Goal: Task Accomplishment & Management: Manage account settings

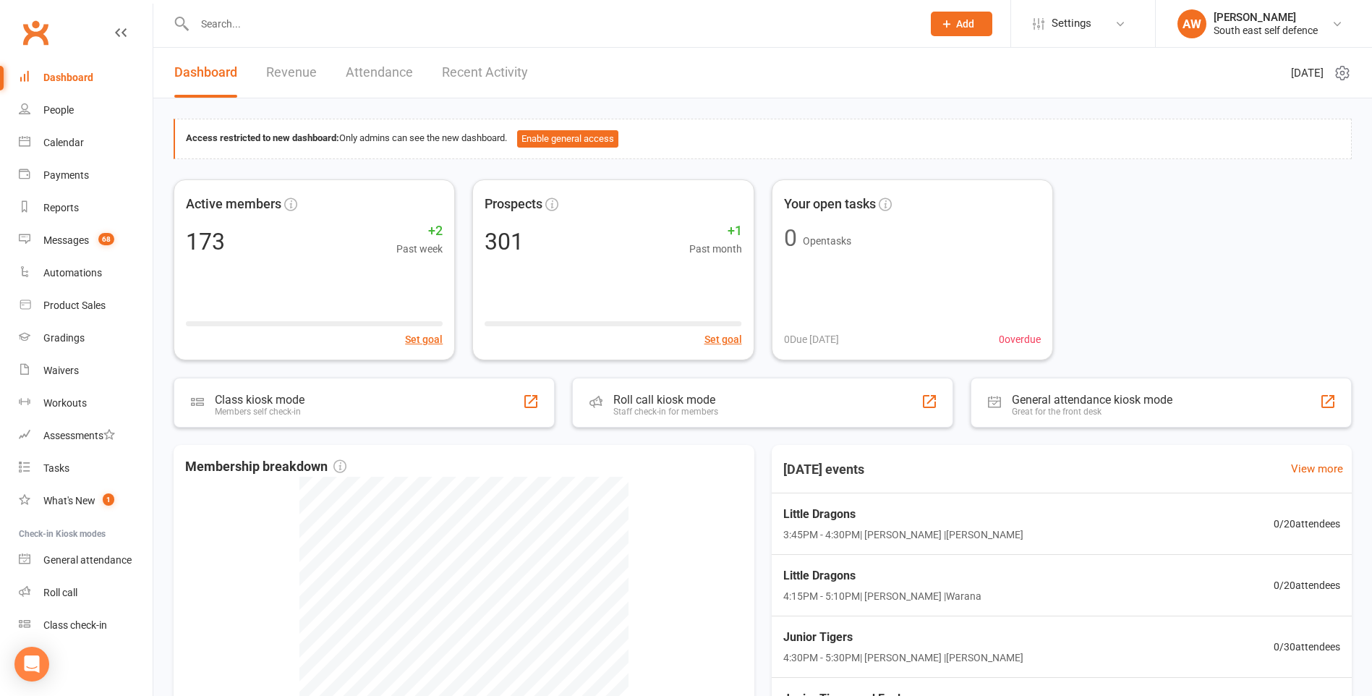
click at [226, 20] on input "text" at bounding box center [551, 24] width 722 height 20
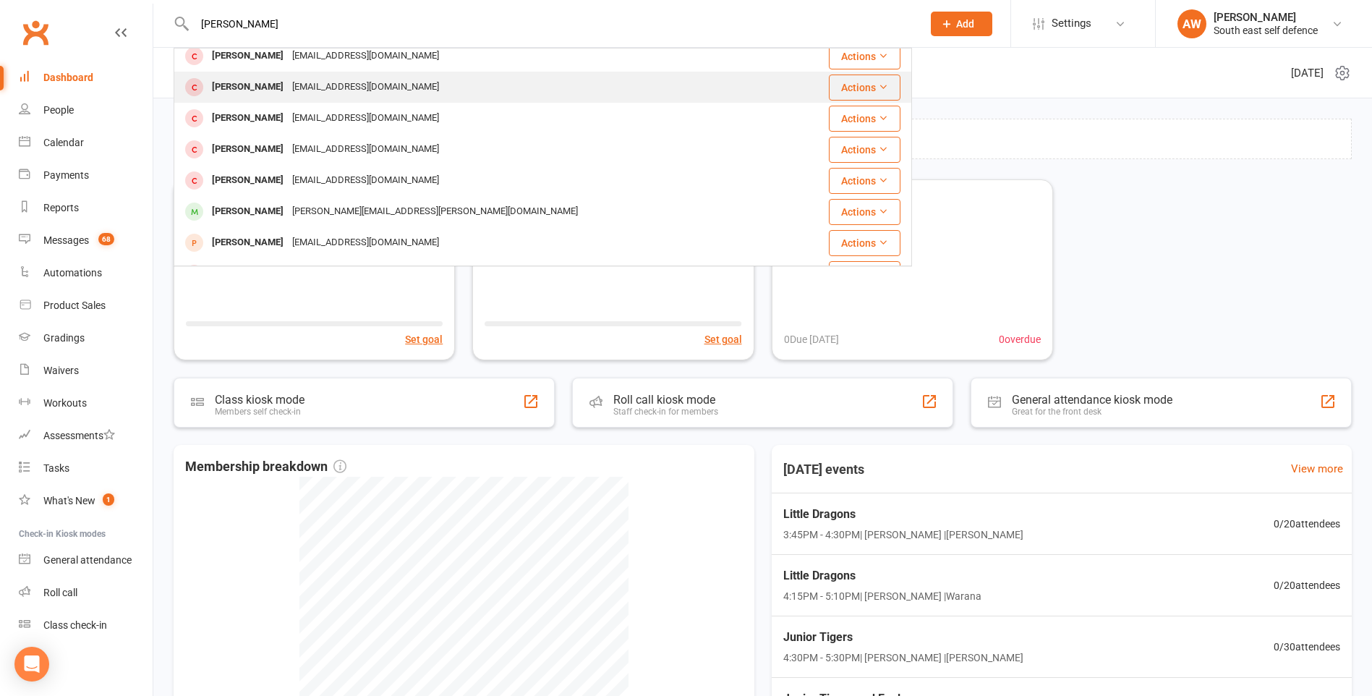
scroll to position [217, 0]
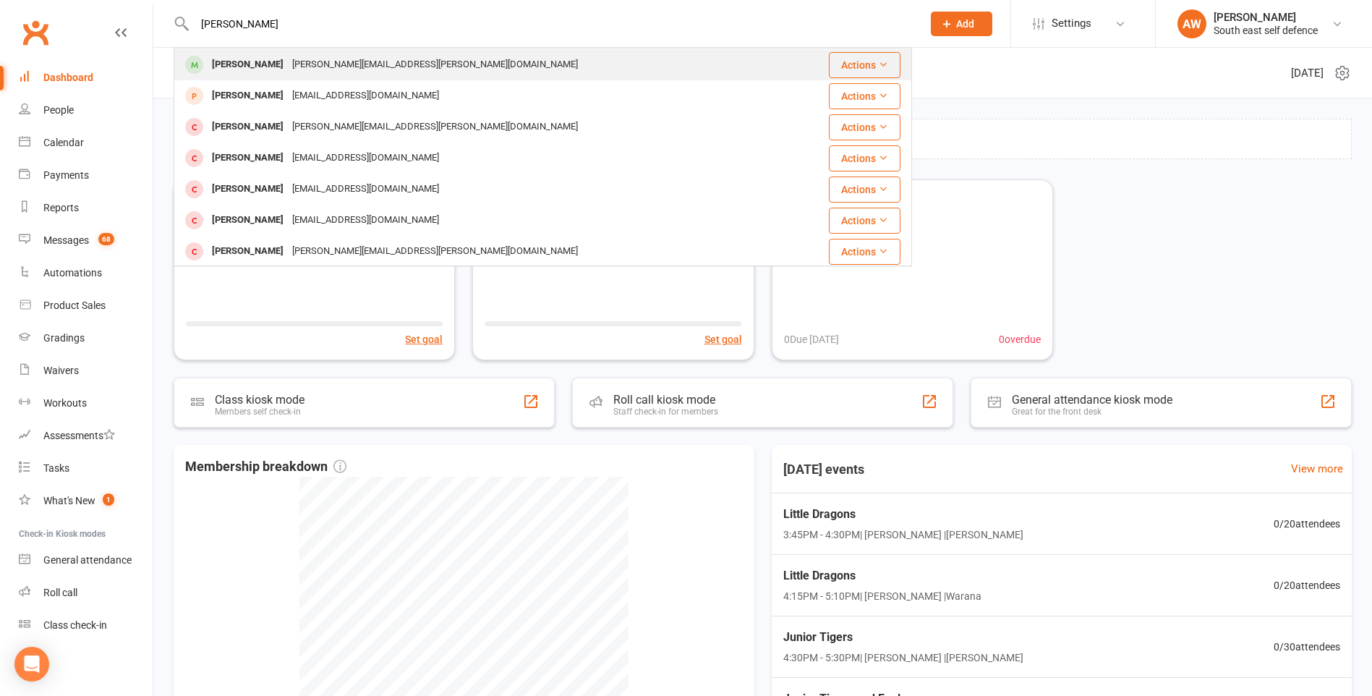
type input "[PERSON_NAME]"
click at [288, 69] on div "[PERSON_NAME][EMAIL_ADDRESS][PERSON_NAME][DOMAIN_NAME]" at bounding box center [435, 64] width 294 height 21
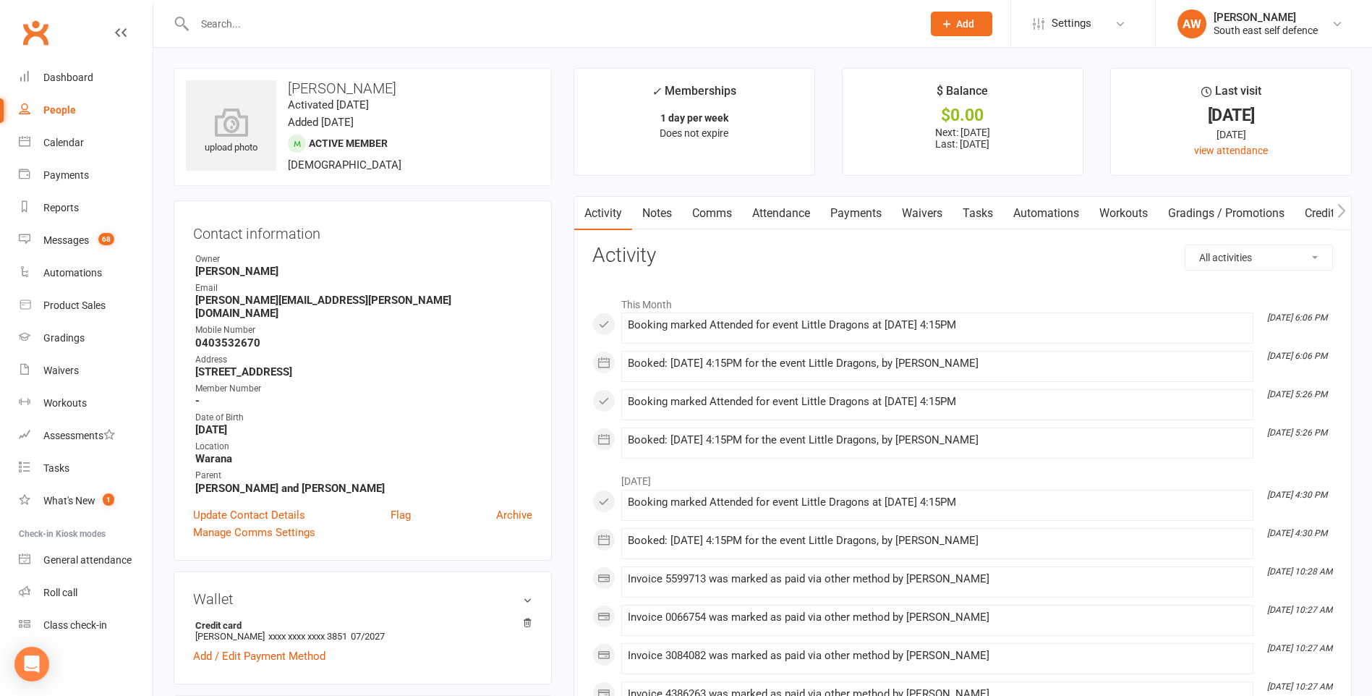
click at [869, 213] on link "Payments" at bounding box center [856, 213] width 72 height 33
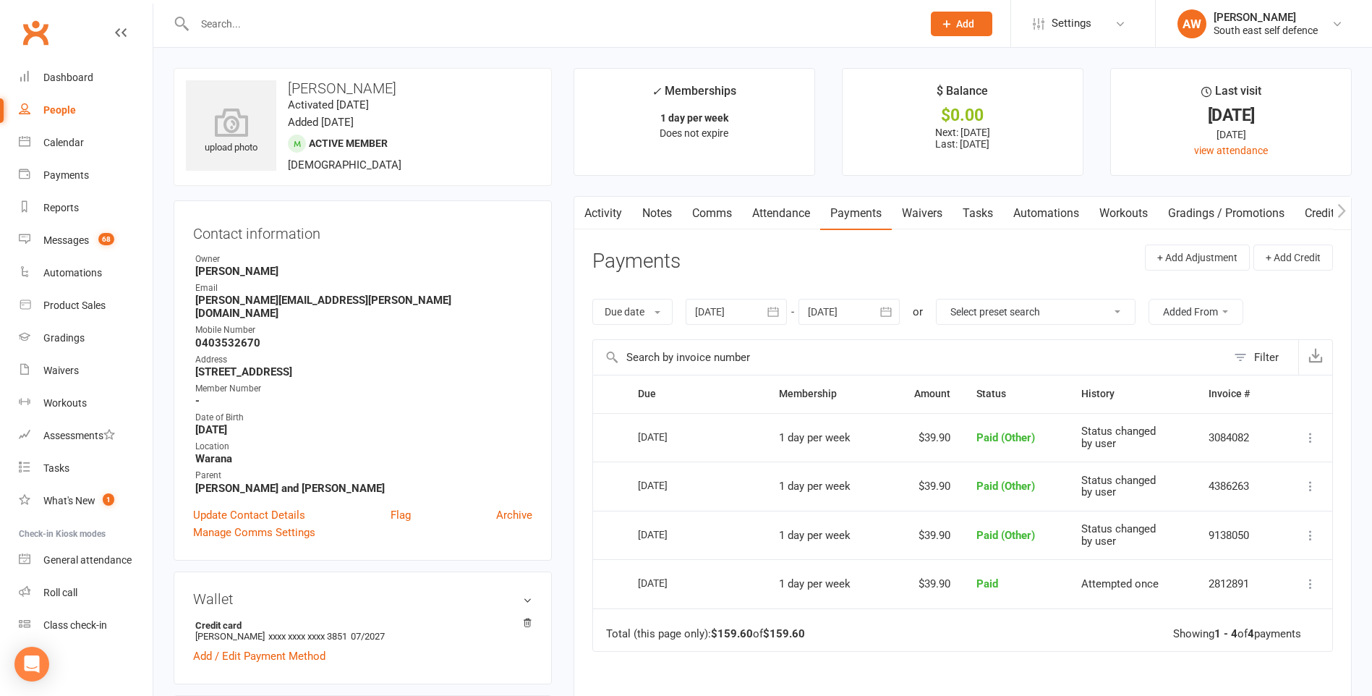
click at [212, 29] on input "text" at bounding box center [551, 24] width 722 height 20
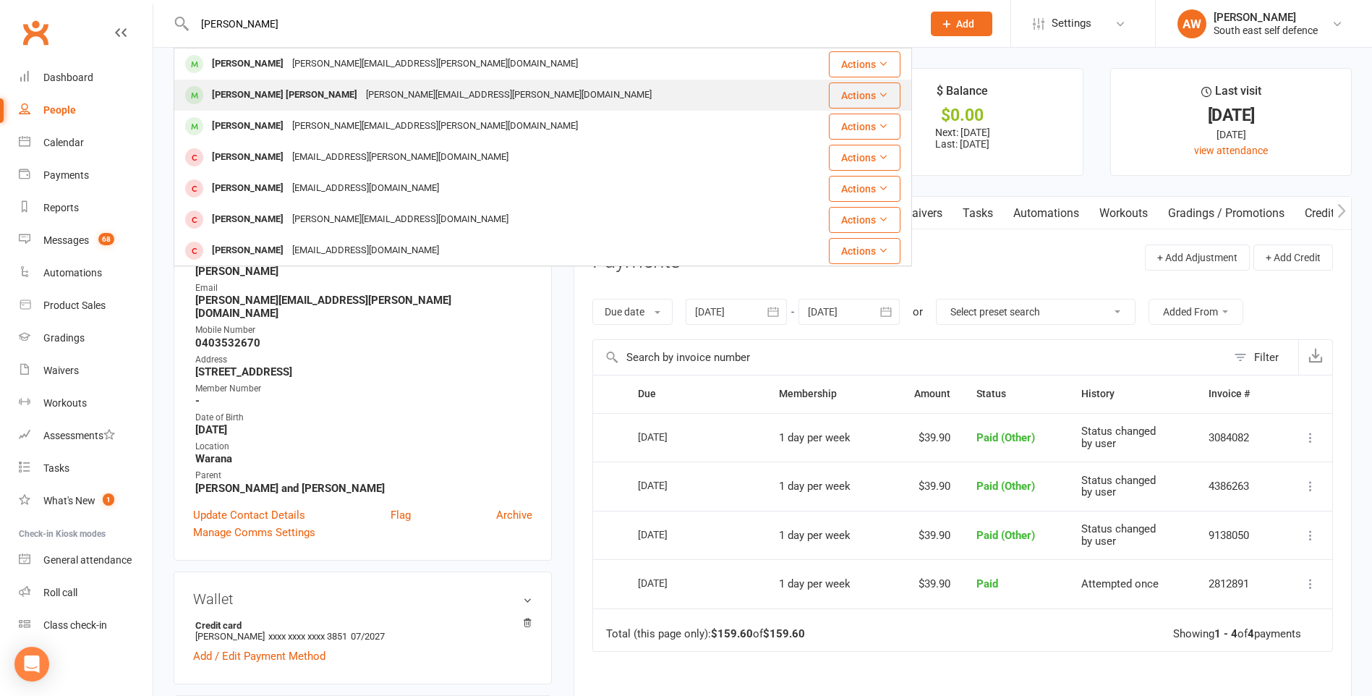
type input "[PERSON_NAME]"
click at [265, 96] on div "[PERSON_NAME] [PERSON_NAME]" at bounding box center [285, 95] width 154 height 21
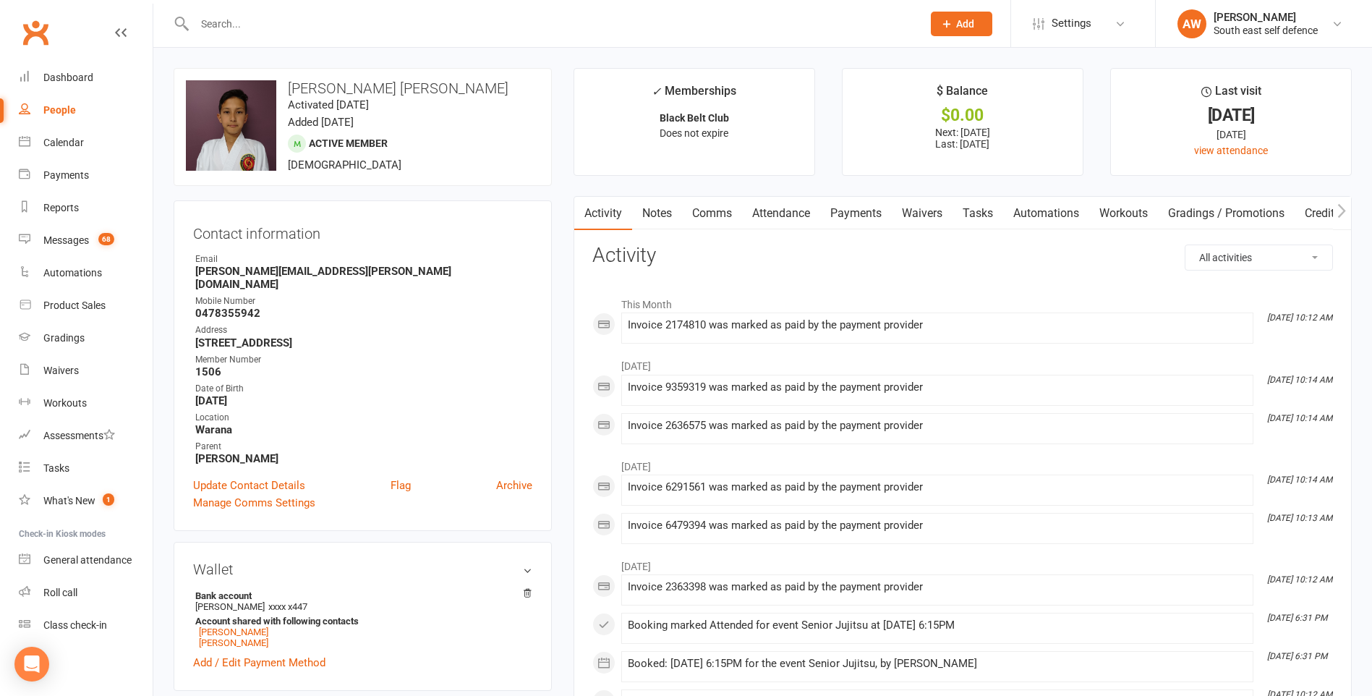
click at [863, 213] on link "Payments" at bounding box center [856, 213] width 72 height 33
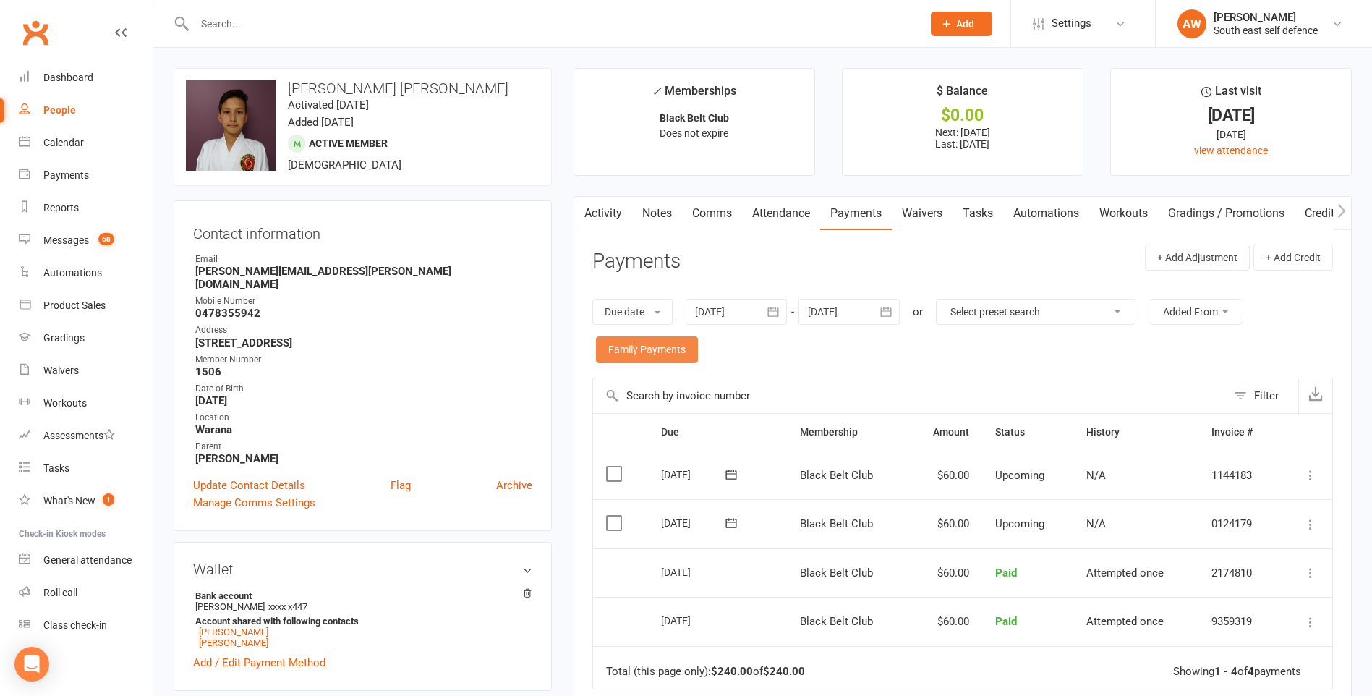
click at [637, 344] on link "Family Payments" at bounding box center [647, 349] width 102 height 26
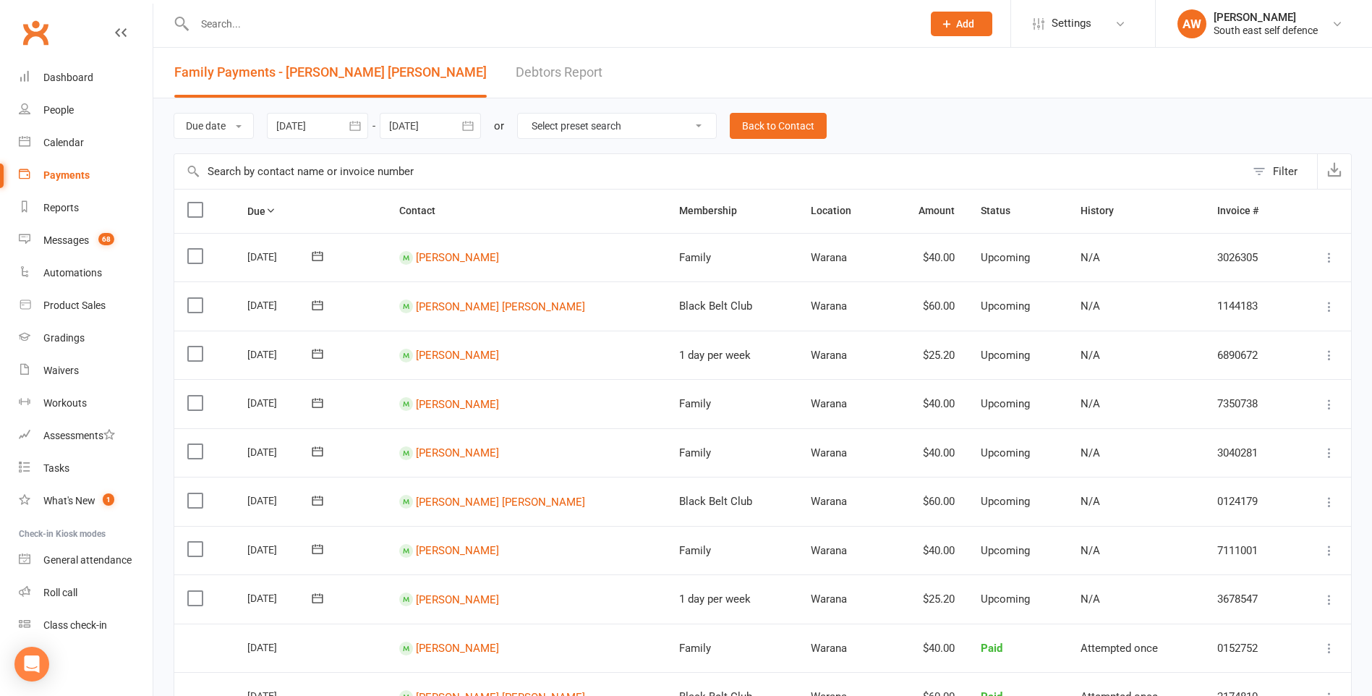
click at [472, 127] on icon "button" at bounding box center [468, 126] width 14 height 14
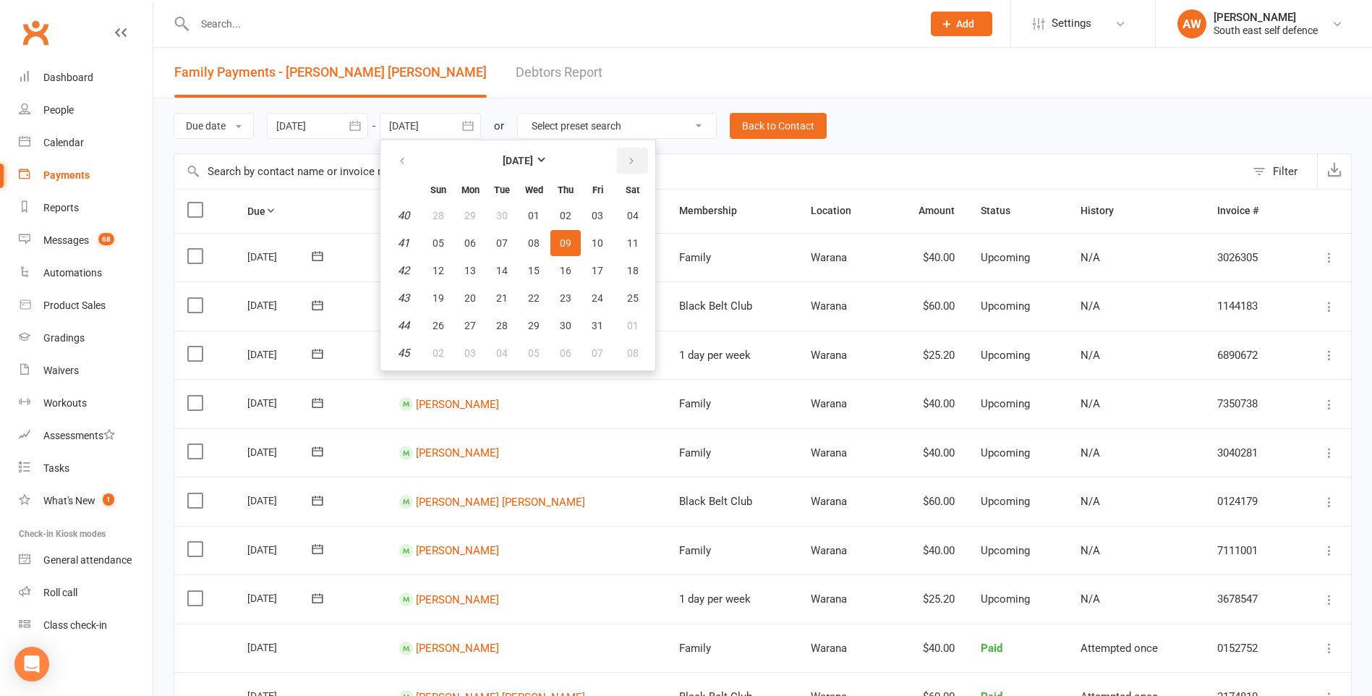
click at [632, 163] on icon "button" at bounding box center [631, 161] width 10 height 12
click at [628, 298] on span "27" at bounding box center [633, 298] width 12 height 12
type input "[DATE]"
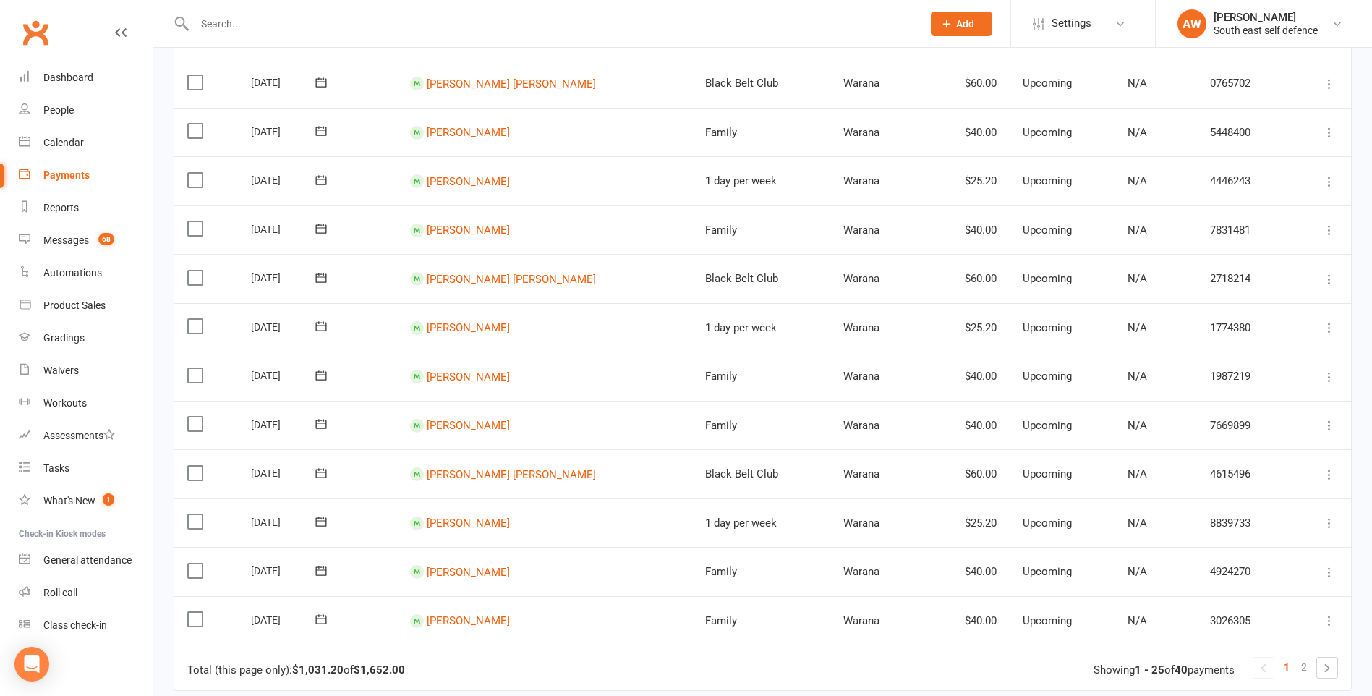
scroll to position [1011, 0]
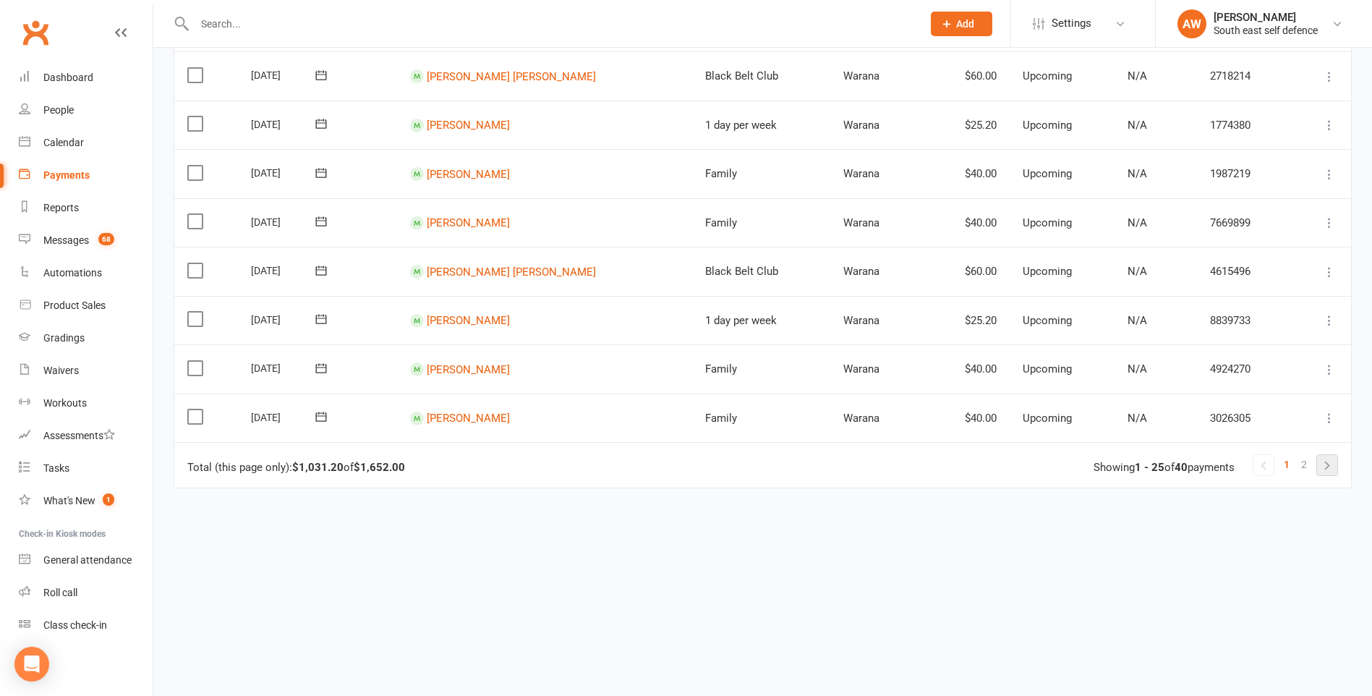
click at [1321, 462] on link at bounding box center [1327, 465] width 20 height 20
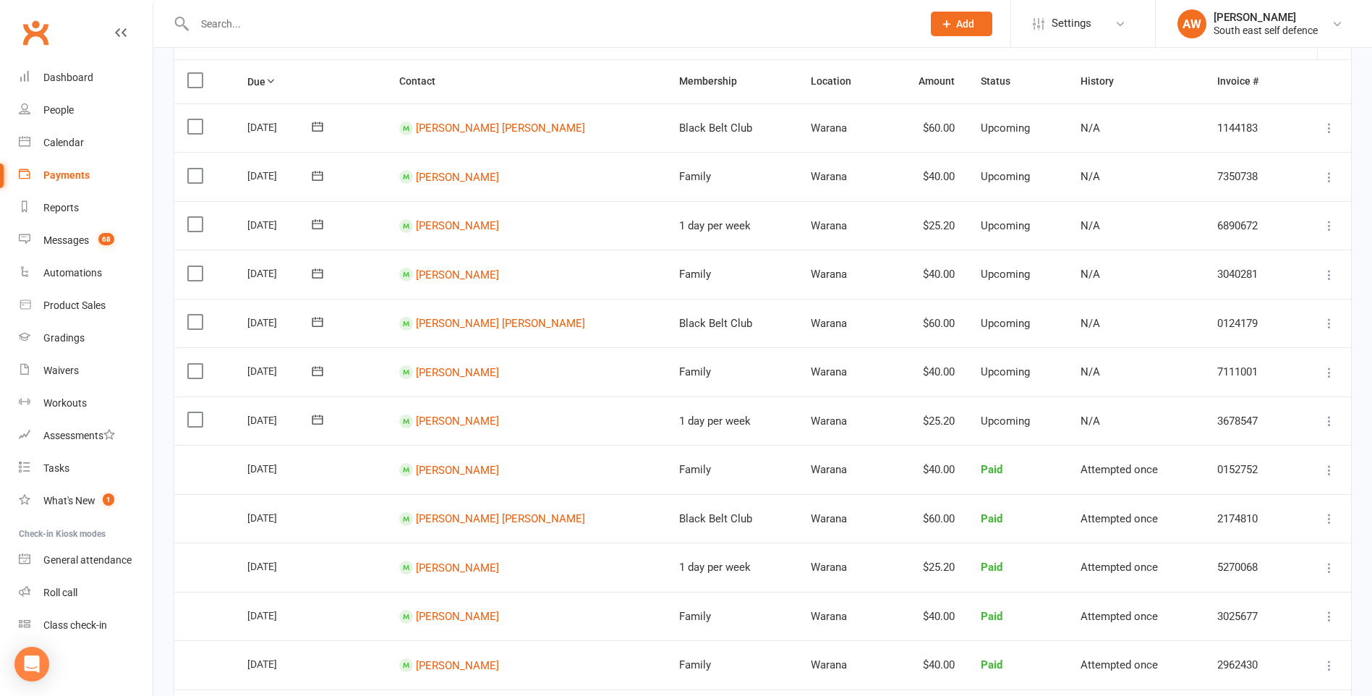
scroll to position [145, 0]
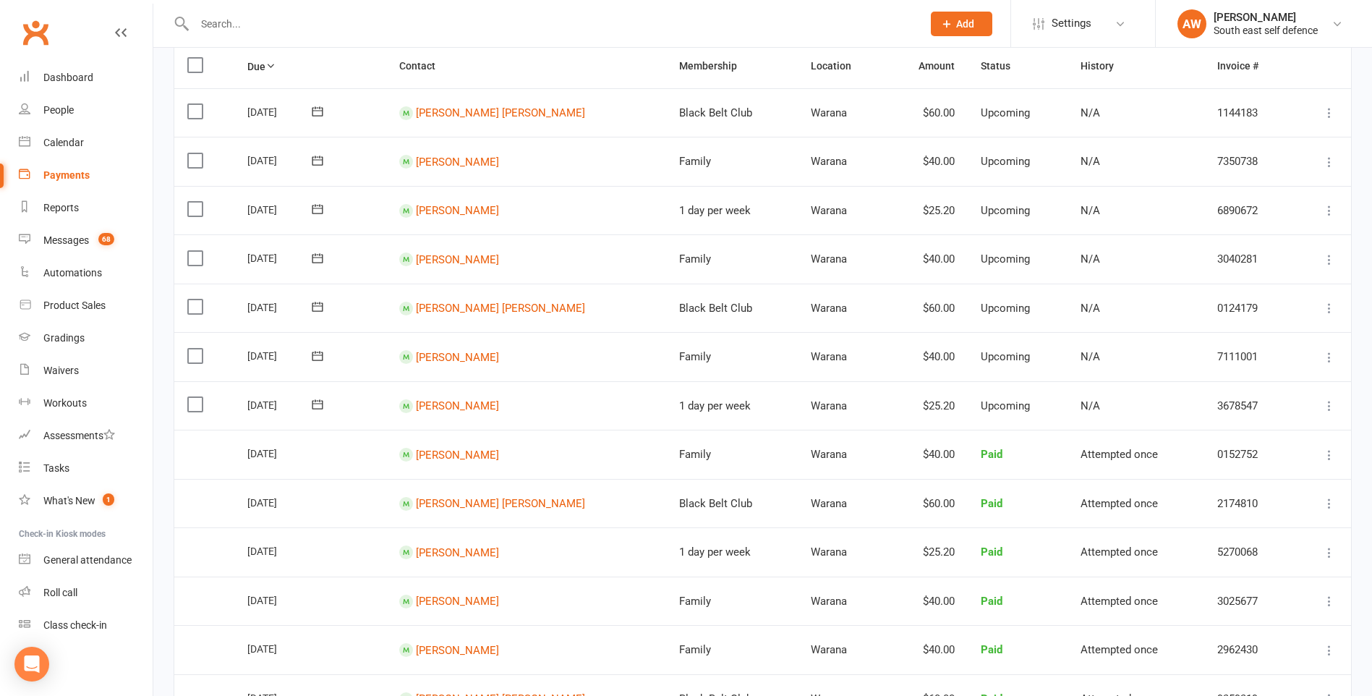
click at [1327, 355] on icon at bounding box center [1329, 357] width 14 height 14
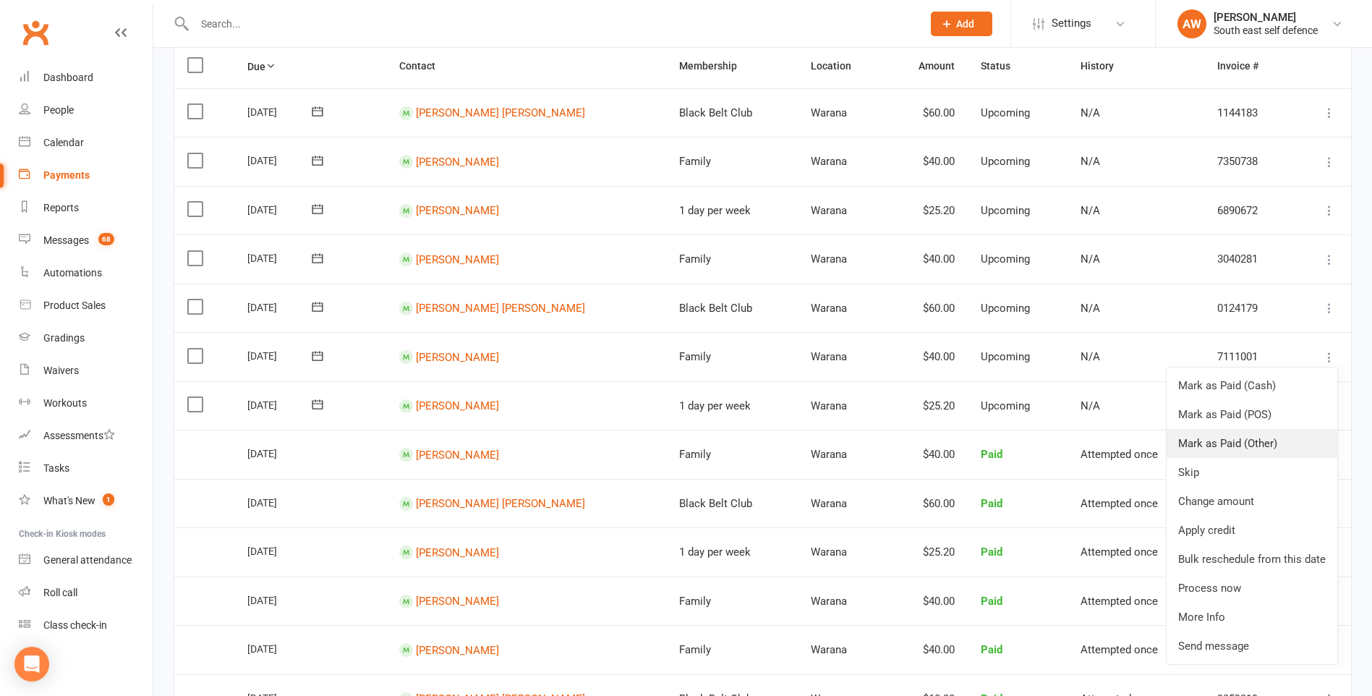
click at [1262, 443] on link "Mark as Paid (Other)" at bounding box center [1251, 443] width 171 height 29
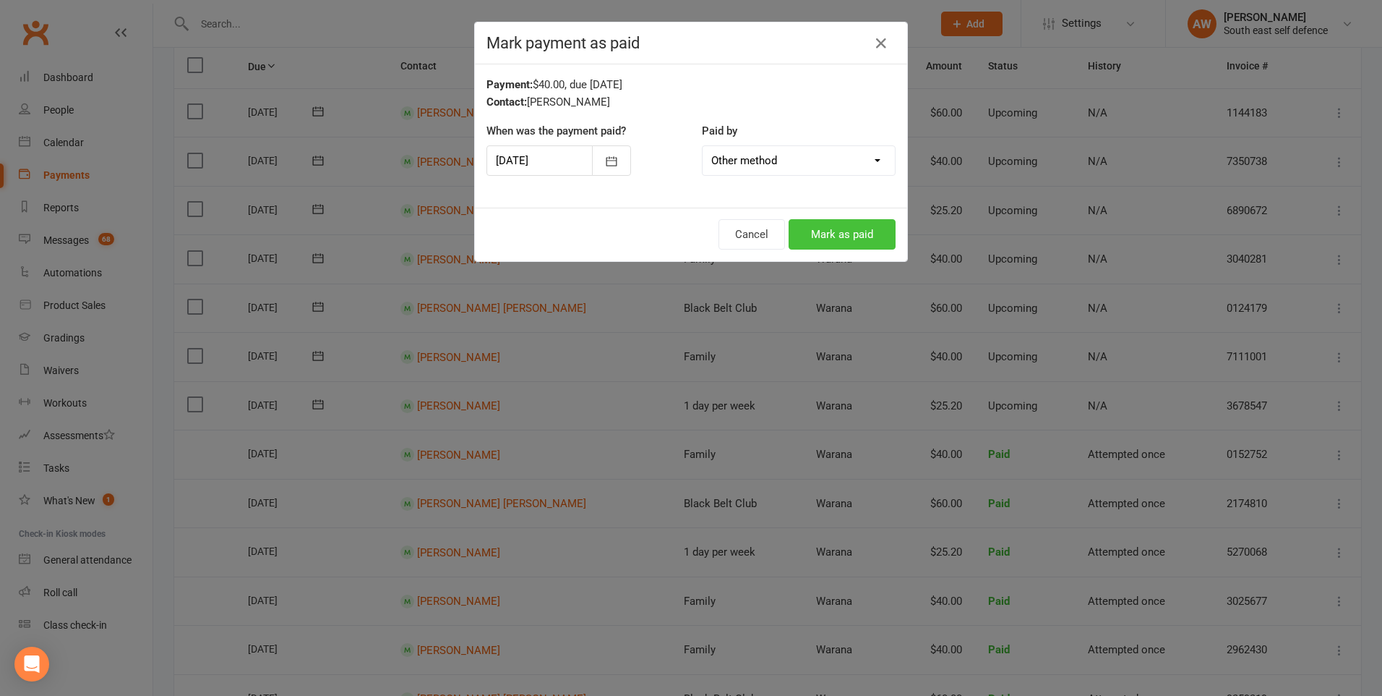
click at [850, 236] on button "Mark as paid" at bounding box center [842, 234] width 107 height 30
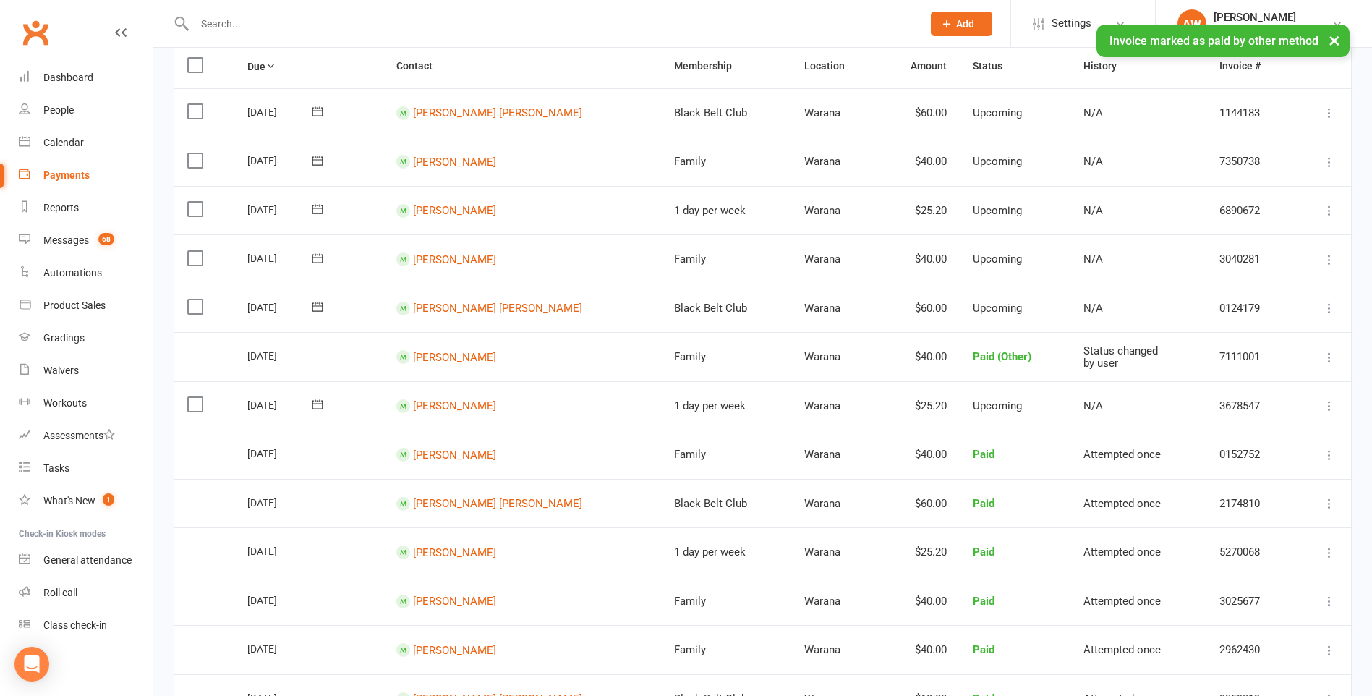
click at [1328, 307] on icon at bounding box center [1329, 308] width 14 height 14
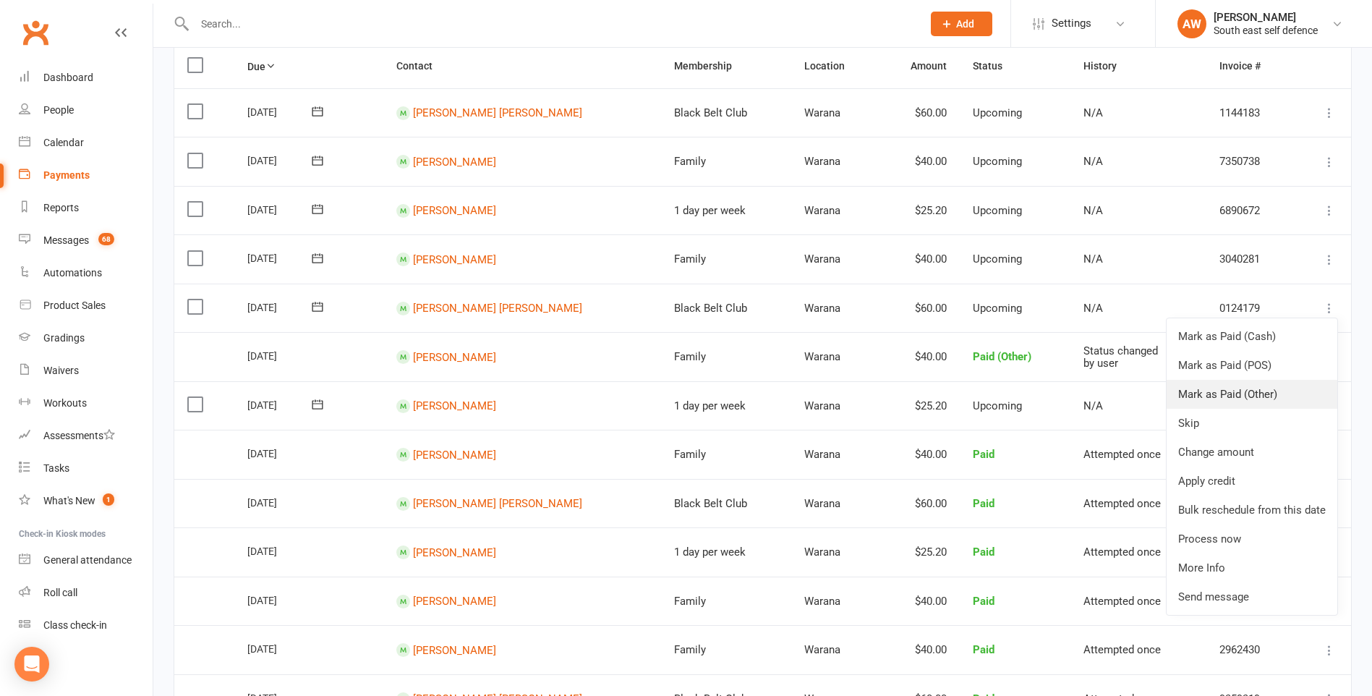
click at [1231, 396] on link "Mark as Paid (Other)" at bounding box center [1251, 394] width 171 height 29
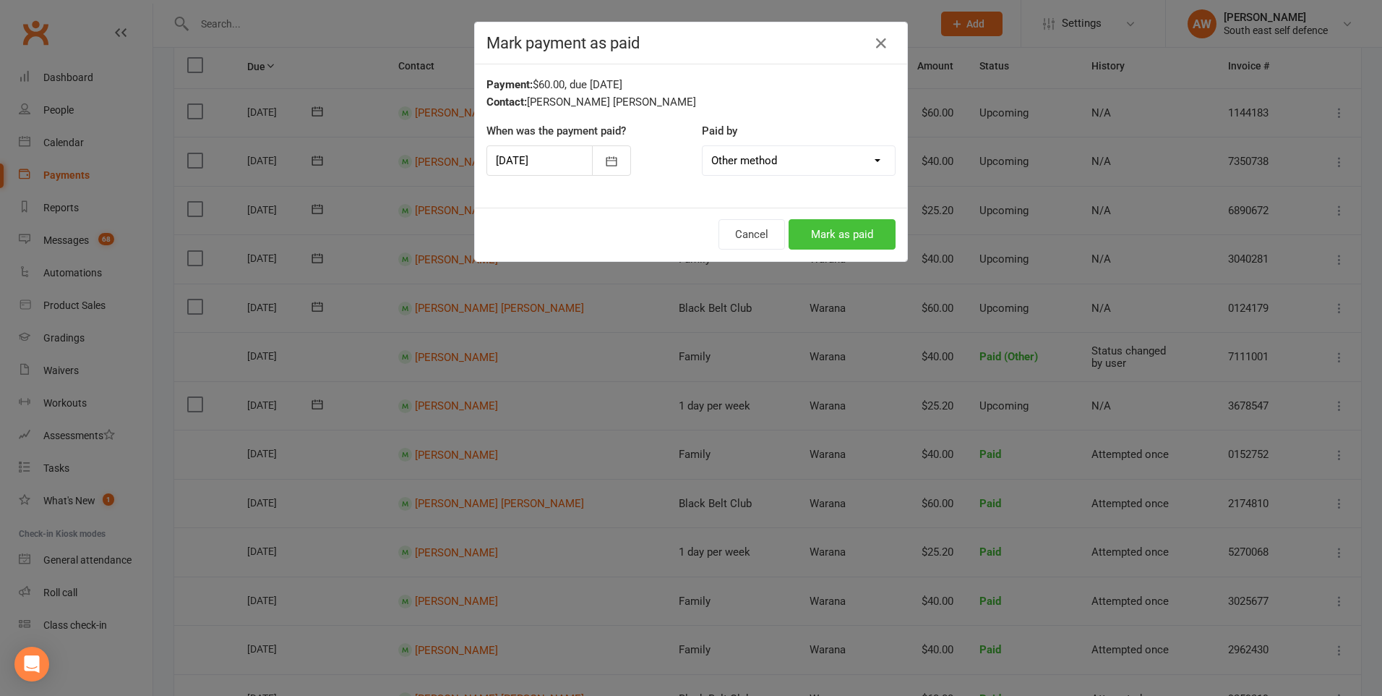
click at [825, 228] on button "Mark as paid" at bounding box center [842, 234] width 107 height 30
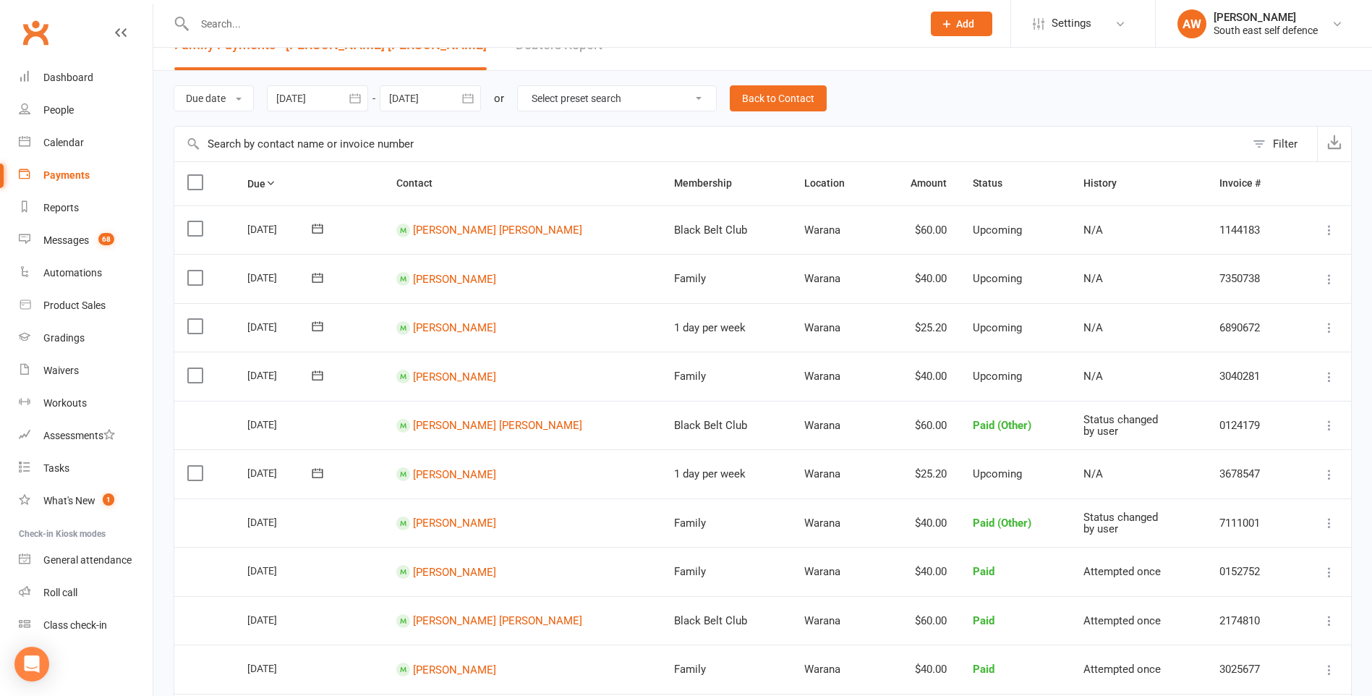
scroll to position [0, 0]
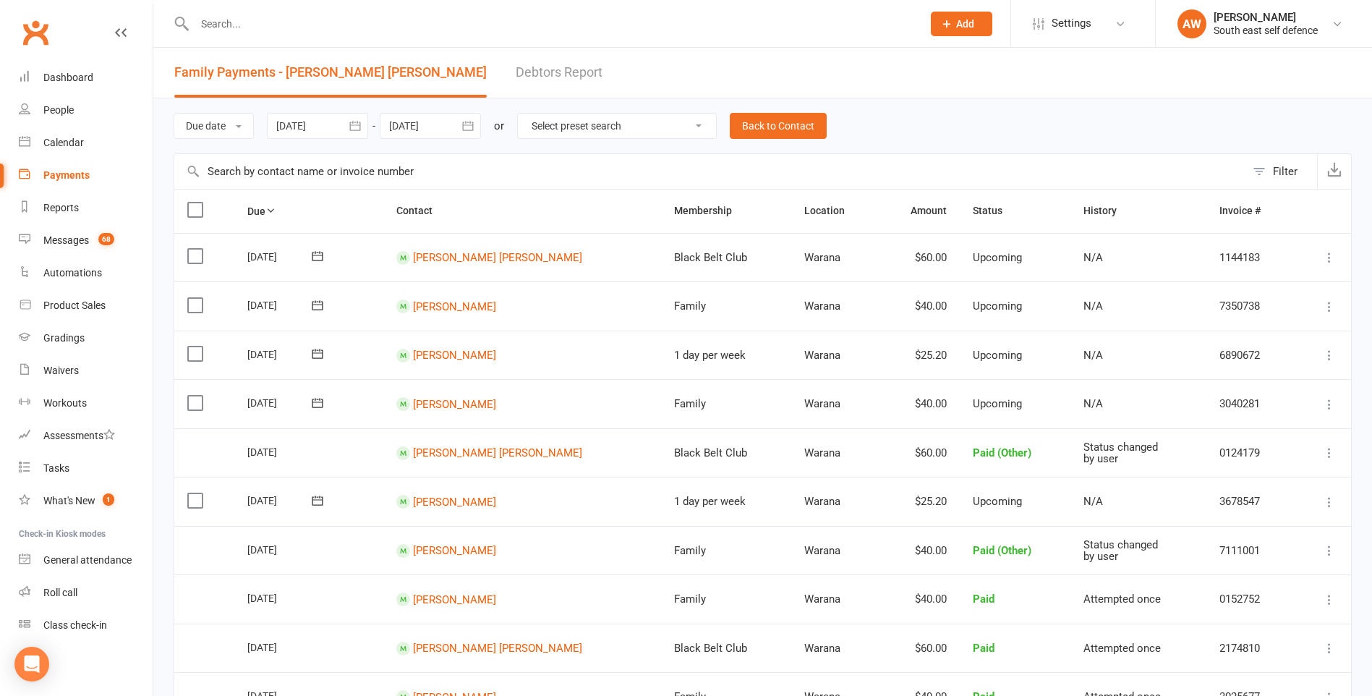
click at [1326, 258] on icon at bounding box center [1329, 257] width 14 height 14
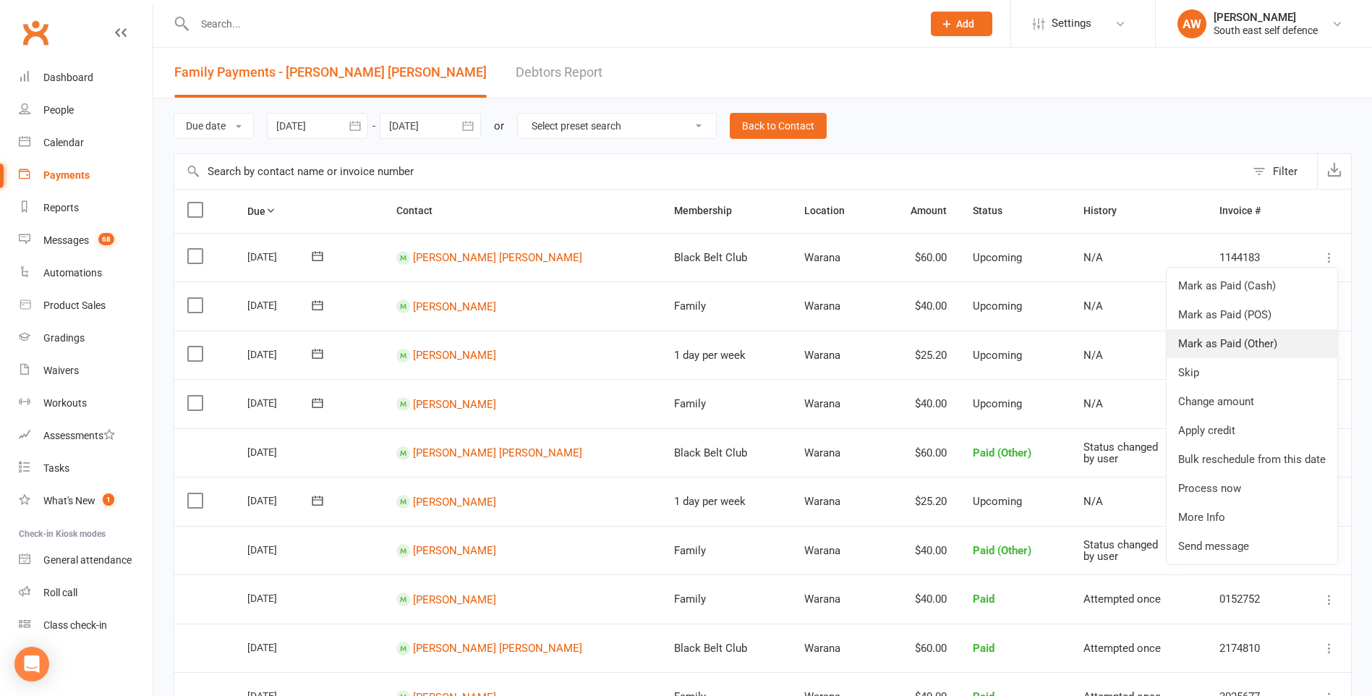
click at [1264, 341] on link "Mark as Paid (Other)" at bounding box center [1251, 343] width 171 height 29
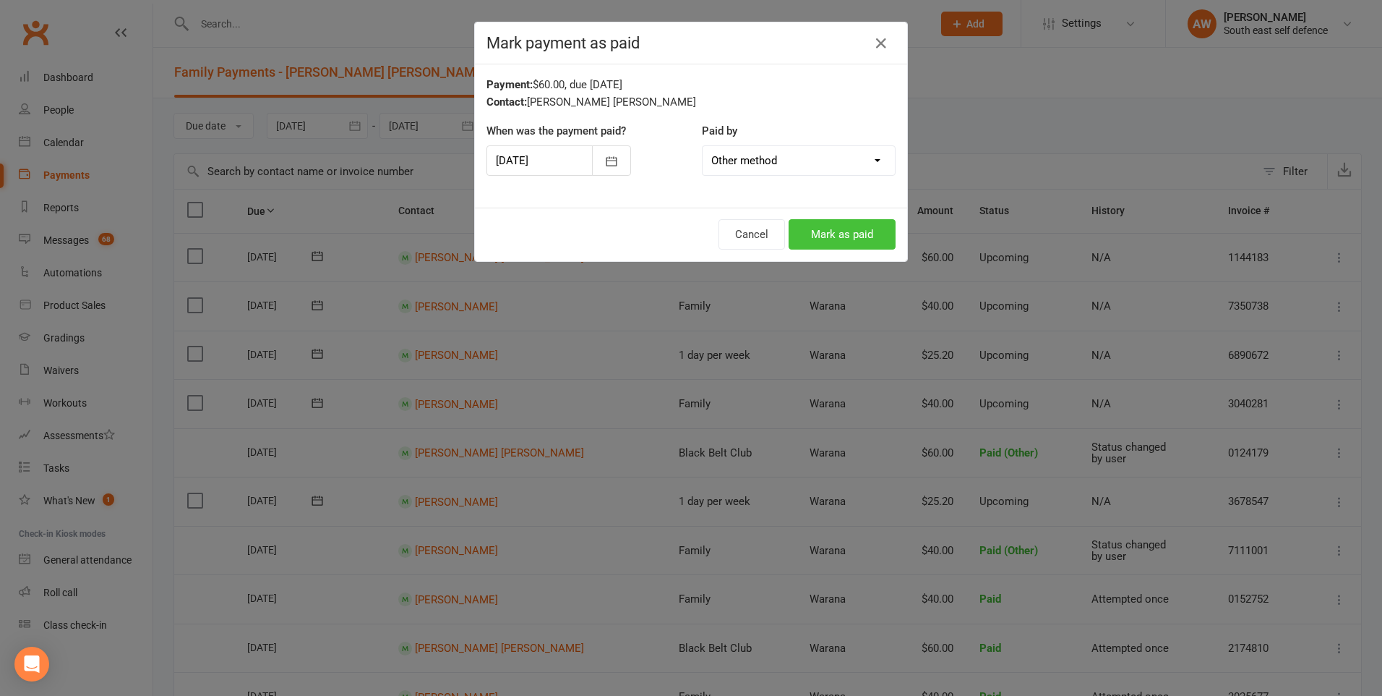
click at [852, 232] on button "Mark as paid" at bounding box center [842, 234] width 107 height 30
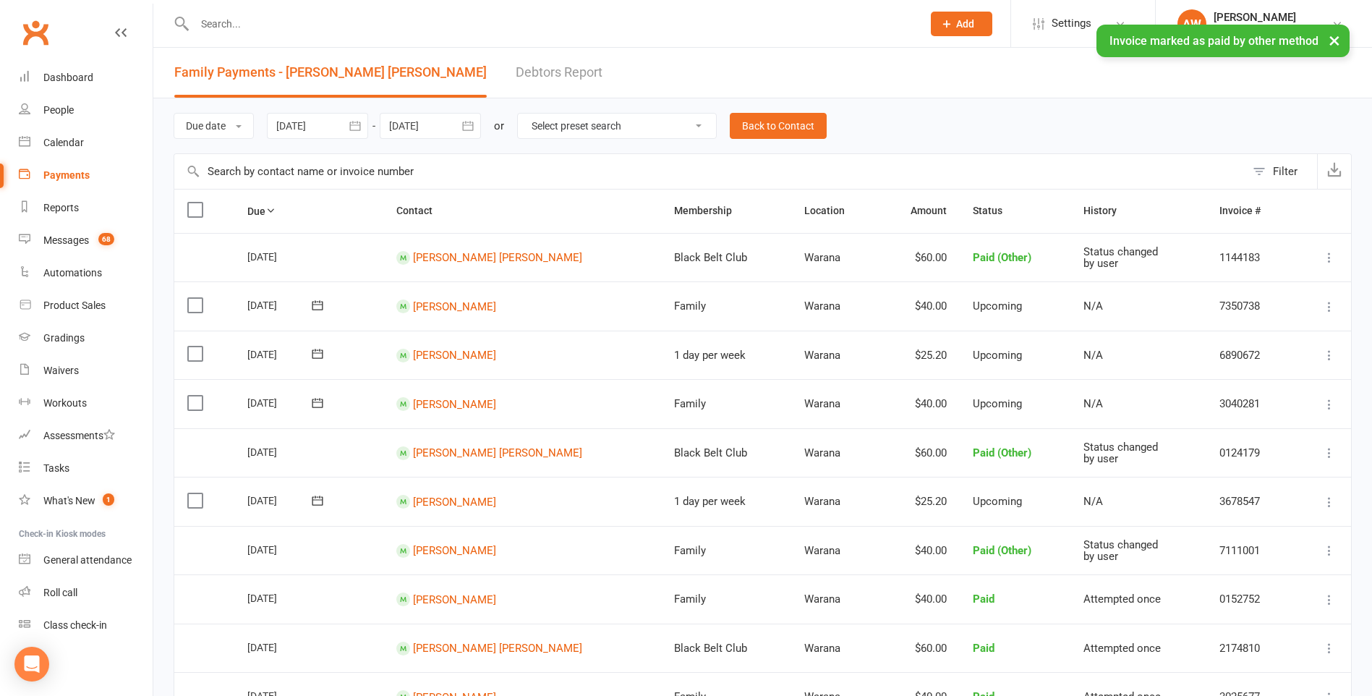
click at [1325, 305] on icon at bounding box center [1329, 306] width 14 height 14
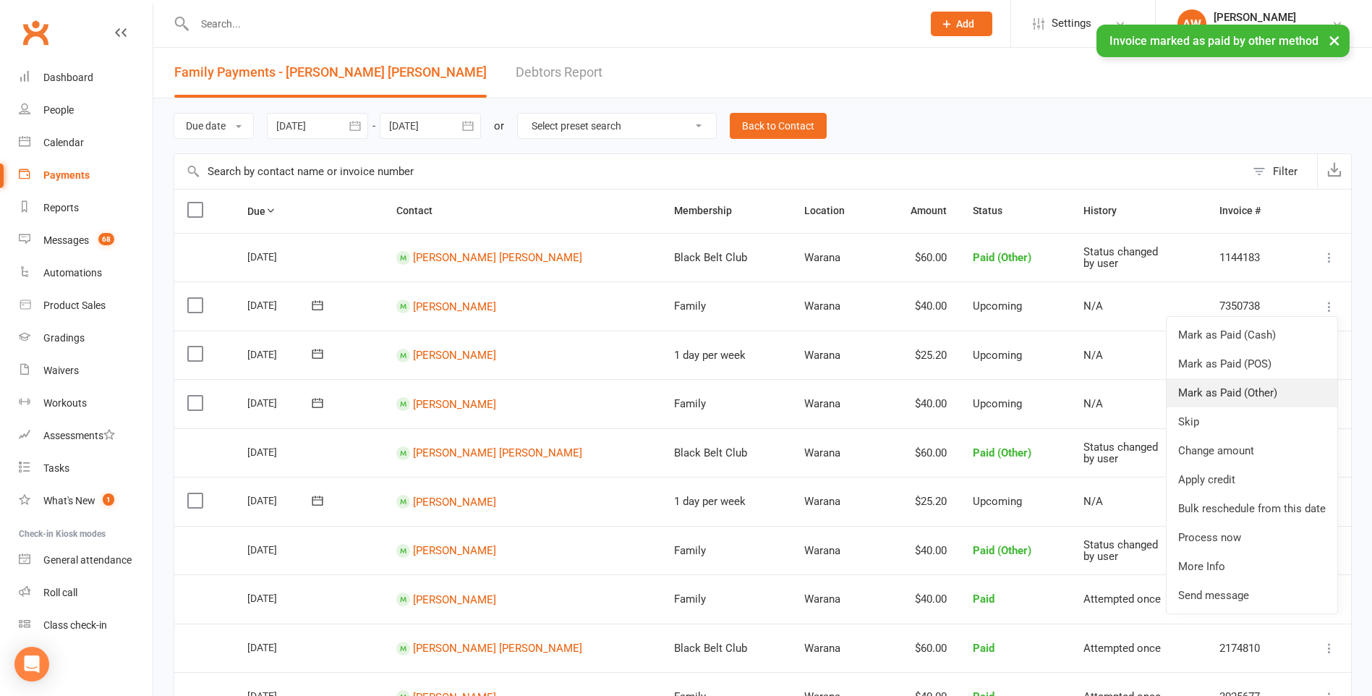
click at [1255, 388] on link "Mark as Paid (Other)" at bounding box center [1251, 392] width 171 height 29
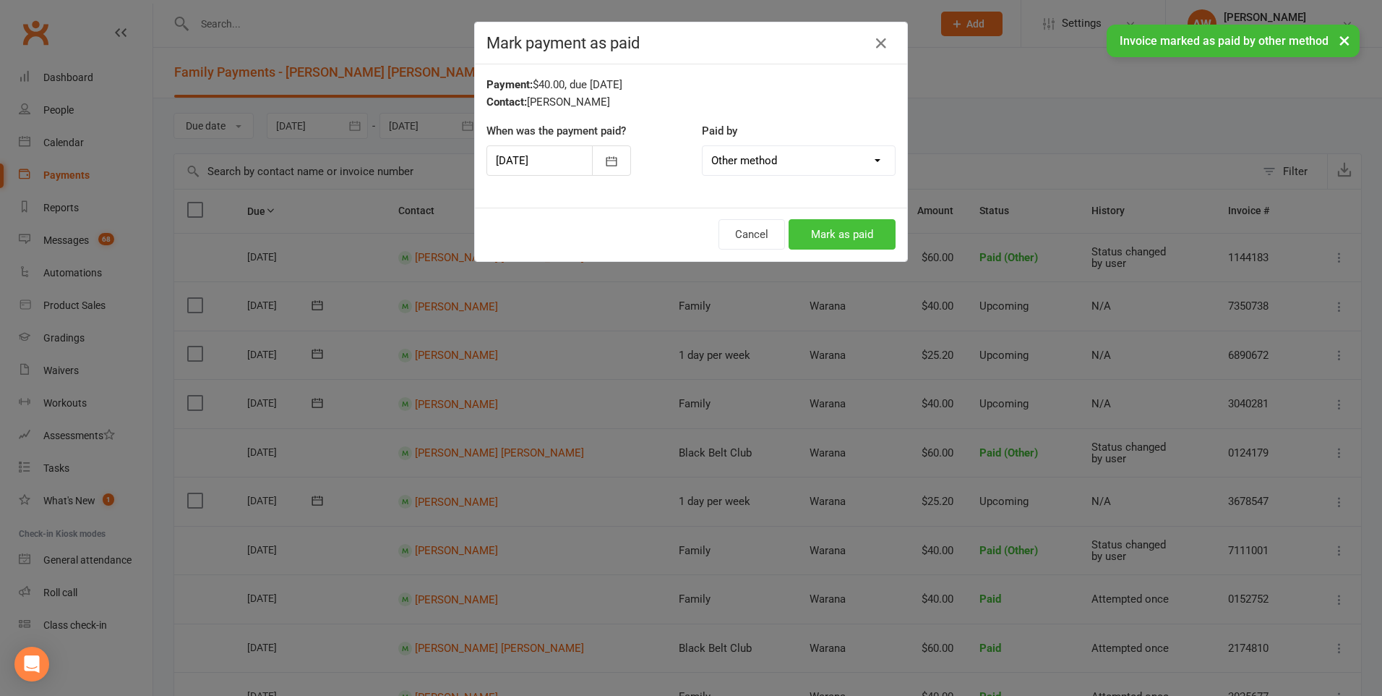
click at [863, 240] on button "Mark as paid" at bounding box center [842, 234] width 107 height 30
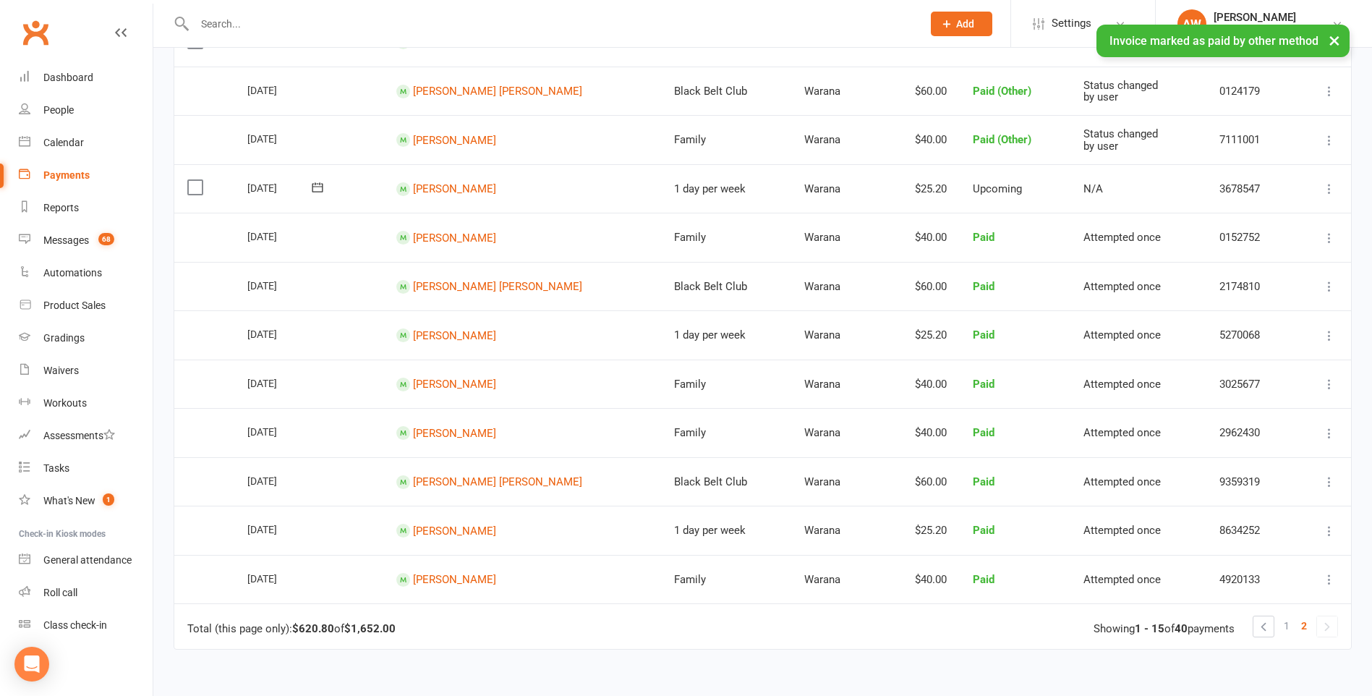
scroll to position [506, 0]
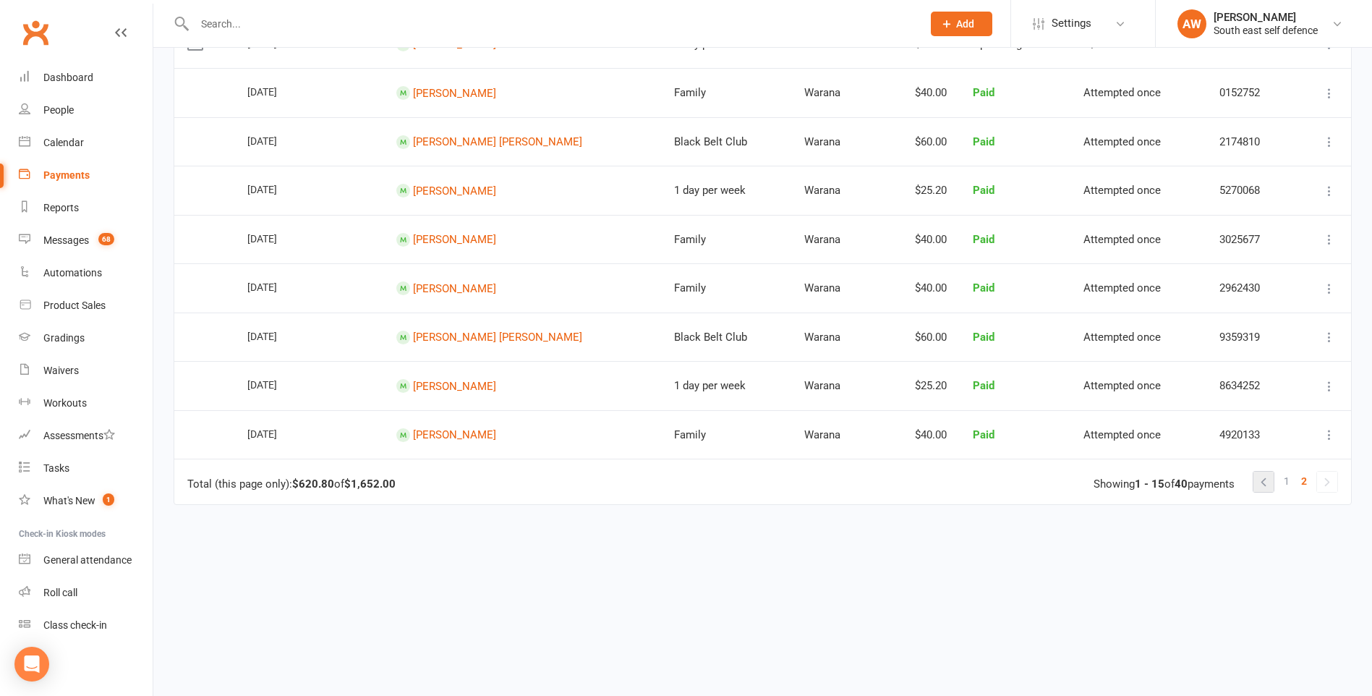
click at [1262, 484] on link at bounding box center [1263, 481] width 20 height 20
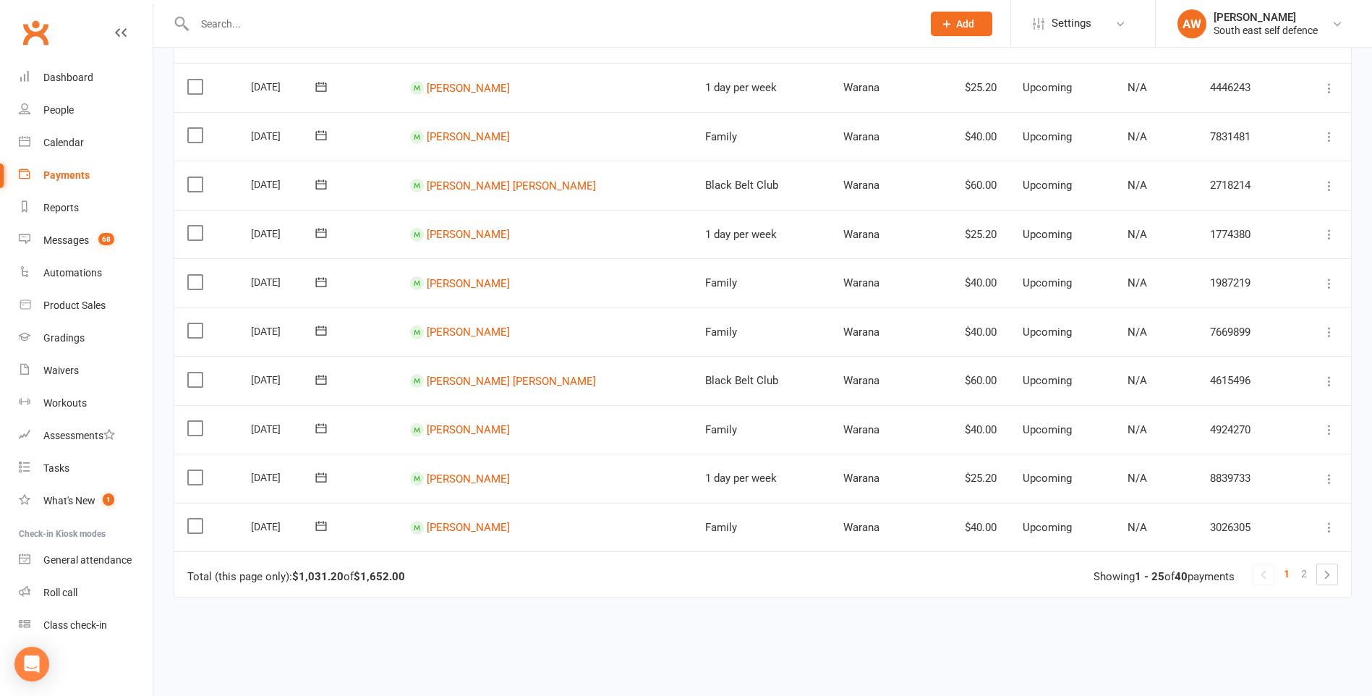
scroll to position [940, 0]
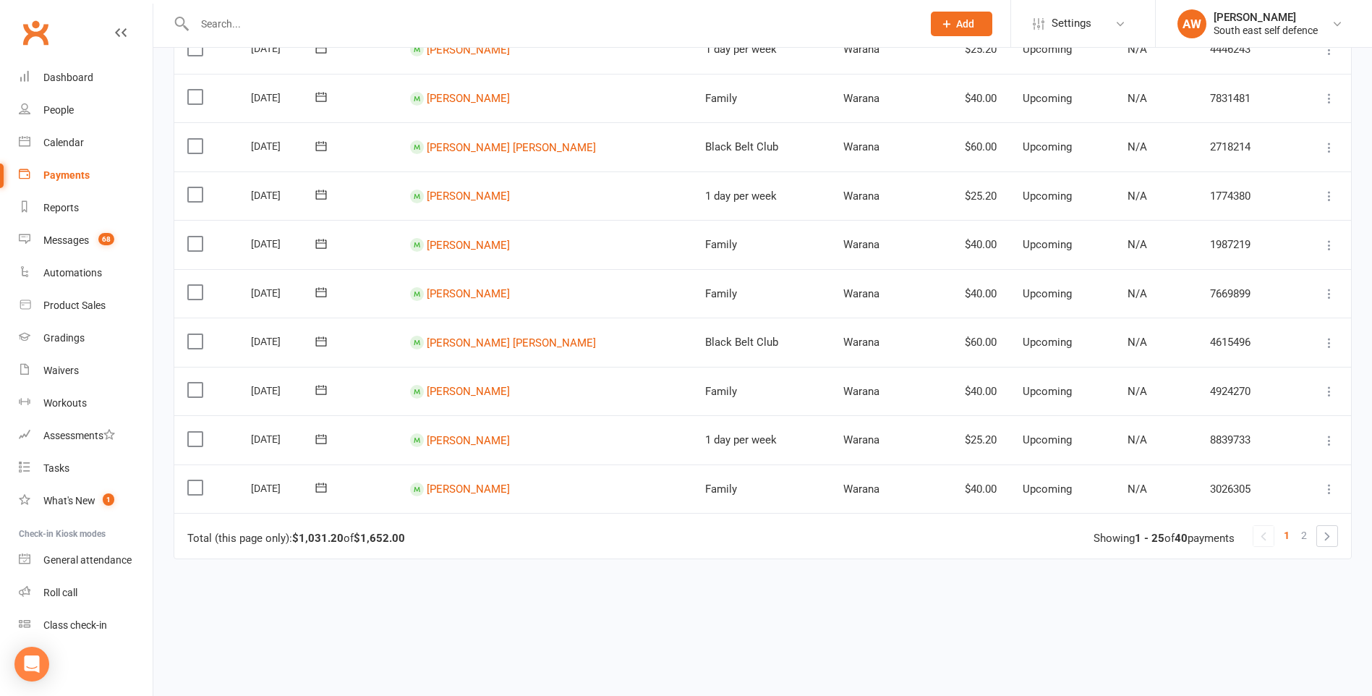
click at [1328, 391] on icon at bounding box center [1329, 391] width 14 height 14
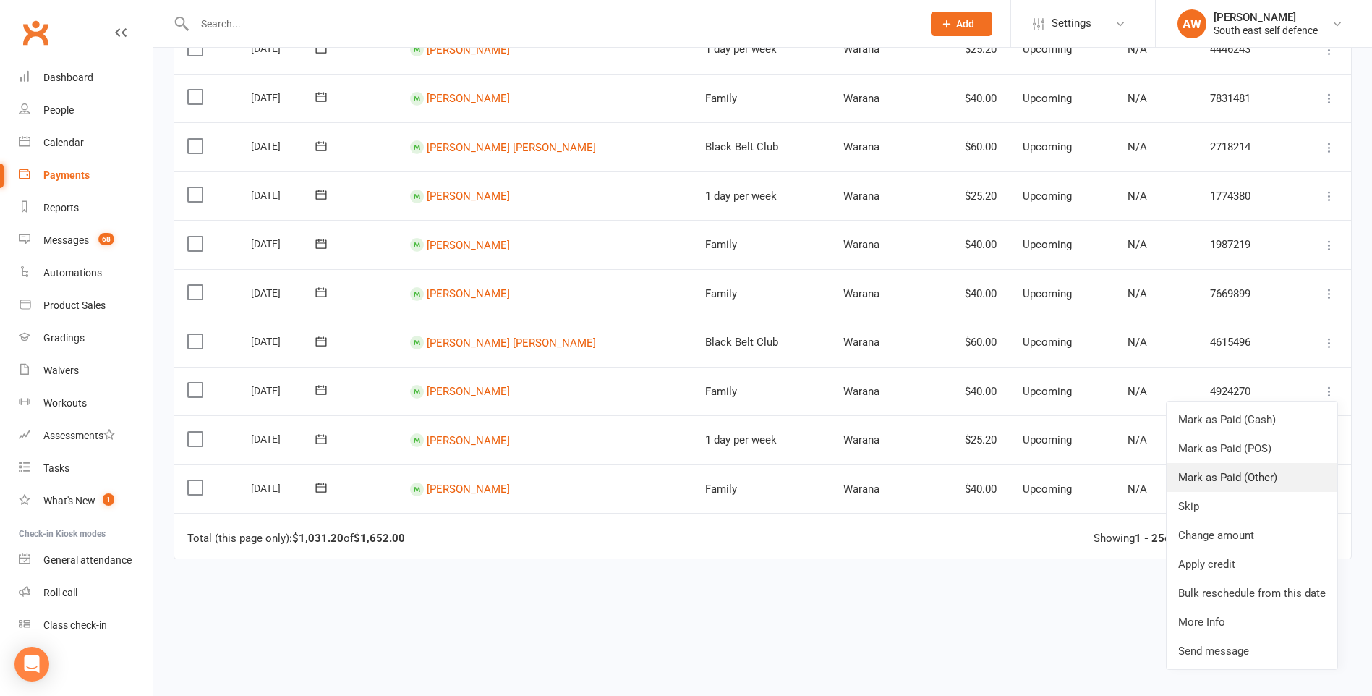
click at [1255, 473] on link "Mark as Paid (Other)" at bounding box center [1251, 477] width 171 height 29
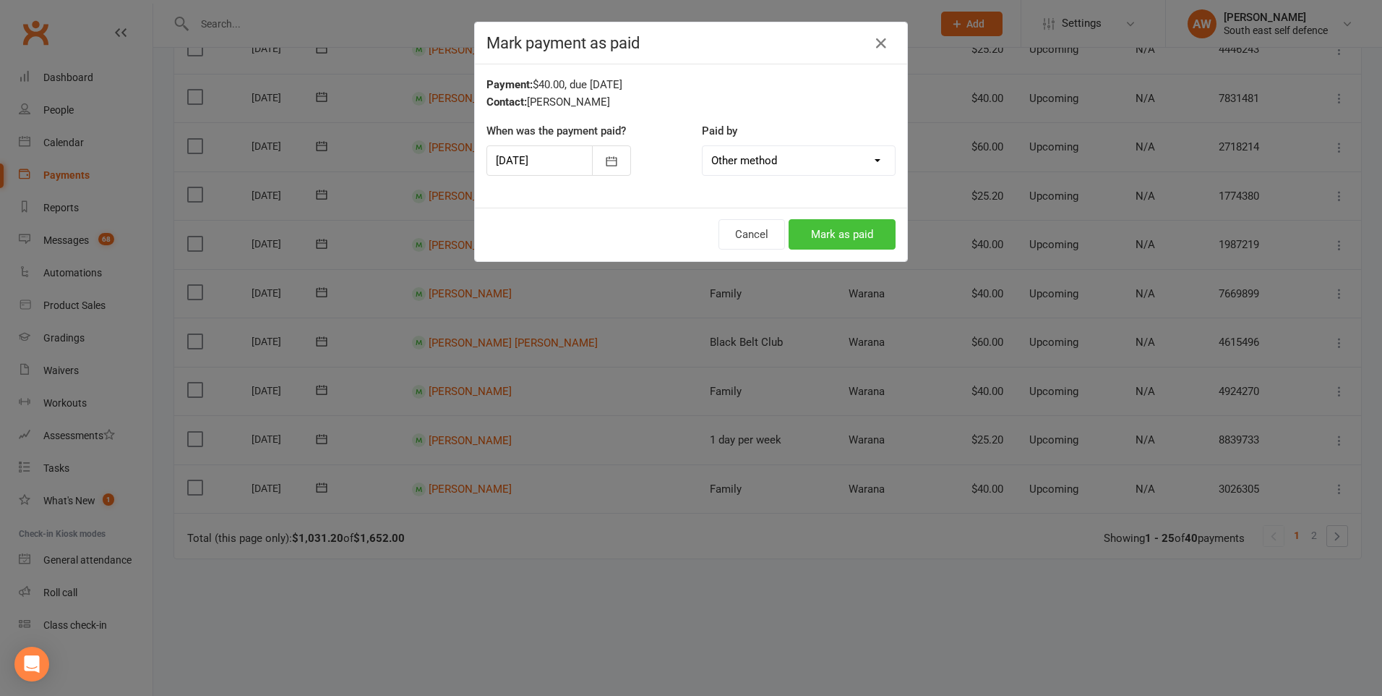
click at [850, 232] on button "Mark as paid" at bounding box center [842, 234] width 107 height 30
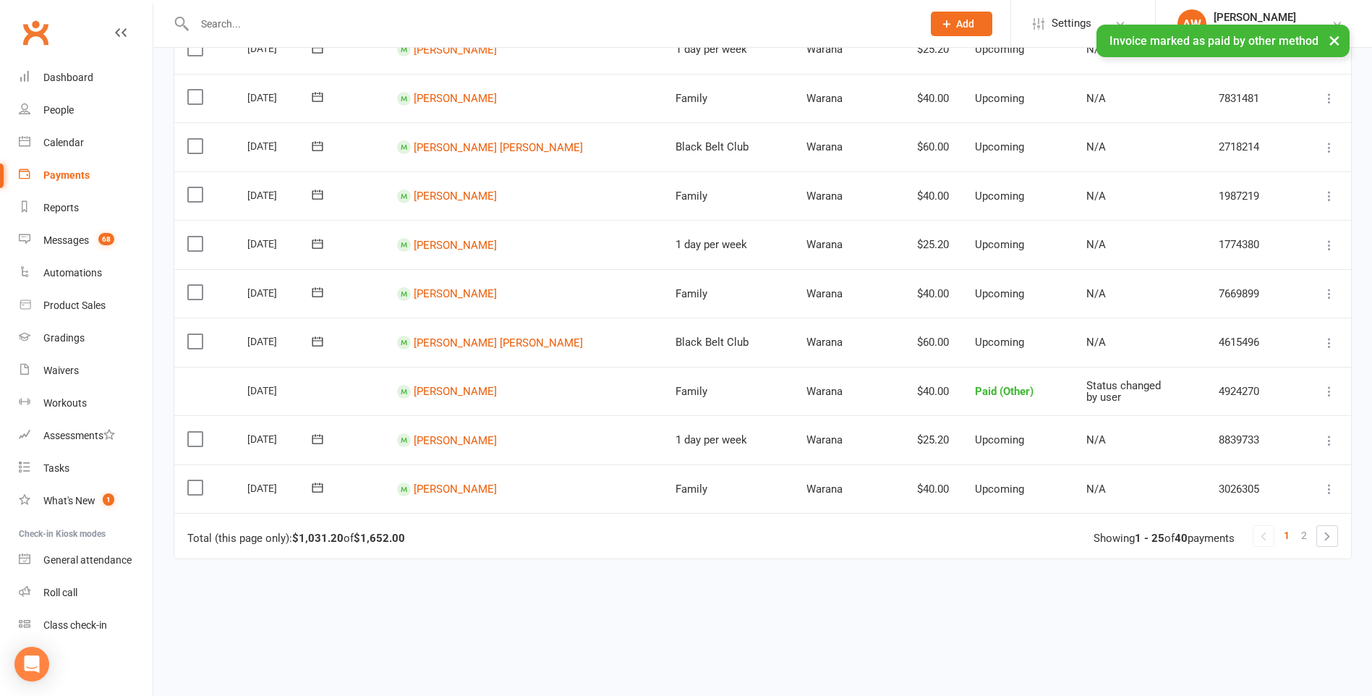
click at [1326, 345] on icon at bounding box center [1329, 342] width 14 height 14
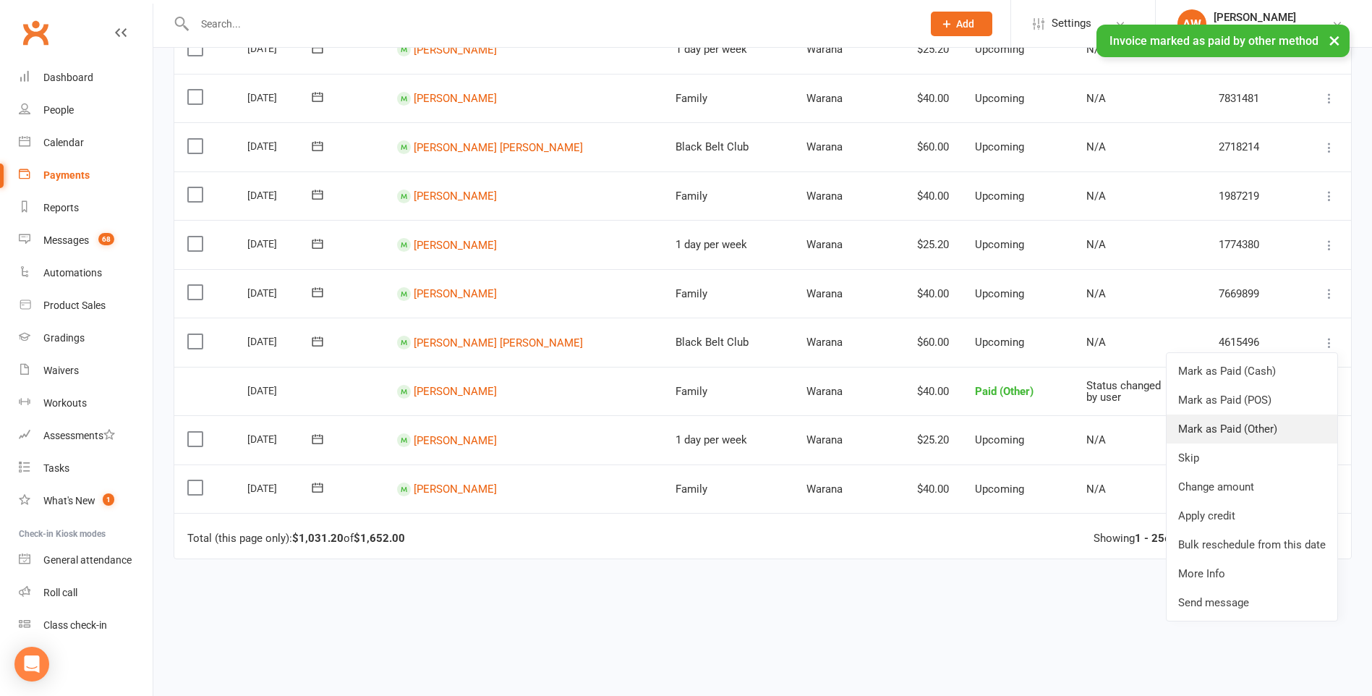
click at [1245, 429] on link "Mark as Paid (Other)" at bounding box center [1251, 428] width 171 height 29
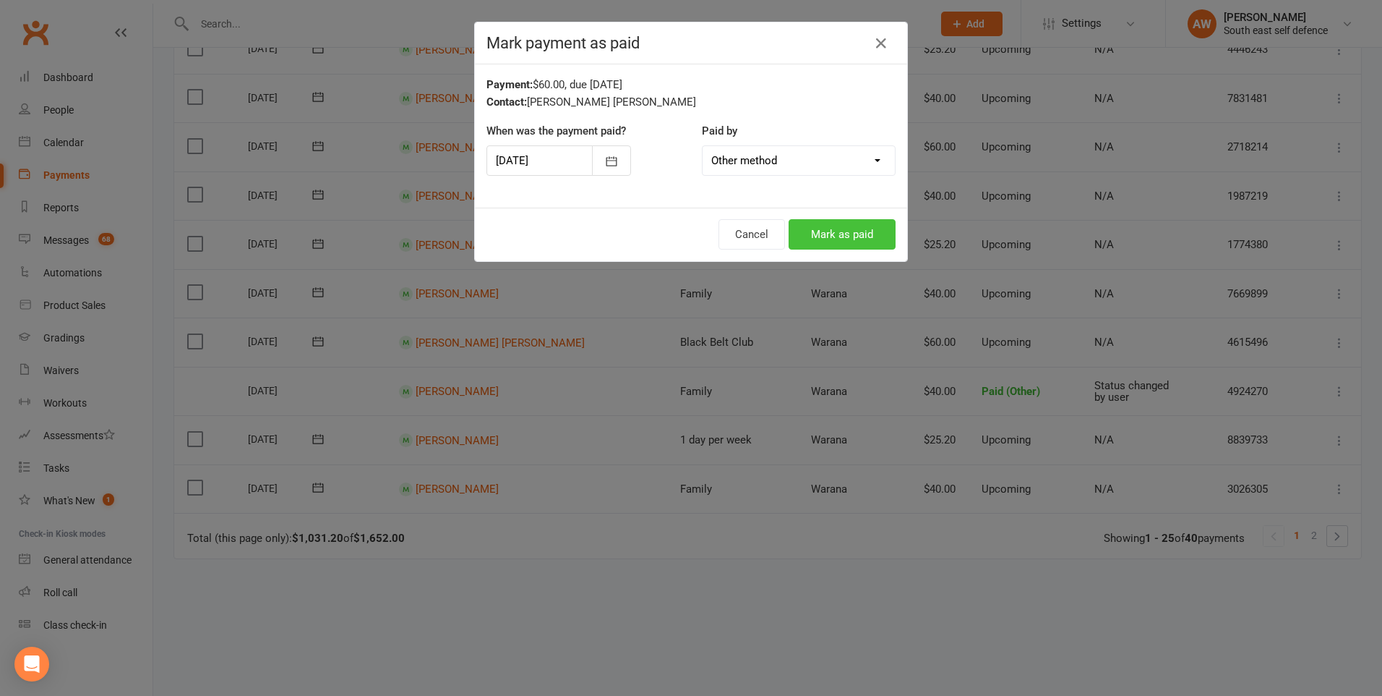
click at [840, 230] on button "Mark as paid" at bounding box center [842, 234] width 107 height 30
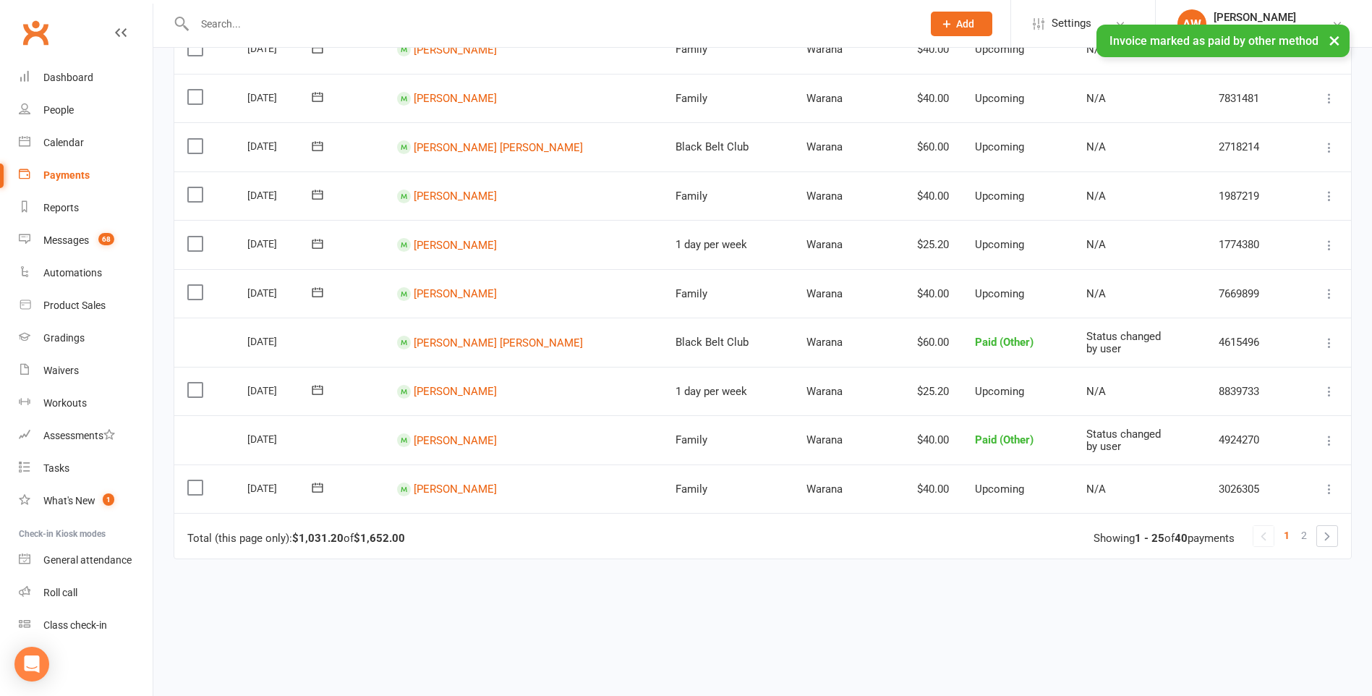
scroll to position [989, 0]
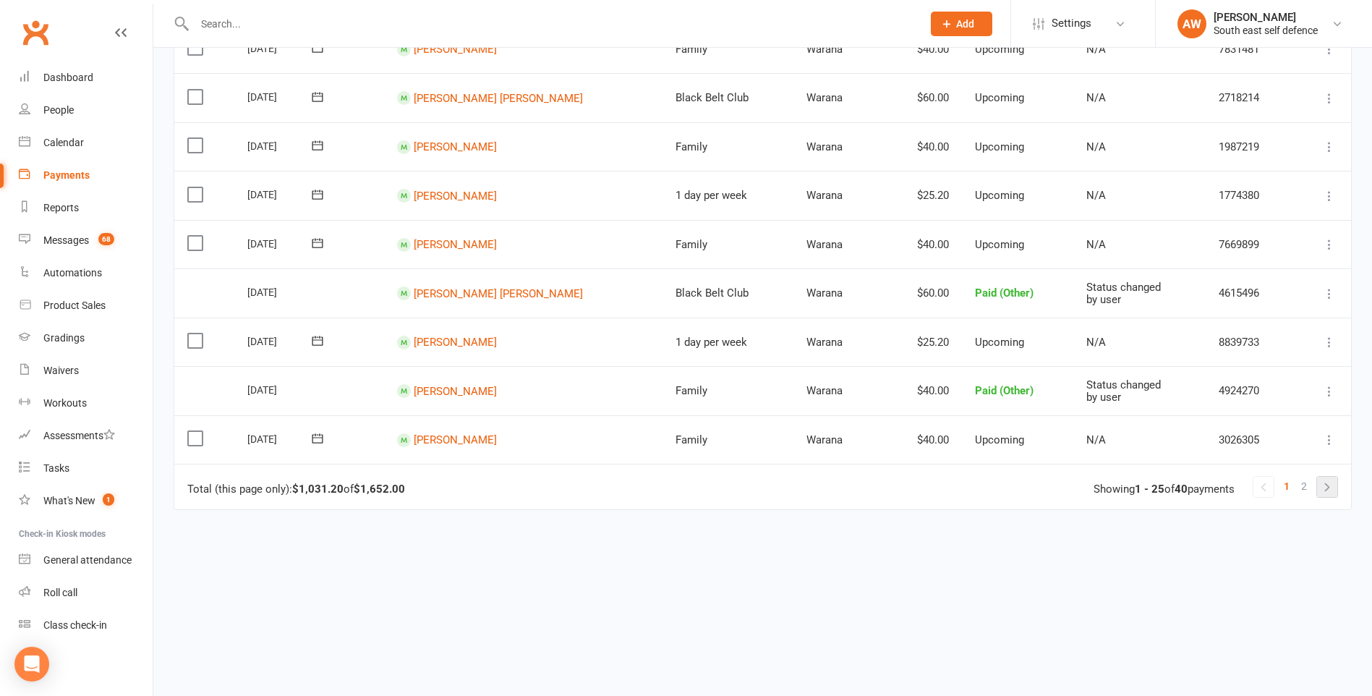
click at [1325, 484] on link at bounding box center [1327, 486] width 20 height 20
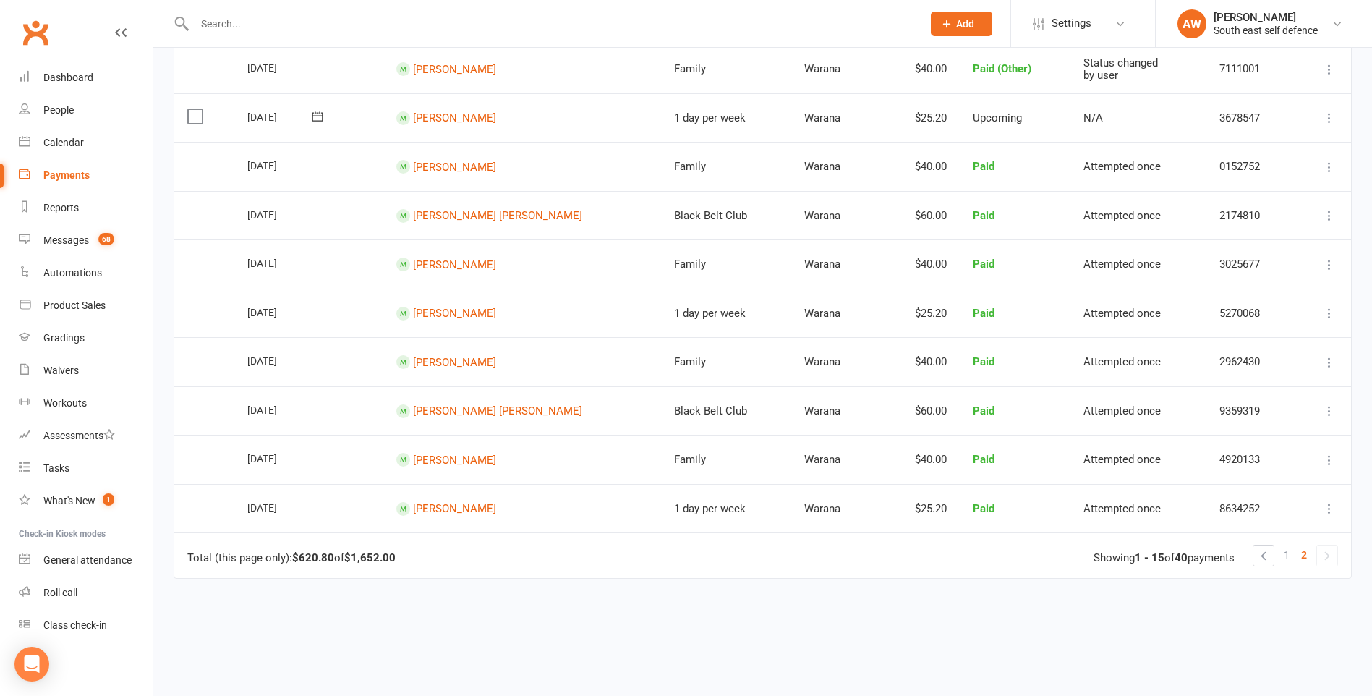
scroll to position [434, 0]
click at [1268, 557] on link at bounding box center [1263, 554] width 20 height 20
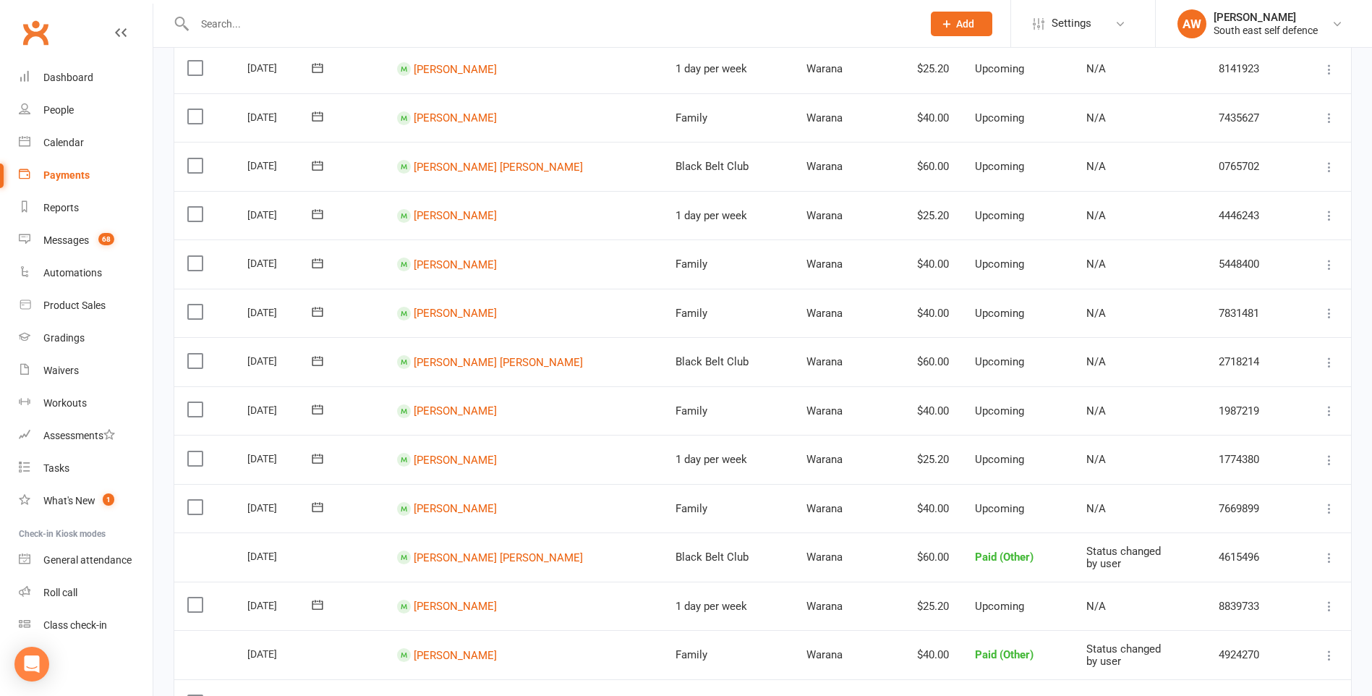
scroll to position [723, 0]
click at [1329, 416] on icon at bounding box center [1329, 413] width 14 height 14
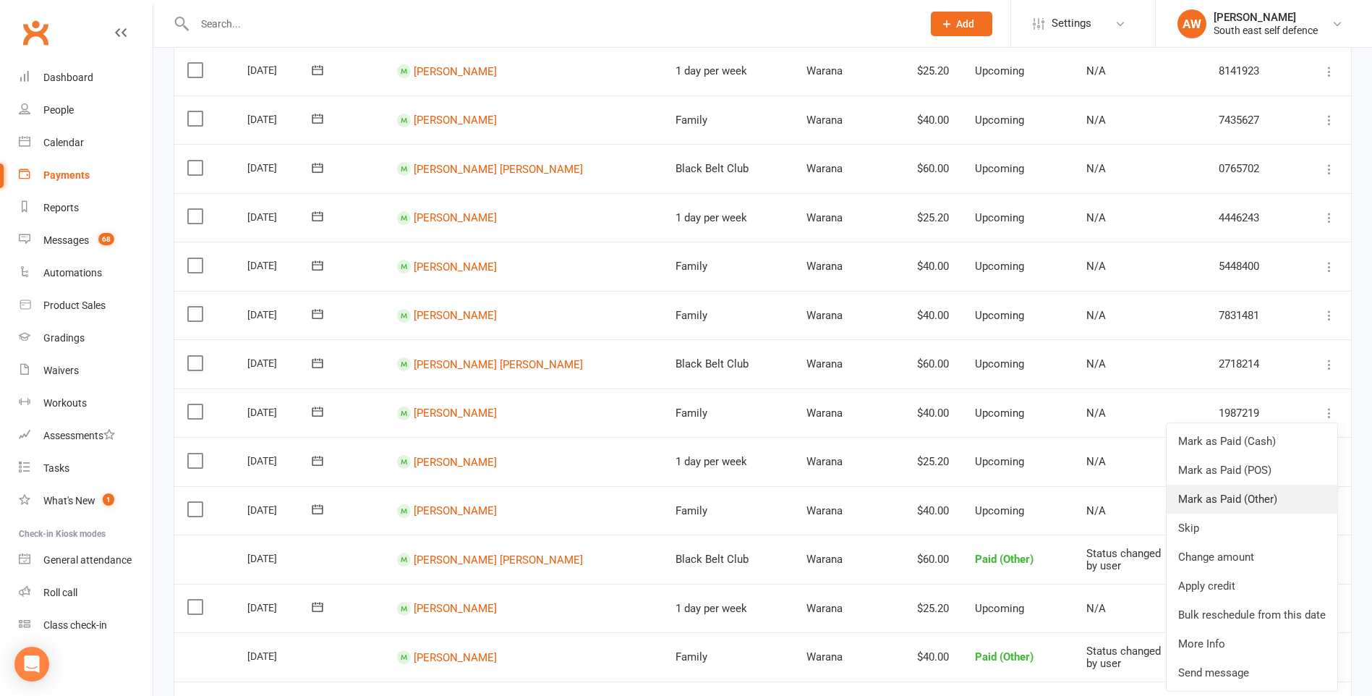
click at [1252, 500] on link "Mark as Paid (Other)" at bounding box center [1251, 498] width 171 height 29
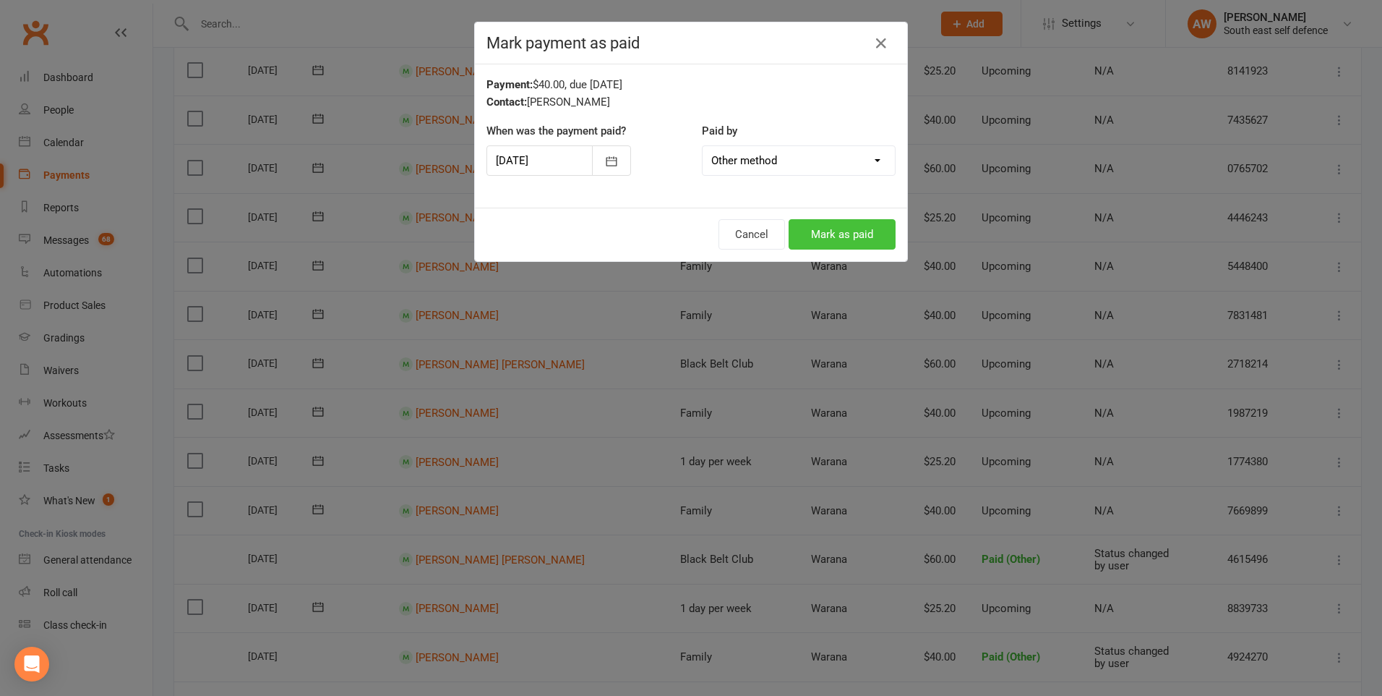
click at [837, 242] on button "Mark as paid" at bounding box center [842, 234] width 107 height 30
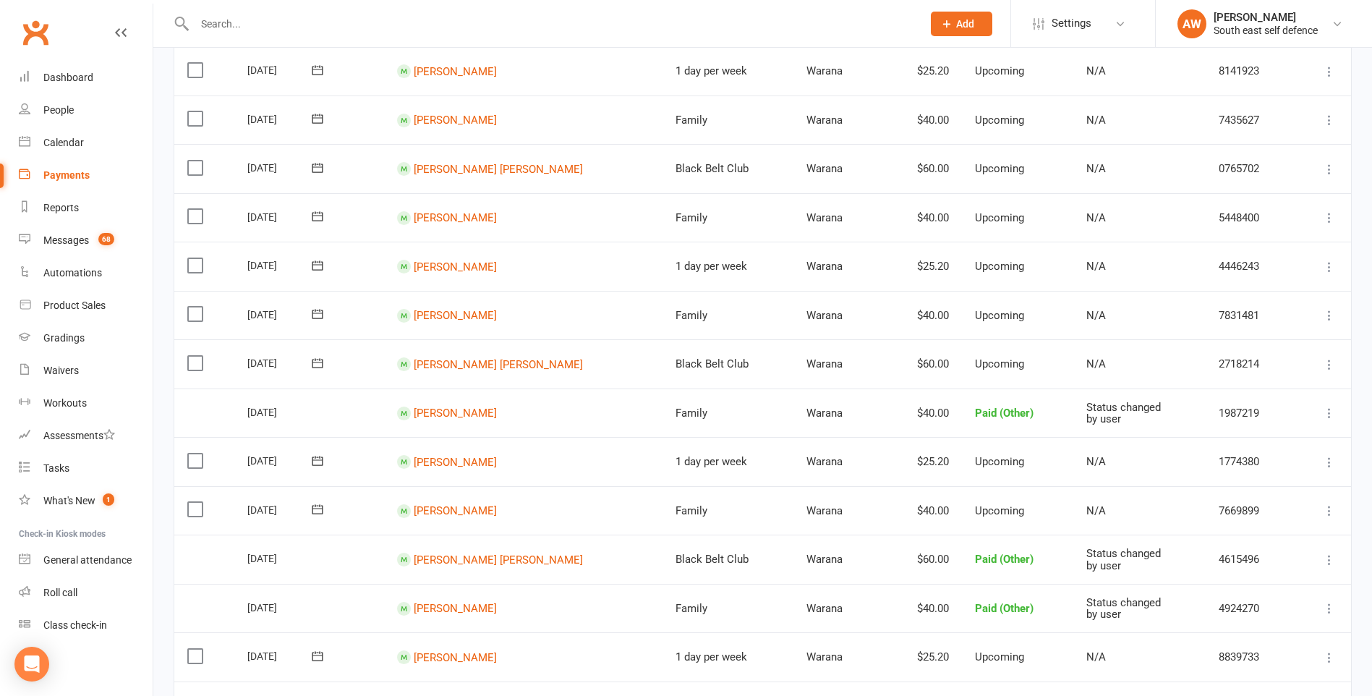
click at [1328, 364] on icon at bounding box center [1329, 364] width 14 height 14
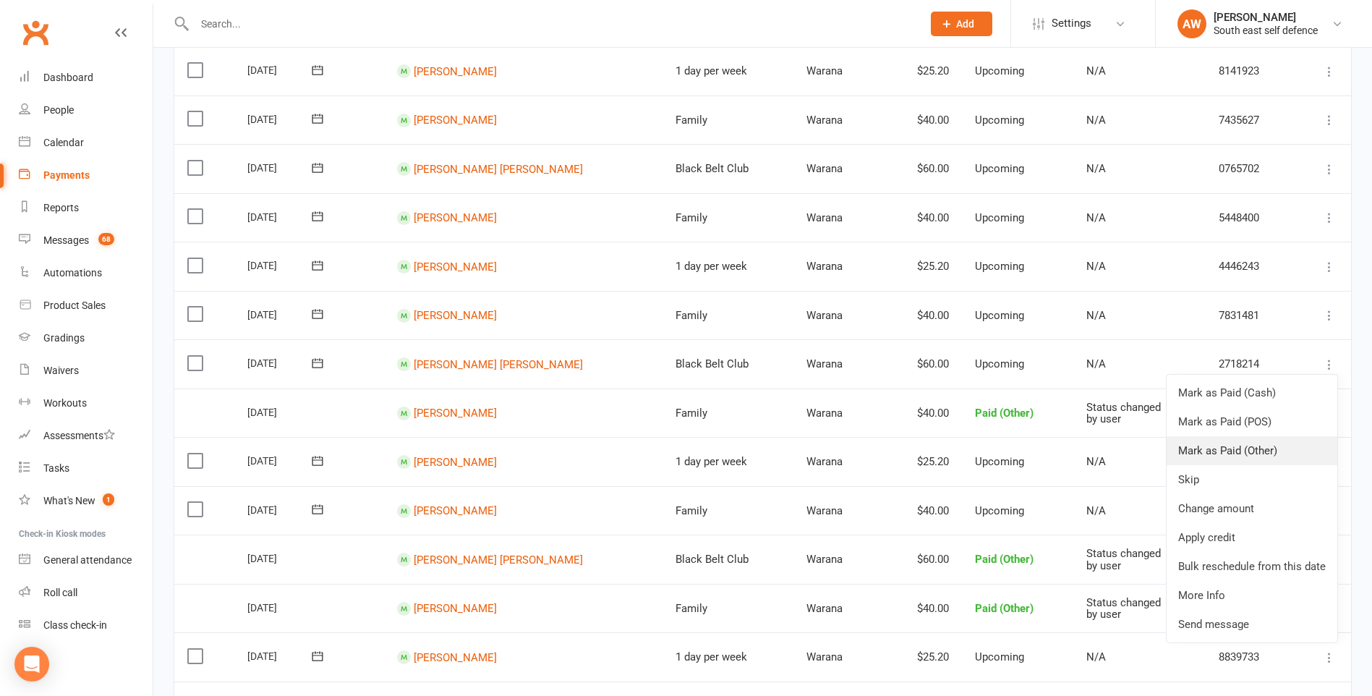
click at [1228, 456] on link "Mark as Paid (Other)" at bounding box center [1251, 450] width 171 height 29
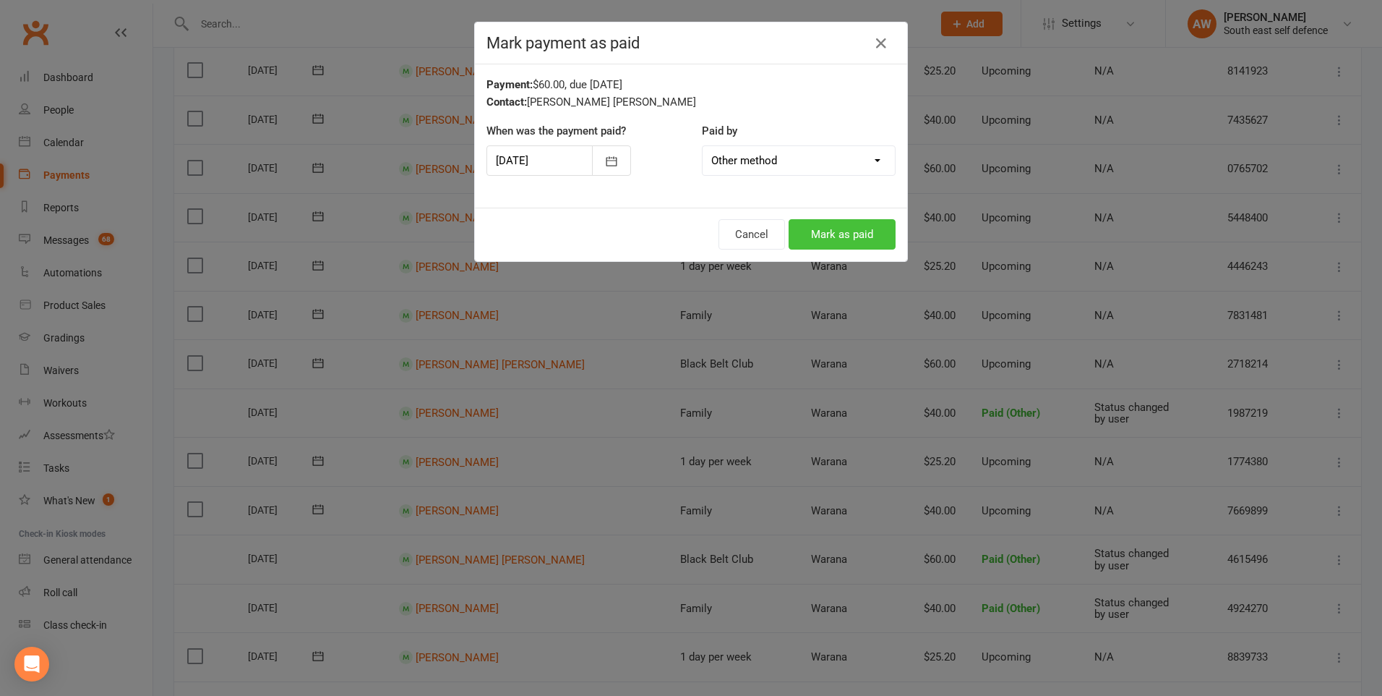
click at [857, 233] on button "Mark as paid" at bounding box center [842, 234] width 107 height 30
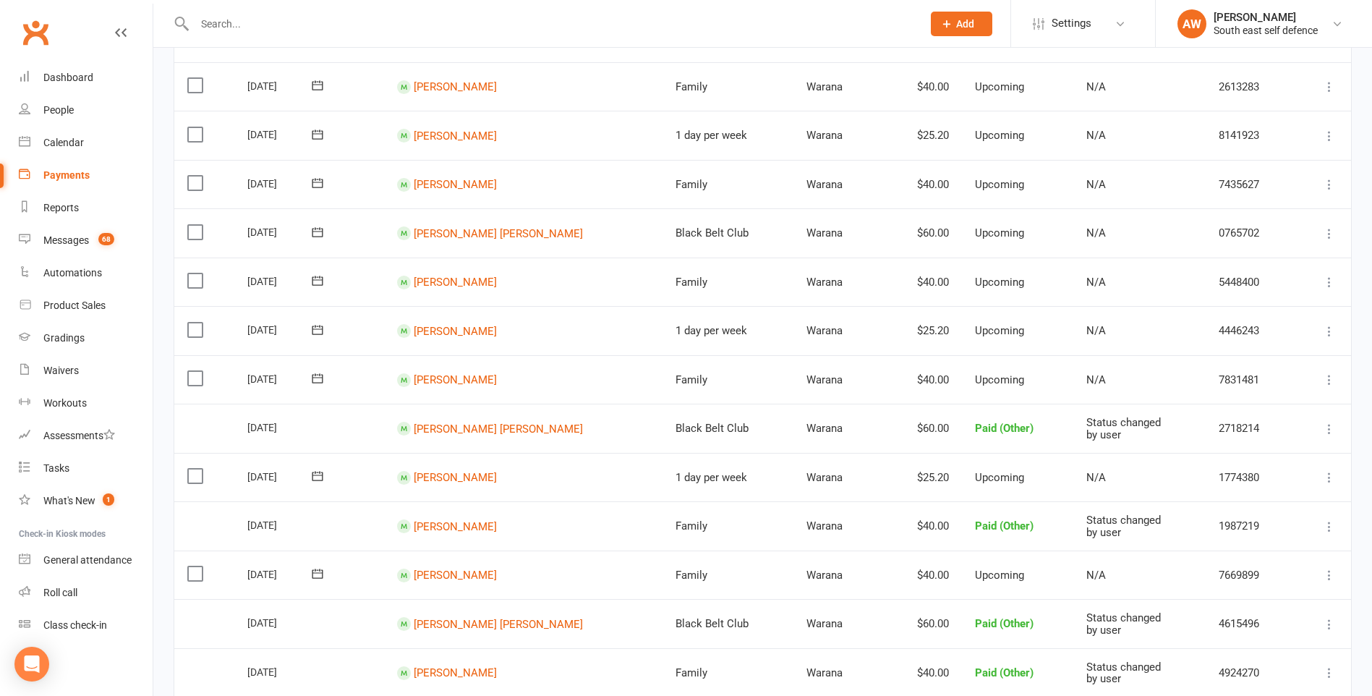
scroll to position [868, 0]
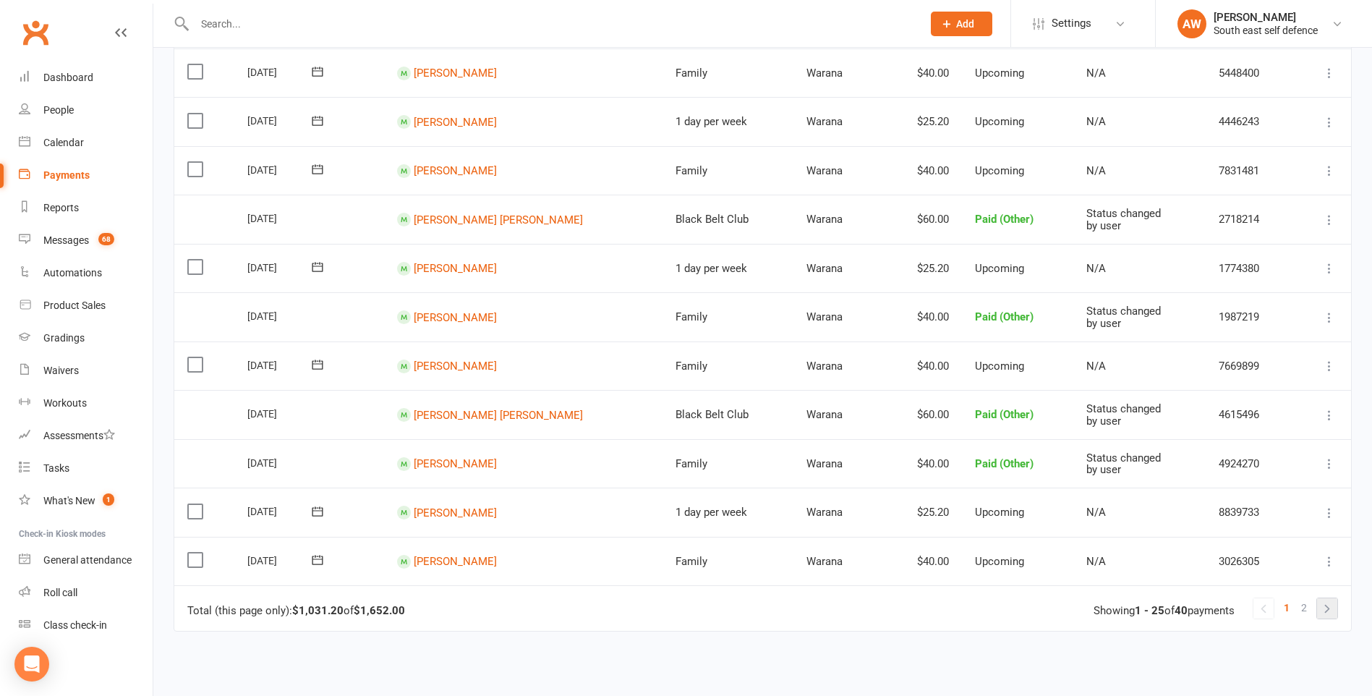
click at [1330, 608] on link at bounding box center [1327, 608] width 20 height 20
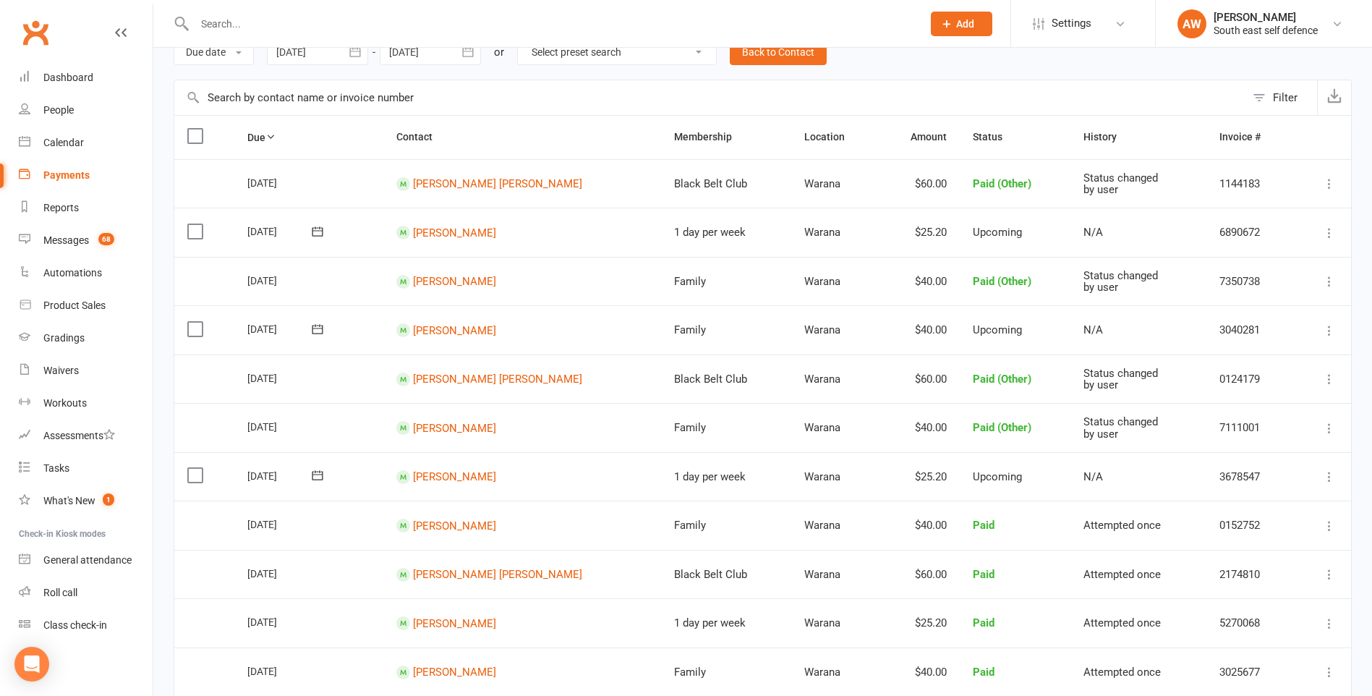
scroll to position [72, 0]
click at [1327, 426] on icon at bounding box center [1329, 429] width 14 height 14
drag, startPoint x: 1286, startPoint y: 458, endPoint x: 755, endPoint y: 64, distance: 661.0
click at [1286, 458] on link "Change to upcoming" at bounding box center [1265, 457] width 143 height 29
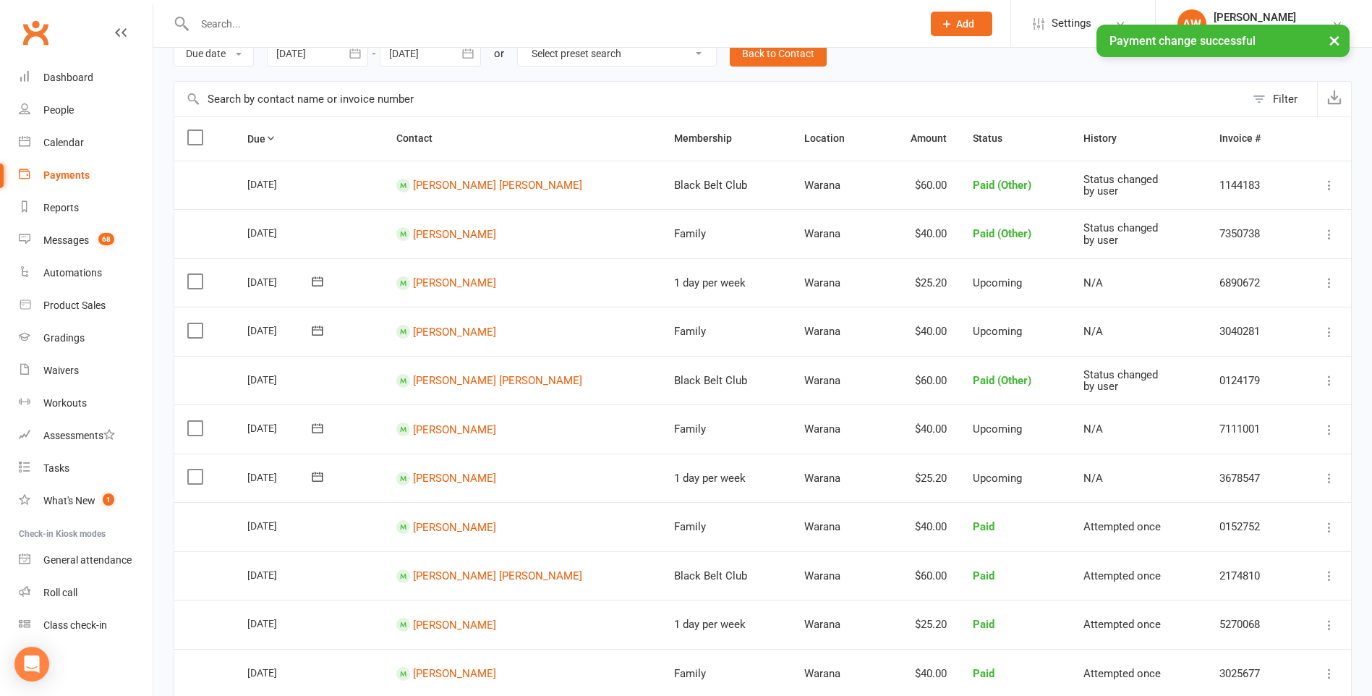
click at [1330, 382] on icon at bounding box center [1329, 380] width 14 height 14
click at [1262, 410] on link "Change to upcoming" at bounding box center [1265, 408] width 143 height 29
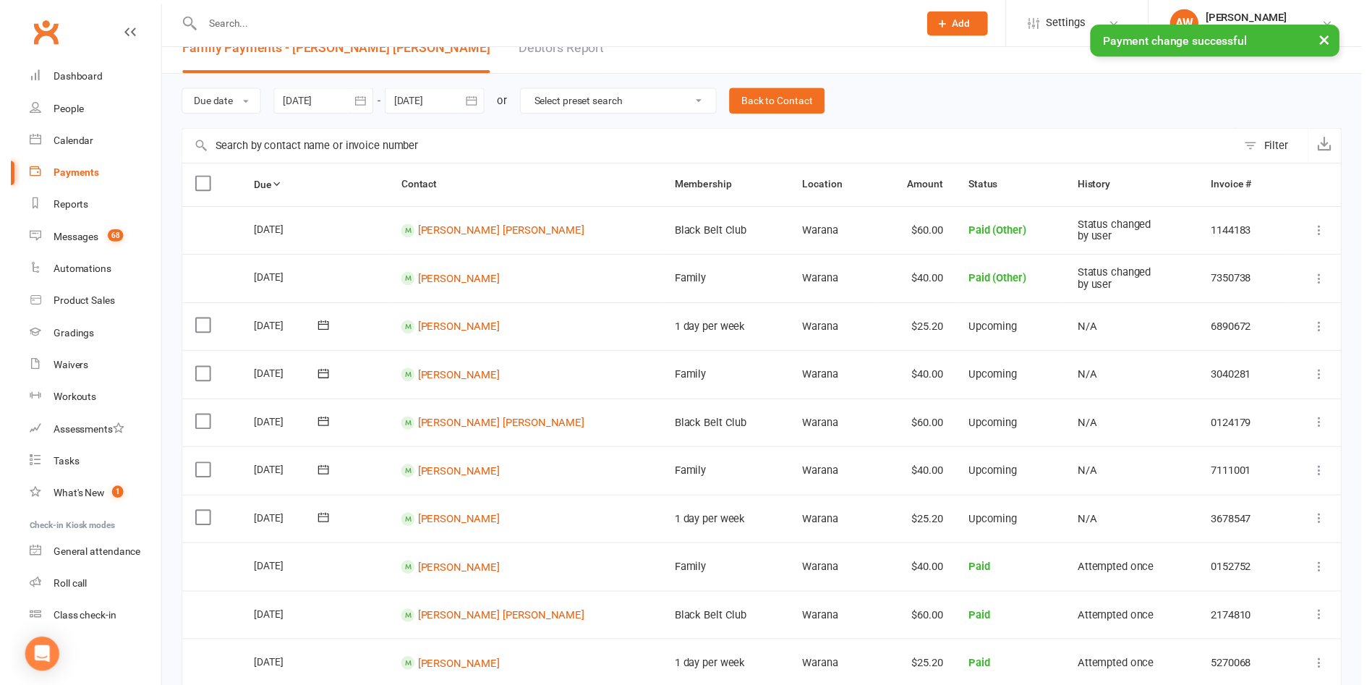
scroll to position [0, 0]
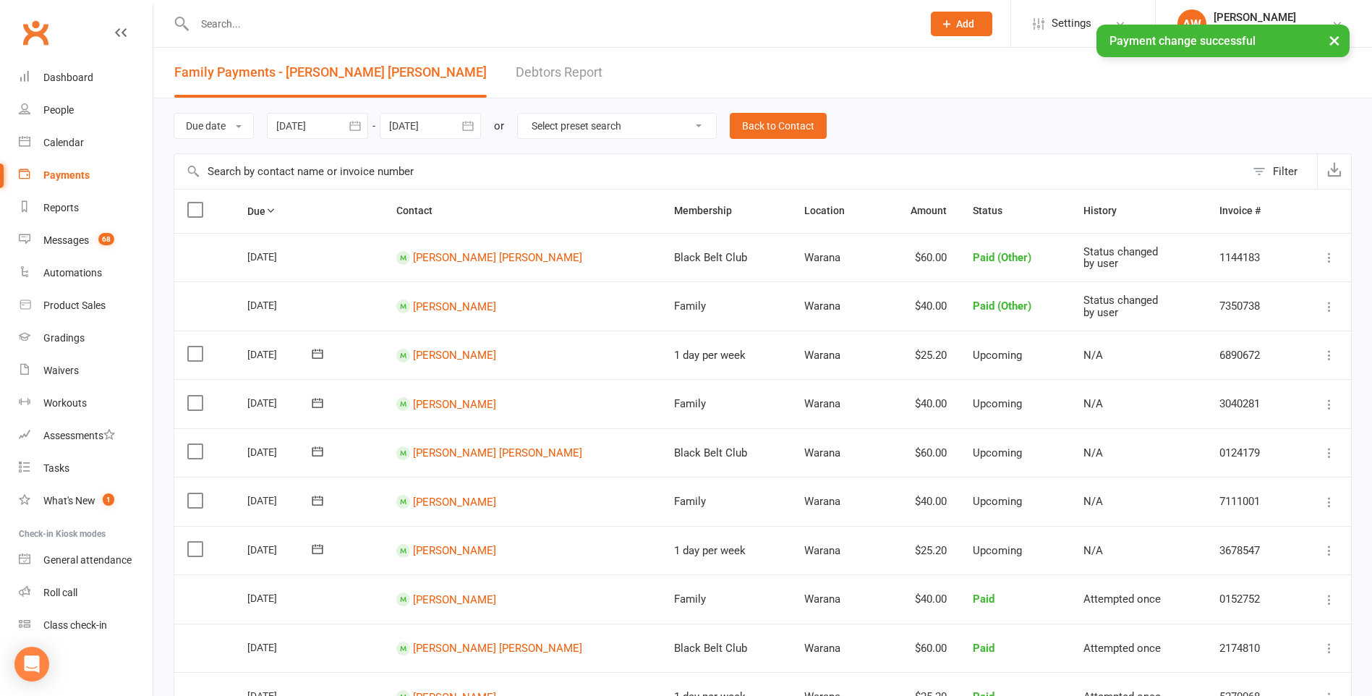
click at [1325, 307] on icon at bounding box center [1329, 306] width 14 height 14
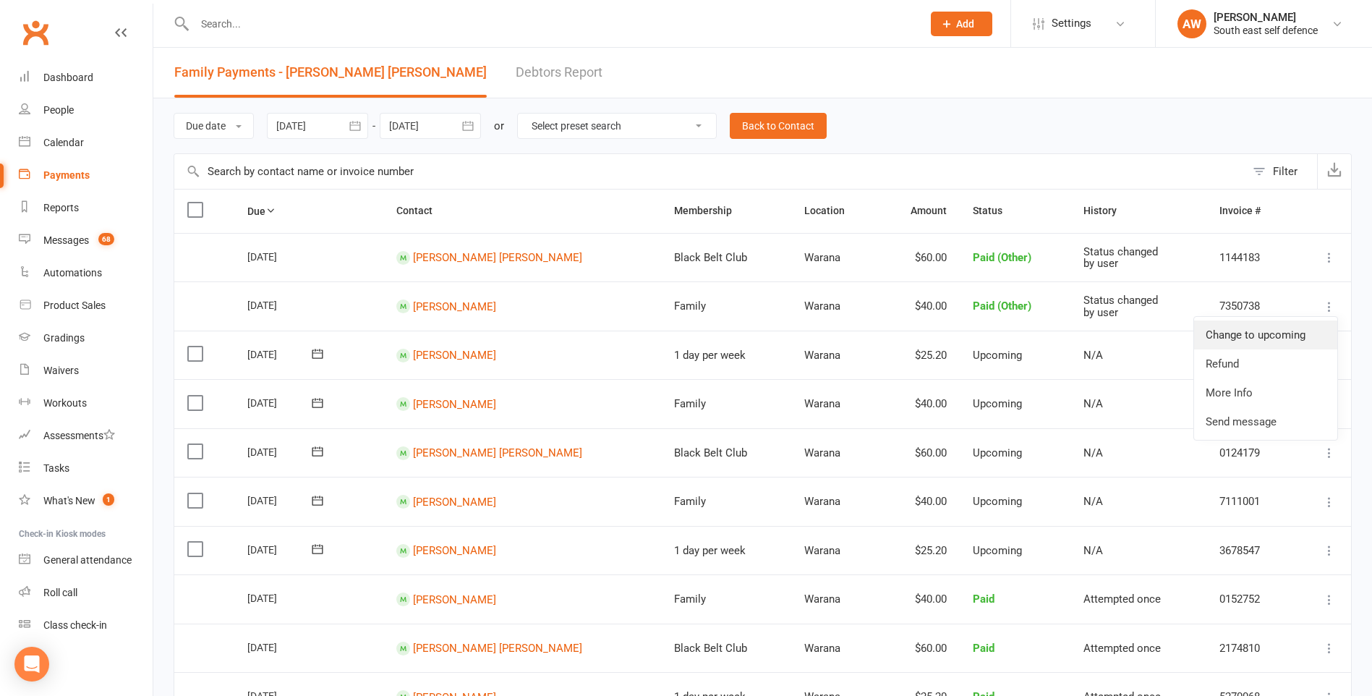
click at [1278, 333] on link "Change to upcoming" at bounding box center [1265, 334] width 143 height 29
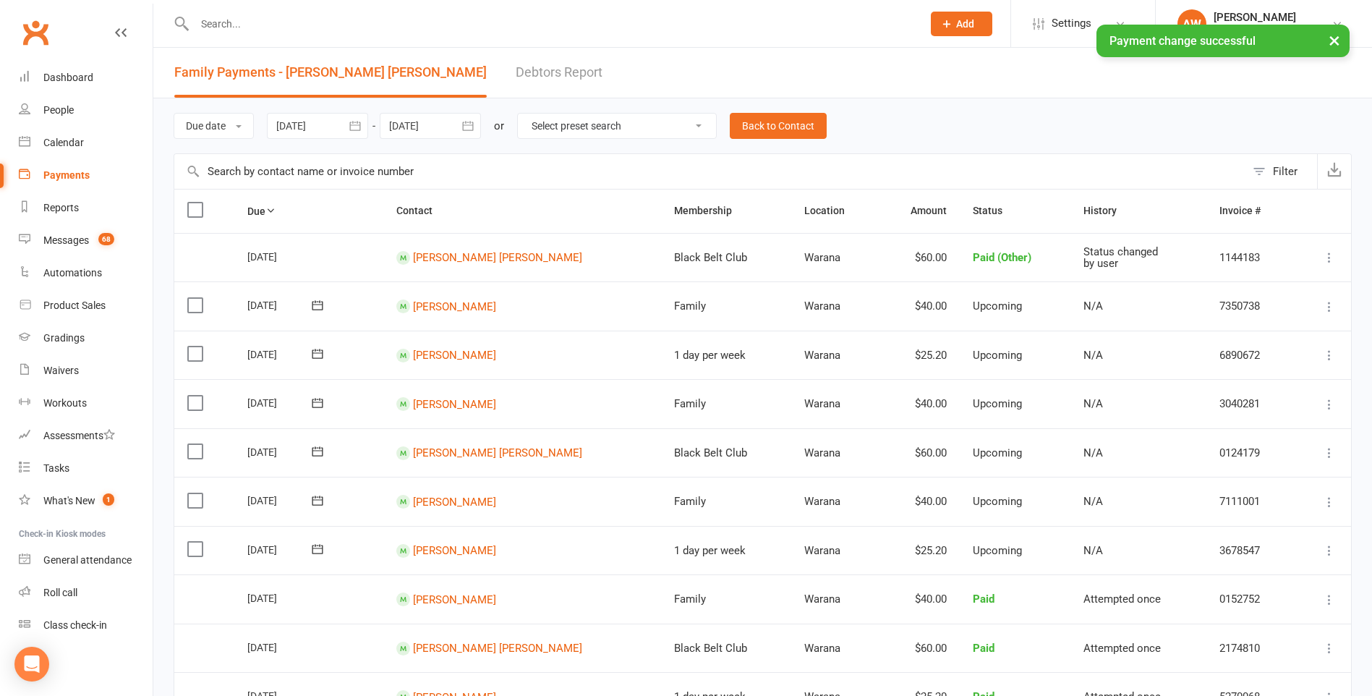
click at [1329, 260] on icon at bounding box center [1329, 257] width 14 height 14
click at [1251, 288] on link "Change to upcoming" at bounding box center [1265, 285] width 143 height 29
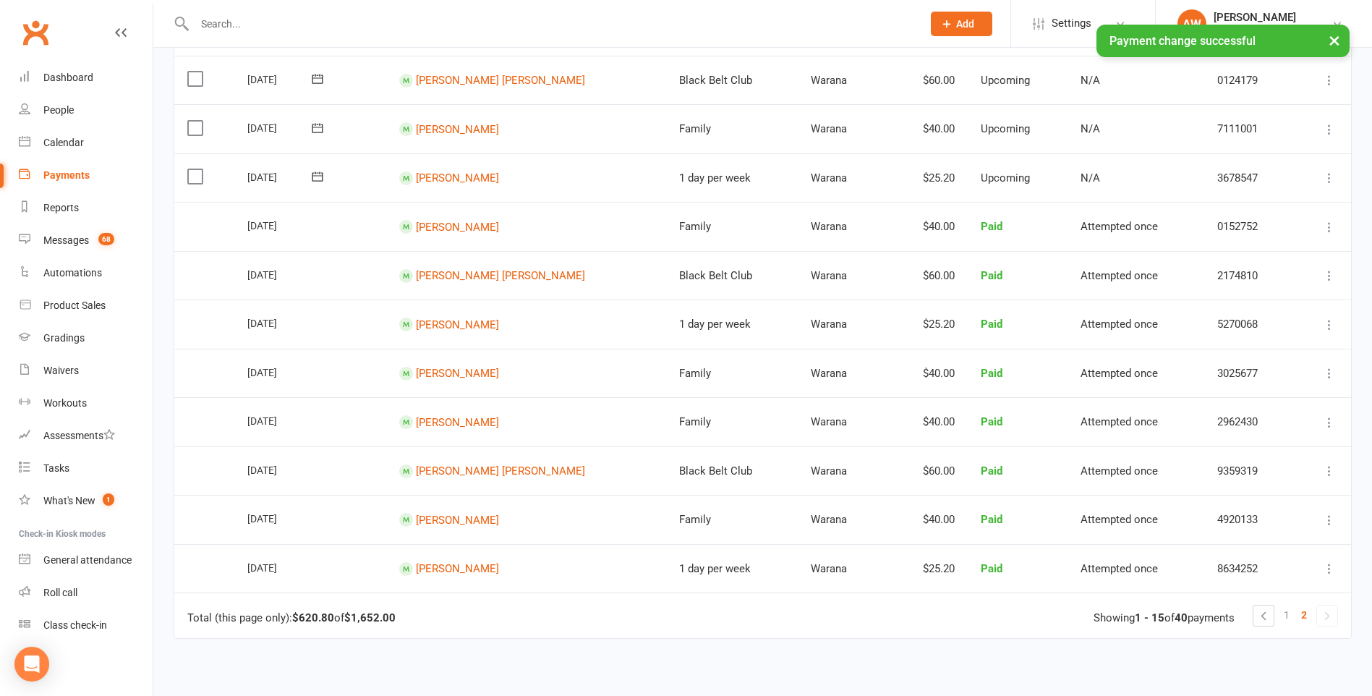
scroll to position [523, 0]
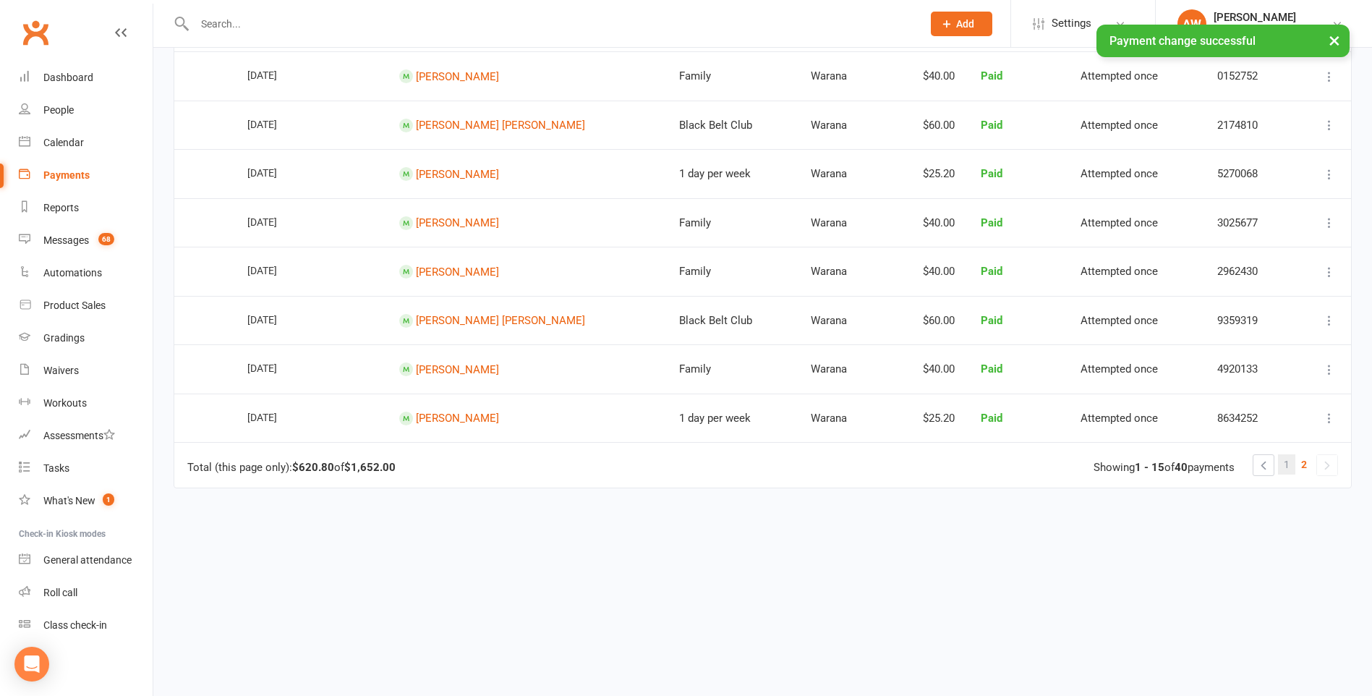
click at [1285, 466] on span "1" at bounding box center [1286, 464] width 6 height 20
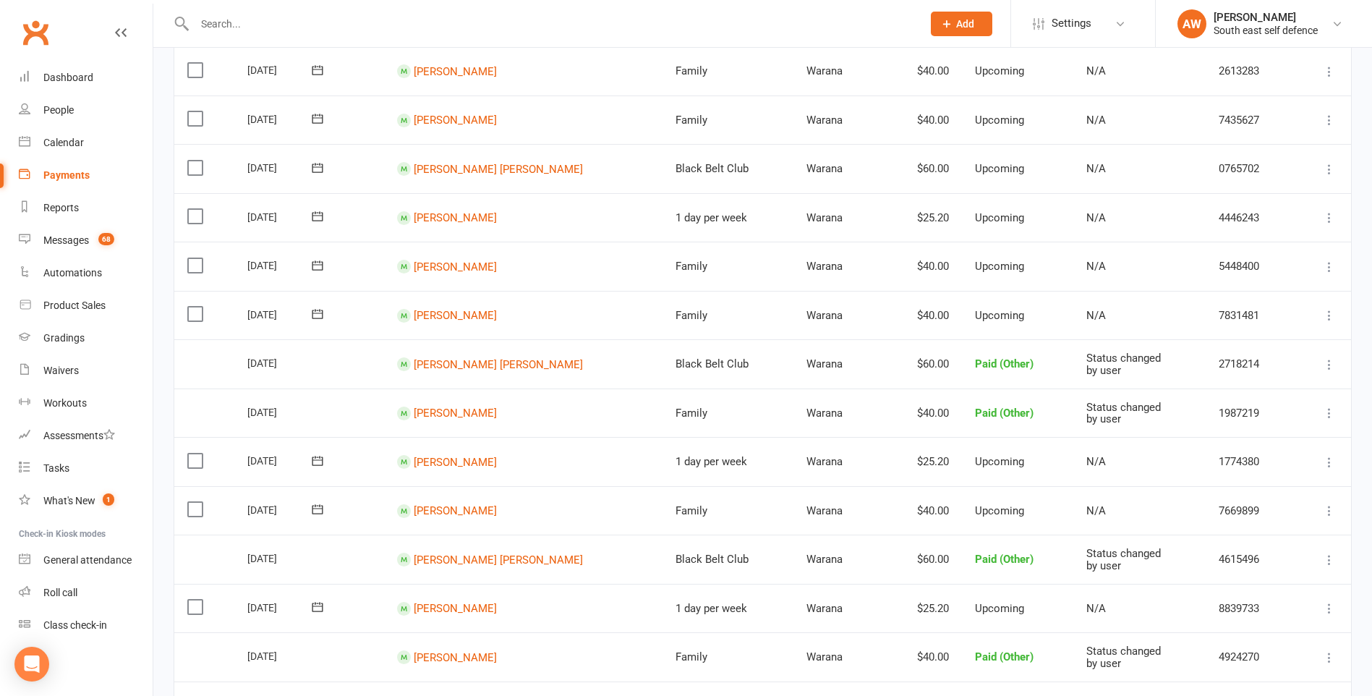
scroll to position [940, 0]
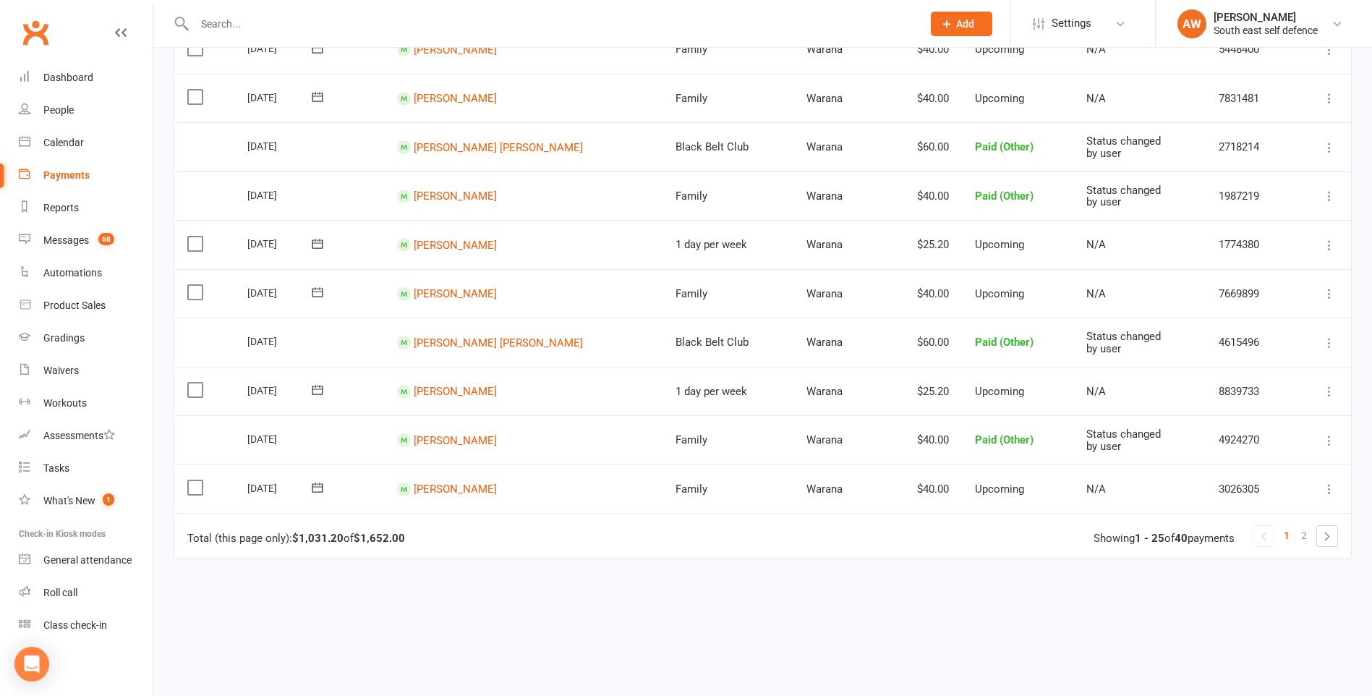
click at [1328, 443] on icon at bounding box center [1329, 440] width 14 height 14
click at [1280, 466] on link "Change to upcoming" at bounding box center [1265, 468] width 143 height 29
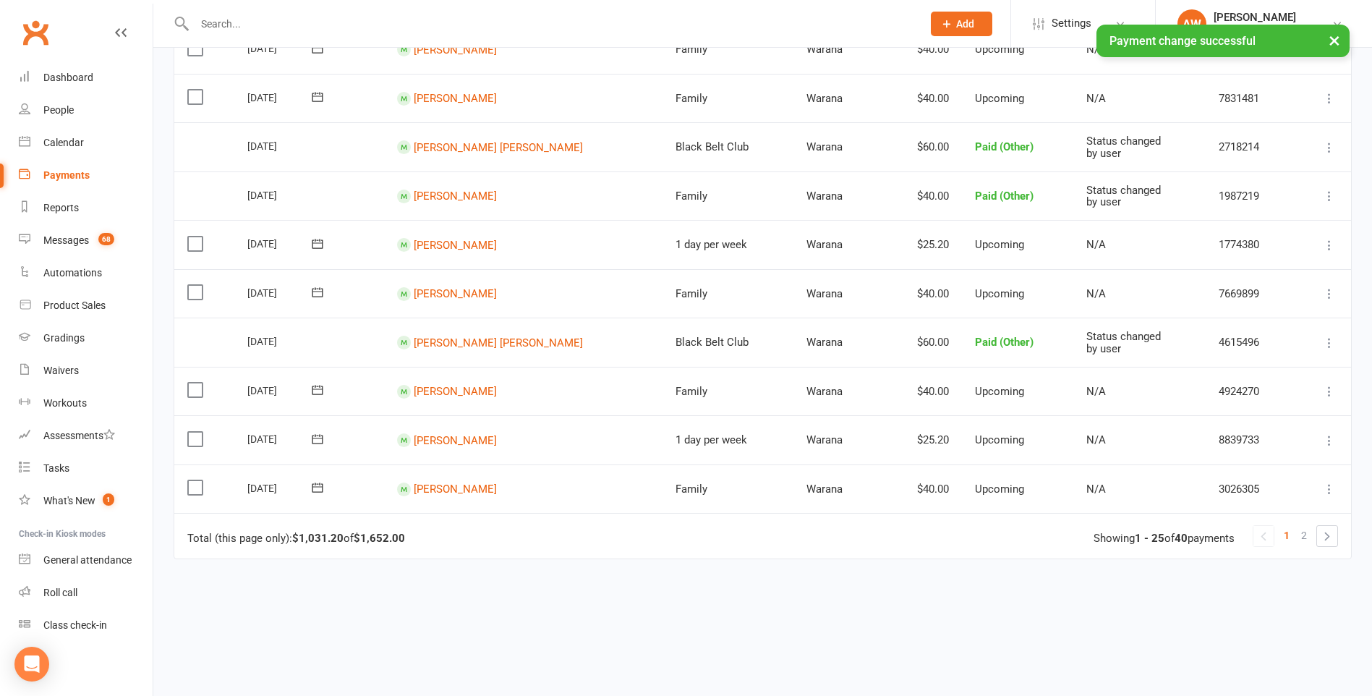
click at [1327, 340] on icon at bounding box center [1329, 342] width 14 height 14
click at [1281, 370] on link "Change to upcoming" at bounding box center [1265, 370] width 143 height 29
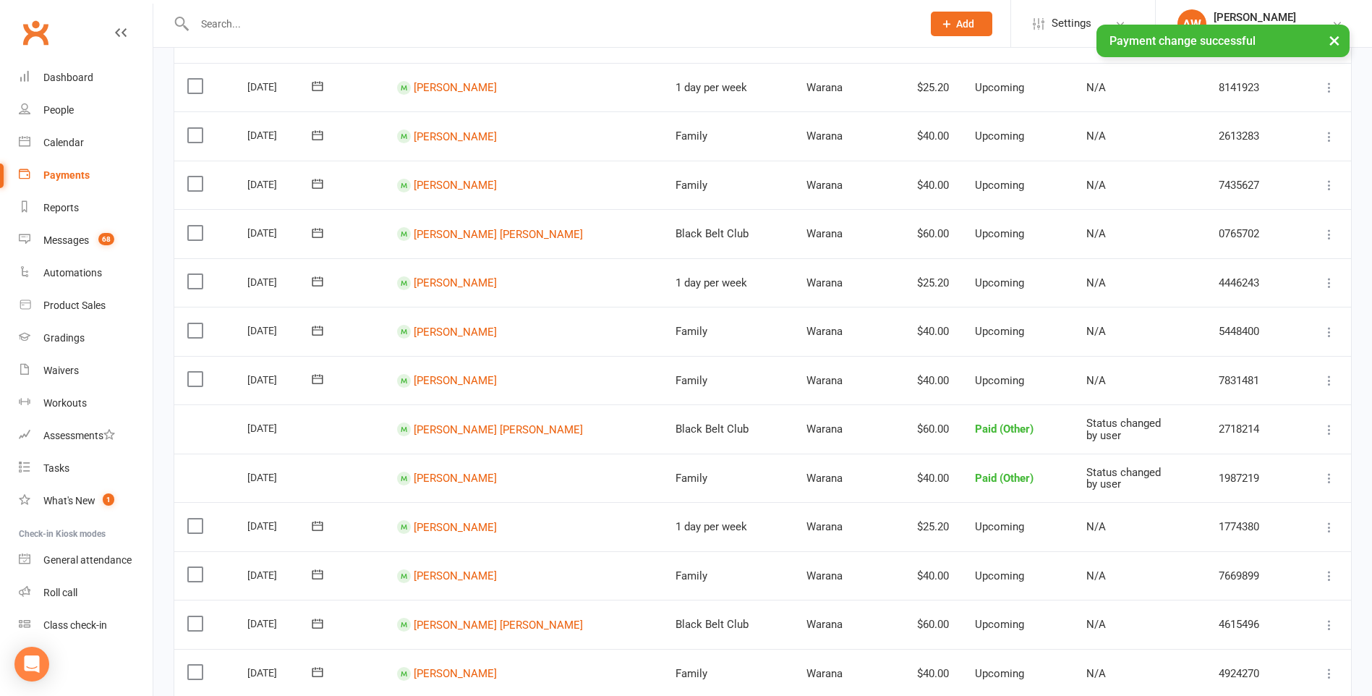
scroll to position [651, 0]
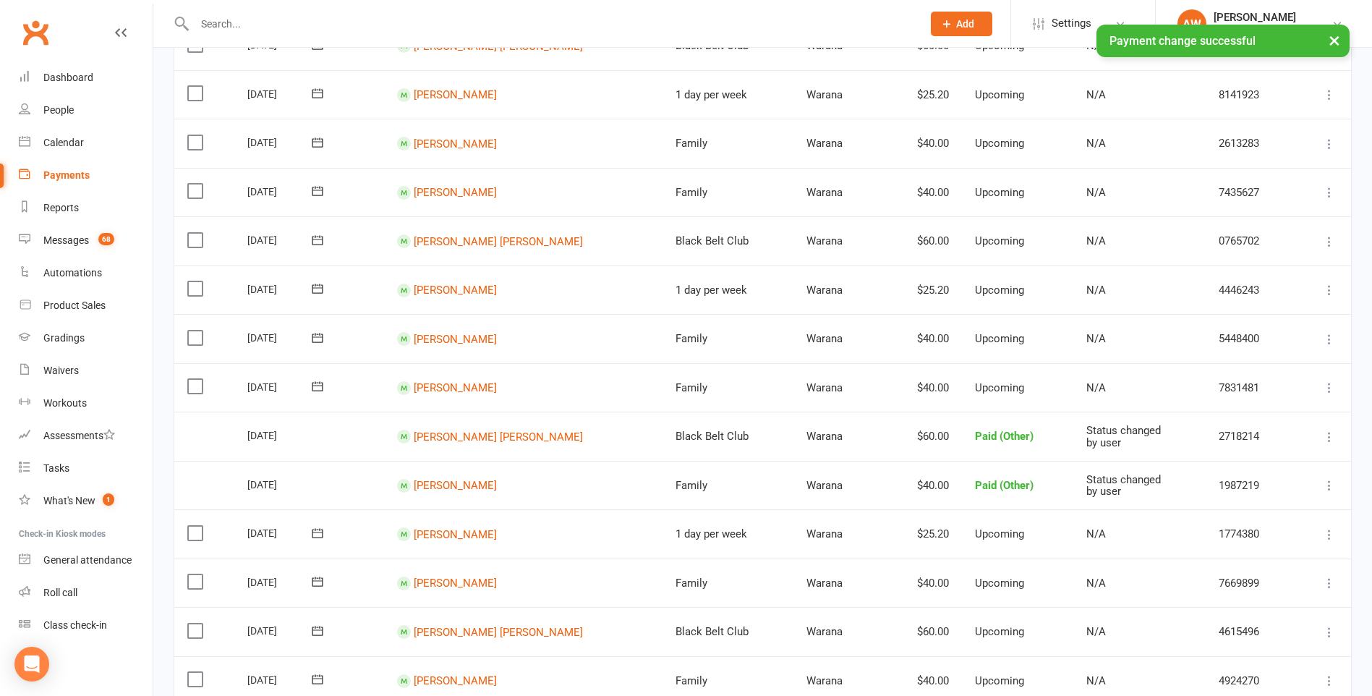
click at [1326, 485] on icon at bounding box center [1329, 485] width 14 height 14
click at [1221, 511] on link "Change to upcoming" at bounding box center [1265, 513] width 143 height 29
click at [1325, 433] on icon at bounding box center [1329, 436] width 14 height 14
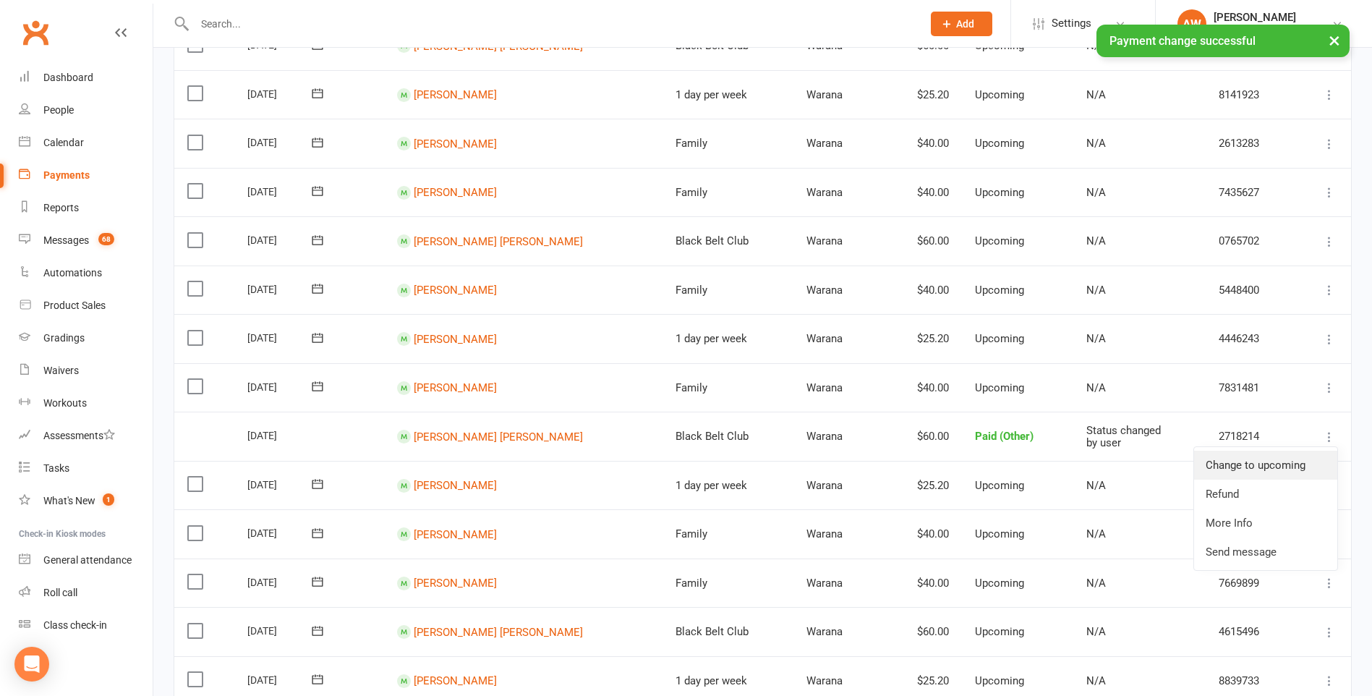
click at [1257, 463] on link "Change to upcoming" at bounding box center [1265, 464] width 143 height 29
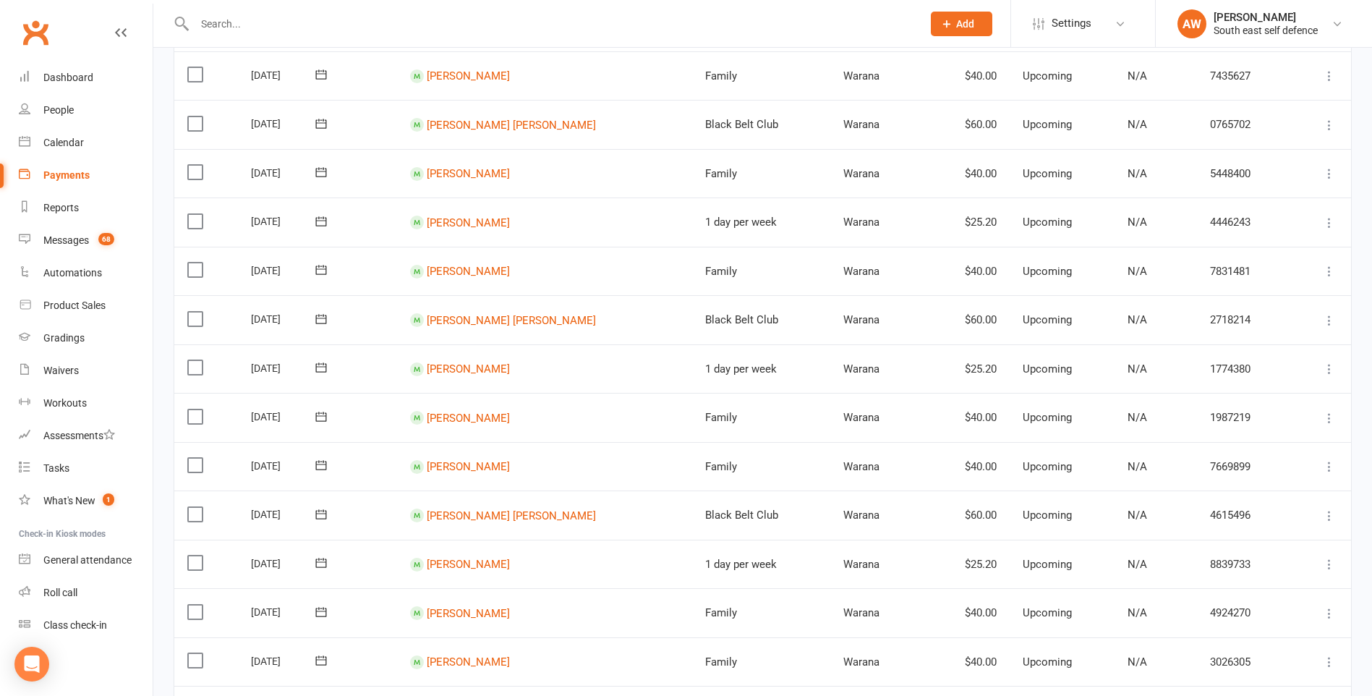
scroll to position [1011, 0]
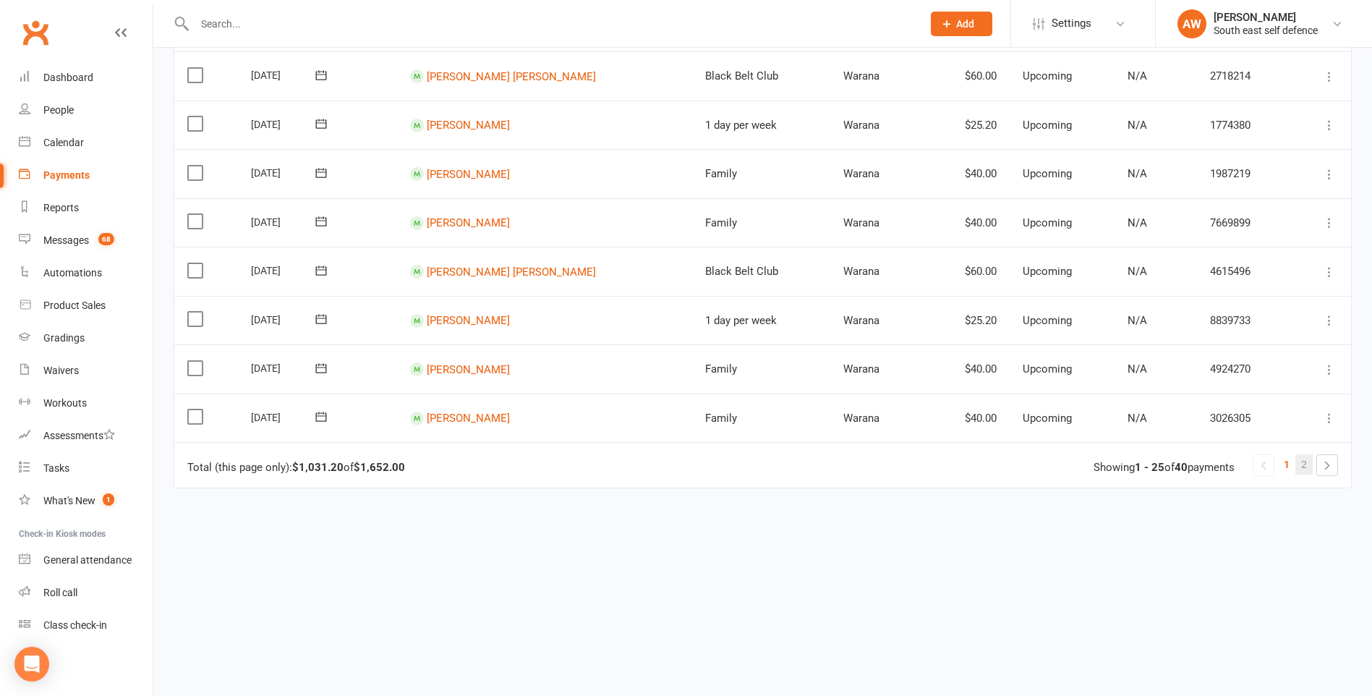
click at [1309, 466] on link "2" at bounding box center [1303, 464] width 17 height 20
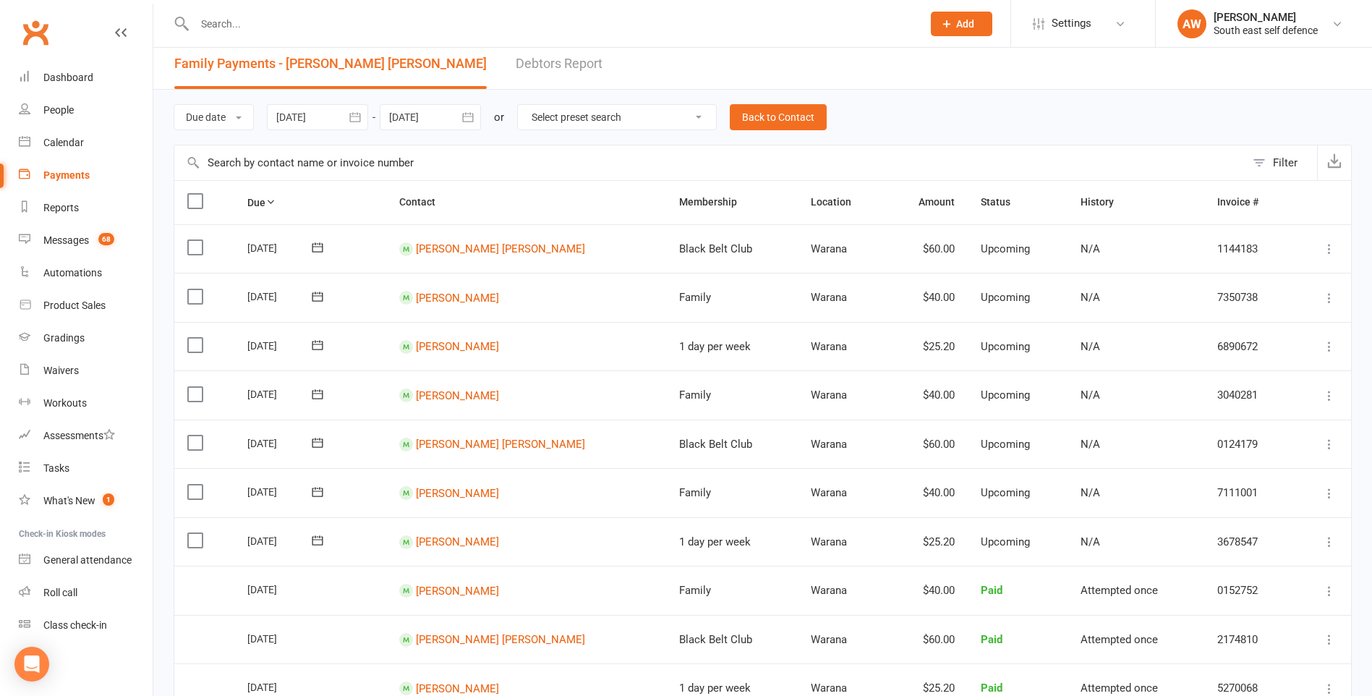
scroll to position [0, 0]
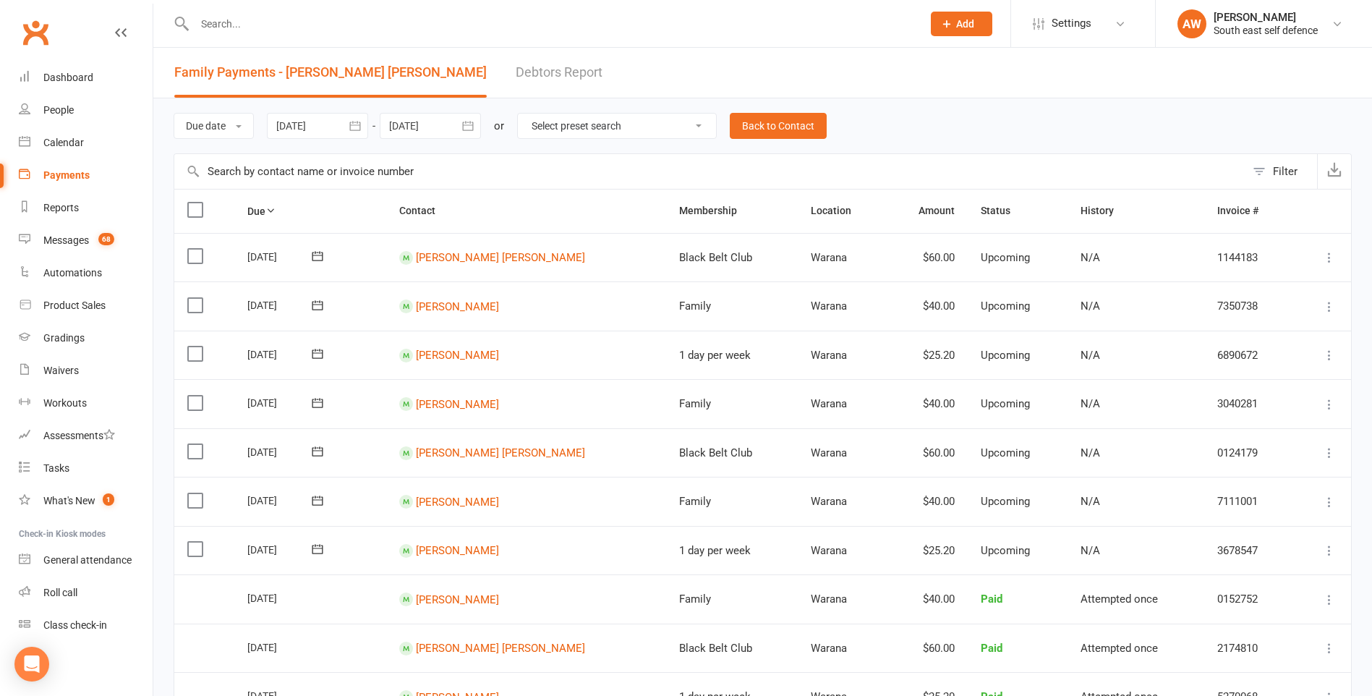
click at [1328, 503] on icon at bounding box center [1329, 502] width 14 height 14
click at [1268, 582] on link "Mark as Paid (Other)" at bounding box center [1251, 587] width 171 height 29
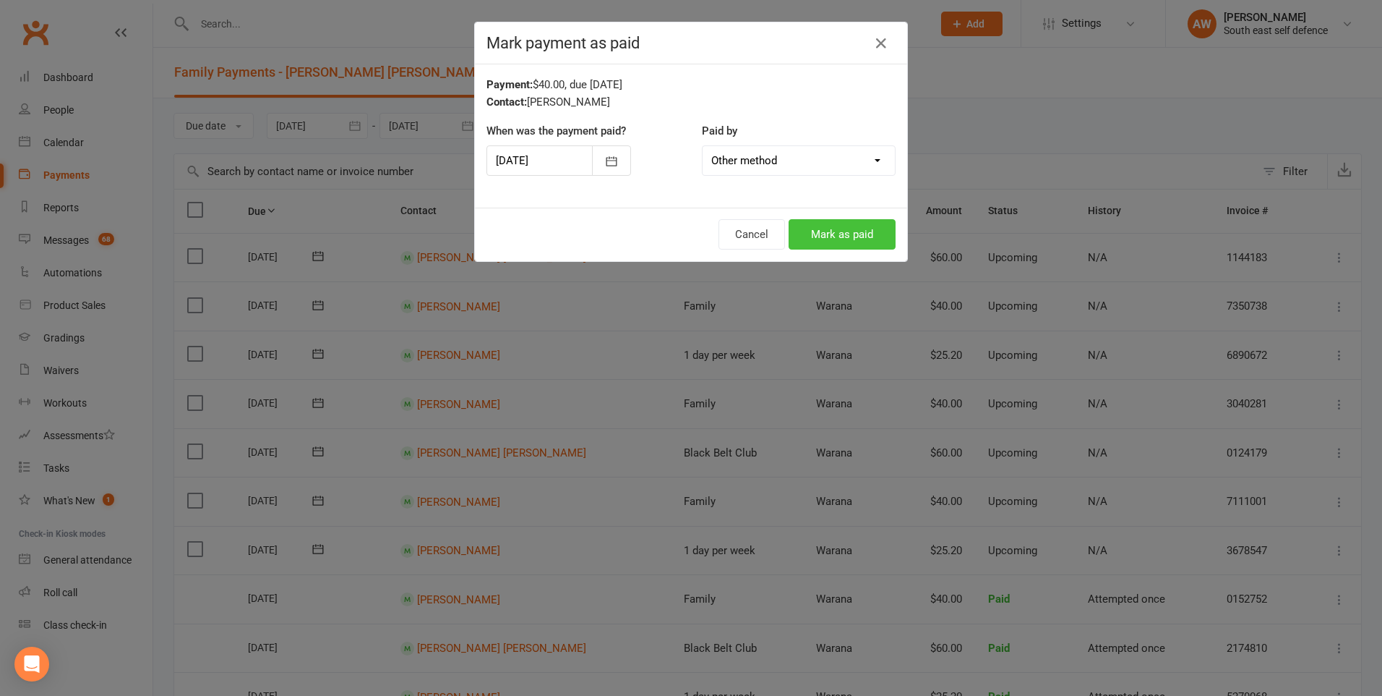
click at [816, 230] on button "Mark as paid" at bounding box center [842, 234] width 107 height 30
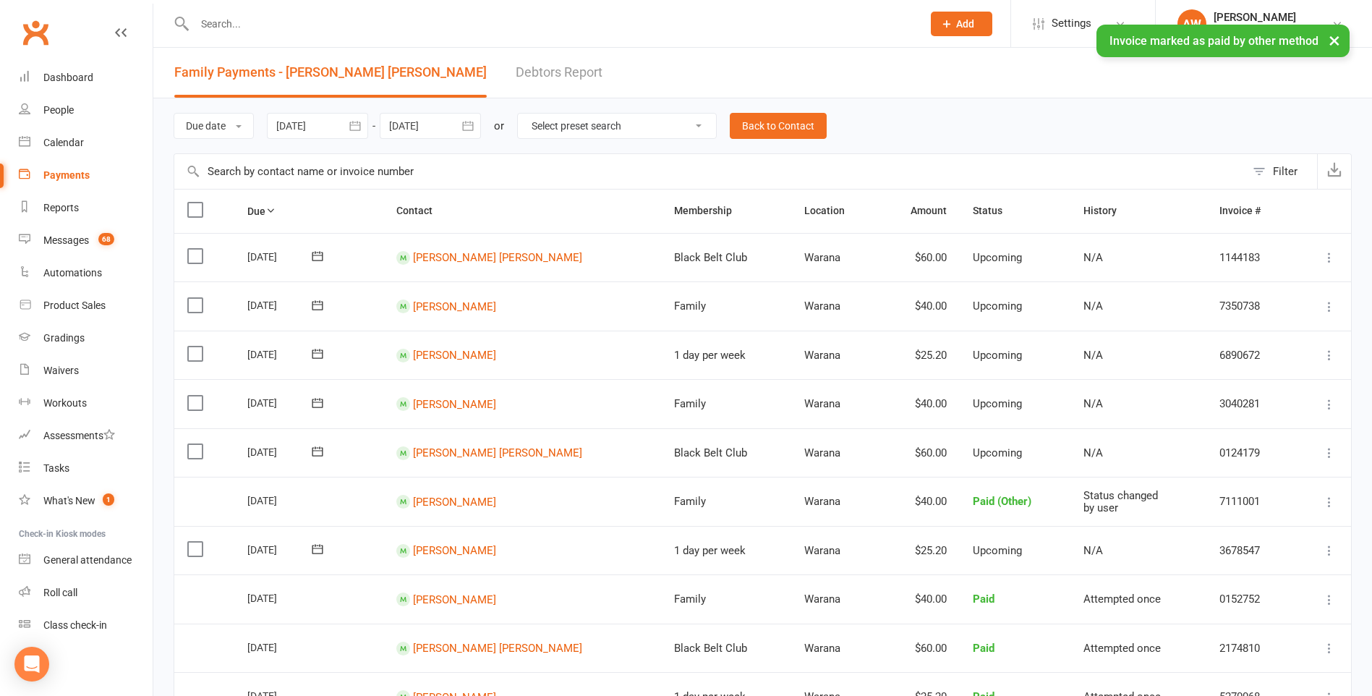
click at [1328, 403] on icon at bounding box center [1329, 404] width 14 height 14
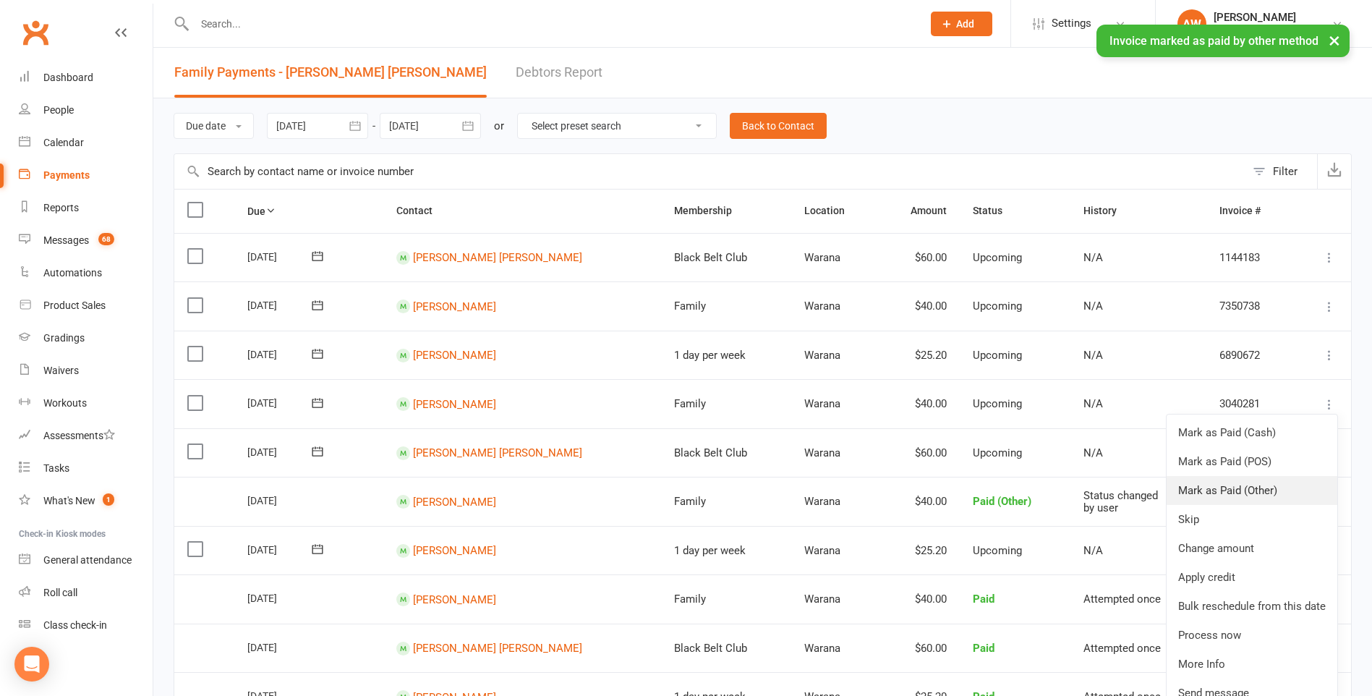
click at [1255, 485] on link "Mark as Paid (Other)" at bounding box center [1251, 490] width 171 height 29
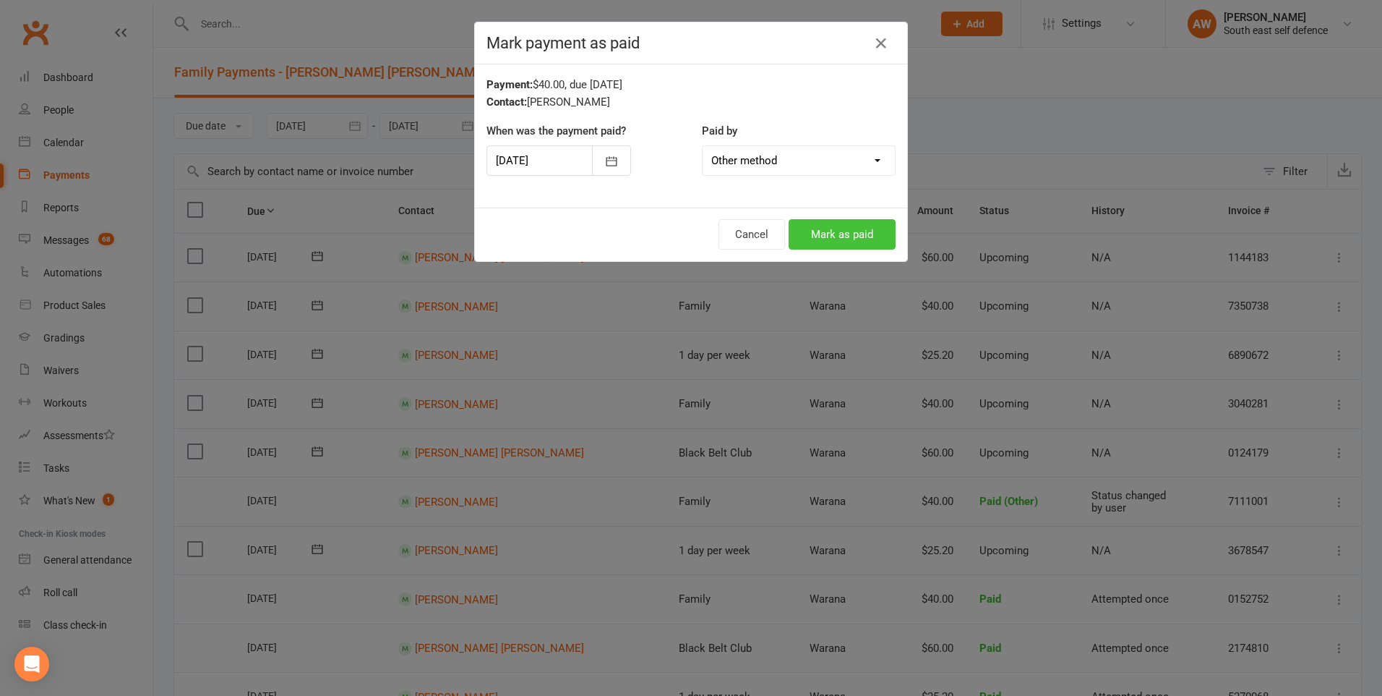
click at [829, 233] on button "Mark as paid" at bounding box center [842, 234] width 107 height 30
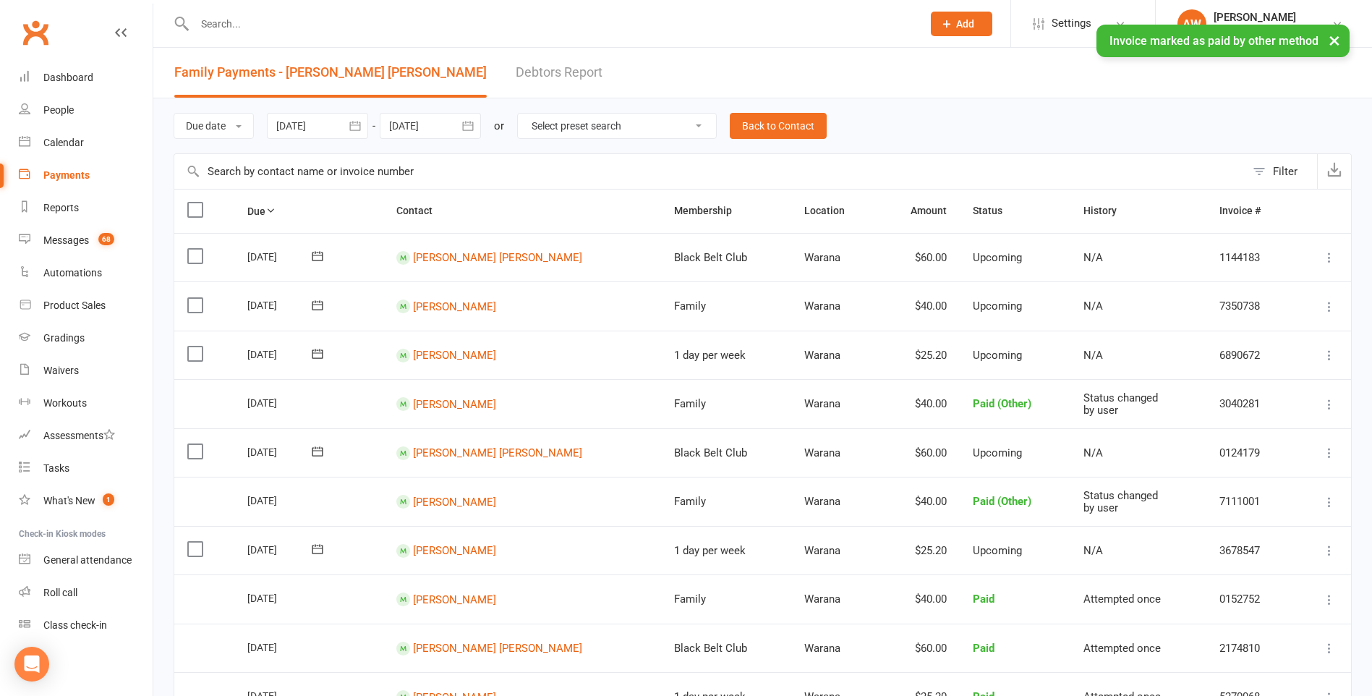
click at [1329, 310] on icon at bounding box center [1329, 306] width 14 height 14
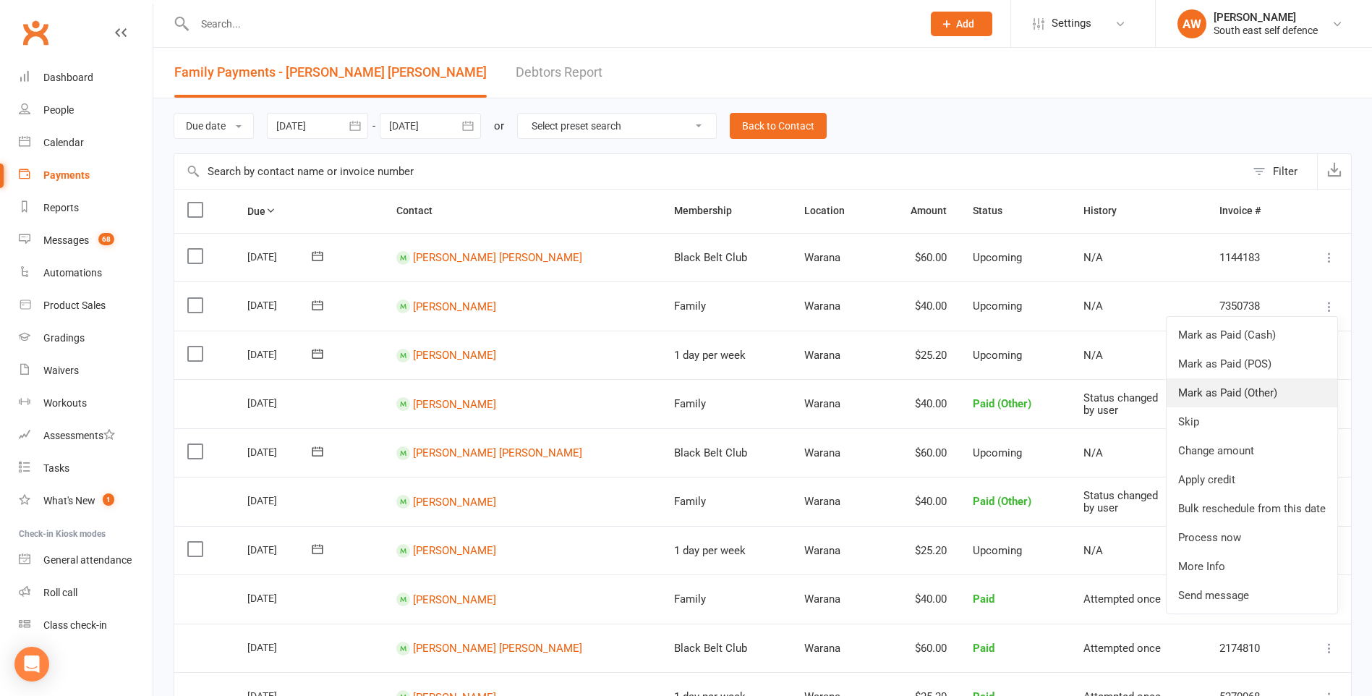
click at [1265, 388] on link "Mark as Paid (Other)" at bounding box center [1251, 392] width 171 height 29
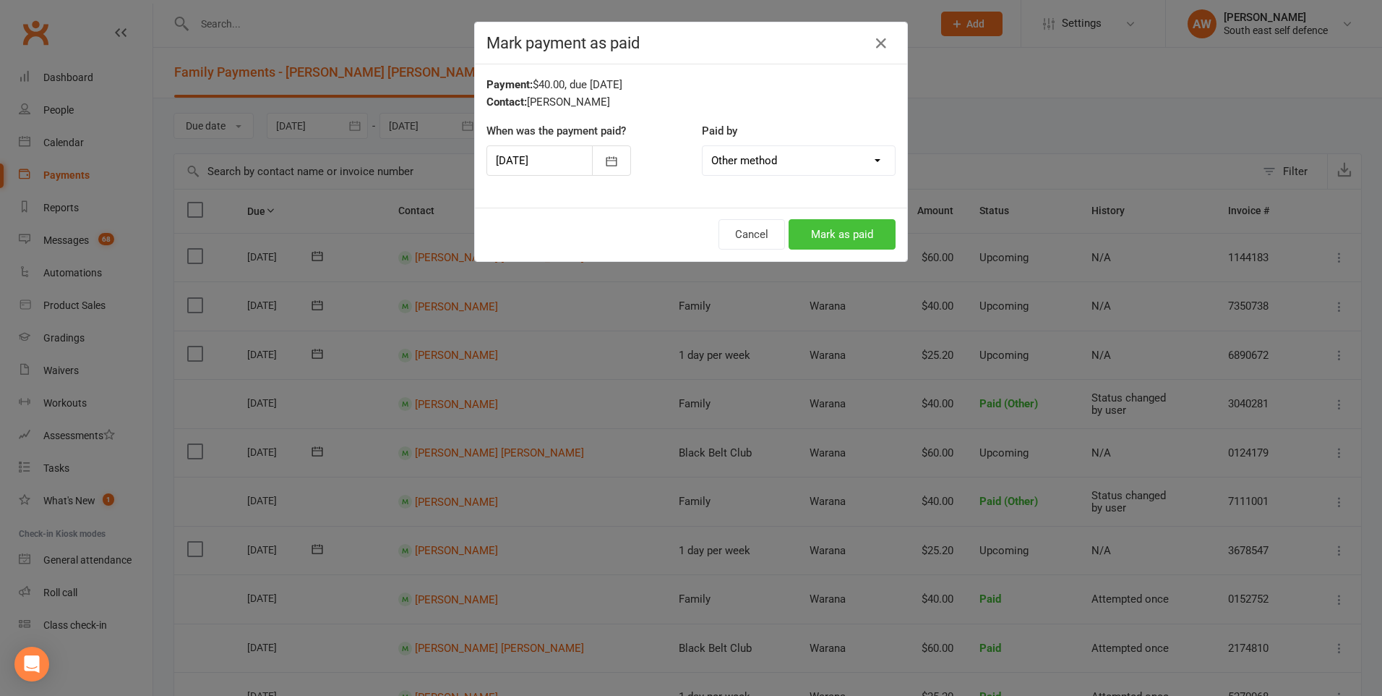
click at [821, 228] on button "Mark as paid" at bounding box center [842, 234] width 107 height 30
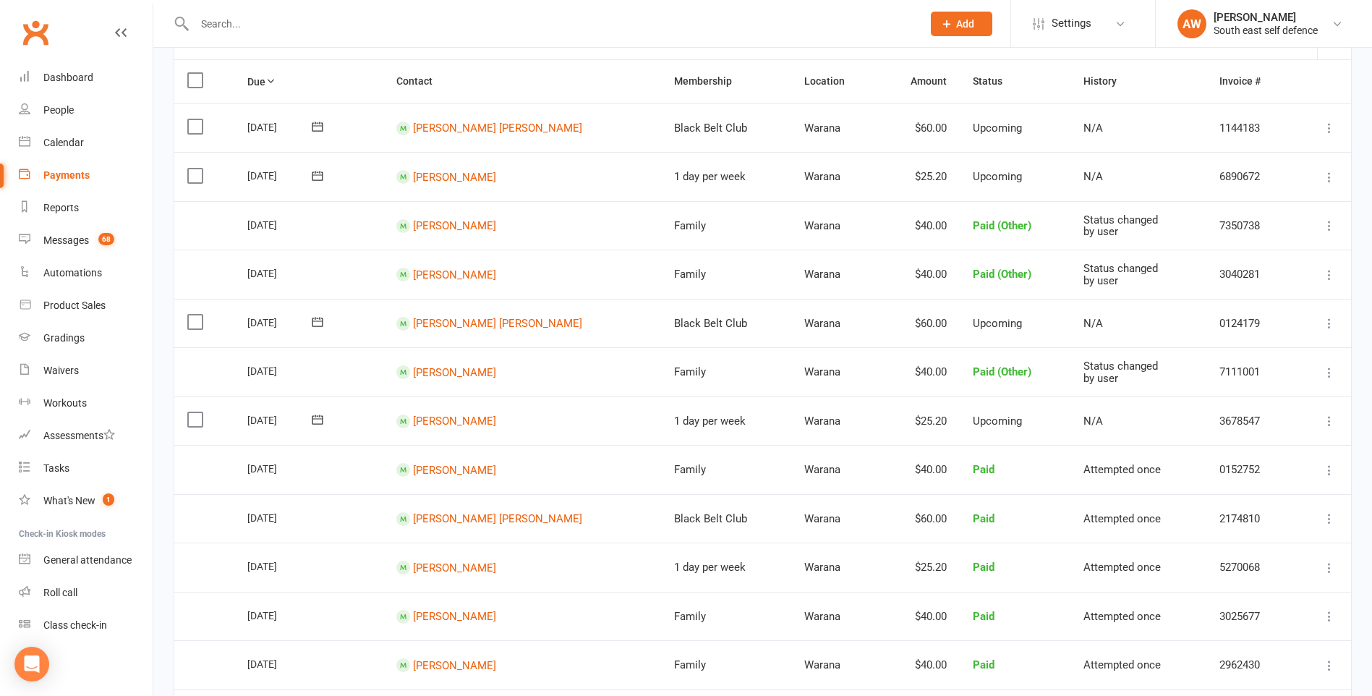
scroll to position [362, 0]
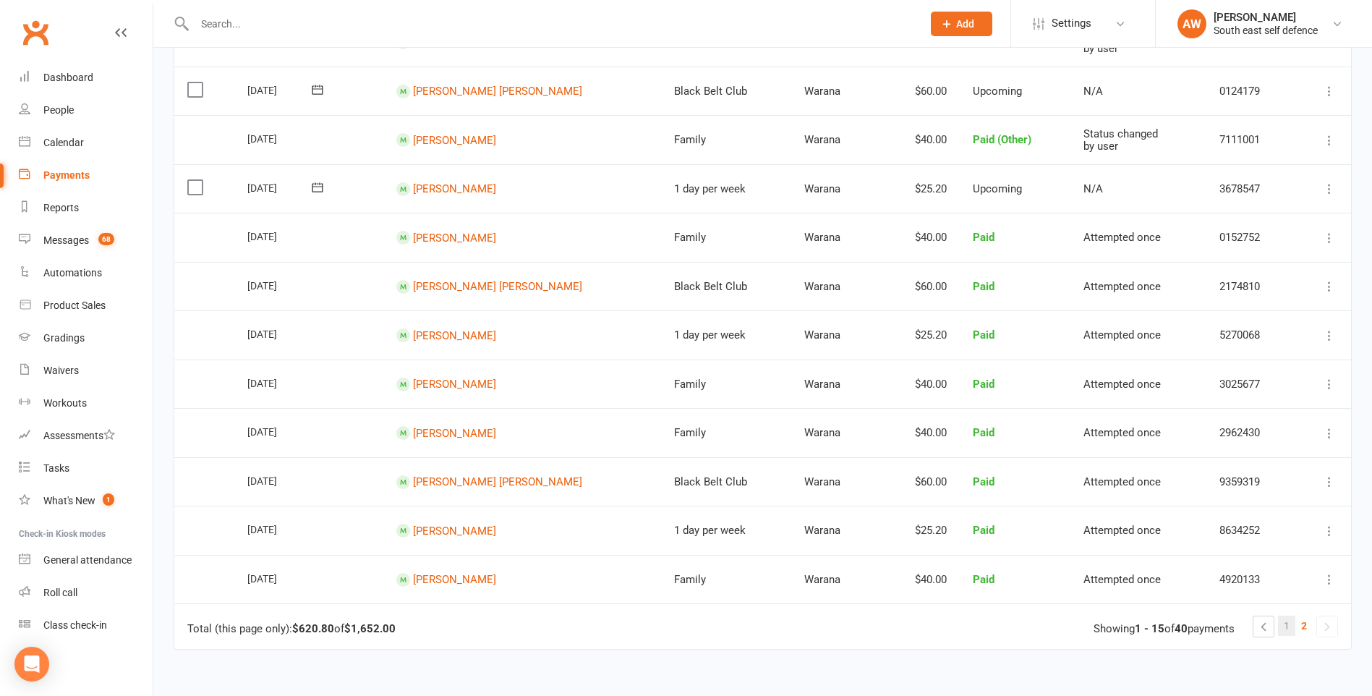
click at [1286, 624] on span "1" at bounding box center [1286, 625] width 6 height 20
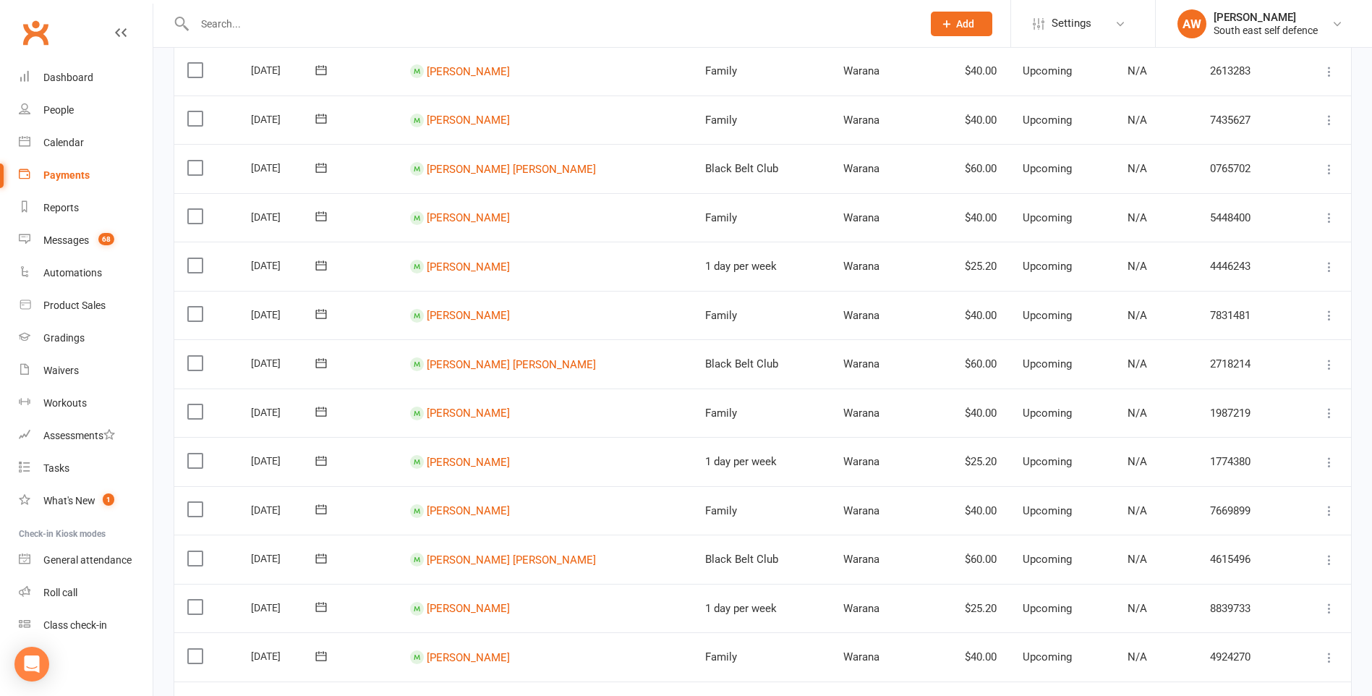
scroll to position [1011, 0]
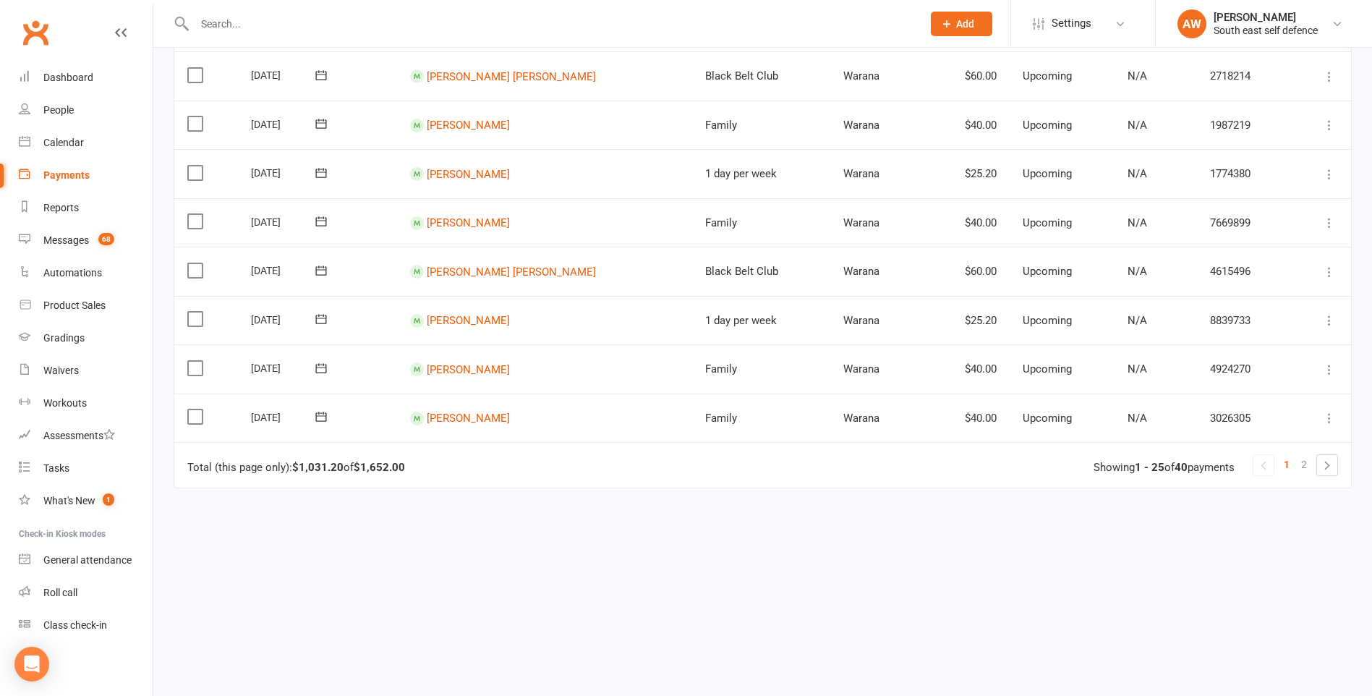
click at [1330, 414] on icon at bounding box center [1329, 418] width 14 height 14
click at [1241, 502] on link "Mark as Paid (Other)" at bounding box center [1251, 504] width 171 height 29
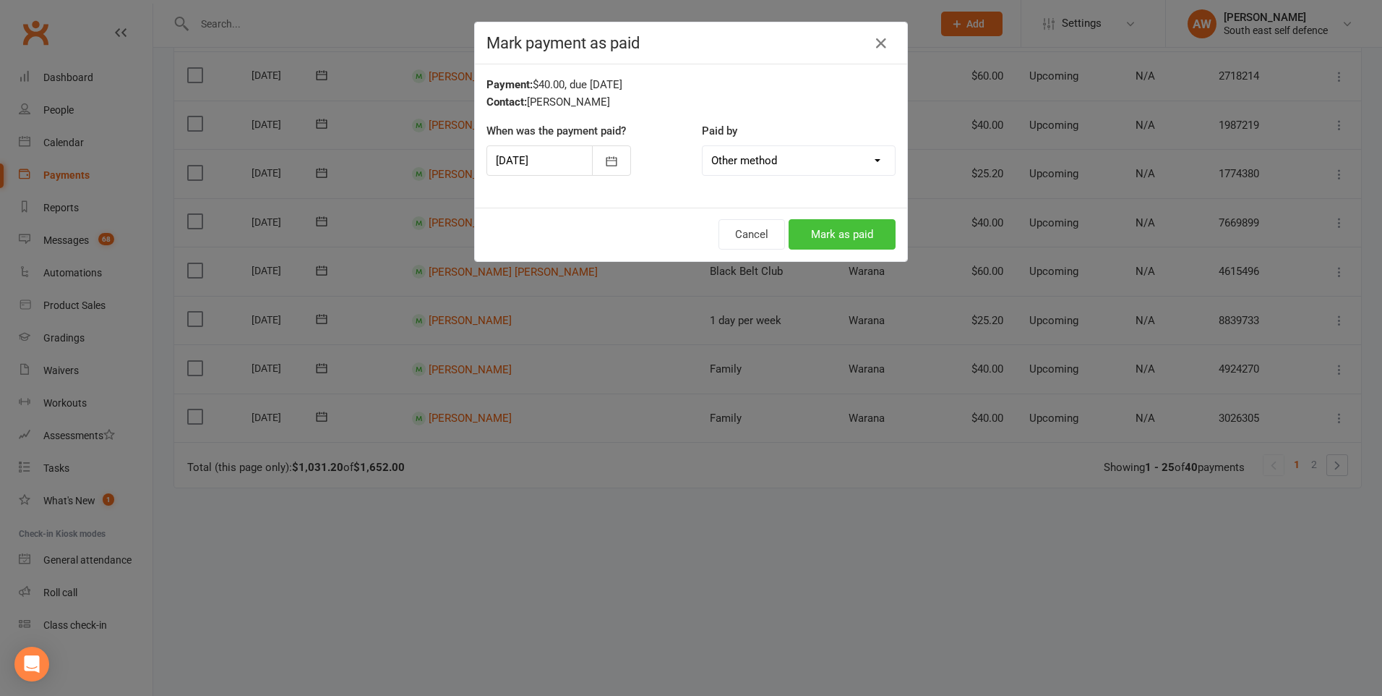
click at [861, 241] on button "Mark as paid" at bounding box center [842, 234] width 107 height 30
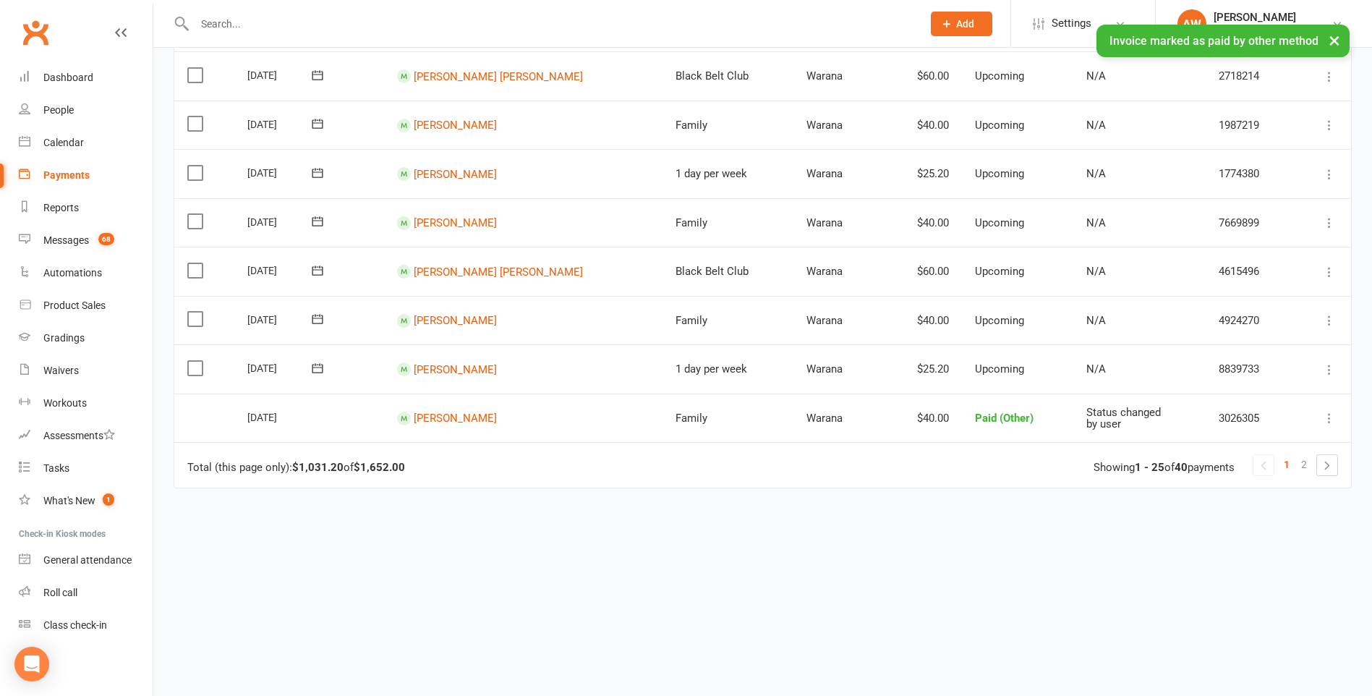
click at [1328, 321] on icon at bounding box center [1329, 320] width 14 height 14
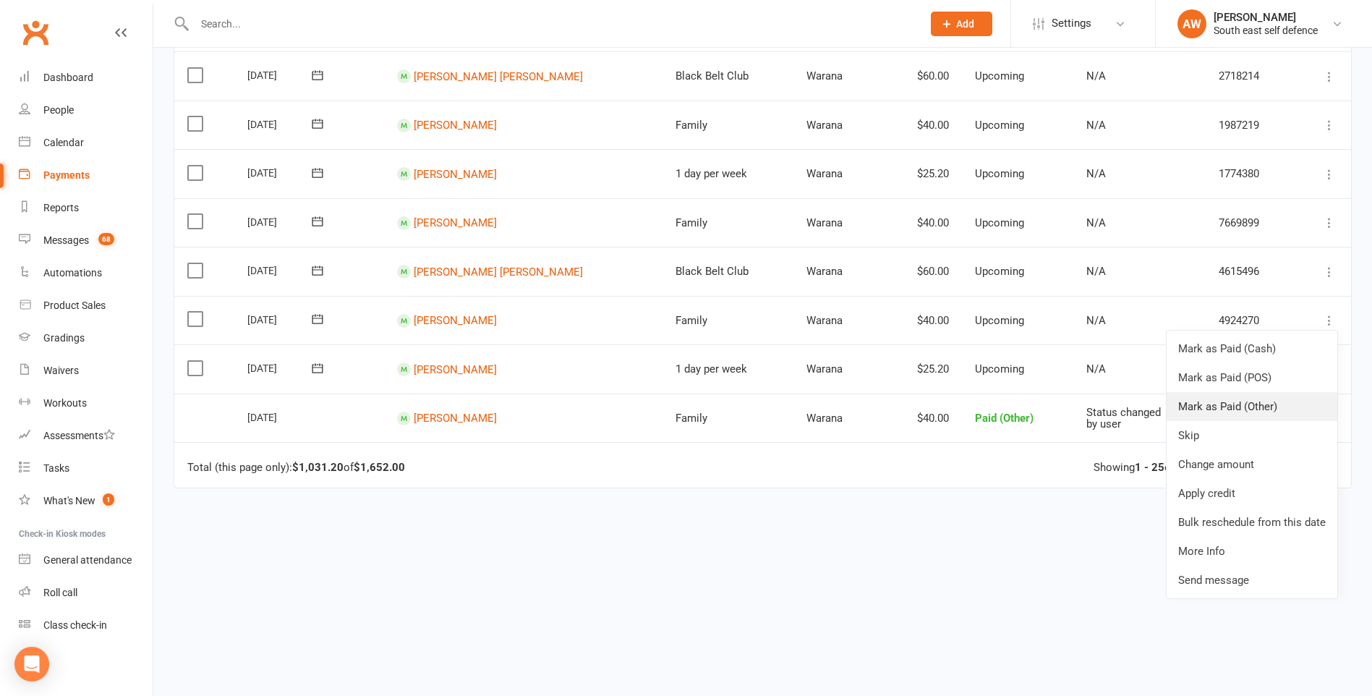
click at [1248, 403] on link "Mark as Paid (Other)" at bounding box center [1251, 406] width 171 height 29
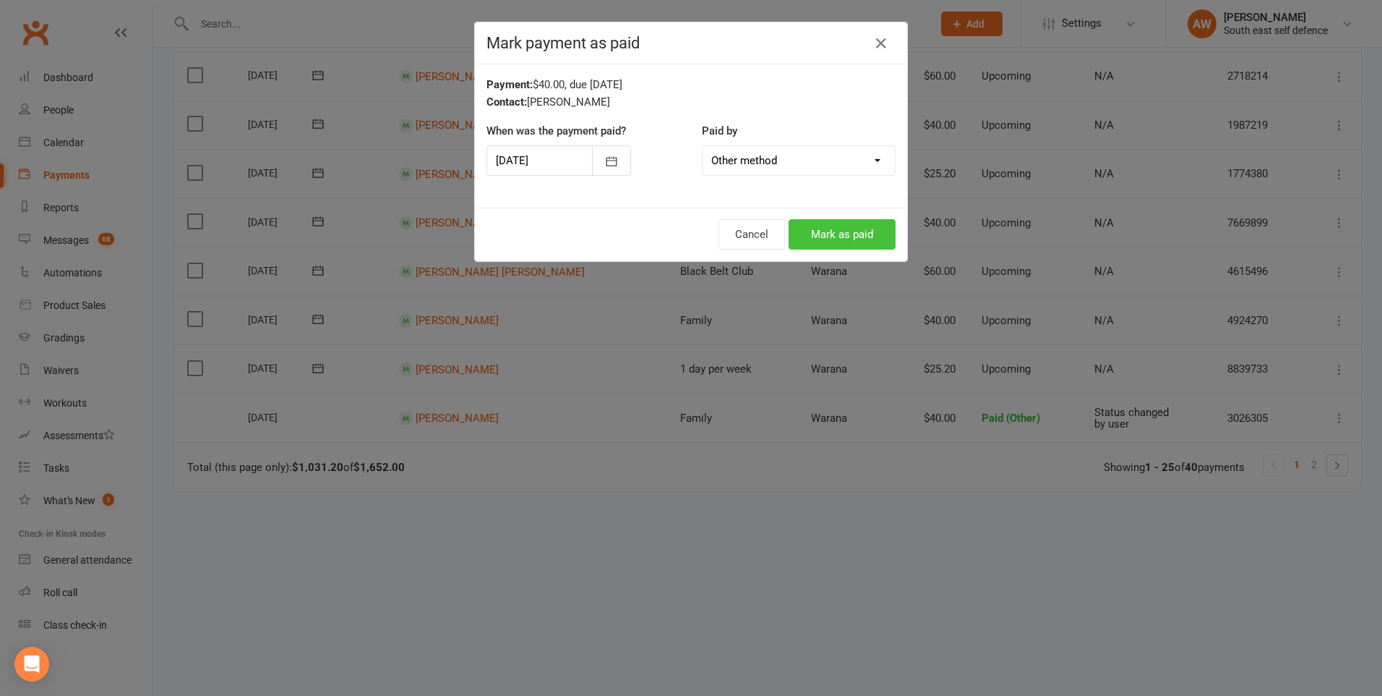
click at [838, 229] on button "Mark as paid" at bounding box center [842, 234] width 107 height 30
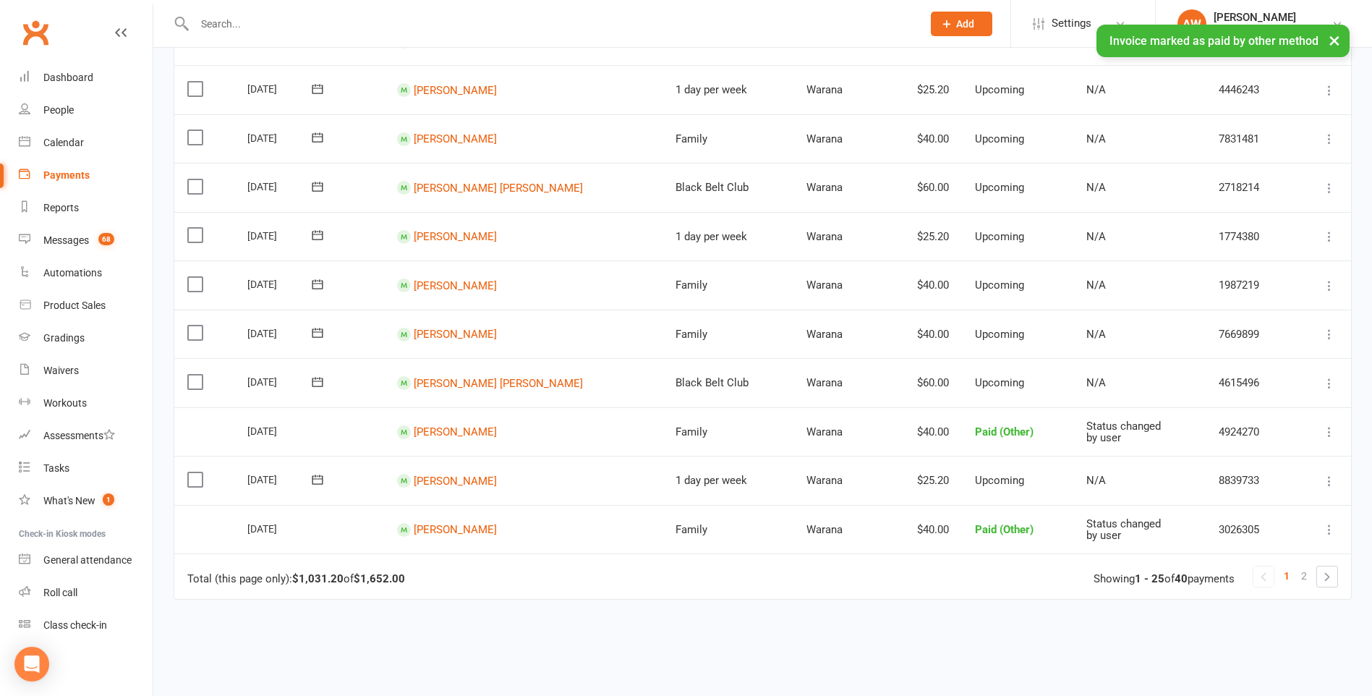
scroll to position [866, 0]
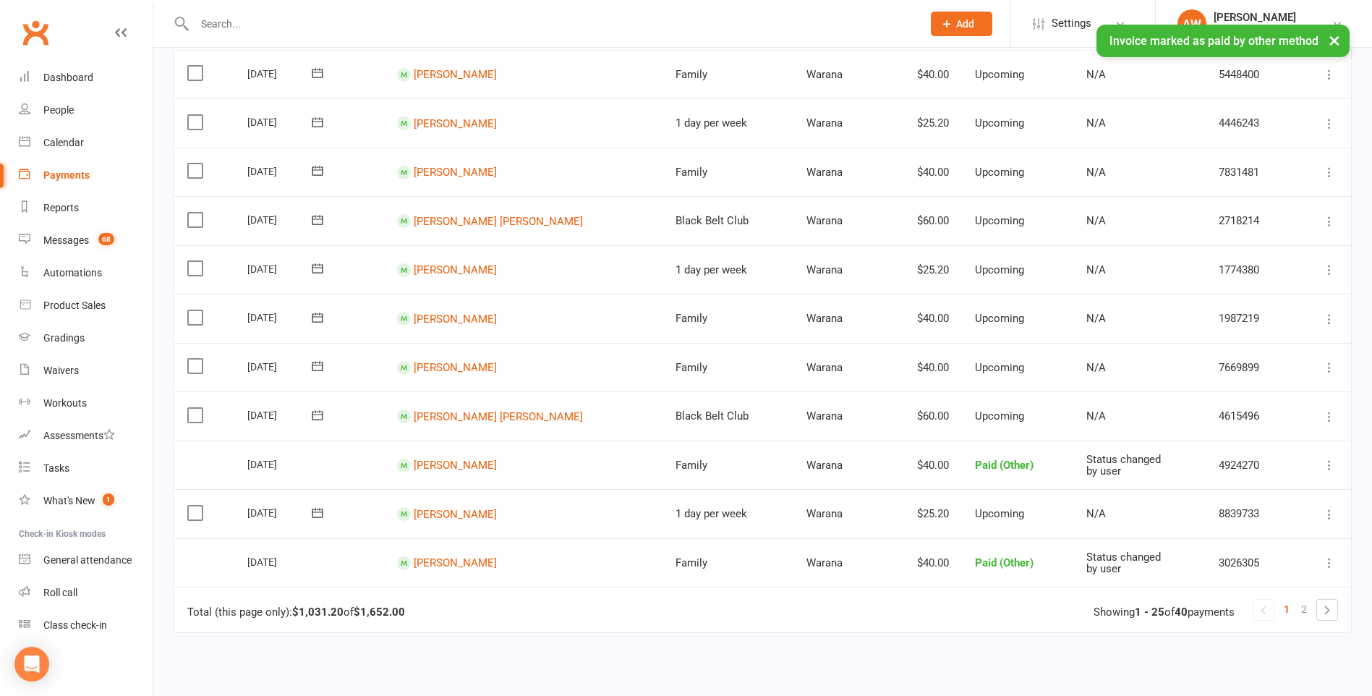
click at [1329, 368] on icon at bounding box center [1329, 367] width 14 height 14
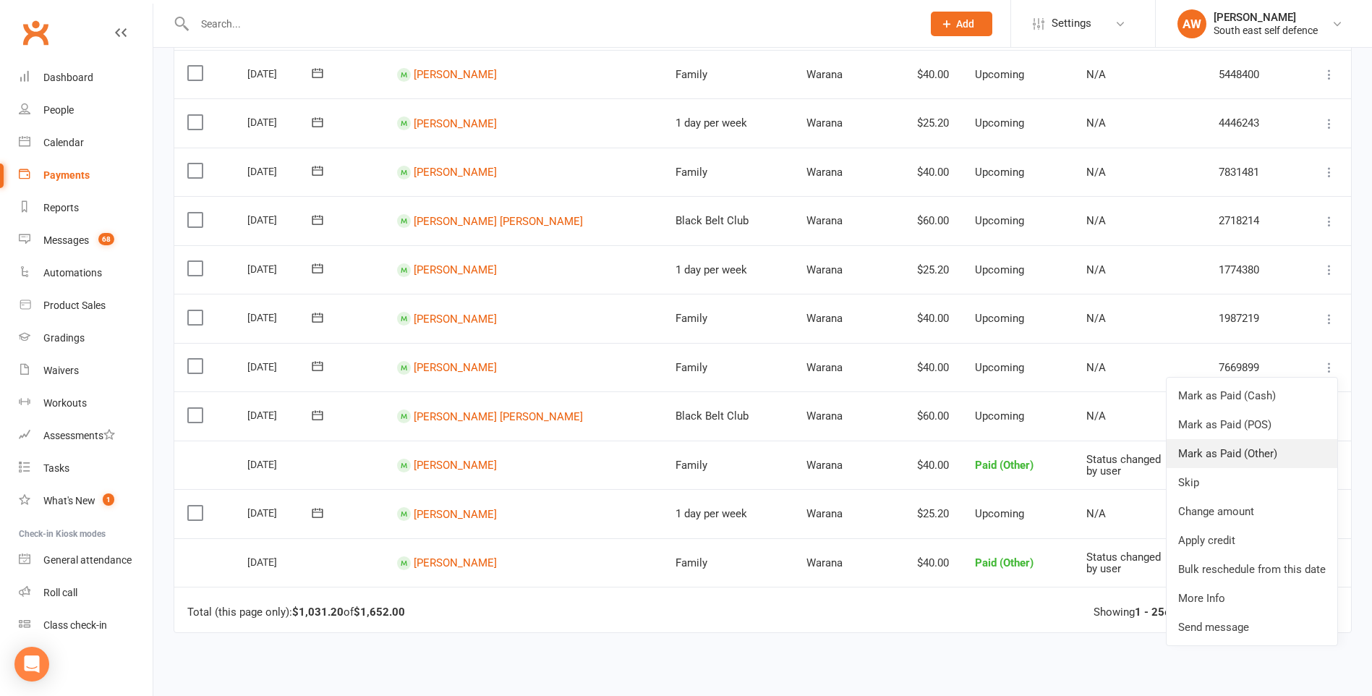
click at [1241, 447] on link "Mark as Paid (Other)" at bounding box center [1251, 453] width 171 height 29
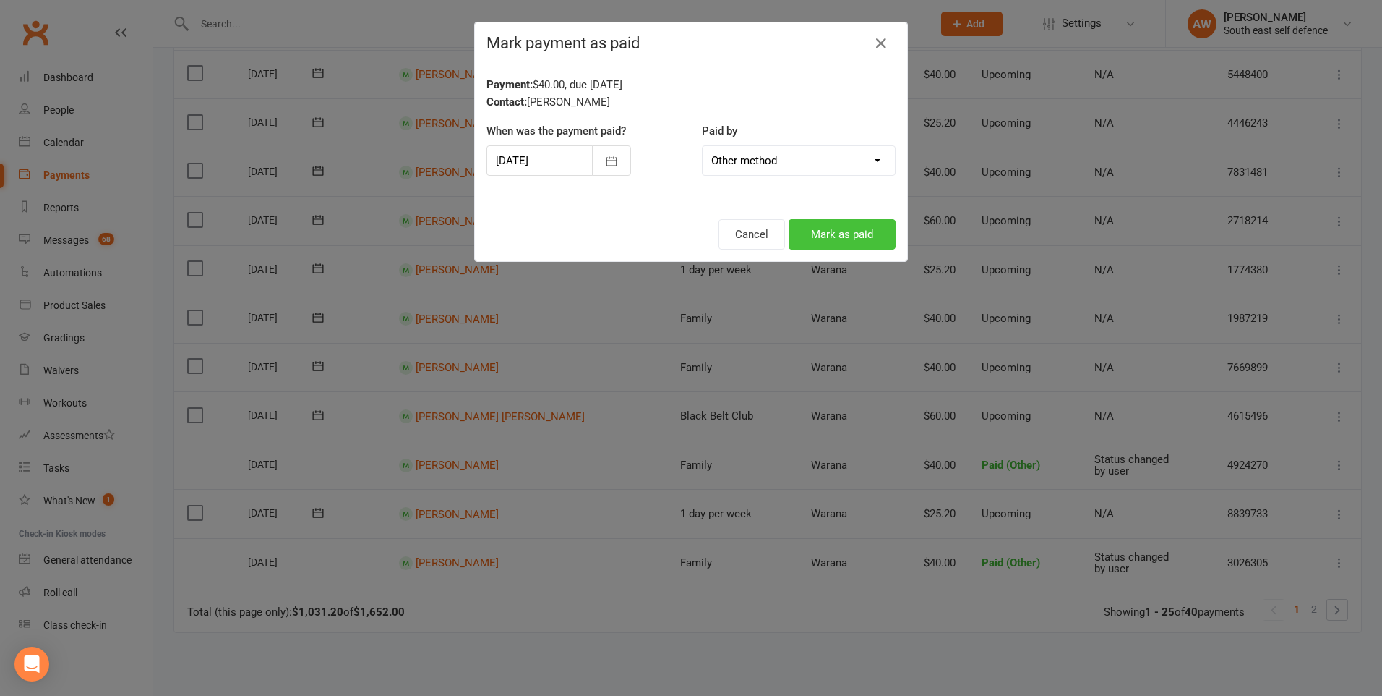
click at [859, 235] on button "Mark as paid" at bounding box center [842, 234] width 107 height 30
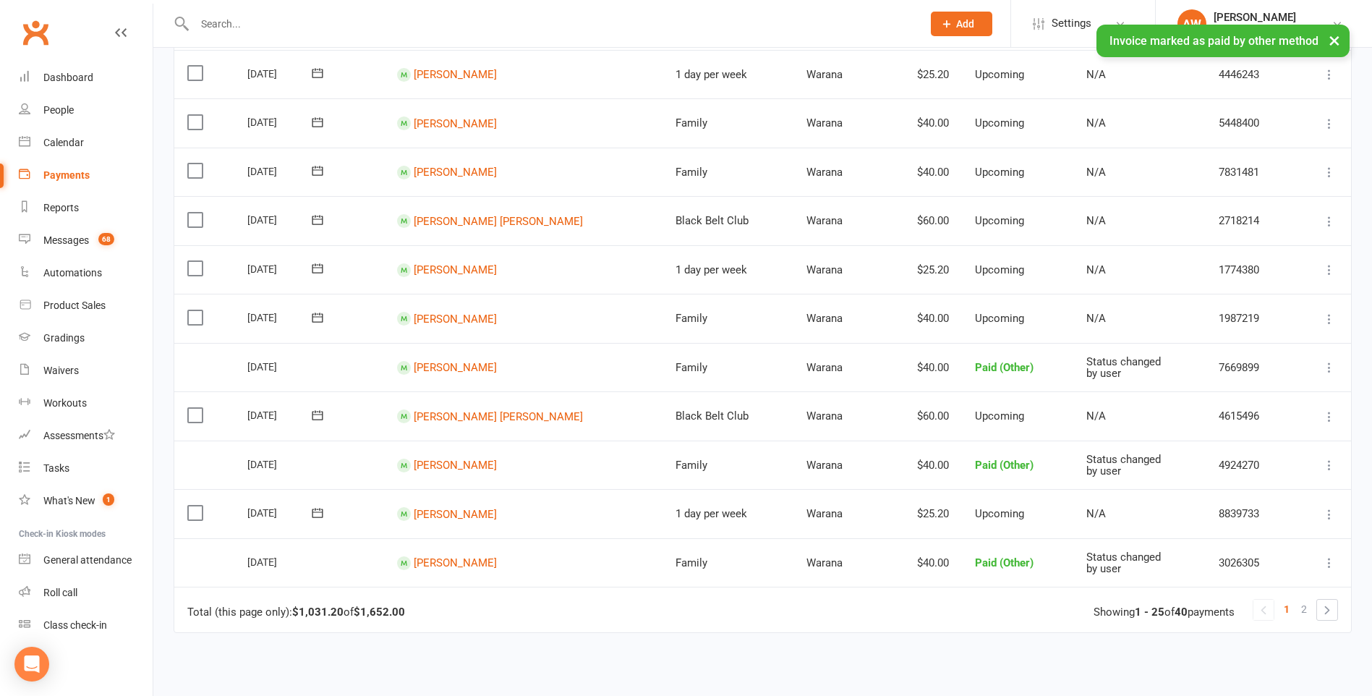
click at [1328, 316] on icon at bounding box center [1329, 319] width 14 height 14
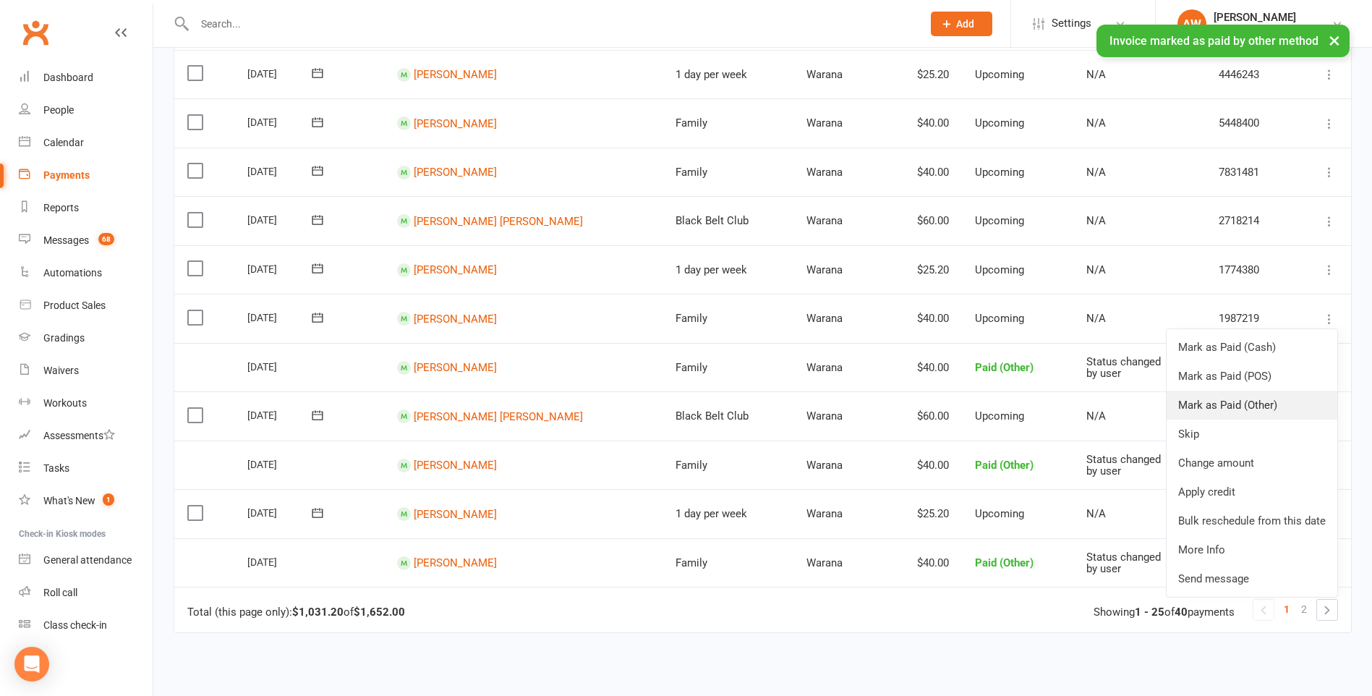
click at [1240, 409] on link "Mark as Paid (Other)" at bounding box center [1251, 404] width 171 height 29
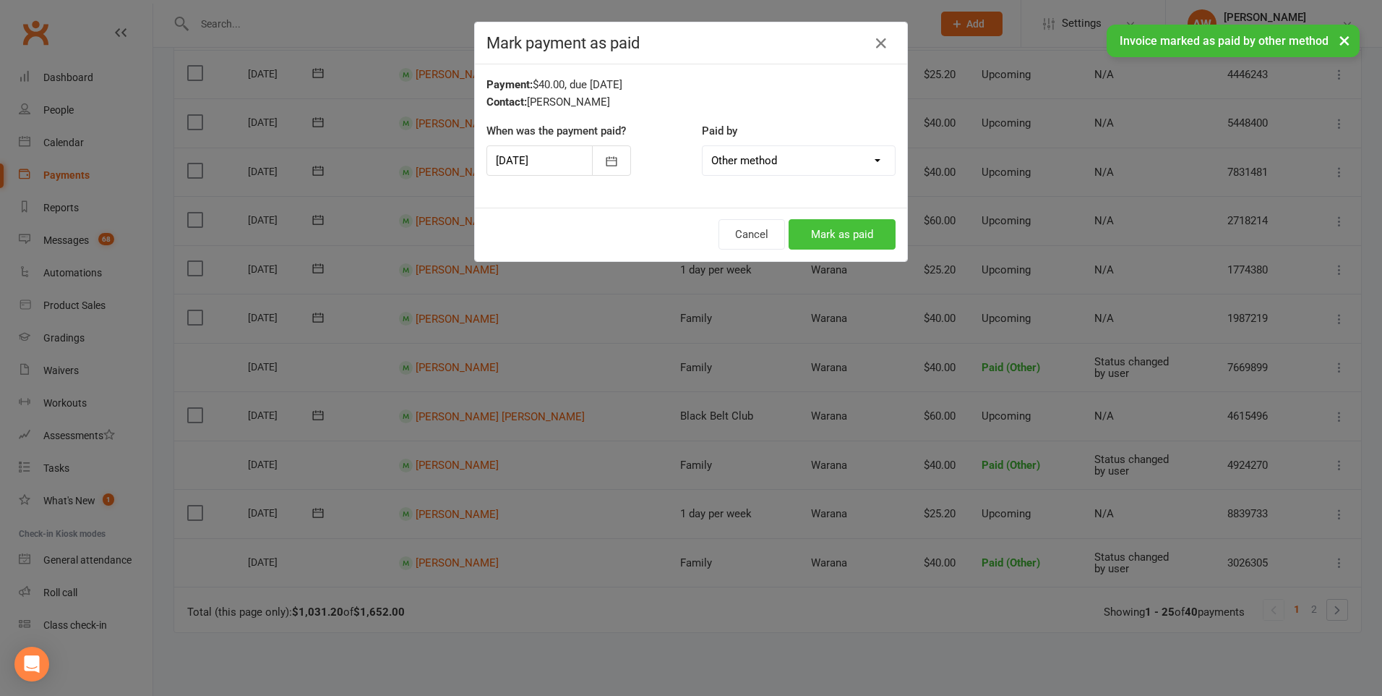
click at [870, 228] on button "Mark as paid" at bounding box center [842, 234] width 107 height 30
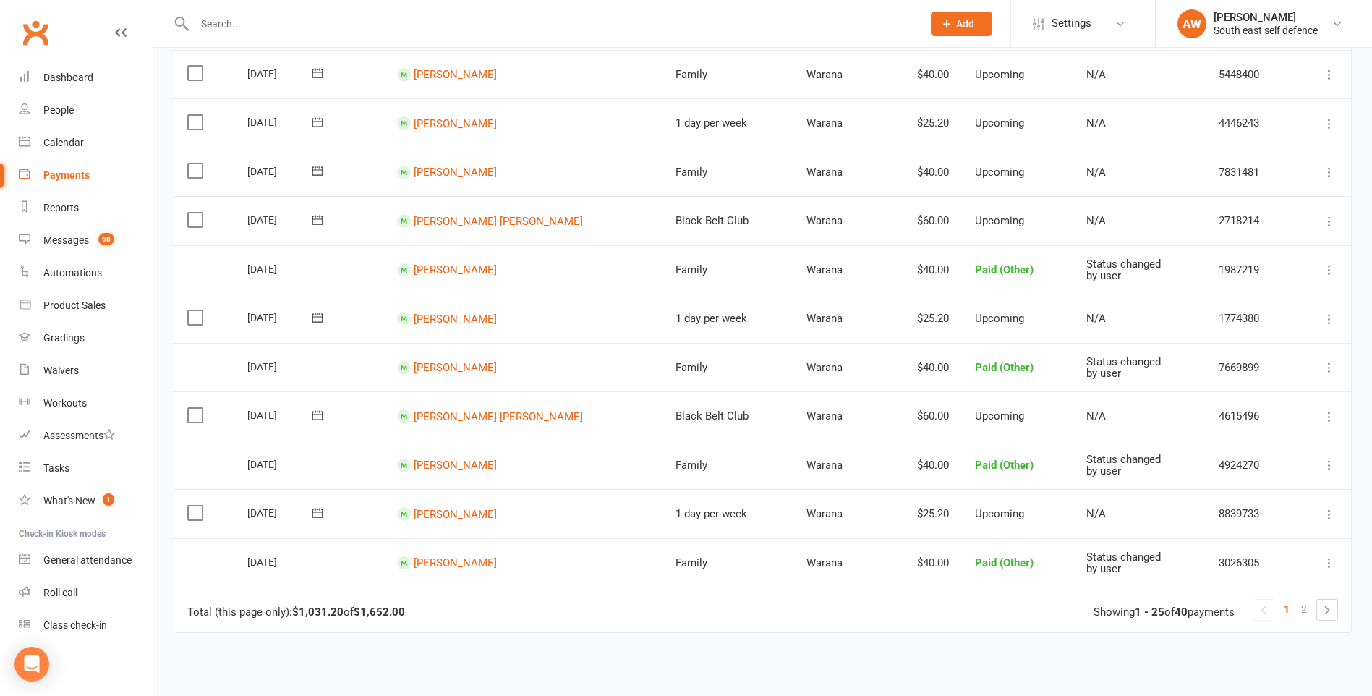
click at [1328, 171] on icon at bounding box center [1329, 172] width 14 height 14
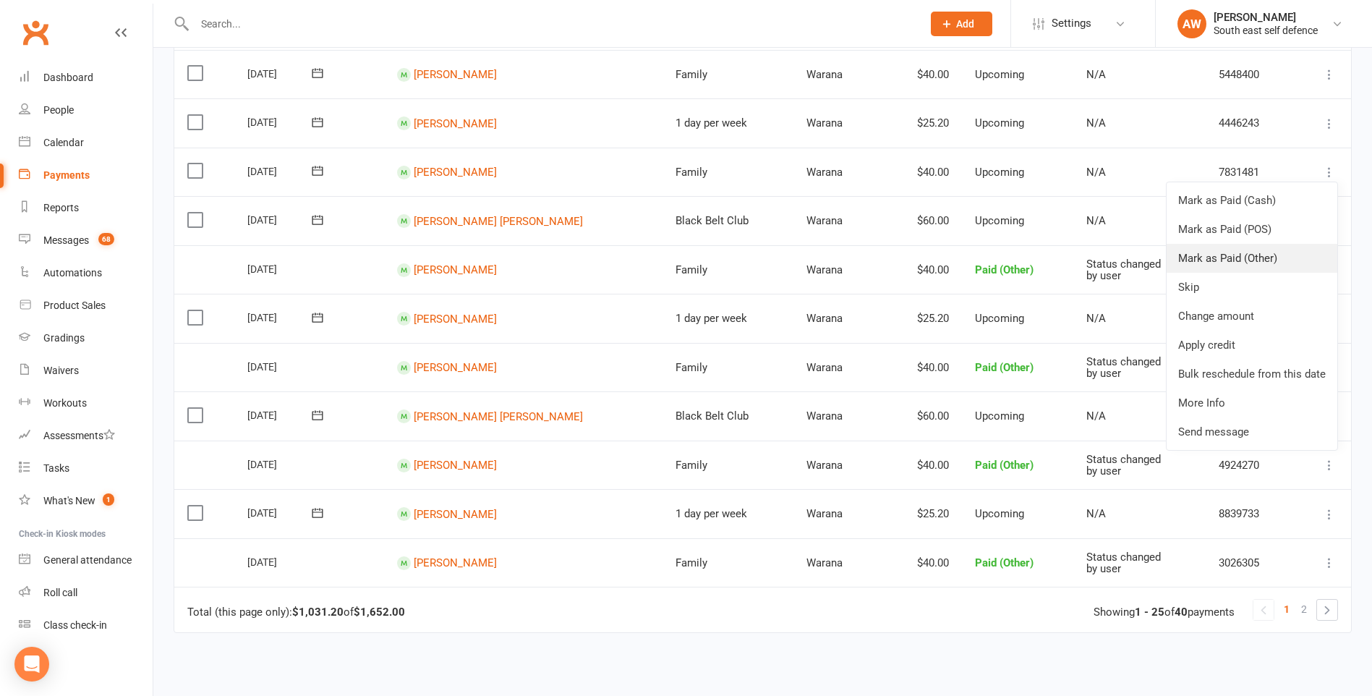
click at [1258, 256] on link "Mark as Paid (Other)" at bounding box center [1251, 258] width 171 height 29
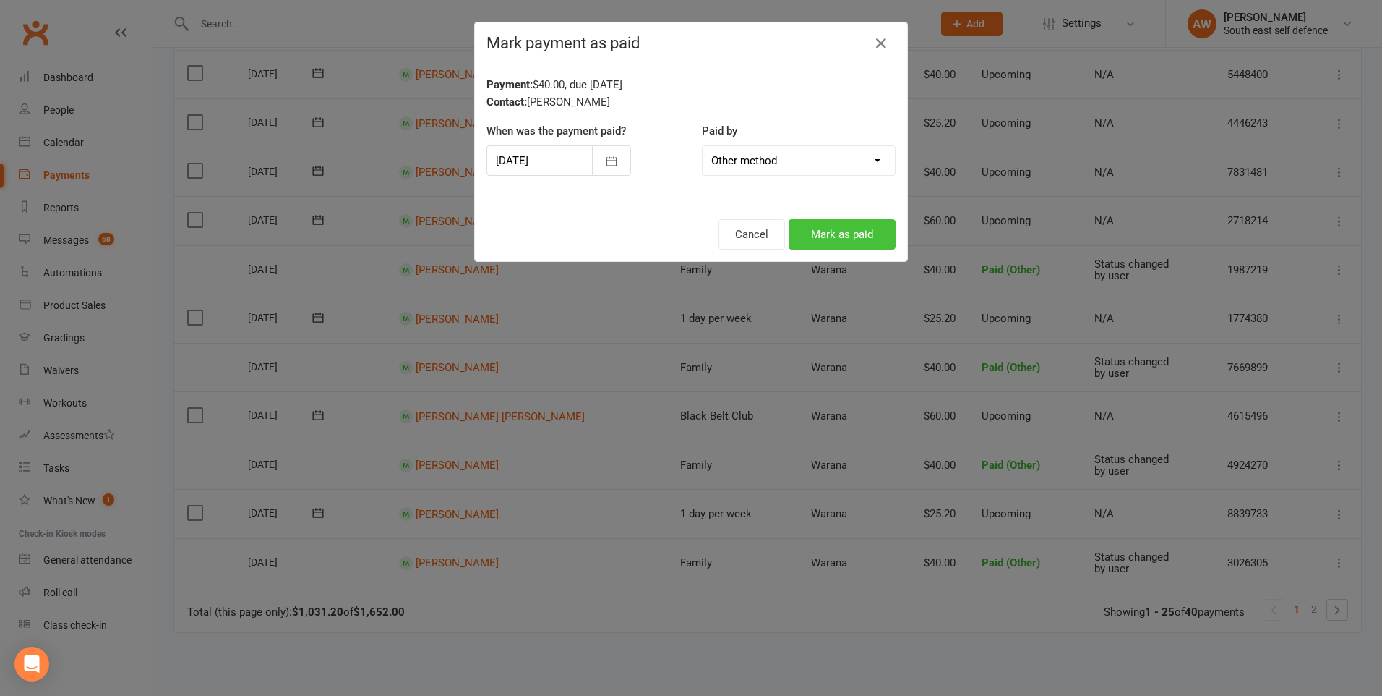
drag, startPoint x: 813, startPoint y: 228, endPoint x: 933, endPoint y: 215, distance: 120.7
click at [816, 228] on button "Mark as paid" at bounding box center [842, 234] width 107 height 30
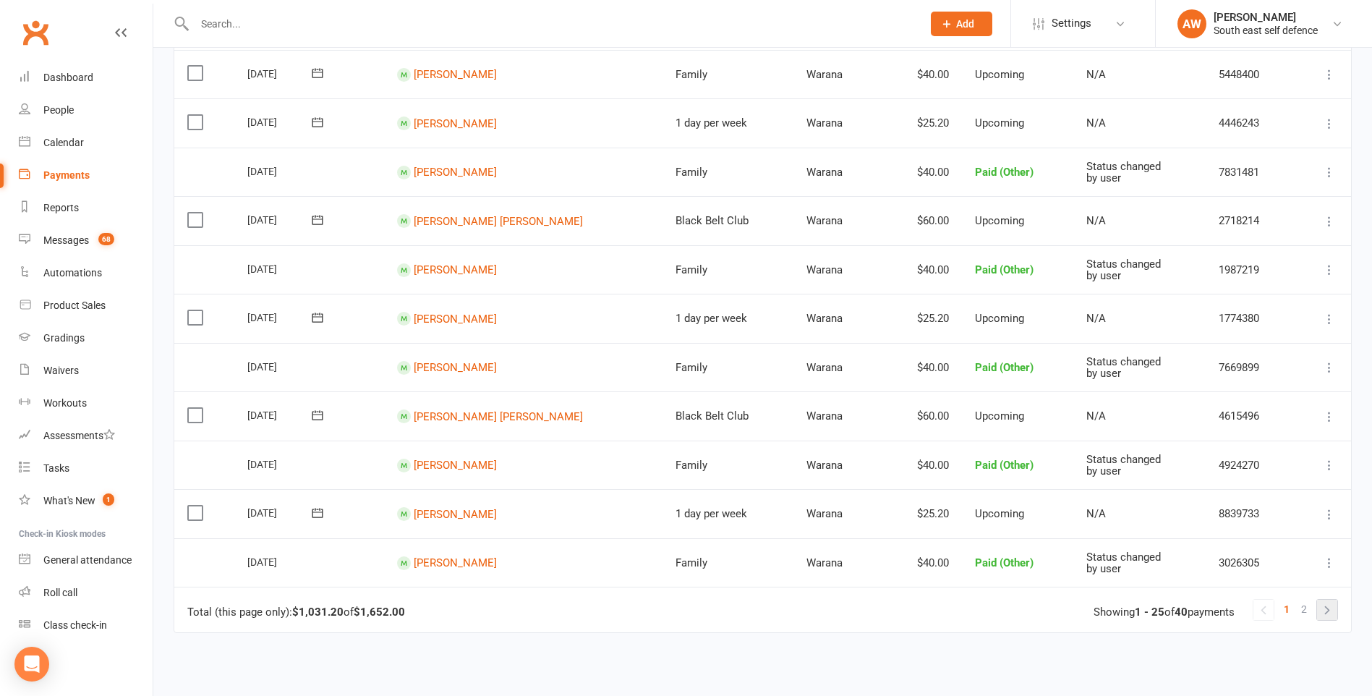
click at [1322, 610] on link at bounding box center [1327, 609] width 20 height 20
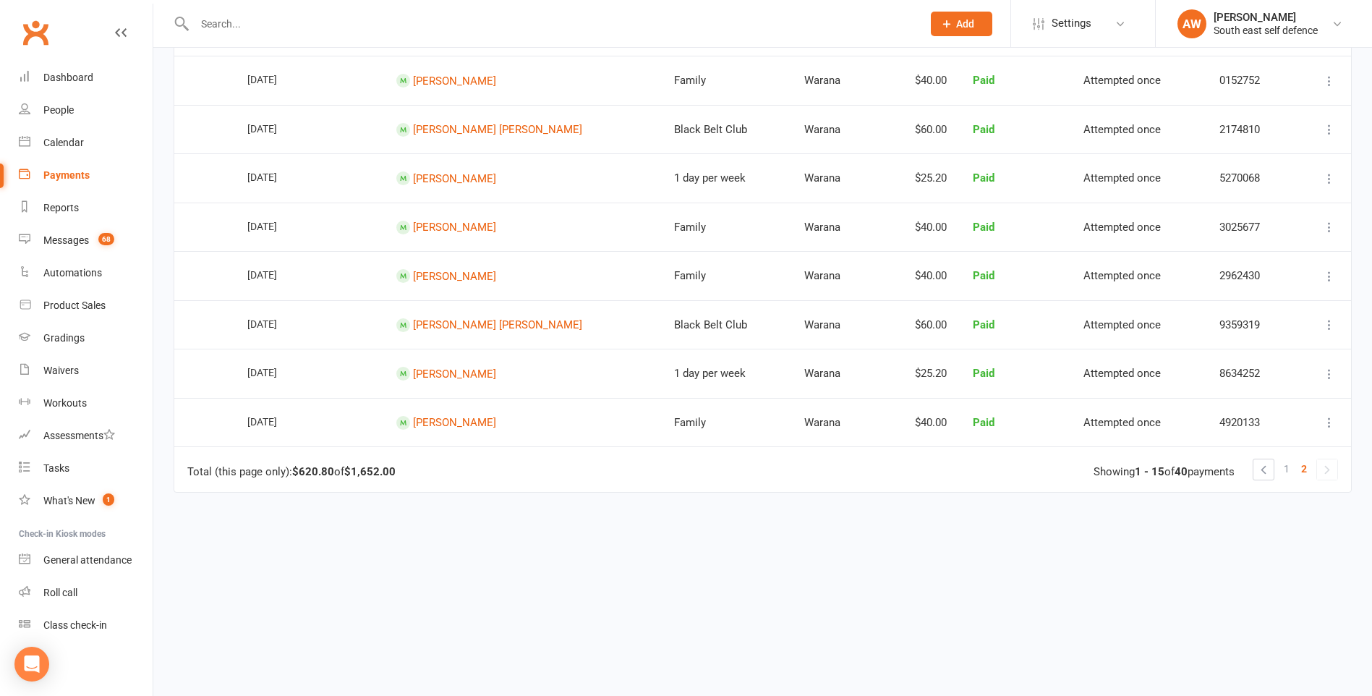
scroll to position [523, 0]
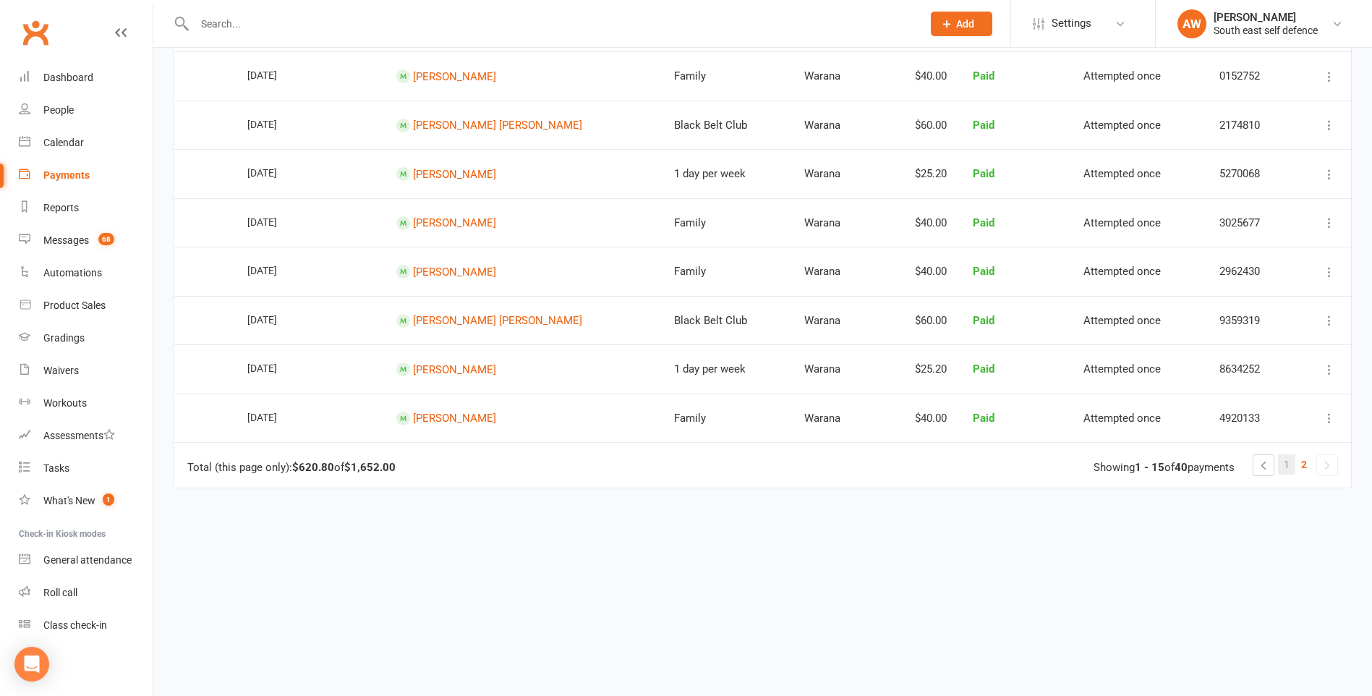
click at [1287, 460] on span "1" at bounding box center [1286, 464] width 6 height 20
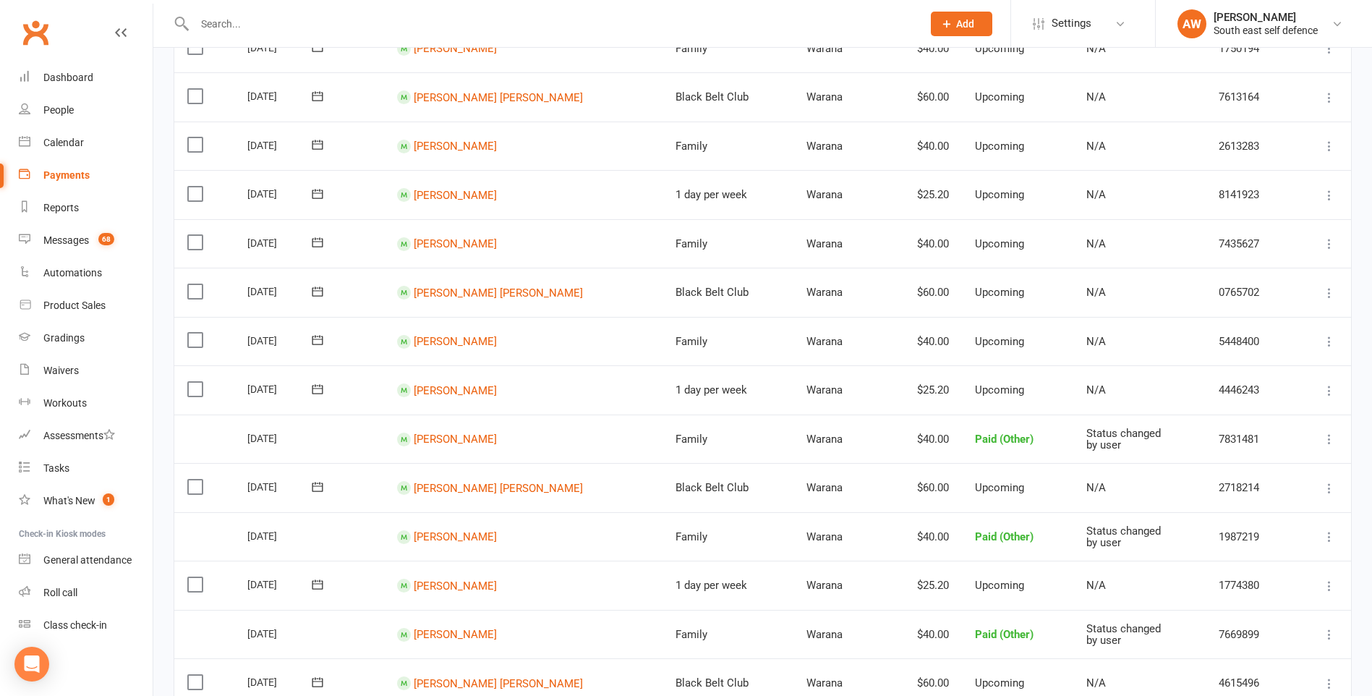
scroll to position [577, 0]
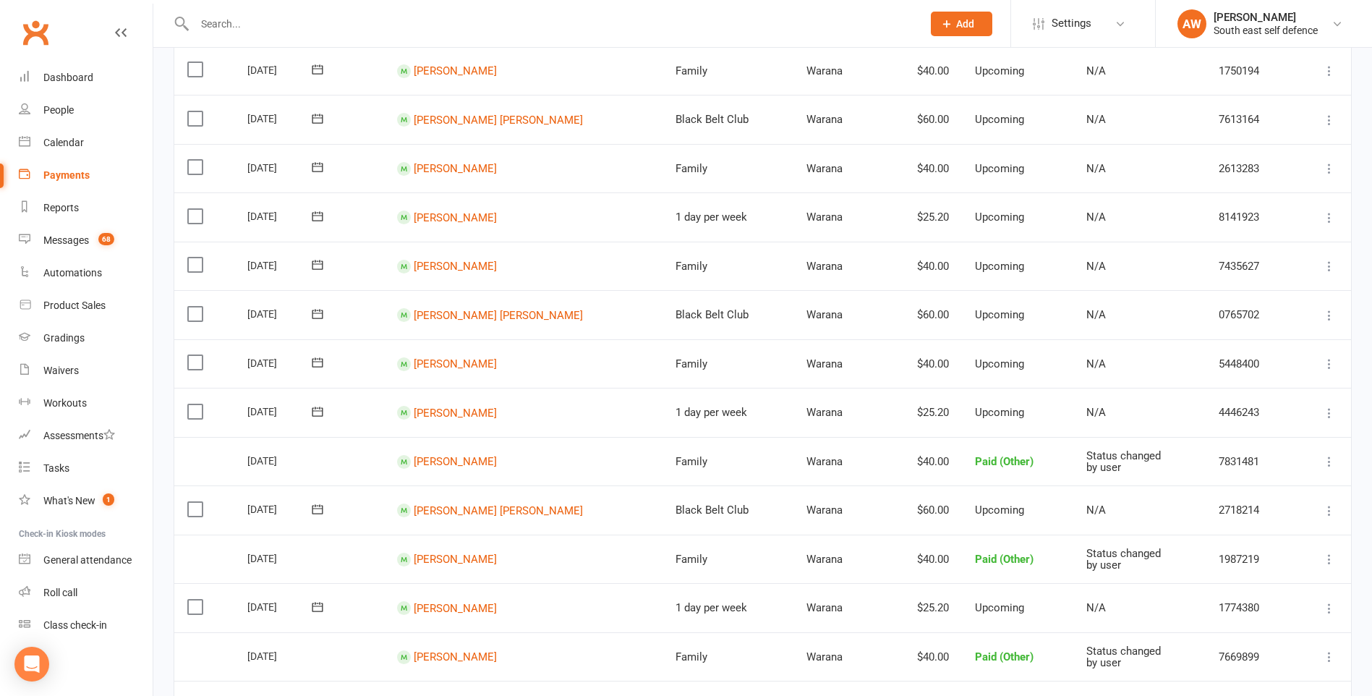
click at [1328, 362] on icon at bounding box center [1329, 363] width 14 height 14
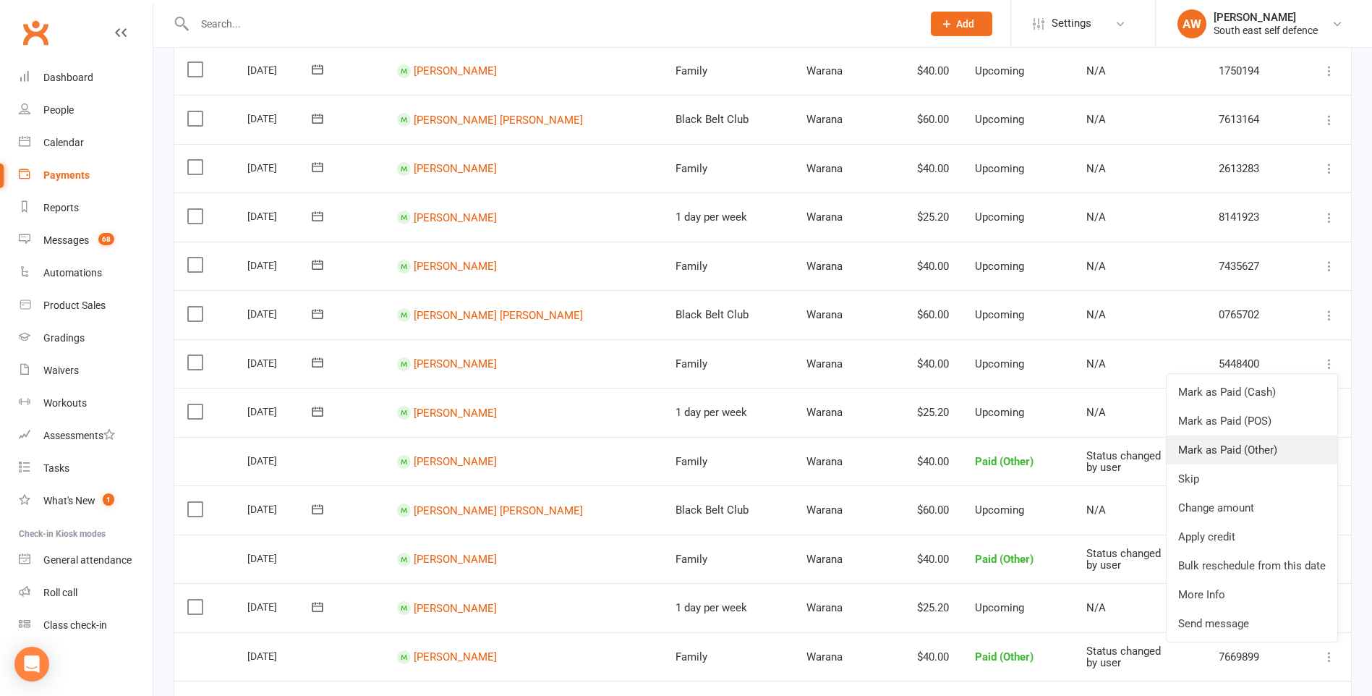
click at [1252, 445] on link "Mark as Paid (Other)" at bounding box center [1251, 449] width 171 height 29
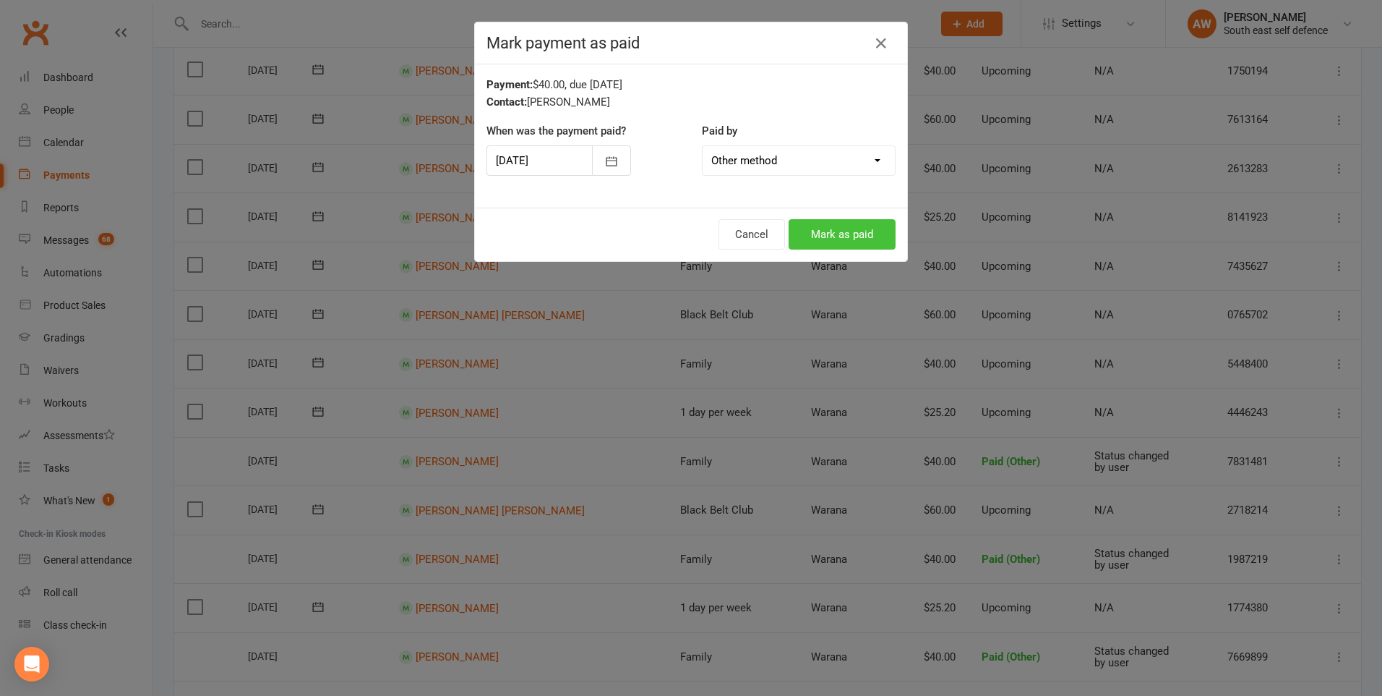
click at [876, 230] on button "Mark as paid" at bounding box center [842, 234] width 107 height 30
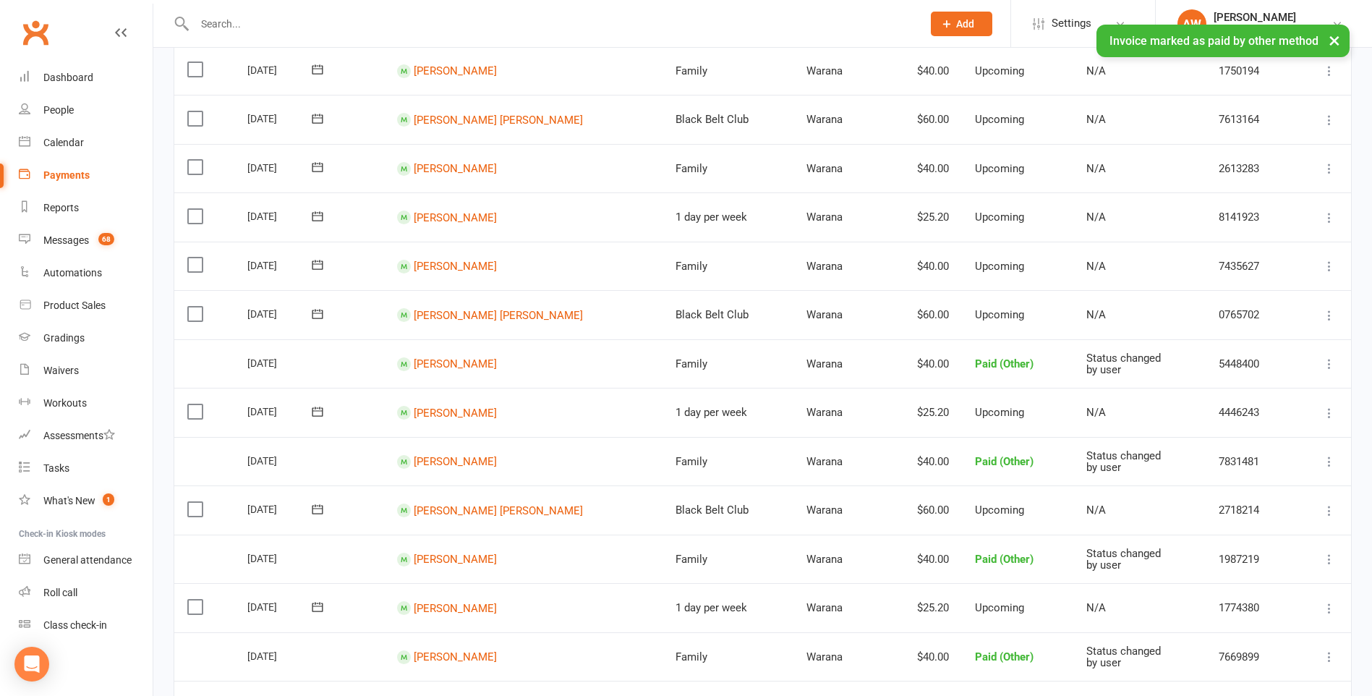
click at [1327, 264] on icon at bounding box center [1329, 266] width 14 height 14
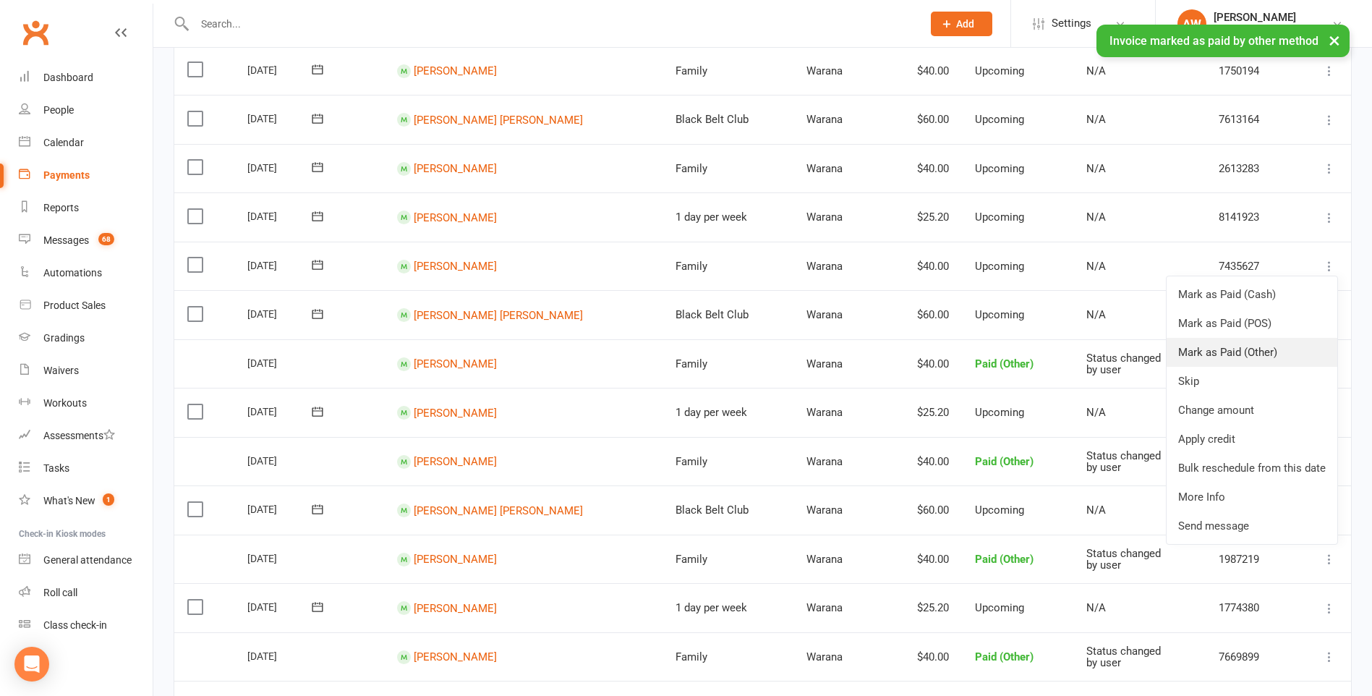
click at [1244, 354] on link "Mark as Paid (Other)" at bounding box center [1251, 352] width 171 height 29
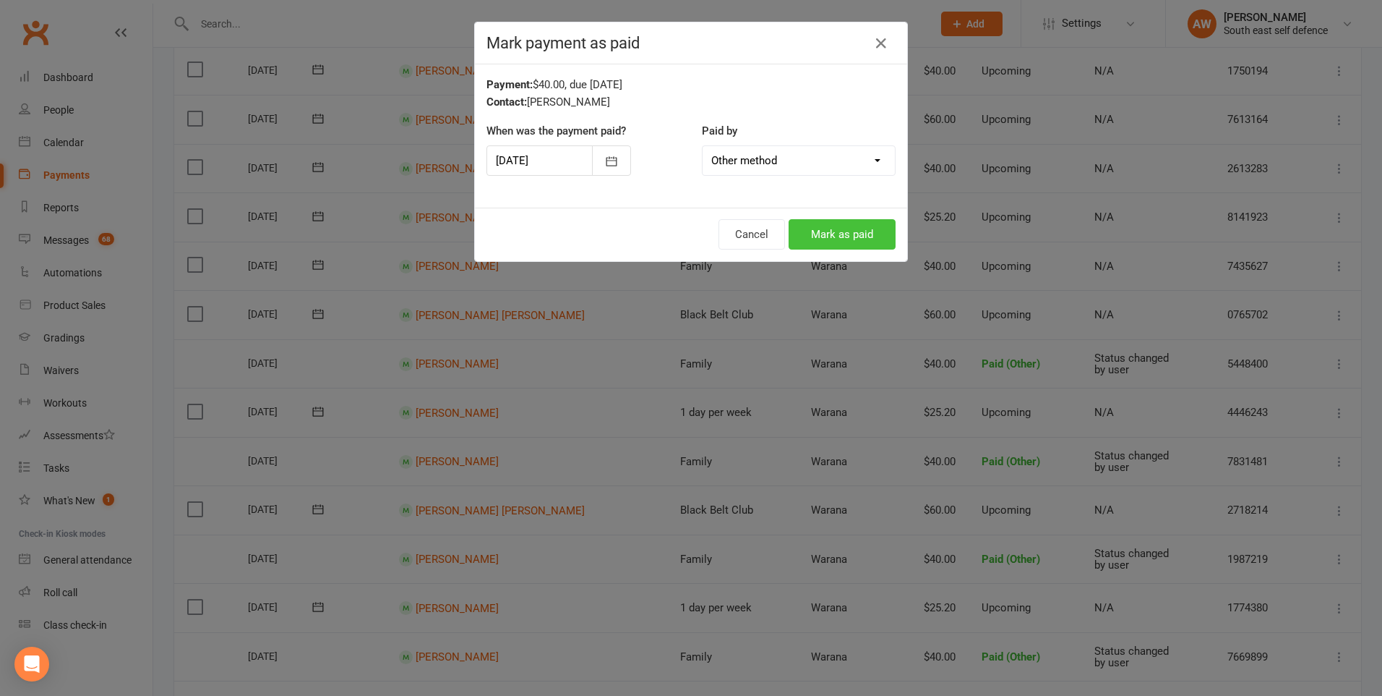
click at [828, 233] on button "Mark as paid" at bounding box center [842, 234] width 107 height 30
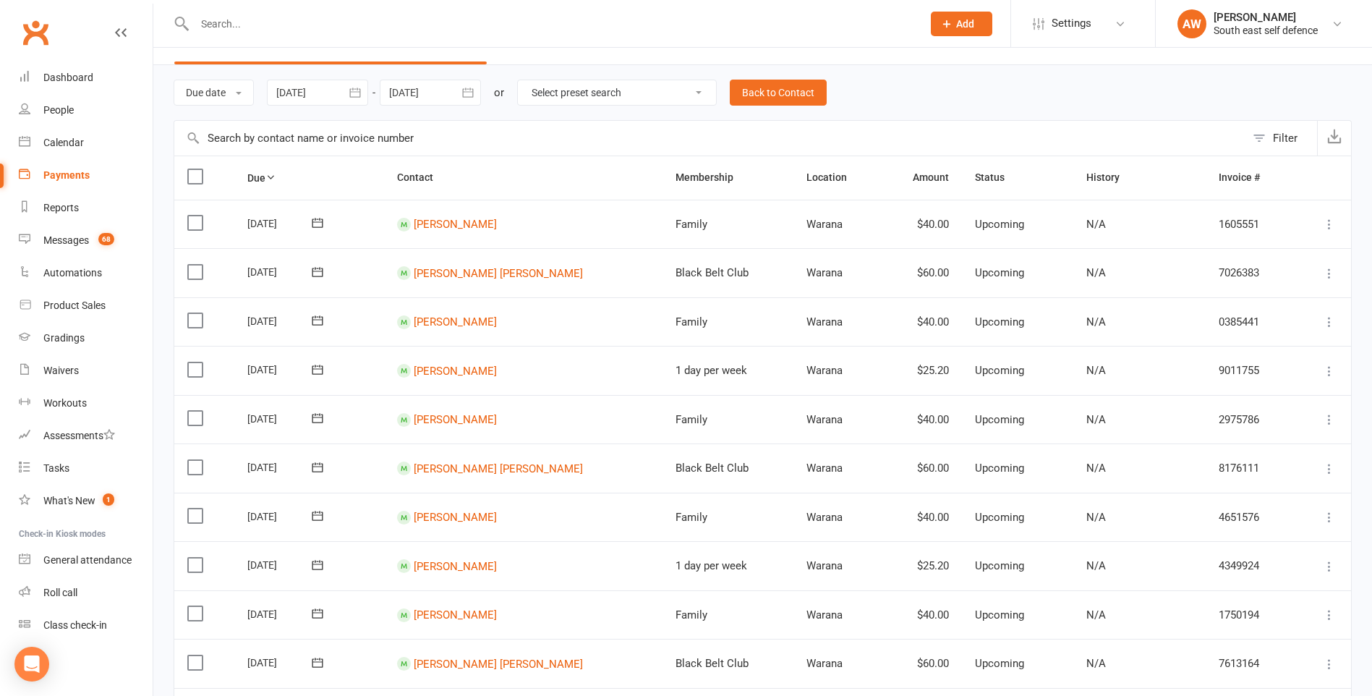
scroll to position [0, 0]
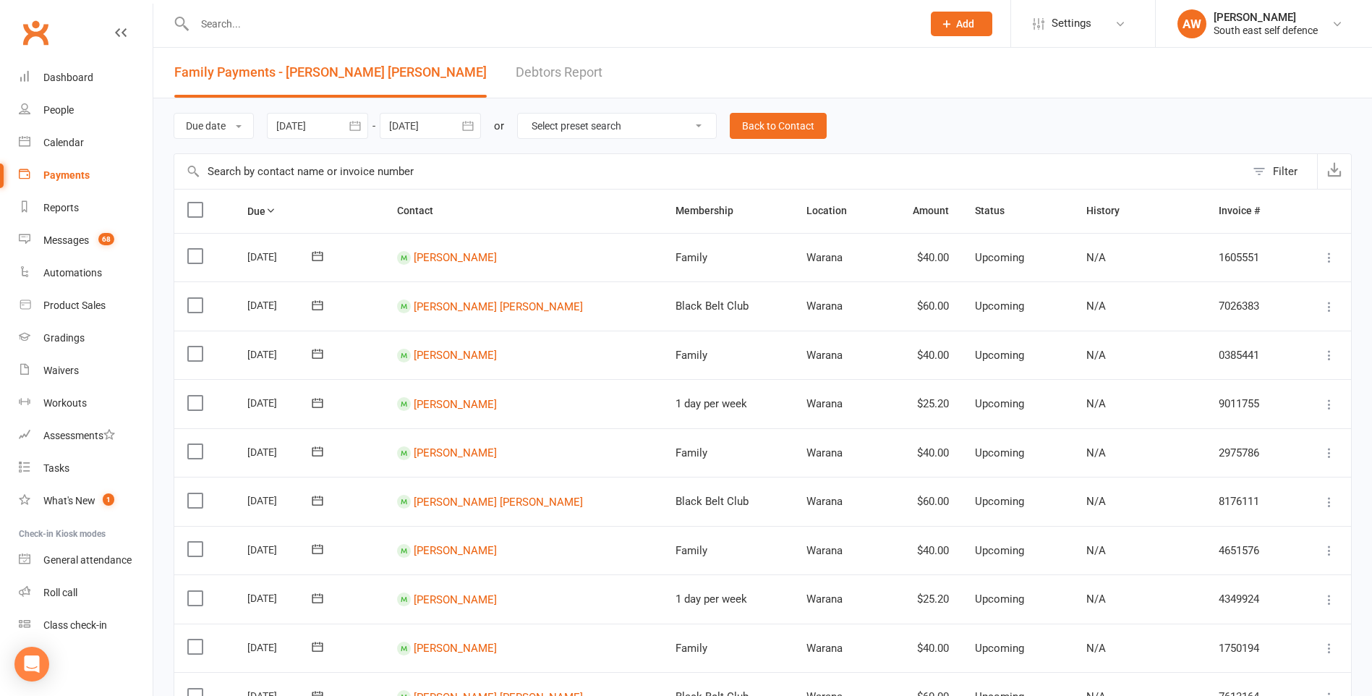
click at [233, 17] on input "text" at bounding box center [551, 24] width 722 height 20
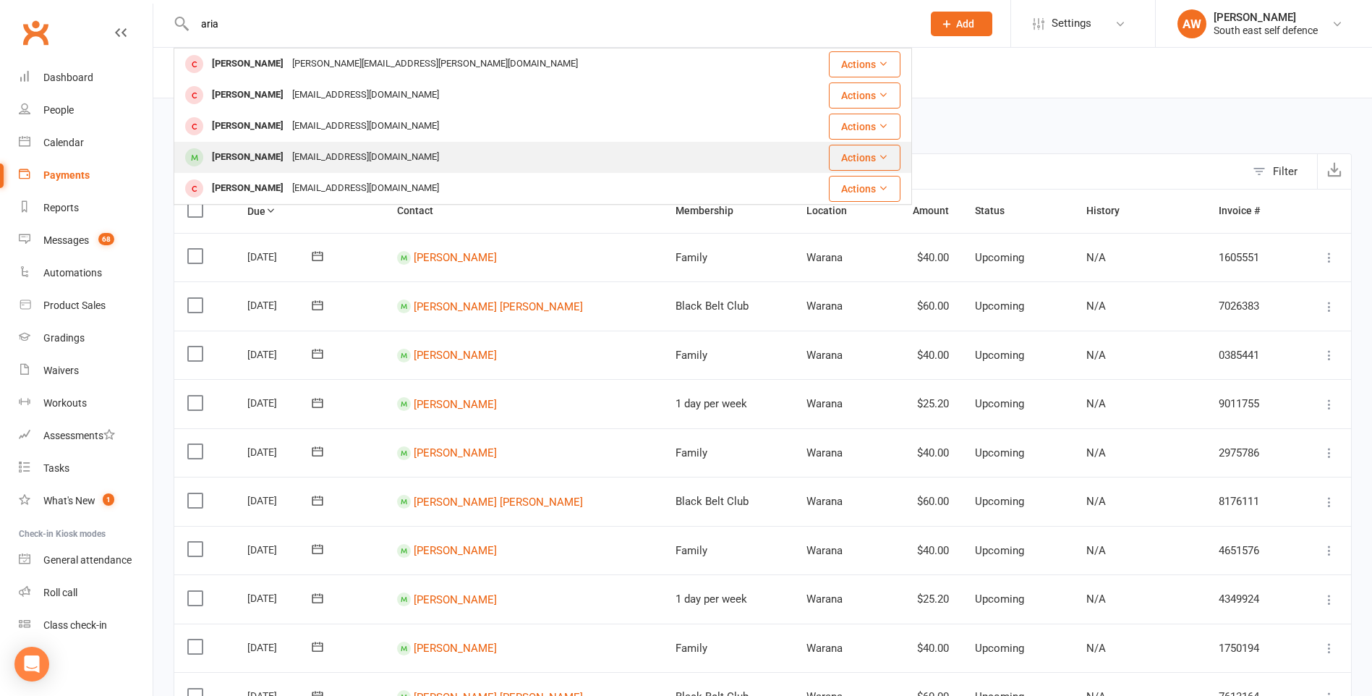
type input "aria"
click at [288, 152] on div "[EMAIL_ADDRESS][DOMAIN_NAME]" at bounding box center [365, 157] width 155 height 21
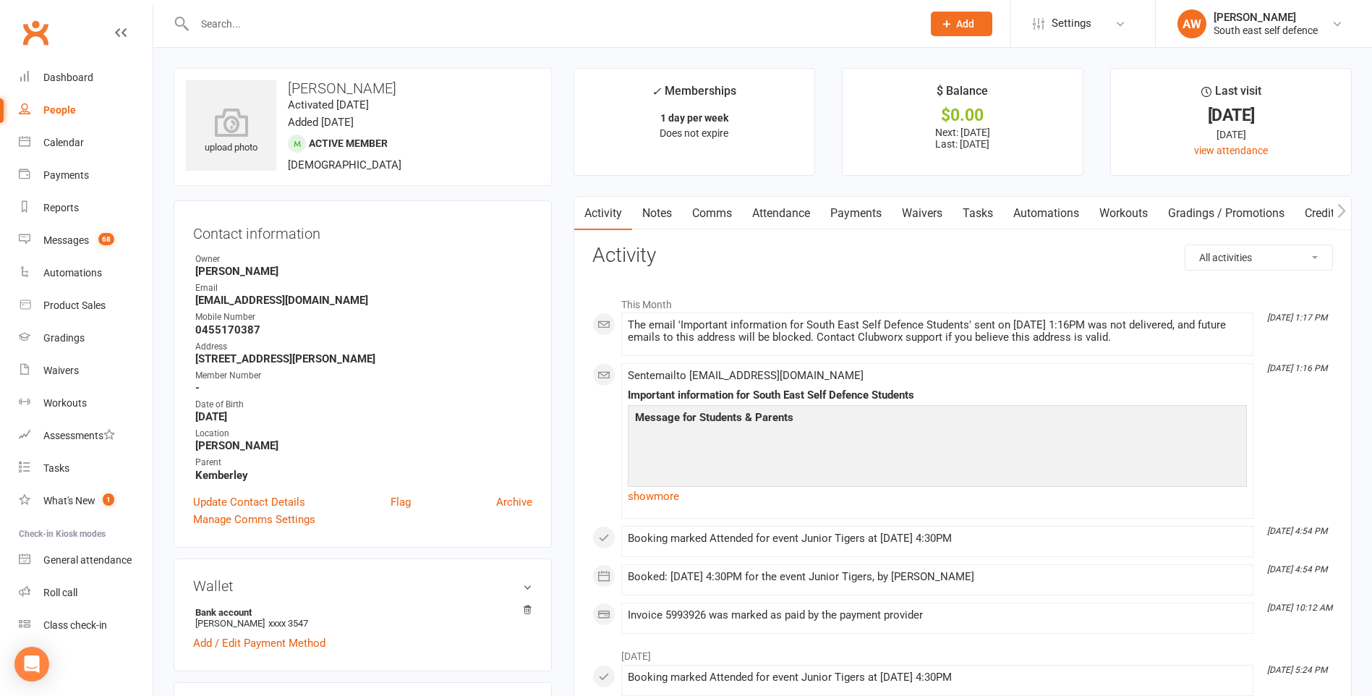
click at [863, 213] on link "Payments" at bounding box center [856, 213] width 72 height 33
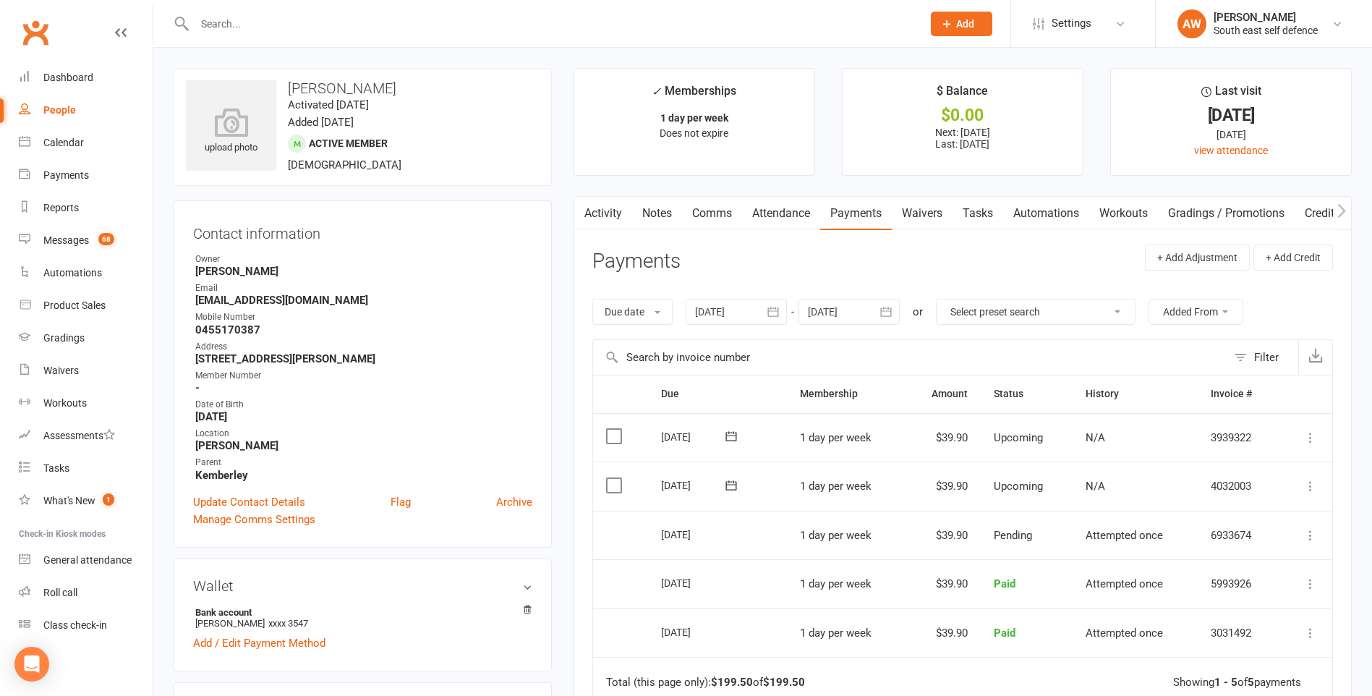
click at [1309, 485] on icon at bounding box center [1310, 486] width 14 height 14
click at [1234, 568] on link "Mark as Paid (Other)" at bounding box center [1232, 571] width 171 height 29
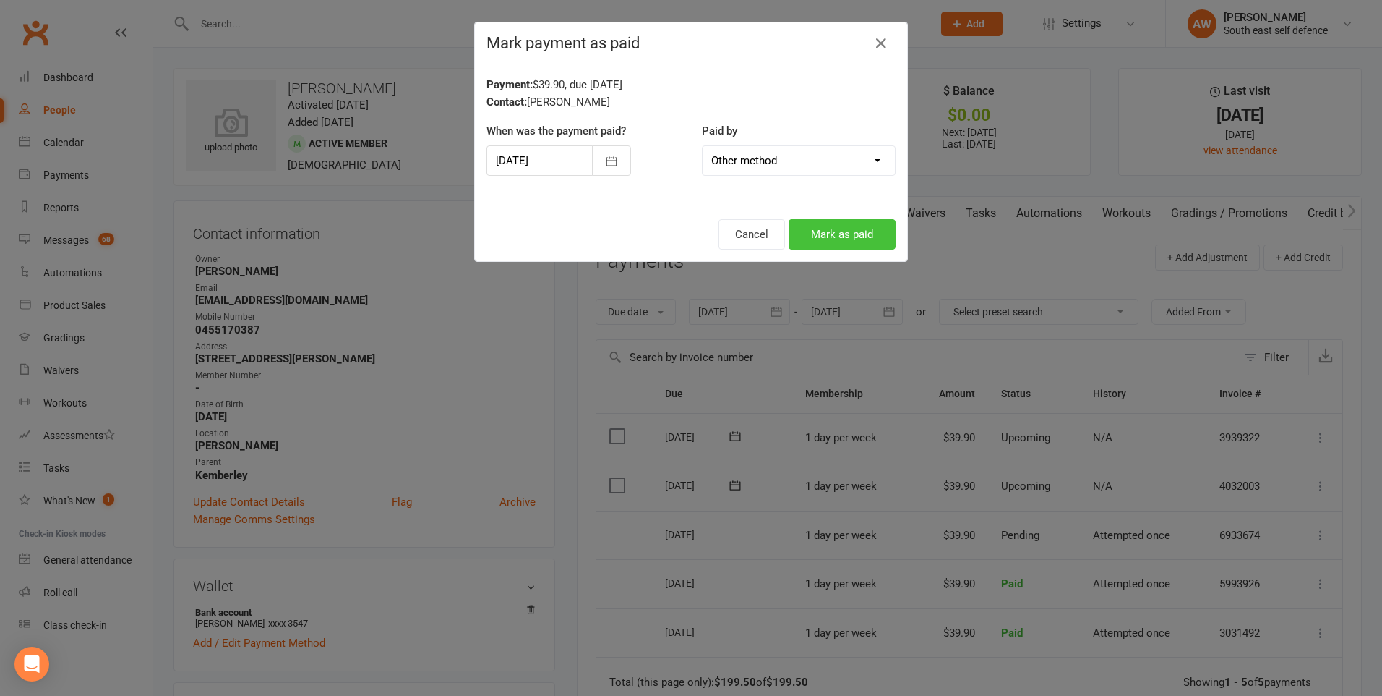
click at [855, 242] on button "Mark as paid" at bounding box center [842, 234] width 107 height 30
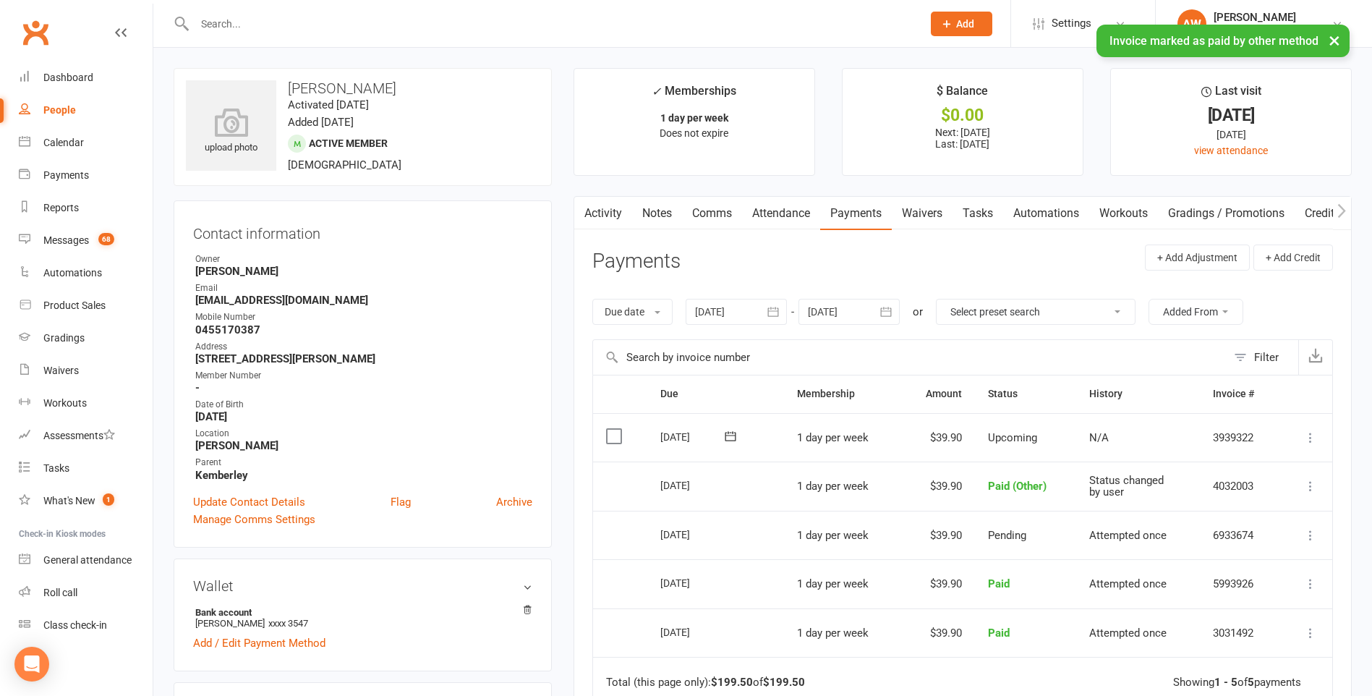
click at [1311, 438] on icon at bounding box center [1310, 437] width 14 height 14
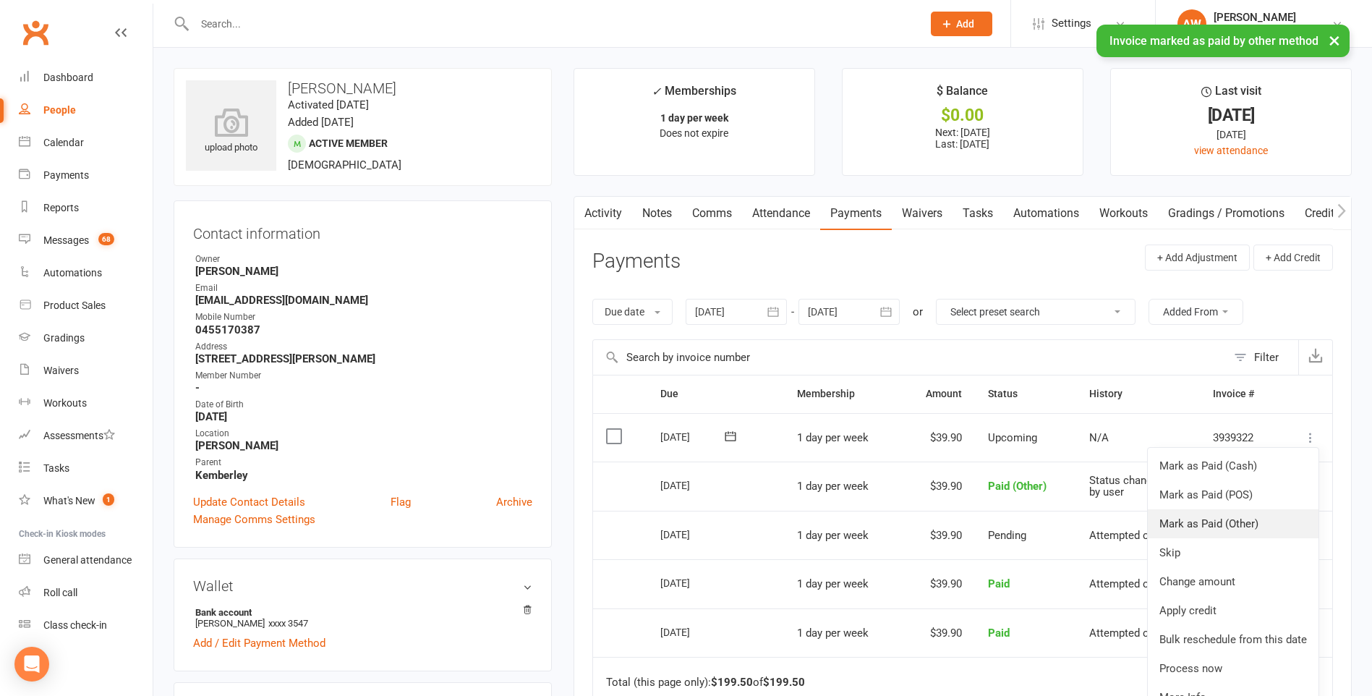
click at [1221, 520] on link "Mark as Paid (Other)" at bounding box center [1232, 523] width 171 height 29
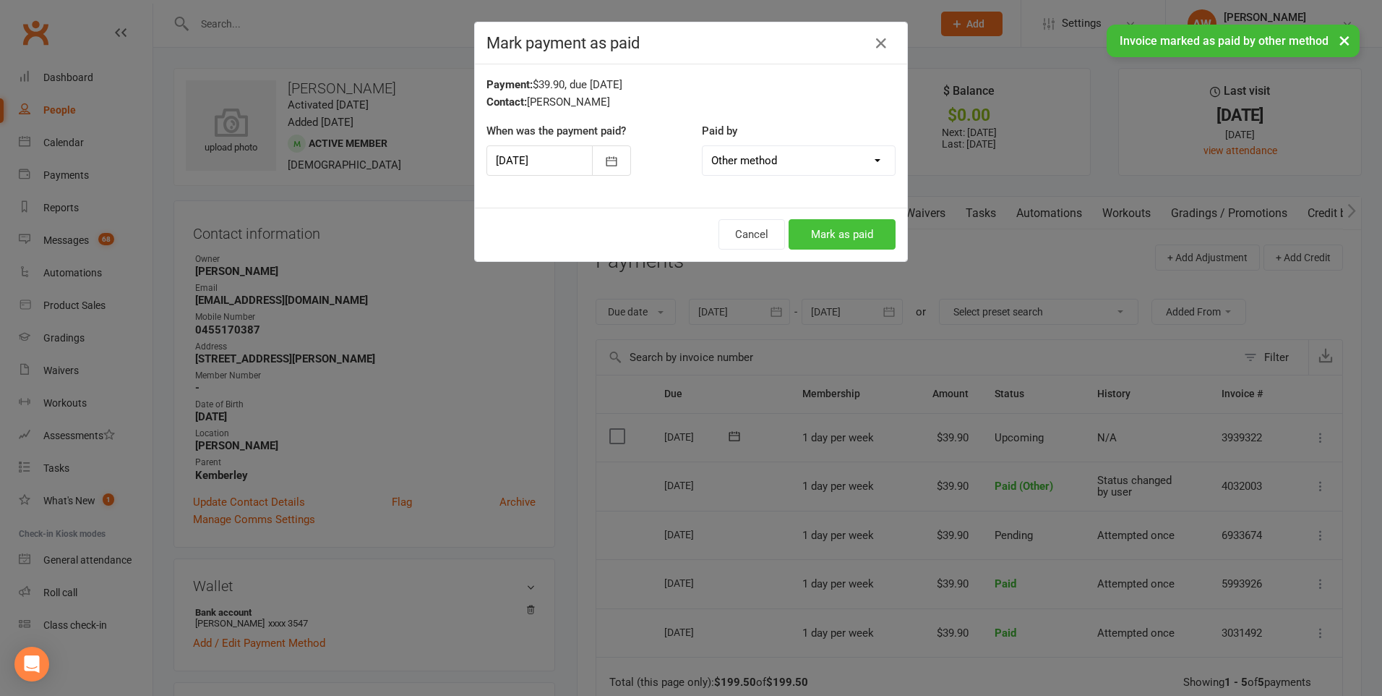
click at [821, 232] on button "Mark as paid" at bounding box center [842, 234] width 107 height 30
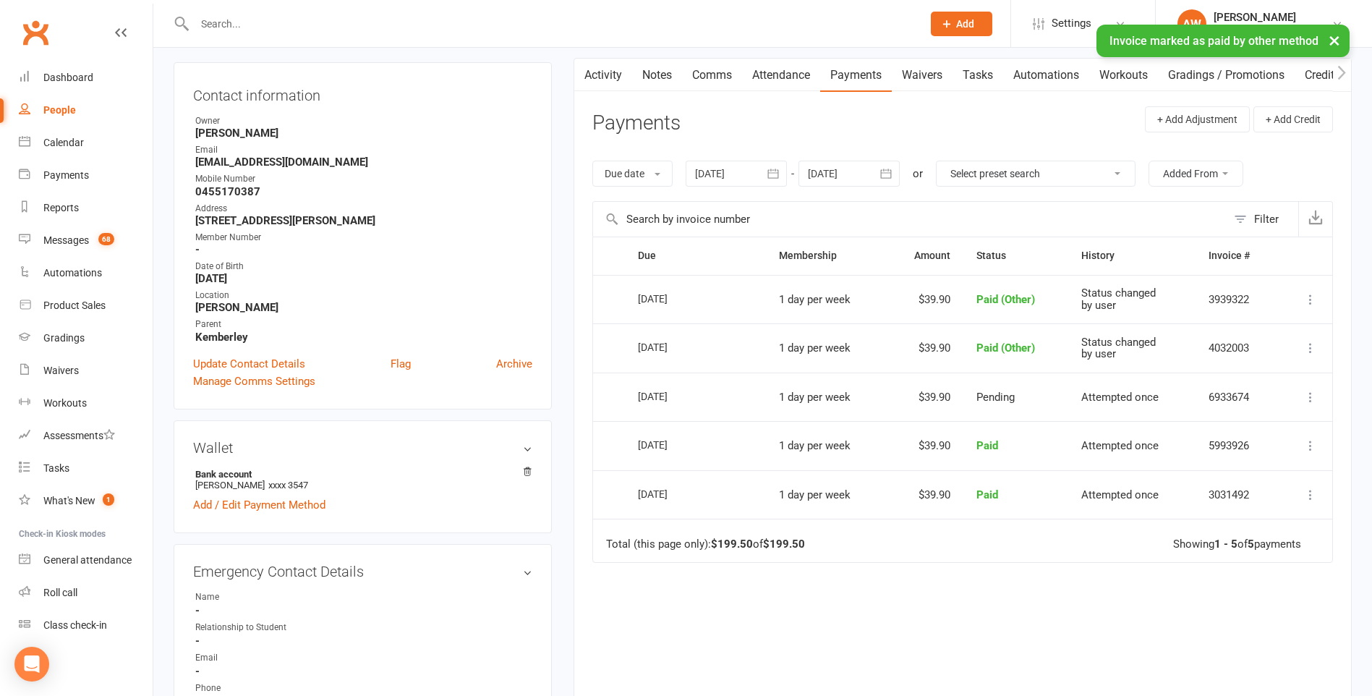
scroll to position [72, 0]
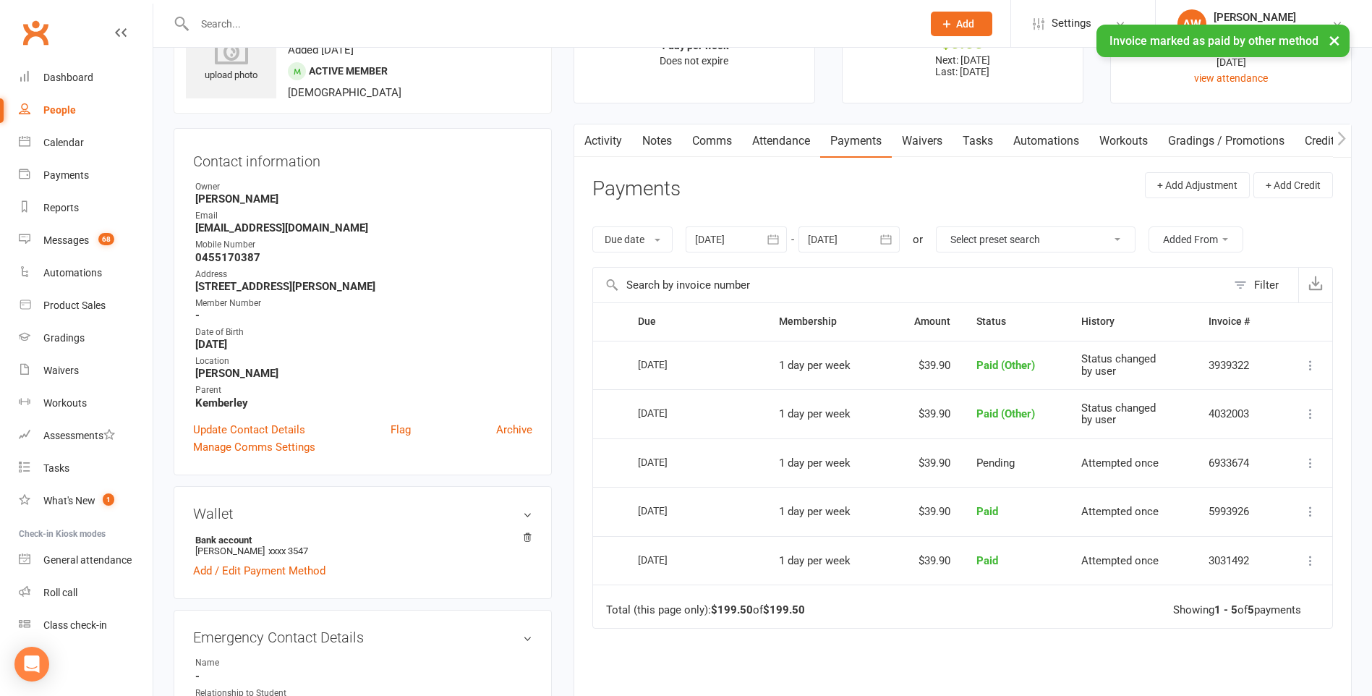
click at [887, 238] on icon "button" at bounding box center [886, 239] width 14 height 14
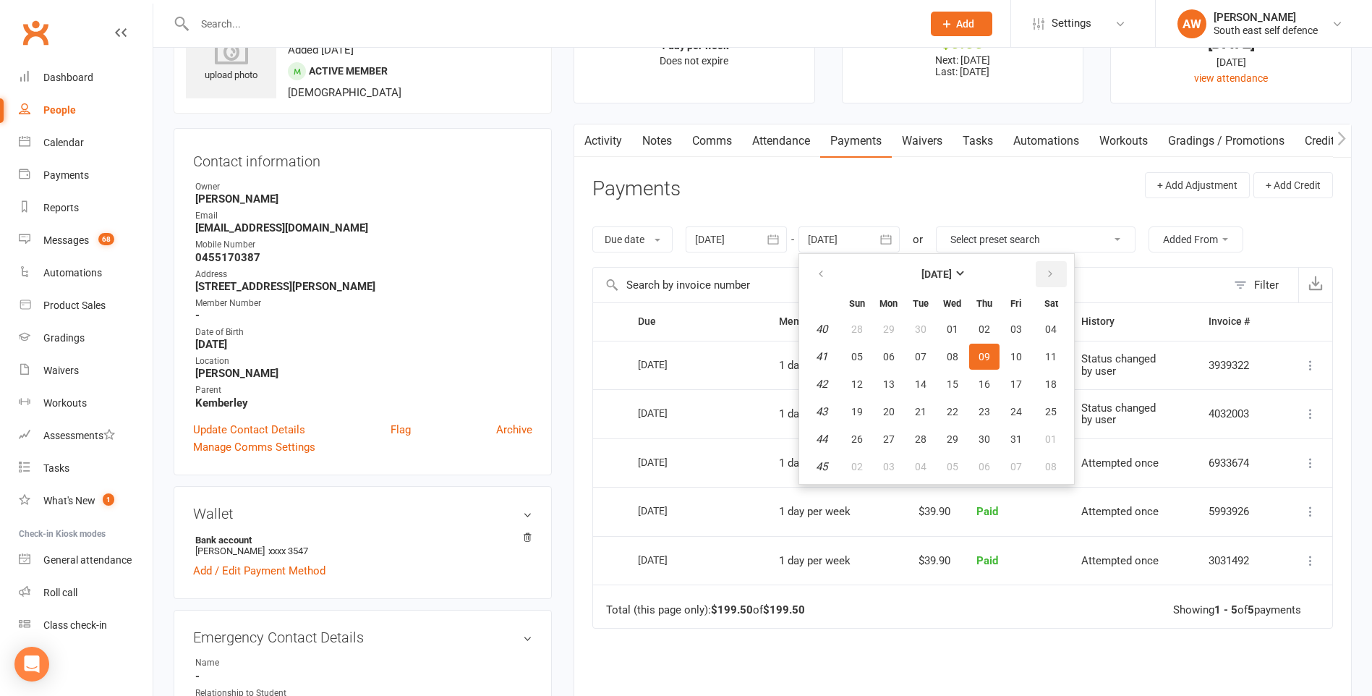
click at [1053, 271] on icon "button" at bounding box center [1050, 274] width 10 height 12
click at [1046, 324] on span "06" at bounding box center [1051, 329] width 12 height 12
type input "[DATE]"
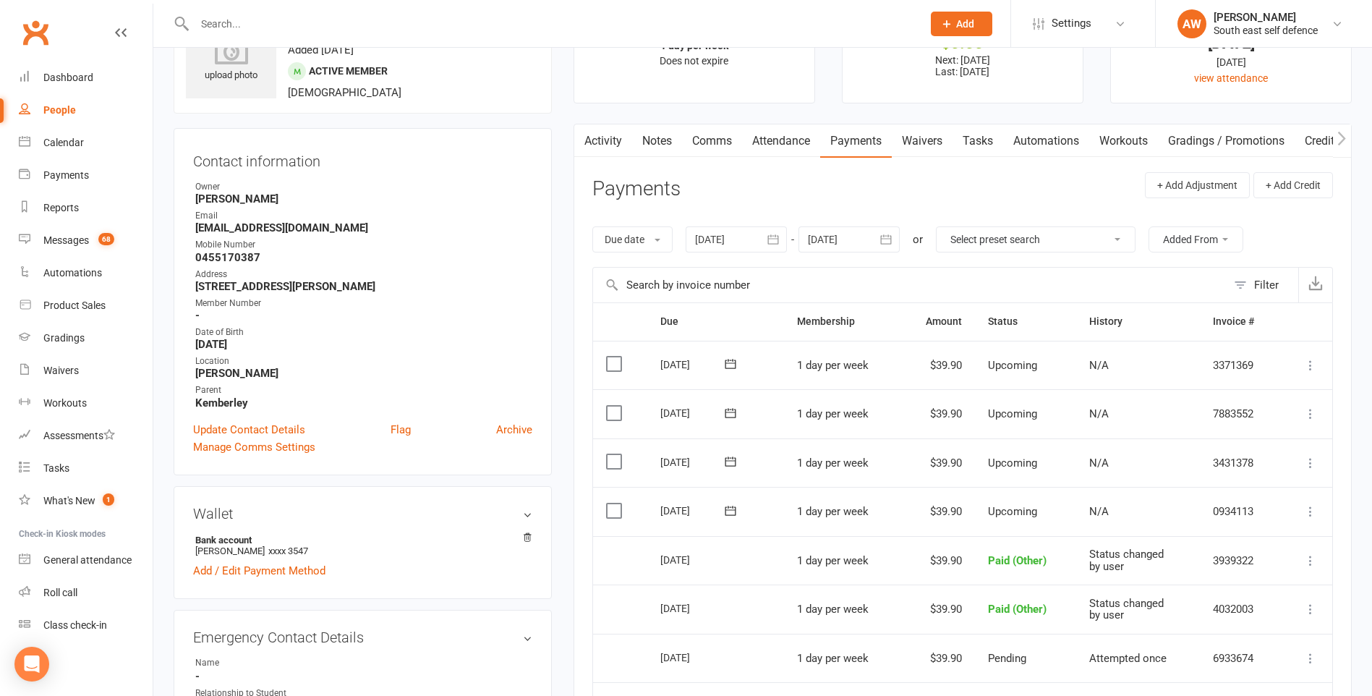
click at [1312, 513] on icon at bounding box center [1310, 511] width 14 height 14
click at [1249, 598] on link "Mark as Paid (Other)" at bounding box center [1232, 597] width 171 height 29
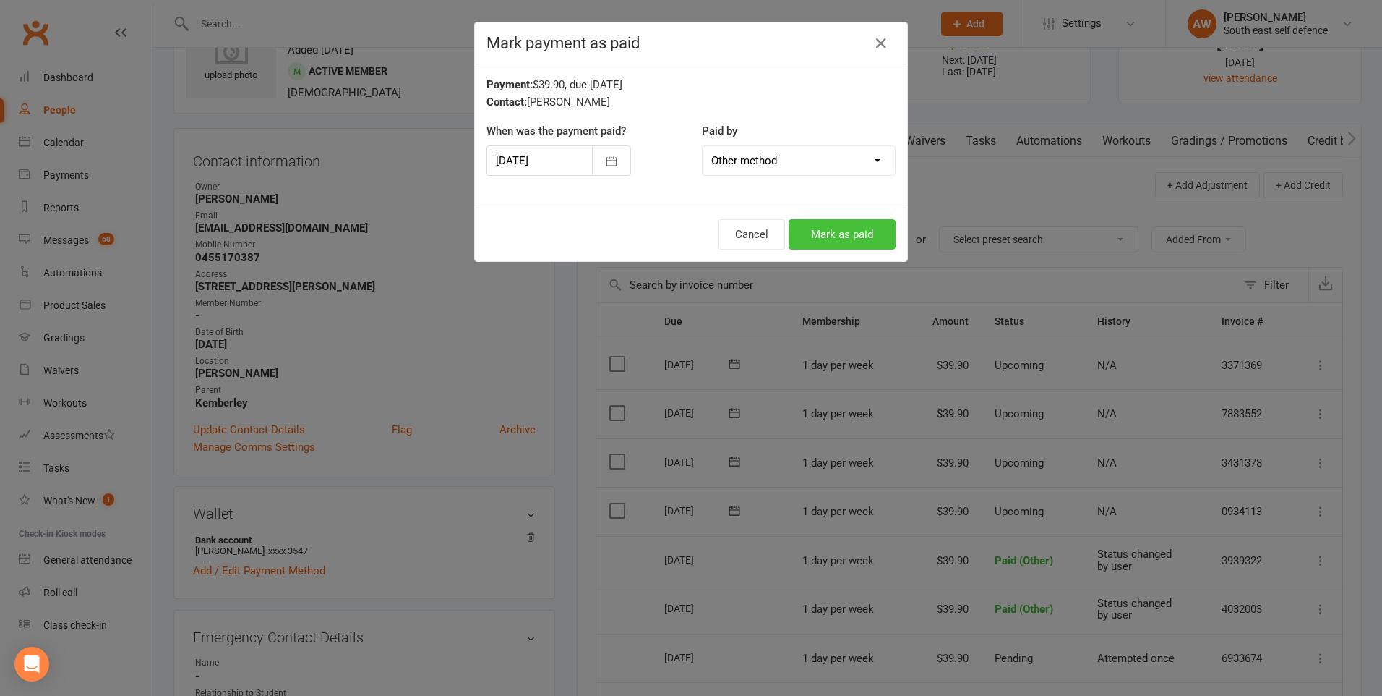
click at [816, 227] on button "Mark as paid" at bounding box center [842, 234] width 107 height 30
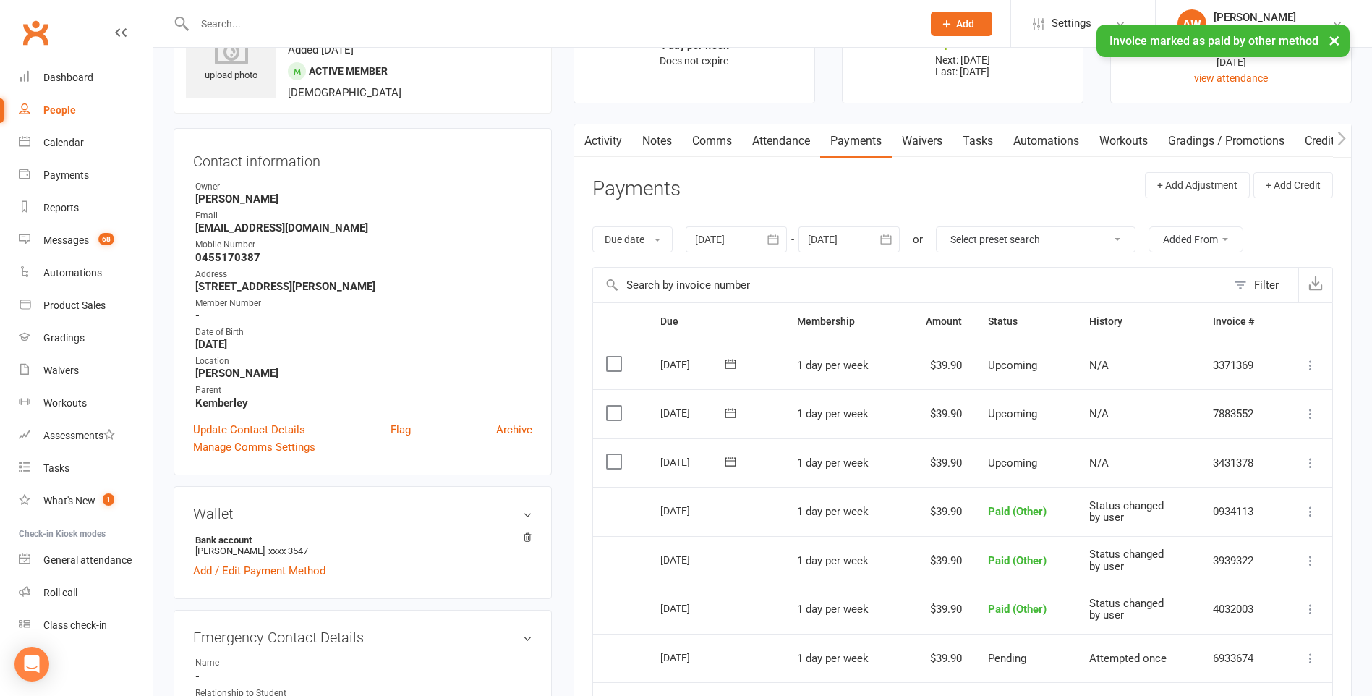
click at [1309, 466] on icon at bounding box center [1310, 463] width 14 height 14
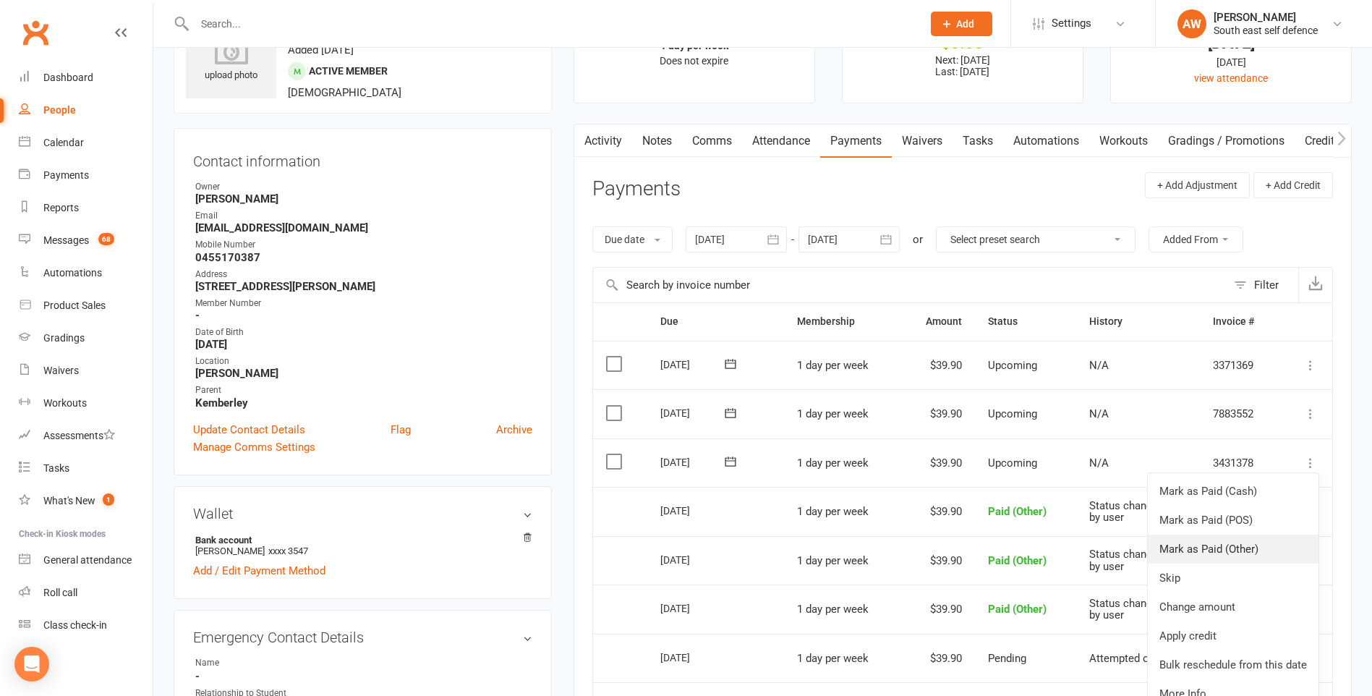
click at [1251, 547] on link "Mark as Paid (Other)" at bounding box center [1232, 548] width 171 height 29
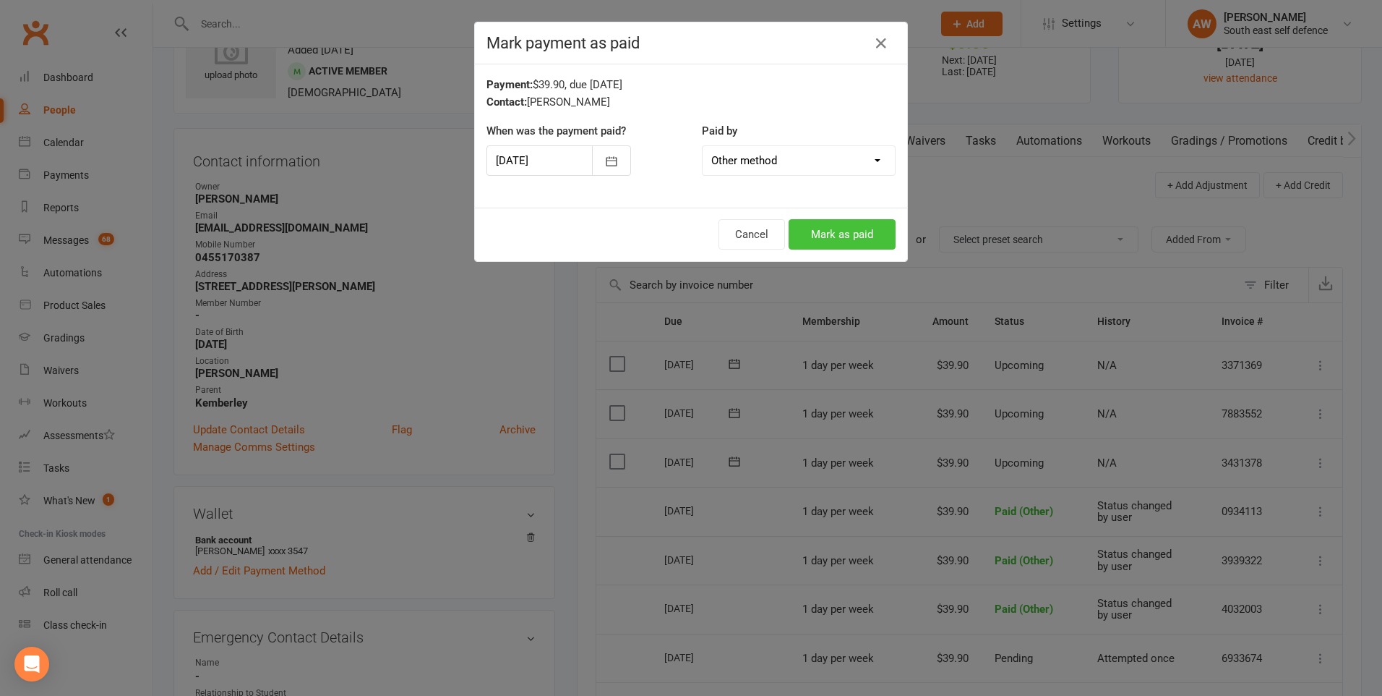
drag, startPoint x: 840, startPoint y: 227, endPoint x: 889, endPoint y: 244, distance: 51.9
click at [840, 228] on button "Mark as paid" at bounding box center [842, 234] width 107 height 30
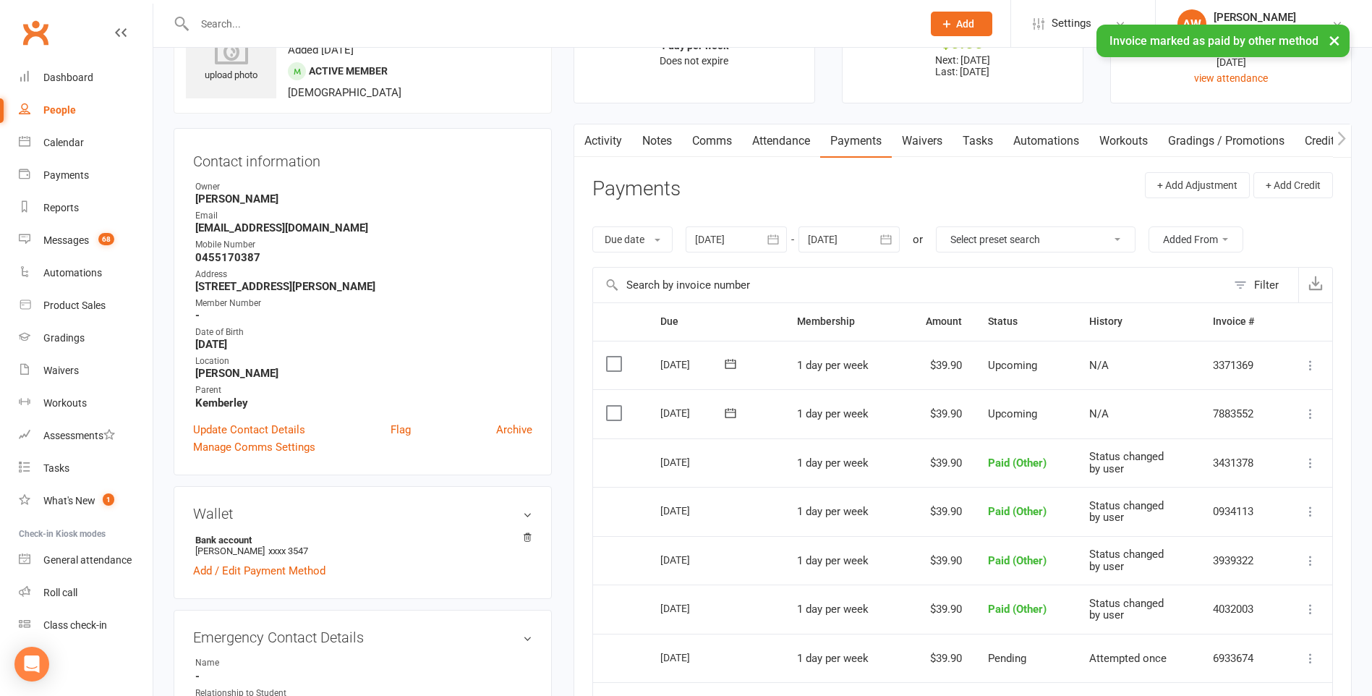
click at [1311, 414] on icon at bounding box center [1310, 413] width 14 height 14
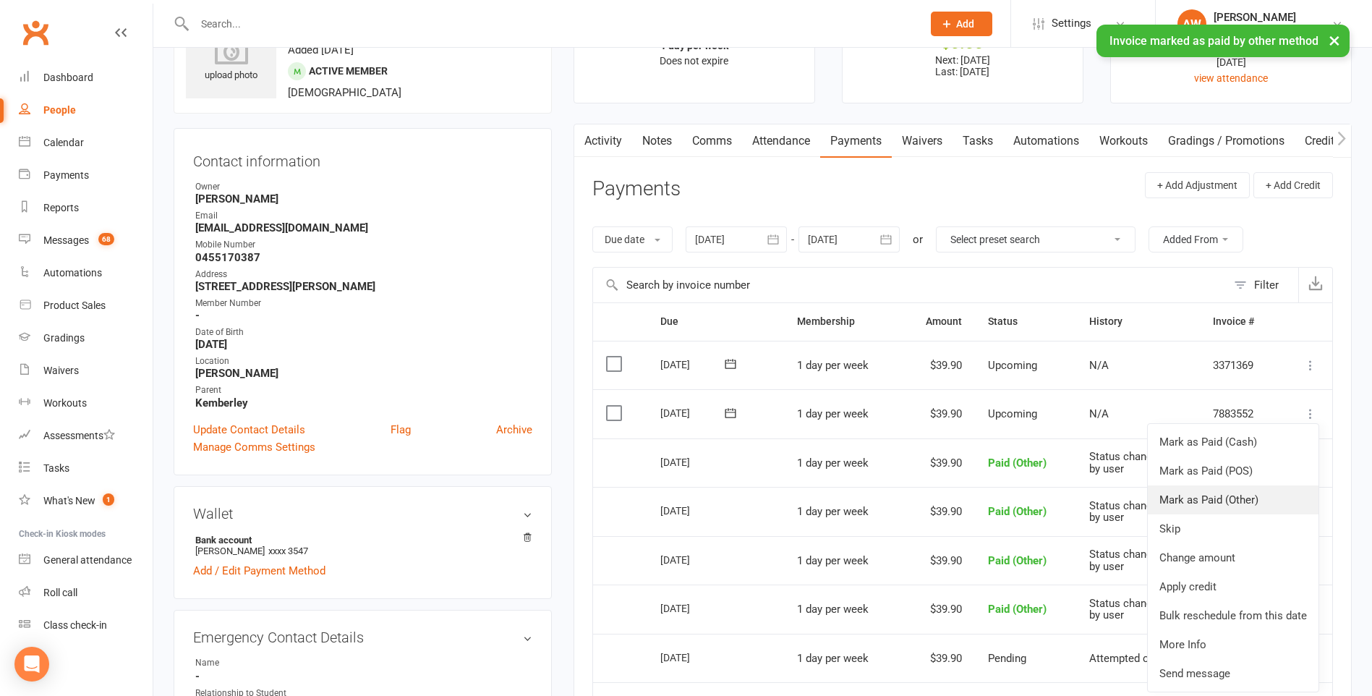
click at [1270, 497] on link "Mark as Paid (Other)" at bounding box center [1232, 499] width 171 height 29
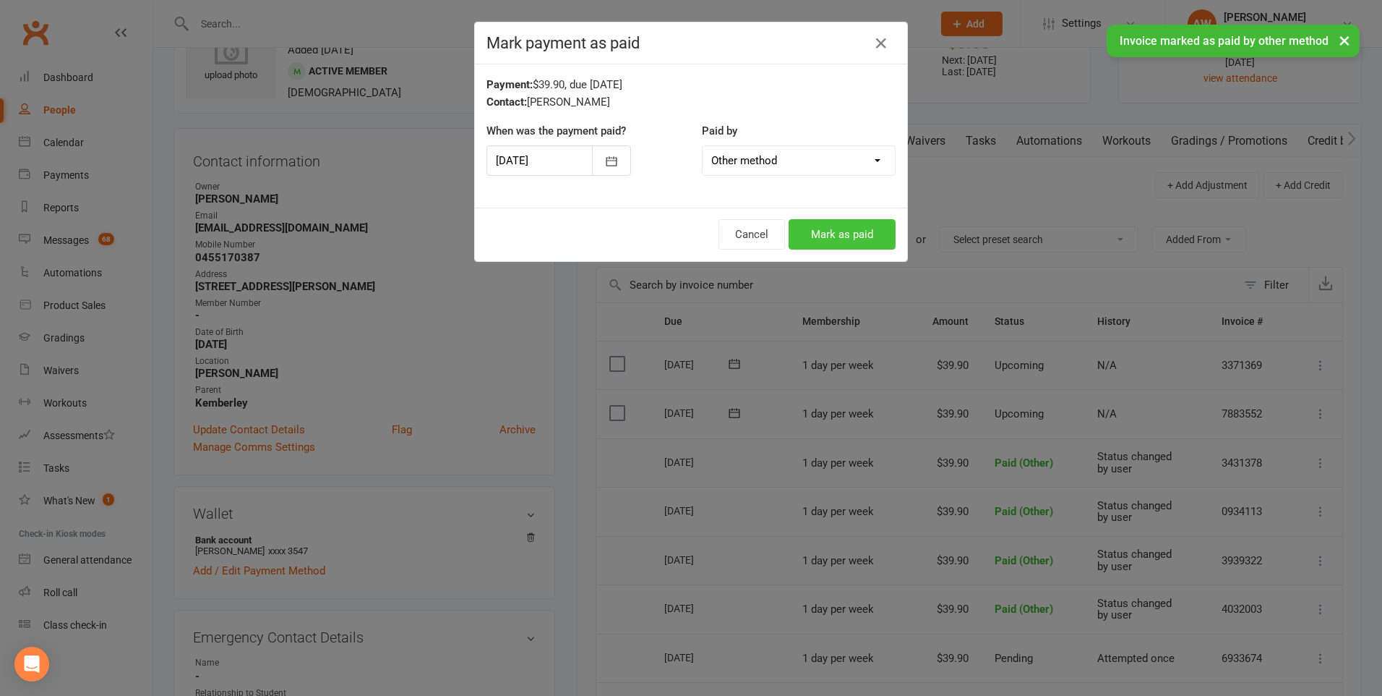
click at [859, 228] on button "Mark as paid" at bounding box center [842, 234] width 107 height 30
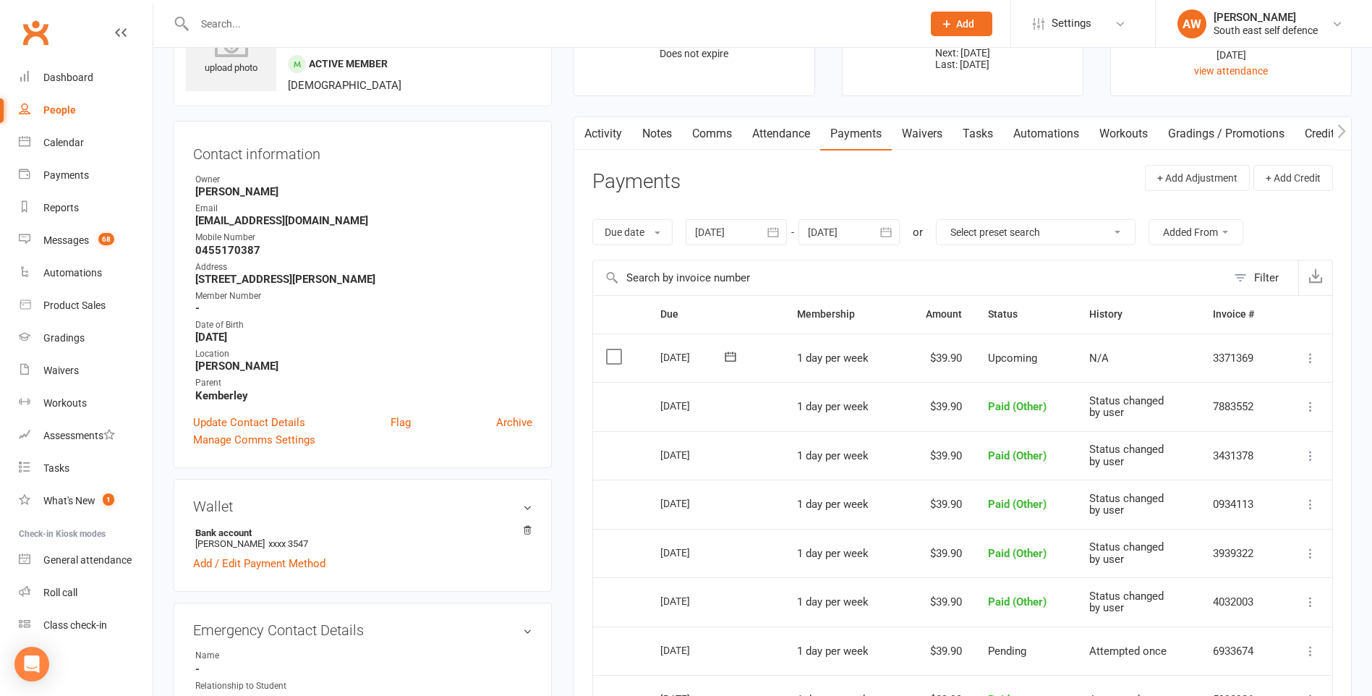
scroll to position [0, 0]
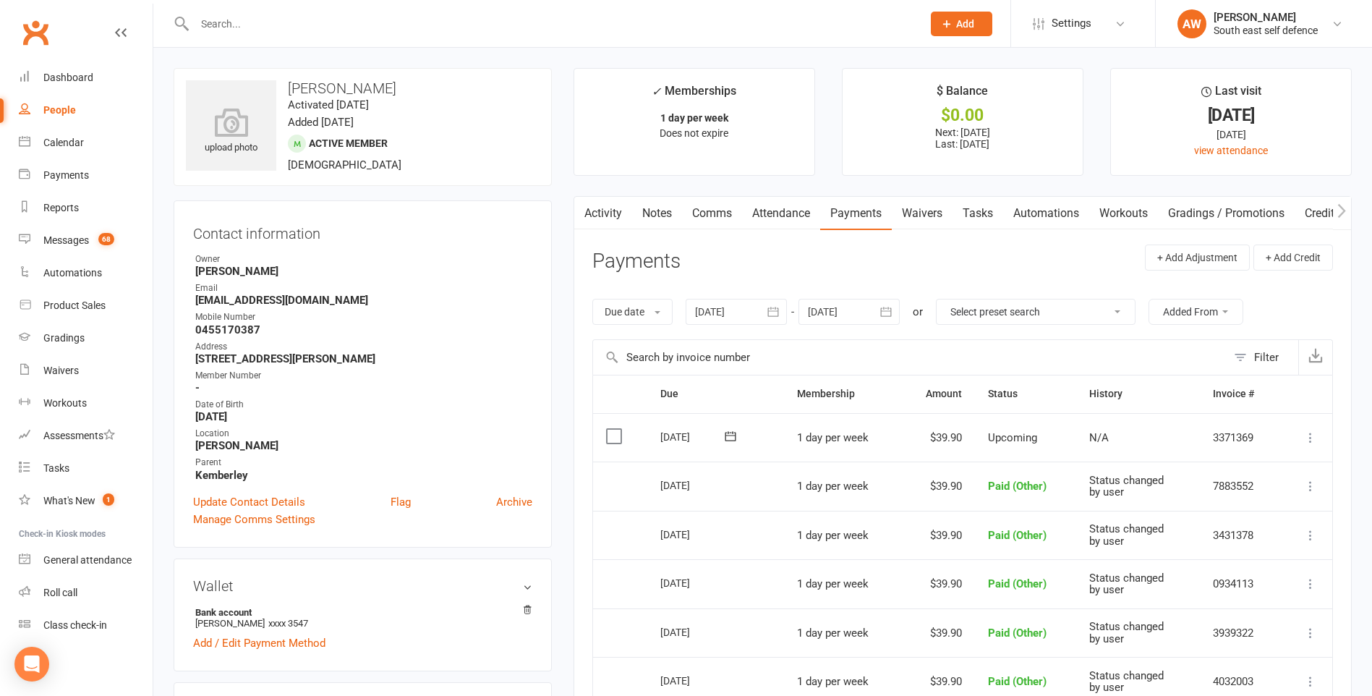
click at [323, 31] on input "text" at bounding box center [551, 24] width 722 height 20
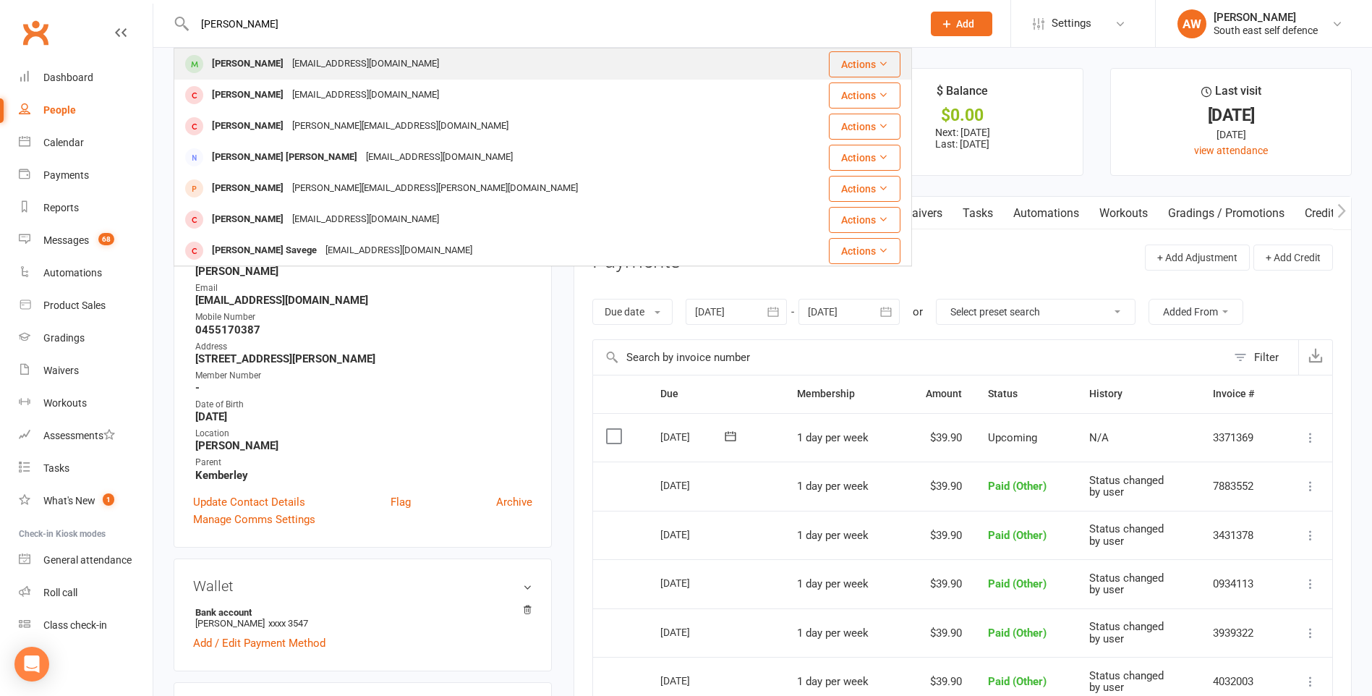
type input "[PERSON_NAME]"
click at [339, 72] on div "[EMAIL_ADDRESS][DOMAIN_NAME]" at bounding box center [365, 64] width 155 height 21
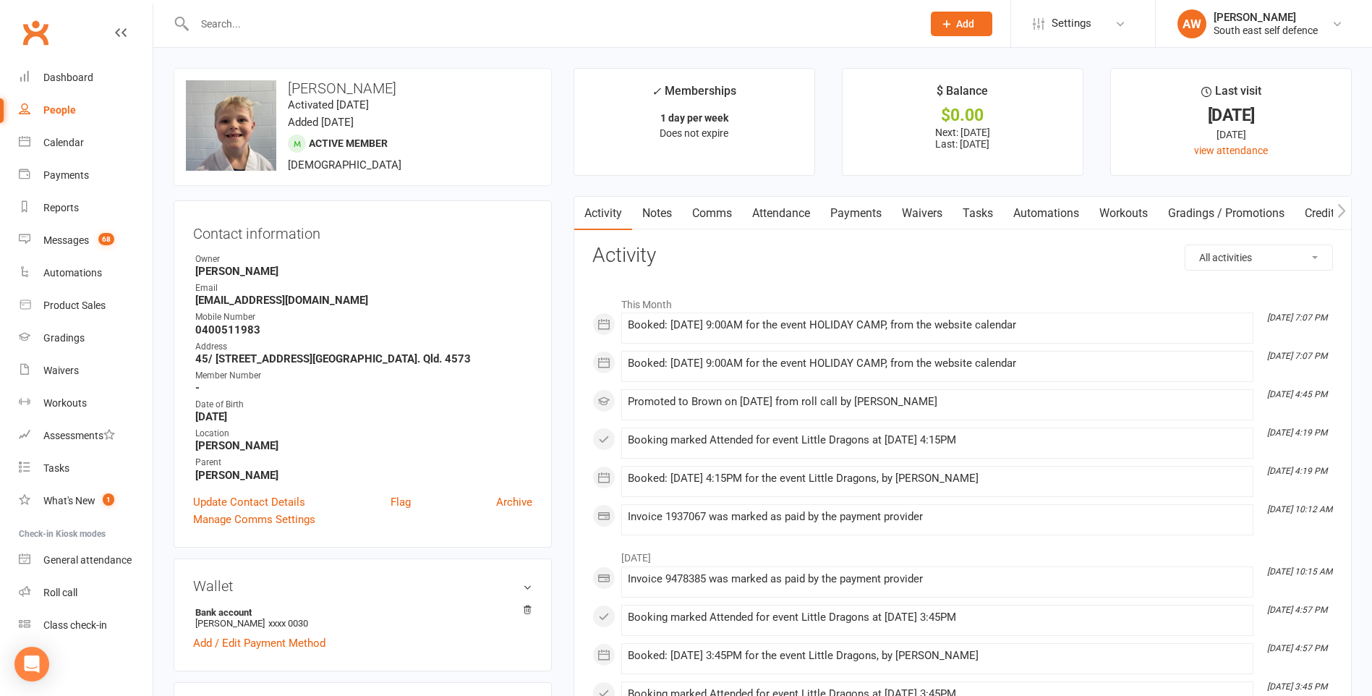
click at [861, 219] on link "Payments" at bounding box center [856, 213] width 72 height 33
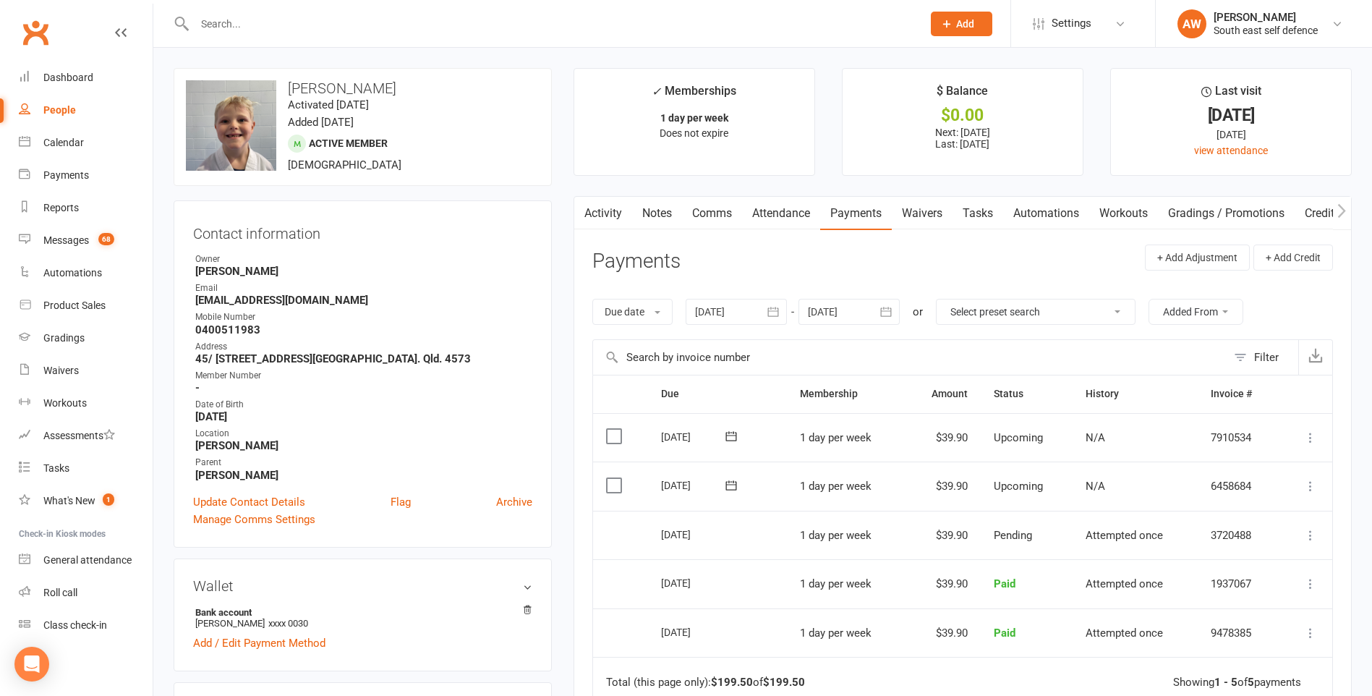
click at [890, 312] on icon "button" at bounding box center [886, 311] width 14 height 14
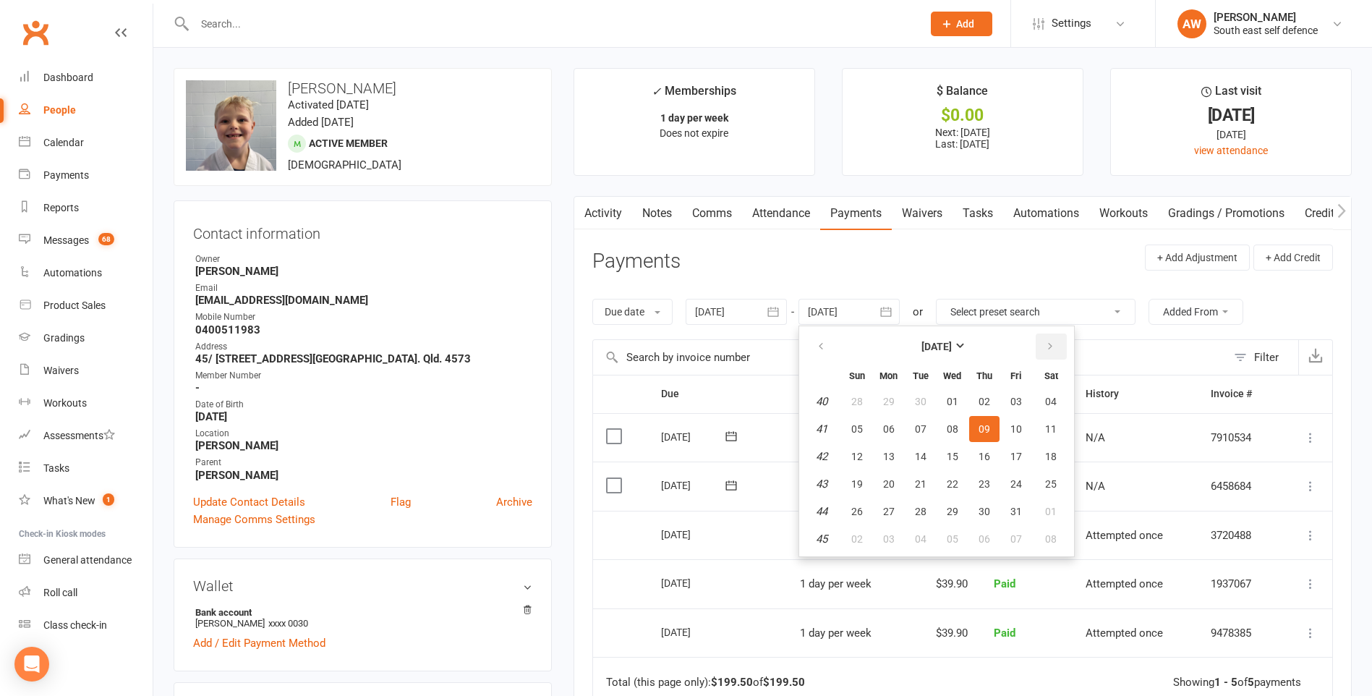
click at [1048, 344] on icon "button" at bounding box center [1050, 347] width 10 height 12
click at [953, 405] on span "03" at bounding box center [952, 402] width 12 height 12
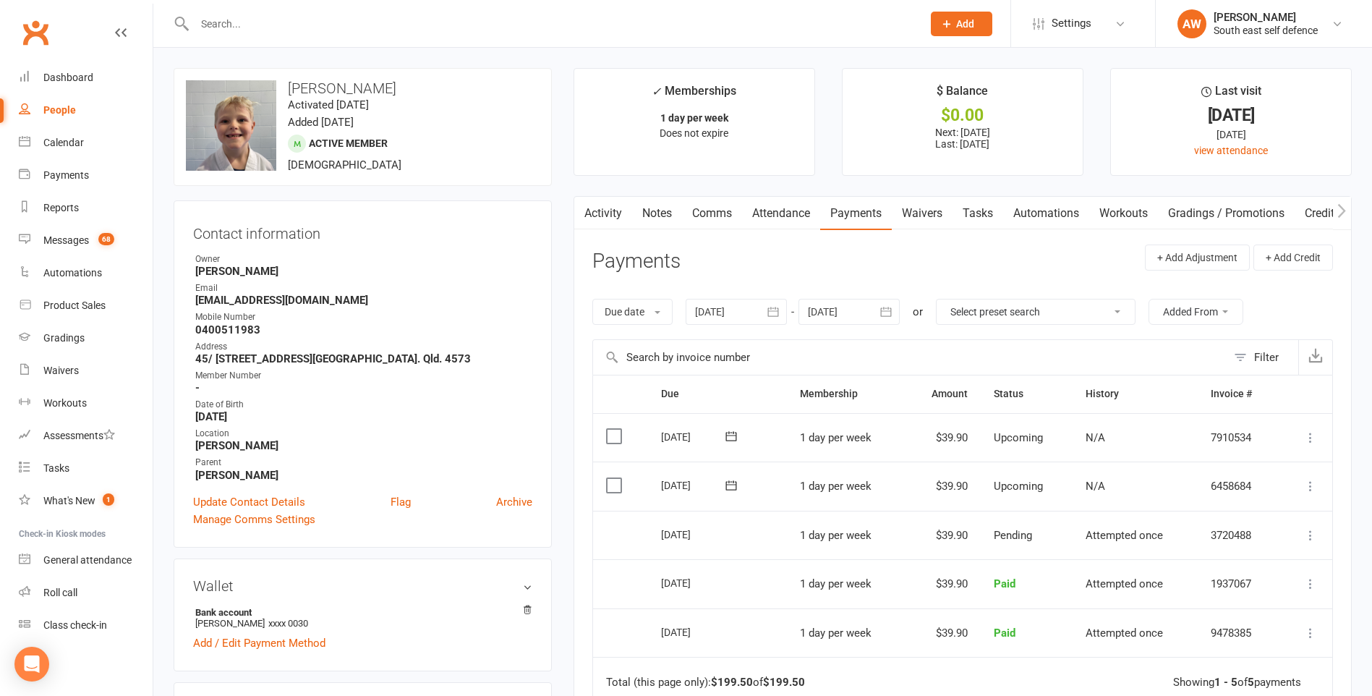
type input "[DATE]"
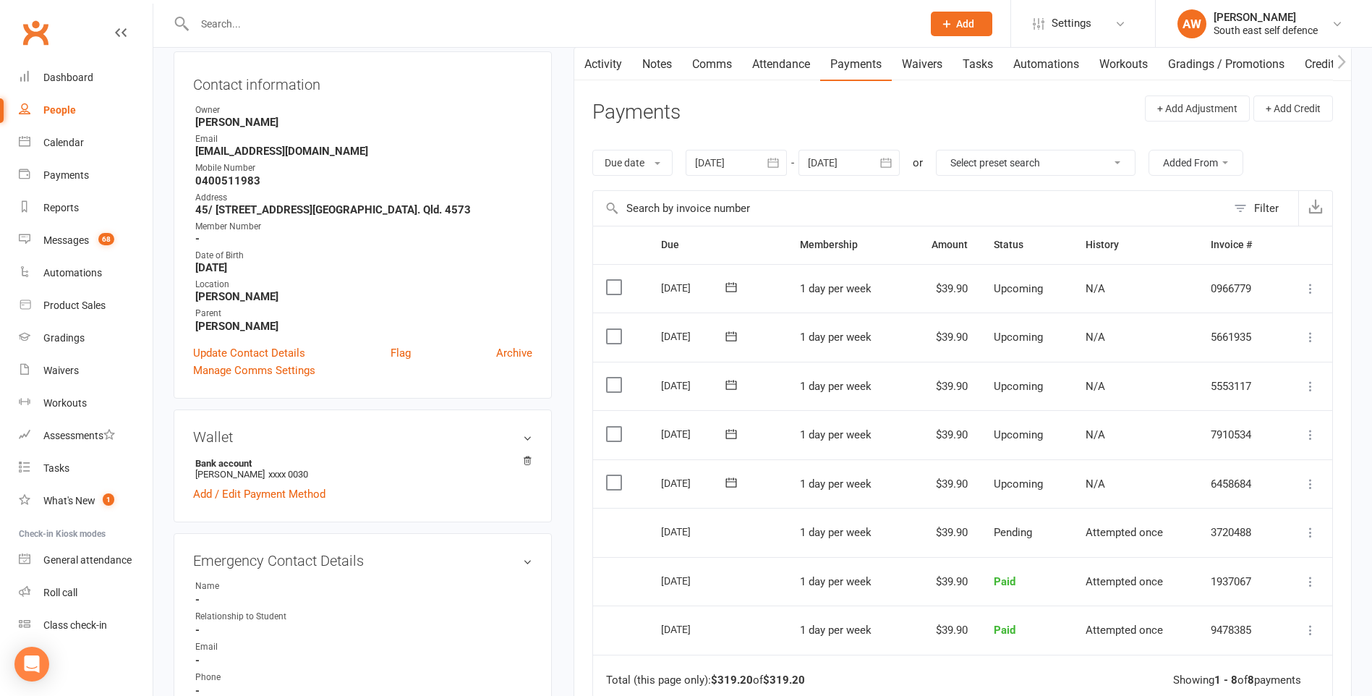
scroll to position [217, 0]
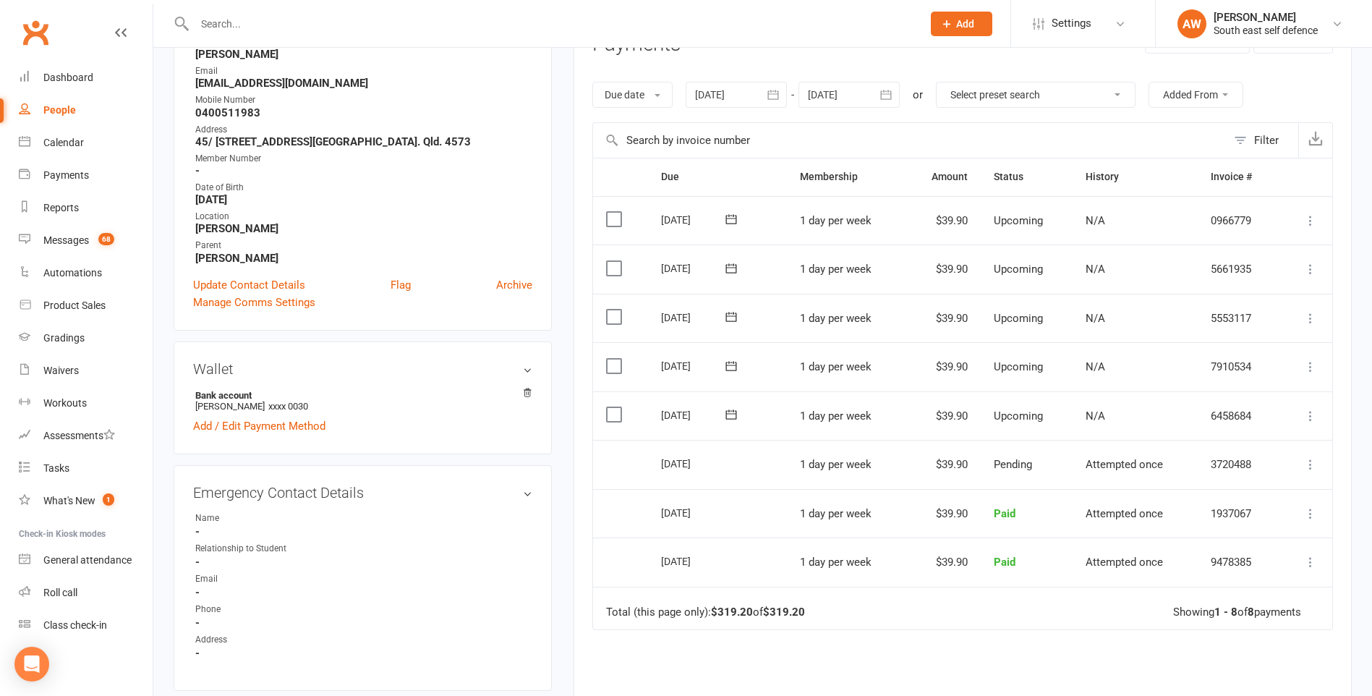
click at [1307, 467] on icon at bounding box center [1310, 464] width 14 height 14
click at [1309, 419] on icon at bounding box center [1310, 416] width 14 height 14
click at [1245, 499] on link "Mark as Paid (Other)" at bounding box center [1232, 501] width 171 height 29
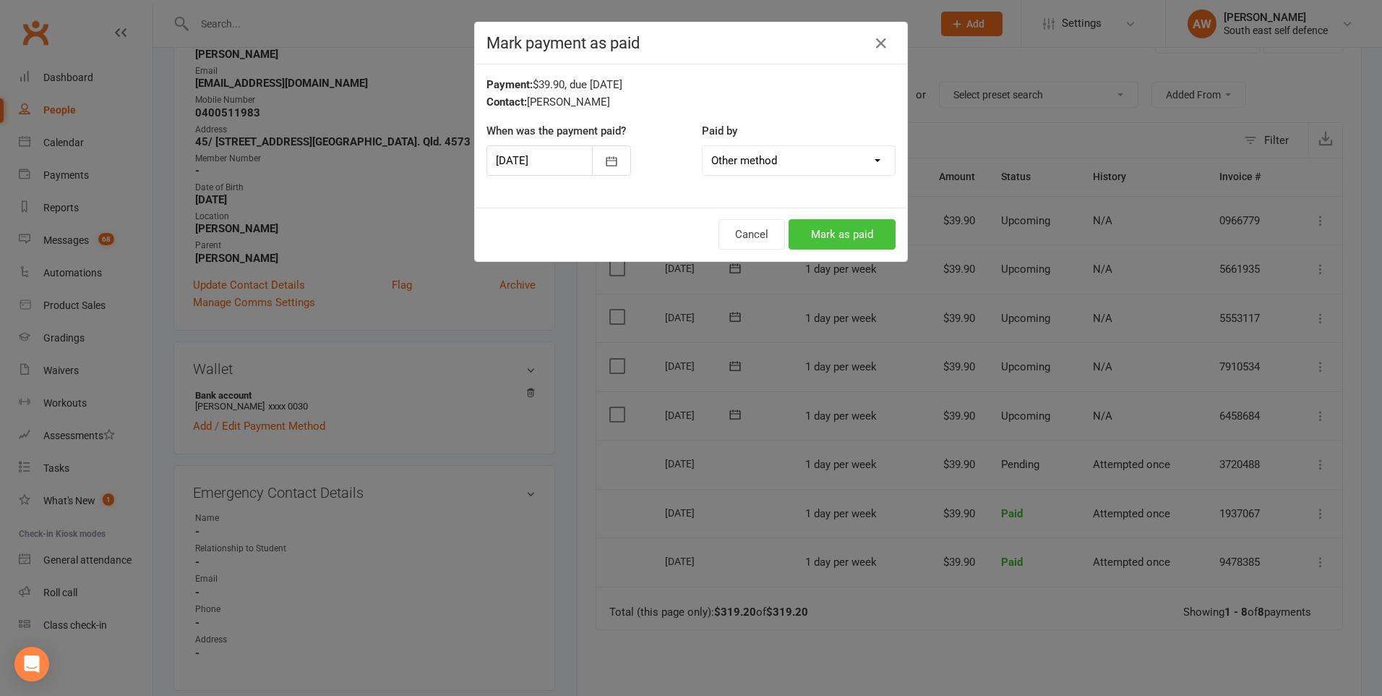
click at [855, 238] on button "Mark as paid" at bounding box center [842, 234] width 107 height 30
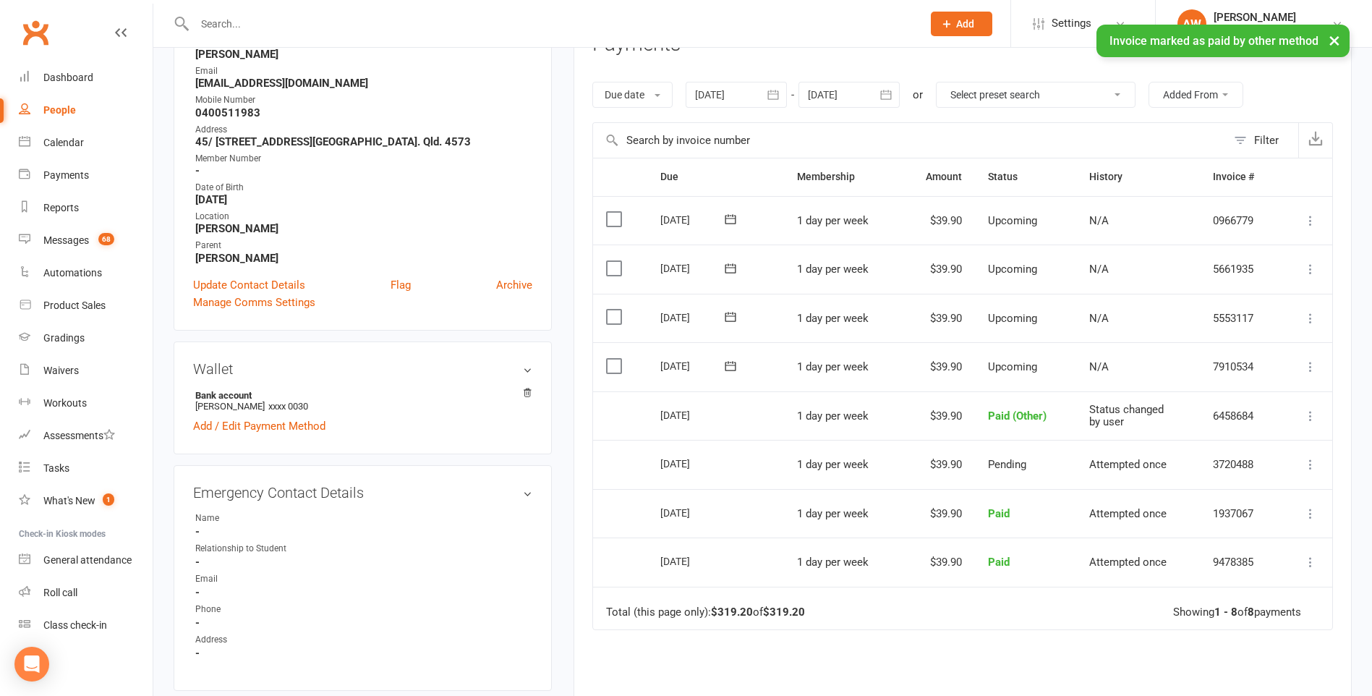
click at [1309, 364] on icon at bounding box center [1310, 366] width 14 height 14
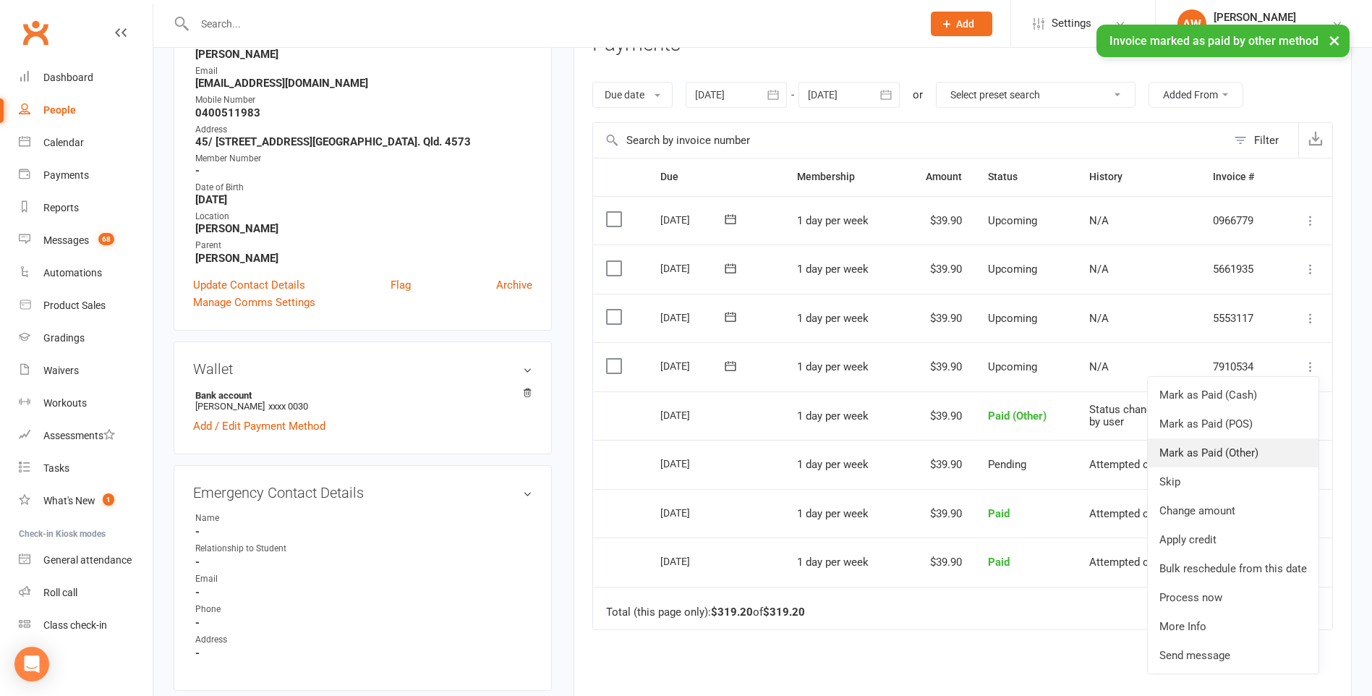
click at [1241, 448] on link "Mark as Paid (Other)" at bounding box center [1232, 452] width 171 height 29
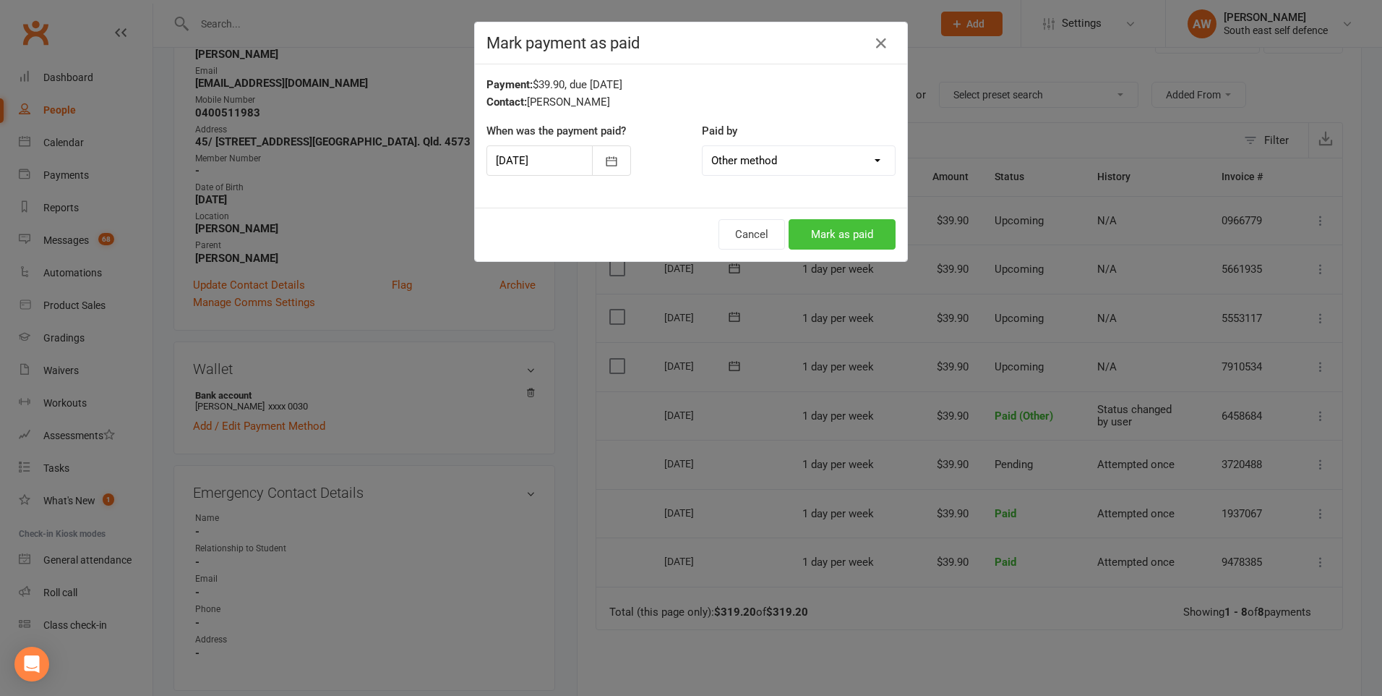
click at [839, 236] on button "Mark as paid" at bounding box center [842, 234] width 107 height 30
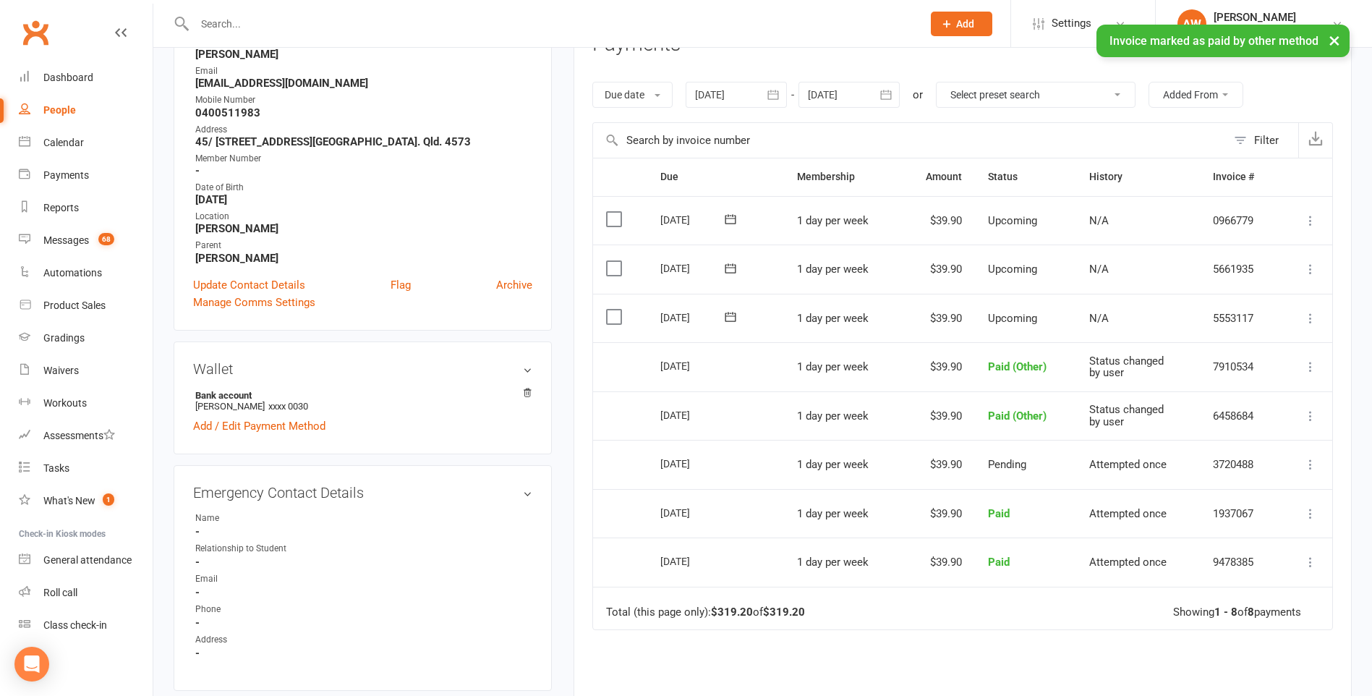
click at [1309, 317] on icon at bounding box center [1310, 318] width 14 height 14
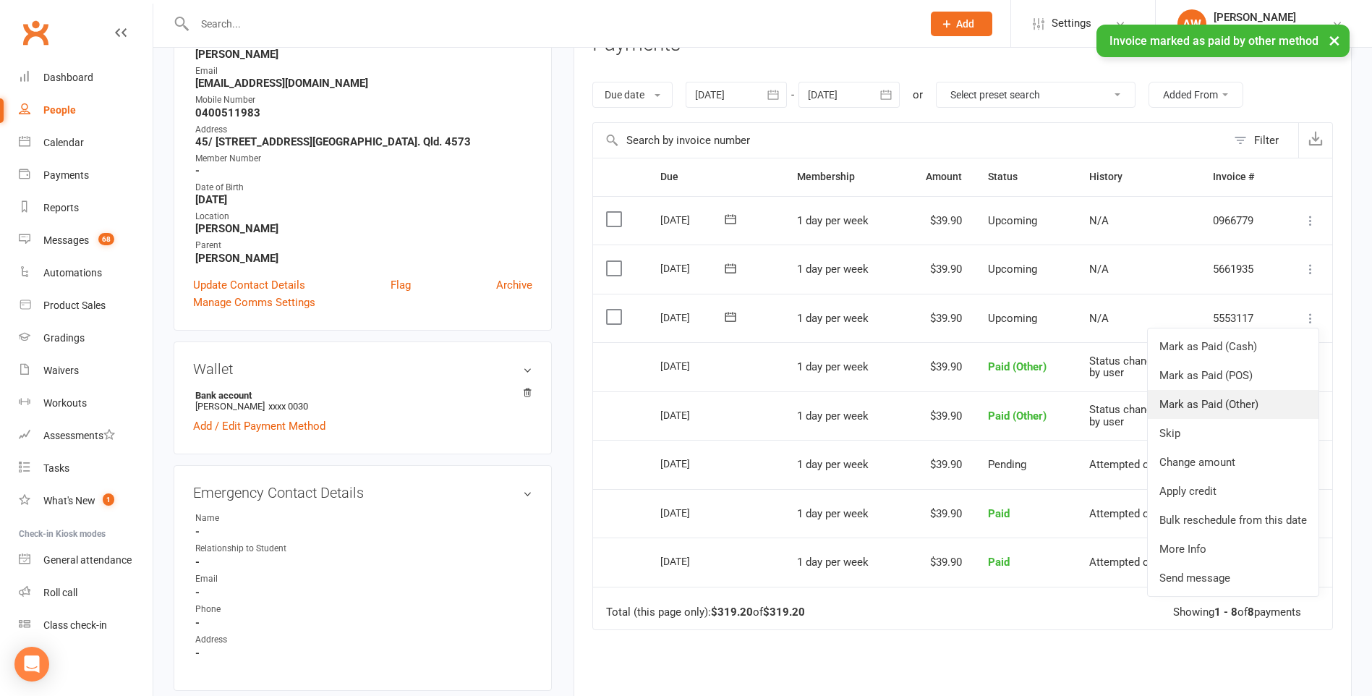
click at [1241, 400] on link "Mark as Paid (Other)" at bounding box center [1232, 404] width 171 height 29
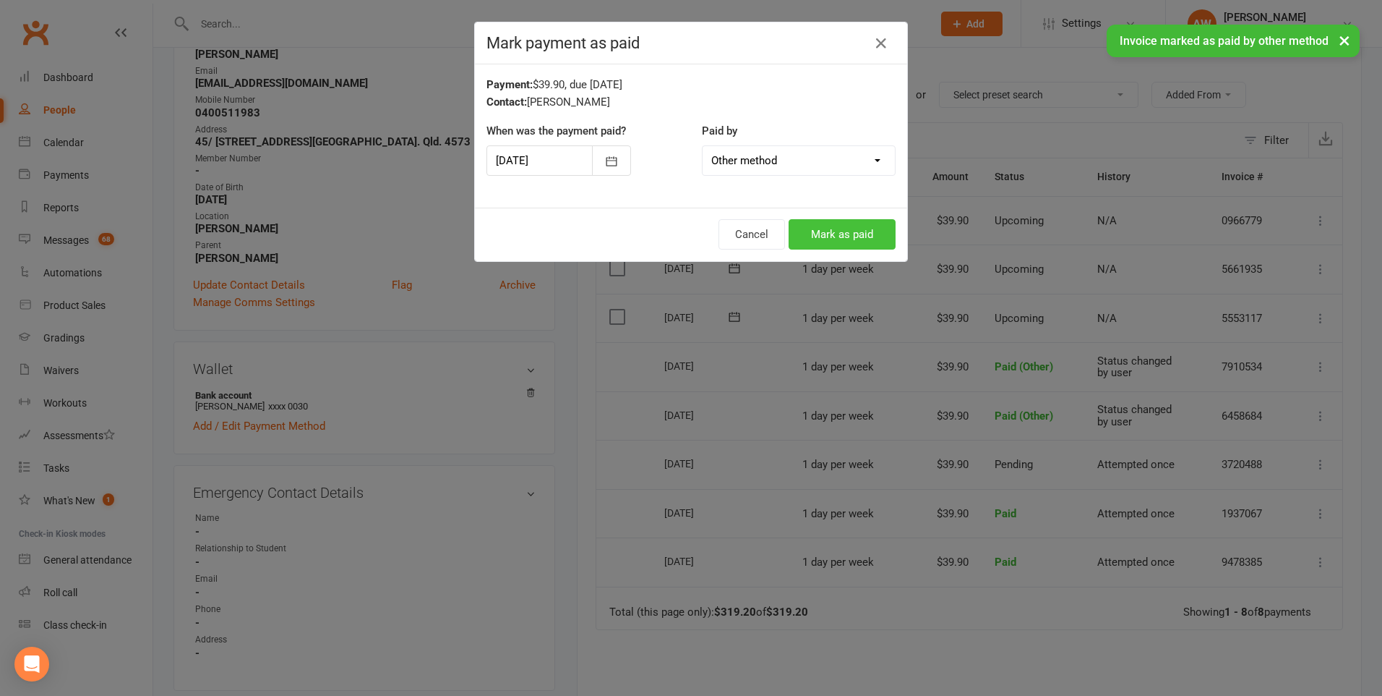
click at [831, 232] on button "Mark as paid" at bounding box center [842, 234] width 107 height 30
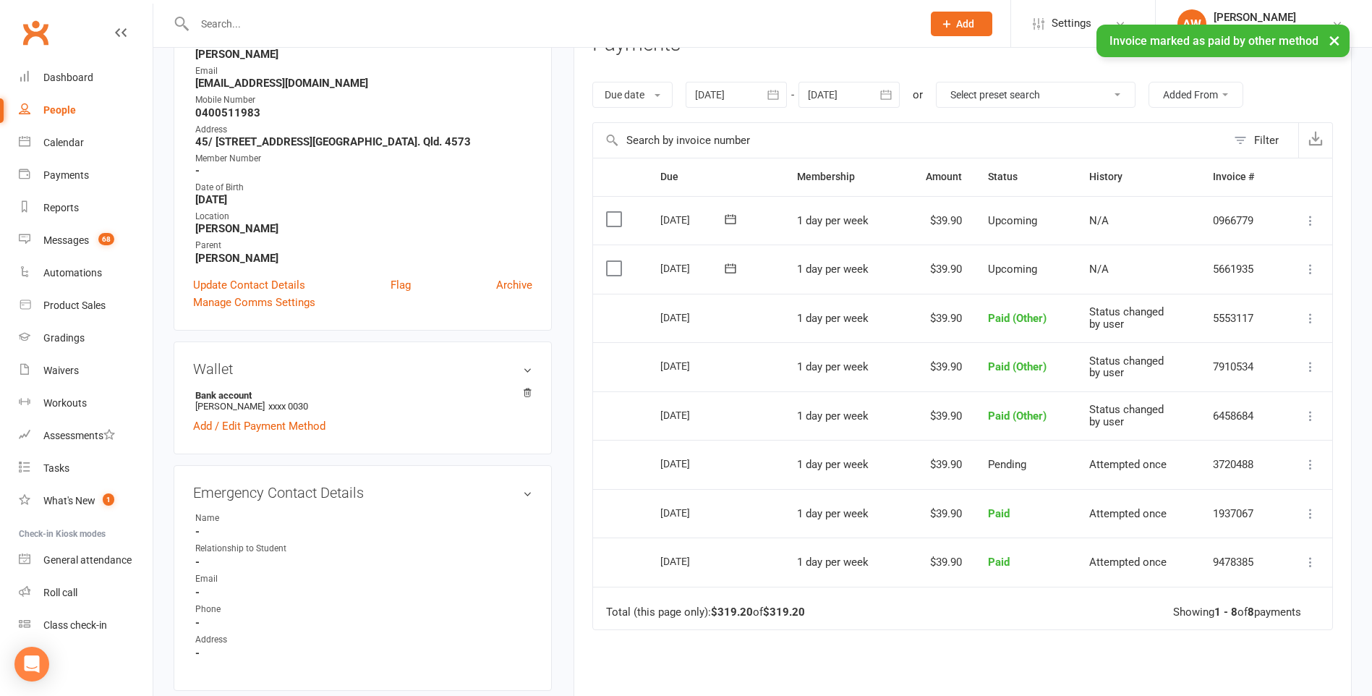
click at [1310, 267] on icon at bounding box center [1310, 269] width 14 height 14
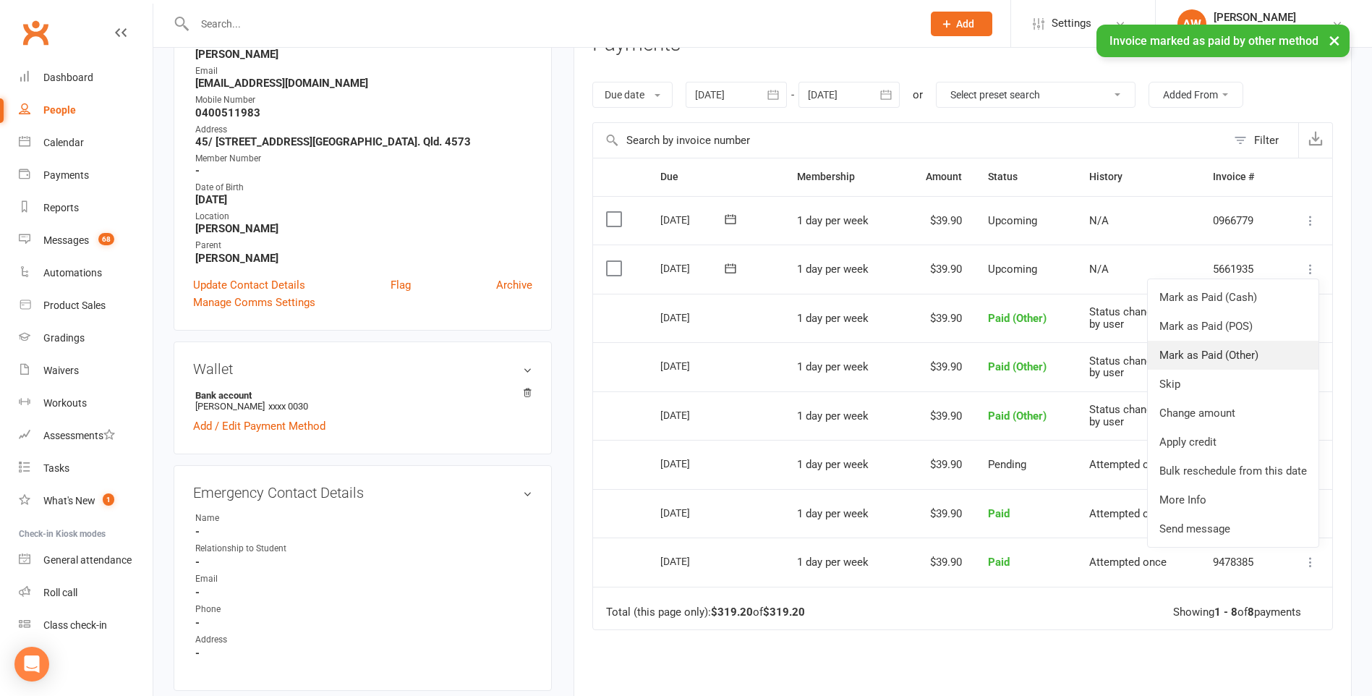
click at [1224, 356] on link "Mark as Paid (Other)" at bounding box center [1232, 355] width 171 height 29
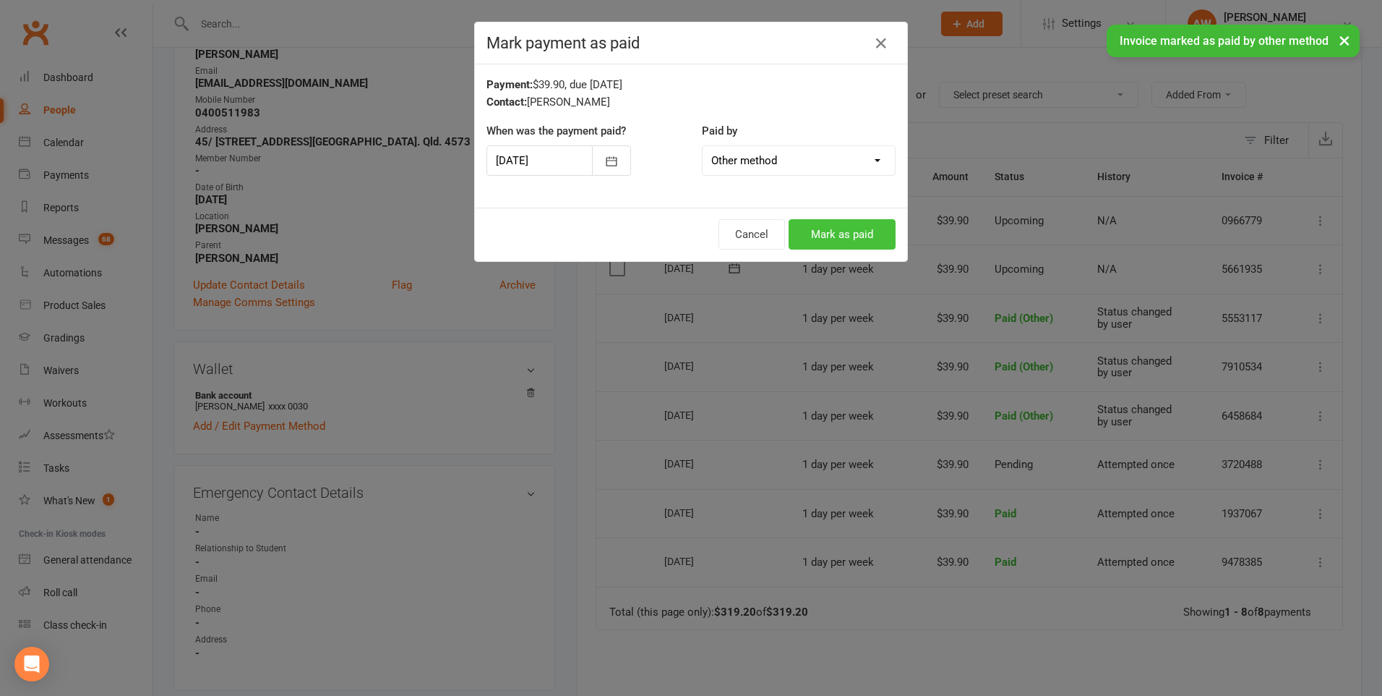
click at [824, 226] on button "Mark as paid" at bounding box center [842, 234] width 107 height 30
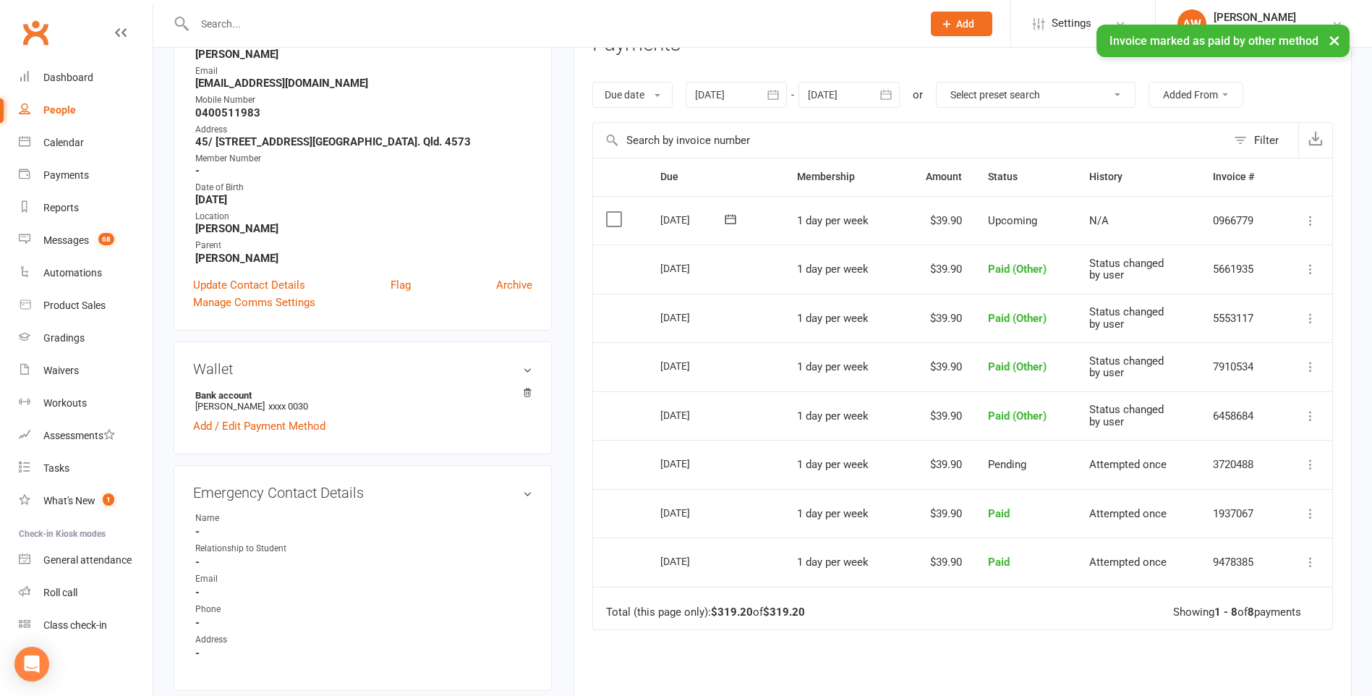
click at [1307, 220] on icon at bounding box center [1310, 220] width 14 height 14
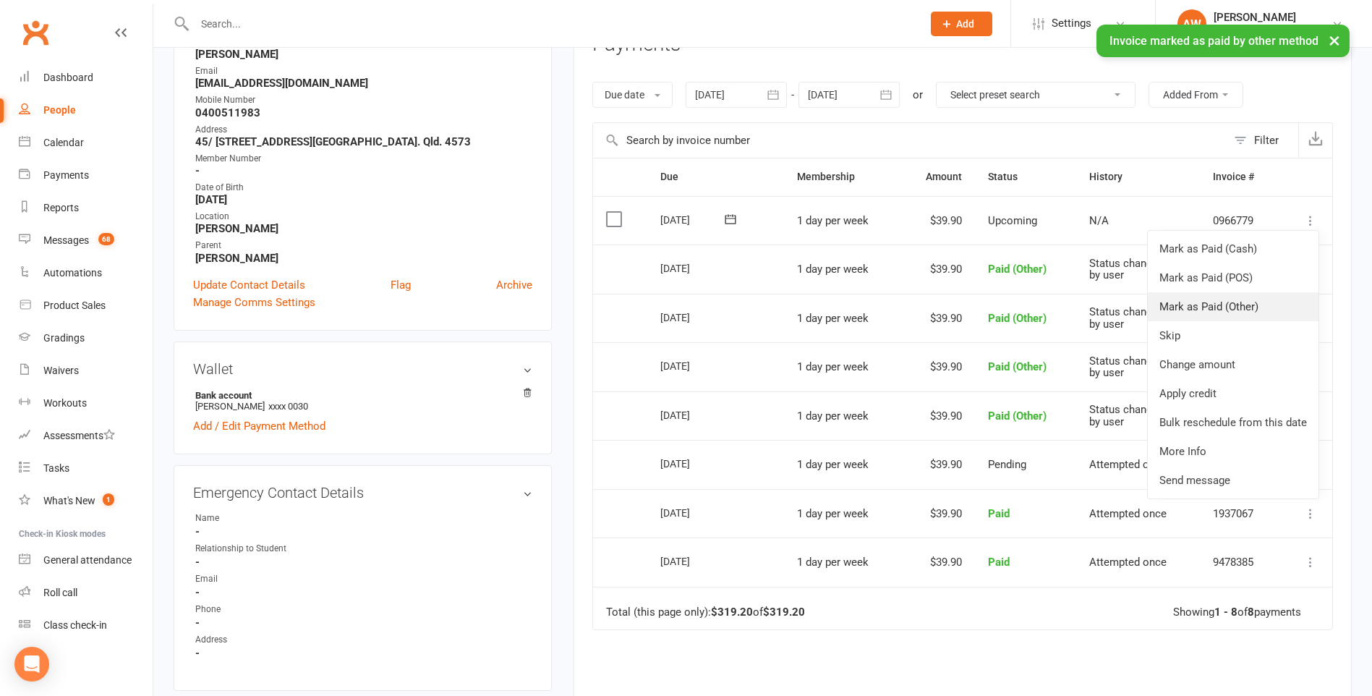
click at [1217, 305] on link "Mark as Paid (Other)" at bounding box center [1232, 306] width 171 height 29
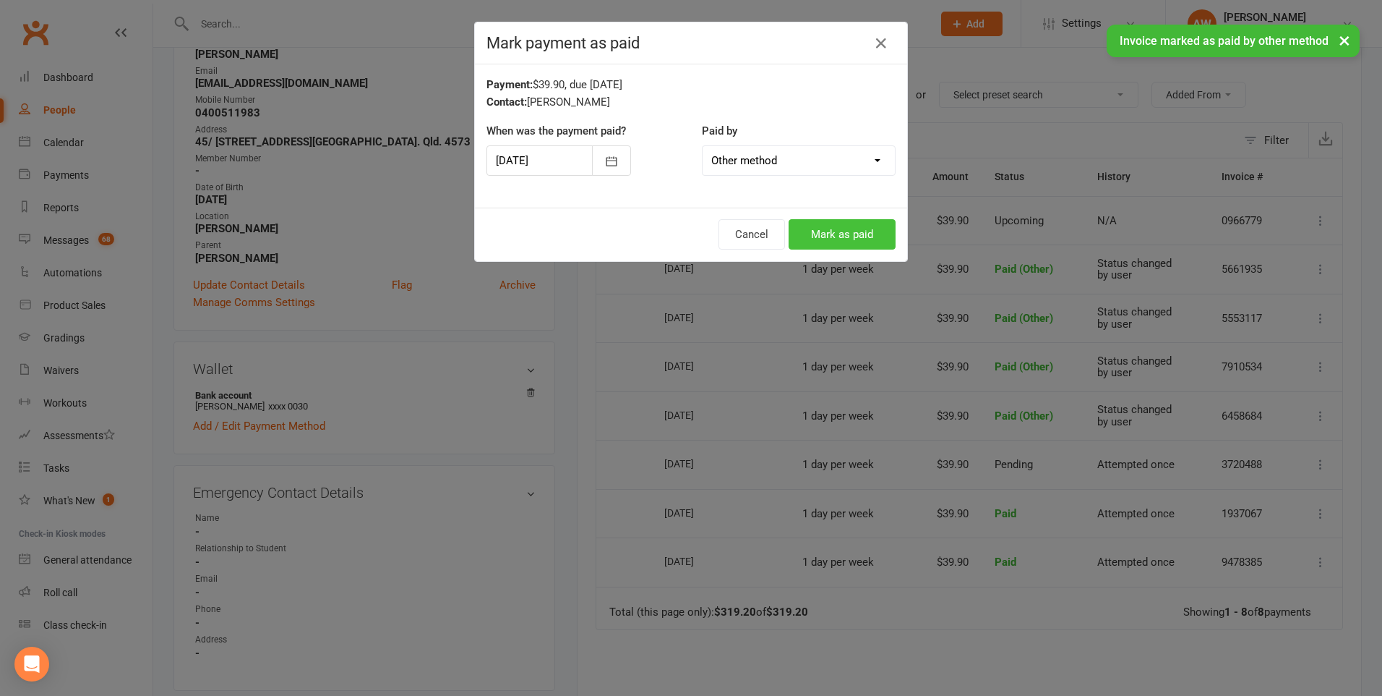
click at [847, 233] on button "Mark as paid" at bounding box center [842, 234] width 107 height 30
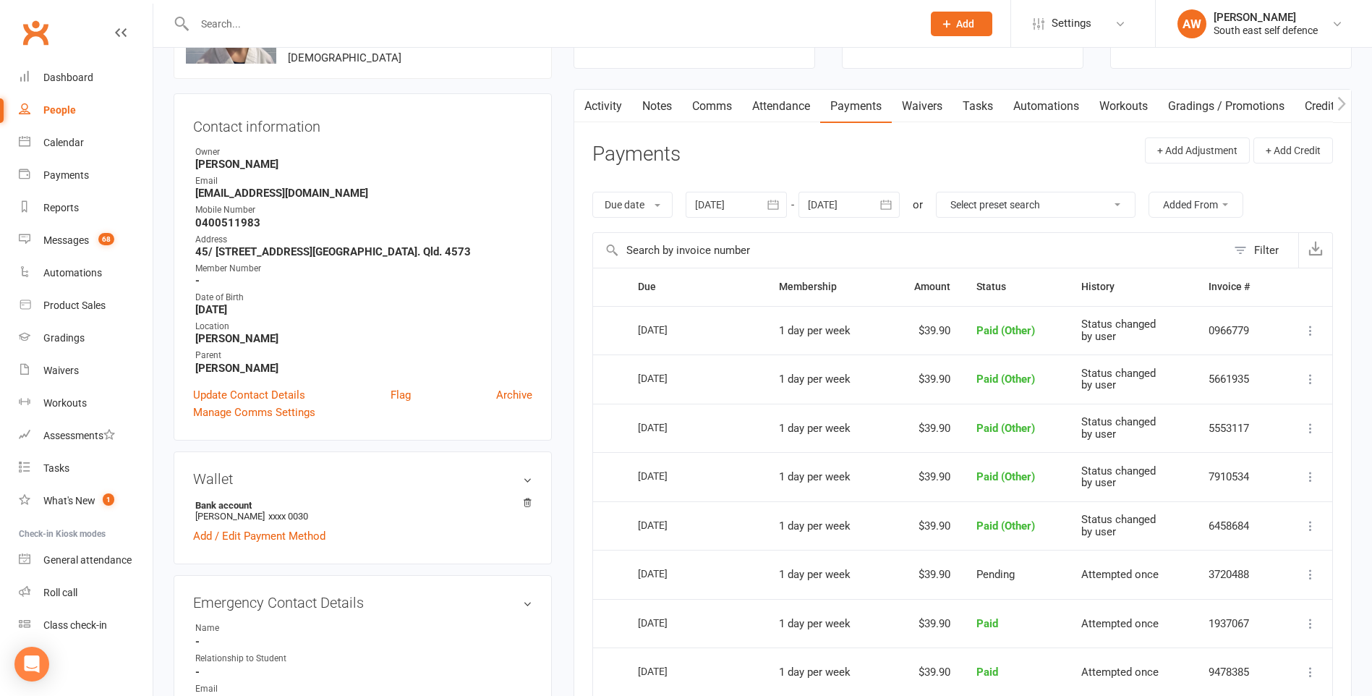
scroll to position [0, 0]
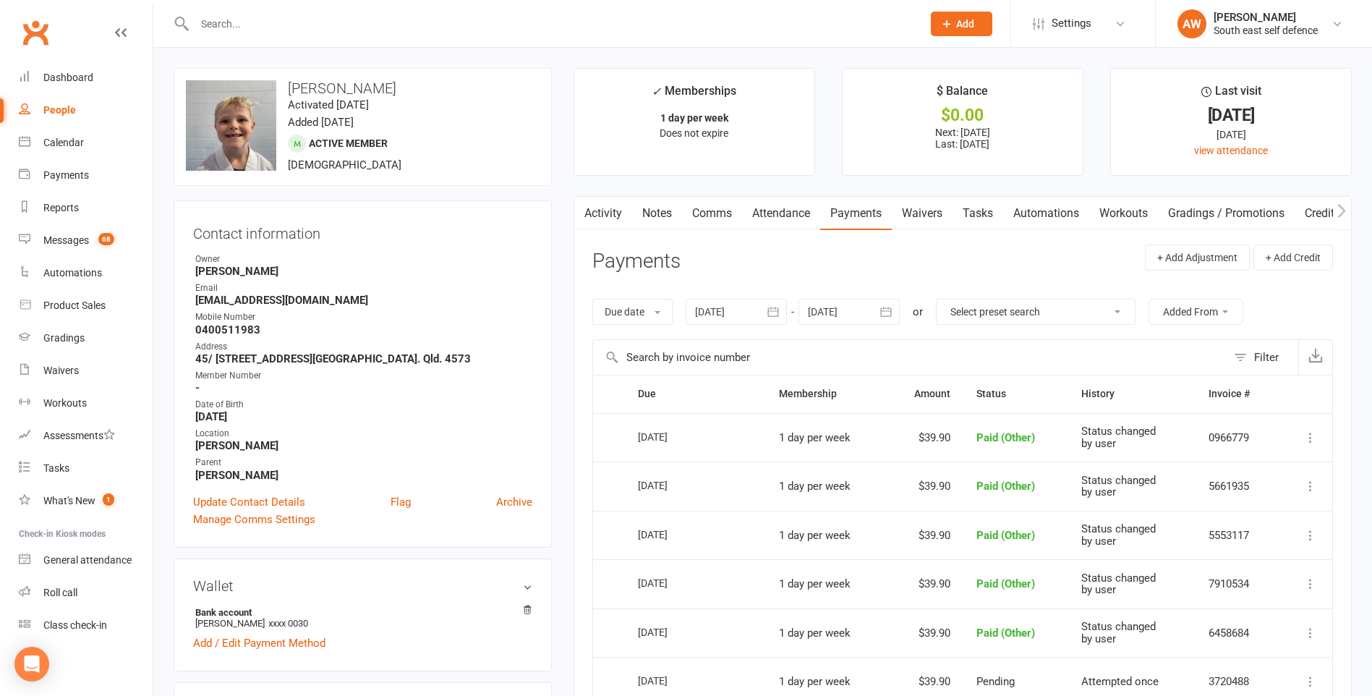
click at [309, 22] on input "text" at bounding box center [551, 24] width 722 height 20
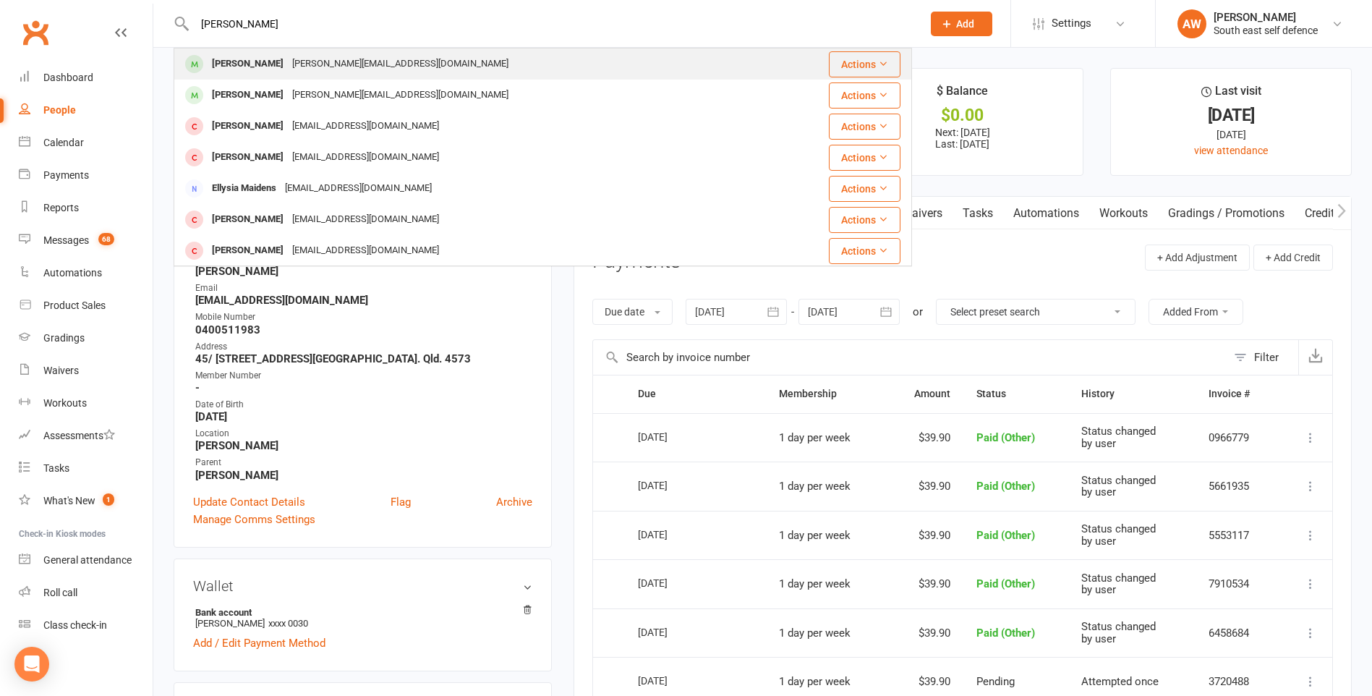
type input "[PERSON_NAME]"
click at [348, 68] on div "[PERSON_NAME][EMAIL_ADDRESS][DOMAIN_NAME]" at bounding box center [400, 64] width 225 height 21
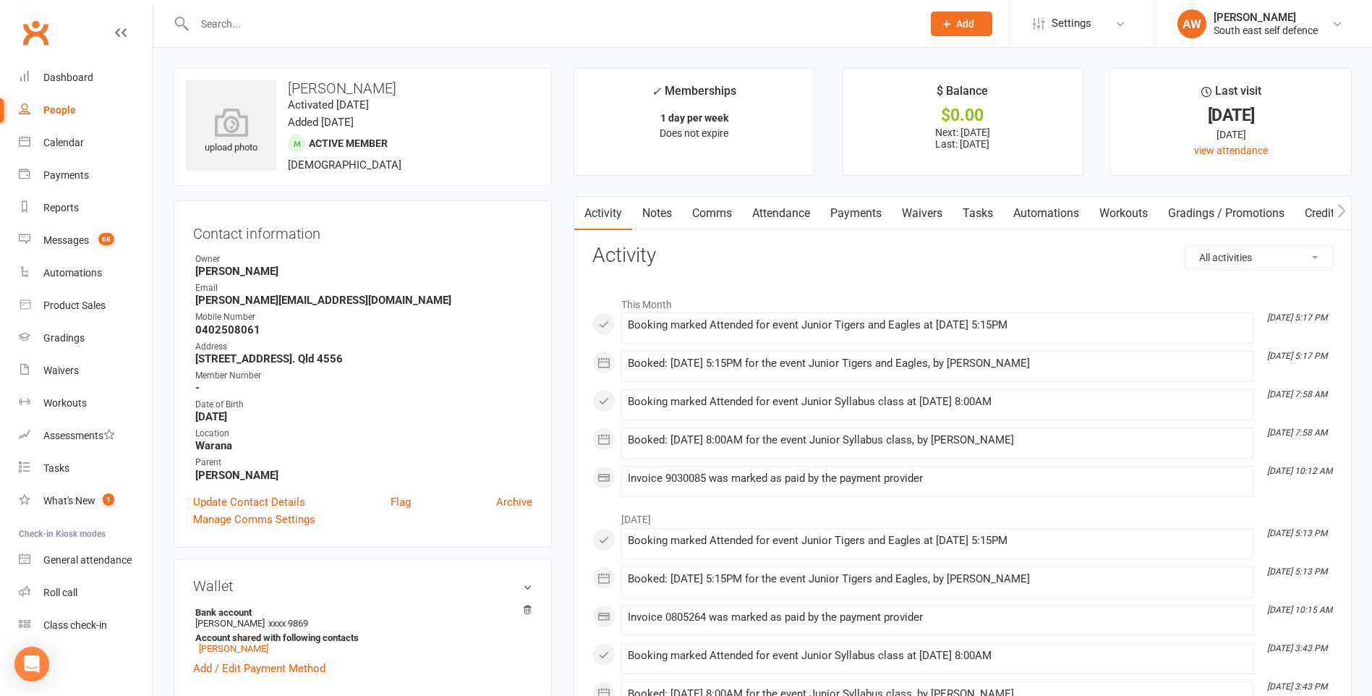
click at [857, 210] on link "Payments" at bounding box center [856, 213] width 72 height 33
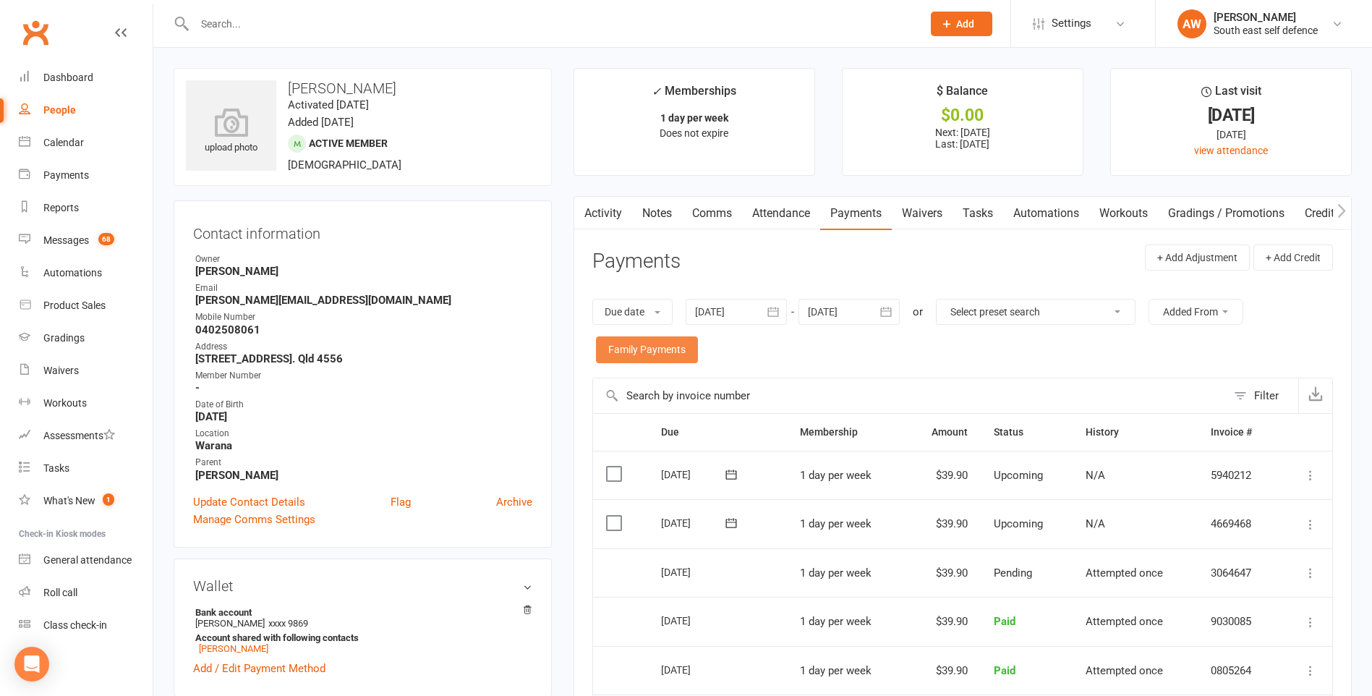
click at [644, 351] on link "Family Payments" at bounding box center [647, 349] width 102 height 26
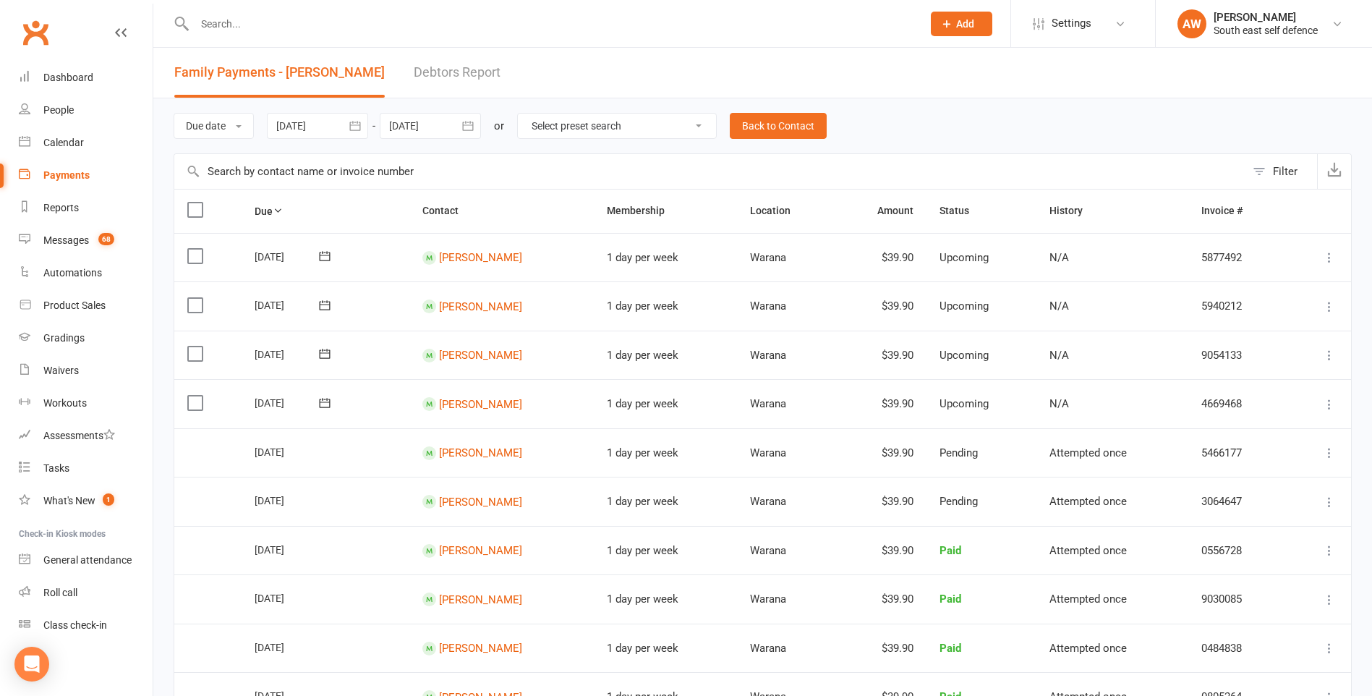
click at [441, 127] on div at bounding box center [430, 126] width 101 height 26
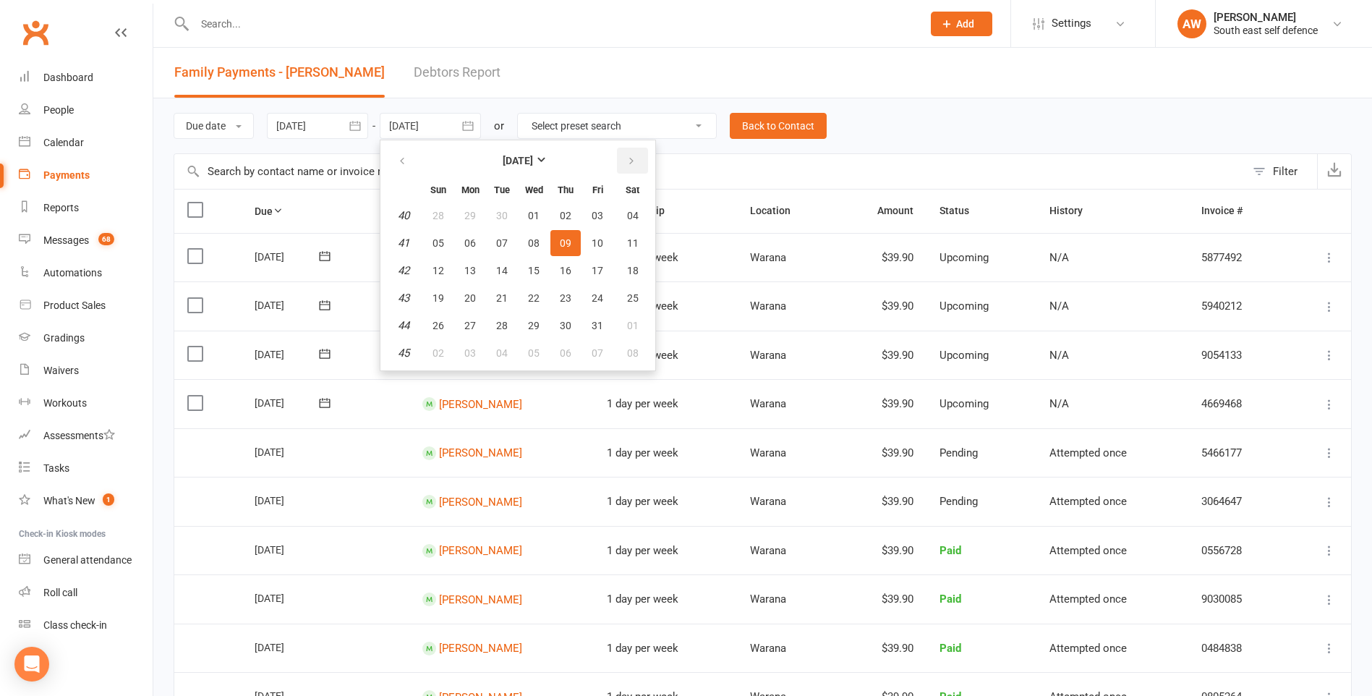
click at [634, 155] on icon "button" at bounding box center [631, 161] width 10 height 12
click at [633, 323] on span "29" at bounding box center [633, 326] width 12 height 12
type input "[DATE]"
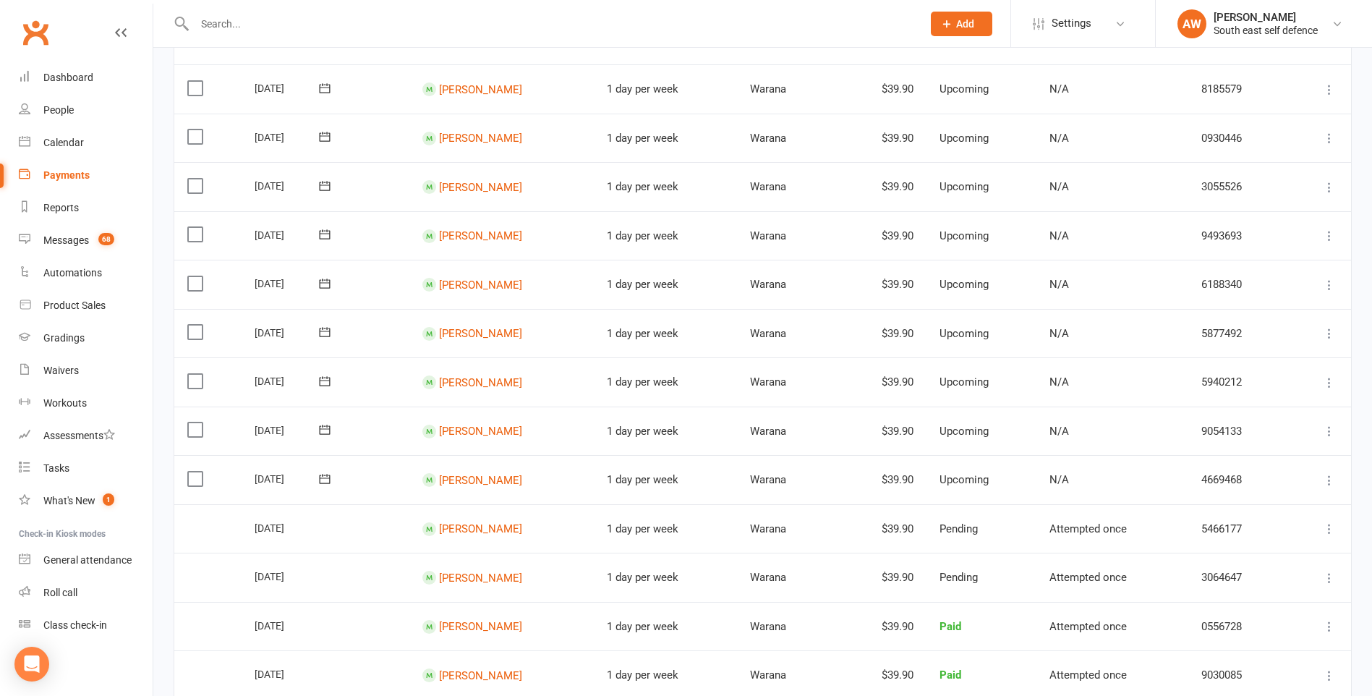
scroll to position [289, 0]
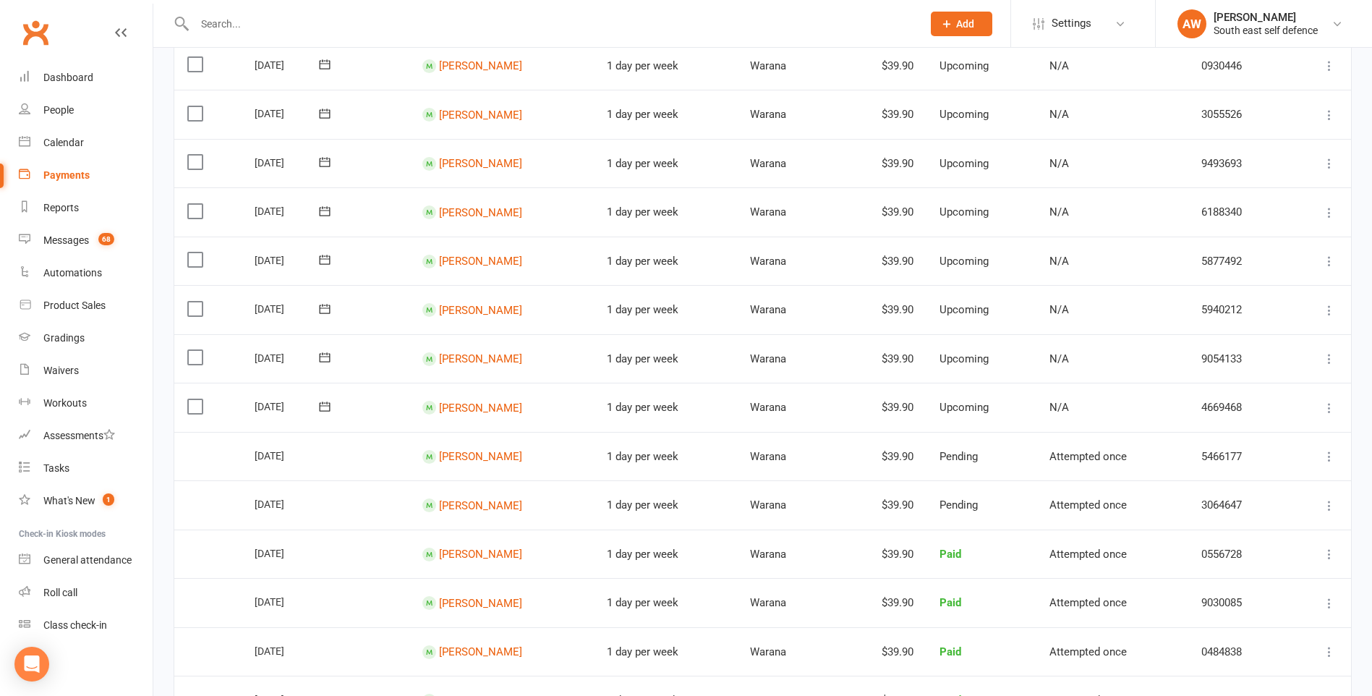
click at [195, 408] on label at bounding box center [197, 406] width 20 height 14
click at [195, 399] on input "checkbox" at bounding box center [191, 399] width 9 height 0
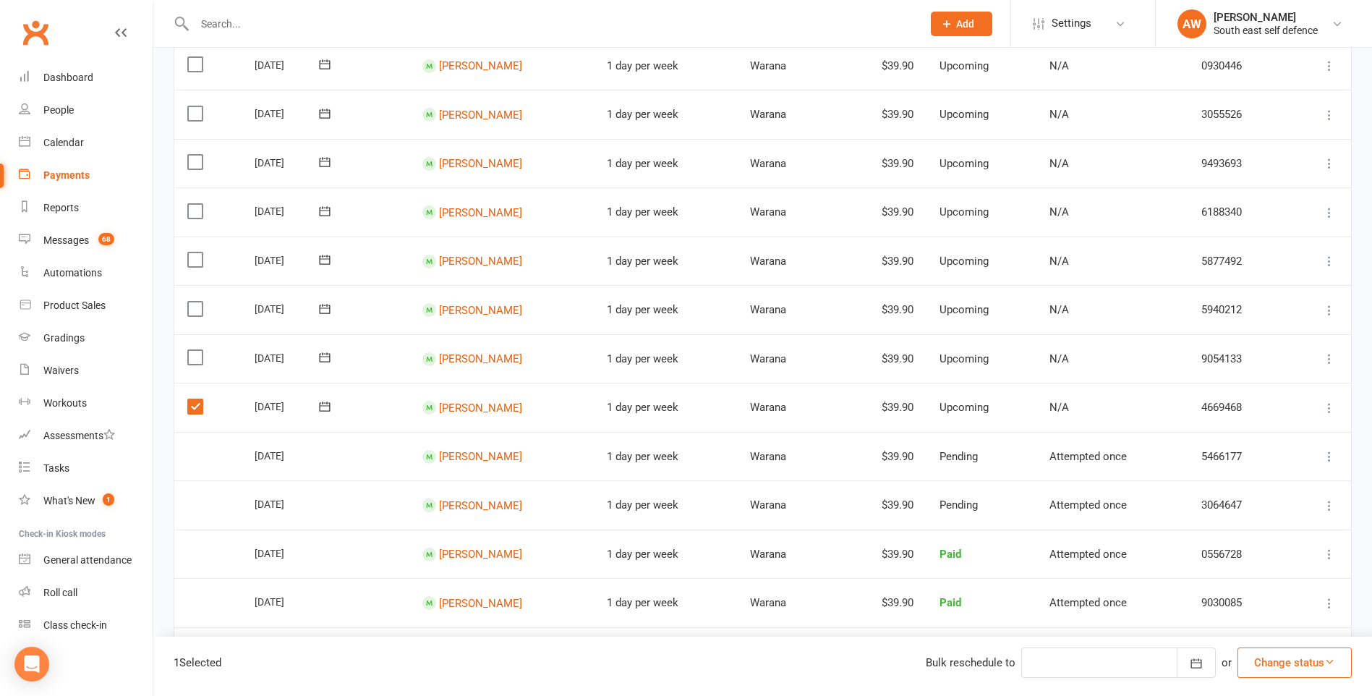
click at [190, 352] on label at bounding box center [197, 357] width 20 height 14
click at [190, 350] on input "checkbox" at bounding box center [191, 350] width 9 height 0
click at [189, 309] on label at bounding box center [197, 309] width 20 height 14
click at [189, 302] on input "checkbox" at bounding box center [191, 302] width 9 height 0
click at [196, 267] on label at bounding box center [197, 259] width 20 height 14
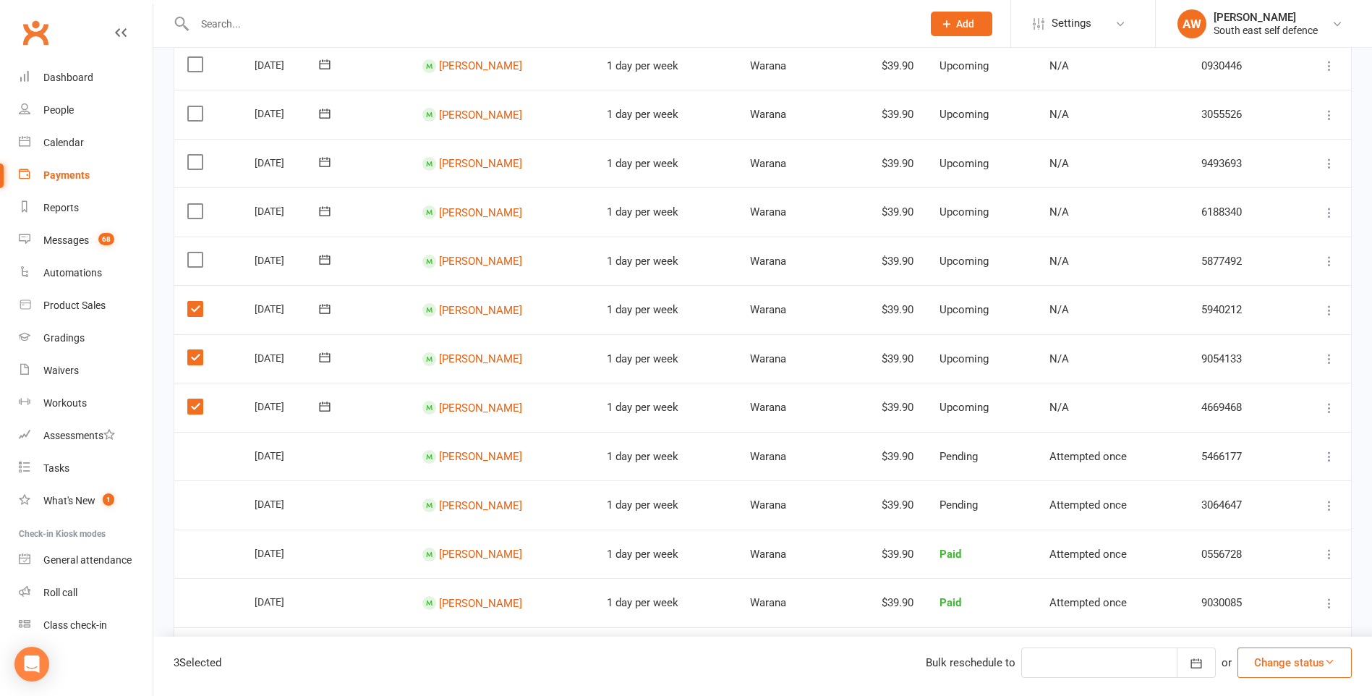
click at [196, 252] on input "checkbox" at bounding box center [191, 252] width 9 height 0
click at [197, 212] on label at bounding box center [197, 211] width 20 height 14
click at [197, 204] on input "checkbox" at bounding box center [191, 204] width 9 height 0
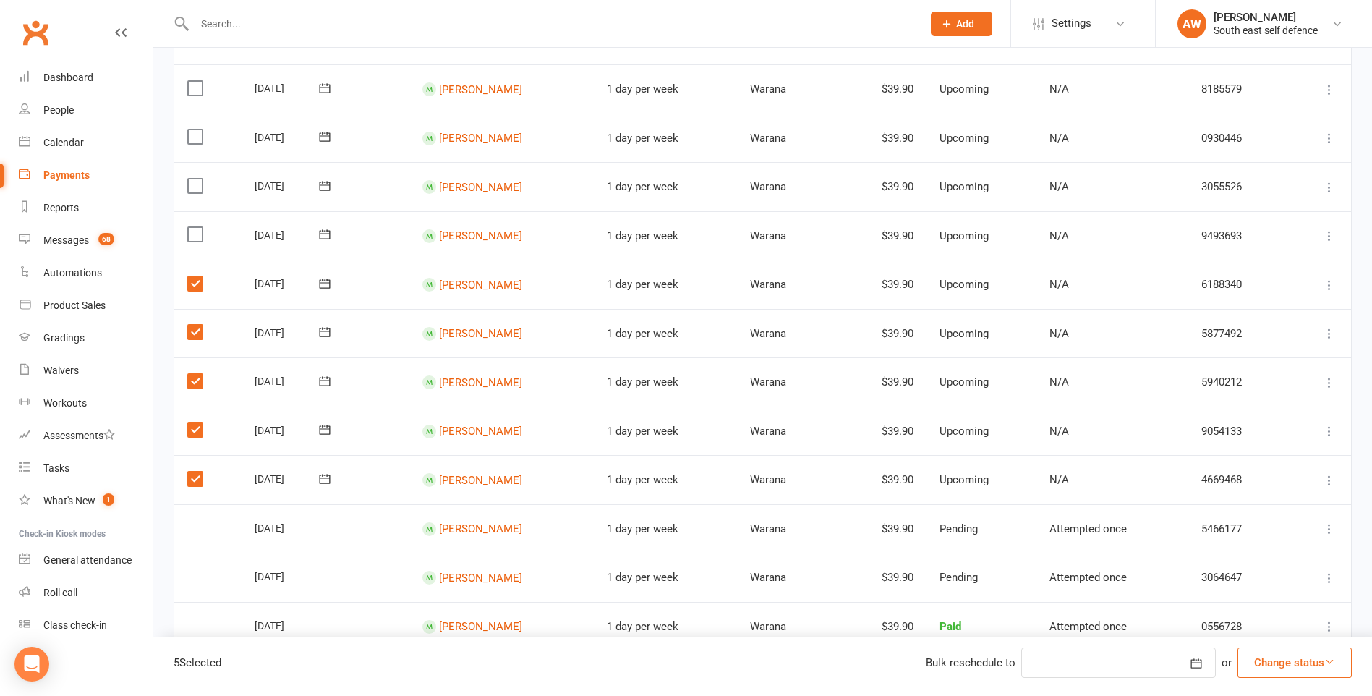
click at [197, 240] on label at bounding box center [197, 234] width 20 height 14
click at [197, 227] on input "checkbox" at bounding box center [191, 227] width 9 height 0
click at [198, 190] on label at bounding box center [197, 186] width 20 height 14
click at [197, 179] on input "checkbox" at bounding box center [191, 179] width 9 height 0
click at [200, 132] on label at bounding box center [197, 136] width 20 height 14
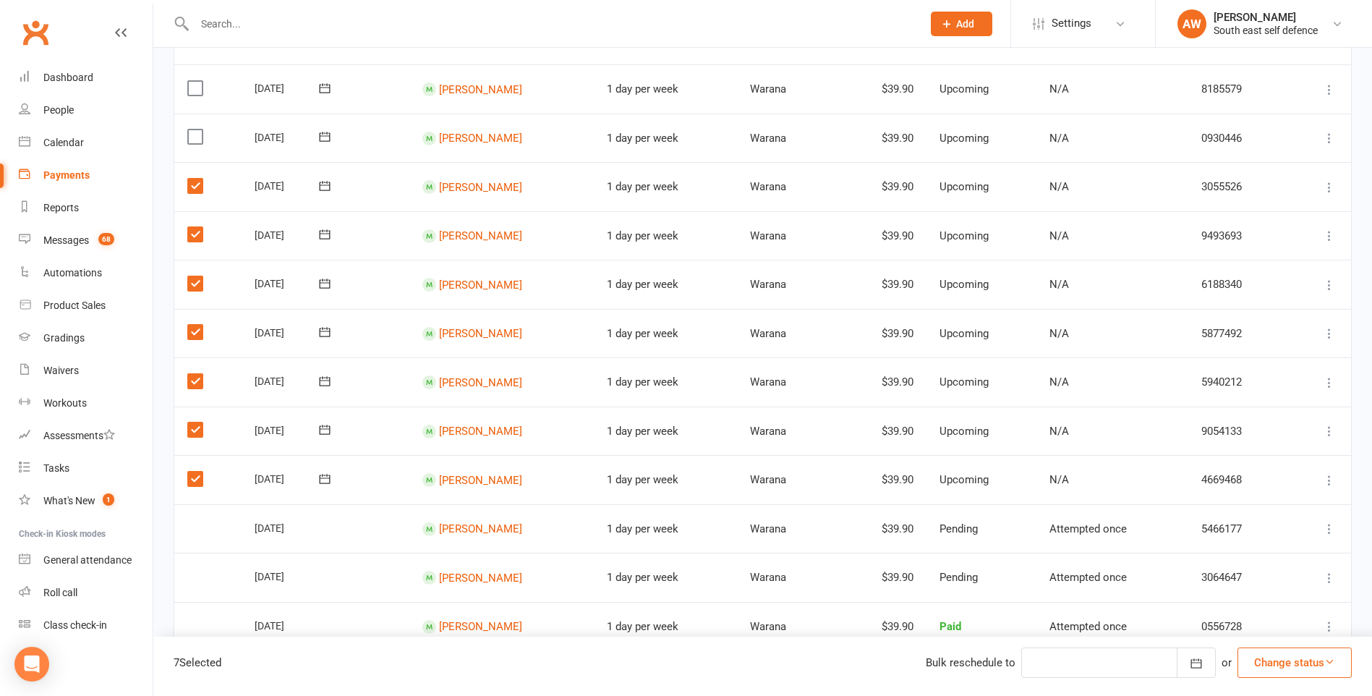
click at [197, 129] on input "checkbox" at bounding box center [191, 129] width 9 height 0
click at [195, 88] on label at bounding box center [197, 88] width 20 height 14
click at [195, 81] on input "checkbox" at bounding box center [191, 81] width 9 height 0
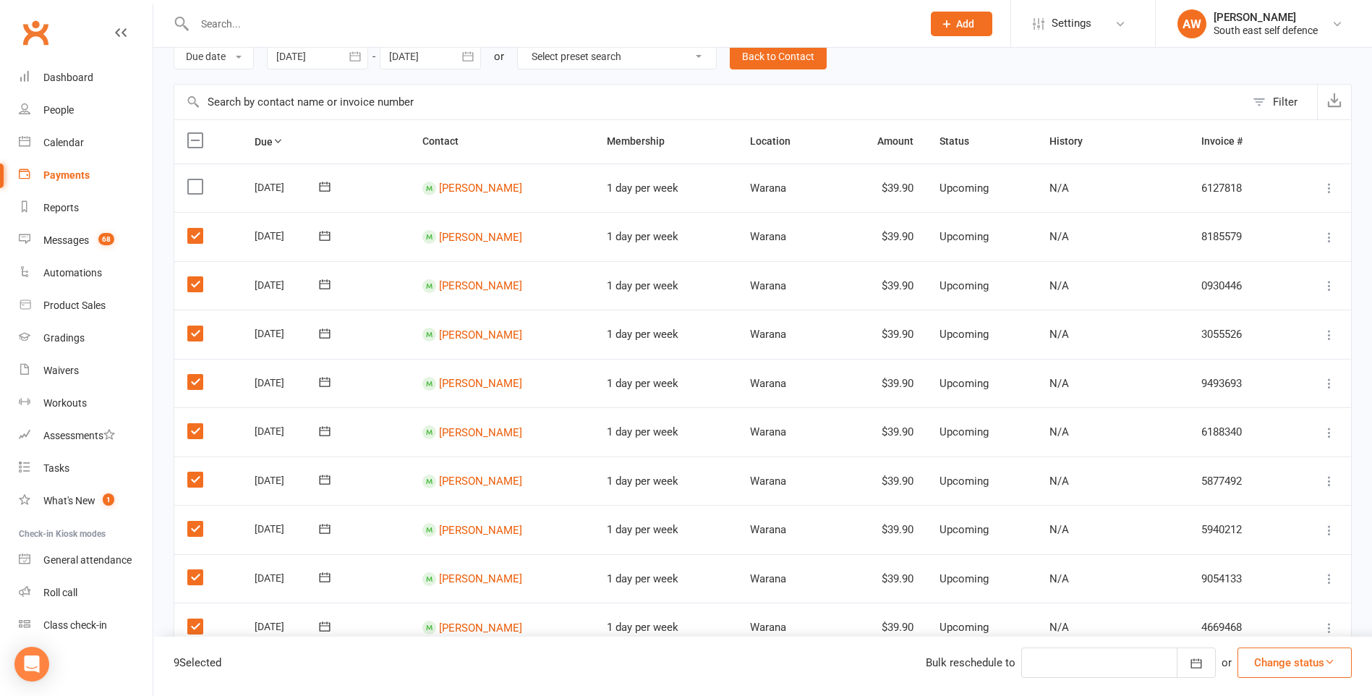
scroll to position [0, 0]
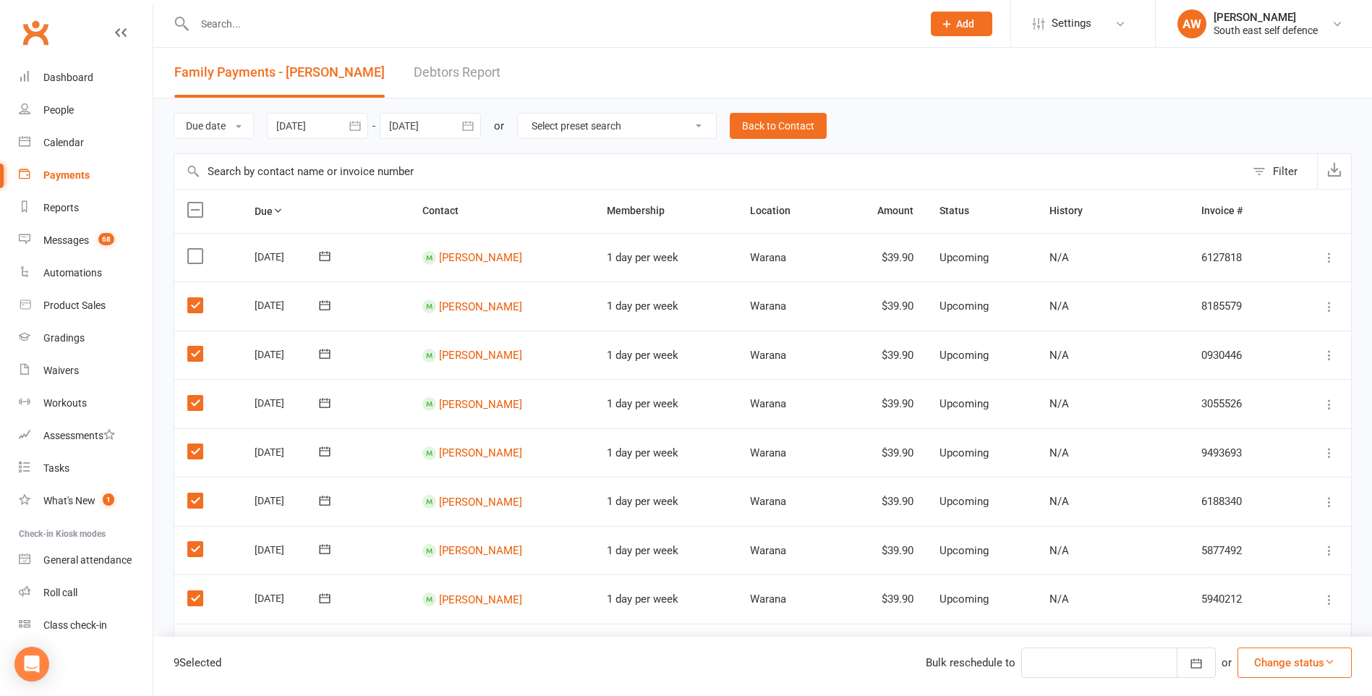
drag, startPoint x: 190, startPoint y: 256, endPoint x: 218, endPoint y: 277, distance: 34.6
click at [190, 257] on label at bounding box center [197, 256] width 20 height 14
click at [190, 249] on input "checkbox" at bounding box center [191, 249] width 9 height 0
click at [1328, 257] on icon at bounding box center [1329, 257] width 14 height 14
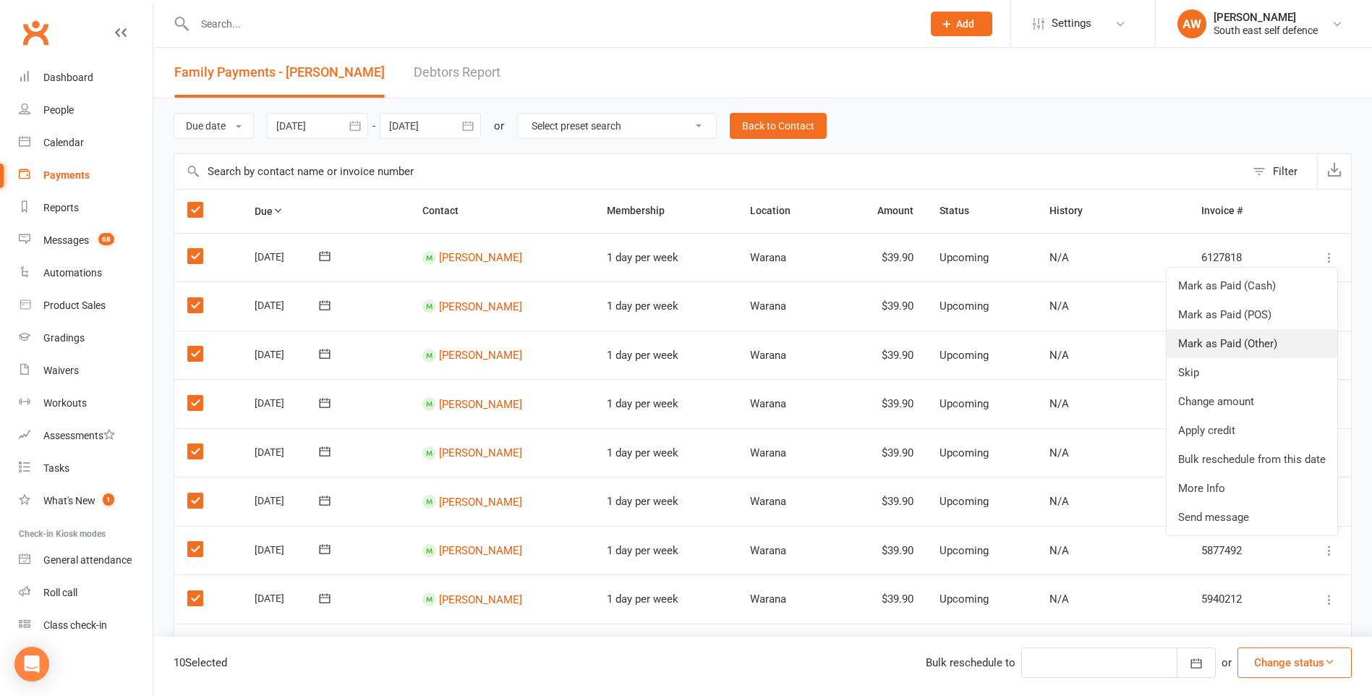
click at [1232, 343] on link "Mark as Paid (Other)" at bounding box center [1251, 343] width 171 height 29
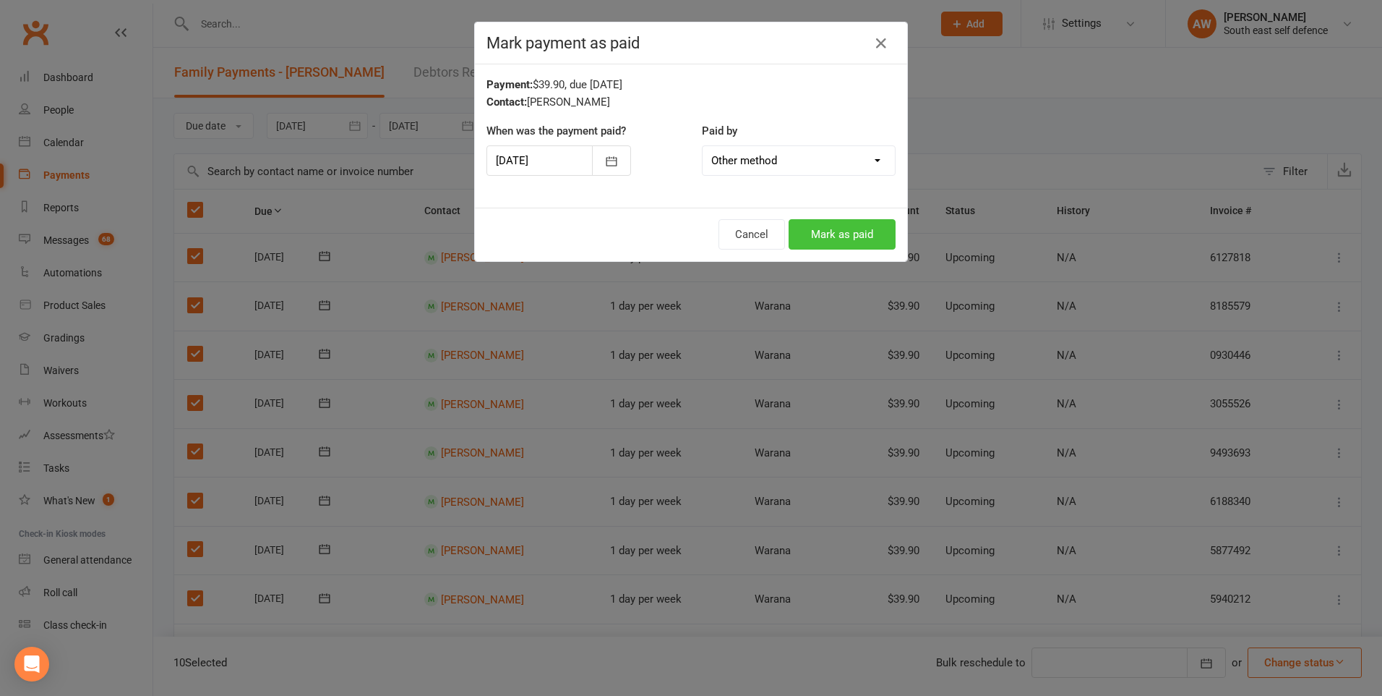
click at [824, 236] on button "Mark as paid" at bounding box center [842, 234] width 107 height 30
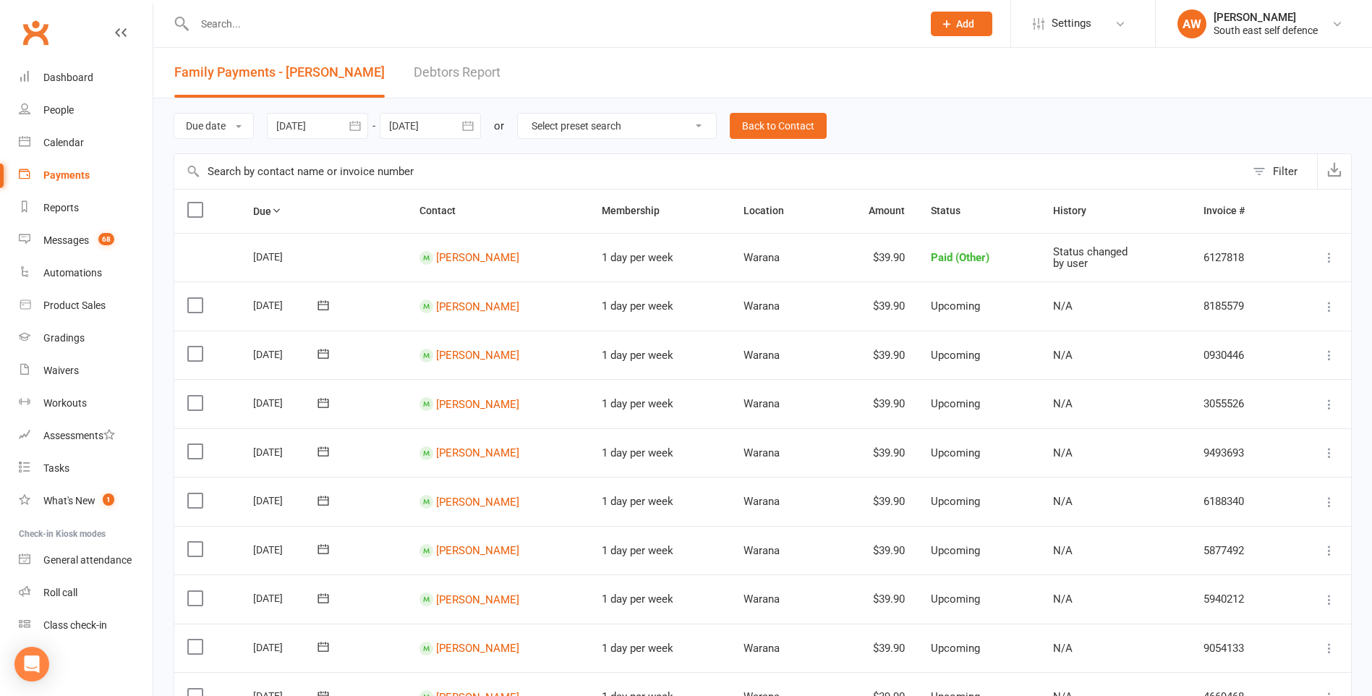
click at [1331, 307] on icon at bounding box center [1329, 306] width 14 height 14
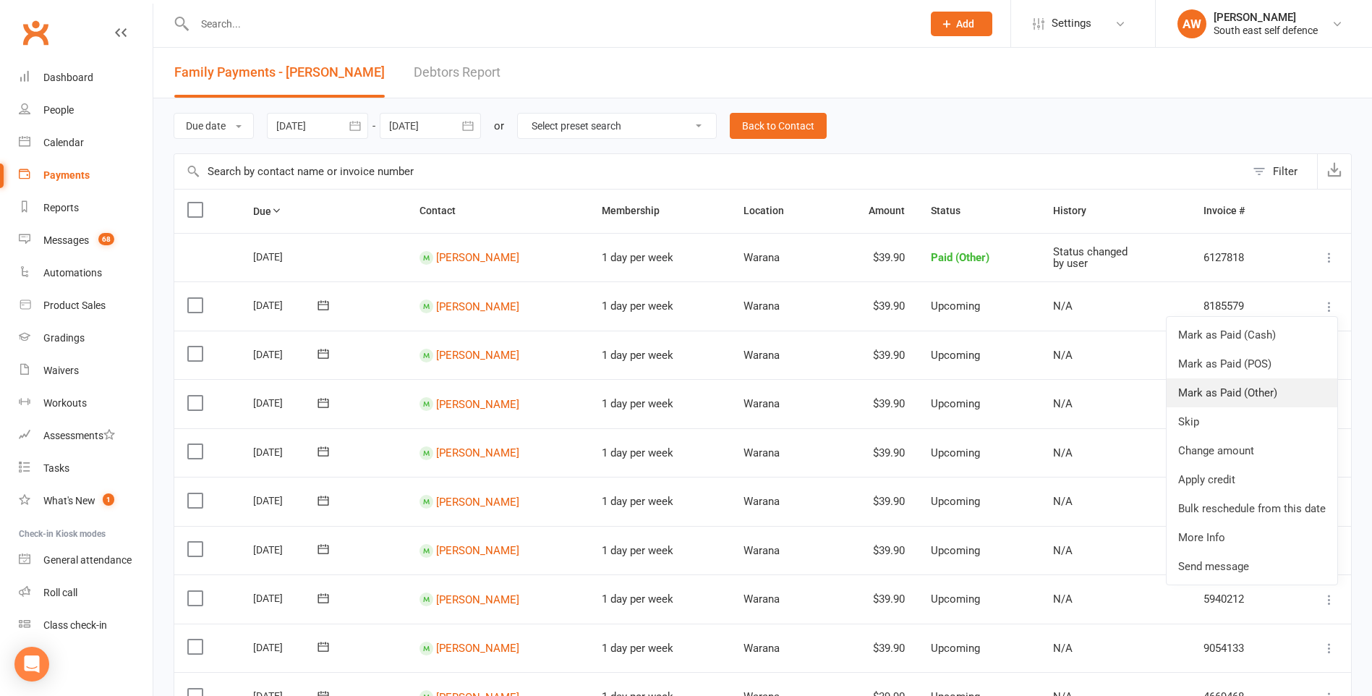
click at [1243, 389] on link "Mark as Paid (Other)" at bounding box center [1251, 392] width 171 height 29
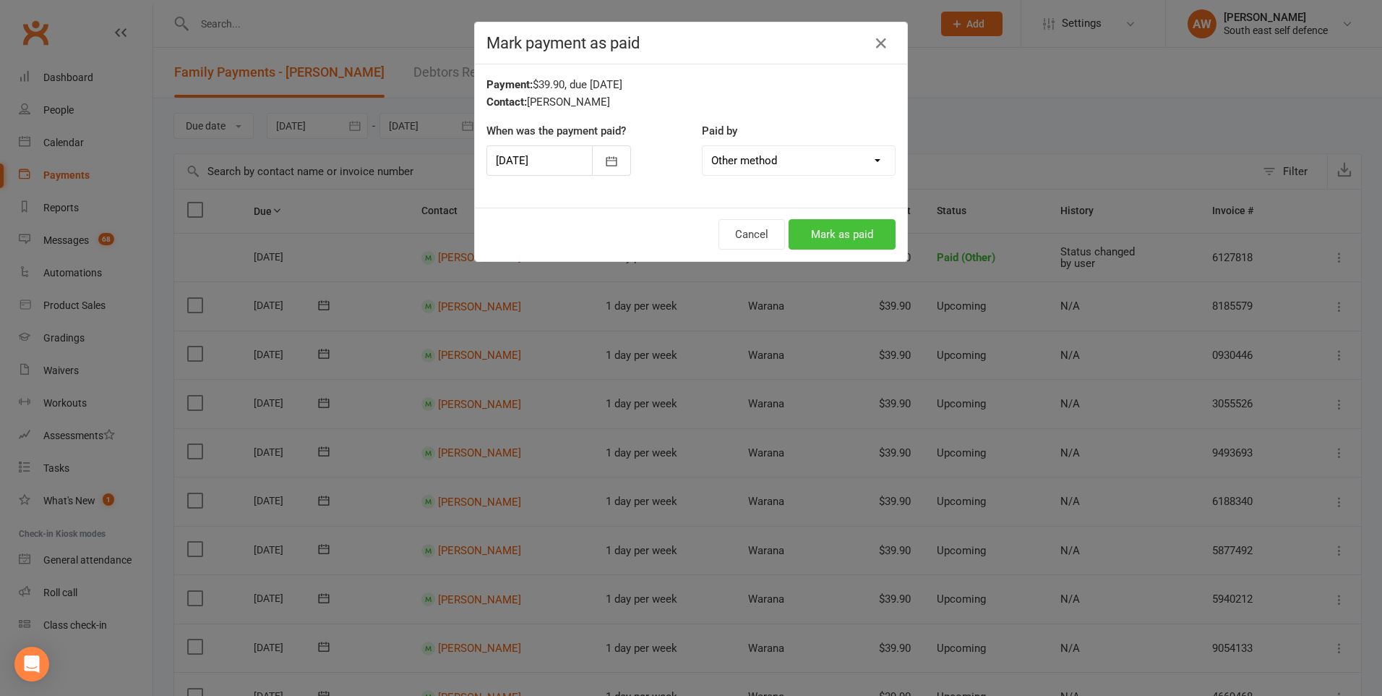
click at [843, 243] on button "Mark as paid" at bounding box center [842, 234] width 107 height 30
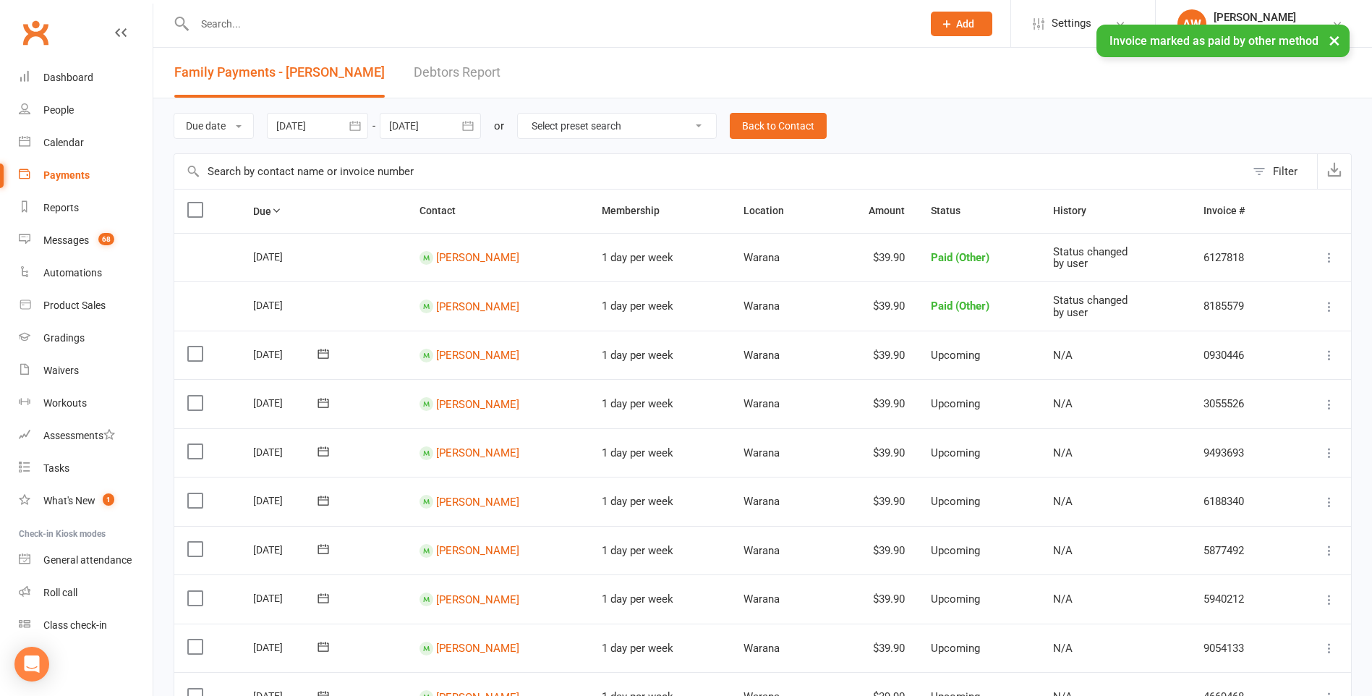
click at [1329, 354] on icon at bounding box center [1329, 355] width 14 height 14
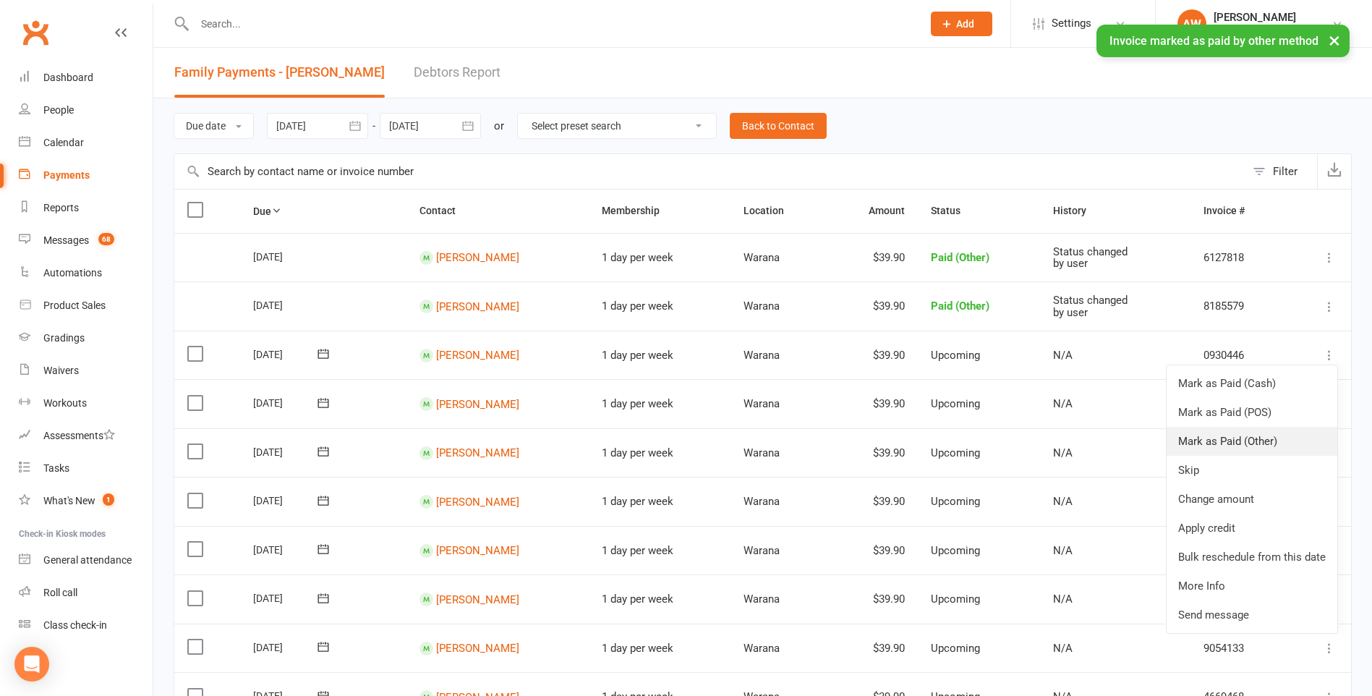
click at [1260, 437] on link "Mark as Paid (Other)" at bounding box center [1251, 441] width 171 height 29
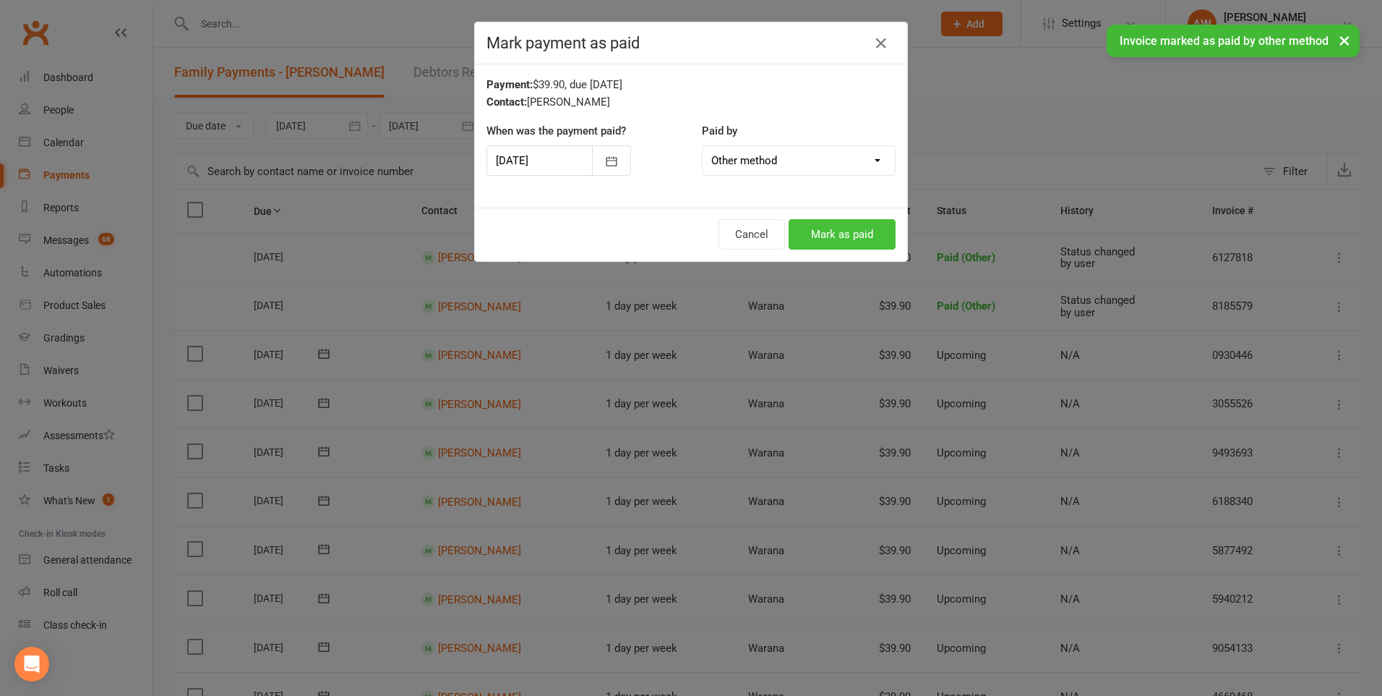
click at [848, 231] on button "Mark as paid" at bounding box center [842, 234] width 107 height 30
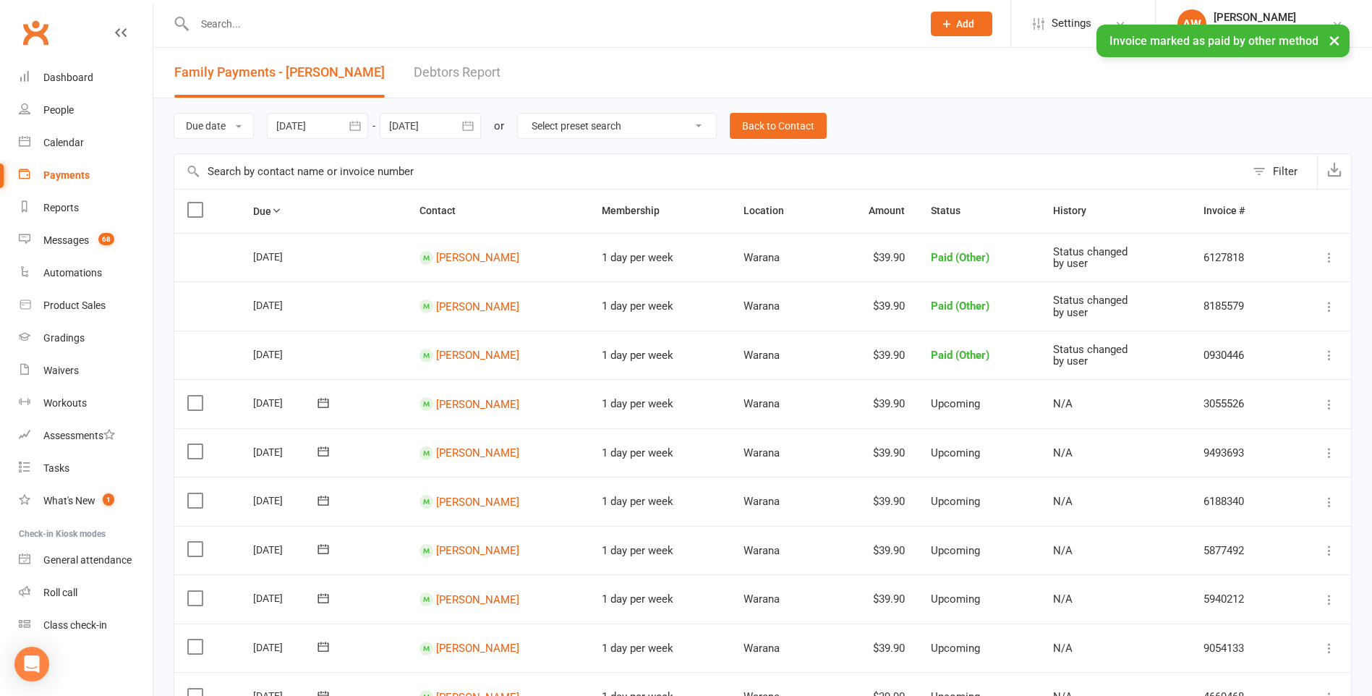
click at [1328, 403] on icon at bounding box center [1329, 404] width 14 height 14
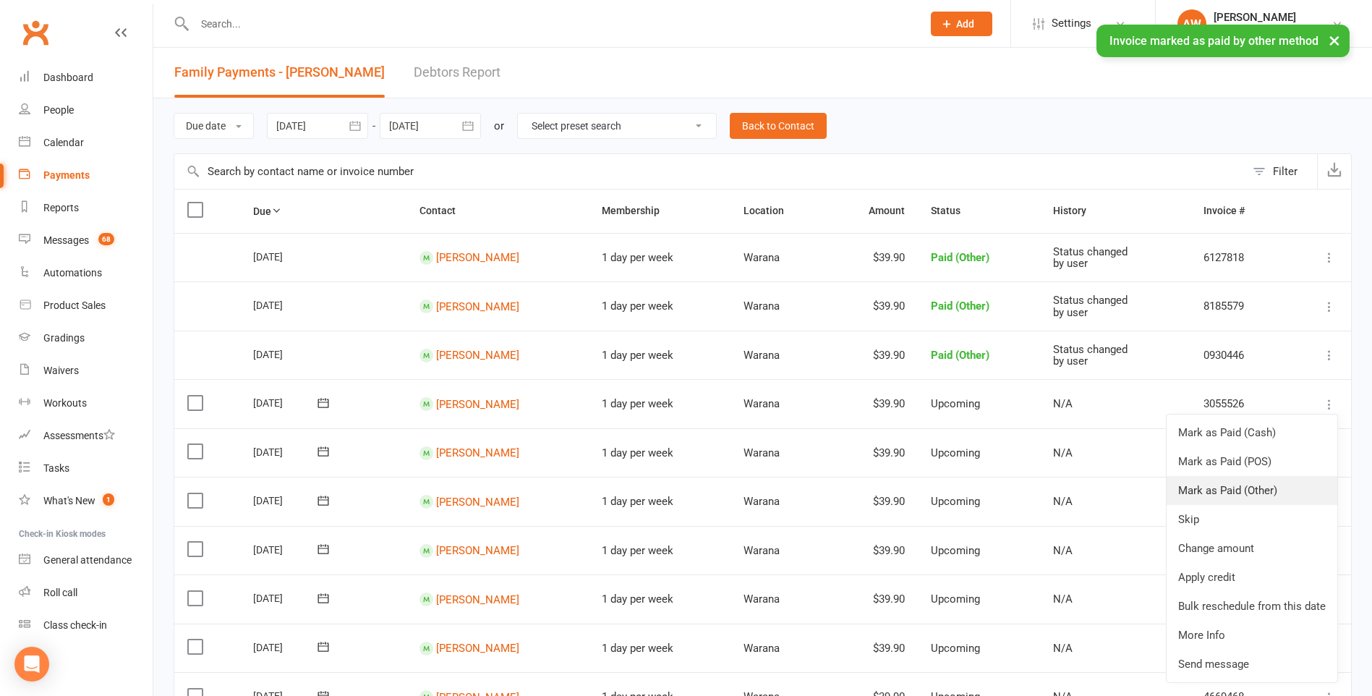
click at [1216, 489] on link "Mark as Paid (Other)" at bounding box center [1251, 490] width 171 height 29
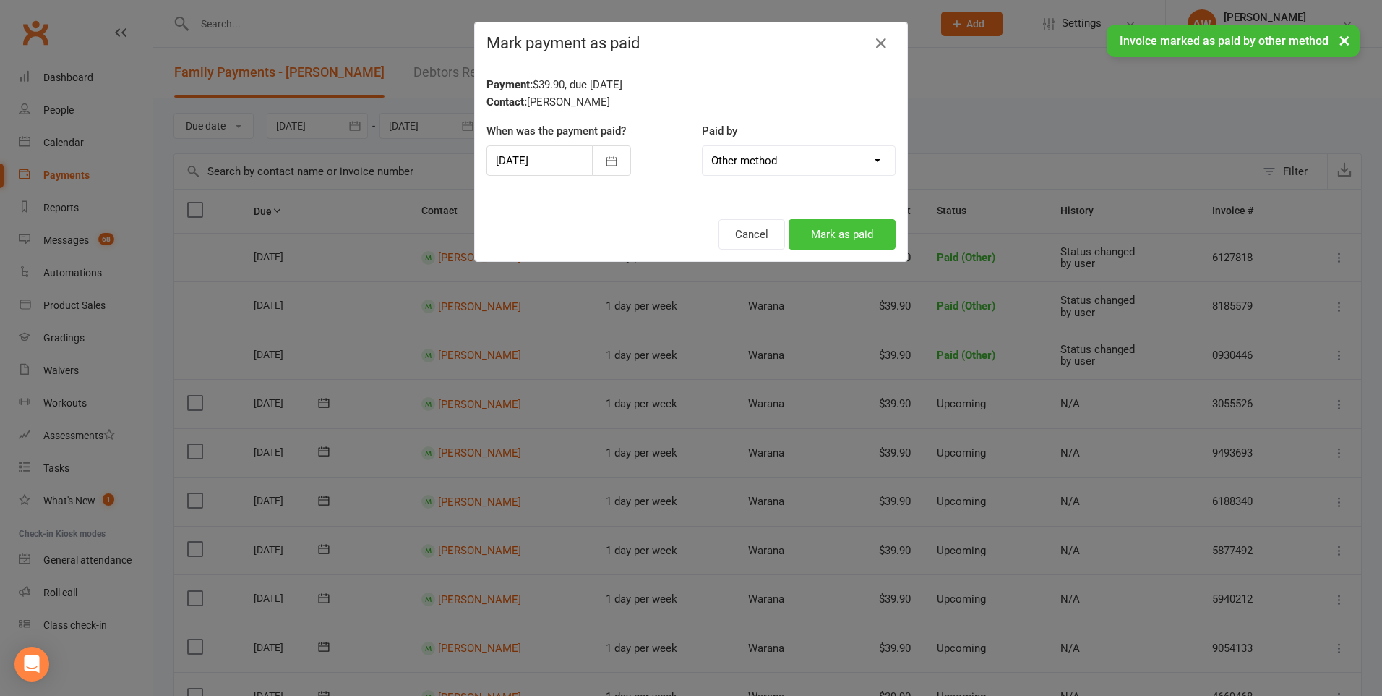
click at [856, 227] on button "Mark as paid" at bounding box center [842, 234] width 107 height 30
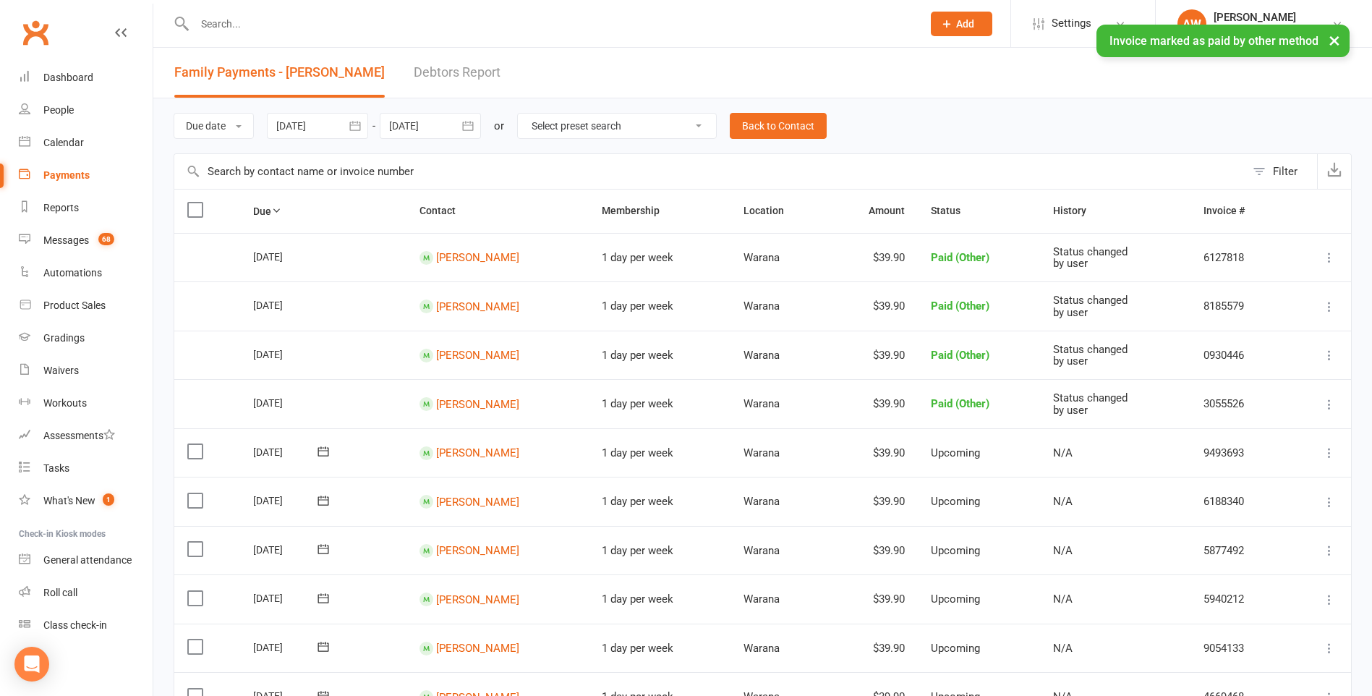
click at [1328, 453] on icon at bounding box center [1329, 452] width 14 height 14
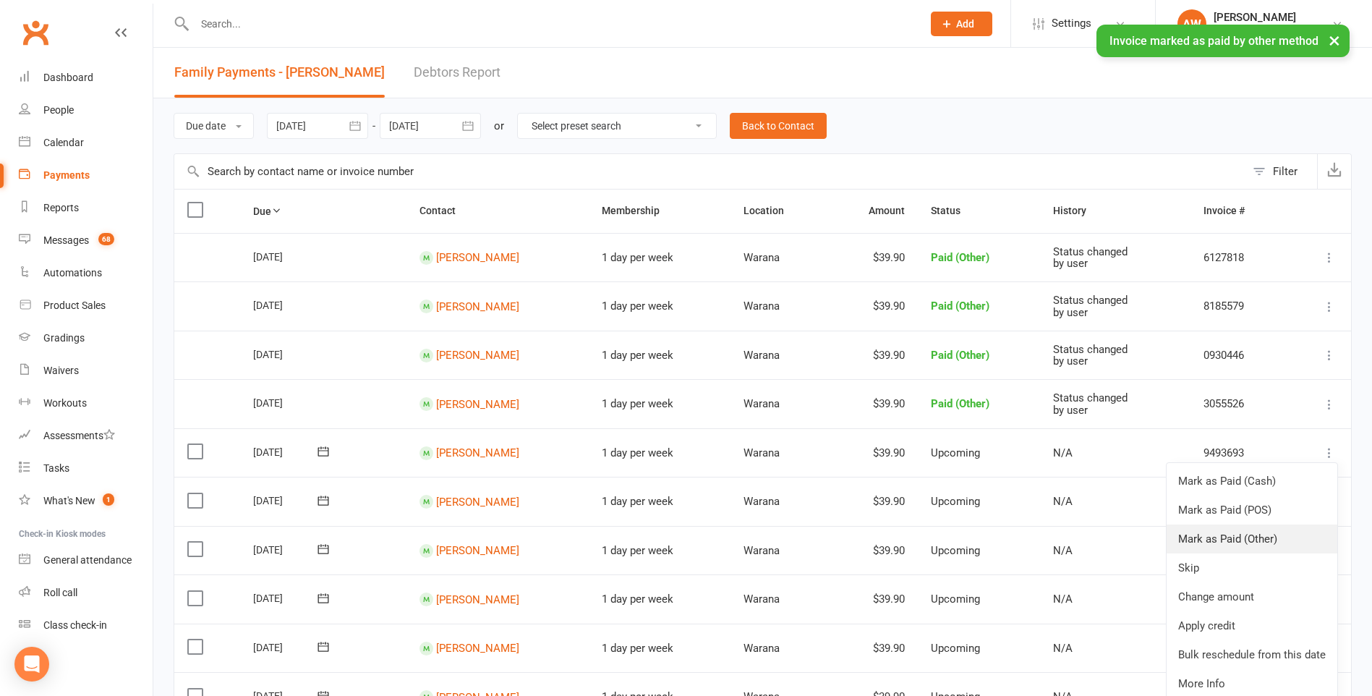
click at [1249, 539] on link "Mark as Paid (Other)" at bounding box center [1251, 538] width 171 height 29
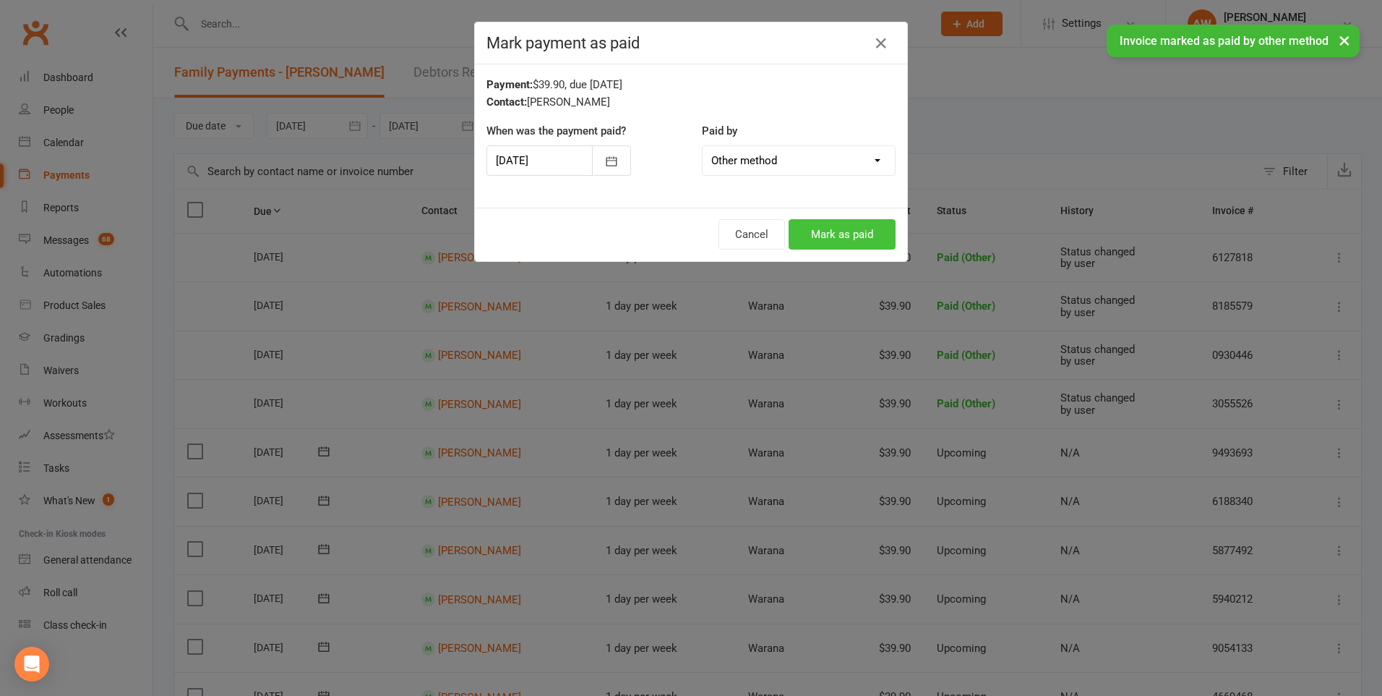
click at [860, 221] on button "Mark as paid" at bounding box center [842, 234] width 107 height 30
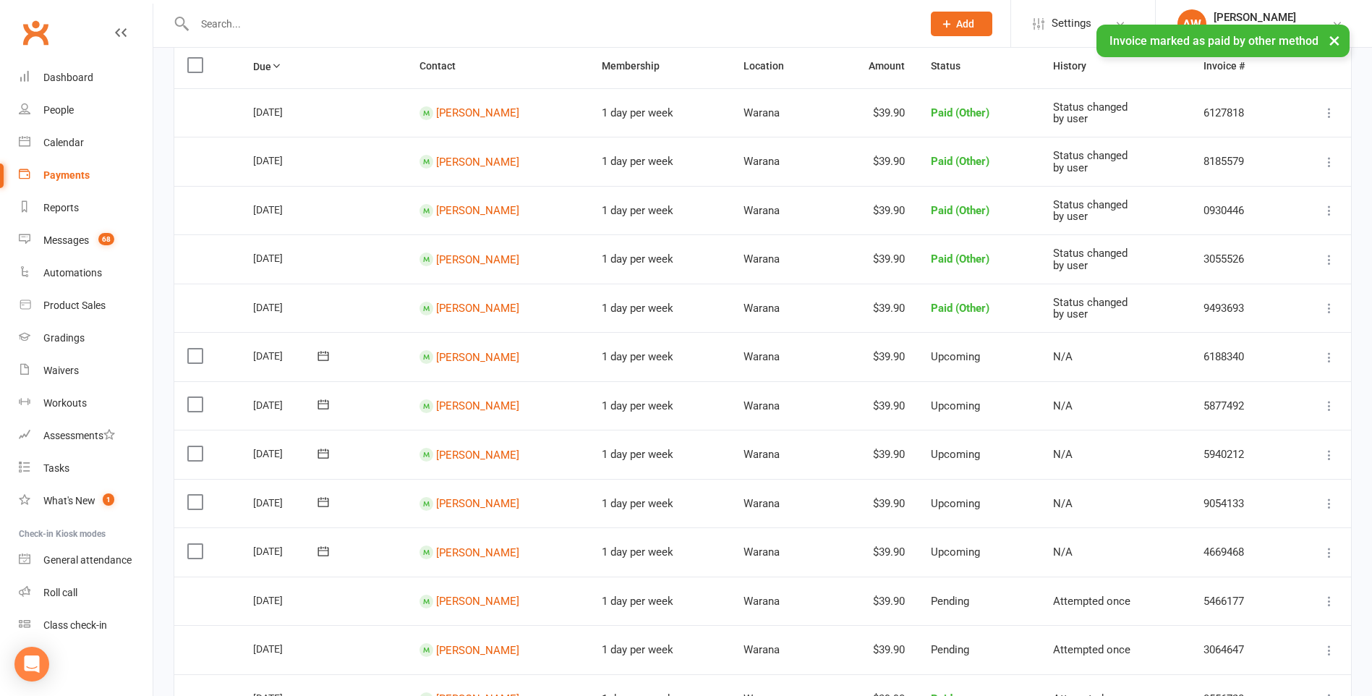
scroll to position [217, 0]
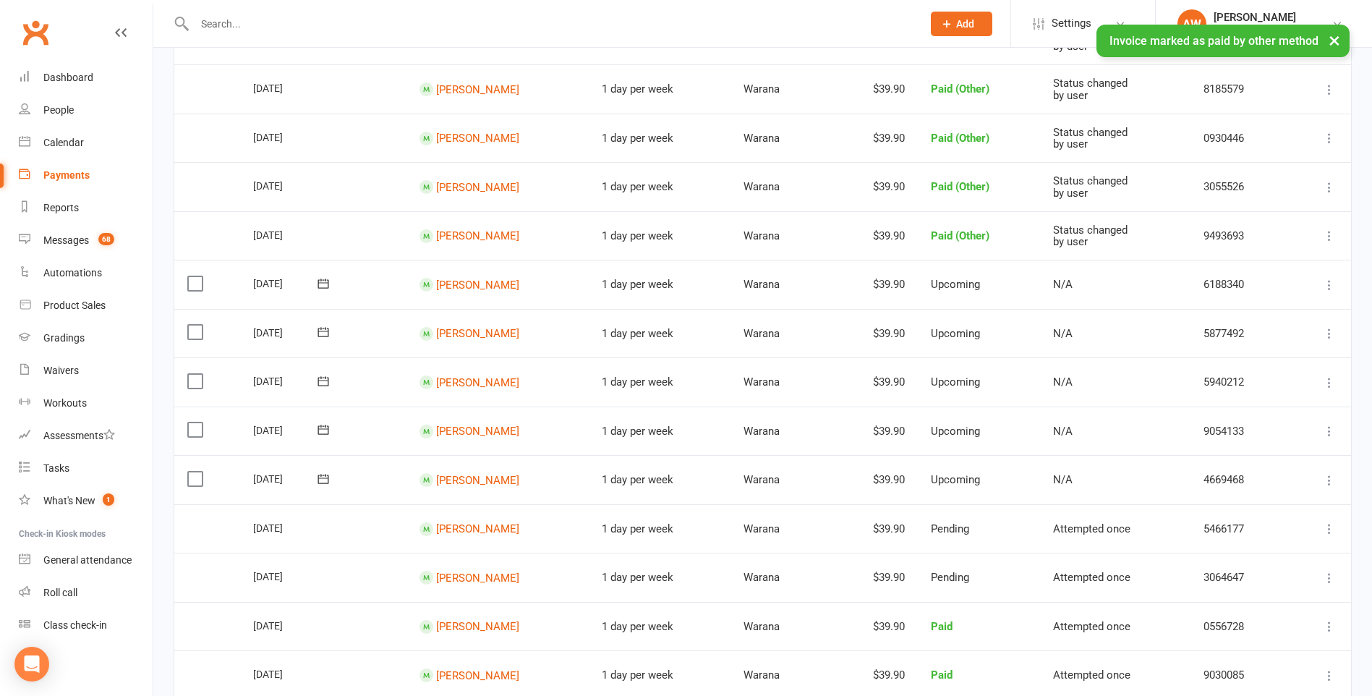
click at [1328, 285] on icon at bounding box center [1329, 285] width 14 height 14
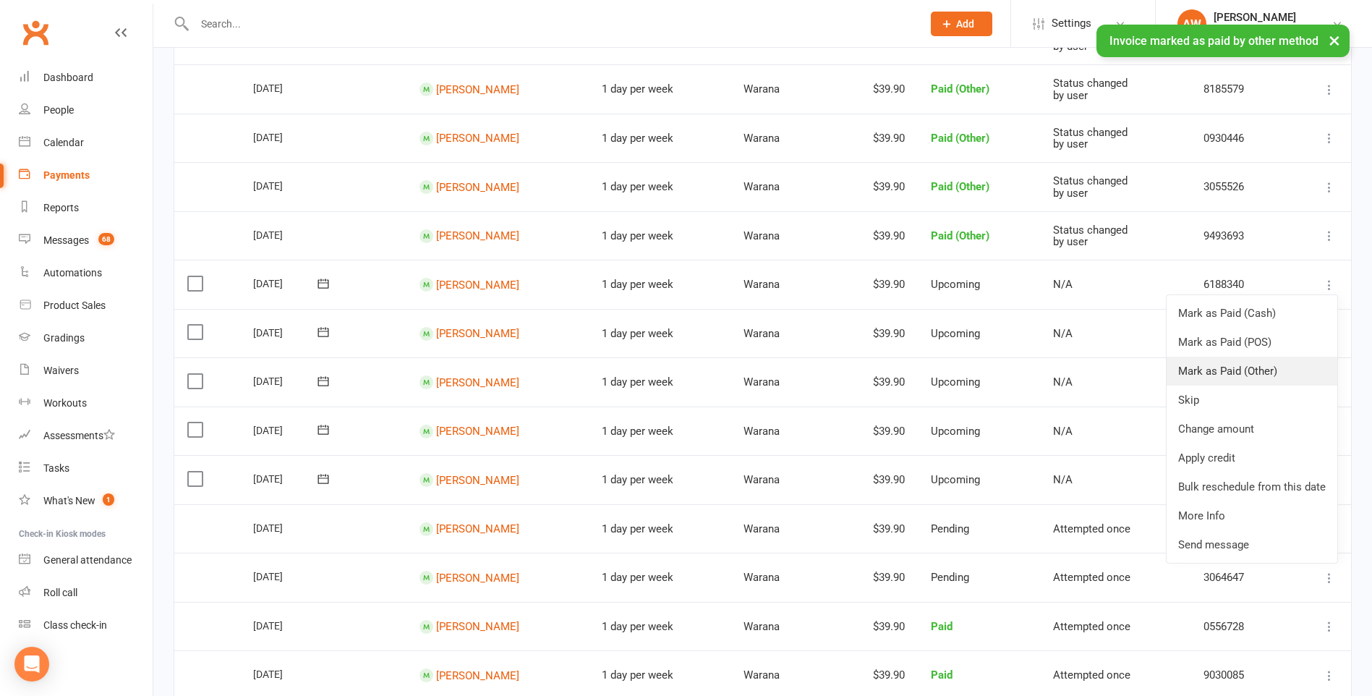
click at [1221, 371] on link "Mark as Paid (Other)" at bounding box center [1251, 370] width 171 height 29
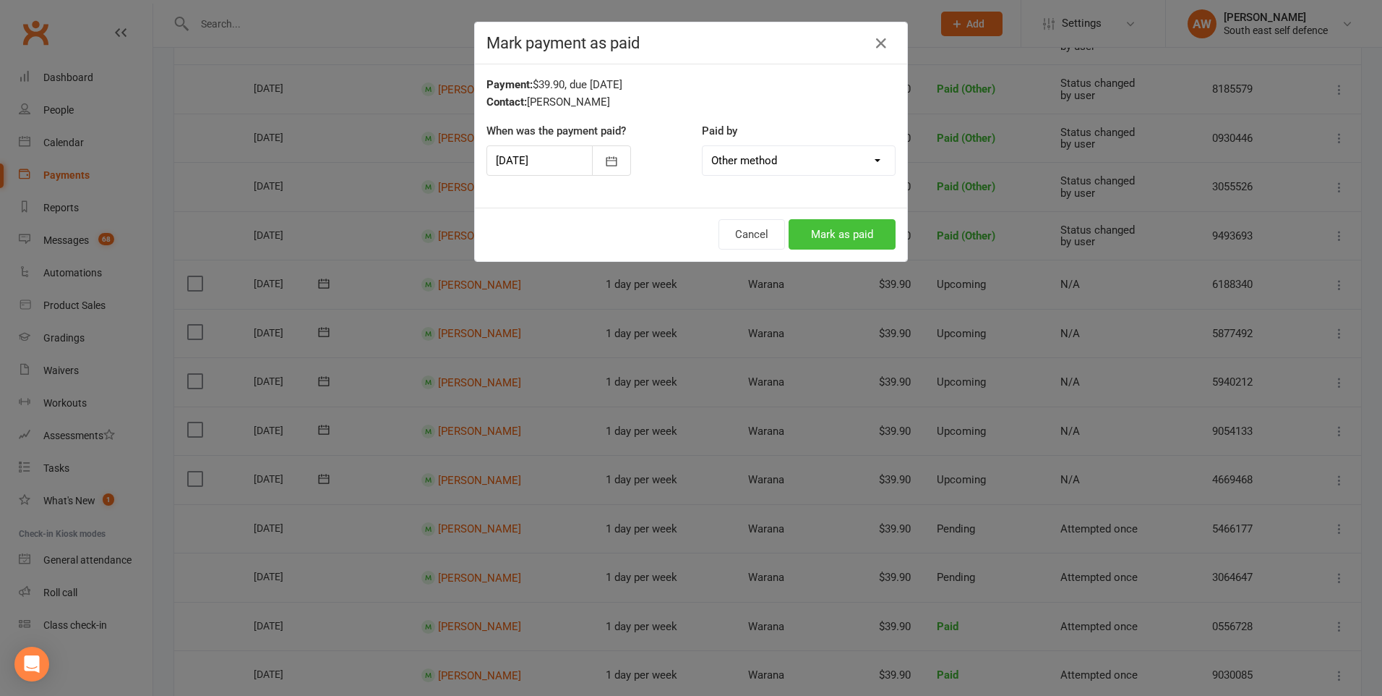
click at [832, 234] on button "Mark as paid" at bounding box center [842, 234] width 107 height 30
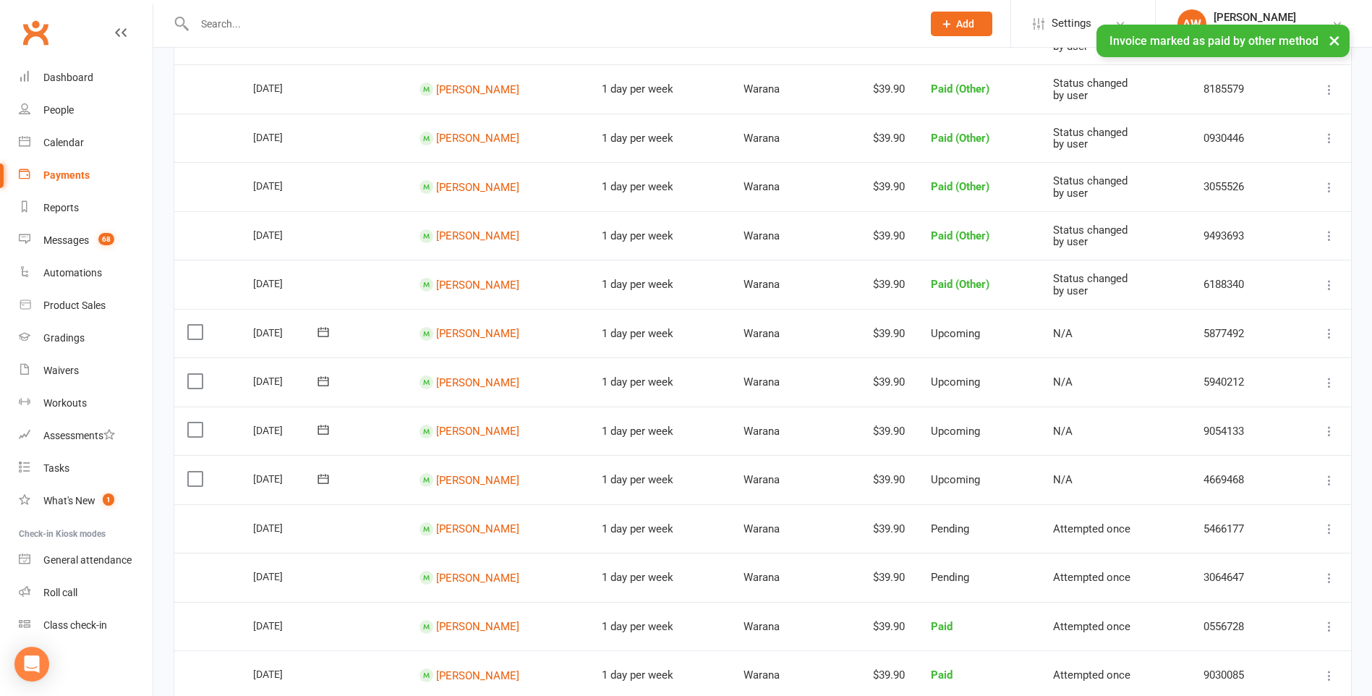
click at [1330, 330] on icon at bounding box center [1329, 333] width 14 height 14
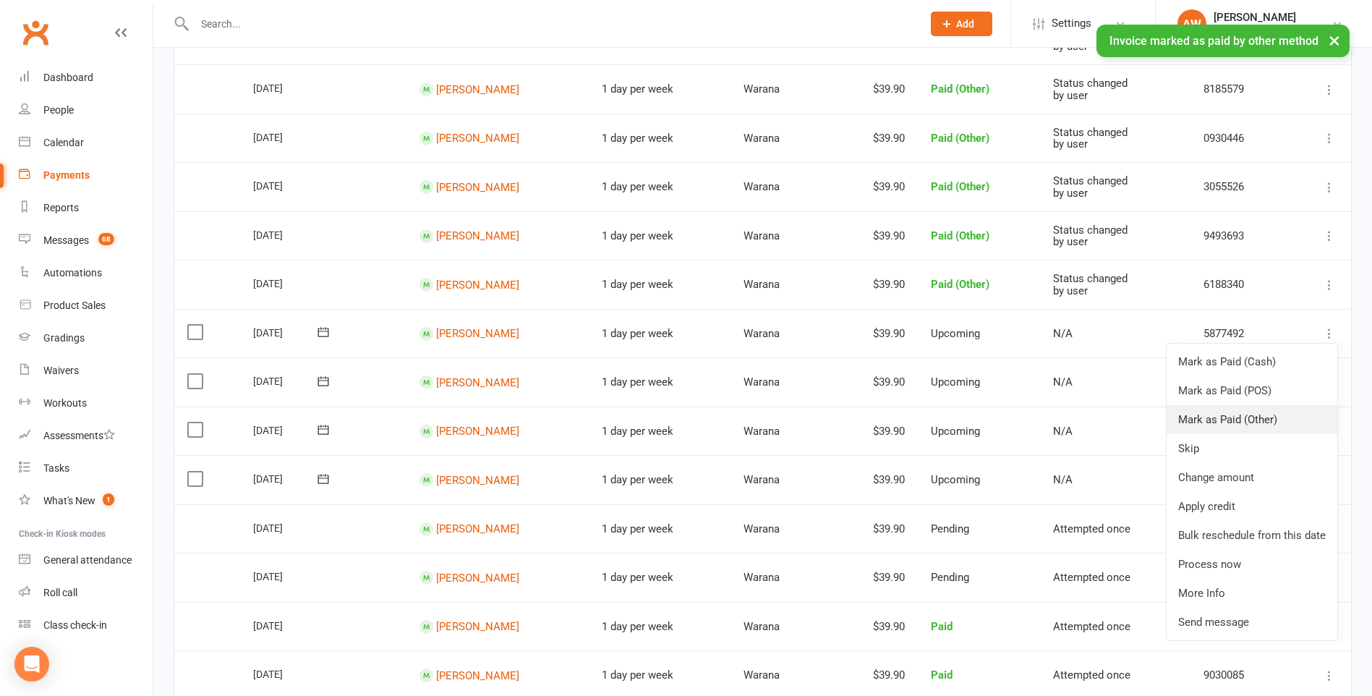
click at [1253, 414] on link "Mark as Paid (Other)" at bounding box center [1251, 419] width 171 height 29
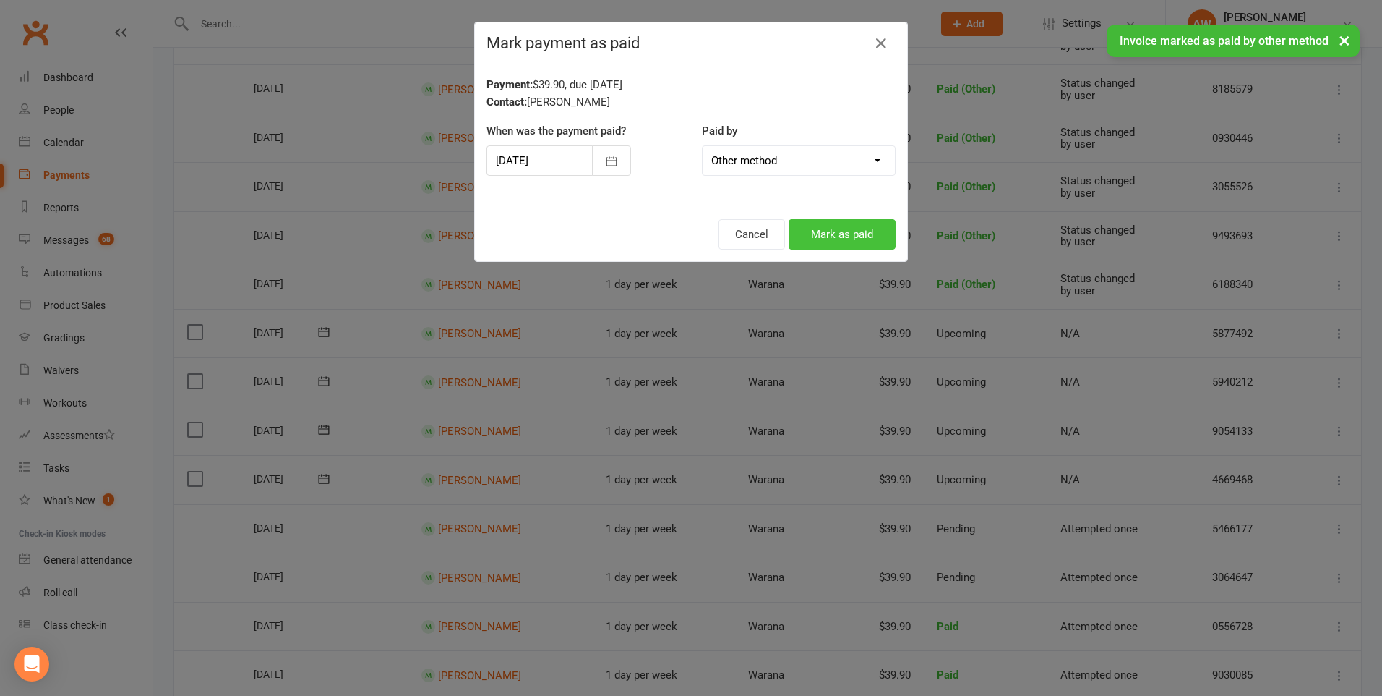
click at [845, 229] on button "Mark as paid" at bounding box center [842, 234] width 107 height 30
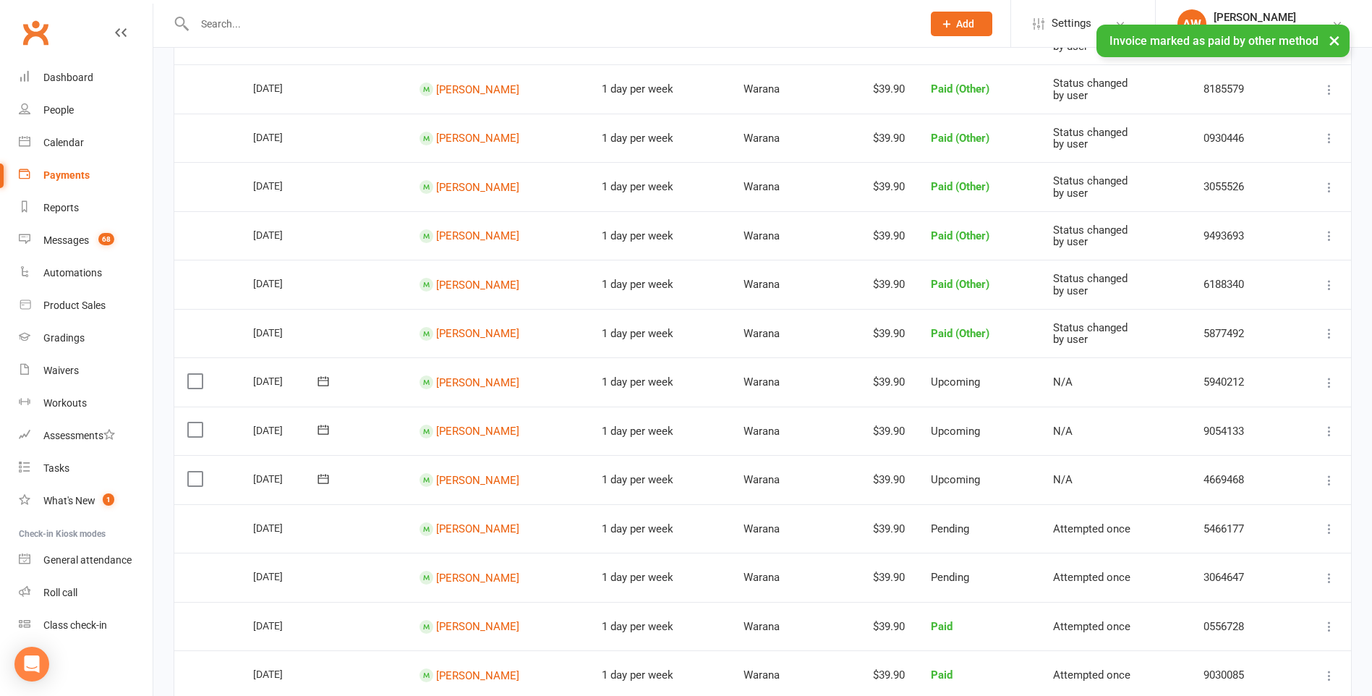
click at [1330, 382] on icon at bounding box center [1329, 382] width 14 height 14
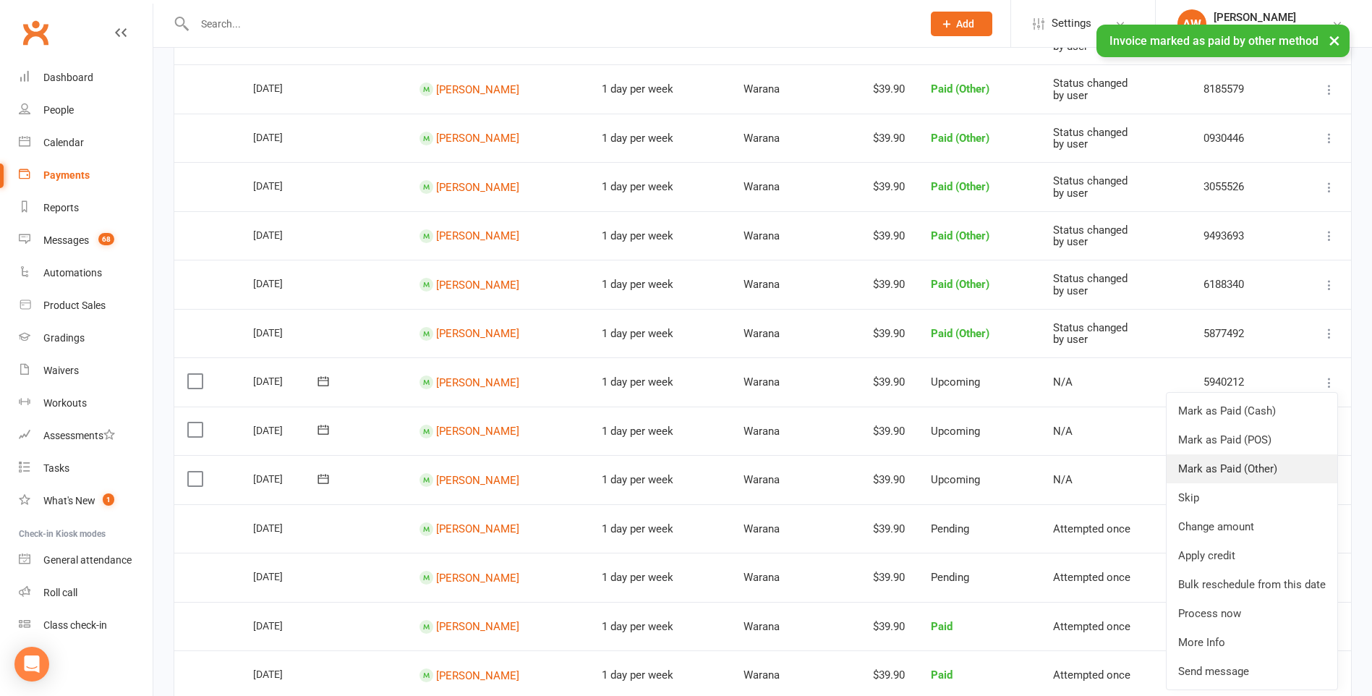
click at [1251, 466] on link "Mark as Paid (Other)" at bounding box center [1251, 468] width 171 height 29
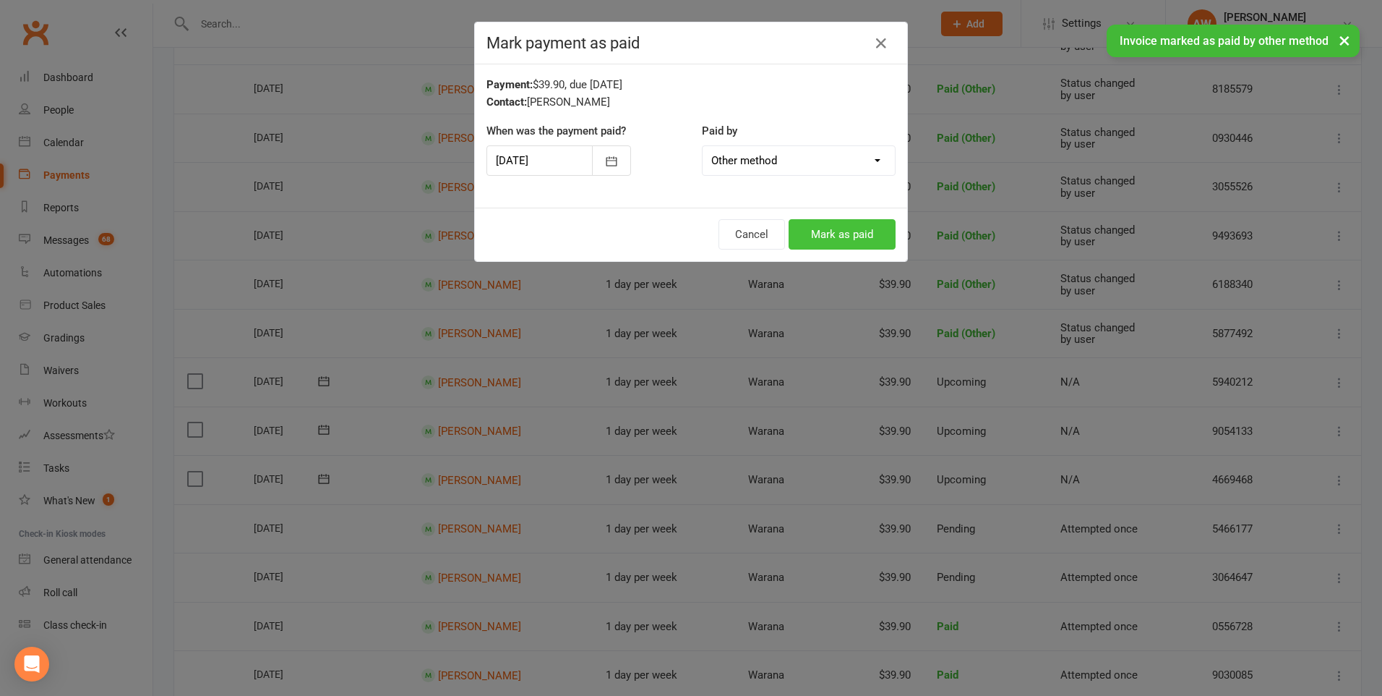
click at [852, 234] on button "Mark as paid" at bounding box center [842, 234] width 107 height 30
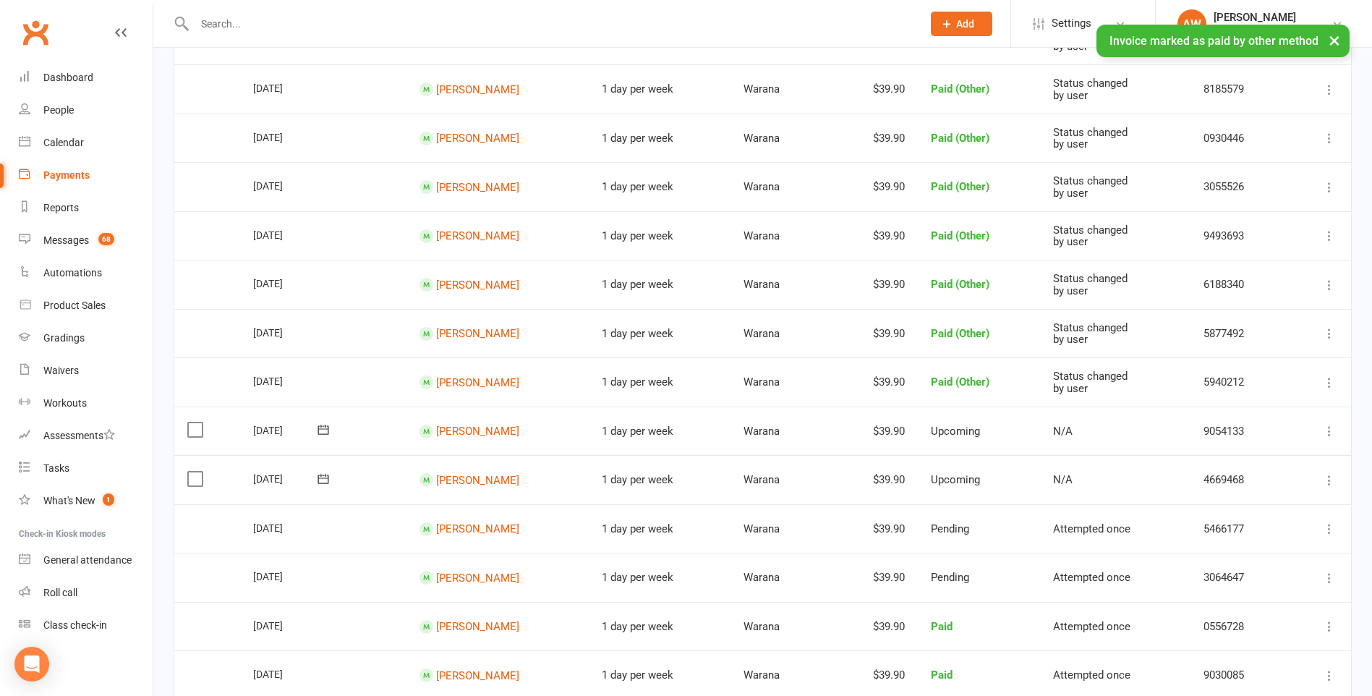
drag, startPoint x: 1330, startPoint y: 429, endPoint x: 1321, endPoint y: 432, distance: 8.9
click at [1330, 430] on icon at bounding box center [1329, 431] width 14 height 14
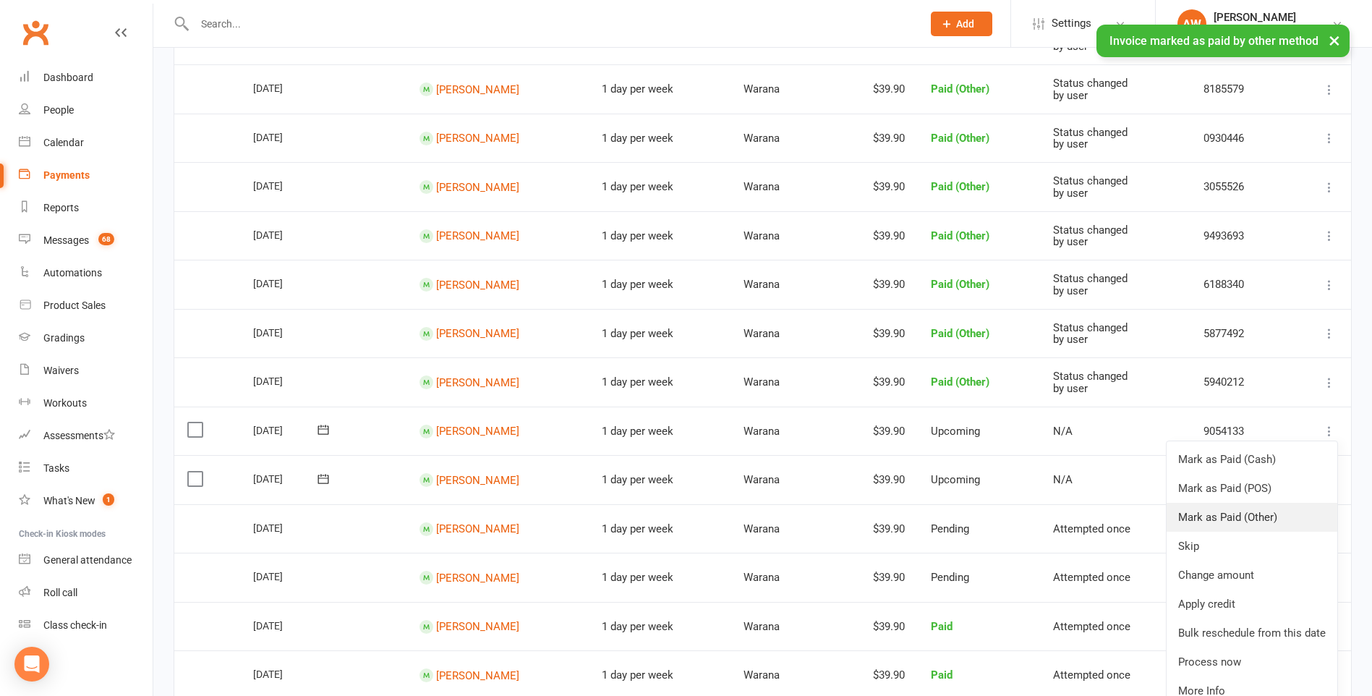
click at [1236, 520] on link "Mark as Paid (Other)" at bounding box center [1251, 517] width 171 height 29
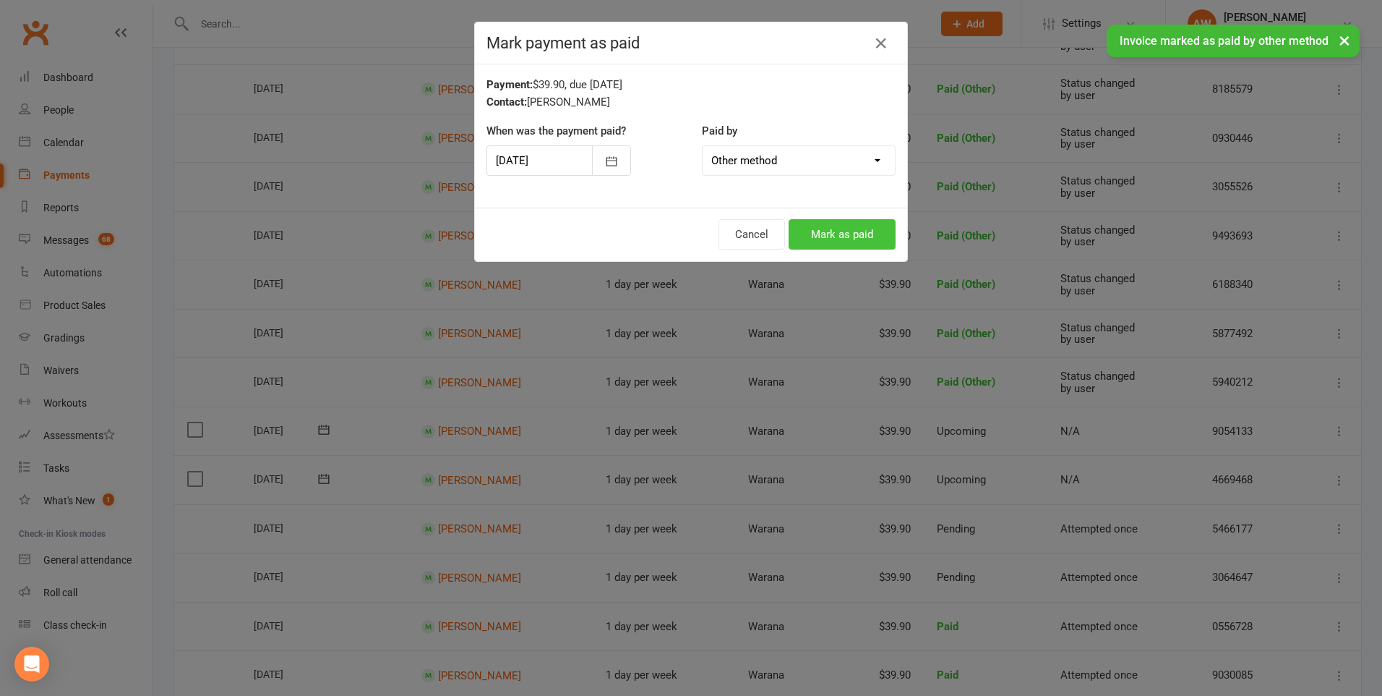
click at [845, 236] on button "Mark as paid" at bounding box center [842, 234] width 107 height 30
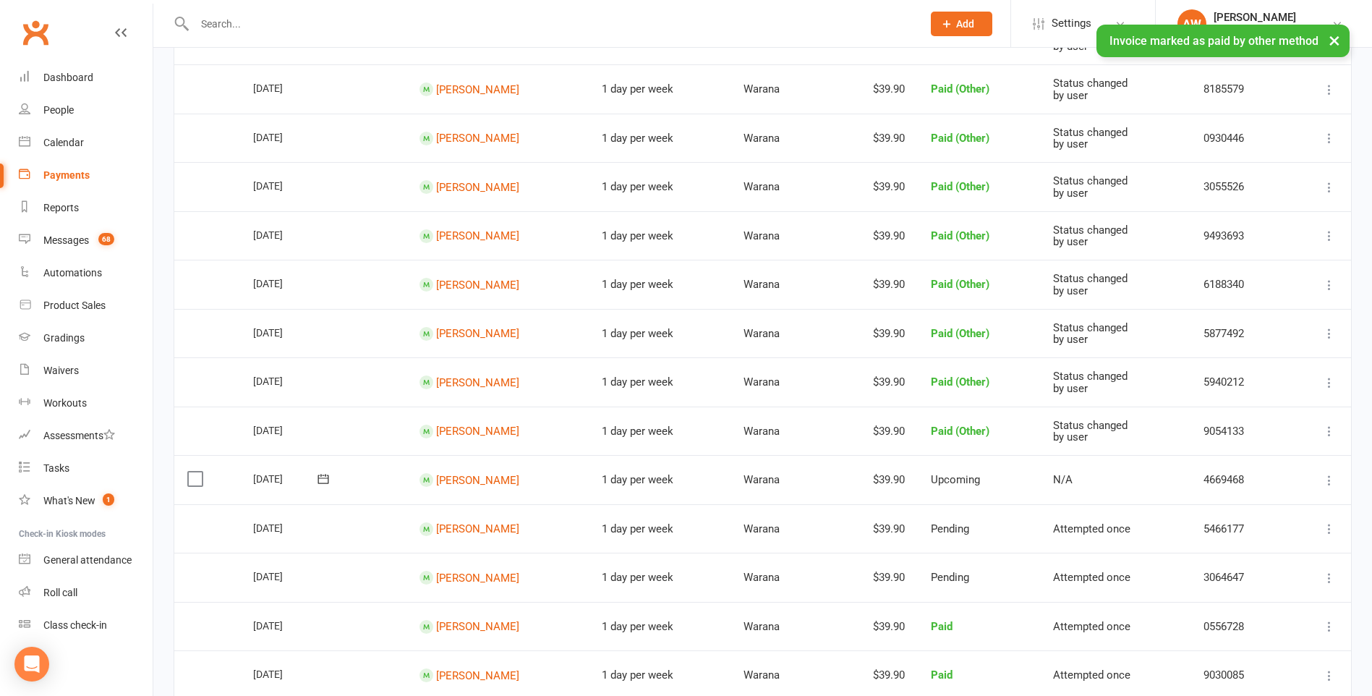
click at [1329, 480] on icon at bounding box center [1329, 480] width 14 height 14
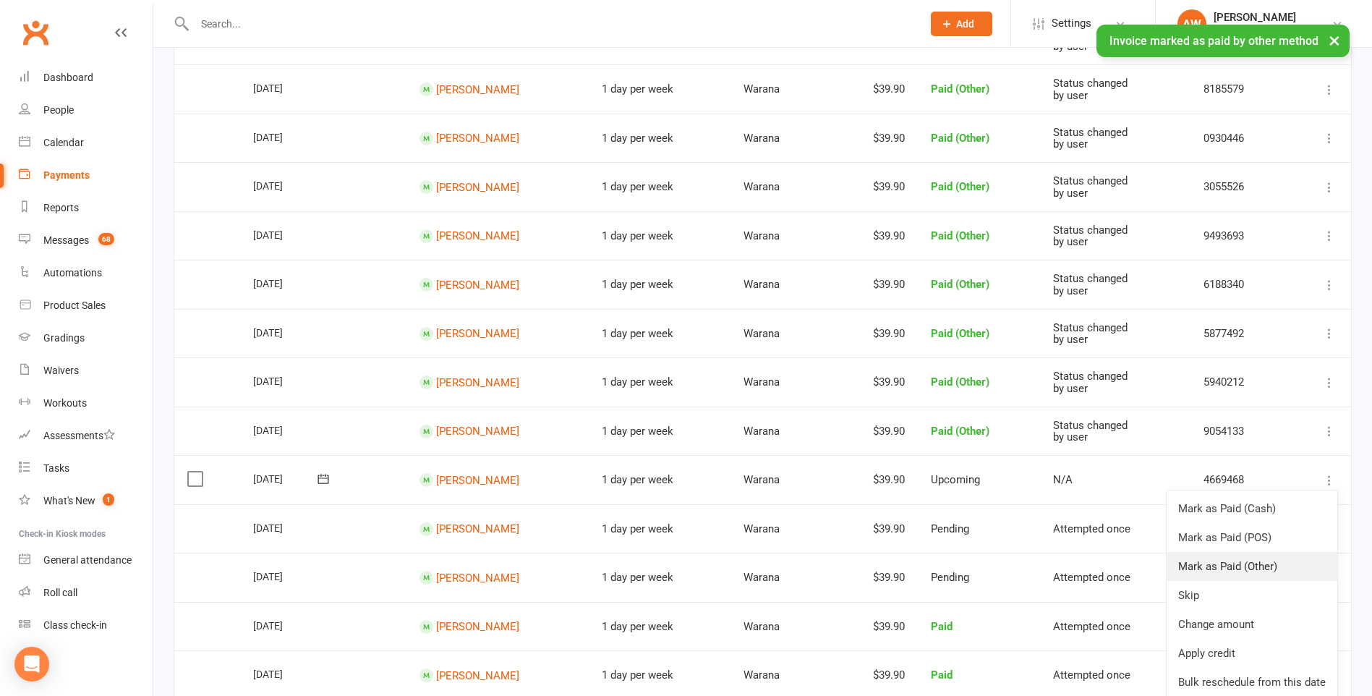
click at [1256, 563] on link "Mark as Paid (Other)" at bounding box center [1251, 566] width 171 height 29
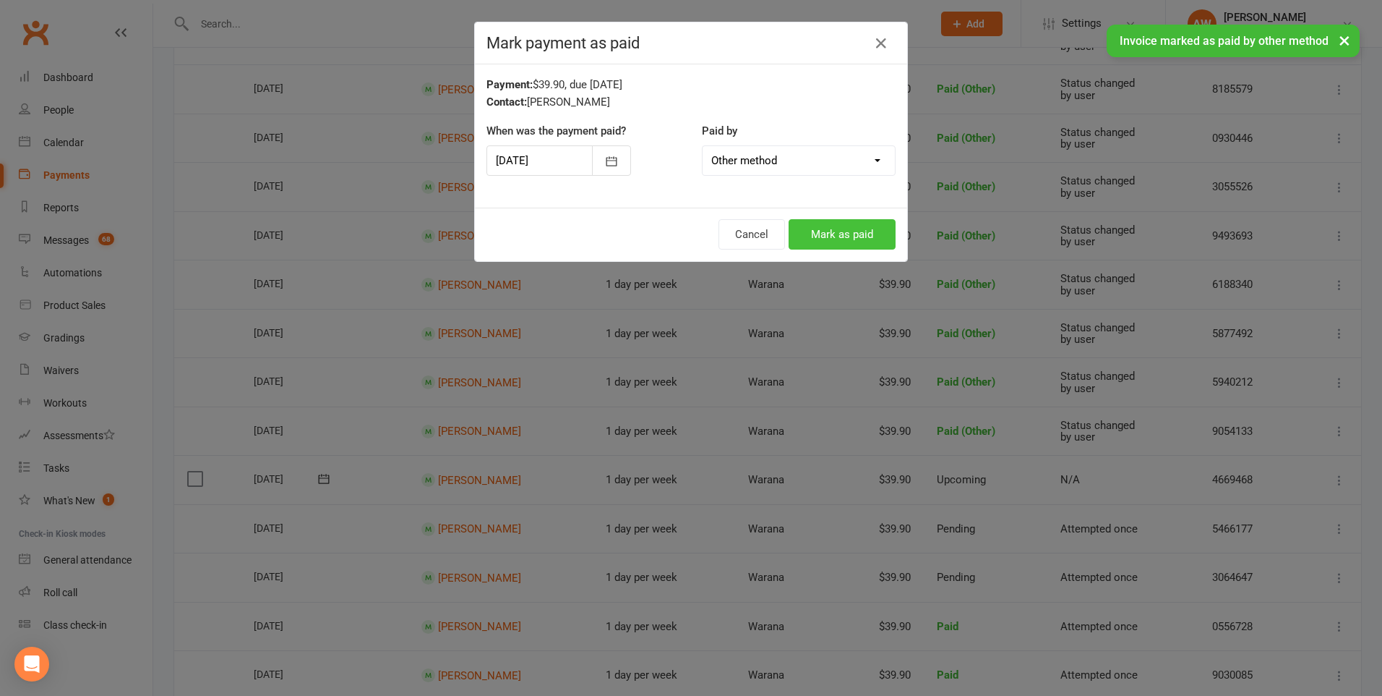
drag, startPoint x: 837, startPoint y: 242, endPoint x: 845, endPoint y: 244, distance: 9.1
click at [837, 241] on button "Mark as paid" at bounding box center [842, 234] width 107 height 30
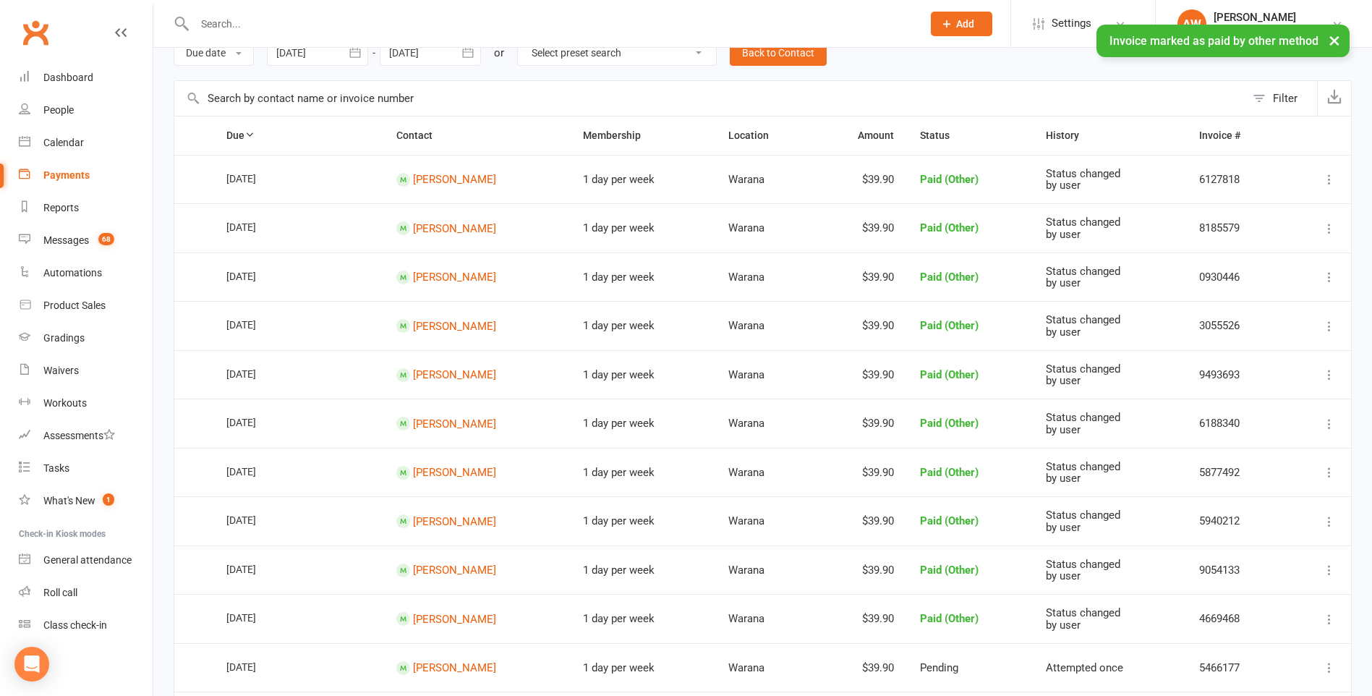
scroll to position [72, 0]
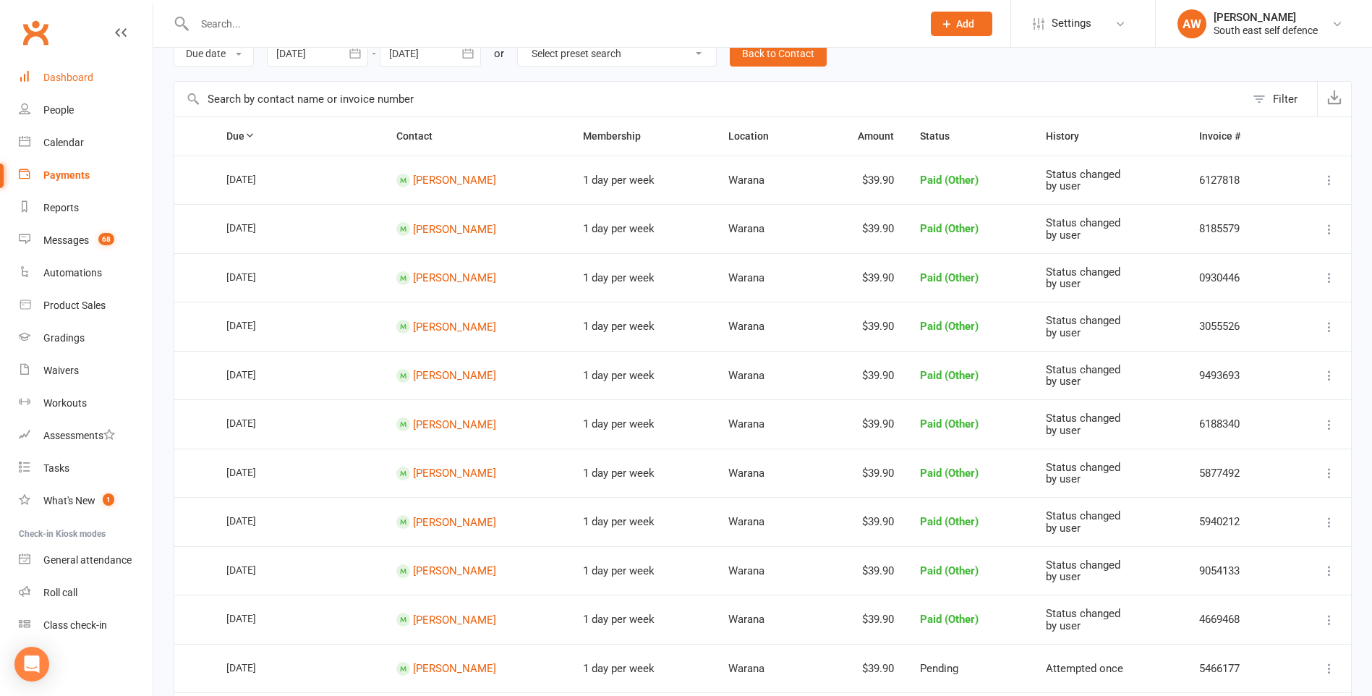
drag, startPoint x: 40, startPoint y: 76, endPoint x: 52, endPoint y: 80, distance: 13.0
click at [40, 78] on link "Dashboard" at bounding box center [86, 77] width 134 height 33
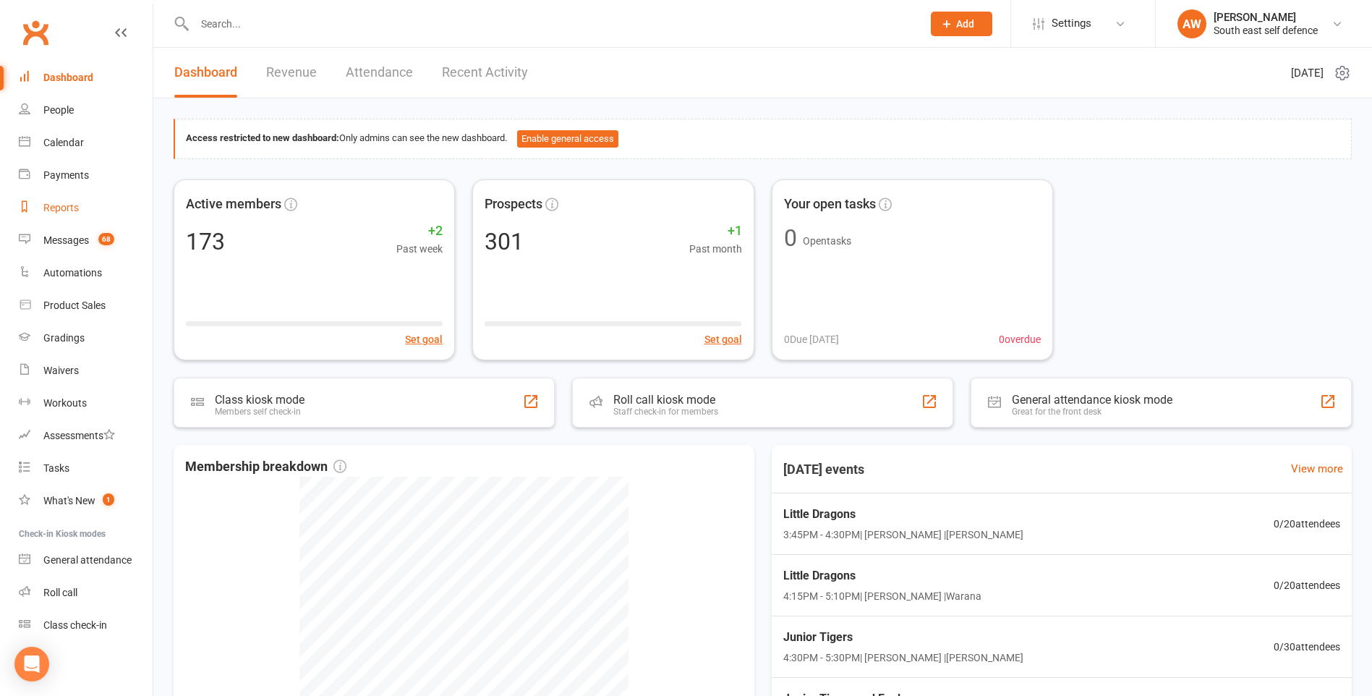
click at [62, 209] on div "Reports" at bounding box center [60, 208] width 35 height 12
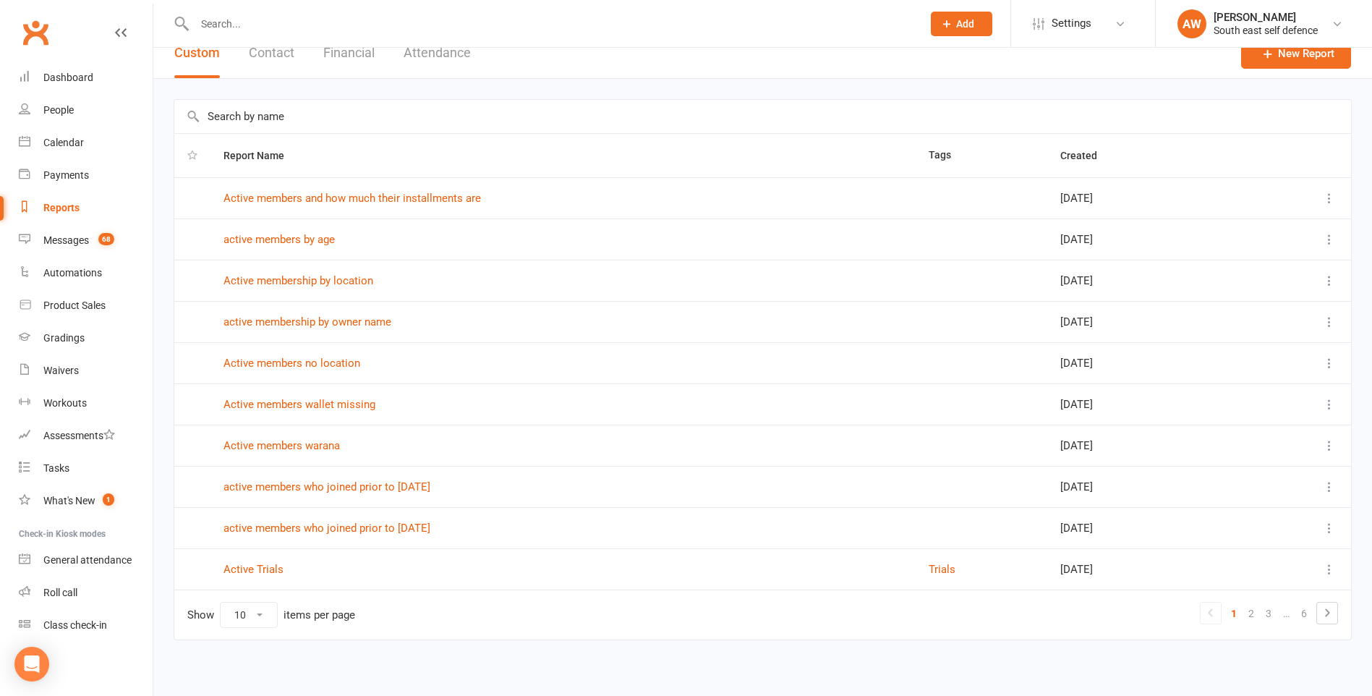
scroll to position [25, 0]
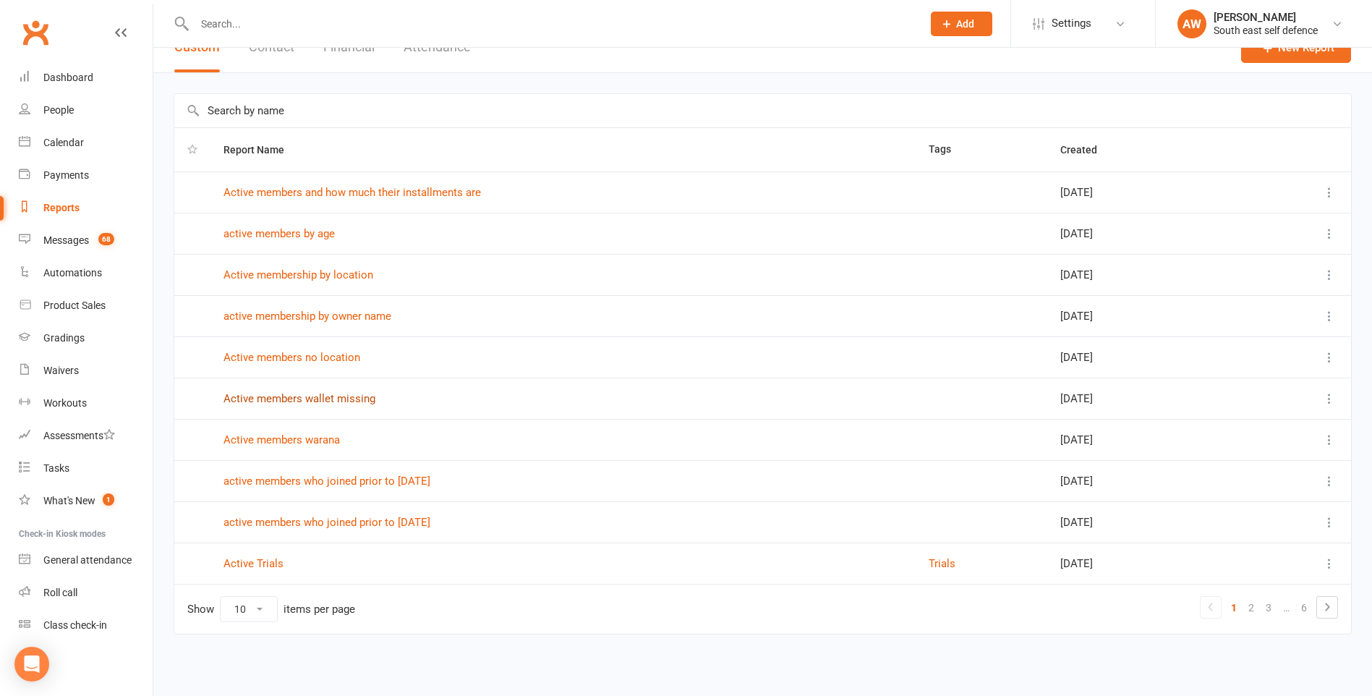
click at [332, 399] on link "Active members wallet missing" at bounding box center [299, 398] width 152 height 13
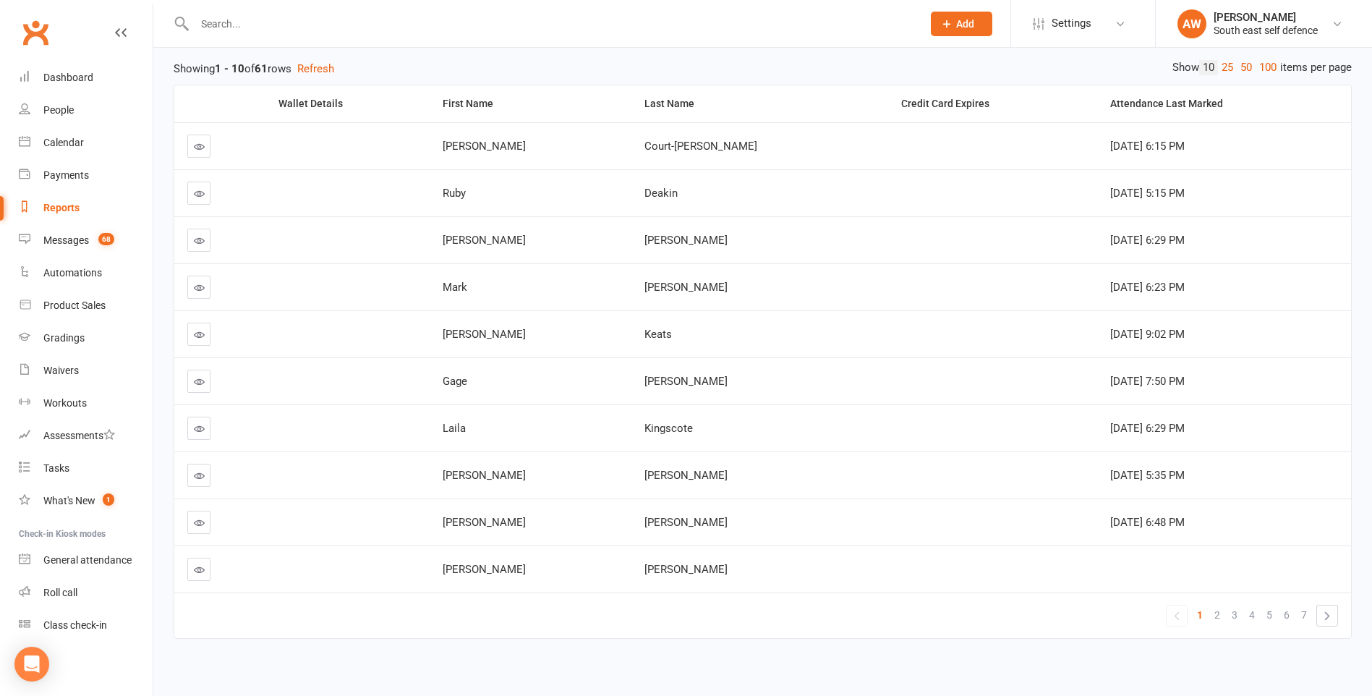
scroll to position [167, 0]
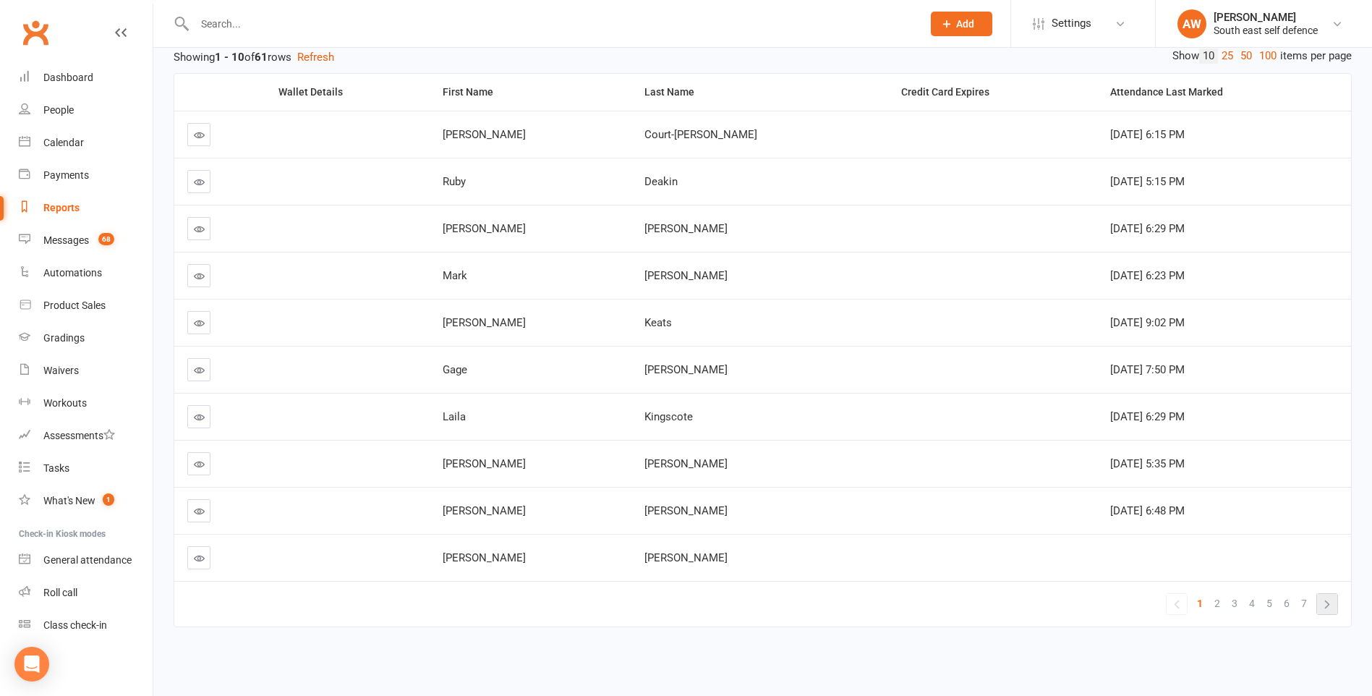
click at [1329, 606] on link "»" at bounding box center [1327, 604] width 20 height 20
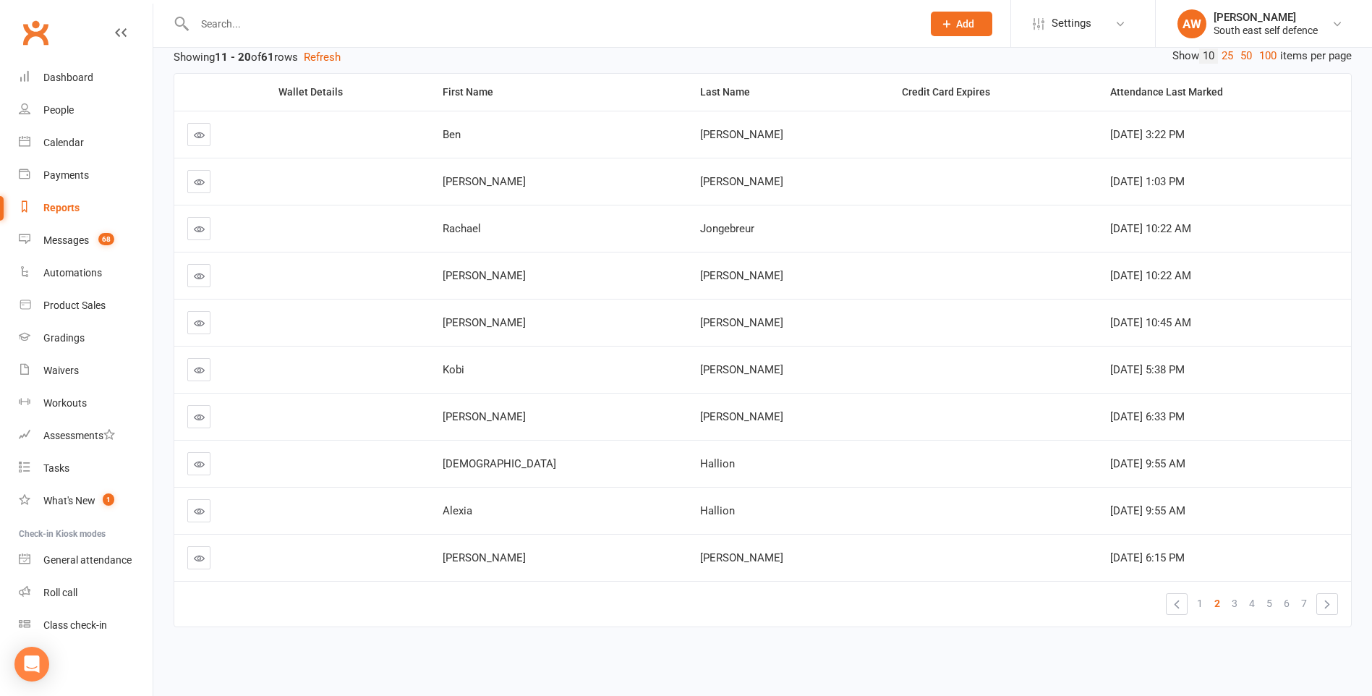
click at [197, 366] on icon at bounding box center [199, 369] width 11 height 11
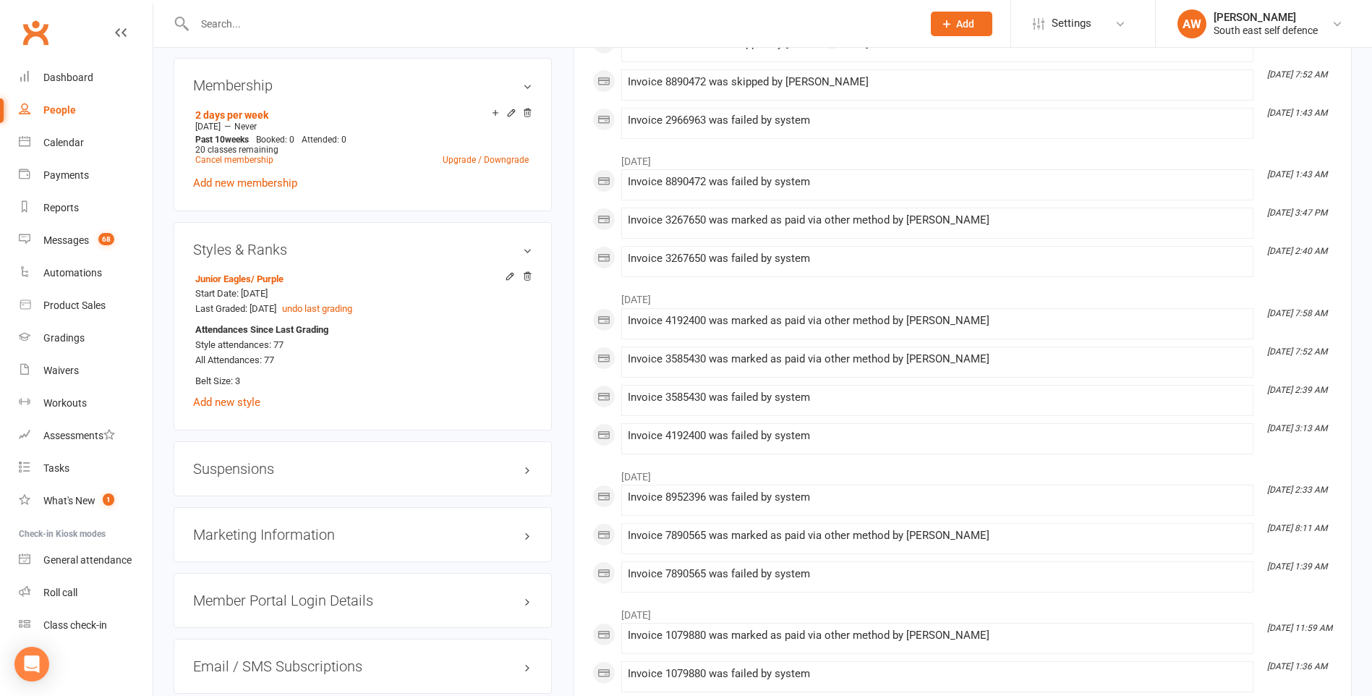
scroll to position [1085, 0]
click at [230, 158] on link "Cancel membership" at bounding box center [234, 158] width 78 height 10
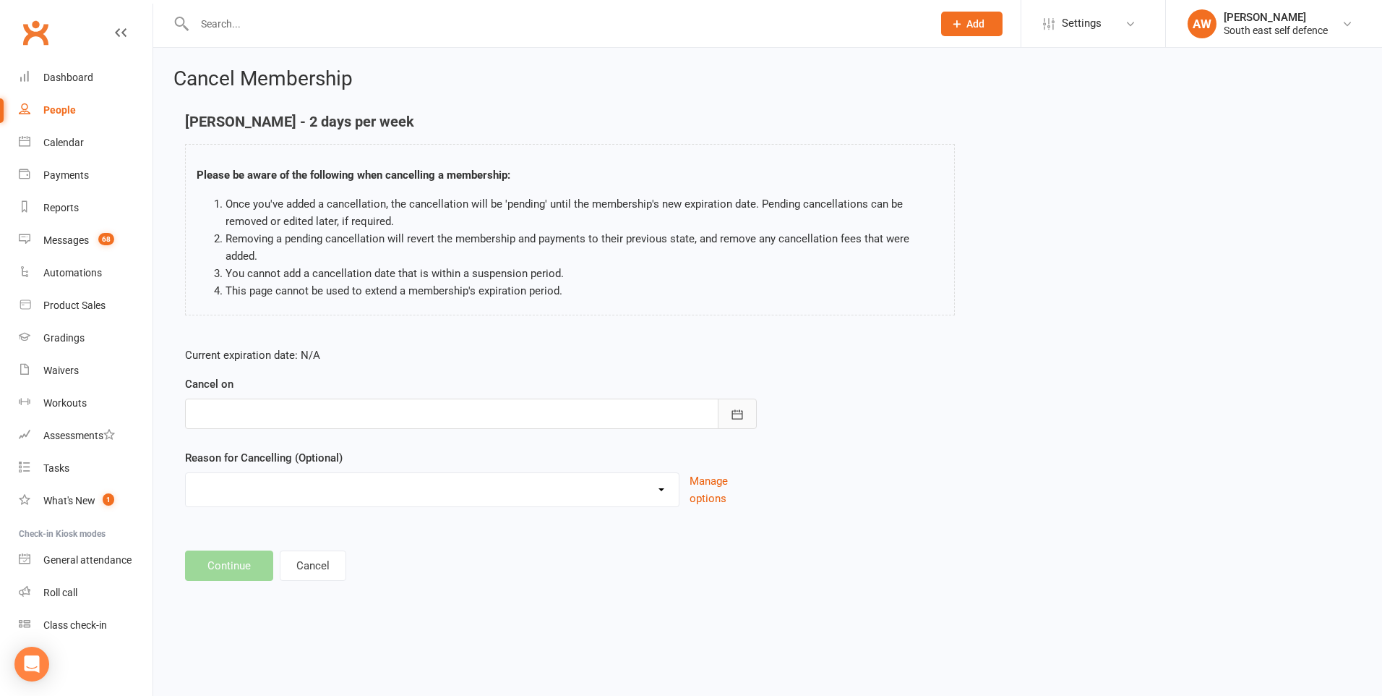
click at [740, 407] on icon "button" at bounding box center [737, 414] width 14 height 14
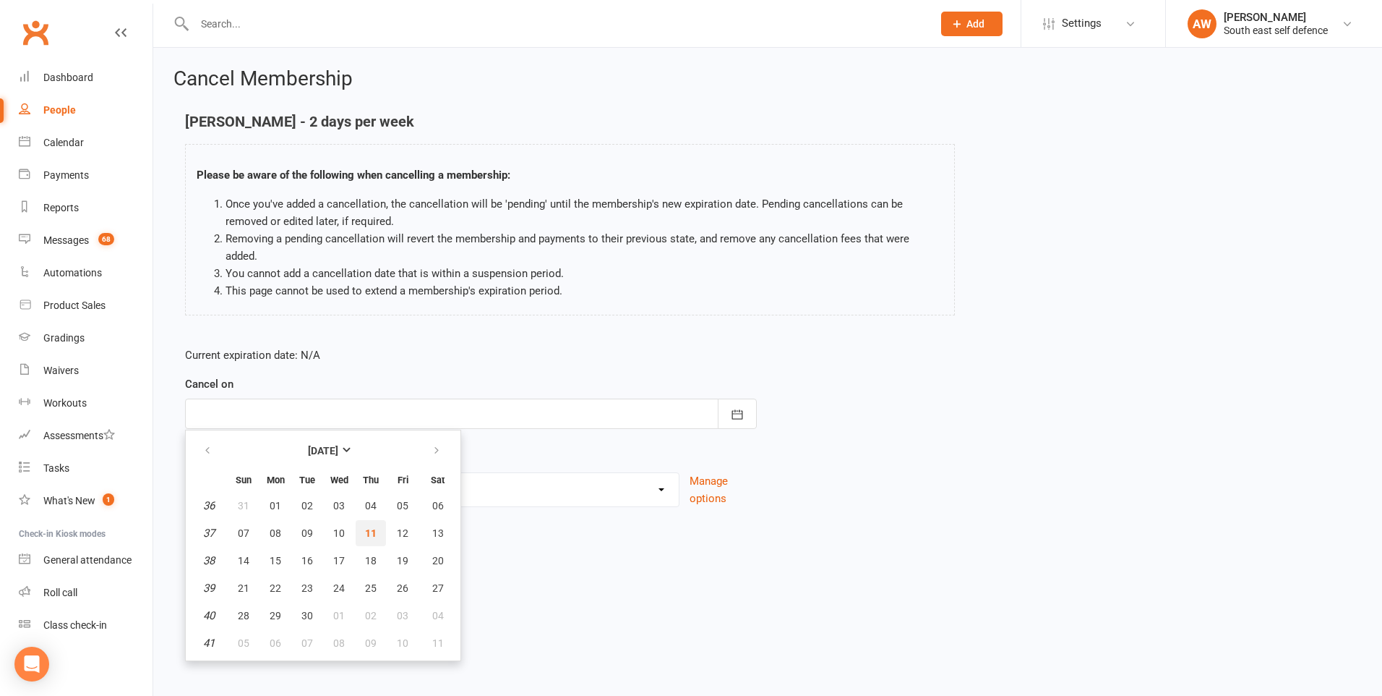
click at [373, 527] on span "11" at bounding box center [371, 533] width 12 height 12
type input "[DATE]"
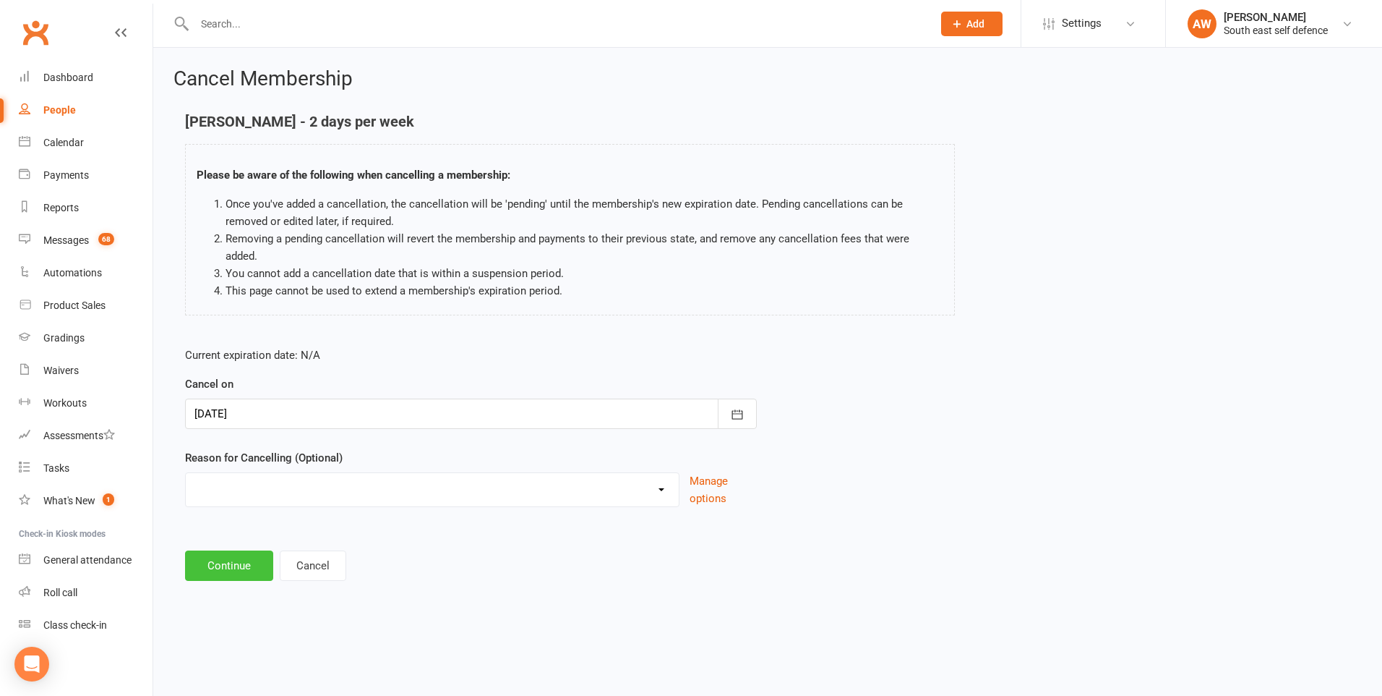
click at [244, 551] on button "Continue" at bounding box center [229, 565] width 88 height 30
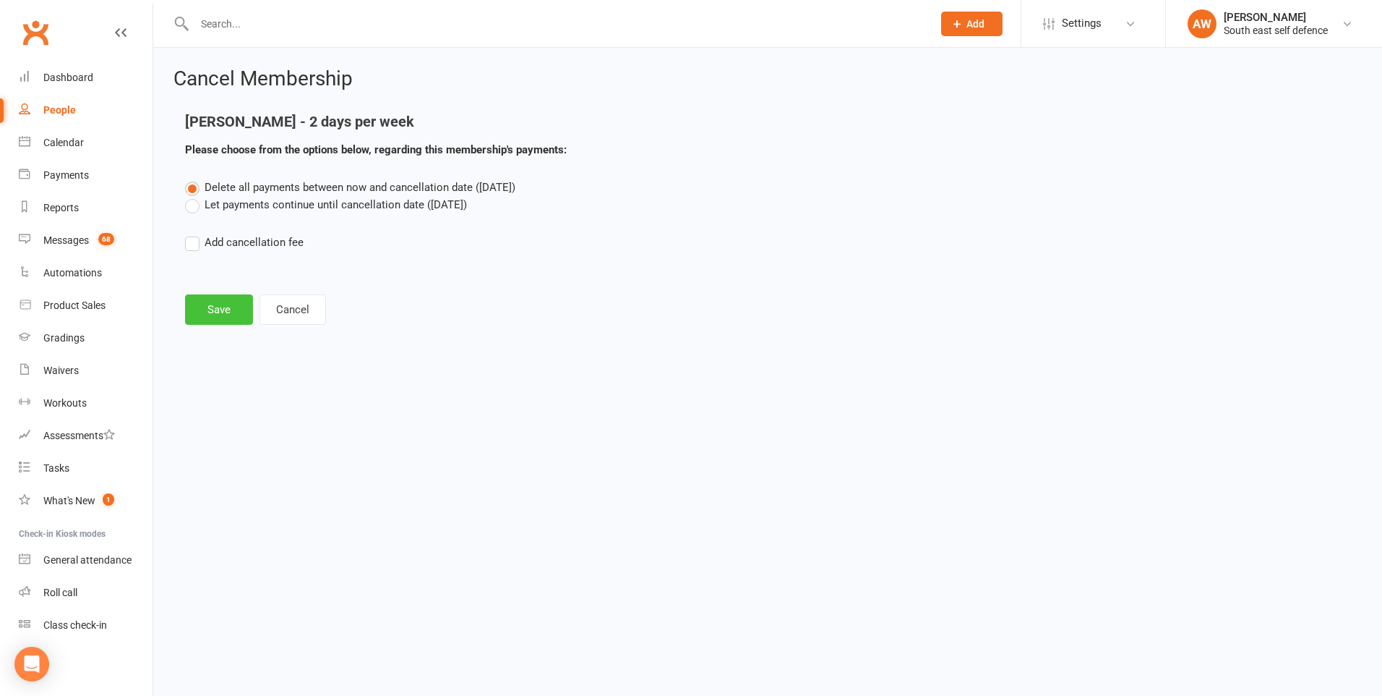
click at [212, 315] on button "Save" at bounding box center [219, 309] width 68 height 30
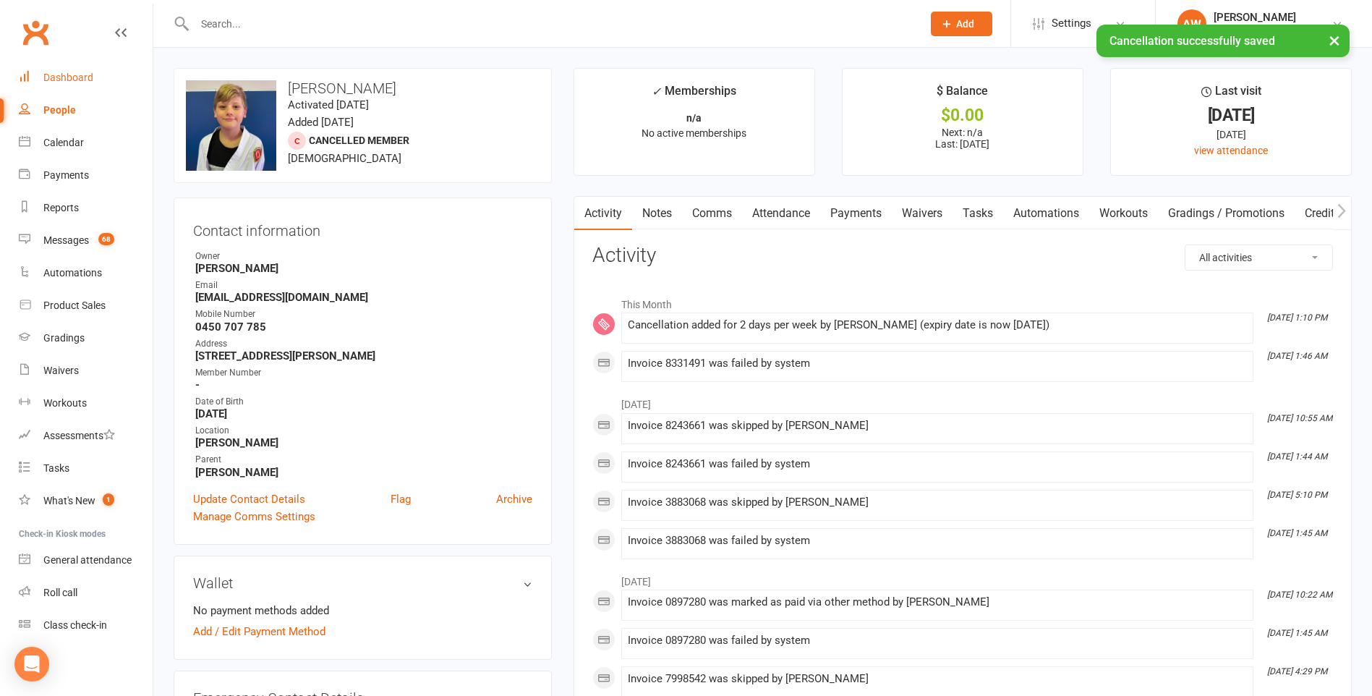
click at [60, 78] on div "Dashboard" at bounding box center [68, 78] width 50 height 12
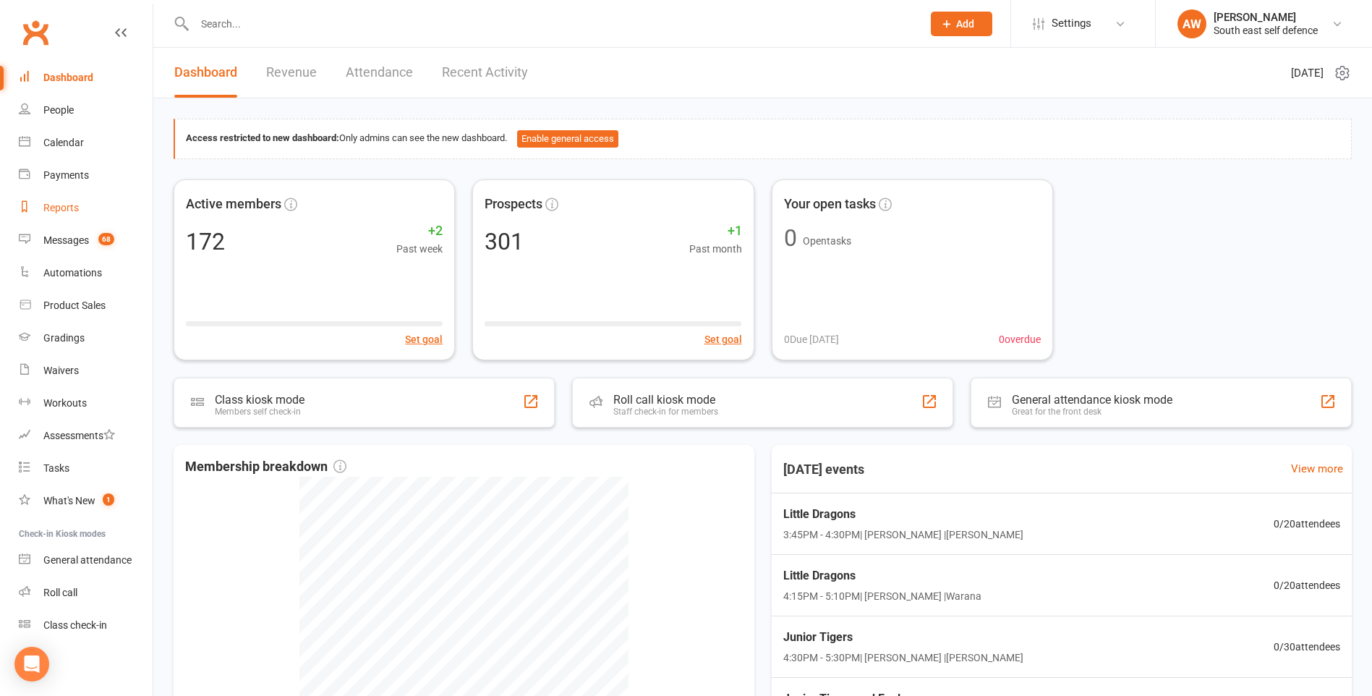
click at [63, 210] on div "Reports" at bounding box center [60, 208] width 35 height 12
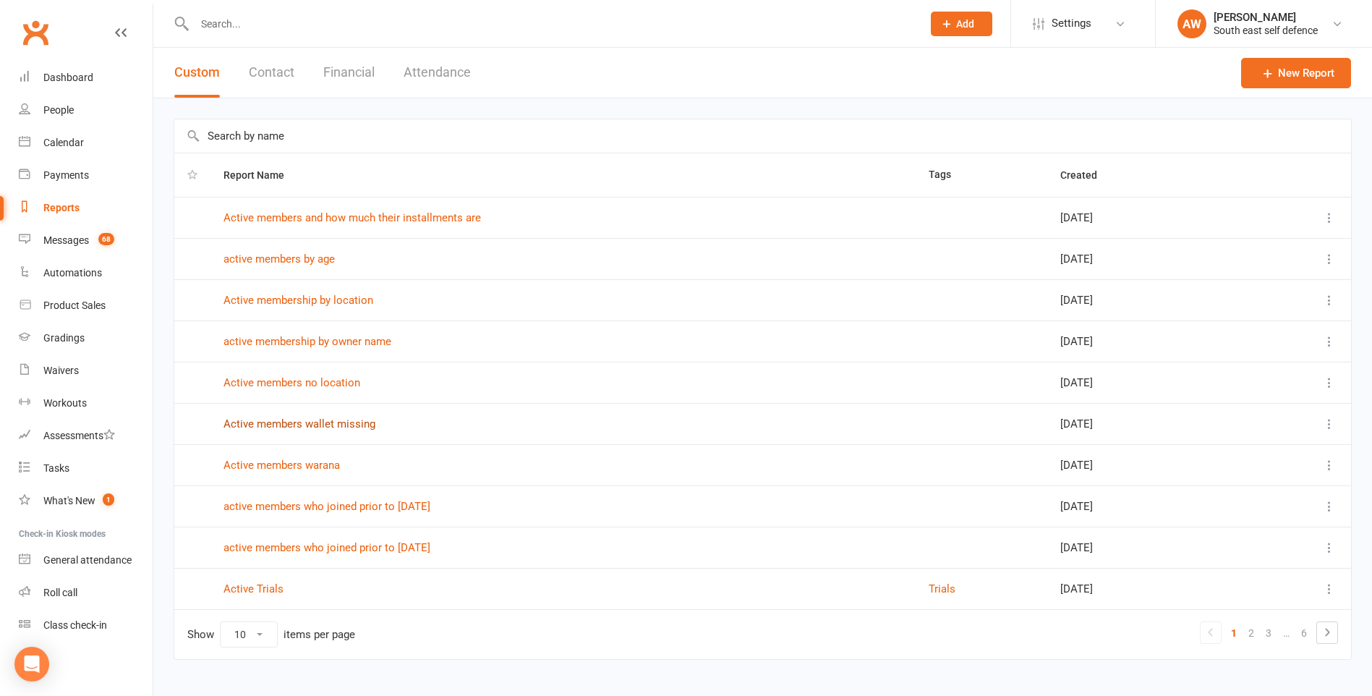
click at [309, 427] on link "Active members wallet missing" at bounding box center [299, 423] width 152 height 13
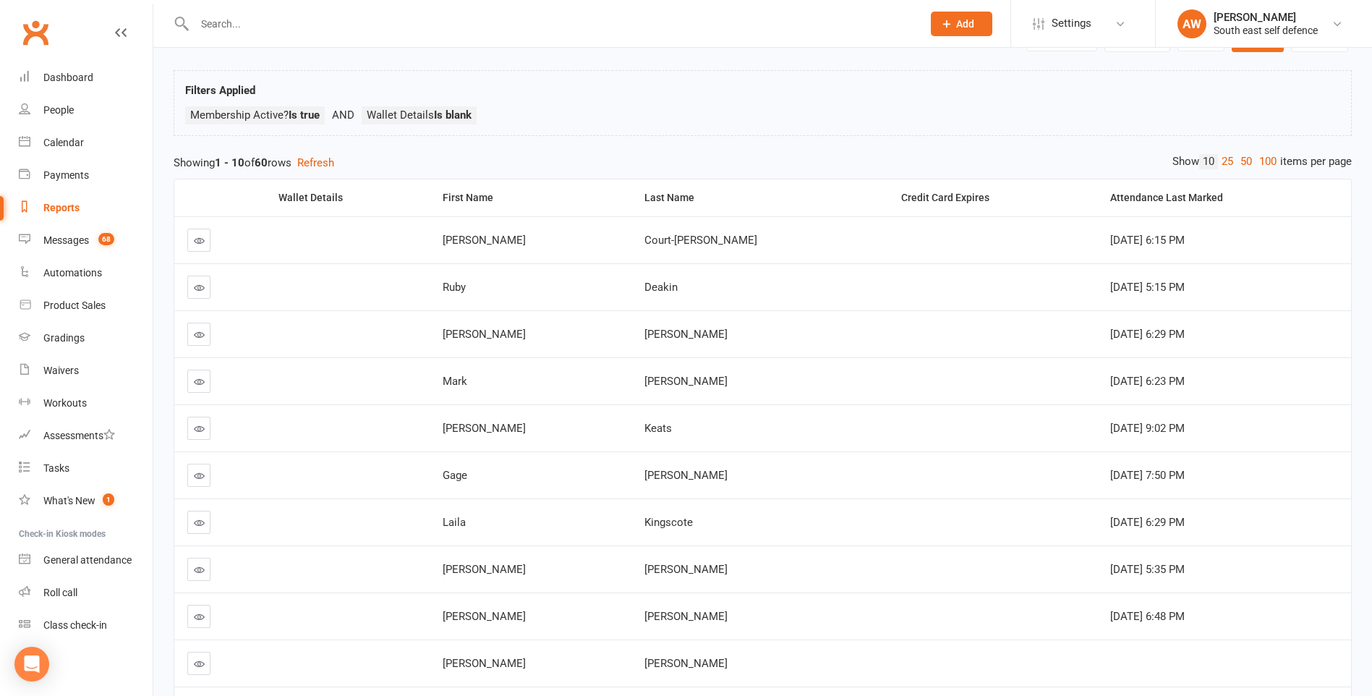
scroll to position [167, 0]
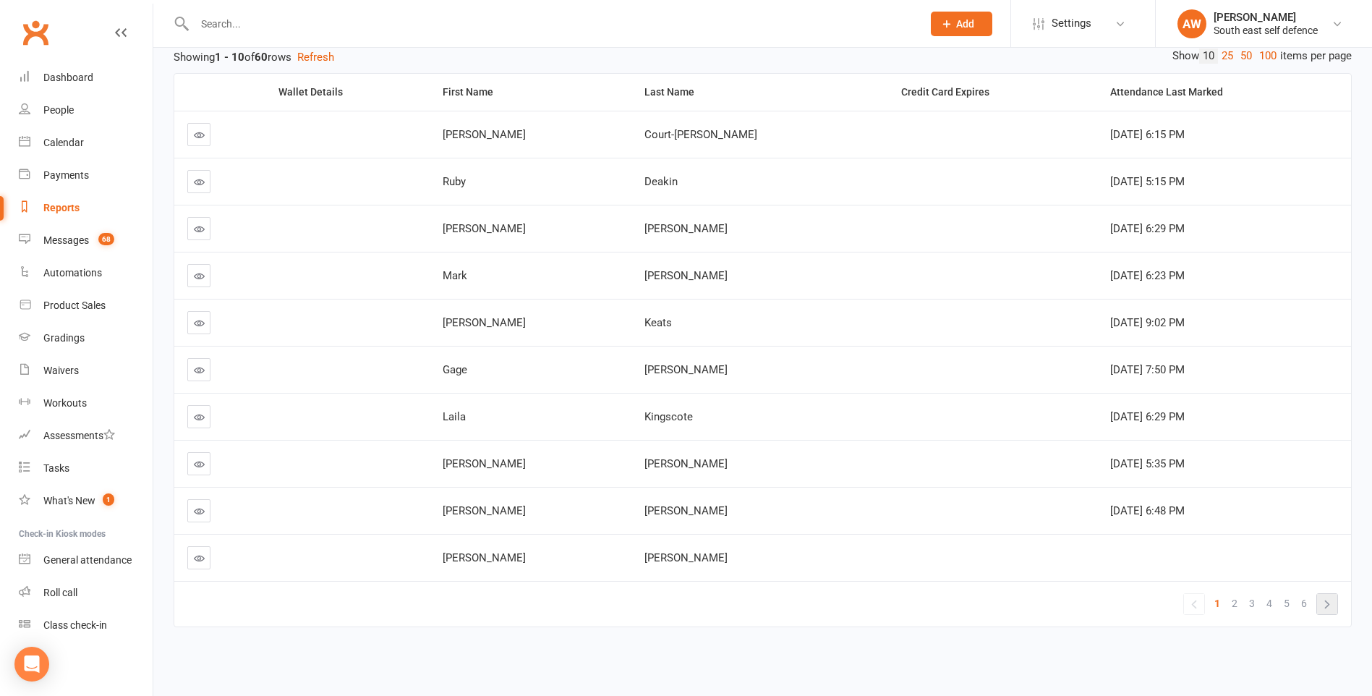
click at [1328, 608] on link "»" at bounding box center [1327, 604] width 20 height 20
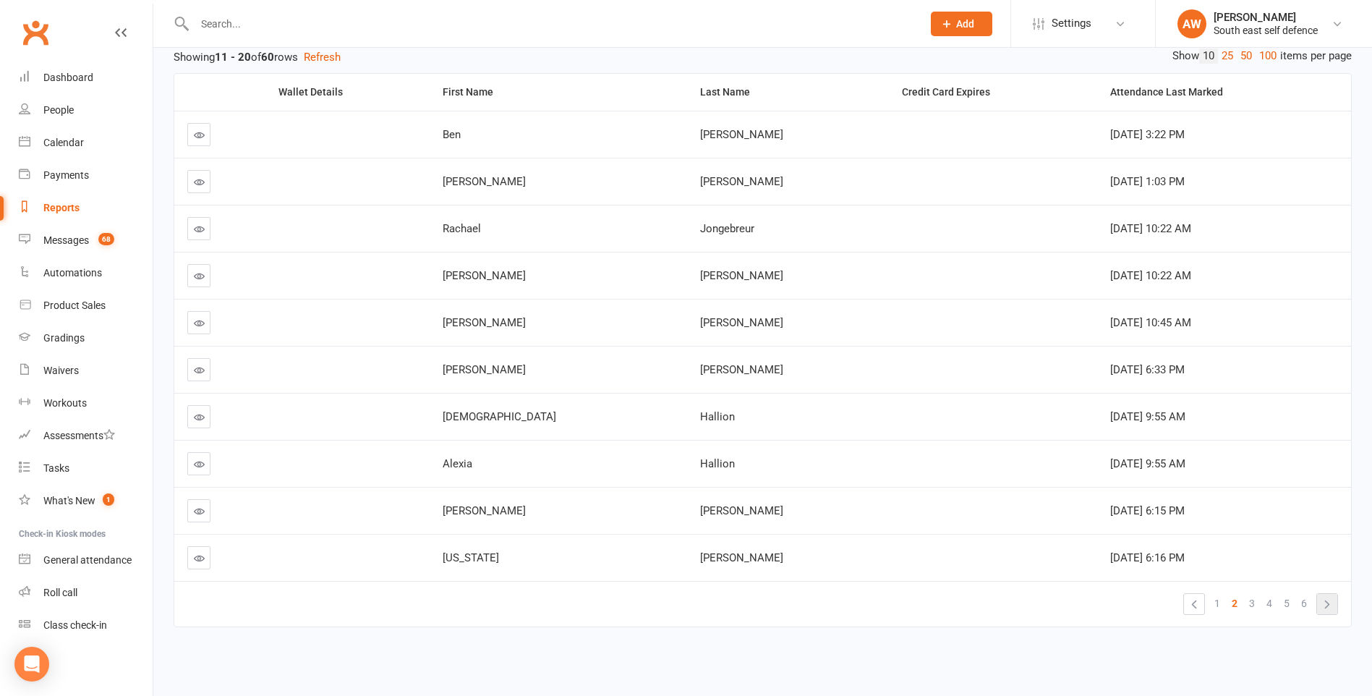
click at [1330, 602] on link "»" at bounding box center [1327, 604] width 20 height 20
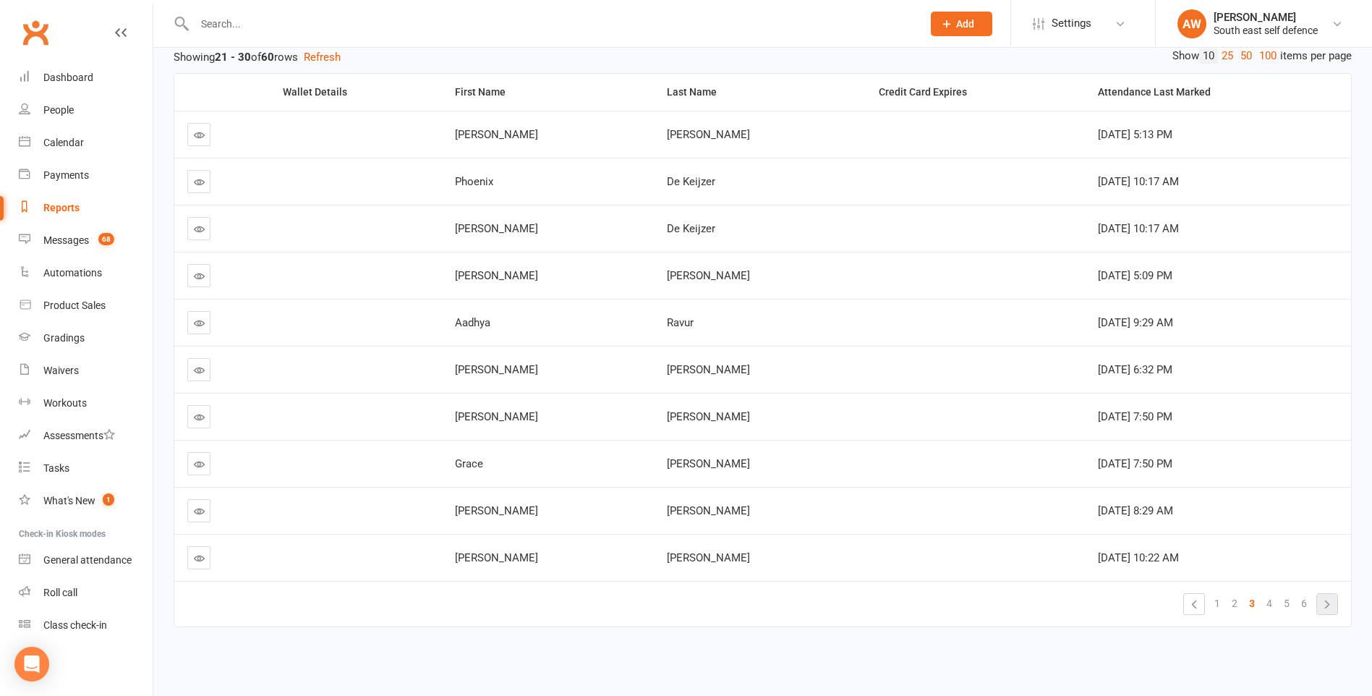
click at [1328, 606] on link "»" at bounding box center [1327, 604] width 20 height 20
click at [1329, 602] on link "»" at bounding box center [1327, 604] width 20 height 20
click at [1328, 607] on link "»" at bounding box center [1327, 604] width 20 height 20
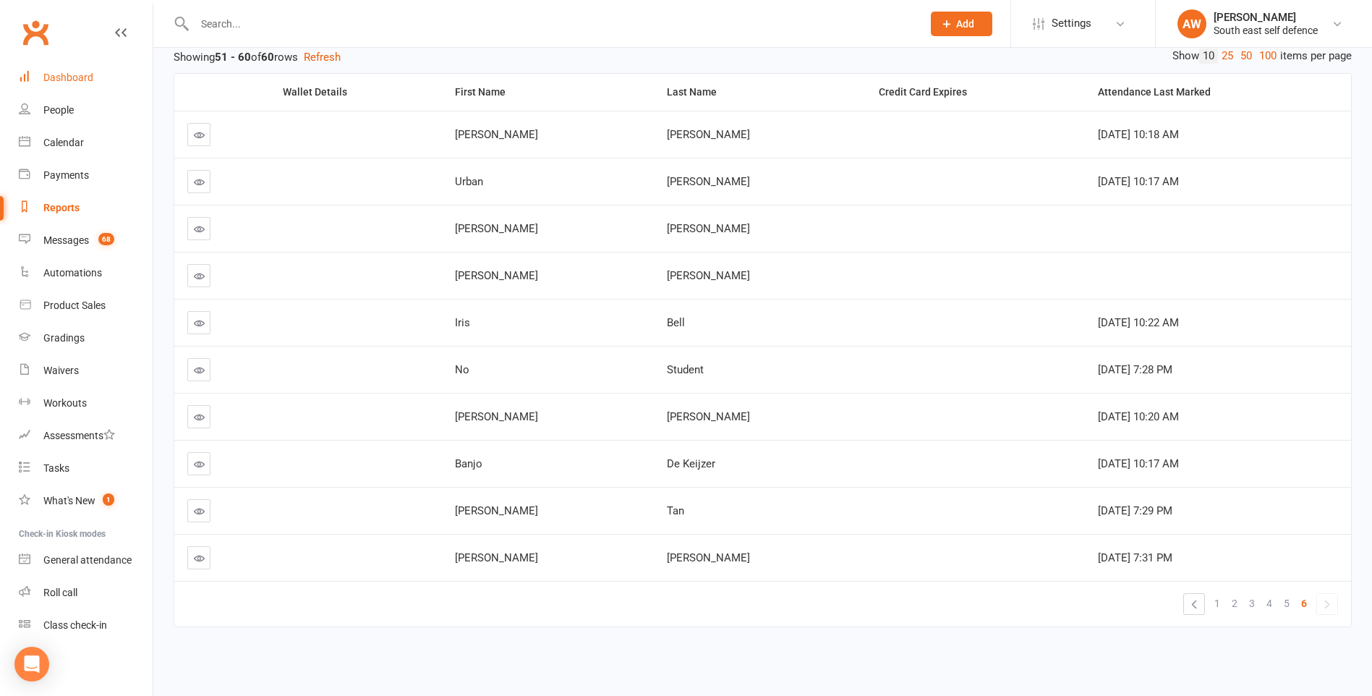
click at [67, 79] on div "Dashboard" at bounding box center [68, 78] width 50 height 12
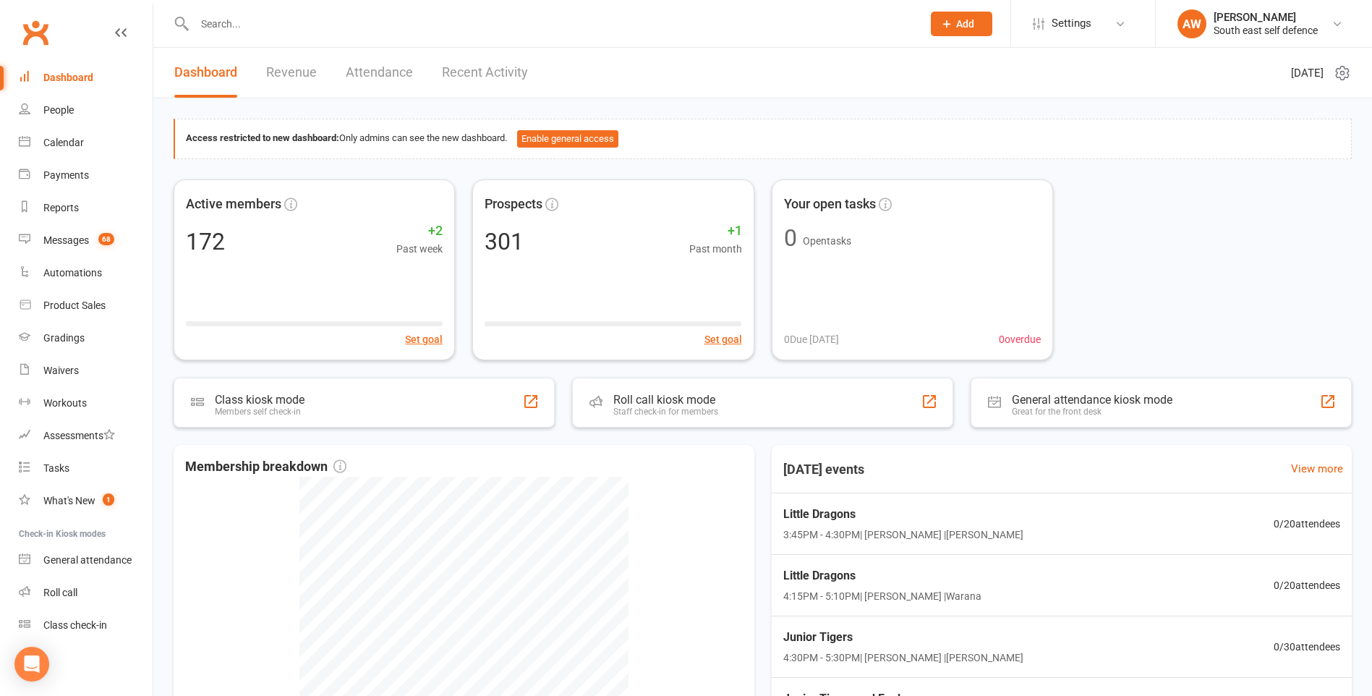
click at [299, 74] on link "Revenue" at bounding box center [291, 73] width 51 height 50
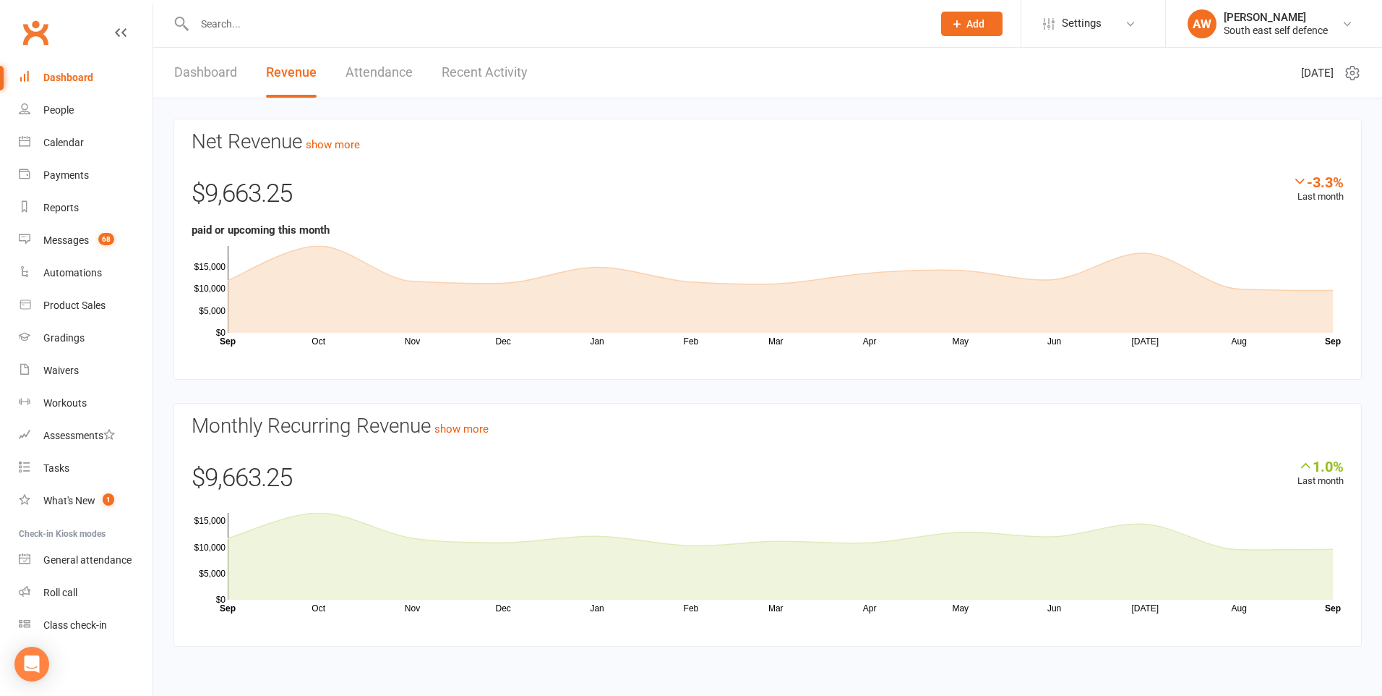
click at [75, 80] on div "Dashboard" at bounding box center [68, 78] width 50 height 12
click at [233, 19] on input "text" at bounding box center [556, 24] width 732 height 20
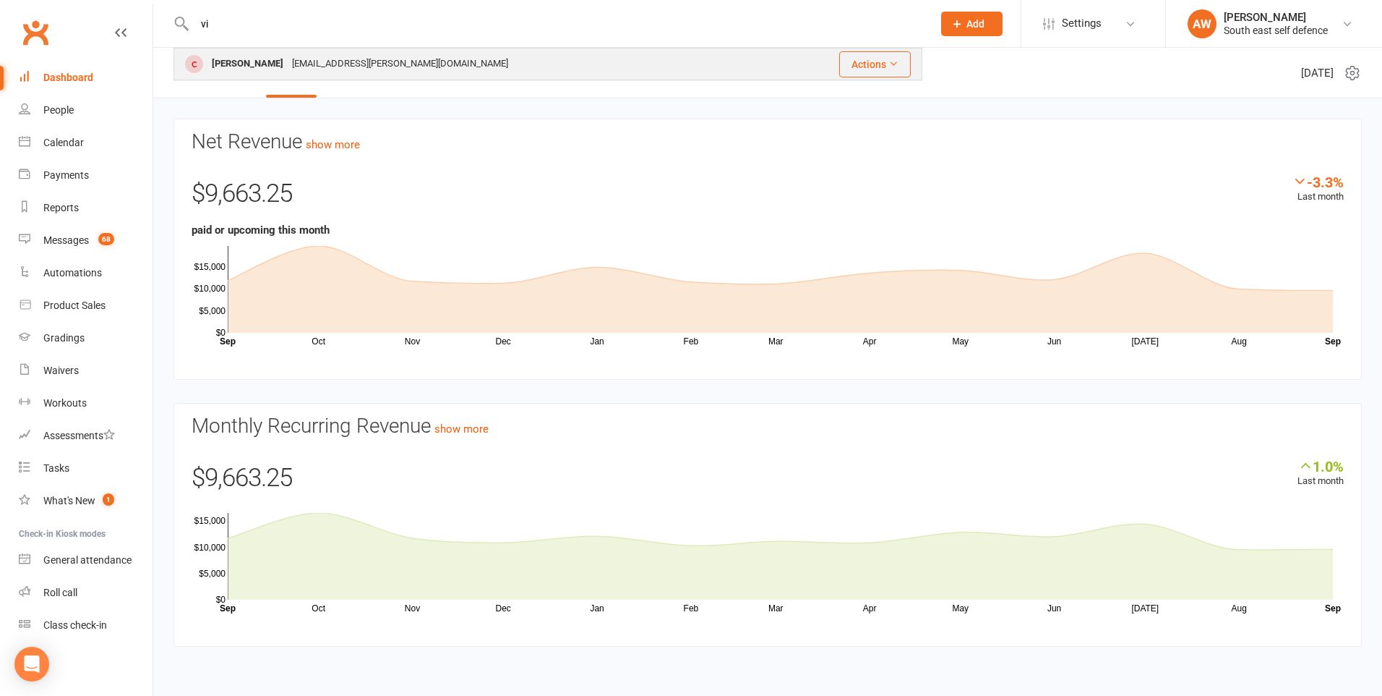
type input "vi"
click at [375, 58] on div "[PERSON_NAME] [EMAIL_ADDRESS][PERSON_NAME][DOMAIN_NAME]" at bounding box center [475, 64] width 601 height 30
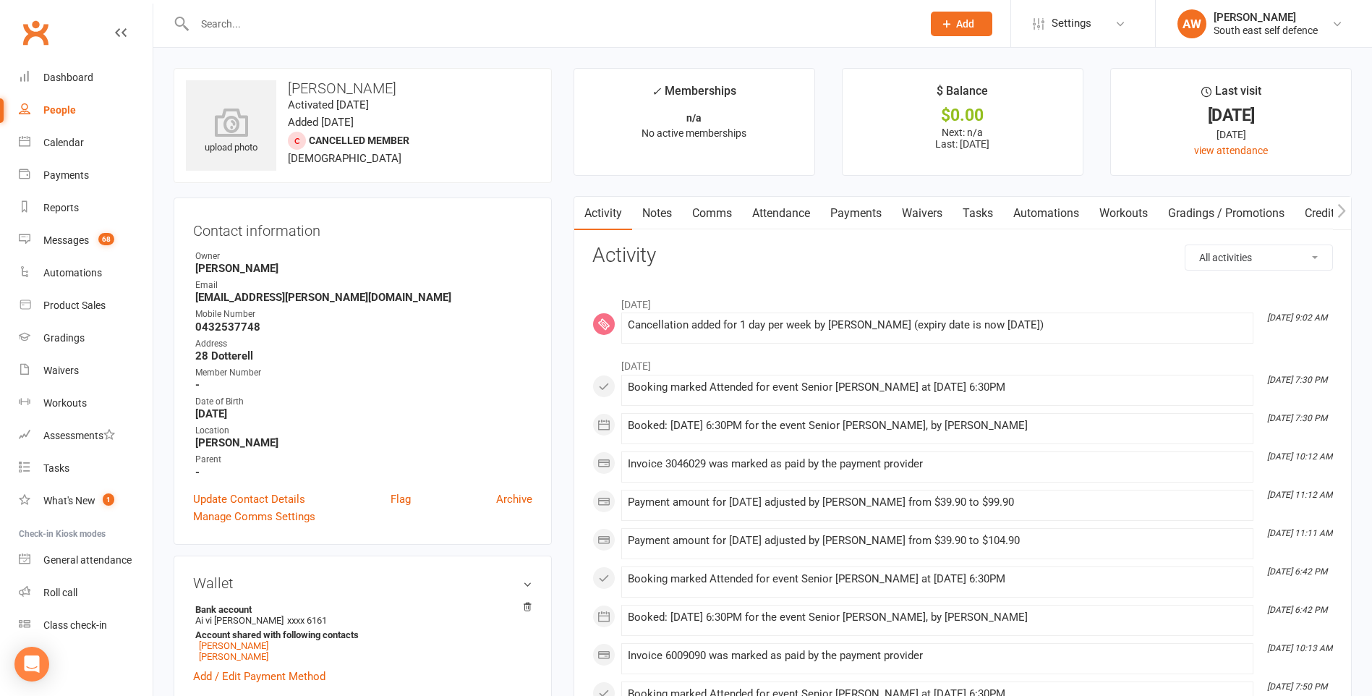
click at [862, 218] on link "Payments" at bounding box center [856, 213] width 72 height 33
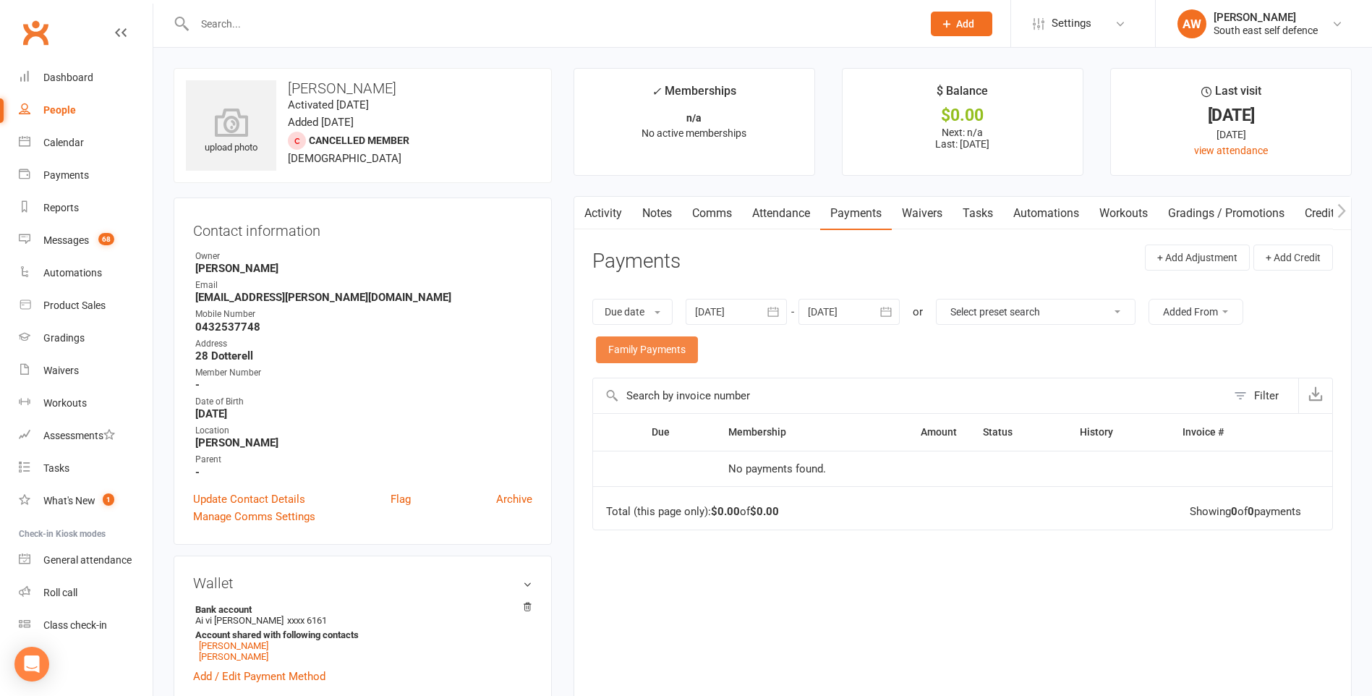
click at [664, 354] on link "Family Payments" at bounding box center [647, 349] width 102 height 26
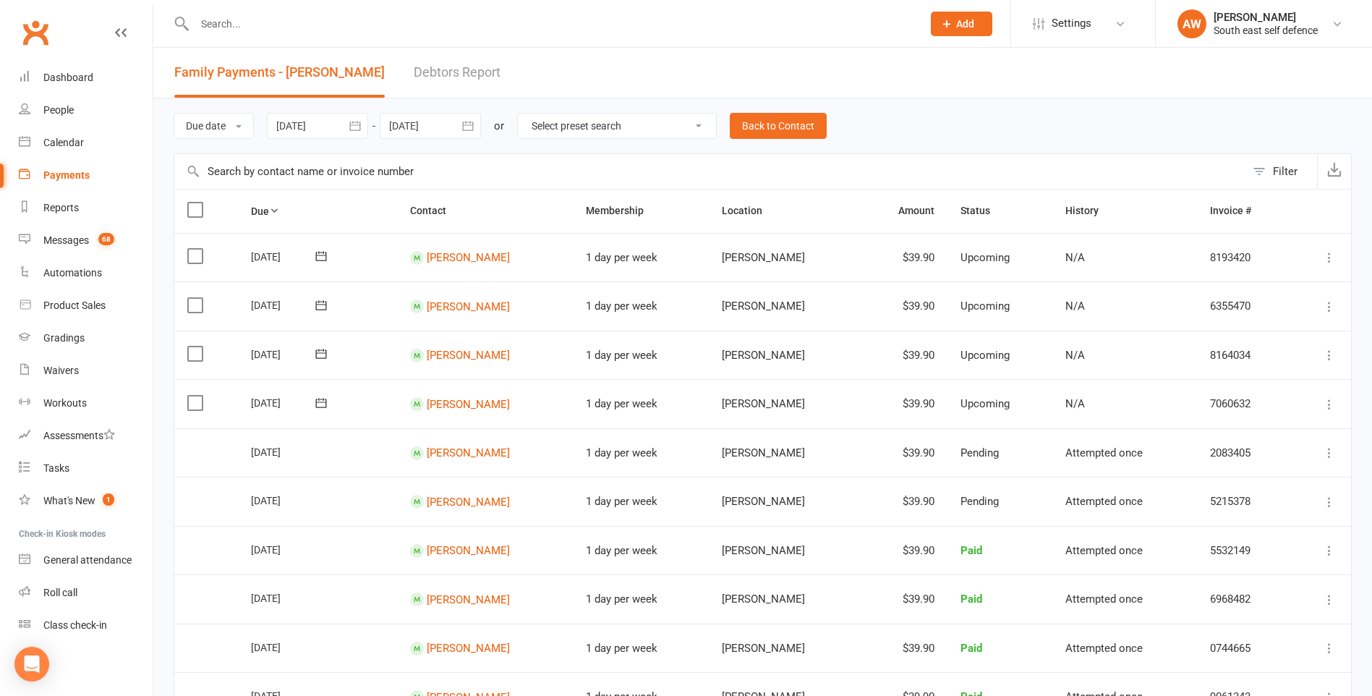
click at [471, 127] on icon "button" at bounding box center [468, 126] width 14 height 14
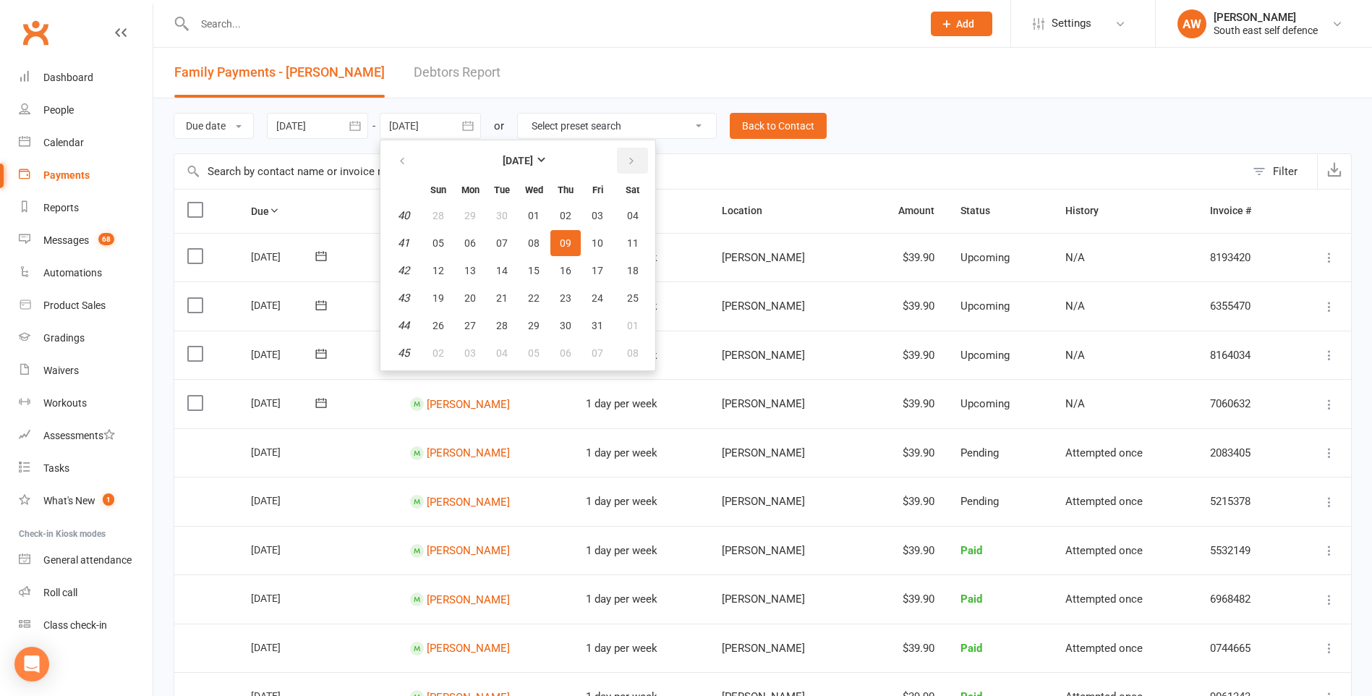
click at [631, 161] on icon "button" at bounding box center [631, 161] width 10 height 12
click at [636, 330] on span "29" at bounding box center [633, 326] width 12 height 12
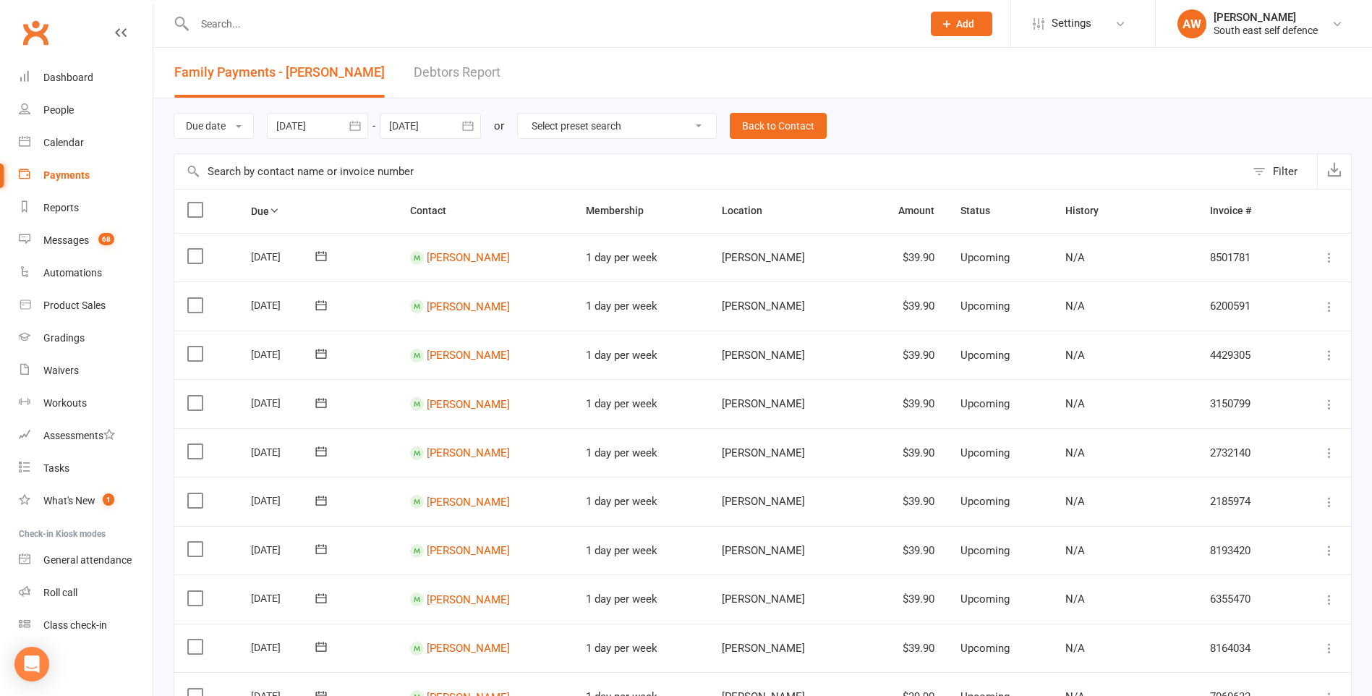
click at [473, 124] on icon "button" at bounding box center [468, 126] width 14 height 14
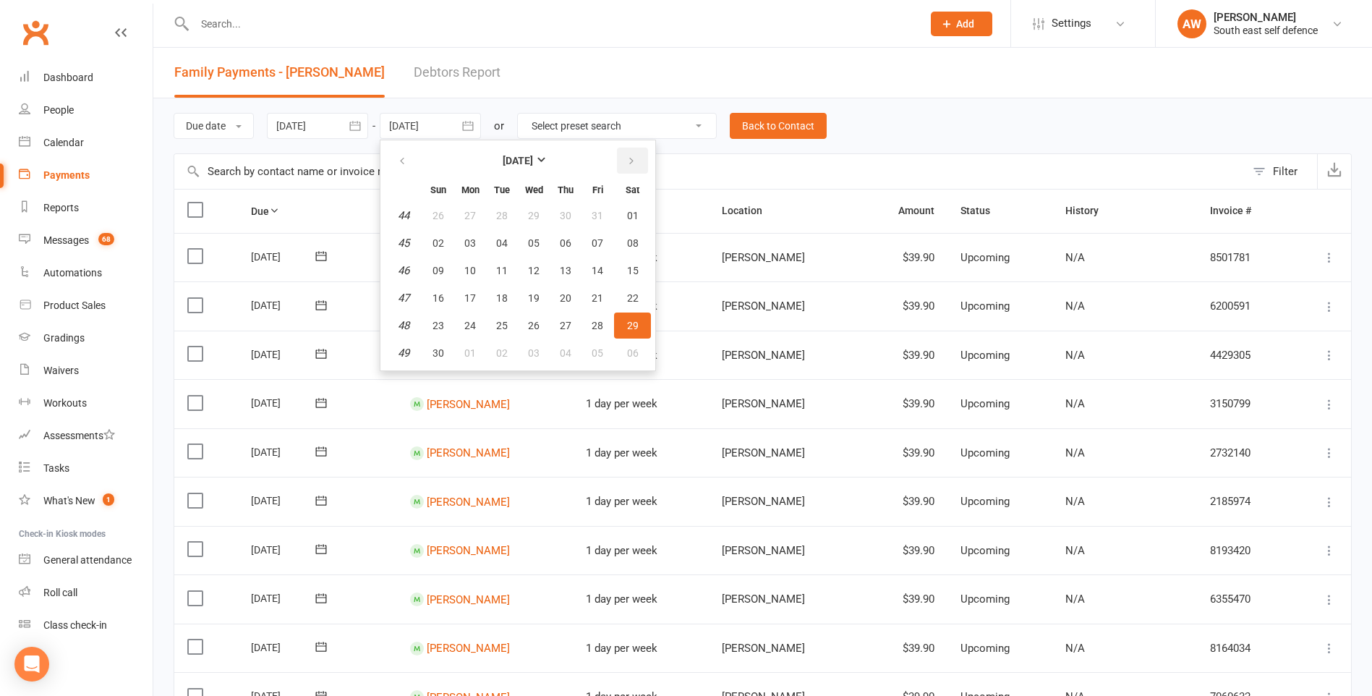
click at [639, 159] on button "button" at bounding box center [632, 161] width 31 height 26
click at [632, 239] on span "13" at bounding box center [633, 243] width 12 height 12
type input "[DATE]"
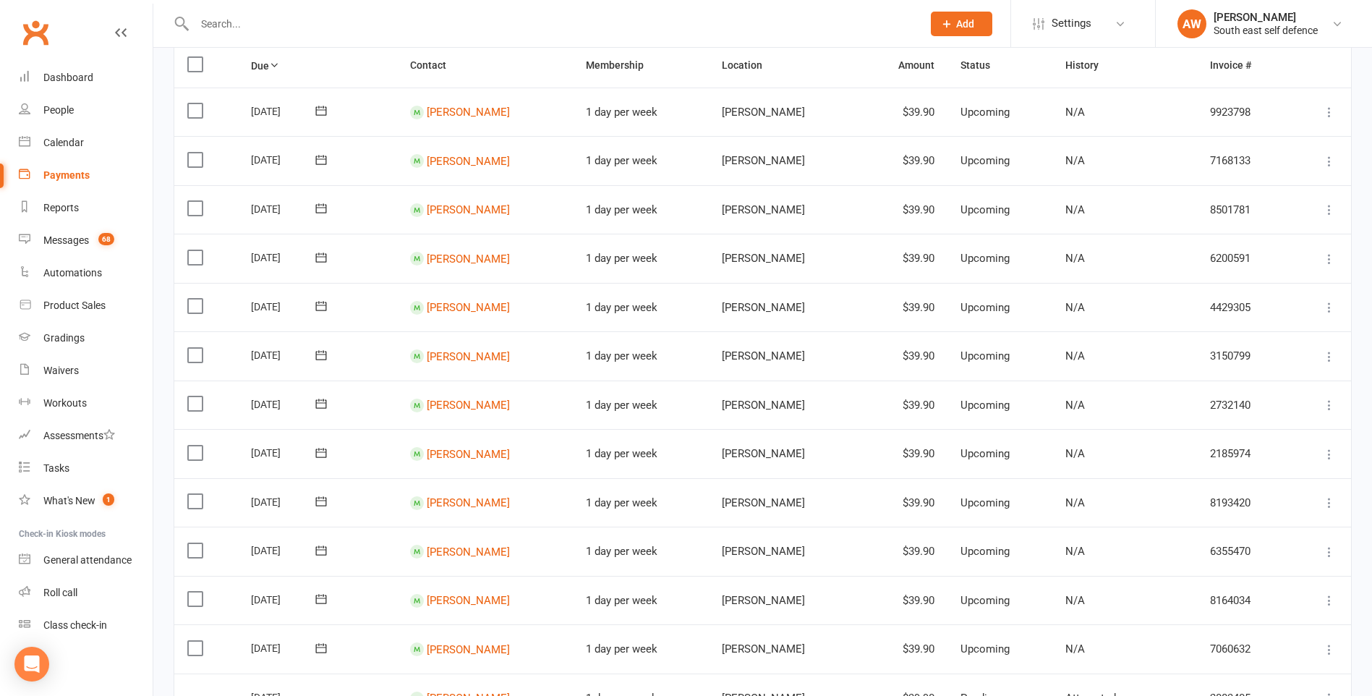
scroll to position [362, 0]
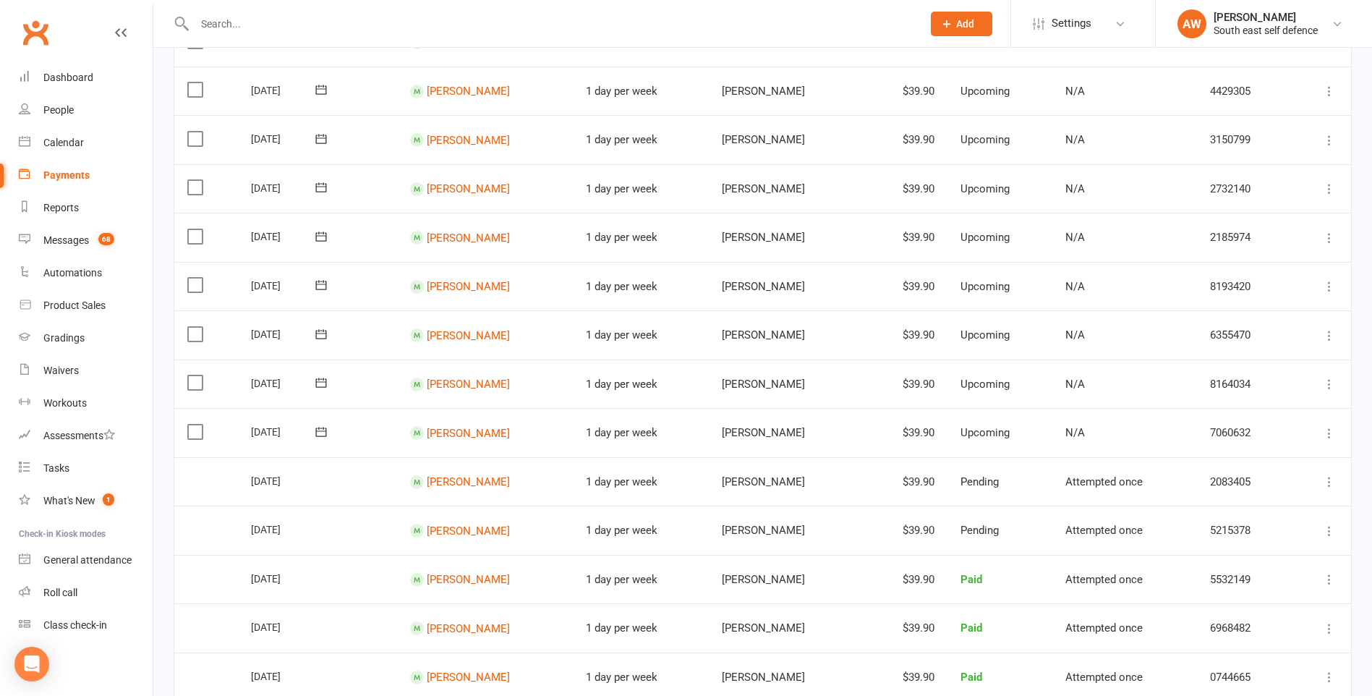
click at [1329, 432] on icon at bounding box center [1329, 433] width 14 height 14
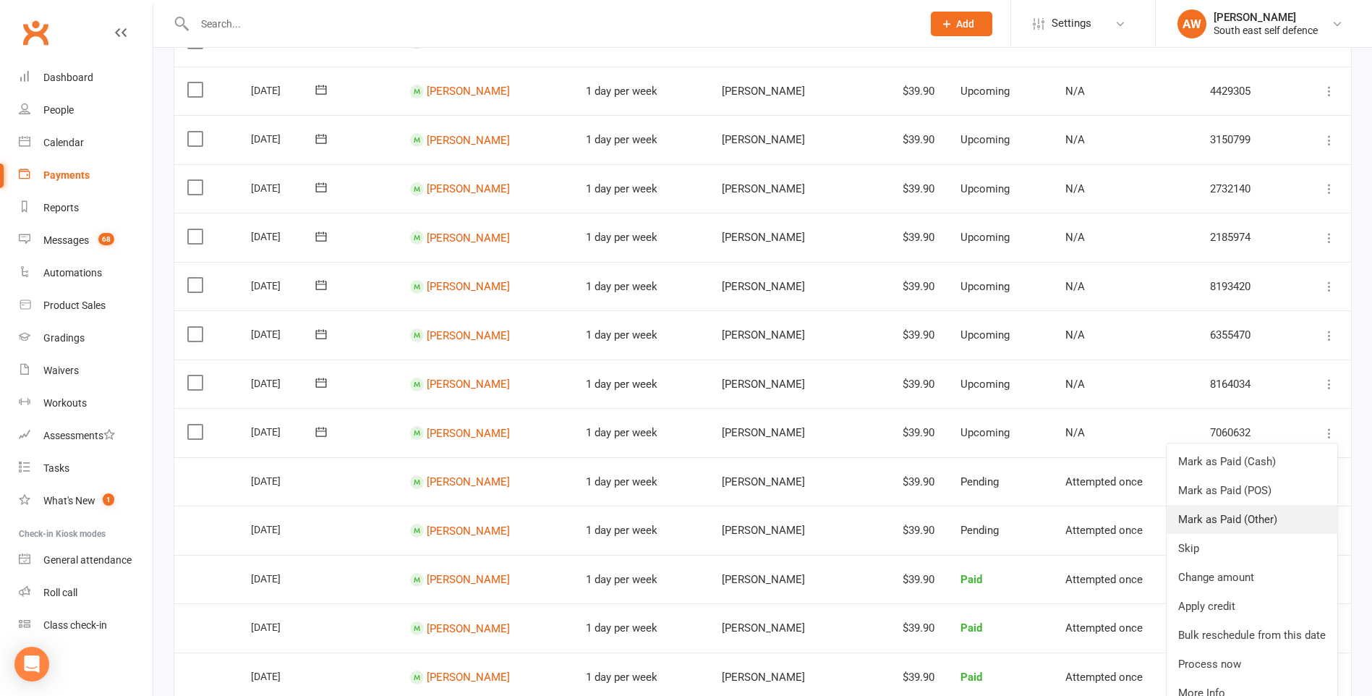
click at [1247, 520] on link "Mark as Paid (Other)" at bounding box center [1251, 519] width 171 height 29
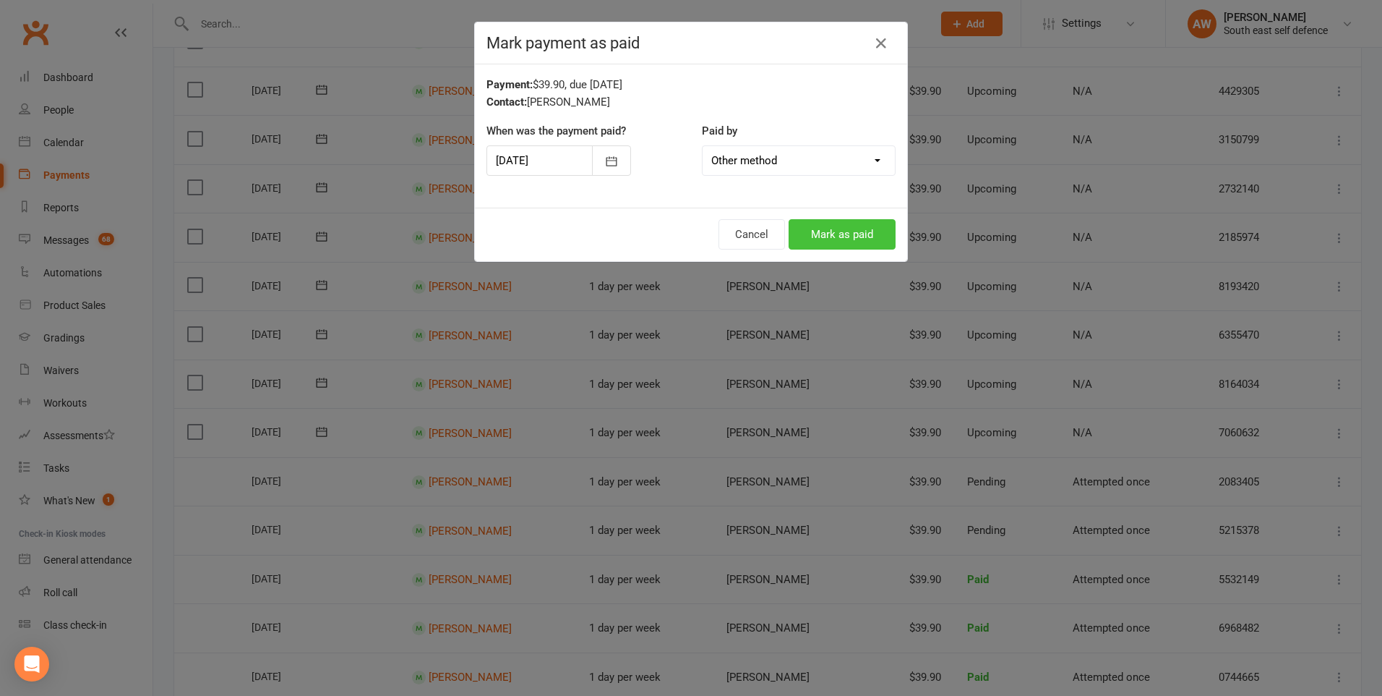
click at [848, 234] on button "Mark as paid" at bounding box center [842, 234] width 107 height 30
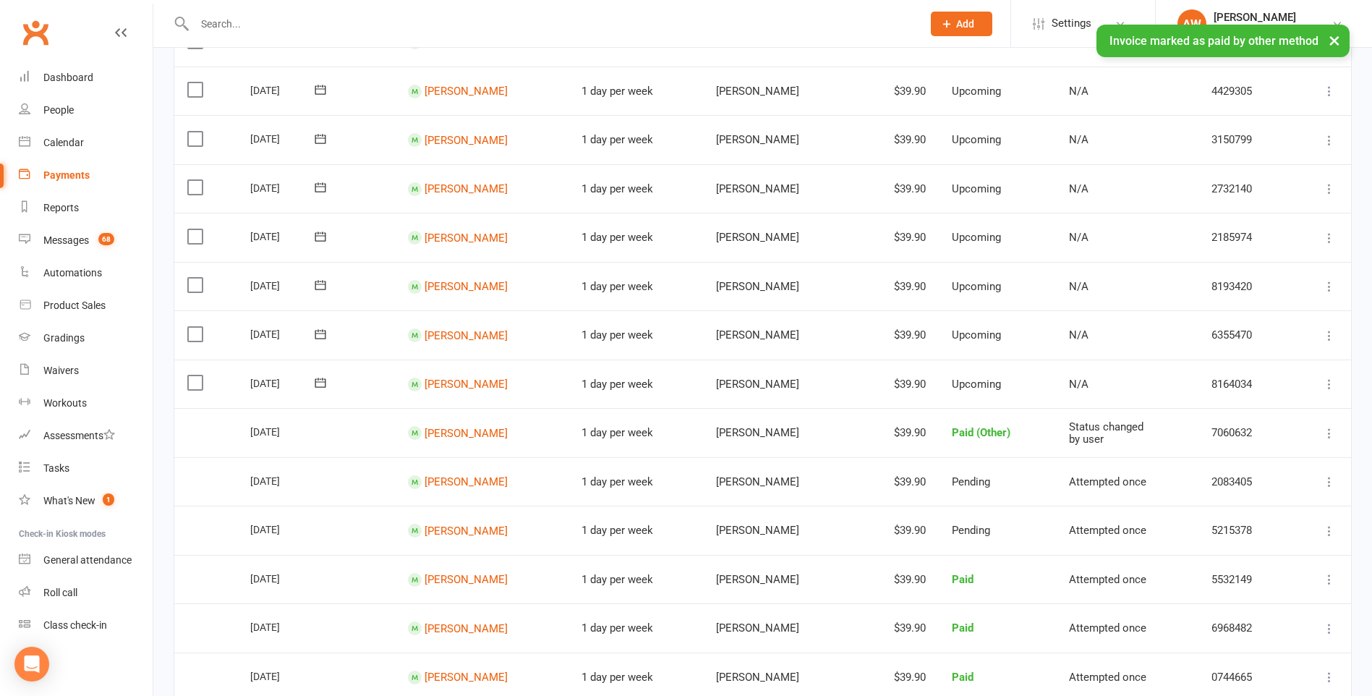
click at [1329, 432] on icon at bounding box center [1329, 433] width 14 height 14
click at [1297, 458] on link "Change to upcoming" at bounding box center [1265, 461] width 143 height 29
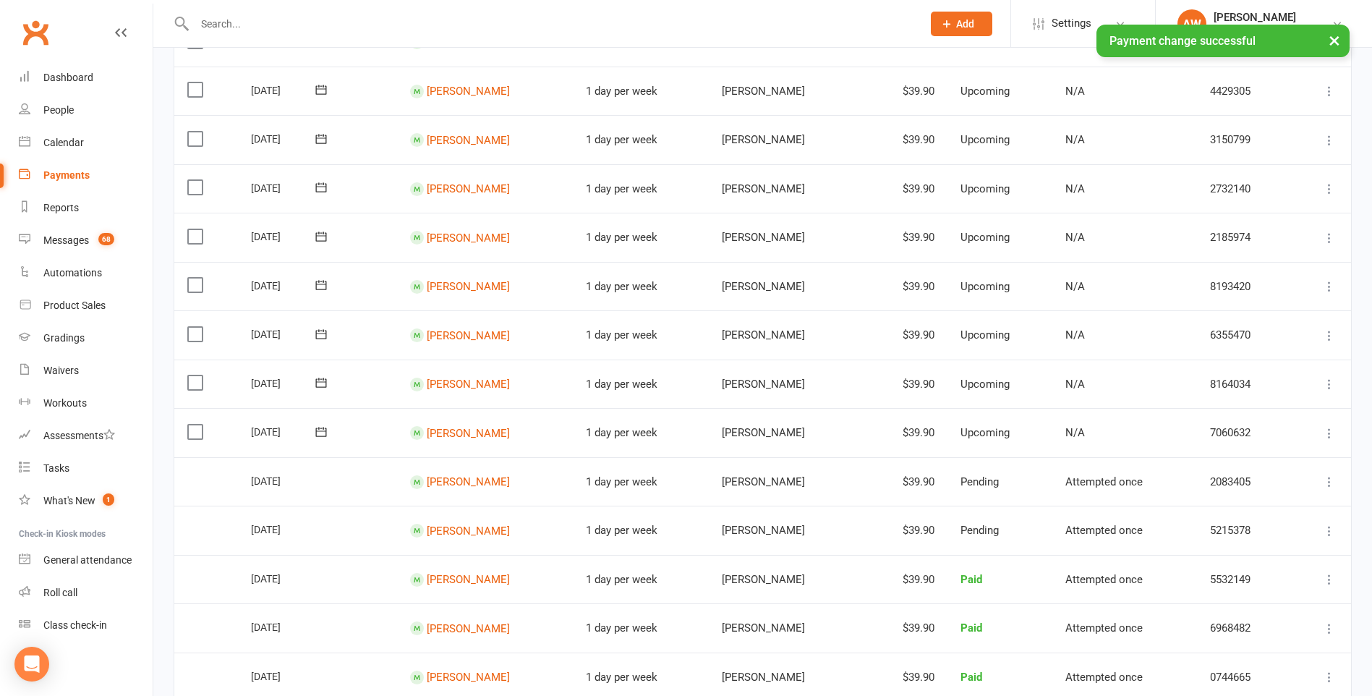
click at [1328, 481] on icon at bounding box center [1329, 481] width 14 height 14
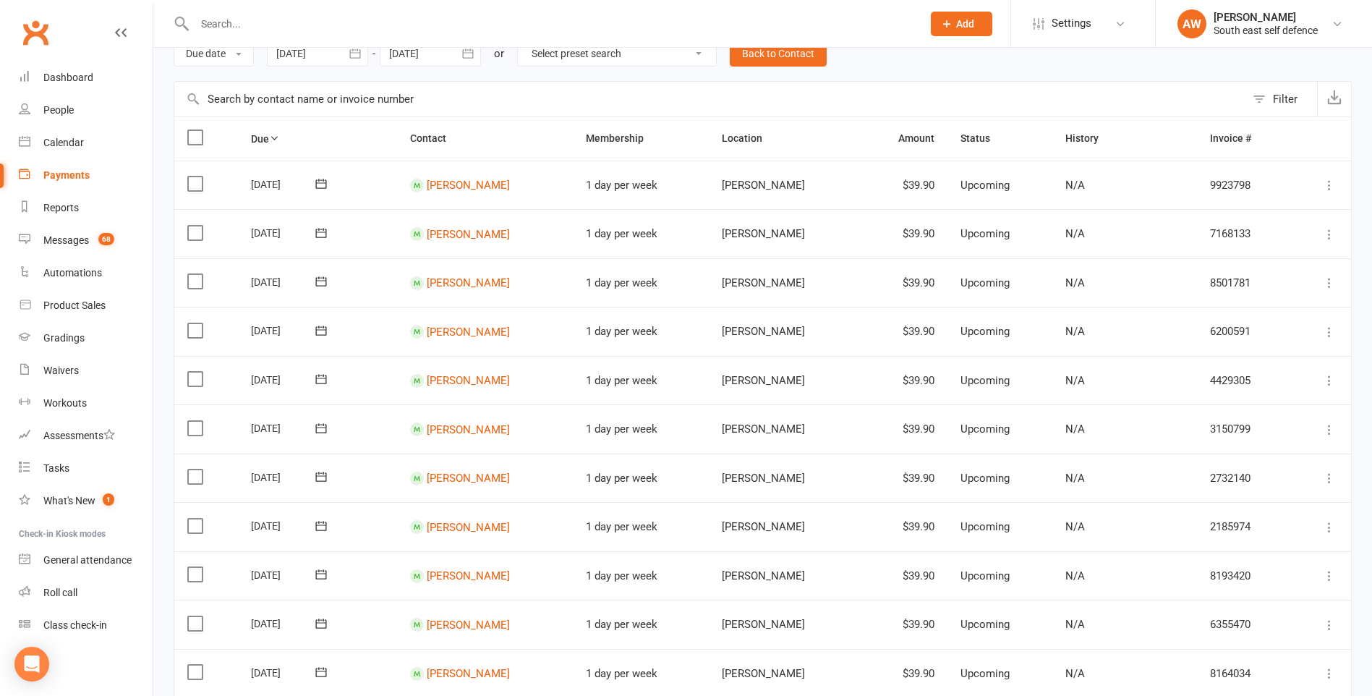
scroll to position [0, 0]
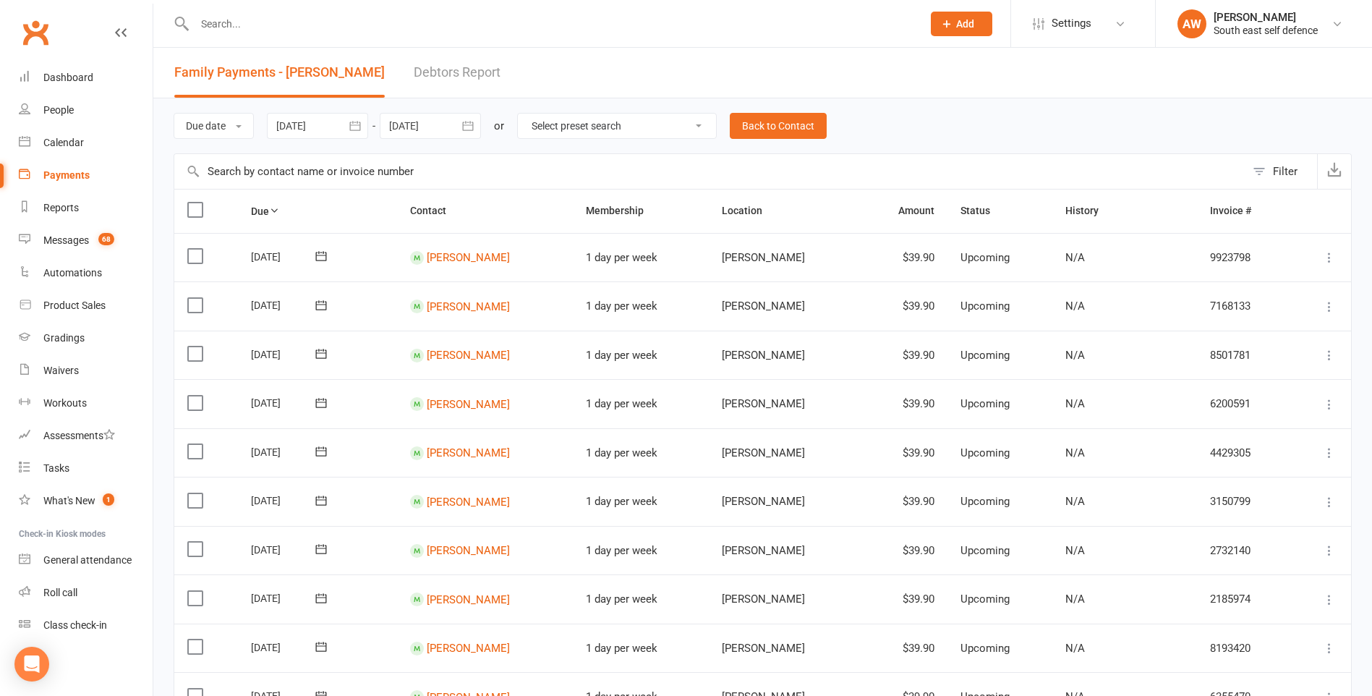
click at [234, 25] on input "text" at bounding box center [551, 24] width 722 height 20
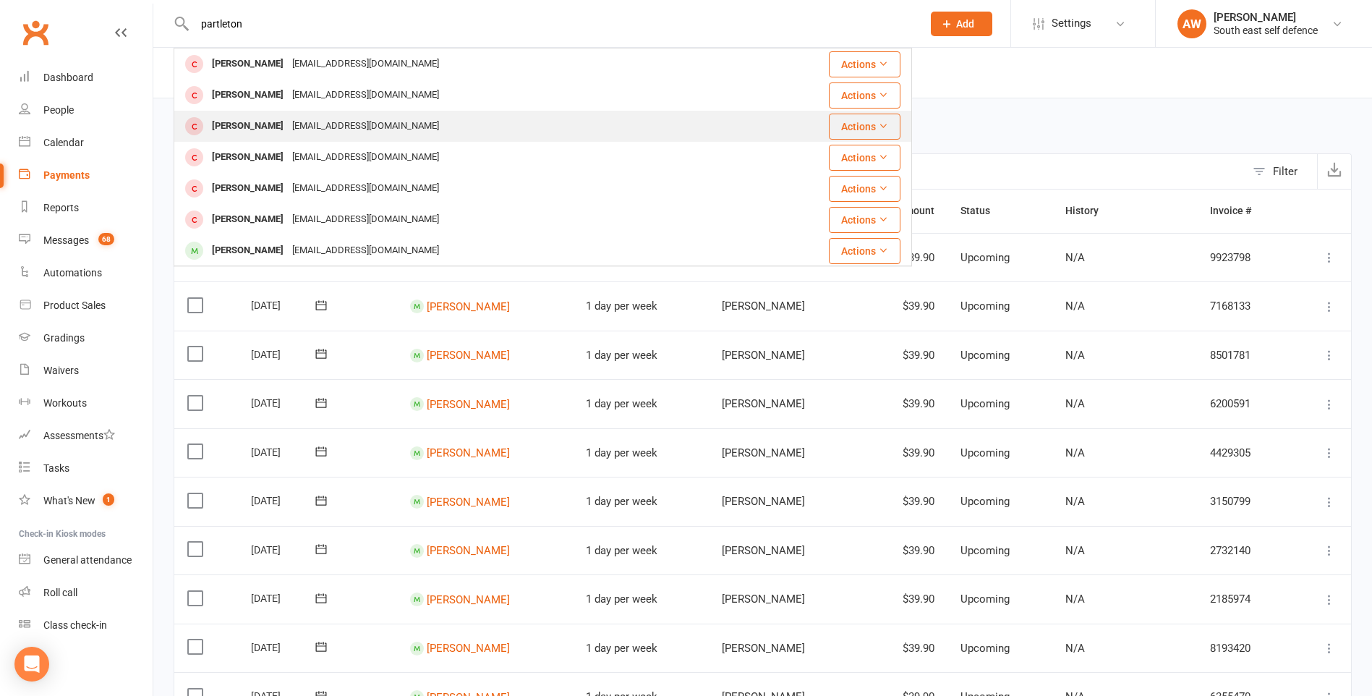
type input "partleton"
click at [270, 123] on div "[PERSON_NAME]" at bounding box center [248, 126] width 80 height 21
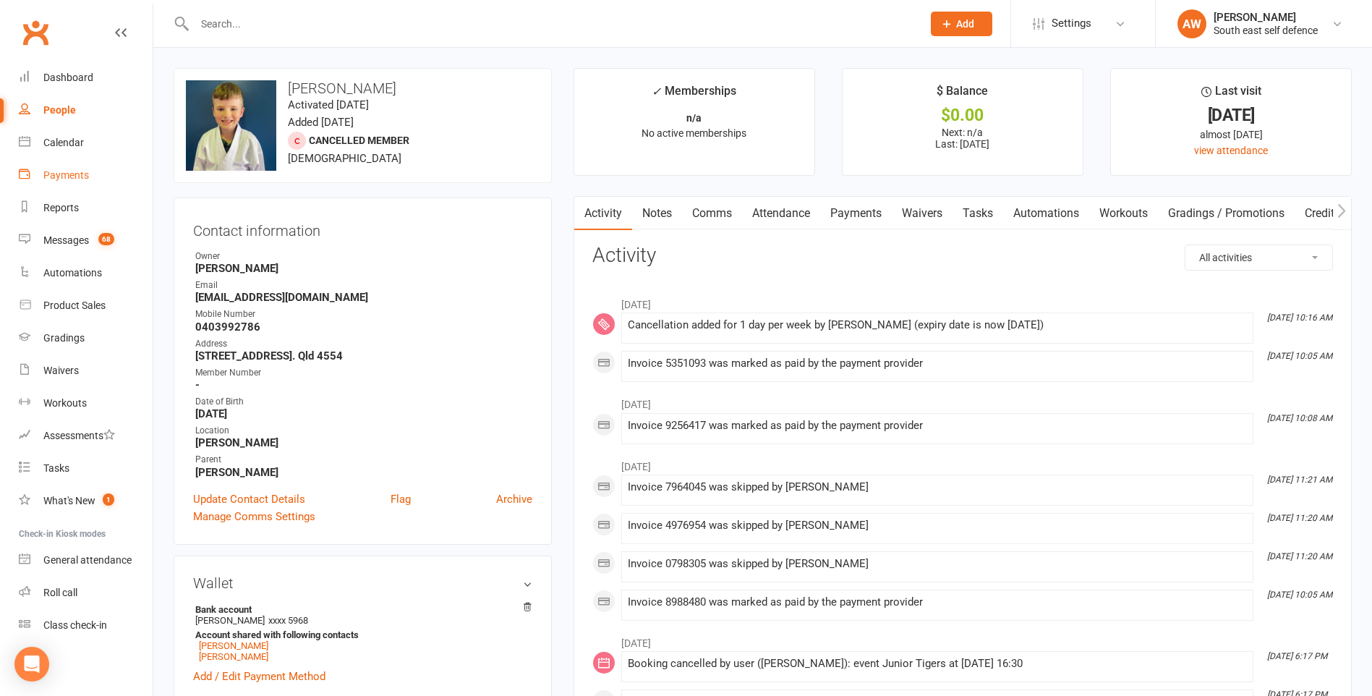
click at [58, 169] on div "Payments" at bounding box center [66, 175] width 46 height 12
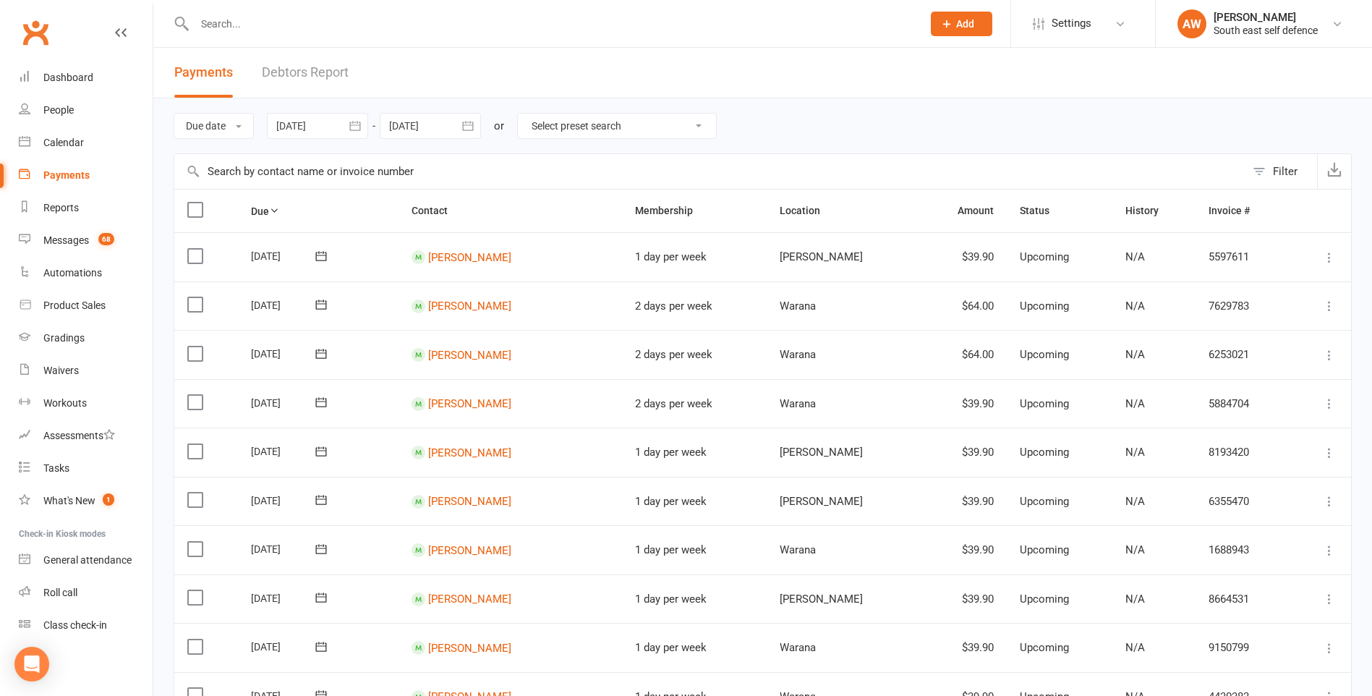
click at [356, 127] on icon "button" at bounding box center [355, 126] width 14 height 14
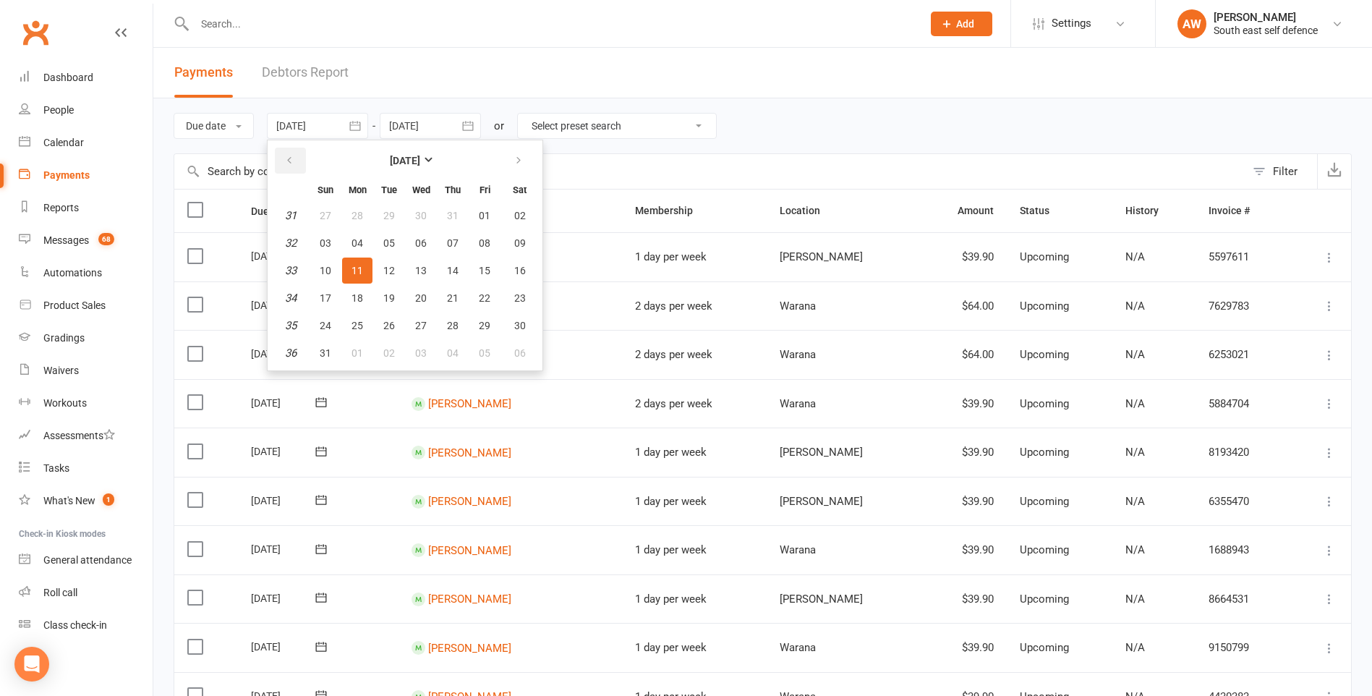
click at [294, 155] on icon "button" at bounding box center [289, 161] width 10 height 12
click at [392, 215] on span "01" at bounding box center [389, 216] width 12 height 12
type input "[DATE]"
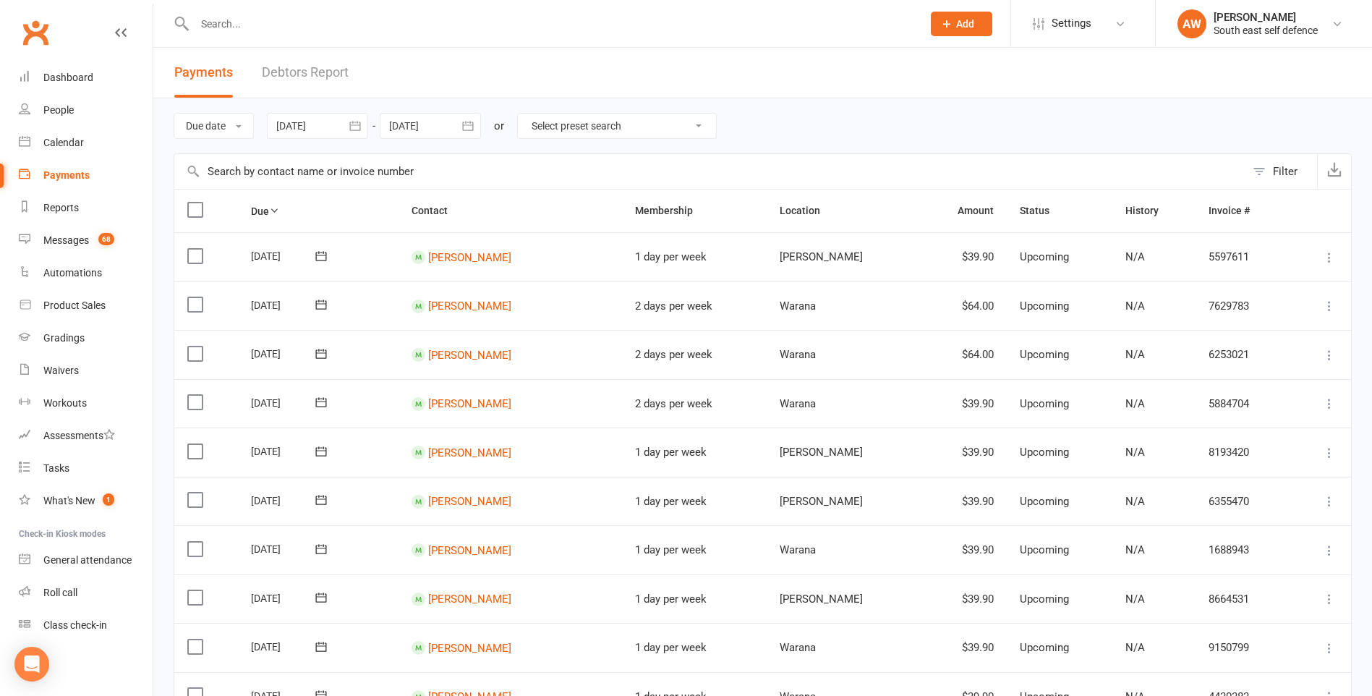
click at [447, 129] on div at bounding box center [430, 126] width 101 height 26
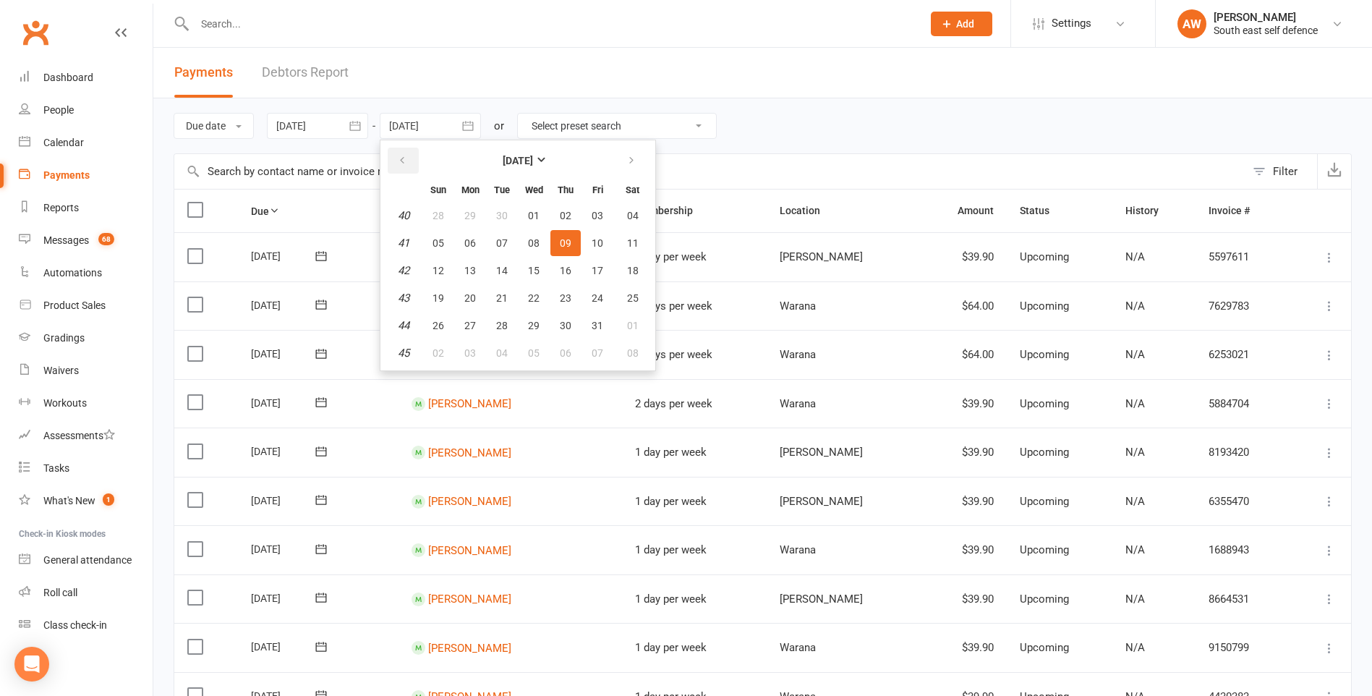
click at [406, 158] on icon "button" at bounding box center [402, 161] width 10 height 12
click at [565, 243] on span "11" at bounding box center [566, 243] width 12 height 12
type input "[DATE]"
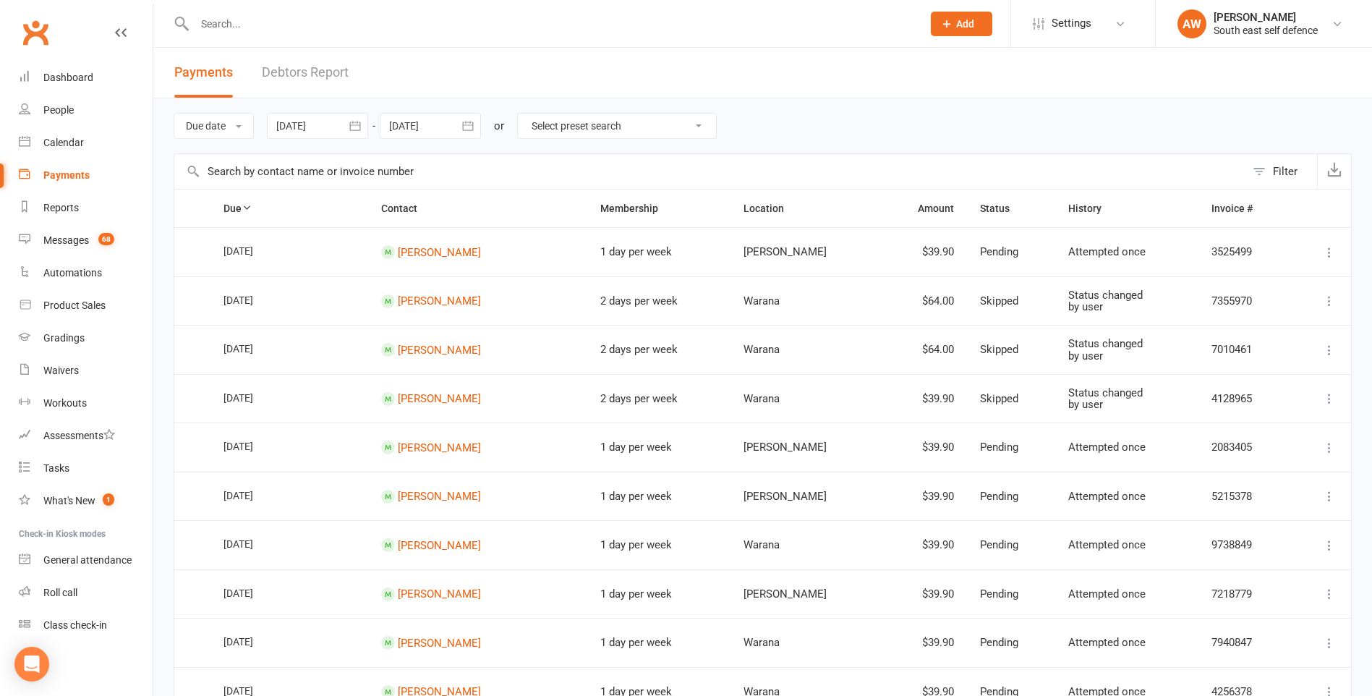
click at [1265, 172] on button "Filter" at bounding box center [1281, 171] width 72 height 35
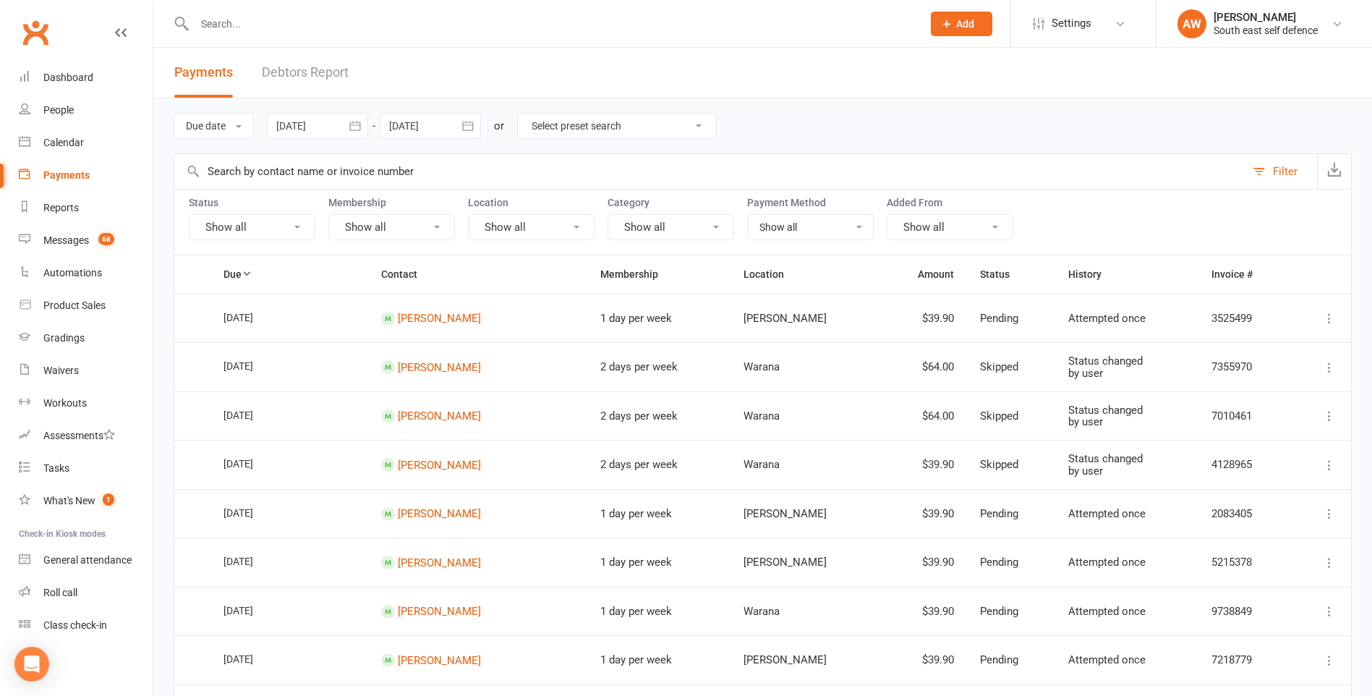
click at [289, 225] on button "Show all" at bounding box center [252, 227] width 127 height 26
click at [237, 375] on link "Failed" at bounding box center [269, 375] width 160 height 29
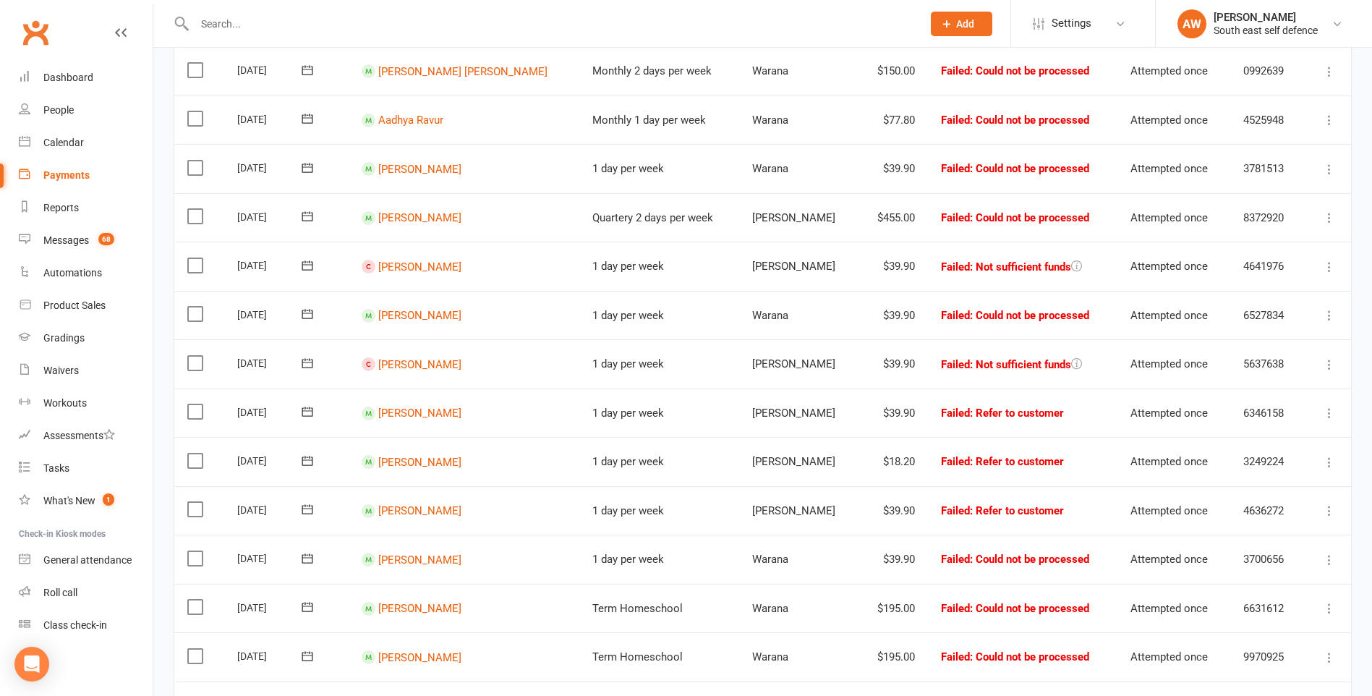
scroll to position [723, 0]
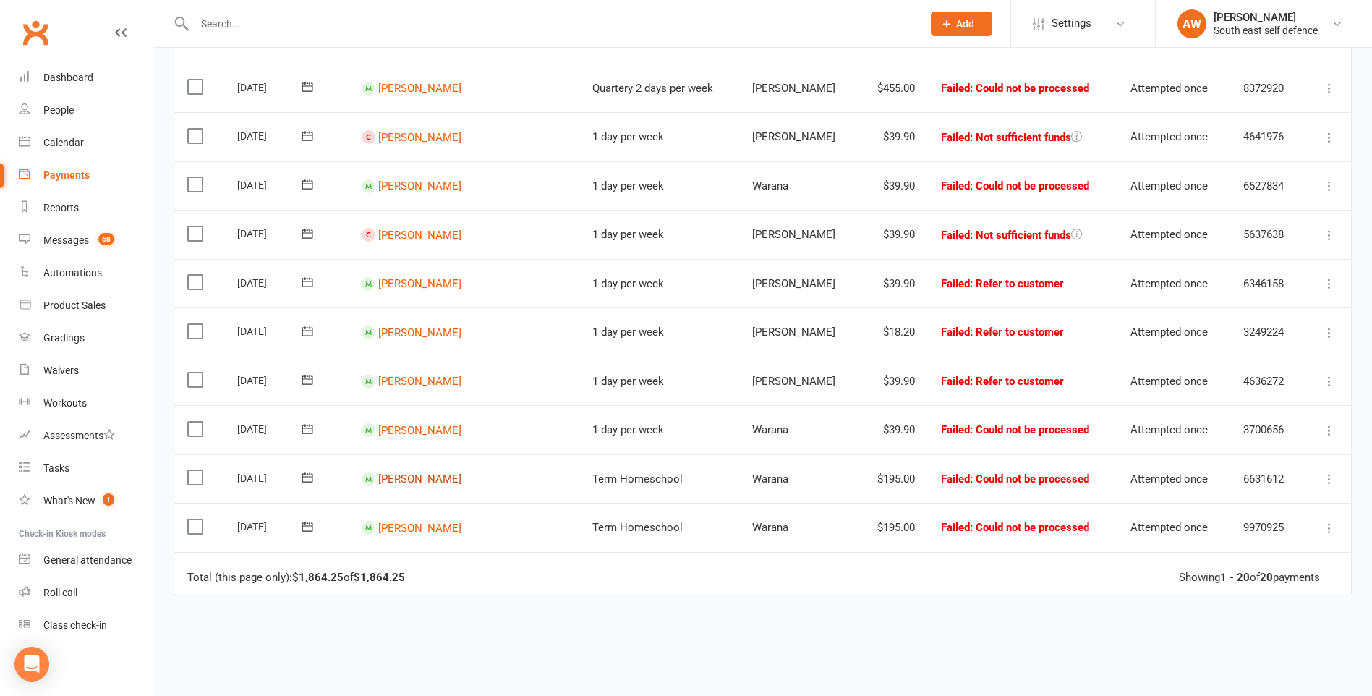
click at [441, 482] on link "[PERSON_NAME]" at bounding box center [419, 478] width 83 height 13
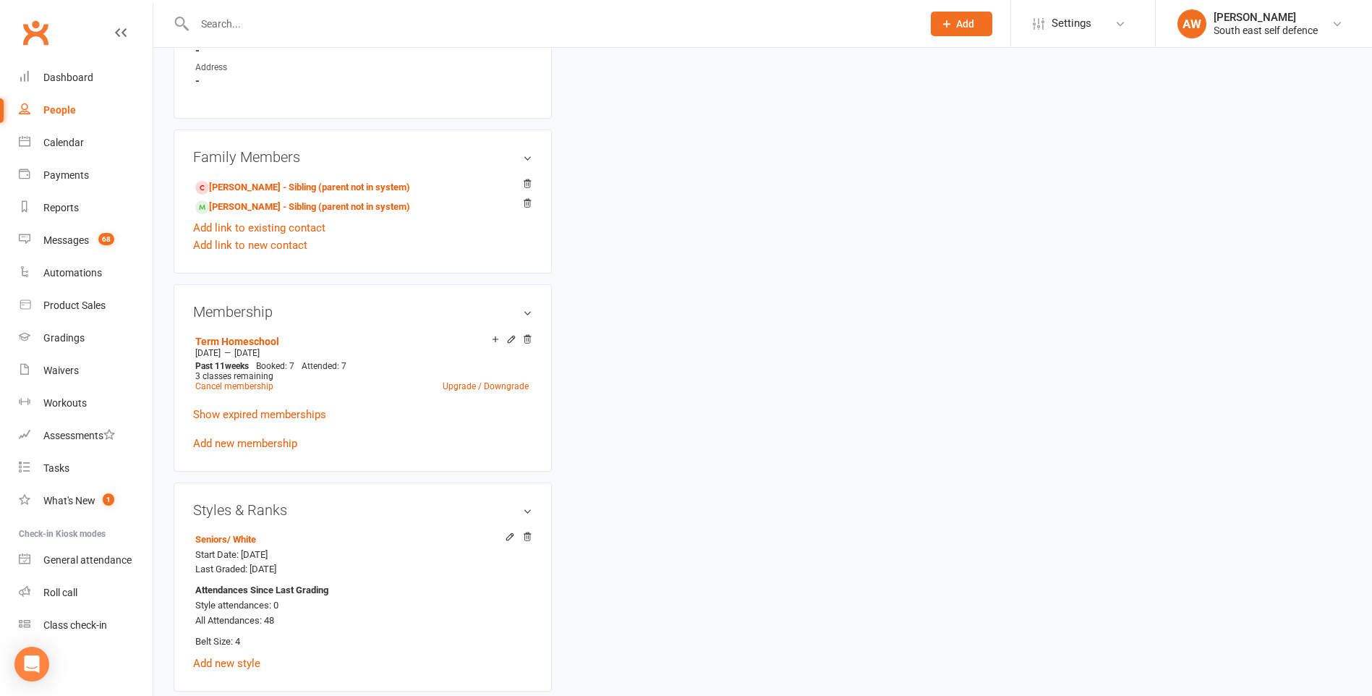
scroll to position [779, 0]
click at [264, 207] on link "[PERSON_NAME] - Sibling (parent not in system)" at bounding box center [302, 207] width 215 height 15
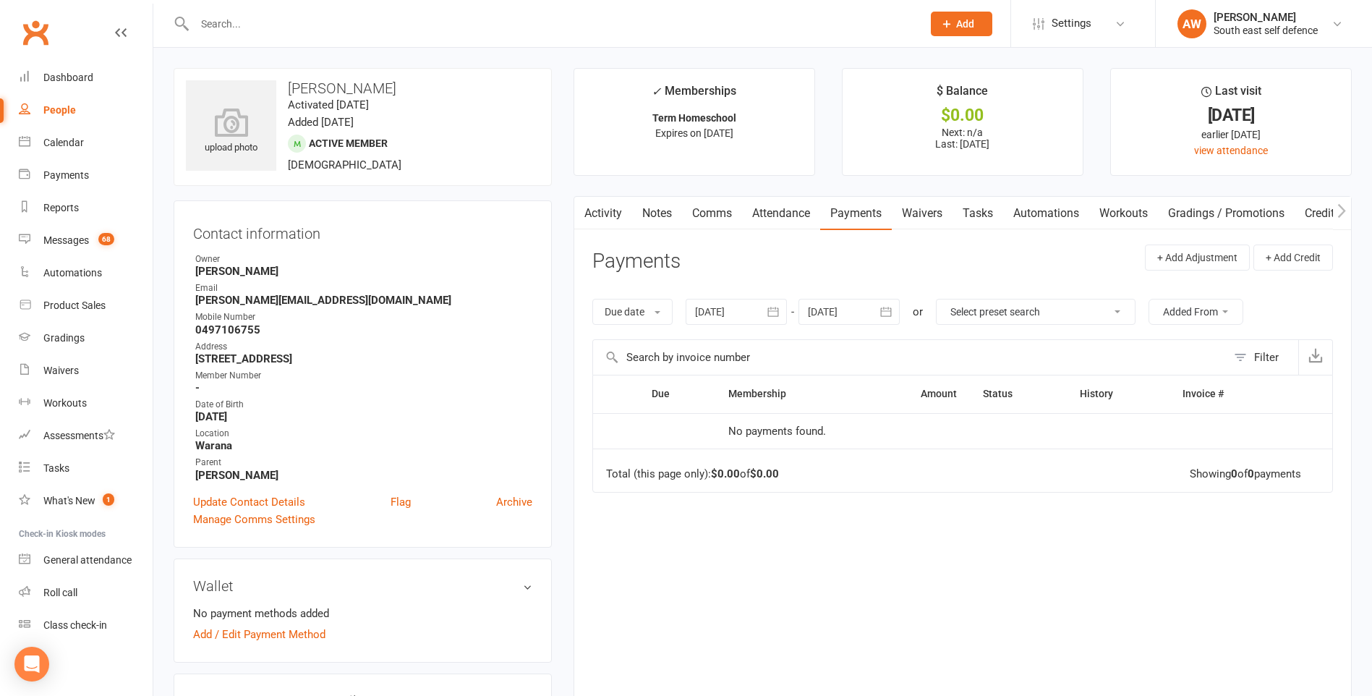
click at [716, 316] on div at bounding box center [735, 312] width 101 height 26
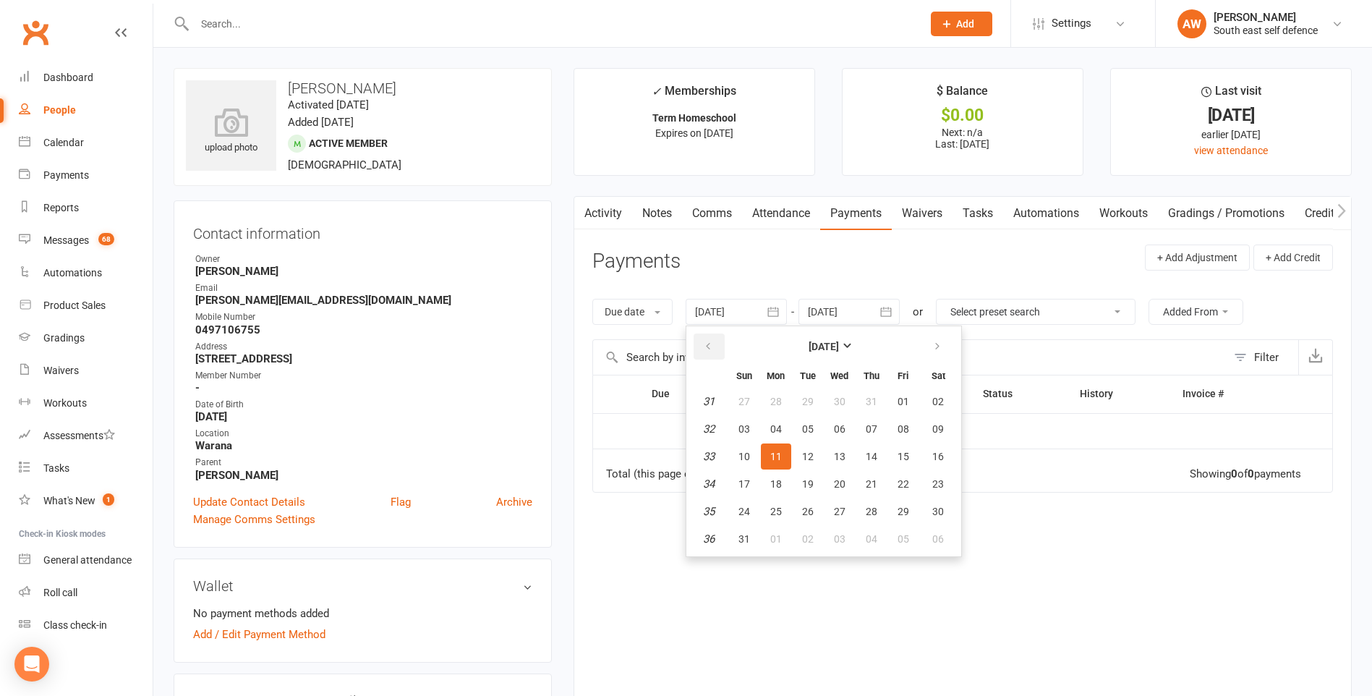
click at [709, 343] on icon "button" at bounding box center [708, 347] width 10 height 12
click at [805, 401] on span "01" at bounding box center [808, 402] width 12 height 12
type input "[DATE]"
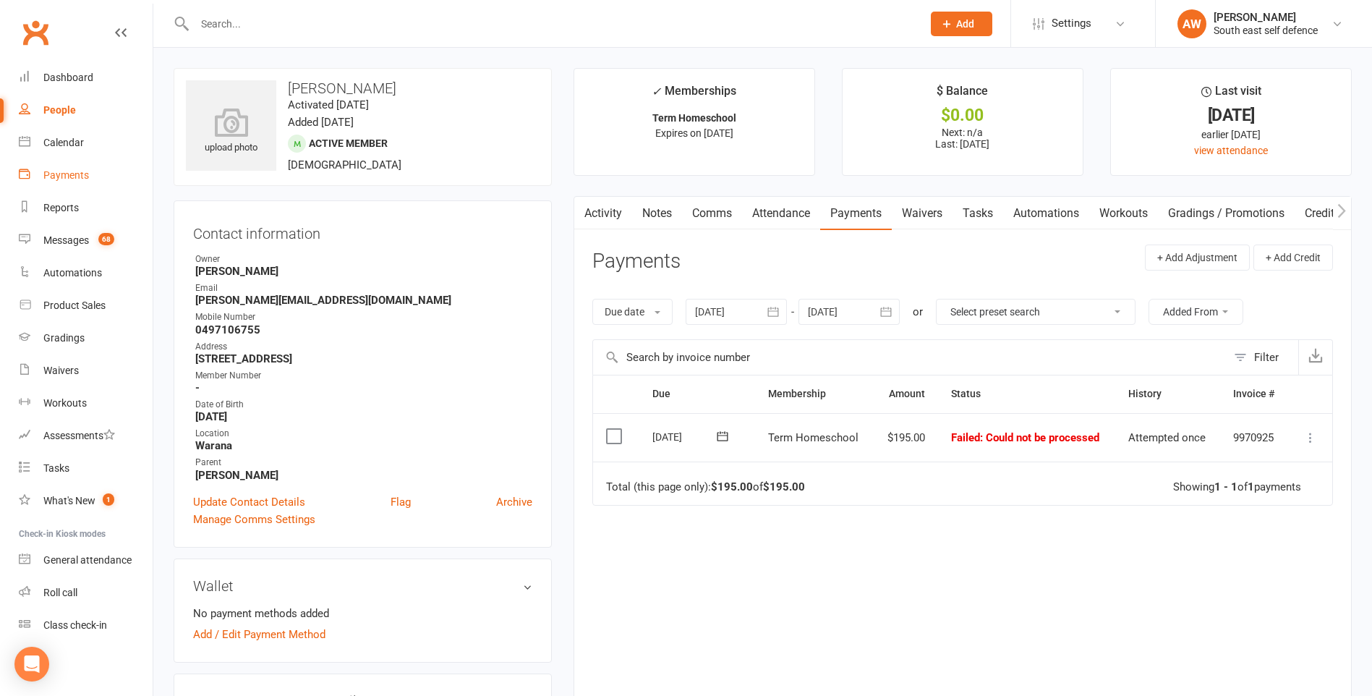
click at [66, 179] on div "Payments" at bounding box center [66, 175] width 46 height 12
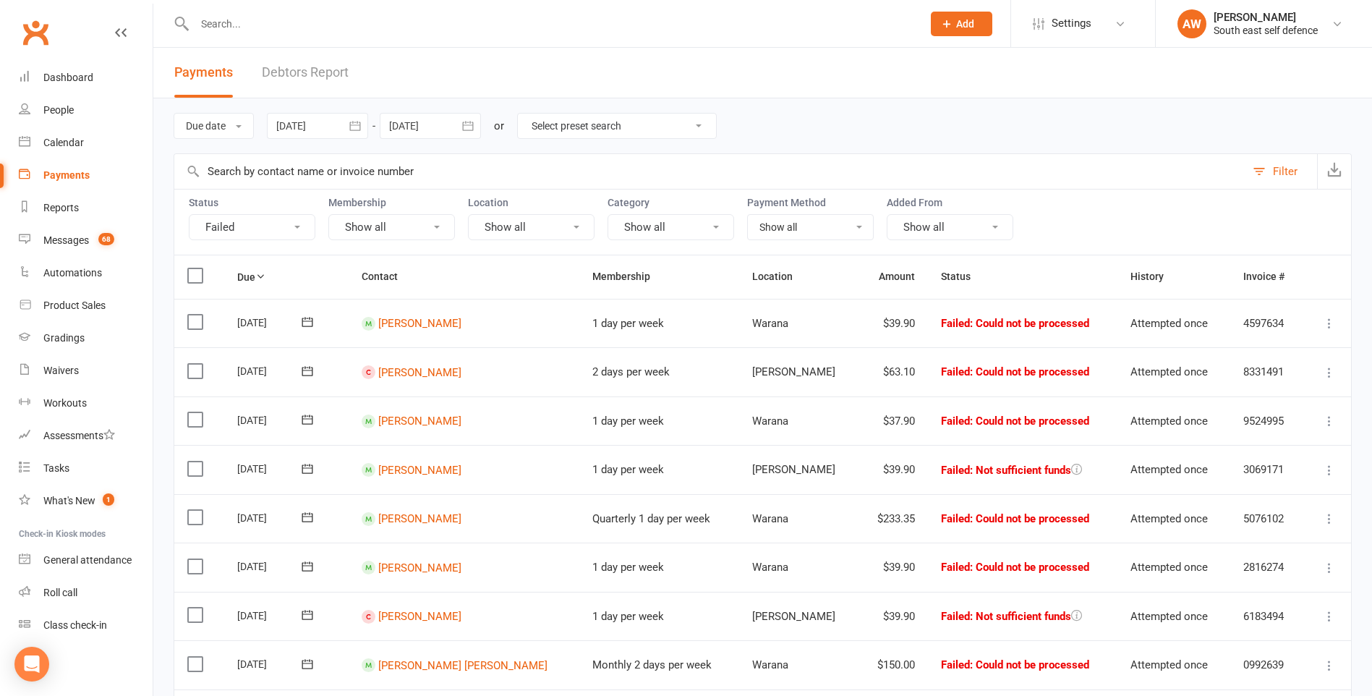
click at [1330, 372] on icon at bounding box center [1329, 372] width 14 height 14
click at [1259, 479] on link "Skip" at bounding box center [1265, 487] width 143 height 29
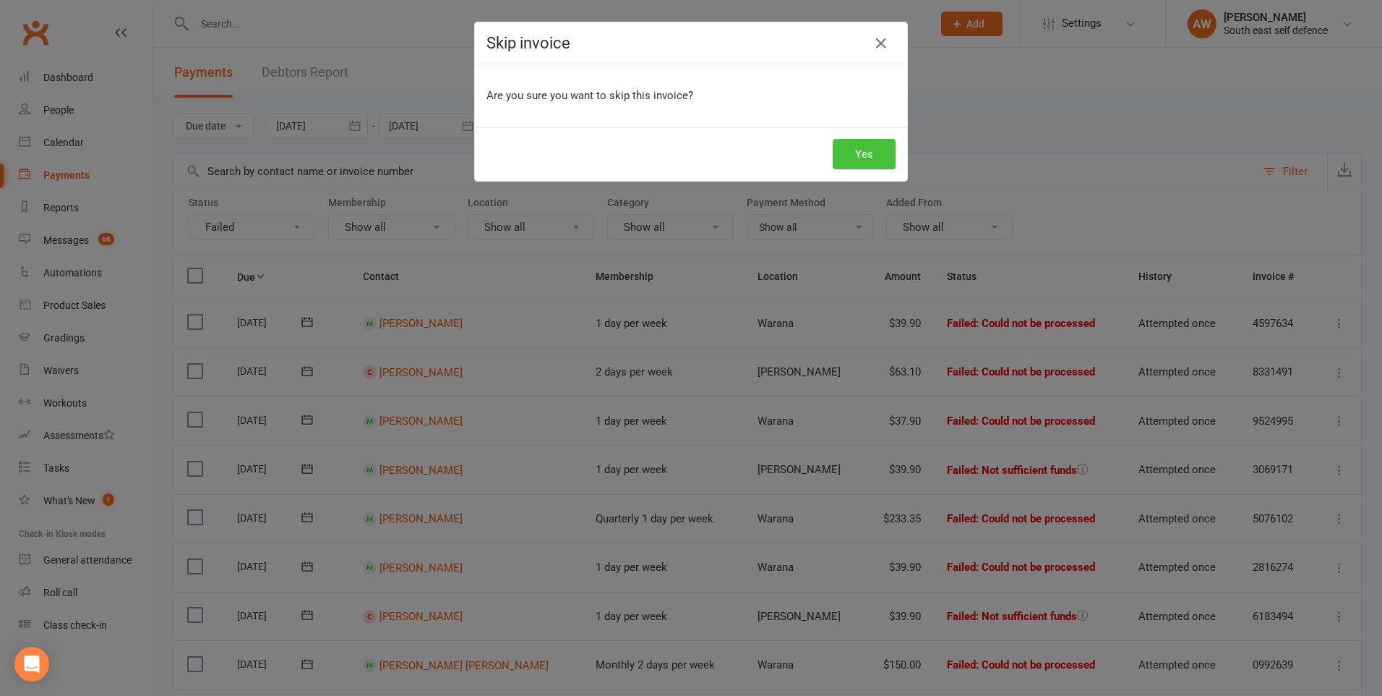
click at [858, 158] on button "Yes" at bounding box center [864, 154] width 63 height 30
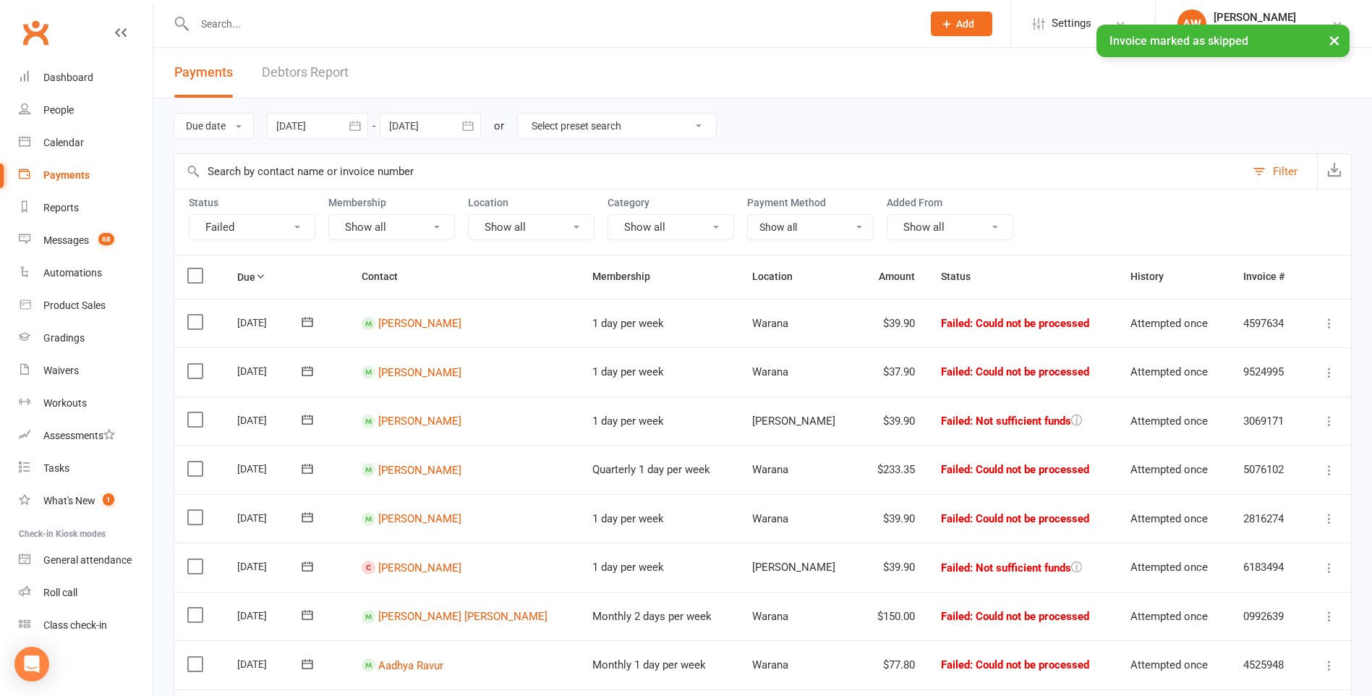
click at [1326, 372] on icon at bounding box center [1329, 372] width 14 height 14
click at [1257, 487] on link "Skip" at bounding box center [1265, 487] width 143 height 29
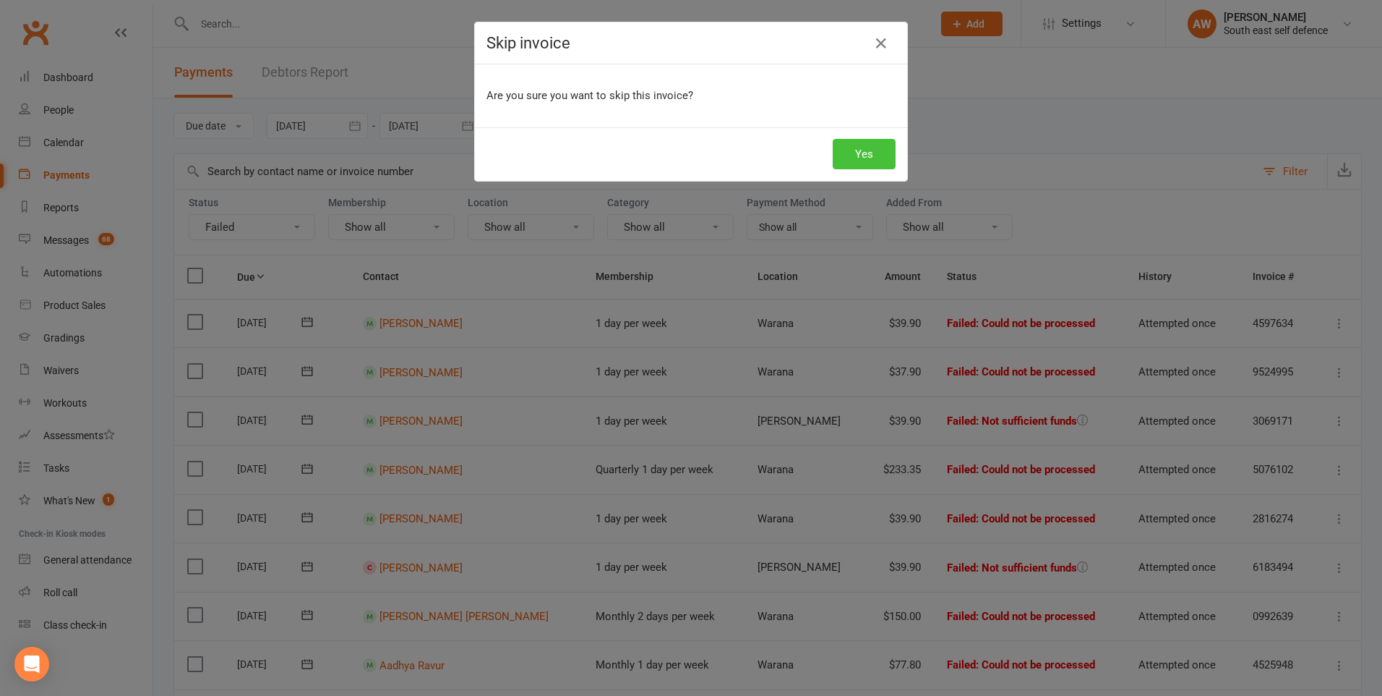
click at [854, 161] on button "Yes" at bounding box center [864, 154] width 63 height 30
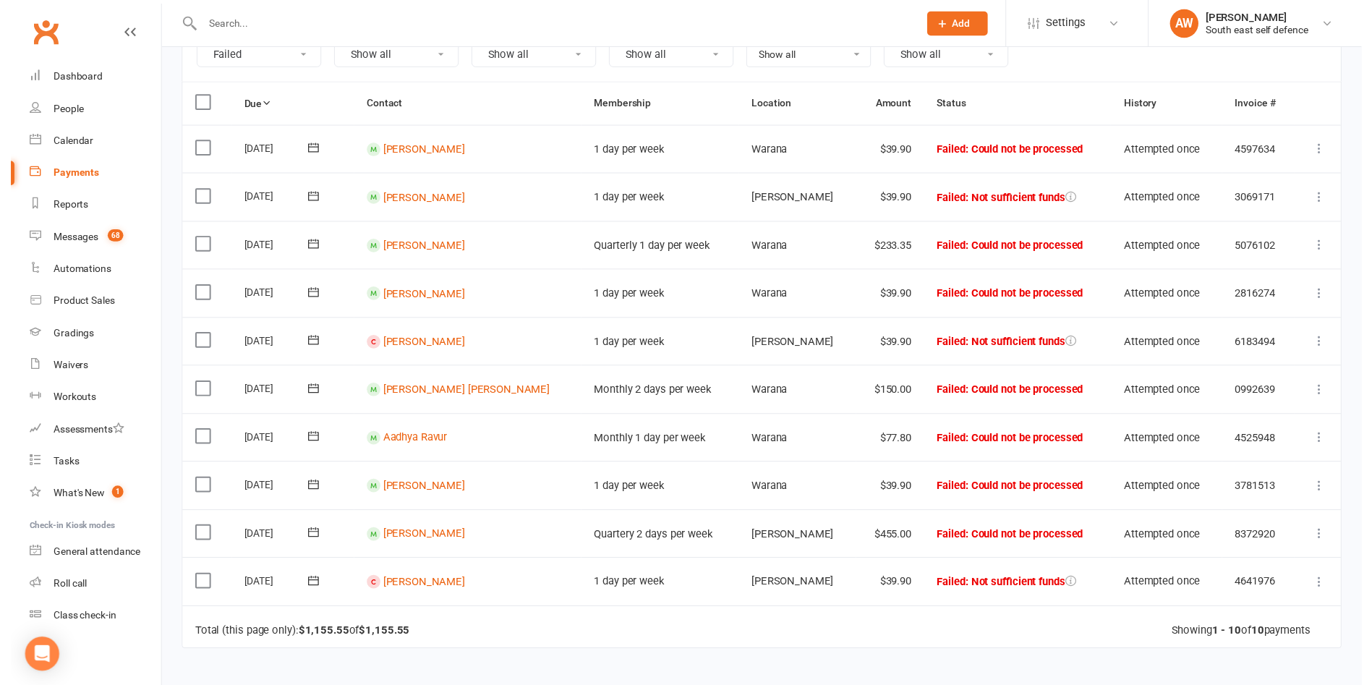
scroll to position [217, 0]
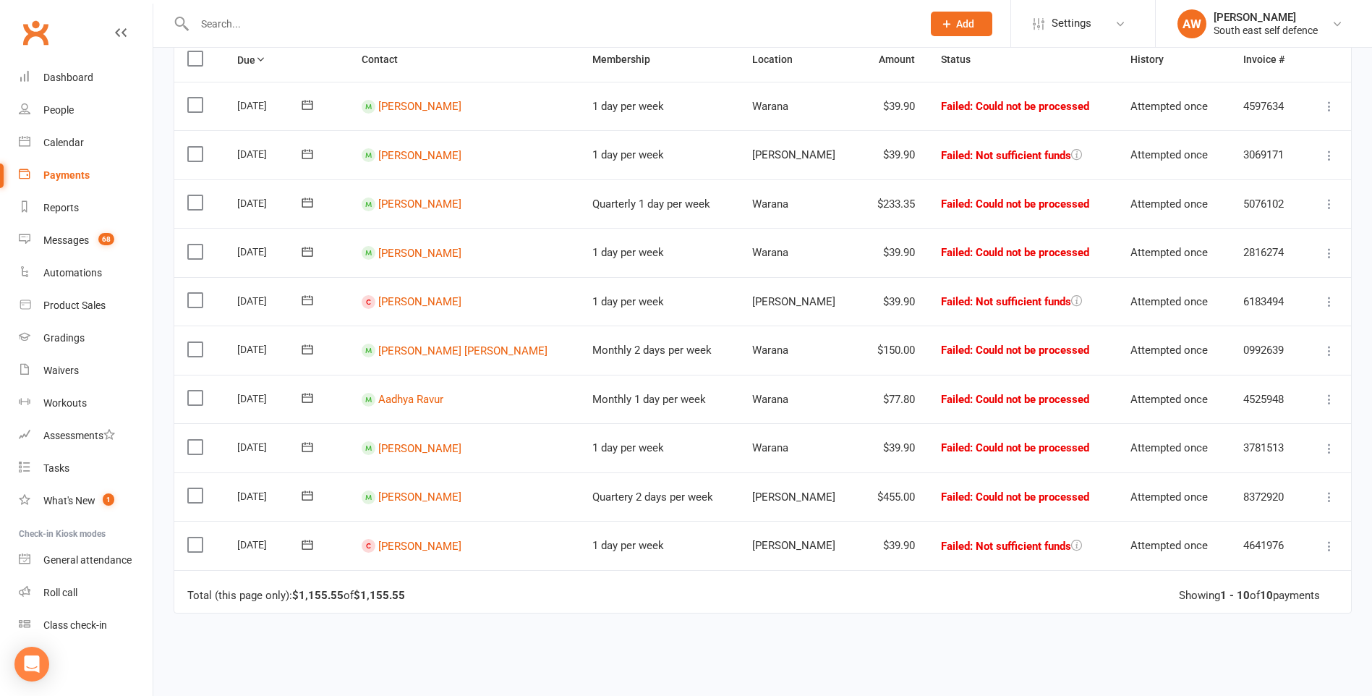
click at [312, 497] on icon at bounding box center [307, 495] width 11 height 9
click at [496, 533] on icon "button" at bounding box center [495, 527] width 10 height 12
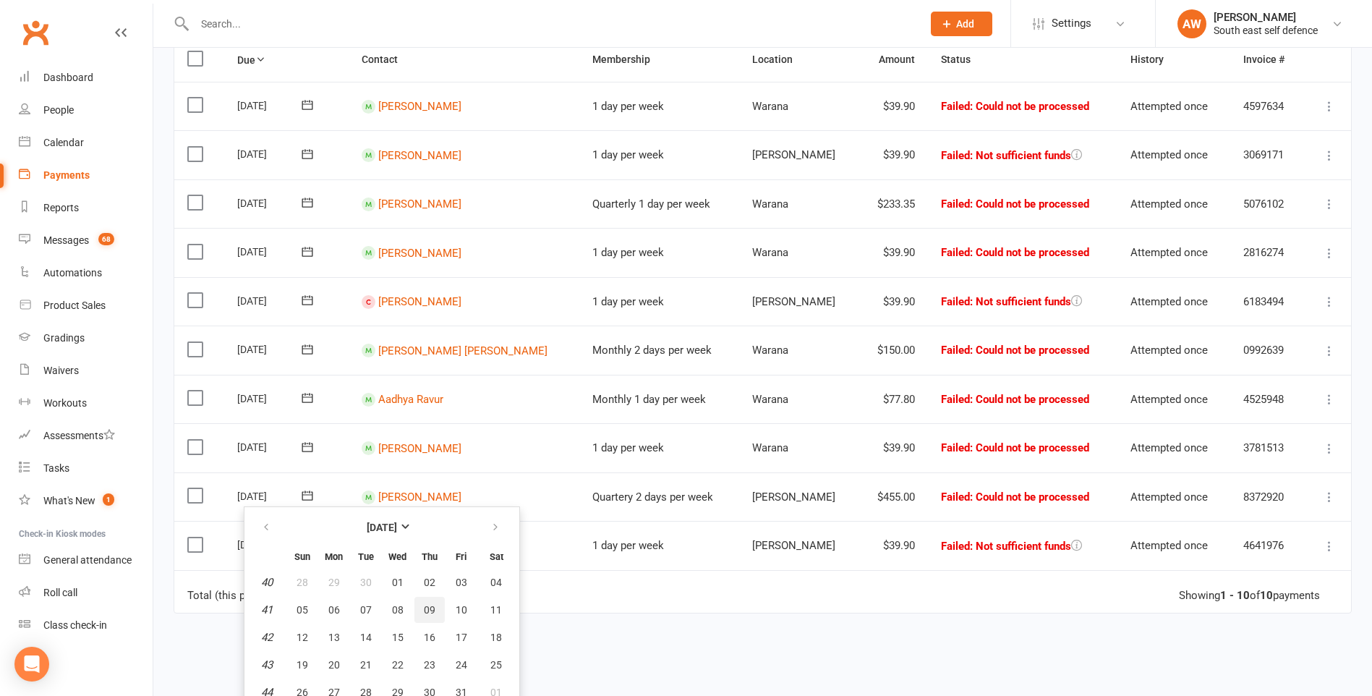
click at [424, 611] on span "09" at bounding box center [430, 610] width 12 height 12
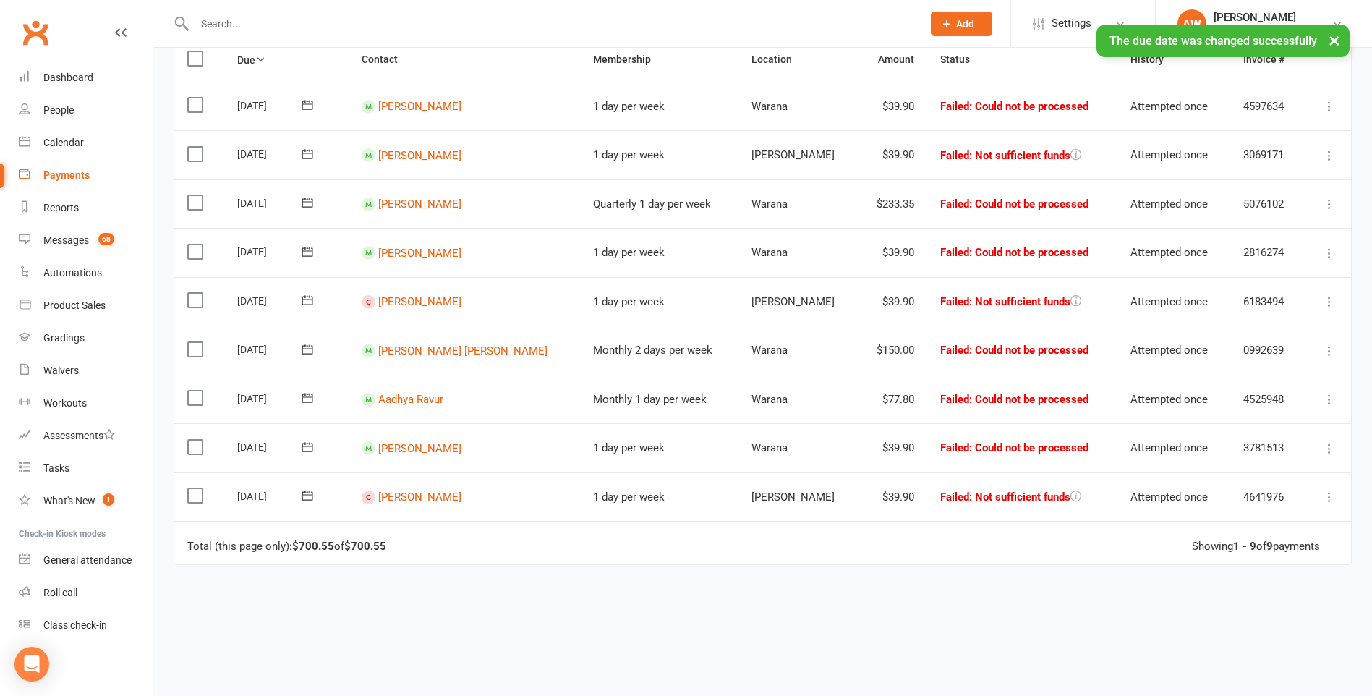
click at [1328, 495] on icon at bounding box center [1329, 497] width 14 height 14
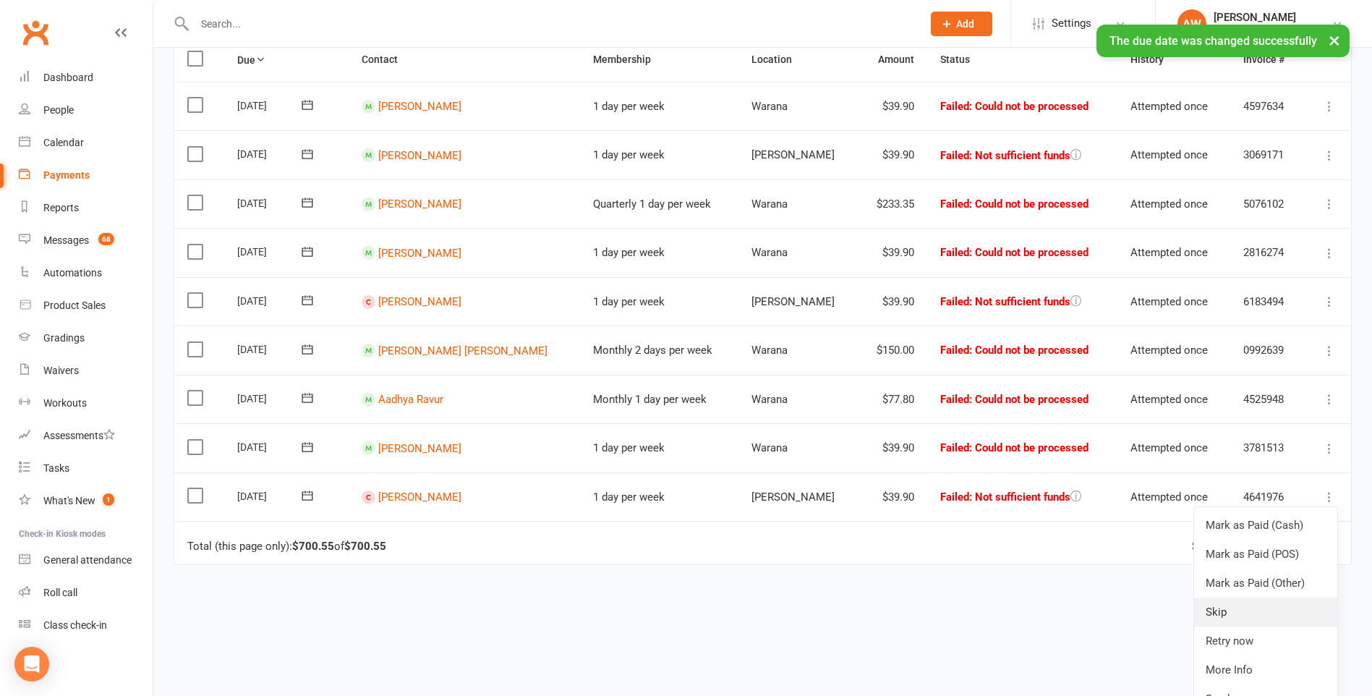
click at [1258, 617] on link "Skip" at bounding box center [1265, 611] width 143 height 29
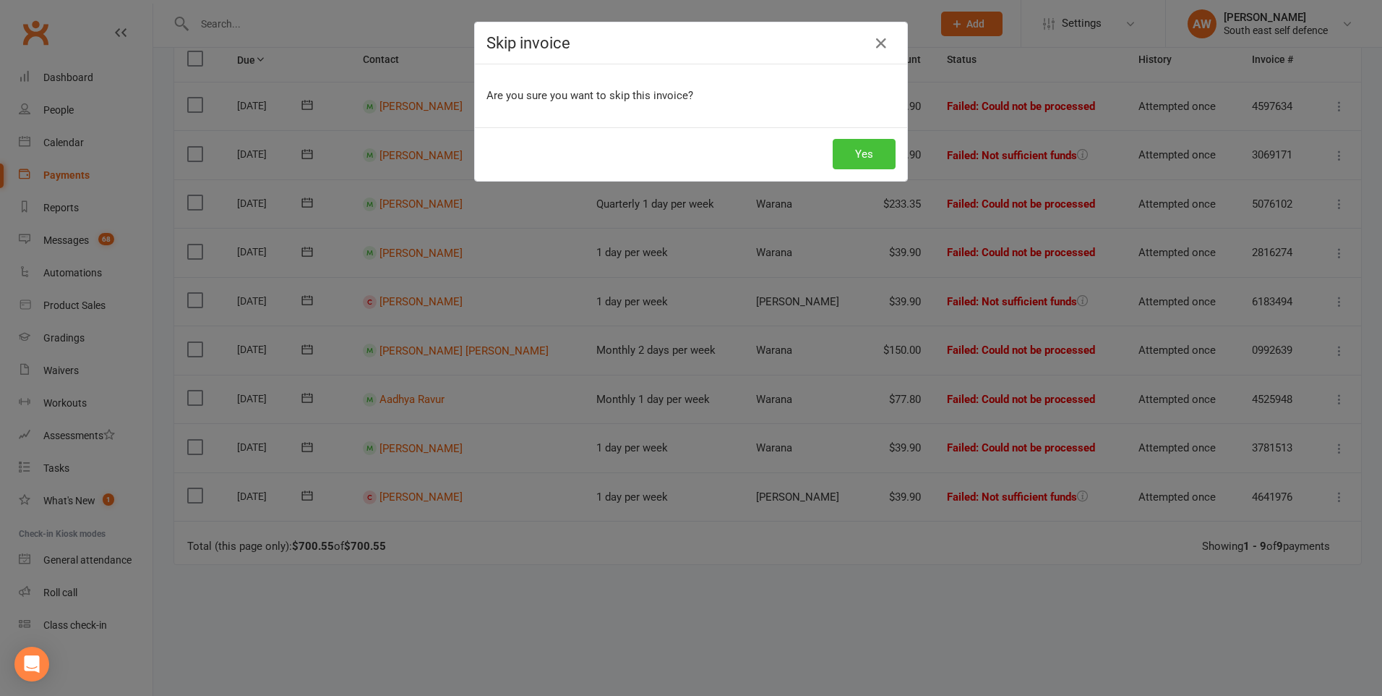
click at [872, 157] on button "Yes" at bounding box center [864, 154] width 63 height 30
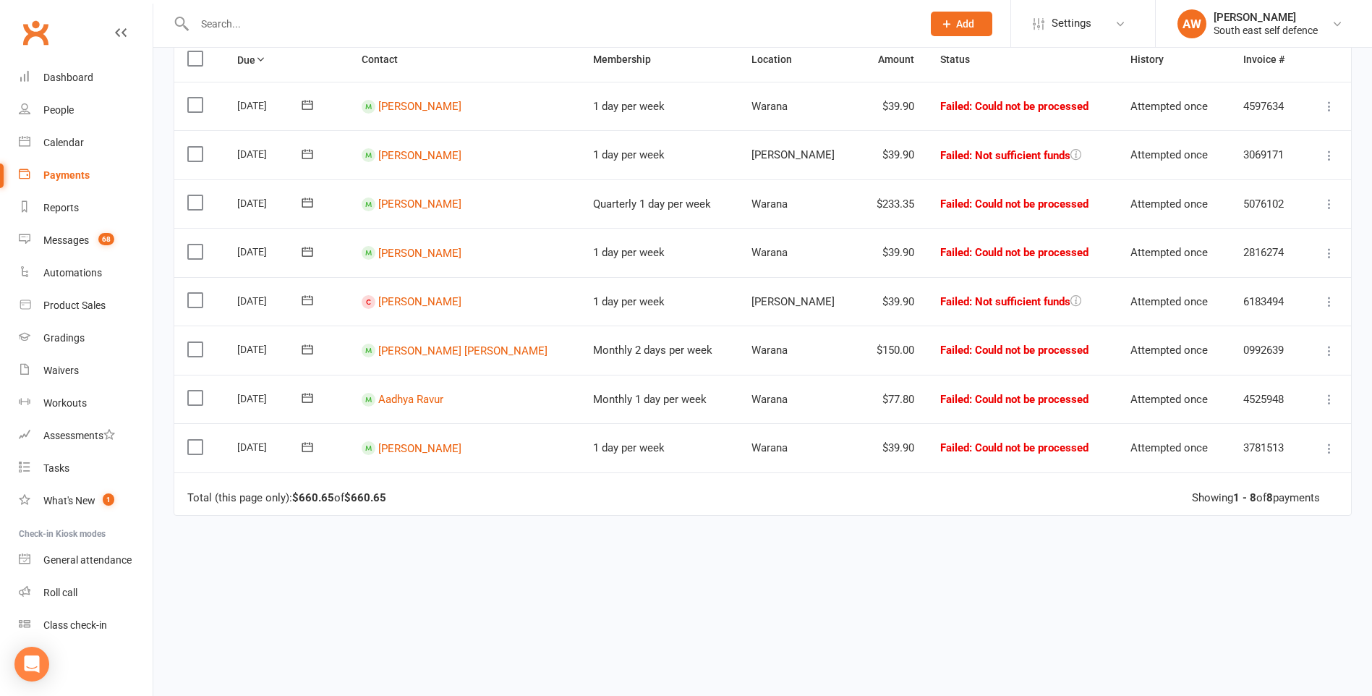
click at [1325, 397] on icon at bounding box center [1329, 399] width 14 height 14
click at [1278, 482] on link "Mark as Paid (Other)" at bounding box center [1265, 485] width 143 height 29
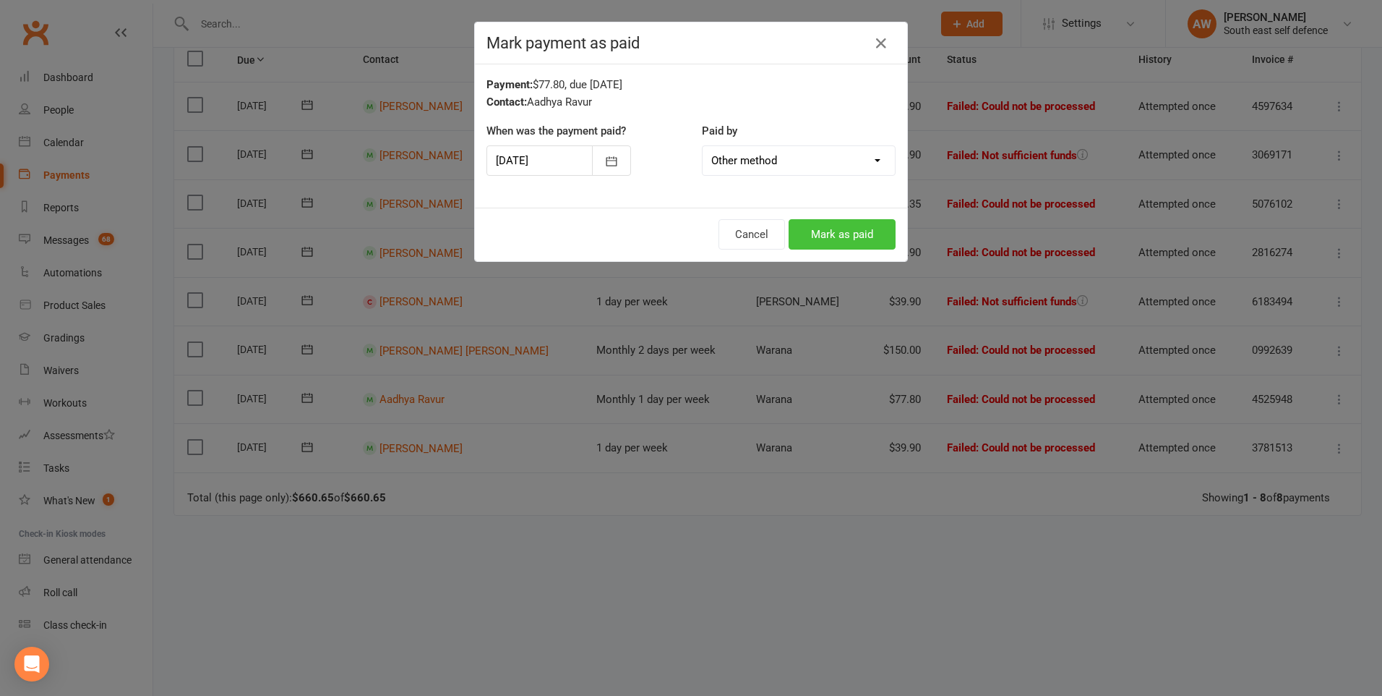
click at [855, 241] on button "Mark as paid" at bounding box center [842, 234] width 107 height 30
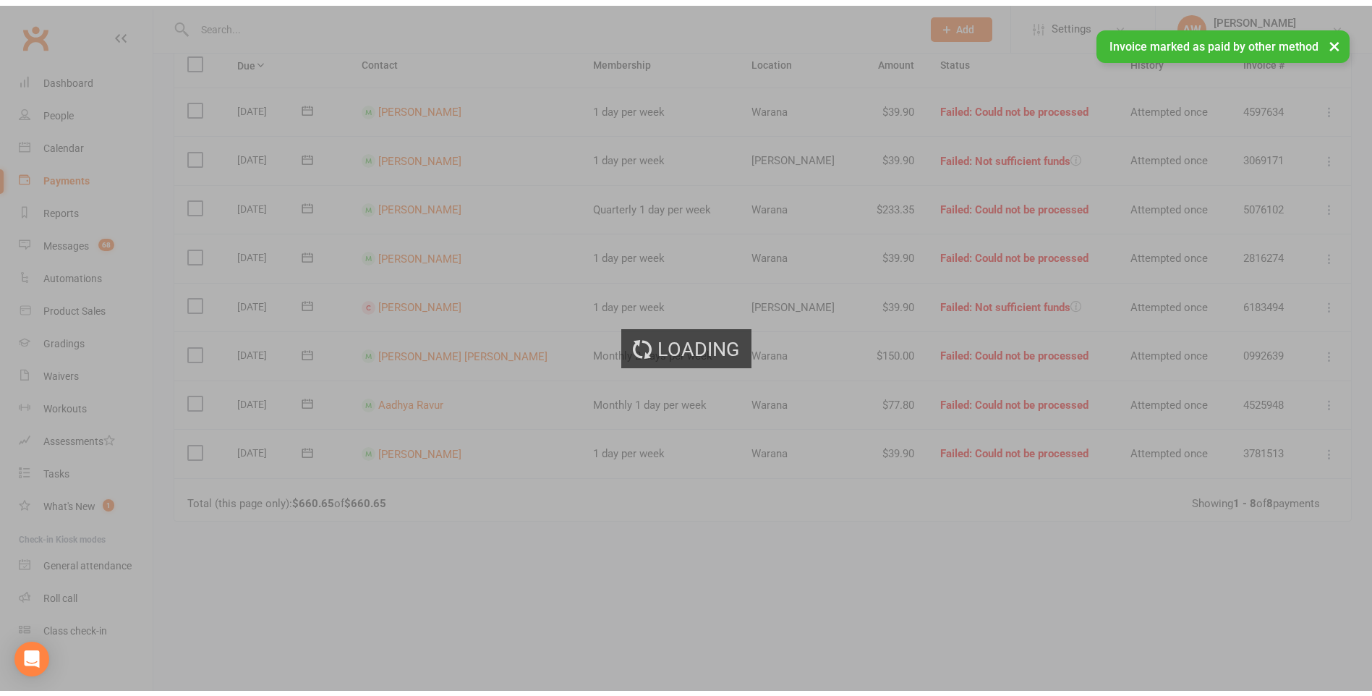
scroll to position [196, 0]
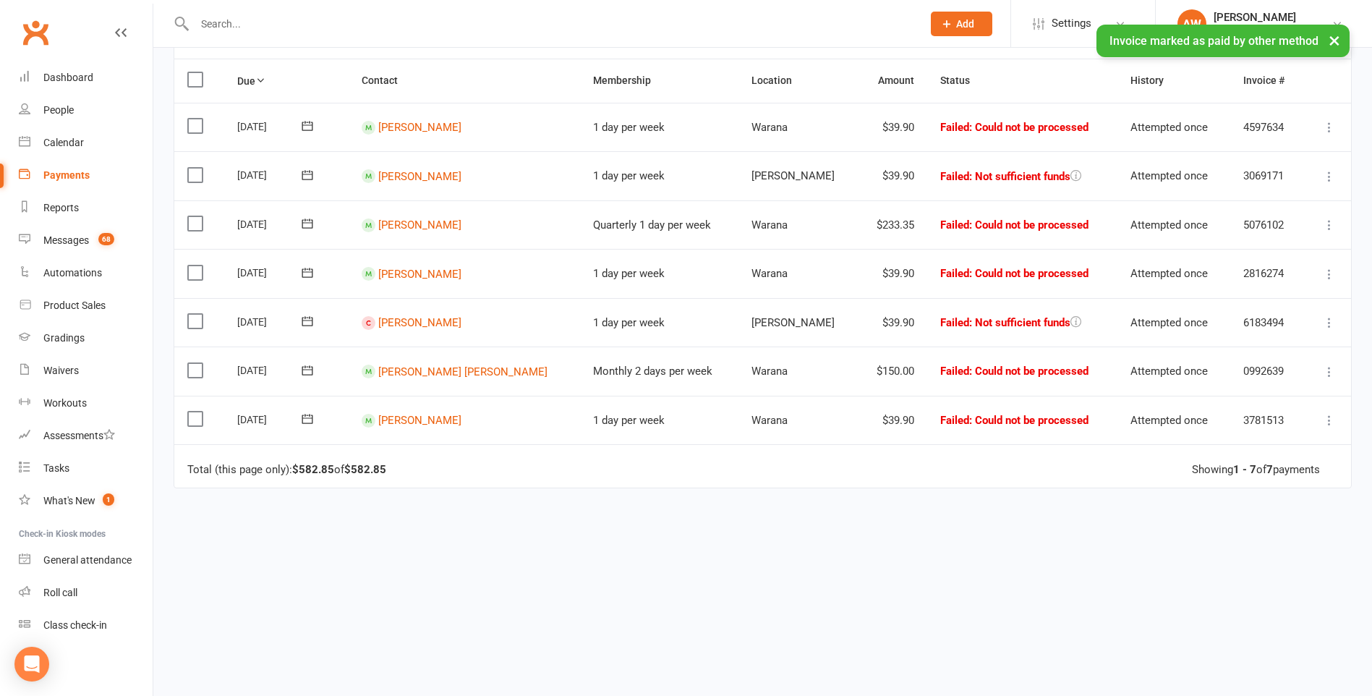
click at [1328, 320] on icon at bounding box center [1329, 322] width 14 height 14
click at [1268, 435] on link "Skip" at bounding box center [1265, 437] width 143 height 29
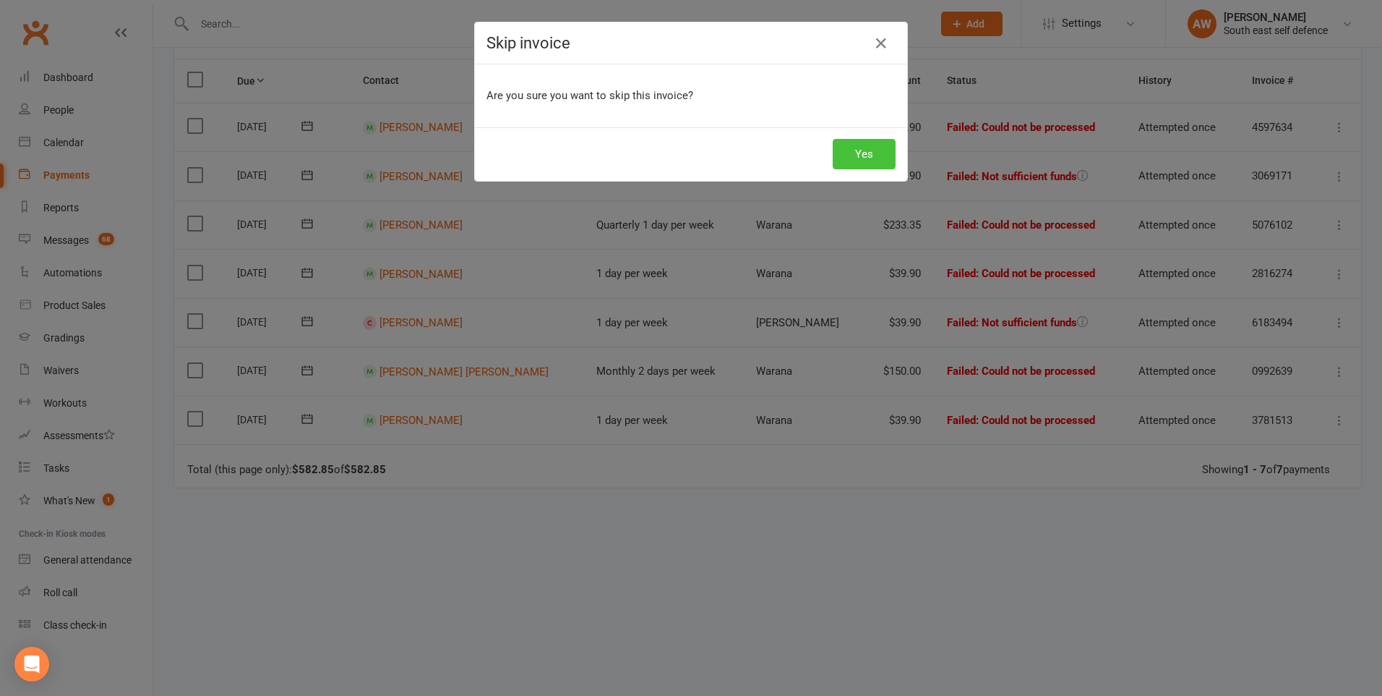
click at [871, 150] on button "Yes" at bounding box center [864, 154] width 63 height 30
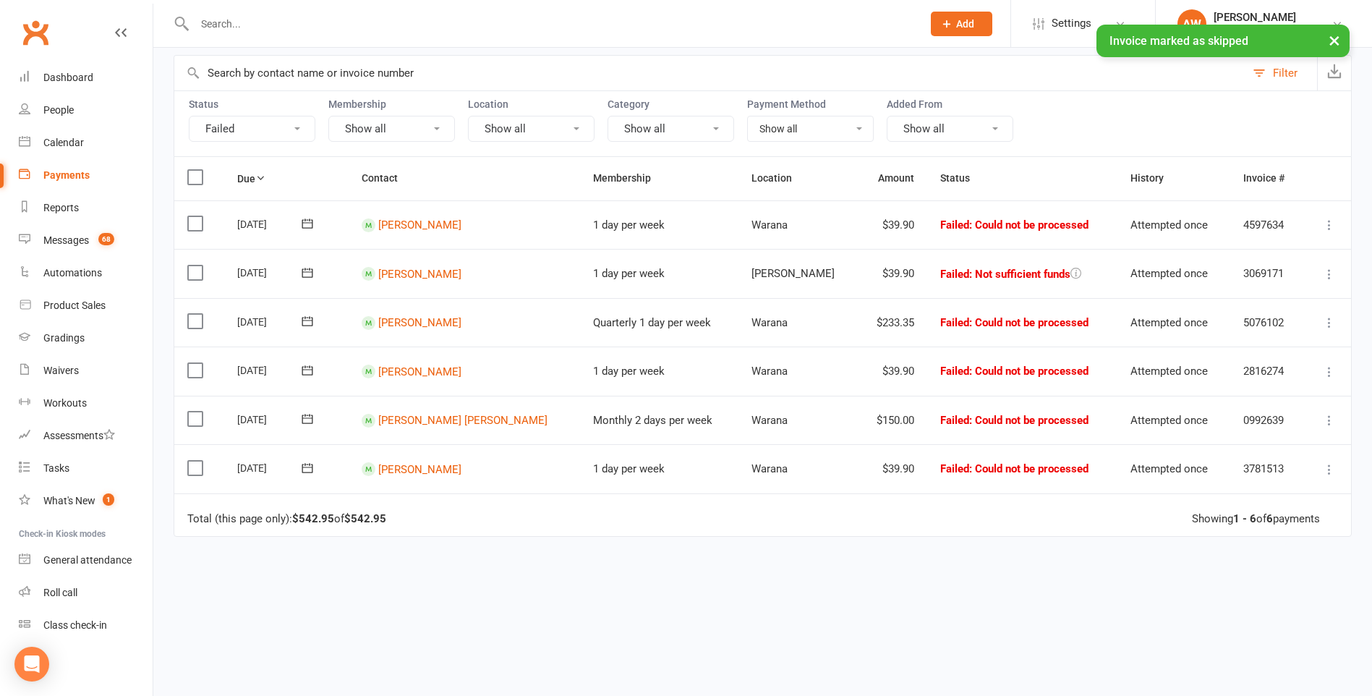
scroll to position [74, 0]
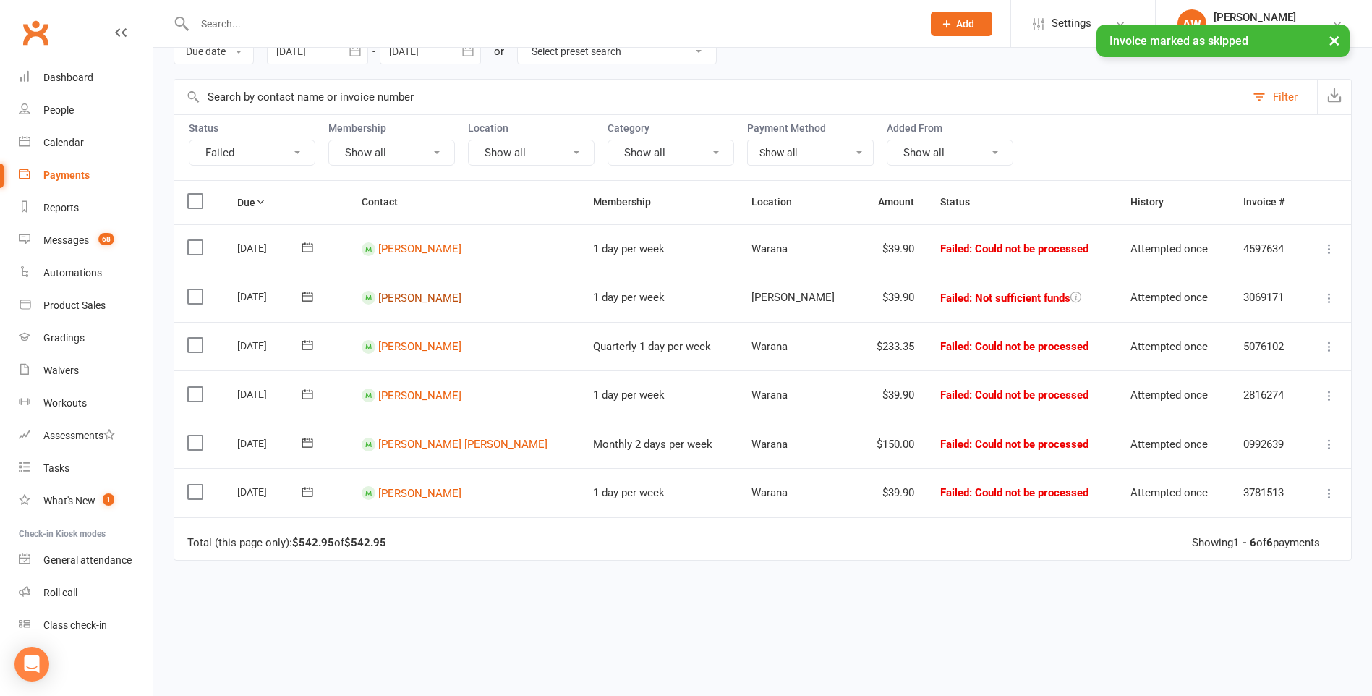
click at [437, 296] on link "[PERSON_NAME]" at bounding box center [419, 297] width 83 height 13
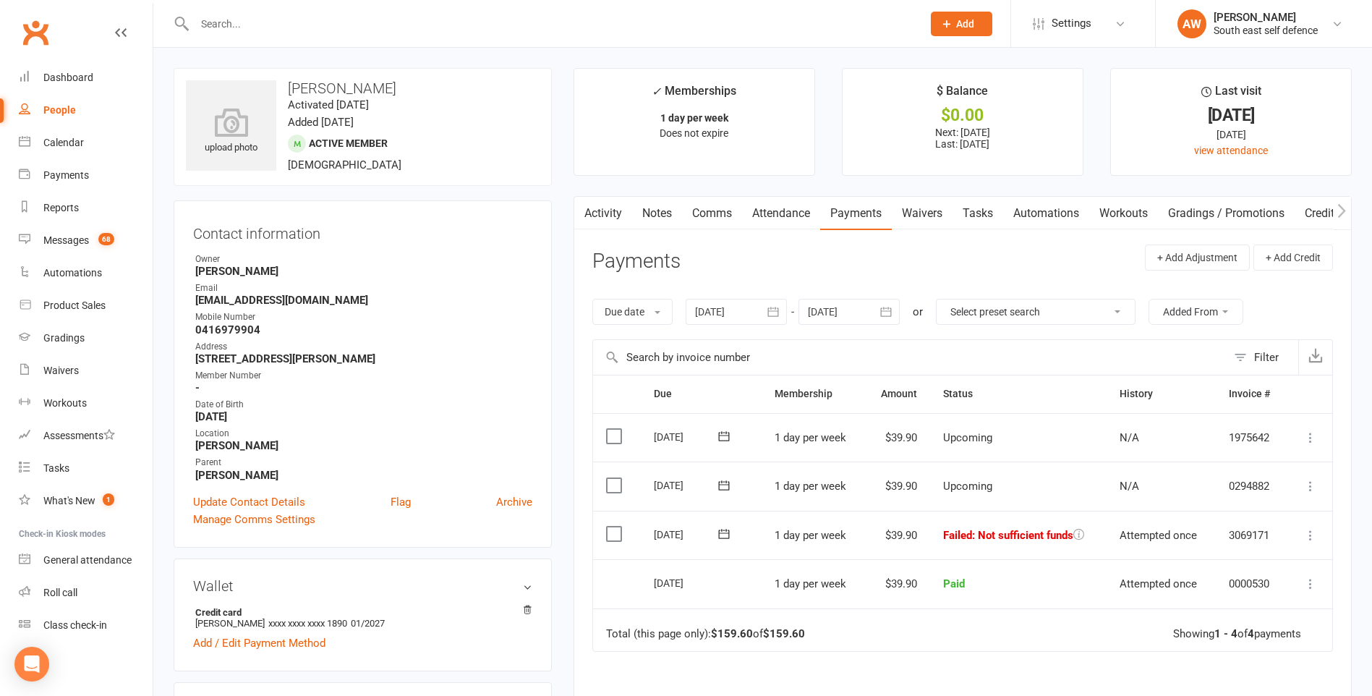
click at [794, 209] on link "Attendance" at bounding box center [781, 213] width 78 height 33
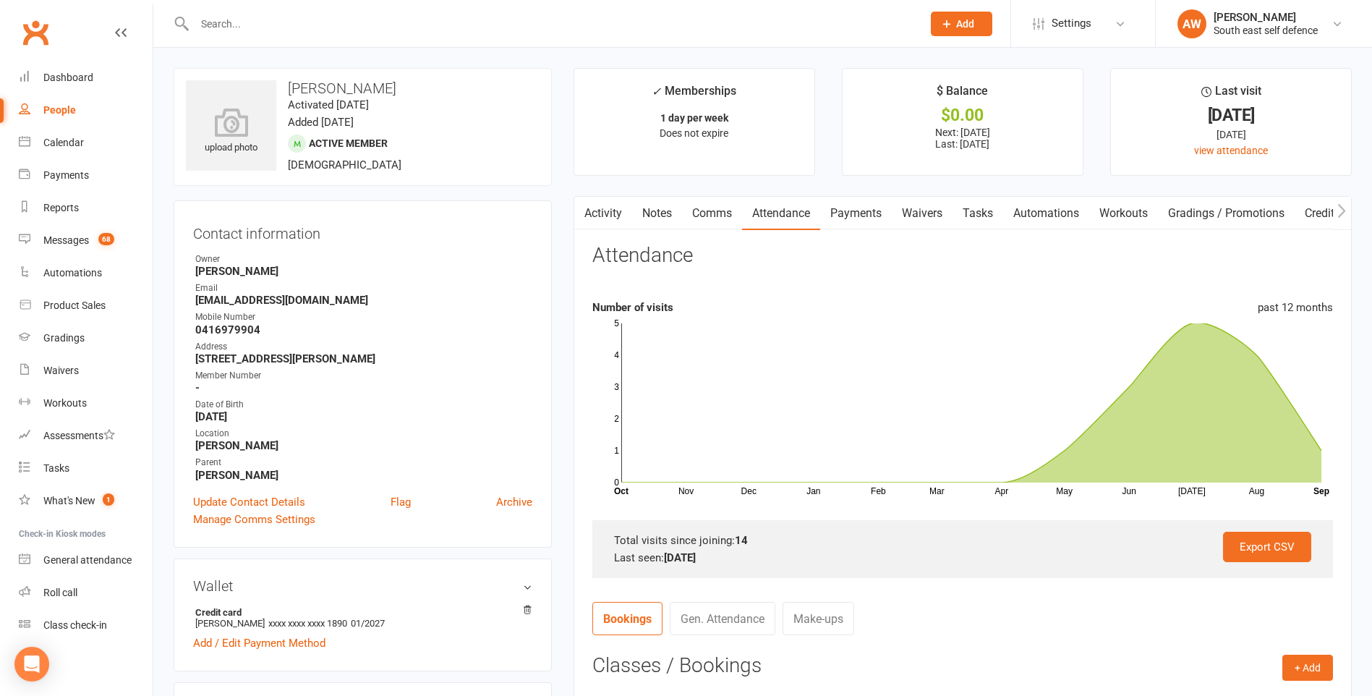
click at [846, 217] on link "Payments" at bounding box center [856, 213] width 72 height 33
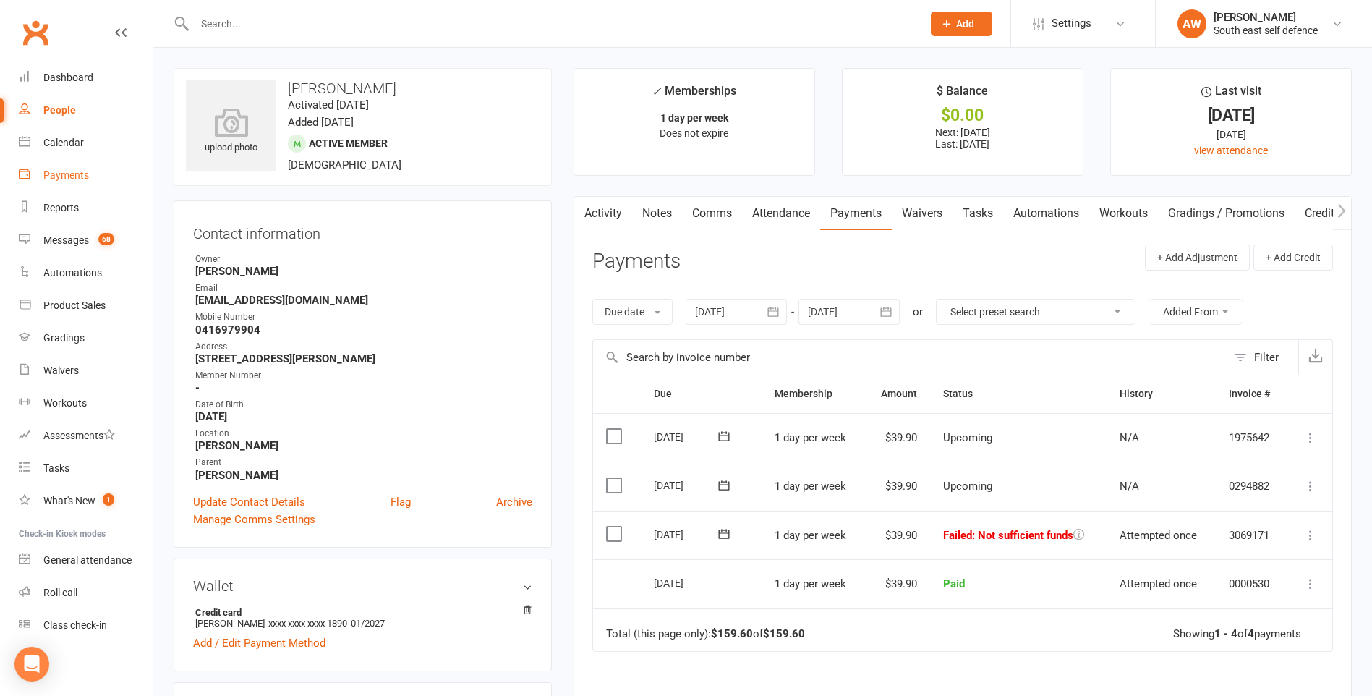
click at [67, 176] on div "Payments" at bounding box center [66, 175] width 46 height 12
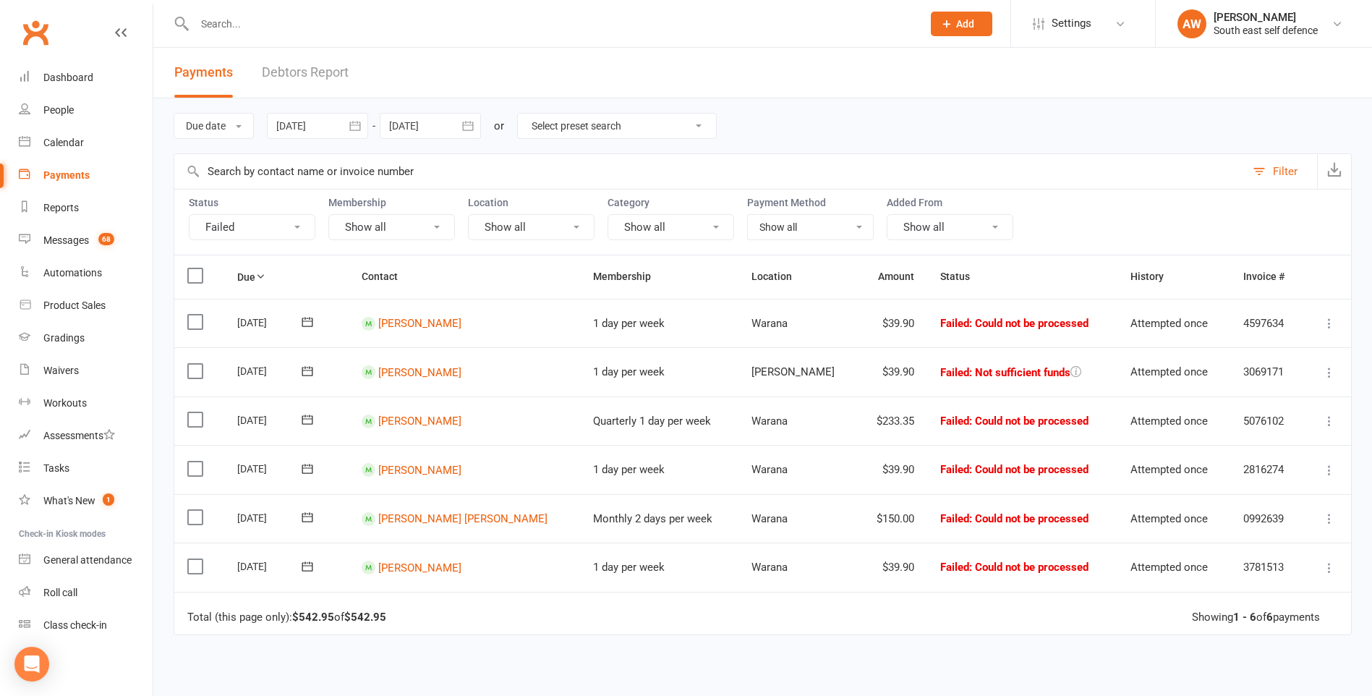
click at [1328, 519] on icon at bounding box center [1329, 518] width 14 height 14
click at [1257, 633] on link "Skip" at bounding box center [1265, 633] width 143 height 29
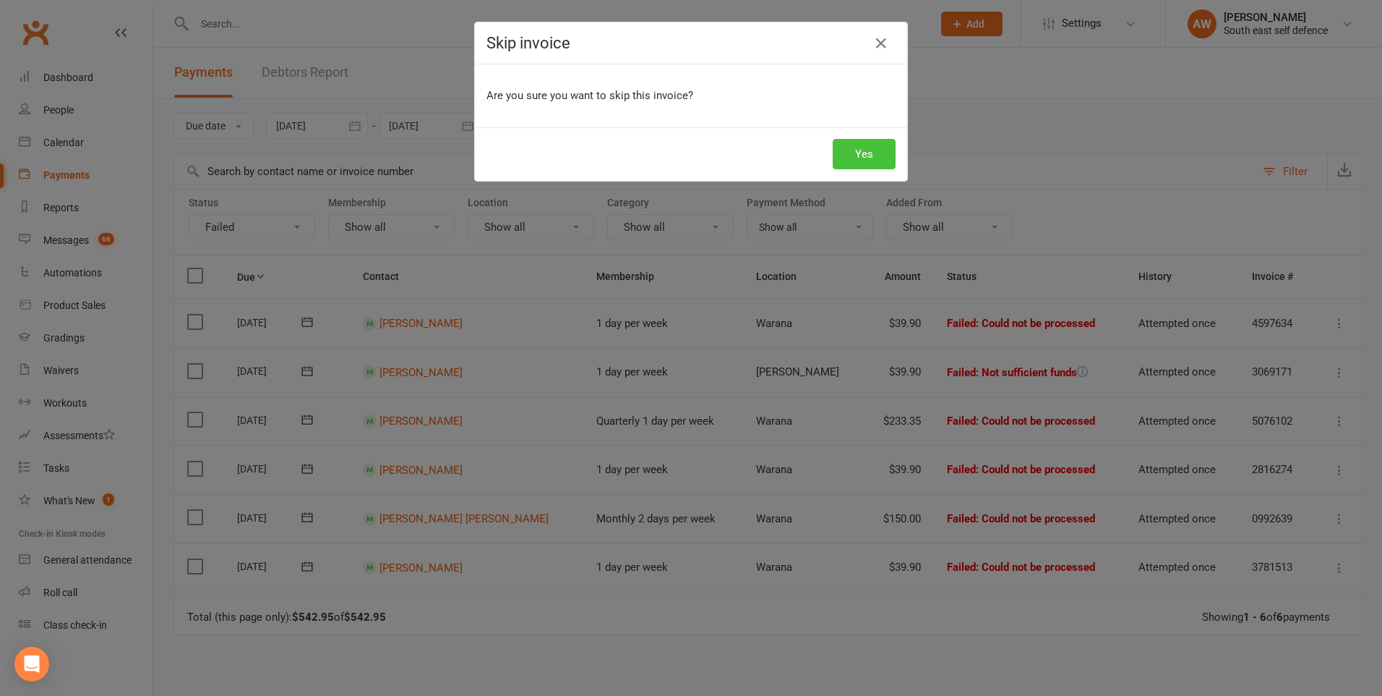
click at [875, 156] on button "Yes" at bounding box center [864, 154] width 63 height 30
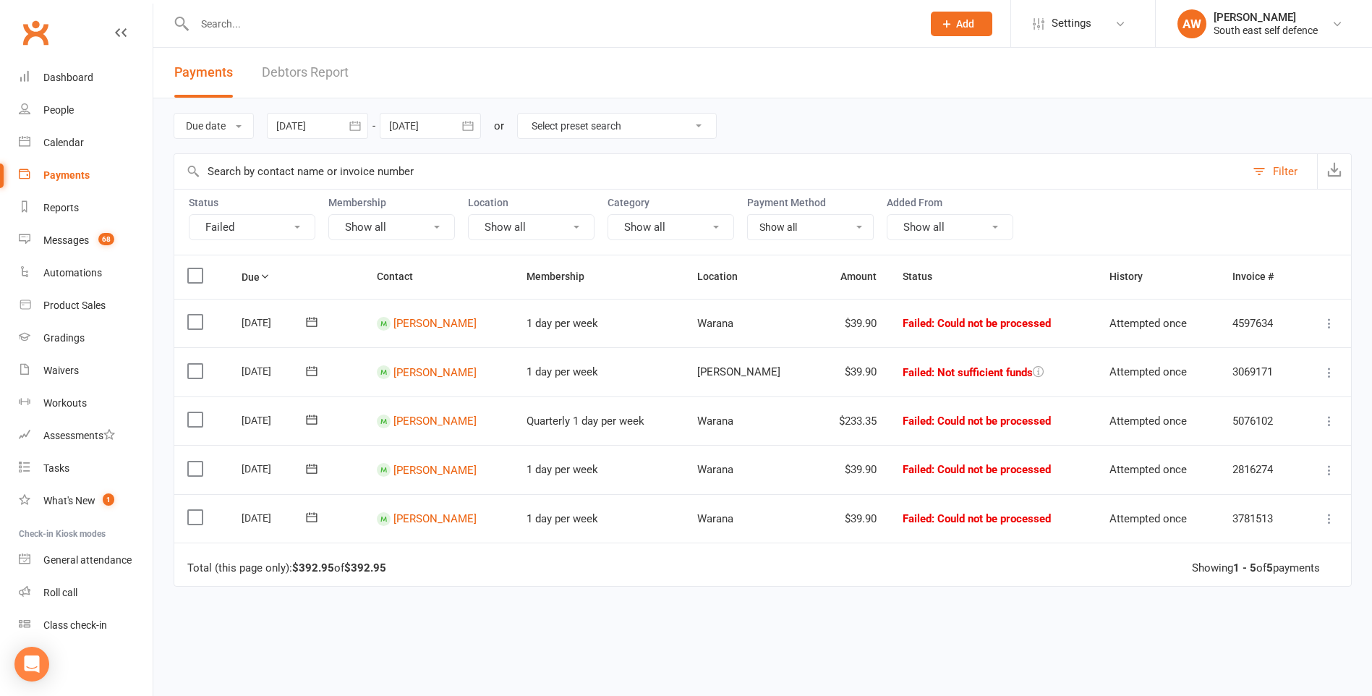
click at [1329, 321] on icon at bounding box center [1329, 323] width 14 height 14
click at [1261, 403] on link "Mark as Paid (Other)" at bounding box center [1265, 409] width 143 height 29
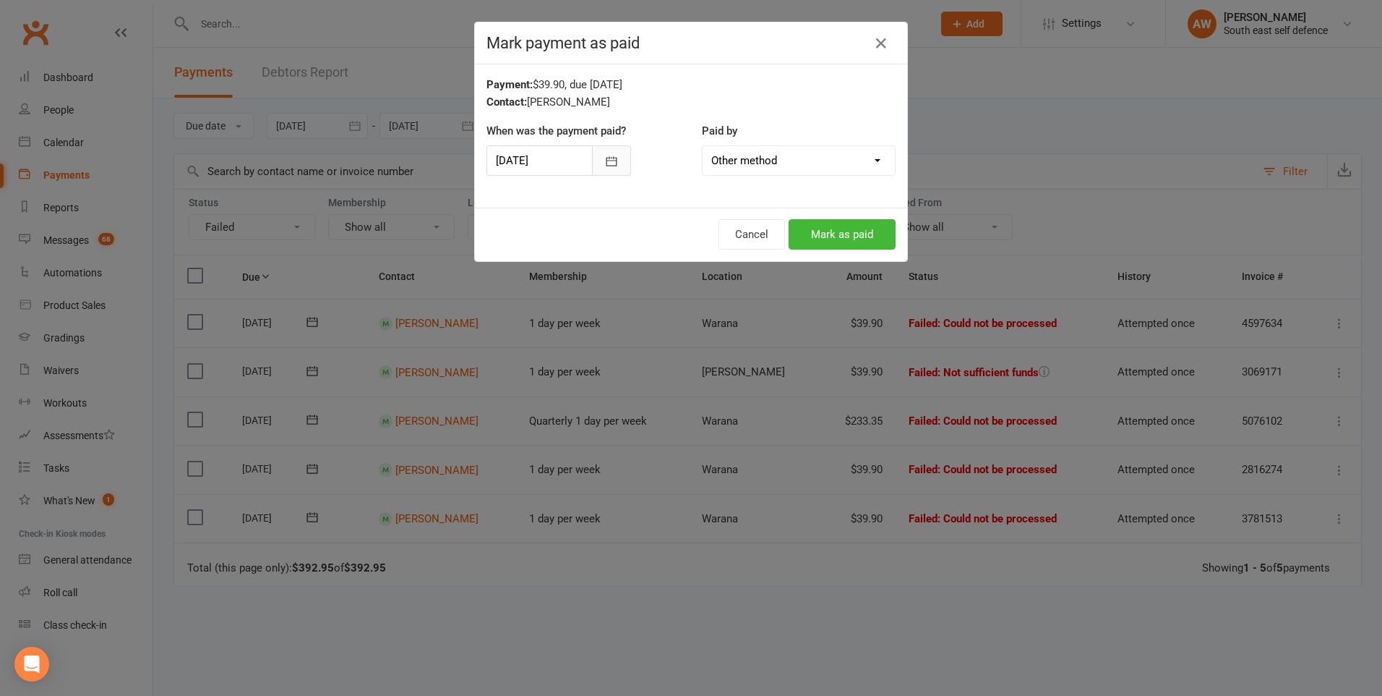
click at [604, 159] on icon "button" at bounding box center [611, 161] width 14 height 14
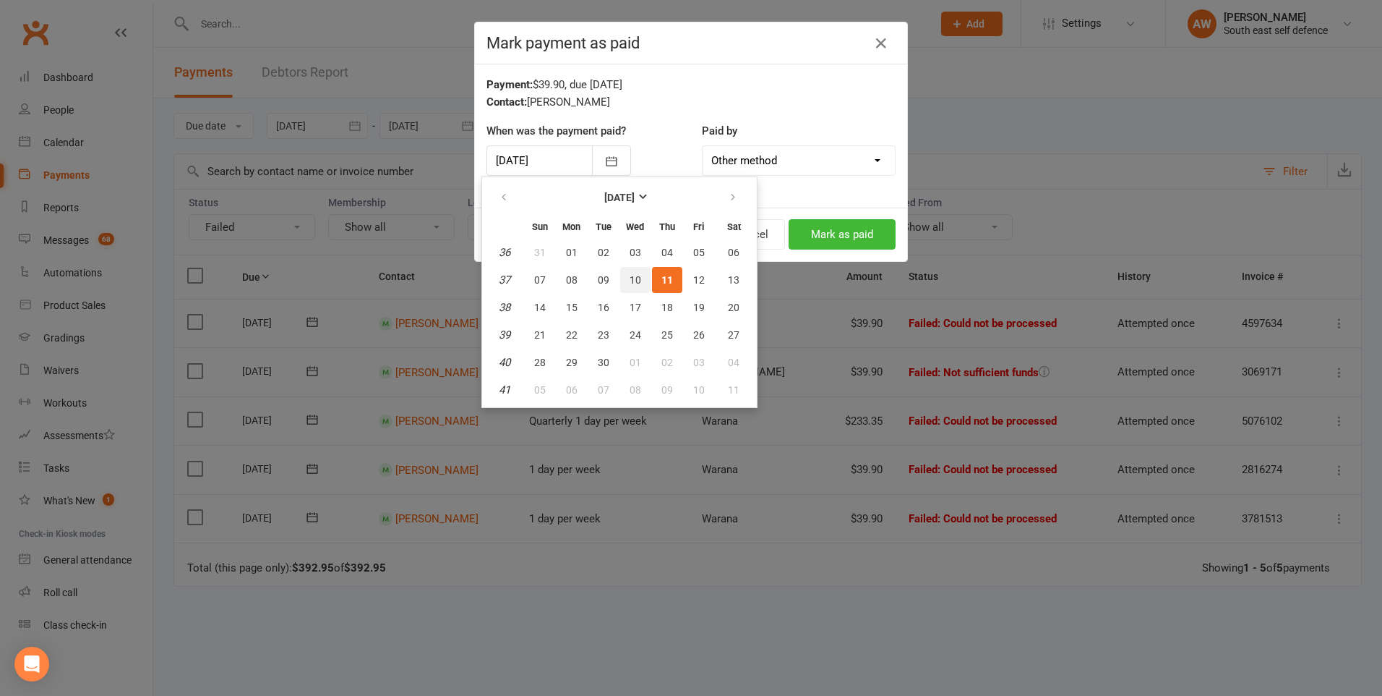
click at [632, 279] on span "10" at bounding box center [636, 280] width 12 height 12
type input "[DATE]"
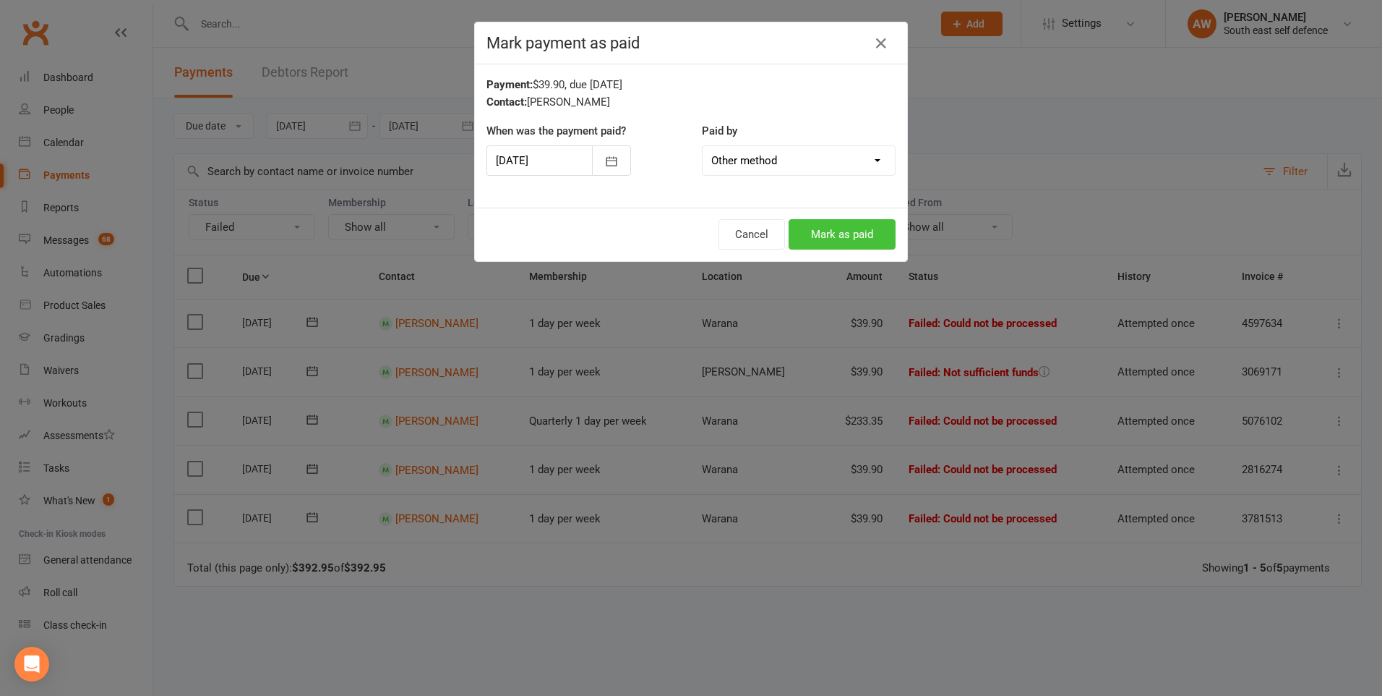
click at [850, 241] on button "Mark as paid" at bounding box center [842, 234] width 107 height 30
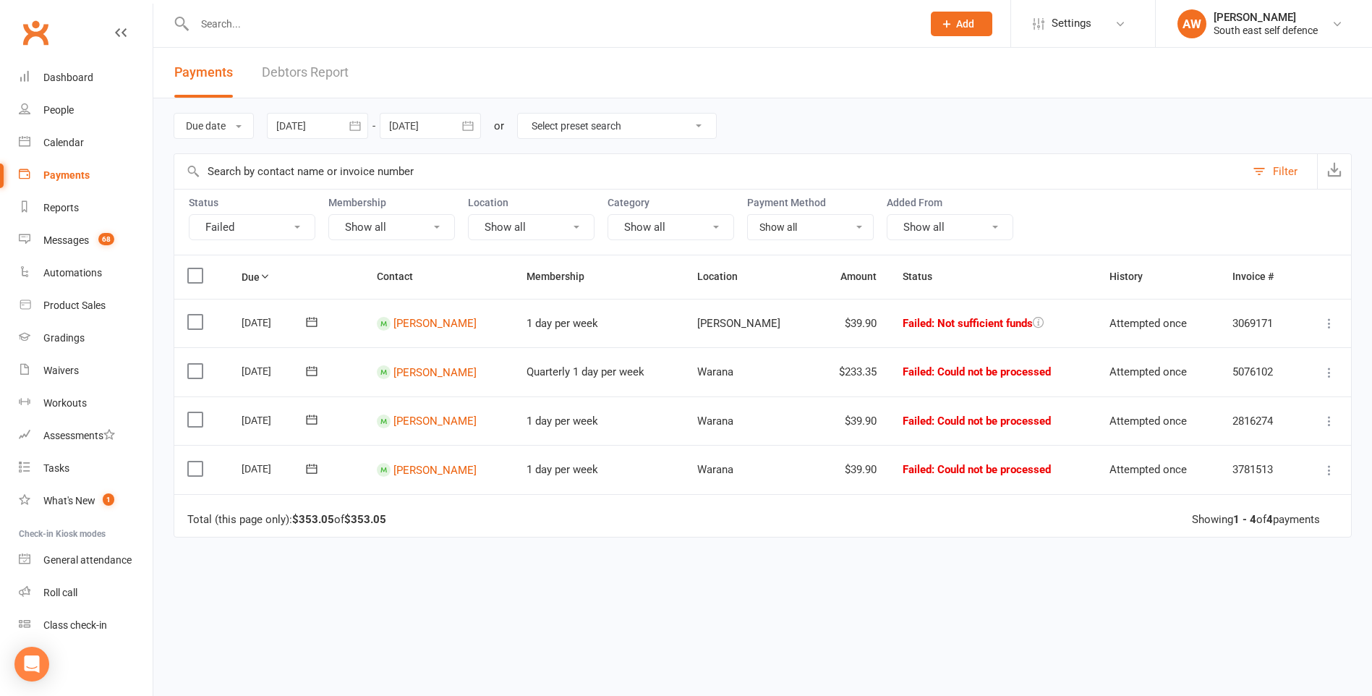
click at [1326, 470] on icon at bounding box center [1329, 470] width 14 height 14
click at [1281, 553] on link "Mark as Paid (Other)" at bounding box center [1265, 556] width 143 height 29
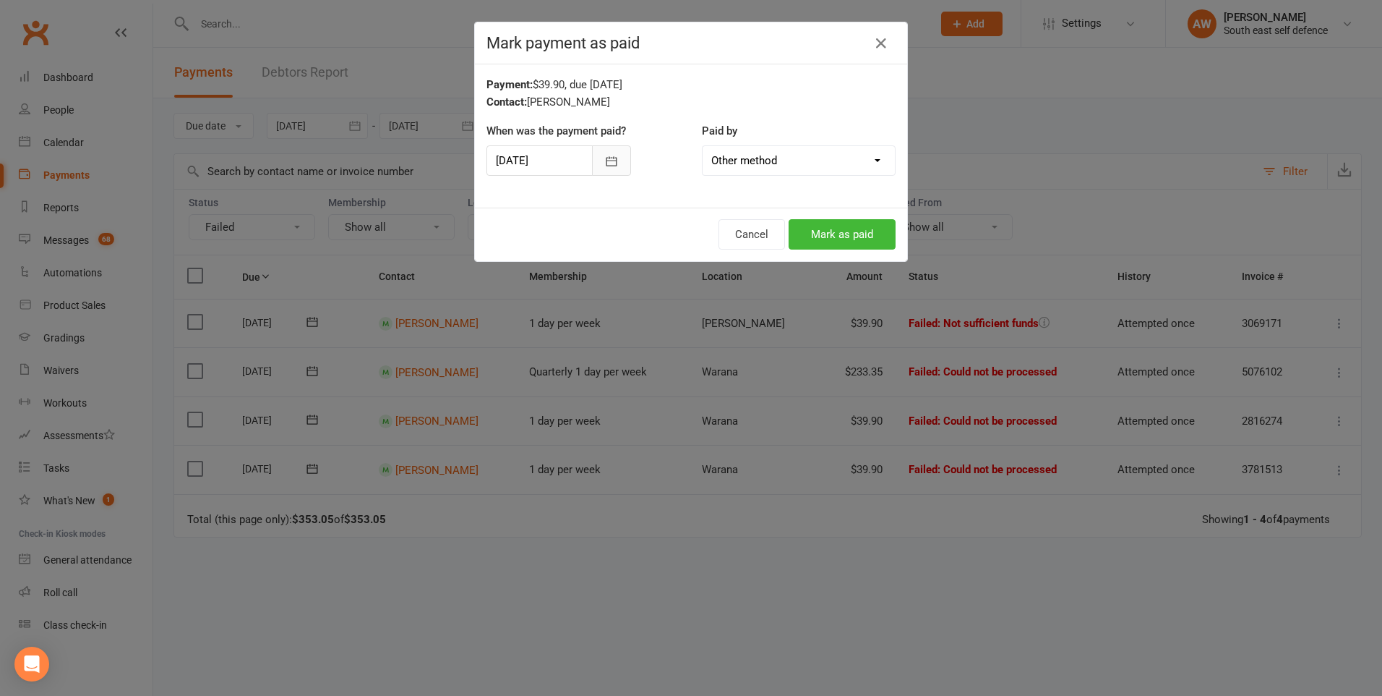
click at [607, 161] on icon "button" at bounding box center [612, 160] width 11 height 9
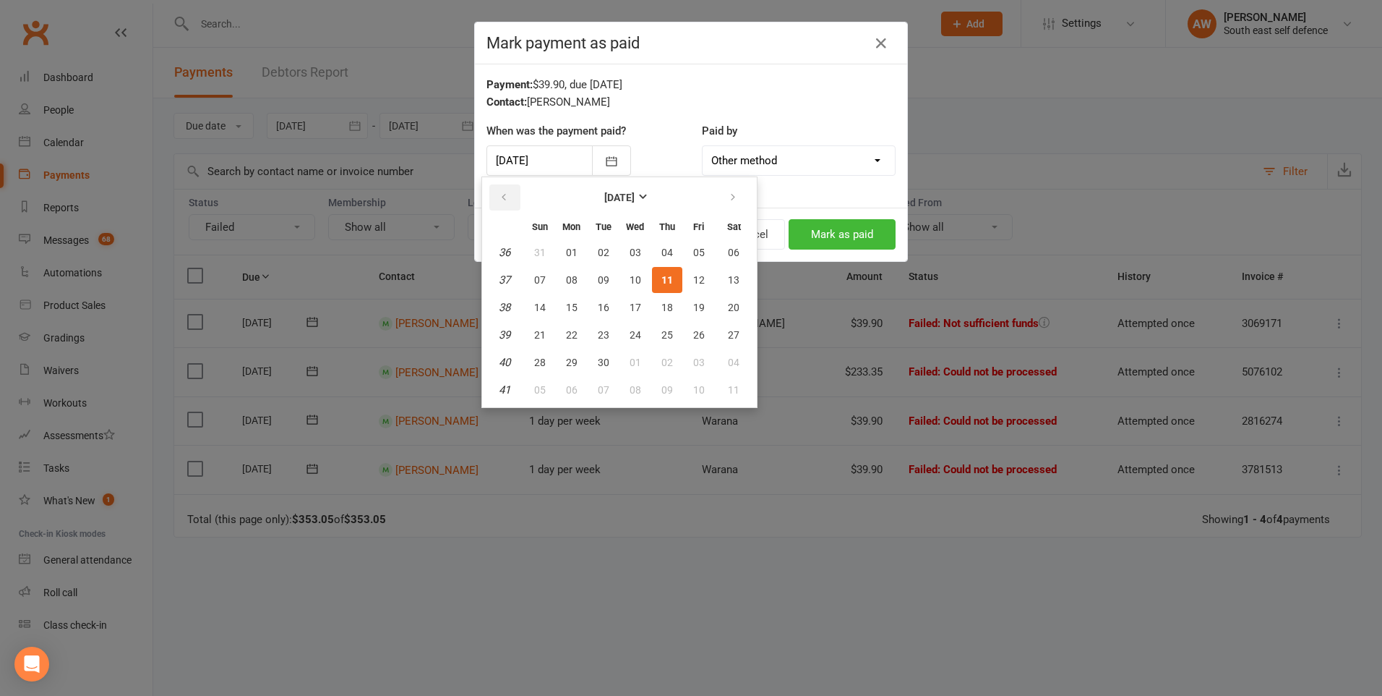
click at [510, 192] on button "button" at bounding box center [505, 197] width 31 height 26
click at [637, 361] on span "27" at bounding box center [636, 362] width 12 height 12
type input "[DATE]"
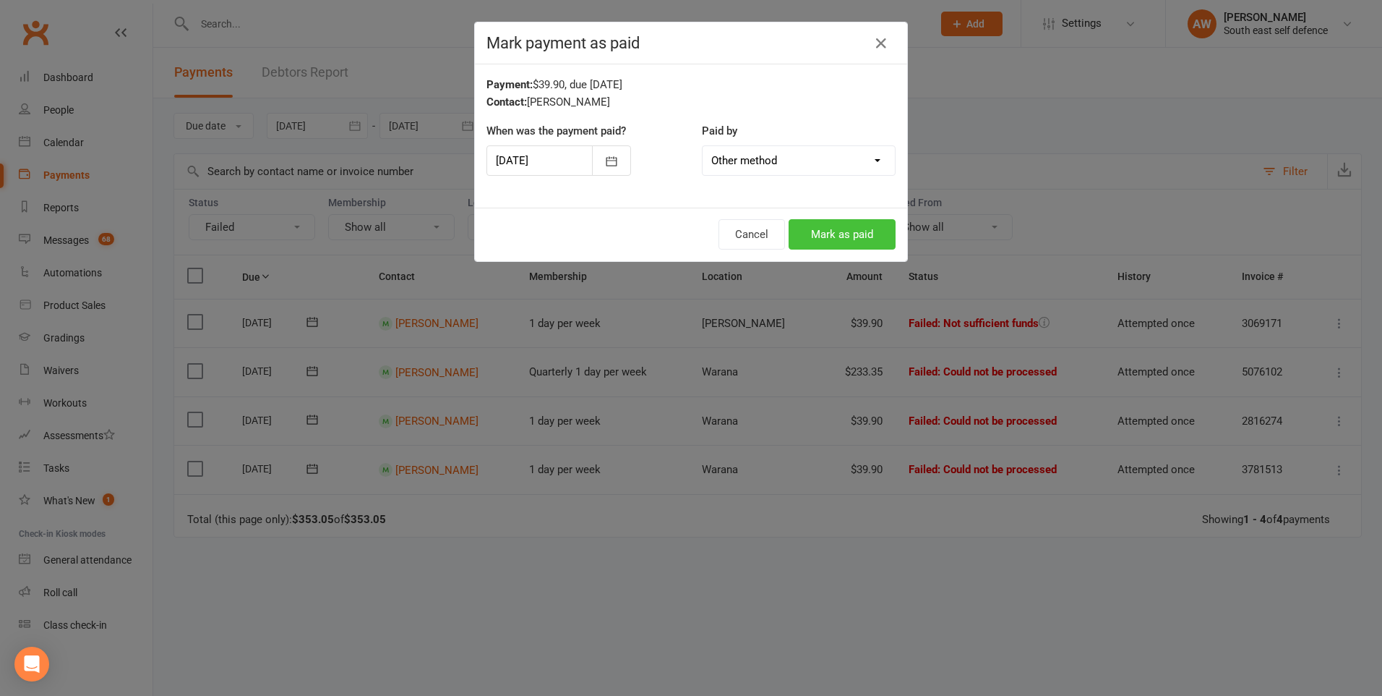
click at [849, 239] on button "Mark as paid" at bounding box center [842, 234] width 107 height 30
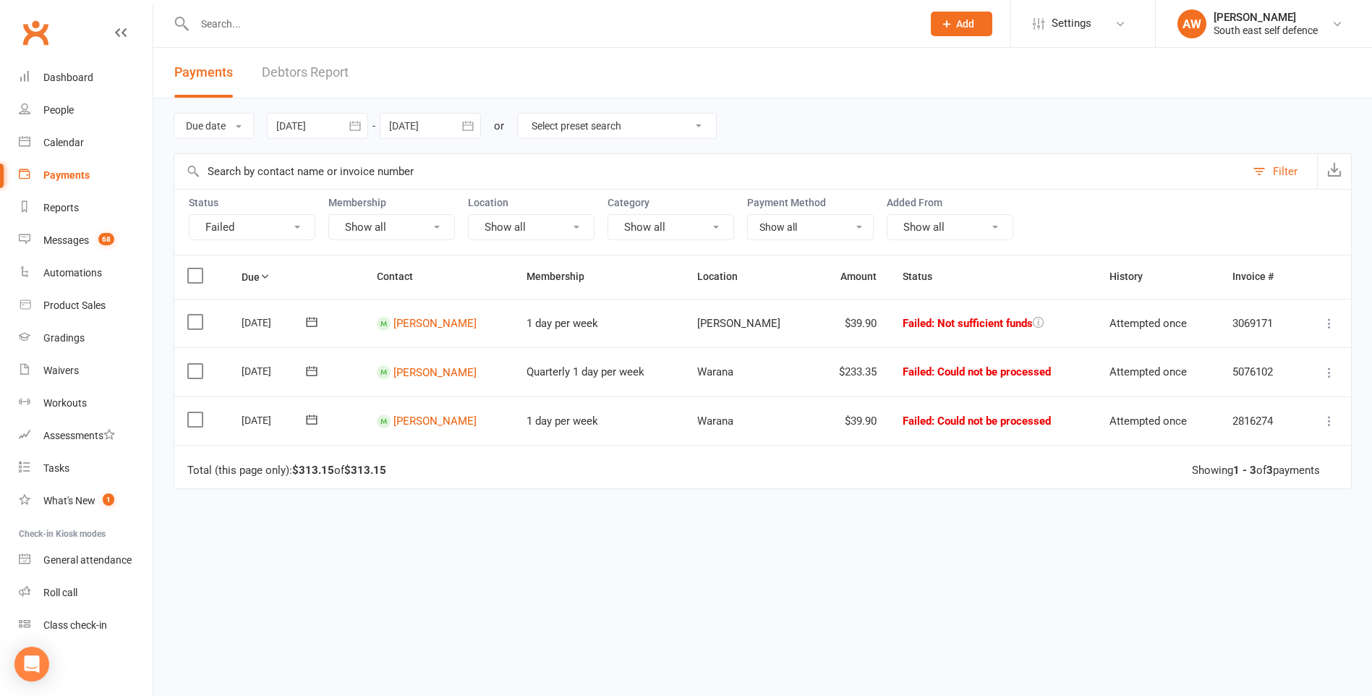
click at [1326, 422] on icon at bounding box center [1329, 421] width 14 height 14
click at [572, 422] on span "1 day per week" at bounding box center [562, 420] width 72 height 13
click at [839, 419] on td "$39.90" at bounding box center [852, 420] width 76 height 49
click at [312, 421] on icon at bounding box center [311, 419] width 14 height 14
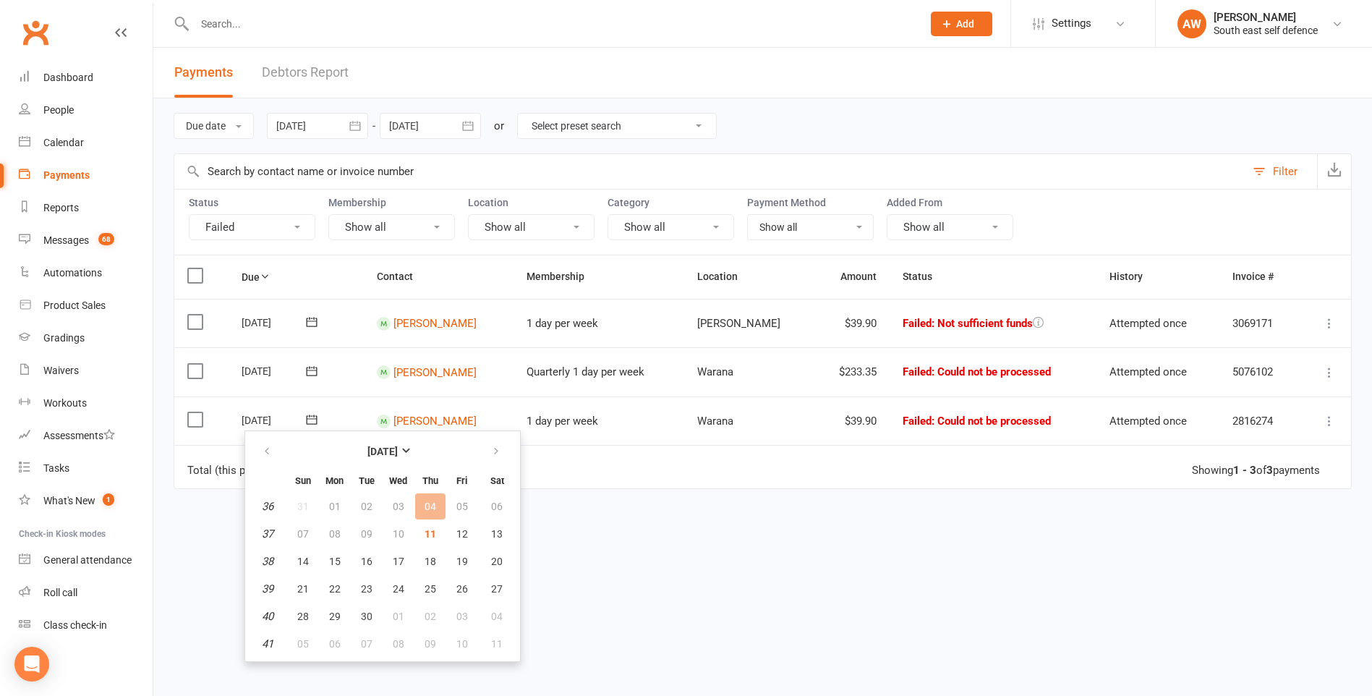
click at [365, 530] on td "09" at bounding box center [366, 534] width 30 height 26
click at [432, 537] on span "11" at bounding box center [430, 534] width 12 height 12
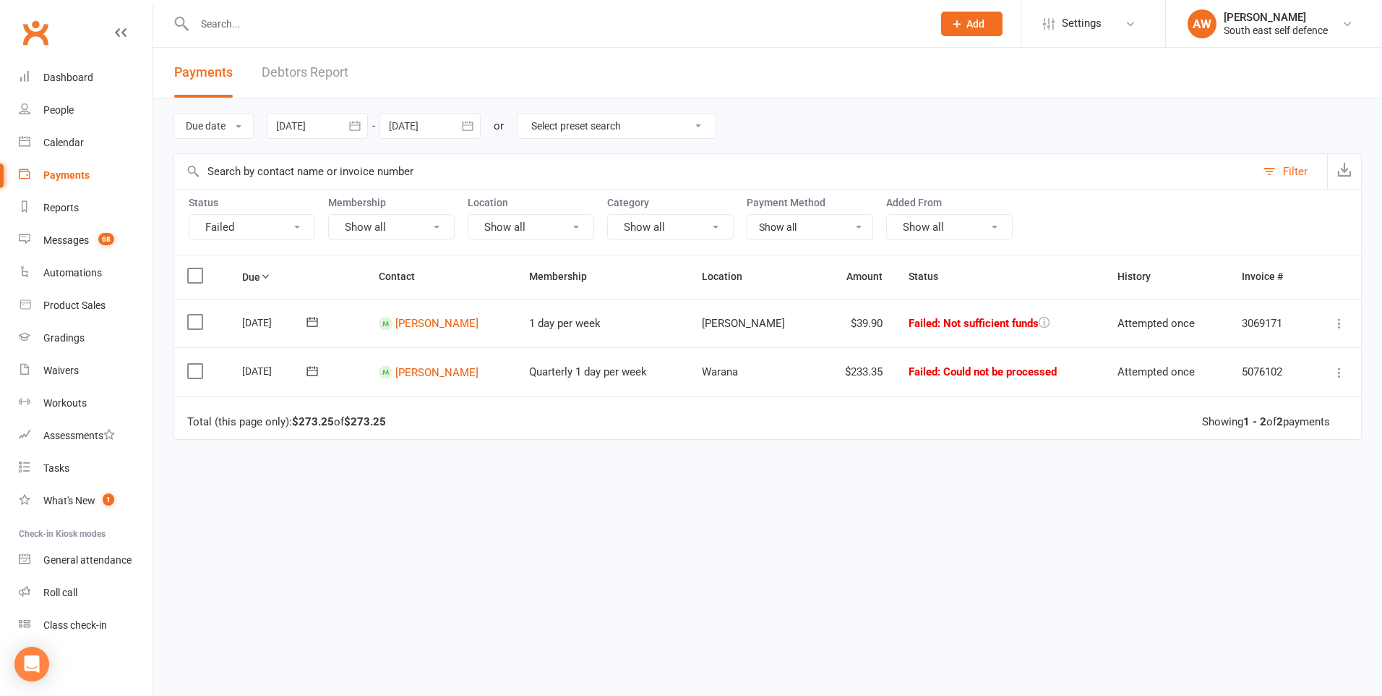
click at [317, 321] on icon at bounding box center [312, 321] width 11 height 9
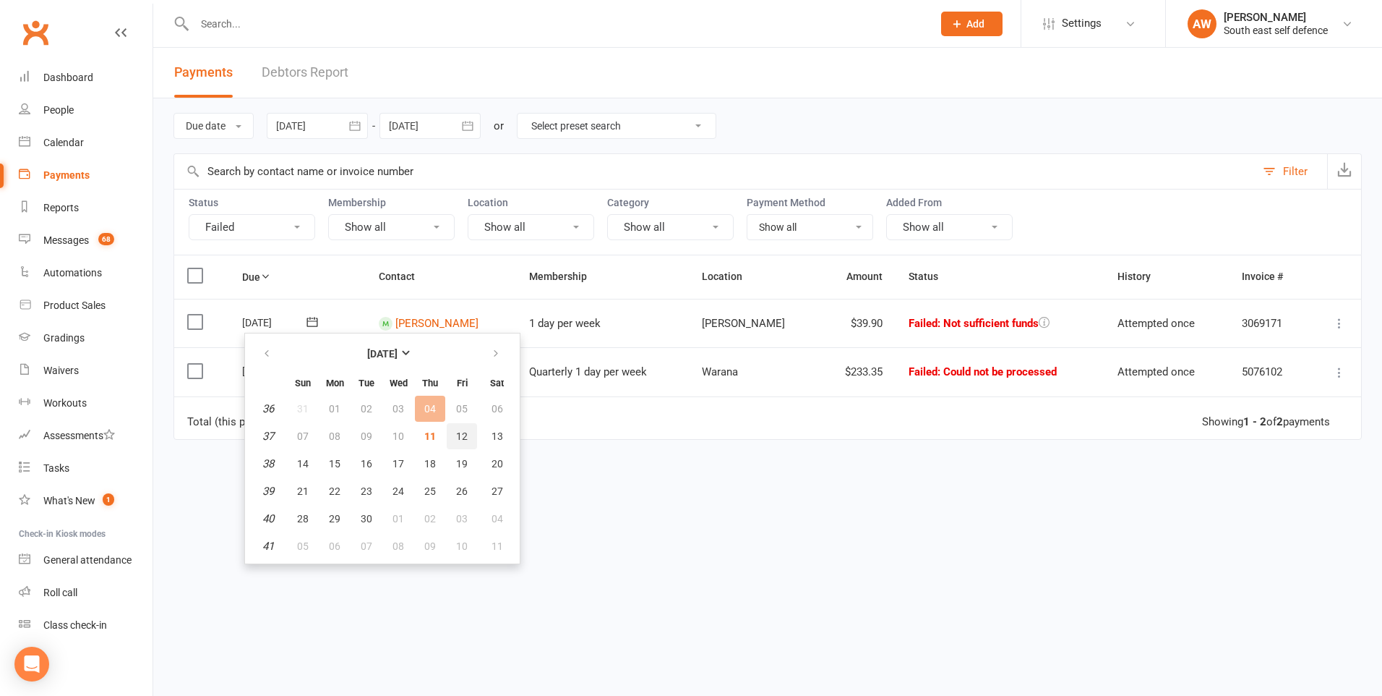
click at [463, 432] on span "12" at bounding box center [462, 436] width 12 height 12
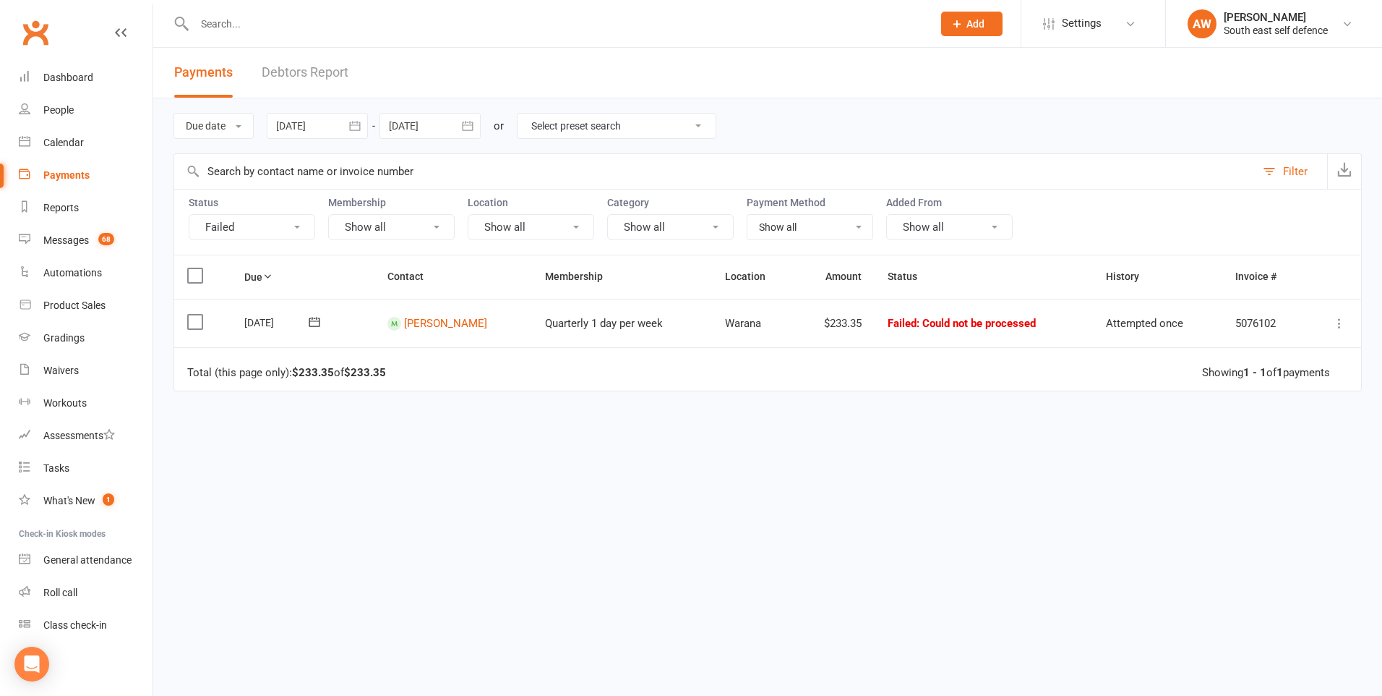
click at [234, 22] on input "text" at bounding box center [556, 24] width 732 height 20
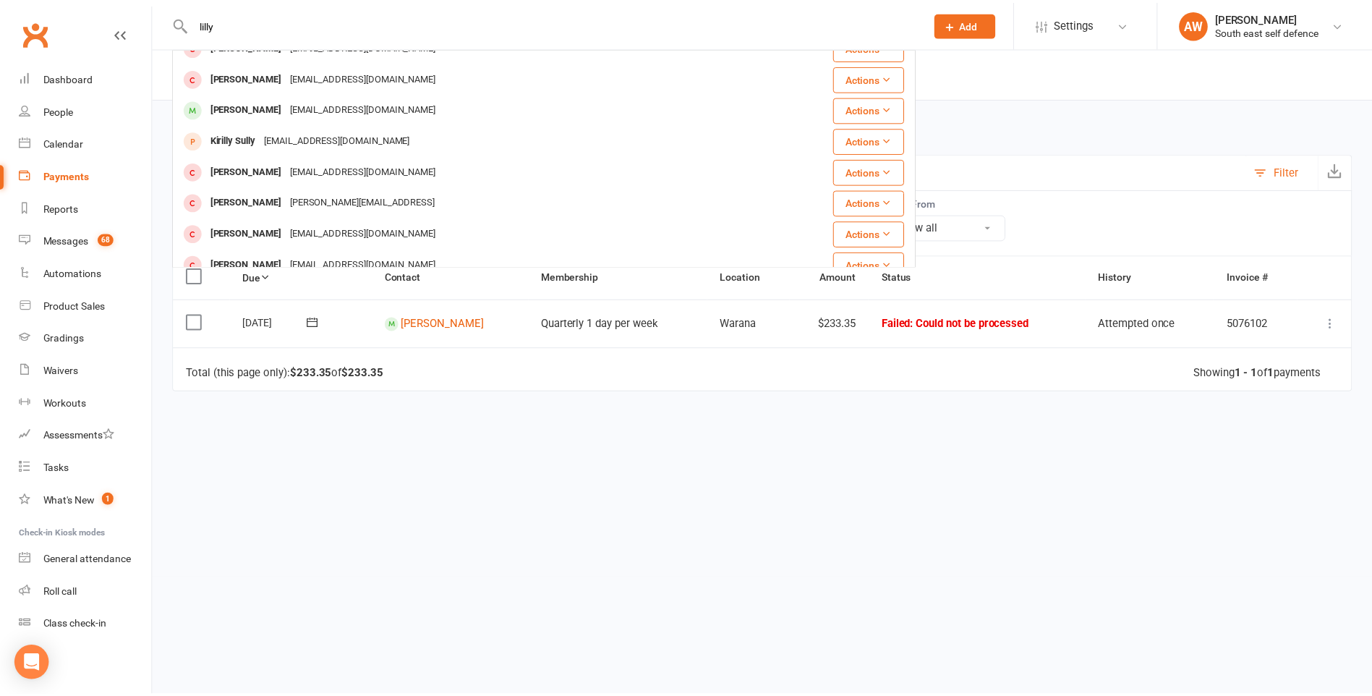
scroll to position [217, 0]
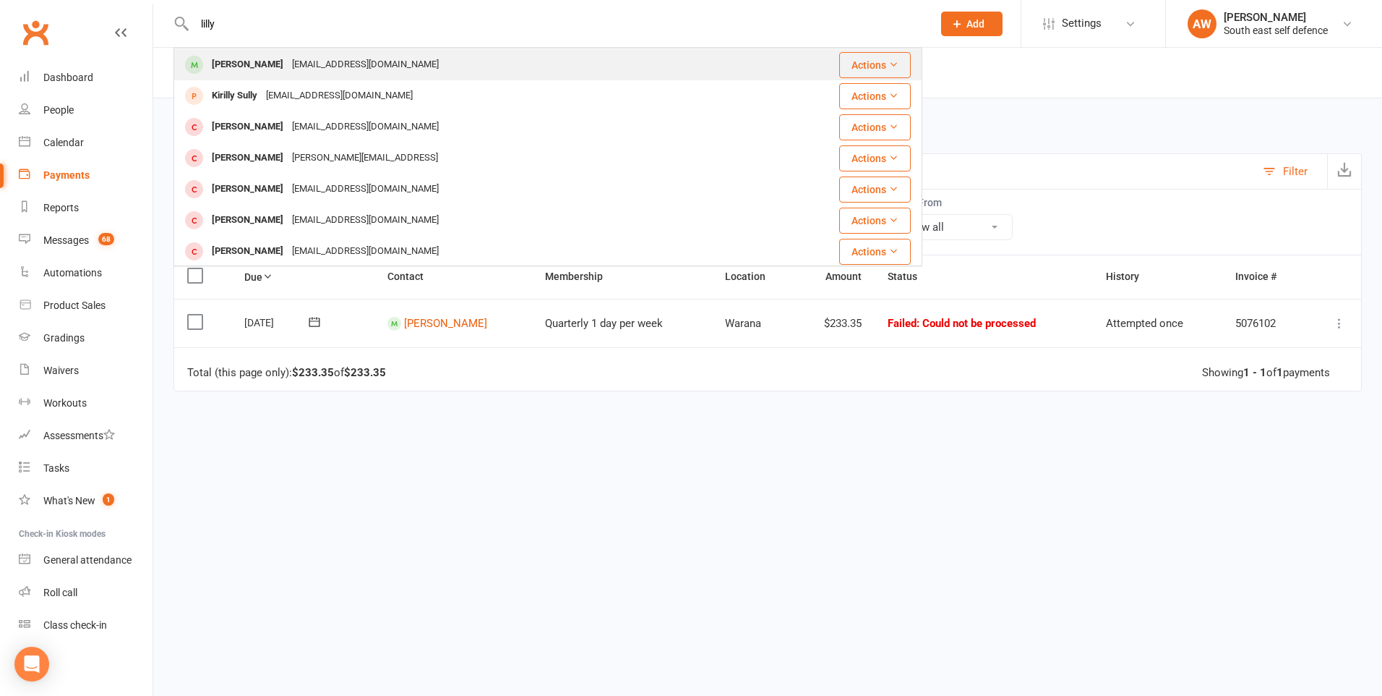
type input "lilly"
click at [258, 67] on div "[PERSON_NAME]" at bounding box center [248, 64] width 80 height 21
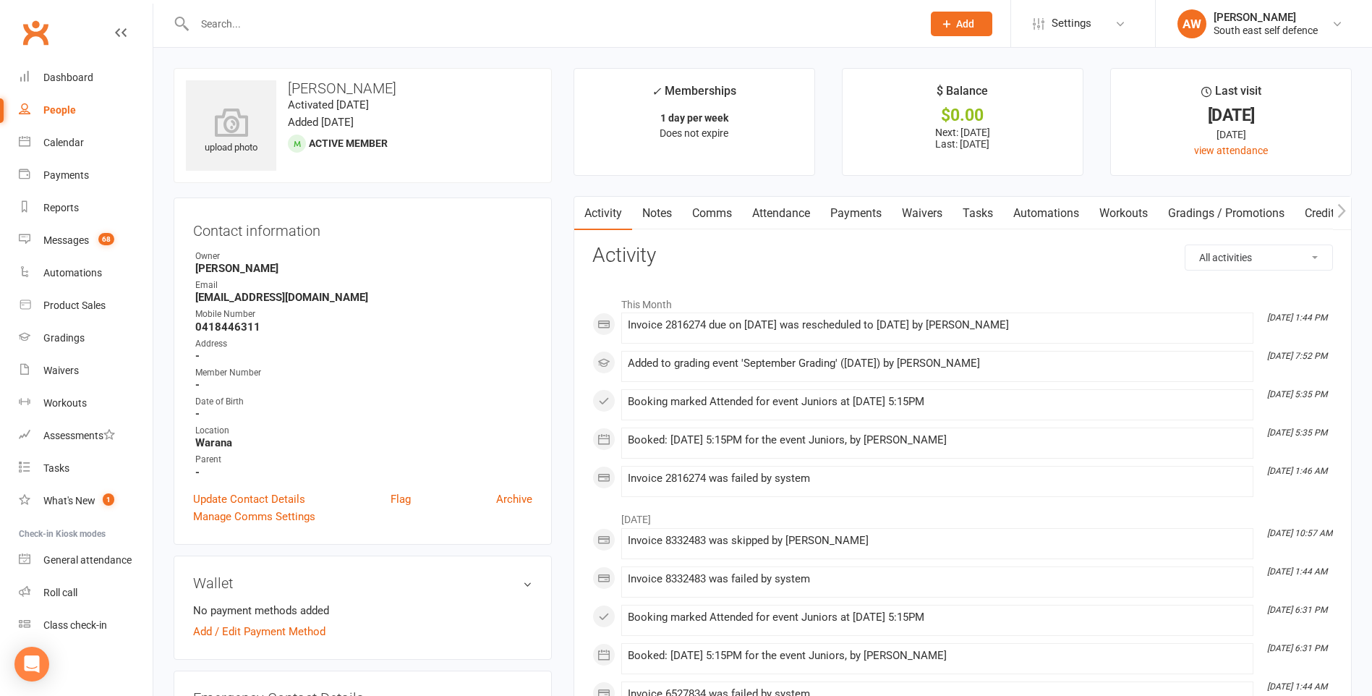
click at [851, 211] on link "Payments" at bounding box center [856, 213] width 72 height 33
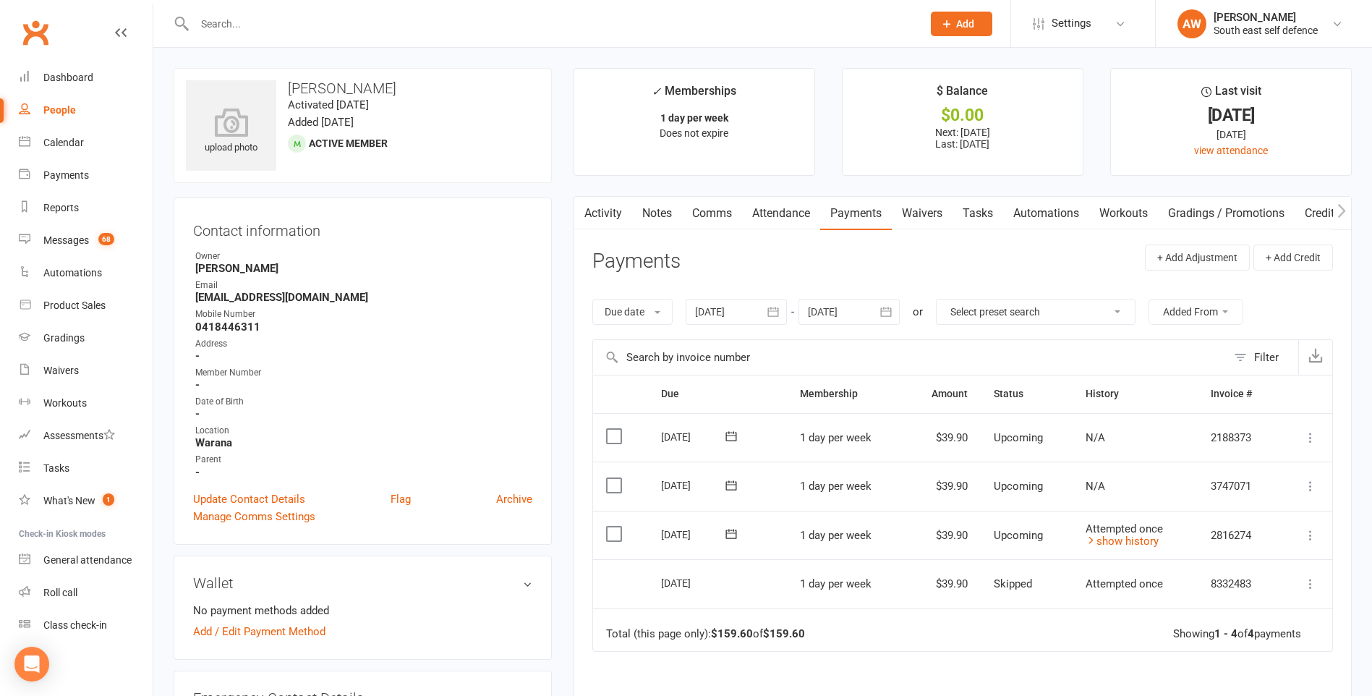
click at [1309, 537] on icon at bounding box center [1310, 535] width 14 height 14
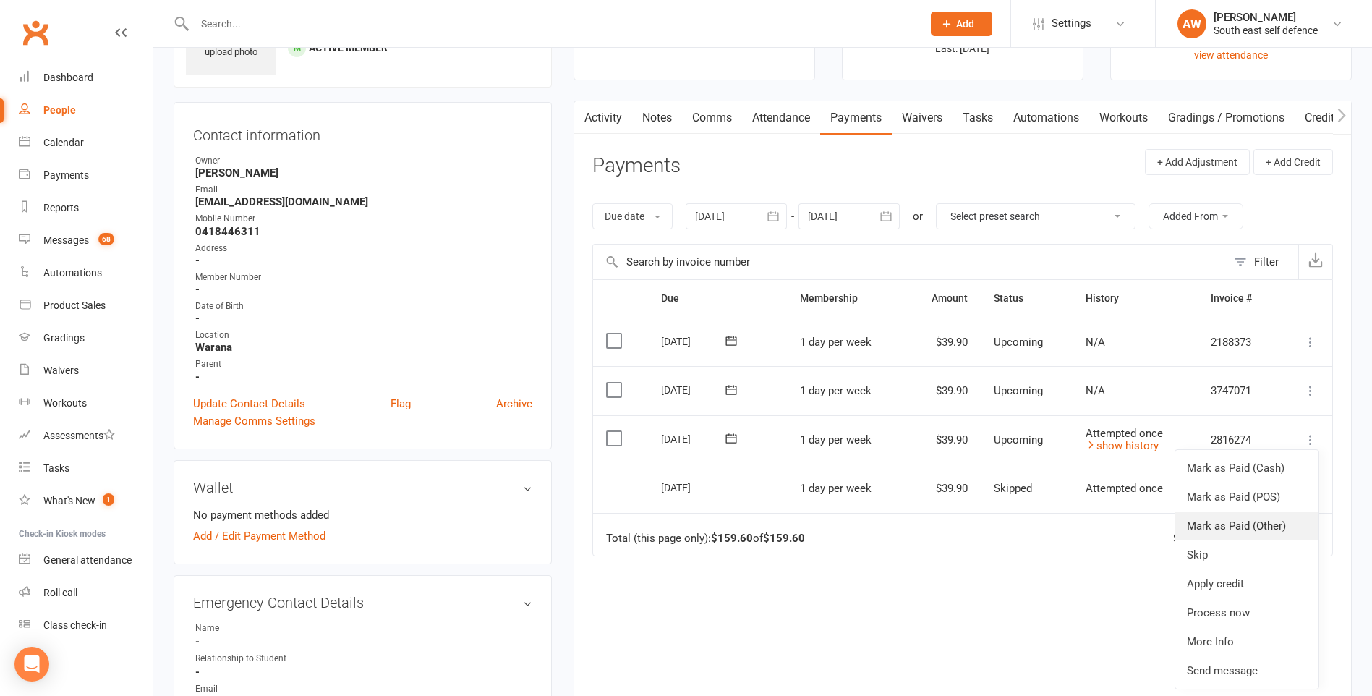
scroll to position [145, 0]
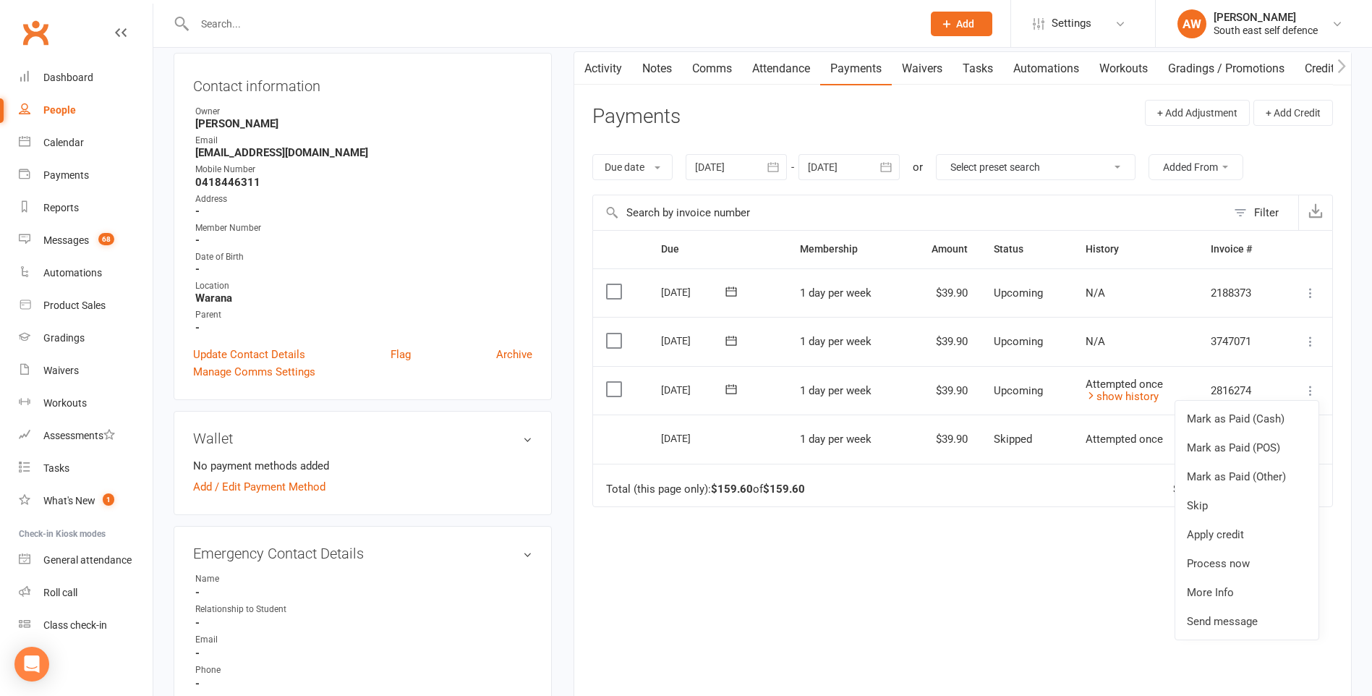
click at [1069, 527] on div "Due Contact Membership Amount Status History Invoice # Select this [DATE] [PERS…" at bounding box center [962, 461] width 740 height 463
click at [948, 393] on td "$39.90" at bounding box center [942, 390] width 75 height 49
click at [616, 390] on label at bounding box center [616, 389] width 20 height 14
click at [615, 382] on input "checkbox" at bounding box center [610, 382] width 9 height 0
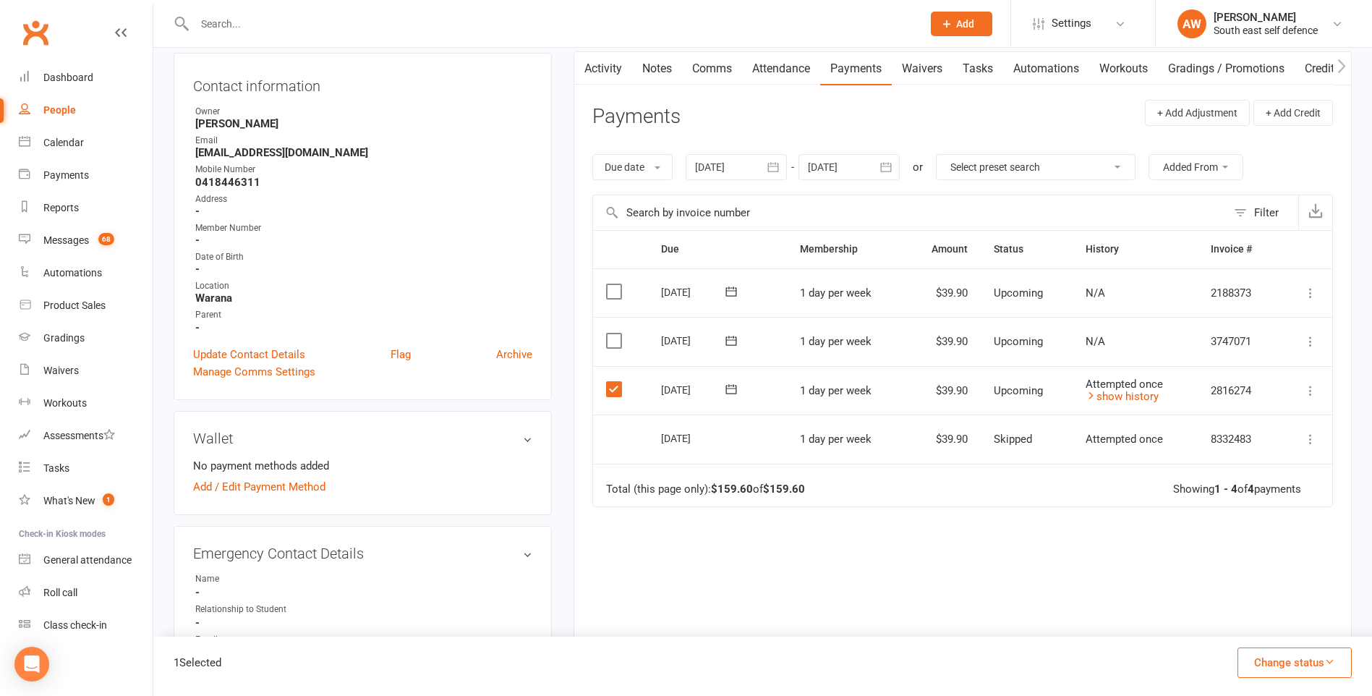
click at [1312, 391] on icon at bounding box center [1310, 390] width 14 height 14
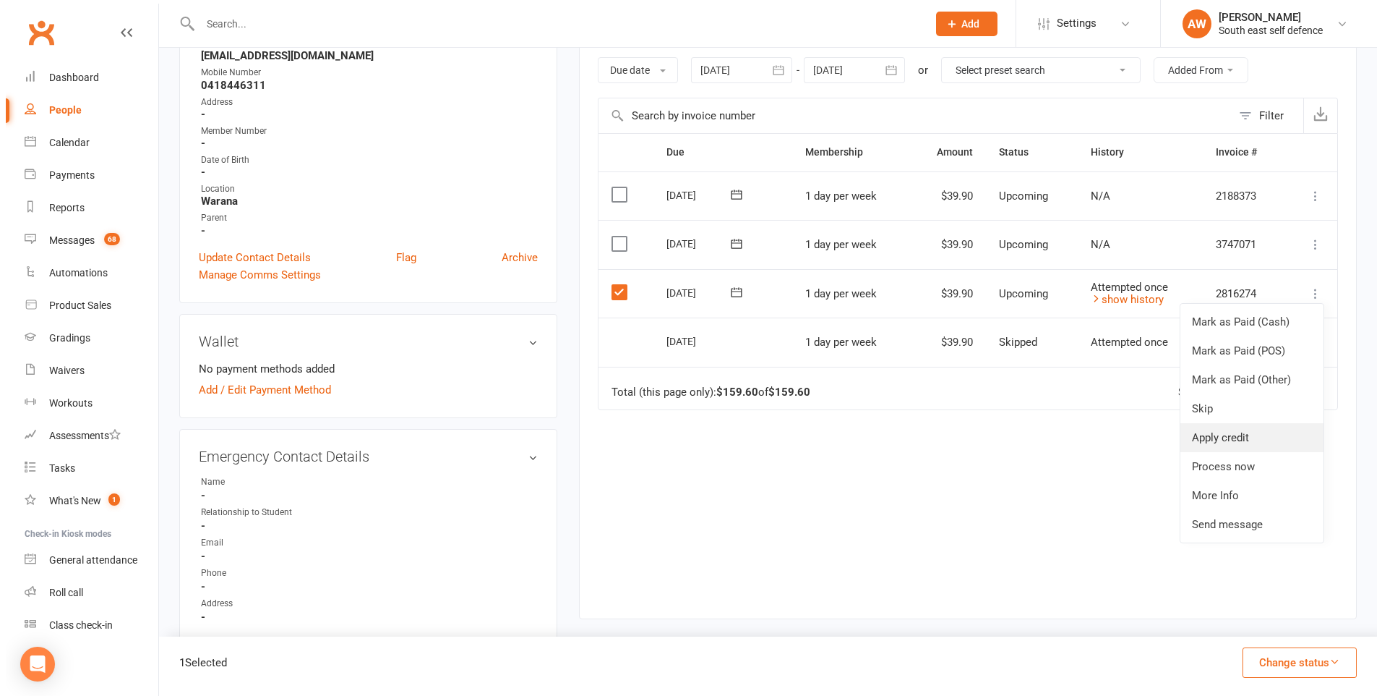
scroll to position [289, 0]
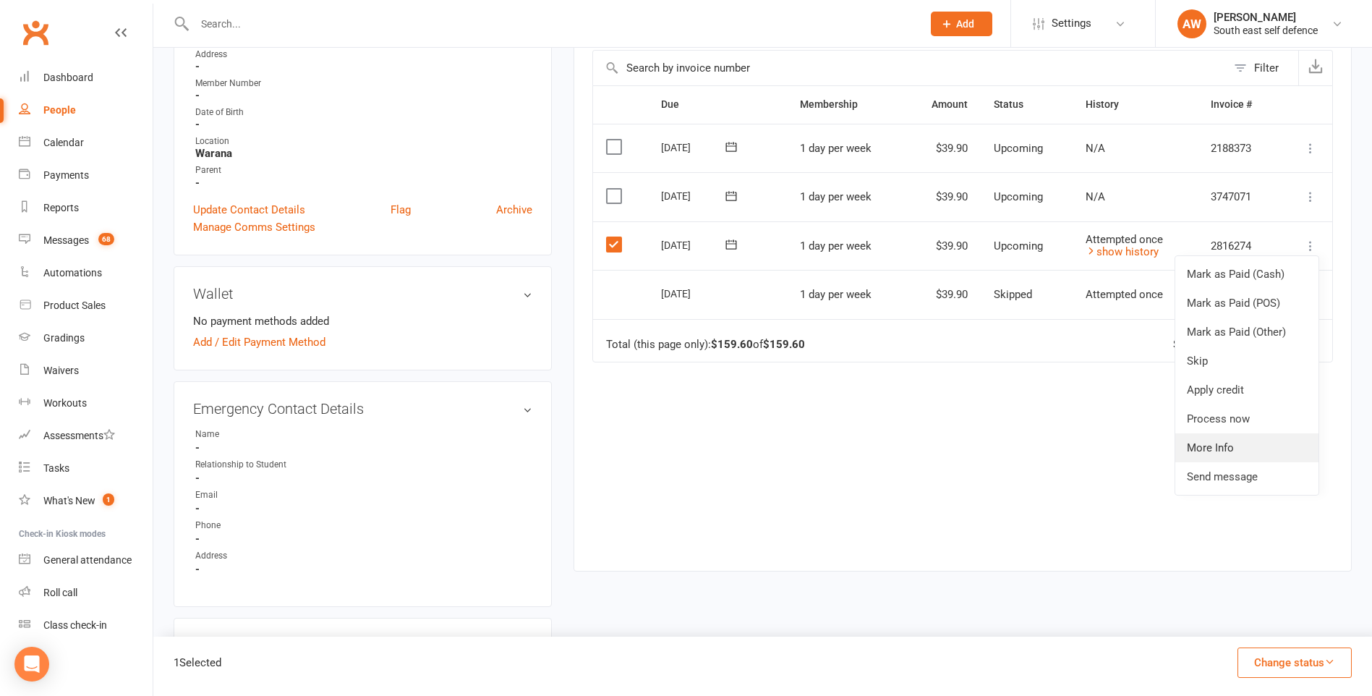
click at [1221, 450] on link "More Info" at bounding box center [1246, 447] width 143 height 29
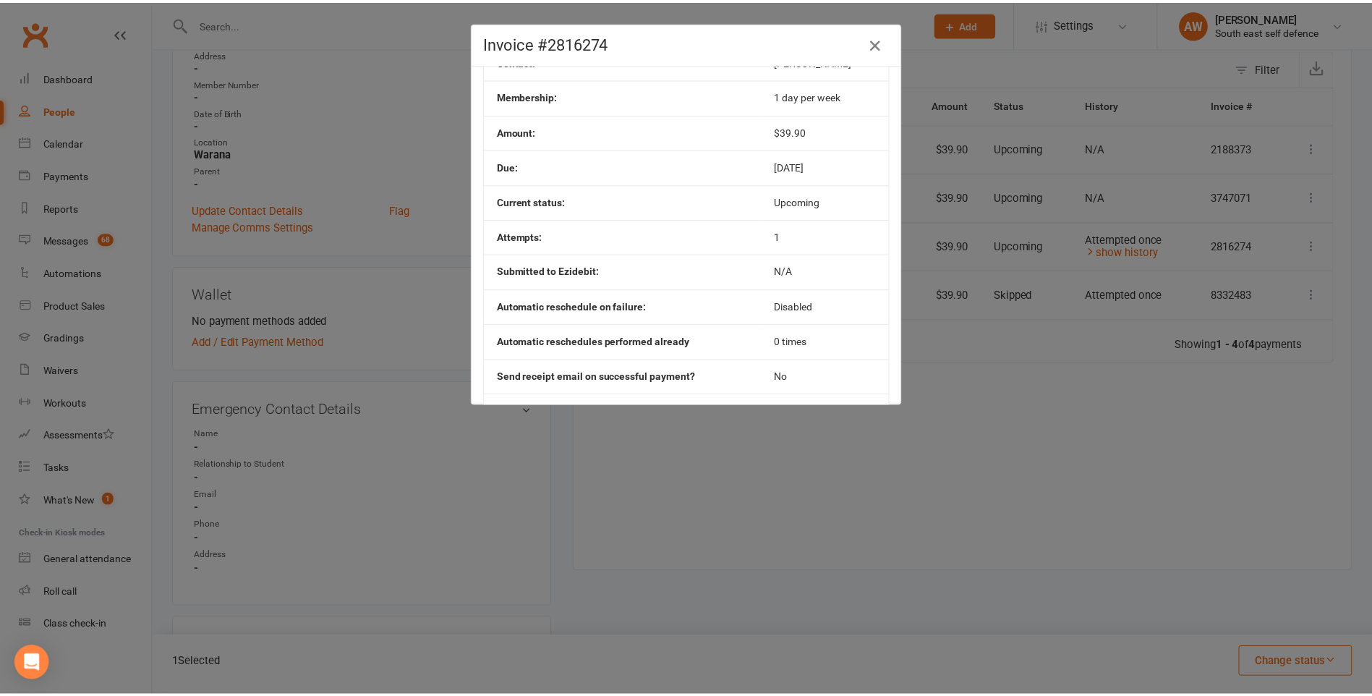
scroll to position [0, 0]
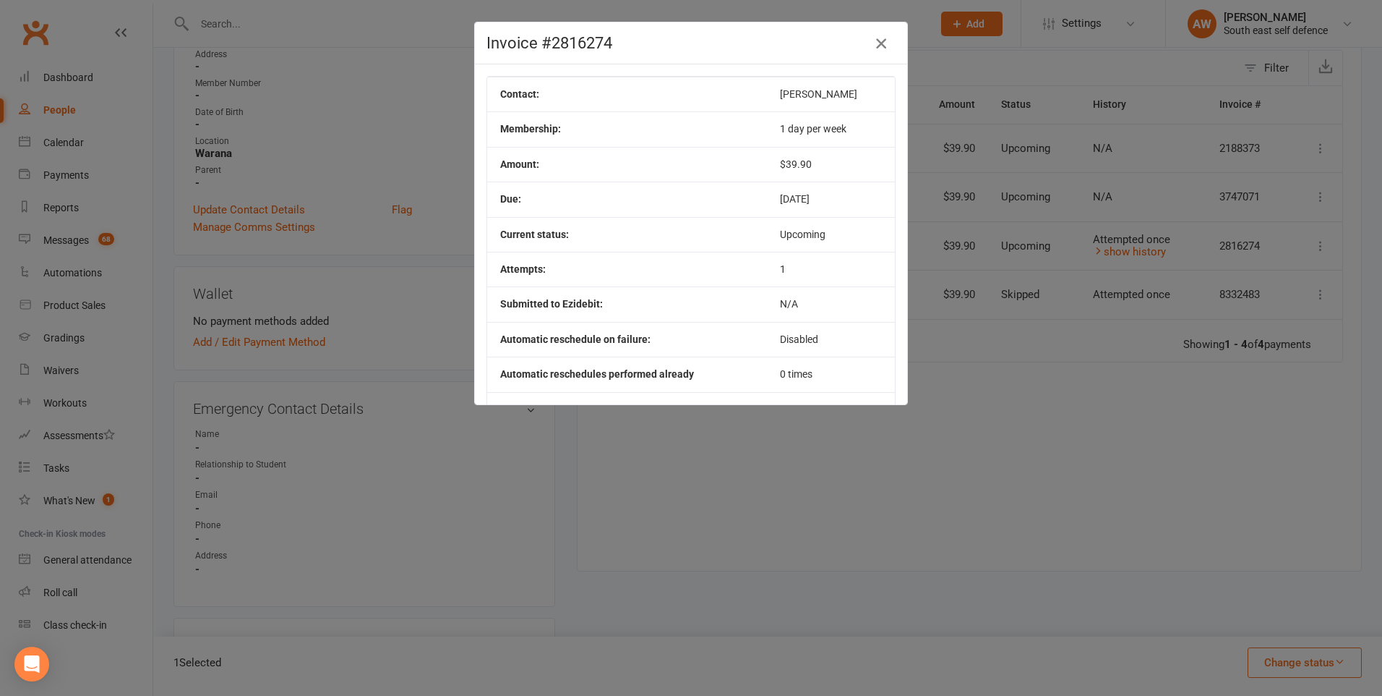
click at [873, 40] on icon "button" at bounding box center [881, 43] width 17 height 17
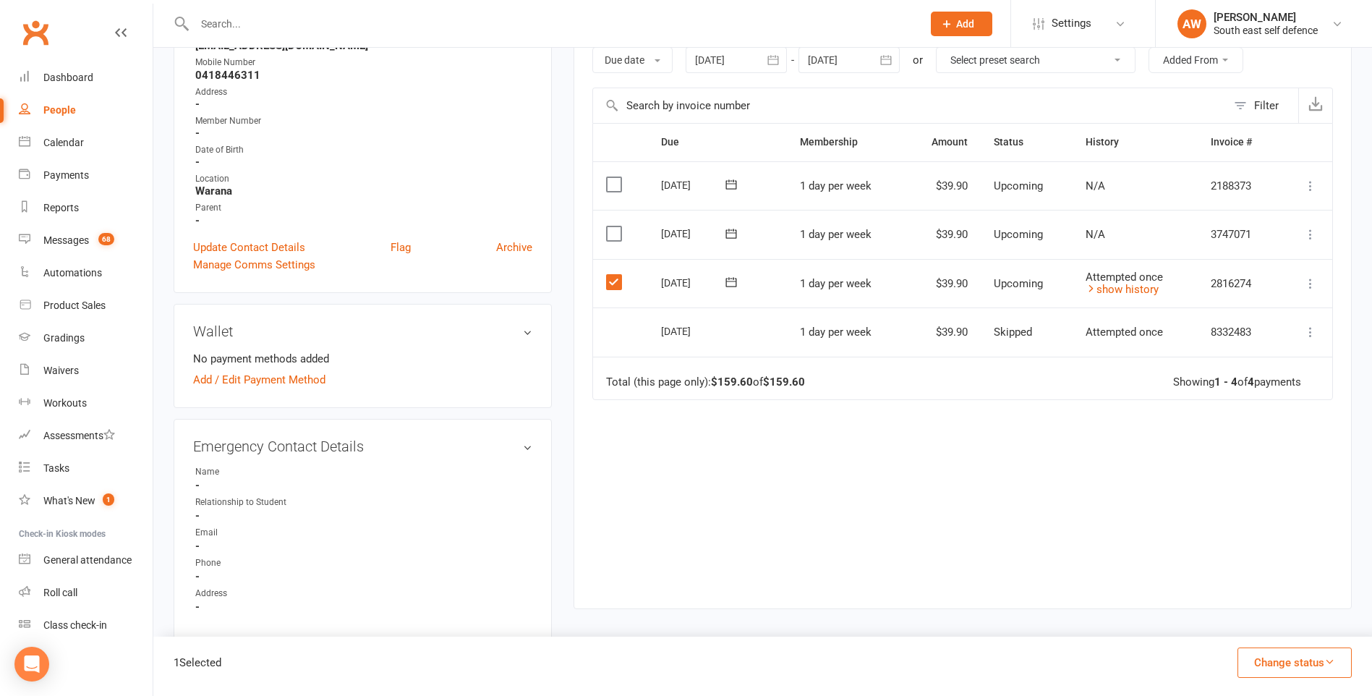
scroll to position [217, 0]
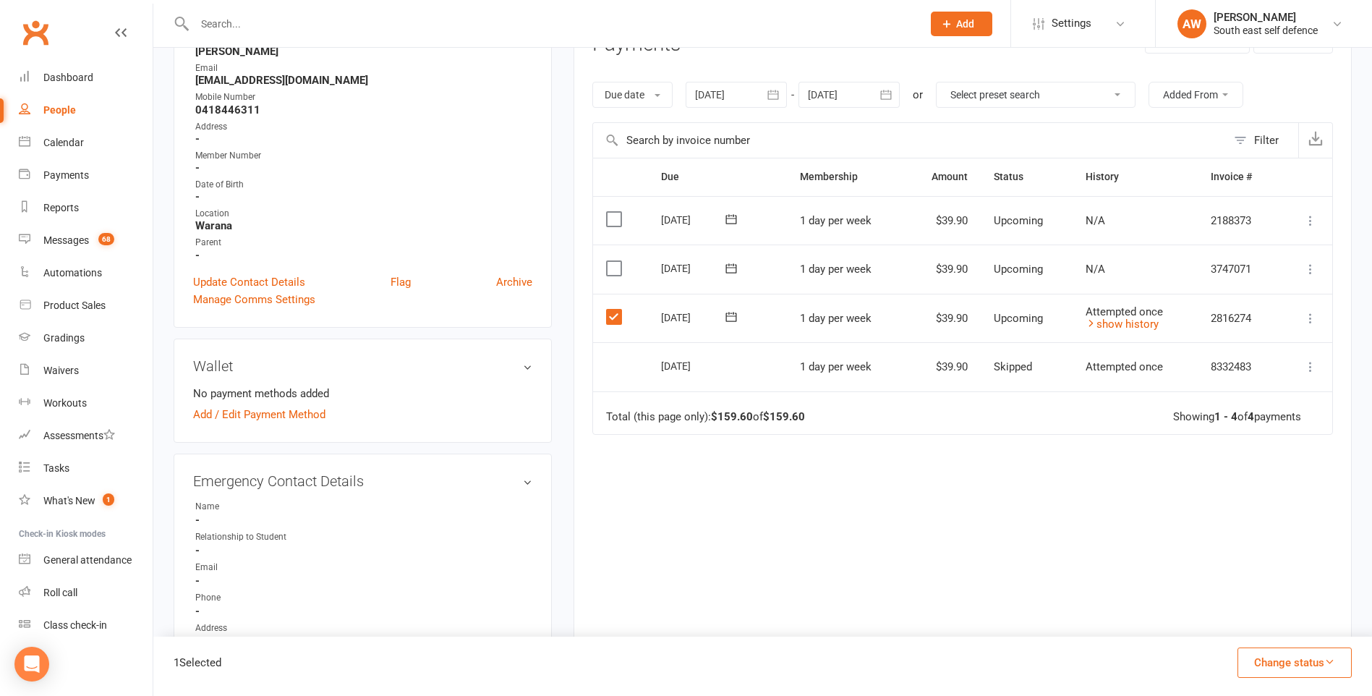
click at [1309, 265] on icon at bounding box center [1310, 269] width 14 height 14
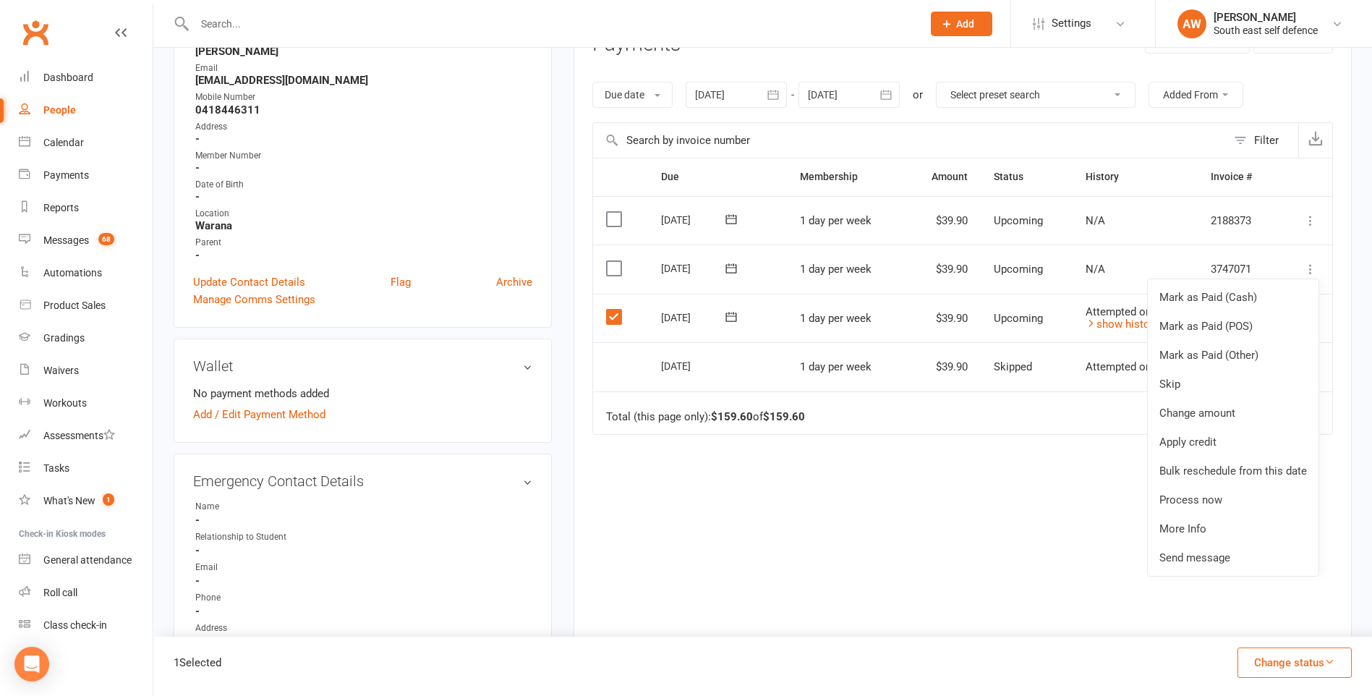
drag, startPoint x: 1016, startPoint y: 387, endPoint x: 1025, endPoint y: 391, distance: 10.4
click at [1017, 390] on td "Skipped" at bounding box center [1025, 366] width 91 height 49
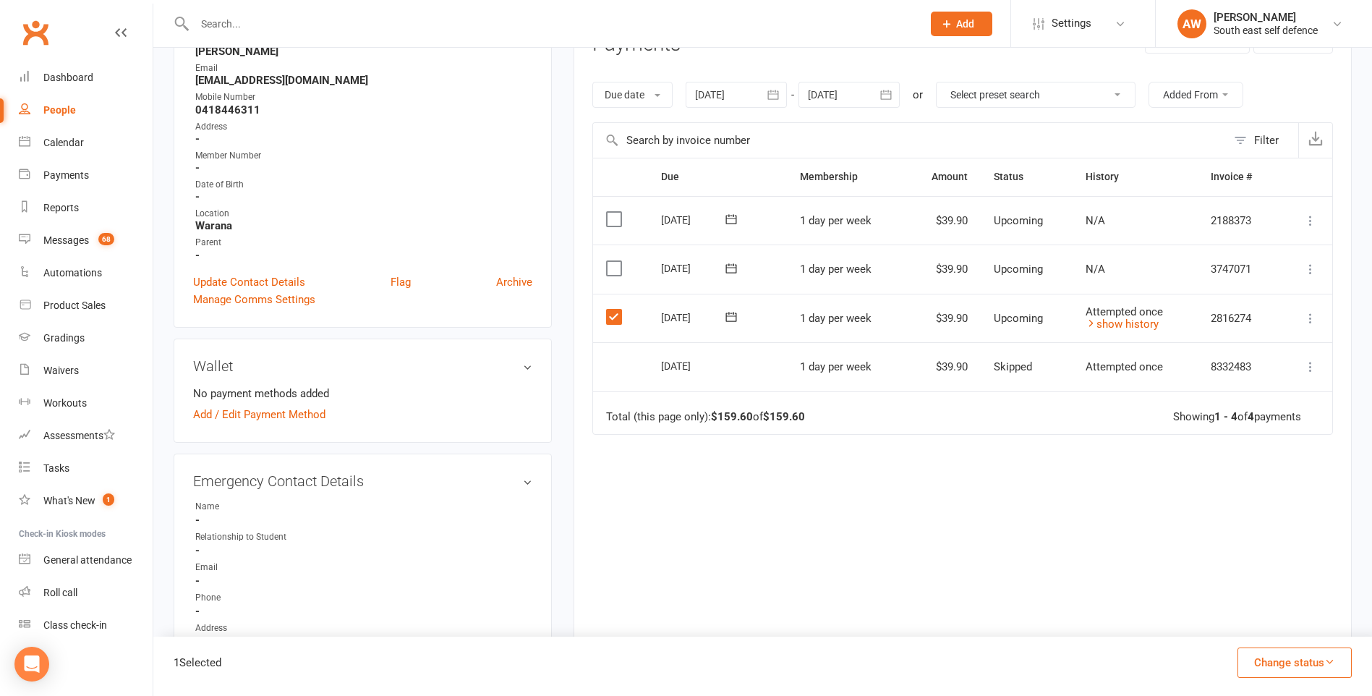
click at [1308, 318] on icon at bounding box center [1310, 318] width 14 height 14
click at [1267, 403] on link "Mark as Paid (Other)" at bounding box center [1246, 404] width 143 height 29
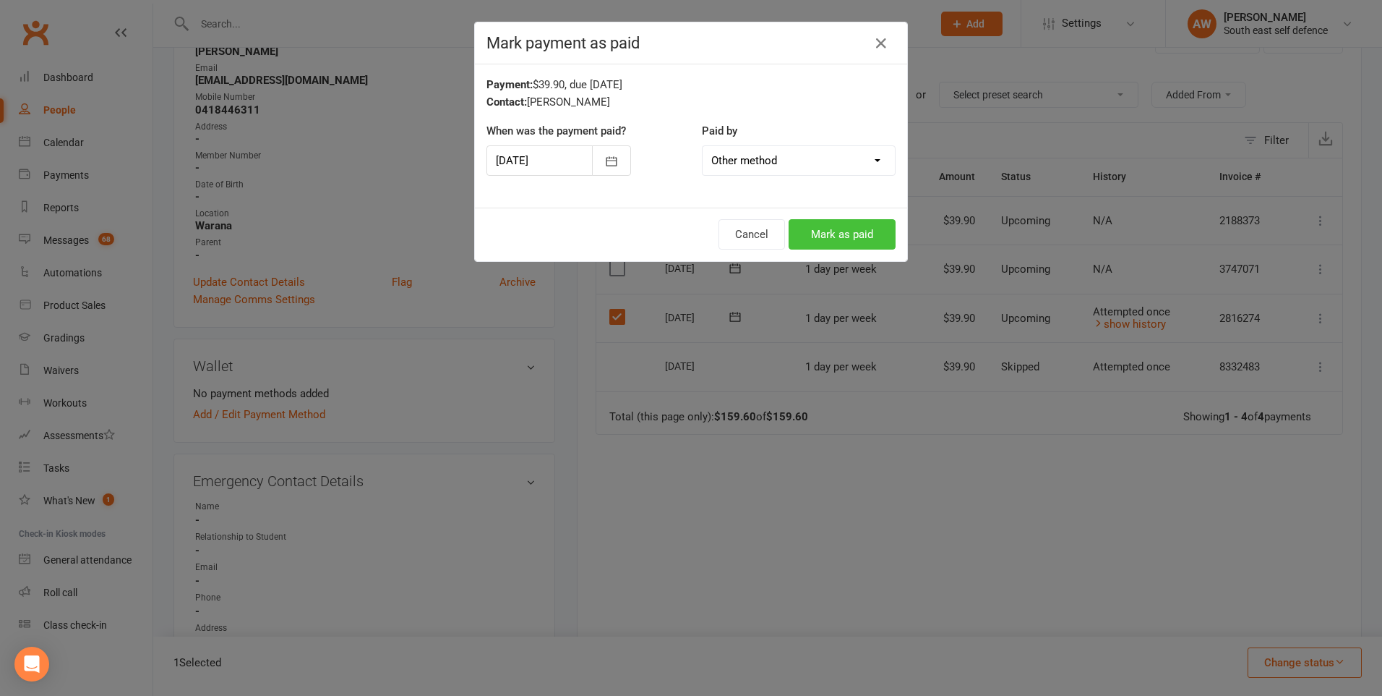
click at [863, 235] on button "Mark as paid" at bounding box center [842, 234] width 107 height 30
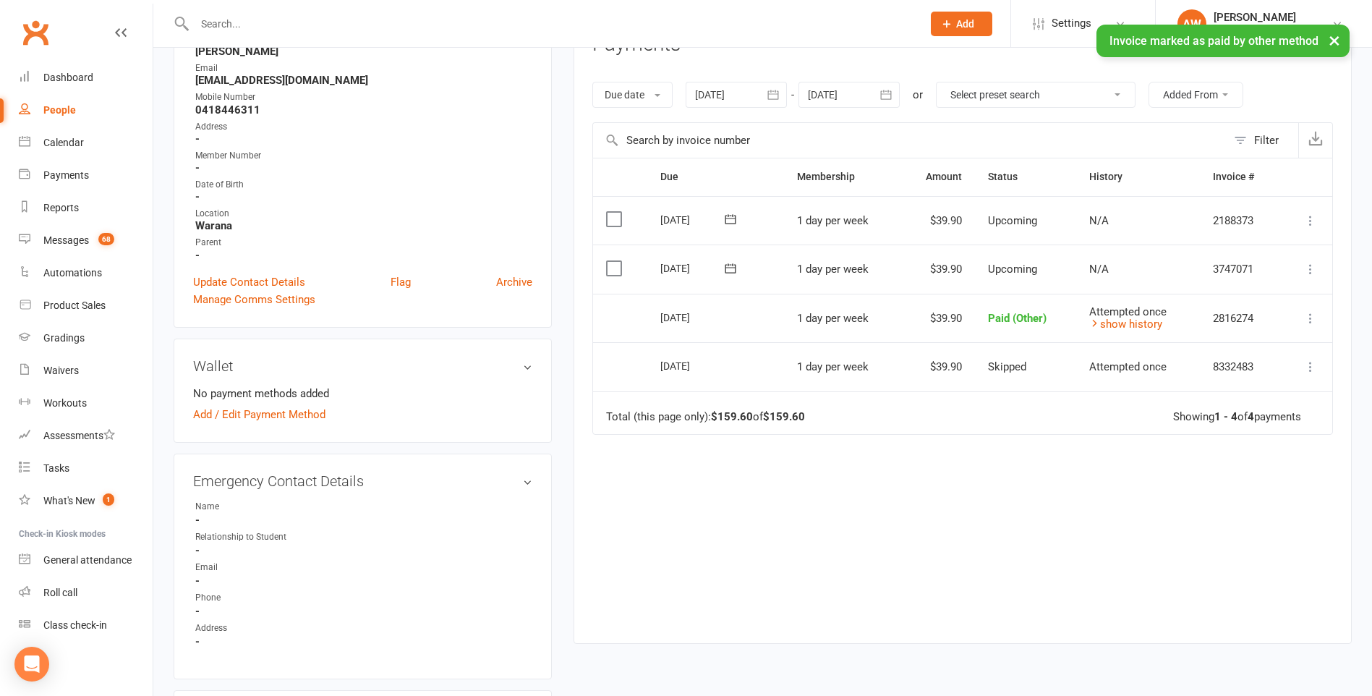
click at [1308, 268] on icon at bounding box center [1310, 269] width 14 height 14
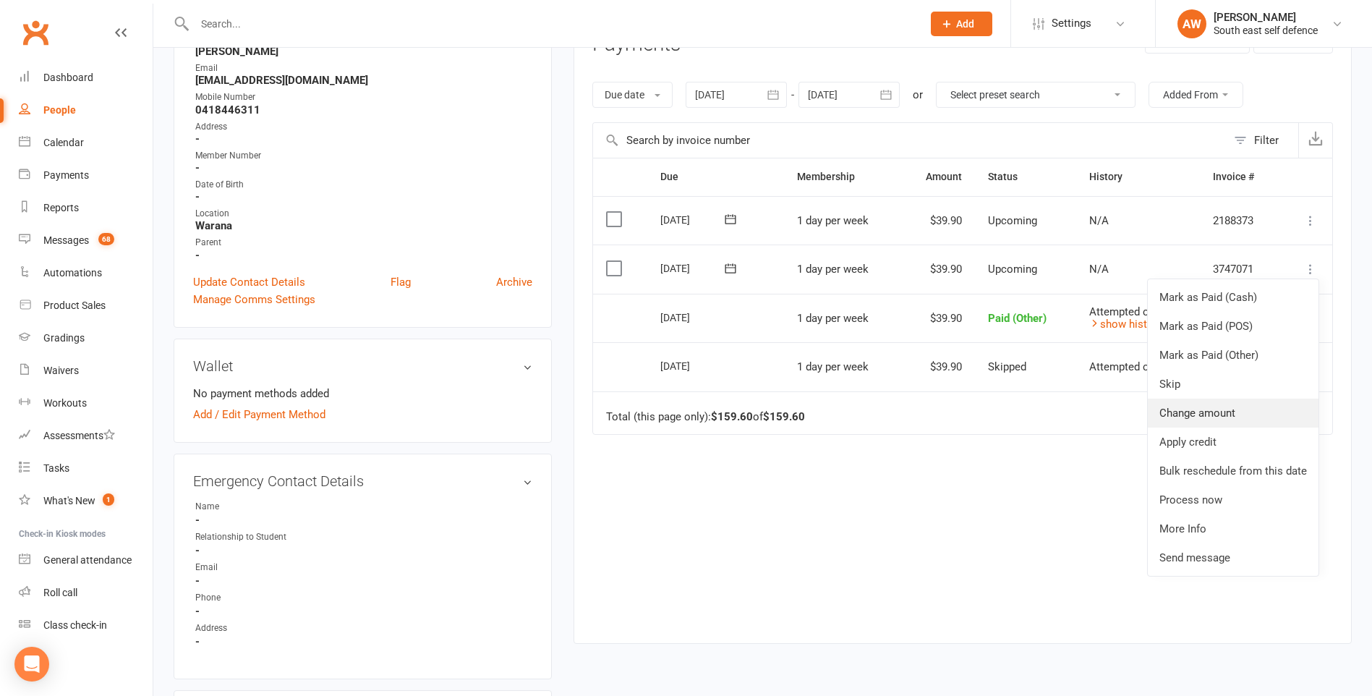
click at [1224, 411] on link "Change amount" at bounding box center [1232, 412] width 171 height 29
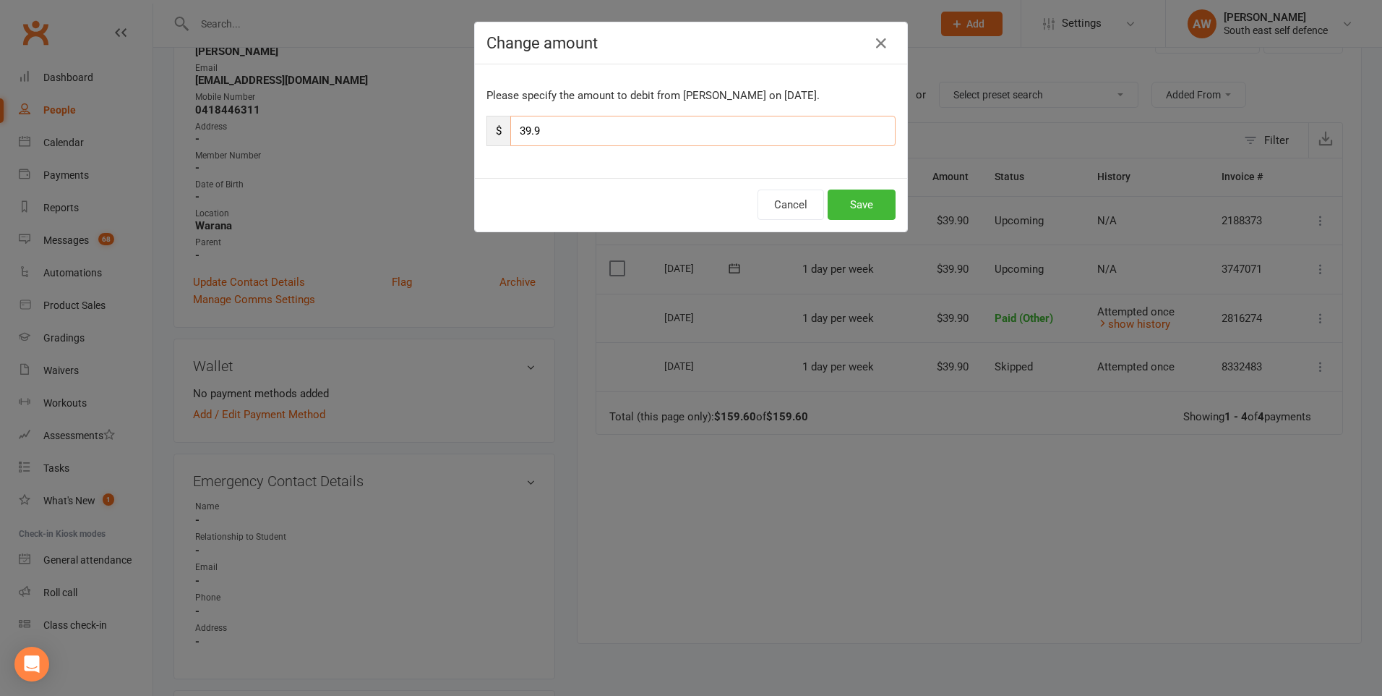
drag, startPoint x: 544, startPoint y: 130, endPoint x: 518, endPoint y: 129, distance: 26.8
click at [518, 129] on input "39.9" at bounding box center [702, 131] width 385 height 30
type input "20"
click at [866, 204] on button "Save" at bounding box center [862, 204] width 68 height 30
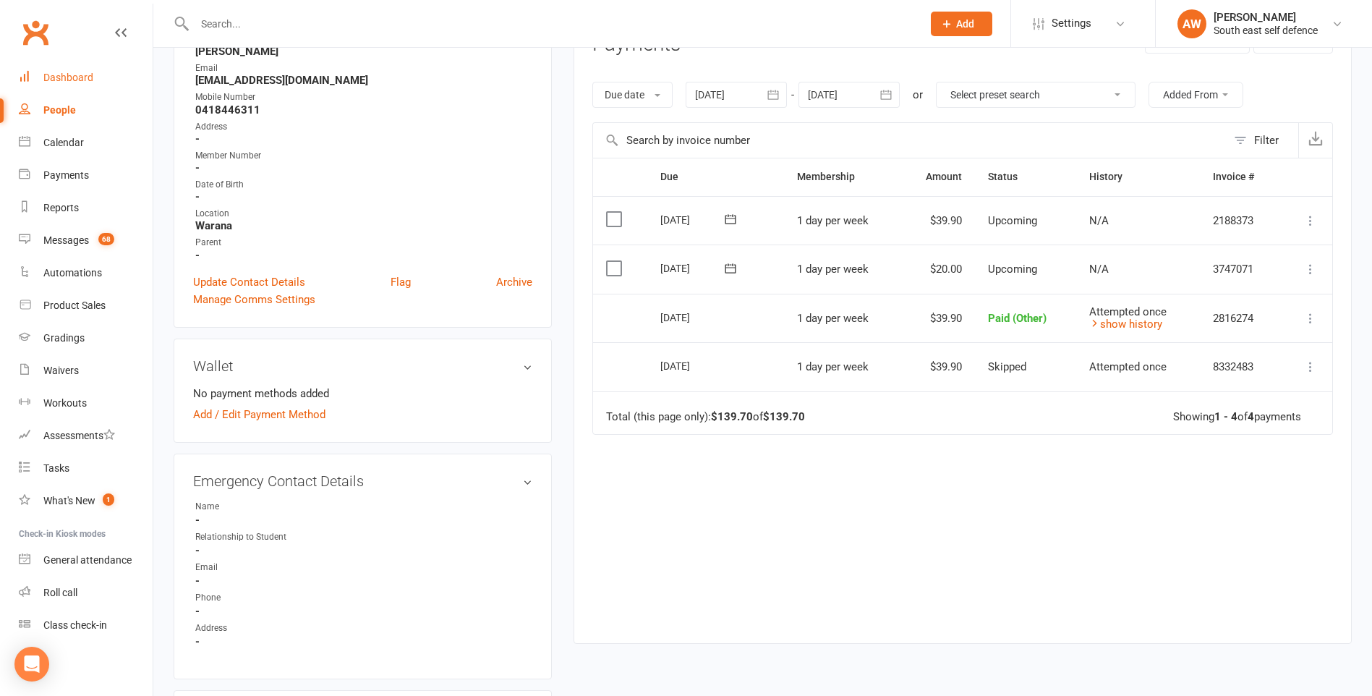
click at [57, 77] on div "Dashboard" at bounding box center [68, 78] width 50 height 12
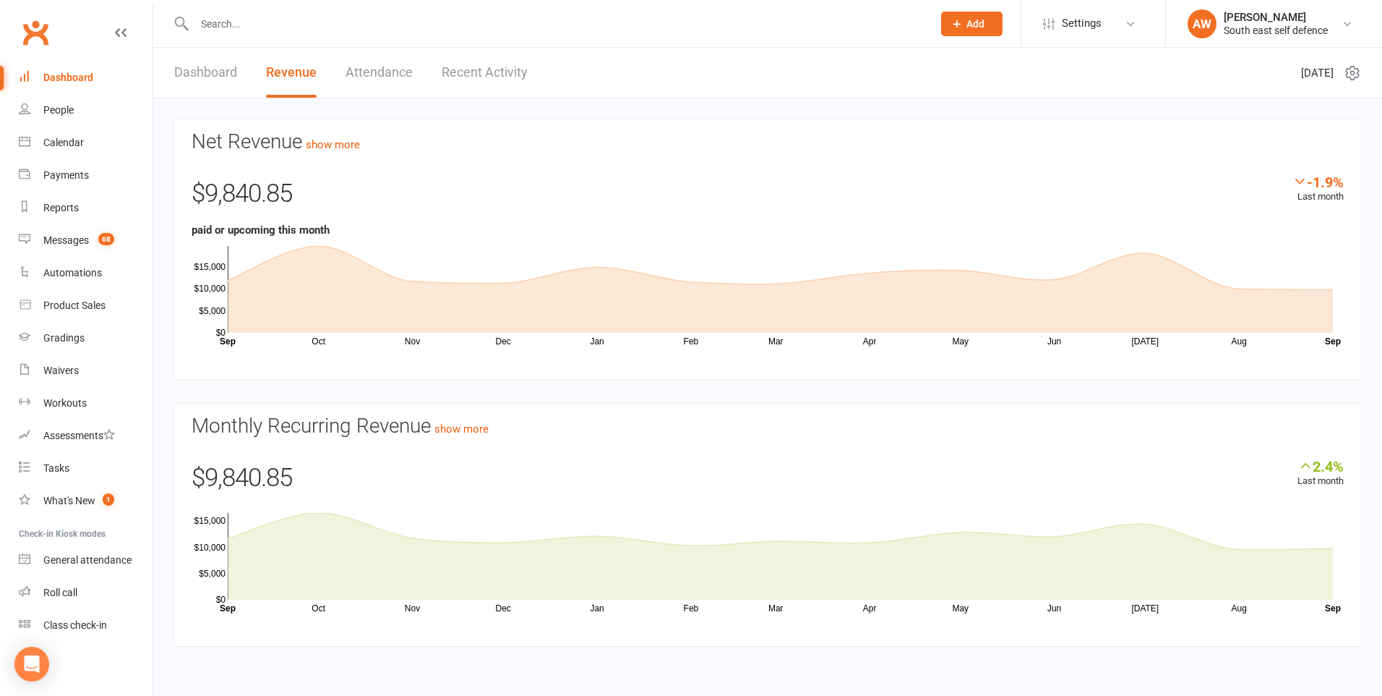
click at [265, 32] on input "text" at bounding box center [556, 24] width 732 height 20
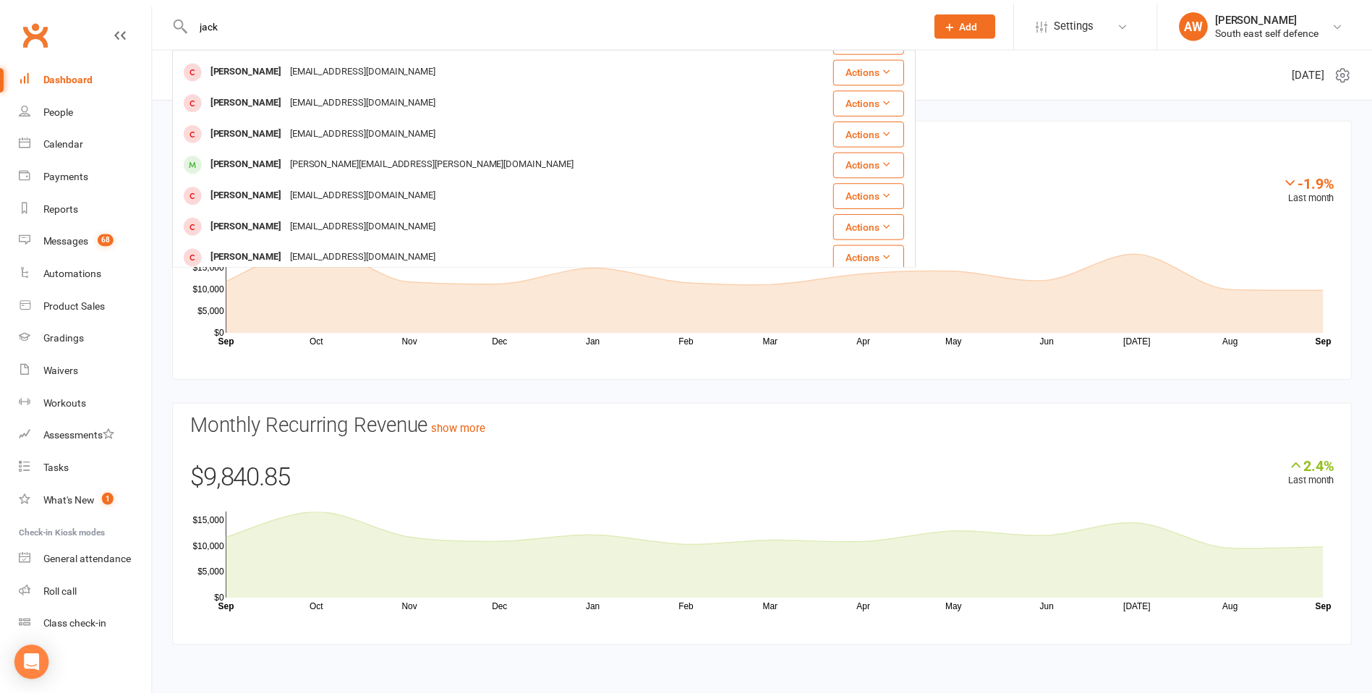
scroll to position [217, 0]
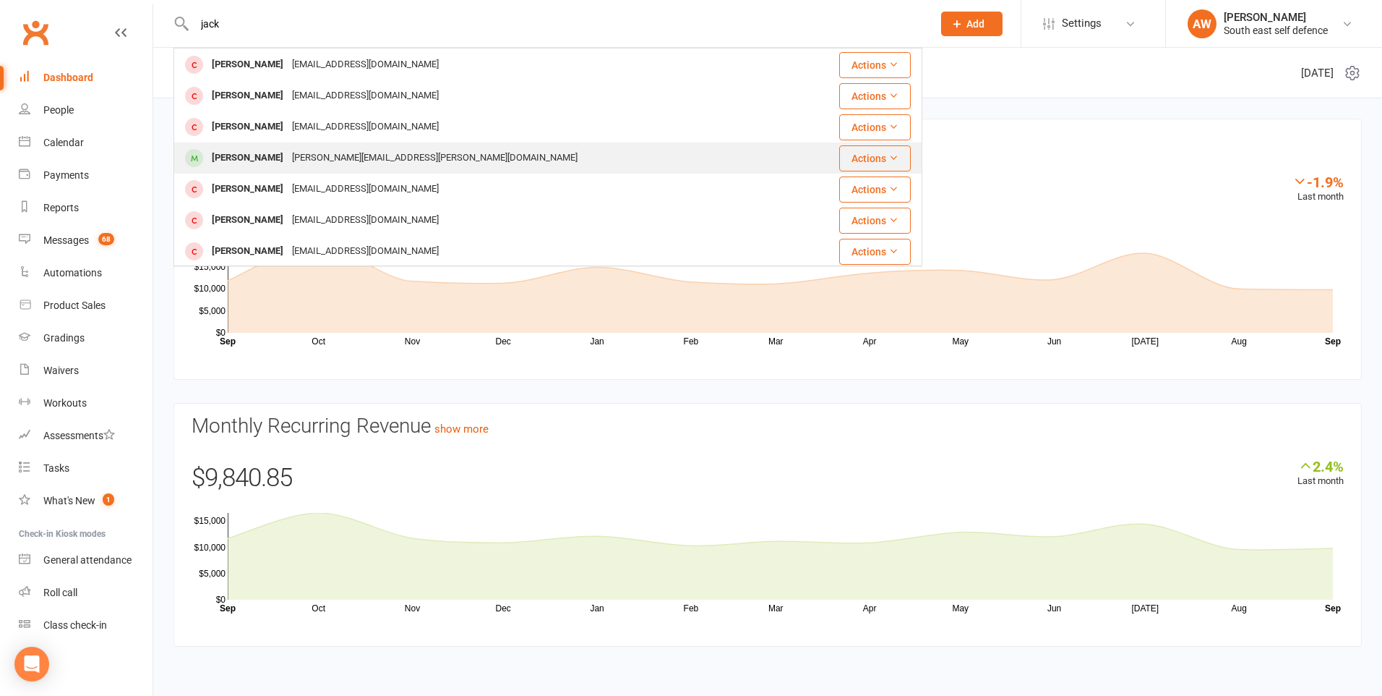
type input "jack"
click at [268, 152] on div "[PERSON_NAME]" at bounding box center [248, 158] width 80 height 21
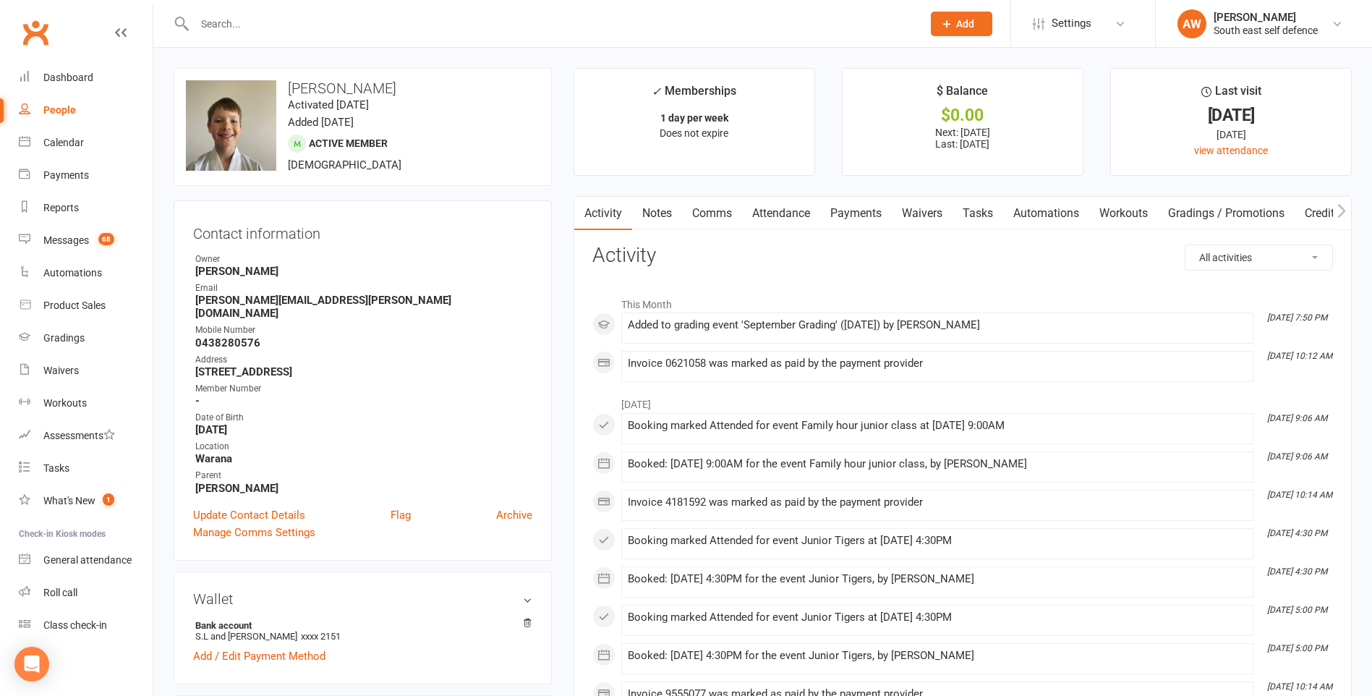
click at [855, 213] on link "Payments" at bounding box center [856, 213] width 72 height 33
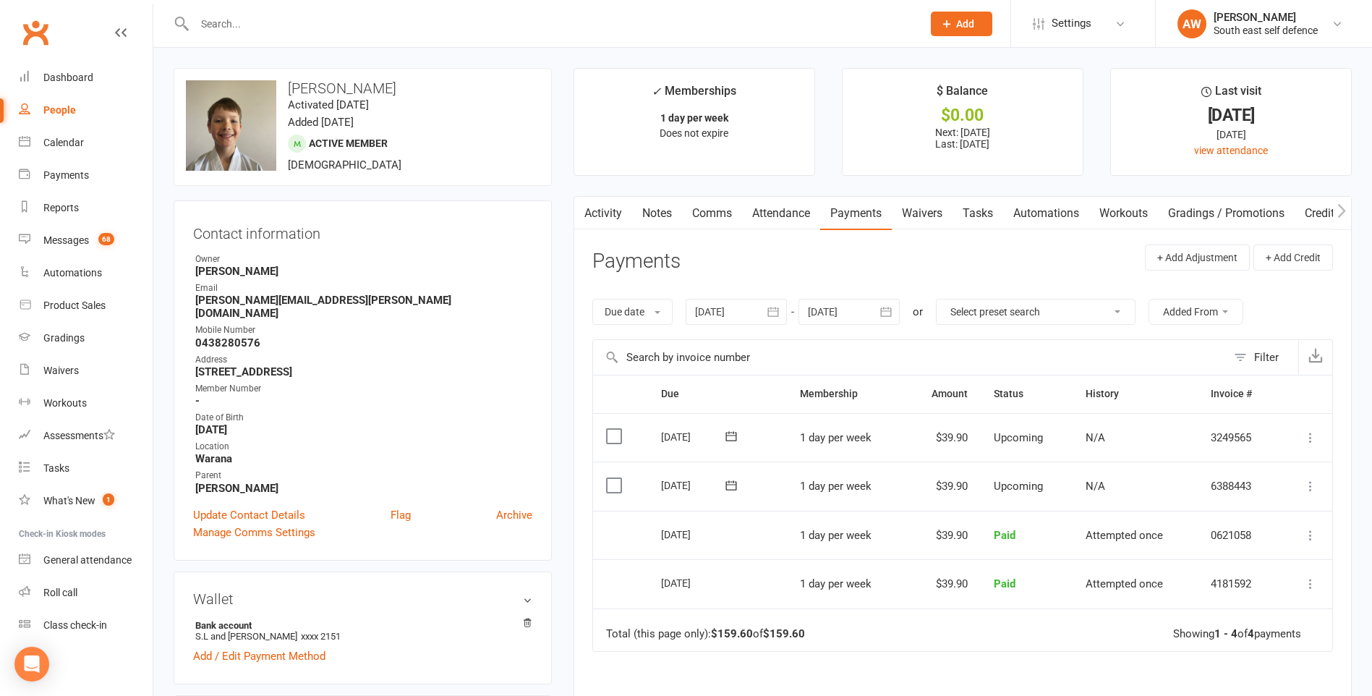
click at [892, 312] on icon "button" at bounding box center [886, 311] width 14 height 14
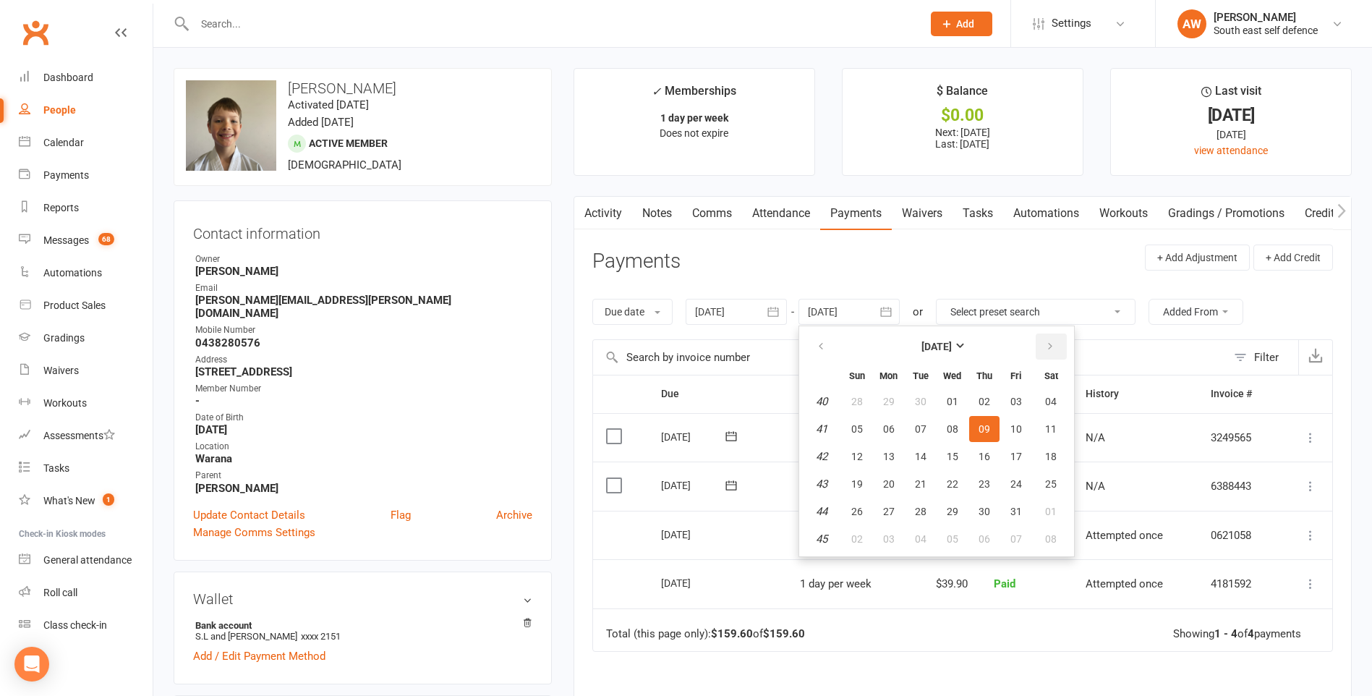
click at [1049, 350] on icon "button" at bounding box center [1050, 347] width 10 height 12
click at [1053, 409] on button "01" at bounding box center [1051, 401] width 37 height 26
type input "[DATE]"
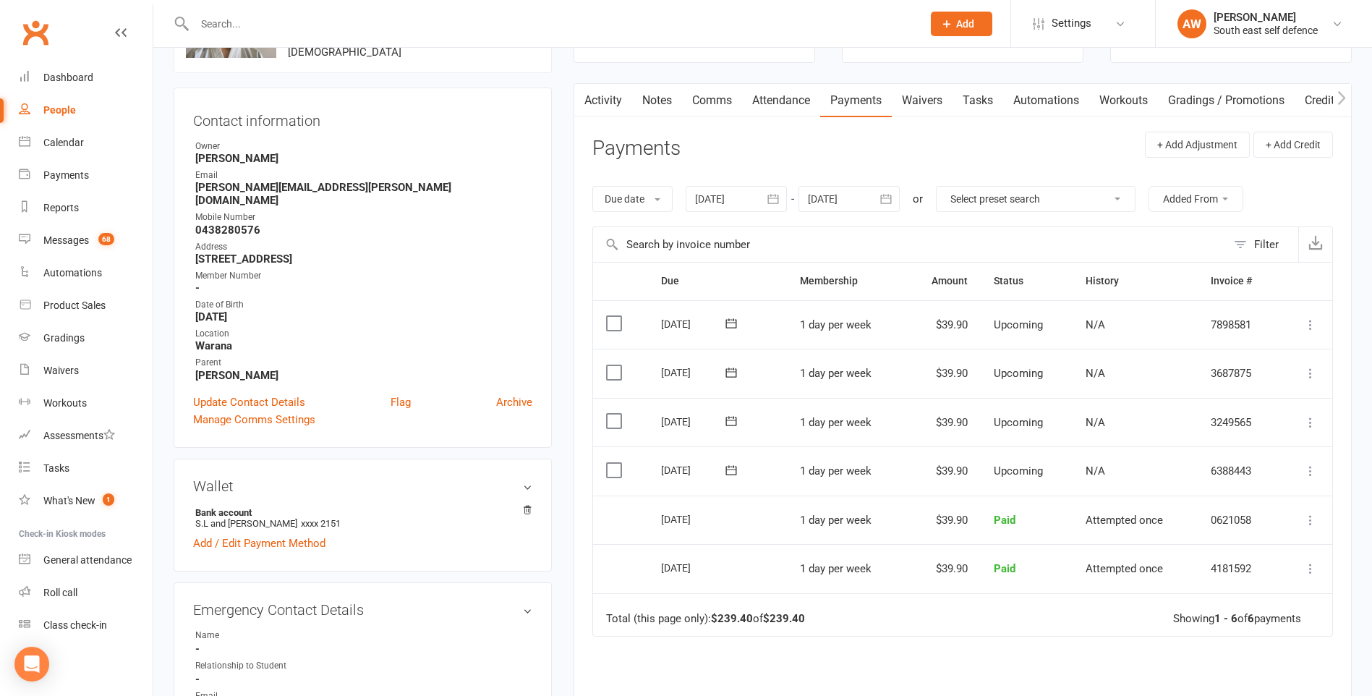
scroll to position [145, 0]
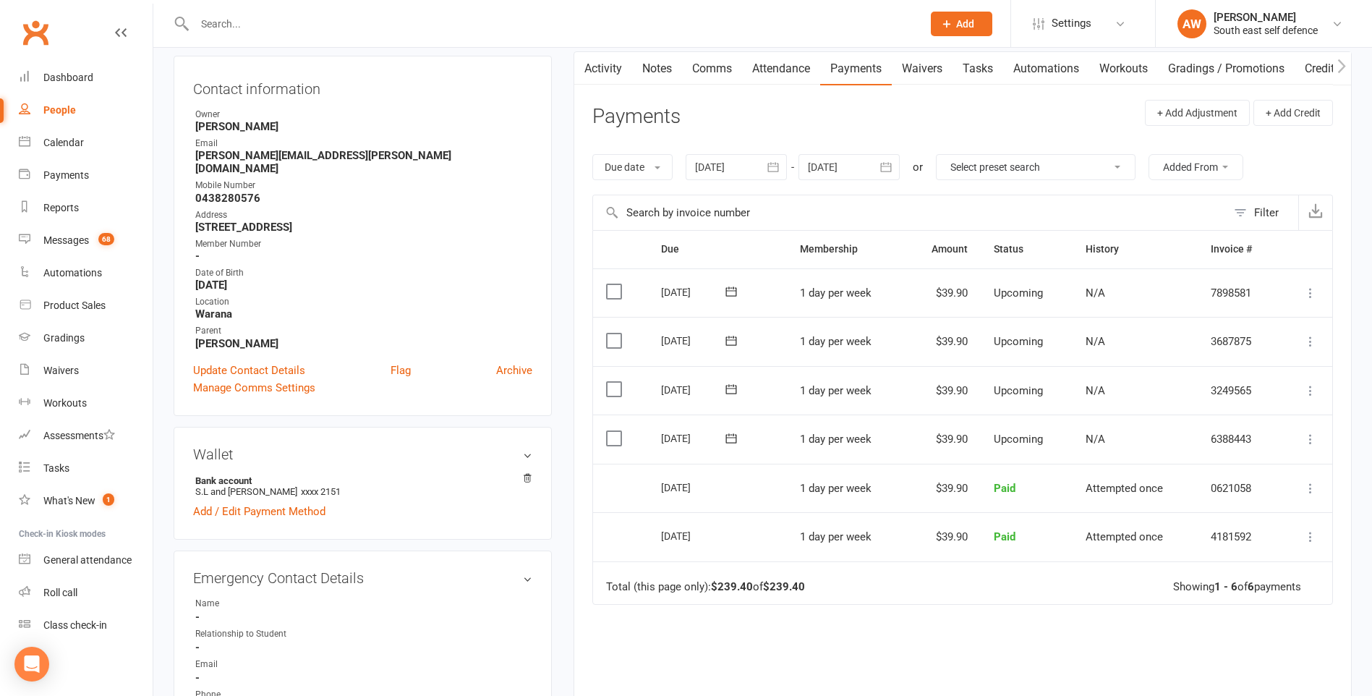
click at [1308, 441] on icon at bounding box center [1310, 439] width 14 height 14
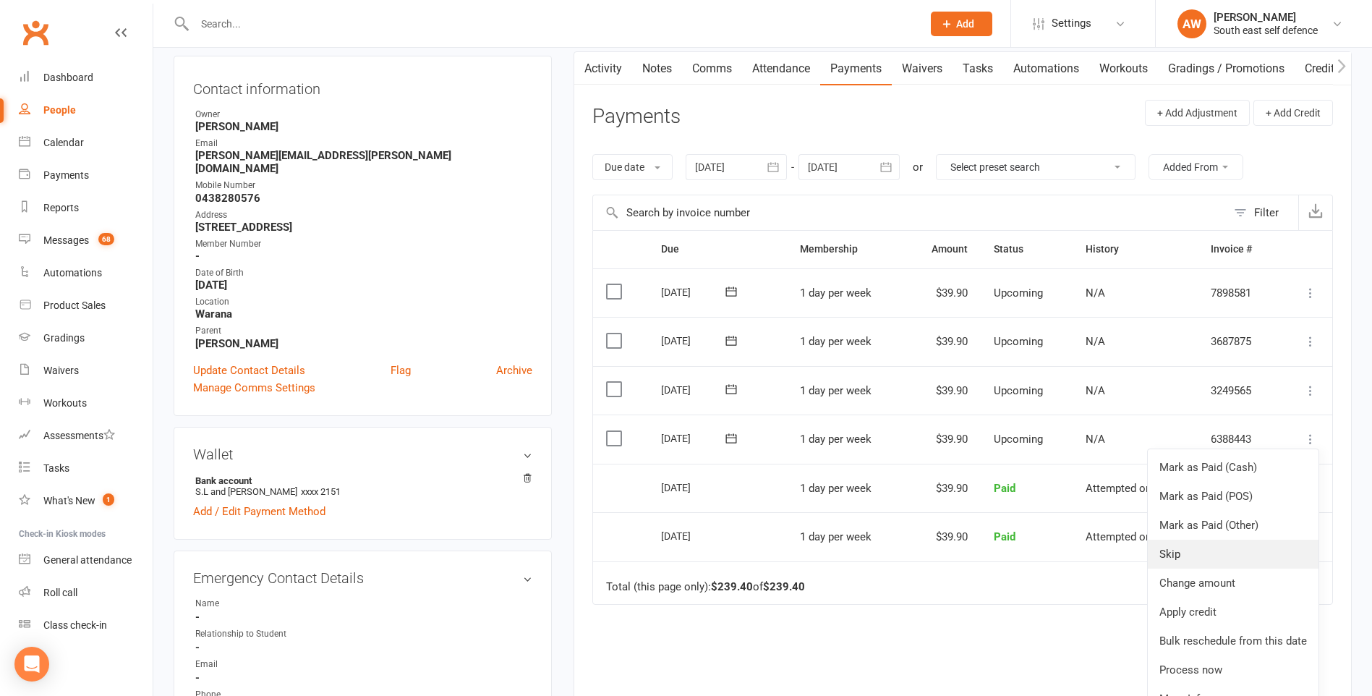
click at [1237, 558] on link "Skip" at bounding box center [1232, 553] width 171 height 29
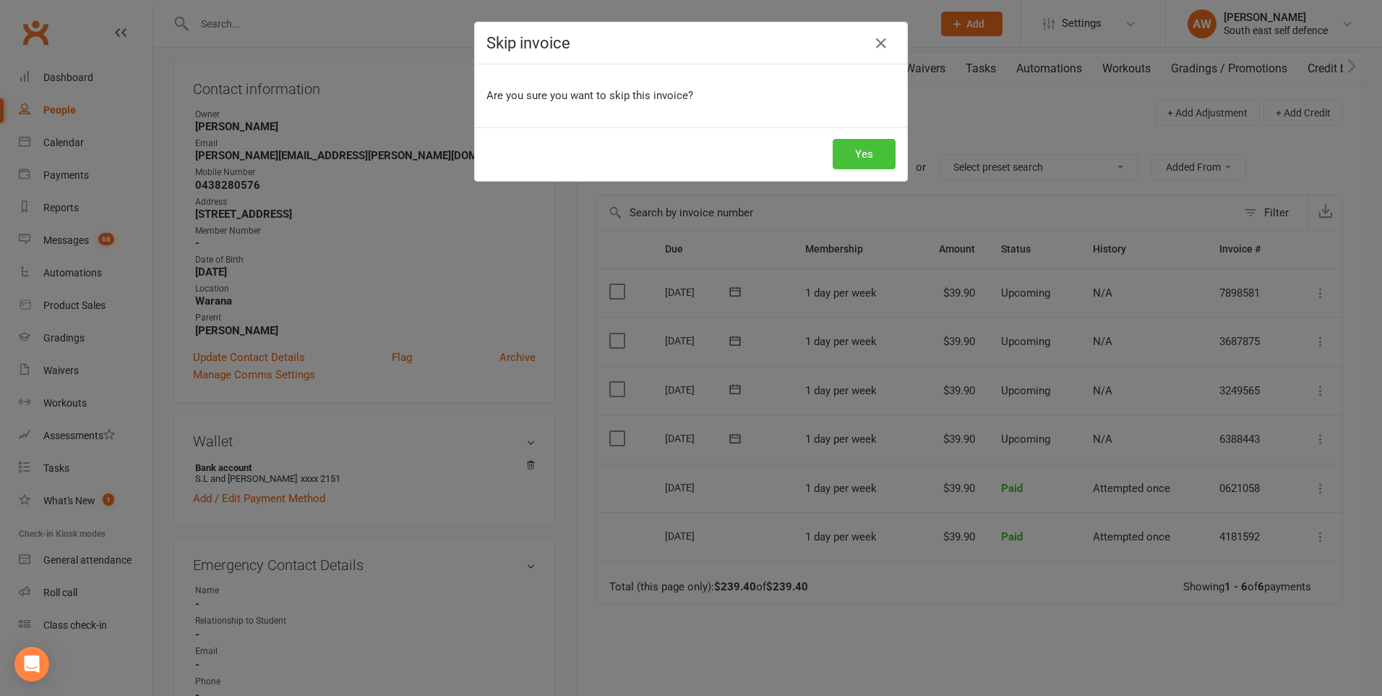
click at [881, 155] on button "Yes" at bounding box center [864, 154] width 63 height 30
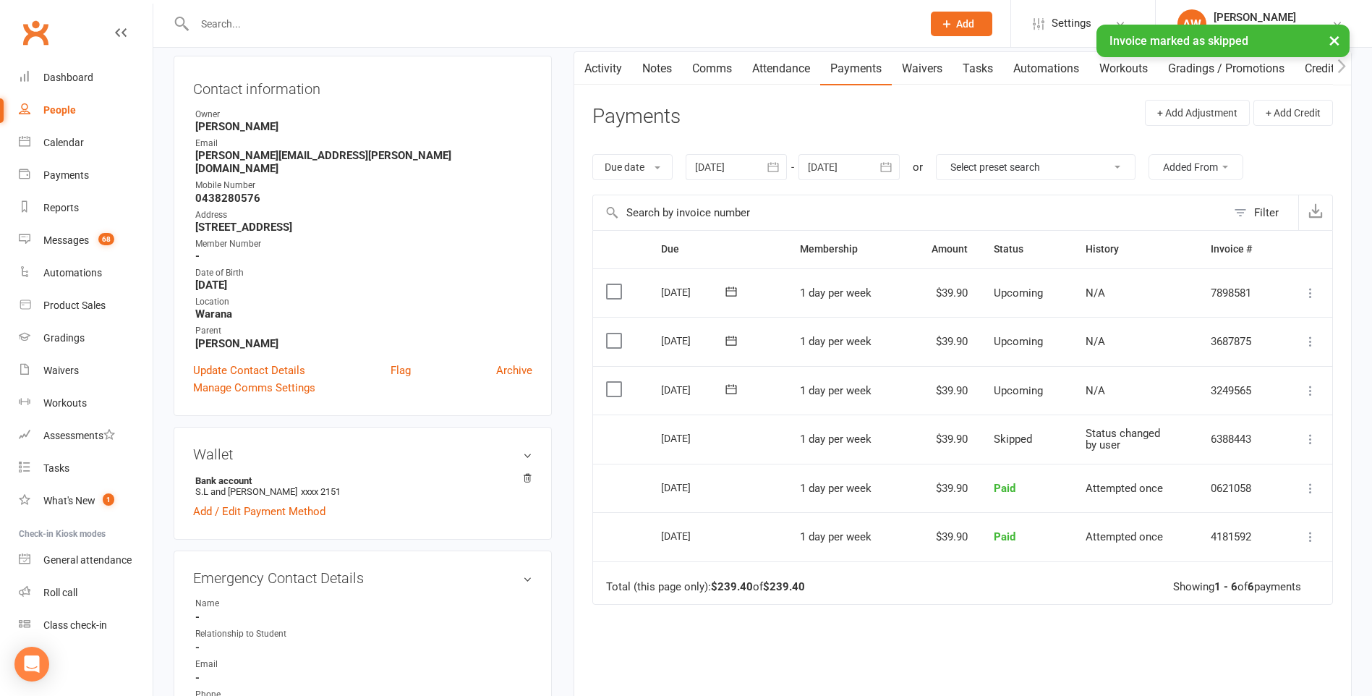
click at [1310, 389] on icon at bounding box center [1310, 390] width 14 height 14
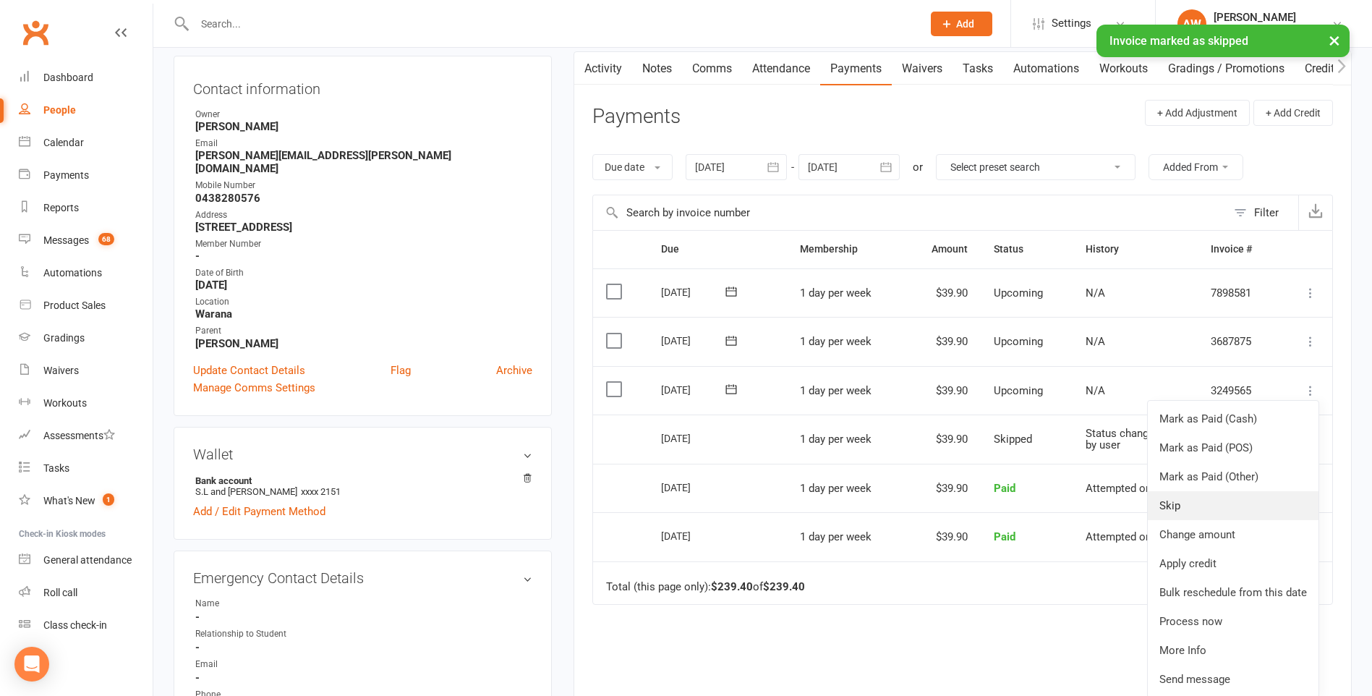
click at [1222, 506] on link "Skip" at bounding box center [1232, 505] width 171 height 29
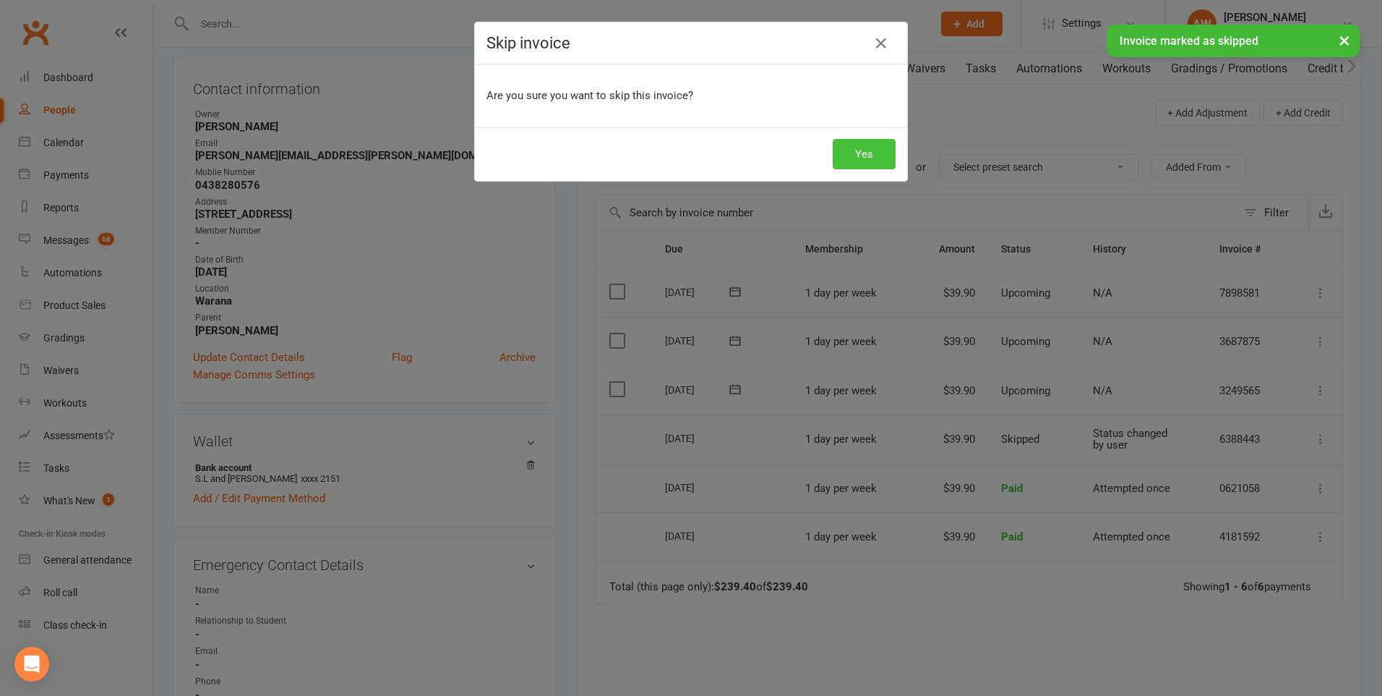
click at [844, 151] on button "Yes" at bounding box center [864, 154] width 63 height 30
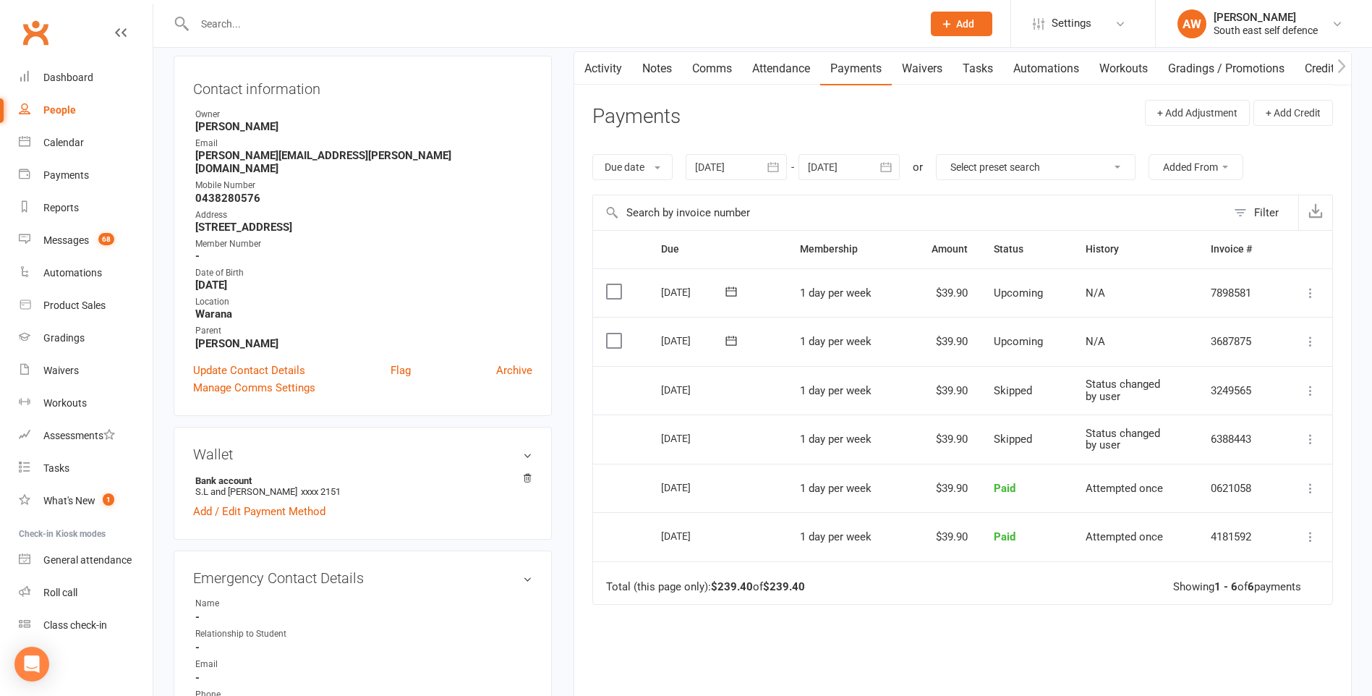
scroll to position [0, 0]
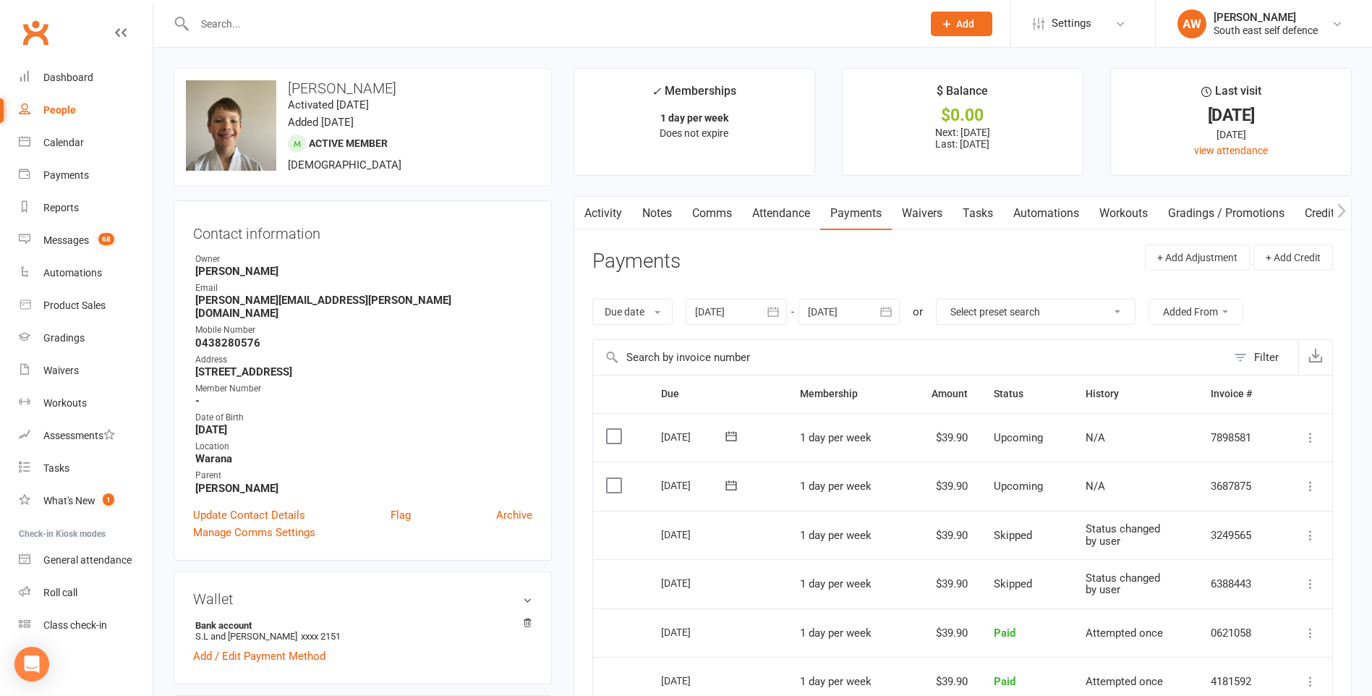
click at [255, 25] on input "text" at bounding box center [551, 24] width 722 height 20
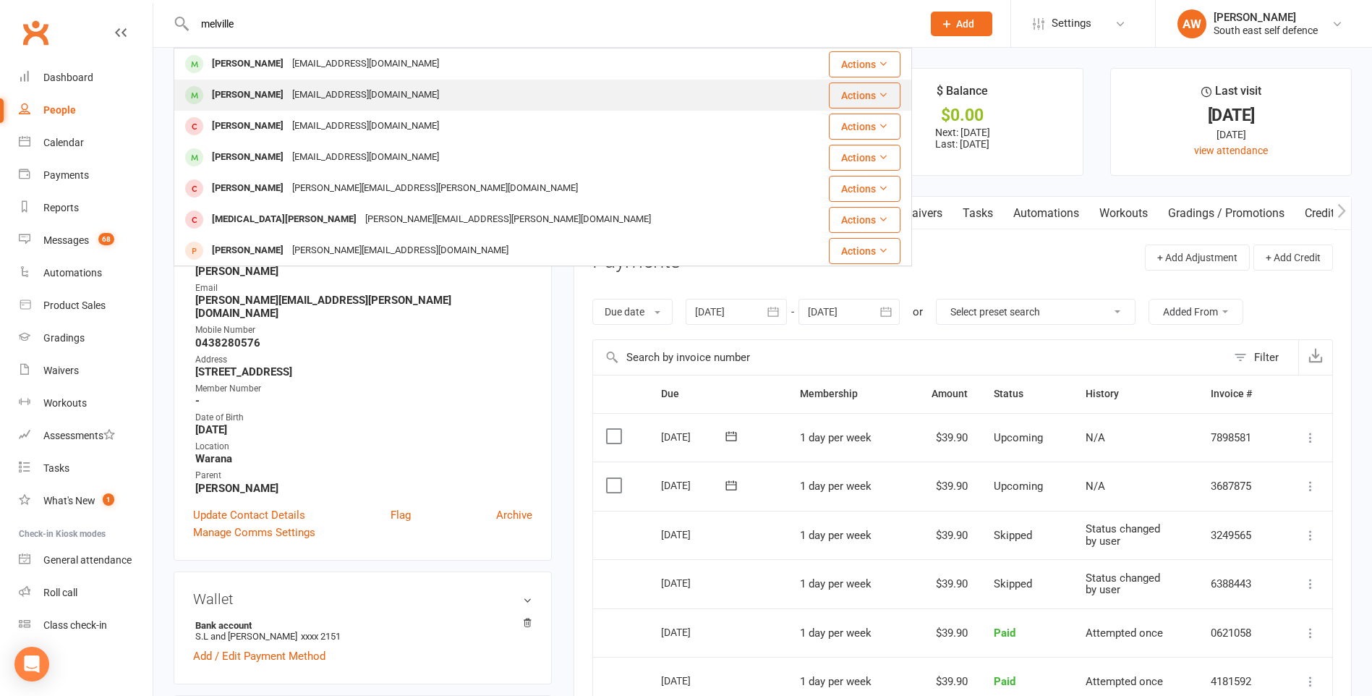
type input "melville"
click at [253, 97] on div "[PERSON_NAME]" at bounding box center [248, 95] width 80 height 21
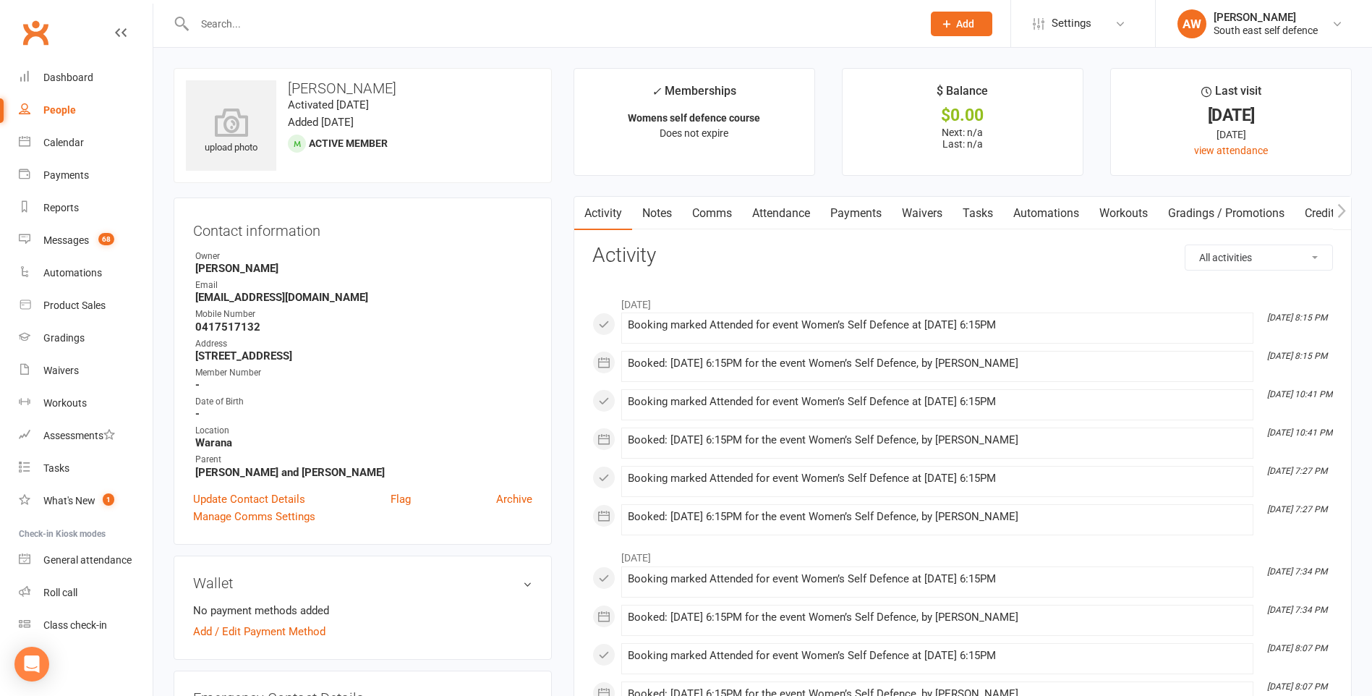
click at [849, 215] on link "Payments" at bounding box center [856, 213] width 72 height 33
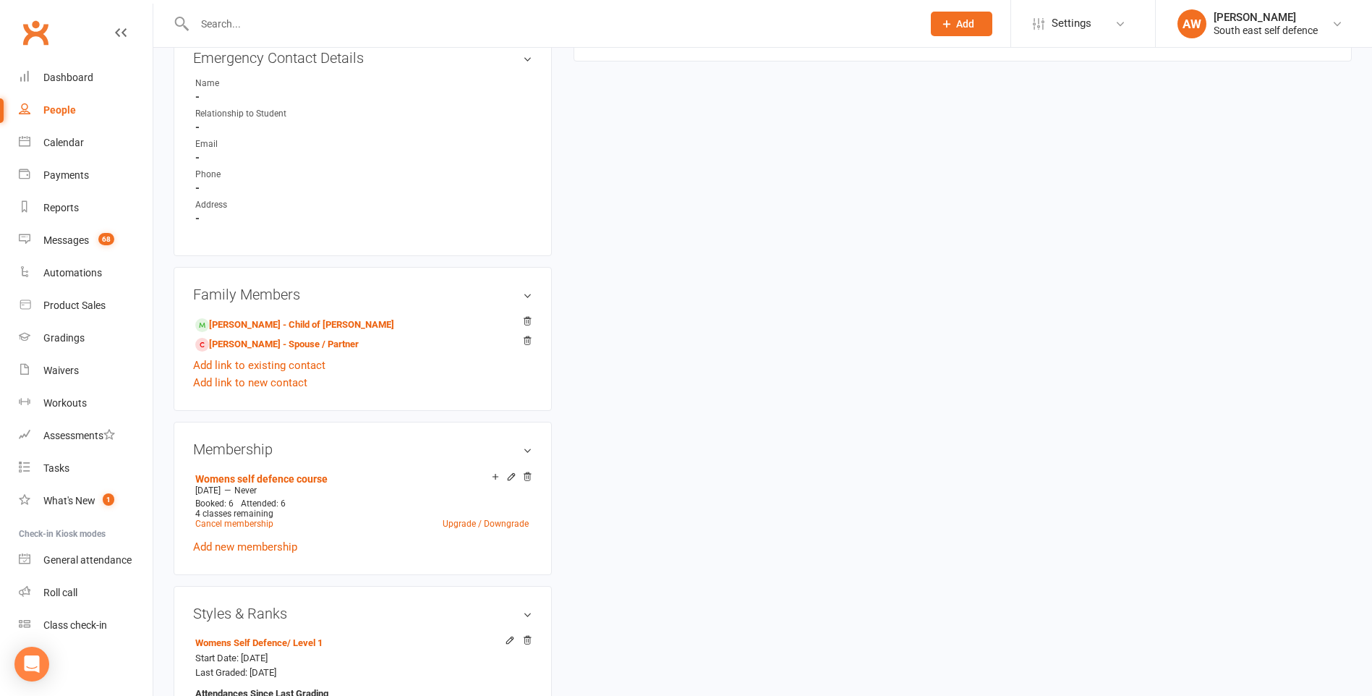
scroll to position [651, 0]
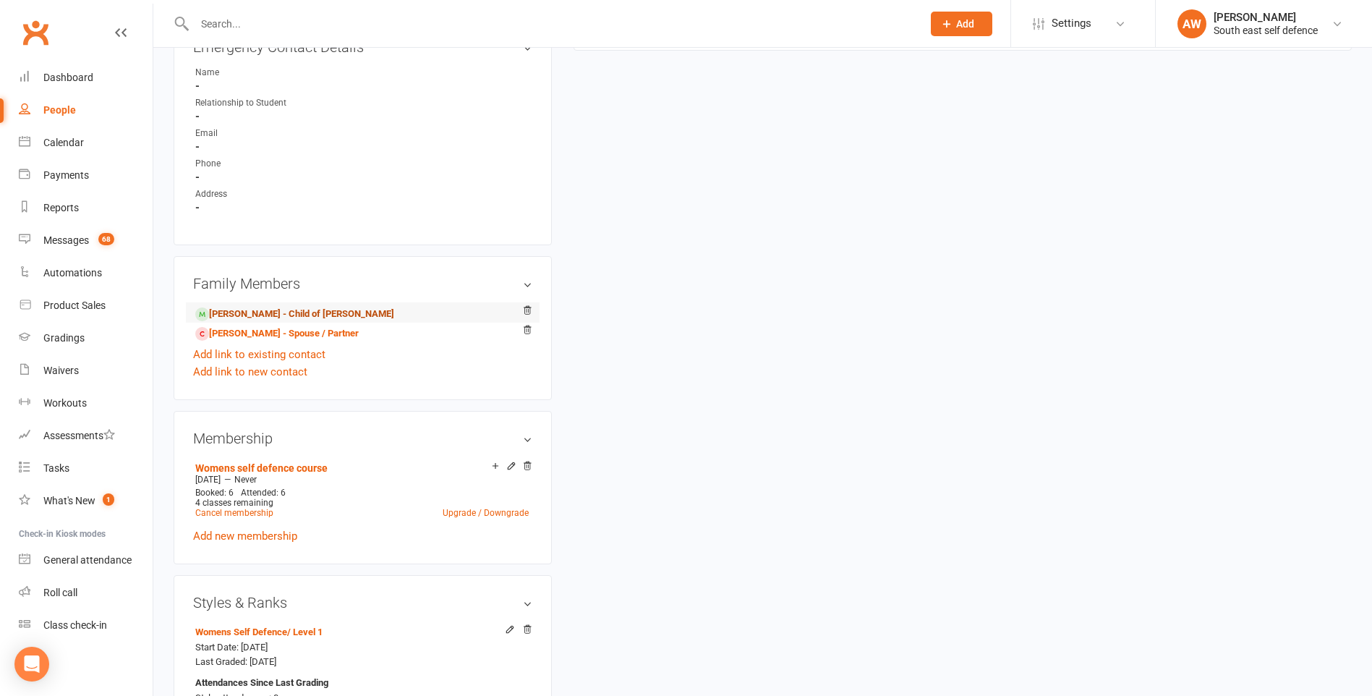
click at [274, 315] on link "[PERSON_NAME] - Child of [PERSON_NAME]" at bounding box center [294, 314] width 199 height 15
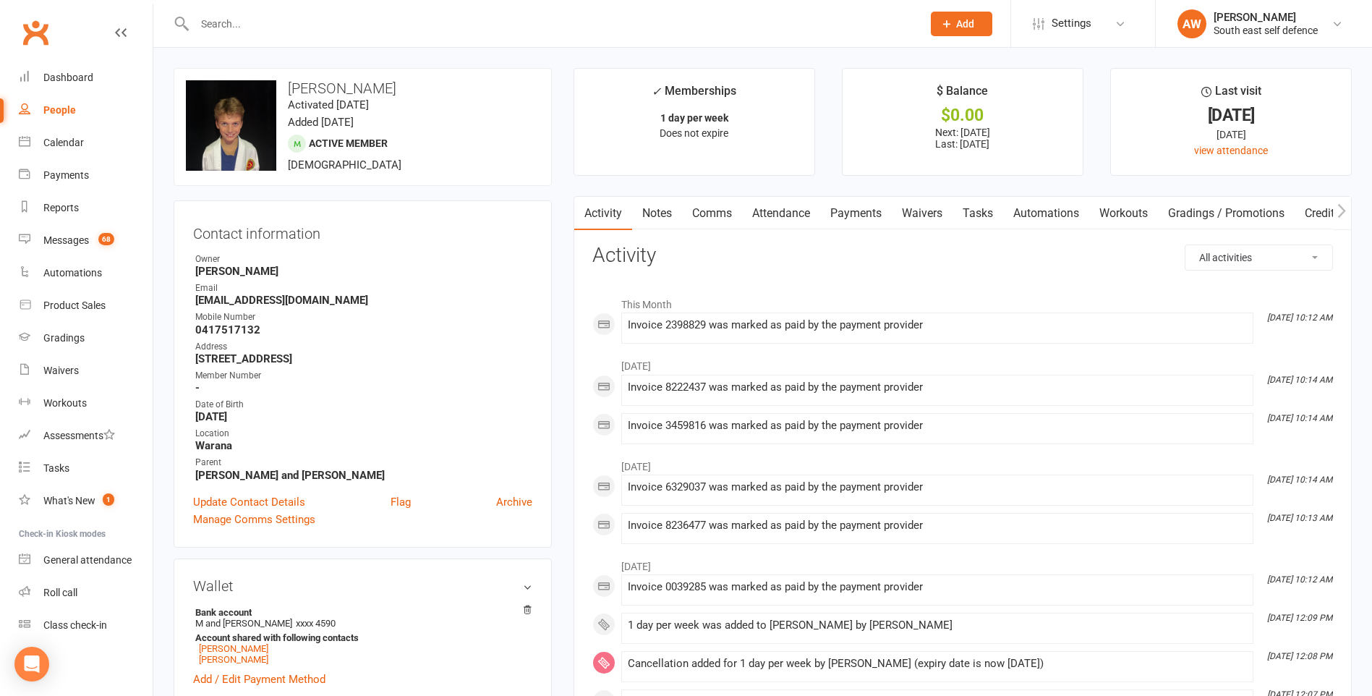
click at [858, 213] on link "Payments" at bounding box center [856, 213] width 72 height 33
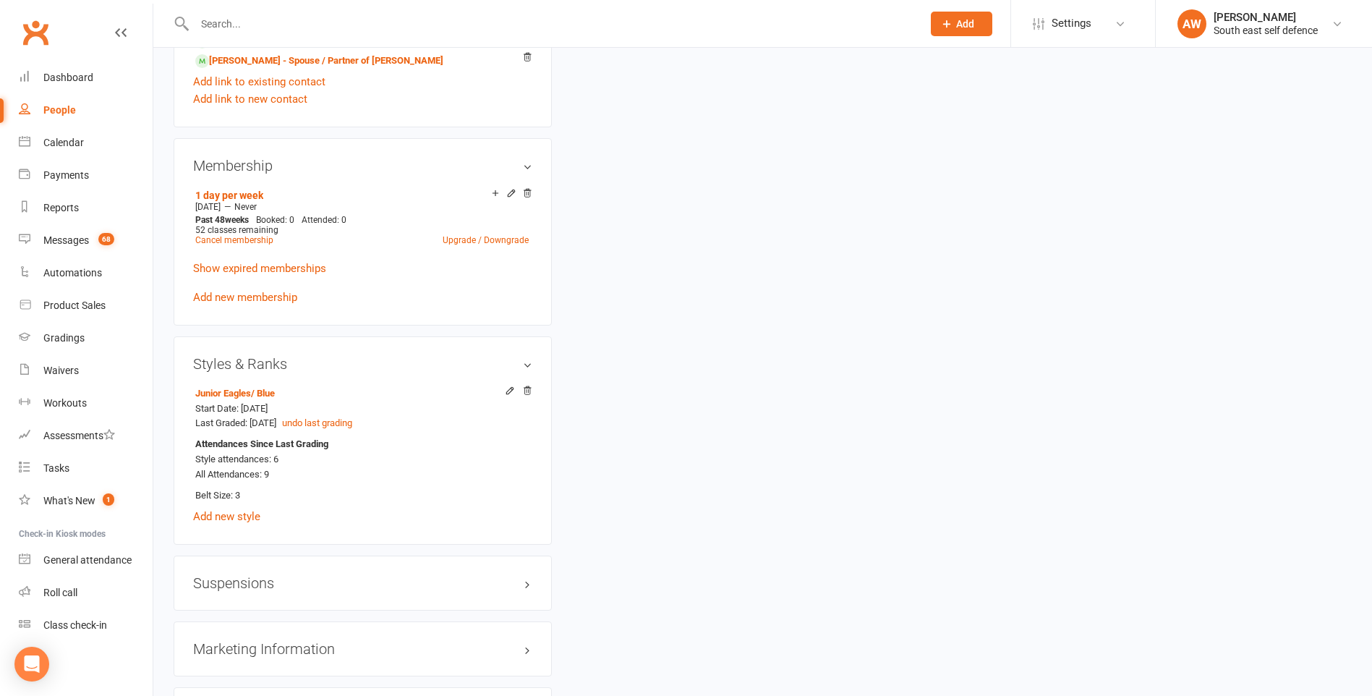
scroll to position [1085, 0]
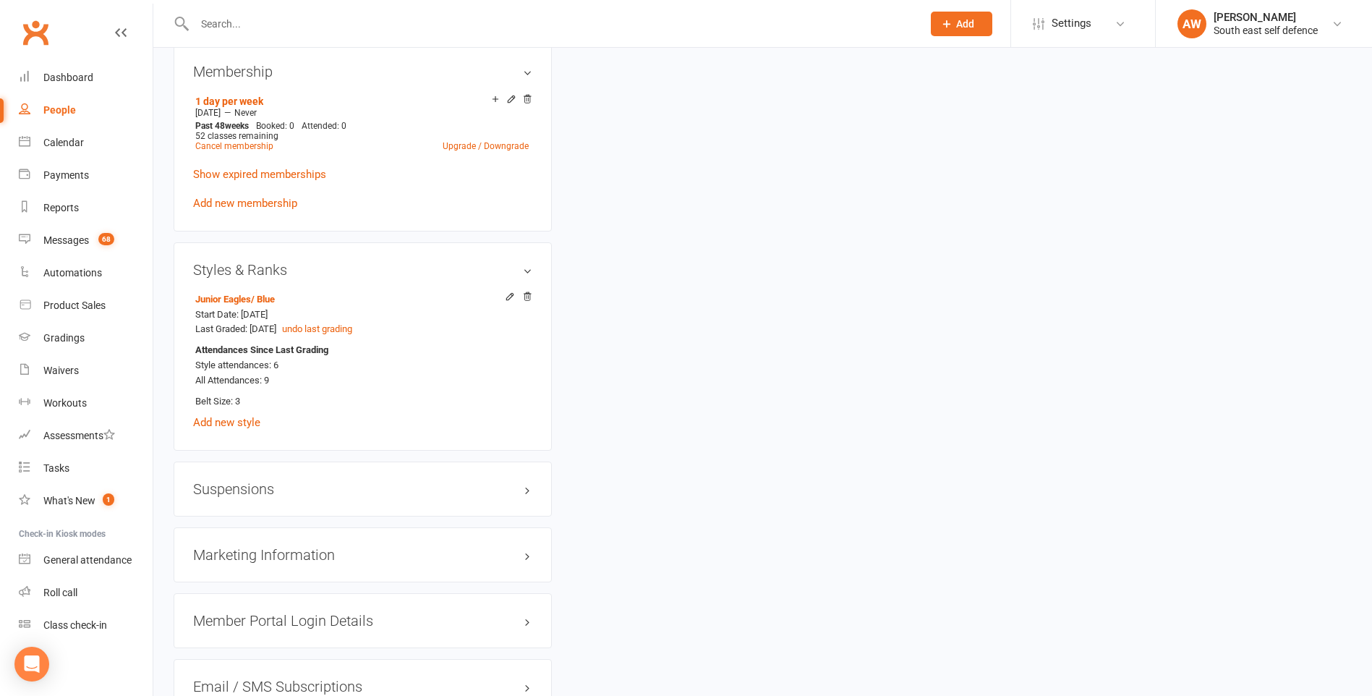
click at [249, 488] on h3 "Suspensions" at bounding box center [362, 489] width 339 height 16
click at [271, 546] on link "Add new suspension" at bounding box center [243, 545] width 100 height 13
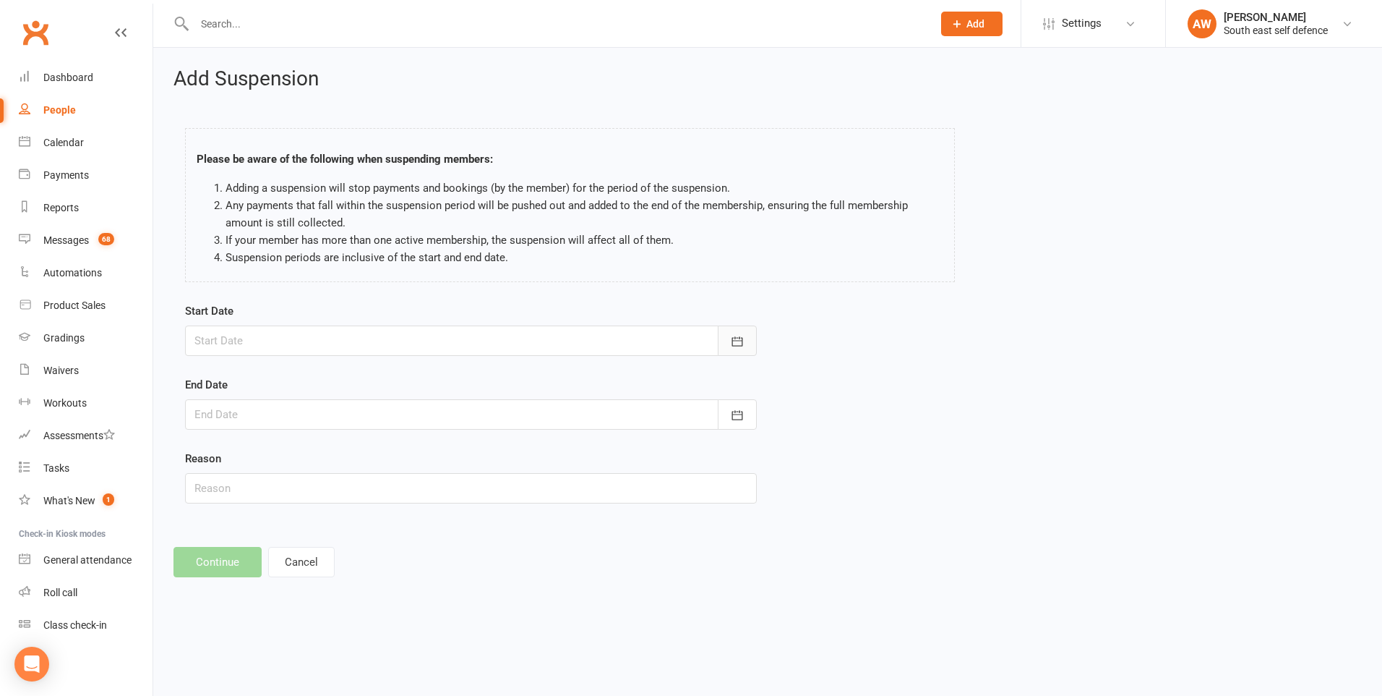
click at [739, 343] on icon "button" at bounding box center [737, 341] width 14 height 14
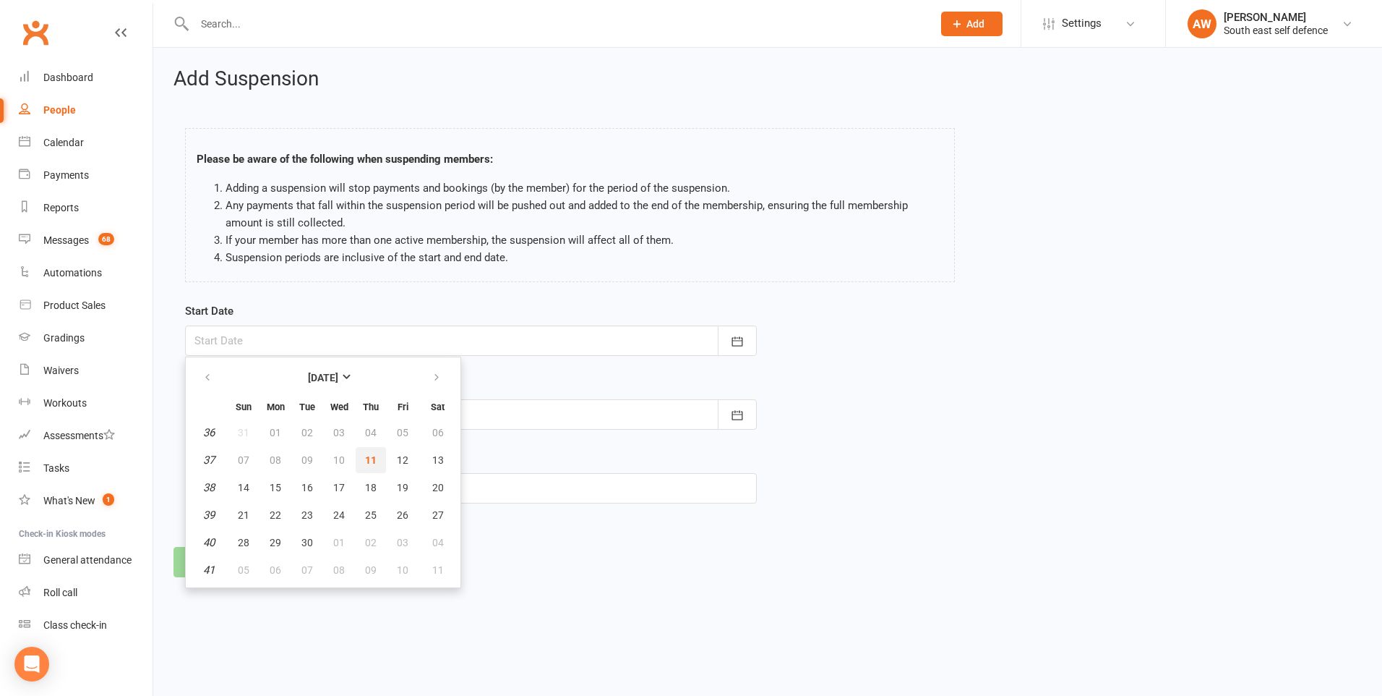
click at [373, 463] on span "11" at bounding box center [371, 460] width 12 height 12
type input "[DATE]"
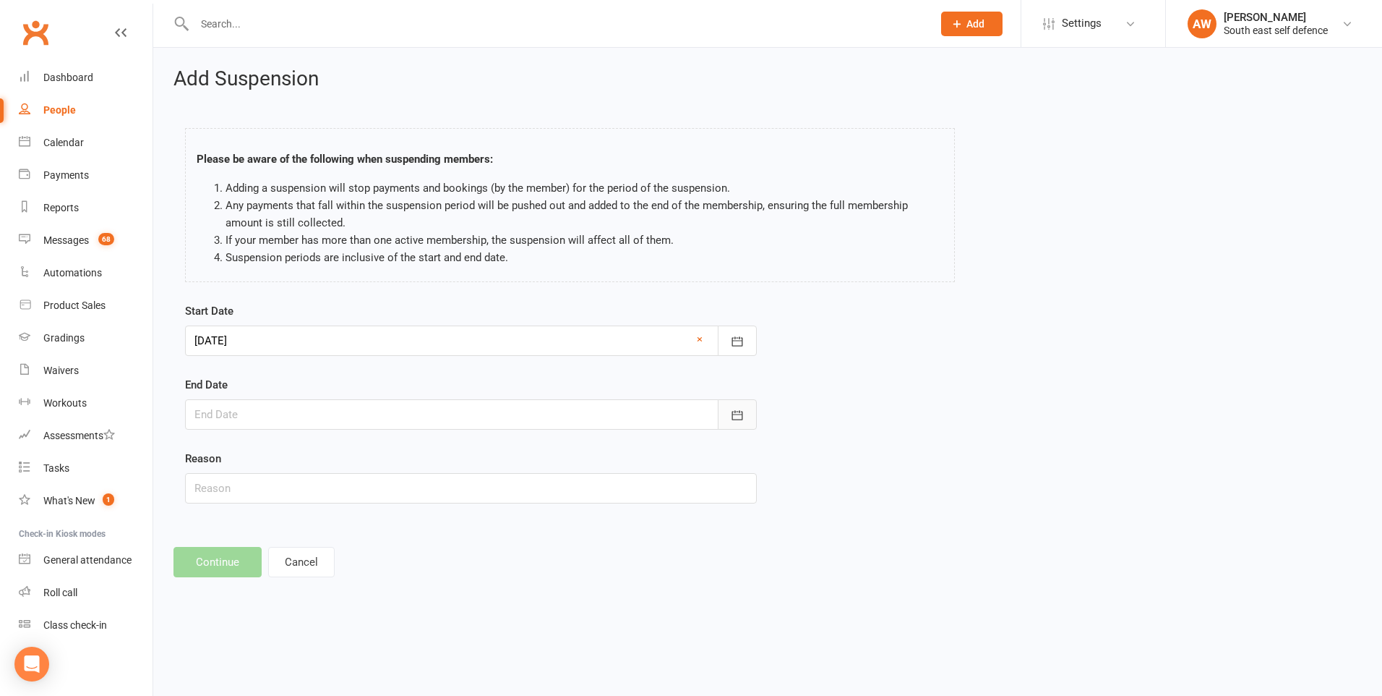
click at [733, 411] on icon "button" at bounding box center [737, 415] width 14 height 14
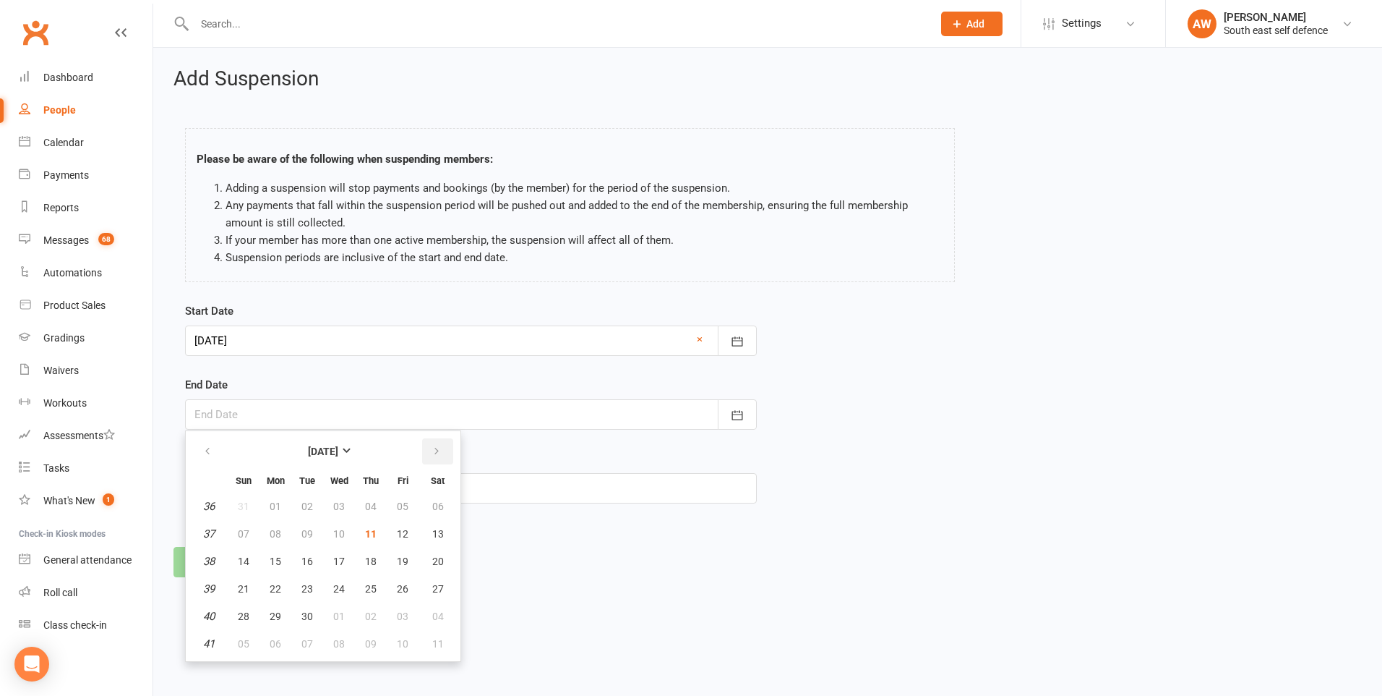
click at [437, 450] on icon "button" at bounding box center [437, 451] width 10 height 12
click at [280, 512] on button "01" at bounding box center [275, 506] width 30 height 26
type input "[DATE]"
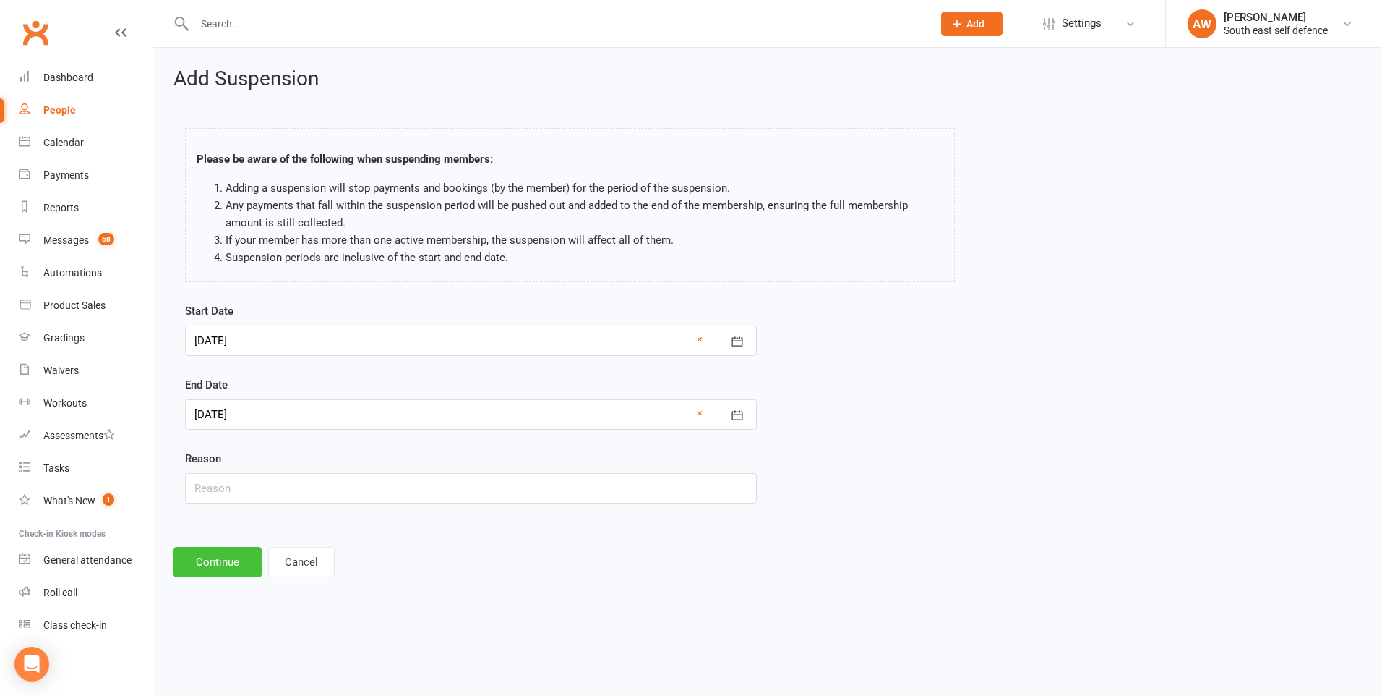
click at [226, 557] on button "Continue" at bounding box center [218, 562] width 88 height 30
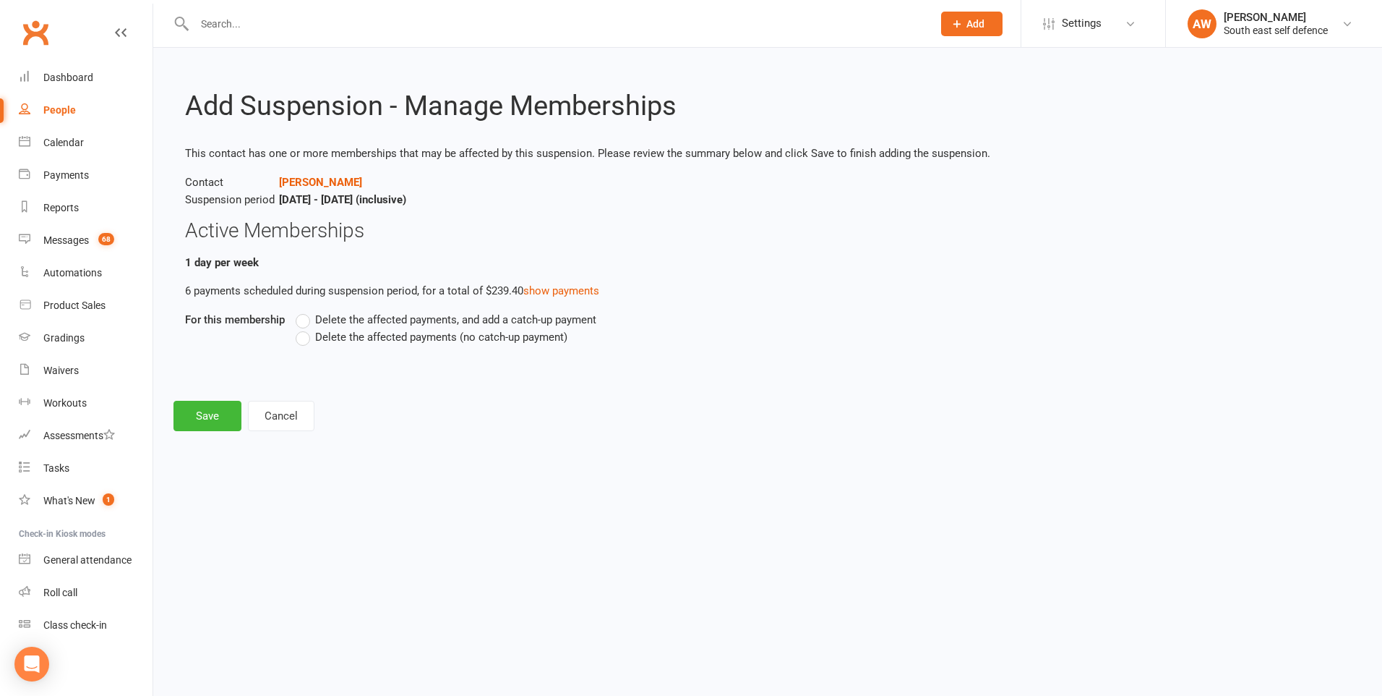
click at [307, 322] on label "Delete the affected payments, and add a catch-up payment" at bounding box center [446, 319] width 301 height 17
click at [305, 311] on input "Delete the affected payments, and add a catch-up payment" at bounding box center [300, 311] width 9 height 0
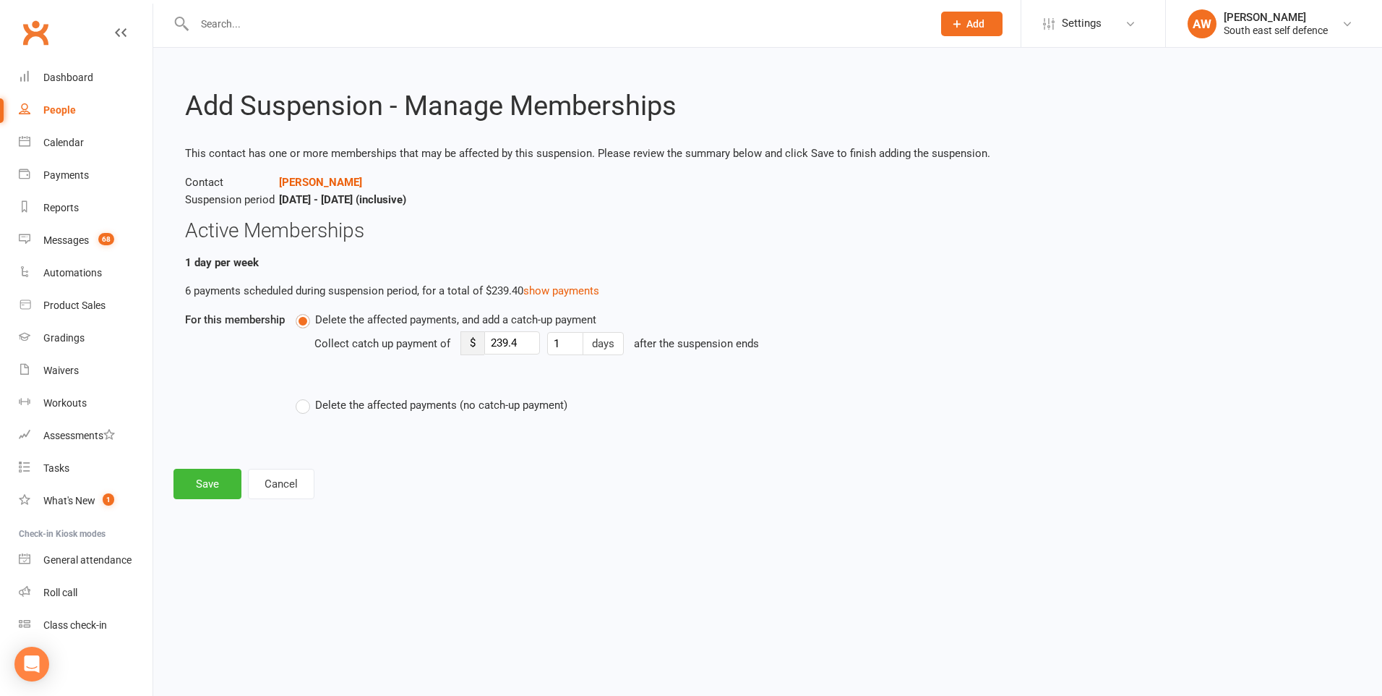
click at [306, 320] on label "Delete the affected payments, and add a catch-up payment" at bounding box center [446, 319] width 301 height 17
click at [305, 311] on input "Delete the affected payments, and add a catch-up payment" at bounding box center [300, 311] width 9 height 0
click at [307, 407] on label "Delete the affected payments (no catch-up payment)" at bounding box center [432, 404] width 272 height 17
click at [305, 396] on input "Delete the affected payments (no catch-up payment)" at bounding box center [300, 396] width 9 height 0
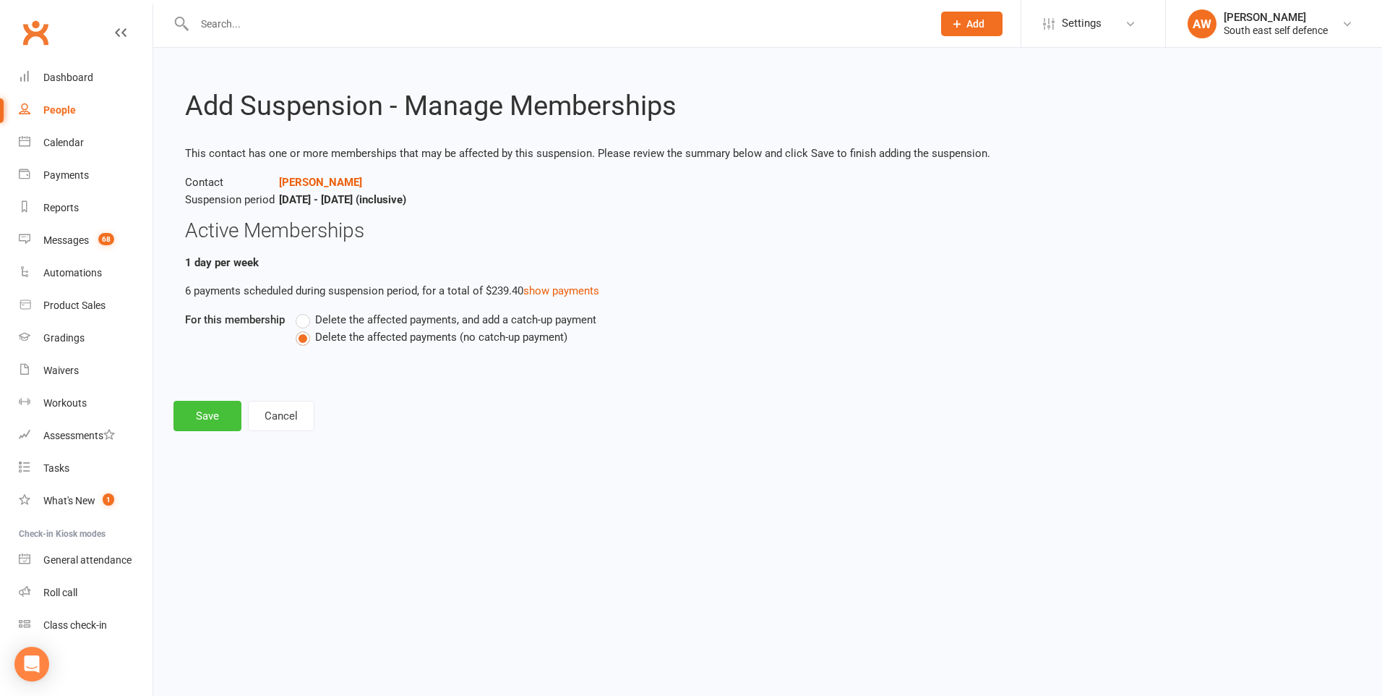
click at [209, 421] on button "Save" at bounding box center [208, 416] width 68 height 30
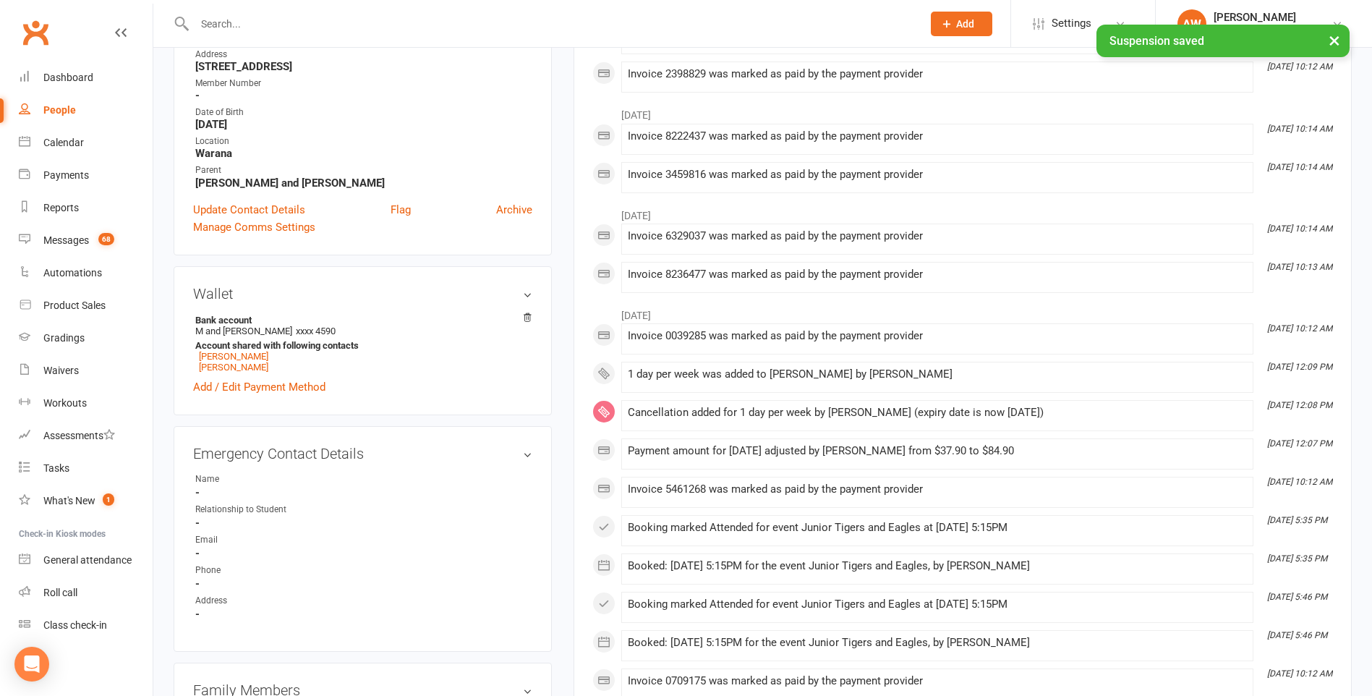
scroll to position [578, 0]
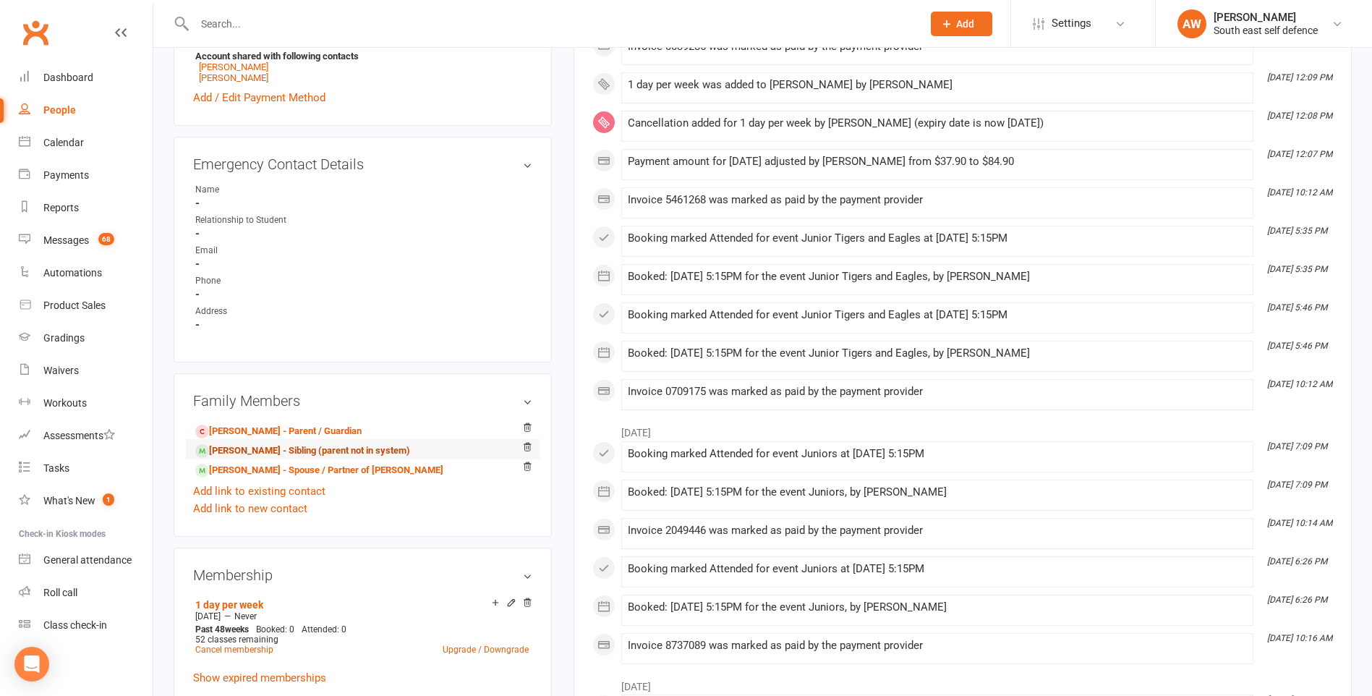
click at [275, 452] on link "[PERSON_NAME] - Sibling (parent not in system)" at bounding box center [302, 450] width 215 height 15
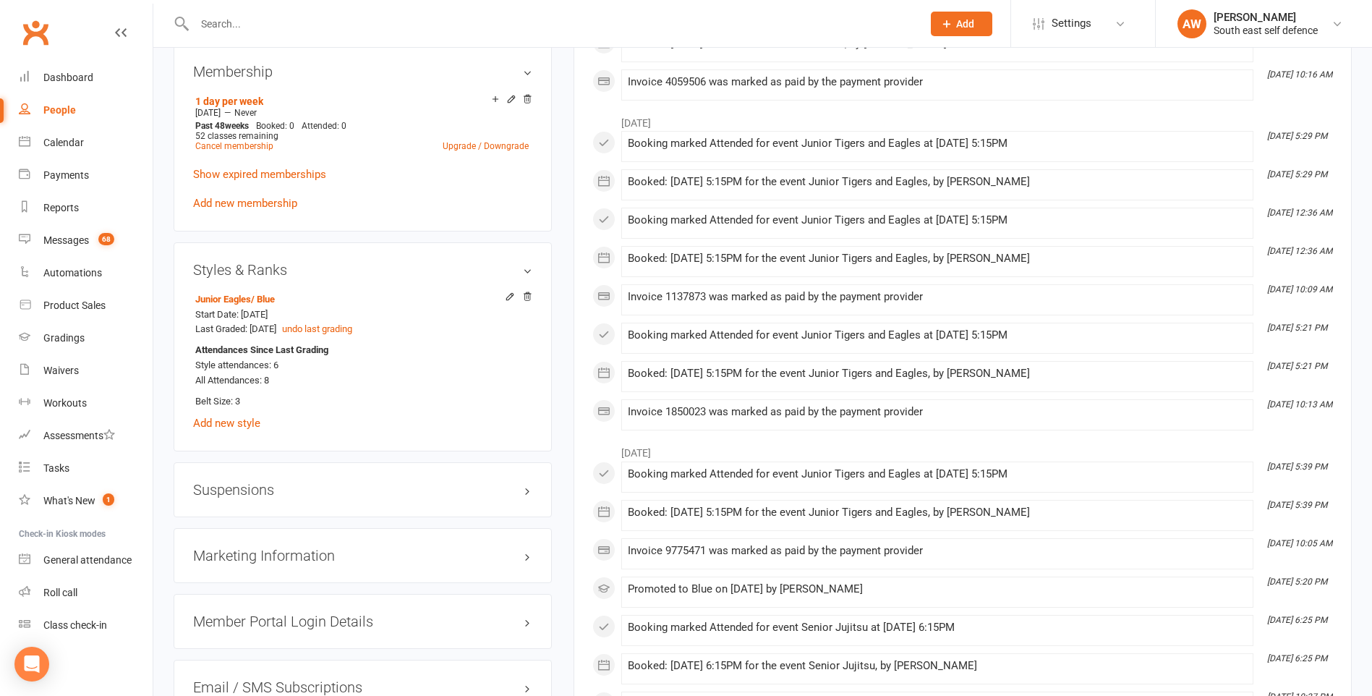
scroll to position [1157, 0]
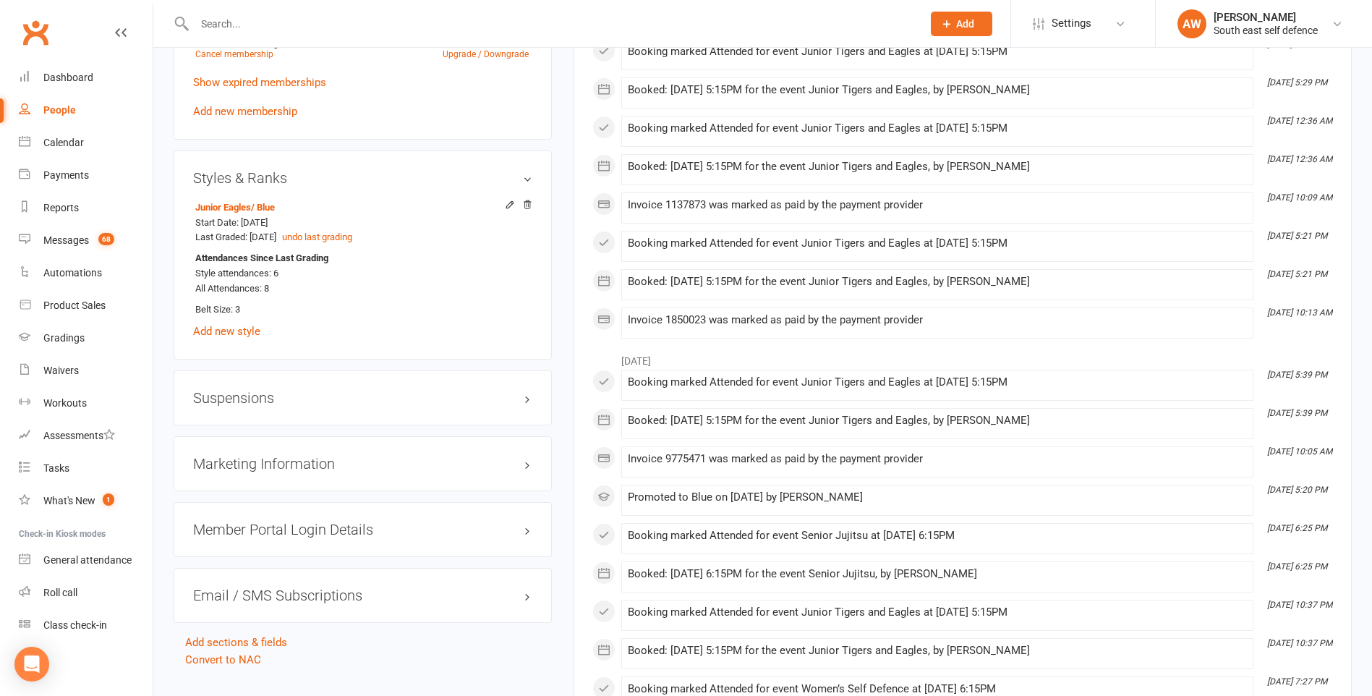
click at [260, 401] on h3 "Suspensions" at bounding box center [362, 398] width 339 height 16
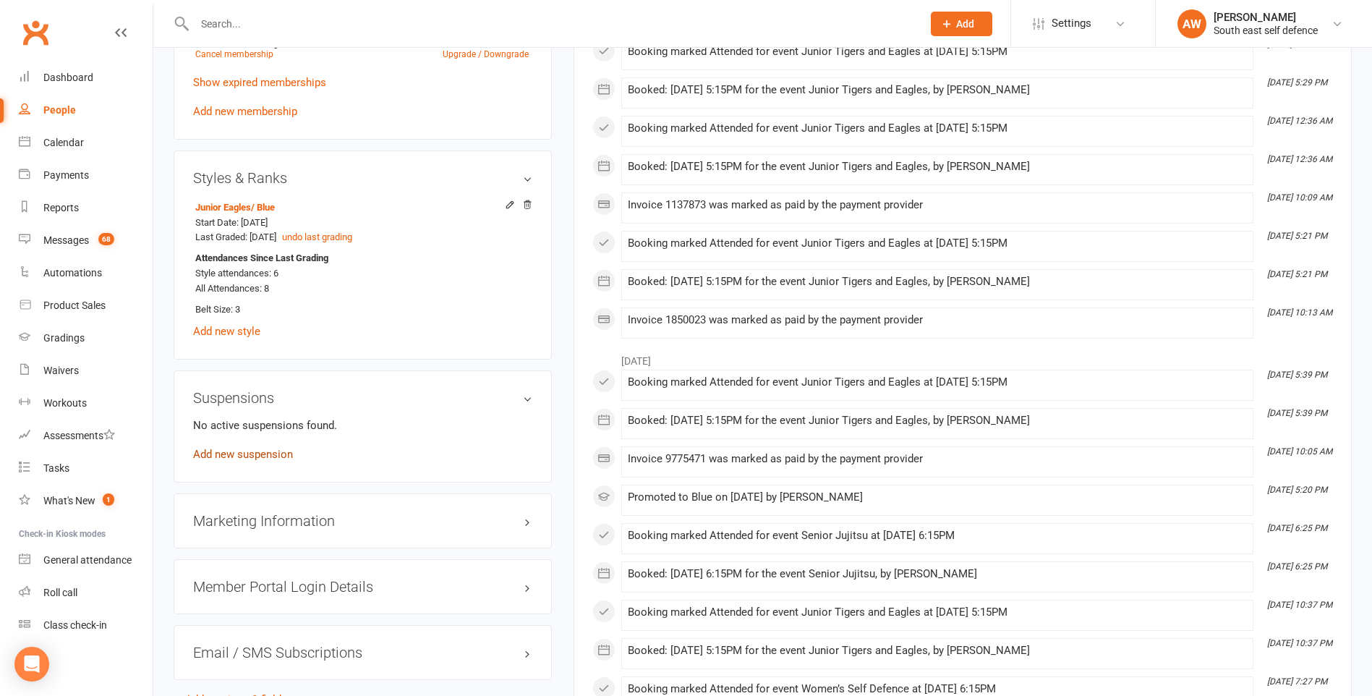
click at [257, 450] on link "Add new suspension" at bounding box center [243, 454] width 100 height 13
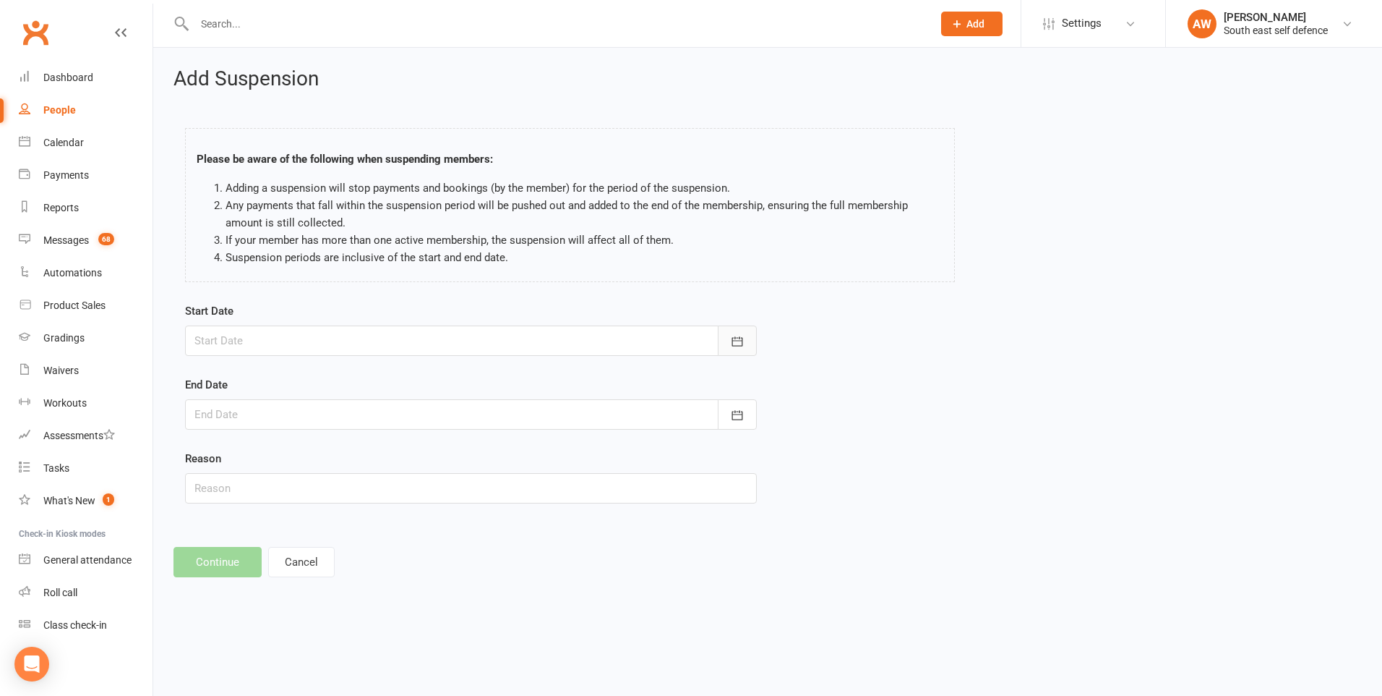
click at [735, 346] on icon "button" at bounding box center [737, 341] width 14 height 14
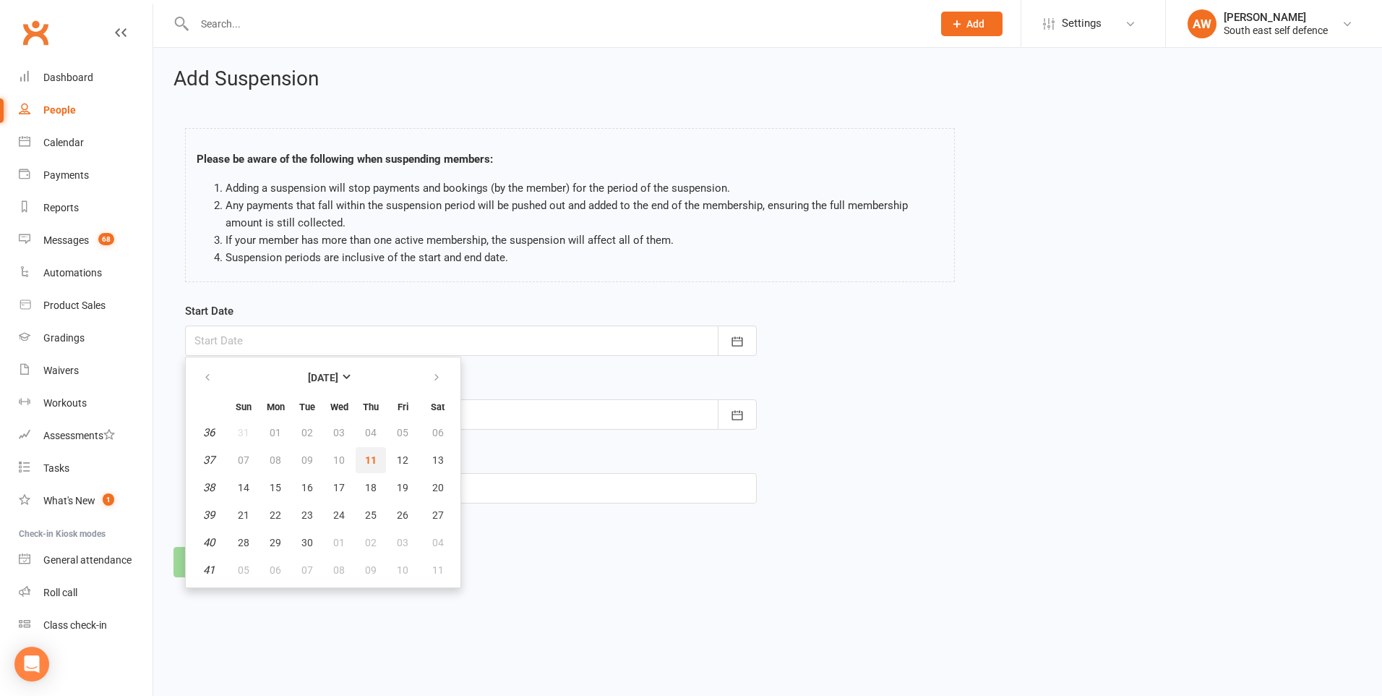
click at [376, 465] on span "11" at bounding box center [371, 460] width 12 height 12
type input "[DATE]"
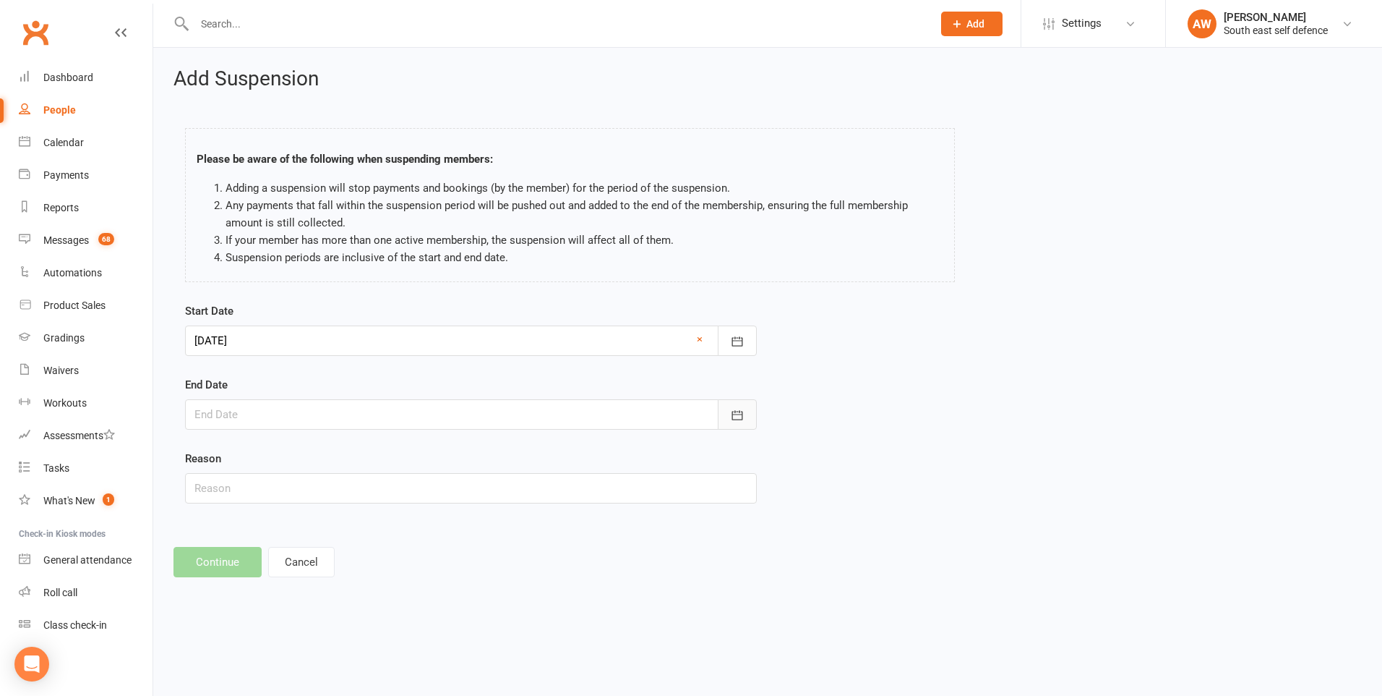
click at [735, 416] on icon "button" at bounding box center [737, 415] width 14 height 14
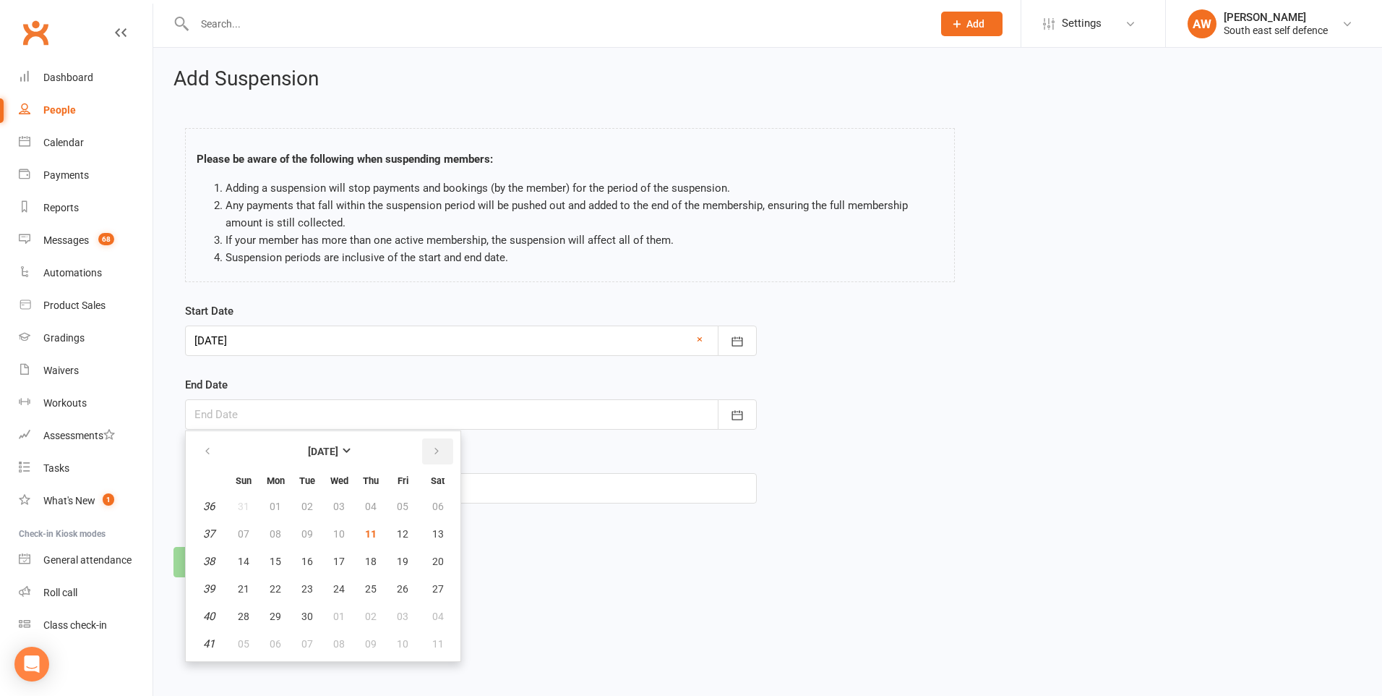
click at [439, 451] on icon "button" at bounding box center [437, 451] width 10 height 12
click at [270, 507] on span "01" at bounding box center [276, 506] width 12 height 12
type input "[DATE]"
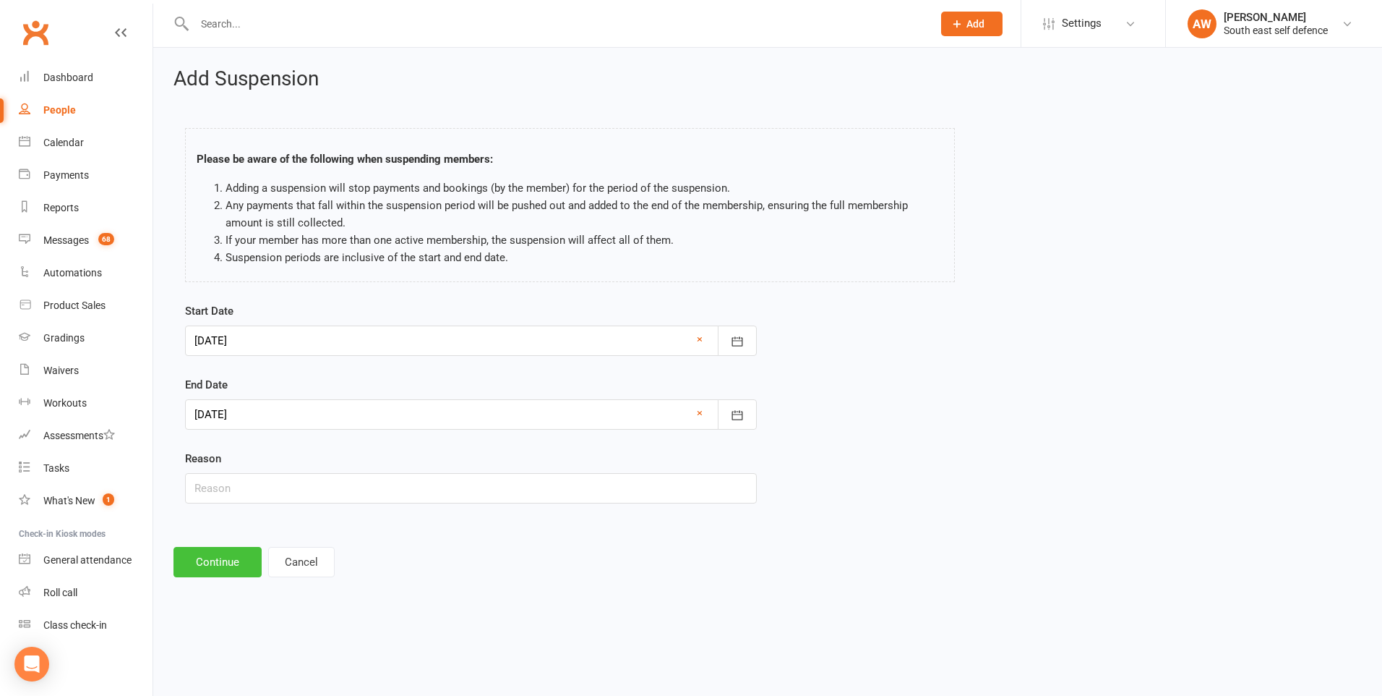
click at [211, 561] on button "Continue" at bounding box center [218, 562] width 88 height 30
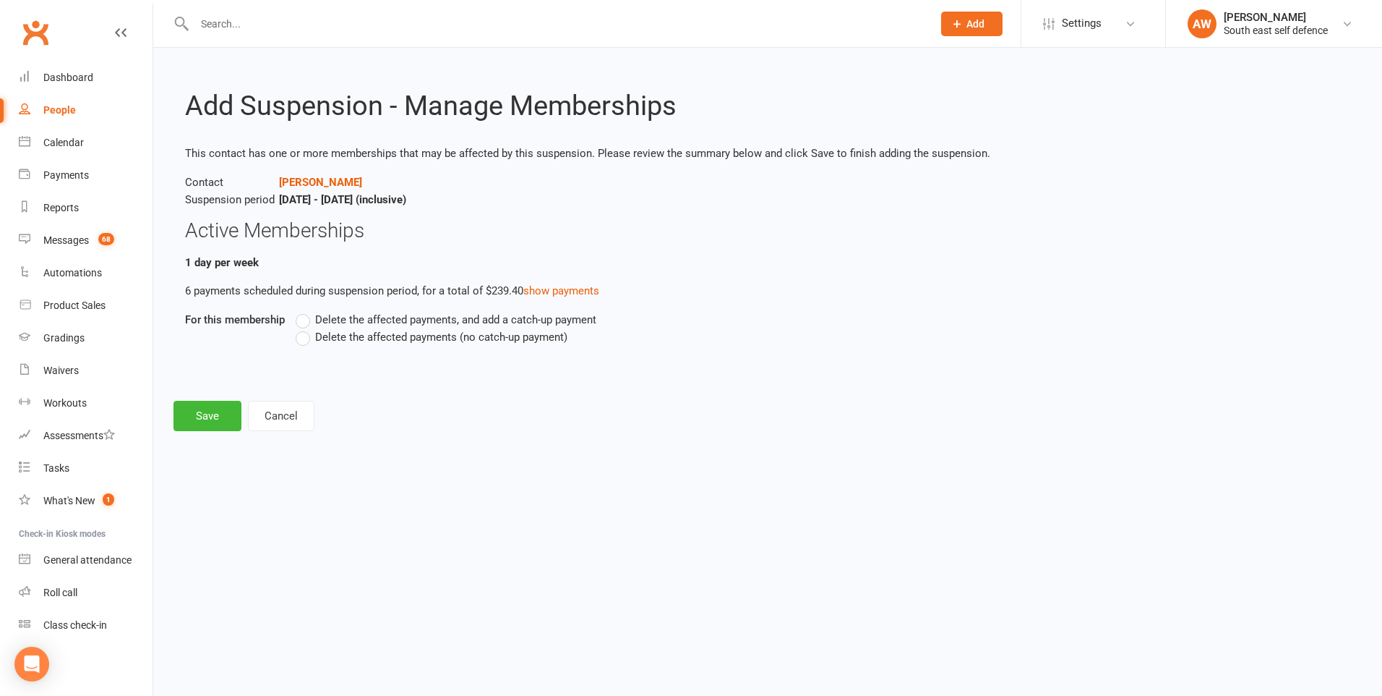
click at [309, 339] on label "Delete the affected payments (no catch-up payment)" at bounding box center [432, 336] width 272 height 17
click at [305, 328] on input "Delete the affected payments (no catch-up payment)" at bounding box center [300, 328] width 9 height 0
click at [213, 411] on button "Save" at bounding box center [208, 416] width 68 height 30
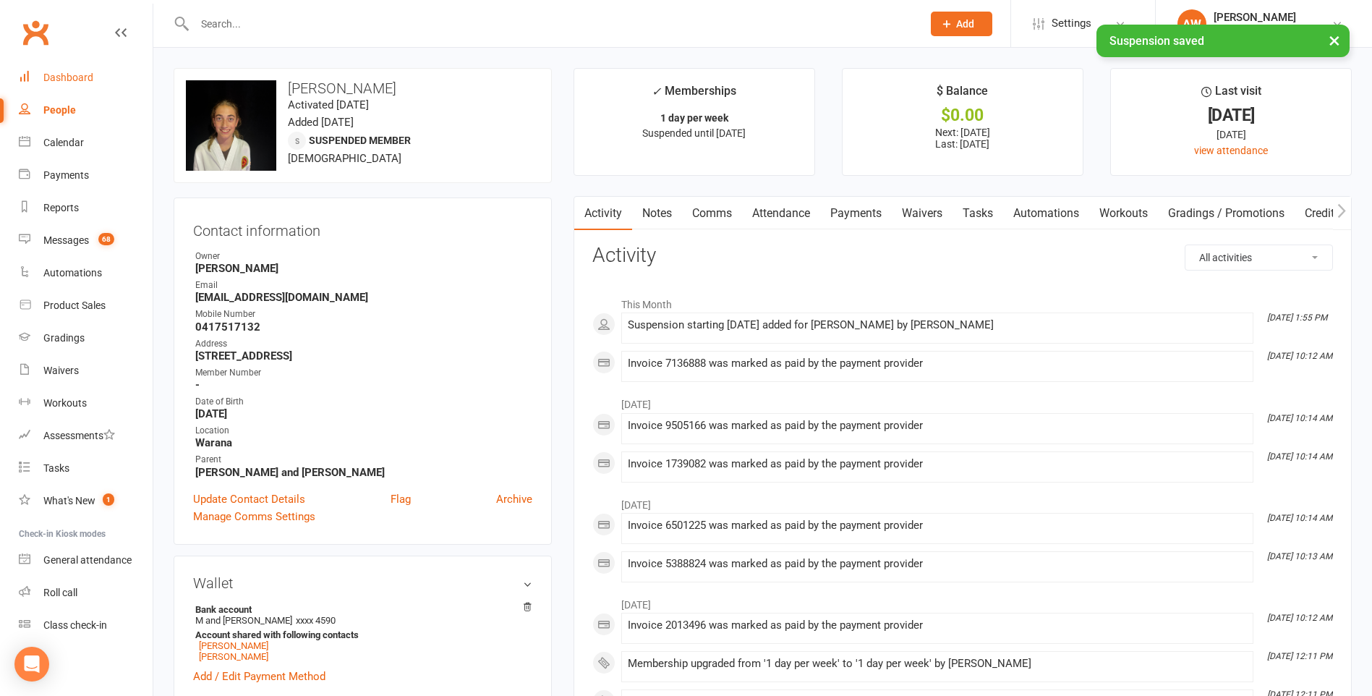
click at [79, 76] on div "Dashboard" at bounding box center [68, 78] width 50 height 12
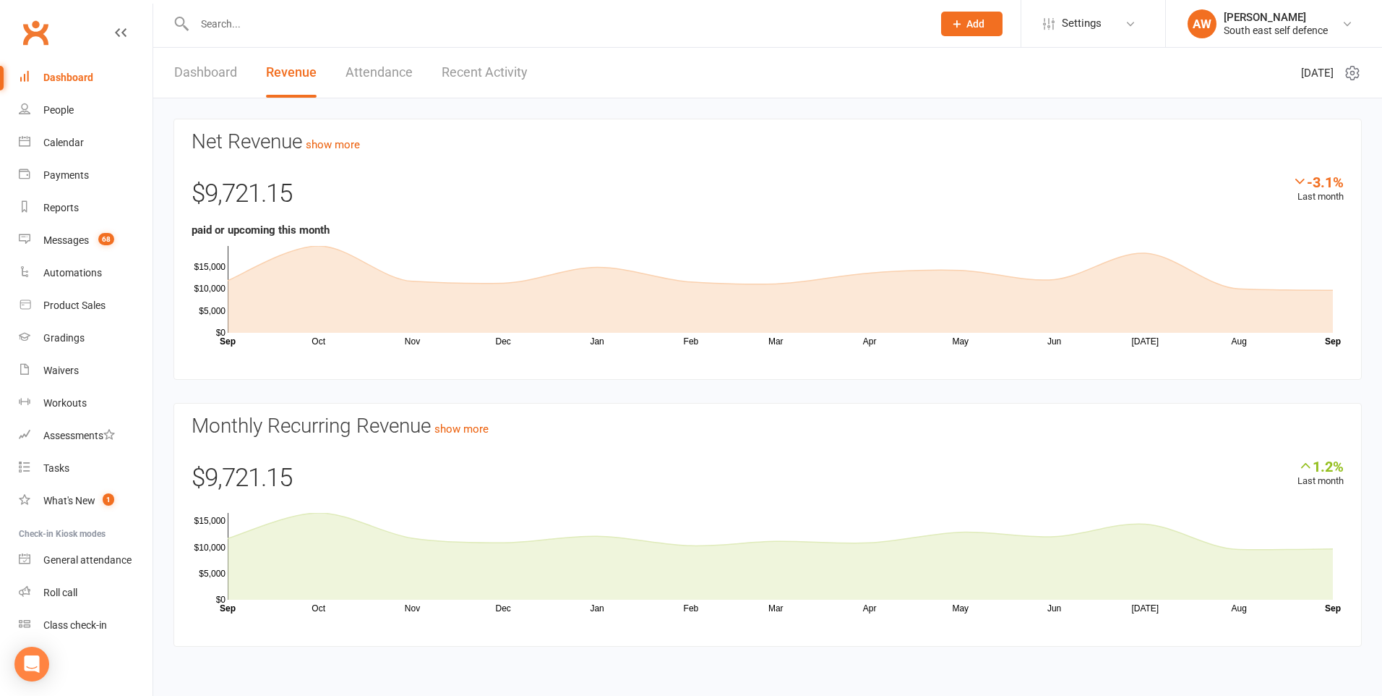
click at [367, 72] on link "Attendance" at bounding box center [379, 73] width 67 height 50
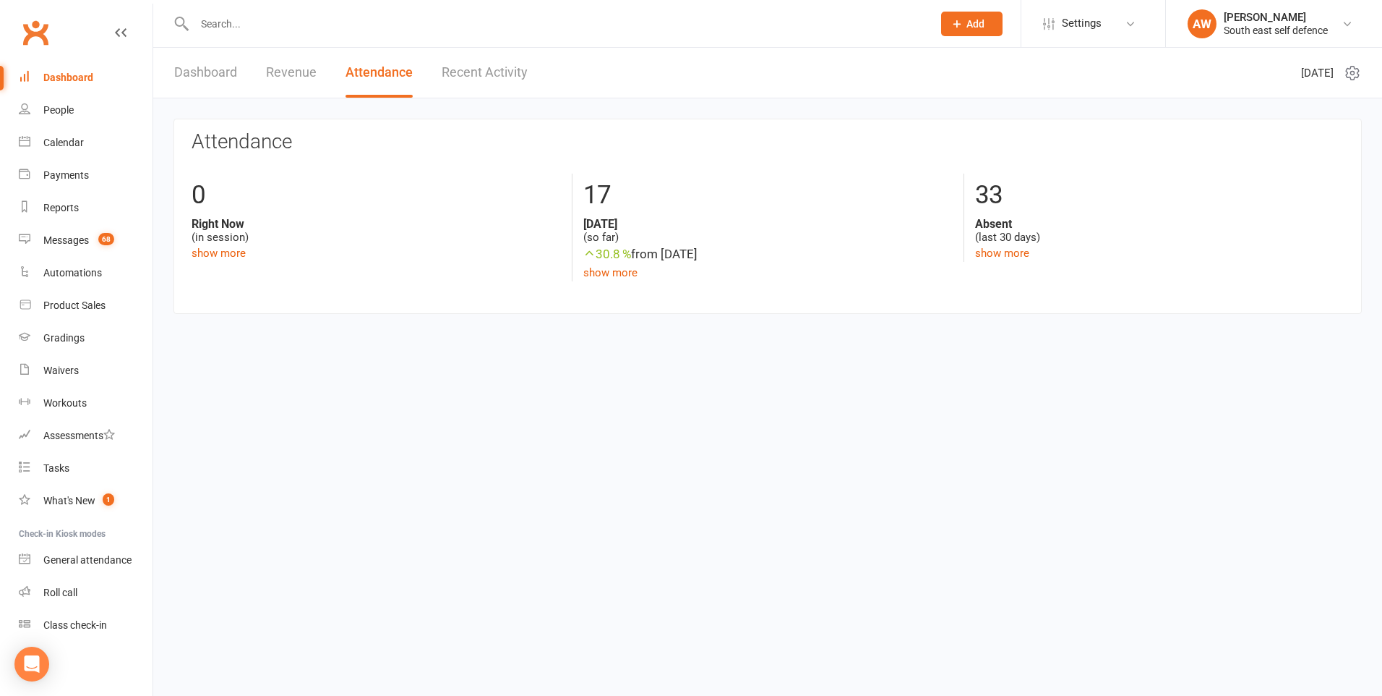
click at [215, 69] on link "Dashboard" at bounding box center [205, 73] width 63 height 50
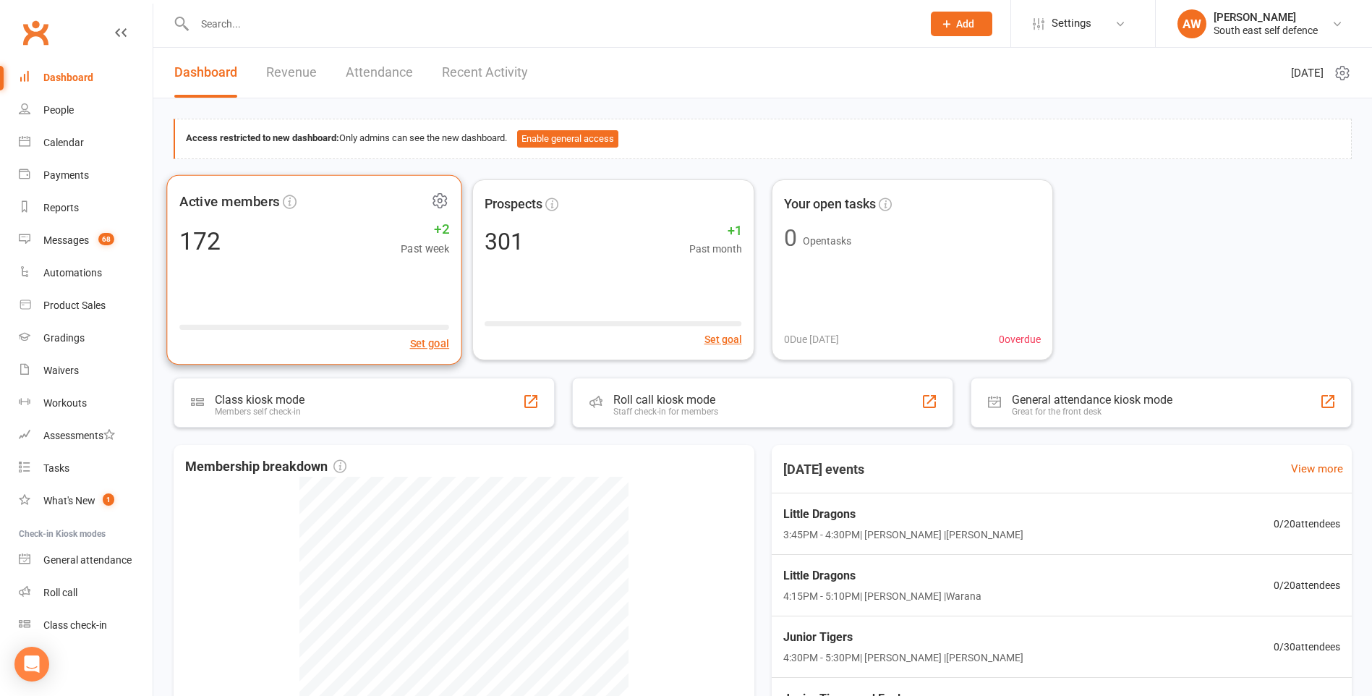
click at [329, 268] on div "Active members 172 +2 Past week Set goal" at bounding box center [314, 269] width 296 height 190
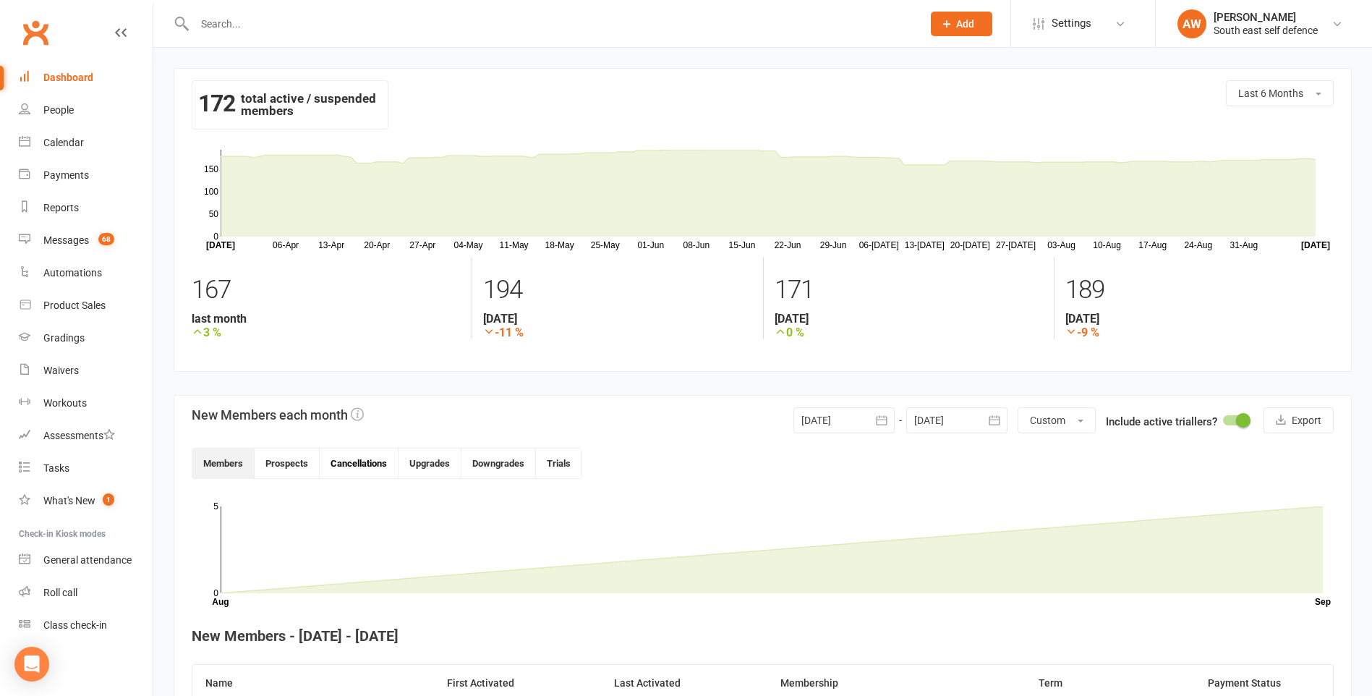
click at [348, 463] on button "Cancellations" at bounding box center [359, 463] width 79 height 30
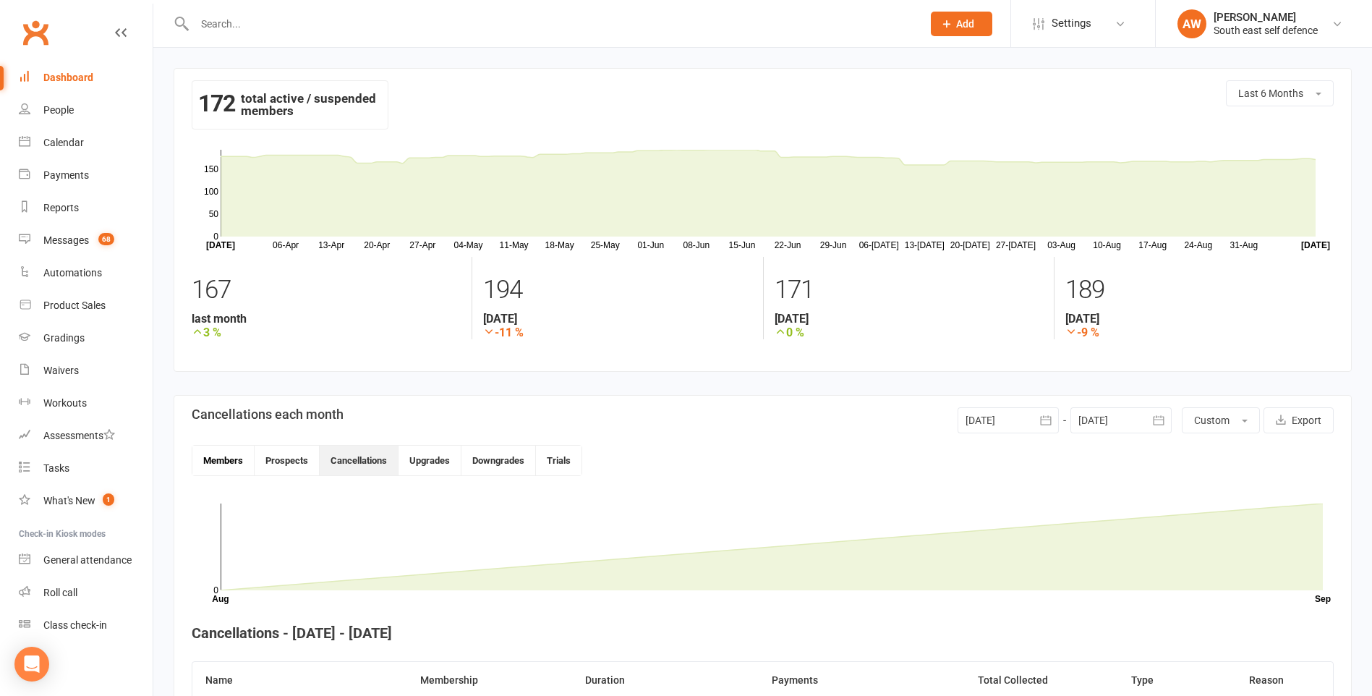
click at [220, 455] on button "Members" at bounding box center [223, 460] width 62 height 30
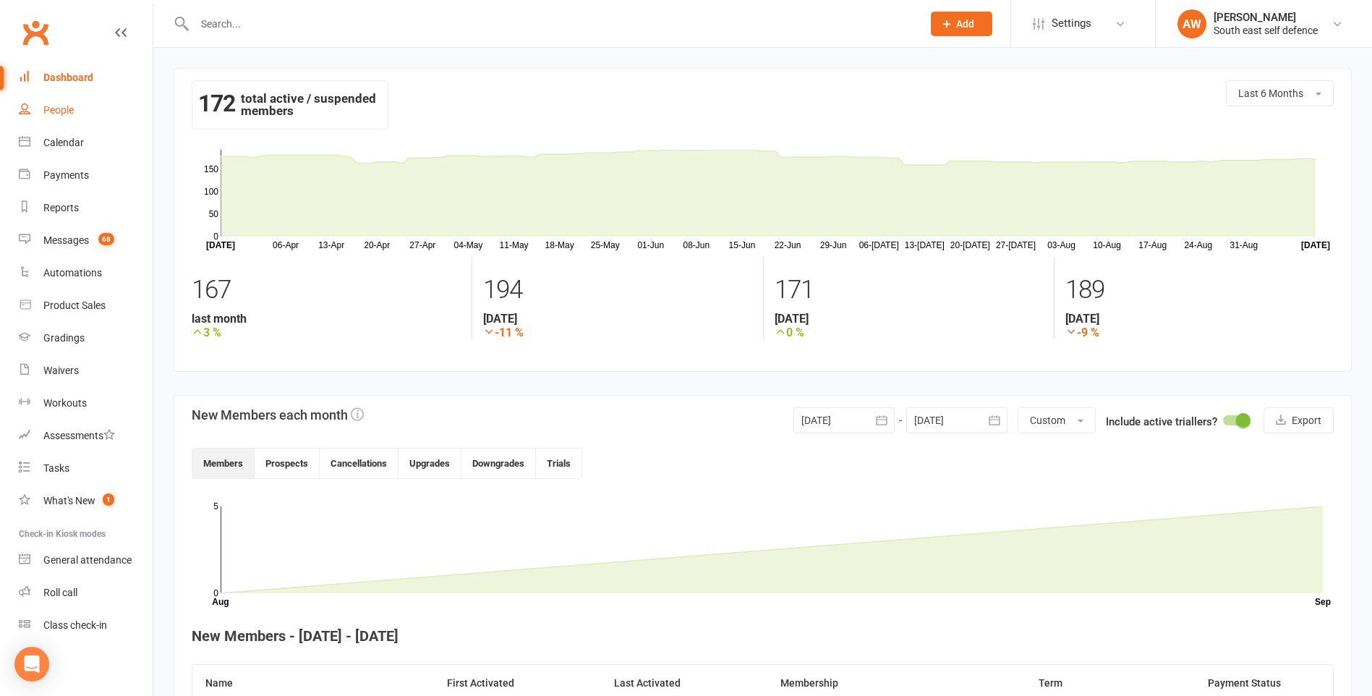
click at [66, 114] on div "People" at bounding box center [58, 110] width 30 height 12
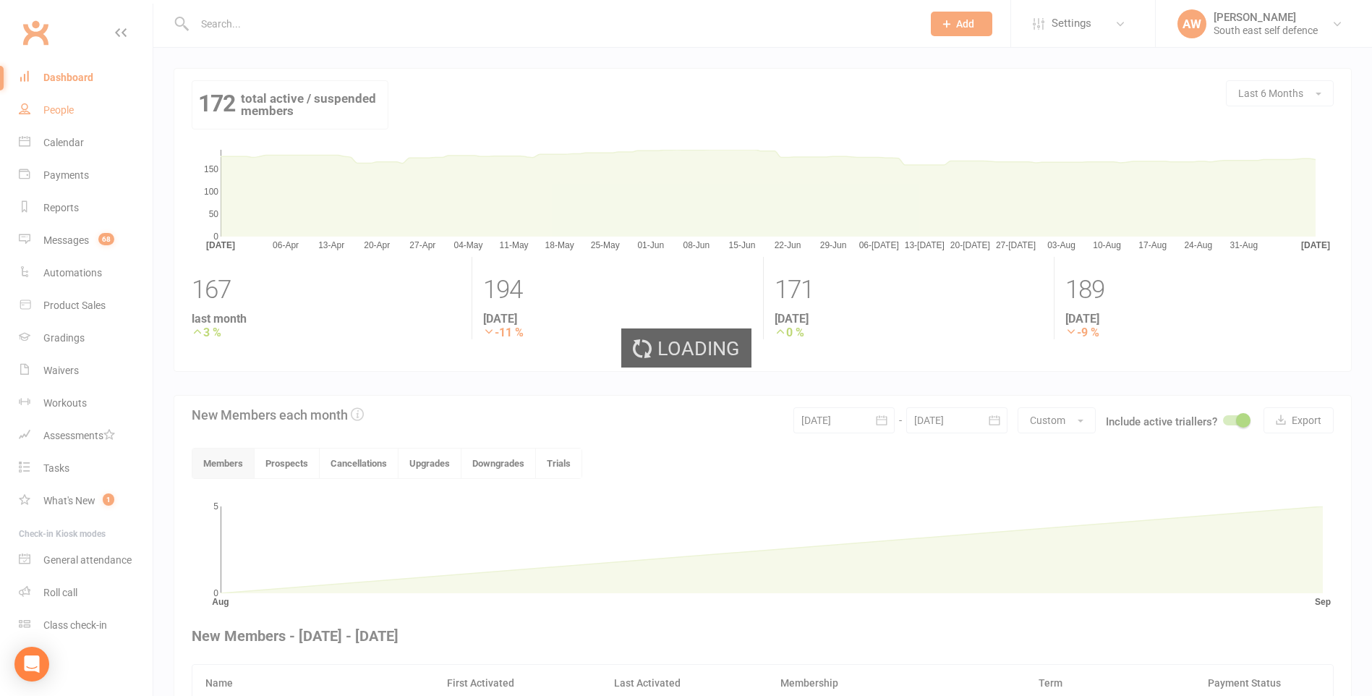
select select "100"
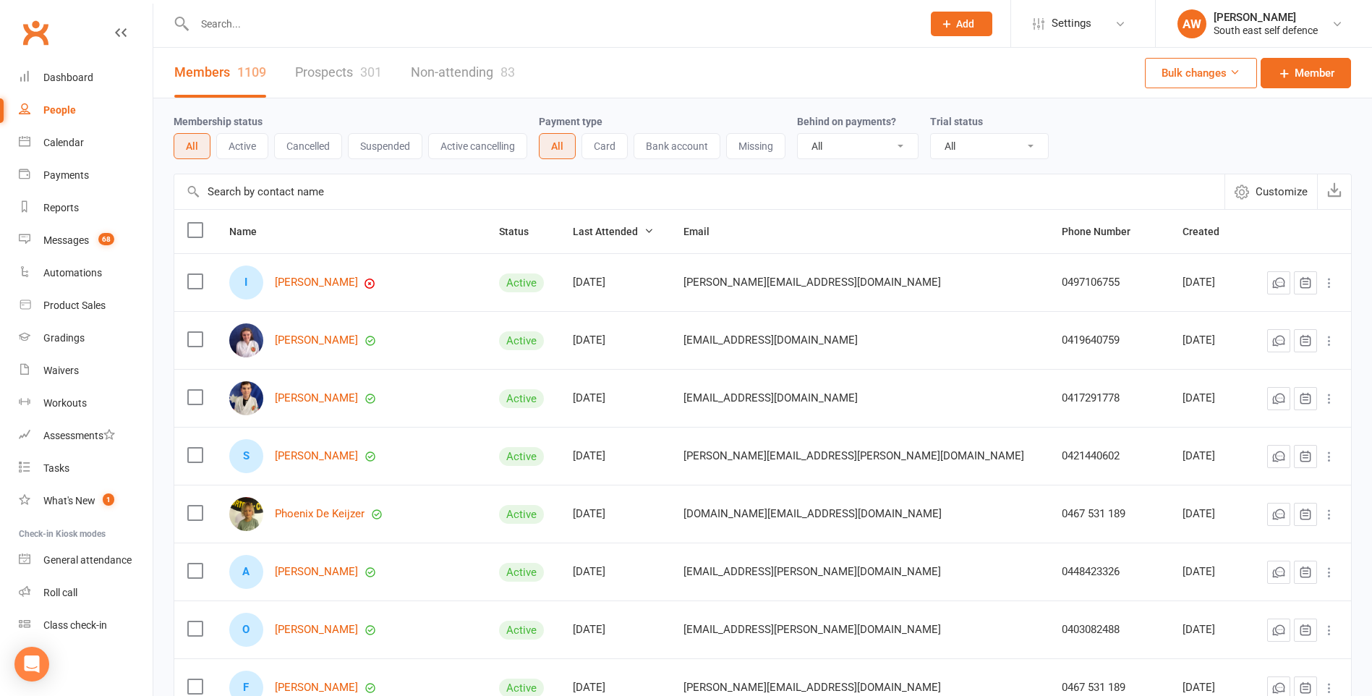
click at [381, 149] on button "Suspended" at bounding box center [385, 146] width 74 height 26
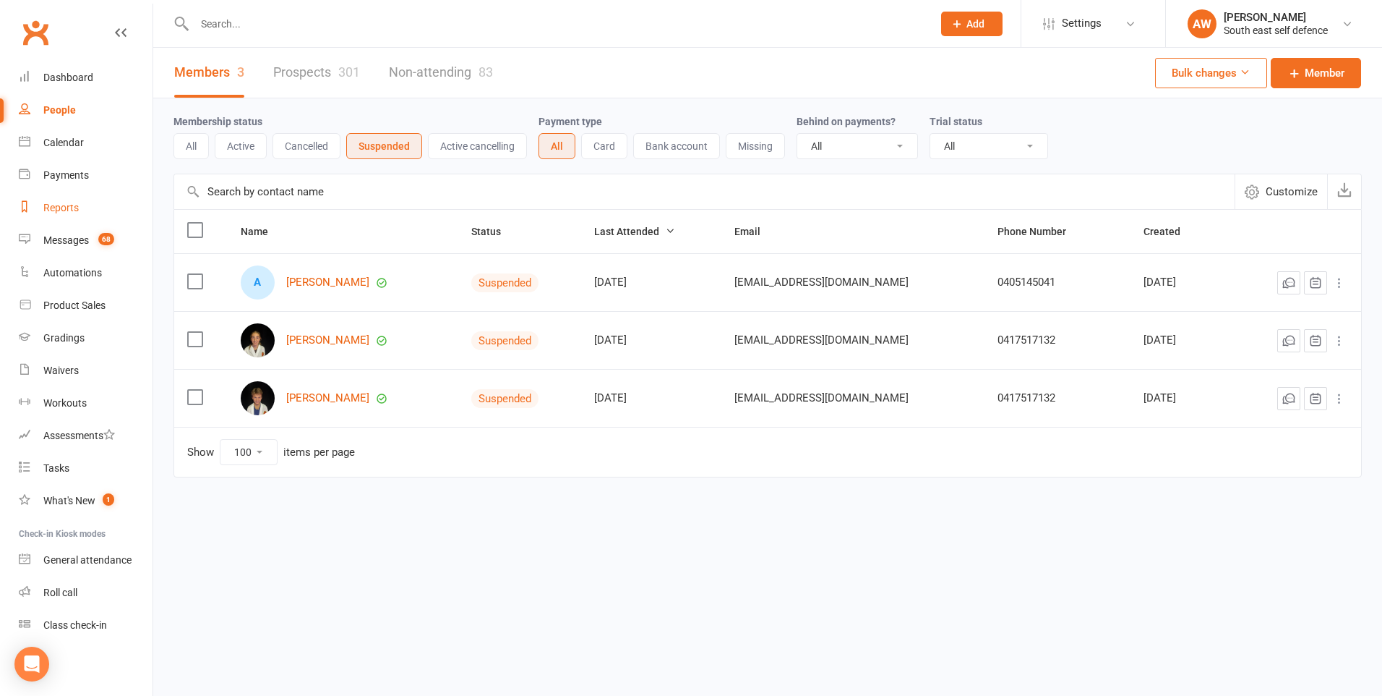
click at [54, 205] on div "Reports" at bounding box center [60, 208] width 35 height 12
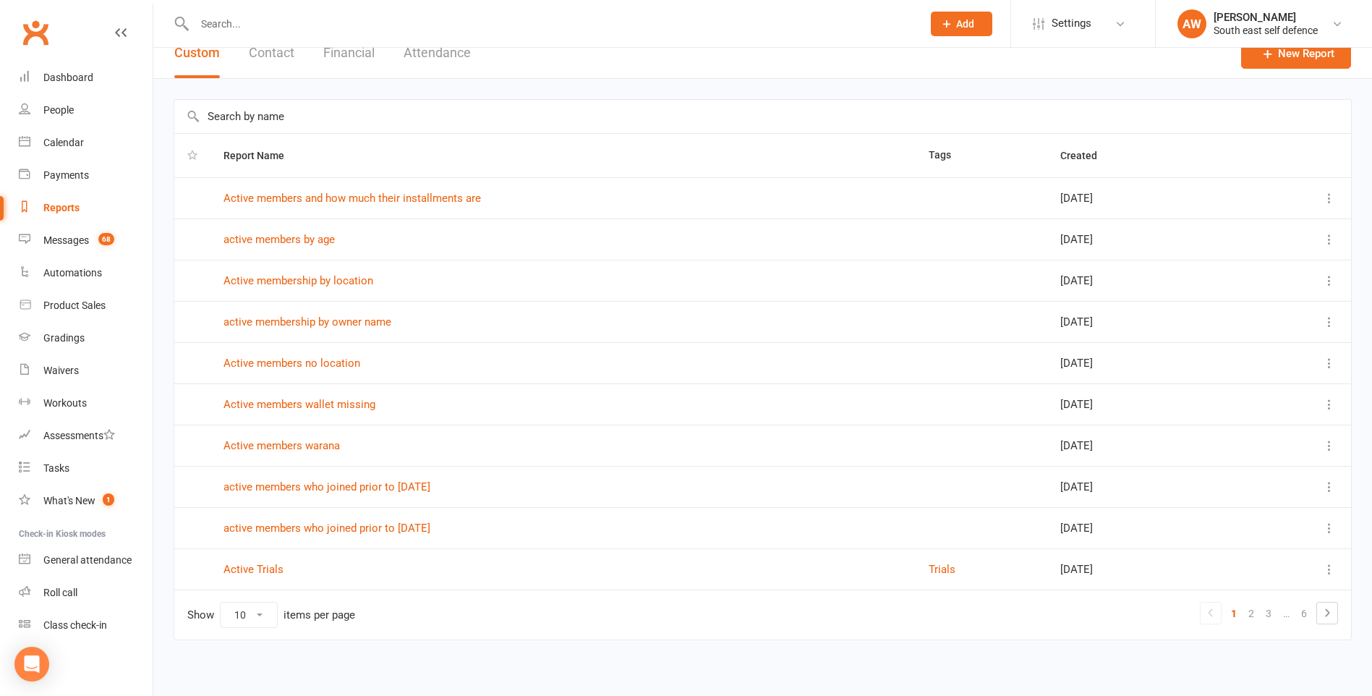
scroll to position [25, 0]
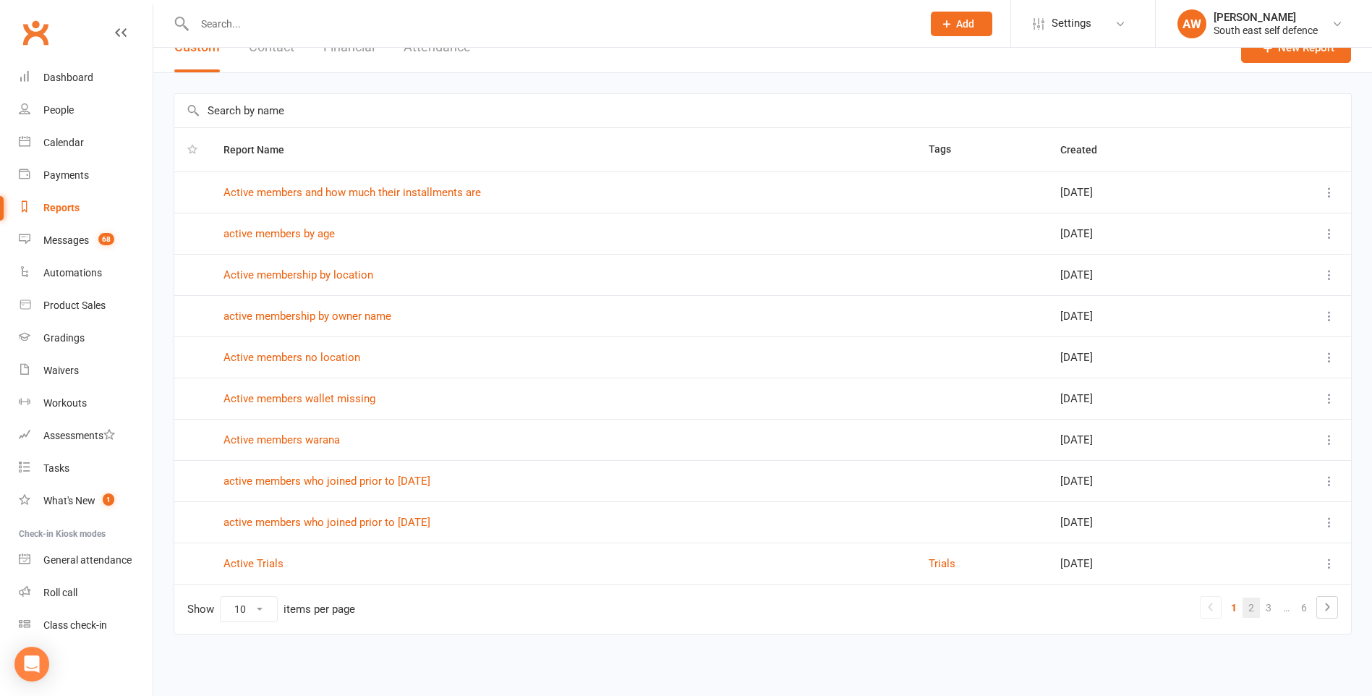
click at [1250, 610] on link "2" at bounding box center [1250, 607] width 17 height 20
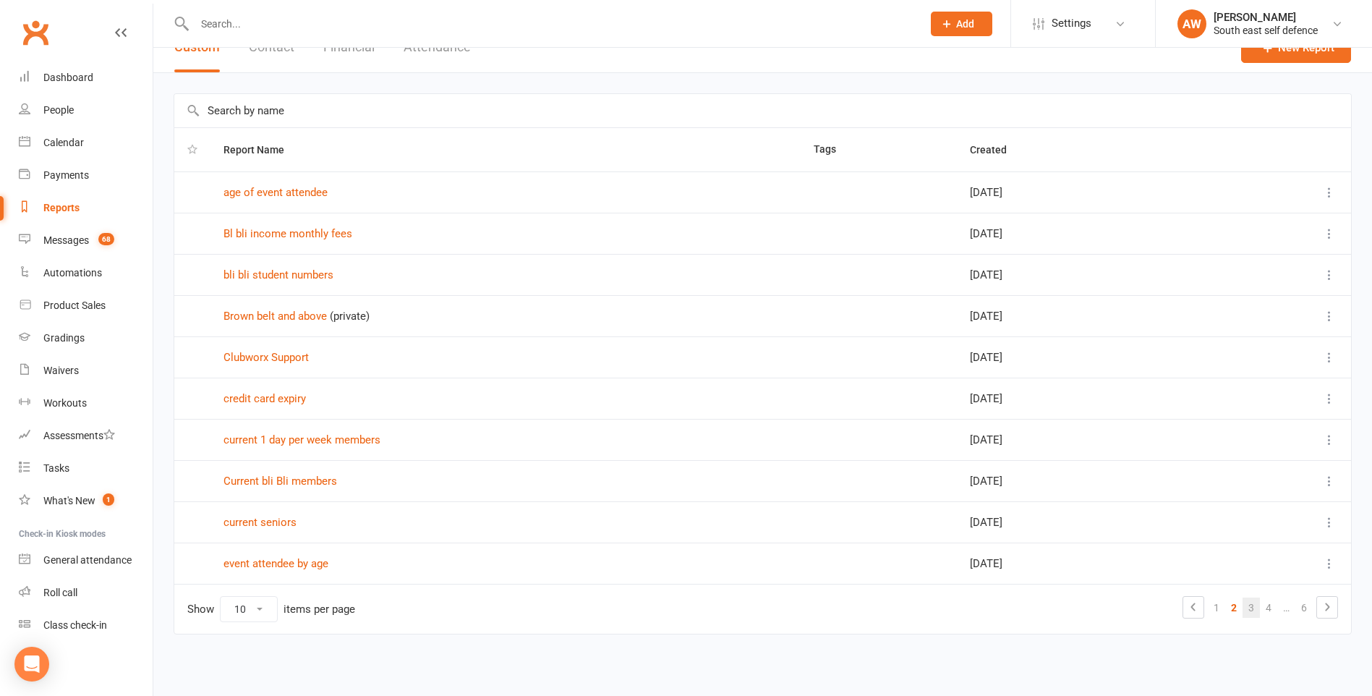
click at [1252, 610] on link "3" at bounding box center [1250, 607] width 17 height 20
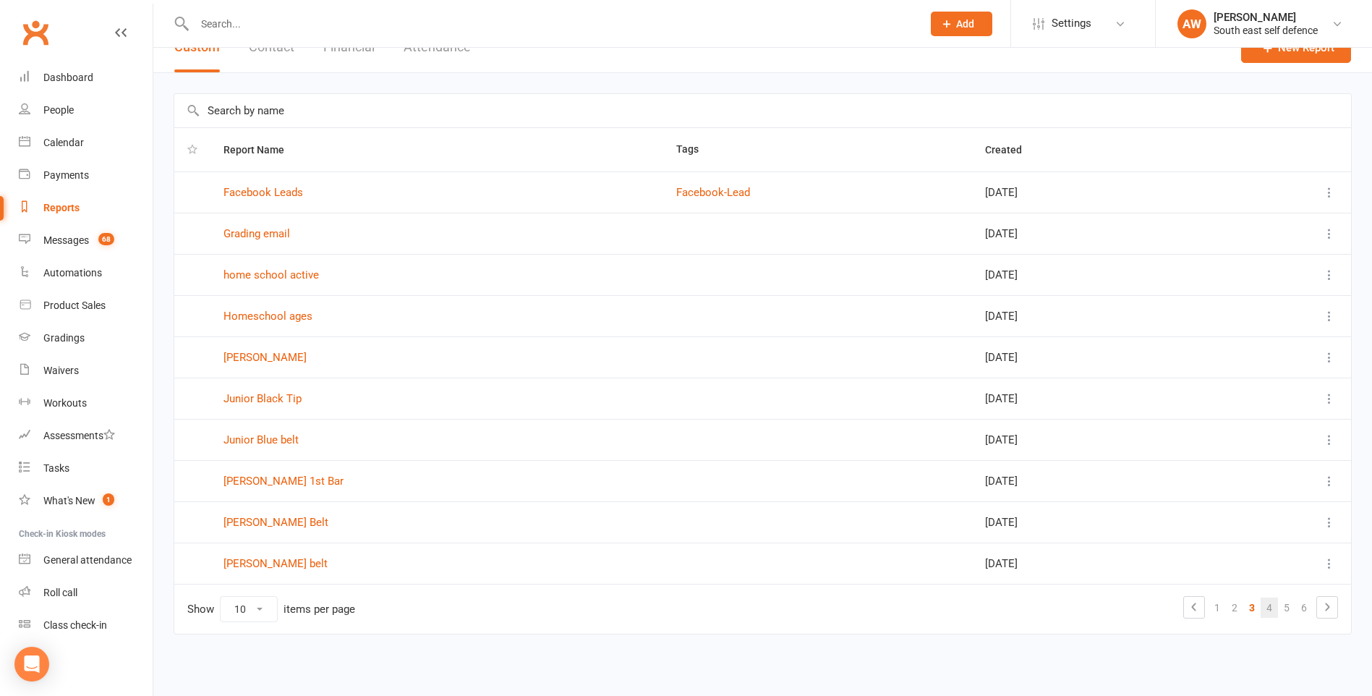
click at [1270, 607] on link "4" at bounding box center [1268, 607] width 17 height 20
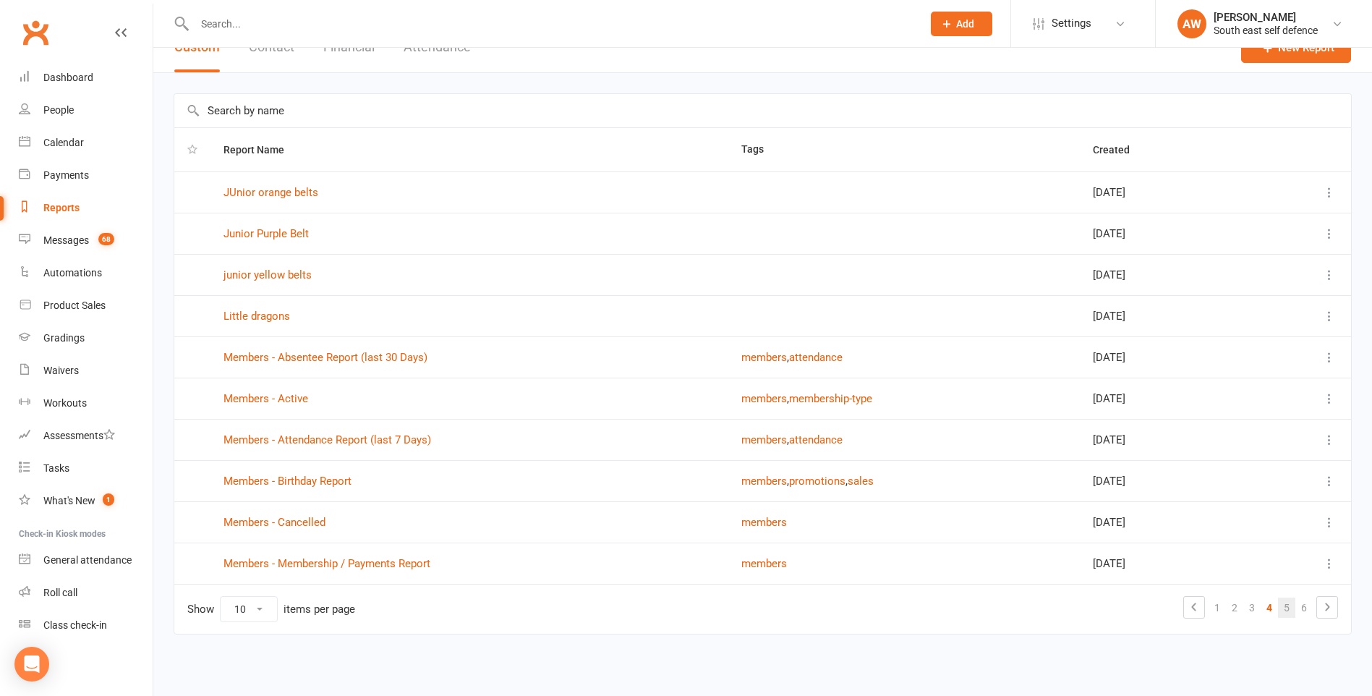
click at [1284, 613] on link "5" at bounding box center [1286, 607] width 17 height 20
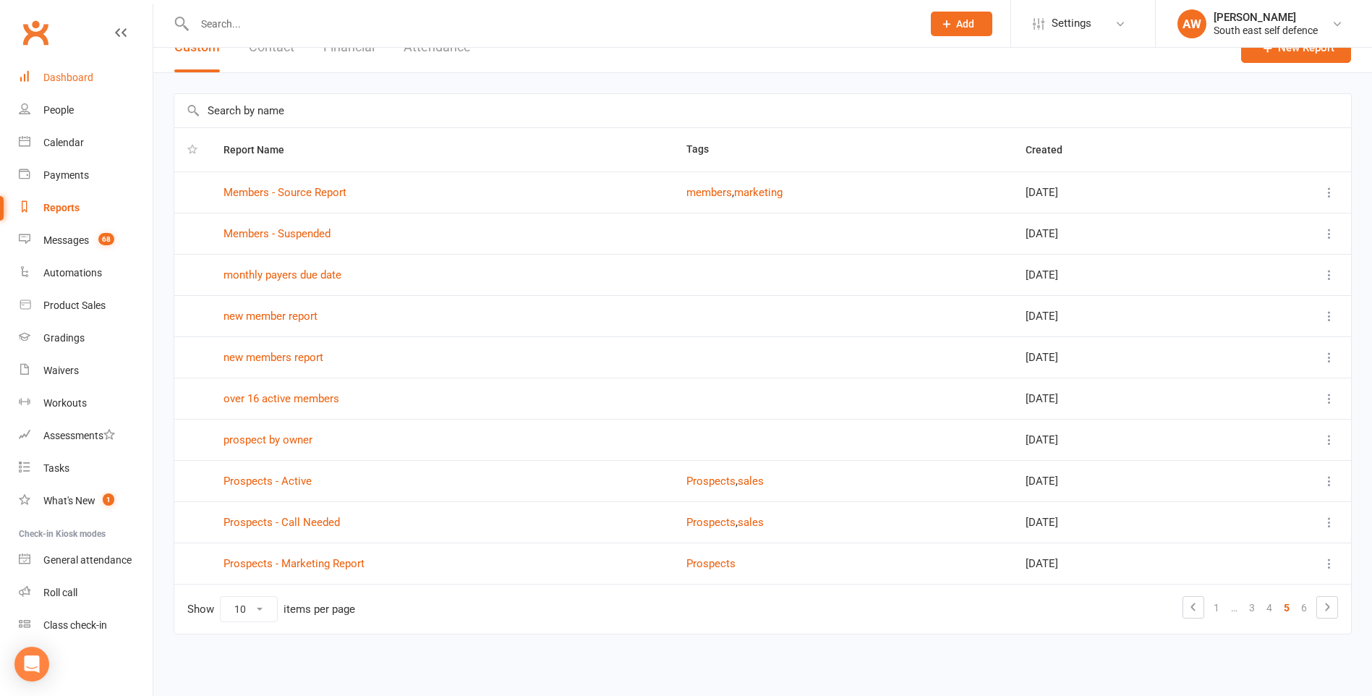
click at [65, 82] on div "Dashboard" at bounding box center [68, 78] width 50 height 12
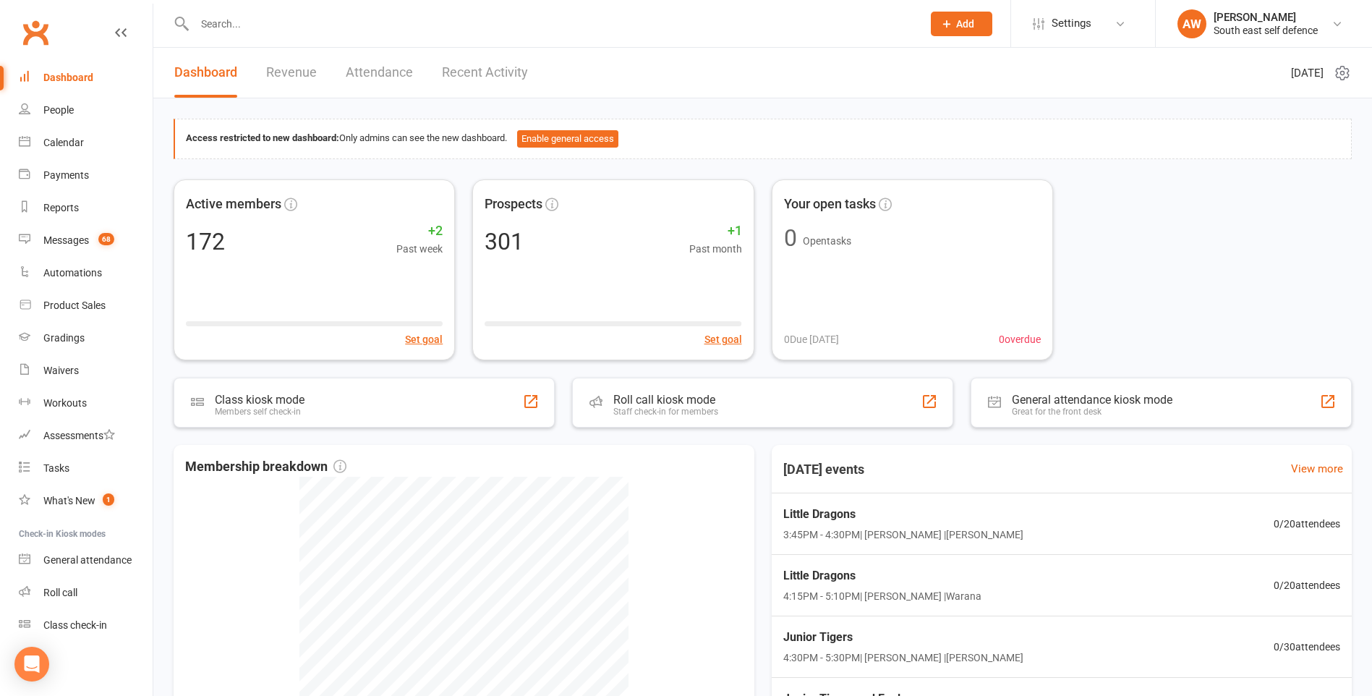
click at [492, 76] on link "Recent Activity" at bounding box center [485, 73] width 86 height 50
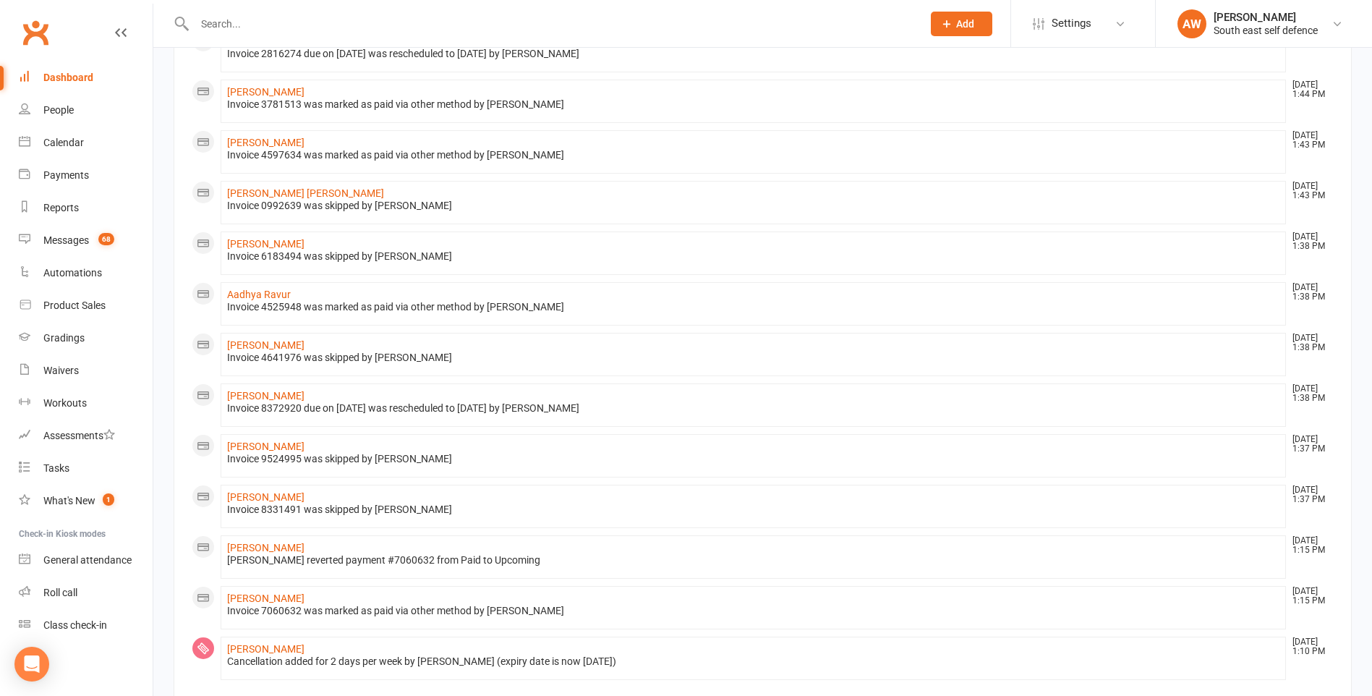
scroll to position [568, 0]
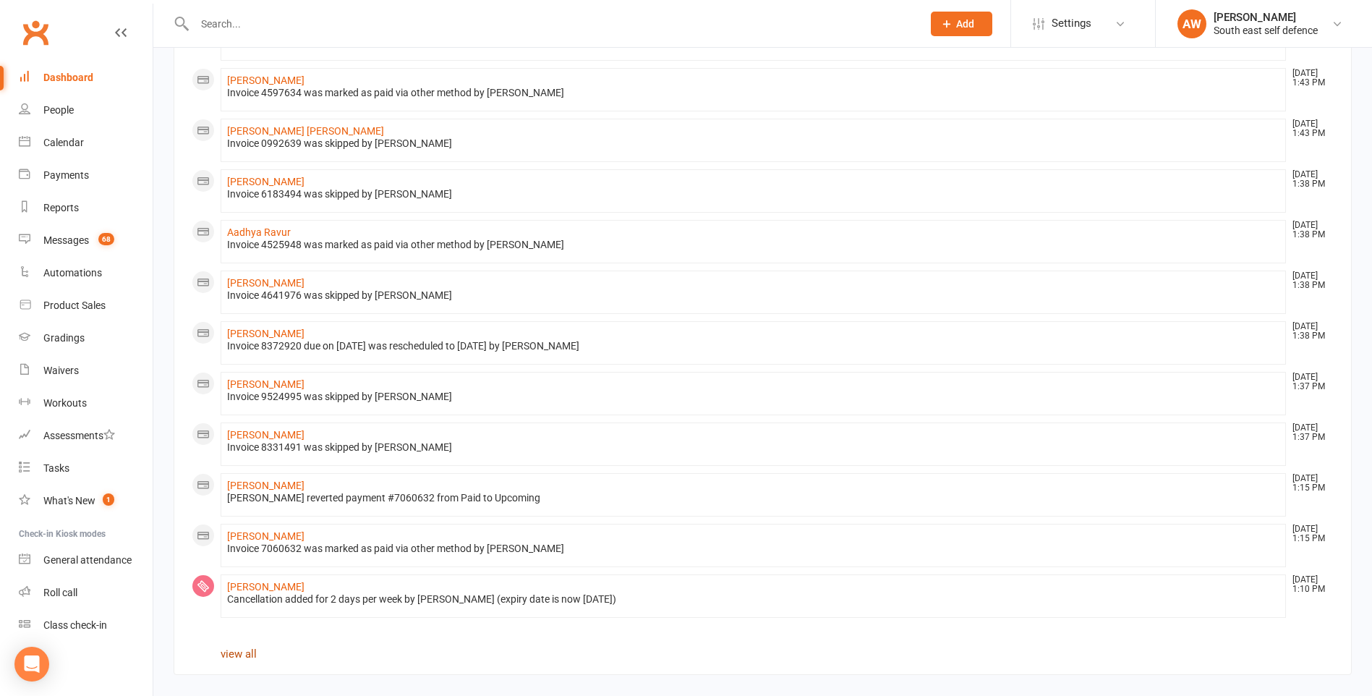
click at [247, 651] on link "view all" at bounding box center [239, 653] width 36 height 13
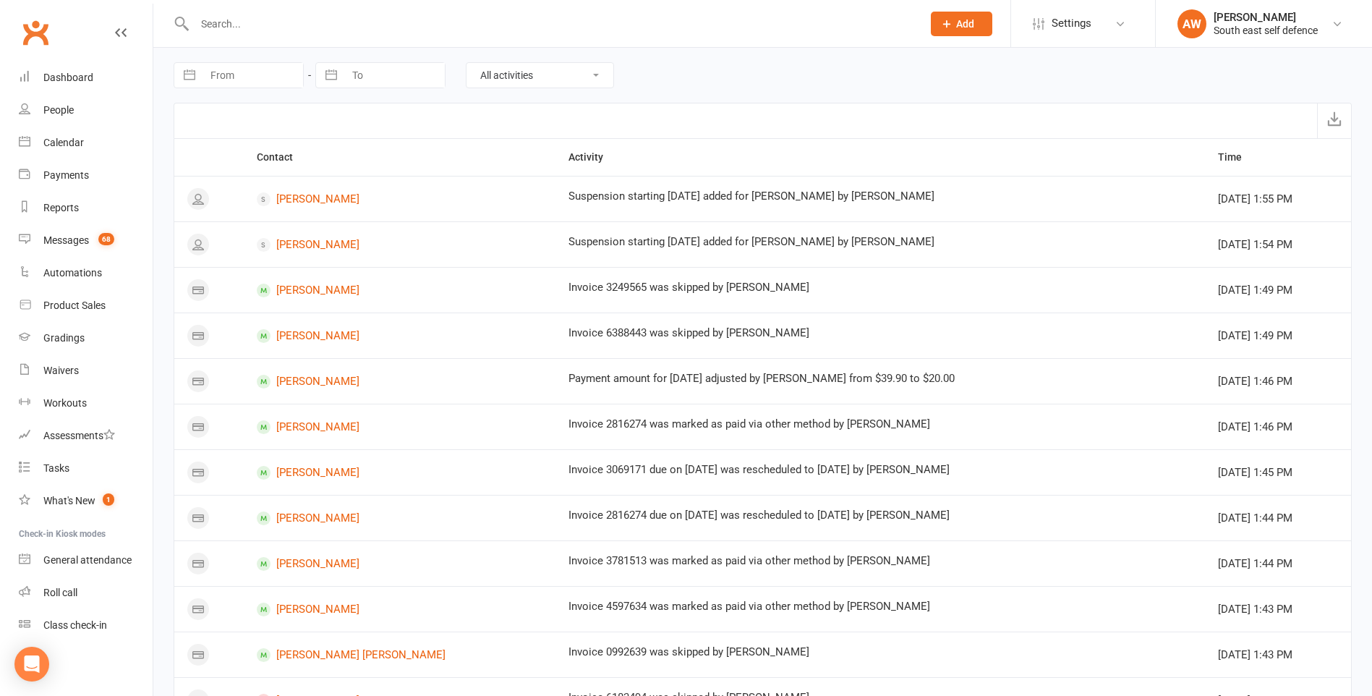
select select "7"
select select "2025"
select select "8"
select select "2025"
select select "9"
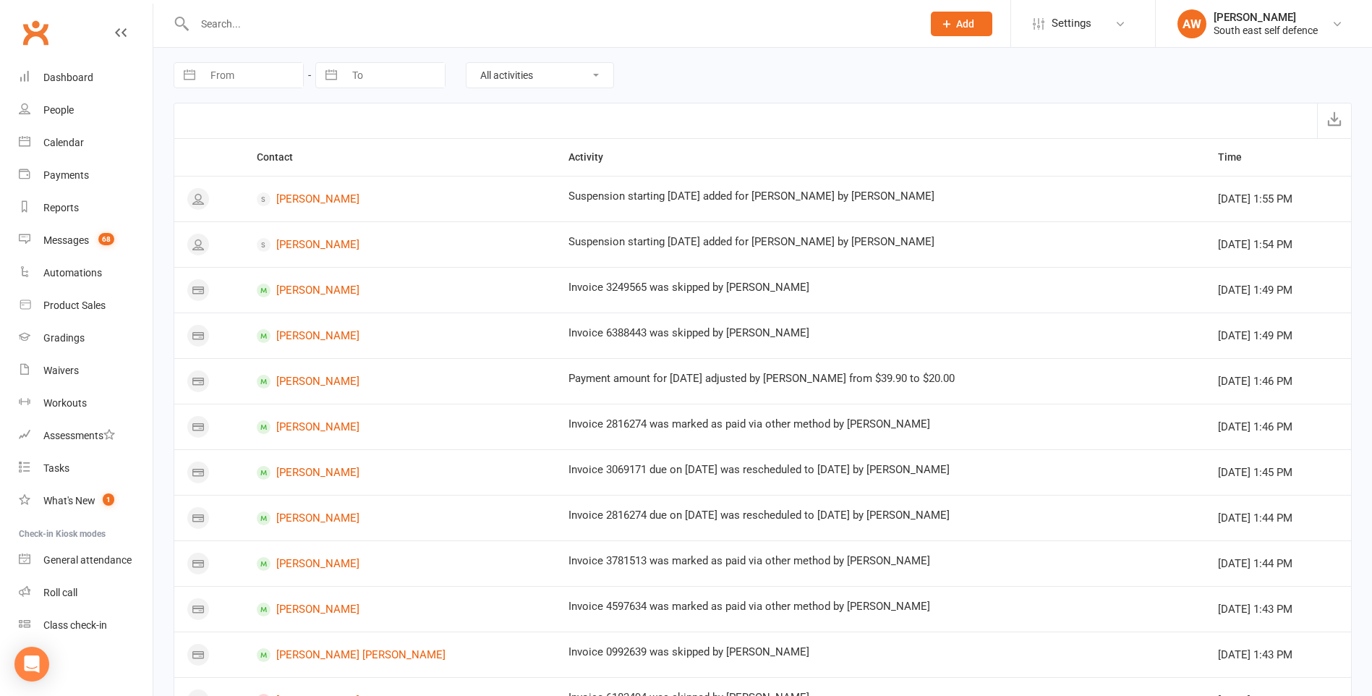
select select "2025"
click at [267, 76] on input "From" at bounding box center [252, 75] width 101 height 25
click at [234, 182] on td "1" at bounding box center [232, 187] width 28 height 27
type input "[DATE]"
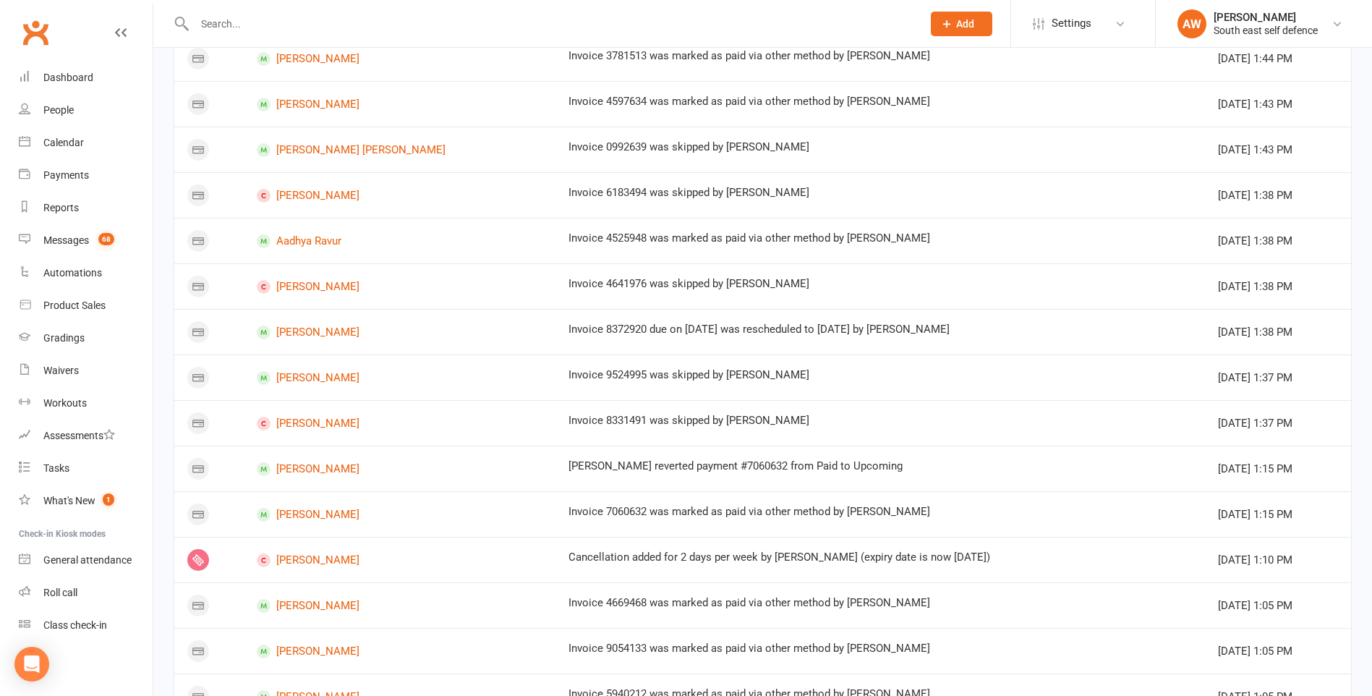
scroll to position [707, 0]
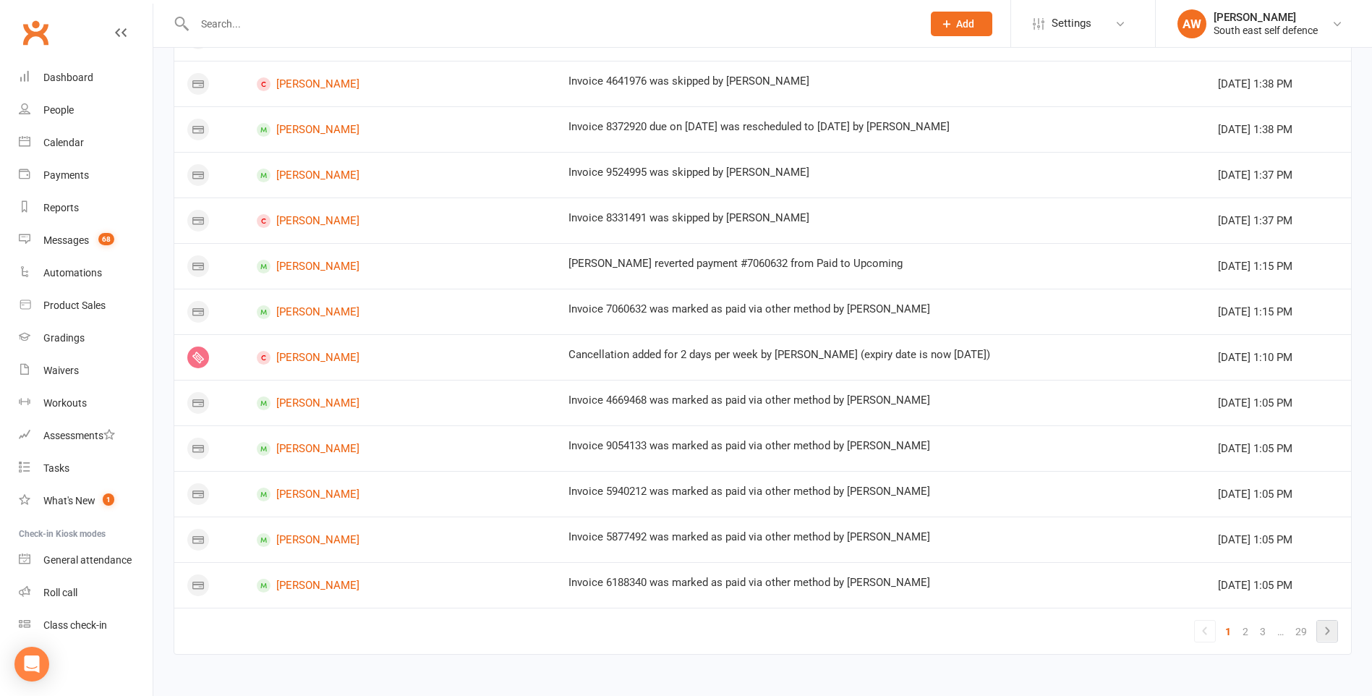
click at [1324, 628] on icon at bounding box center [1326, 630] width 17 height 17
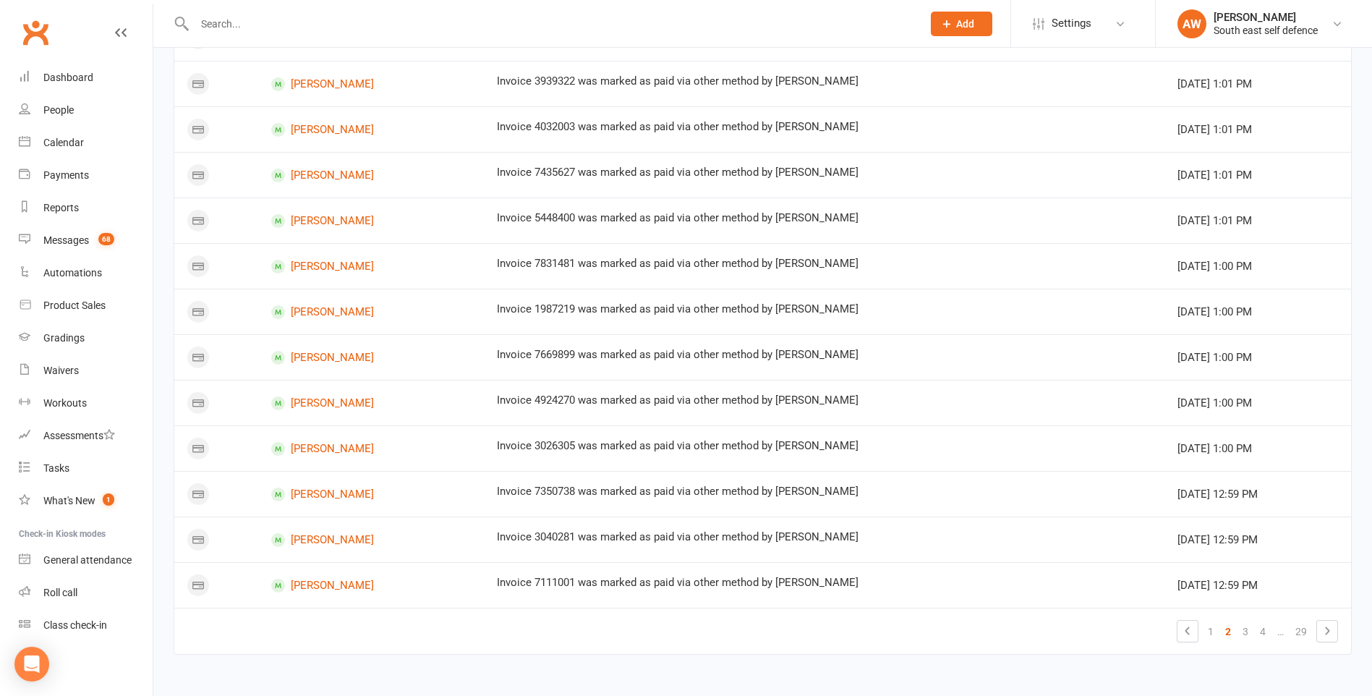
click at [1325, 631] on icon at bounding box center [1326, 630] width 17 height 17
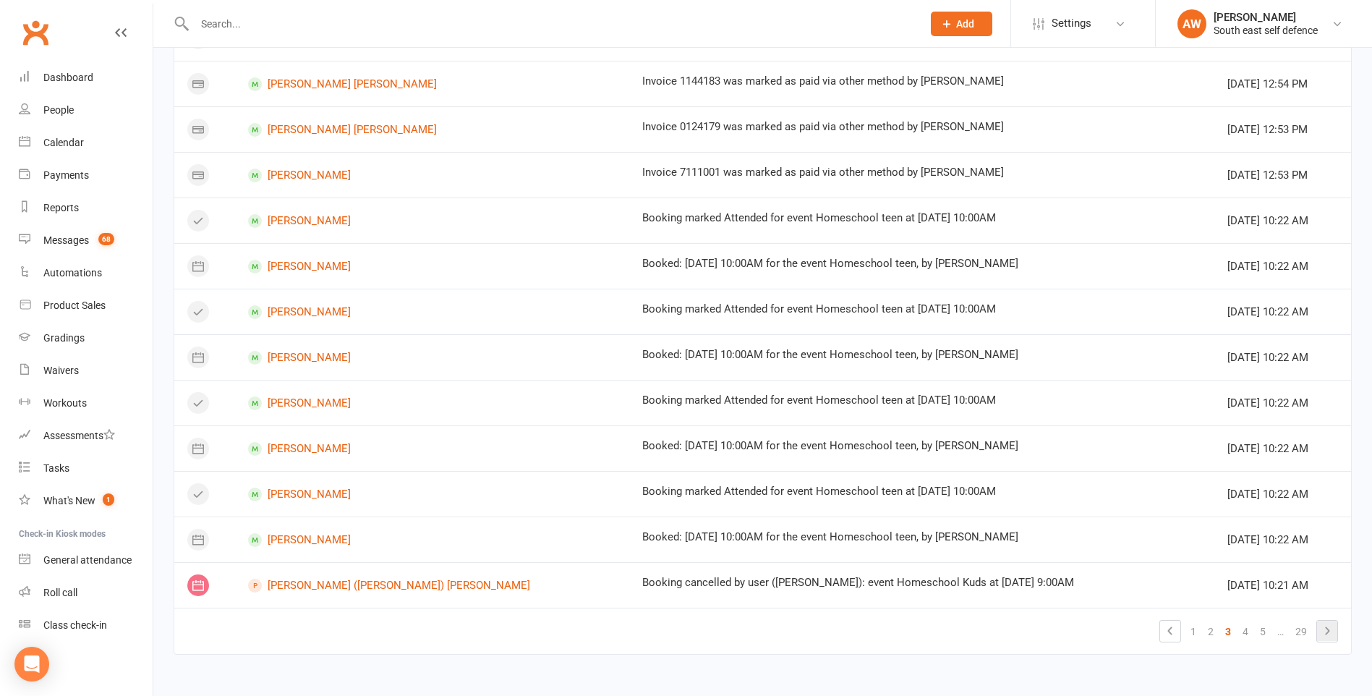
click at [1325, 634] on icon at bounding box center [1326, 630] width 17 height 17
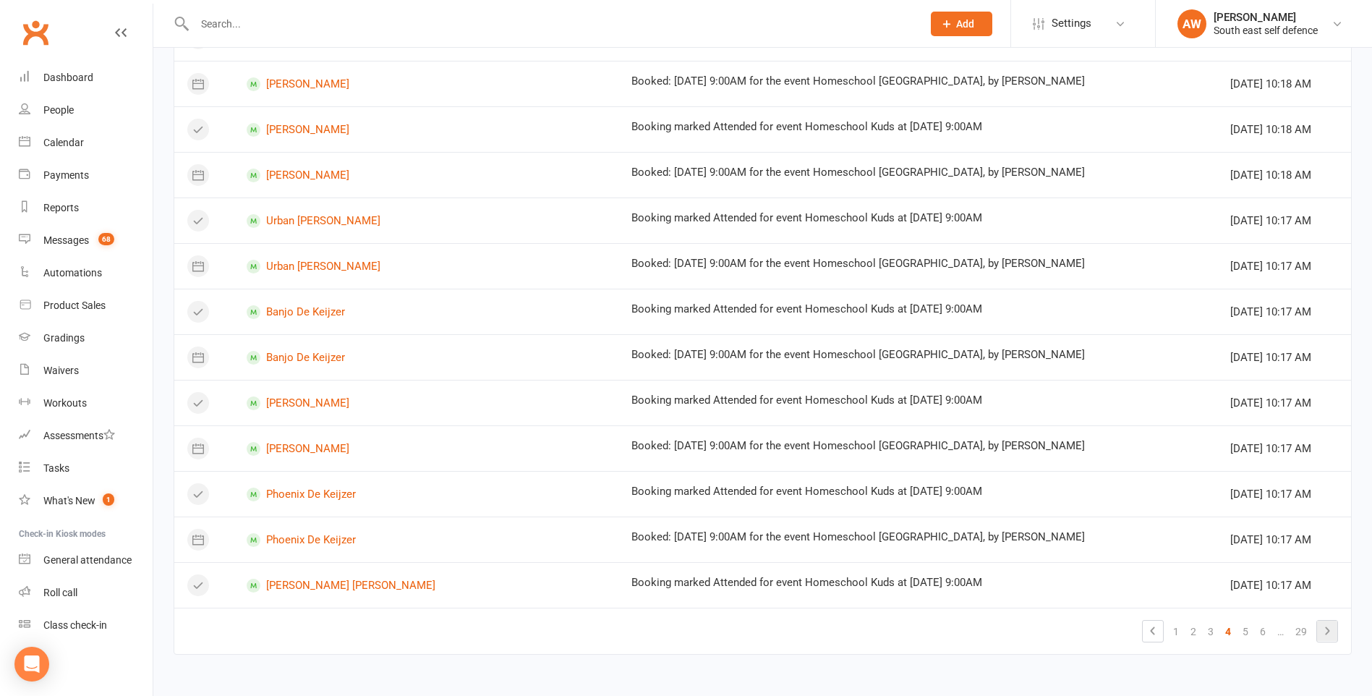
click at [1324, 628] on icon at bounding box center [1326, 630] width 17 height 17
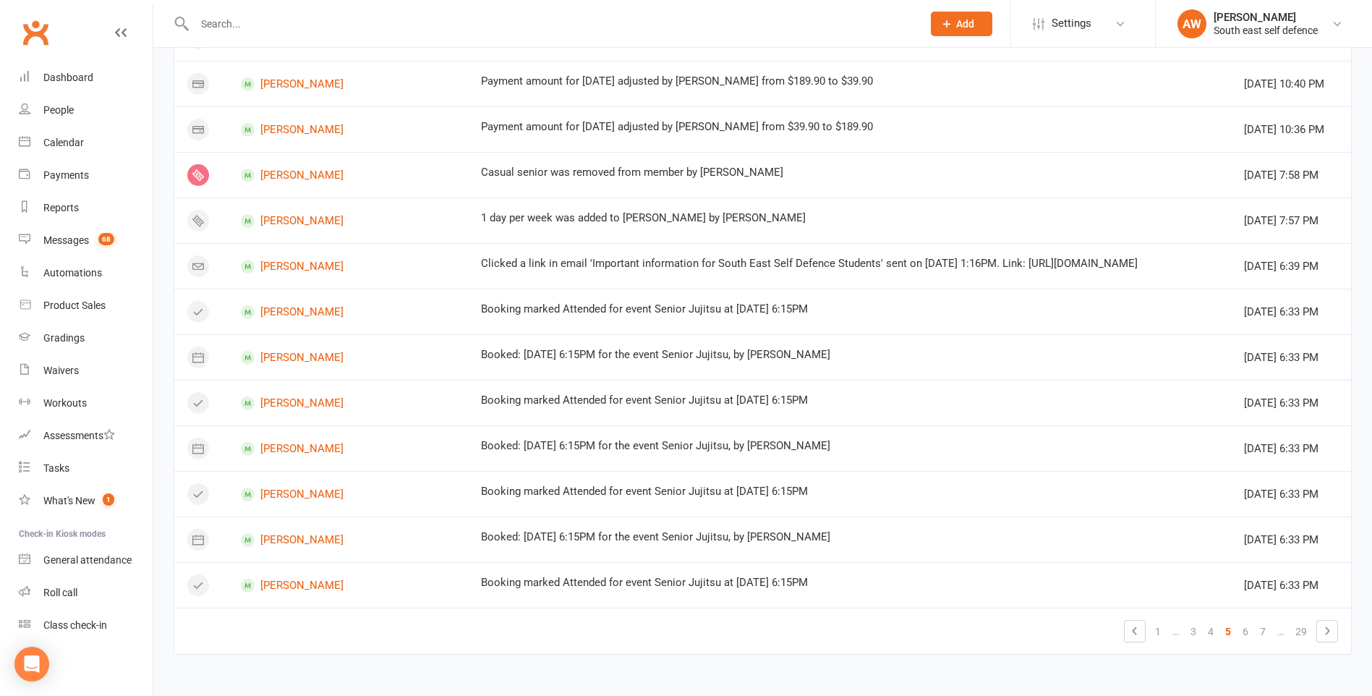
scroll to position [1001, 0]
click at [1245, 635] on link "6" at bounding box center [1244, 631] width 17 height 20
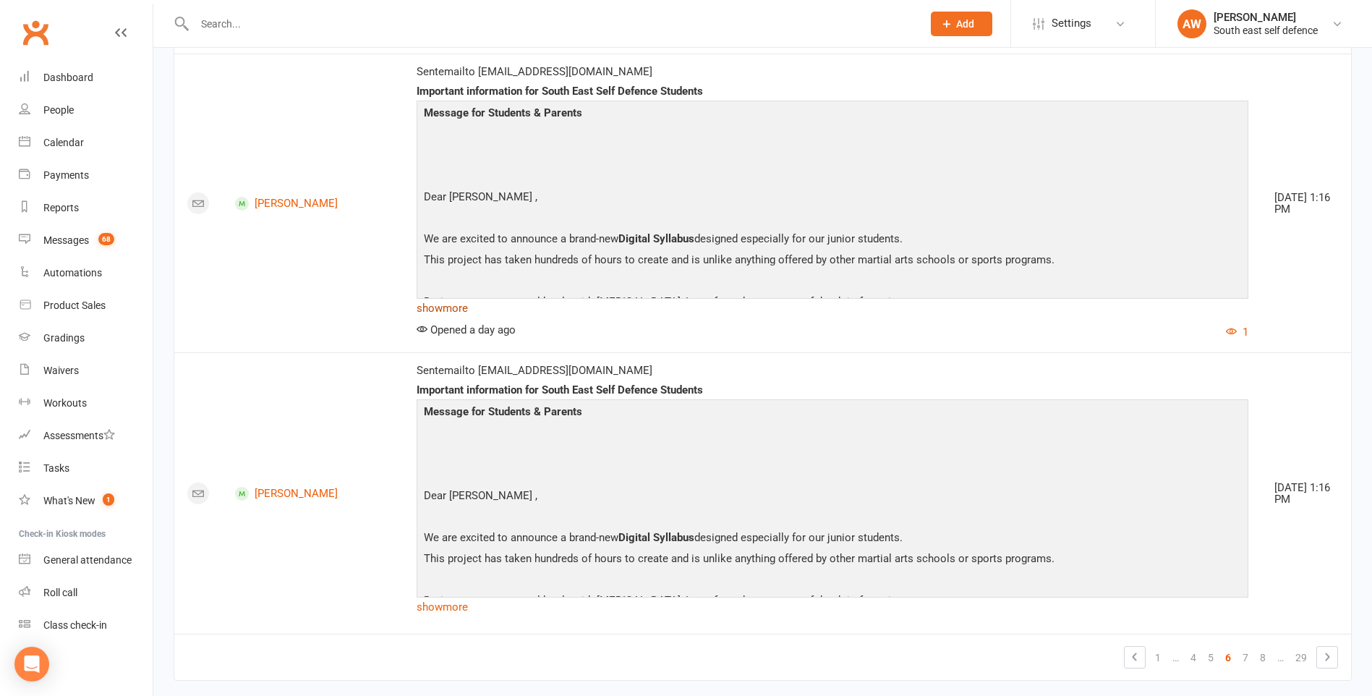
scroll to position [1503, 0]
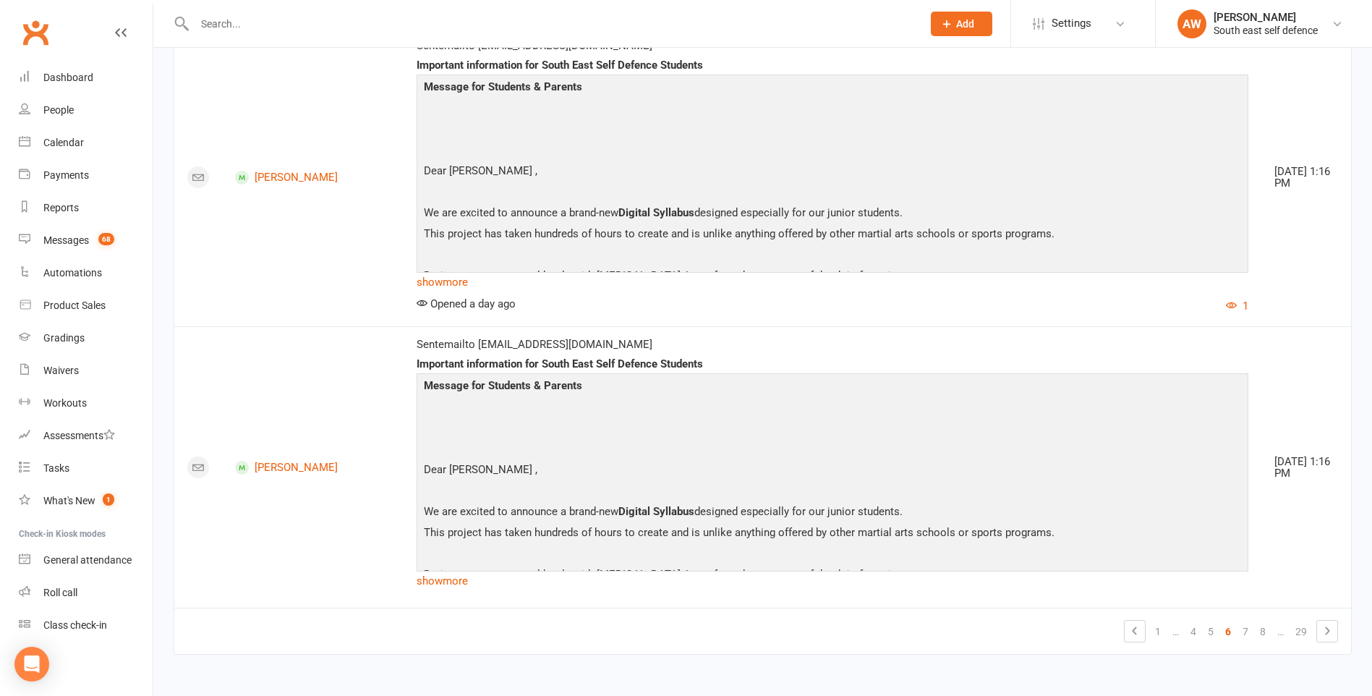
click at [1327, 636] on icon at bounding box center [1326, 630] width 17 height 17
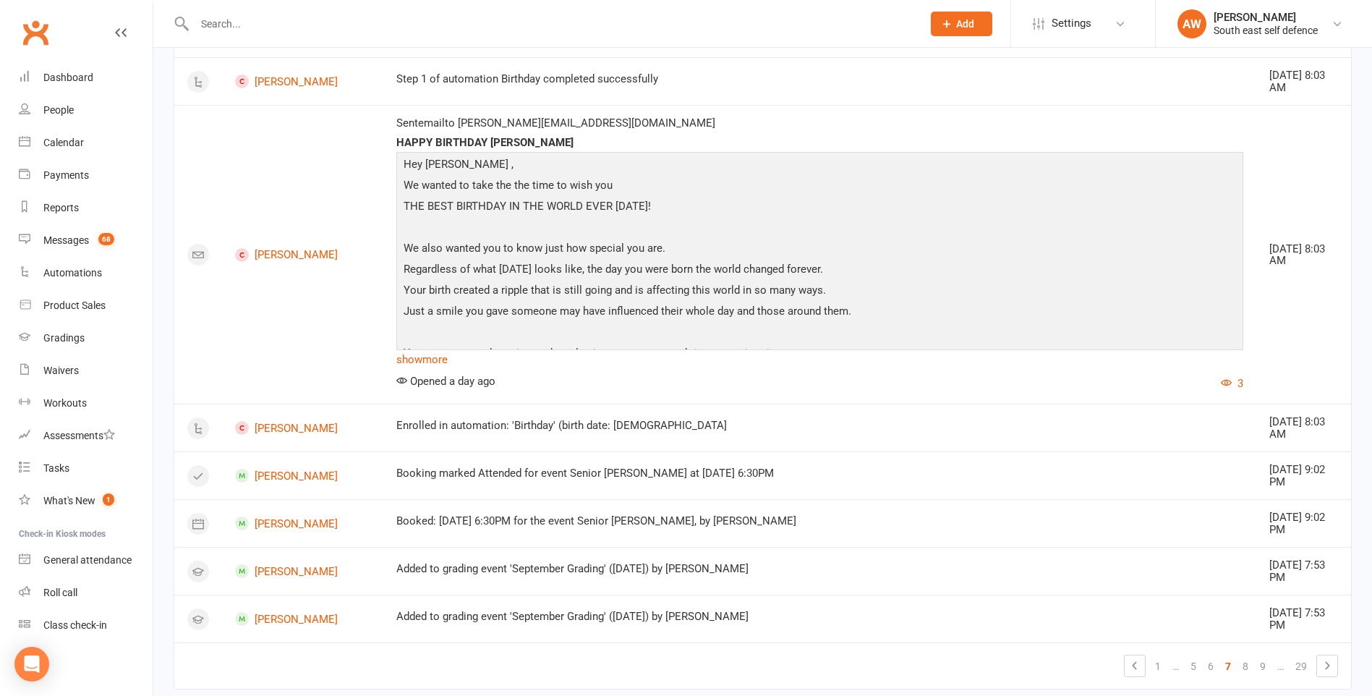
scroll to position [3466, 0]
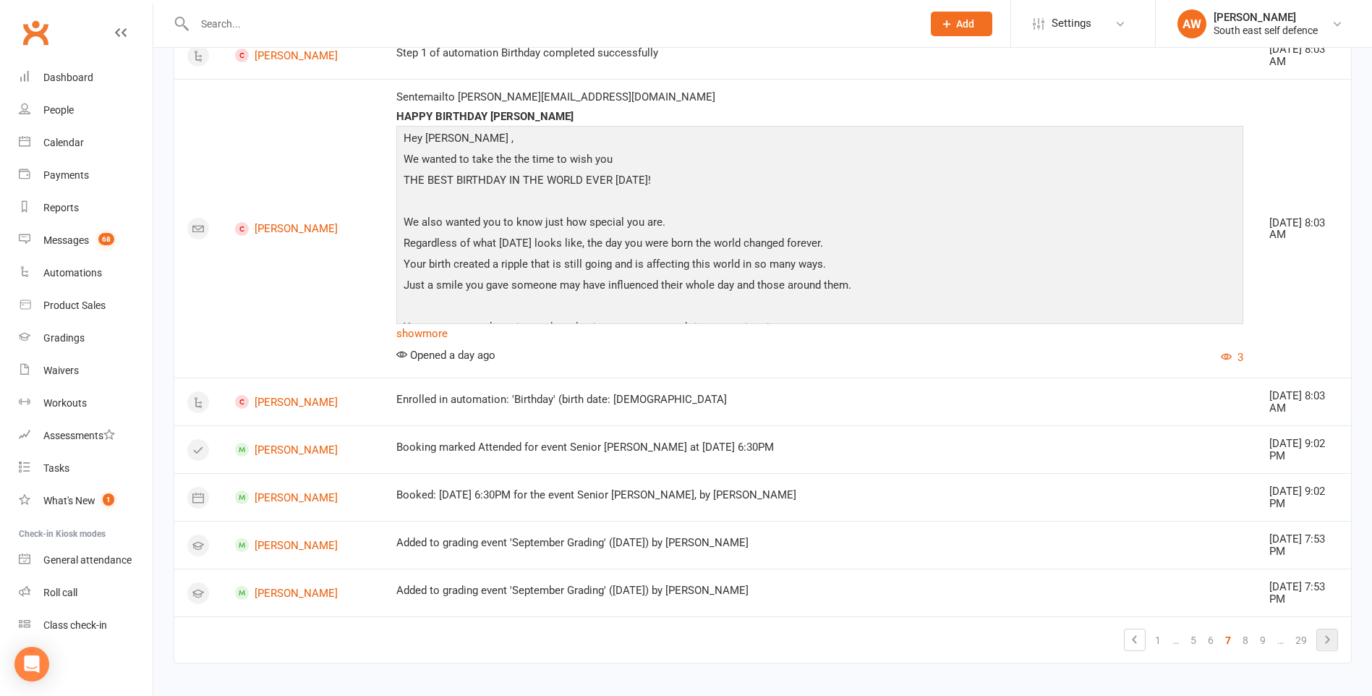
click at [1324, 633] on icon at bounding box center [1326, 639] width 17 height 17
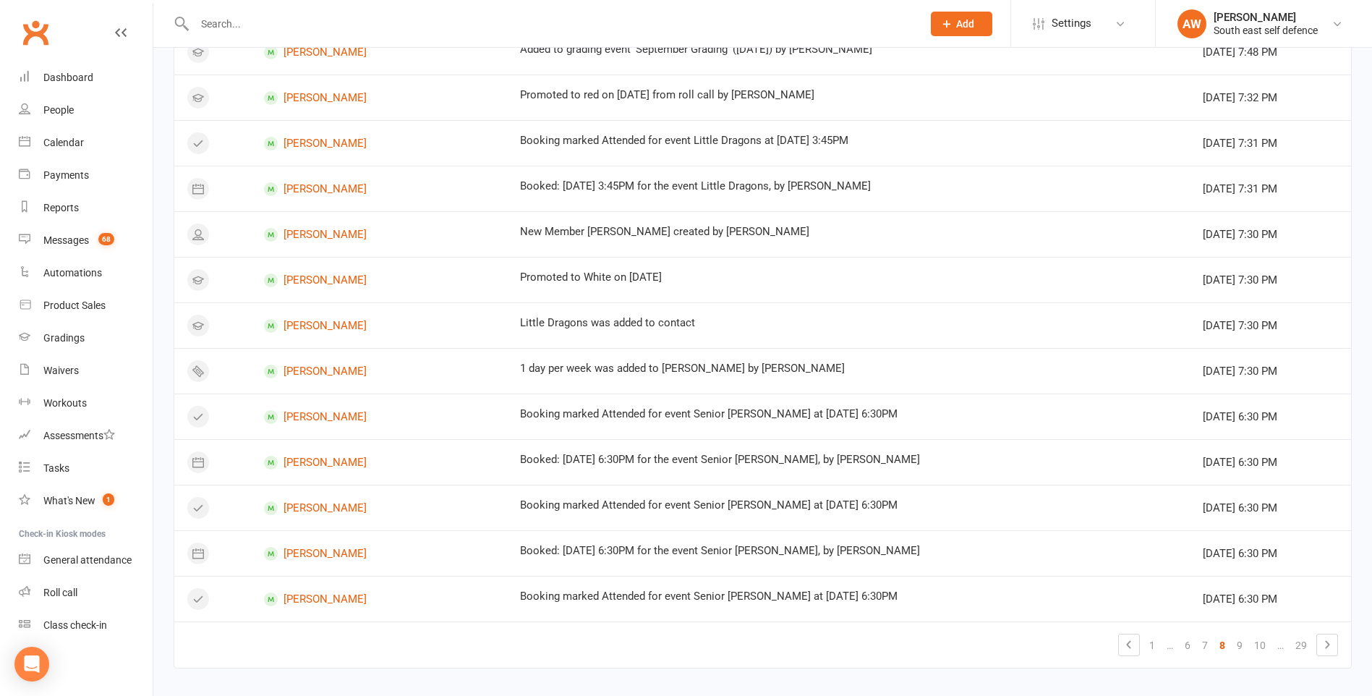
scroll to position [707, 0]
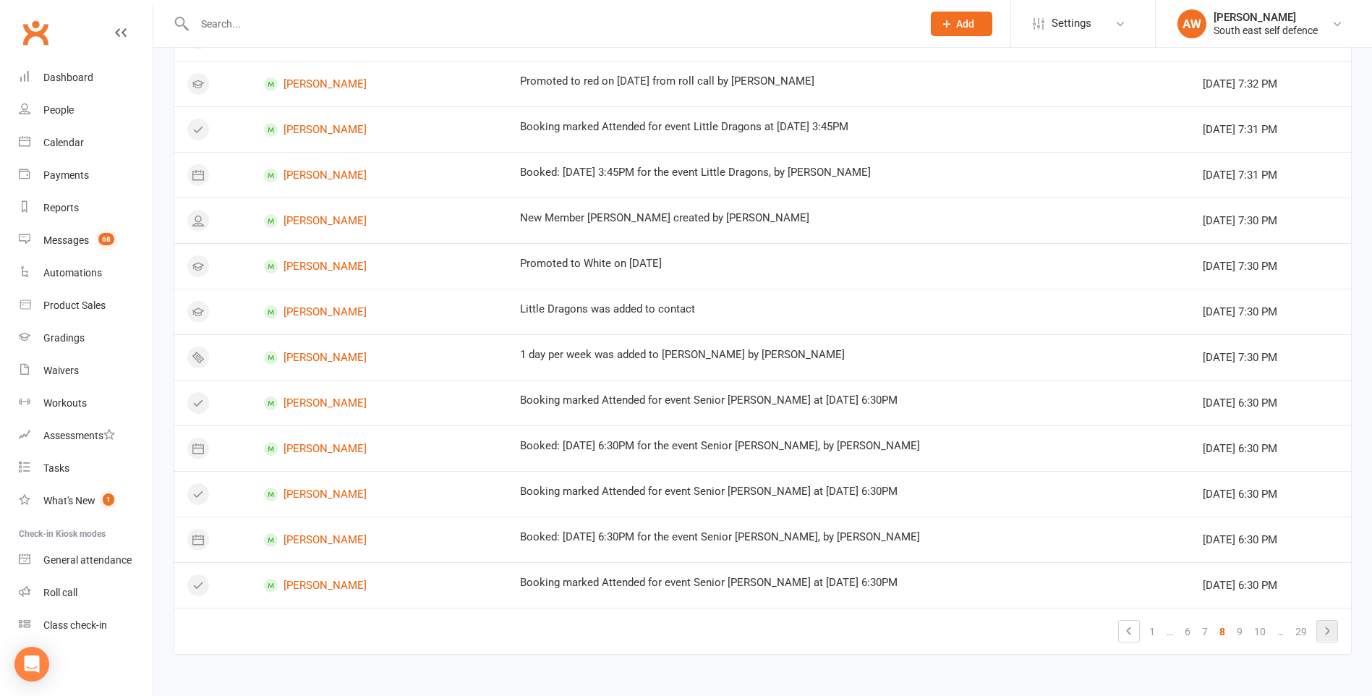
click at [1330, 636] on icon at bounding box center [1326, 630] width 17 height 17
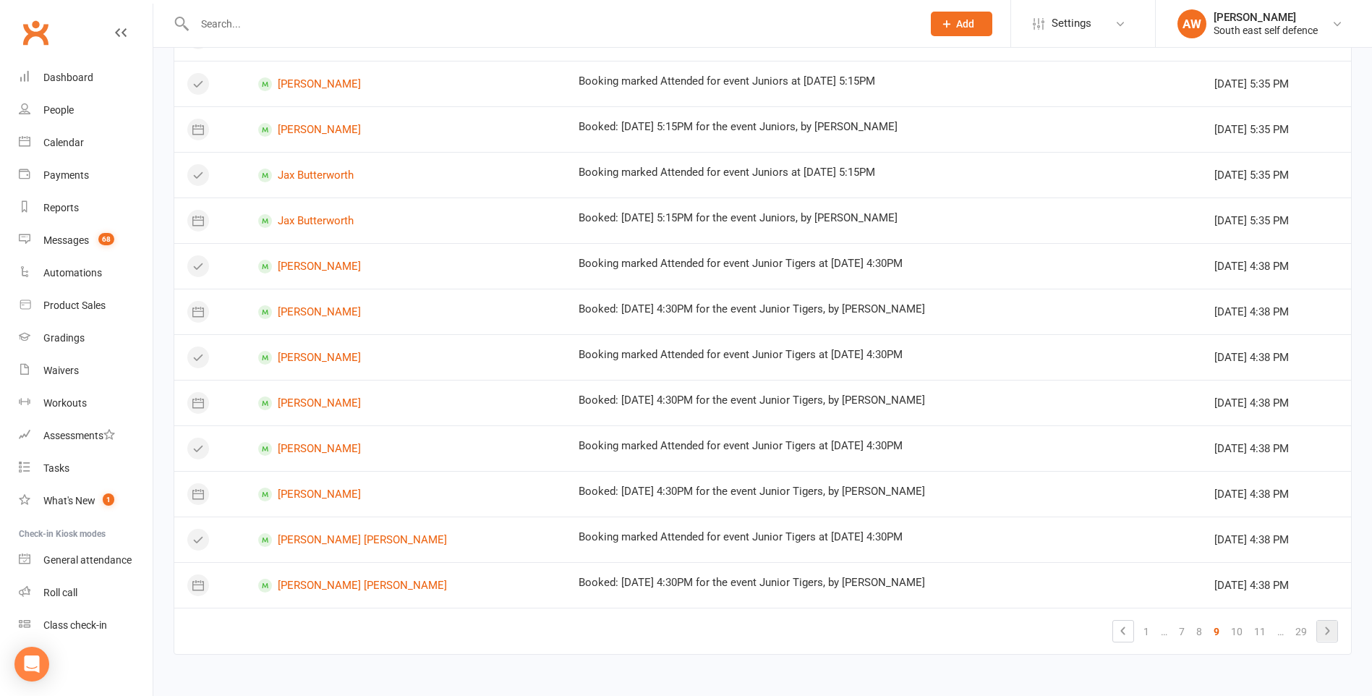
click at [1322, 629] on icon at bounding box center [1326, 630] width 17 height 17
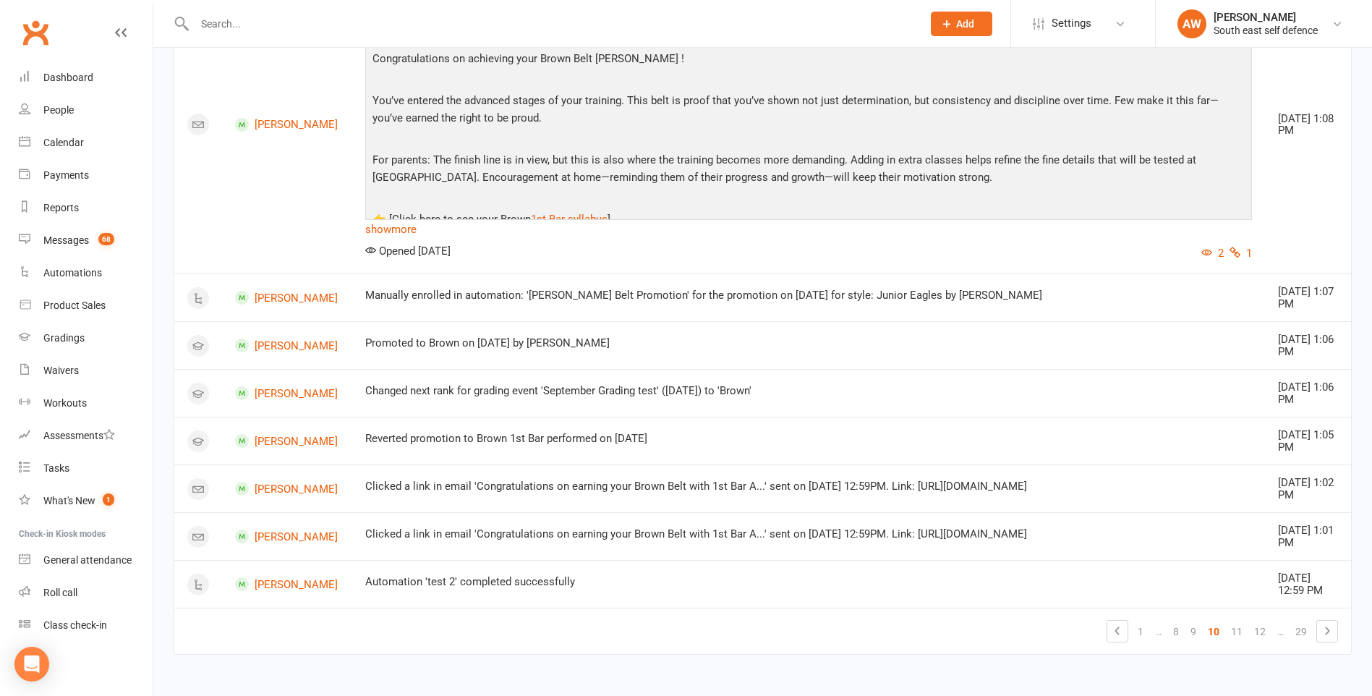
scroll to position [1030, 0]
click at [1326, 632] on icon at bounding box center [1326, 630] width 17 height 17
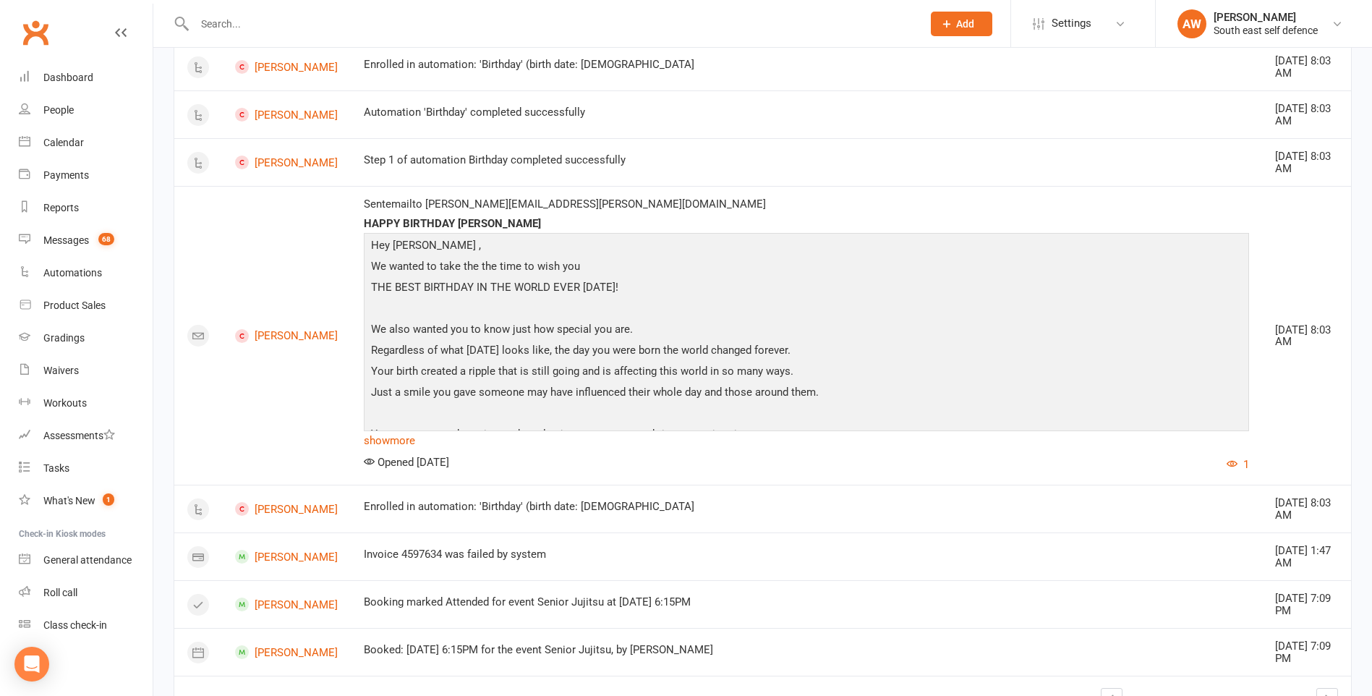
scroll to position [1514, 0]
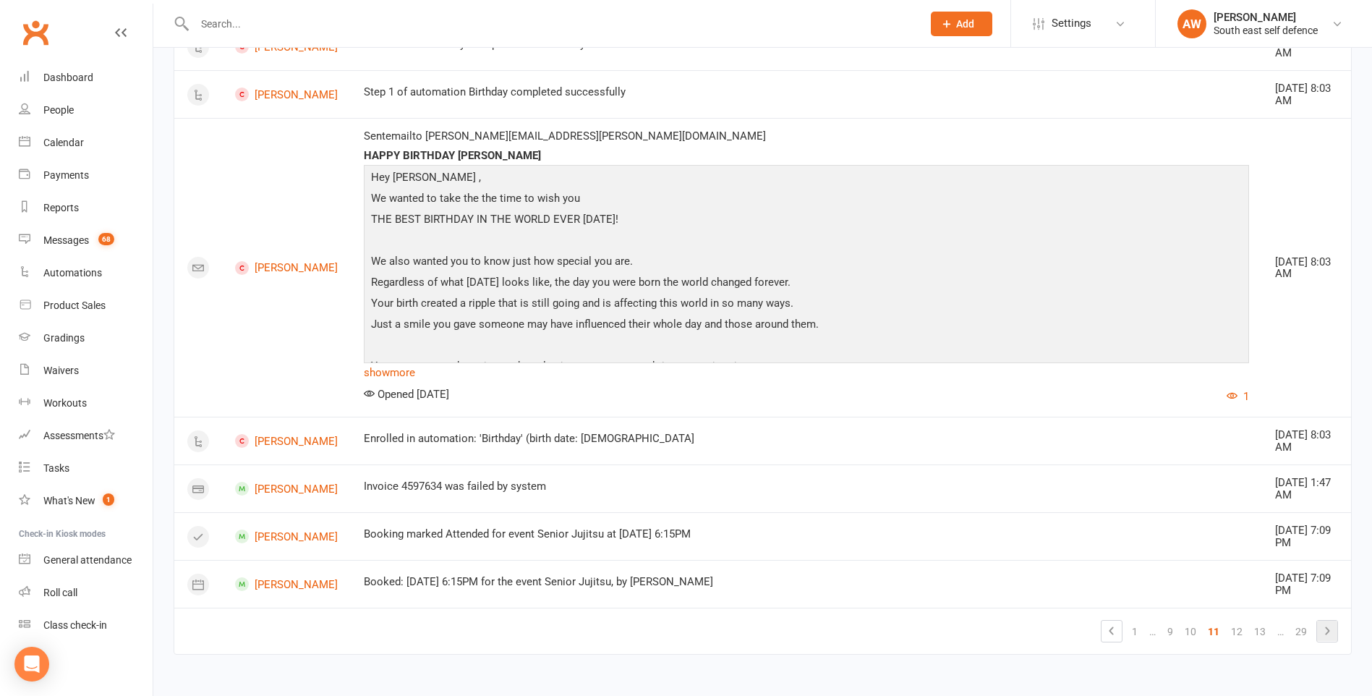
click at [1326, 638] on icon at bounding box center [1326, 630] width 17 height 17
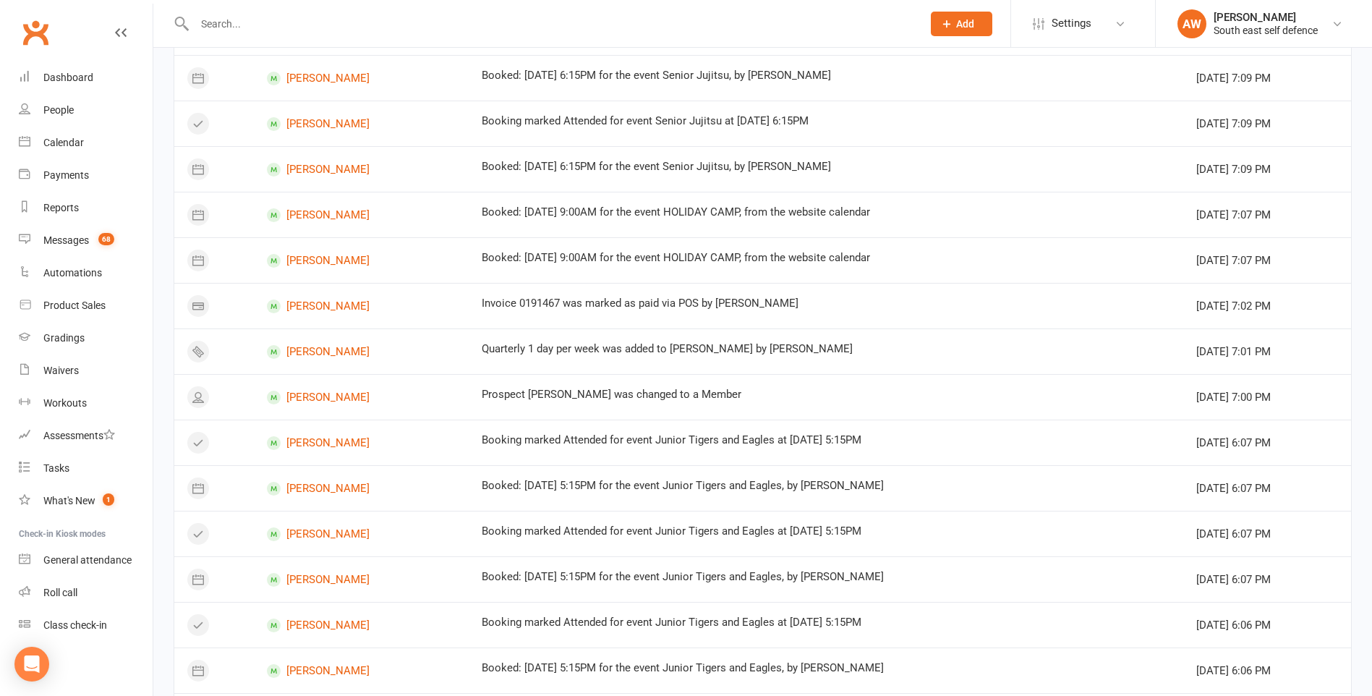
scroll to position [0, 0]
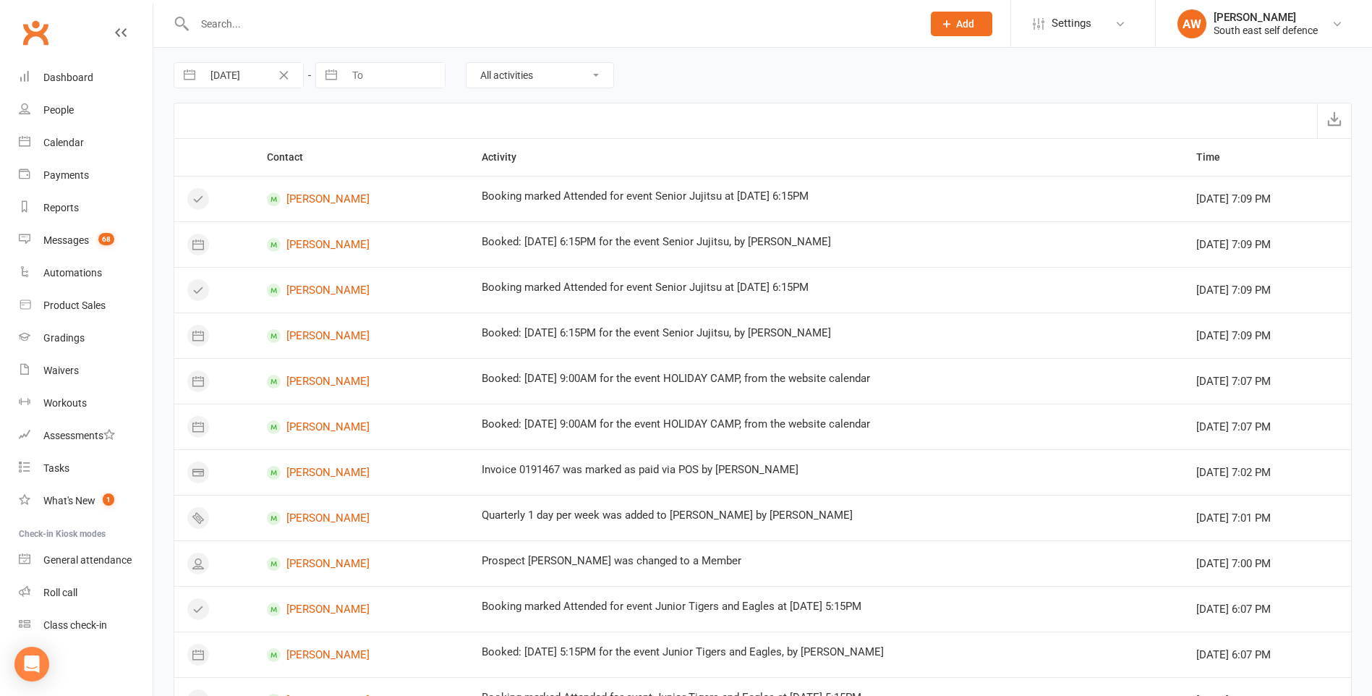
click at [594, 78] on select "All activities Bookings / Attendances Communications Notes Failed SMSes Grading…" at bounding box center [539, 75] width 147 height 25
select select "MembershipLogEntry"
click at [466, 63] on select "All activities Bookings / Attendances Communications Notes Failed SMSes Grading…" at bounding box center [539, 75] width 147 height 25
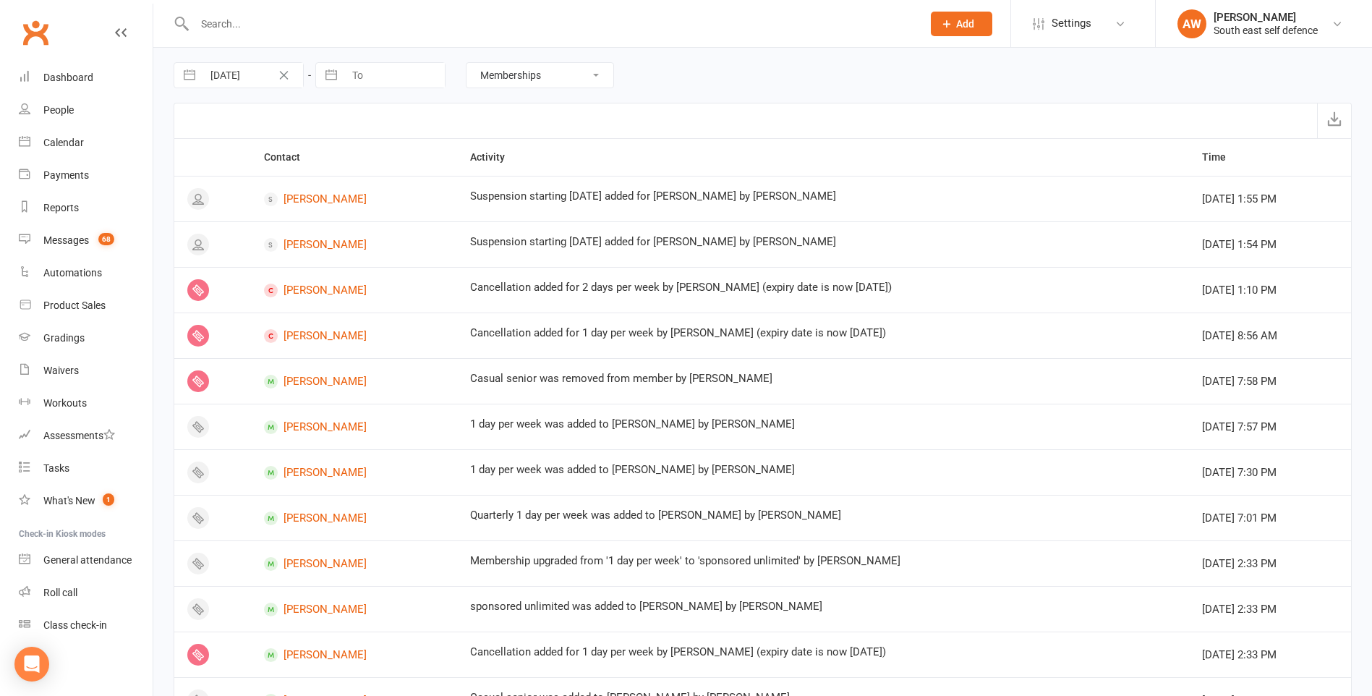
click at [587, 74] on select "All activities Bookings / Attendances Communications Notes Failed SMSes Grading…" at bounding box center [539, 75] width 147 height 25
click at [289, 25] on input "text" at bounding box center [551, 24] width 722 height 20
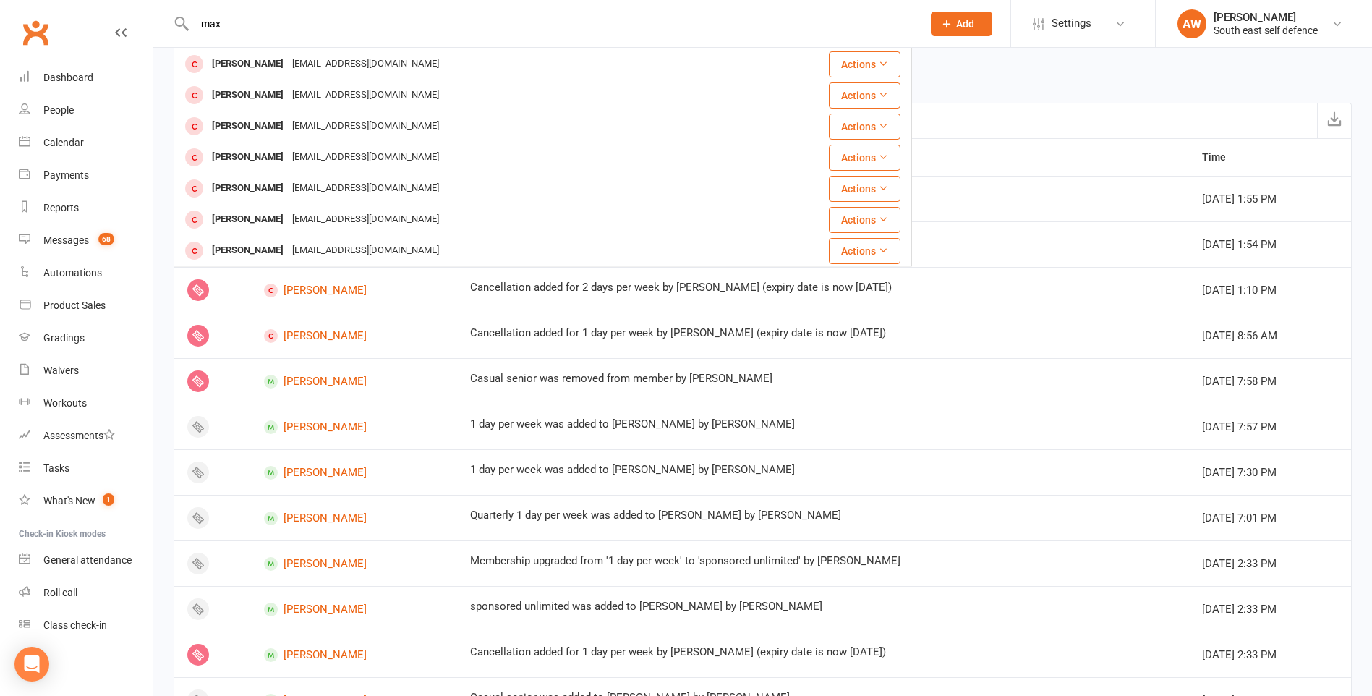
type input "max"
click at [984, 79] on div "[DATE] Navigate forward to interact with the calendar and select a date. Press …" at bounding box center [763, 75] width 1178 height 55
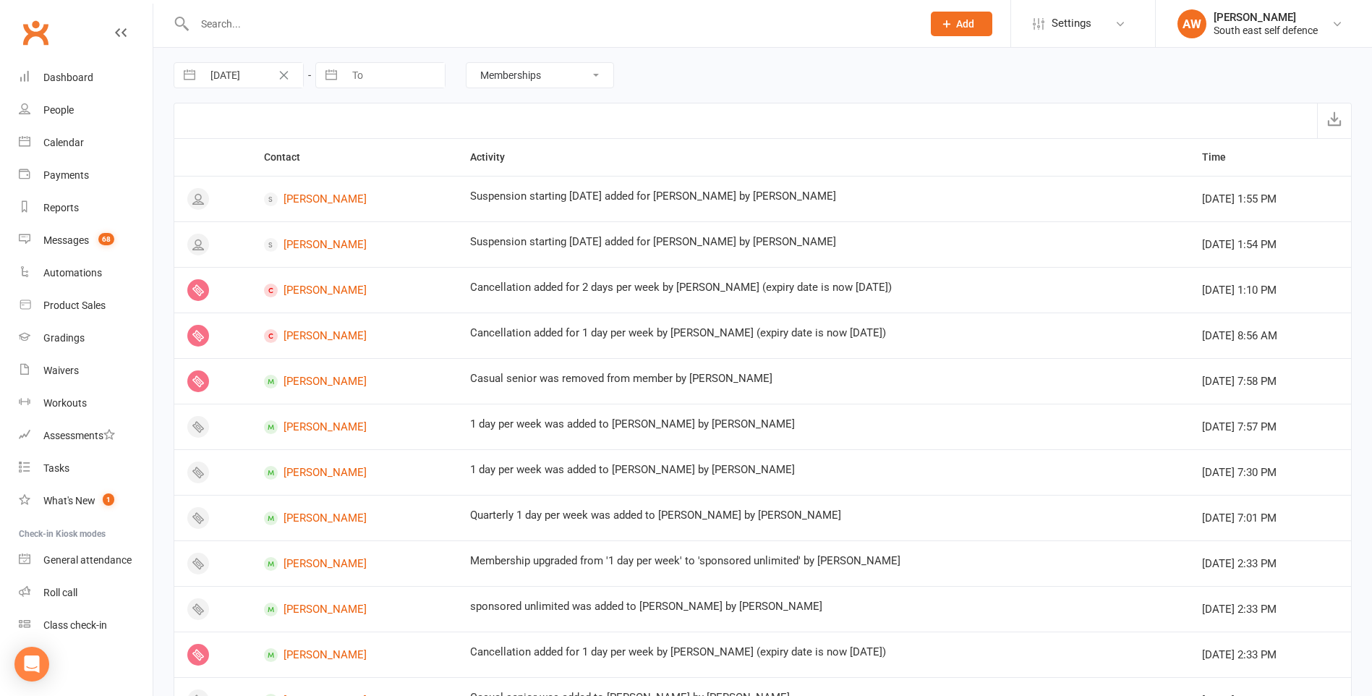
click at [218, 25] on input "text" at bounding box center [551, 24] width 722 height 20
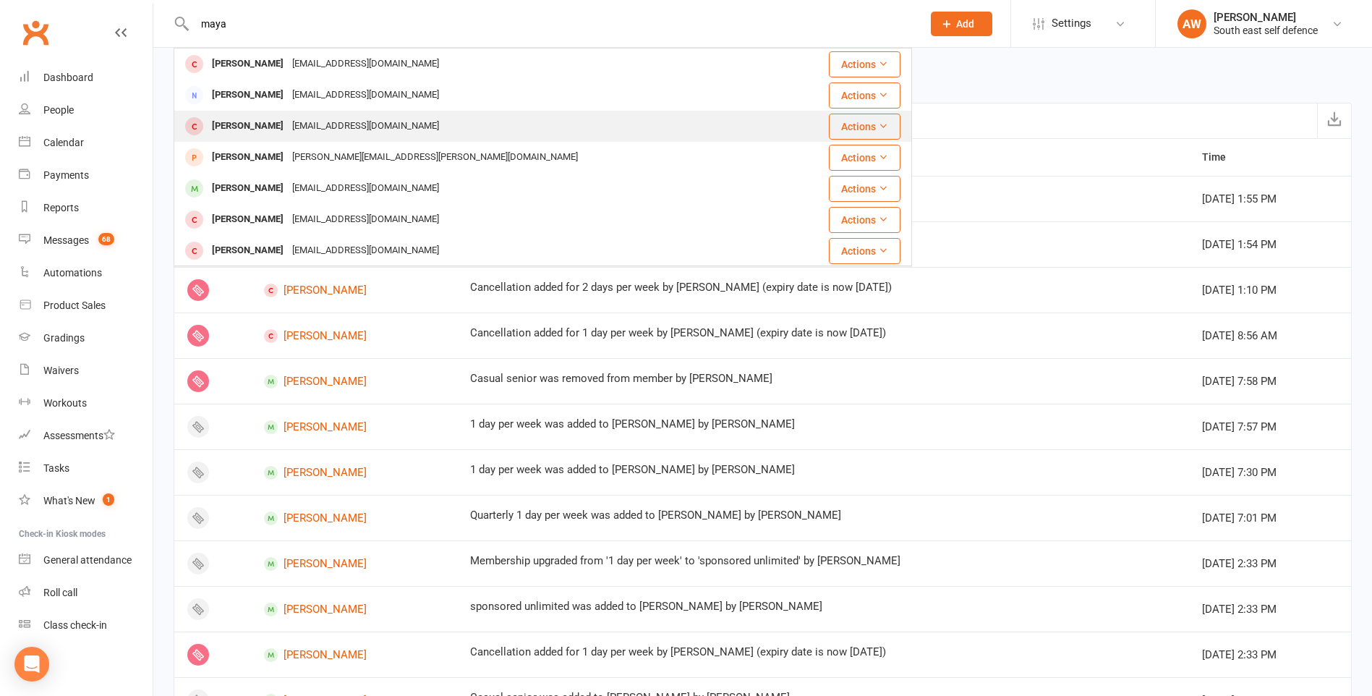
type input "maya"
click at [262, 122] on div "[PERSON_NAME]" at bounding box center [248, 126] width 80 height 21
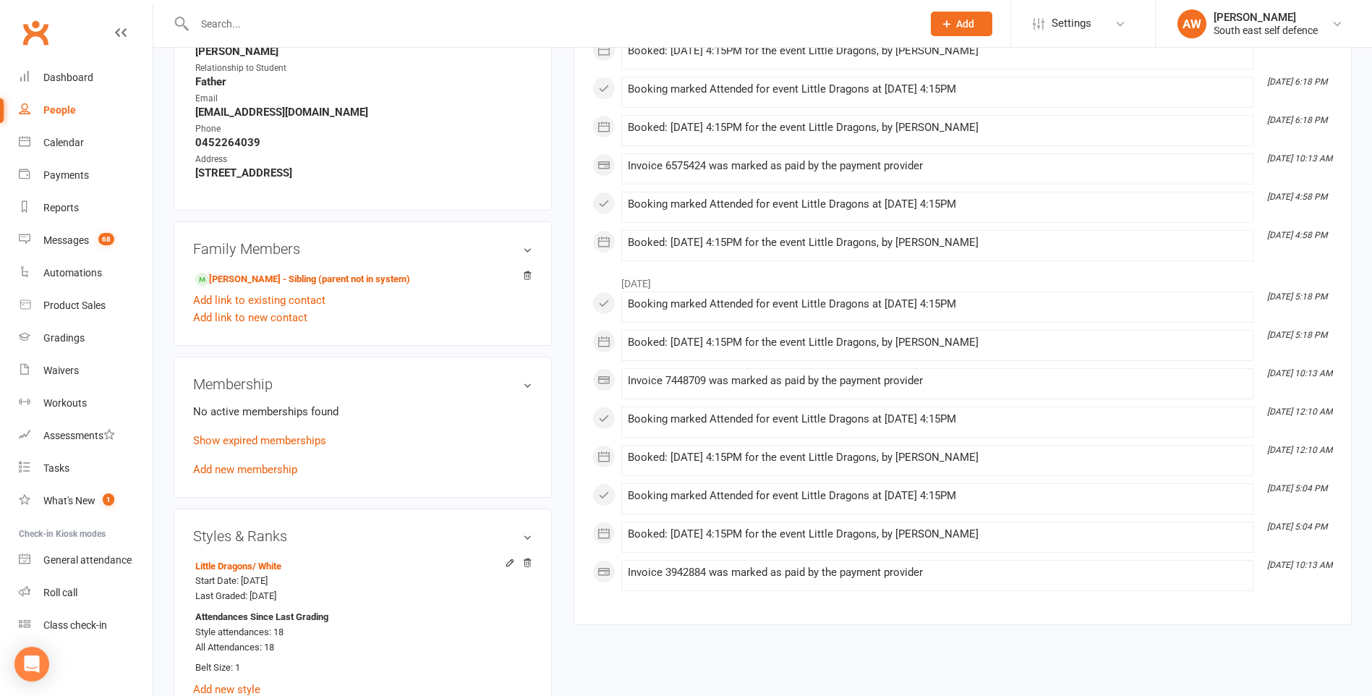
scroll to position [723, 0]
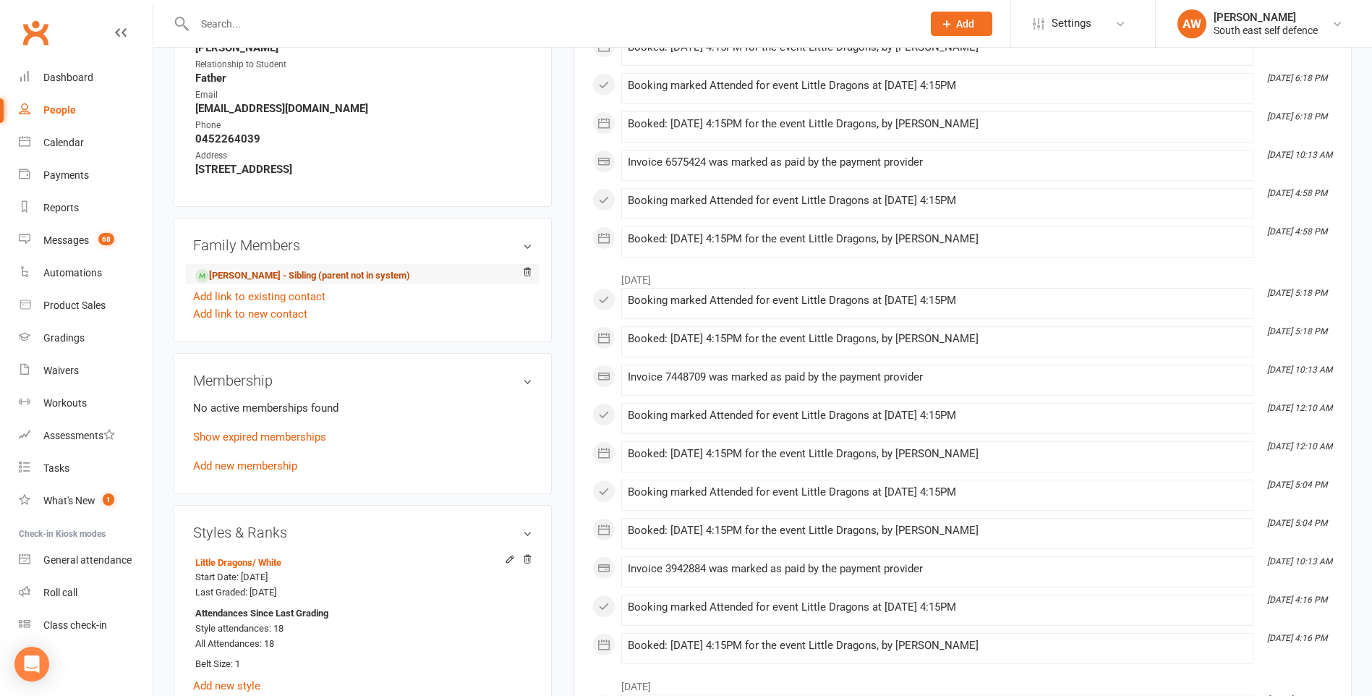
click at [307, 280] on link "[PERSON_NAME] - Sibling (parent not in system)" at bounding box center [302, 275] width 215 height 15
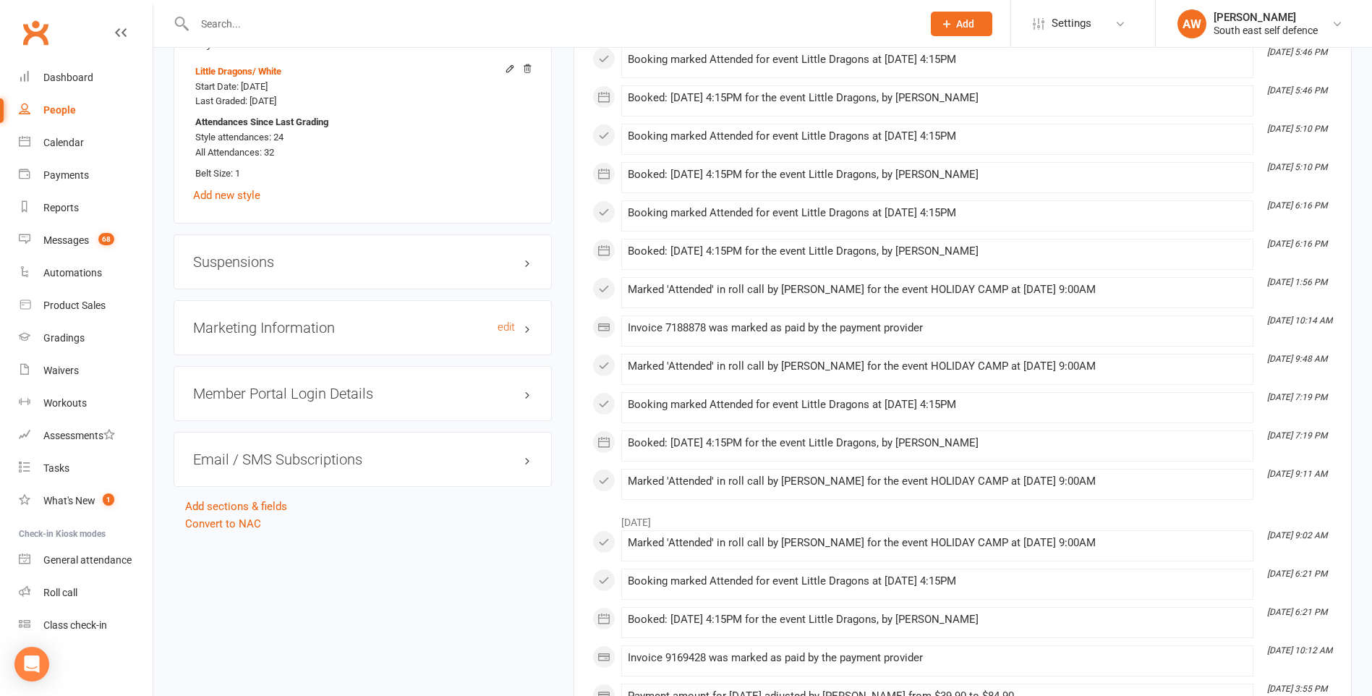
scroll to position [1229, 0]
click at [320, 270] on div "Suspensions" at bounding box center [363, 261] width 378 height 55
click at [257, 262] on h3 "Suspensions" at bounding box center [362, 261] width 339 height 16
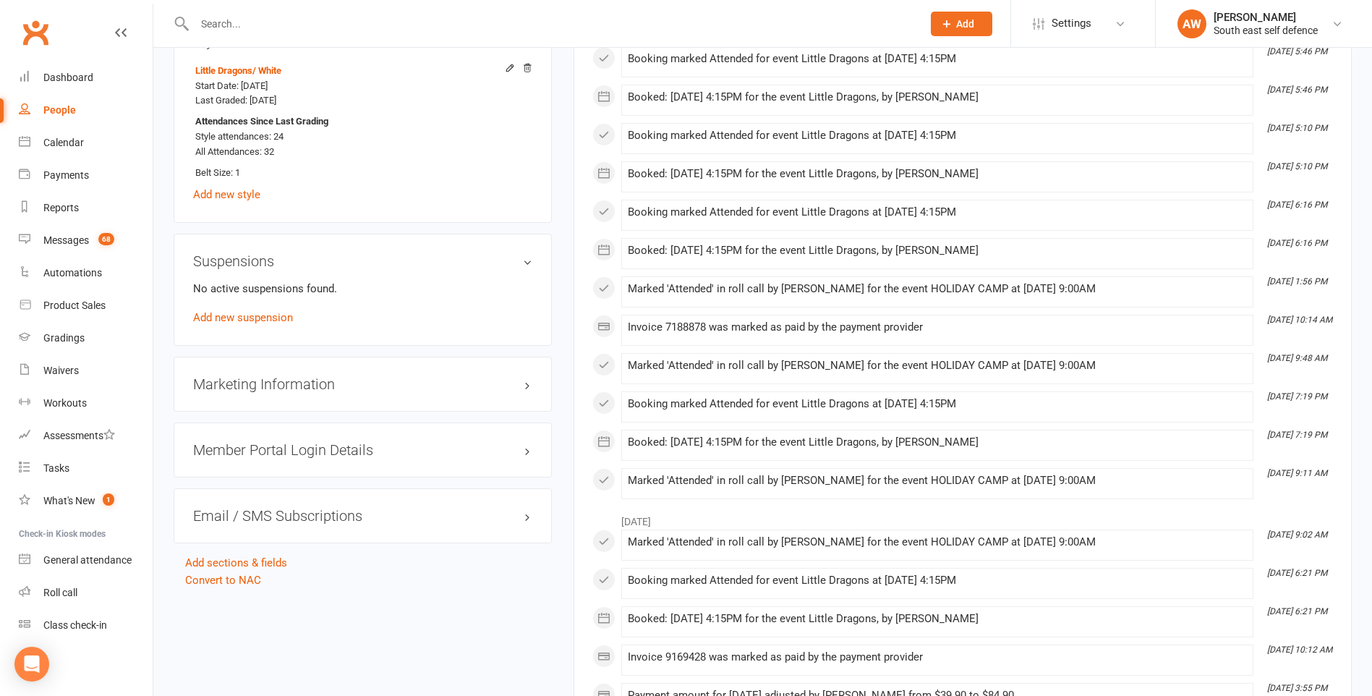
click at [316, 258] on h3 "Suspensions" at bounding box center [362, 261] width 339 height 16
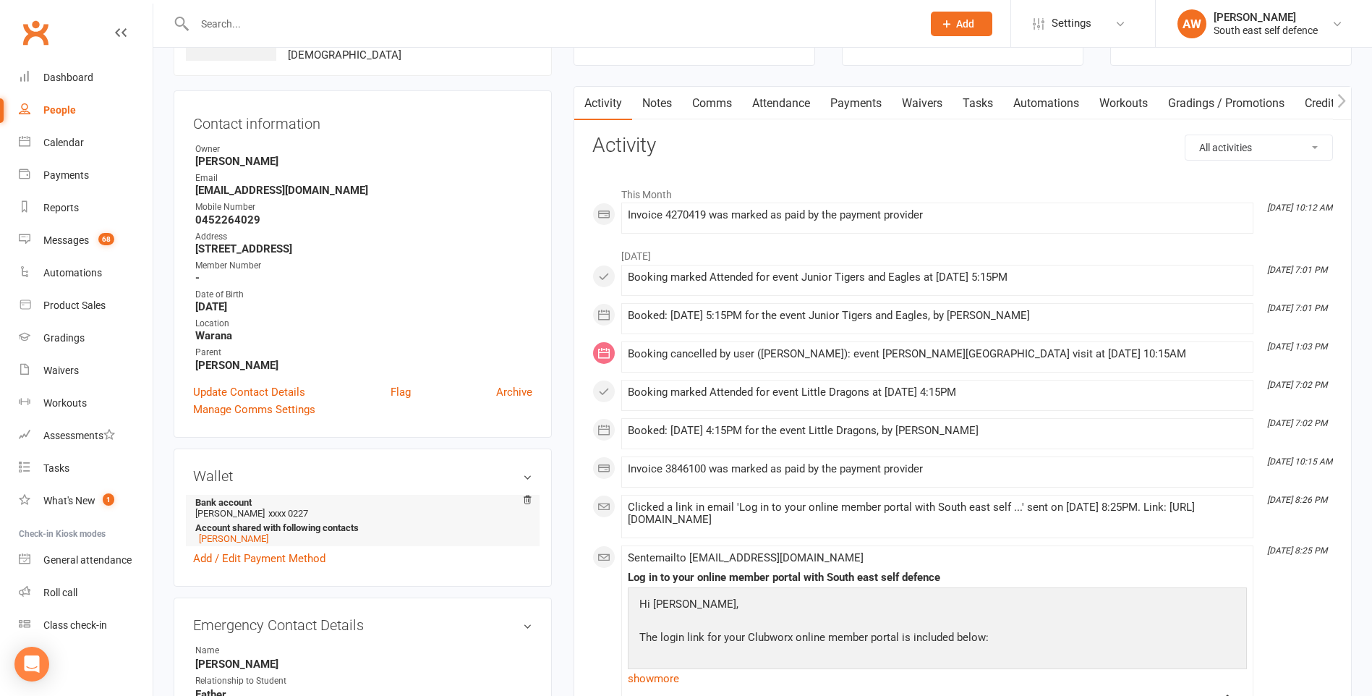
scroll to position [0, 0]
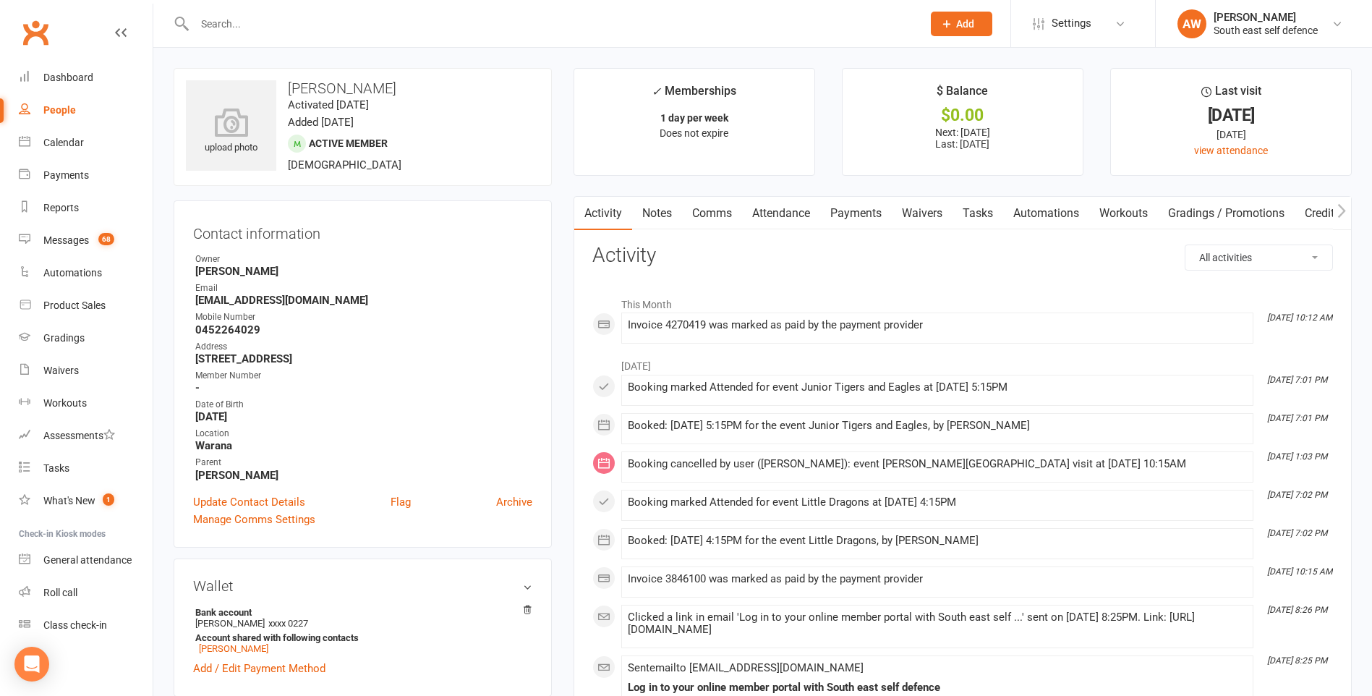
click at [56, 111] on div "People" at bounding box center [59, 110] width 33 height 12
select select "100"
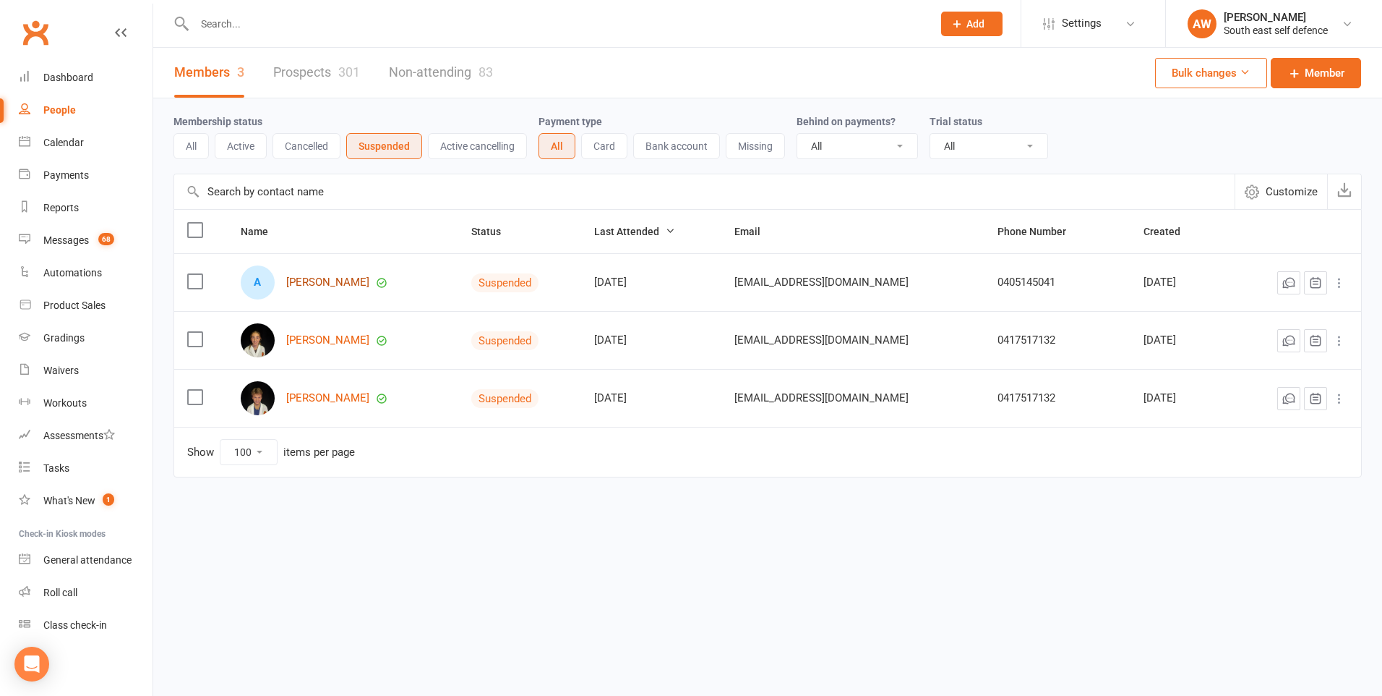
click at [333, 285] on link "[PERSON_NAME]" at bounding box center [327, 282] width 83 height 12
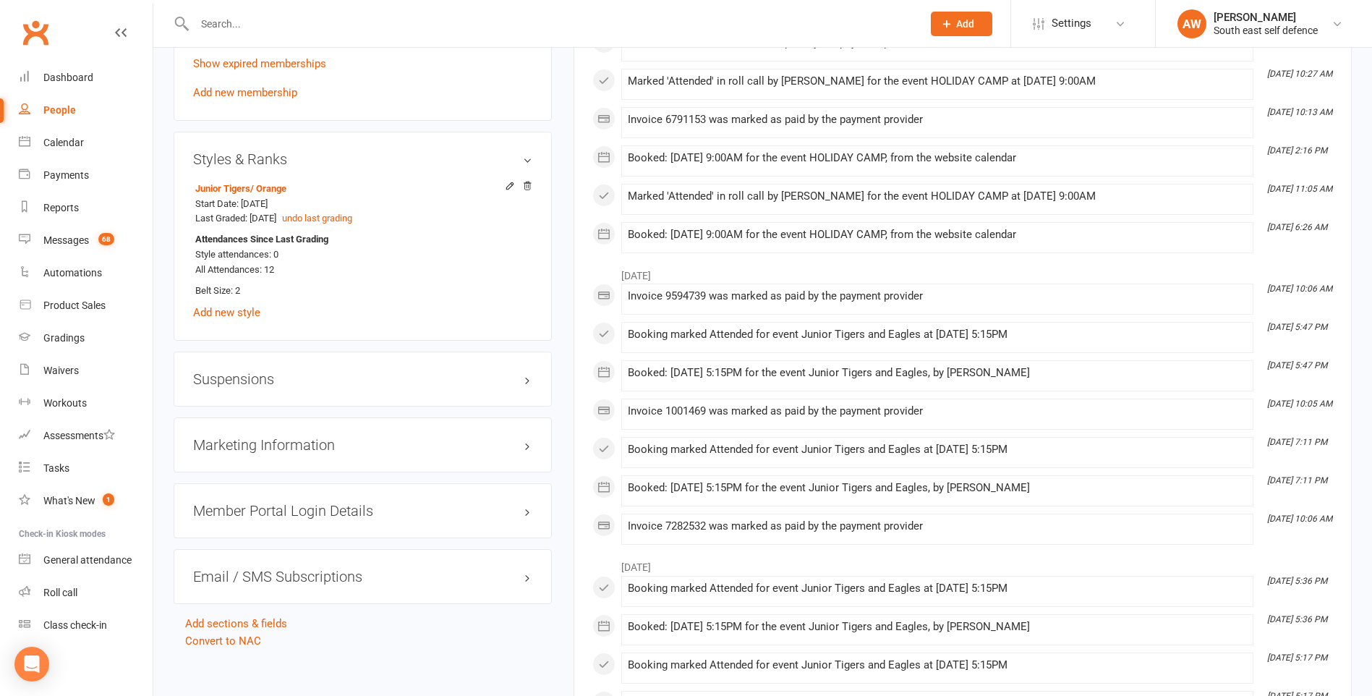
scroll to position [1157, 0]
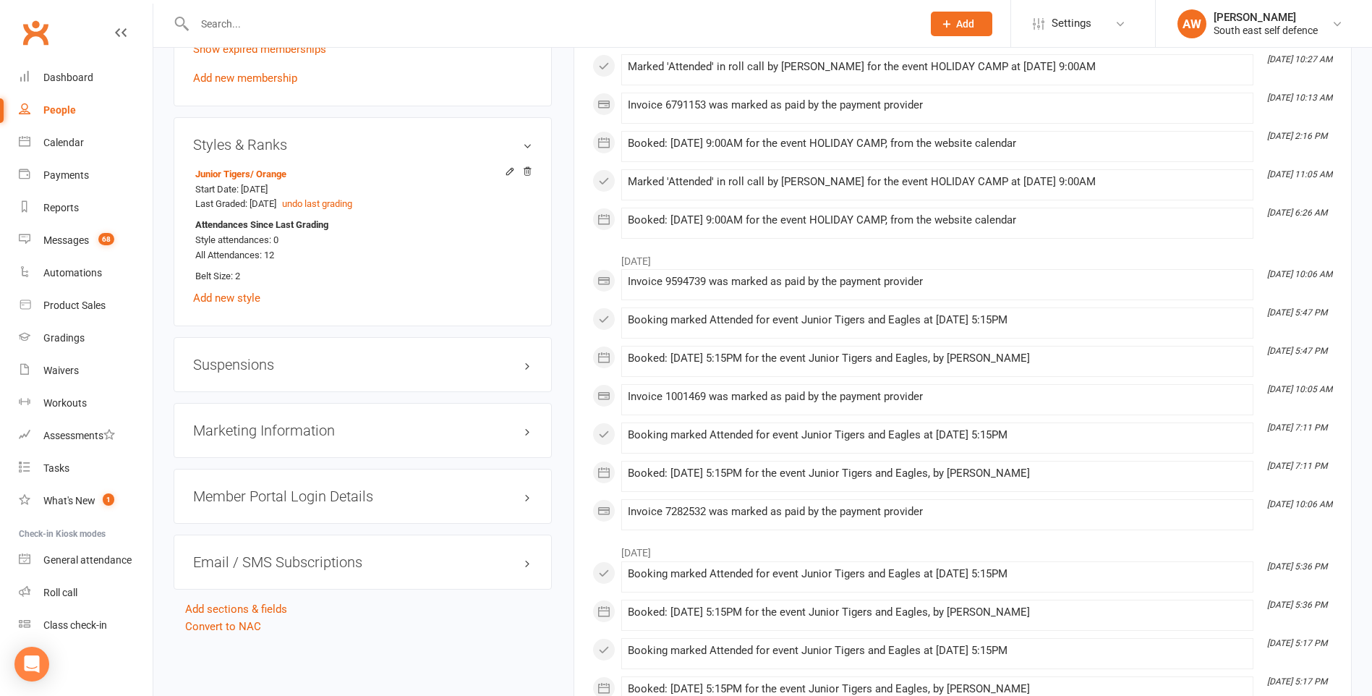
click at [253, 365] on h3 "Suspensions" at bounding box center [362, 364] width 339 height 16
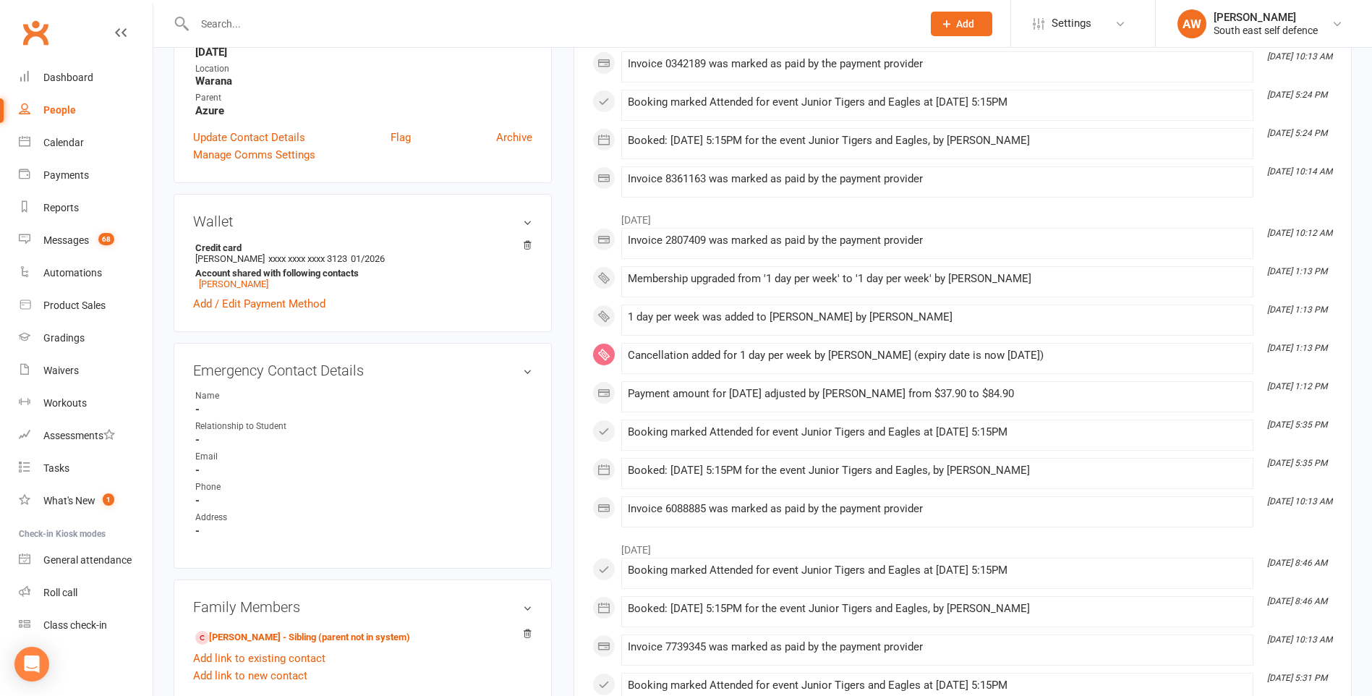
scroll to position [0, 0]
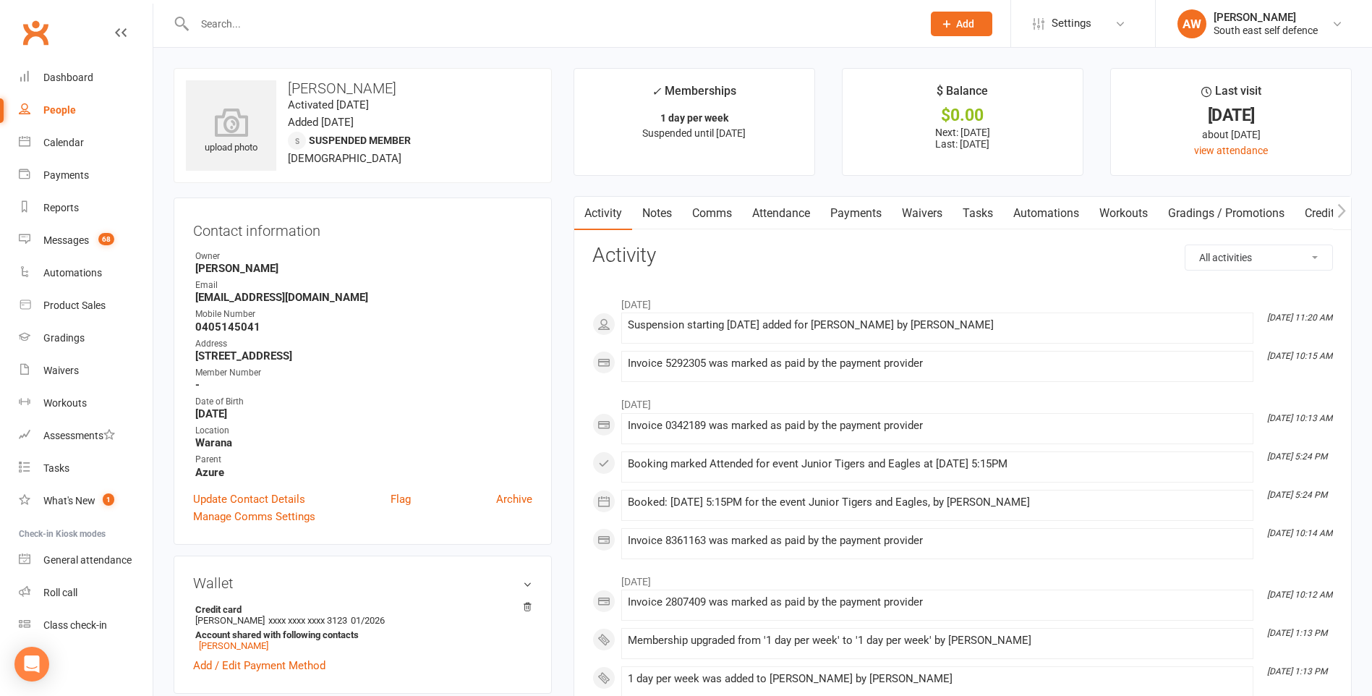
click at [57, 109] on div "People" at bounding box center [59, 110] width 33 height 12
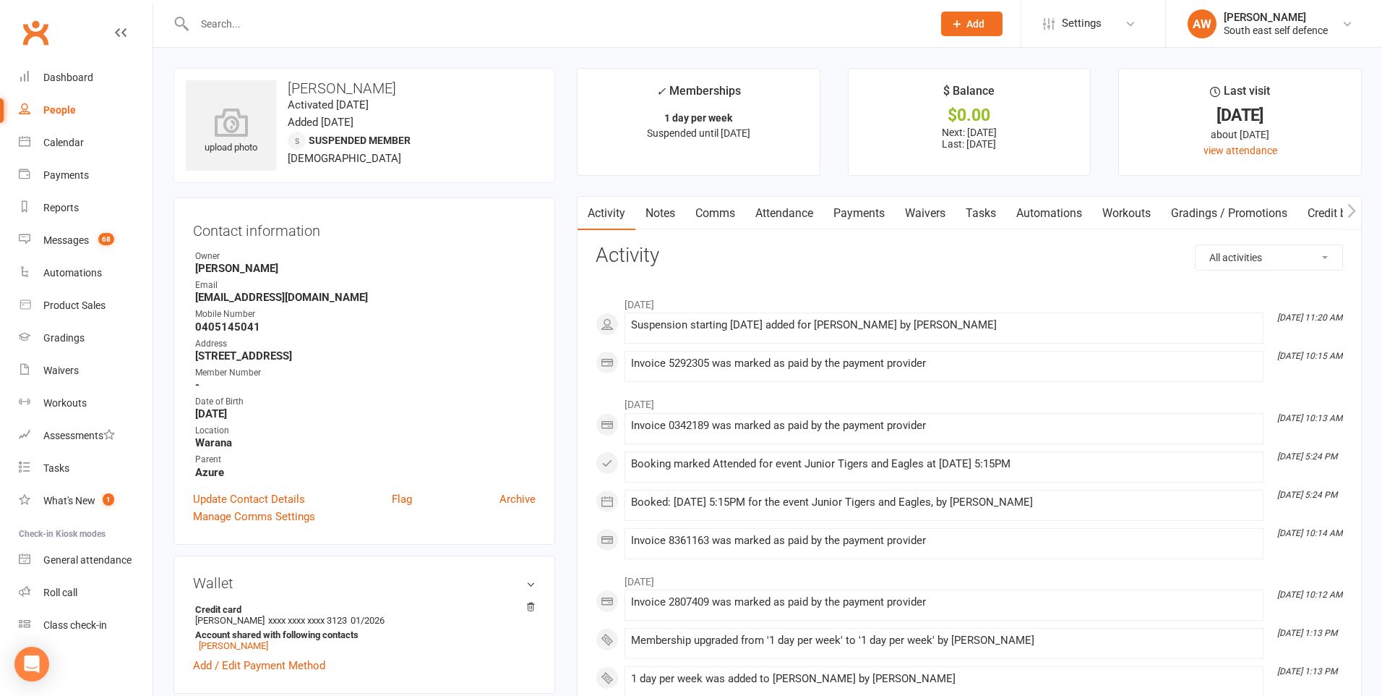
select select "100"
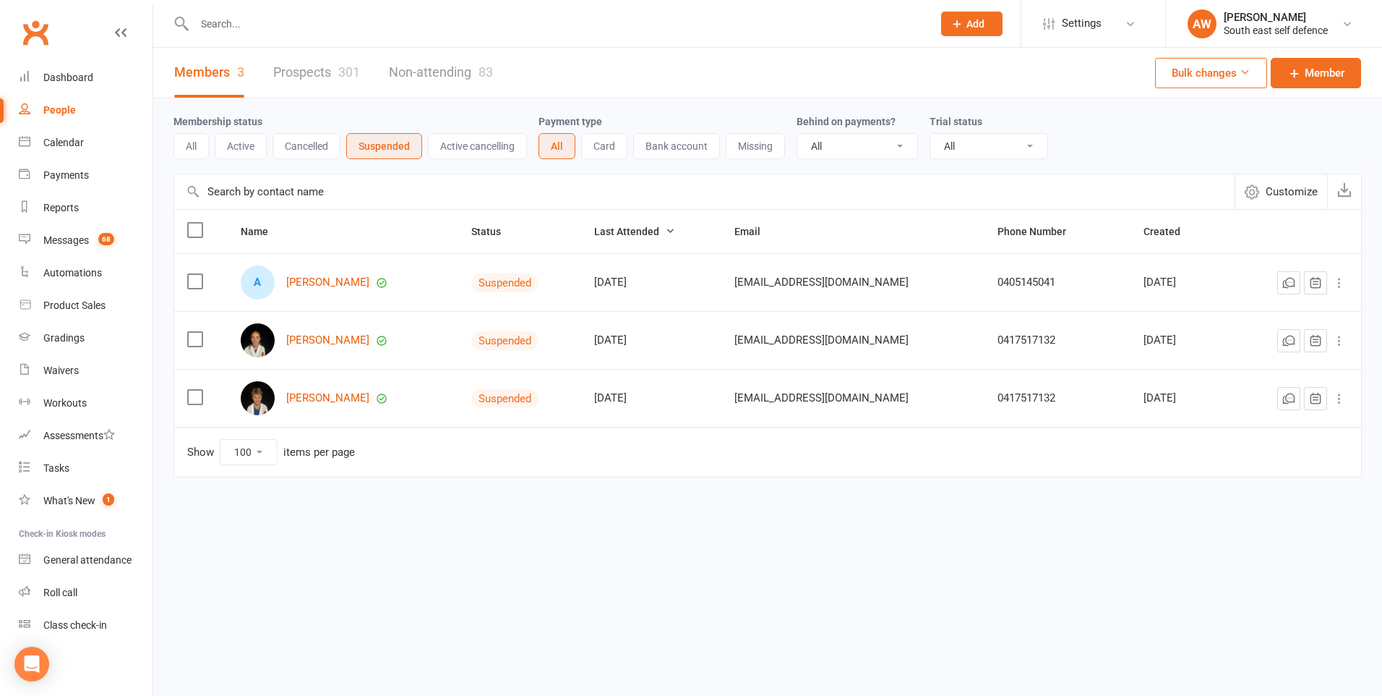
click at [245, 149] on button "Active" at bounding box center [241, 146] width 52 height 26
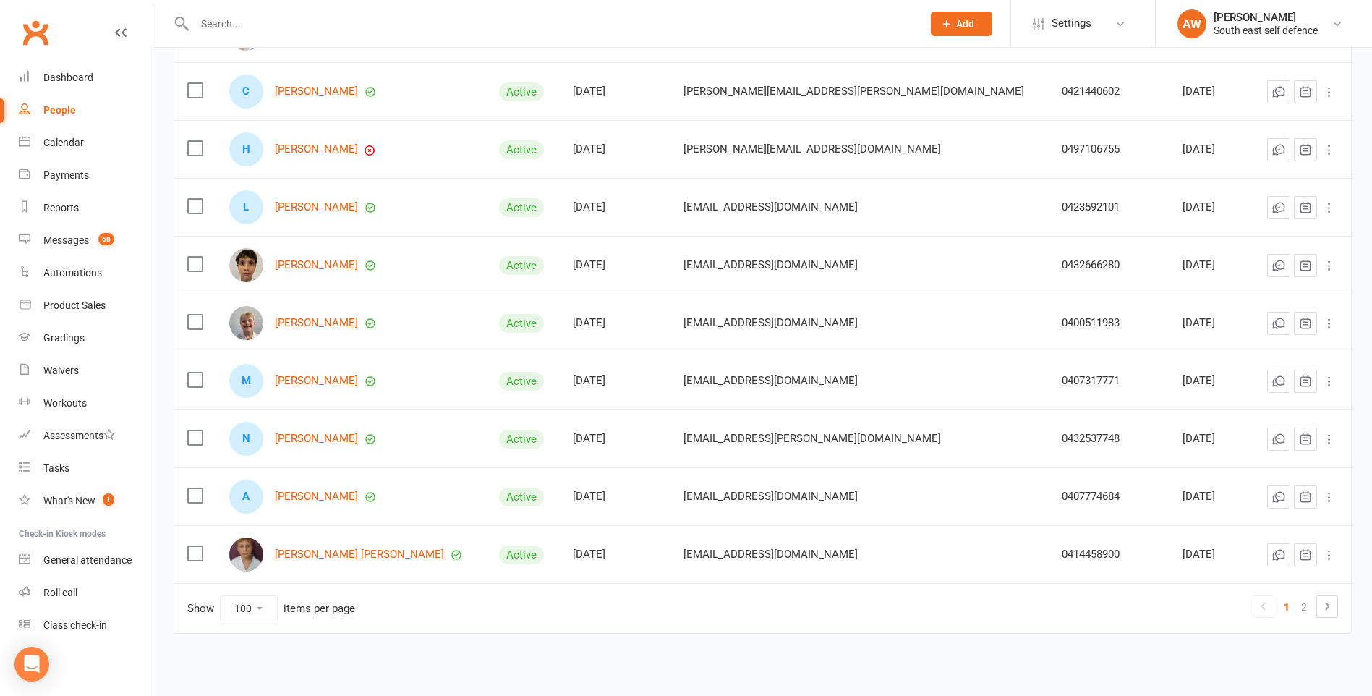
scroll to position [5471, 0]
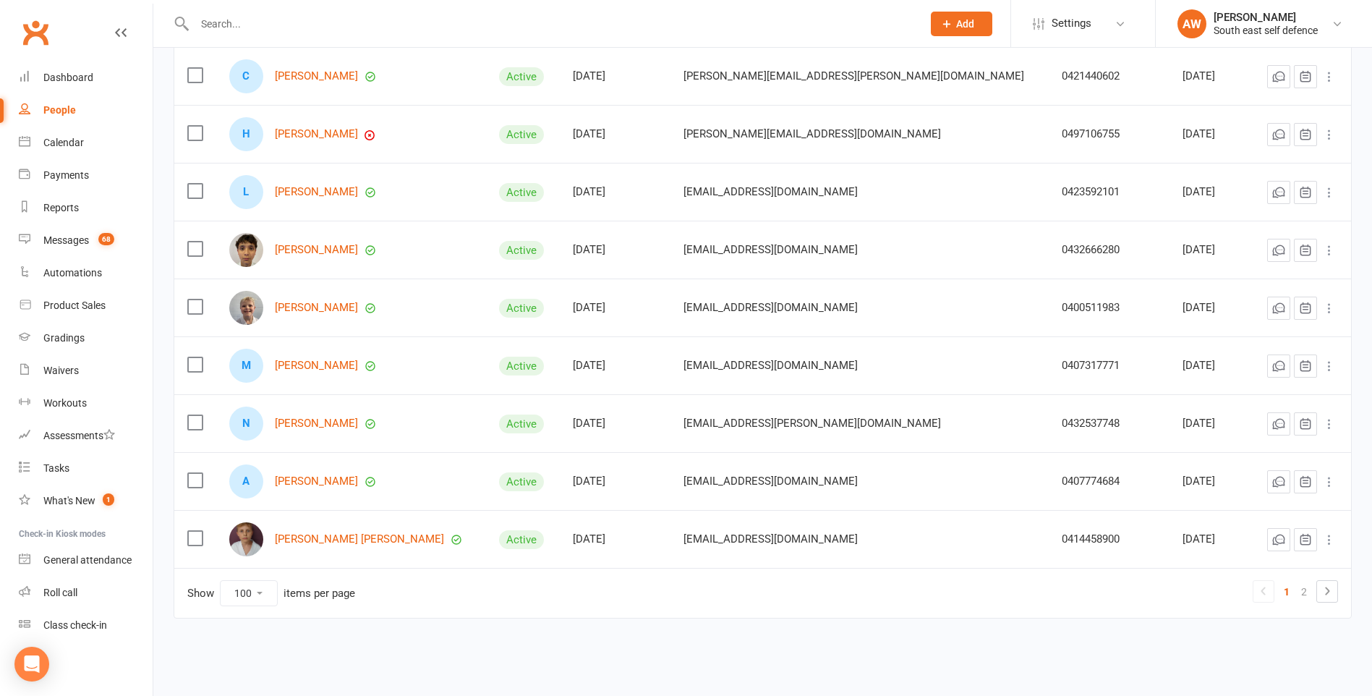
click at [1325, 592] on icon at bounding box center [1326, 590] width 17 height 17
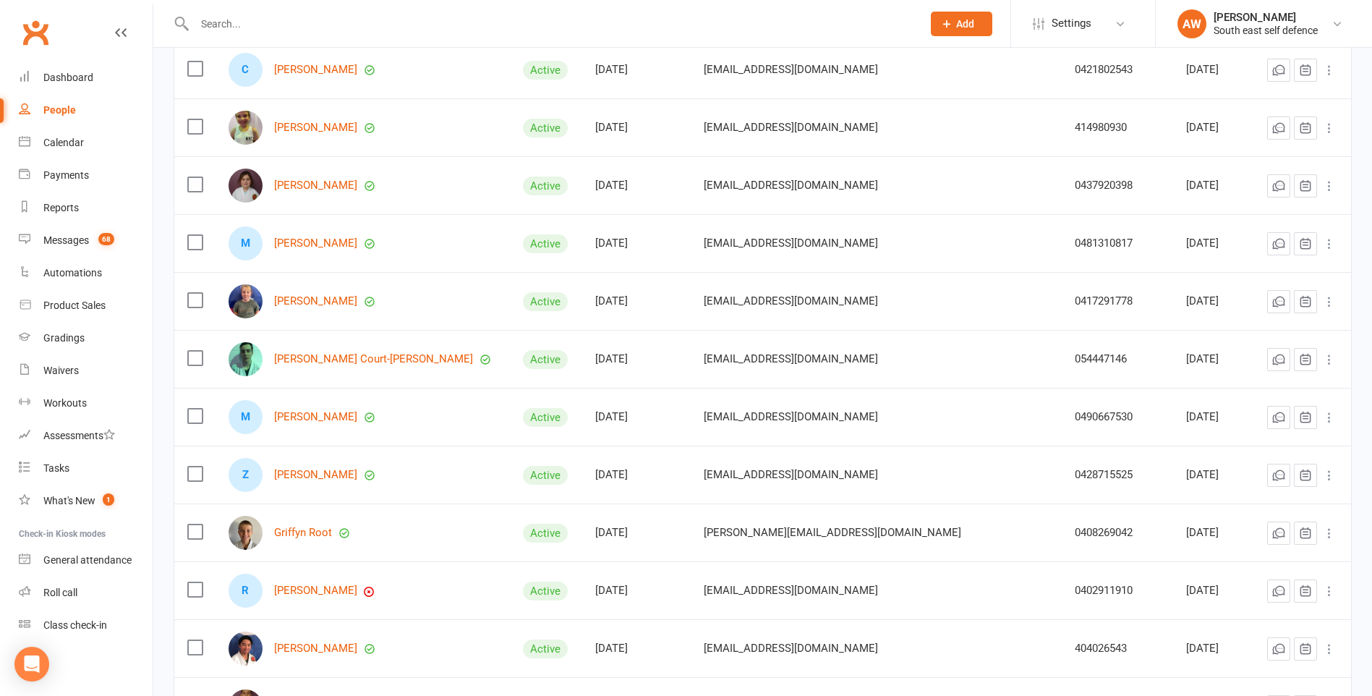
scroll to position [2386, 0]
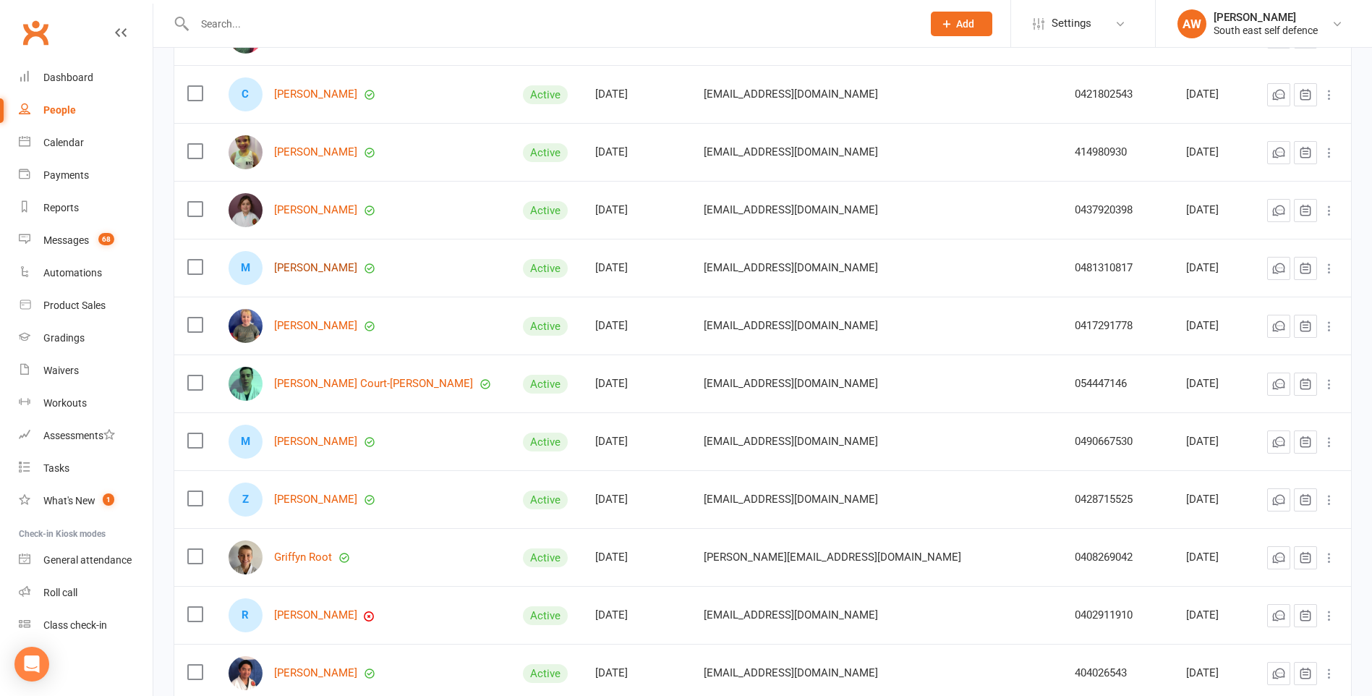
click at [322, 271] on link "[PERSON_NAME]" at bounding box center [315, 268] width 83 height 12
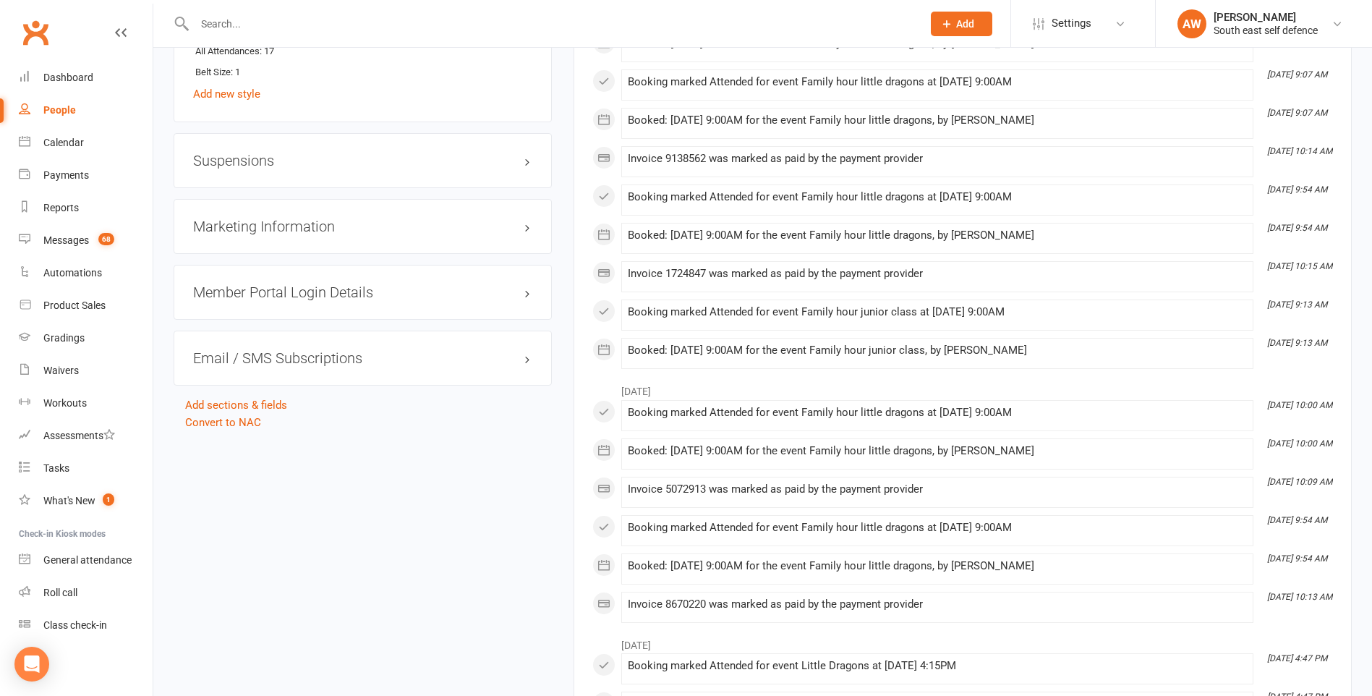
scroll to position [1318, 0]
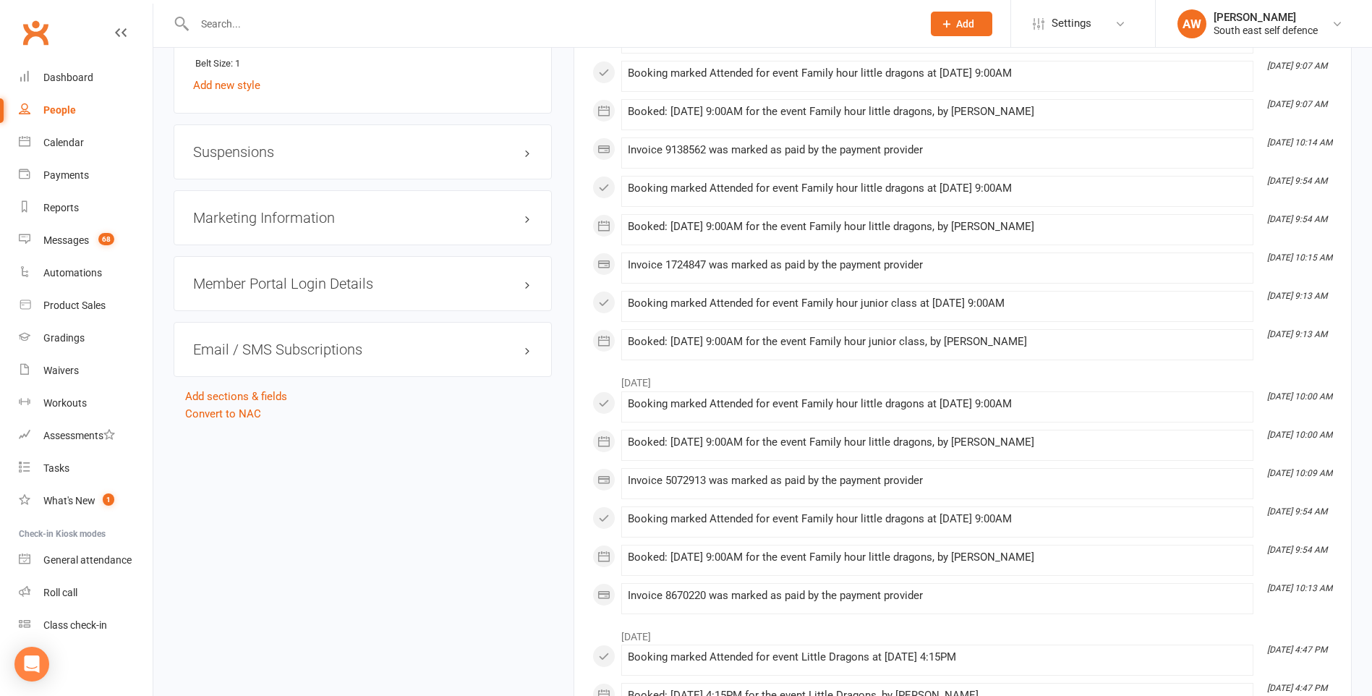
click at [264, 145] on h3 "Suspensions" at bounding box center [362, 152] width 339 height 16
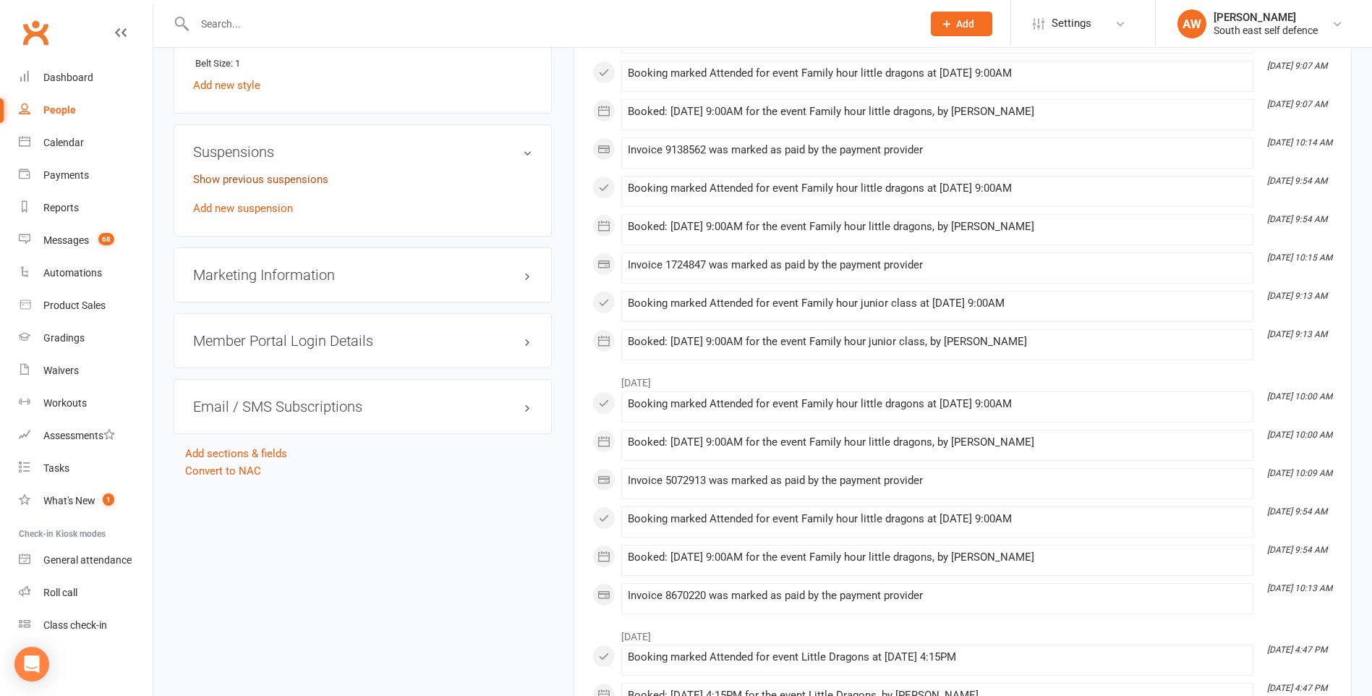
click at [268, 181] on link "Show previous suspensions" at bounding box center [260, 179] width 135 height 13
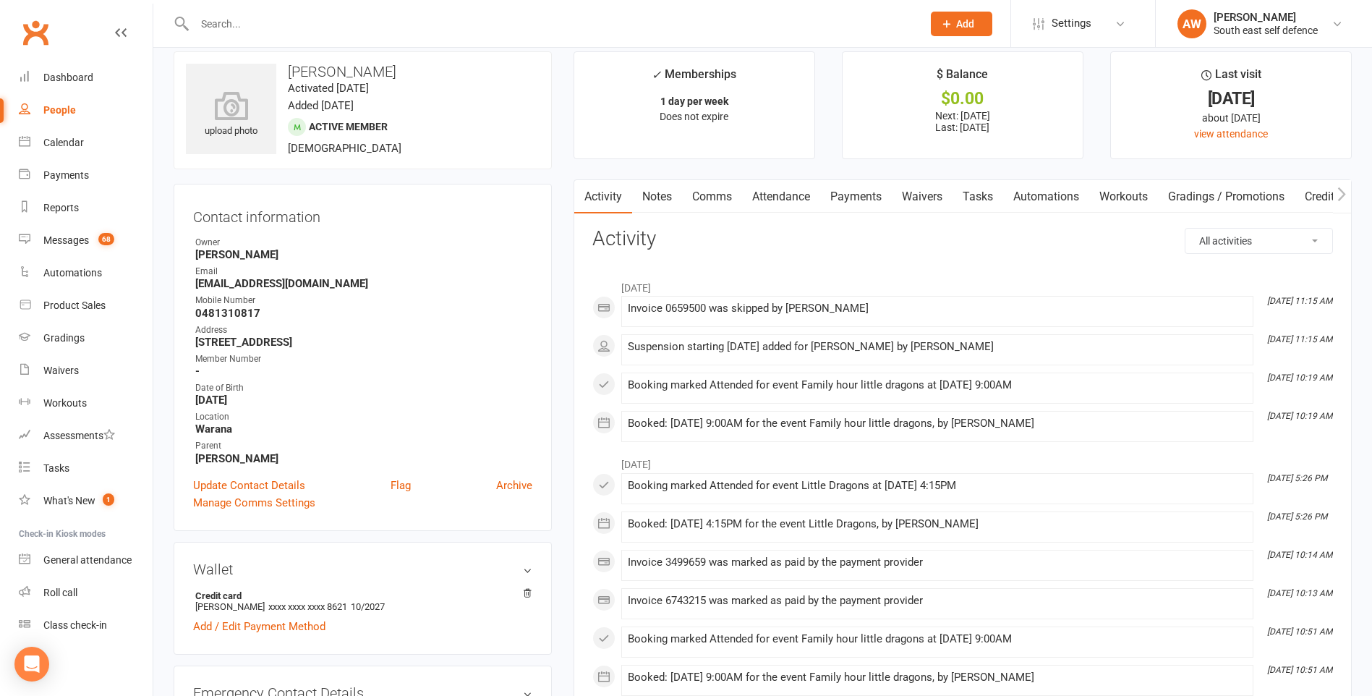
scroll to position [0, 0]
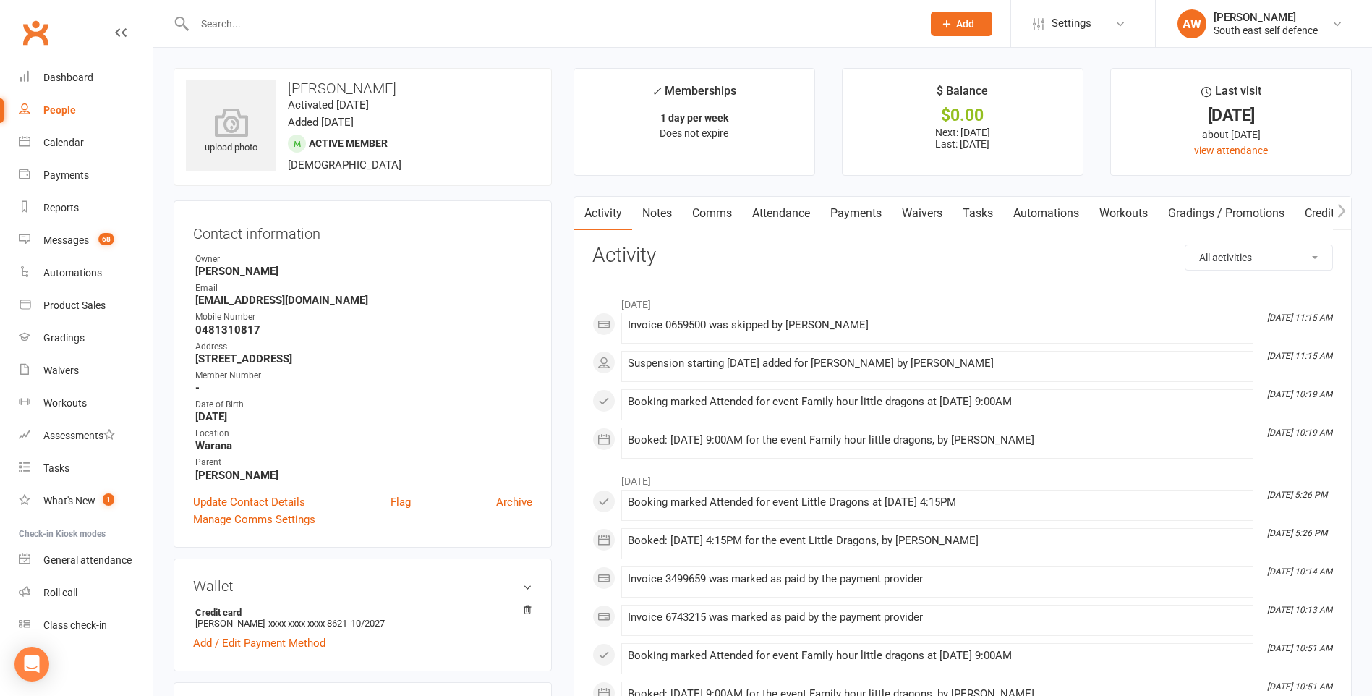
click at [868, 211] on link "Payments" at bounding box center [856, 213] width 72 height 33
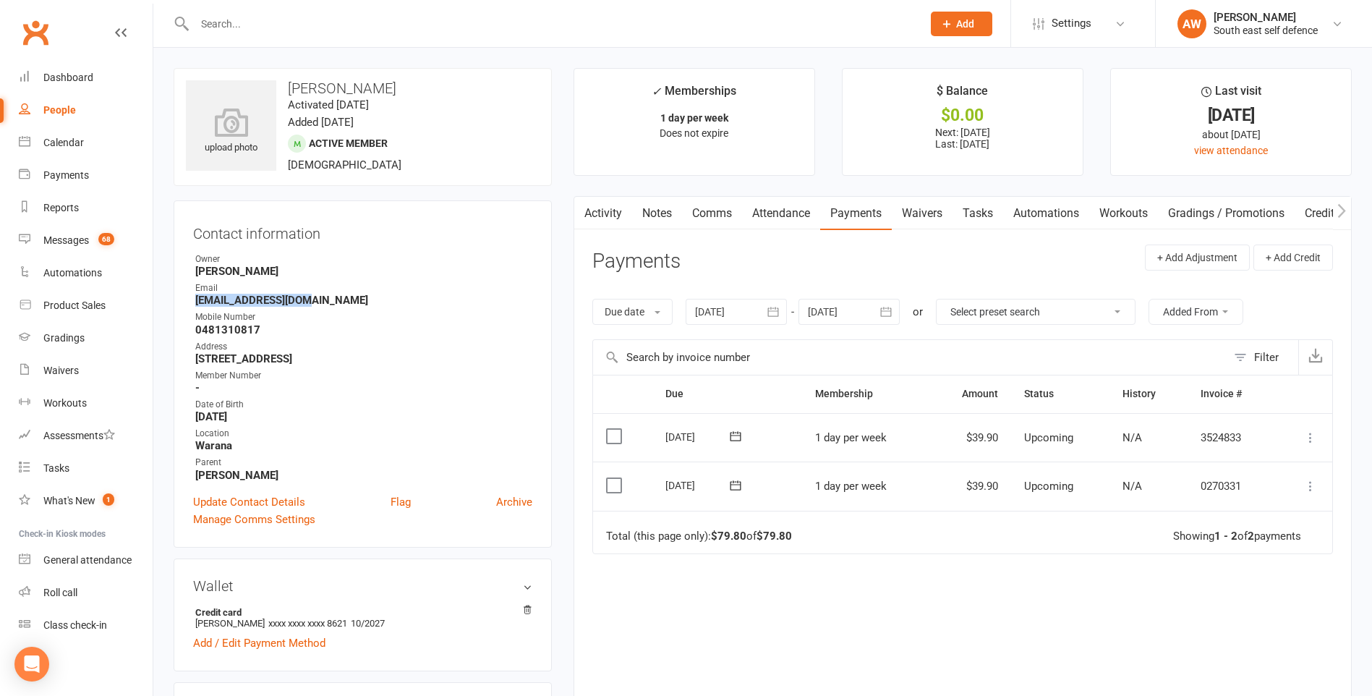
drag, startPoint x: 310, startPoint y: 301, endPoint x: 197, endPoint y: 300, distance: 112.8
click at [197, 300] on strong "[EMAIL_ADDRESS][DOMAIN_NAME]" at bounding box center [363, 300] width 337 height 13
drag, startPoint x: 197, startPoint y: 300, endPoint x: 216, endPoint y: 302, distance: 18.9
copy strong "[EMAIL_ADDRESS][DOMAIN_NAME]"
click at [785, 207] on link "Attendance" at bounding box center [781, 213] width 78 height 33
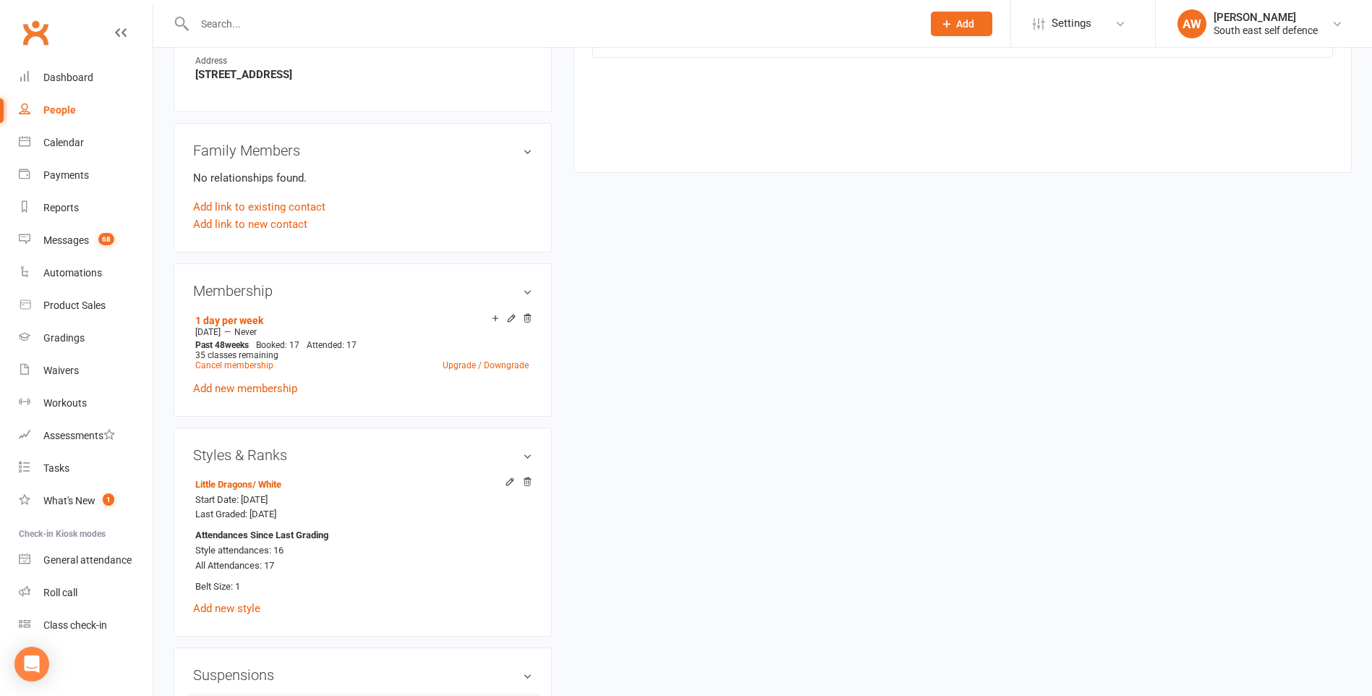
scroll to position [289, 0]
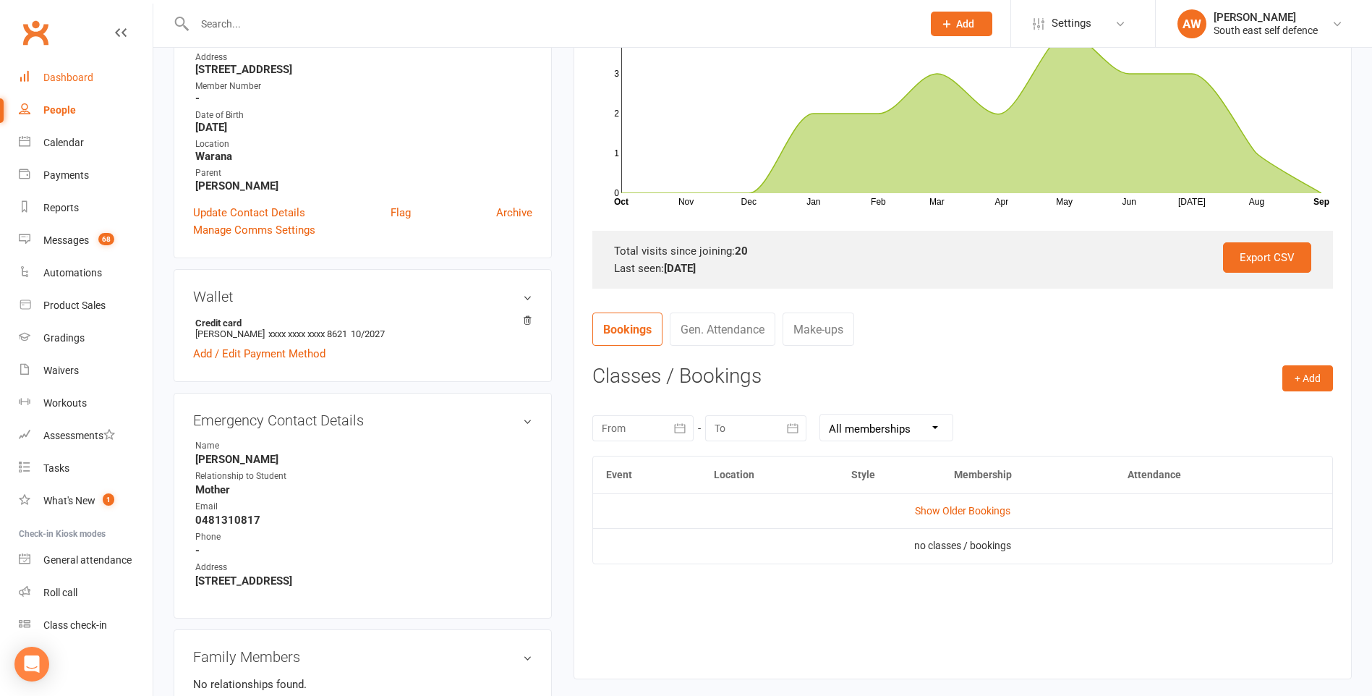
click at [81, 77] on div "Dashboard" at bounding box center [68, 78] width 50 height 12
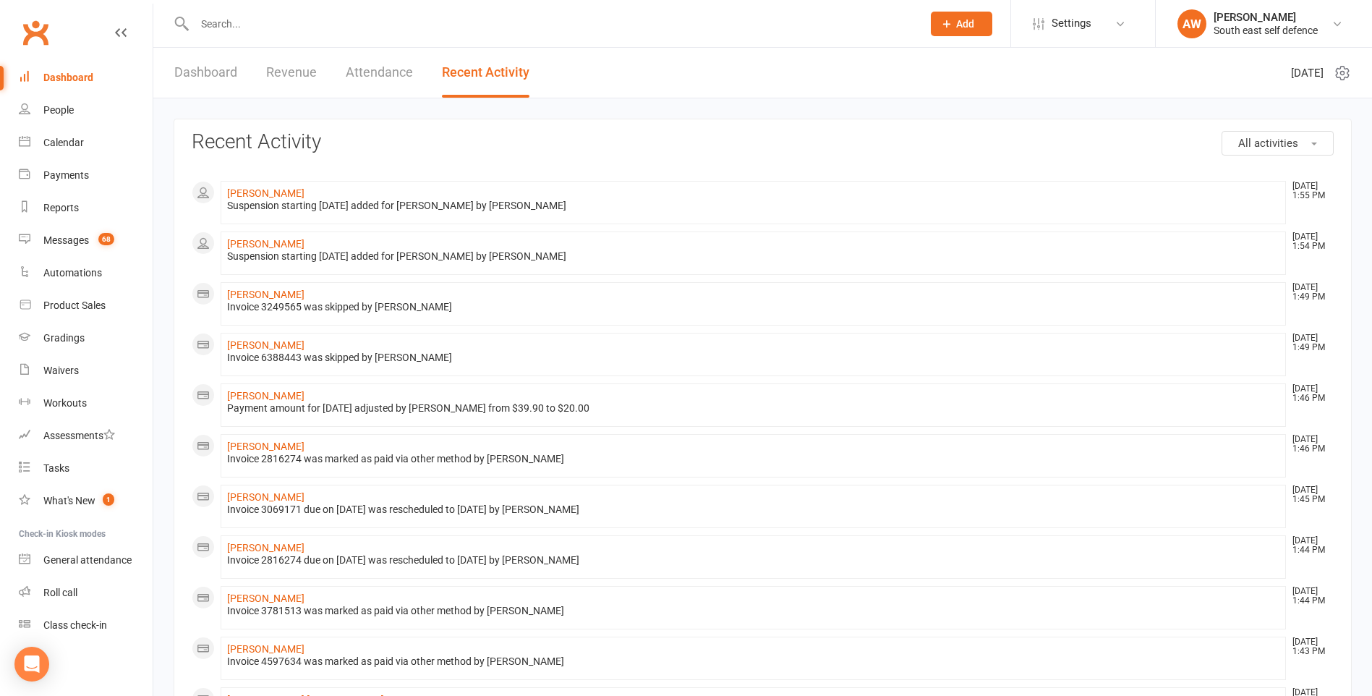
click at [199, 71] on link "Dashboard" at bounding box center [205, 73] width 63 height 50
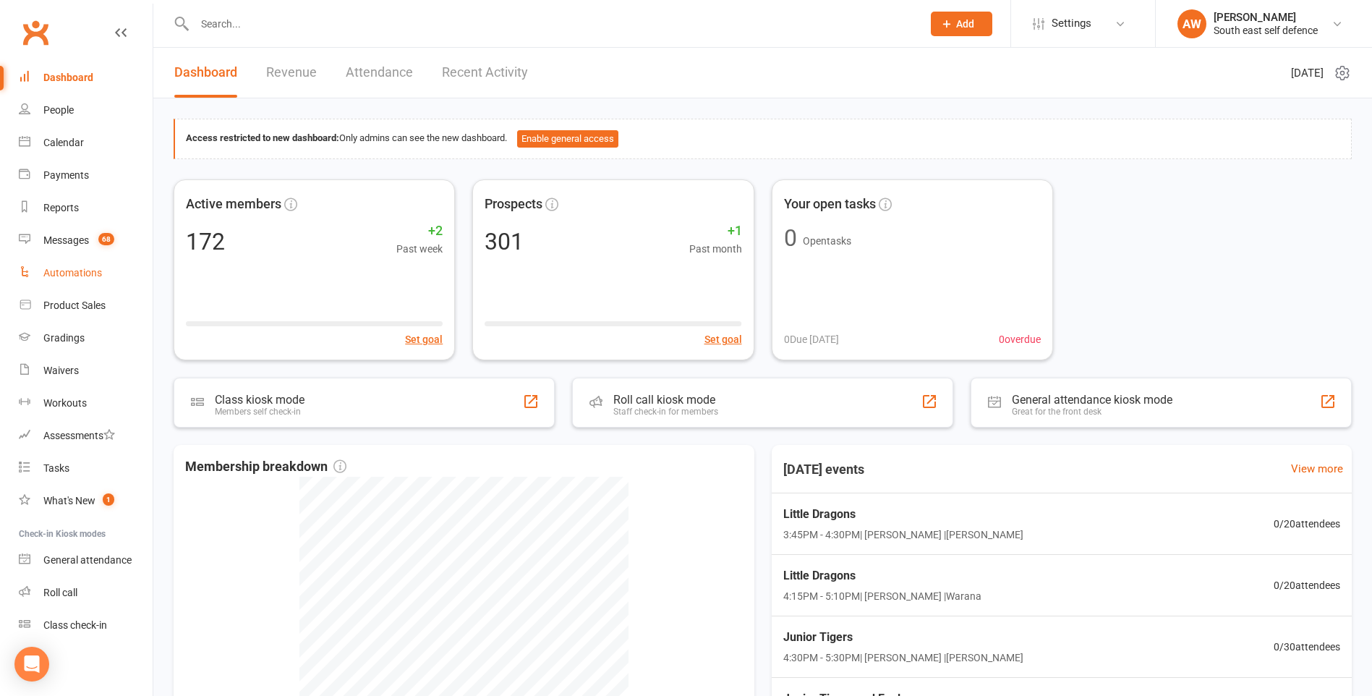
click at [62, 271] on div "Automations" at bounding box center [72, 273] width 59 height 12
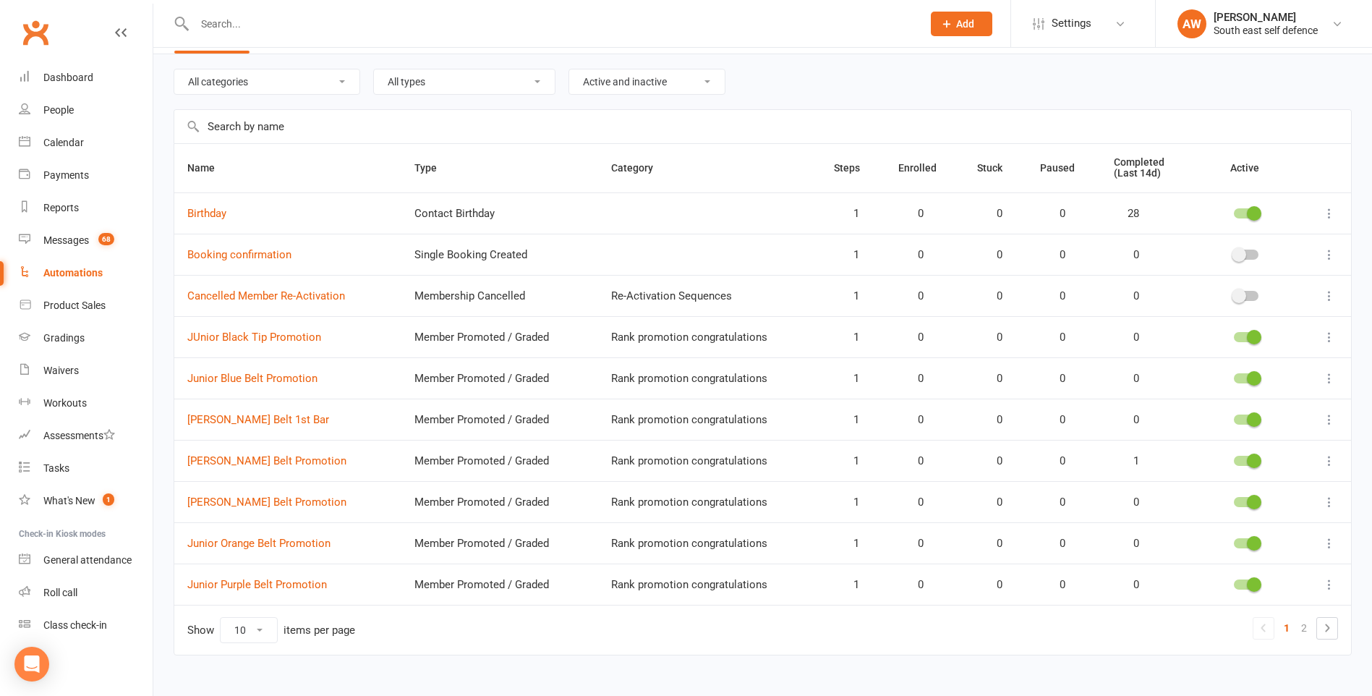
scroll to position [65, 0]
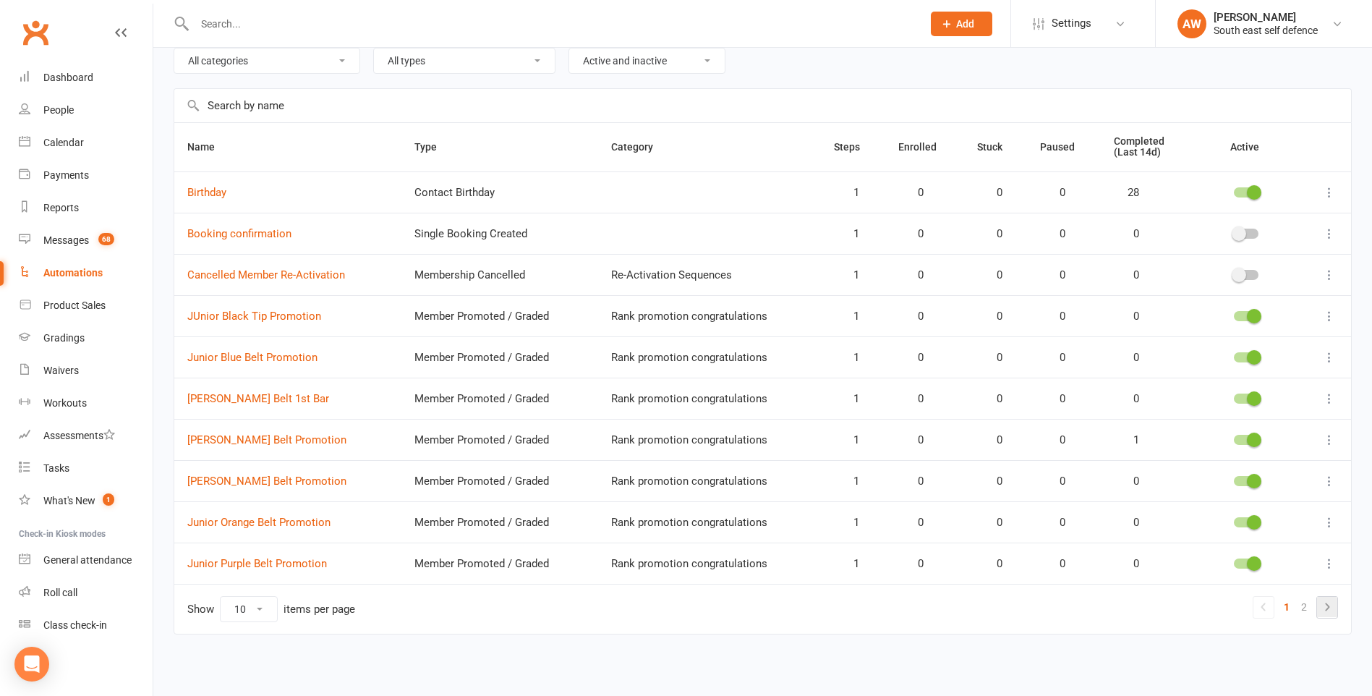
click at [1329, 611] on icon at bounding box center [1326, 606] width 17 height 17
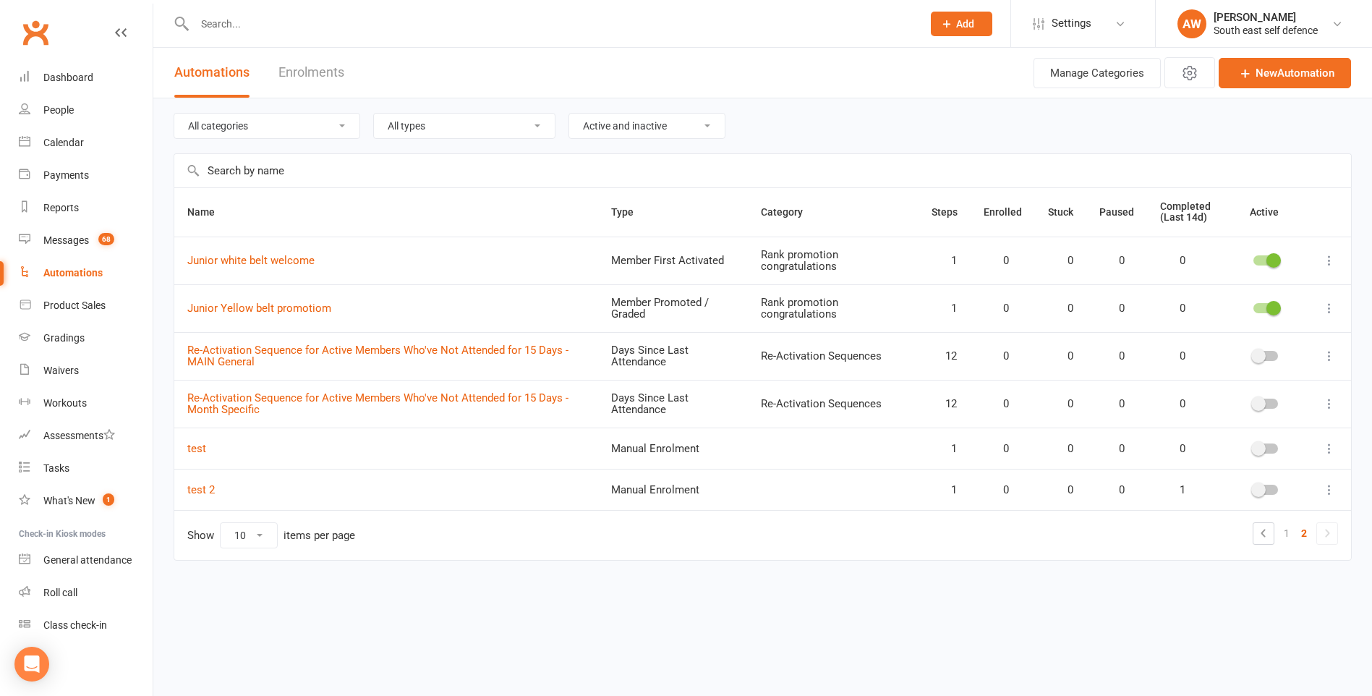
scroll to position [0, 0]
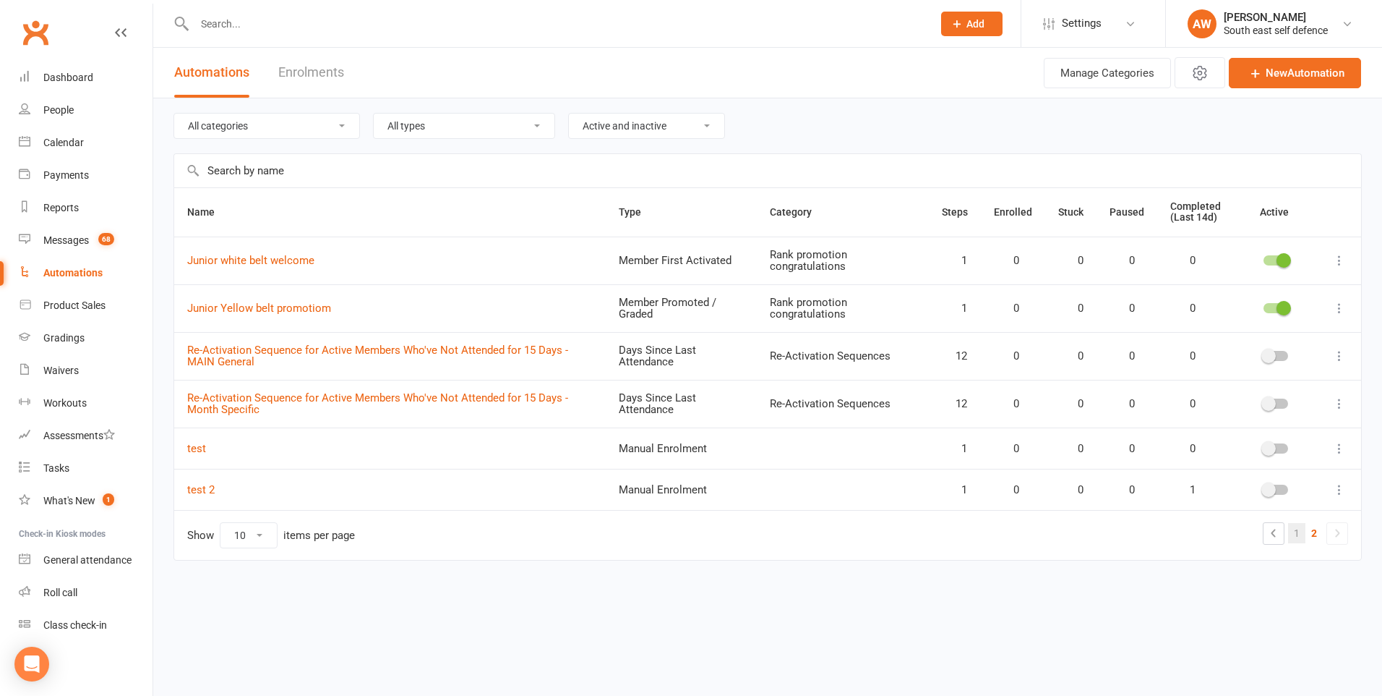
click at [1294, 533] on link "1" at bounding box center [1296, 533] width 17 height 20
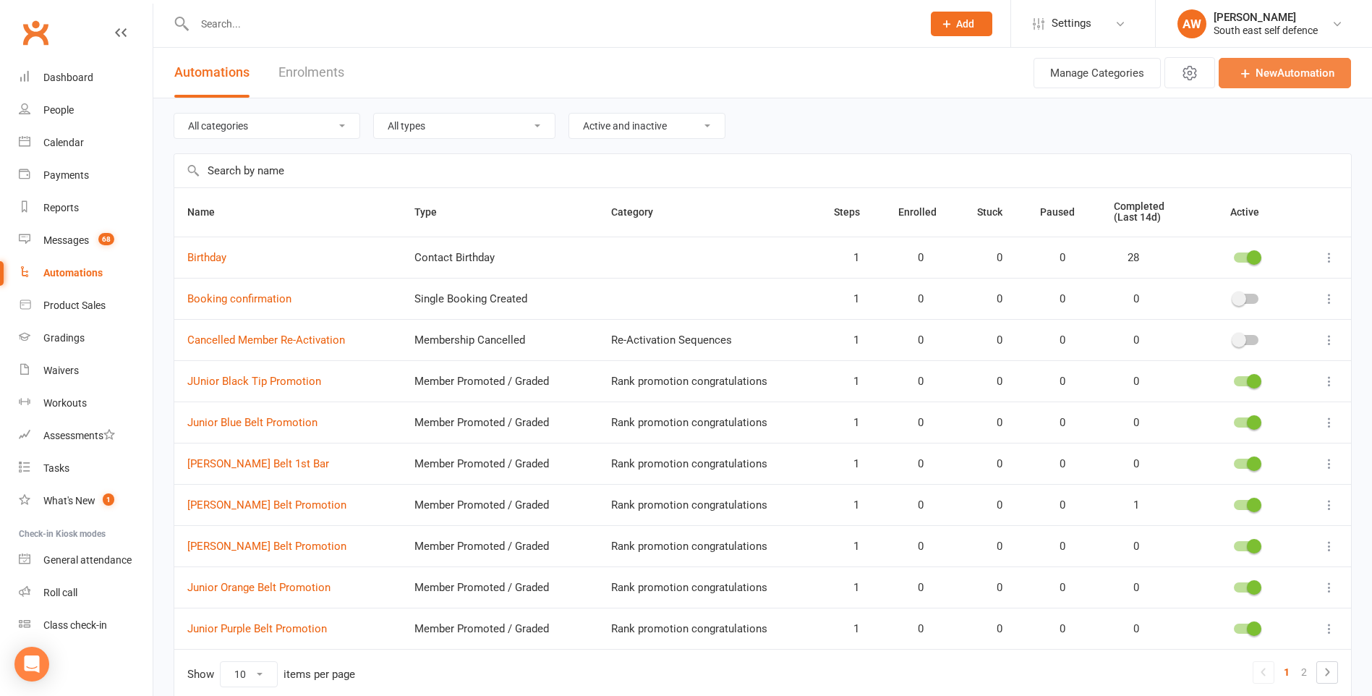
click at [1298, 77] on link "New Automation" at bounding box center [1284, 73] width 132 height 30
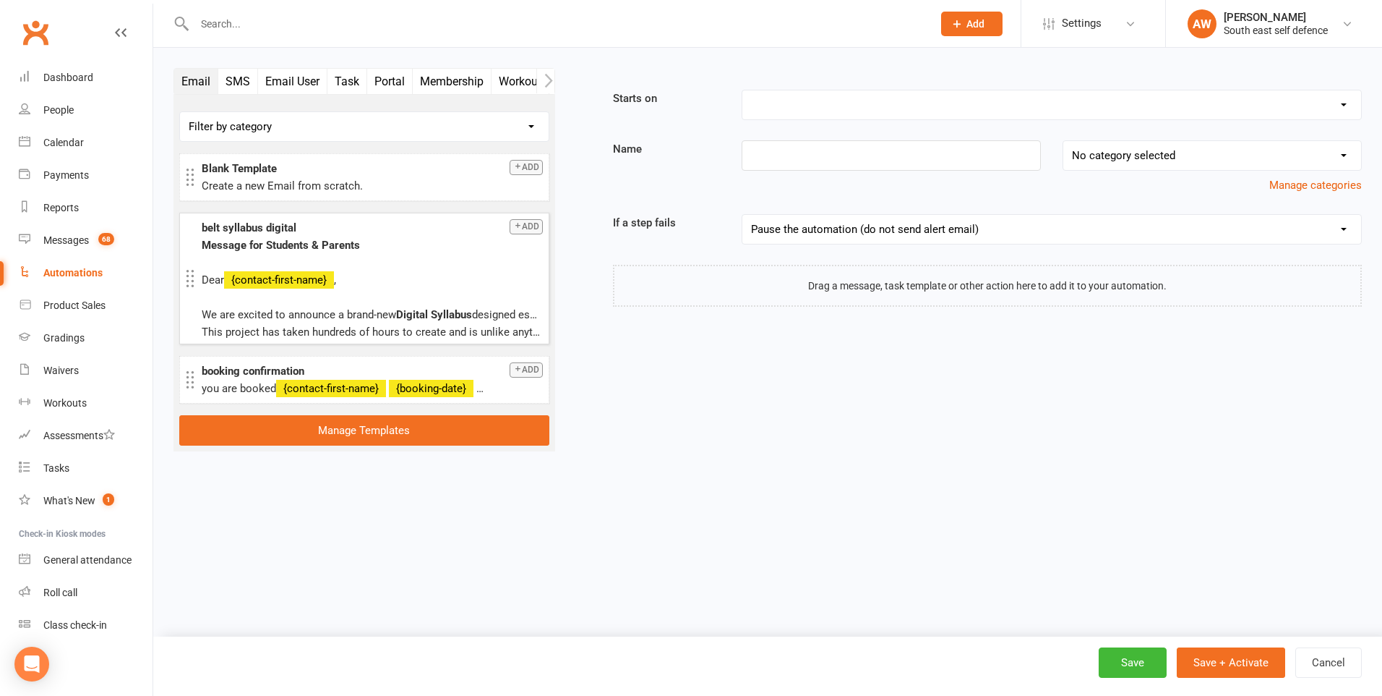
click at [520, 226] on icon "button" at bounding box center [517, 225] width 9 height 9
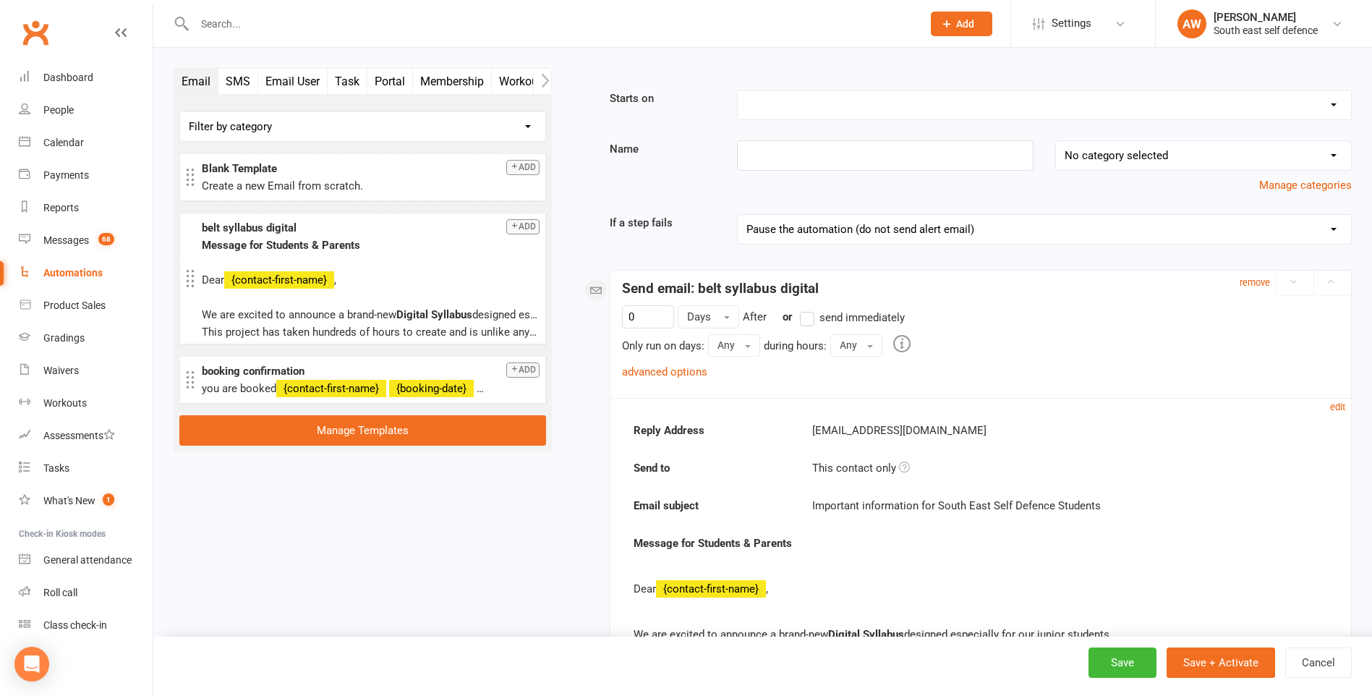
click at [1317, 107] on select "Booking Cancelled Booking Due Booking Late-Cancelled Booking Marked Absent Book…" at bounding box center [1044, 104] width 613 height 29
click at [808, 318] on label "send immediately" at bounding box center [852, 317] width 105 height 17
click at [808, 309] on input "send immediately" at bounding box center [804, 309] width 9 height 0
click at [676, 369] on link "advanced options" at bounding box center [664, 371] width 85 height 13
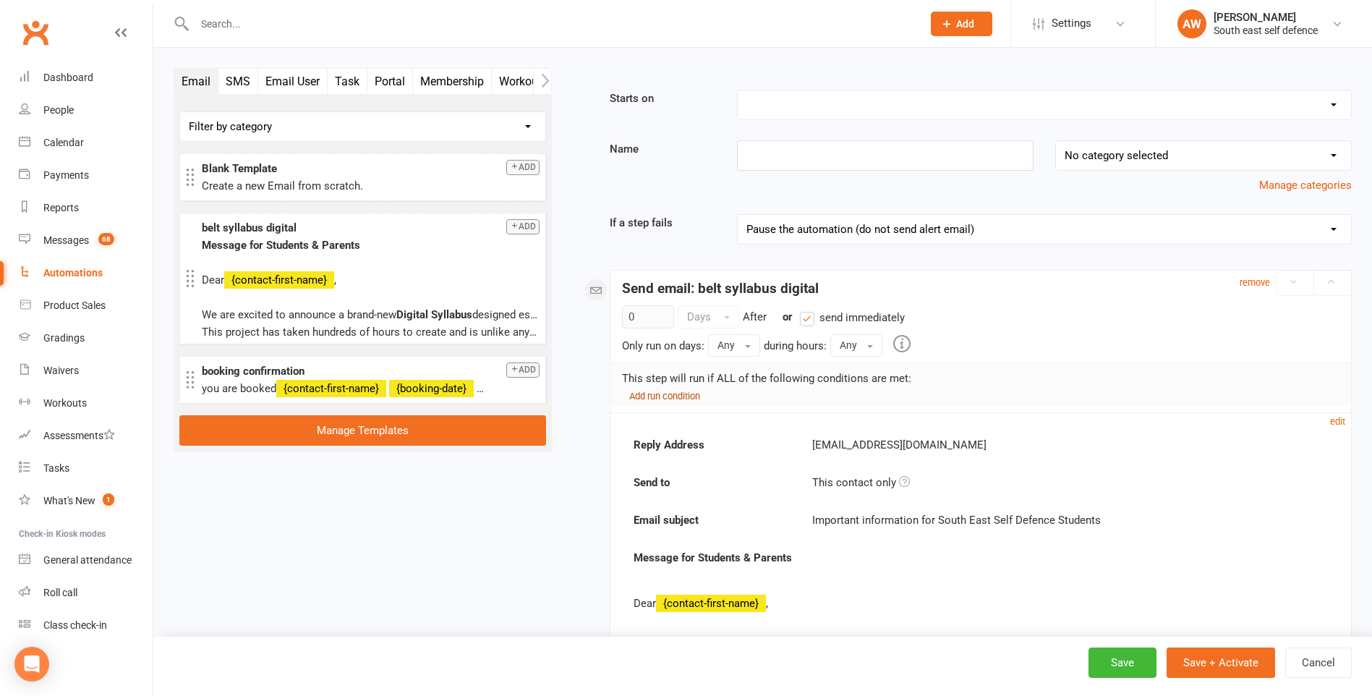
click at [693, 397] on small "Add run condition" at bounding box center [664, 395] width 71 height 11
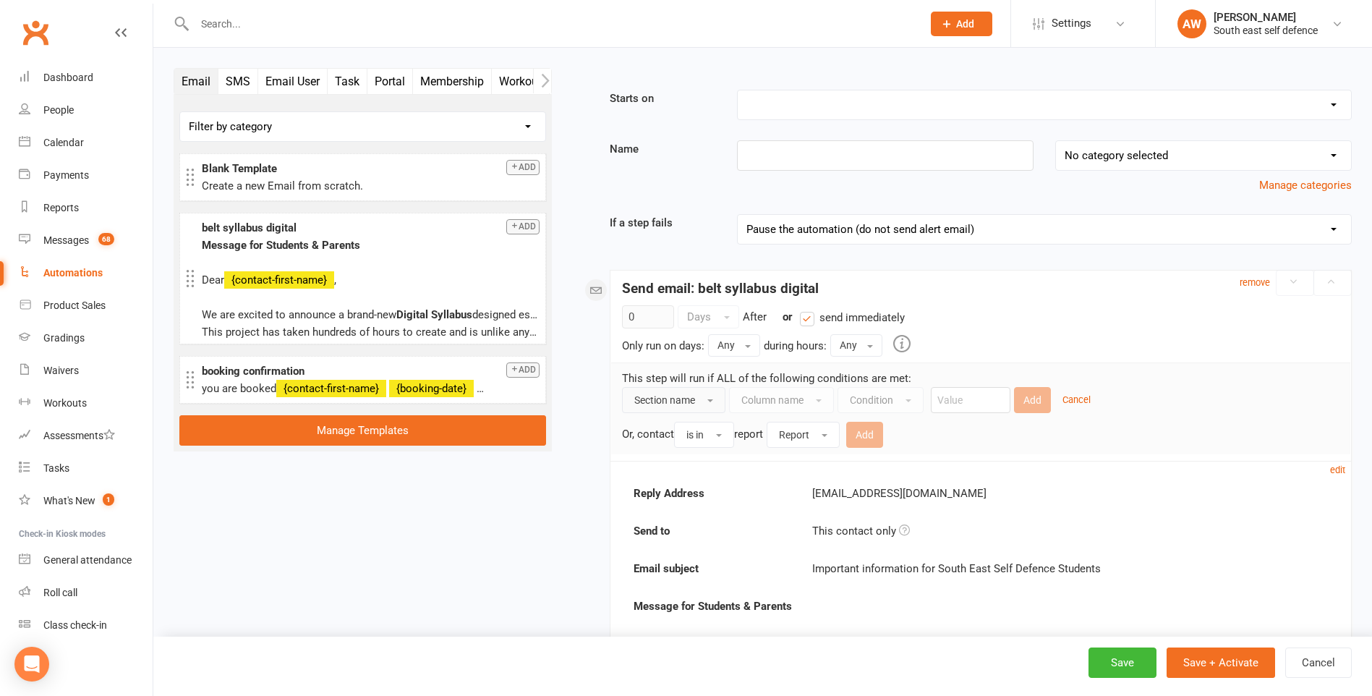
click at [708, 400] on span "button" at bounding box center [710, 400] width 6 height 3
click at [712, 399] on span "button" at bounding box center [710, 400] width 6 height 3
click at [872, 111] on select "Booking Cancelled Booking Due Booking Late-Cancelled Booking Marked Absent Book…" at bounding box center [1044, 104] width 613 height 29
select select "11"
click at [738, 90] on select "Booking Cancelled Booking Due Booking Late-Cancelled Booking Marked Absent Book…" at bounding box center [1044, 104] width 613 height 29
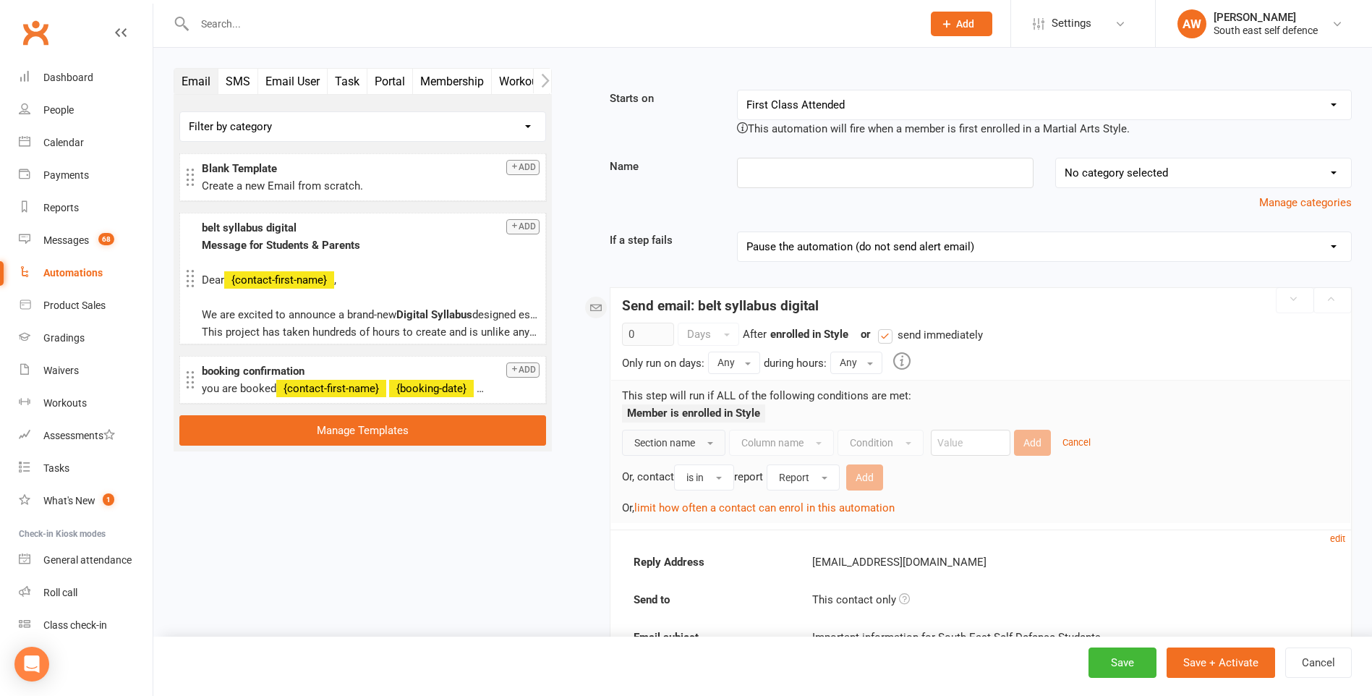
click at [709, 442] on span "button" at bounding box center [710, 443] width 6 height 3
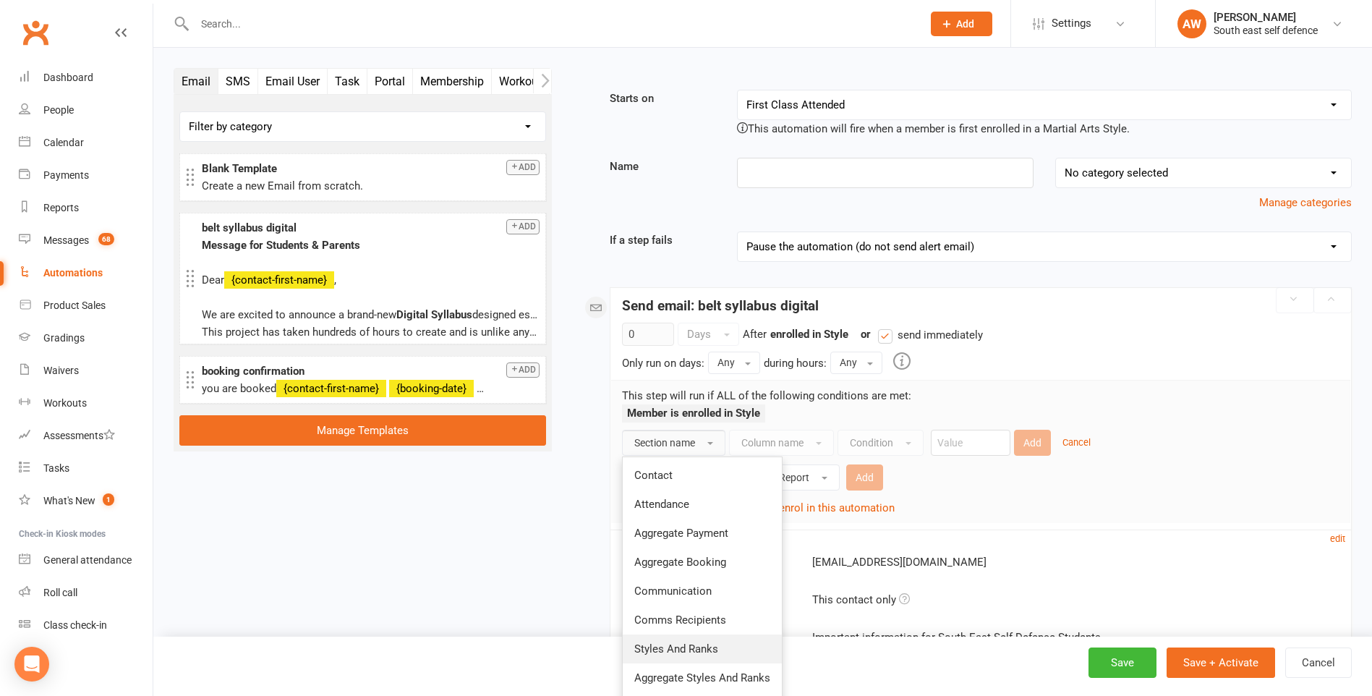
click at [710, 642] on span "Styles And Ranks" at bounding box center [676, 648] width 84 height 13
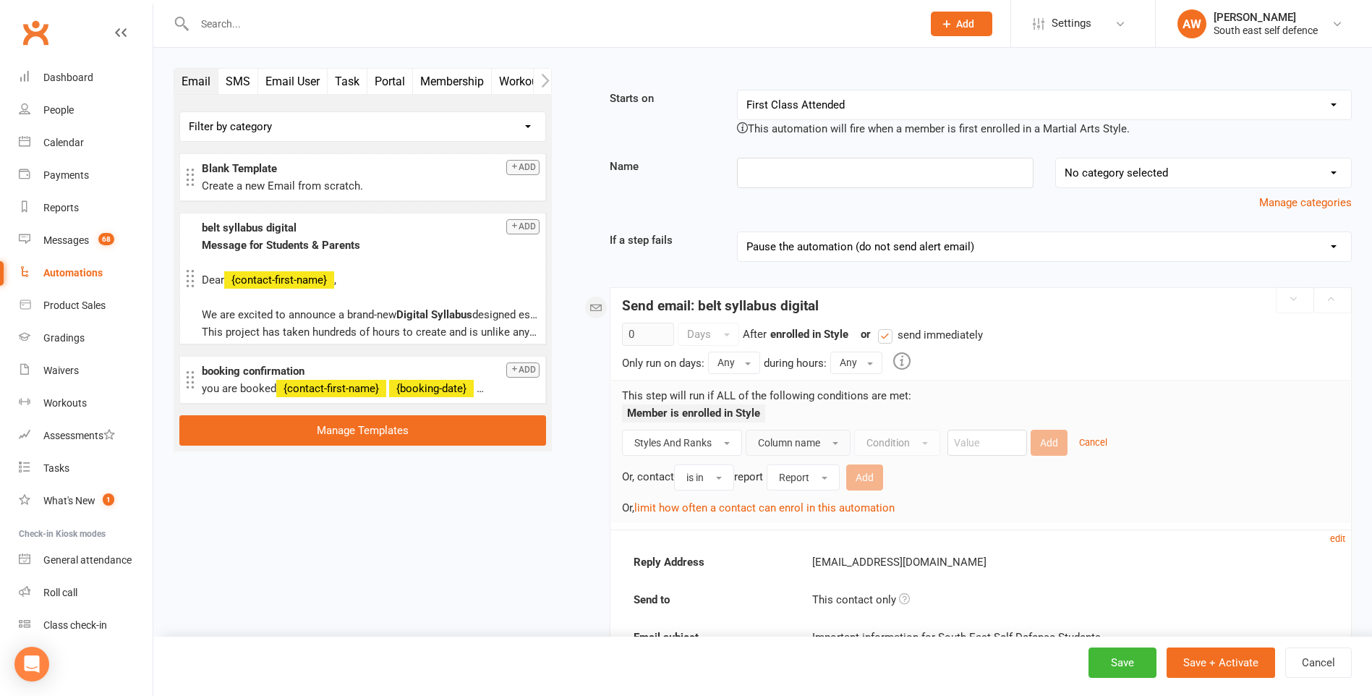
click at [835, 443] on span "button" at bounding box center [835, 443] width 6 height 3
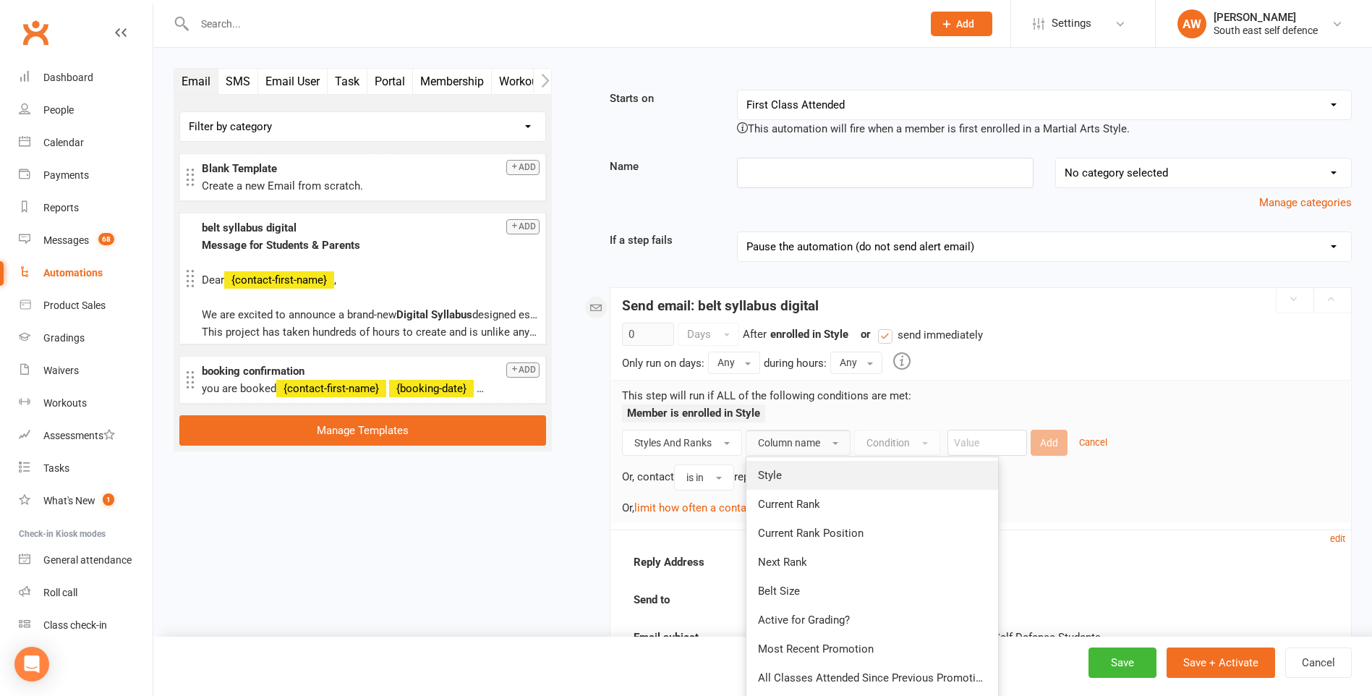
click at [782, 477] on link "Style" at bounding box center [872, 475] width 252 height 29
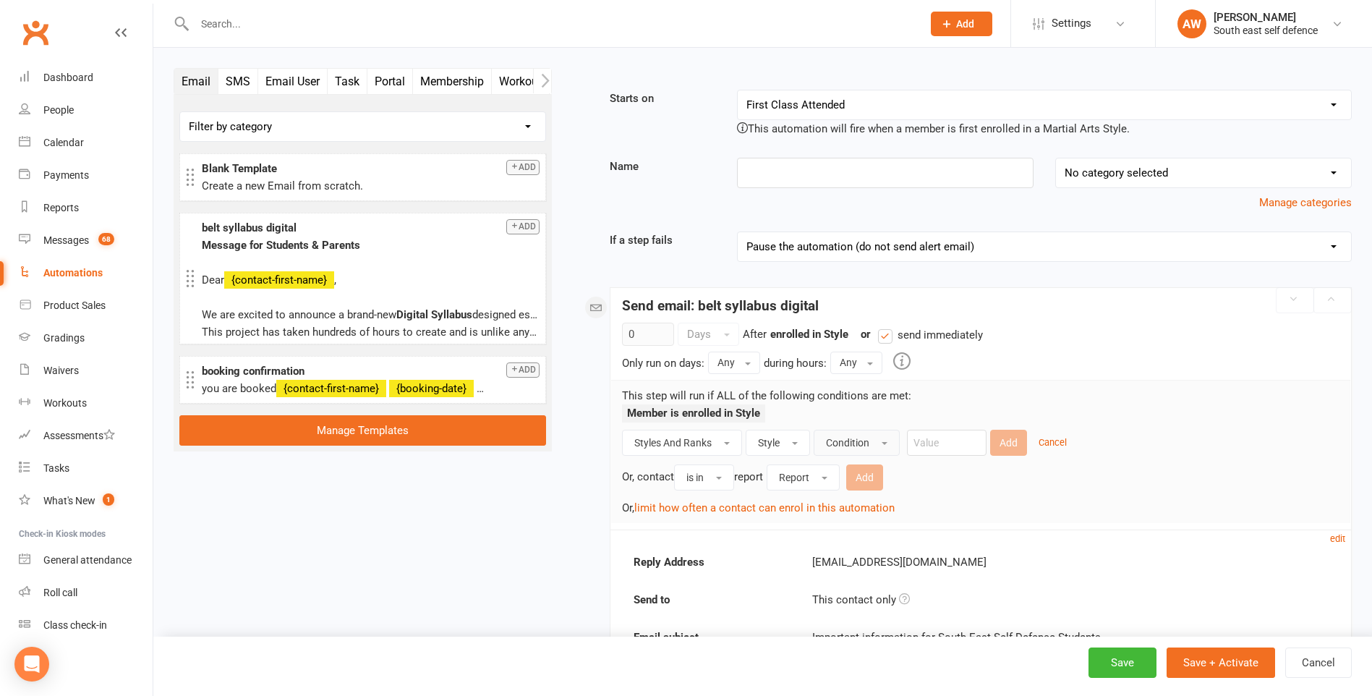
click at [861, 445] on span "Condition" at bounding box center [847, 443] width 43 height 12
drag, startPoint x: 856, startPoint y: 527, endPoint x: 896, endPoint y: 509, distance: 43.7
click at [938, 439] on input "text" at bounding box center [947, 442] width 80 height 26
click at [863, 447] on span "Condition" at bounding box center [847, 443] width 43 height 12
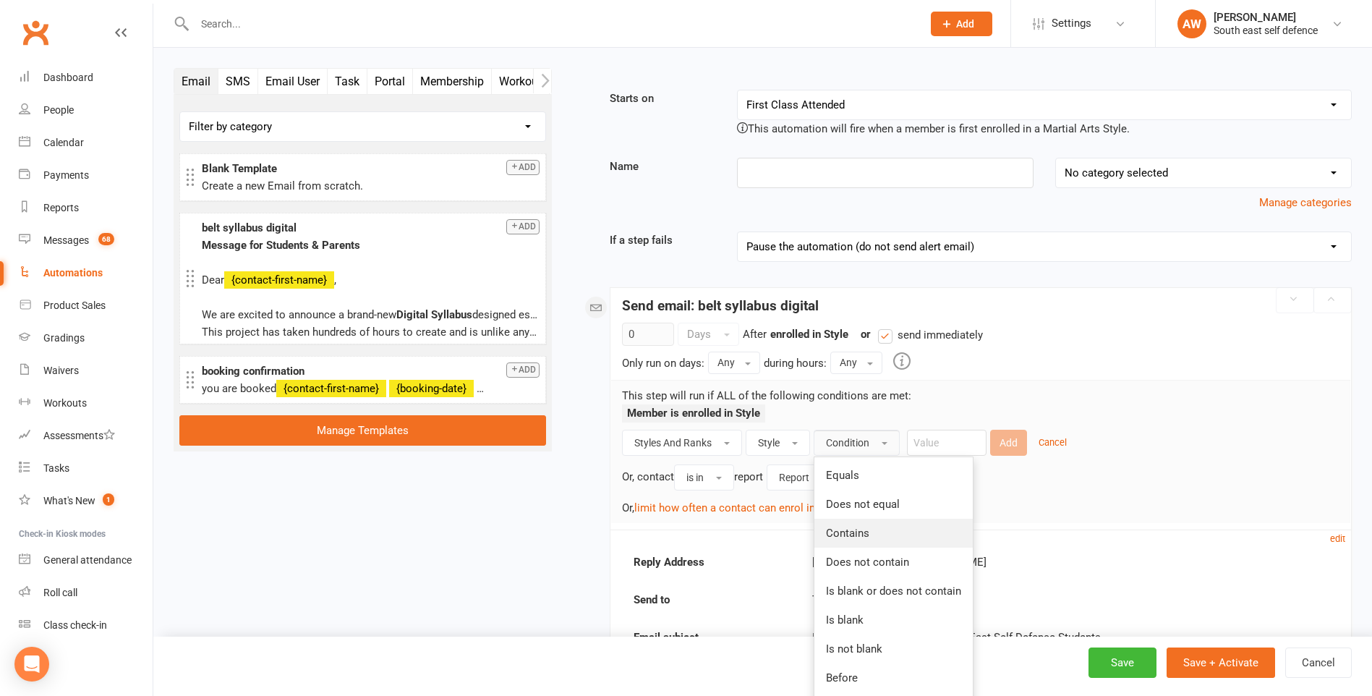
click at [854, 530] on span "Contains" at bounding box center [847, 532] width 43 height 13
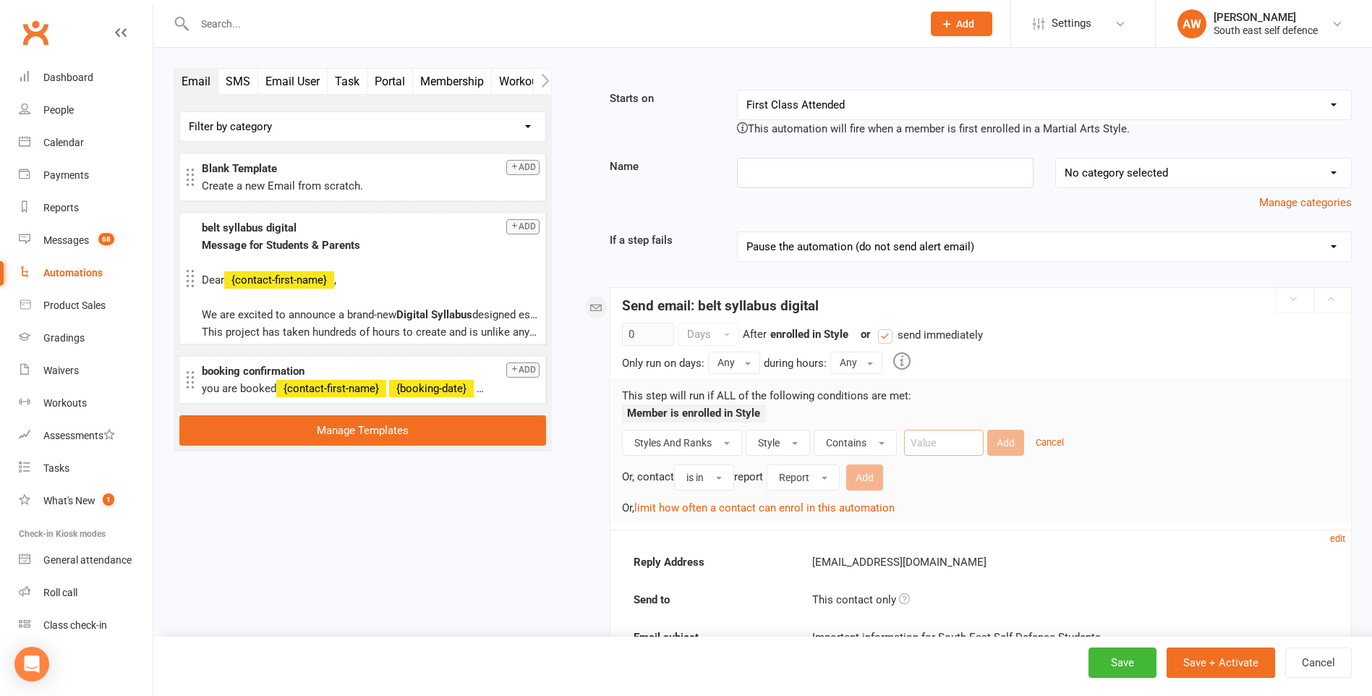
click at [936, 448] on input "text" at bounding box center [944, 442] width 80 height 26
type input "Junior"
click at [1006, 442] on button "Add" at bounding box center [1005, 442] width 37 height 26
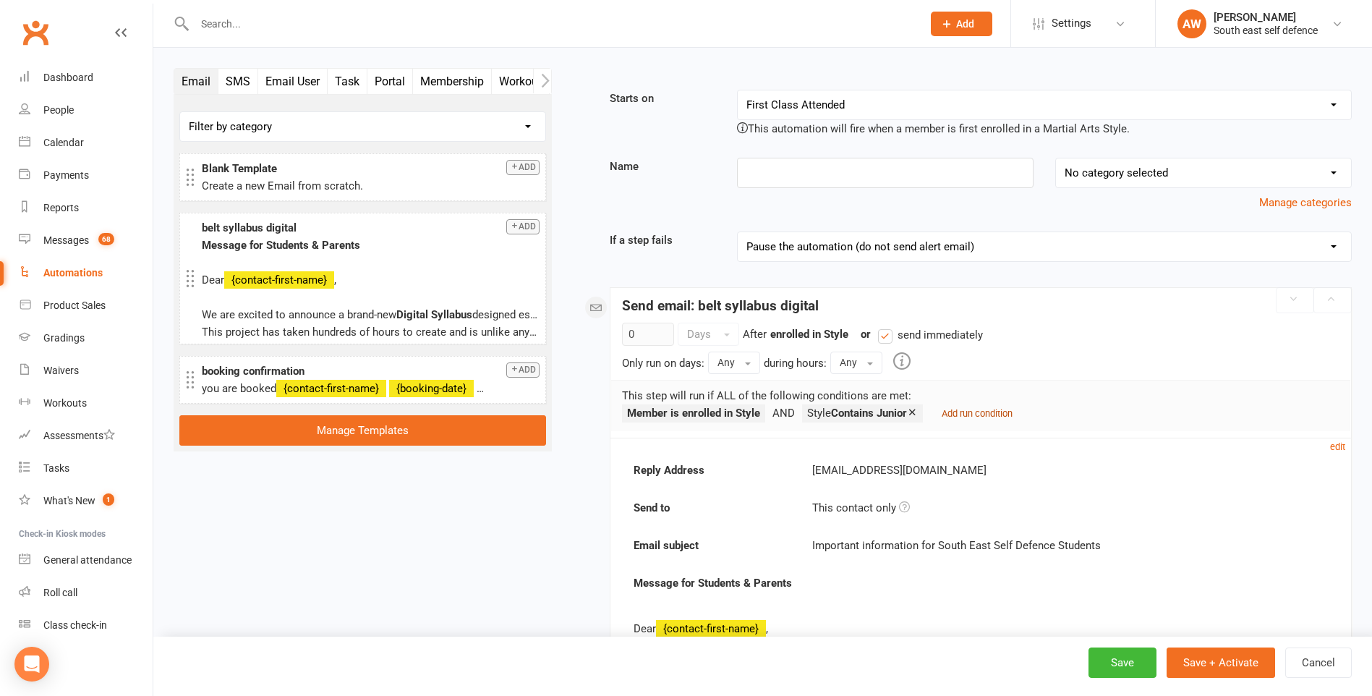
click at [964, 414] on small "Add run condition" at bounding box center [976, 413] width 71 height 11
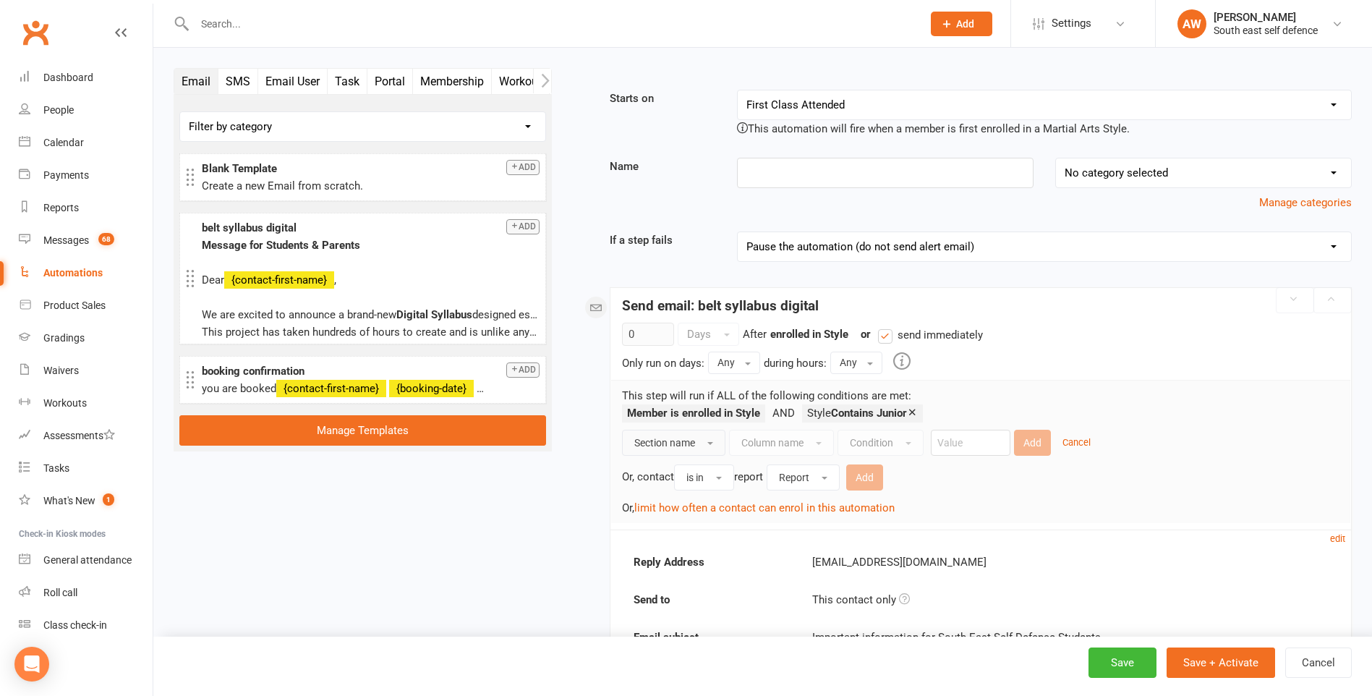
click at [705, 440] on button "Section name" at bounding box center [673, 442] width 103 height 26
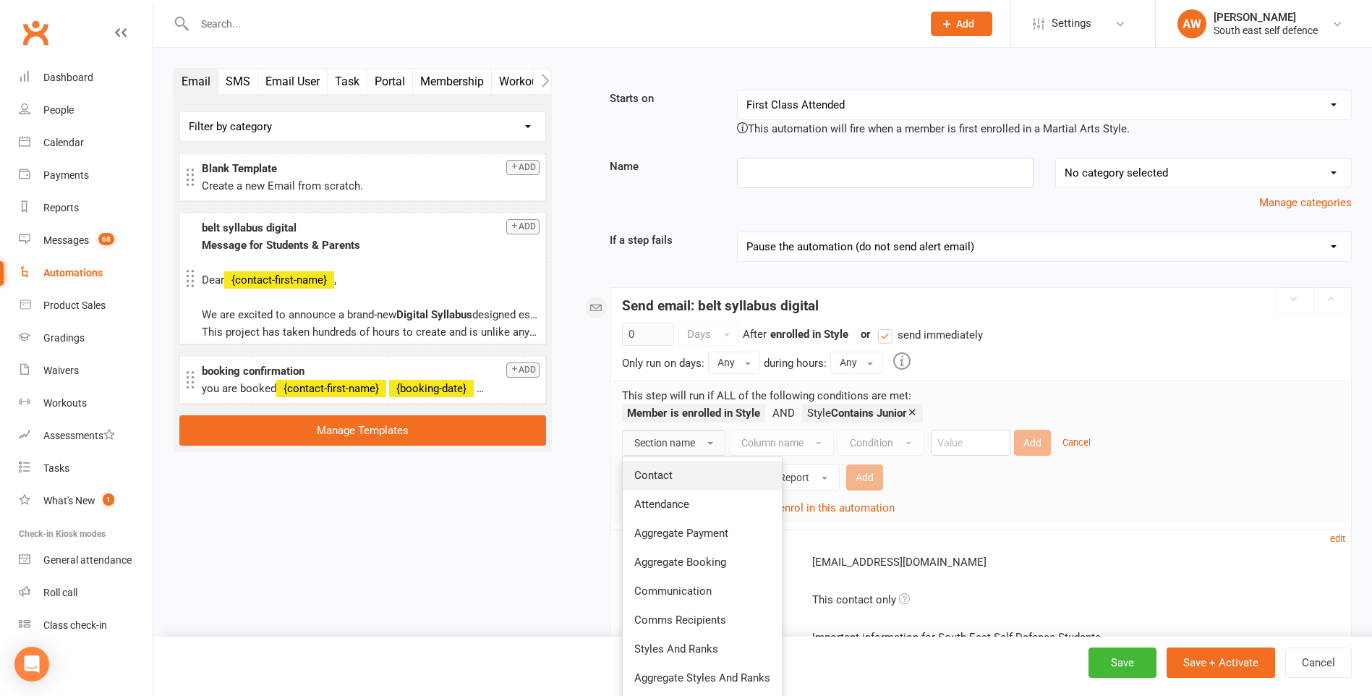
click at [670, 475] on span "Contact" at bounding box center [653, 475] width 38 height 13
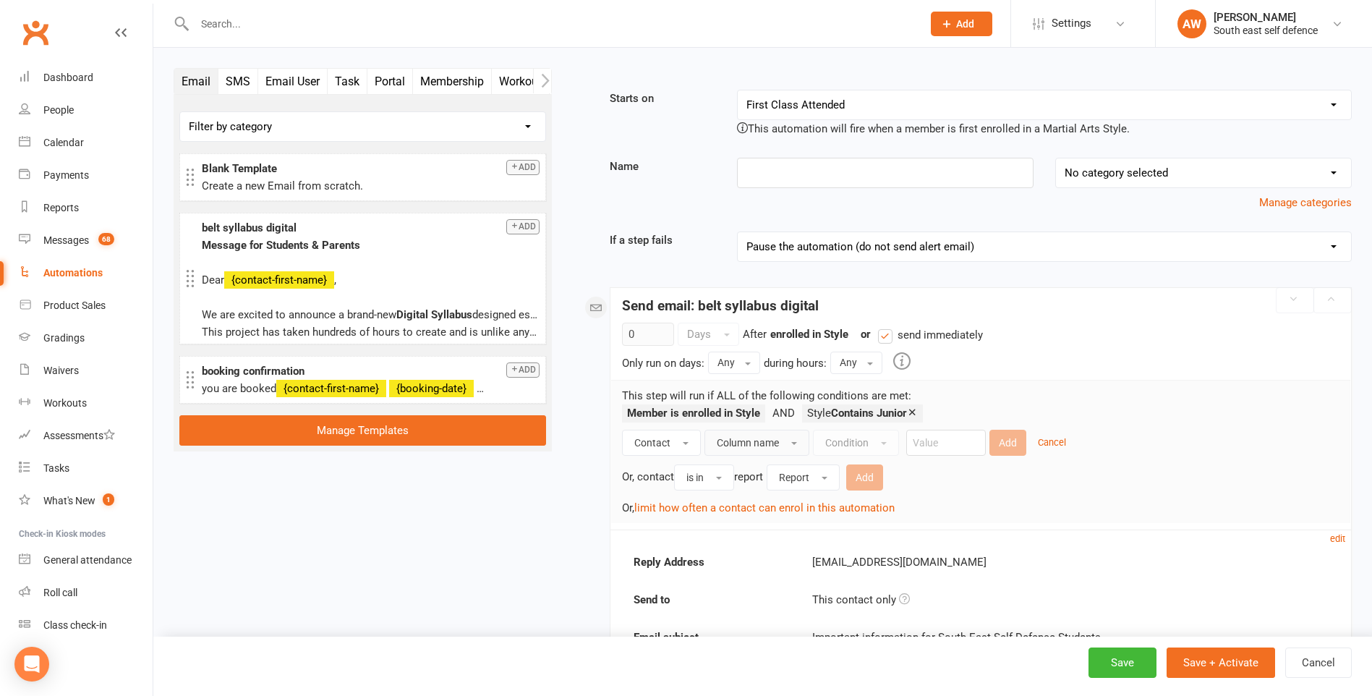
click at [751, 443] on span "Column name" at bounding box center [748, 443] width 62 height 12
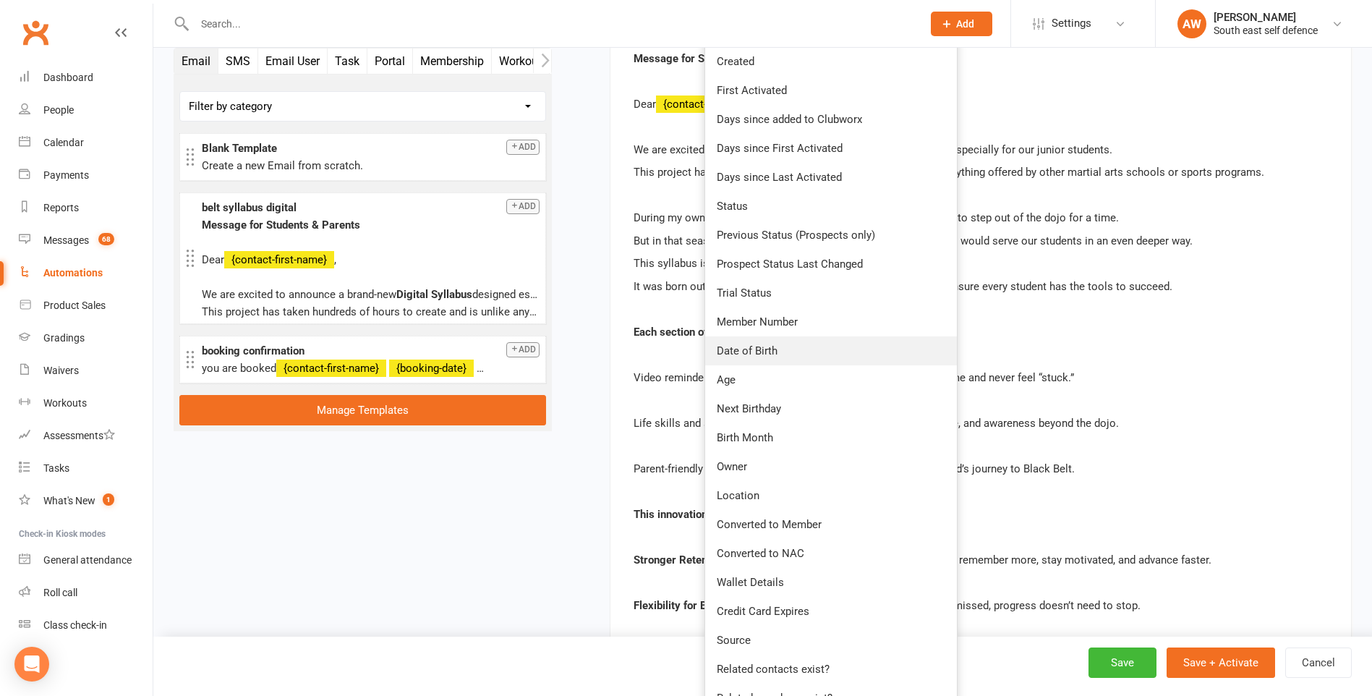
scroll to position [591, 0]
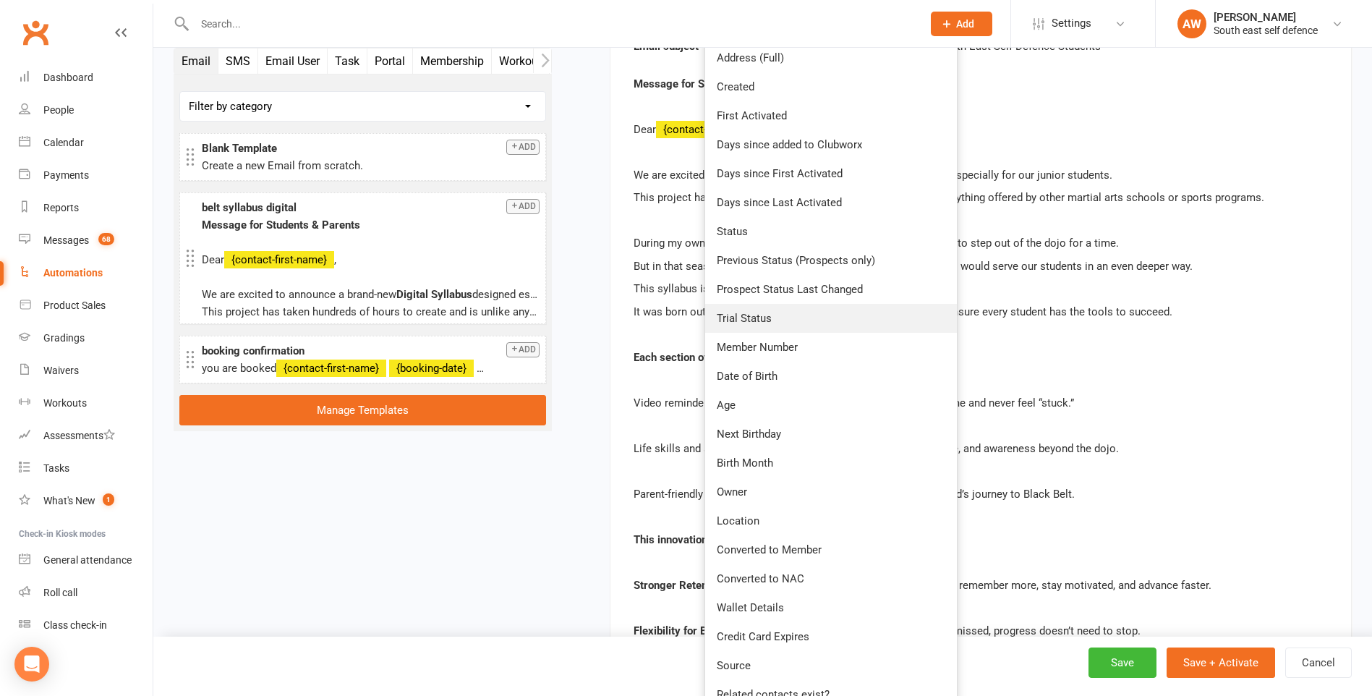
click at [764, 318] on span "Trial Status" at bounding box center [744, 318] width 55 height 13
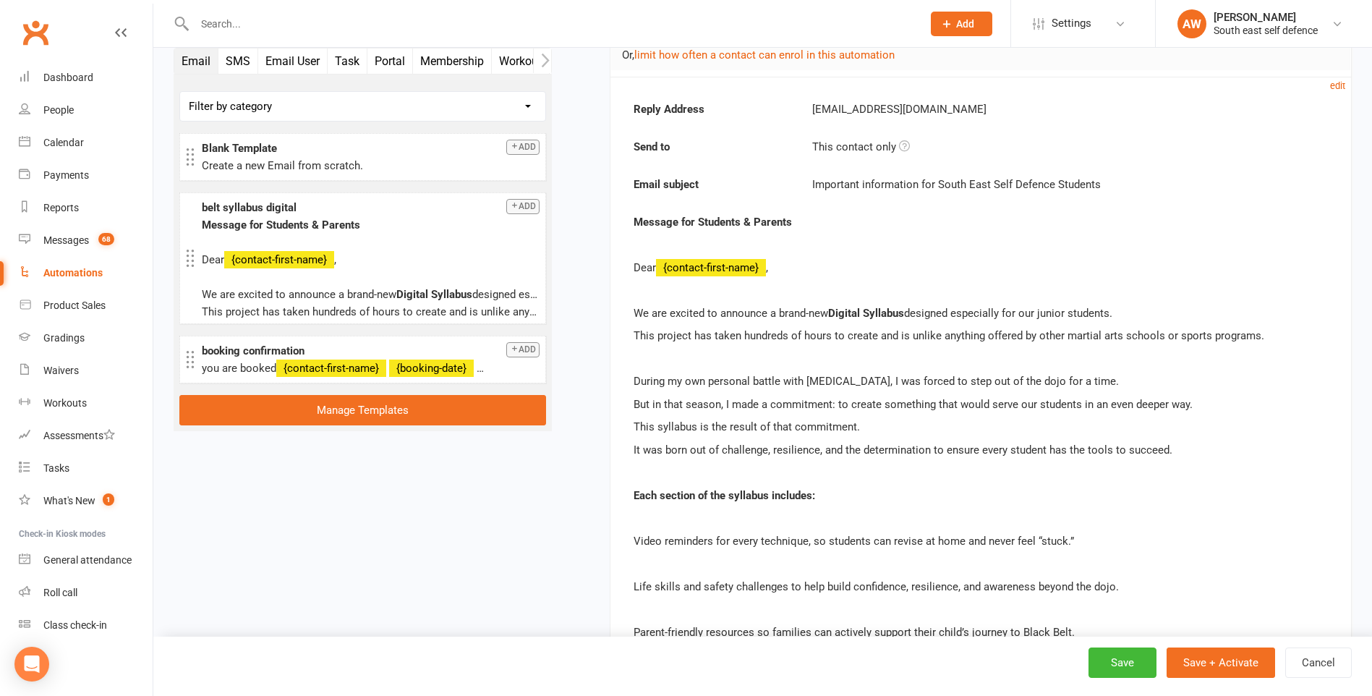
scroll to position [302, 0]
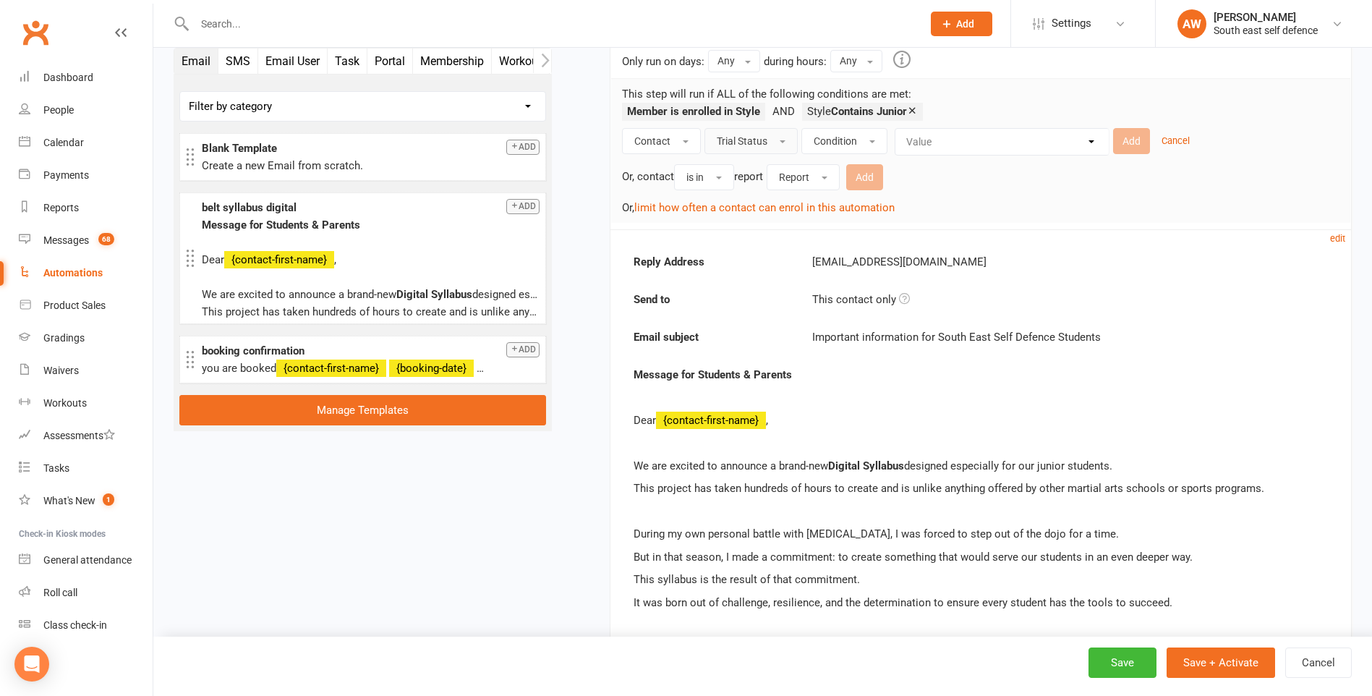
click at [771, 142] on button "Trial Status" at bounding box center [750, 141] width 93 height 26
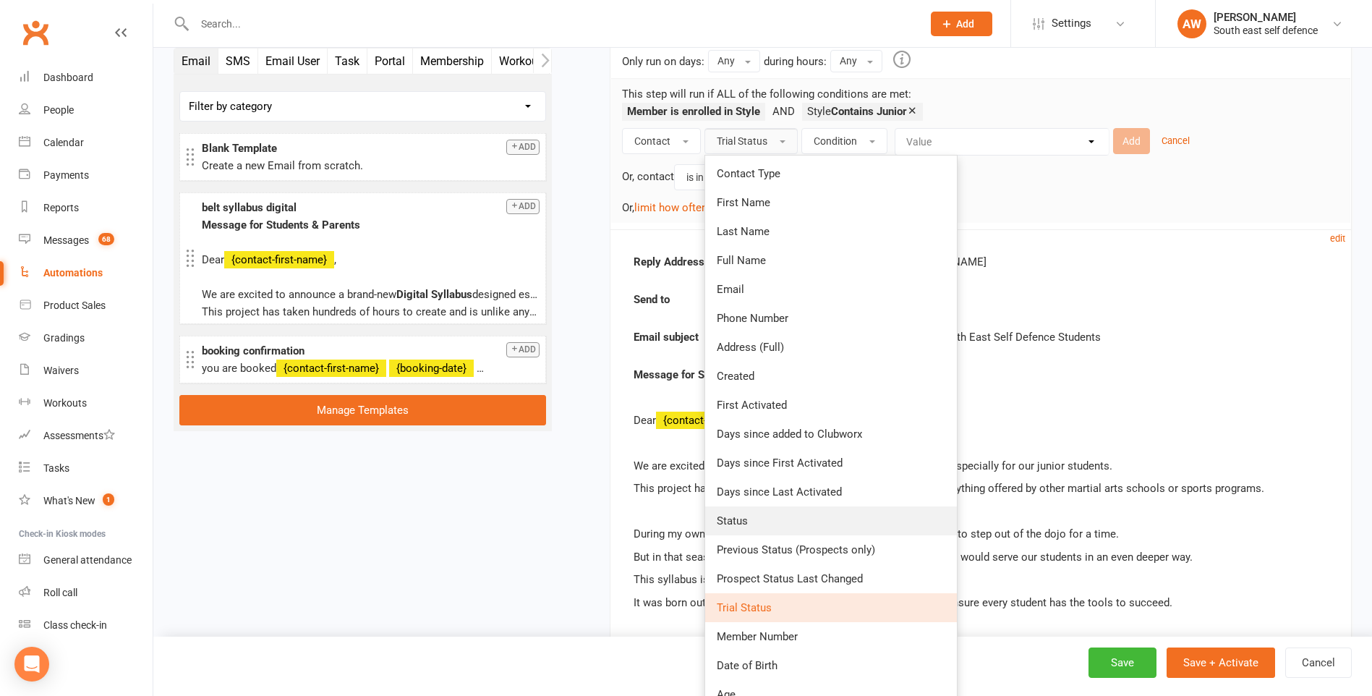
click at [758, 522] on link "Status" at bounding box center [831, 520] width 252 height 29
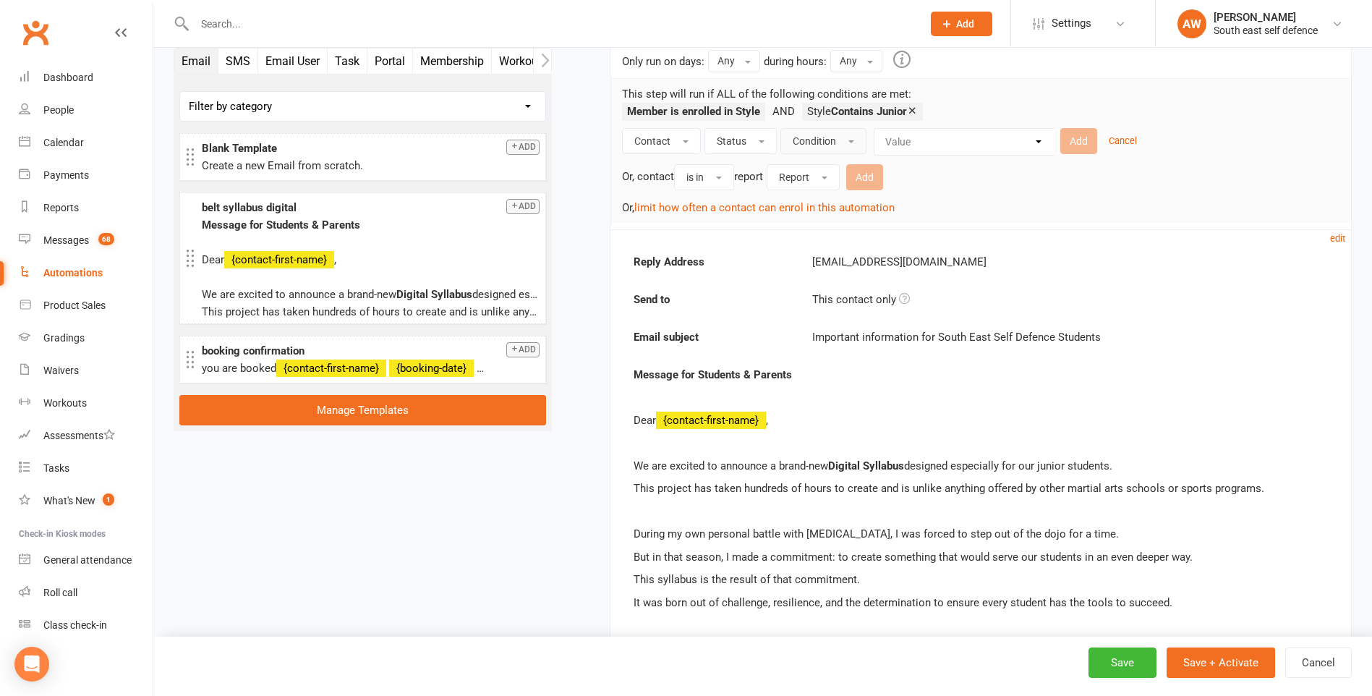
click at [851, 142] on button "Condition" at bounding box center [823, 141] width 86 height 26
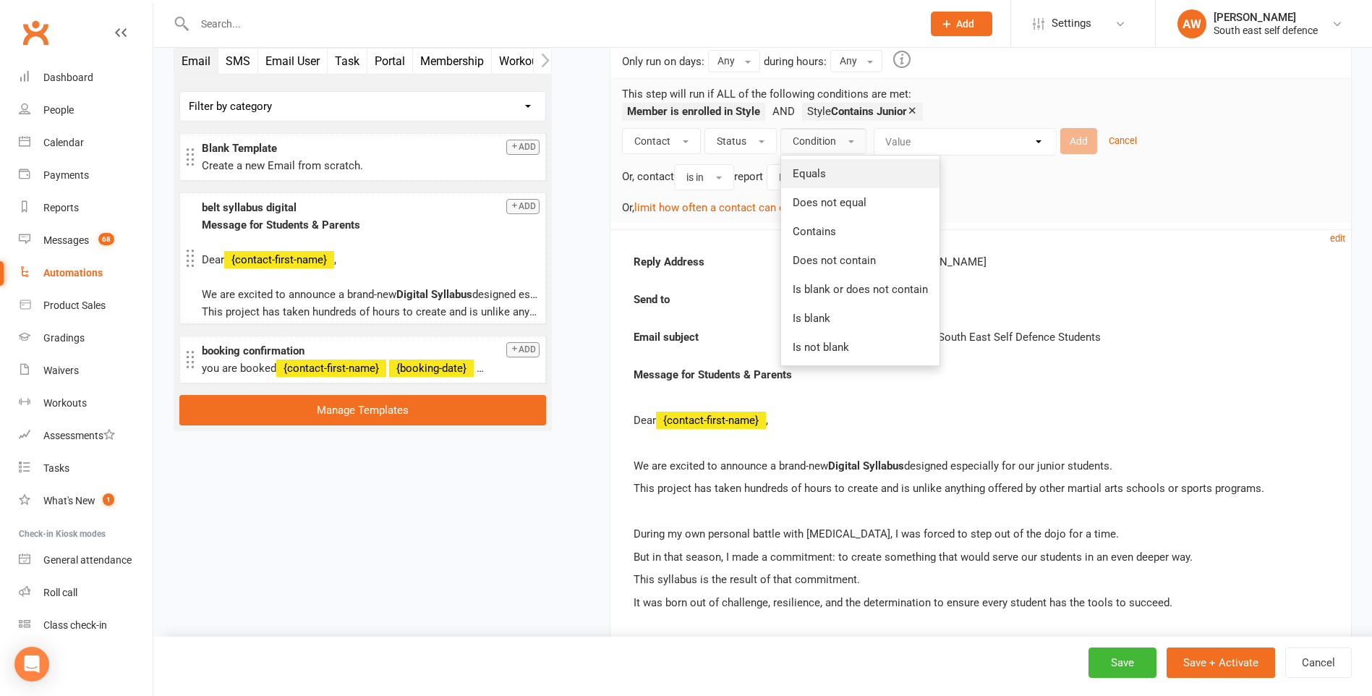
click at [834, 170] on link "Equals" at bounding box center [860, 173] width 158 height 29
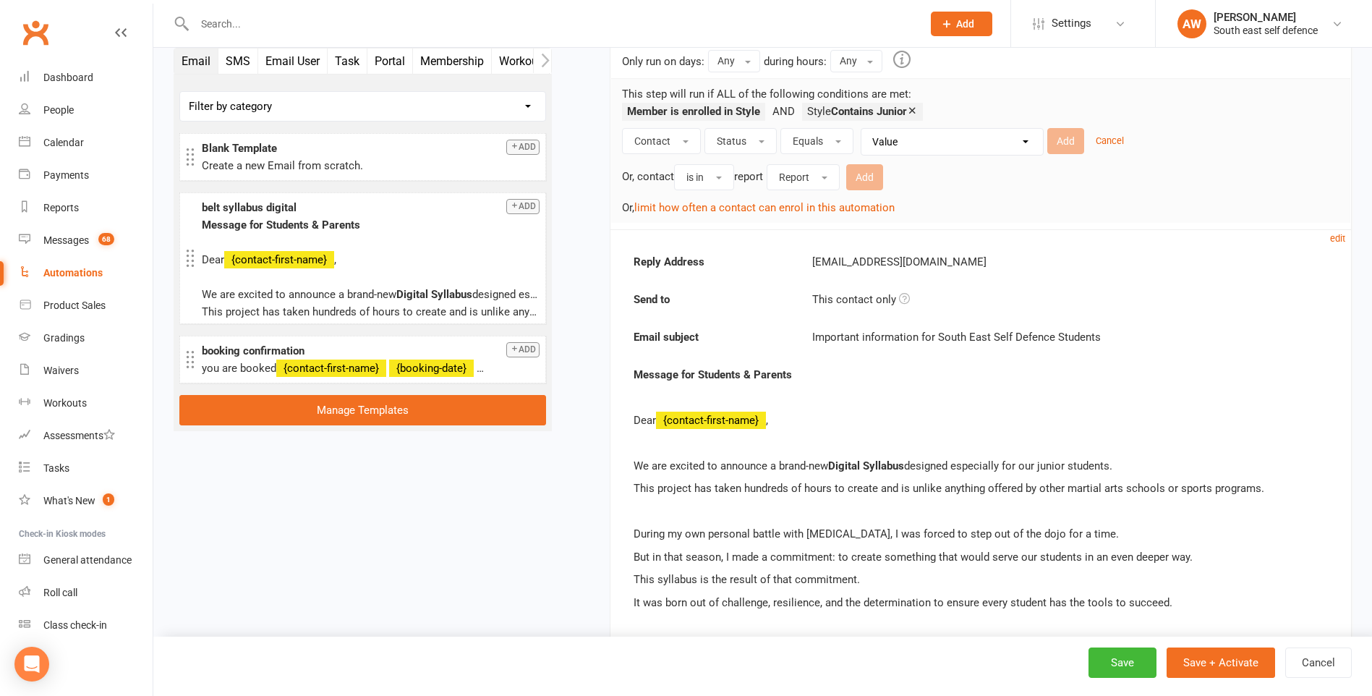
click at [936, 145] on select "Value Prospect: New Lead Prospect: Follow-up Call Prospect: Follow-up Email Pro…" at bounding box center [955, 142] width 181 height 26
select select "8"
click at [865, 129] on select "Value Prospect: New Lead Prospect: Follow-up Call Prospect: Follow-up Email Pro…" at bounding box center [955, 142] width 181 height 26
click at [1069, 144] on button "Add" at bounding box center [1065, 141] width 37 height 26
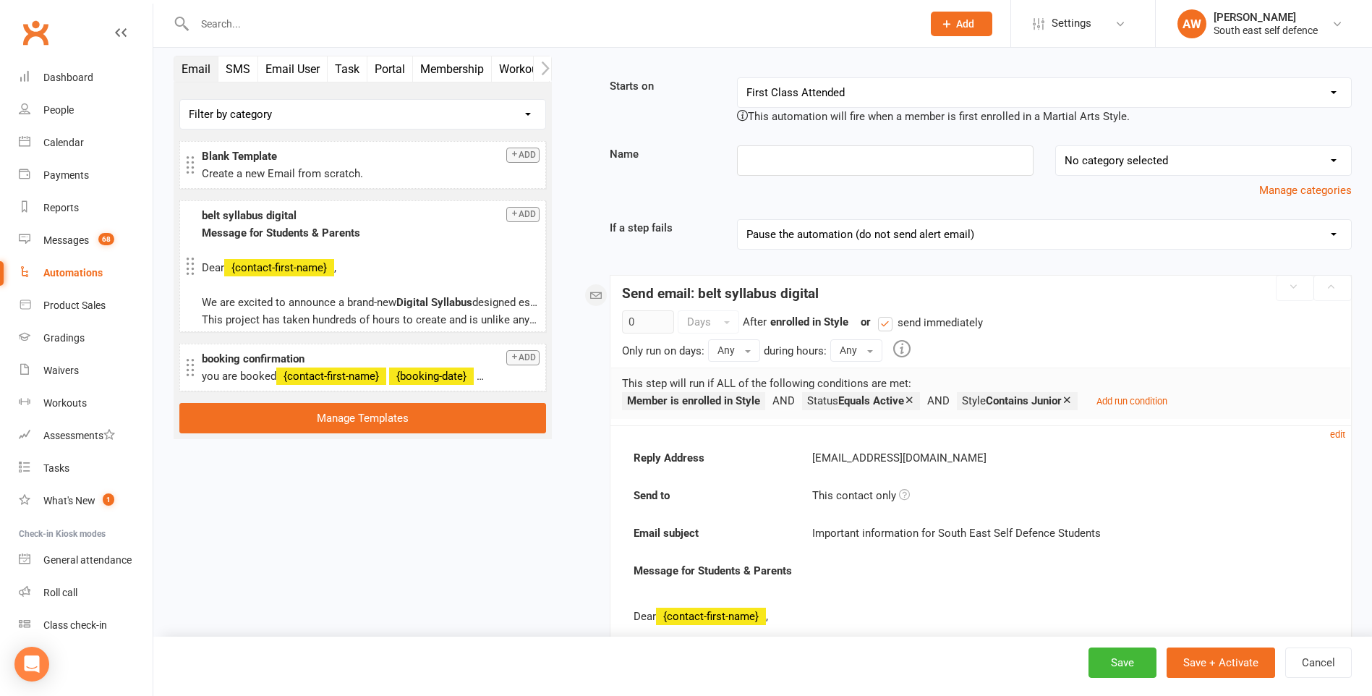
scroll to position [0, 0]
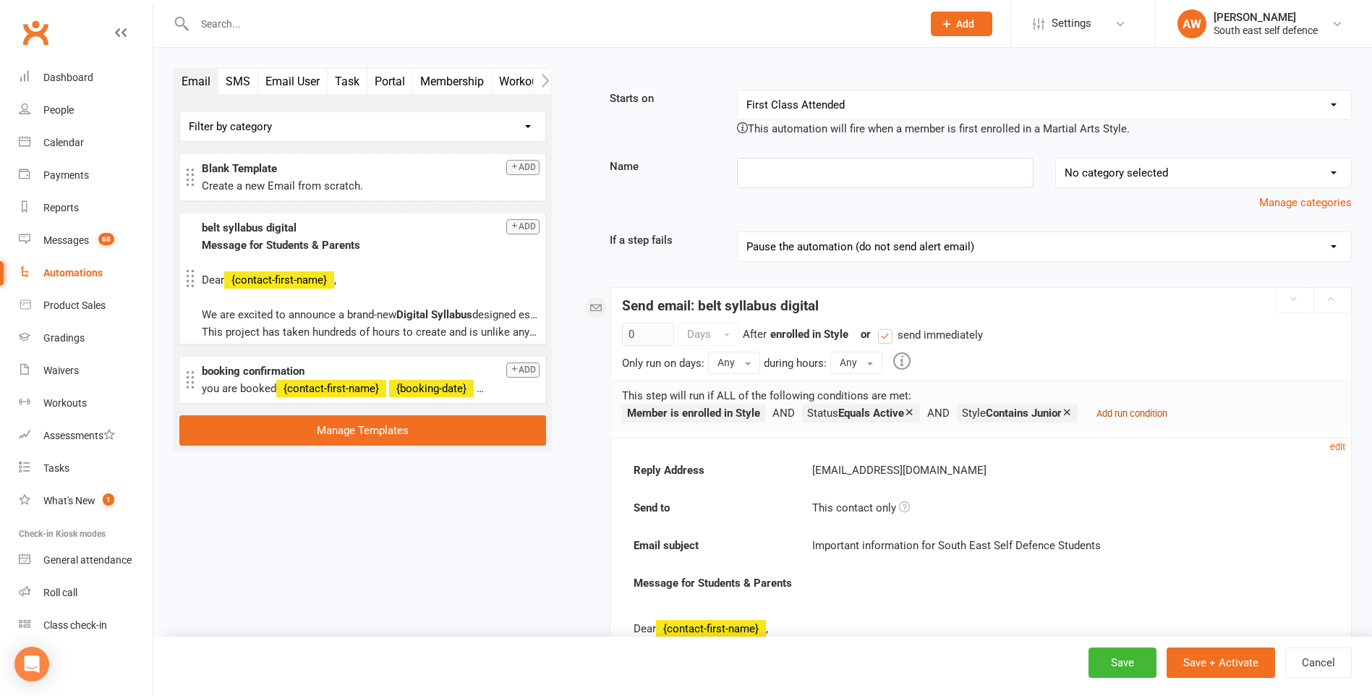
click at [1131, 413] on small "Add run condition" at bounding box center [1131, 413] width 71 height 11
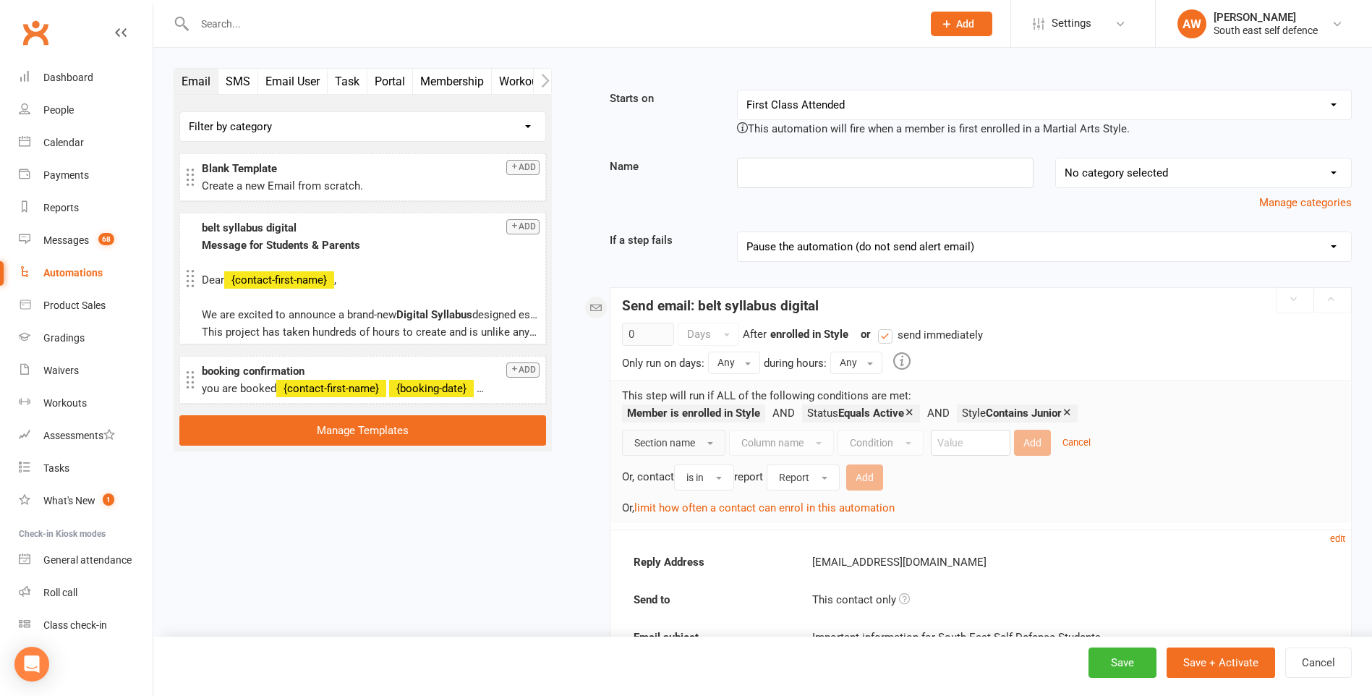
click at [714, 443] on button "Section name" at bounding box center [673, 442] width 103 height 26
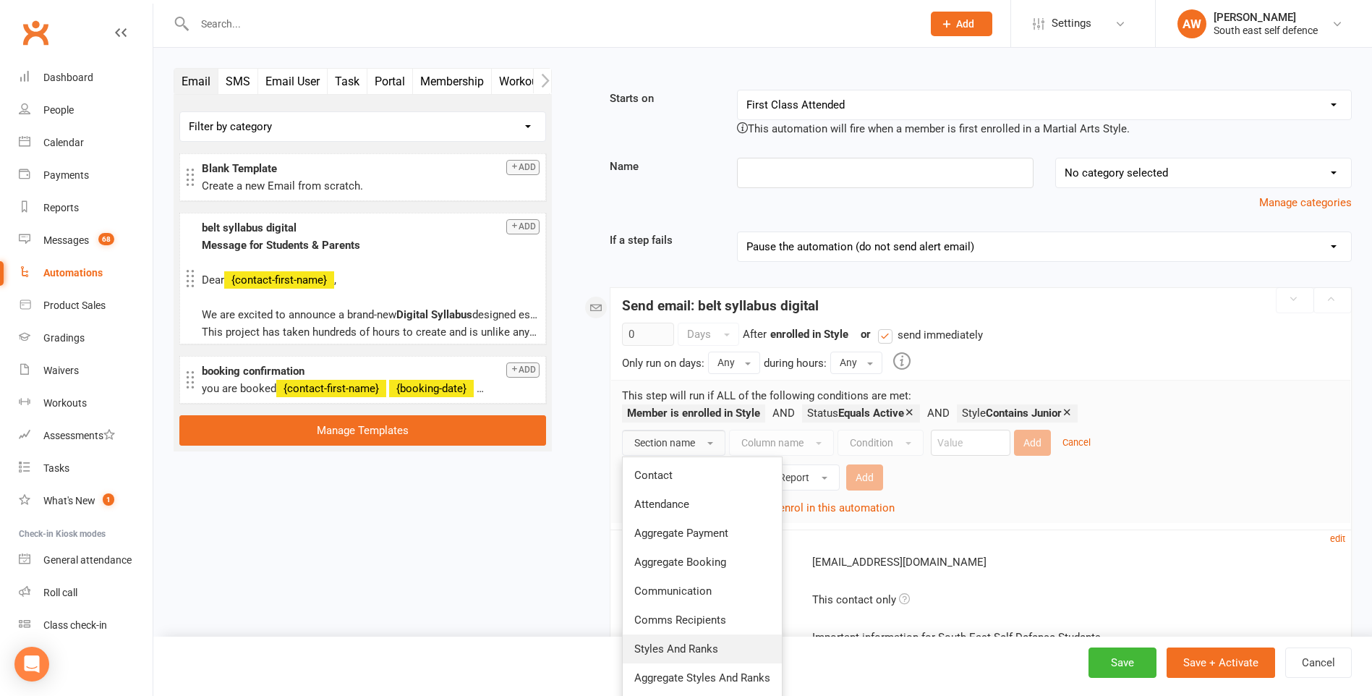
click at [702, 643] on span "Styles And Ranks" at bounding box center [676, 648] width 84 height 13
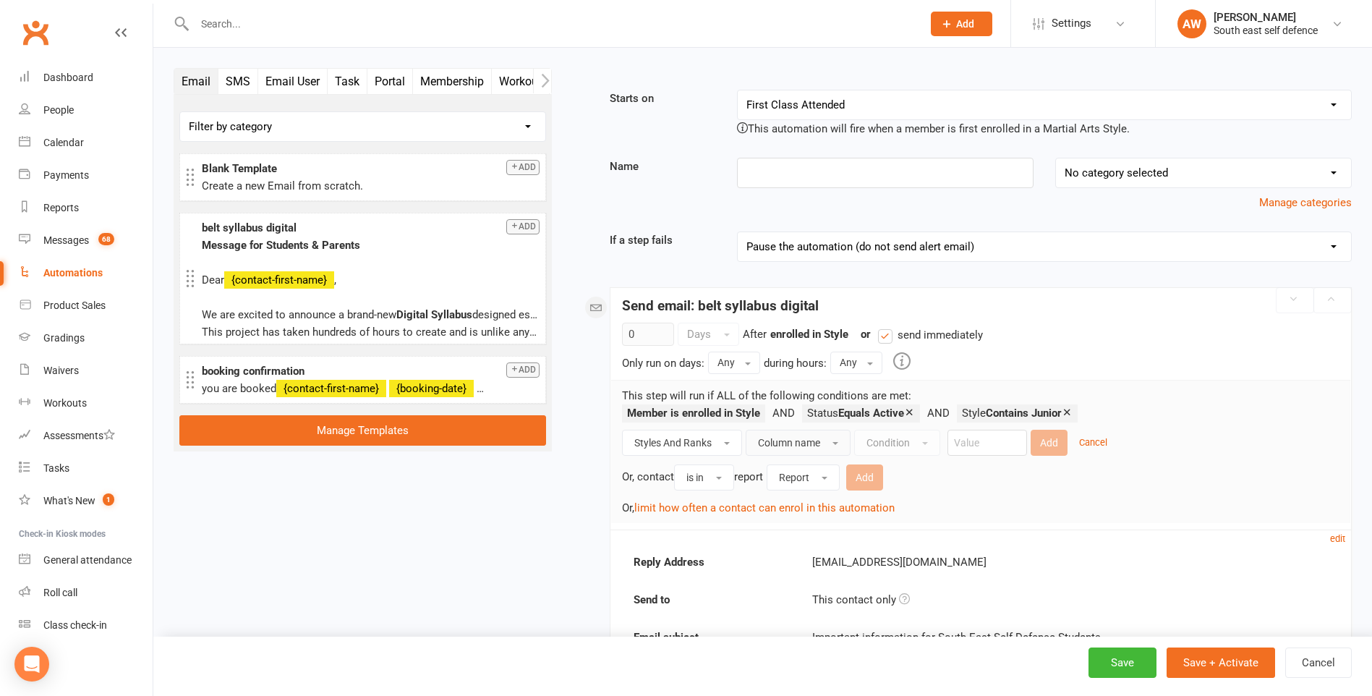
click at [815, 443] on span "Column name" at bounding box center [789, 443] width 62 height 12
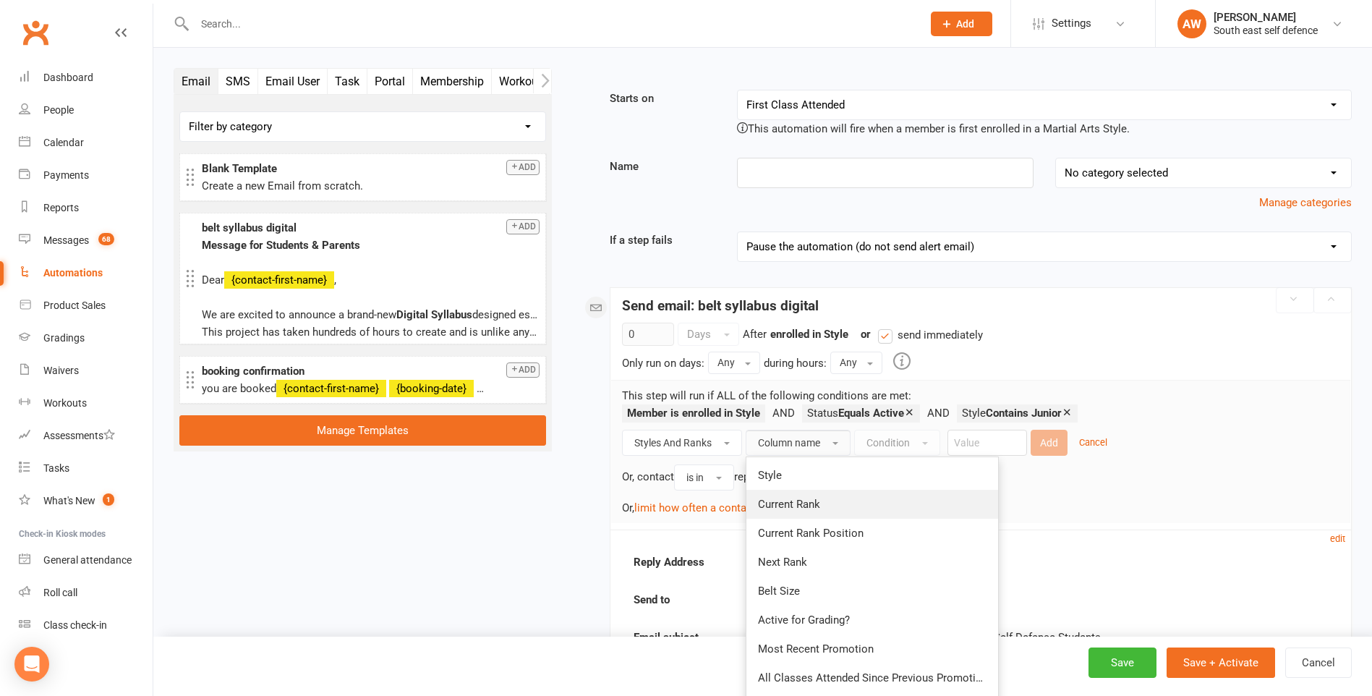
click at [806, 500] on span "Current Rank" at bounding box center [789, 503] width 62 height 13
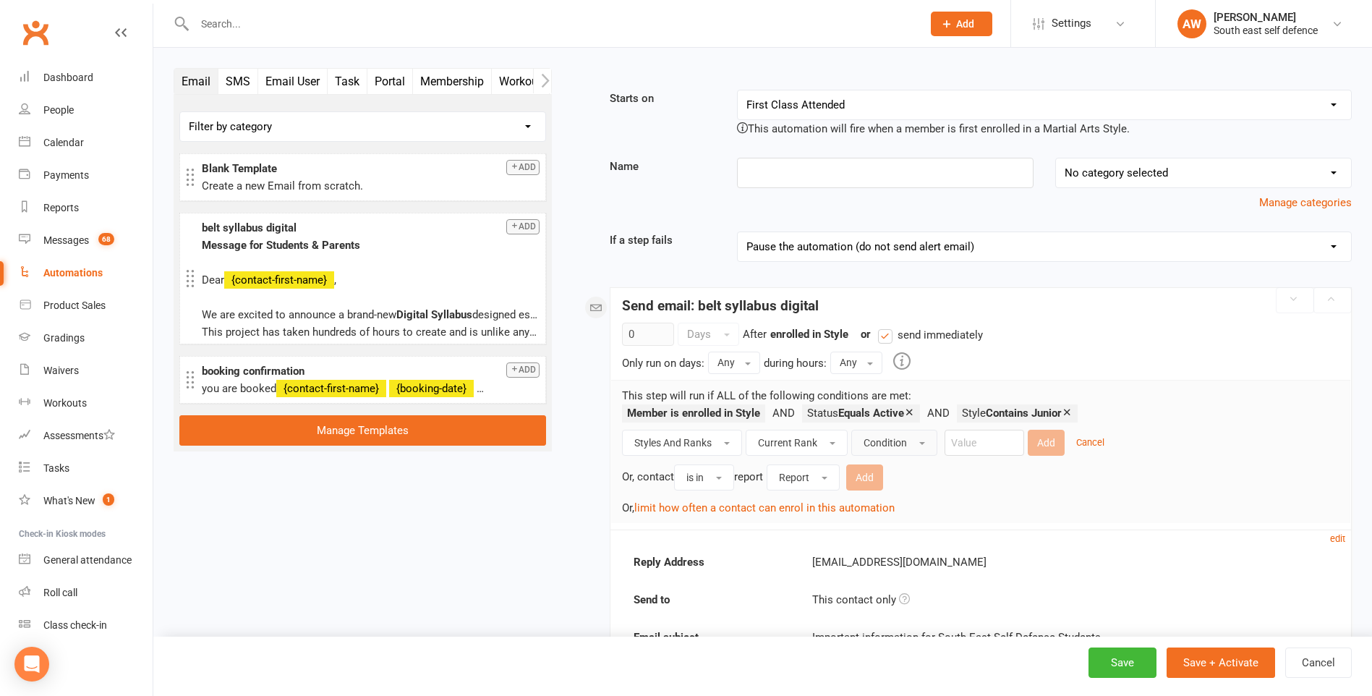
click at [912, 444] on button "Condition" at bounding box center [894, 442] width 86 height 26
click at [884, 480] on span "Equals" at bounding box center [879, 475] width 33 height 13
click at [959, 445] on input "text" at bounding box center [971, 442] width 80 height 26
type input "Orange"
click at [1037, 445] on button "Add" at bounding box center [1032, 442] width 37 height 26
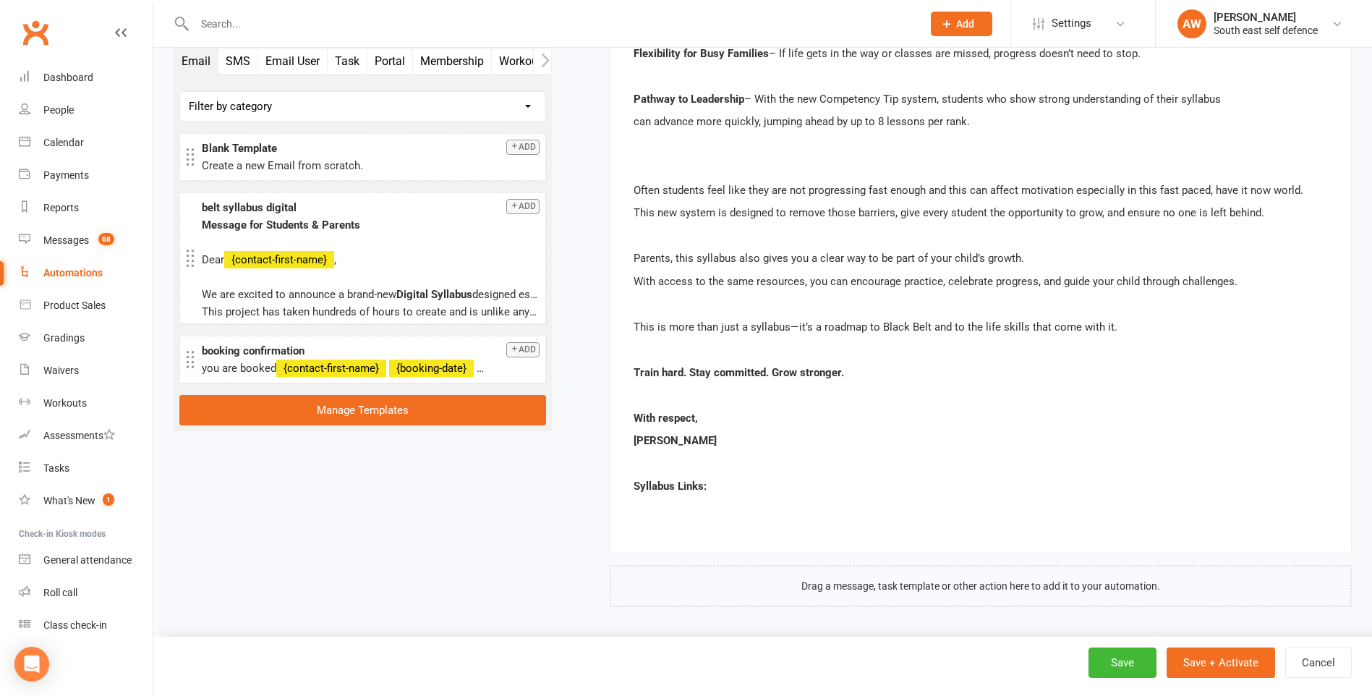
scroll to position [1095, 0]
click at [717, 484] on p "Syllabus Links:" at bounding box center [980, 484] width 694 height 17
click at [711, 488] on p "Syllabus Links:" at bounding box center [980, 484] width 694 height 17
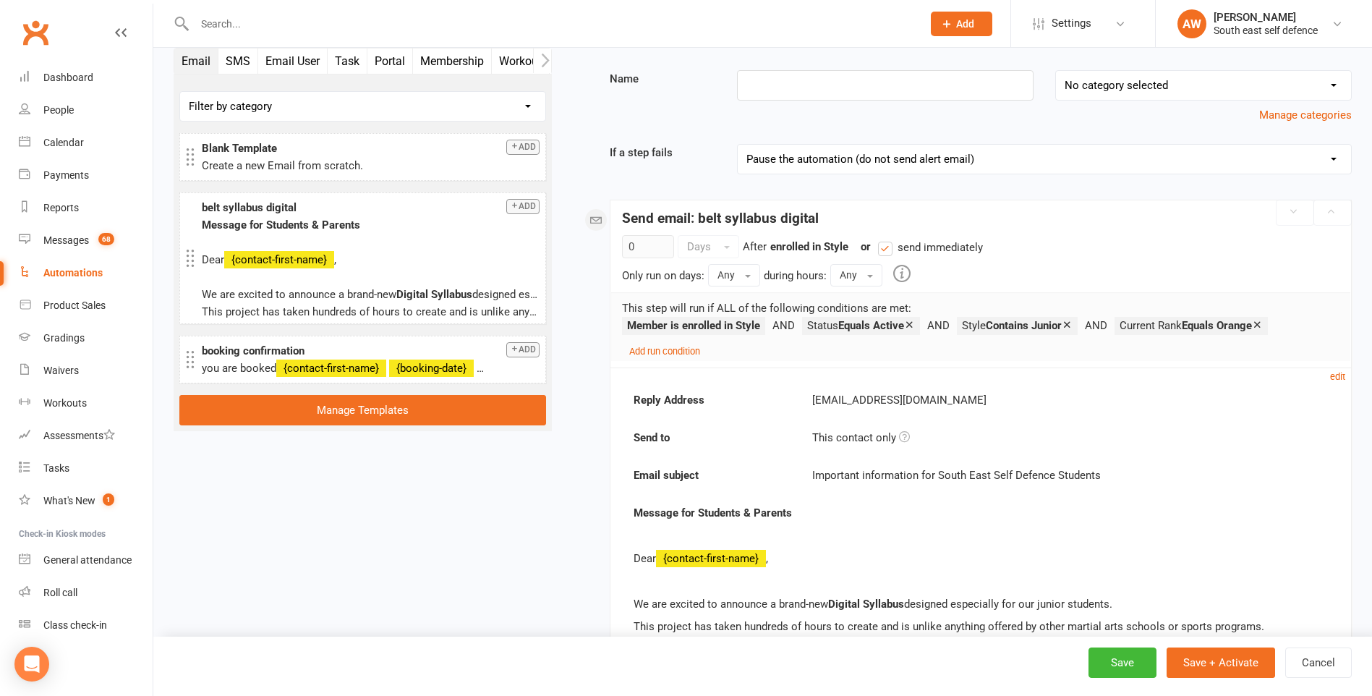
scroll to position [82, 0]
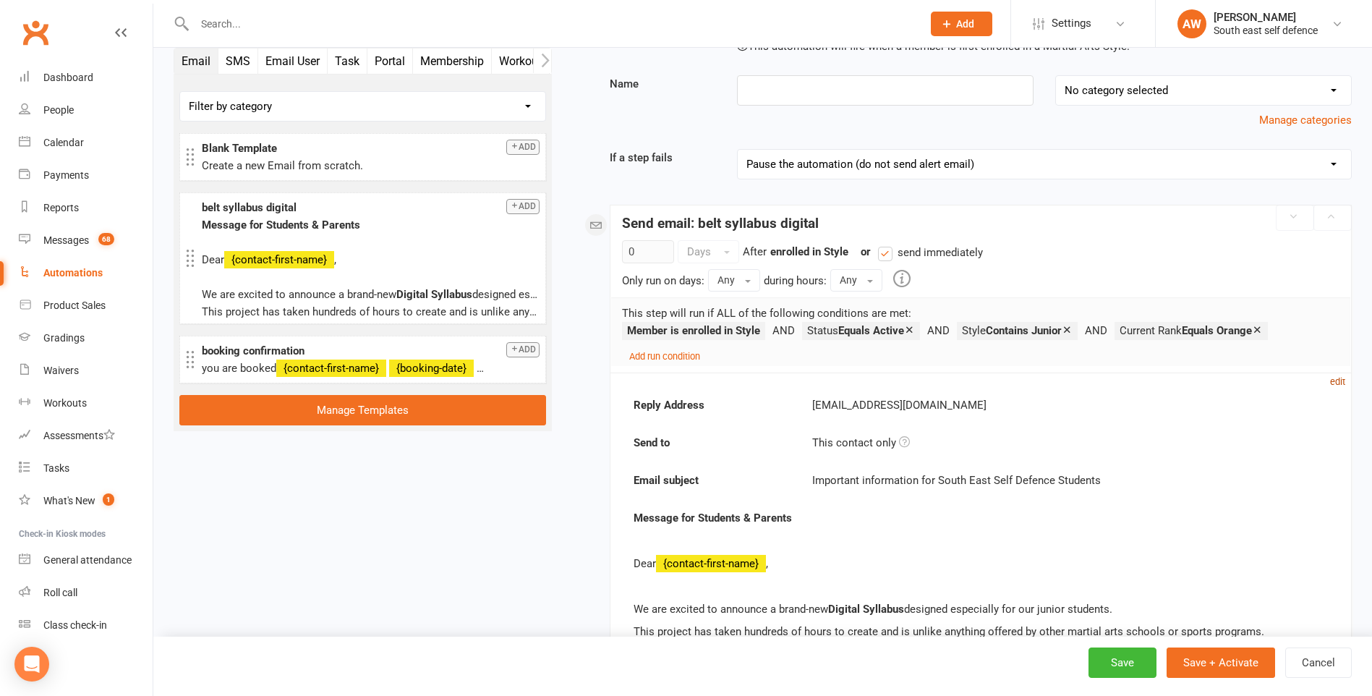
click at [1335, 381] on small "edit" at bounding box center [1337, 381] width 15 height 11
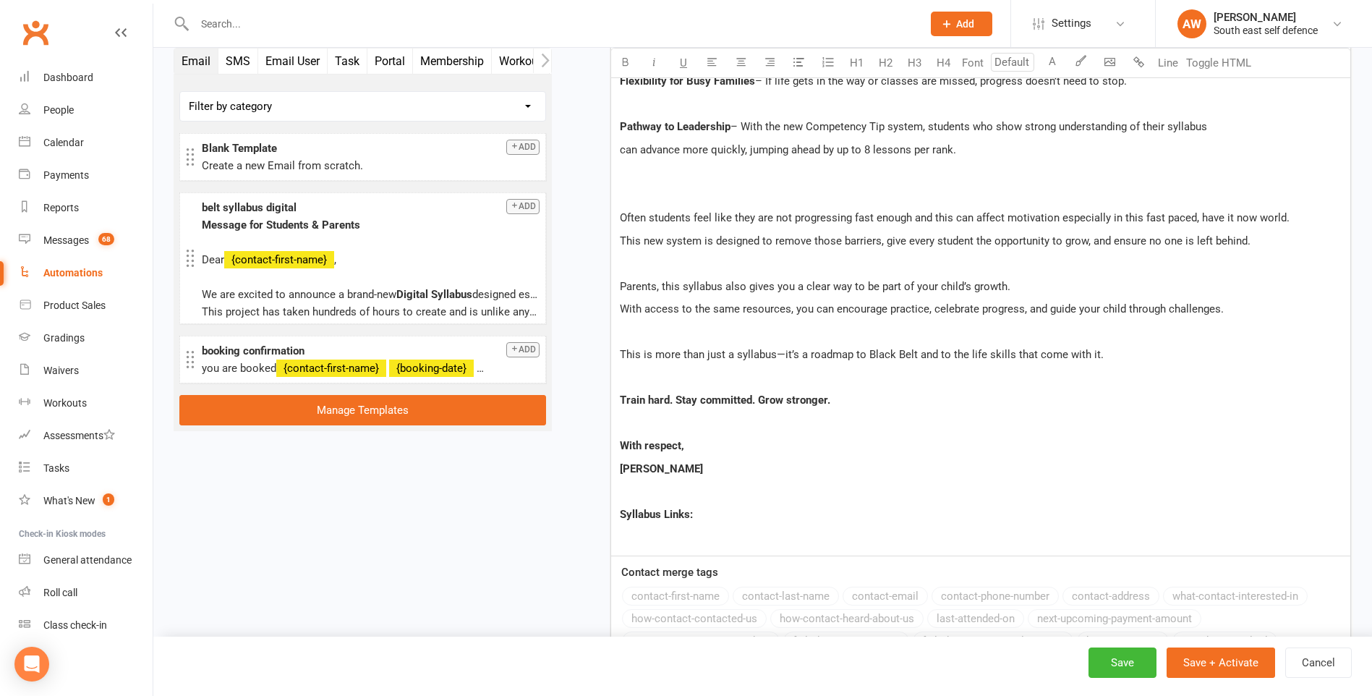
scroll to position [1312, 0]
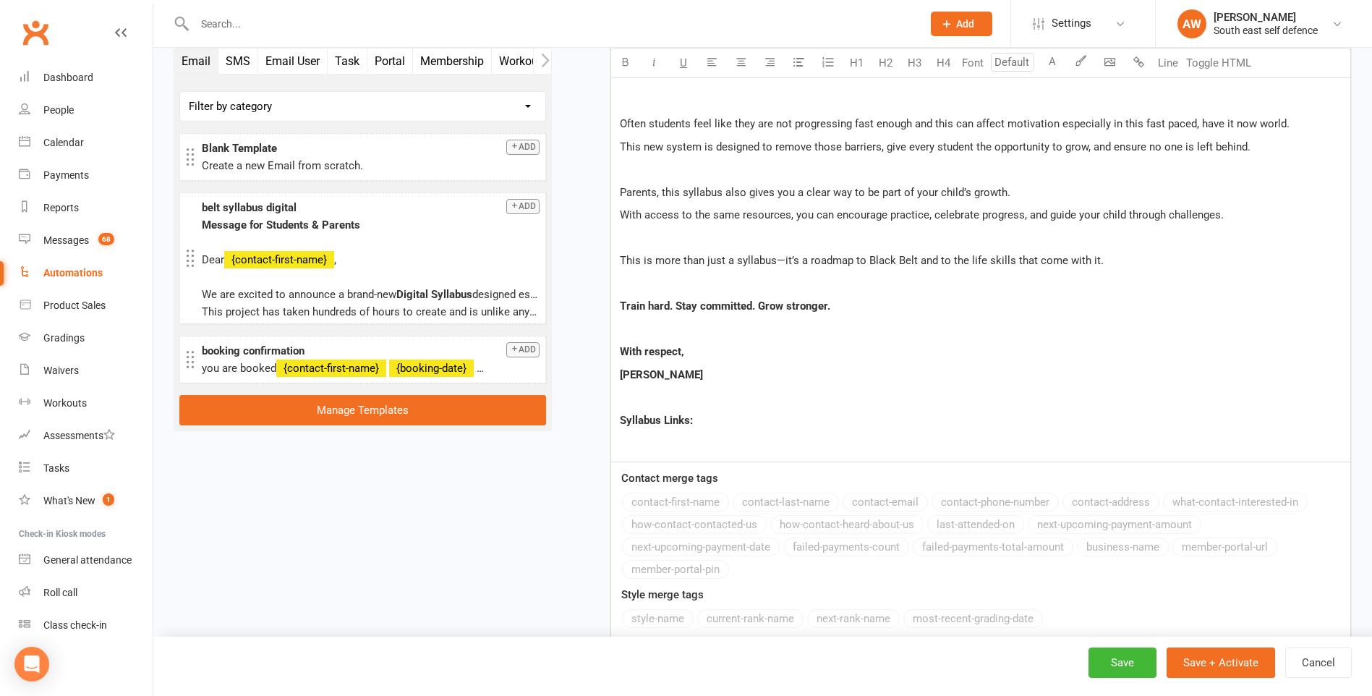
click at [657, 439] on p at bounding box center [981, 442] width 722 height 17
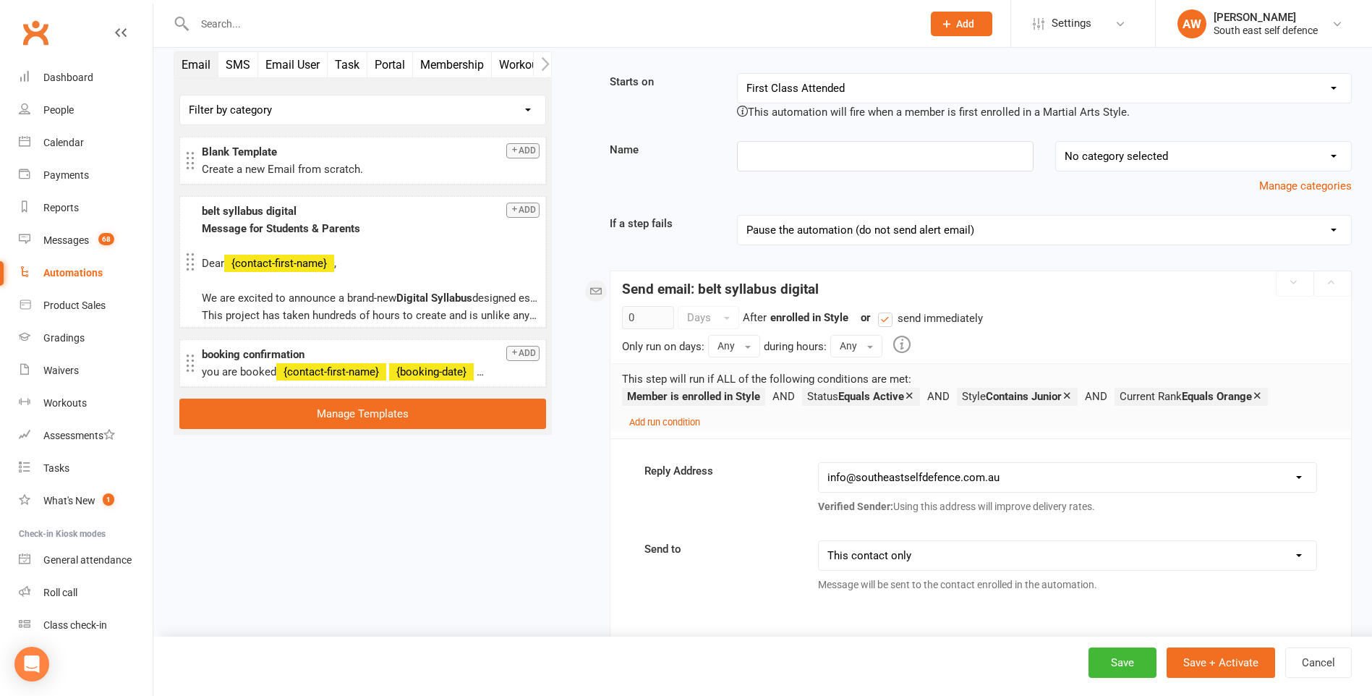
scroll to position [0, 0]
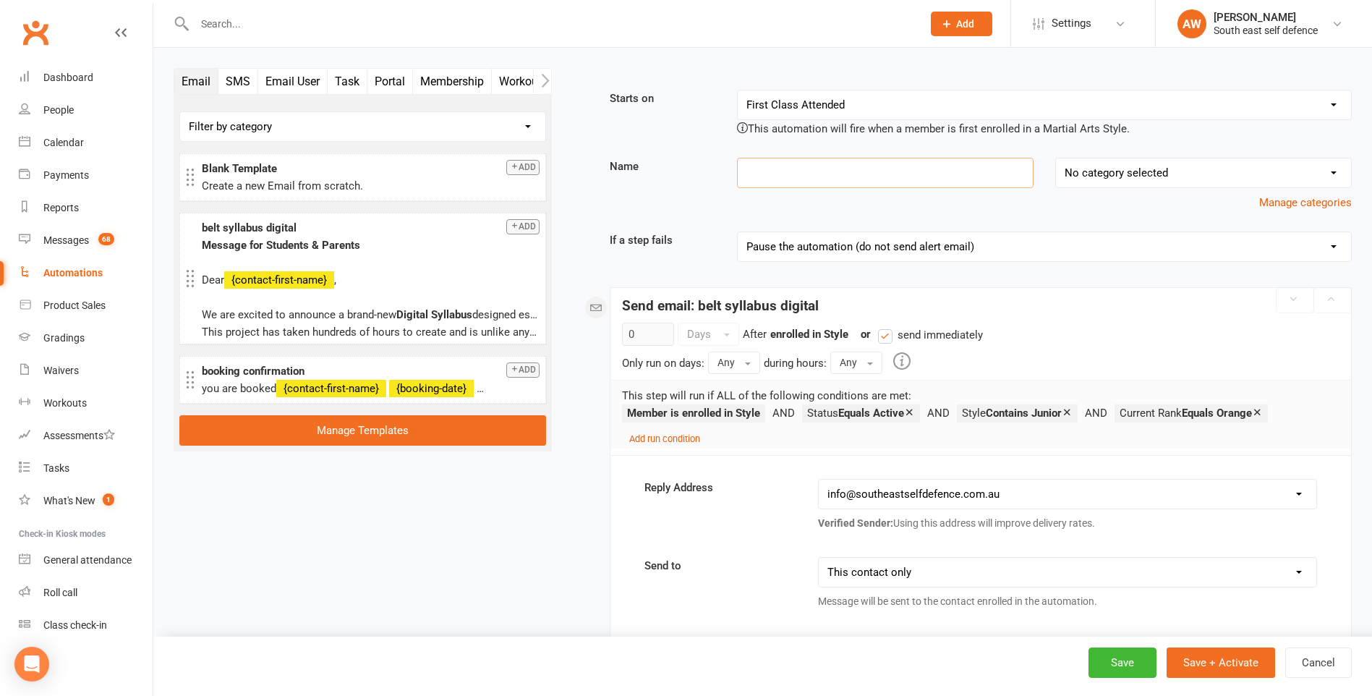
click at [841, 176] on input at bounding box center [885, 173] width 296 height 30
type input "current Orange belt"
click at [1142, 178] on select "No category selected Rank promotion congratulations Re-Activation Sequences seq…" at bounding box center [1203, 172] width 295 height 29
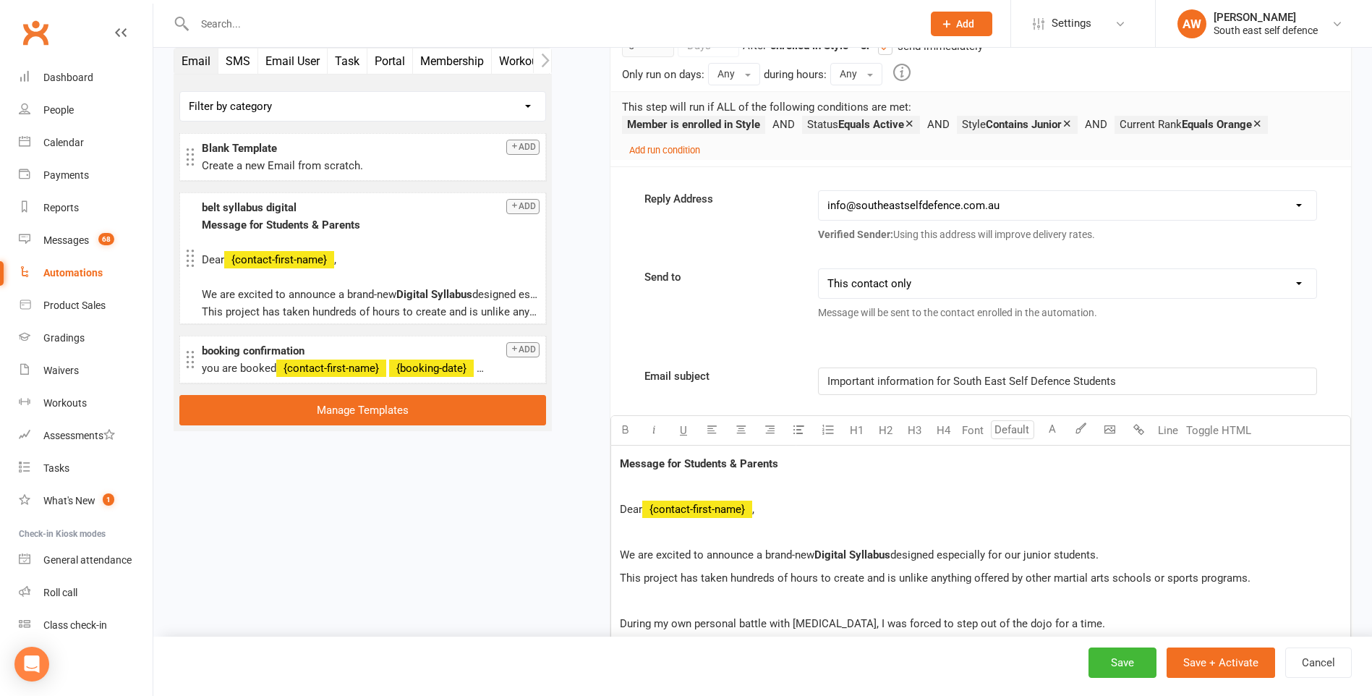
scroll to position [289, 0]
click at [1223, 665] on button "Save + Activate" at bounding box center [1220, 662] width 108 height 30
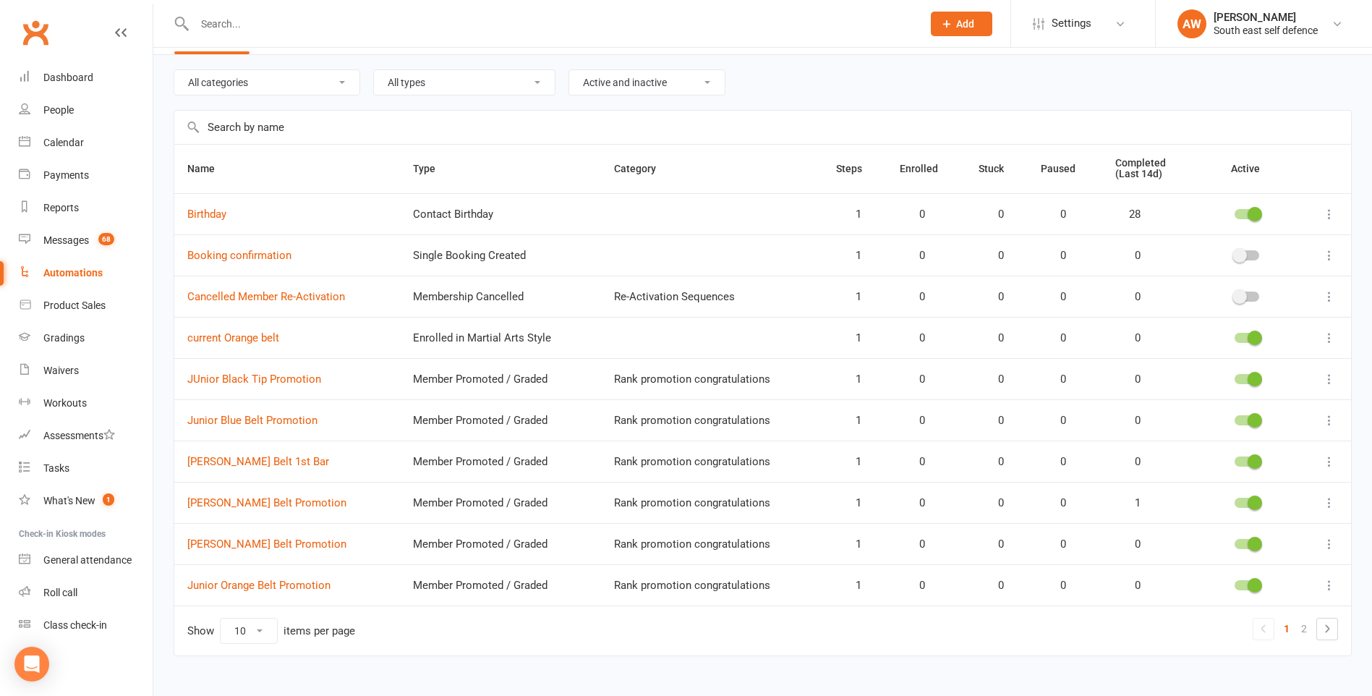
scroll to position [65, 0]
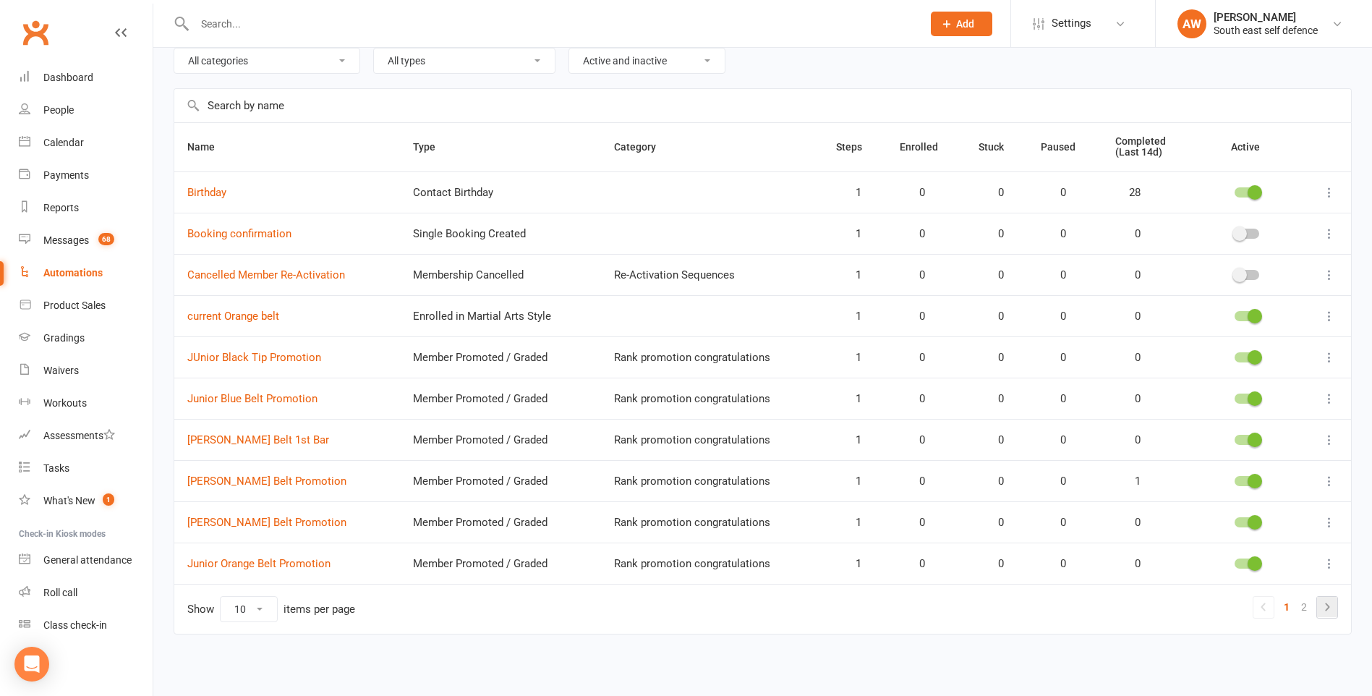
click at [1324, 607] on icon at bounding box center [1326, 606] width 17 height 17
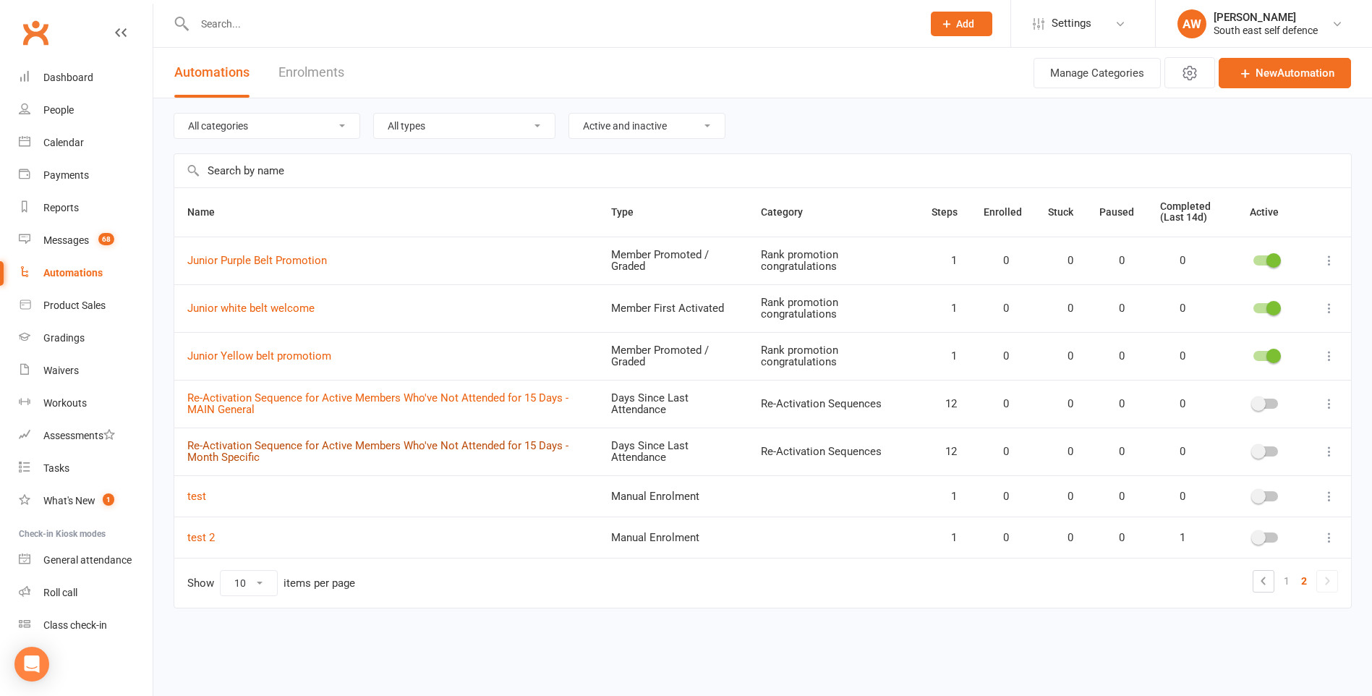
scroll to position [0, 0]
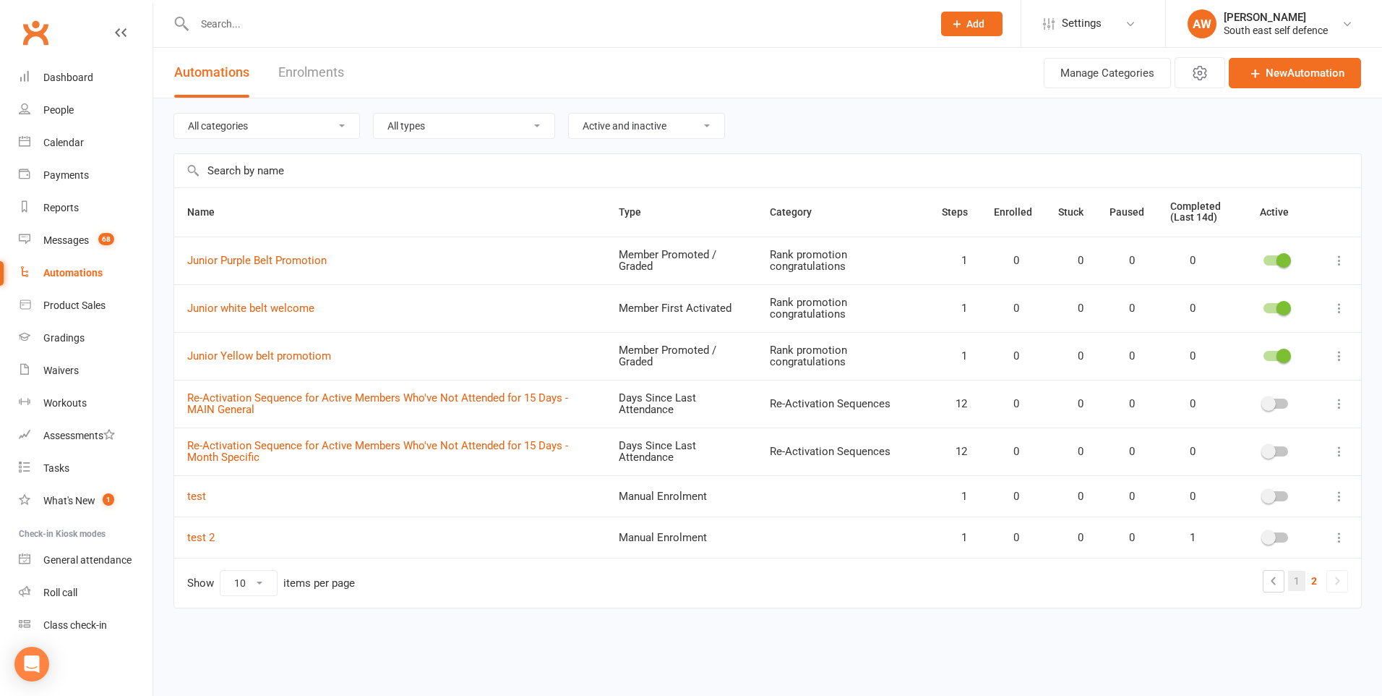
click at [1301, 580] on link "1" at bounding box center [1296, 580] width 17 height 20
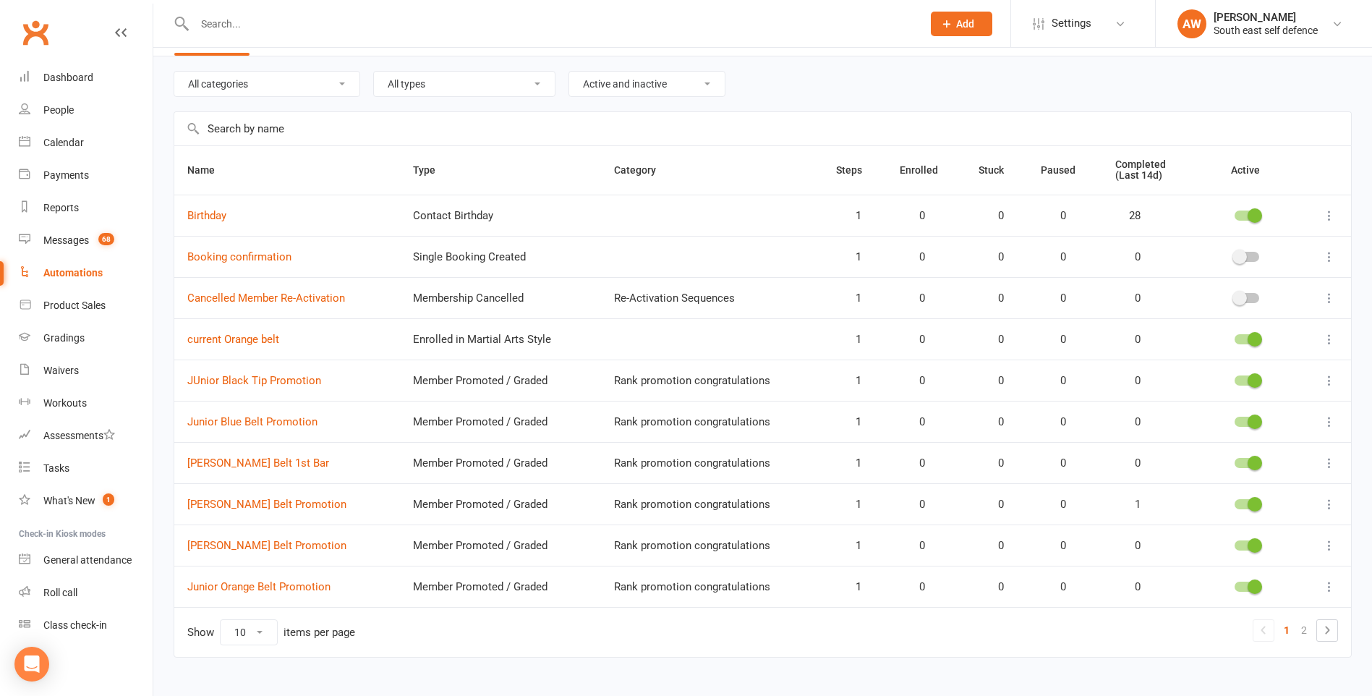
scroll to position [65, 0]
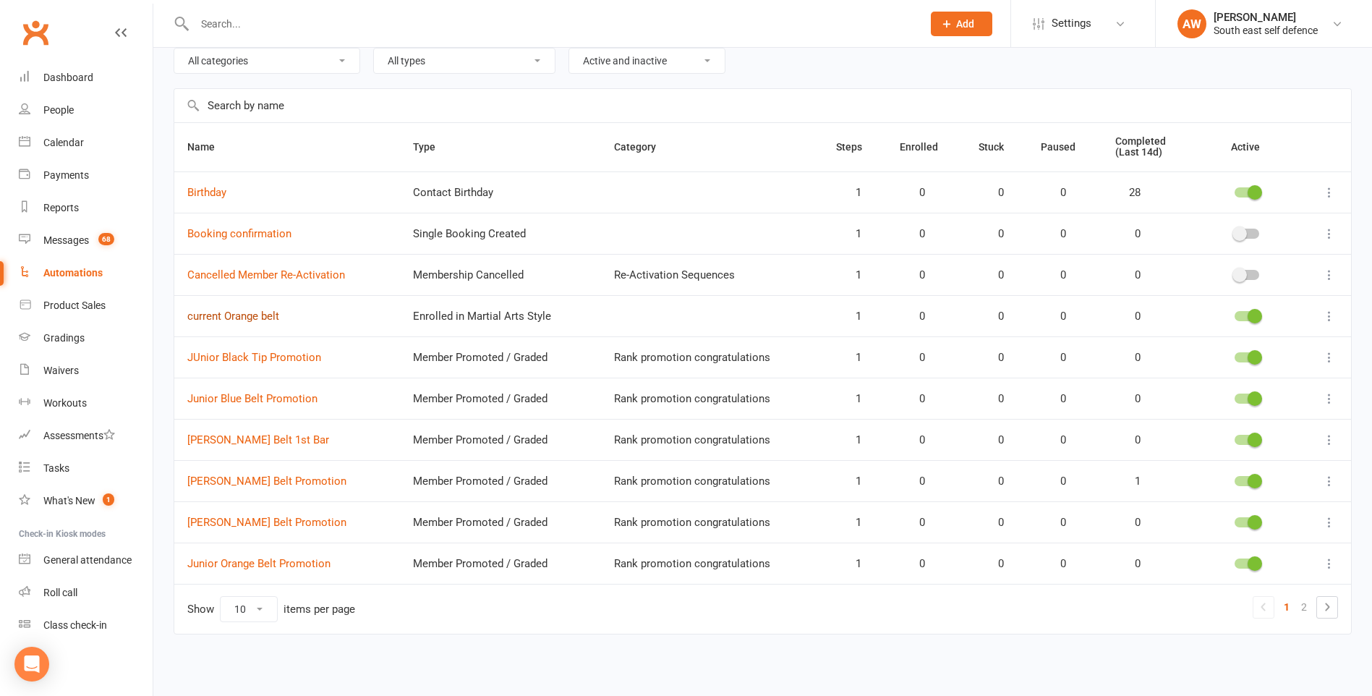
click at [246, 317] on link "current Orange belt" at bounding box center [233, 315] width 92 height 13
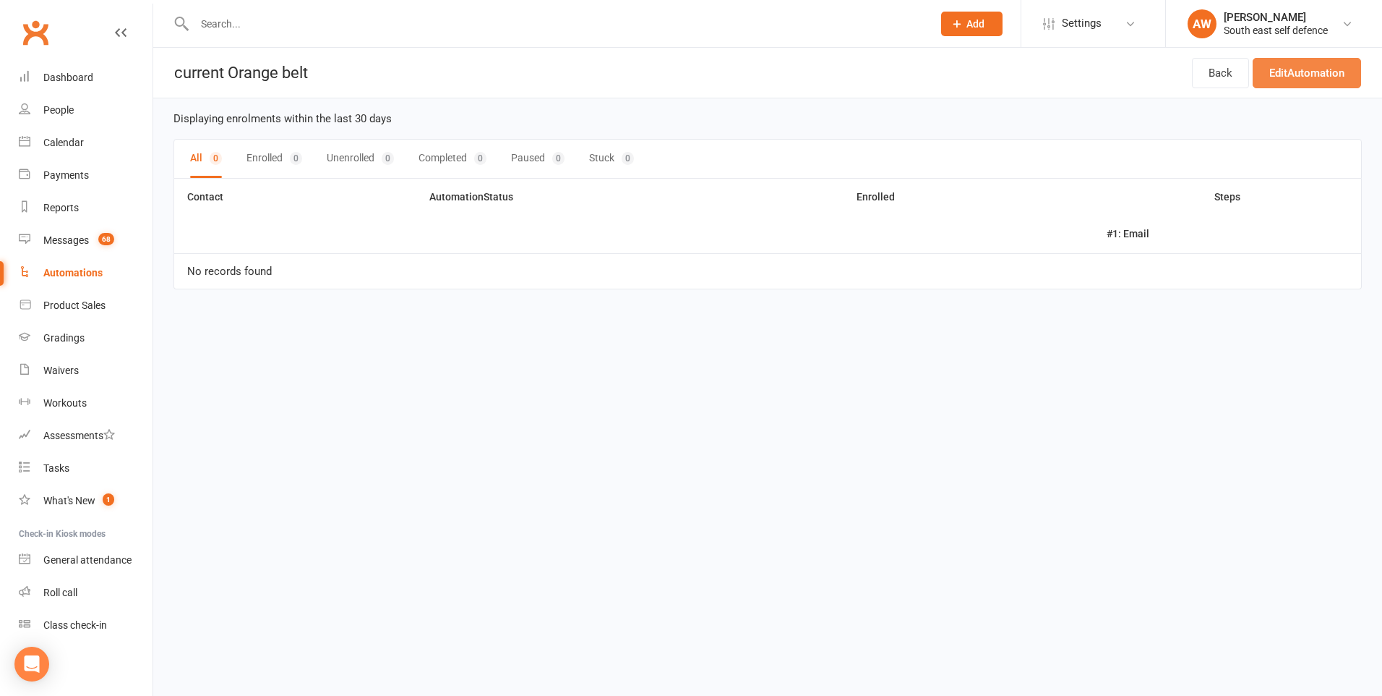
click at [1322, 76] on link "Edit Automation" at bounding box center [1307, 73] width 108 height 30
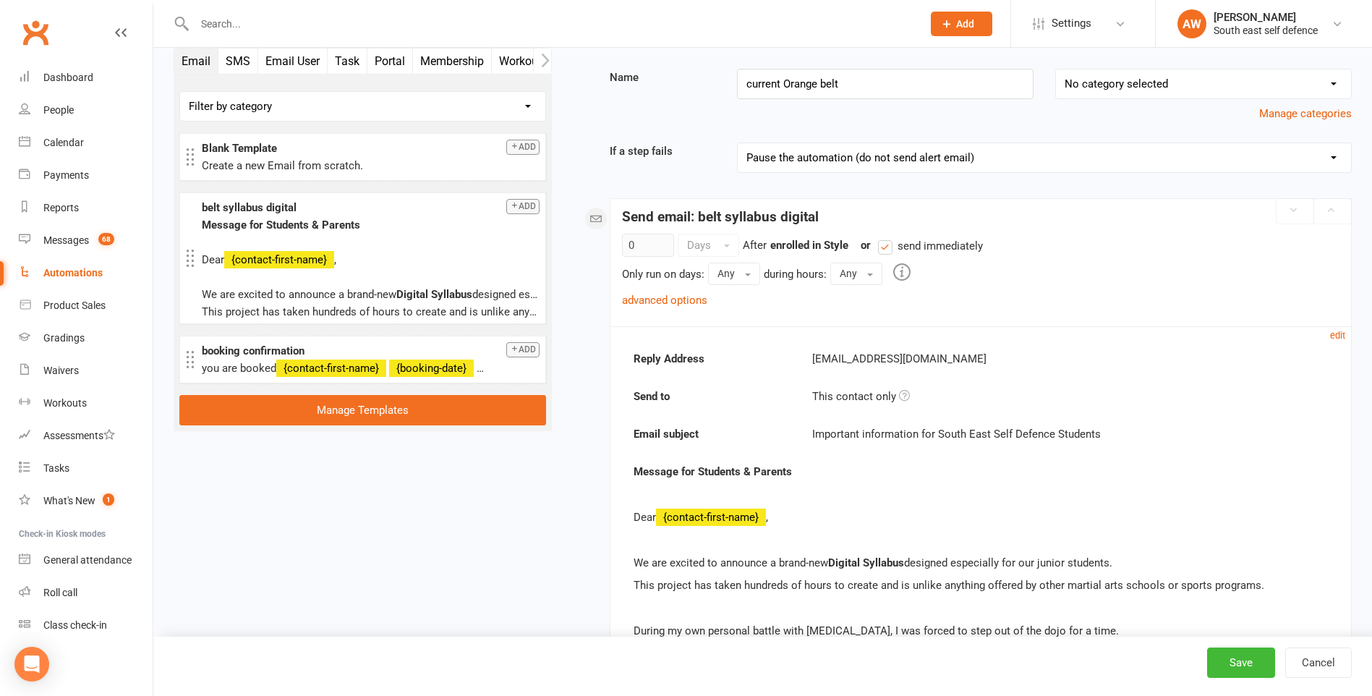
scroll to position [88, 0]
click at [1312, 660] on button "Cancel" at bounding box center [1318, 662] width 67 height 30
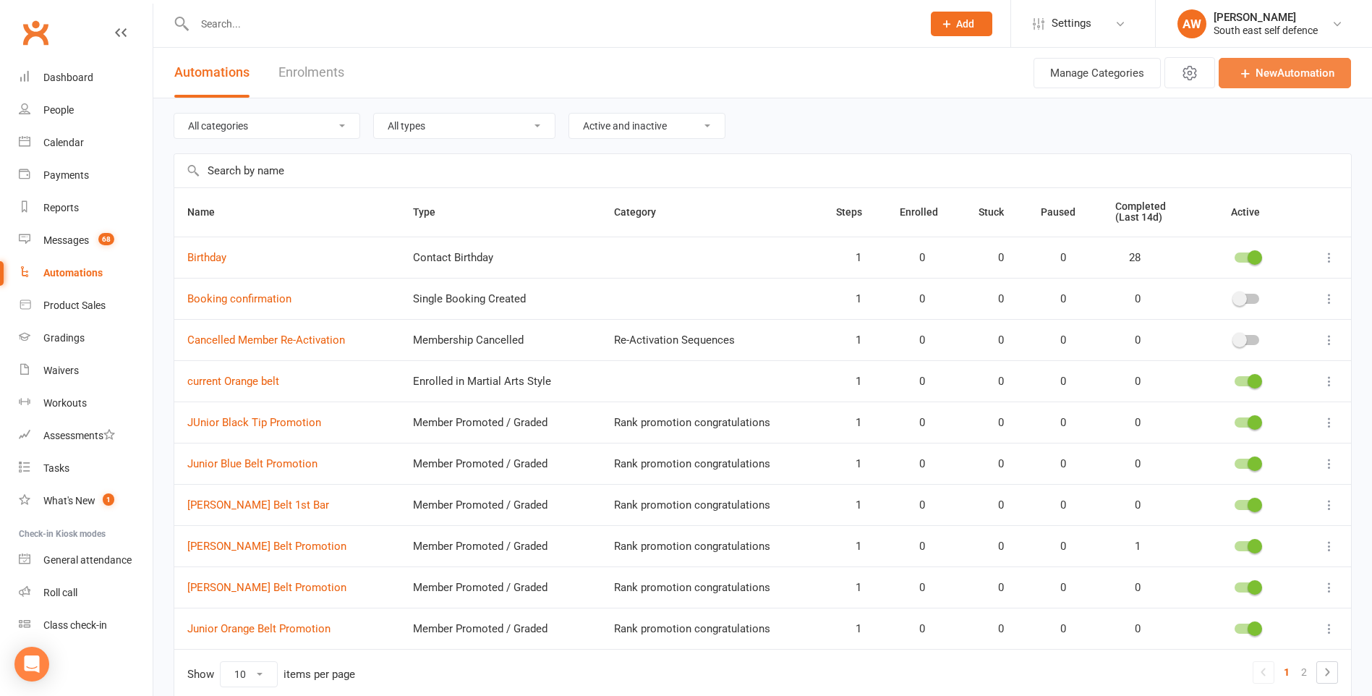
click at [1295, 69] on link "New Automation" at bounding box center [1284, 73] width 132 height 30
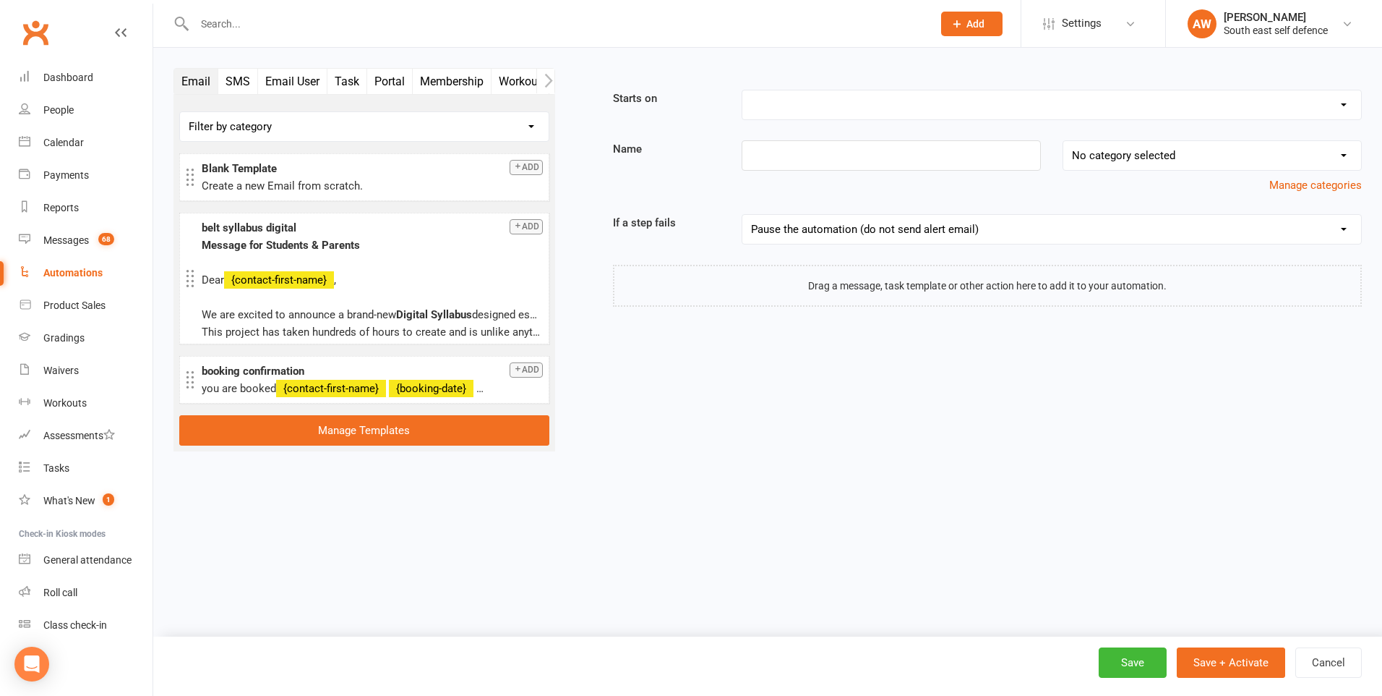
click at [961, 108] on select "Booking Cancelled Booking Due Booking Late-Cancelled Booking Marked Absent Book…" at bounding box center [1052, 104] width 619 height 29
select select "11"
click at [743, 90] on select "Booking Cancelled Booking Due Booking Late-Cancelled Booking Marked Absent Book…" at bounding box center [1052, 104] width 619 height 29
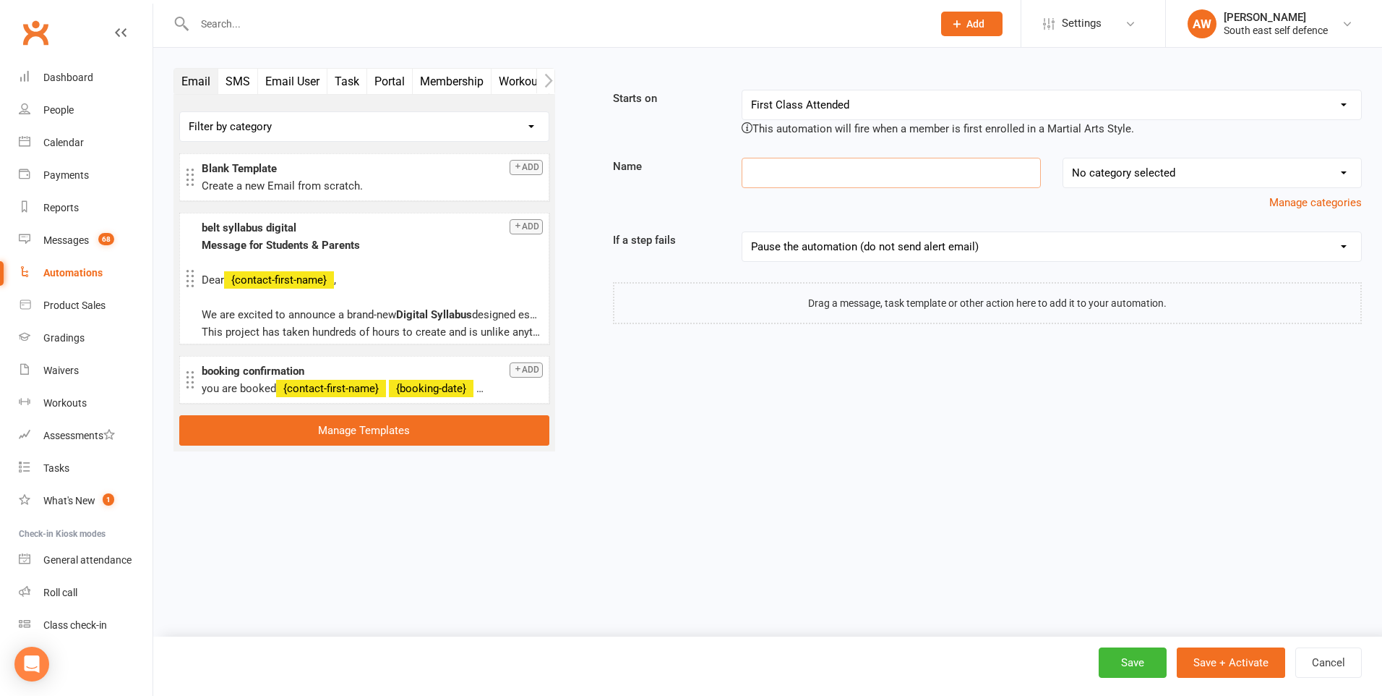
click at [803, 166] on input at bounding box center [891, 173] width 299 height 30
type input "Current GReen"
click at [531, 231] on button "Add" at bounding box center [526, 226] width 33 height 15
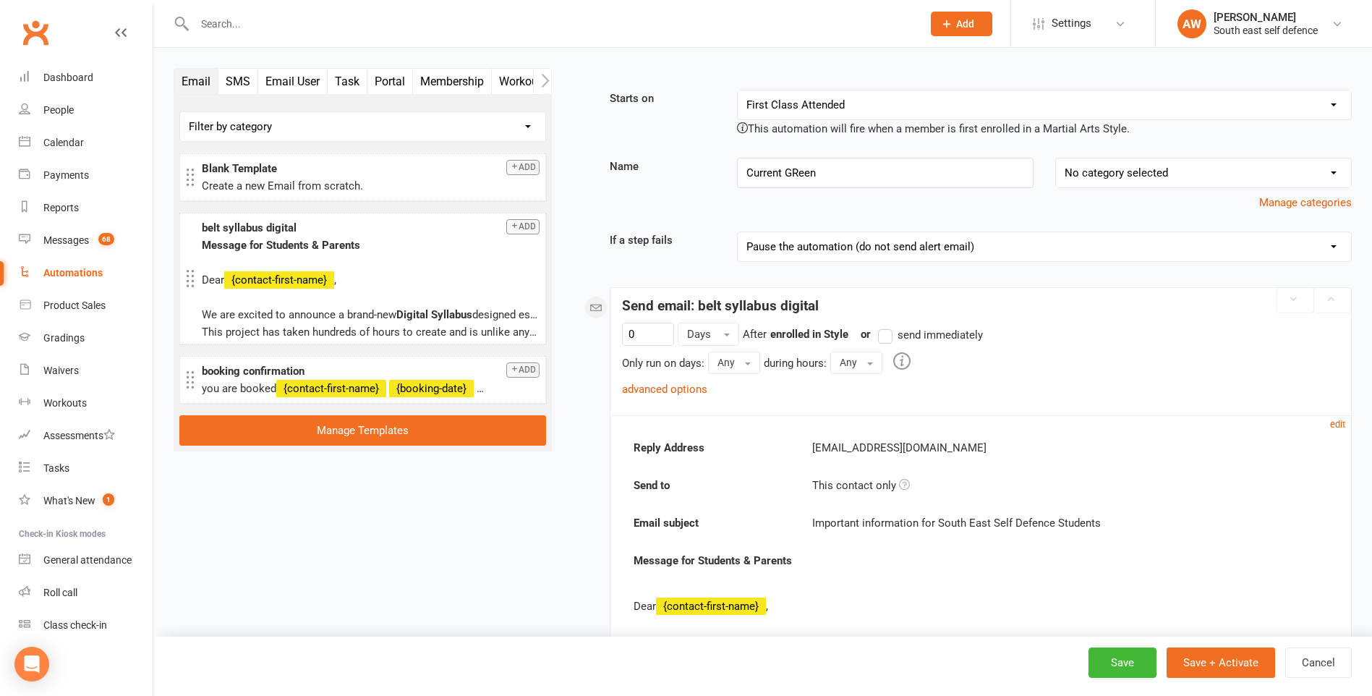
drag, startPoint x: 883, startPoint y: 338, endPoint x: 932, endPoint y: 370, distance: 58.6
click at [886, 335] on label "send immediately" at bounding box center [930, 334] width 105 height 17
click at [886, 326] on input "send immediately" at bounding box center [882, 326] width 9 height 0
click at [662, 388] on link "advanced options" at bounding box center [664, 388] width 85 height 13
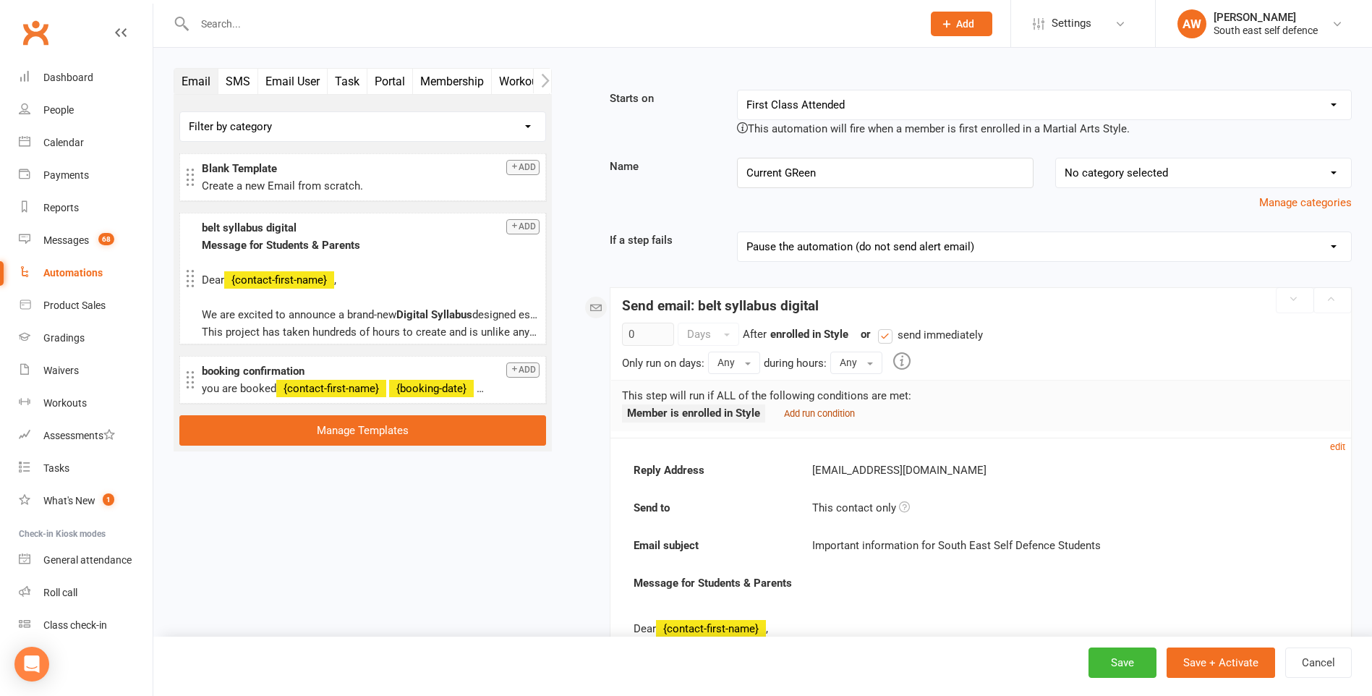
click at [805, 416] on small "Add run condition" at bounding box center [819, 413] width 71 height 11
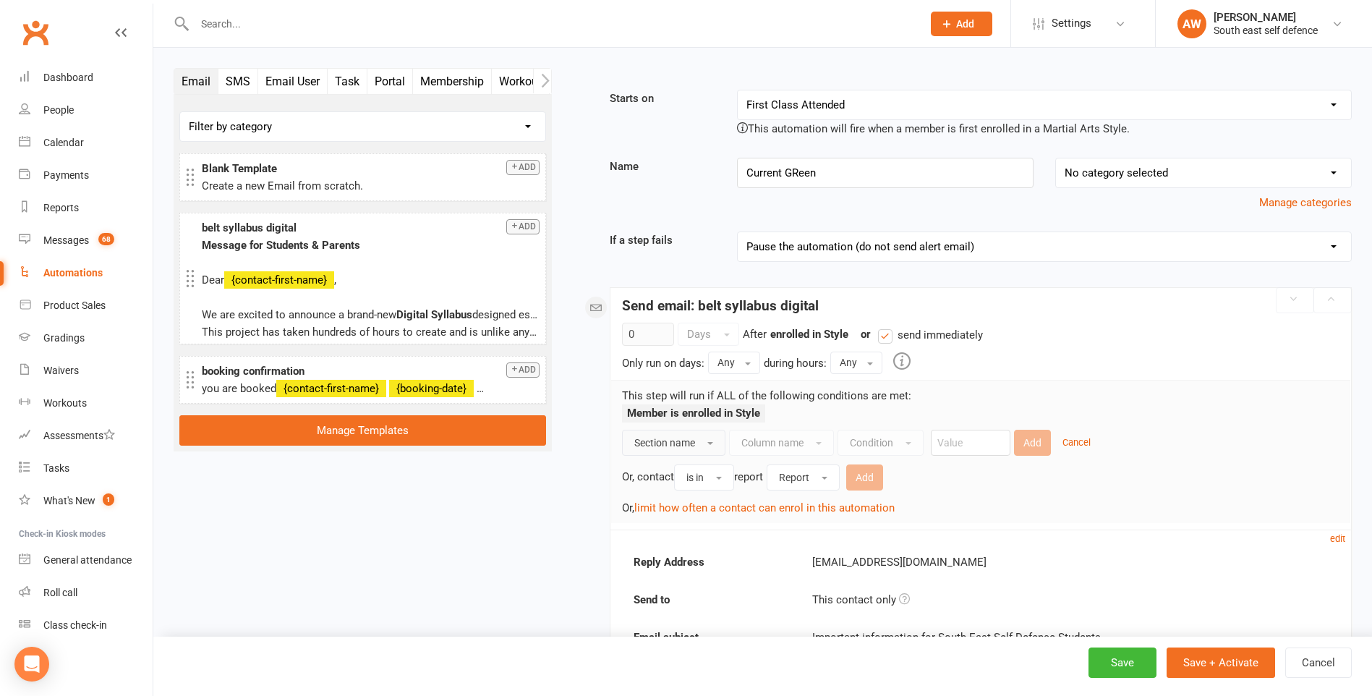
click at [698, 445] on button "Section name" at bounding box center [673, 442] width 103 height 26
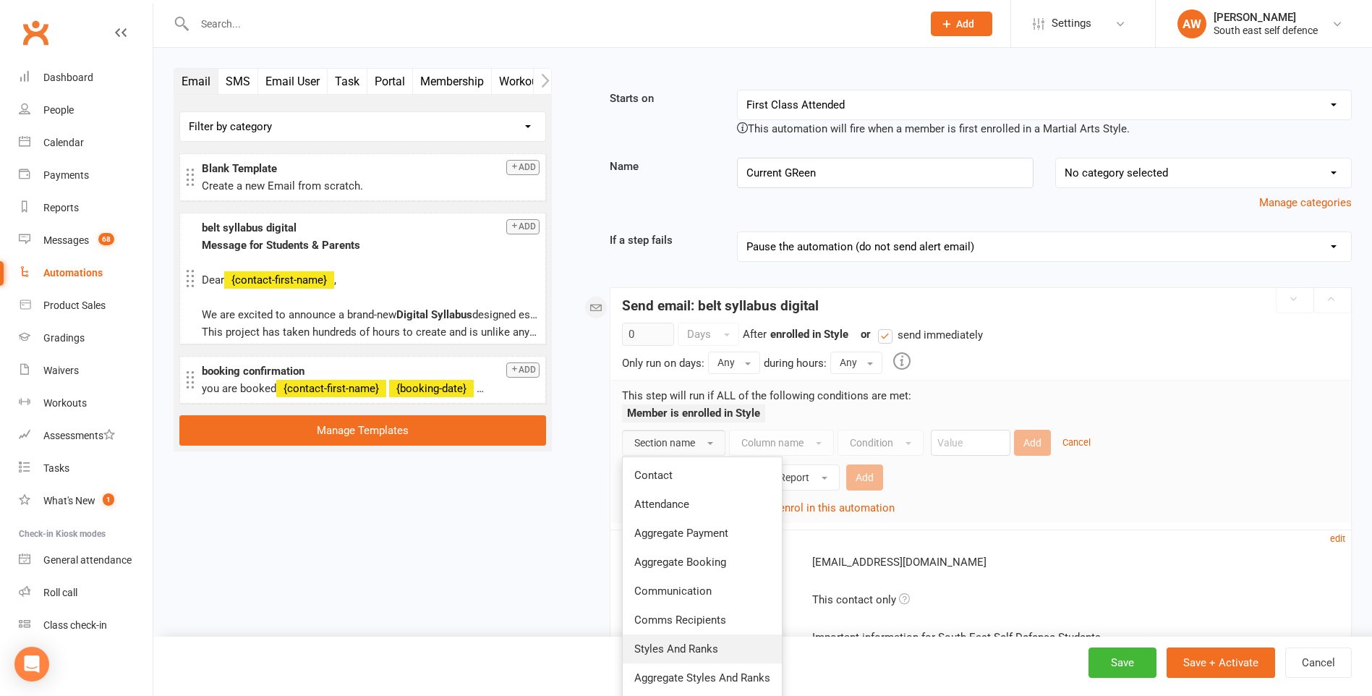
click at [697, 649] on span "Styles And Ranks" at bounding box center [676, 648] width 84 height 13
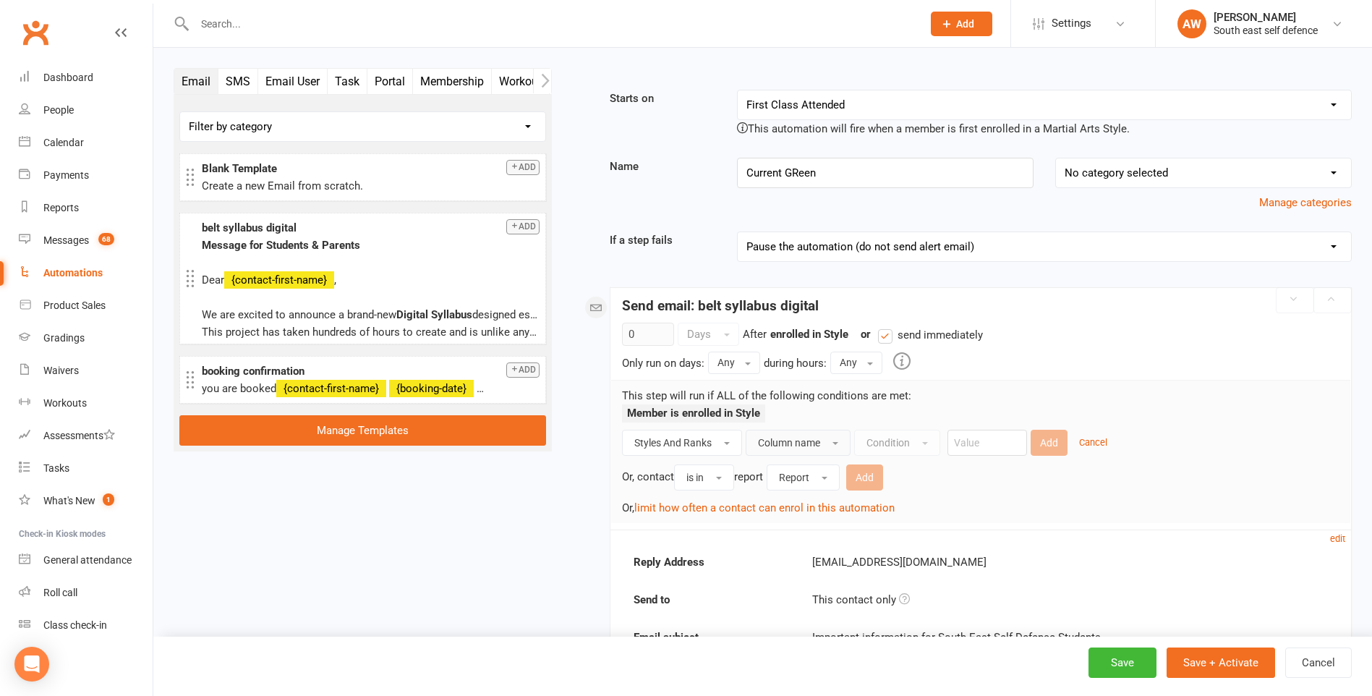
click at [833, 446] on button "Column name" at bounding box center [797, 442] width 105 height 26
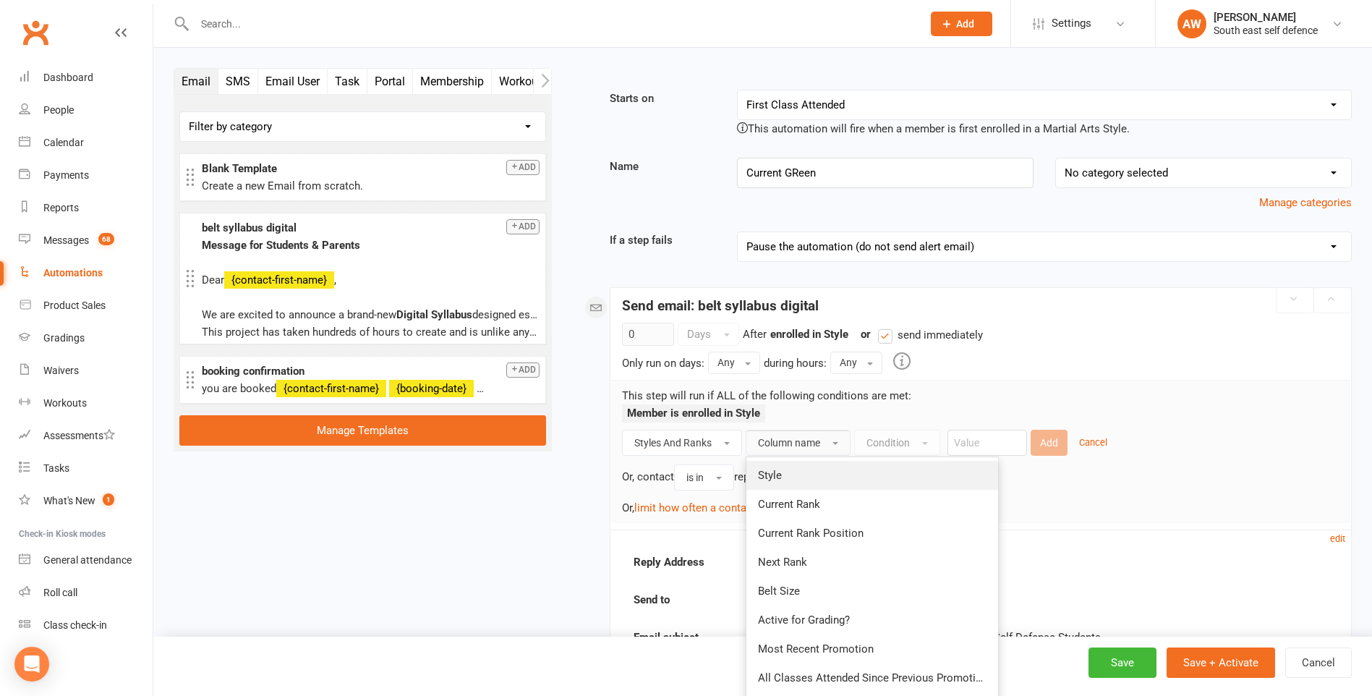
click at [790, 473] on link "Style" at bounding box center [872, 475] width 252 height 29
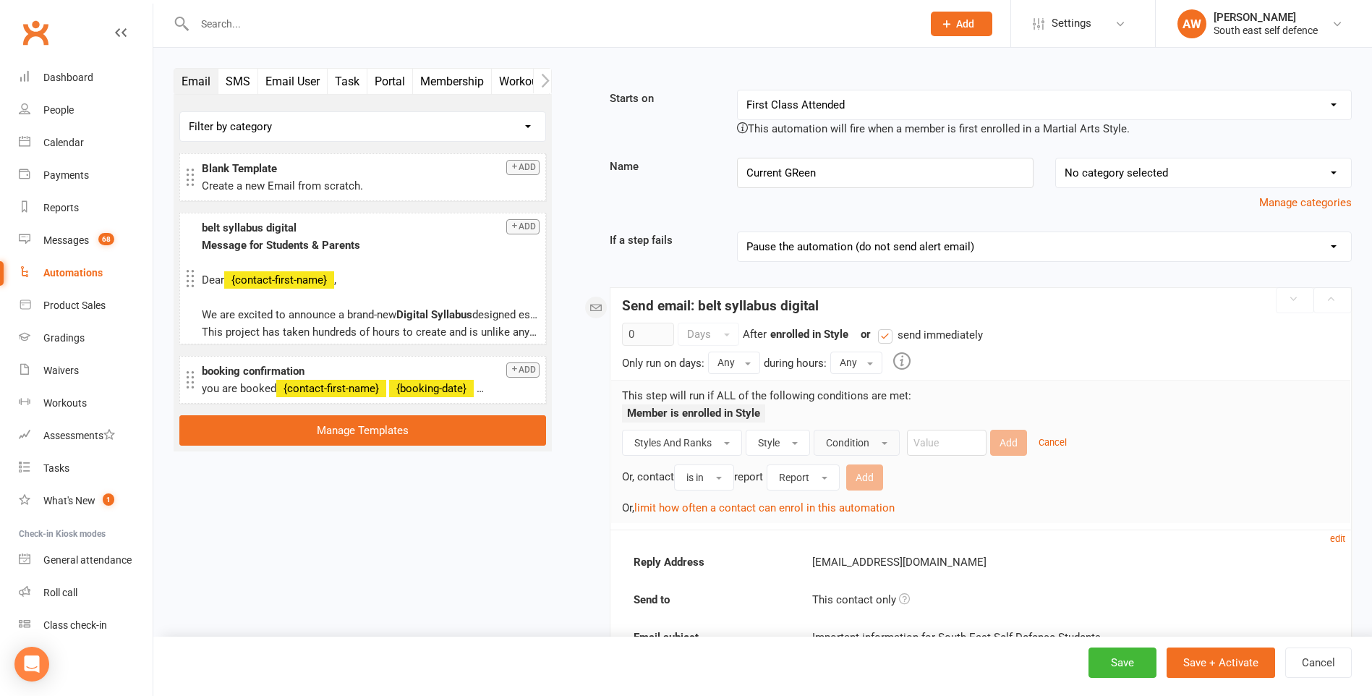
click at [868, 440] on span "Condition" at bounding box center [847, 443] width 43 height 12
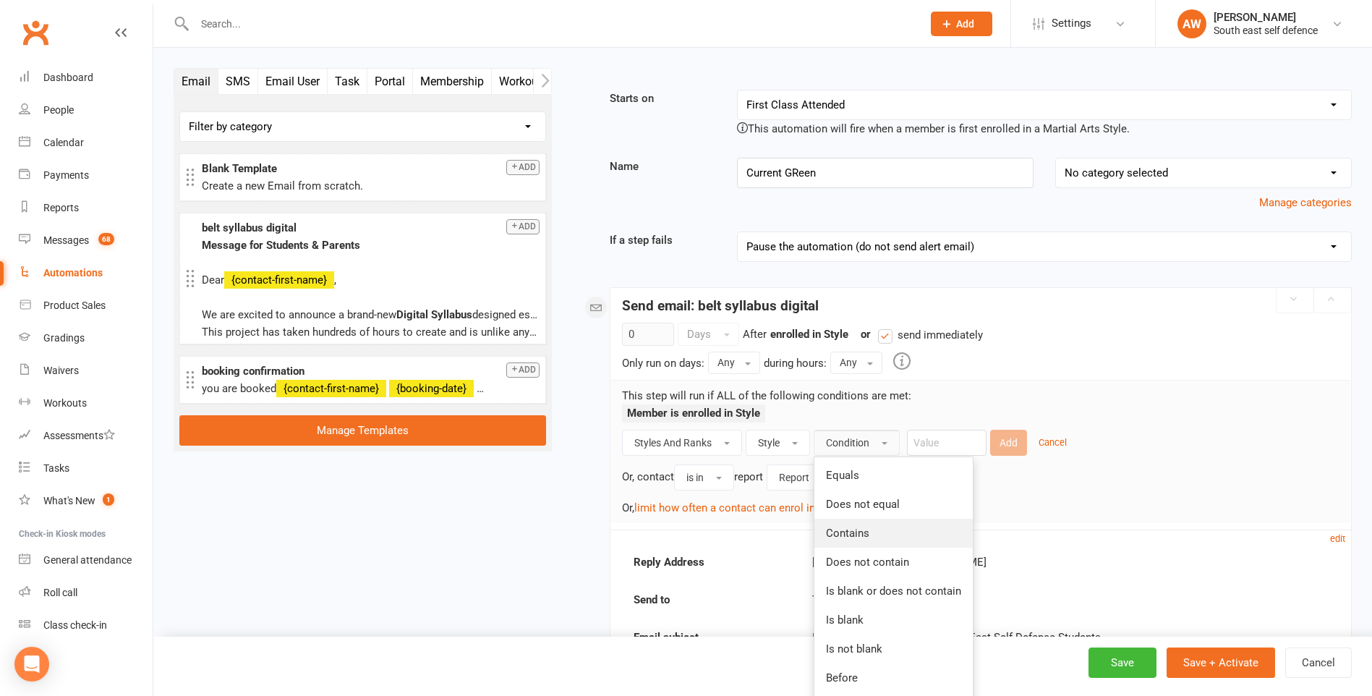
click at [857, 532] on span "Contains" at bounding box center [847, 532] width 43 height 13
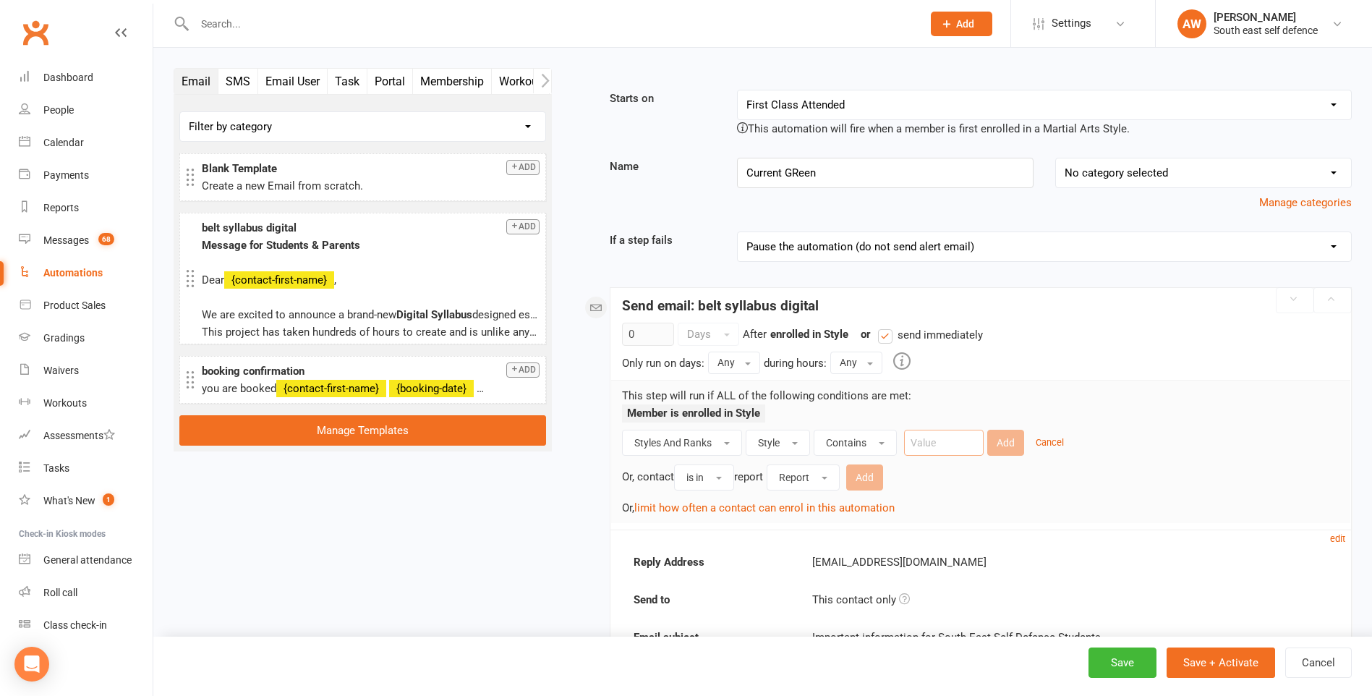
click at [928, 445] on input "text" at bounding box center [944, 442] width 80 height 26
type input "Junior"
click at [999, 443] on button "Add" at bounding box center [1005, 442] width 37 height 26
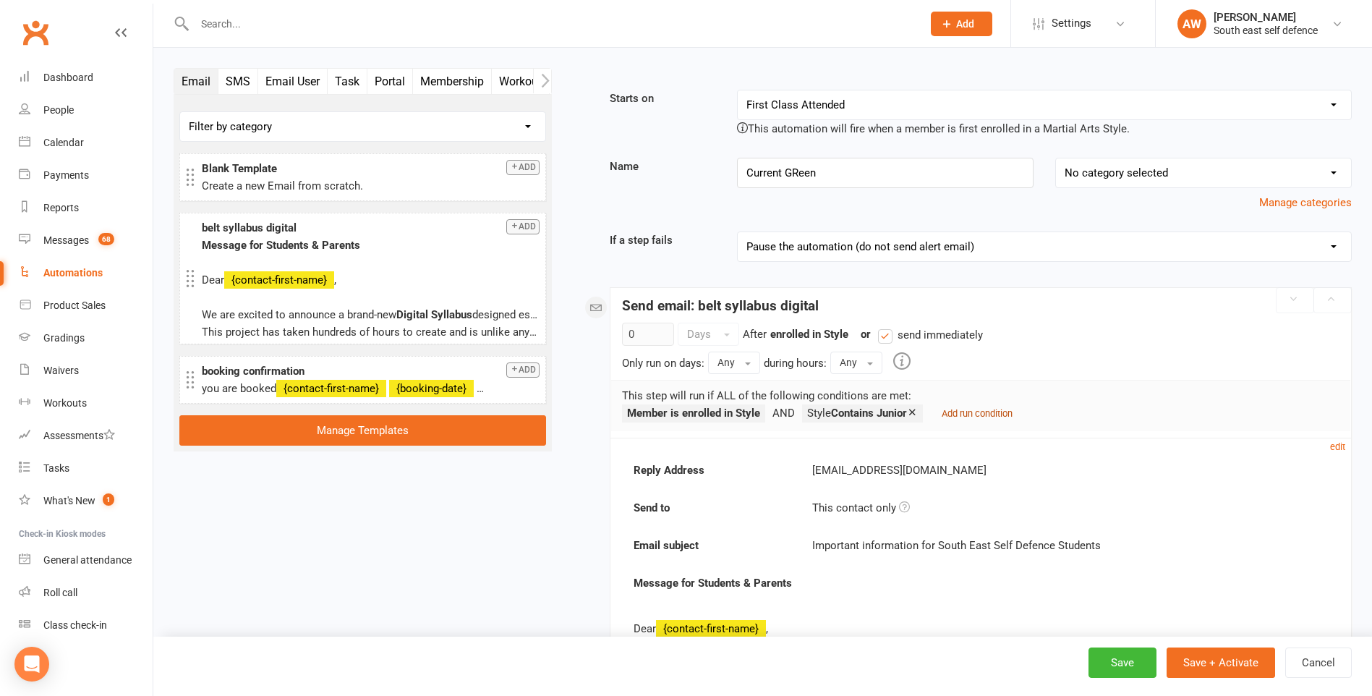
click at [993, 414] on small "Add run condition" at bounding box center [976, 413] width 71 height 11
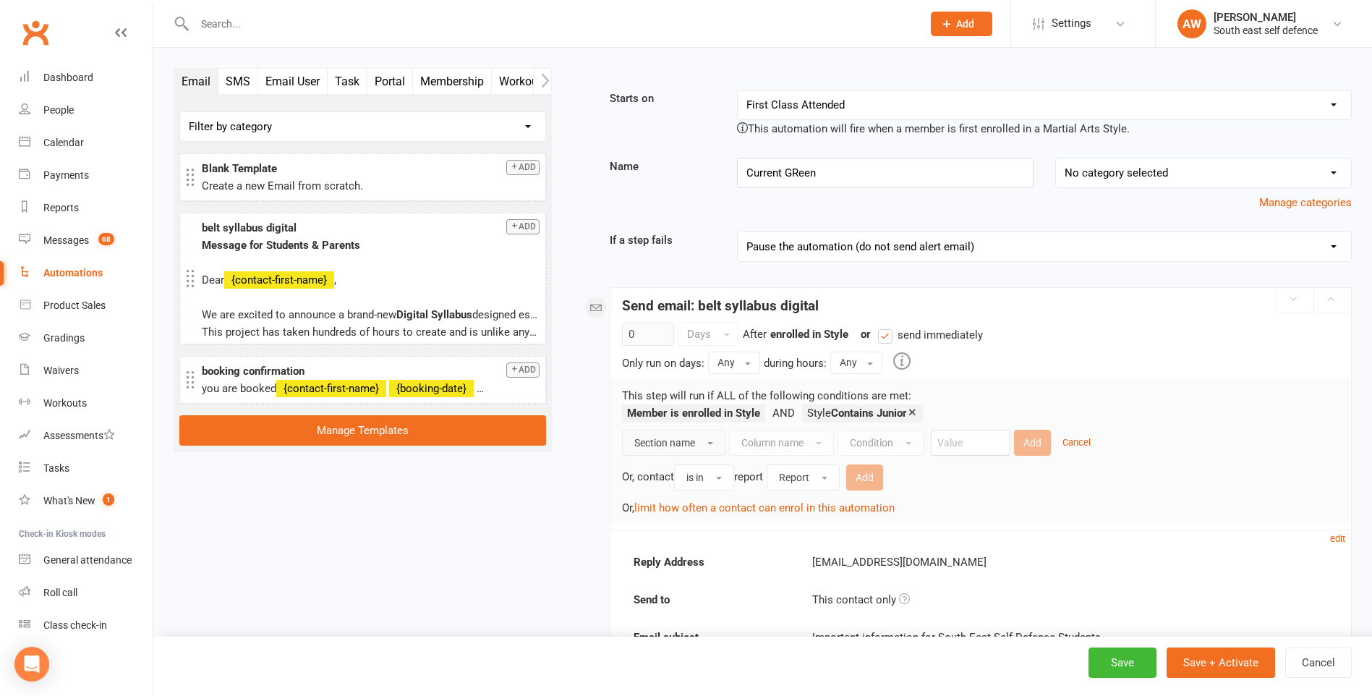
click at [672, 445] on span "Section name" at bounding box center [664, 443] width 61 height 12
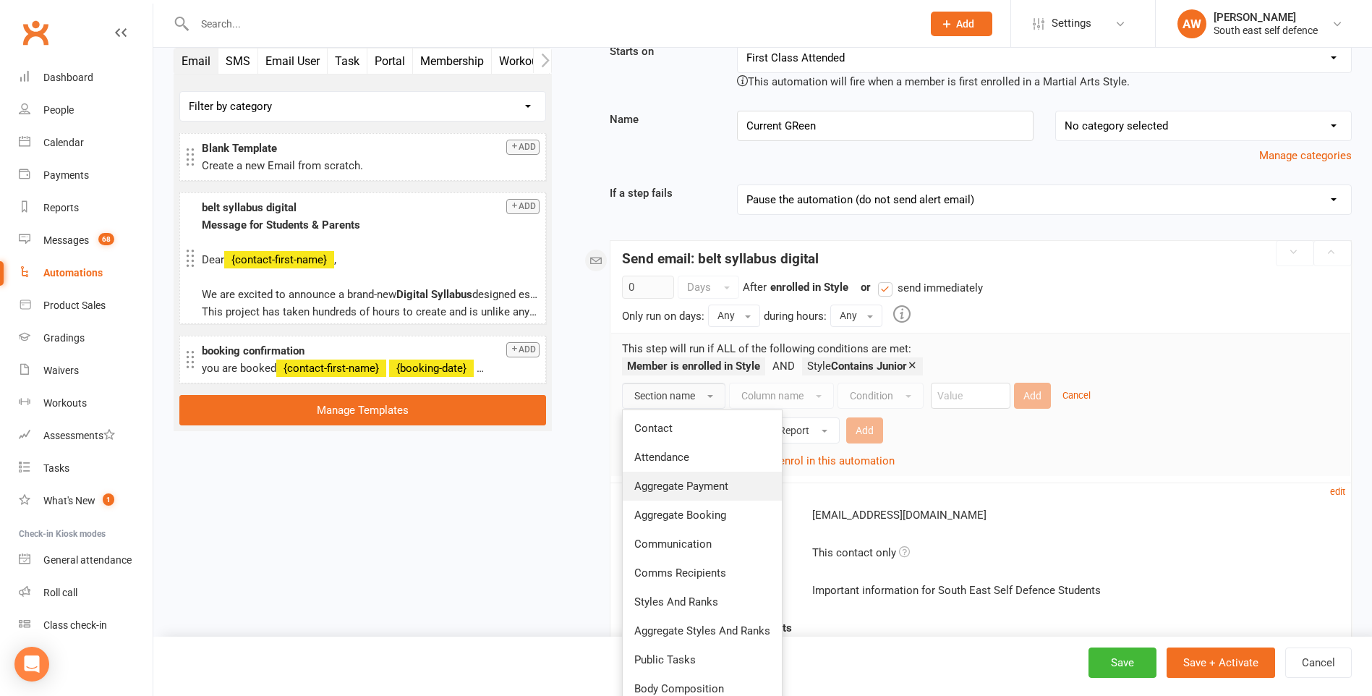
scroll to position [72, 0]
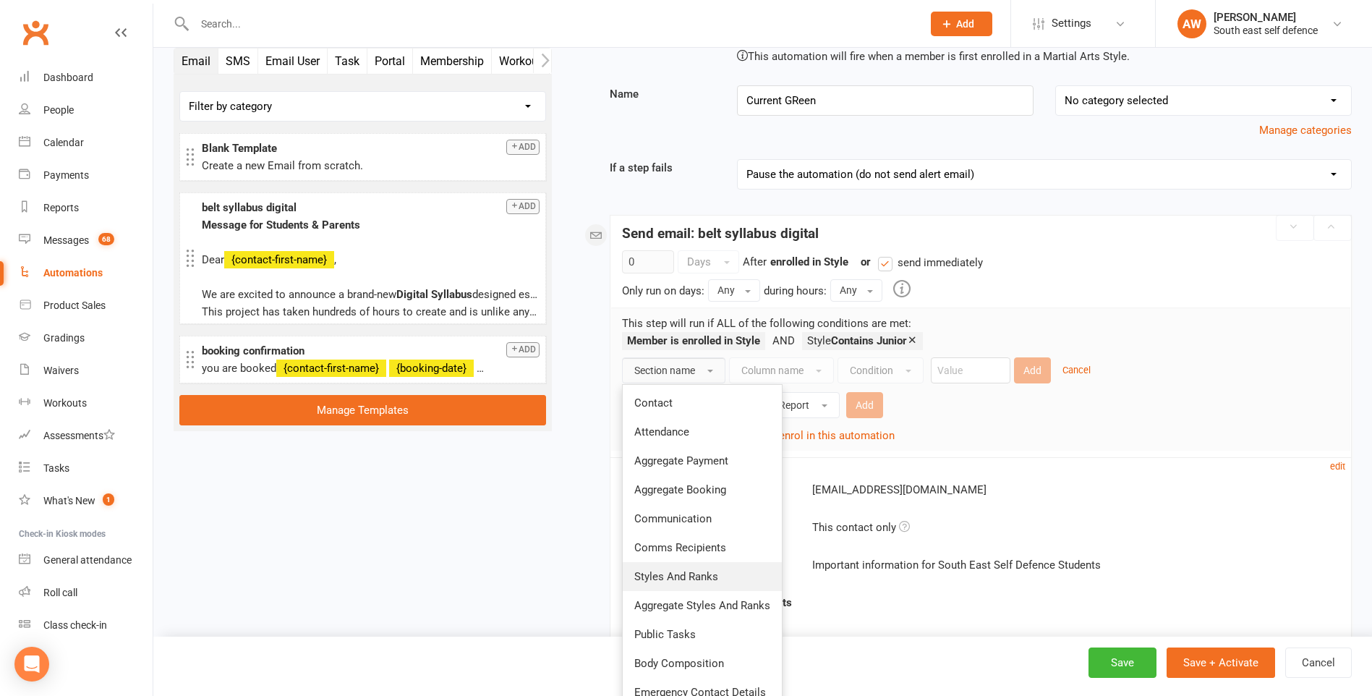
drag, startPoint x: 686, startPoint y: 576, endPoint x: 712, endPoint y: 574, distance: 26.1
click at [686, 578] on span "Styles And Ranks" at bounding box center [676, 576] width 84 height 13
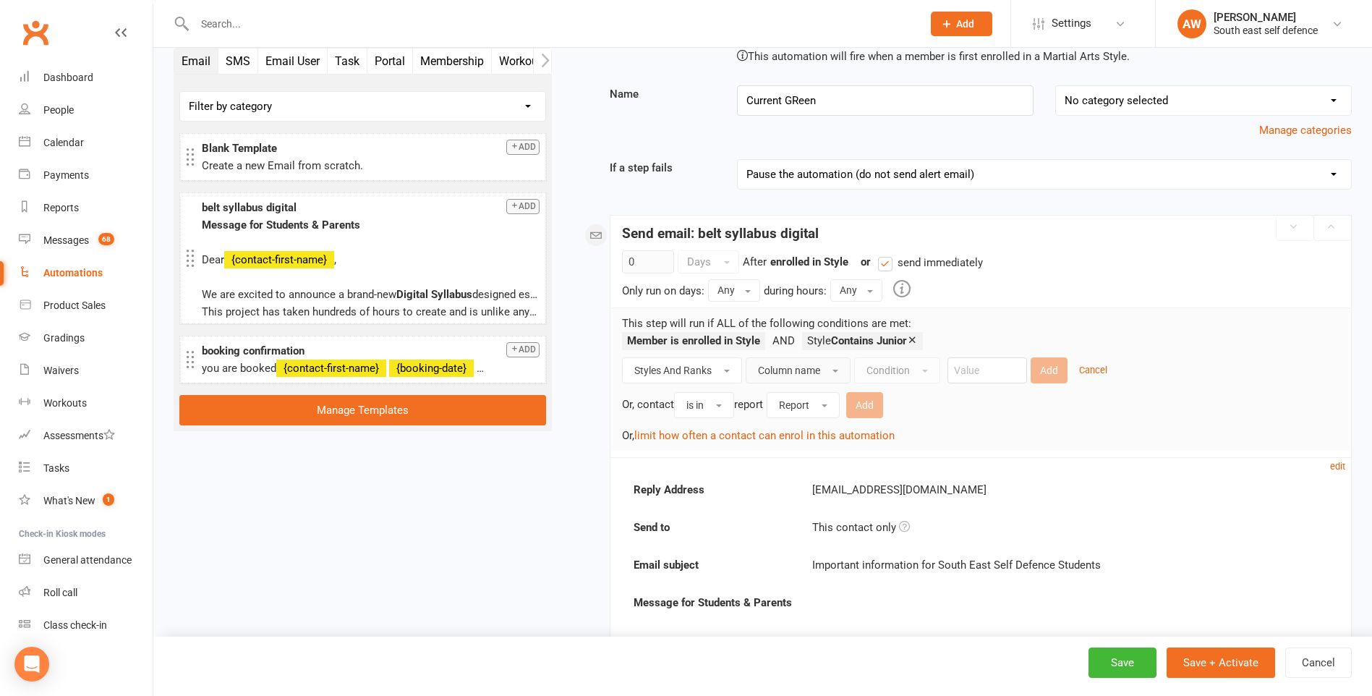
click at [811, 369] on span "Column name" at bounding box center [789, 370] width 62 height 12
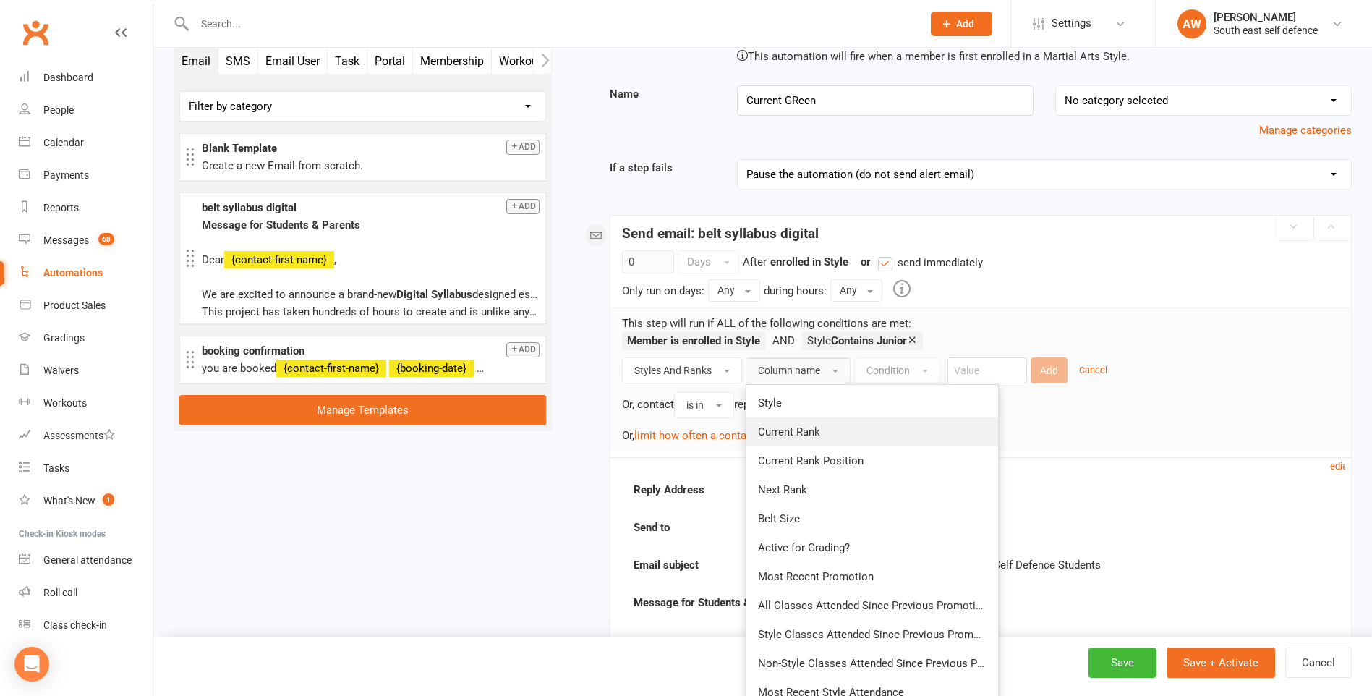
click at [788, 431] on span "Current Rank" at bounding box center [789, 431] width 62 height 13
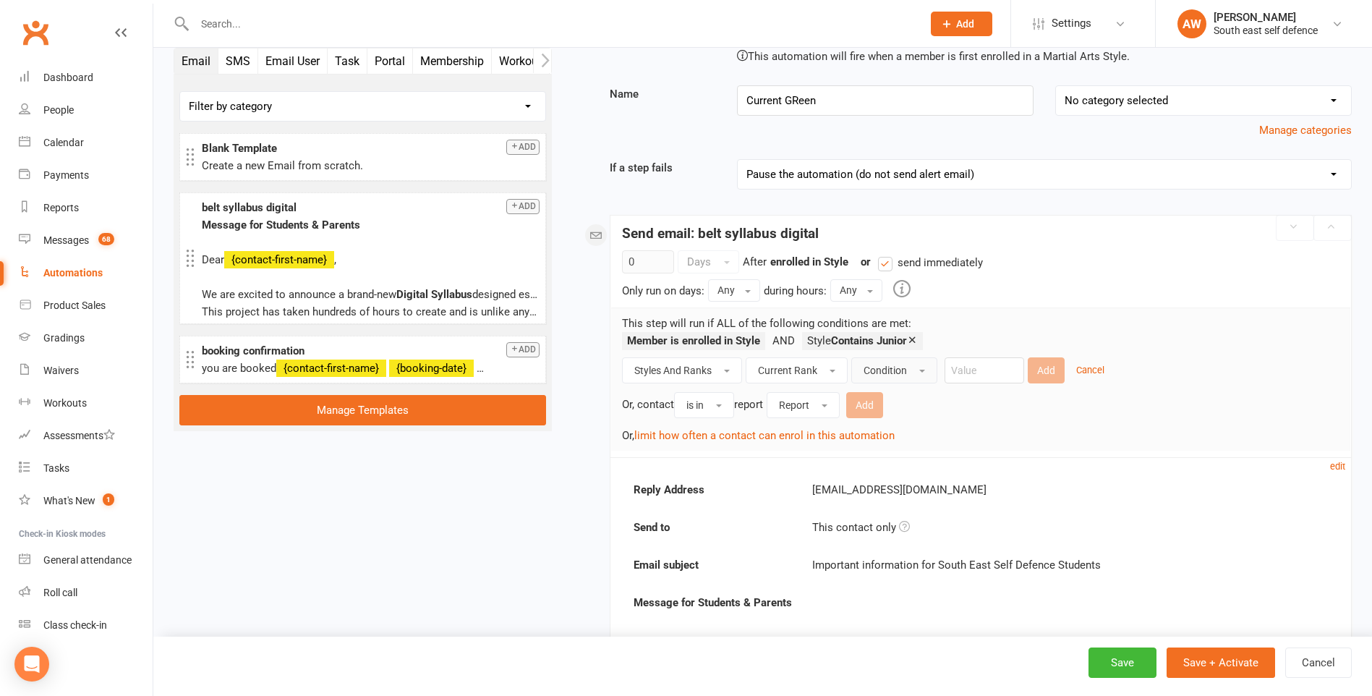
click at [895, 369] on span "Condition" at bounding box center [884, 370] width 43 height 12
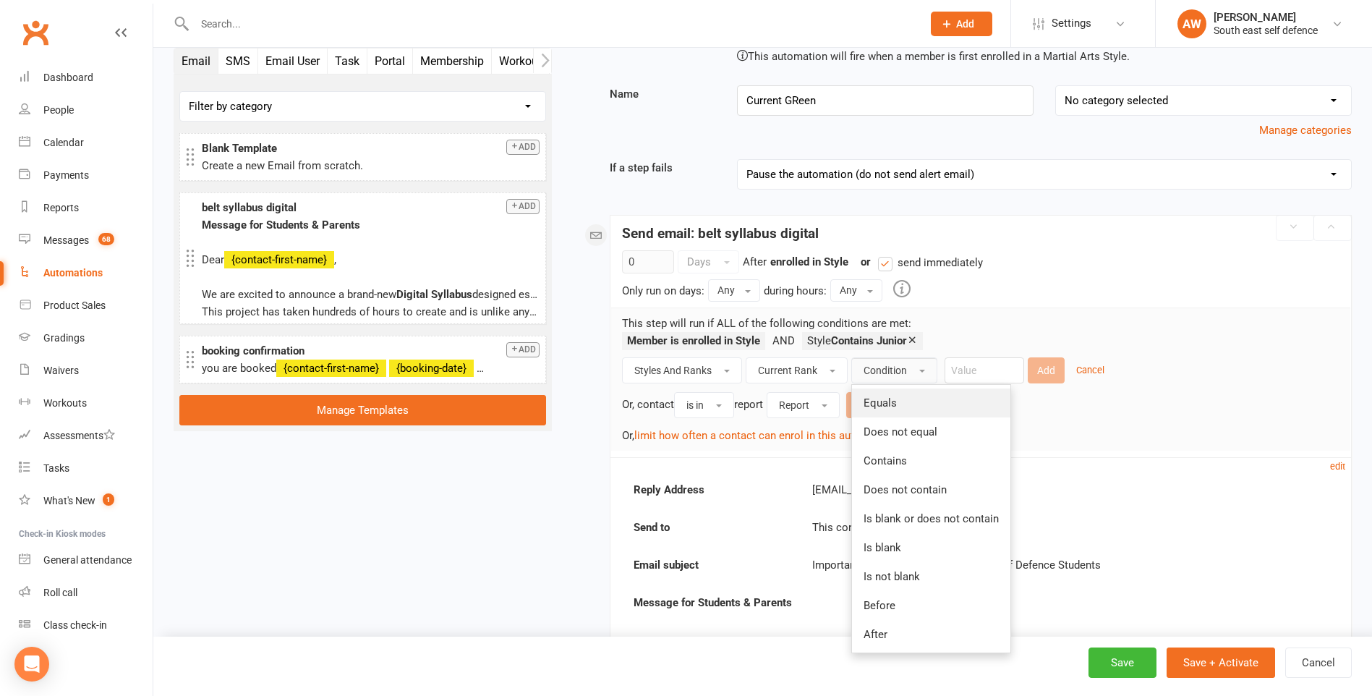
click at [890, 398] on span "Equals" at bounding box center [879, 402] width 33 height 13
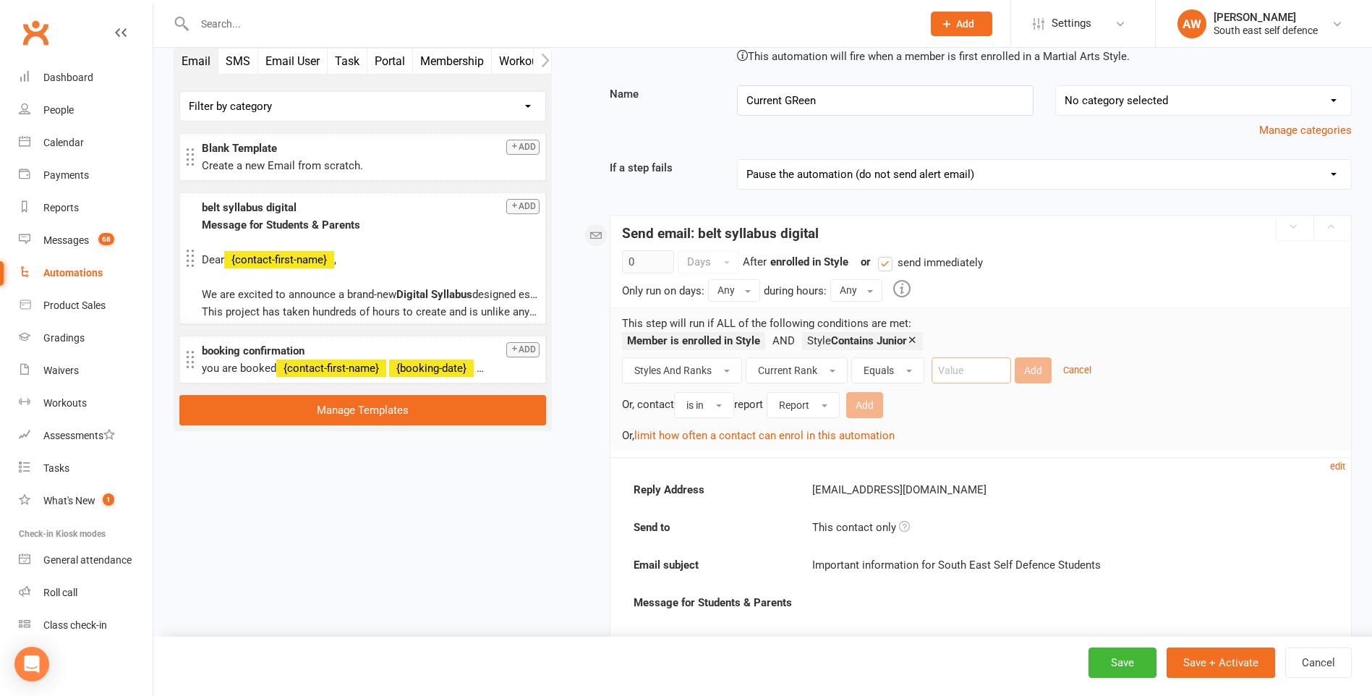
click at [967, 372] on input "text" at bounding box center [971, 370] width 80 height 26
type input "Green"
click at [1040, 369] on button "Add" at bounding box center [1032, 370] width 37 height 26
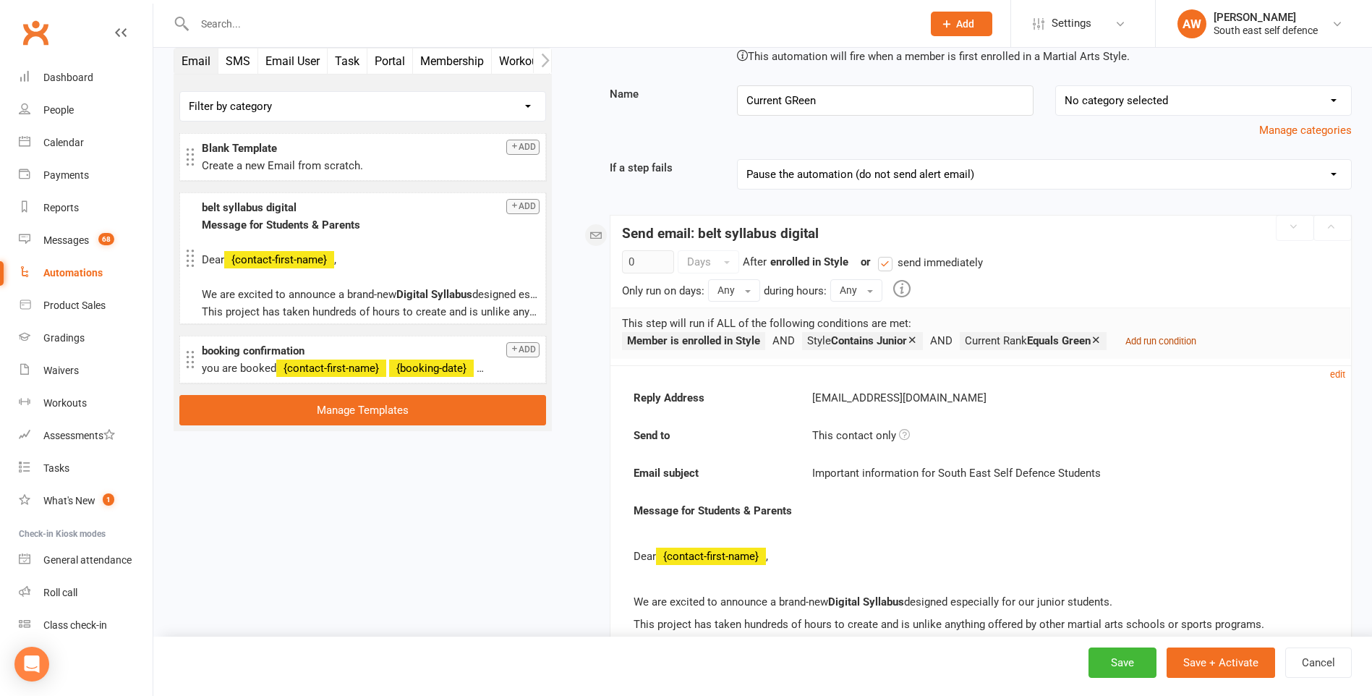
click at [1179, 341] on small "Add run condition" at bounding box center [1160, 340] width 71 height 11
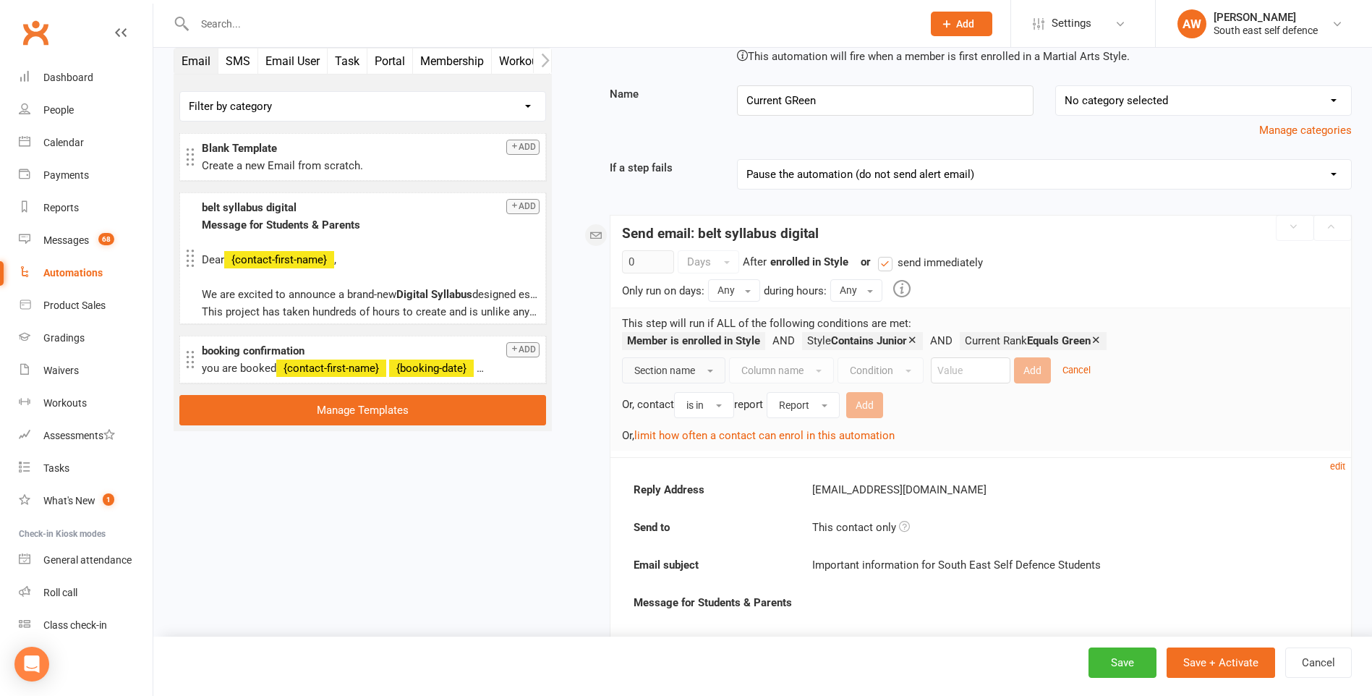
click at [713, 367] on button "Section name" at bounding box center [673, 370] width 103 height 26
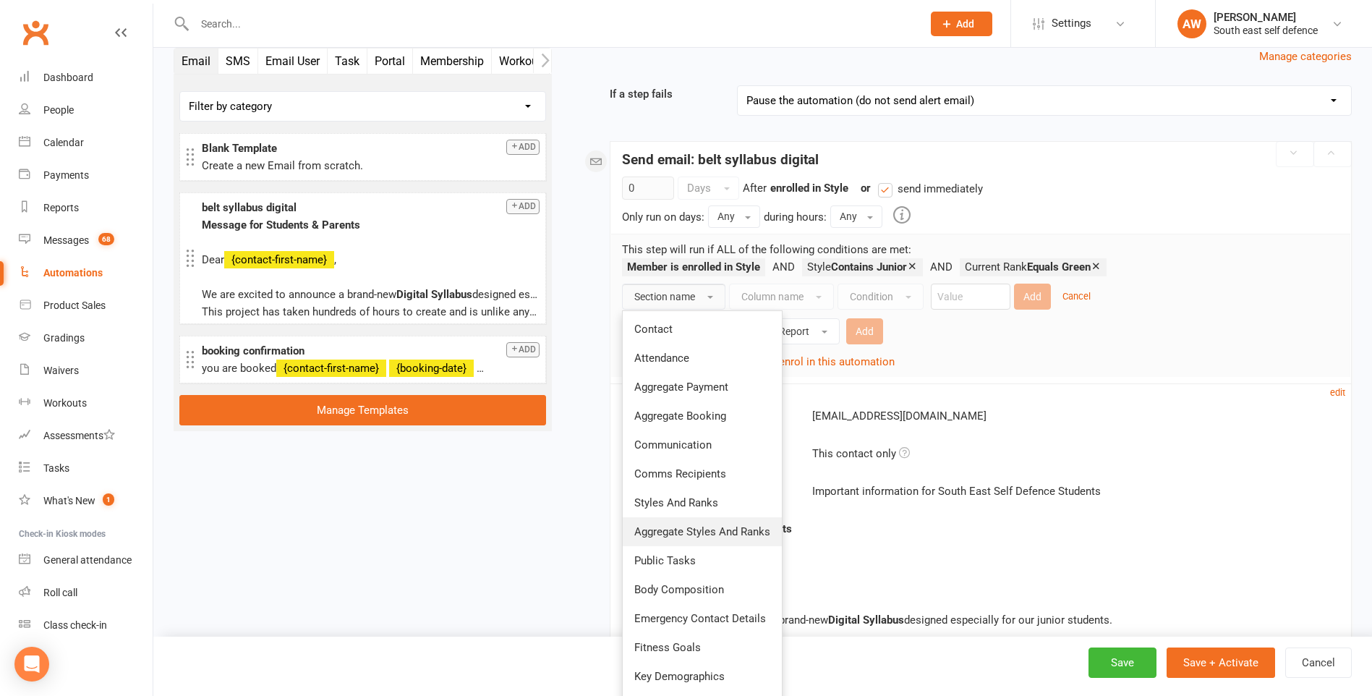
scroll to position [145, 0]
click at [654, 337] on link "Contact" at bounding box center [702, 330] width 159 height 29
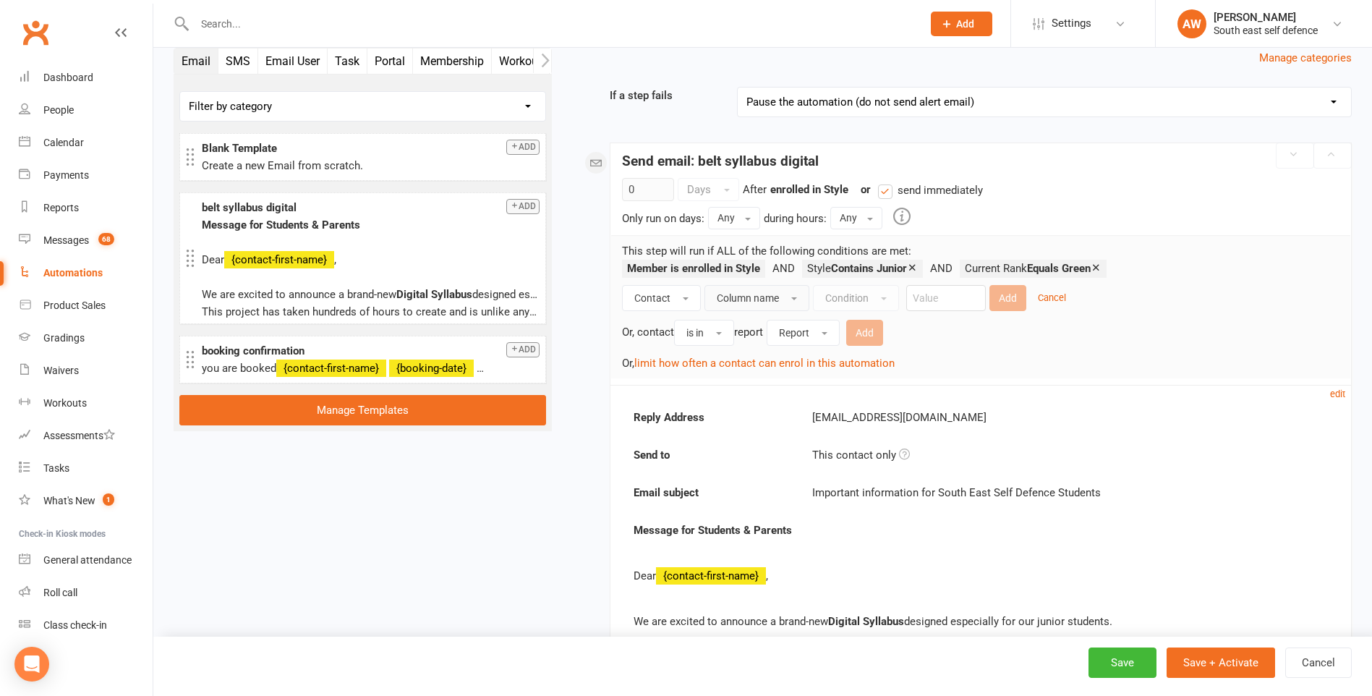
click at [786, 299] on button "Column name" at bounding box center [756, 298] width 105 height 26
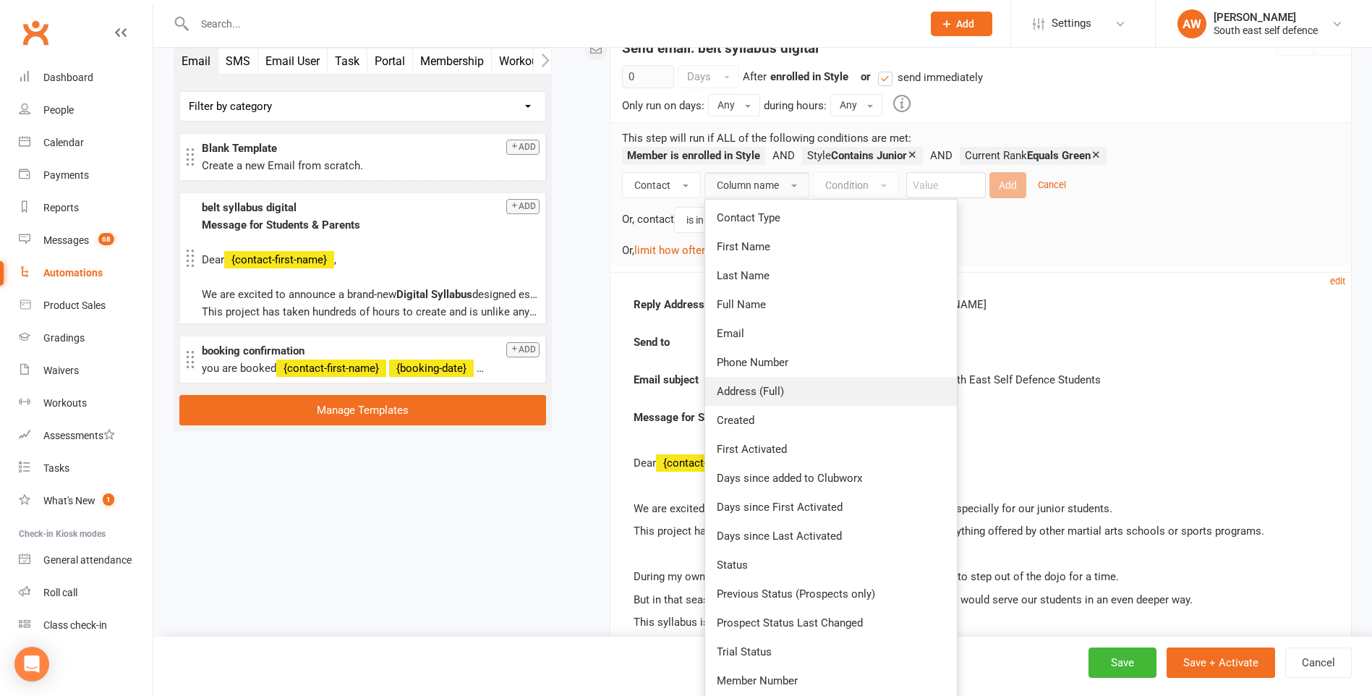
scroll to position [289, 0]
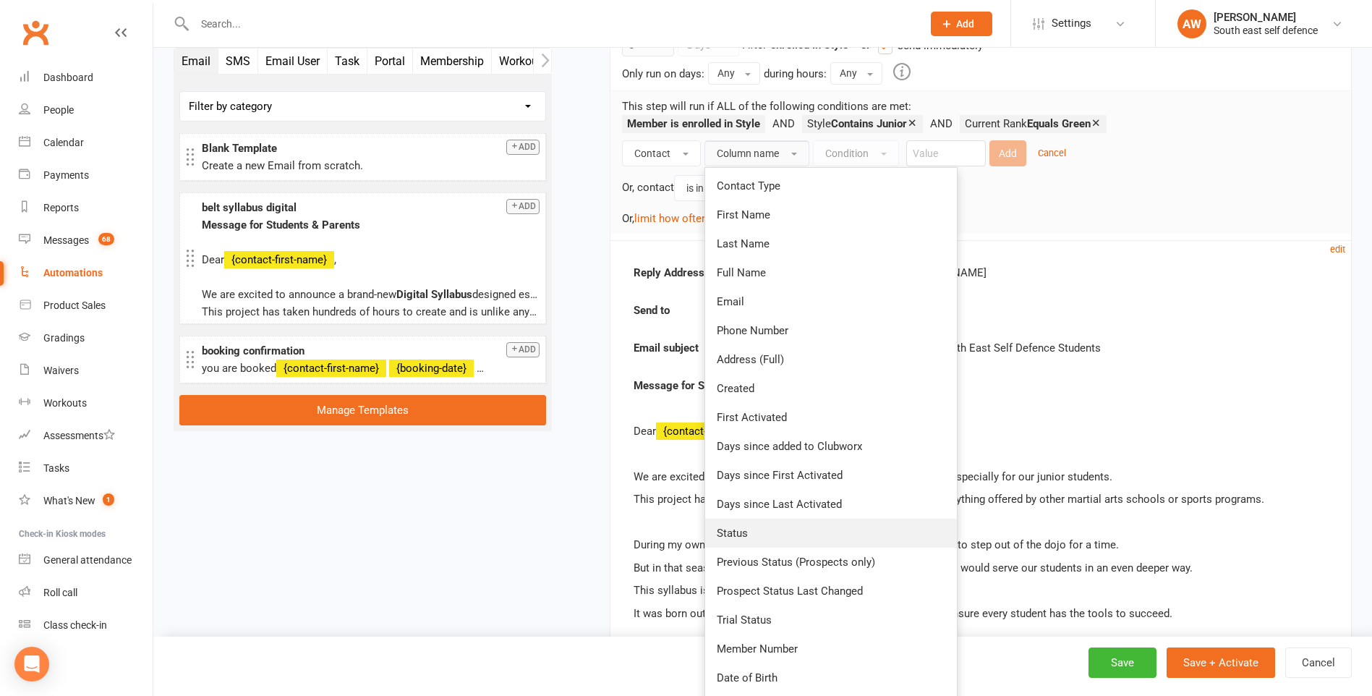
click at [754, 531] on link "Status" at bounding box center [831, 532] width 252 height 29
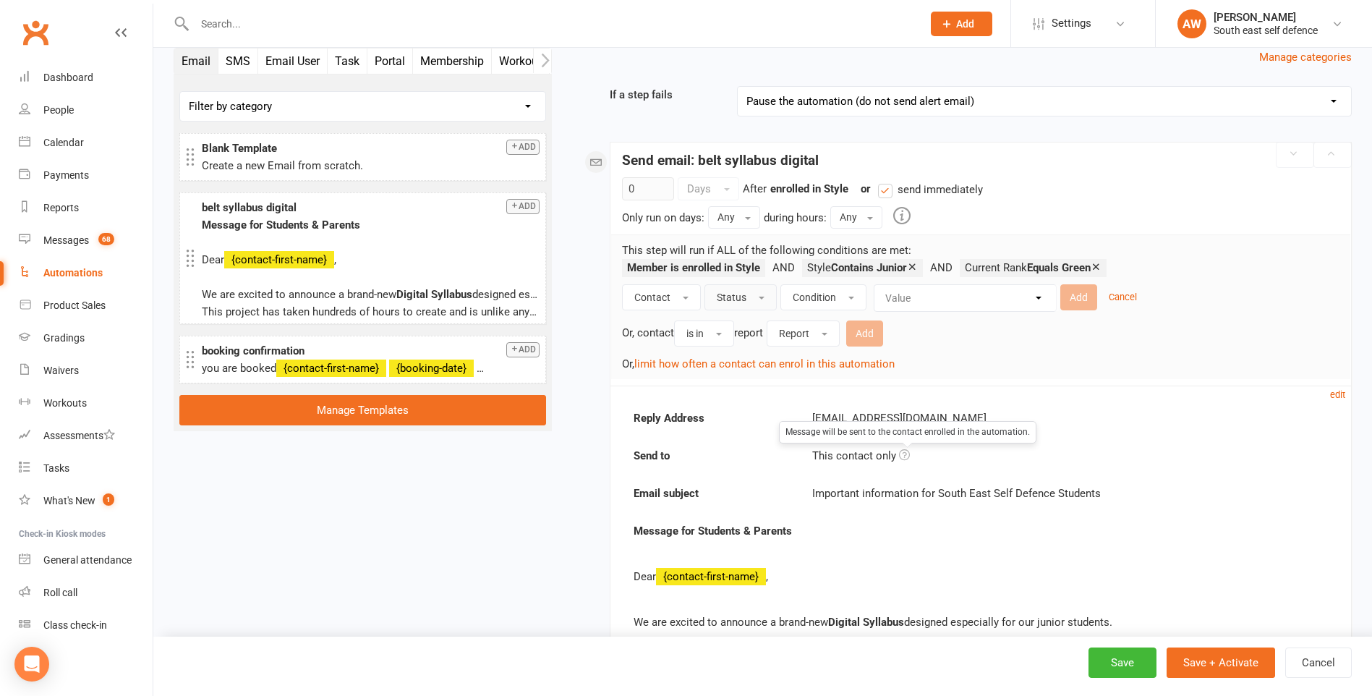
scroll to position [145, 0]
click at [839, 296] on button "Condition" at bounding box center [823, 298] width 86 height 26
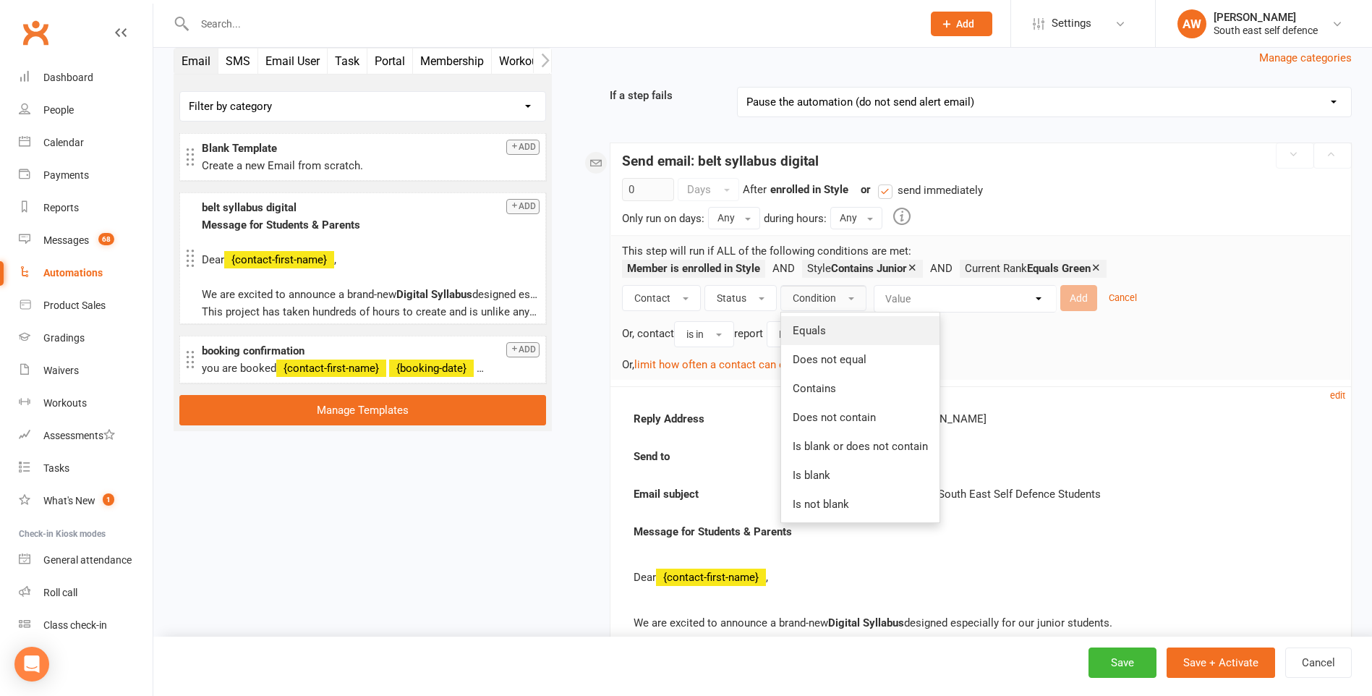
click at [827, 328] on link "Equals" at bounding box center [860, 330] width 158 height 29
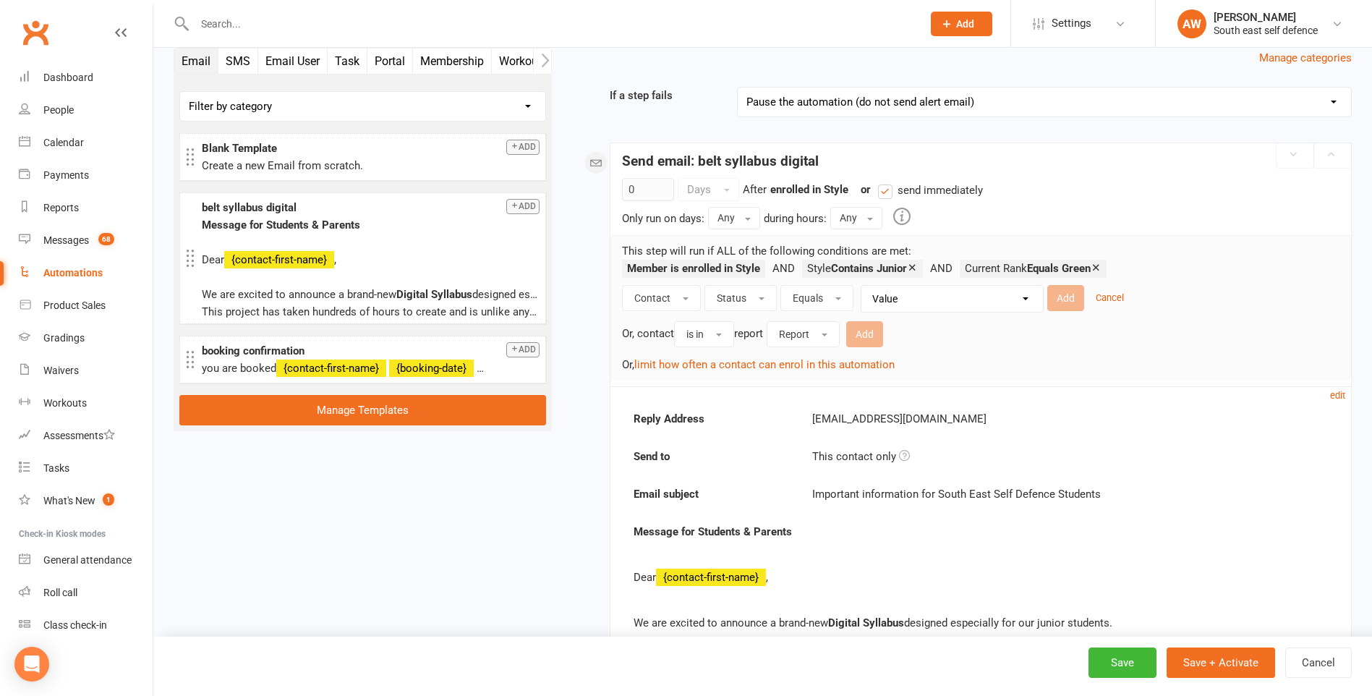
click at [966, 292] on select "Value Prospect: New Lead Prospect: Follow-up Call Prospect: Follow-up Email Pro…" at bounding box center [955, 299] width 181 height 26
select select "8"
click at [865, 286] on select "Value Prospect: New Lead Prospect: Follow-up Call Prospect: Follow-up Email Pro…" at bounding box center [955, 299] width 181 height 26
click at [1069, 298] on button "Add" at bounding box center [1065, 298] width 37 height 26
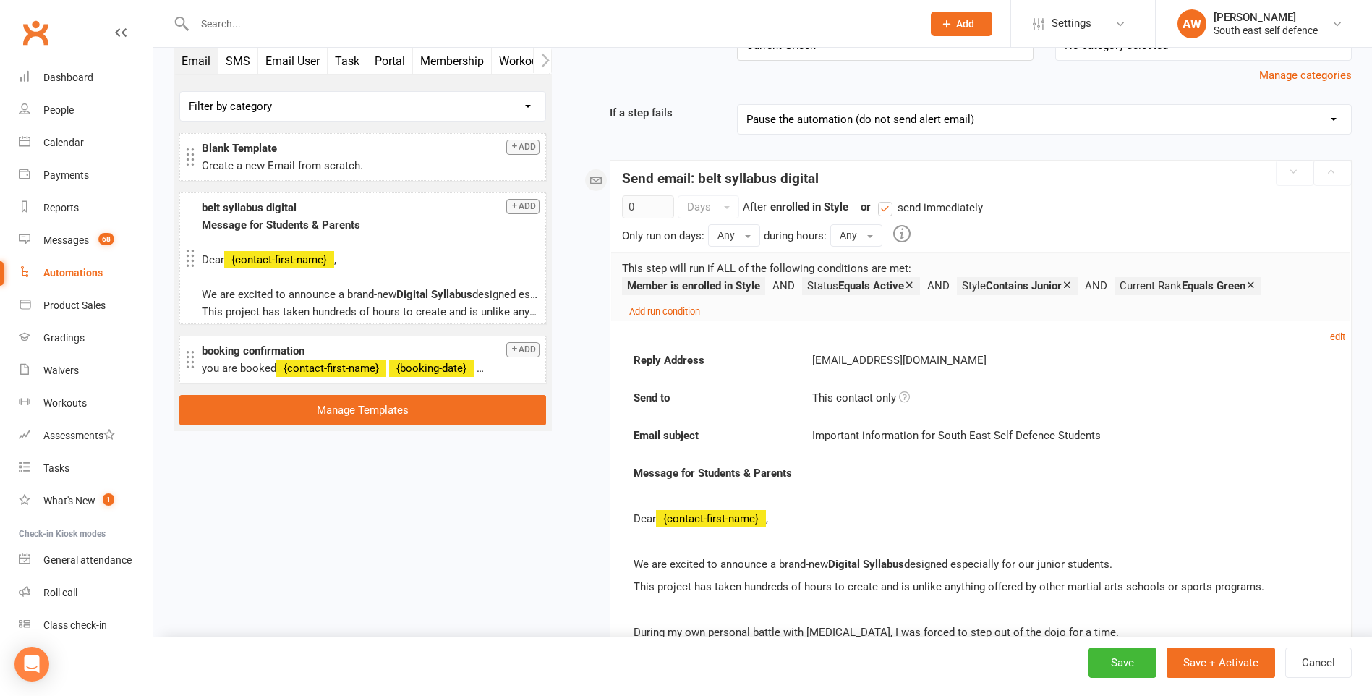
scroll to position [0, 0]
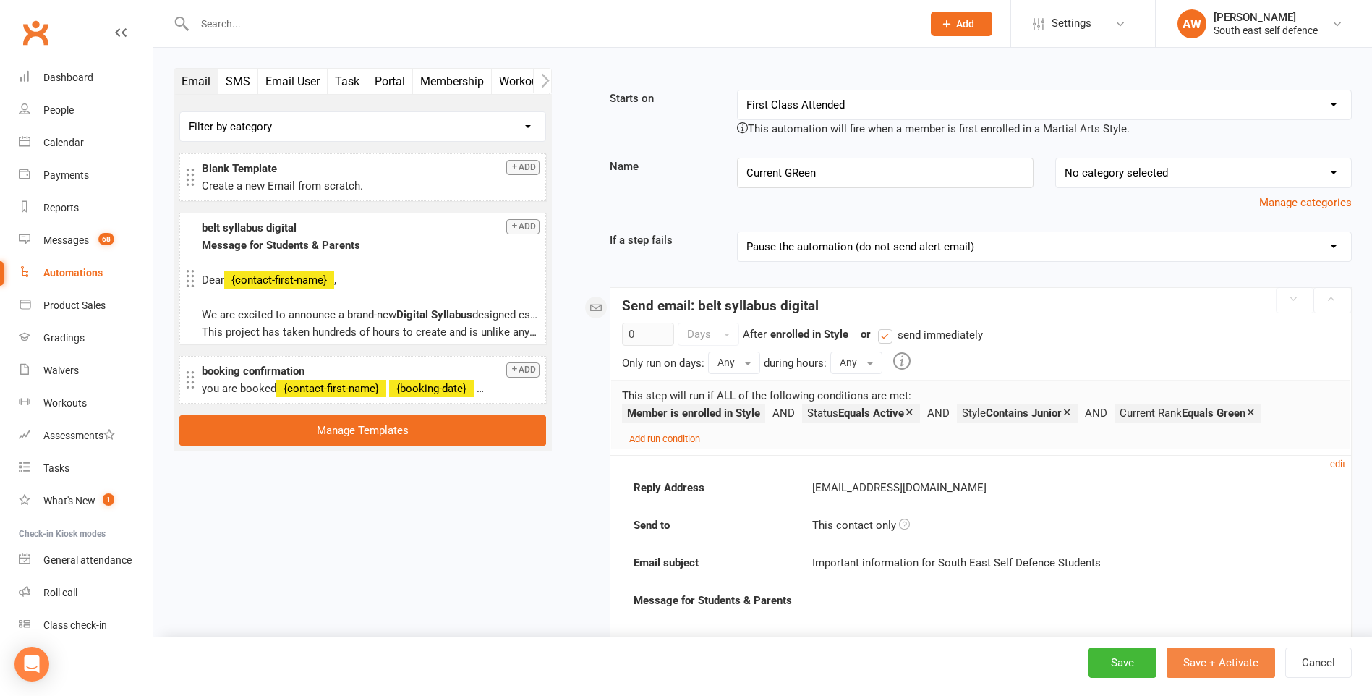
click at [1229, 666] on button "Save + Activate" at bounding box center [1220, 662] width 108 height 30
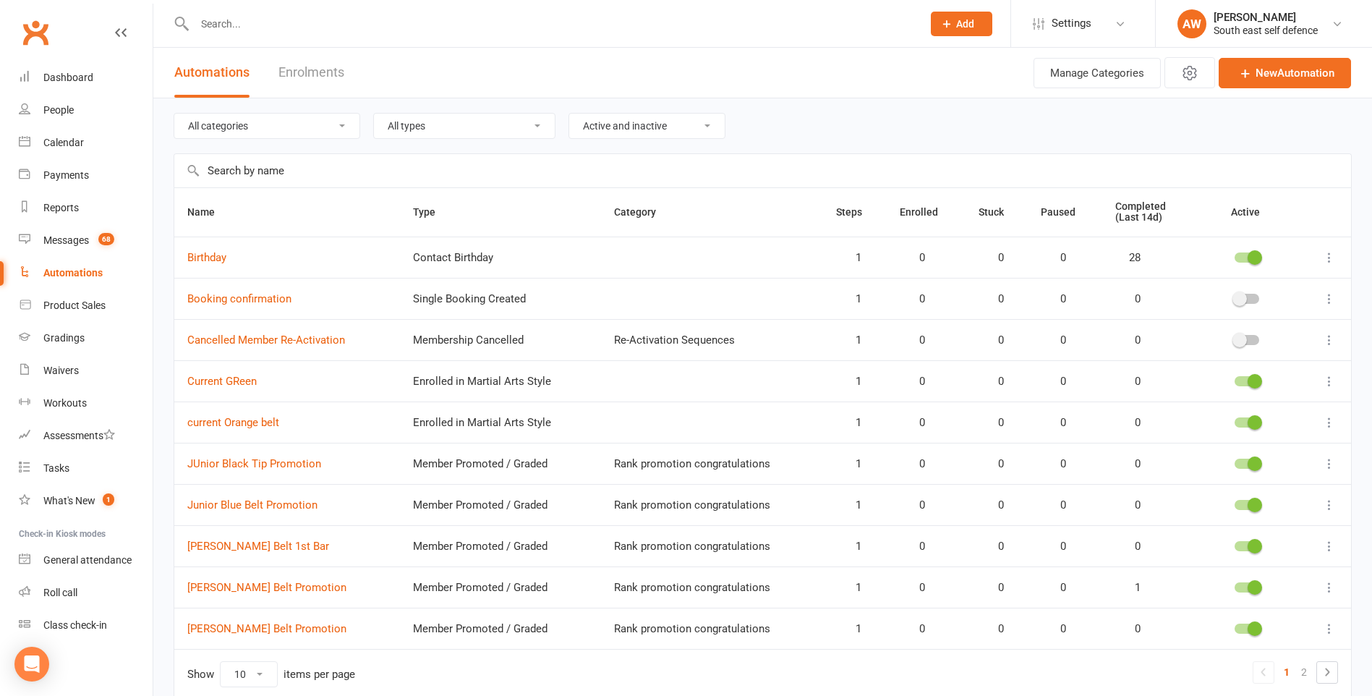
click at [1244, 382] on div at bounding box center [1246, 381] width 25 height 10
click at [1234, 379] on input "checkbox" at bounding box center [1234, 379] width 0 height 0
click at [242, 380] on link "Current GReen" at bounding box center [221, 381] width 69 height 13
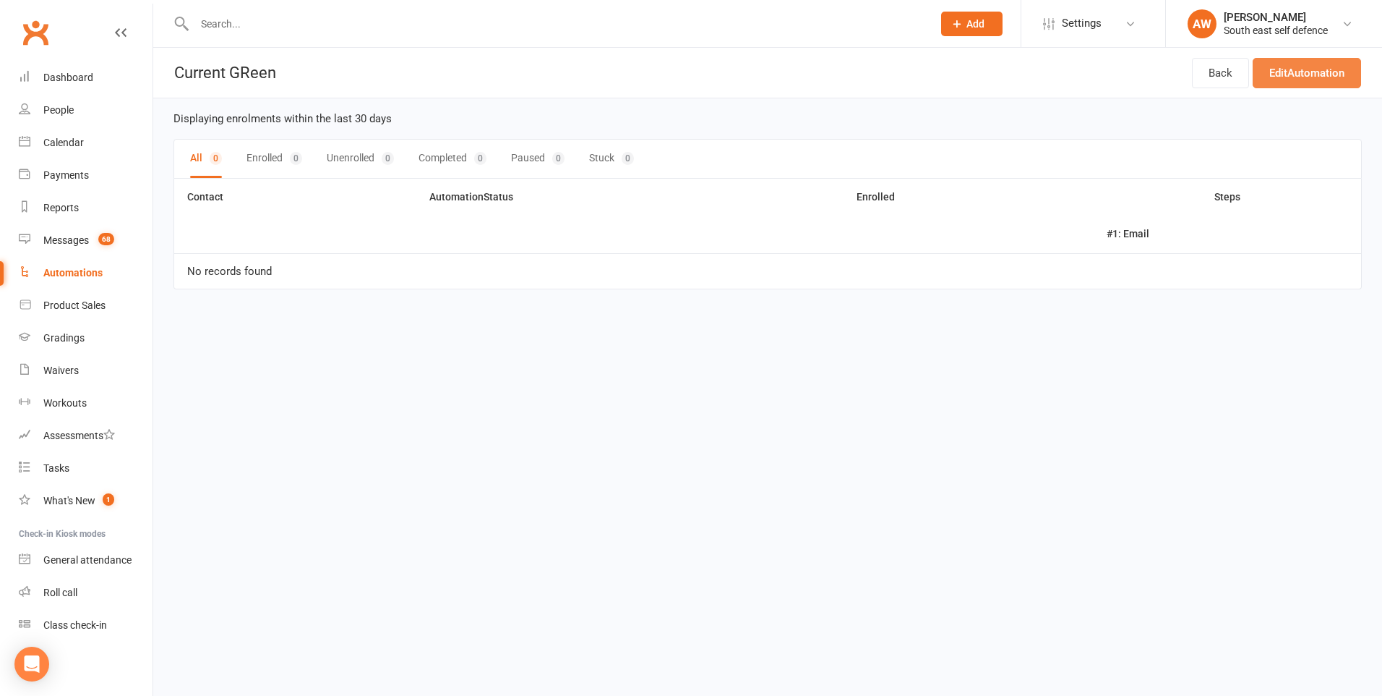
click at [1322, 74] on link "Edit Automation" at bounding box center [1307, 73] width 108 height 30
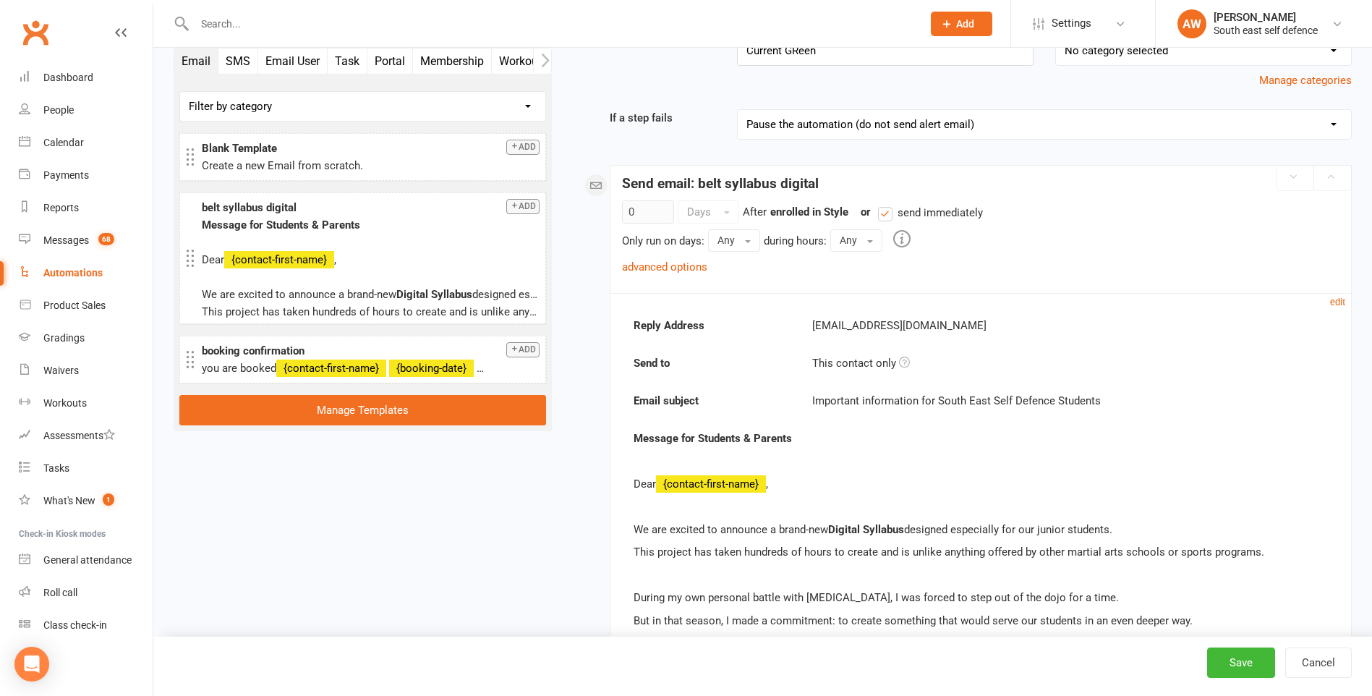
scroll to position [115, 0]
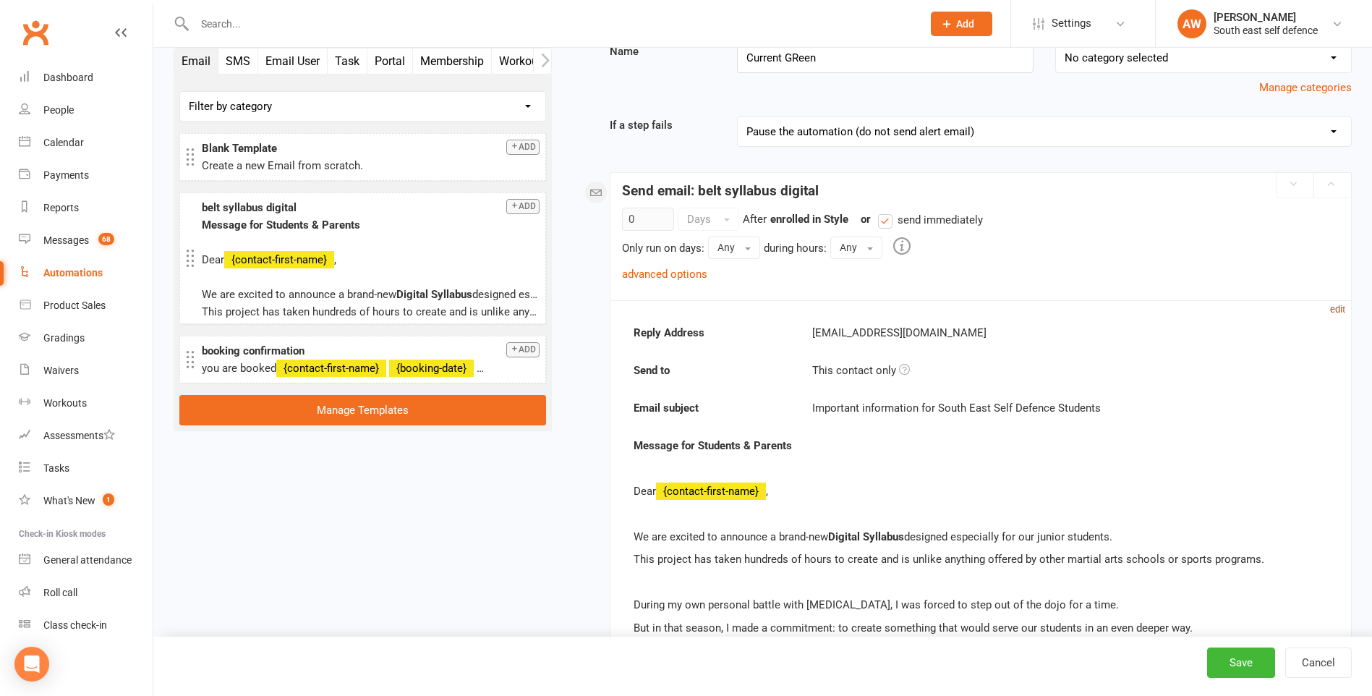
click at [1341, 309] on small "edit" at bounding box center [1337, 309] width 15 height 11
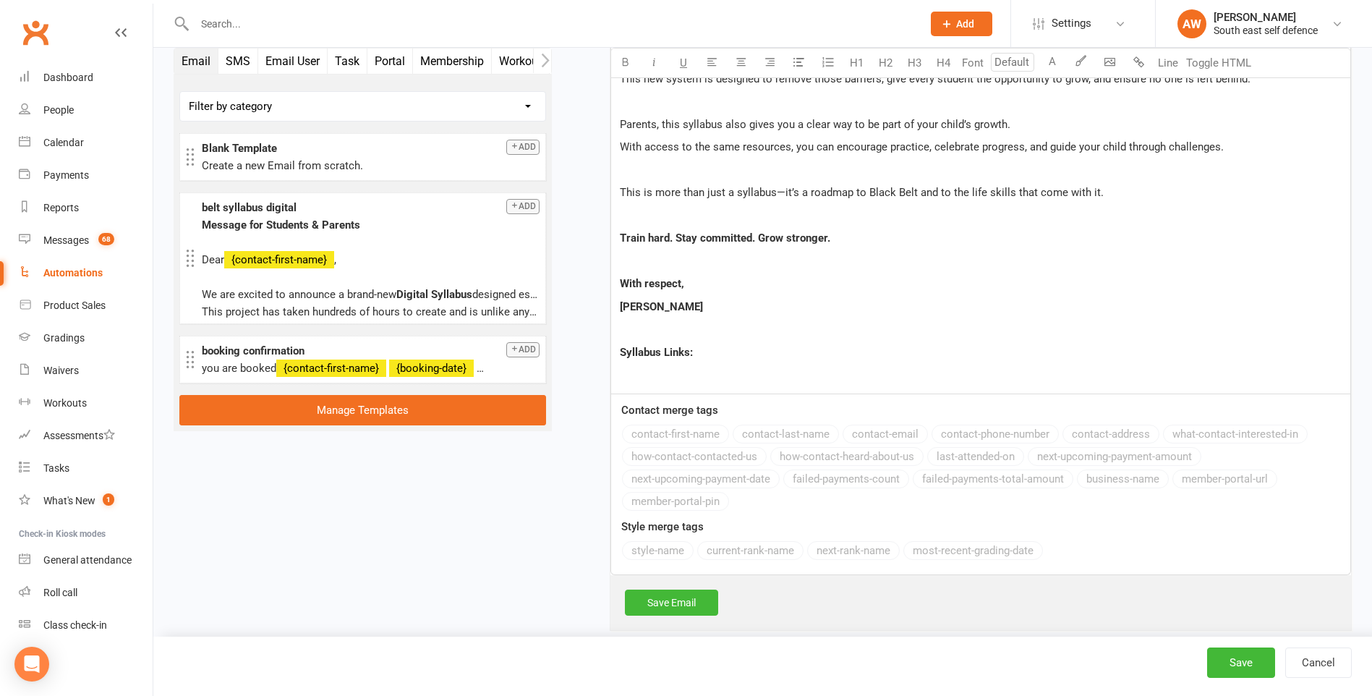
scroll to position [1344, 0]
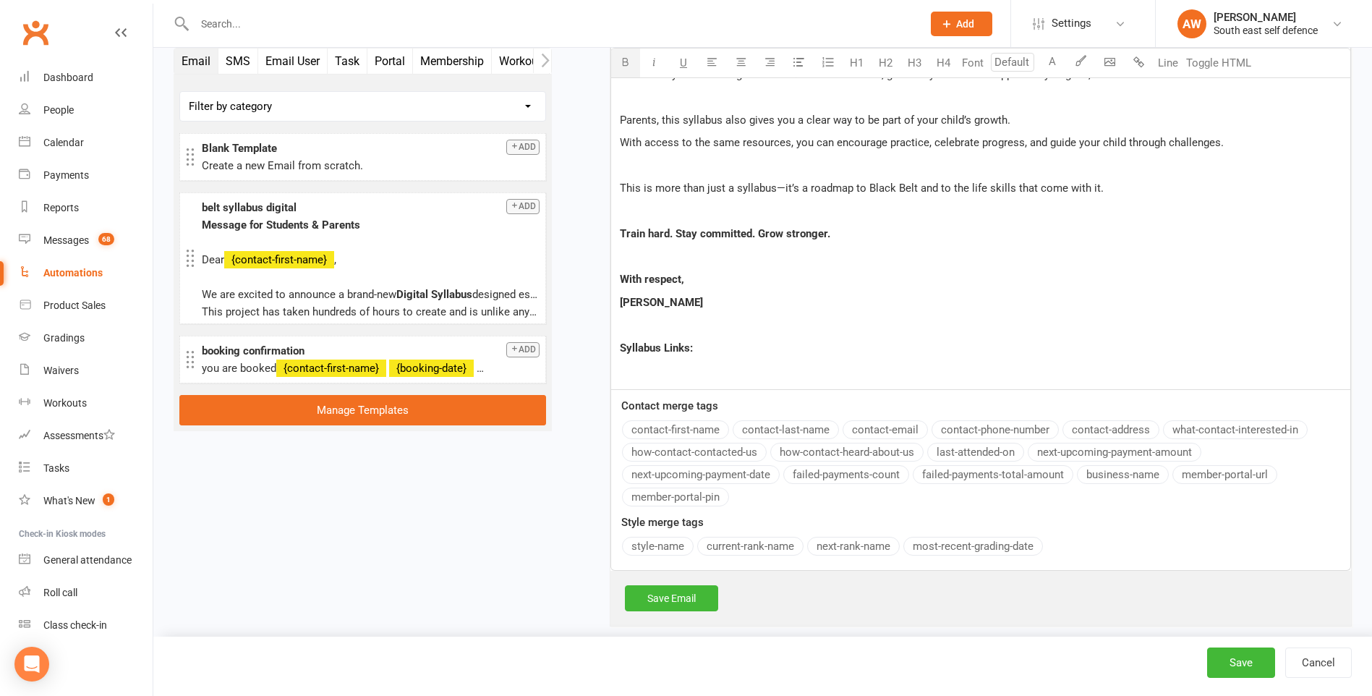
click at [708, 347] on p "Syllabus Links:" at bounding box center [981, 347] width 722 height 17
drag, startPoint x: 706, startPoint y: 350, endPoint x: 620, endPoint y: 340, distance: 86.6
click at [620, 340] on p "Syllabus Links:" at bounding box center [981, 347] width 722 height 17
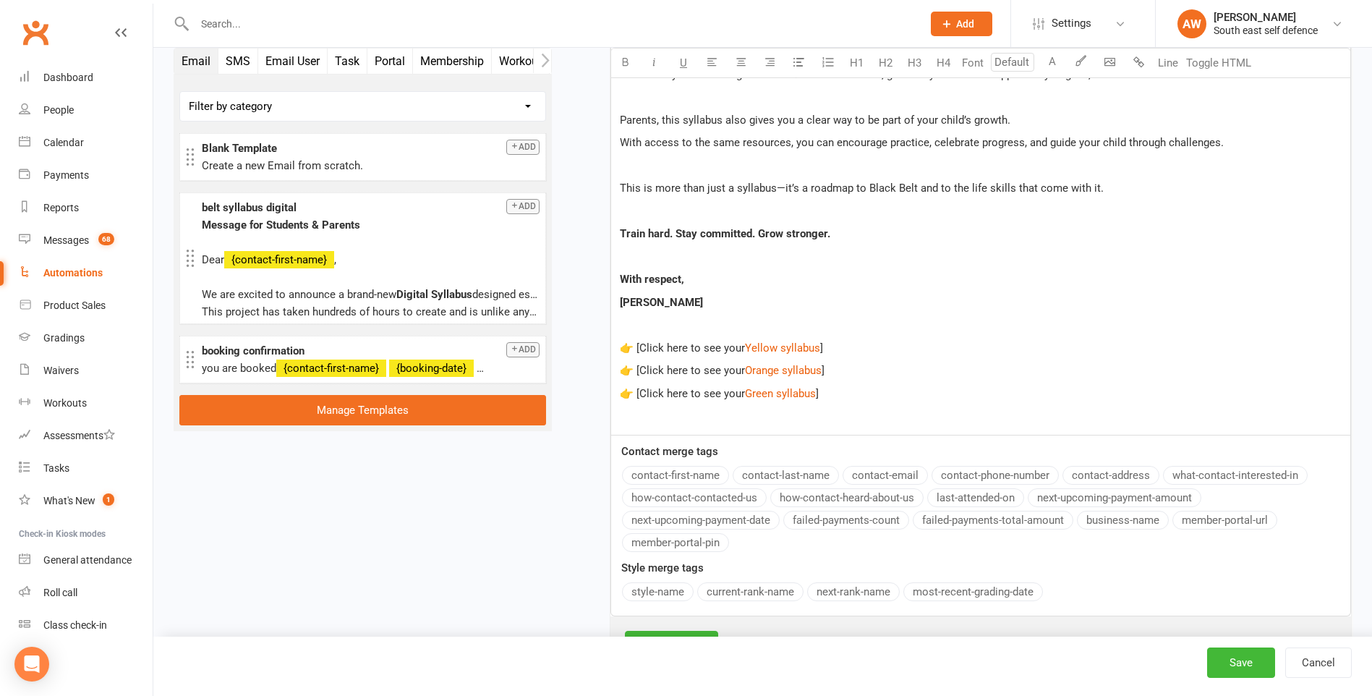
scroll to position [1464, 0]
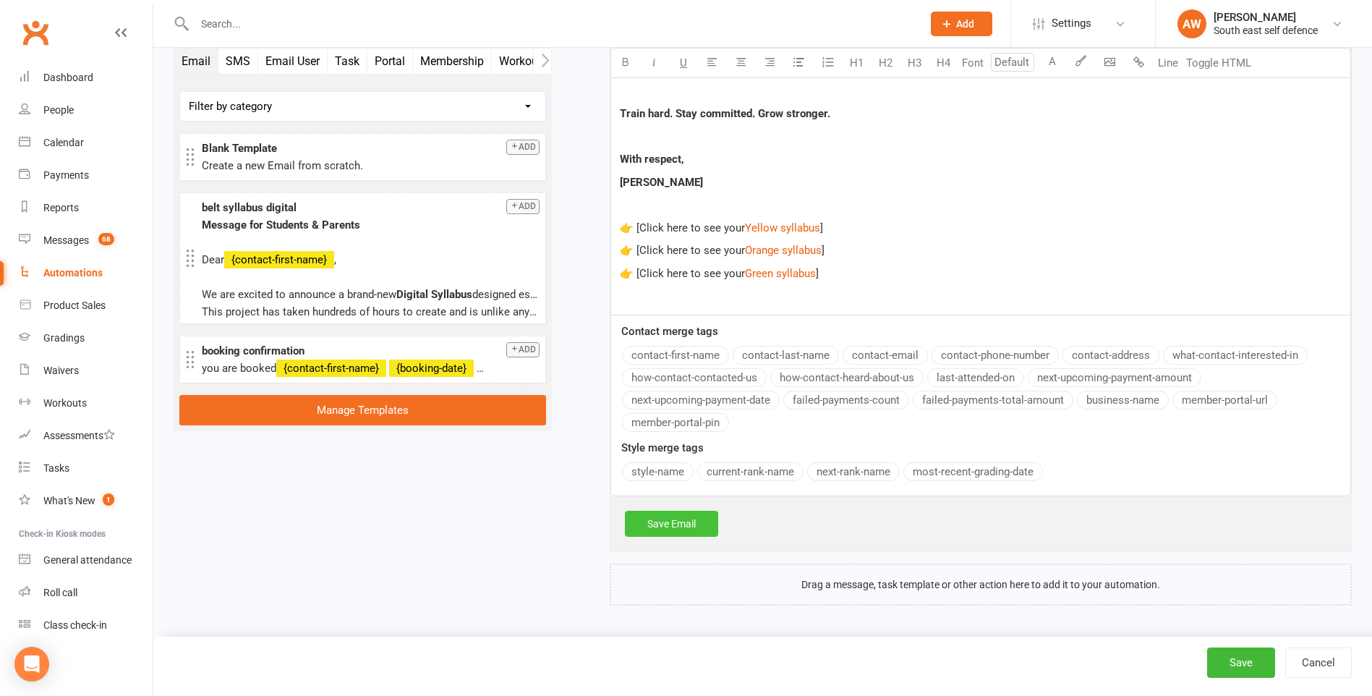
click at [679, 525] on link "Save Email" at bounding box center [671, 523] width 93 height 26
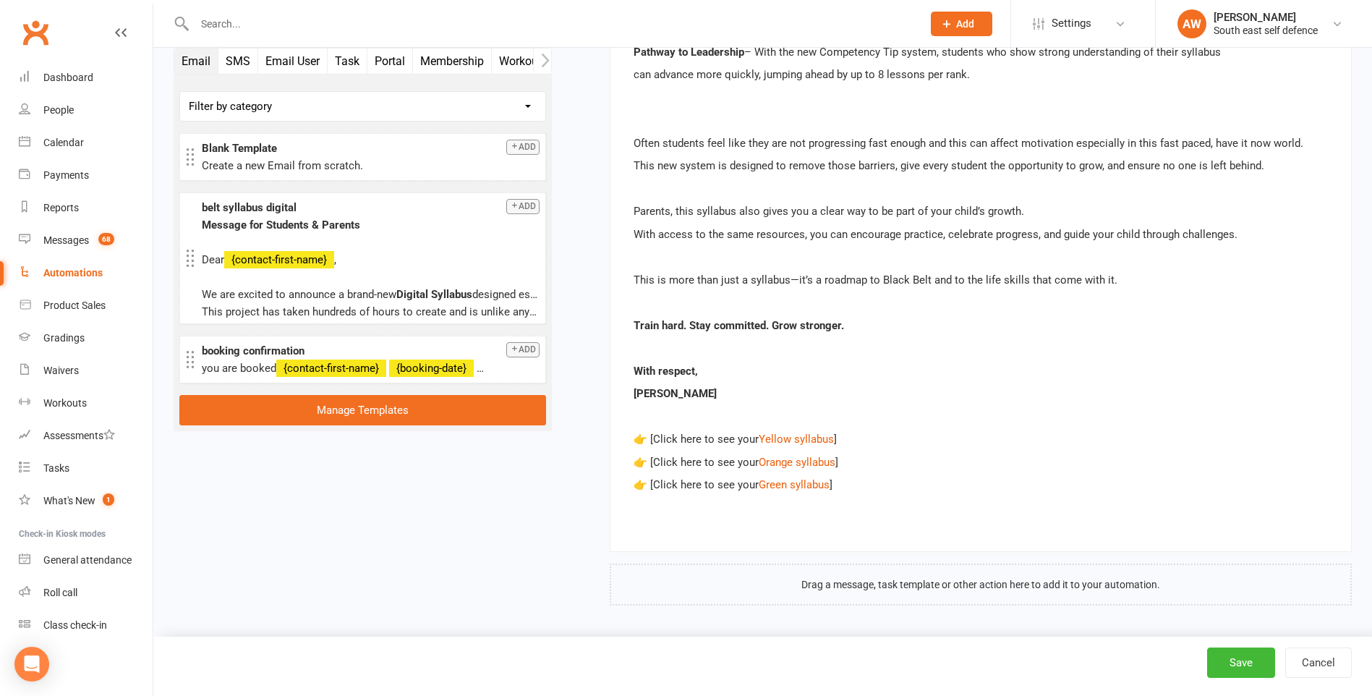
scroll to position [1100, 0]
click at [1249, 664] on button "Save" at bounding box center [1241, 662] width 68 height 30
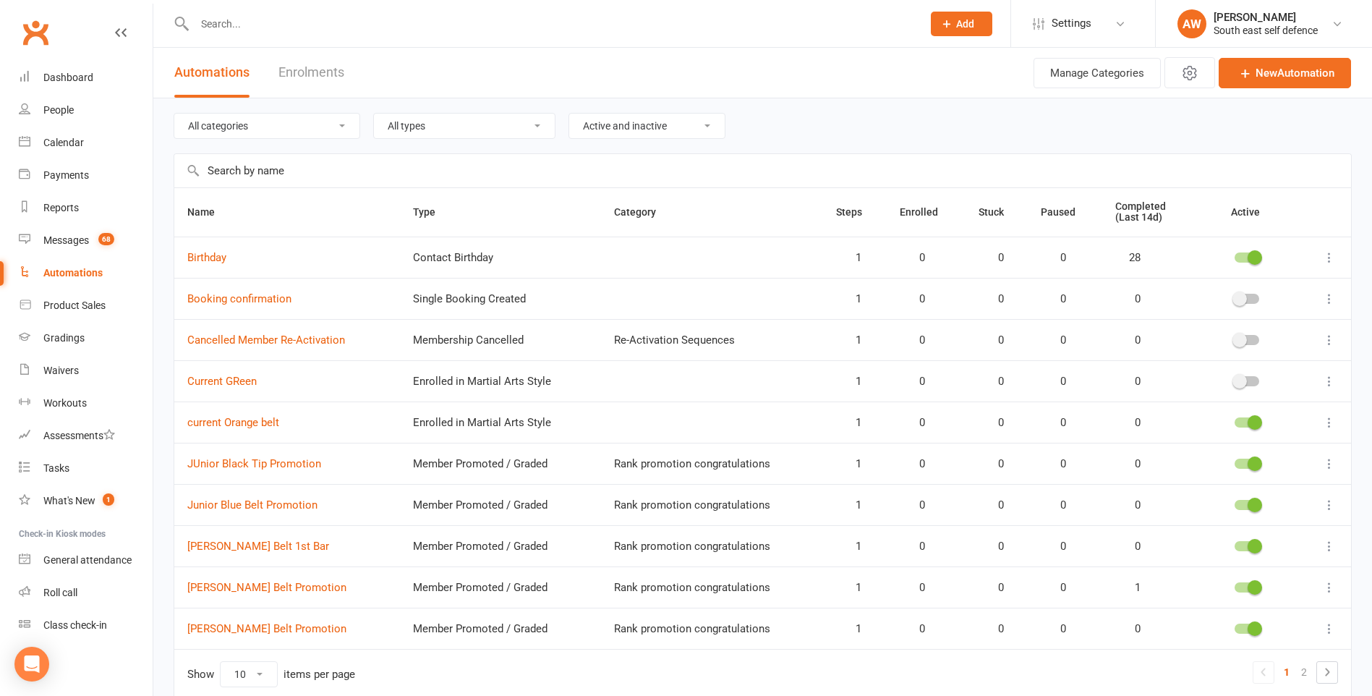
click at [1251, 382] on div at bounding box center [1246, 381] width 25 height 10
click at [1234, 379] on input "checkbox" at bounding box center [1234, 379] width 0 height 0
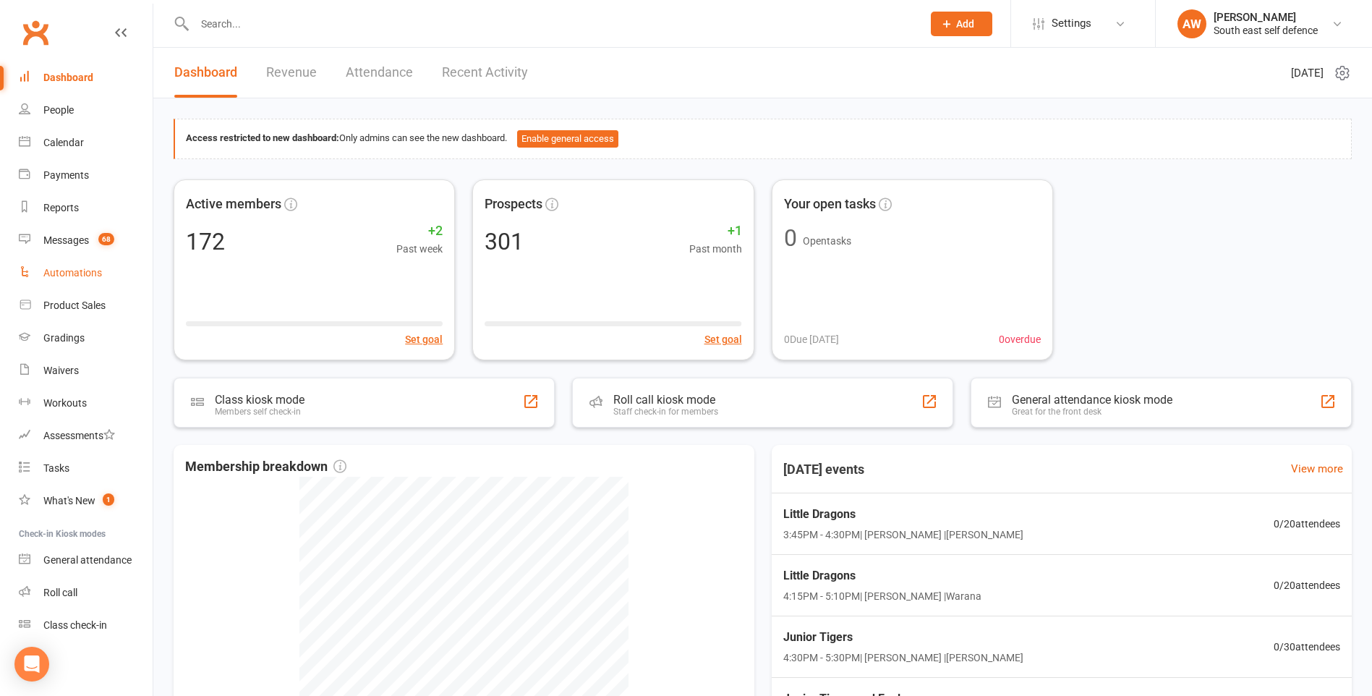
click at [71, 272] on div "Automations" at bounding box center [72, 273] width 59 height 12
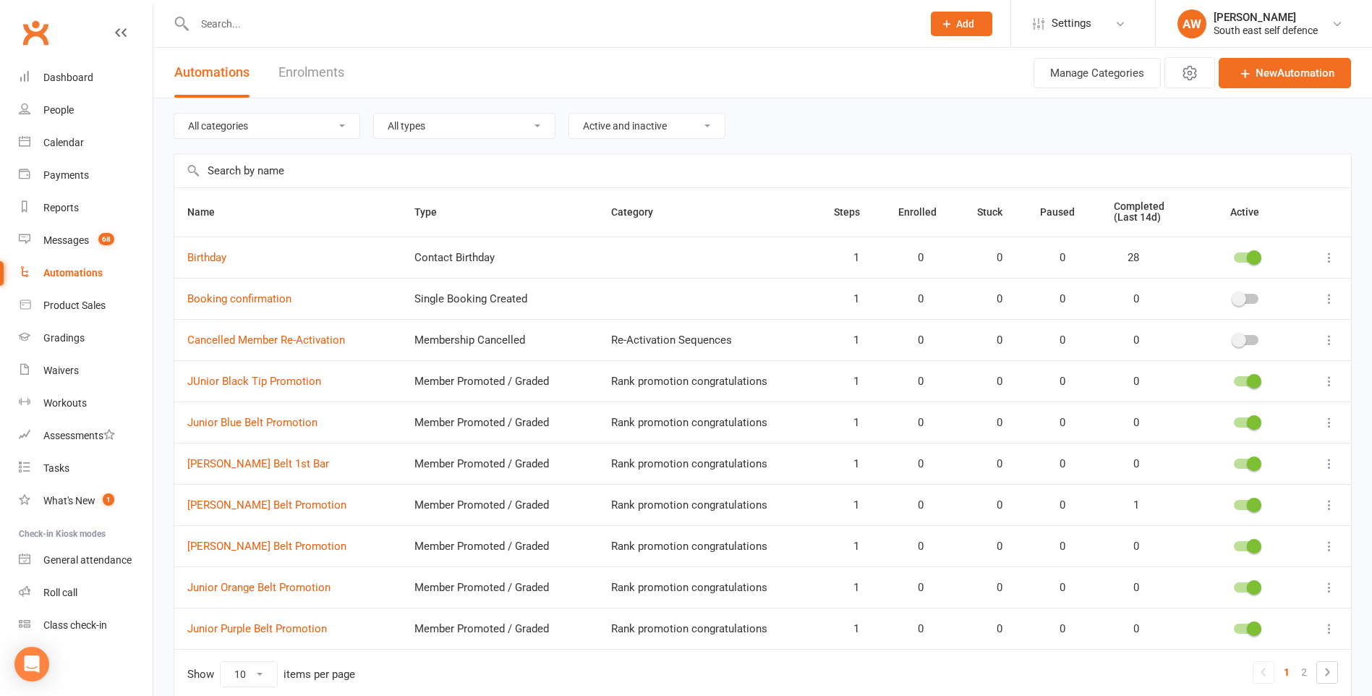
scroll to position [65, 0]
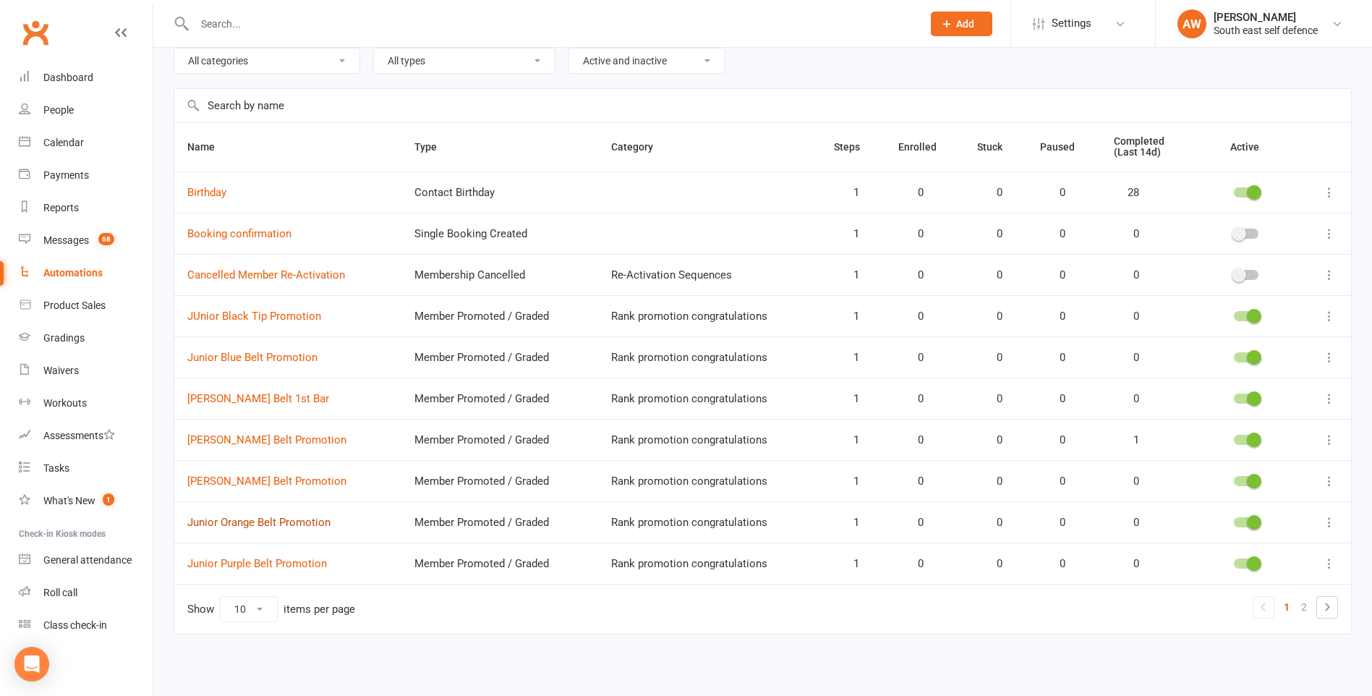
click at [280, 526] on link "Junior Orange Belt Promotion" at bounding box center [258, 522] width 143 height 13
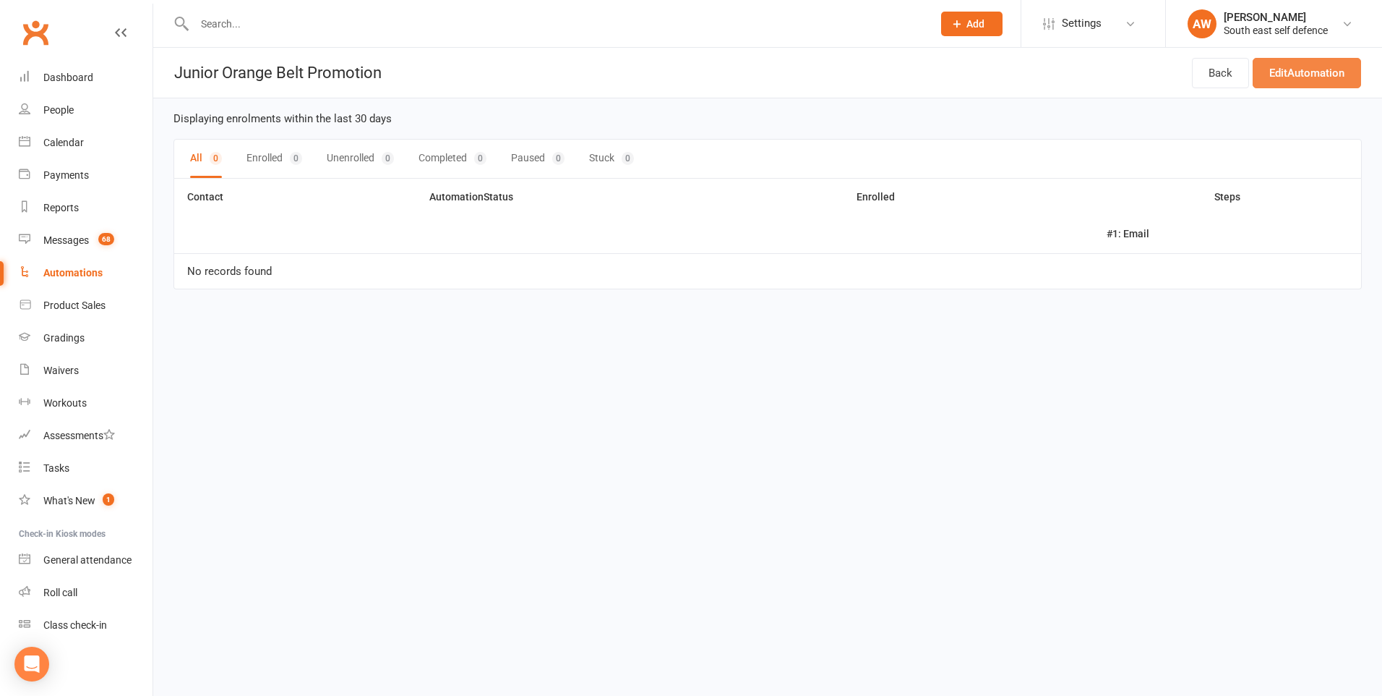
click at [1325, 76] on link "Edit Automation" at bounding box center [1307, 73] width 108 height 30
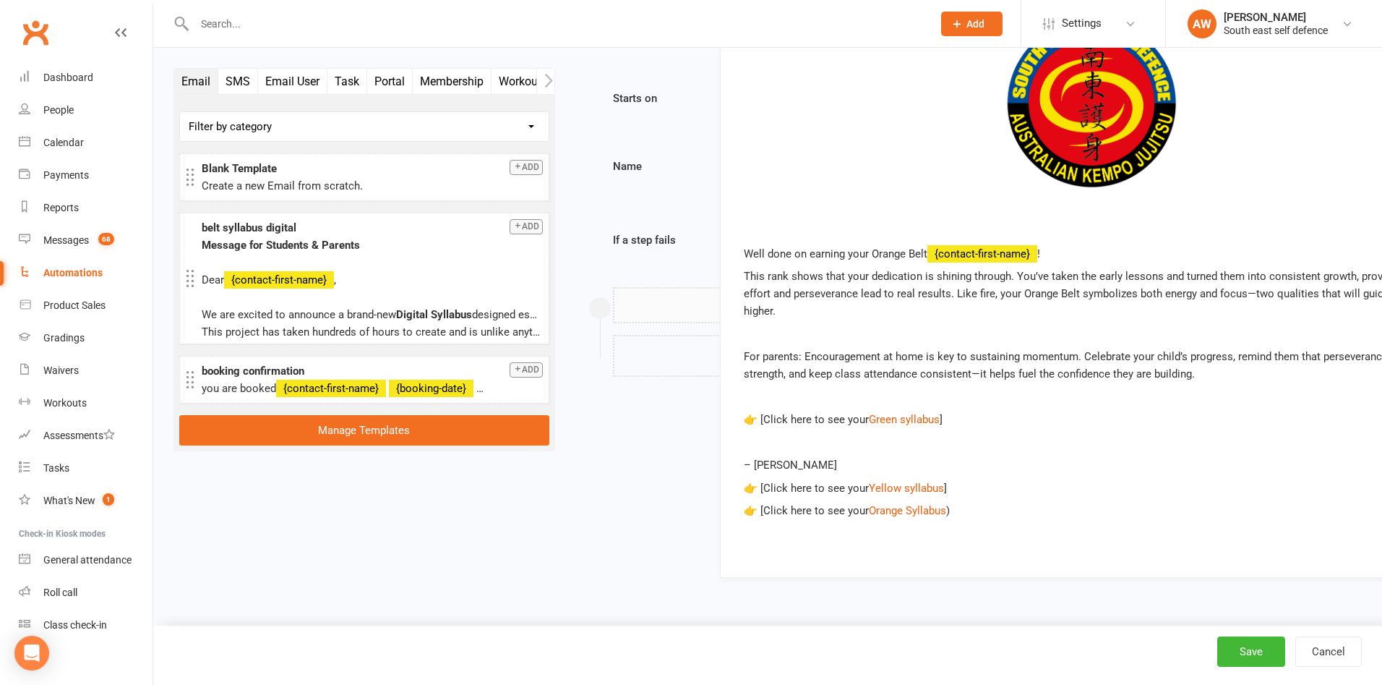
drag, startPoint x: 851, startPoint y: 484, endPoint x: 952, endPoint y: 507, distance: 103.8
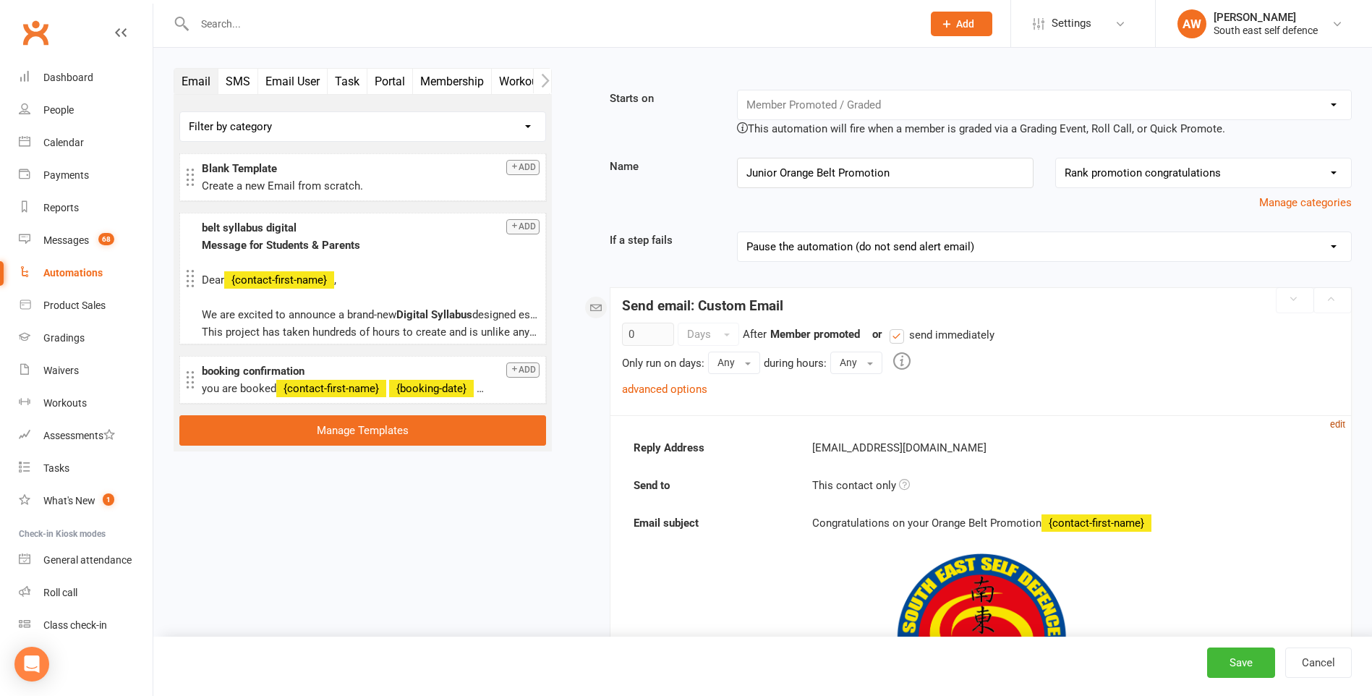
click at [1338, 425] on small "edit" at bounding box center [1337, 424] width 15 height 11
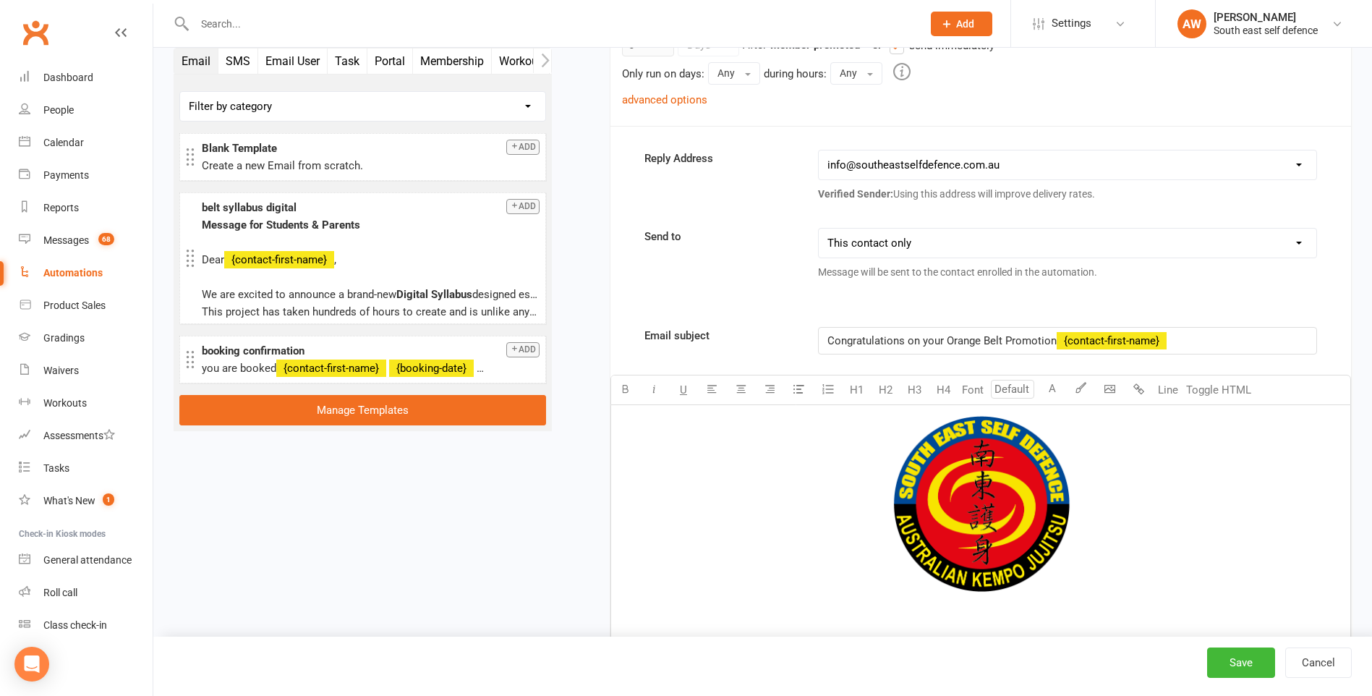
scroll to position [651, 0]
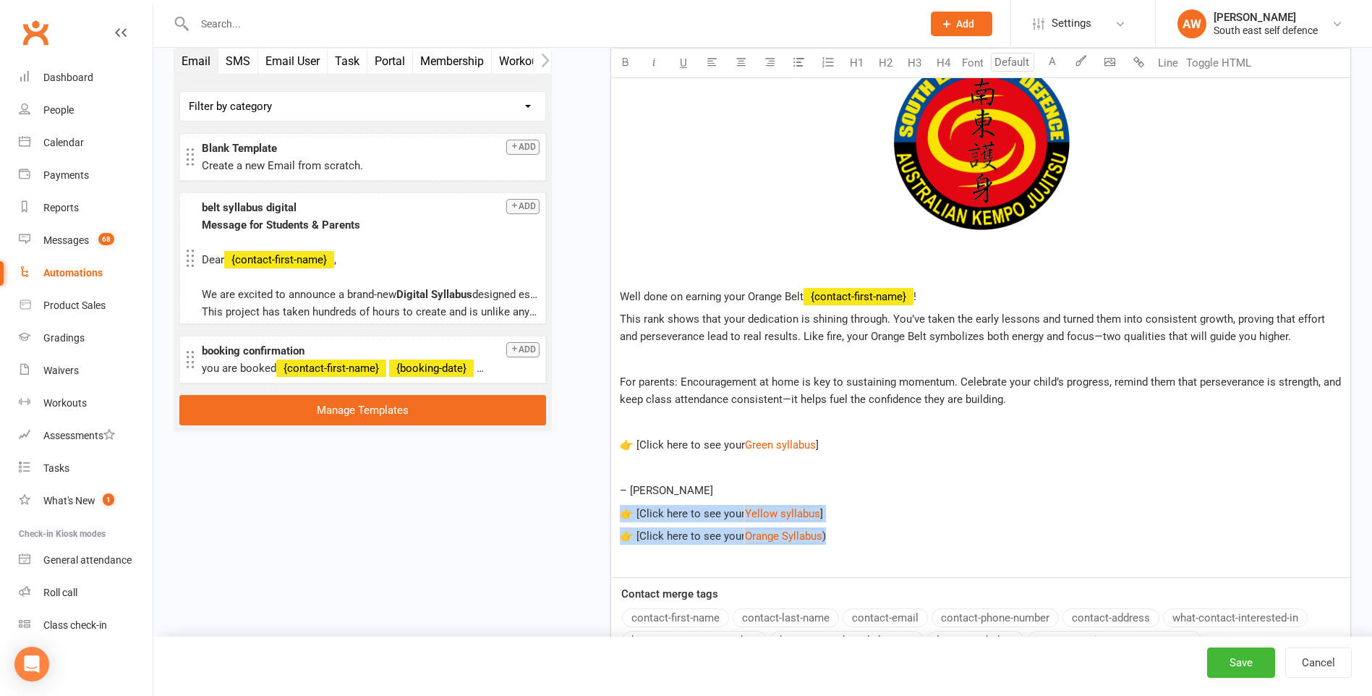
drag, startPoint x: 849, startPoint y: 539, endPoint x: 617, endPoint y: 515, distance: 233.4
click at [617, 515] on div "﻿ Well done on earning your Orange Belt ﻿ {contact-first-name} ! This rank show…" at bounding box center [980, 310] width 739 height 534
copy div "👉 [Click here to see your $ Yellow syllabus $ ] 👉 [Click here to see your $ Ora…"
click at [1320, 666] on button "Cancel" at bounding box center [1318, 662] width 67 height 30
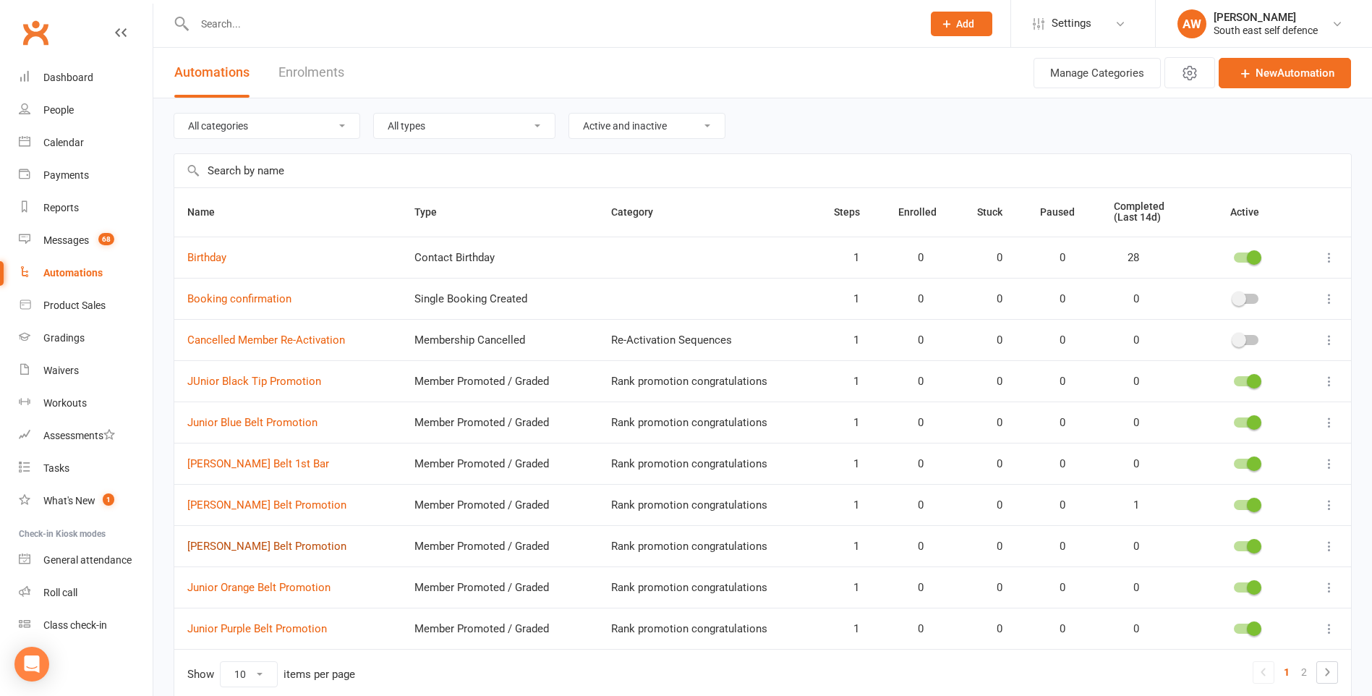
click at [285, 546] on link "[PERSON_NAME] Belt Promotion" at bounding box center [266, 545] width 159 height 13
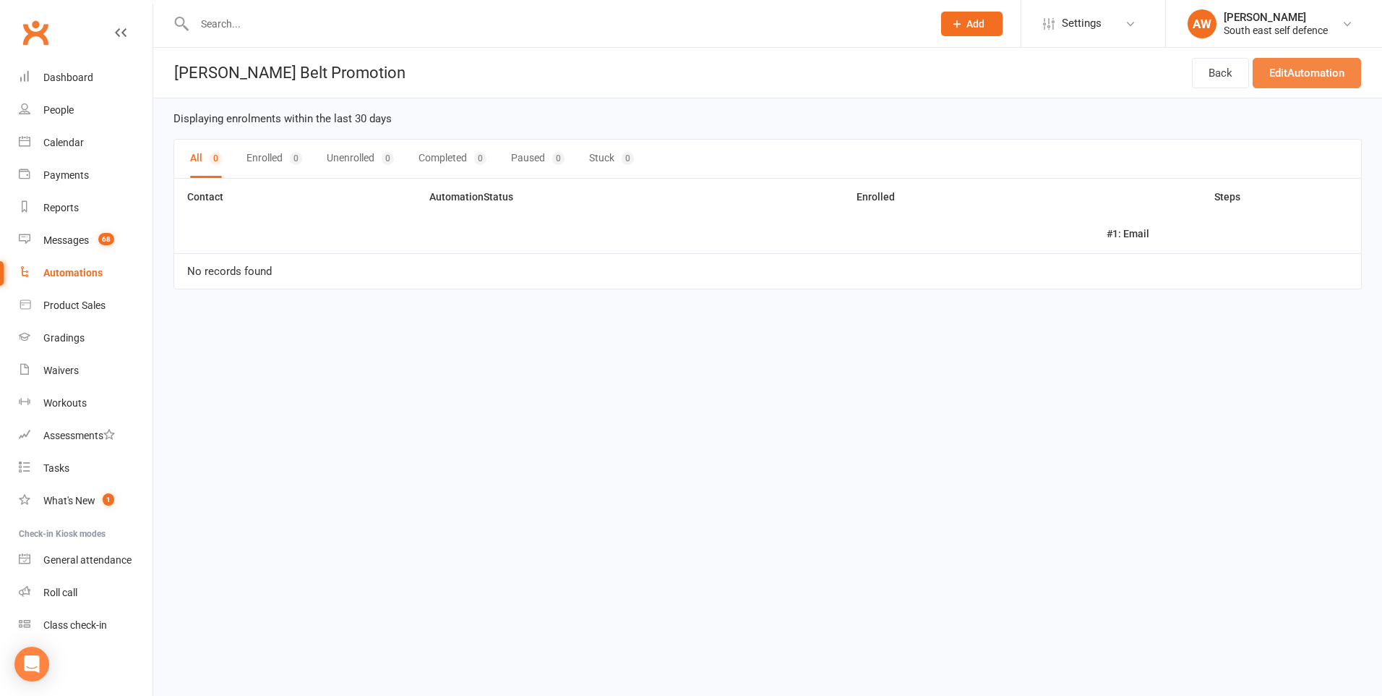
click at [1315, 71] on link "Edit Automation" at bounding box center [1307, 73] width 108 height 30
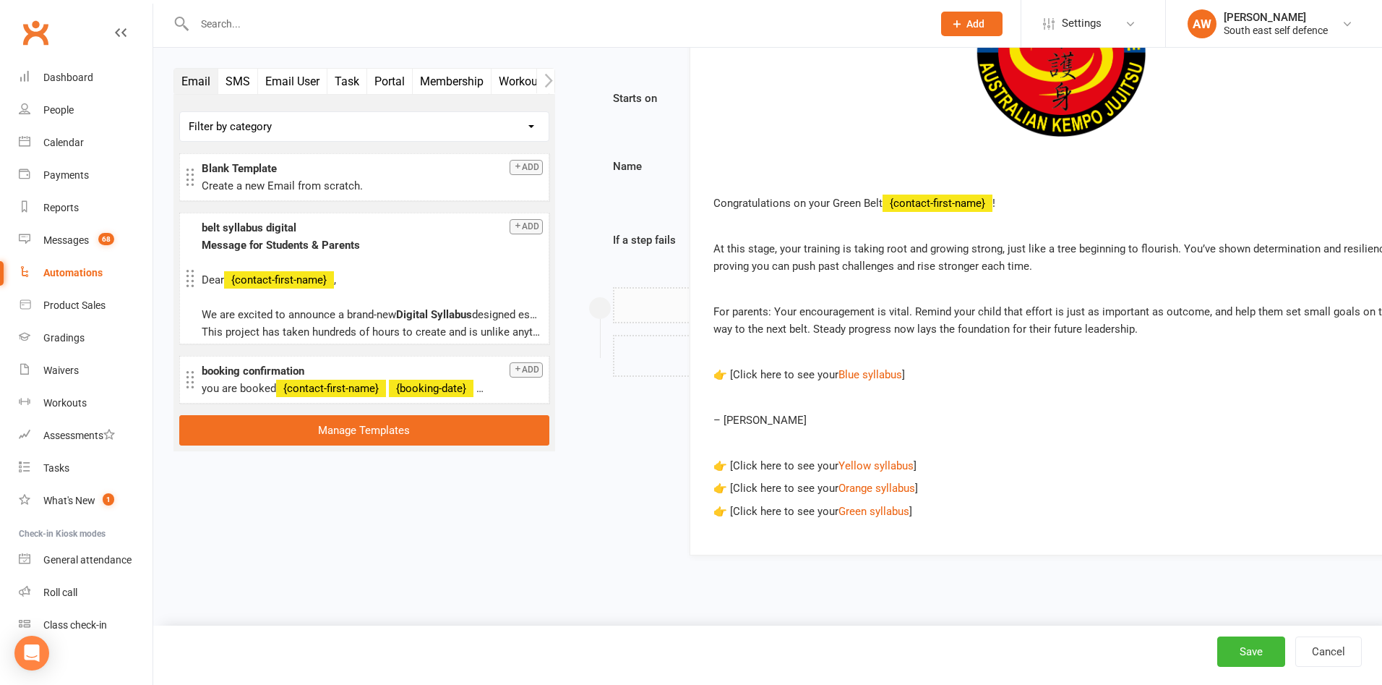
drag, startPoint x: 847, startPoint y: 506, endPoint x: 923, endPoint y: 510, distance: 76.7
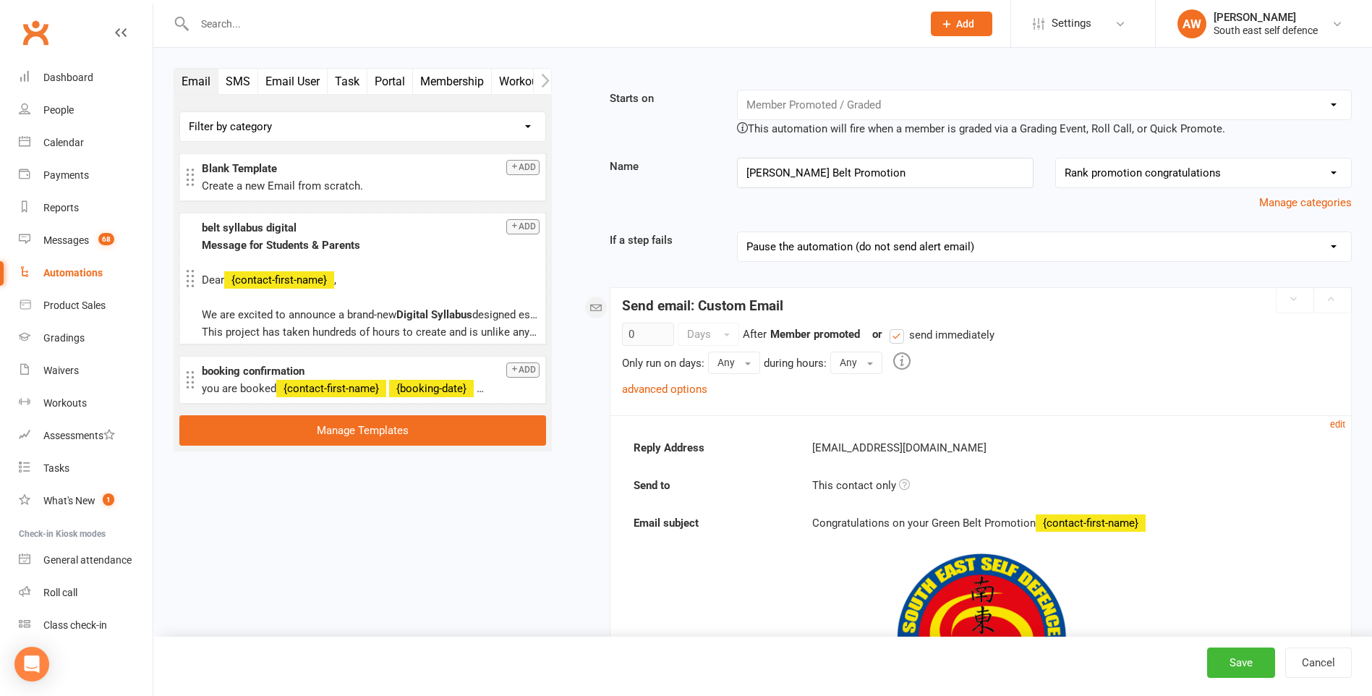
drag, startPoint x: 1339, startPoint y: 422, endPoint x: 1322, endPoint y: 429, distance: 17.9
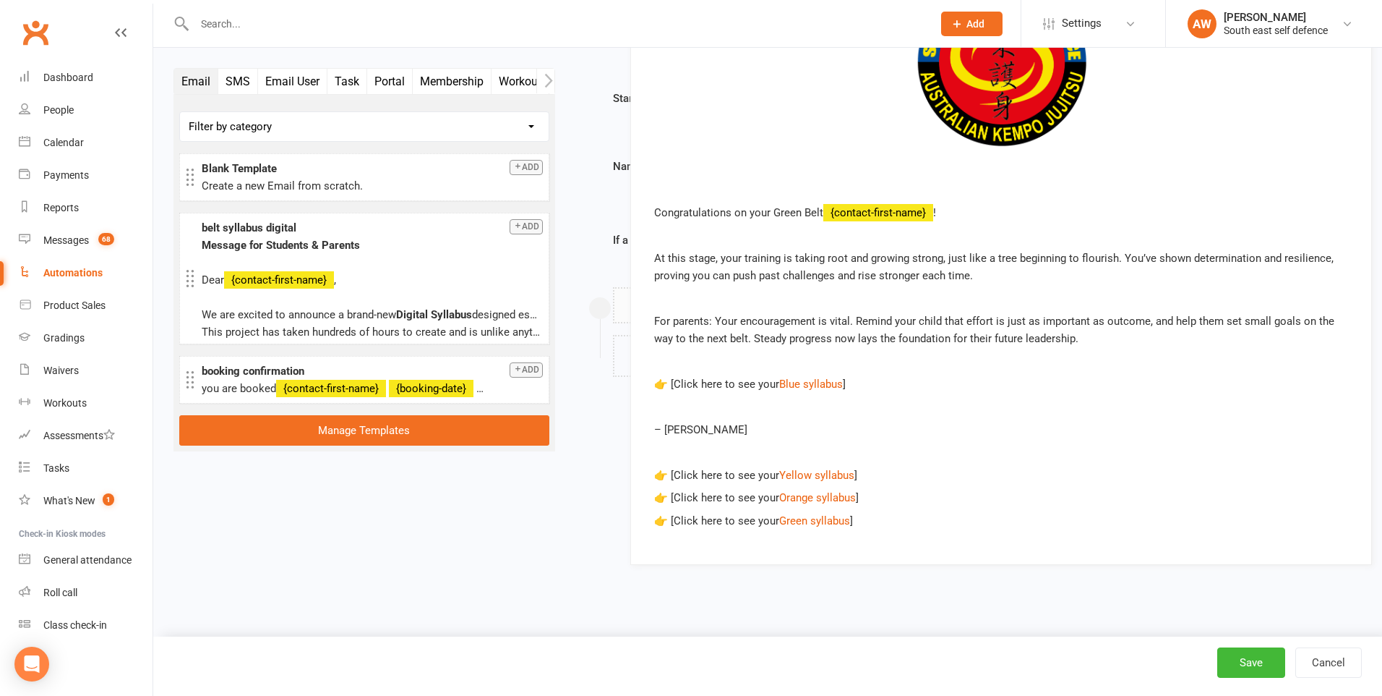
drag, startPoint x: 844, startPoint y: 516, endPoint x: 849, endPoint y: 547, distance: 31.5
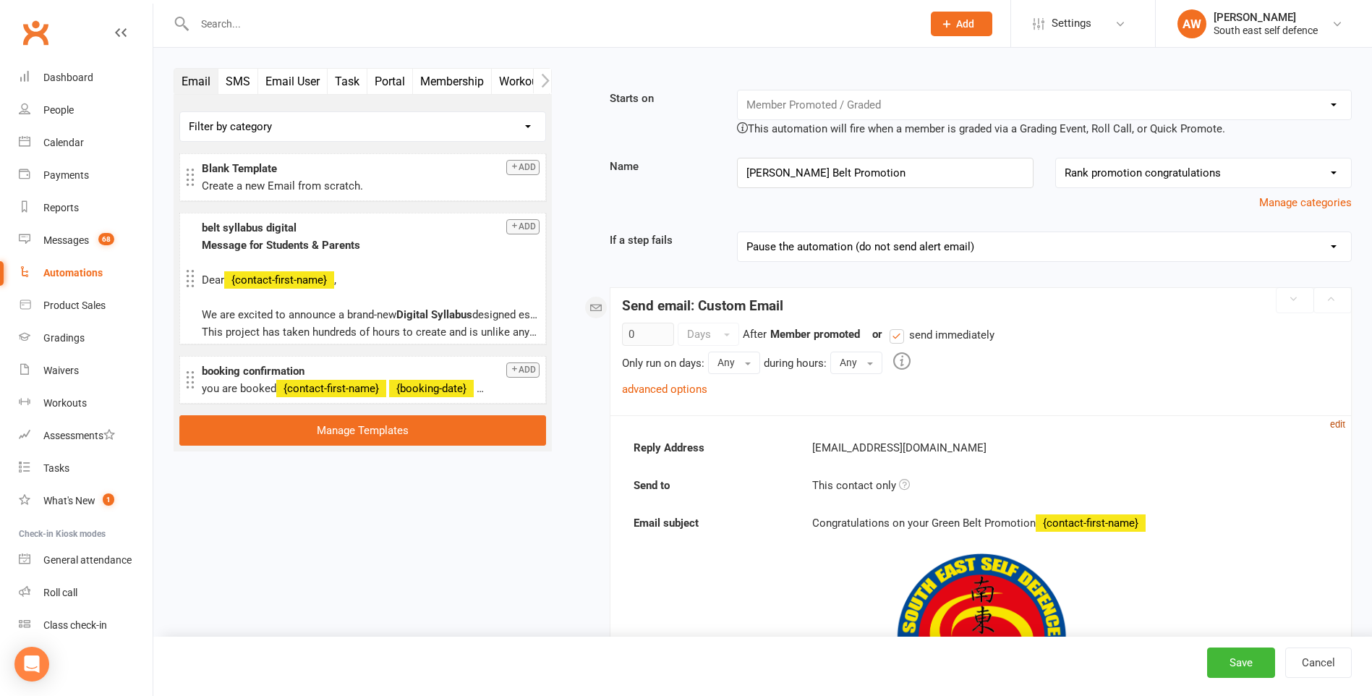
click at [1337, 422] on small "edit" at bounding box center [1337, 424] width 15 height 11
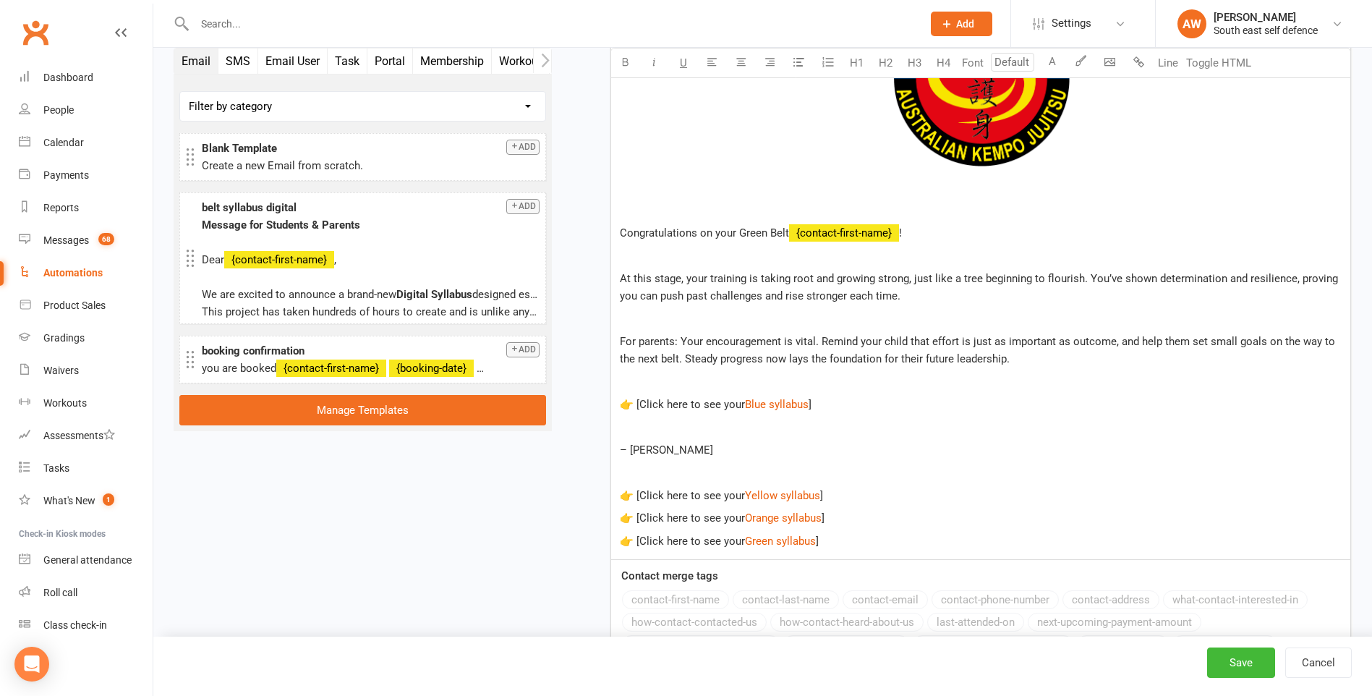
scroll to position [868, 0]
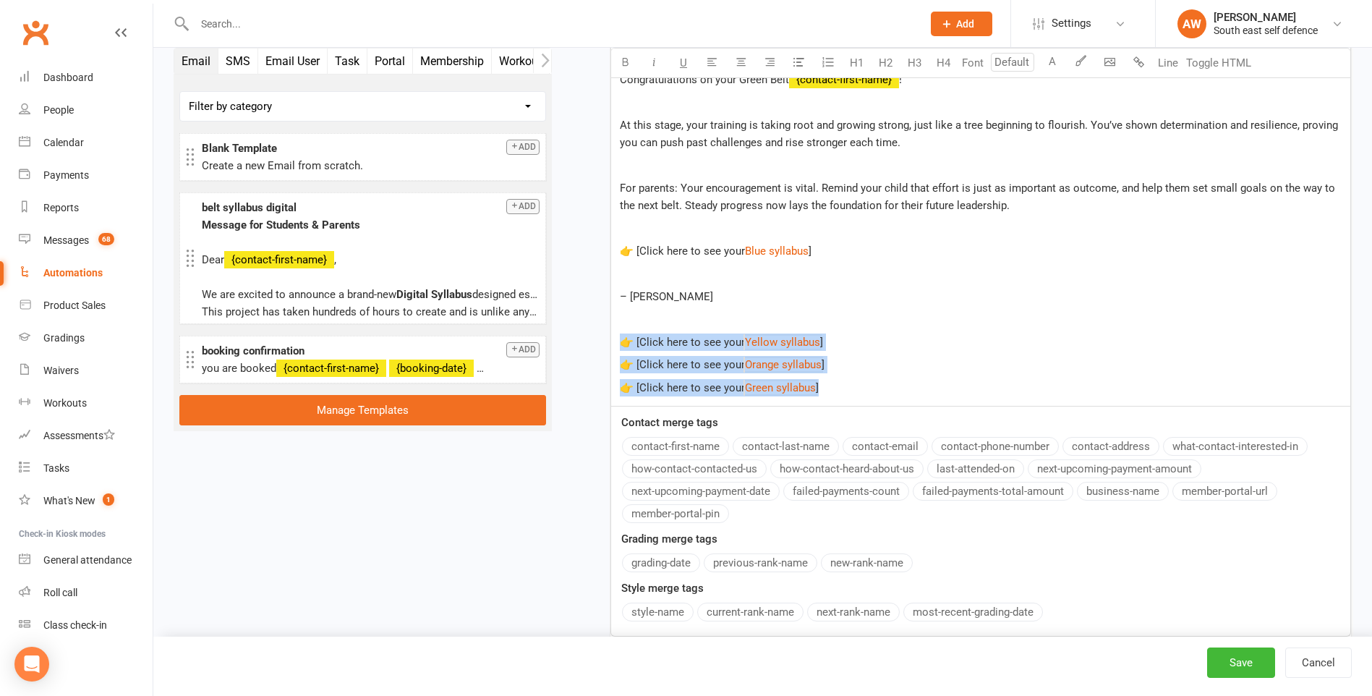
drag, startPoint x: 832, startPoint y: 384, endPoint x: 620, endPoint y: 342, distance: 215.3
click at [620, 342] on div "﻿ Congratulations on your Green Belt ﻿ {contact-first-name} ! At this stage, yo…" at bounding box center [980, 116] width 739 height 580
copy div "👉 [Click here to see your $ Yellow syllabus $ ] 👉 [Click here to see your $ Ora…"
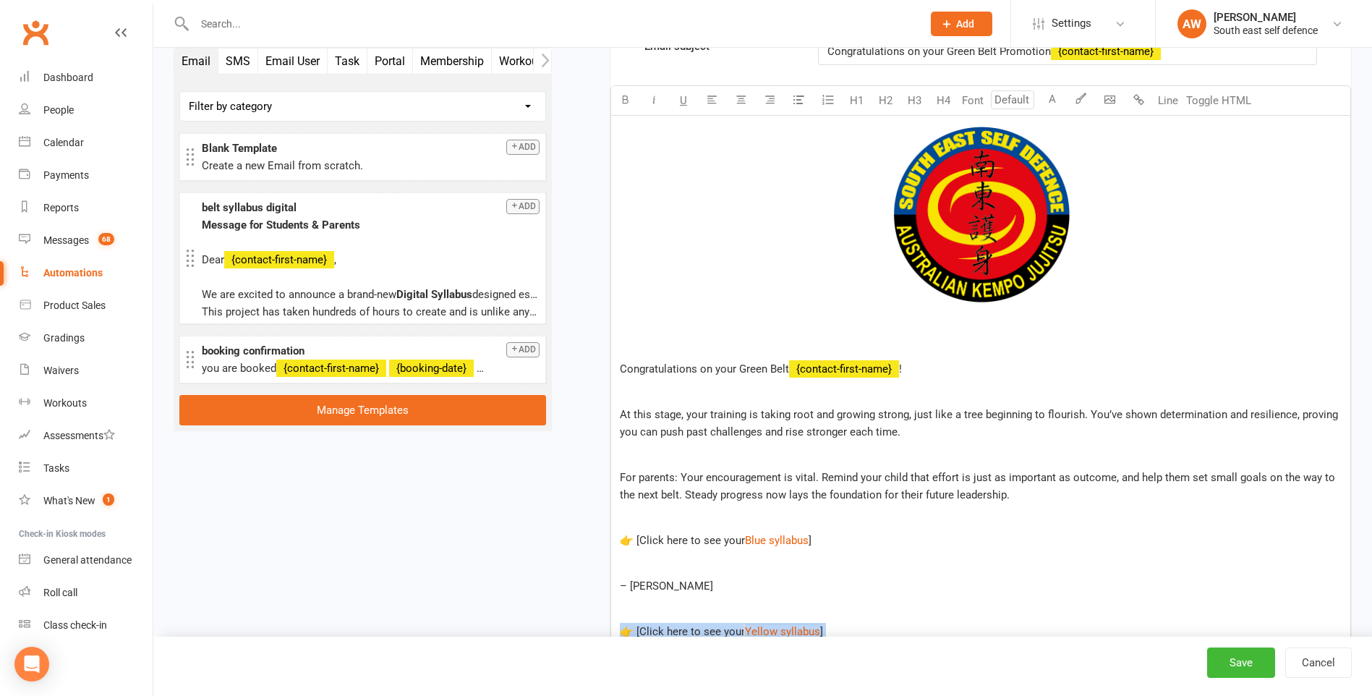
scroll to position [289, 0]
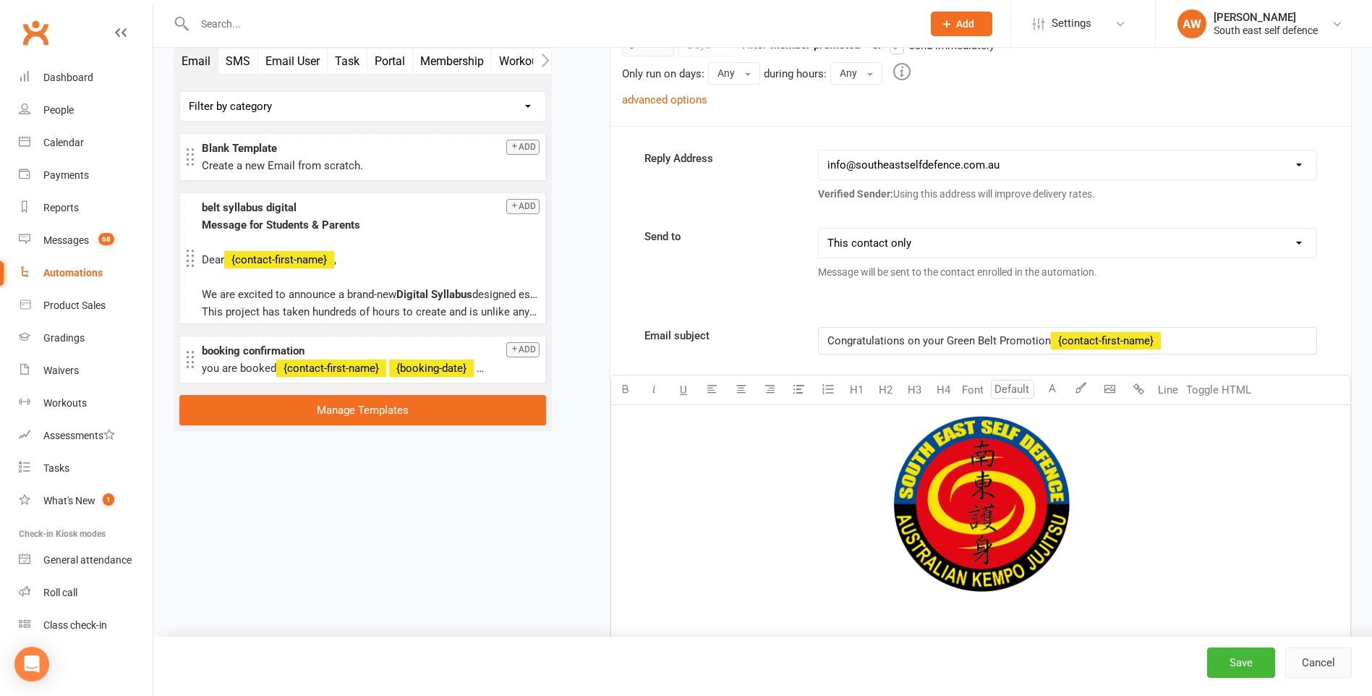
click at [1328, 664] on button "Cancel" at bounding box center [1318, 662] width 67 height 30
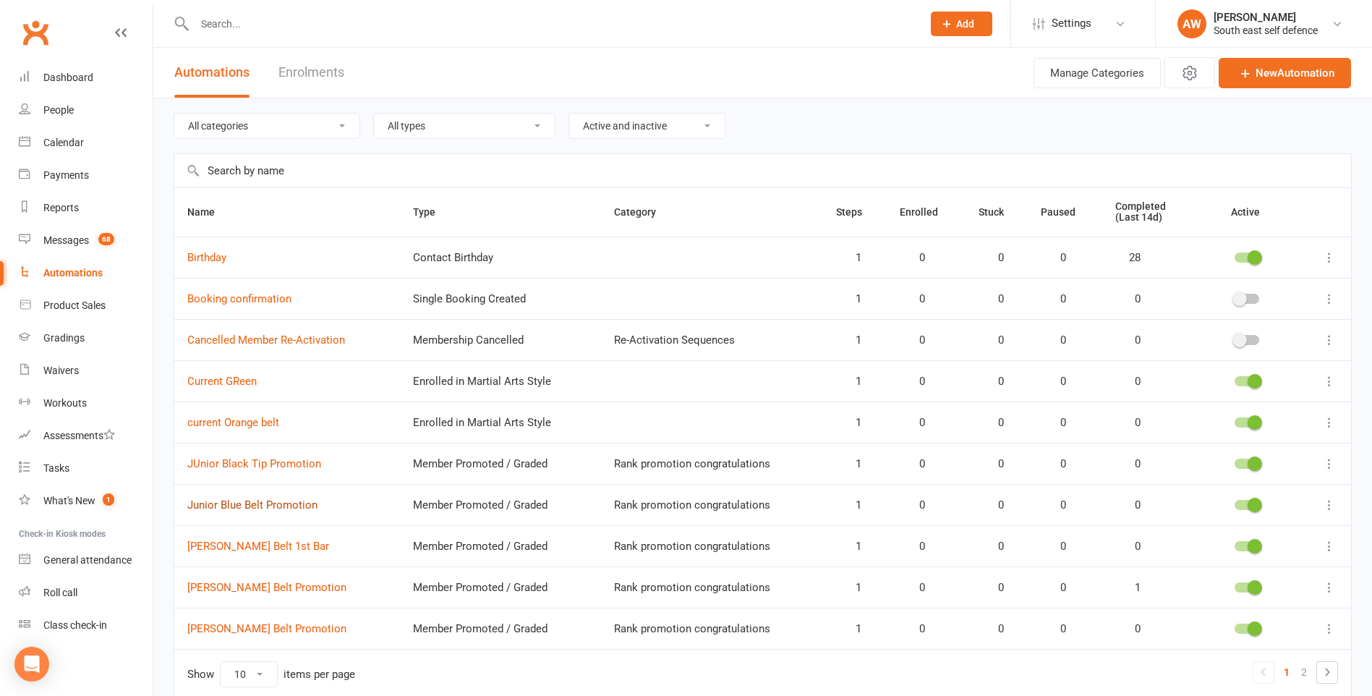
click at [272, 504] on link "Junior Blue Belt Promotion" at bounding box center [252, 504] width 130 height 13
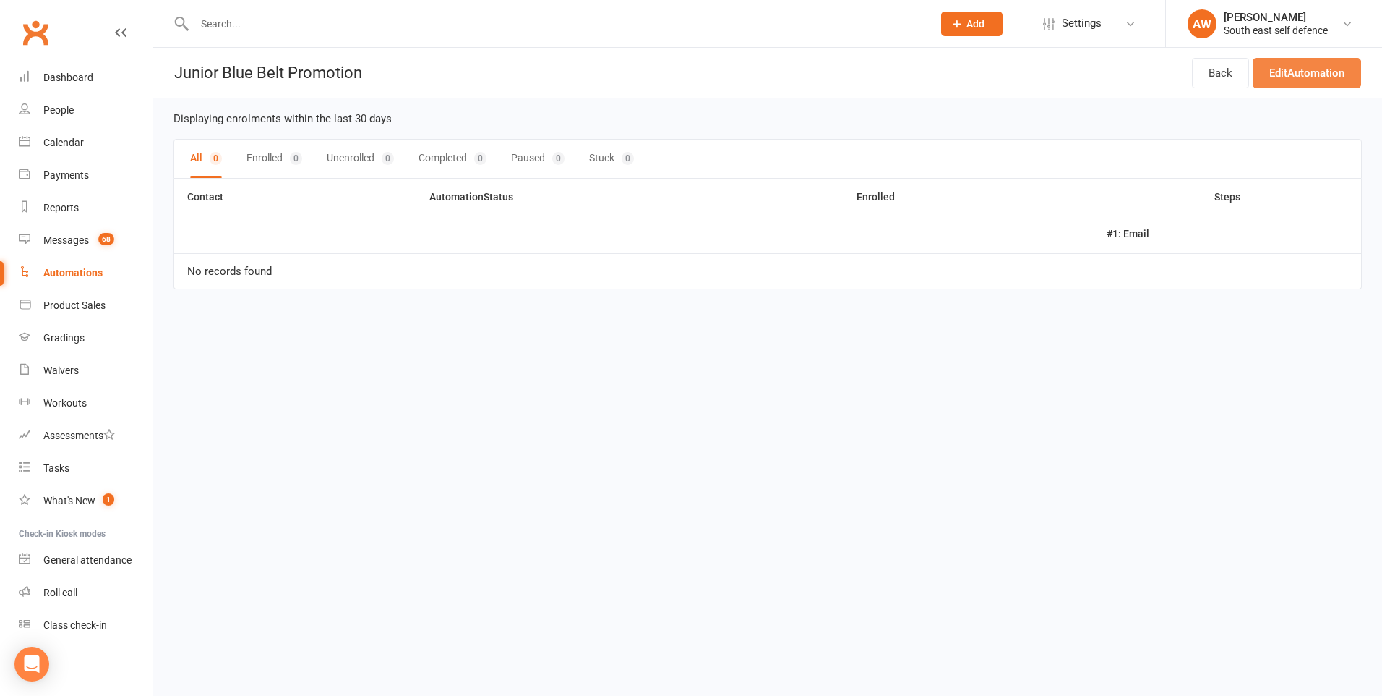
click at [1287, 74] on link "Edit Automation" at bounding box center [1307, 73] width 108 height 30
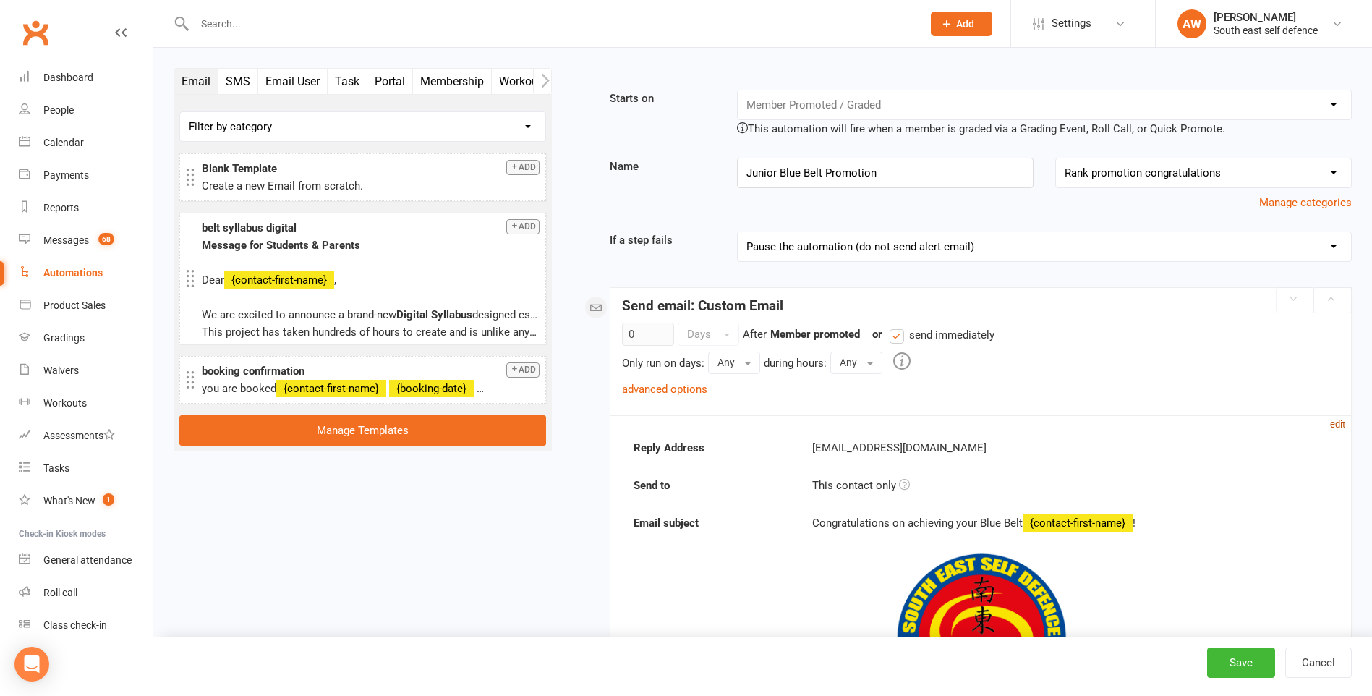
click at [1343, 424] on small "edit" at bounding box center [1337, 424] width 15 height 11
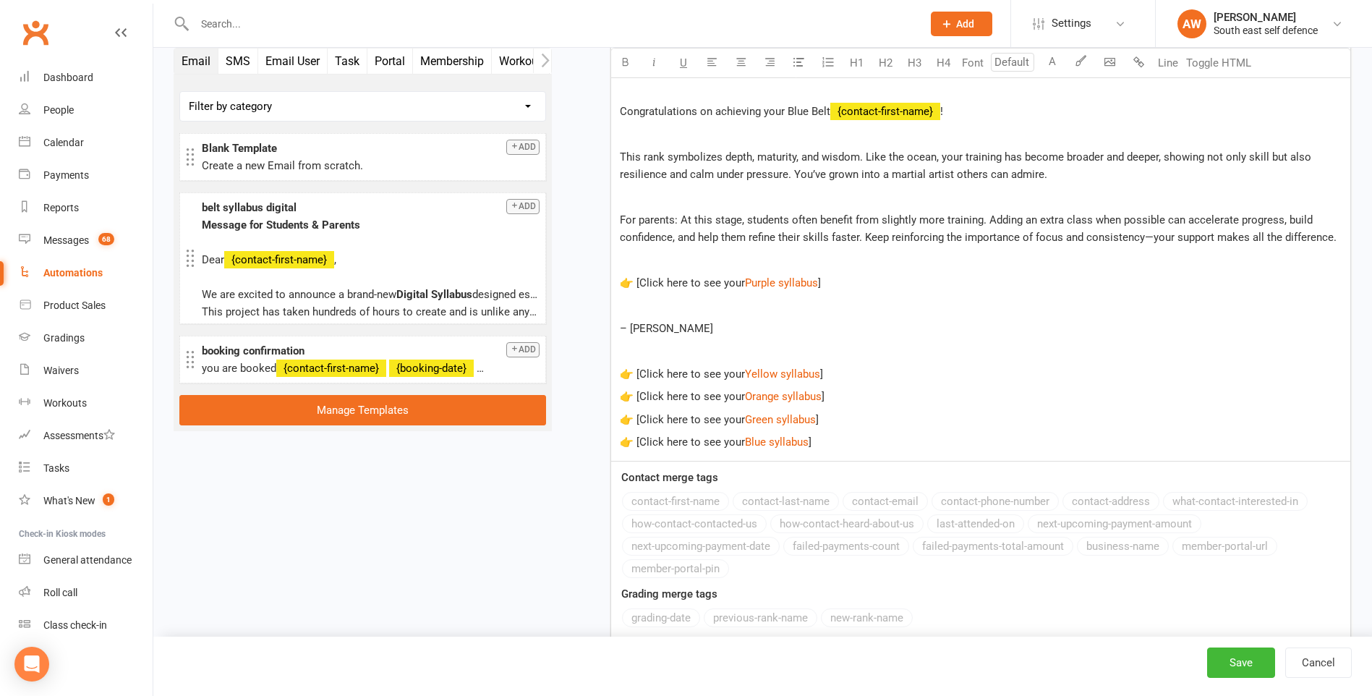
scroll to position [1012, 0]
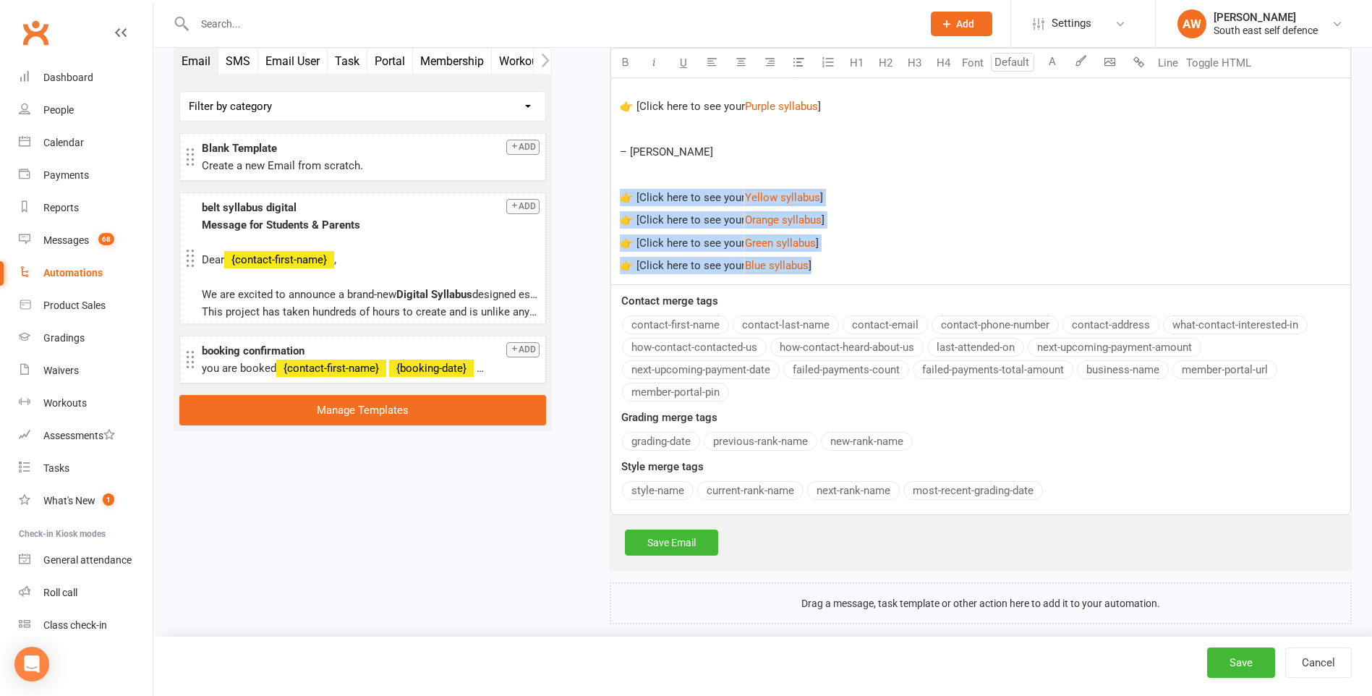
drag, startPoint x: 615, startPoint y: 195, endPoint x: 845, endPoint y: 275, distance: 242.9
copy div "👉 [Click here to see your $ Yellow syllabus $ ] 👉 [Click here to see your $ Ora…"
click at [1320, 662] on button "Cancel" at bounding box center [1318, 662] width 67 height 30
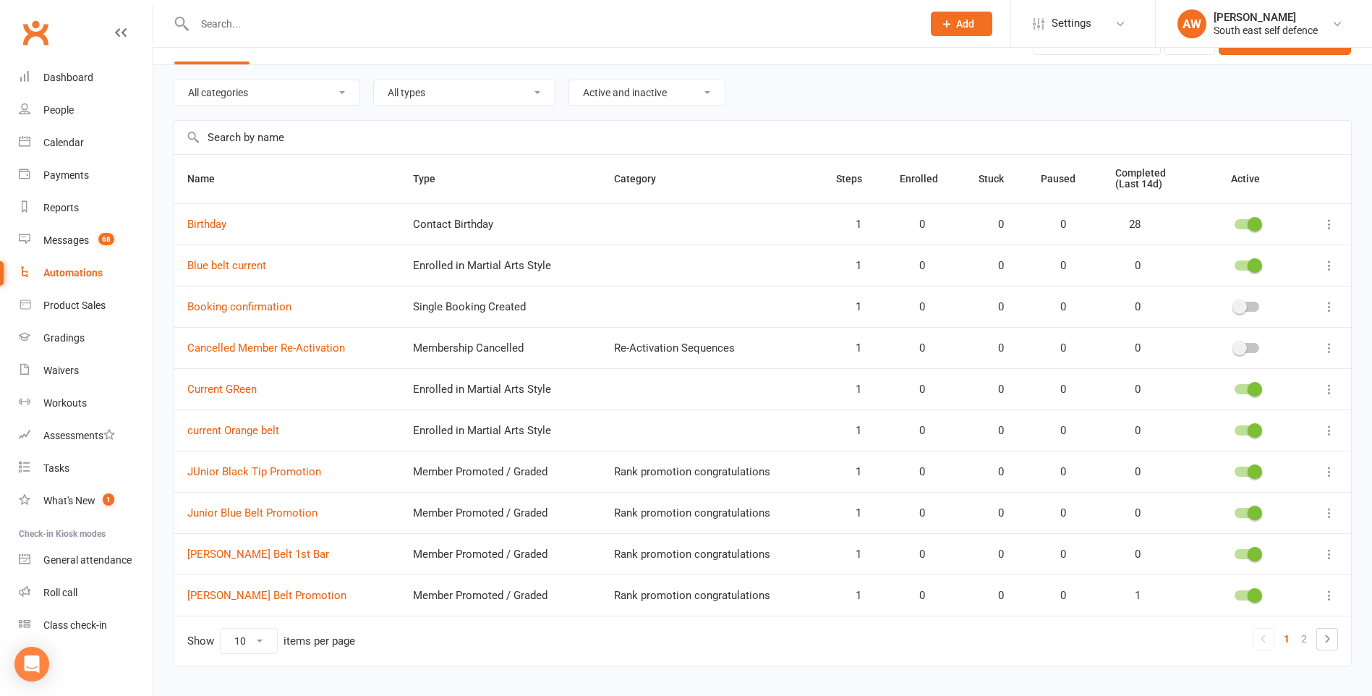
scroll to position [65, 0]
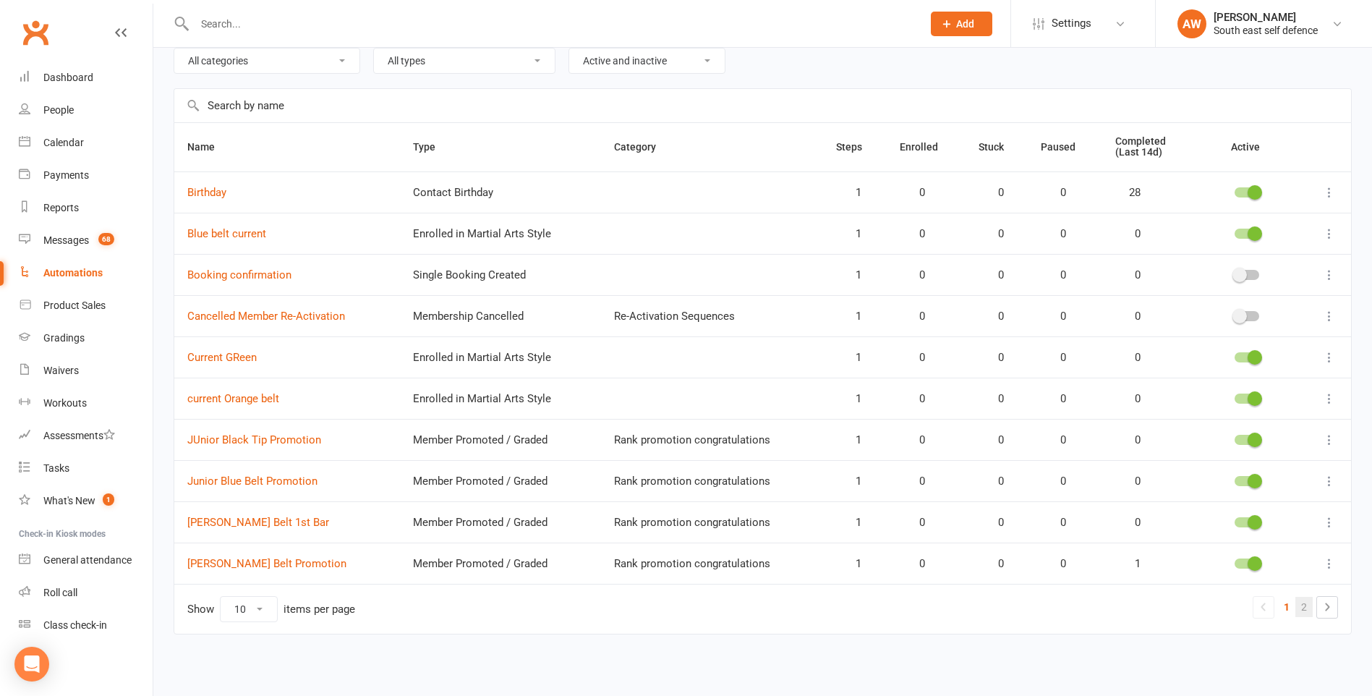
click at [1304, 607] on link "2" at bounding box center [1303, 607] width 17 height 20
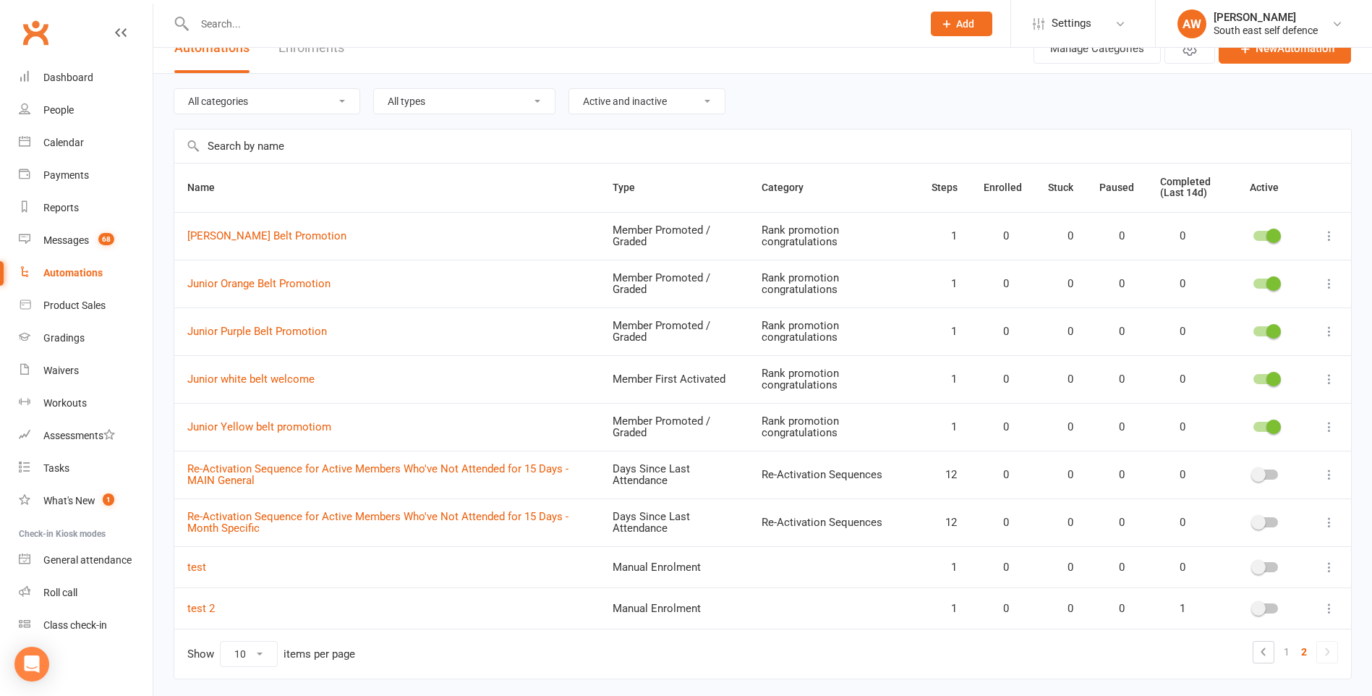
scroll to position [0, 0]
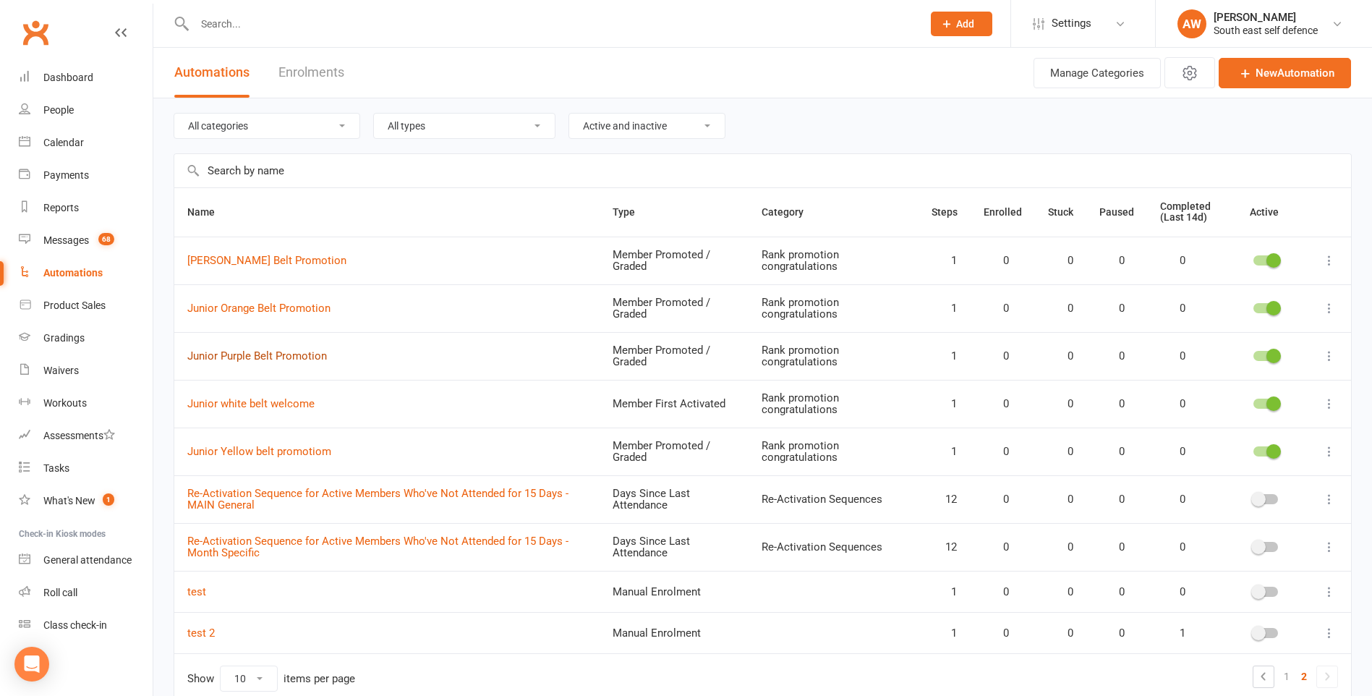
click at [247, 351] on link "Junior Purple Belt Promotion" at bounding box center [257, 355] width 140 height 13
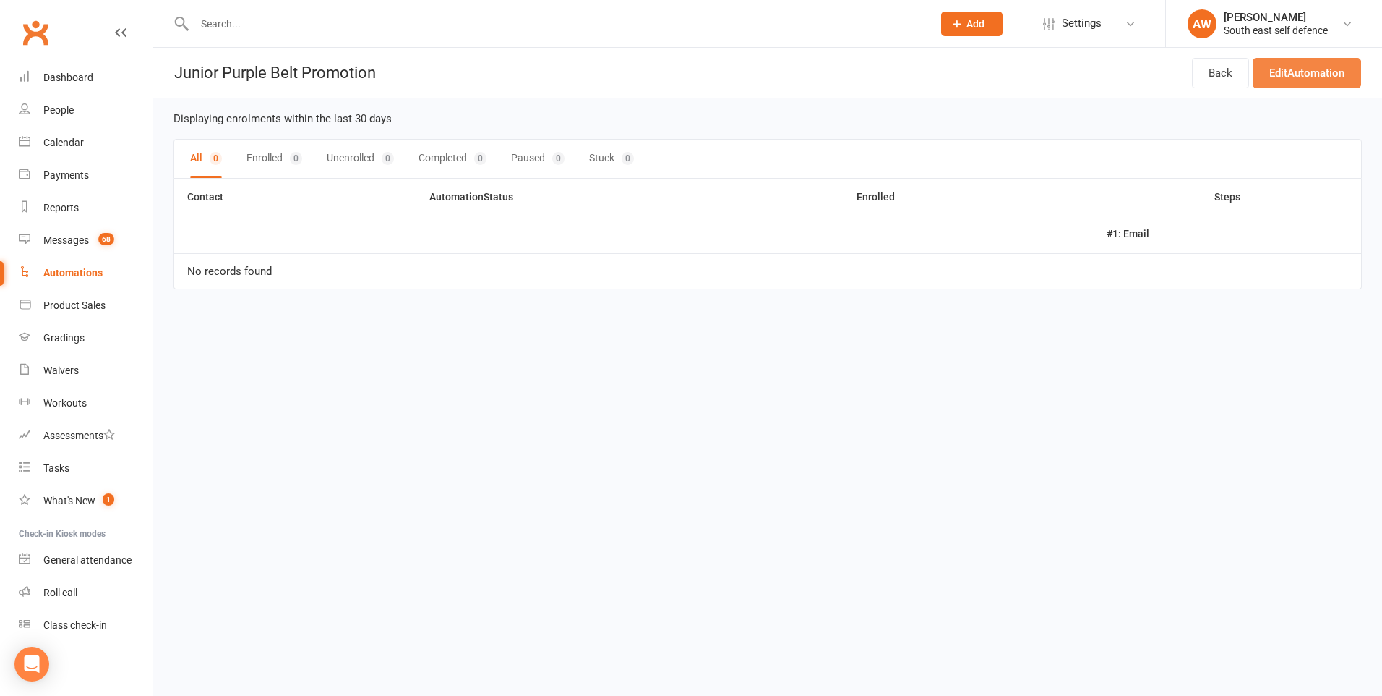
click at [1301, 67] on link "Edit Automation" at bounding box center [1307, 73] width 108 height 30
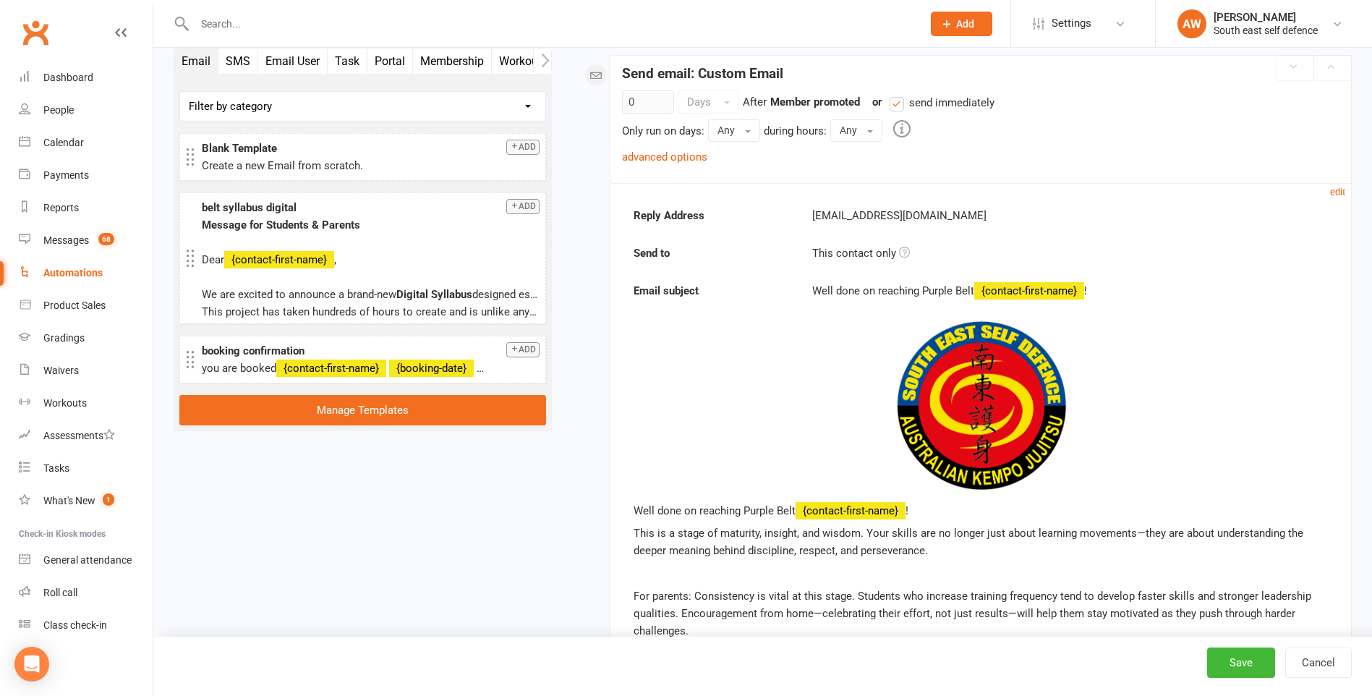
scroll to position [217, 0]
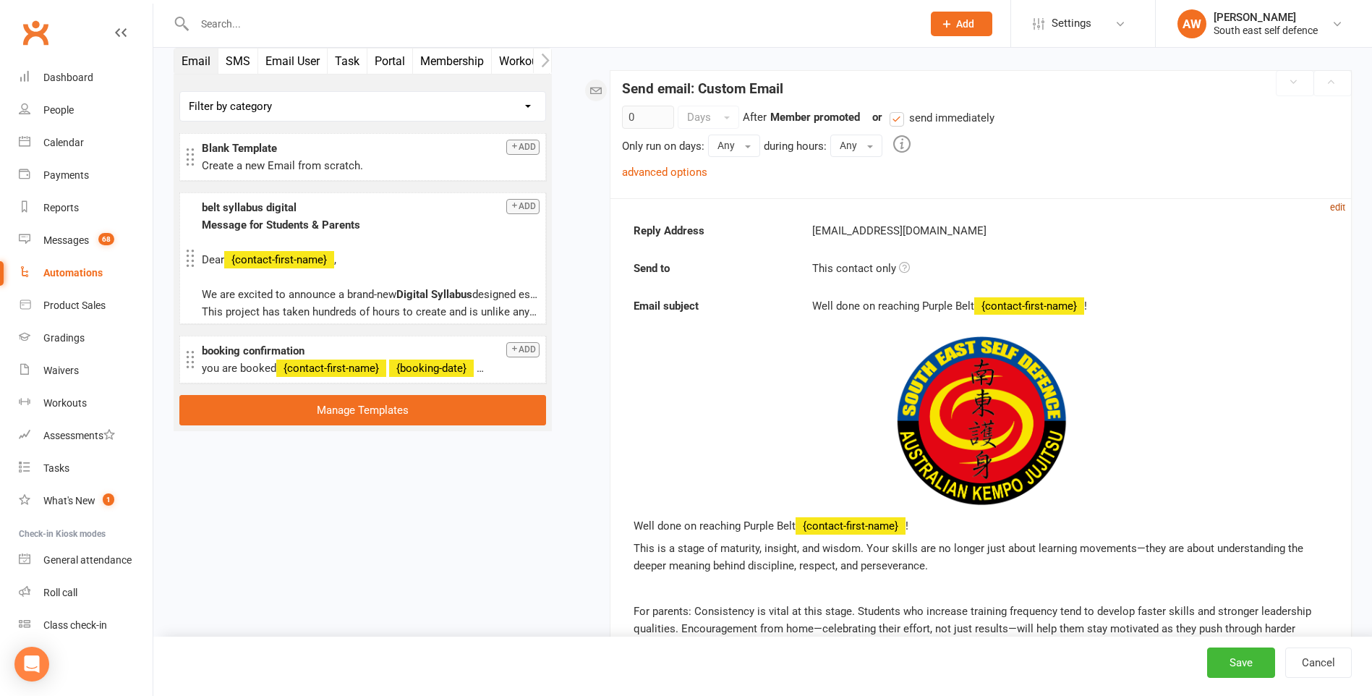
click at [1339, 207] on small "edit" at bounding box center [1337, 207] width 15 height 11
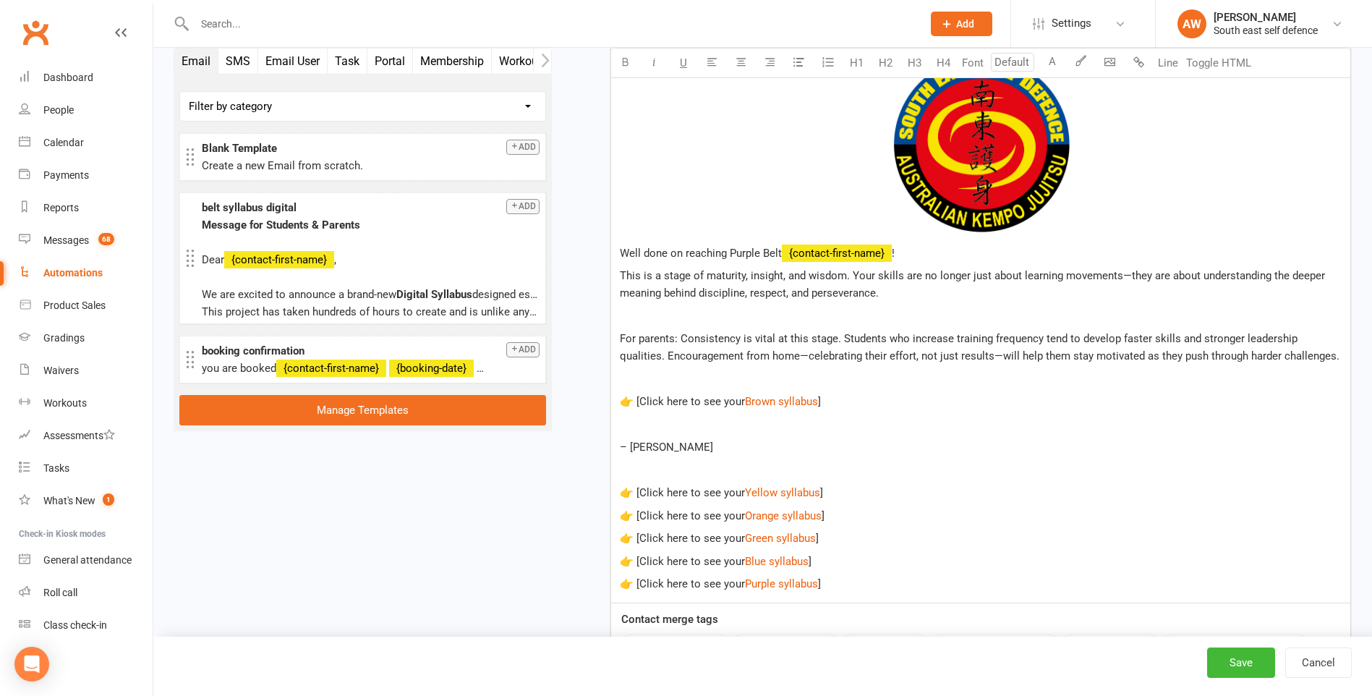
scroll to position [868, 0]
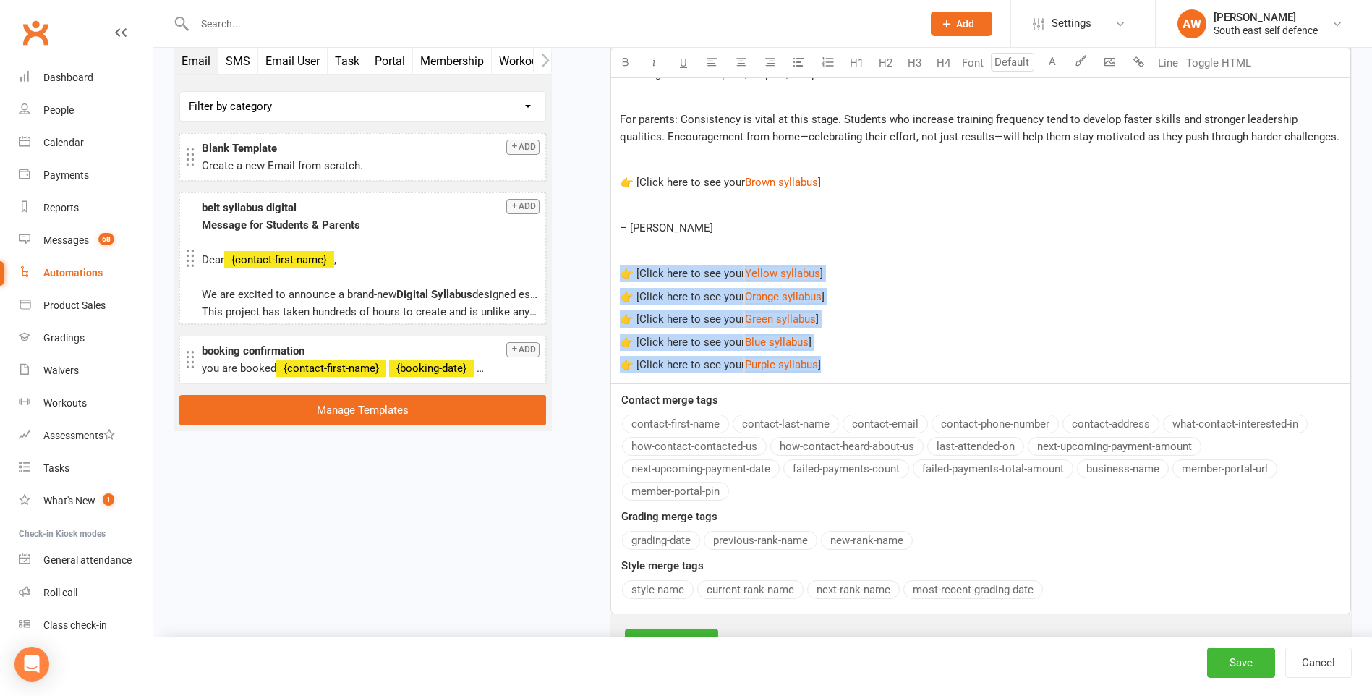
drag, startPoint x: 617, startPoint y: 274, endPoint x: 842, endPoint y: 370, distance: 244.6
click at [842, 370] on div "﻿ Well done on reaching Purple Belt ﻿ {contact-first-name} ! This is a stage of…" at bounding box center [980, 104] width 739 height 557
copy div "👉 [Click here to see your $ Yellow syllabus $ ] 👉 [Click here to see your $ Ora…"
click at [1326, 665] on button "Cancel" at bounding box center [1318, 662] width 67 height 30
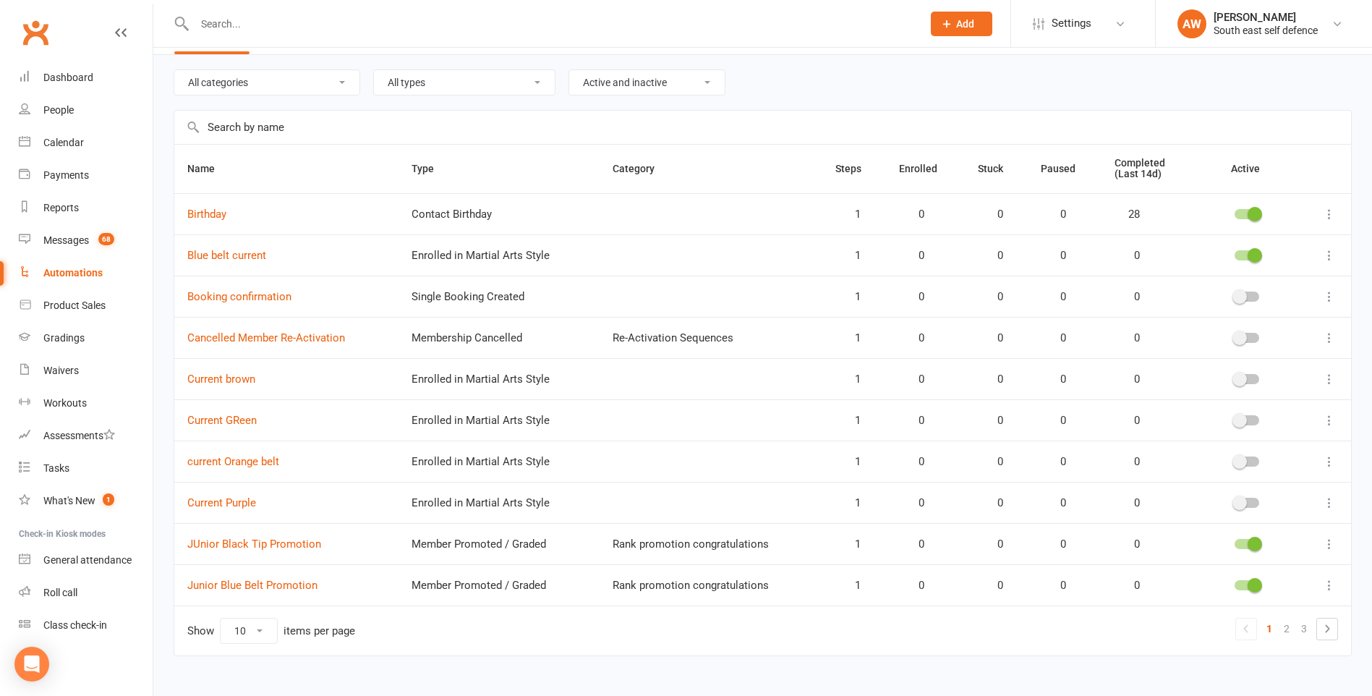
scroll to position [65, 0]
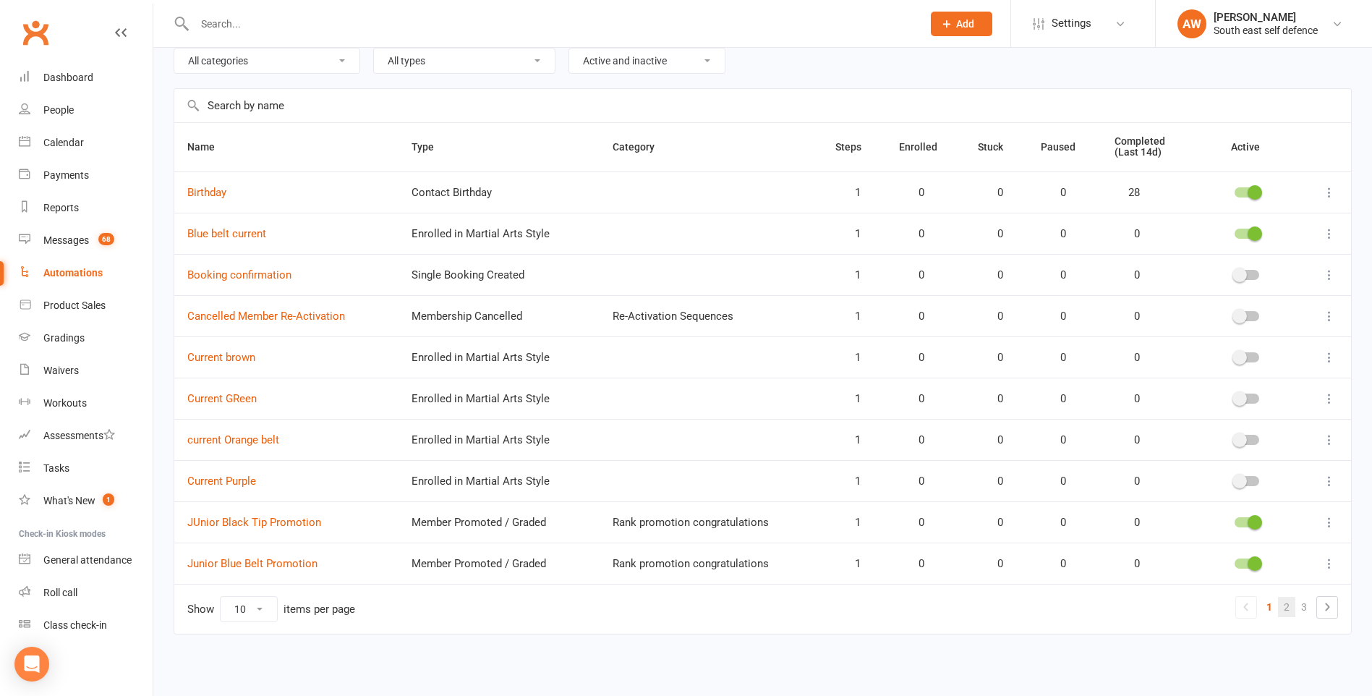
click at [1286, 609] on link "2" at bounding box center [1286, 607] width 17 height 20
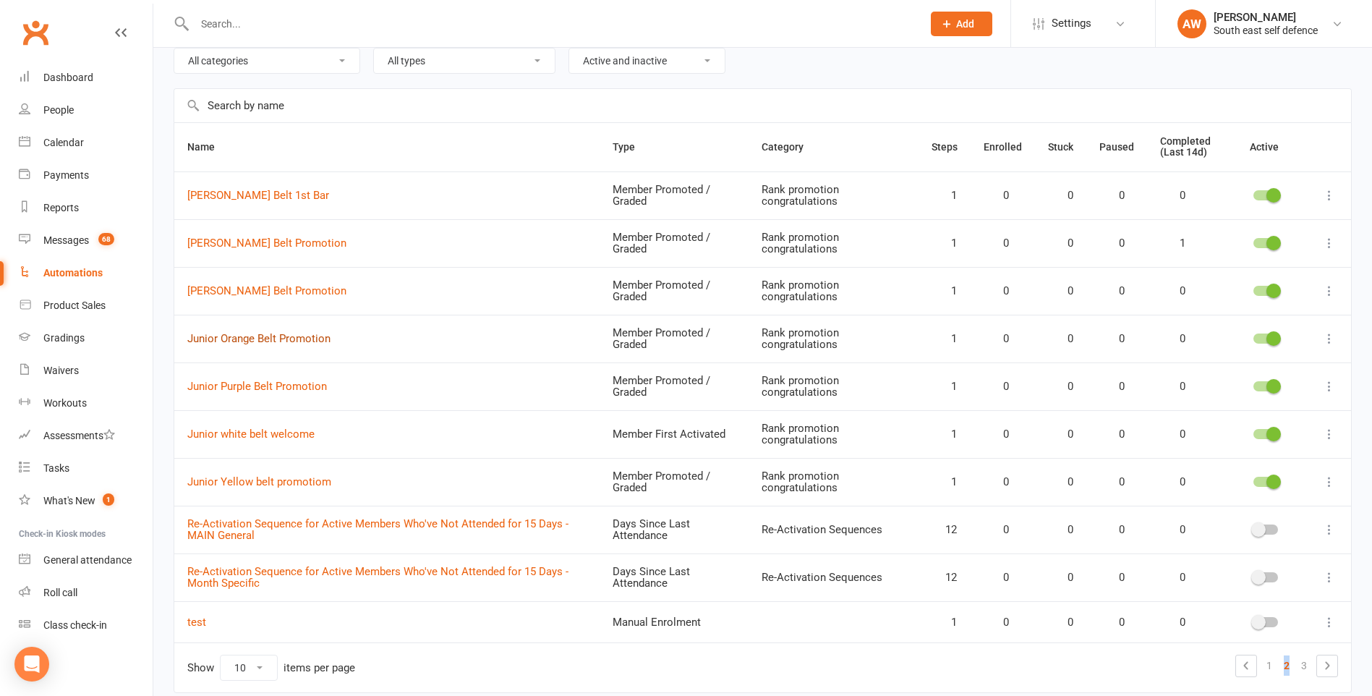
click at [309, 338] on link "Junior Orange Belt Promotion" at bounding box center [258, 338] width 143 height 13
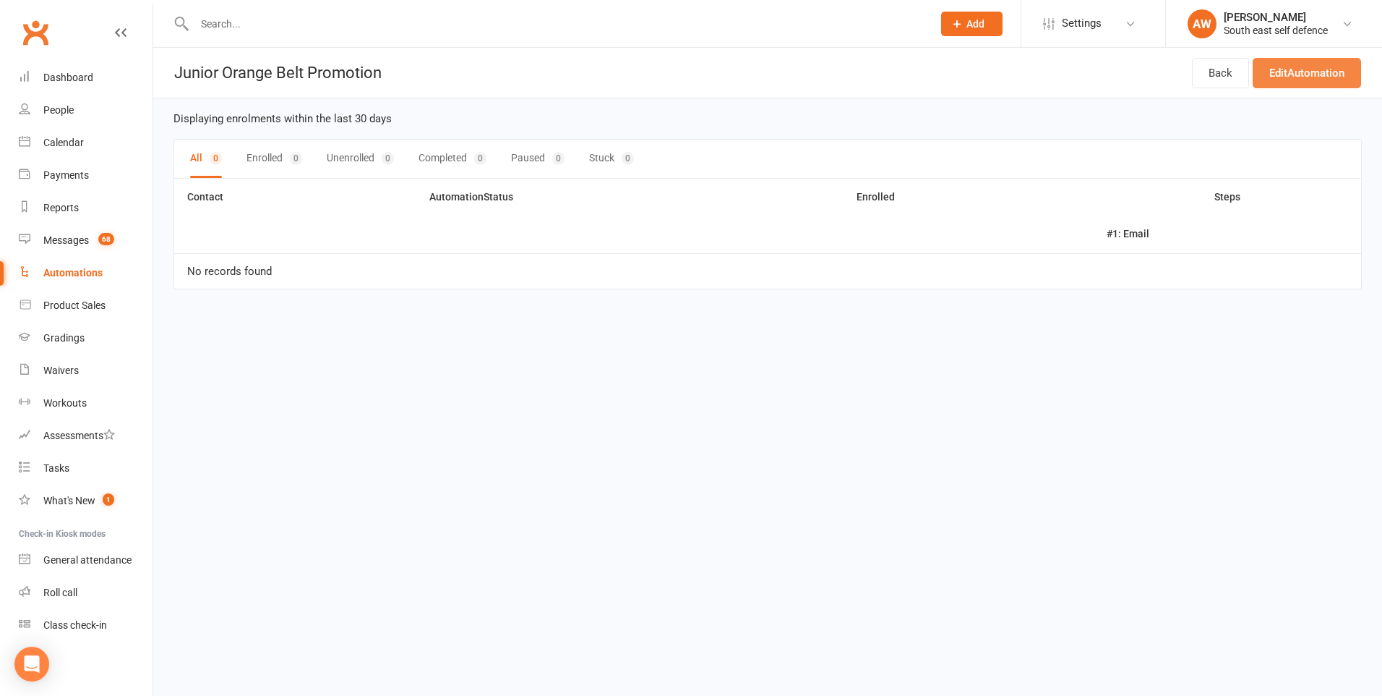
click at [1325, 76] on link "Edit Automation" at bounding box center [1307, 73] width 108 height 30
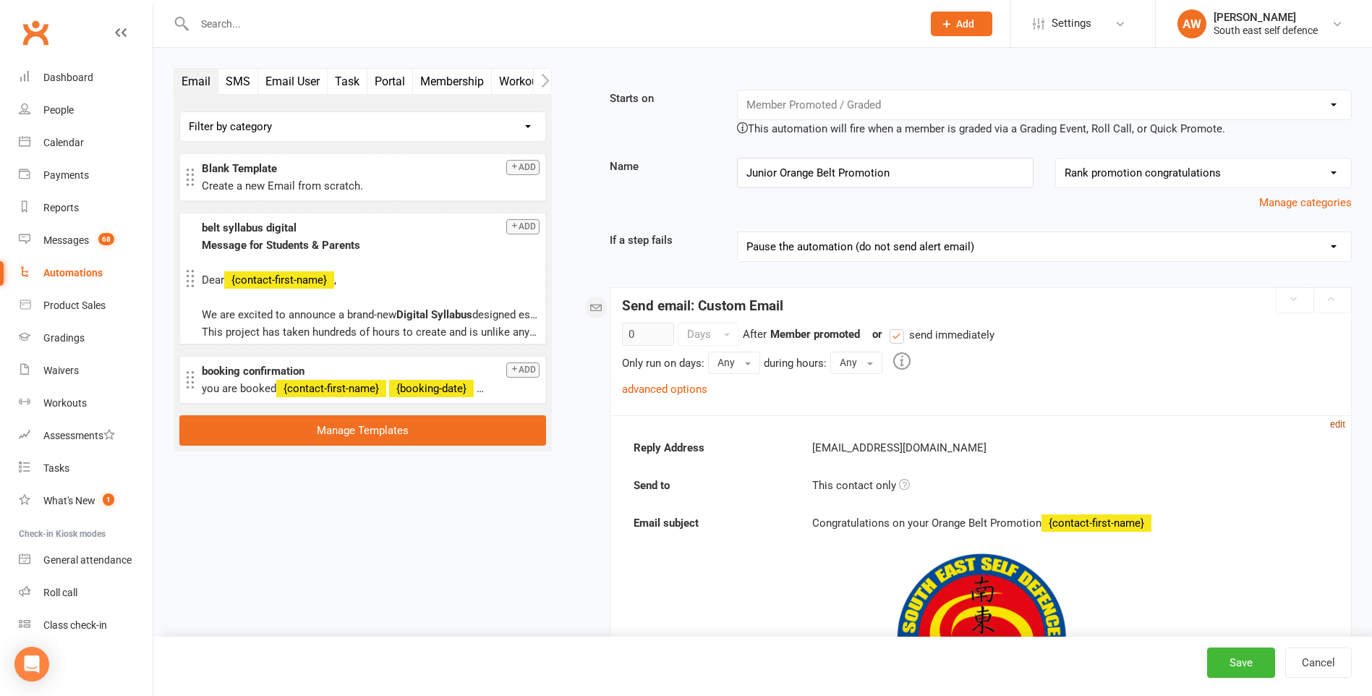
click at [1340, 424] on small "edit" at bounding box center [1337, 424] width 15 height 11
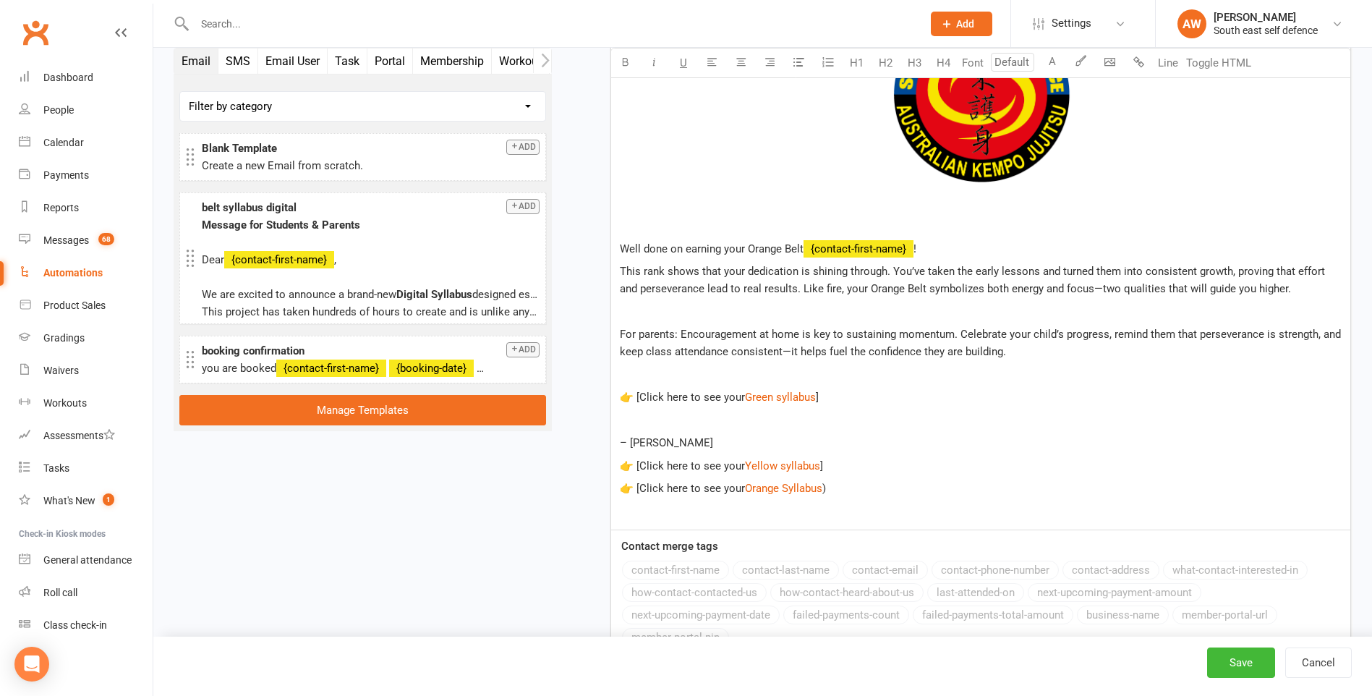
scroll to position [723, 0]
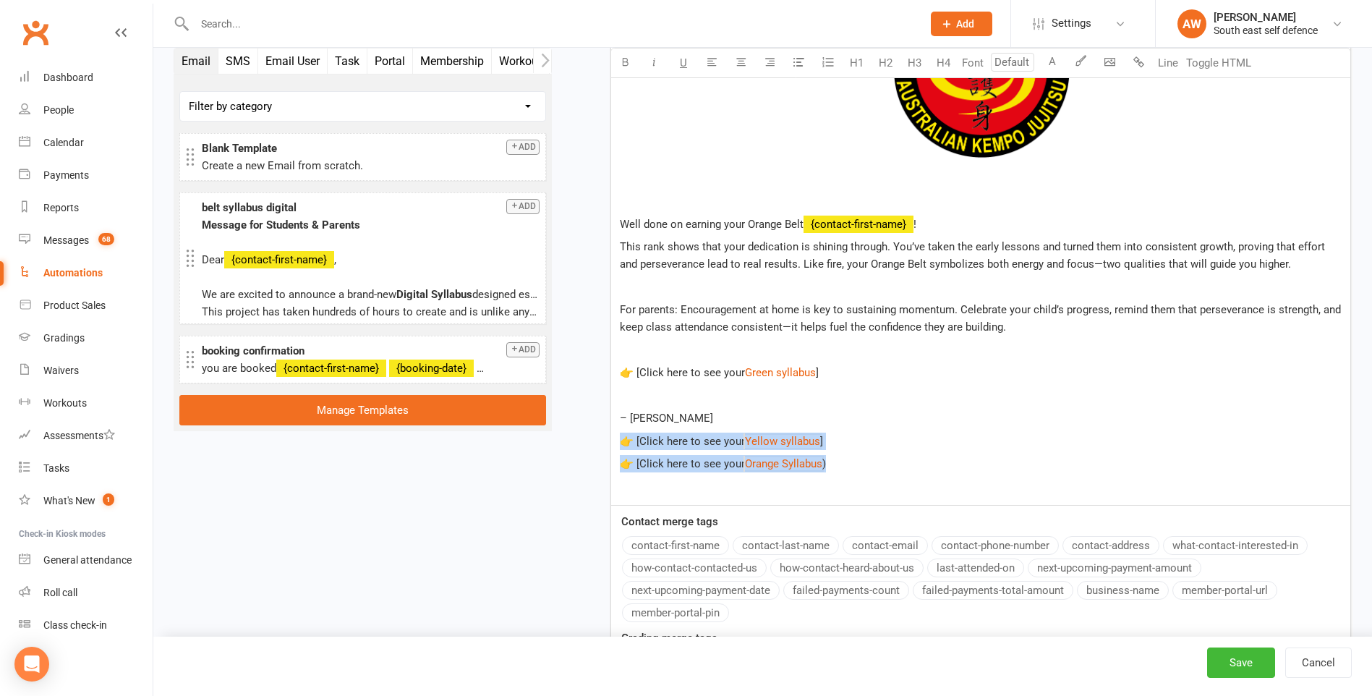
drag, startPoint x: 836, startPoint y: 464, endPoint x: 618, endPoint y: 444, distance: 218.6
click at [618, 444] on div "﻿ Well done on earning your Orange Belt ﻿ {contact-first-name} ! This rank show…" at bounding box center [980, 238] width 739 height 534
copy div "👉 [Click here to see your $ Yellow syllabus $ ] 👉 [Click here to see your $ Ora…"
click at [1317, 669] on button "Cancel" at bounding box center [1318, 662] width 67 height 30
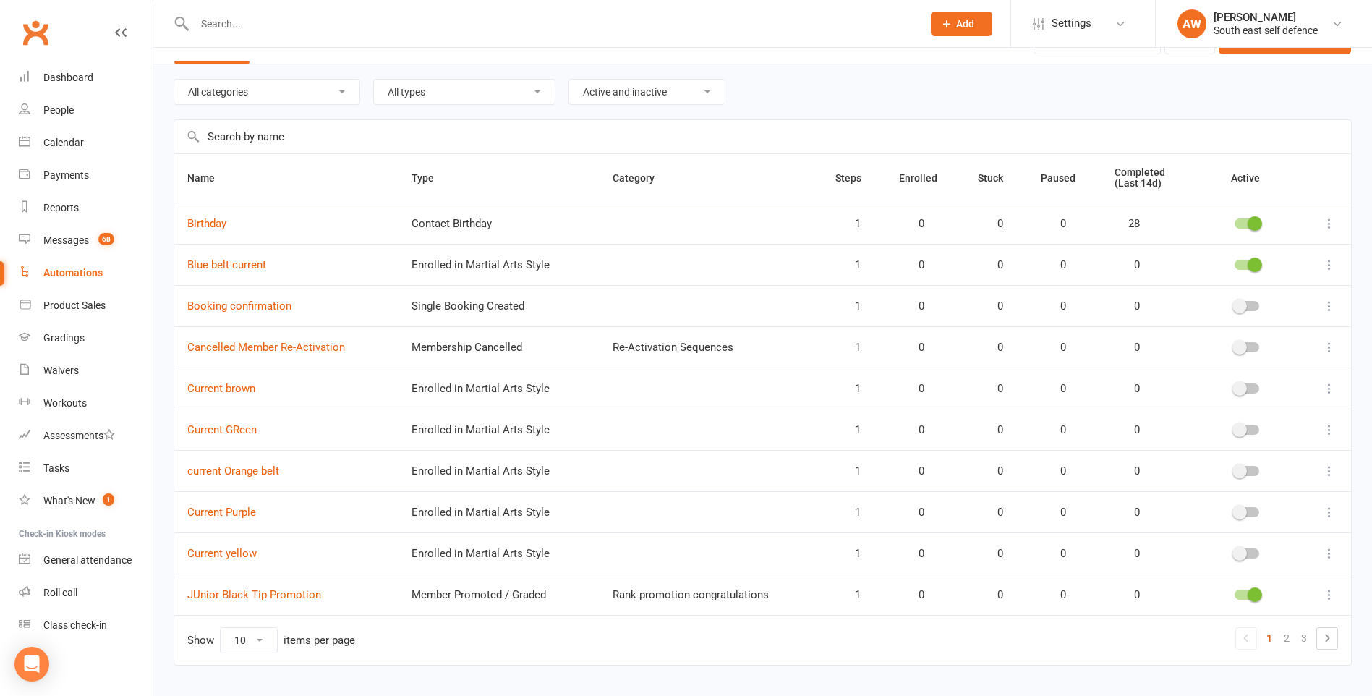
scroll to position [65, 0]
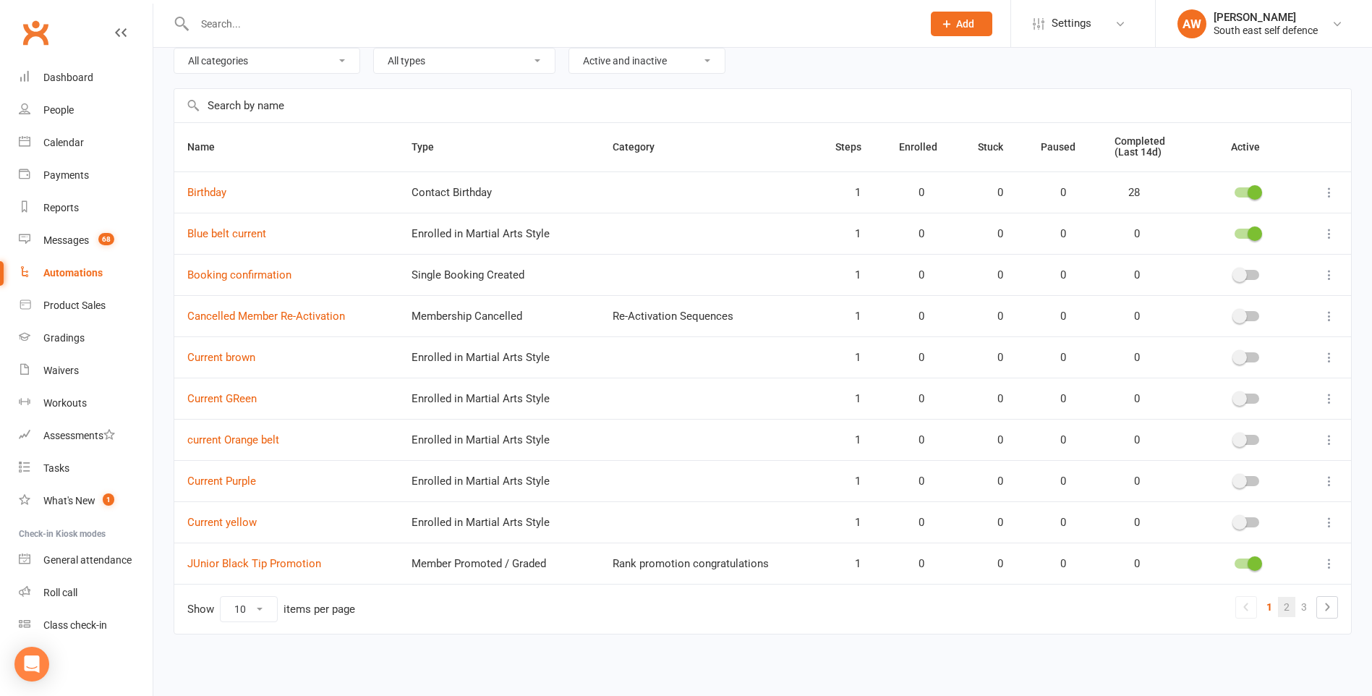
click at [1287, 608] on link "2" at bounding box center [1286, 607] width 17 height 20
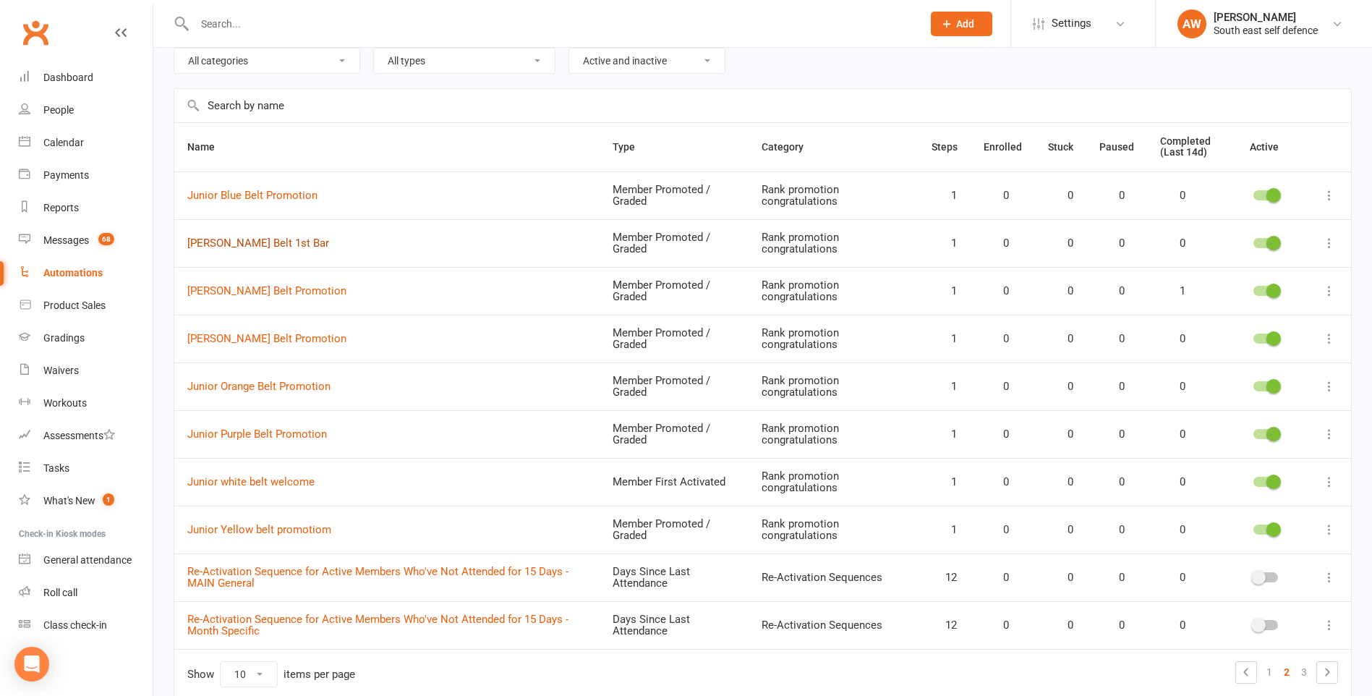
click at [267, 246] on link "[PERSON_NAME] Belt 1st Bar" at bounding box center [258, 242] width 142 height 13
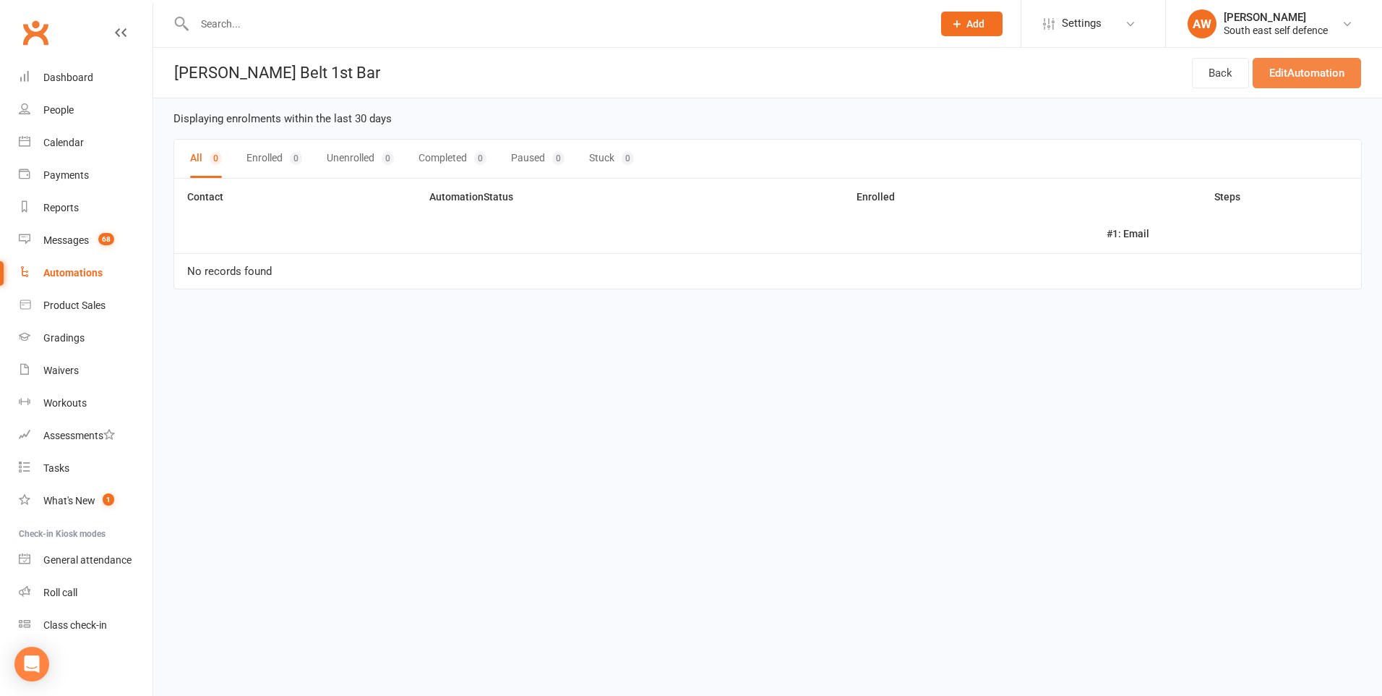
click at [1309, 73] on link "Edit Automation" at bounding box center [1307, 73] width 108 height 30
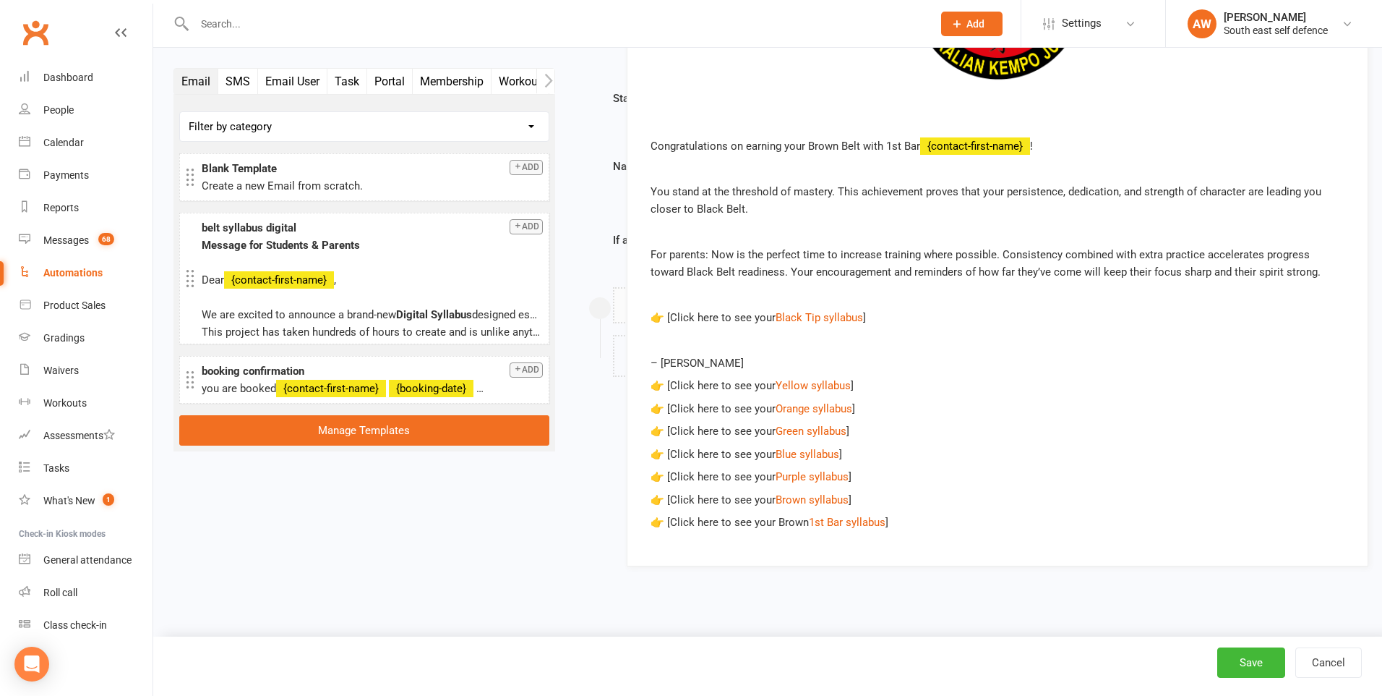
drag, startPoint x: 876, startPoint y: 513, endPoint x: 890, endPoint y: 522, distance: 16.2
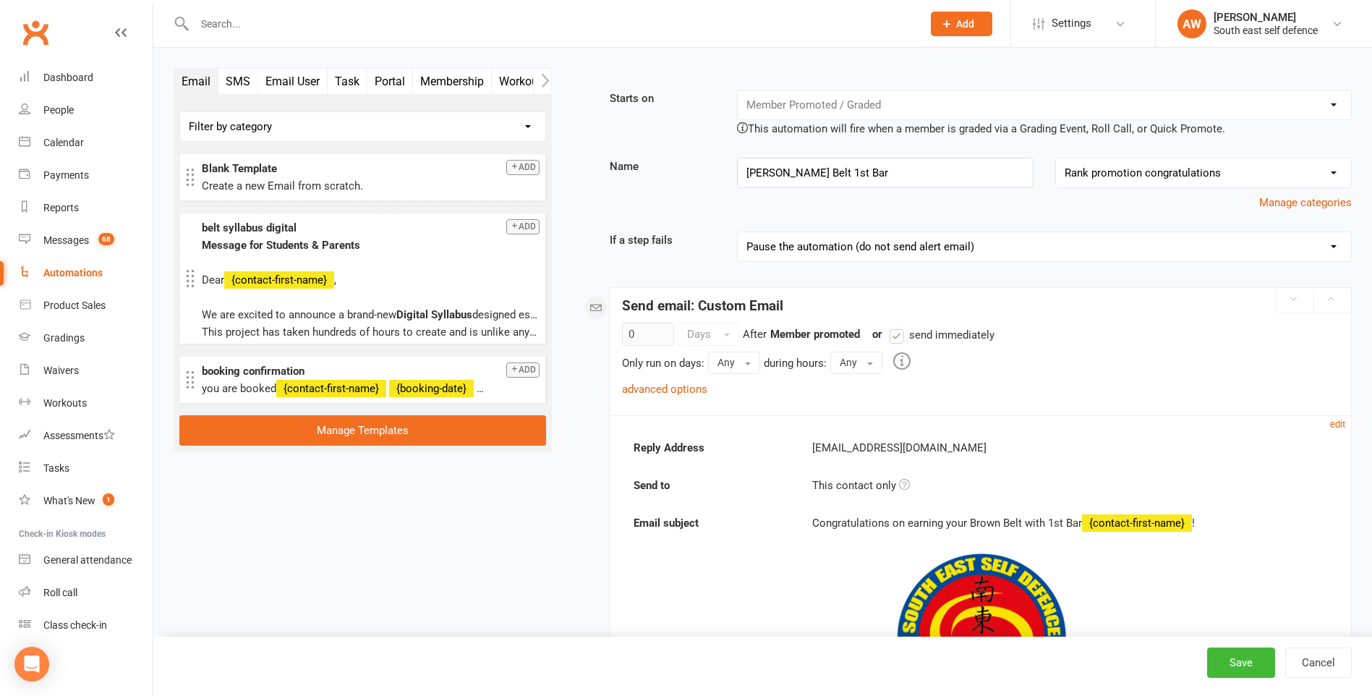
click at [1332, 424] on small "edit" at bounding box center [1337, 424] width 15 height 11
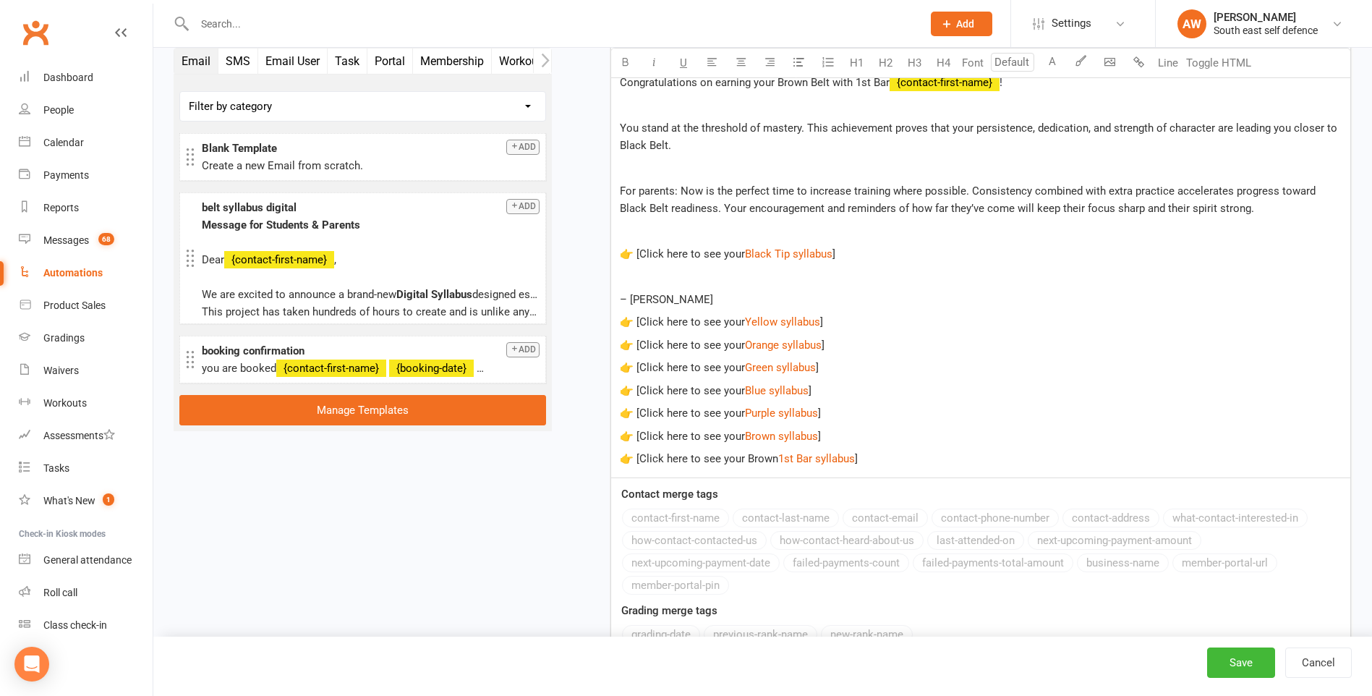
scroll to position [868, 0]
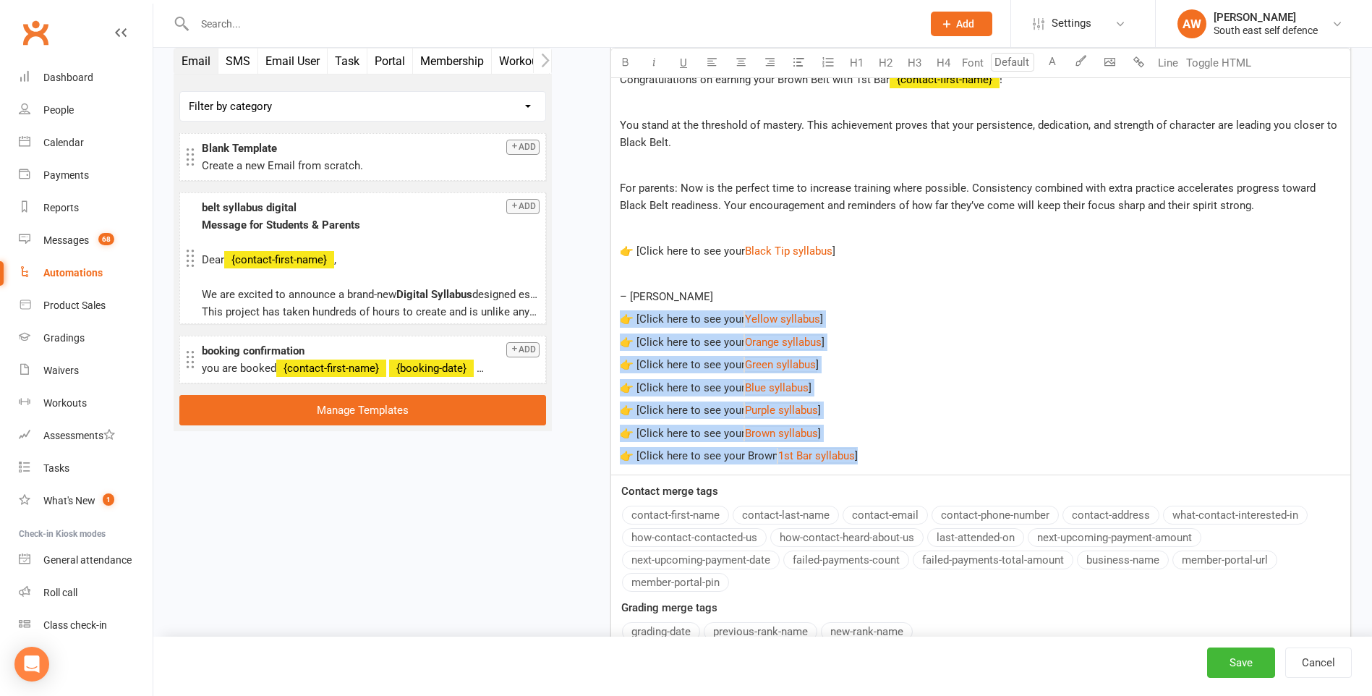
drag, startPoint x: 863, startPoint y: 453, endPoint x: 615, endPoint y: 322, distance: 280.4
click at [615, 322] on div "﻿ Congratulations on earning your Brown Belt with 1st Bar ﻿ {contact-first-name…" at bounding box center [980, 150] width 739 height 648
copy div "👉 [Click here to see your $ Yellow syllabus $ ] 👉 [Click here to see your $ Ora…"
click at [1332, 662] on button "Cancel" at bounding box center [1318, 662] width 67 height 30
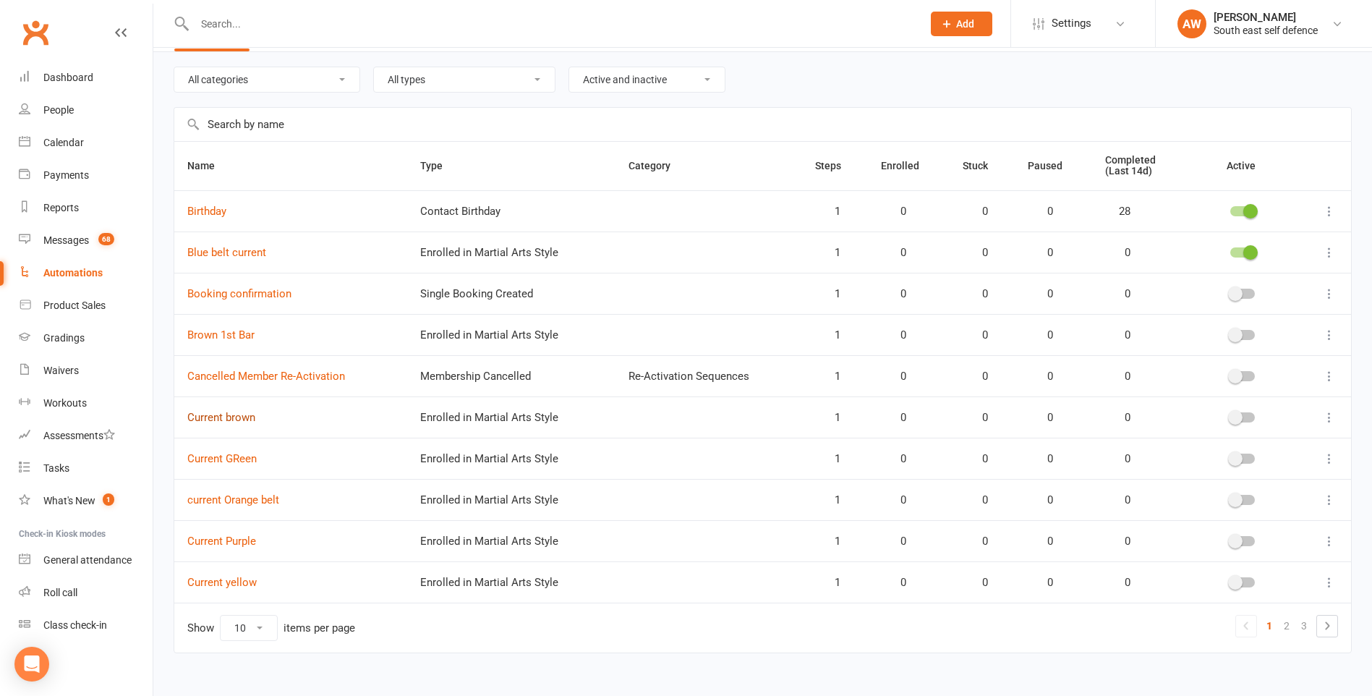
scroll to position [65, 0]
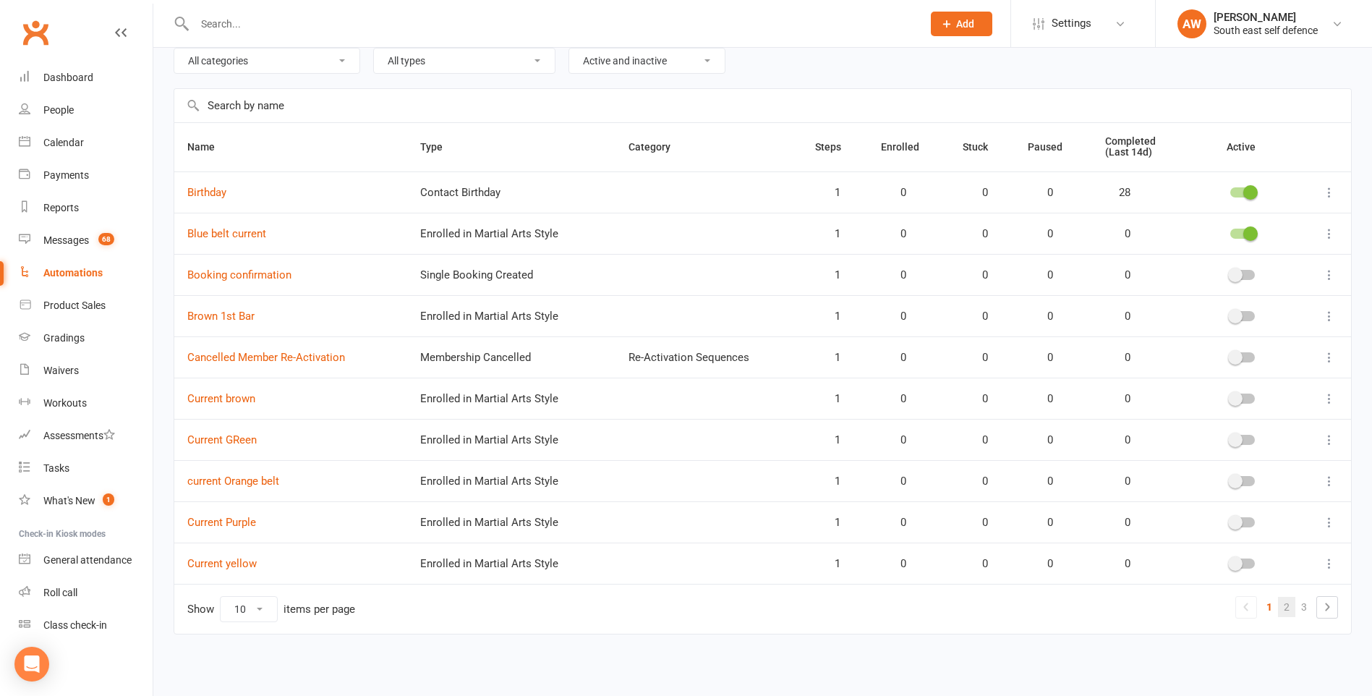
click at [1286, 607] on link "2" at bounding box center [1286, 607] width 17 height 20
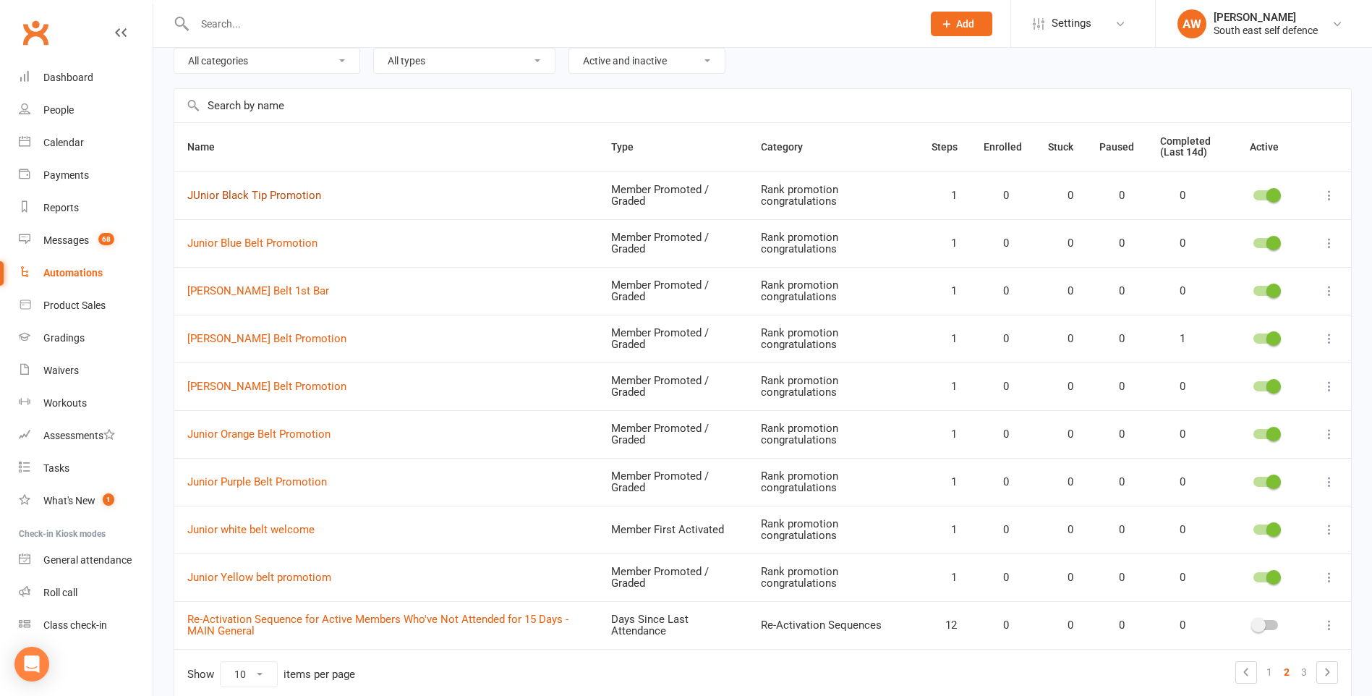
click at [276, 196] on link "JUnior Black Tip Promotion" at bounding box center [254, 195] width 134 height 13
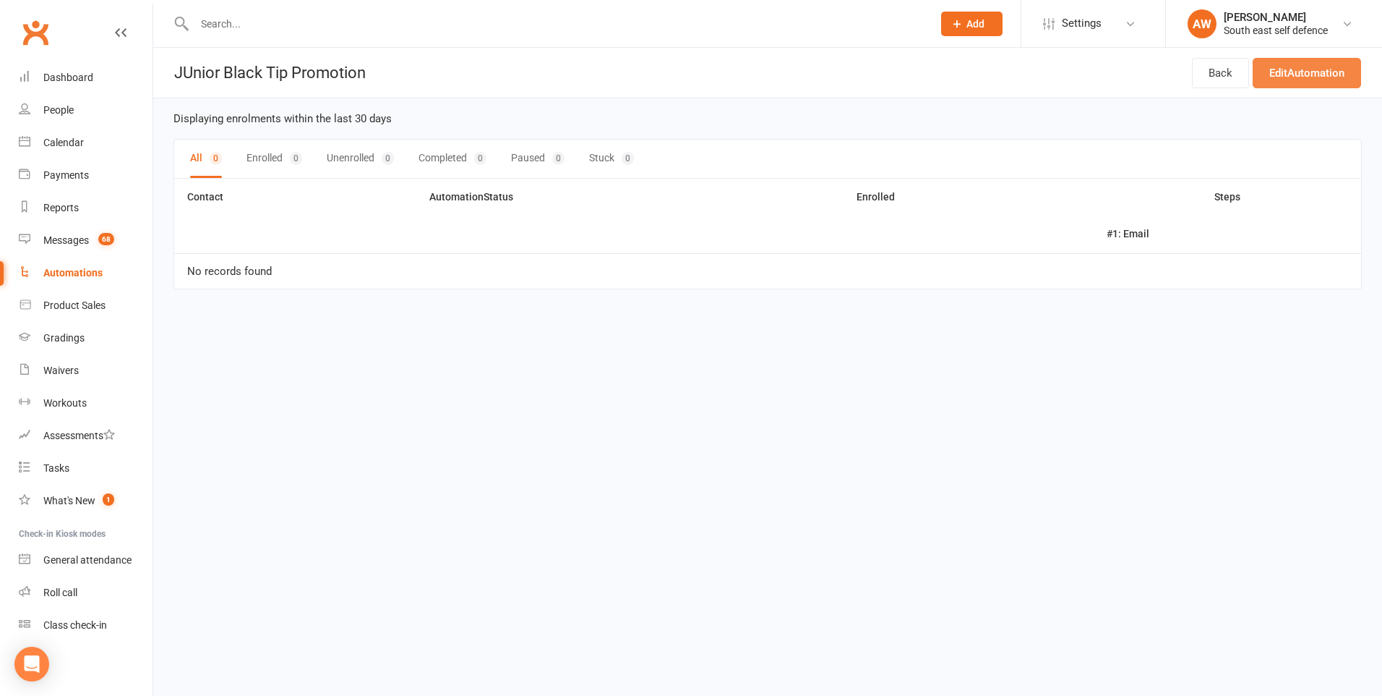
click at [1308, 69] on link "Edit Automation" at bounding box center [1307, 73] width 108 height 30
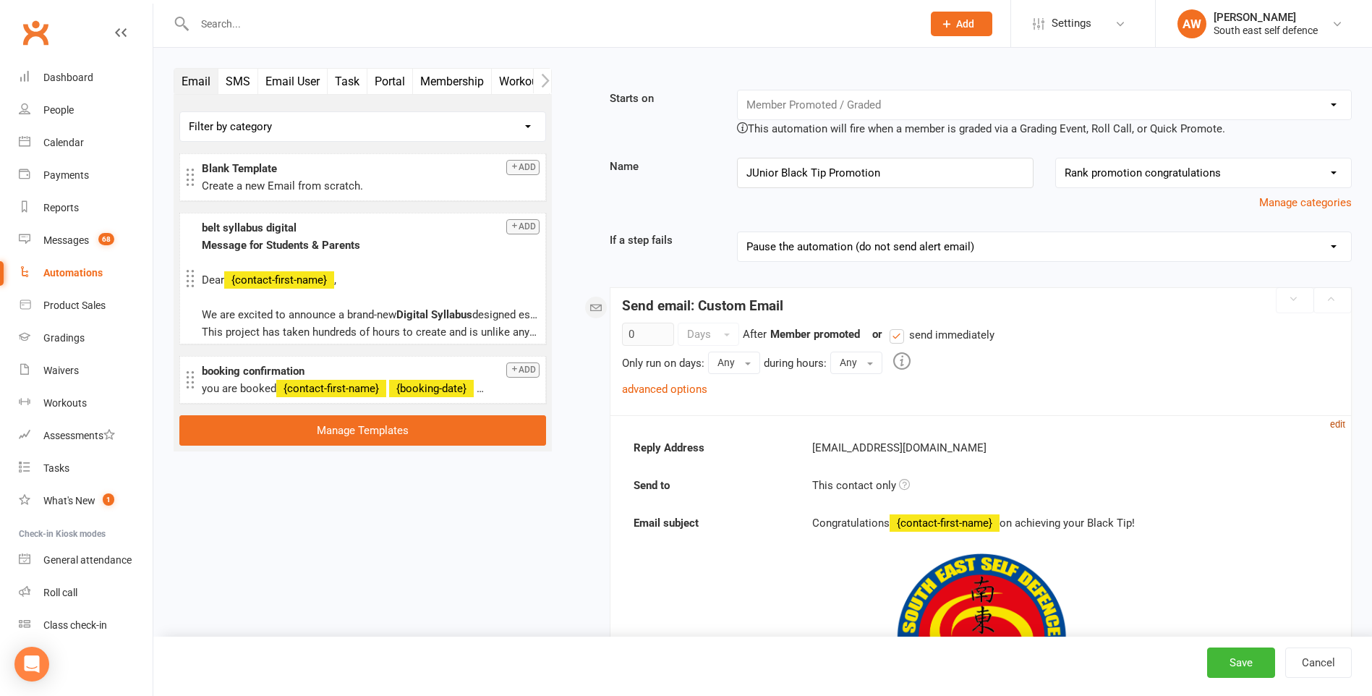
click at [1338, 427] on small "edit" at bounding box center [1337, 424] width 15 height 11
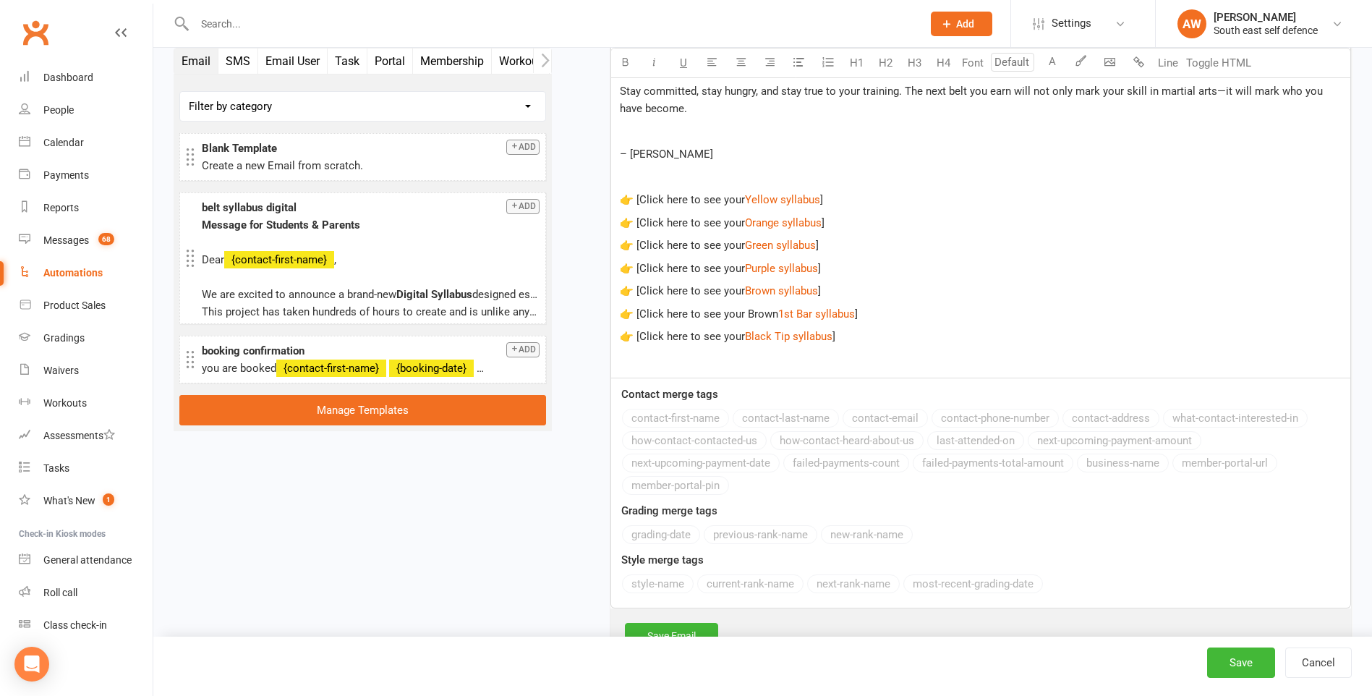
scroll to position [1229, 0]
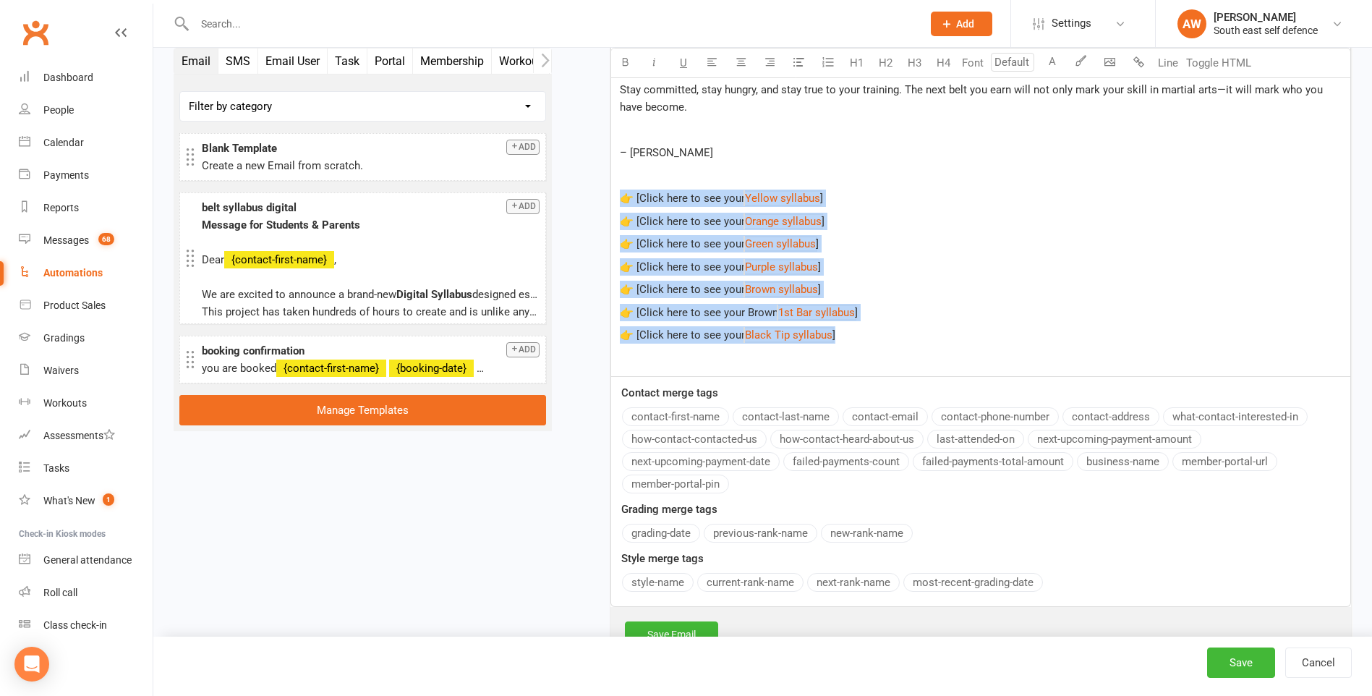
drag, startPoint x: 865, startPoint y: 334, endPoint x: 613, endPoint y: 184, distance: 292.8
copy div "👉 [Click here to see your $ Yellow syllabus $ ] 👉 [Click here to see your $ Ora…"
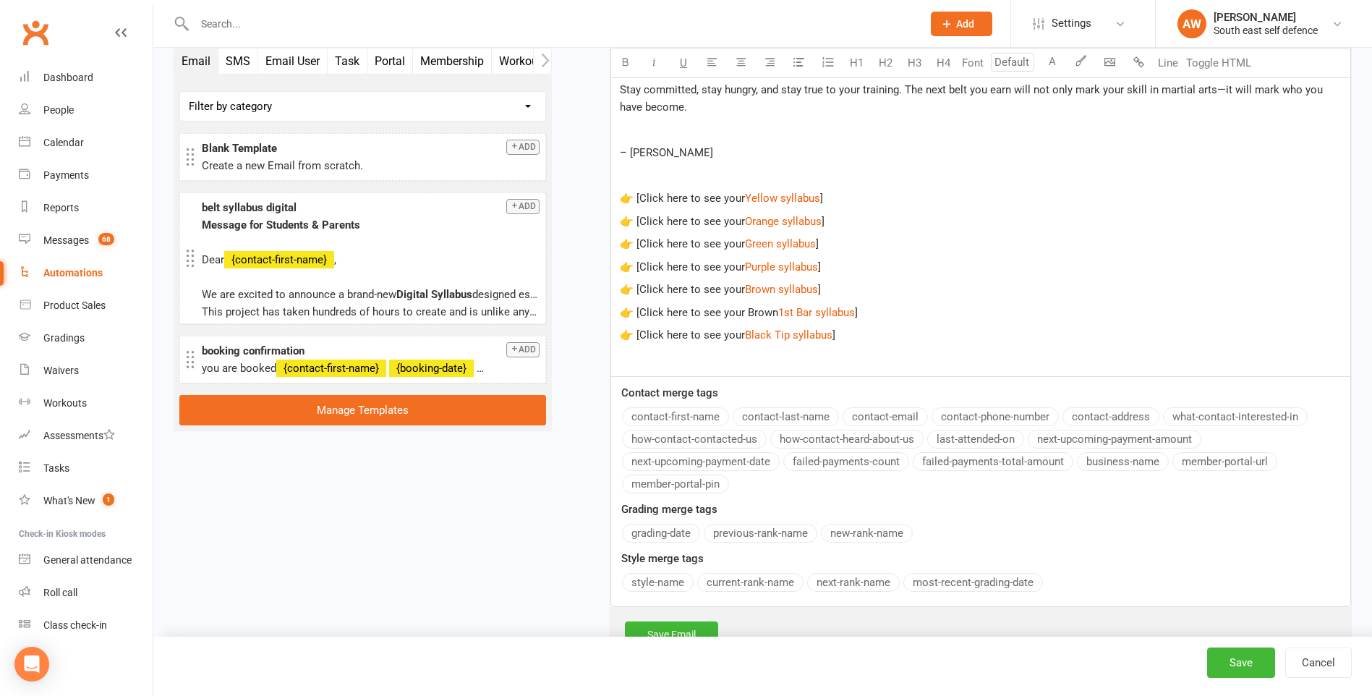
click at [758, 138] on p at bounding box center [981, 129] width 722 height 17
click at [1327, 662] on button "Cancel" at bounding box center [1318, 662] width 67 height 30
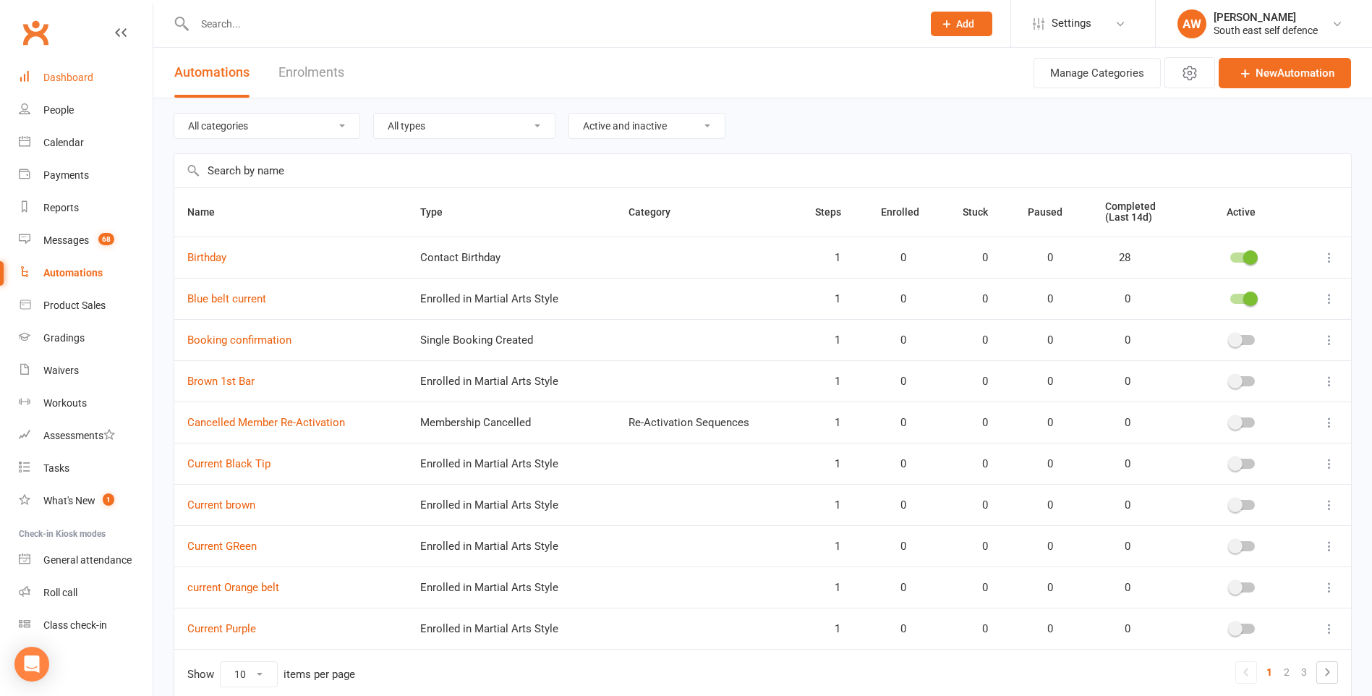
click at [73, 79] on div "Dashboard" at bounding box center [68, 78] width 50 height 12
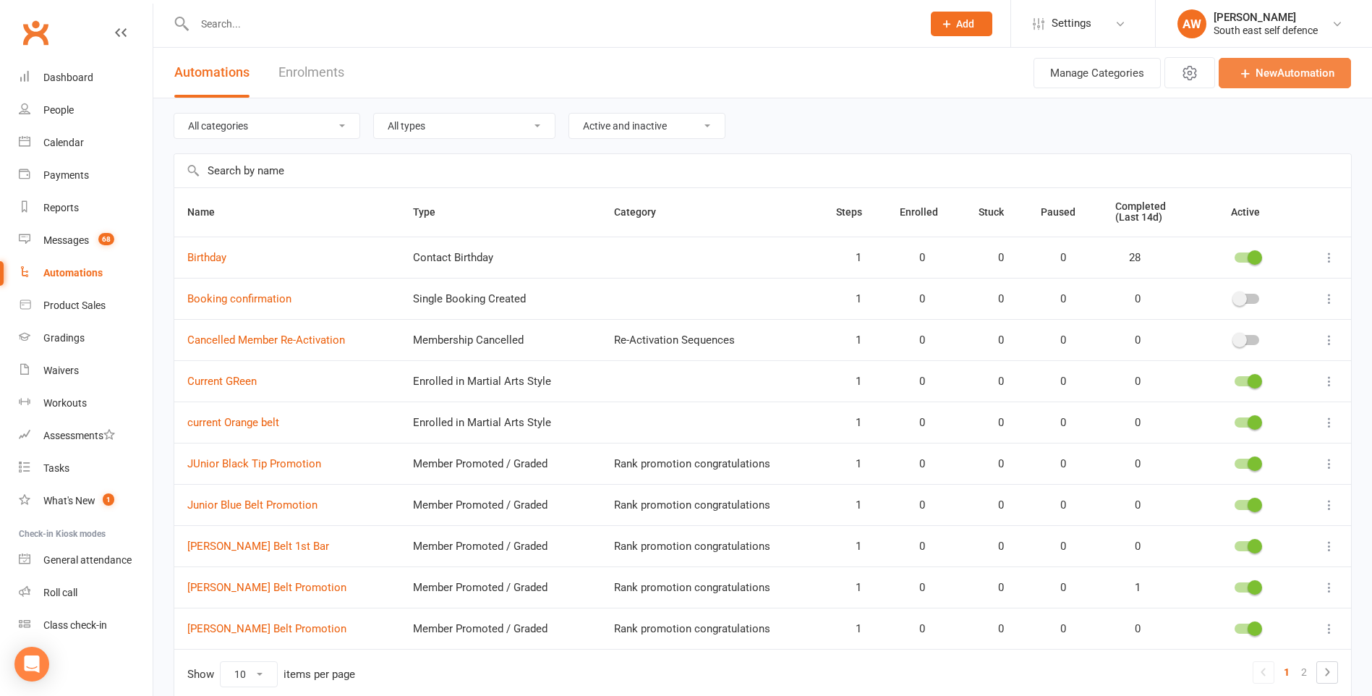
click at [1291, 69] on link "New Automation" at bounding box center [1284, 73] width 132 height 30
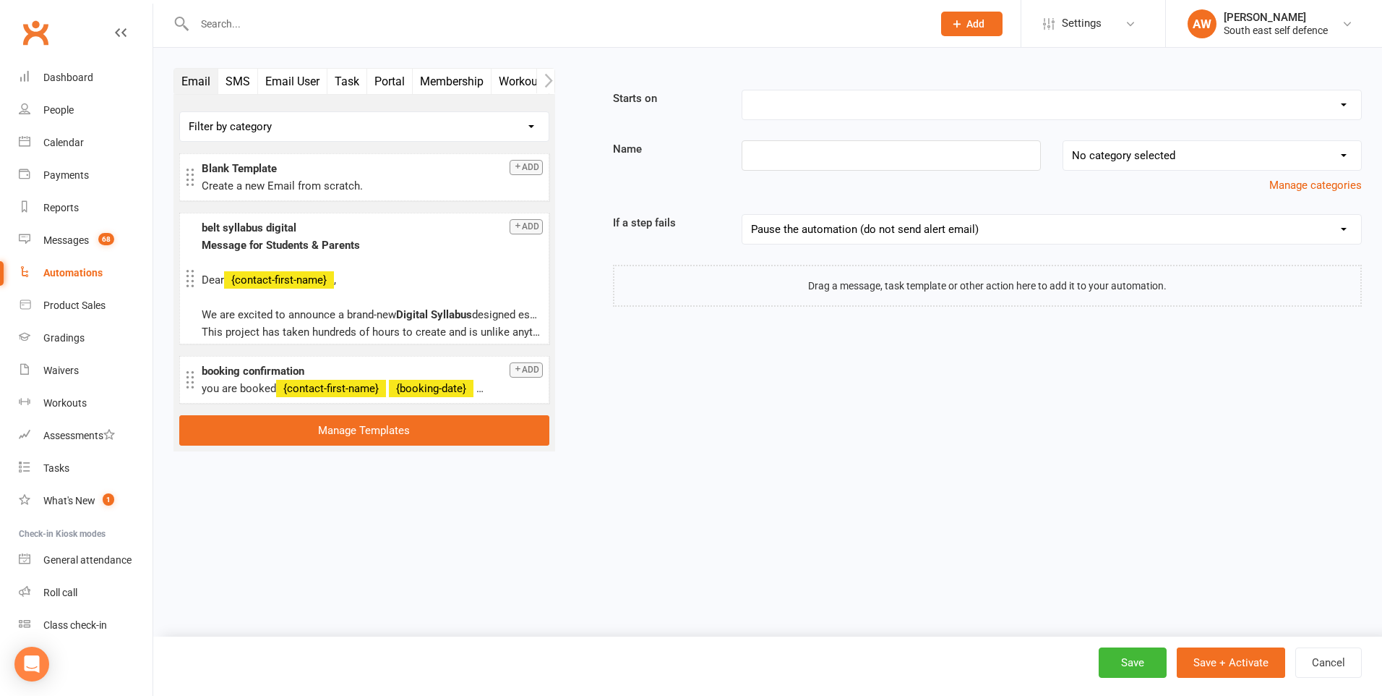
click at [992, 104] on select "Booking Cancelled Booking Due Booking Late-Cancelled Booking Marked Absent Book…" at bounding box center [1052, 104] width 619 height 29
select select "11"
click at [743, 90] on select "Booking Cancelled Booking Due Booking Late-Cancelled Booking Marked Absent Book…" at bounding box center [1052, 104] width 619 height 29
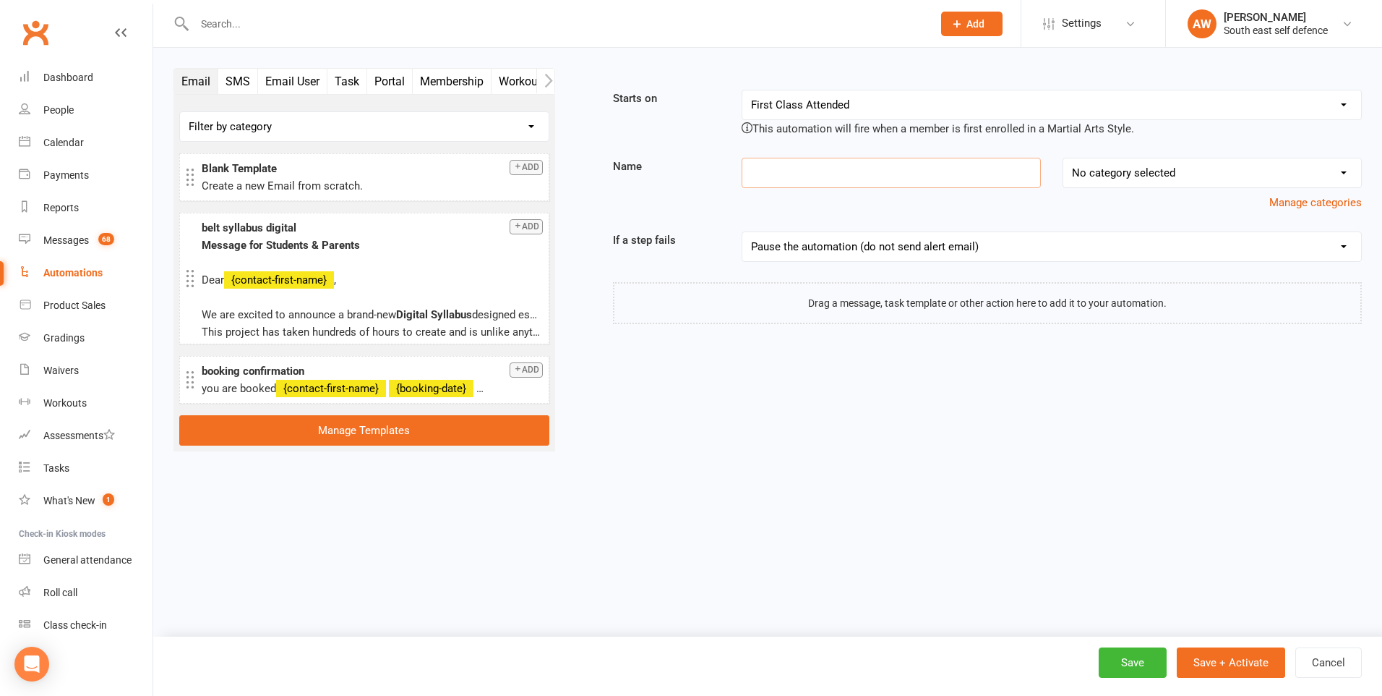
click at [852, 176] on input at bounding box center [891, 173] width 299 height 30
type input "Blue belt current"
click at [526, 233] on button "Add" at bounding box center [526, 226] width 33 height 15
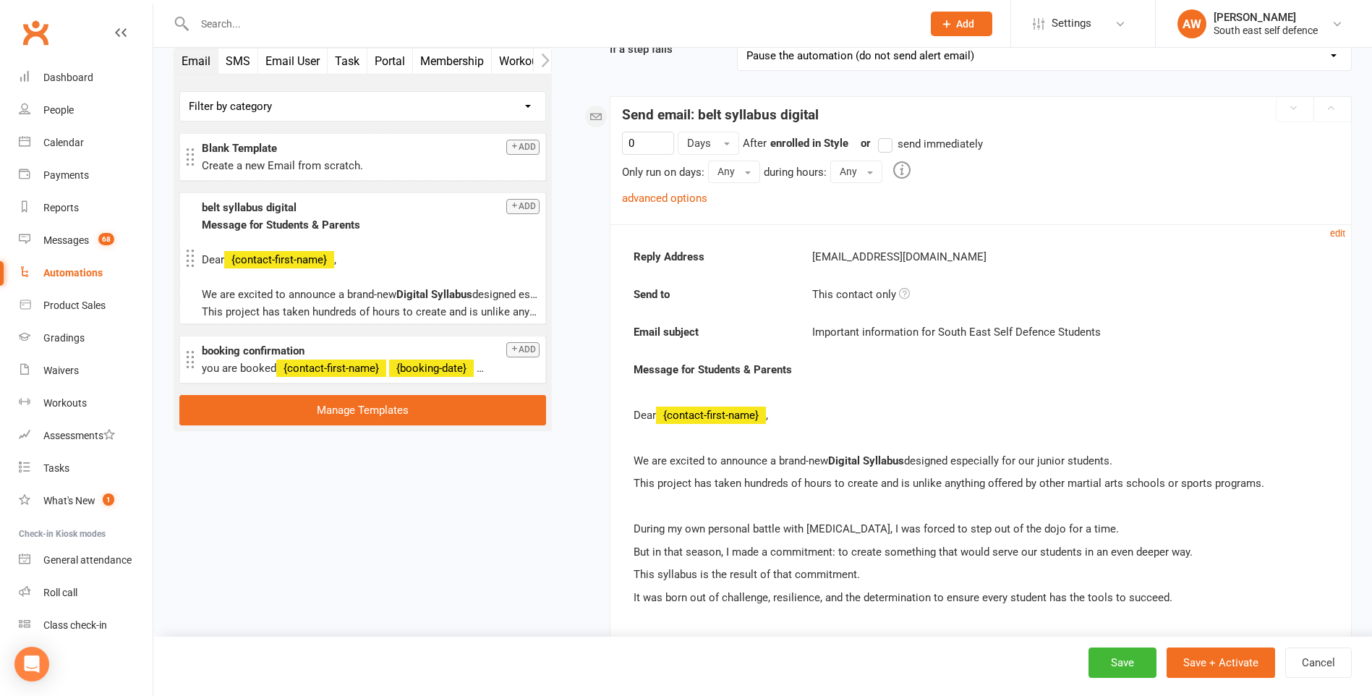
scroll to position [215, 0]
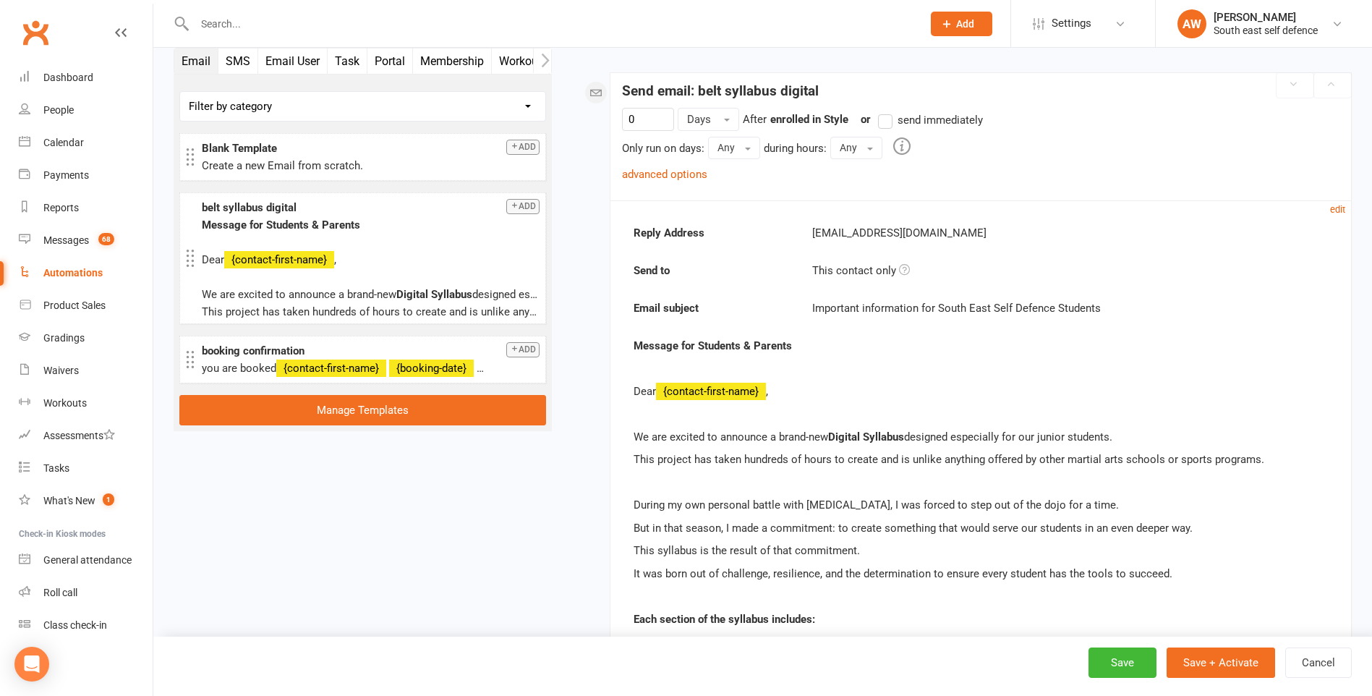
click at [891, 125] on label "send immediately" at bounding box center [930, 119] width 105 height 17
click at [887, 111] on input "send immediately" at bounding box center [882, 111] width 9 height 0
click at [664, 174] on link "advanced options" at bounding box center [664, 174] width 85 height 13
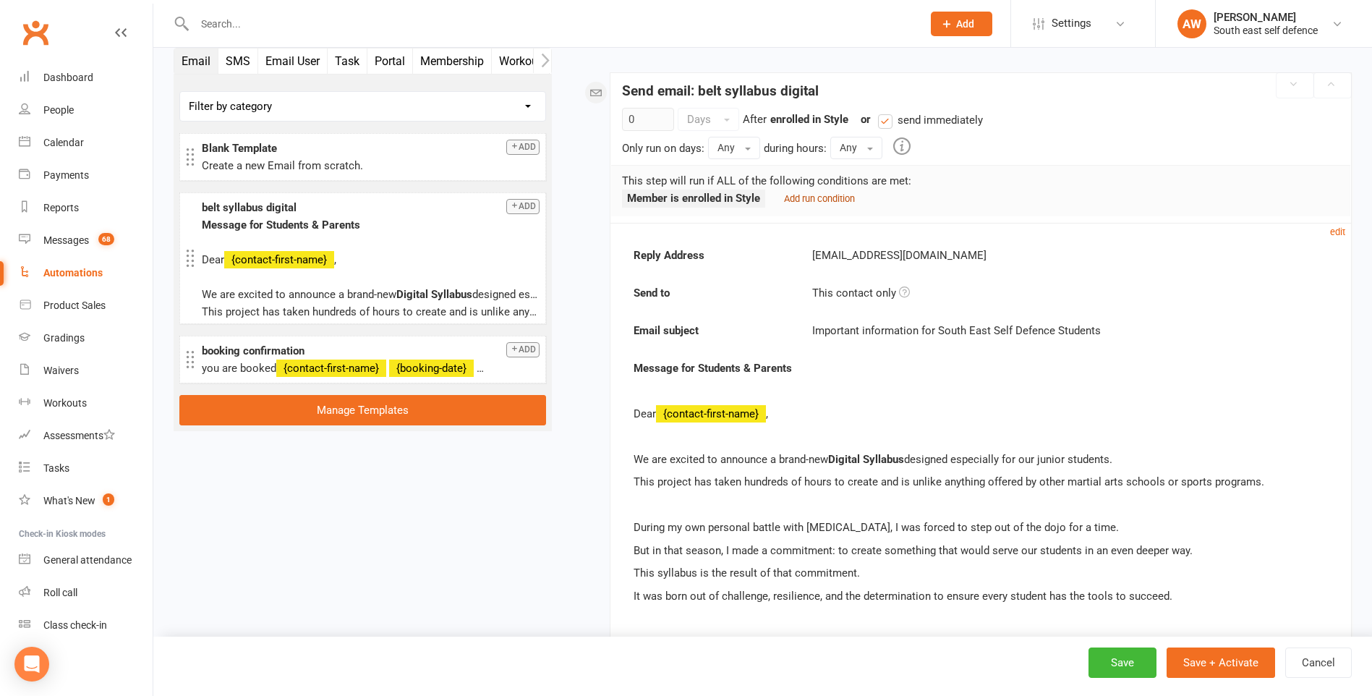
click at [829, 197] on small "Add run condition" at bounding box center [819, 198] width 71 height 11
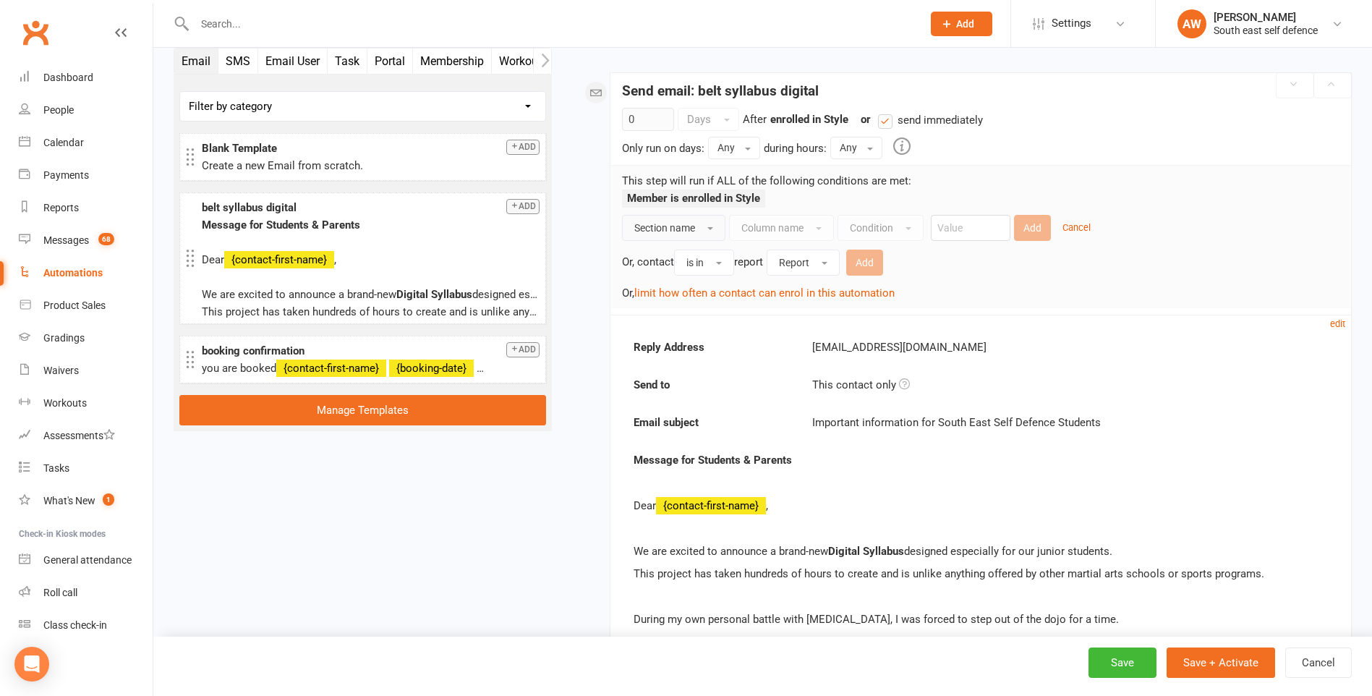
click at [712, 228] on span "button" at bounding box center [710, 228] width 6 height 3
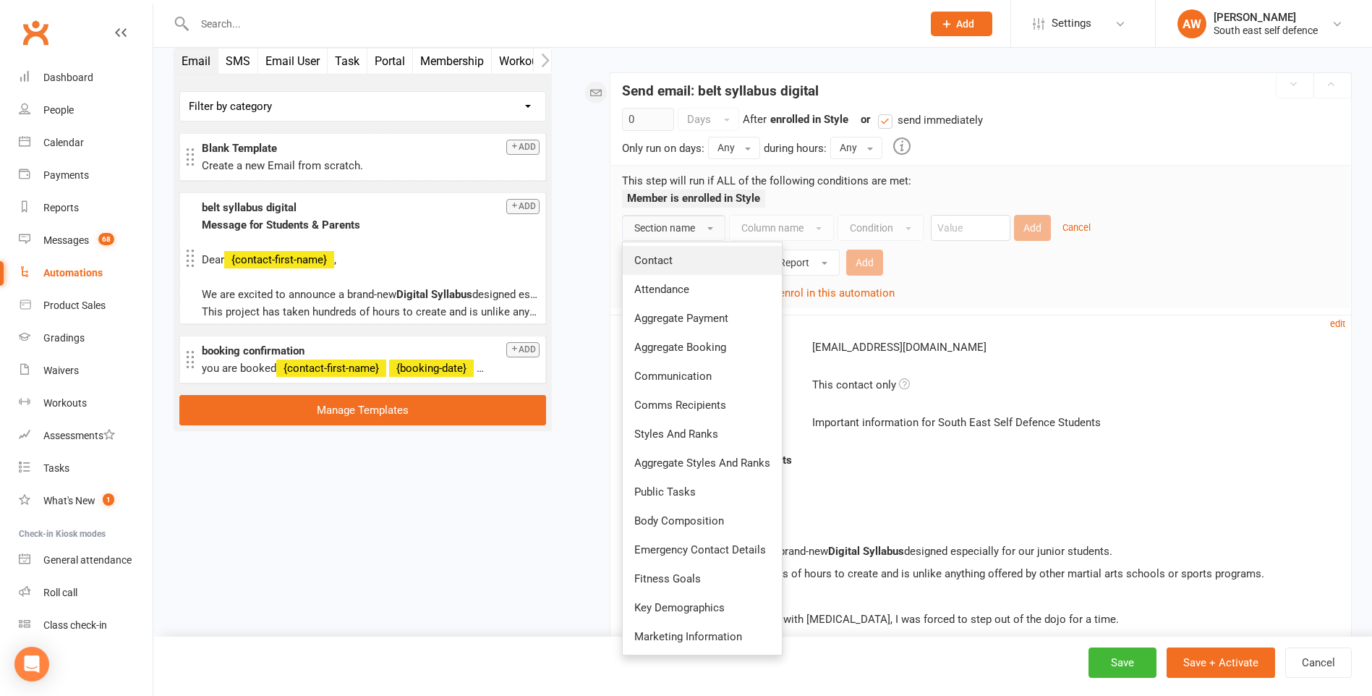
click at [659, 262] on span "Contact" at bounding box center [653, 260] width 38 height 13
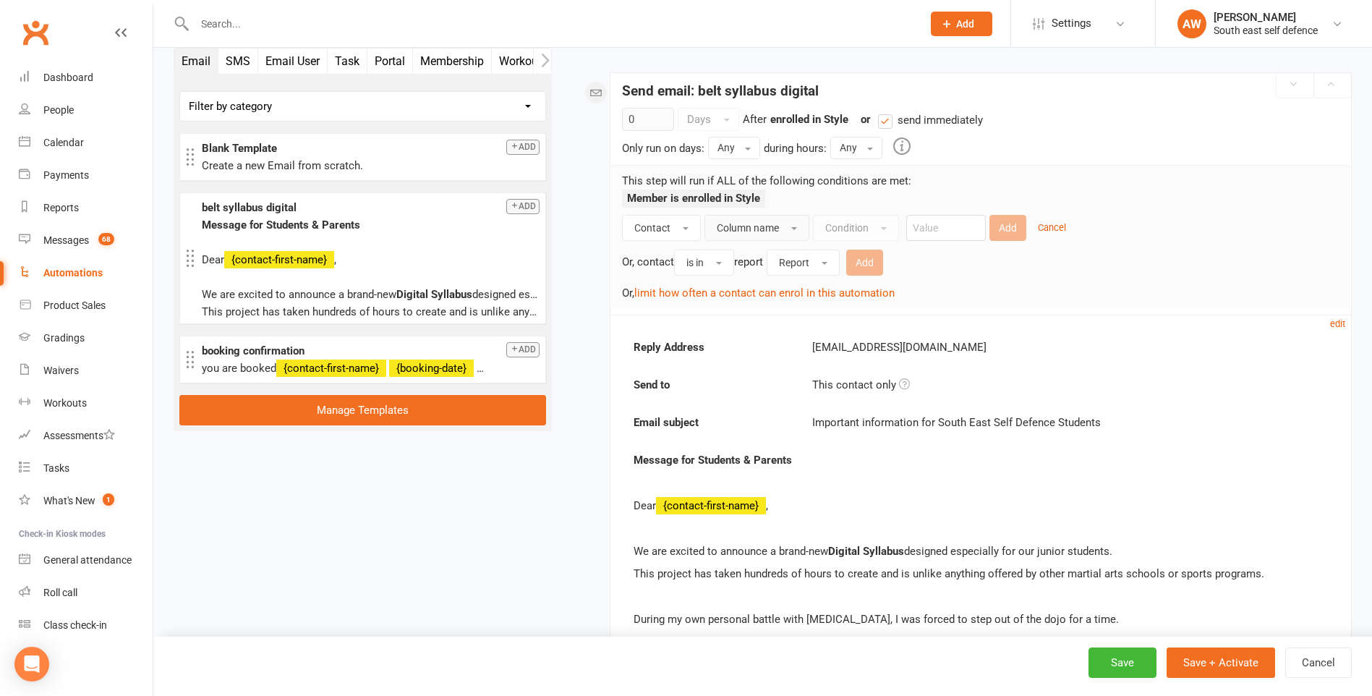
click at [797, 227] on span "button" at bounding box center [794, 228] width 6 height 3
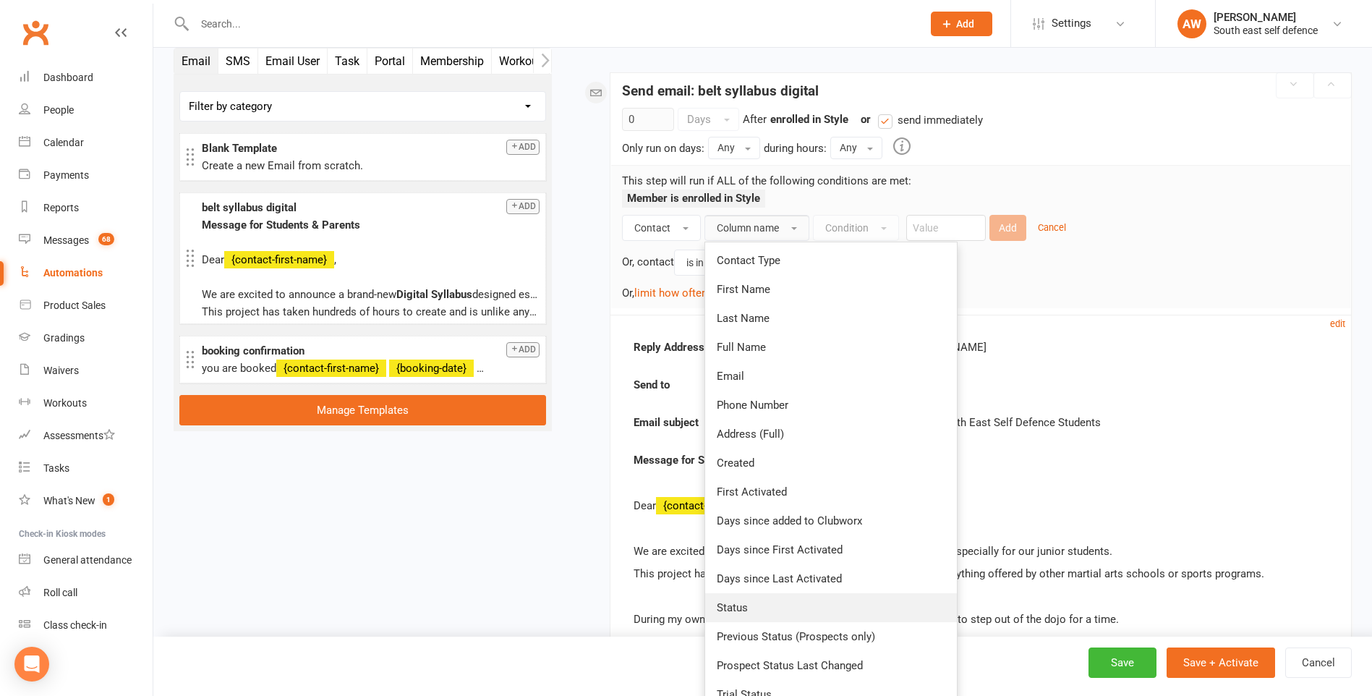
click at [779, 605] on link "Status" at bounding box center [831, 607] width 252 height 29
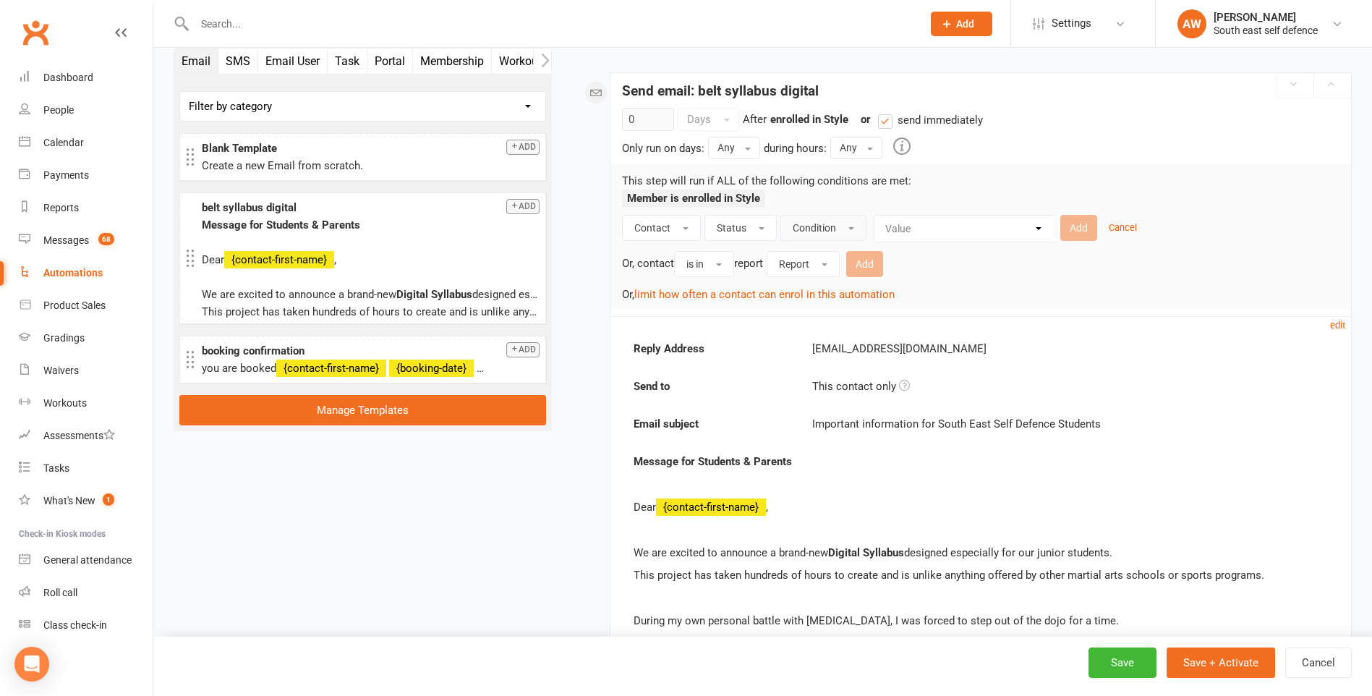
click at [843, 227] on button "Condition" at bounding box center [823, 228] width 86 height 26
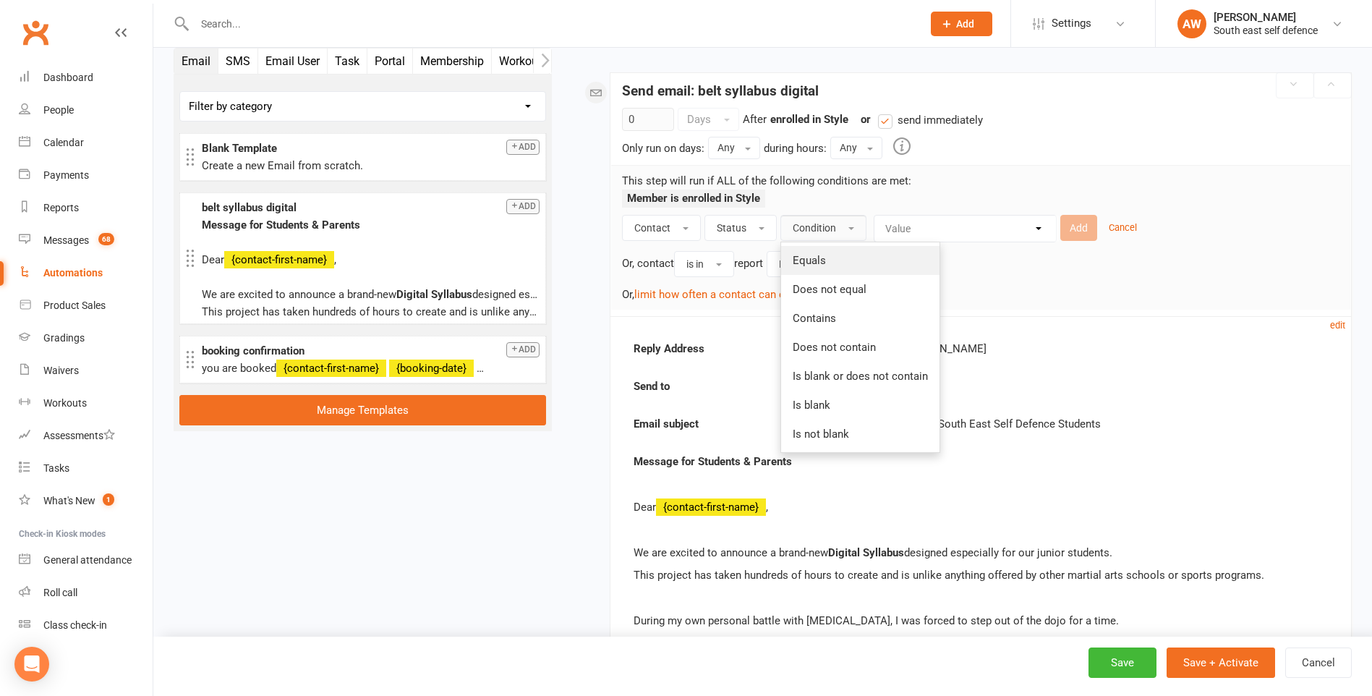
click at [820, 268] on link "Equals" at bounding box center [860, 260] width 158 height 29
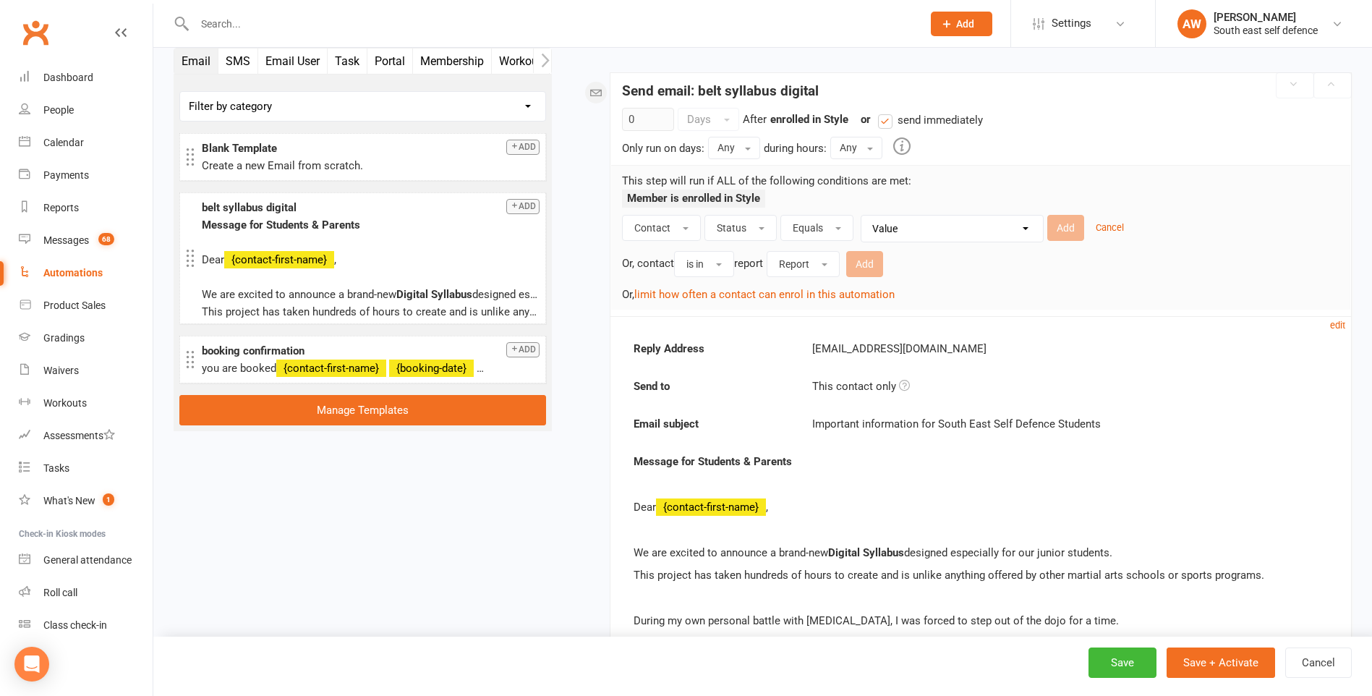
click at [926, 230] on select "Value Prospect: New Lead Prospect: Follow-up Call Prospect: Follow-up Email Pro…" at bounding box center [955, 228] width 181 height 26
select select "8"
click at [865, 215] on select "Value Prospect: New Lead Prospect: Follow-up Call Prospect: Follow-up Email Pro…" at bounding box center [955, 228] width 181 height 26
click at [1074, 226] on button "Add" at bounding box center [1065, 228] width 37 height 26
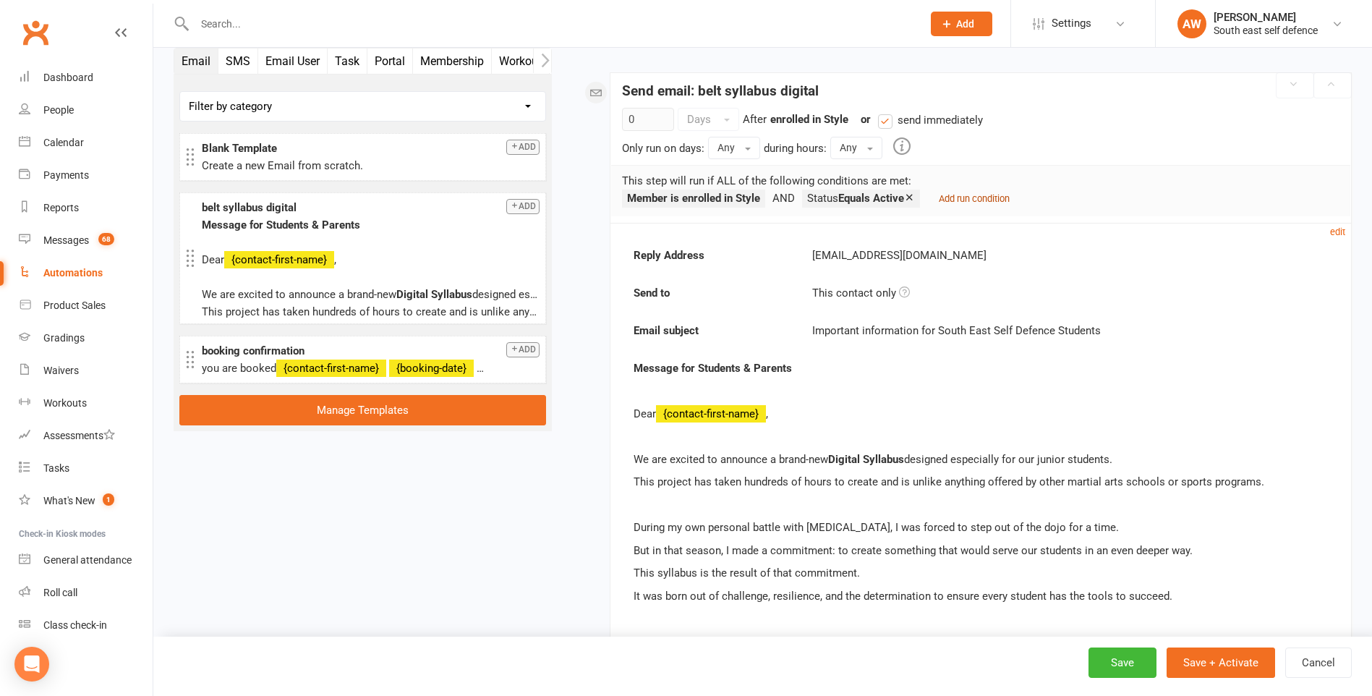
click at [984, 197] on small "Add run condition" at bounding box center [974, 198] width 71 height 11
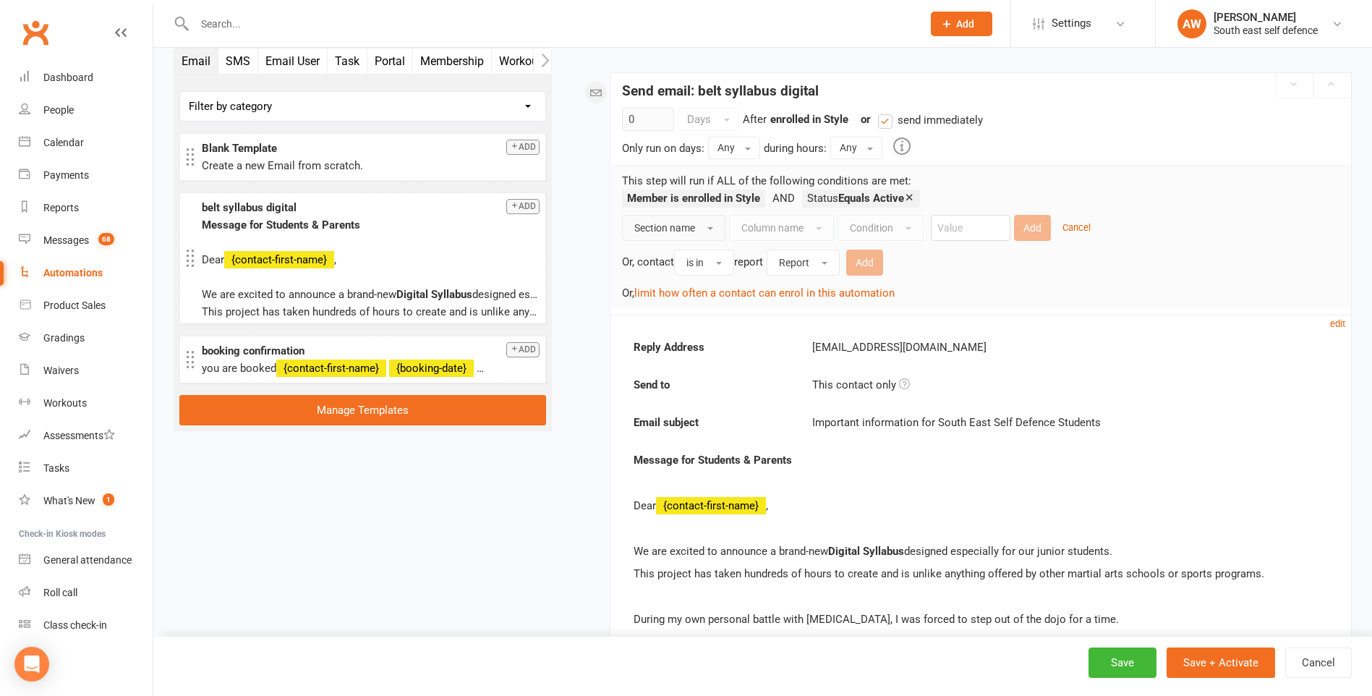
click at [648, 223] on span "Section name" at bounding box center [664, 228] width 61 height 12
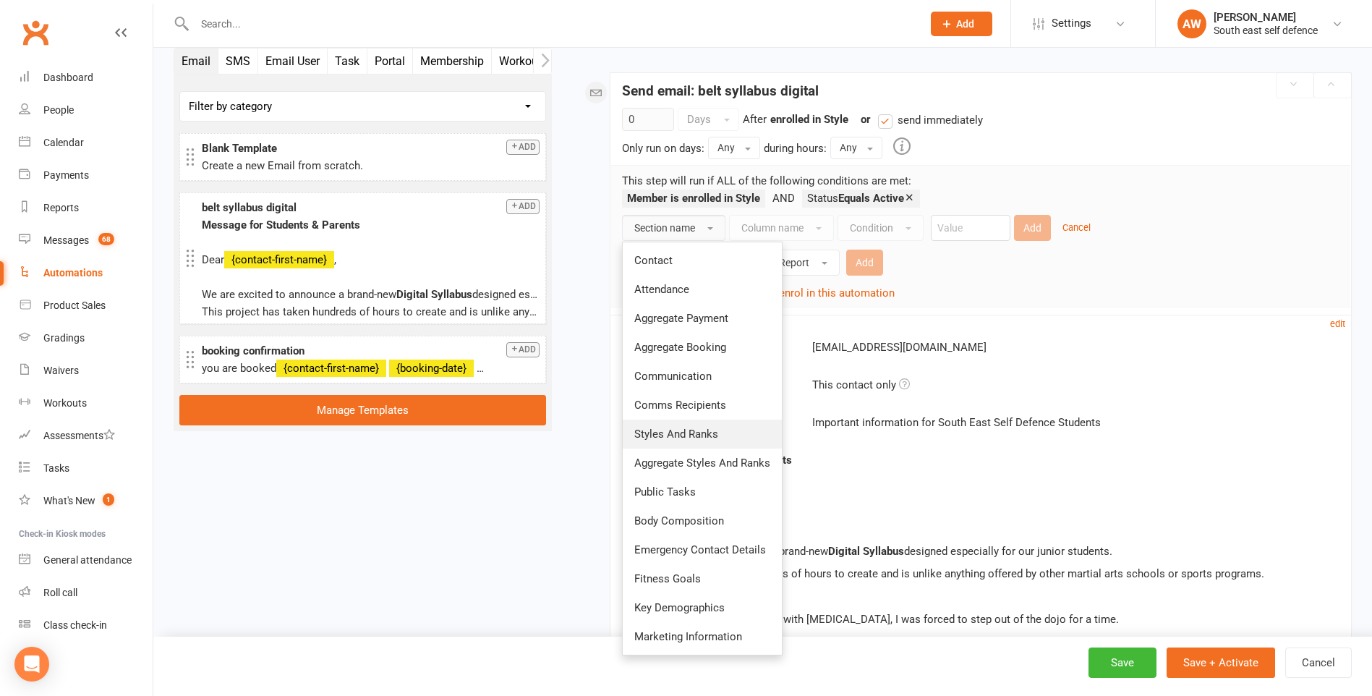
click at [671, 433] on span "Styles And Ranks" at bounding box center [676, 433] width 84 height 13
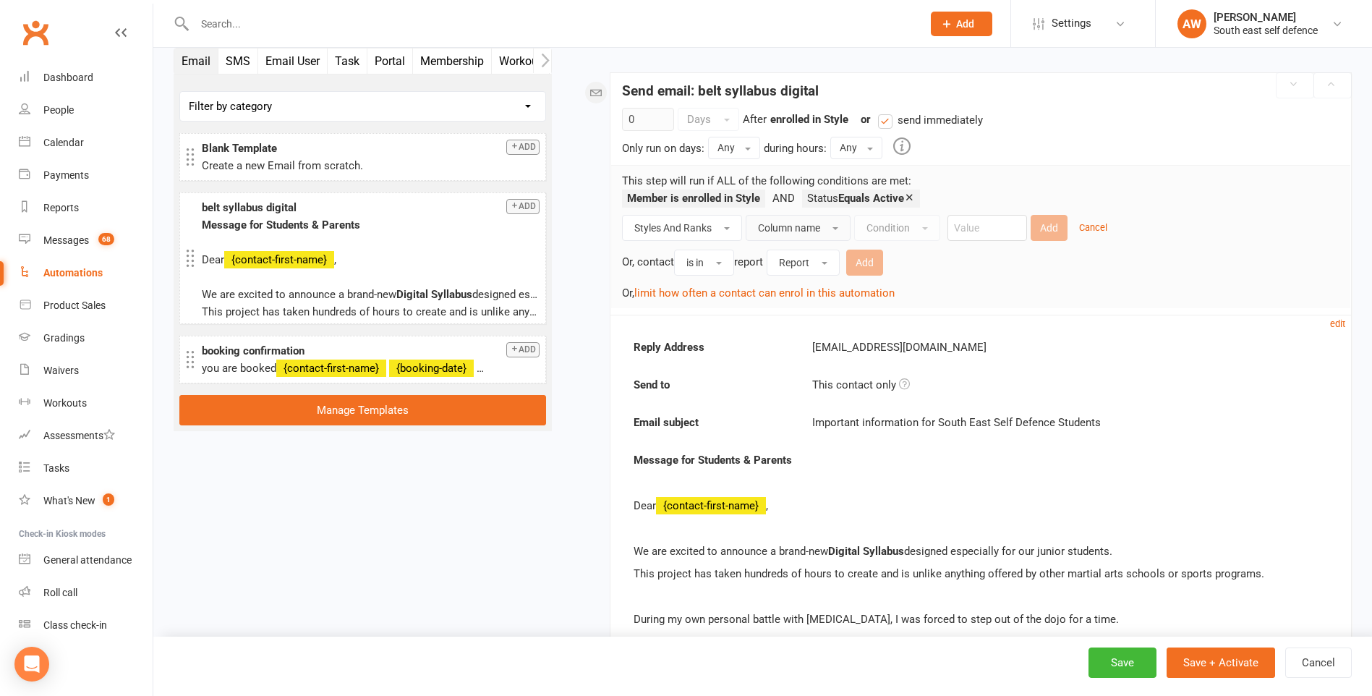
click at [821, 226] on button "Column name" at bounding box center [797, 228] width 105 height 26
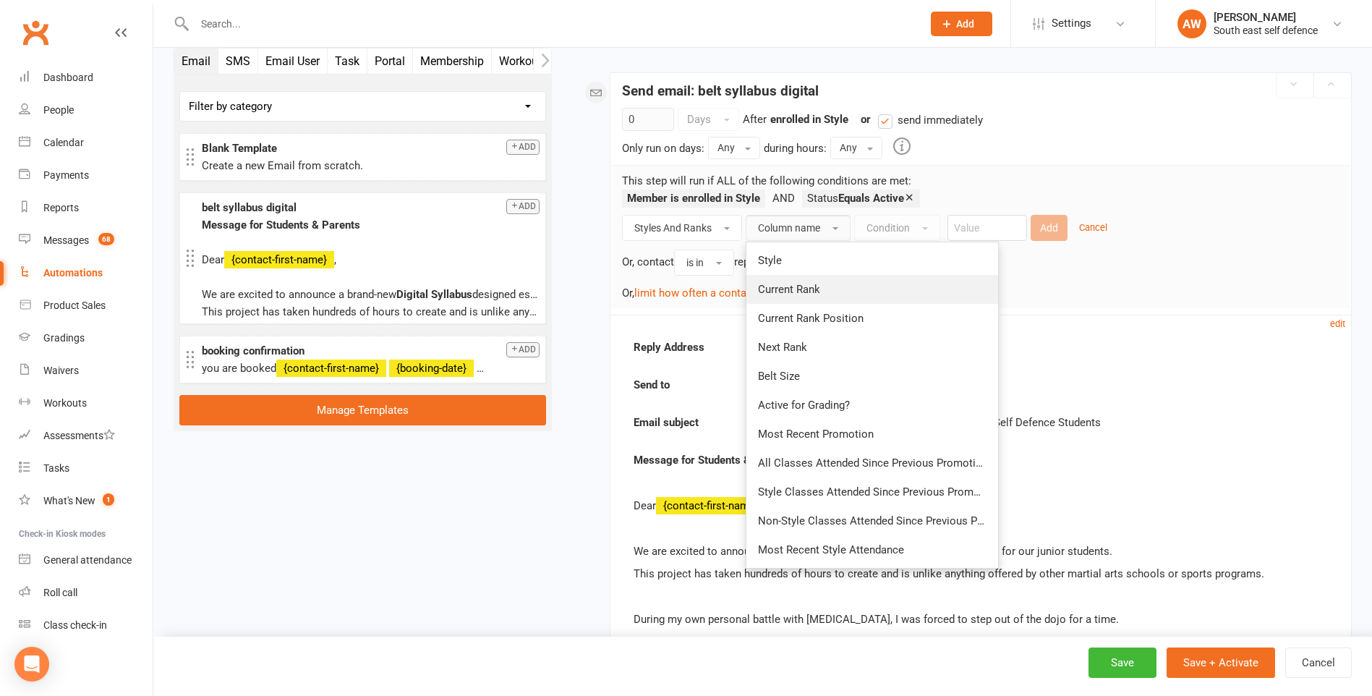
click at [808, 291] on span "Current Rank" at bounding box center [789, 289] width 62 height 13
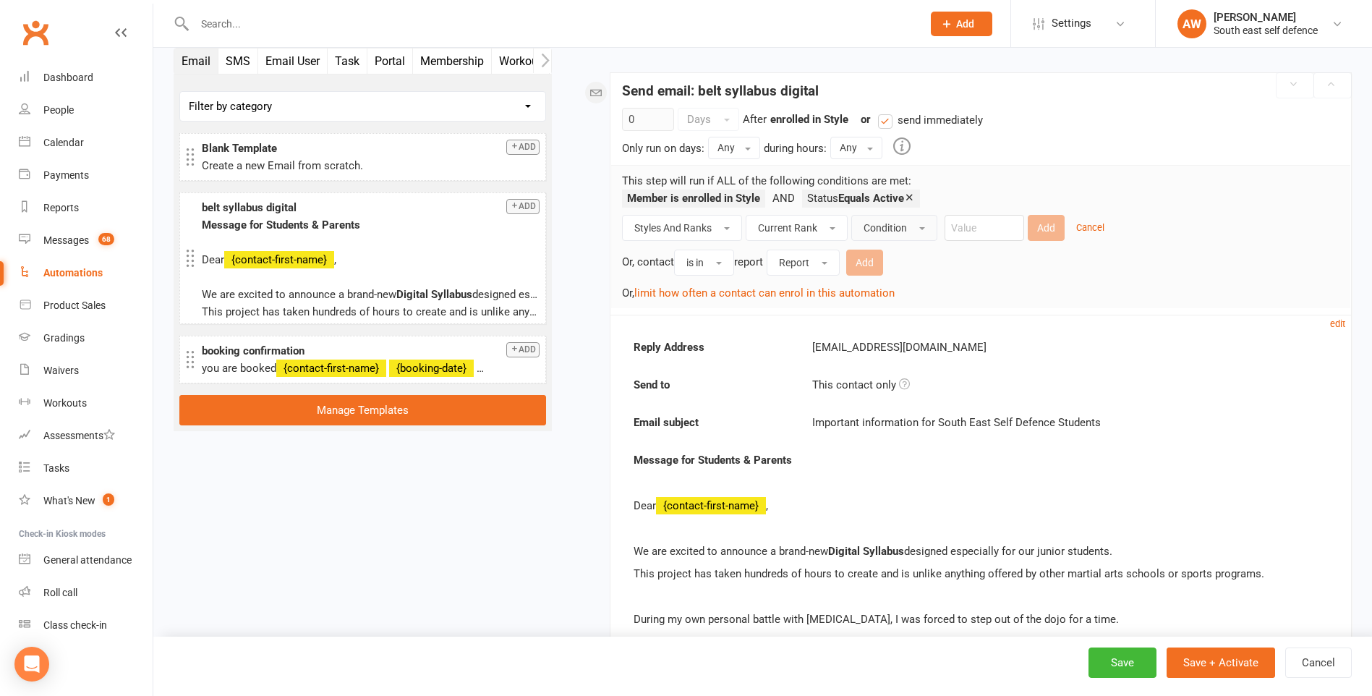
click at [890, 231] on span "Condition" at bounding box center [884, 228] width 43 height 12
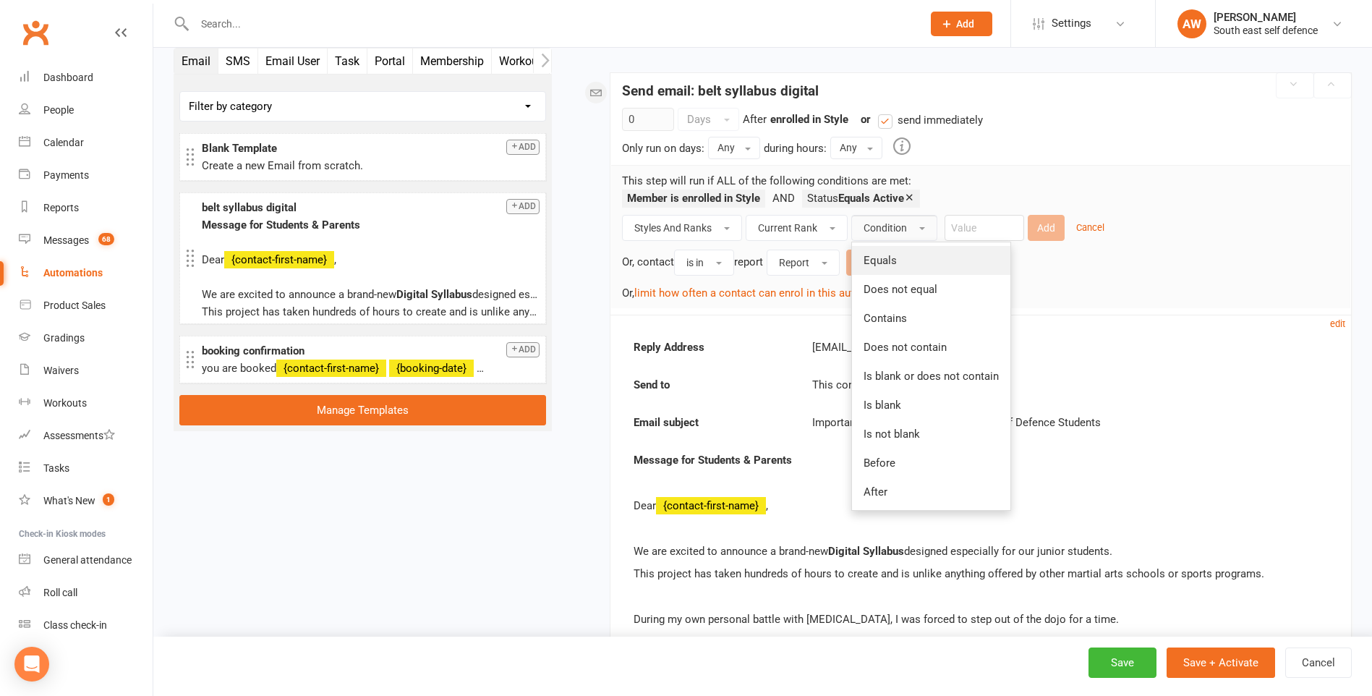
click at [889, 256] on span "Equals" at bounding box center [879, 260] width 33 height 13
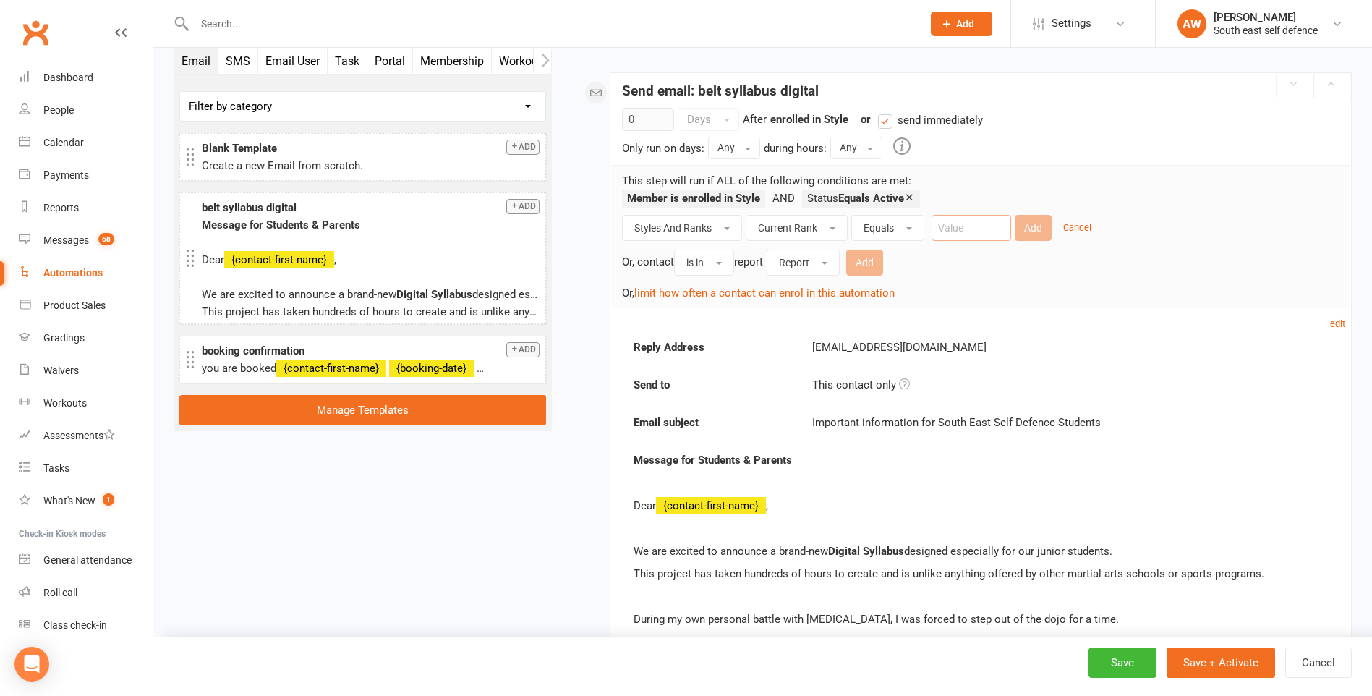
click at [954, 231] on input "text" at bounding box center [971, 228] width 80 height 26
type input "Green"
click at [1034, 230] on button "Add" at bounding box center [1032, 228] width 37 height 26
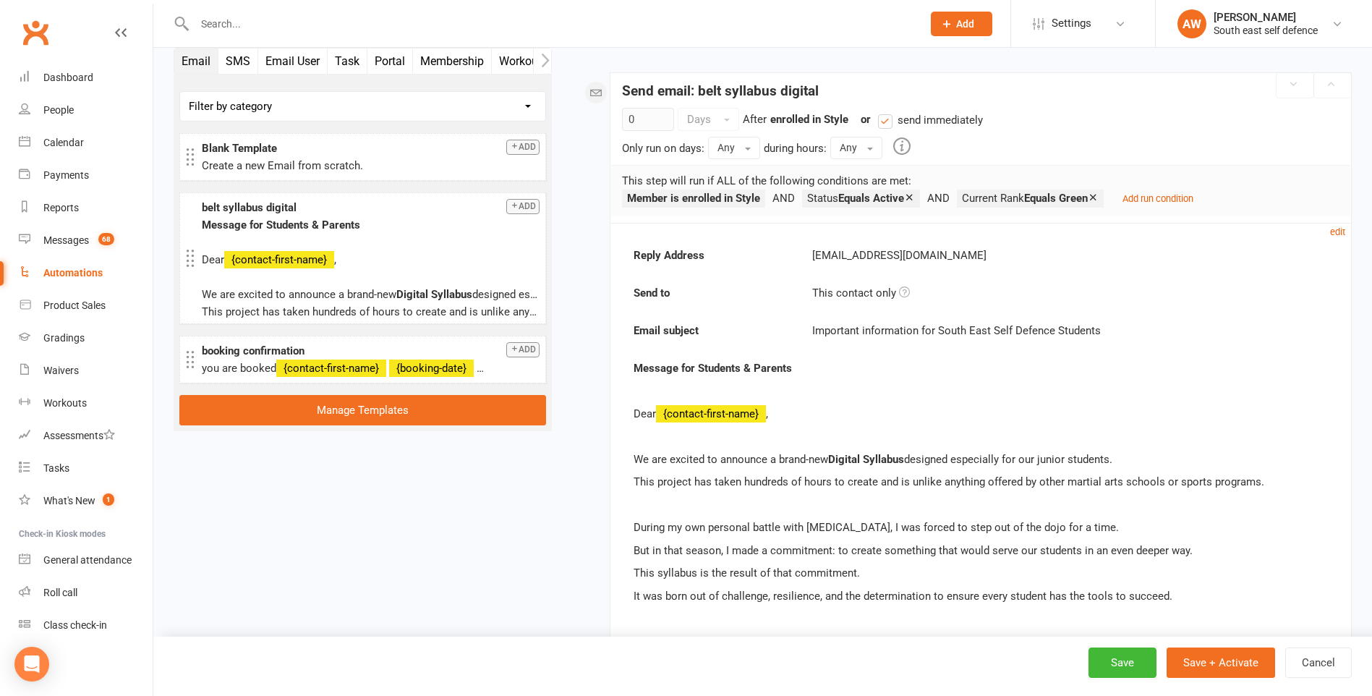
click at [1098, 197] on icon at bounding box center [1092, 197] width 11 height 11
click at [1000, 200] on small "Add run condition" at bounding box center [974, 198] width 71 height 11
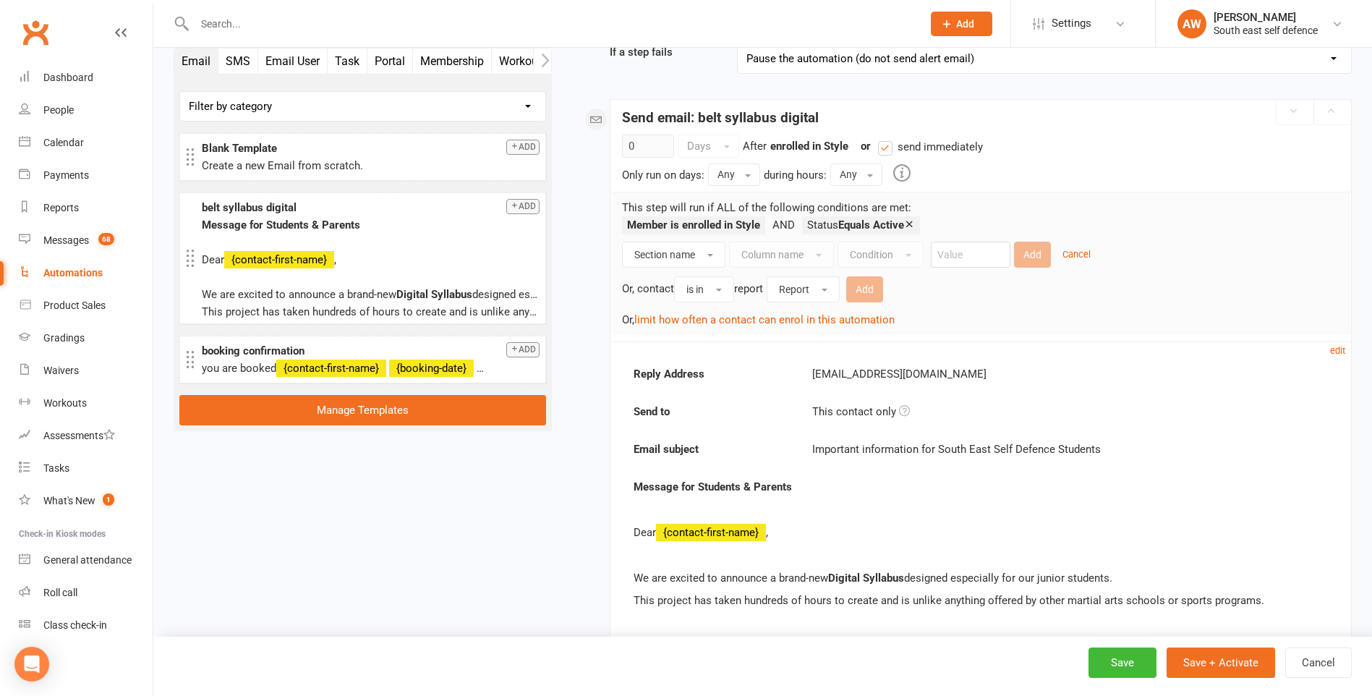
scroll to position [217, 0]
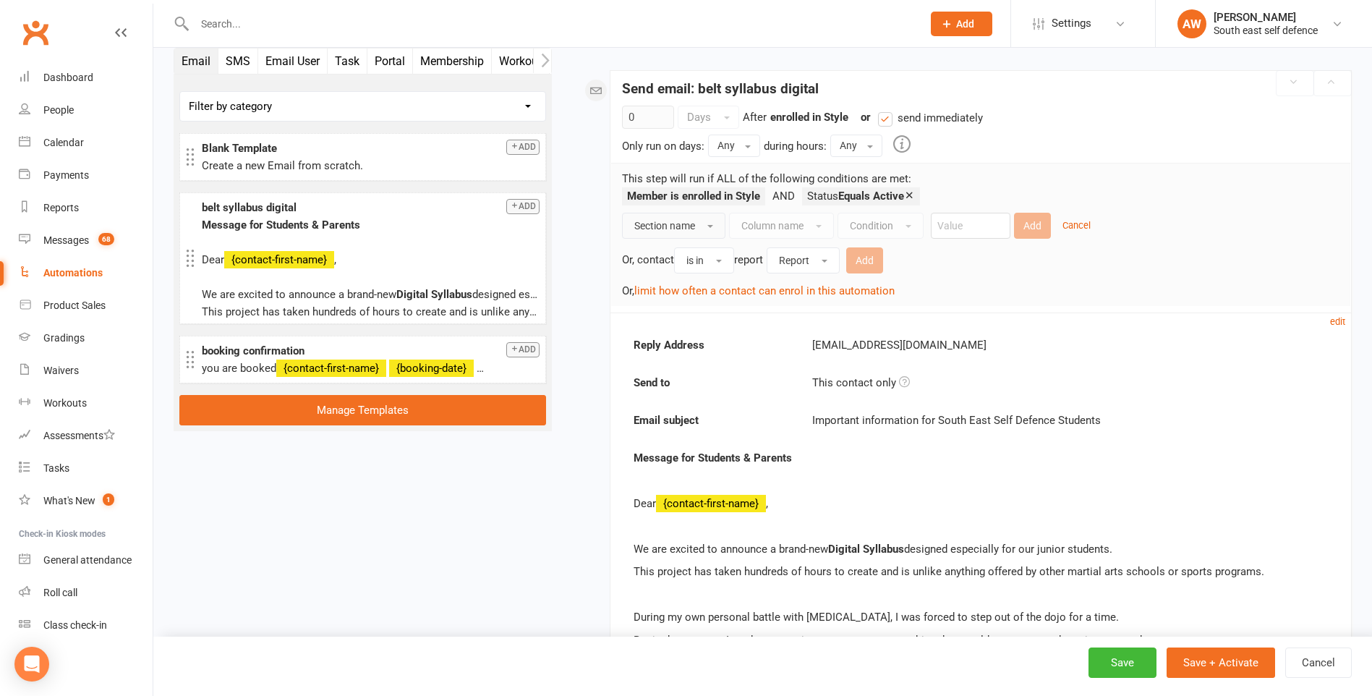
click at [711, 226] on span "button" at bounding box center [710, 226] width 6 height 3
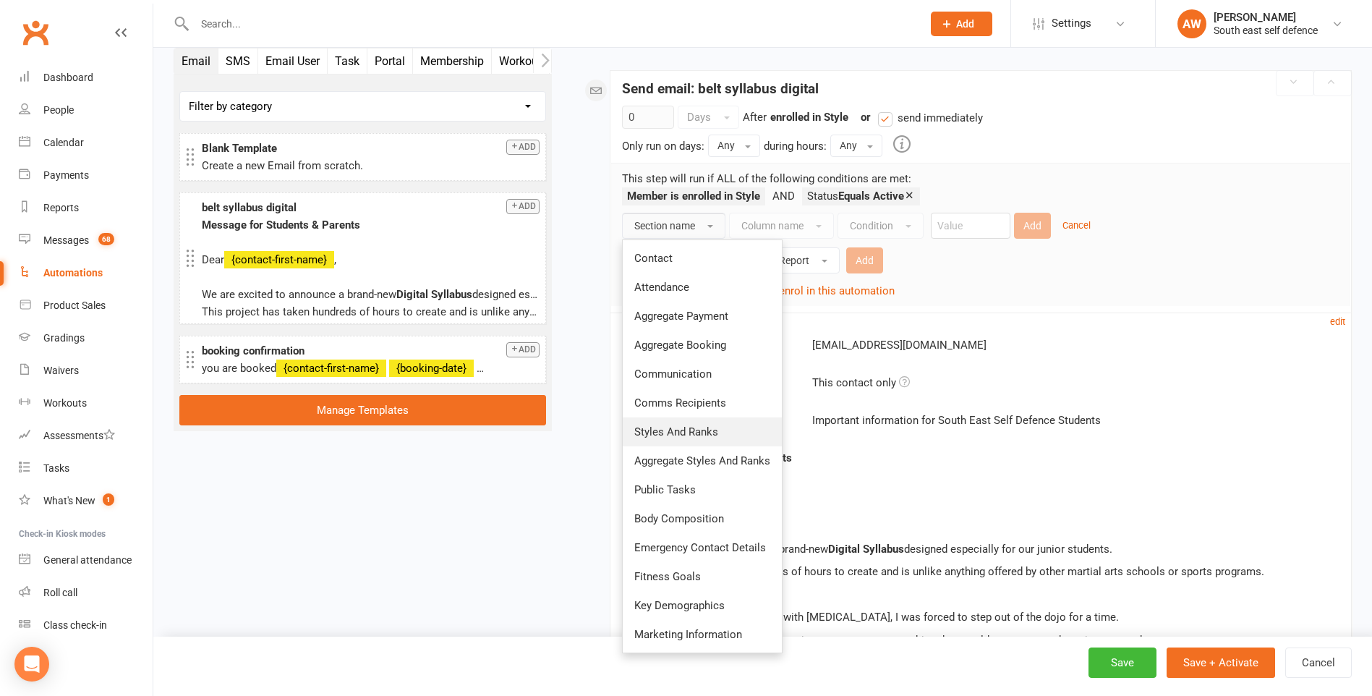
click at [711, 425] on span "Styles And Ranks" at bounding box center [676, 431] width 84 height 13
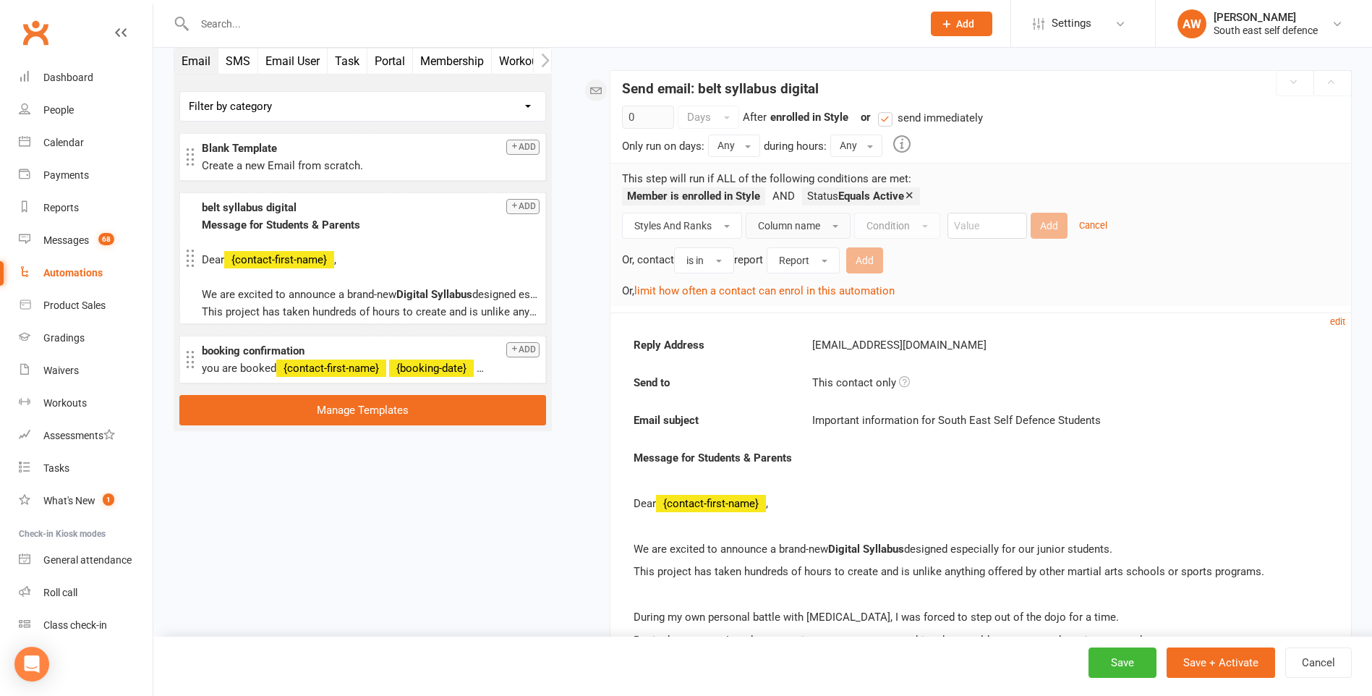
click at [823, 229] on button "Column name" at bounding box center [797, 226] width 105 height 26
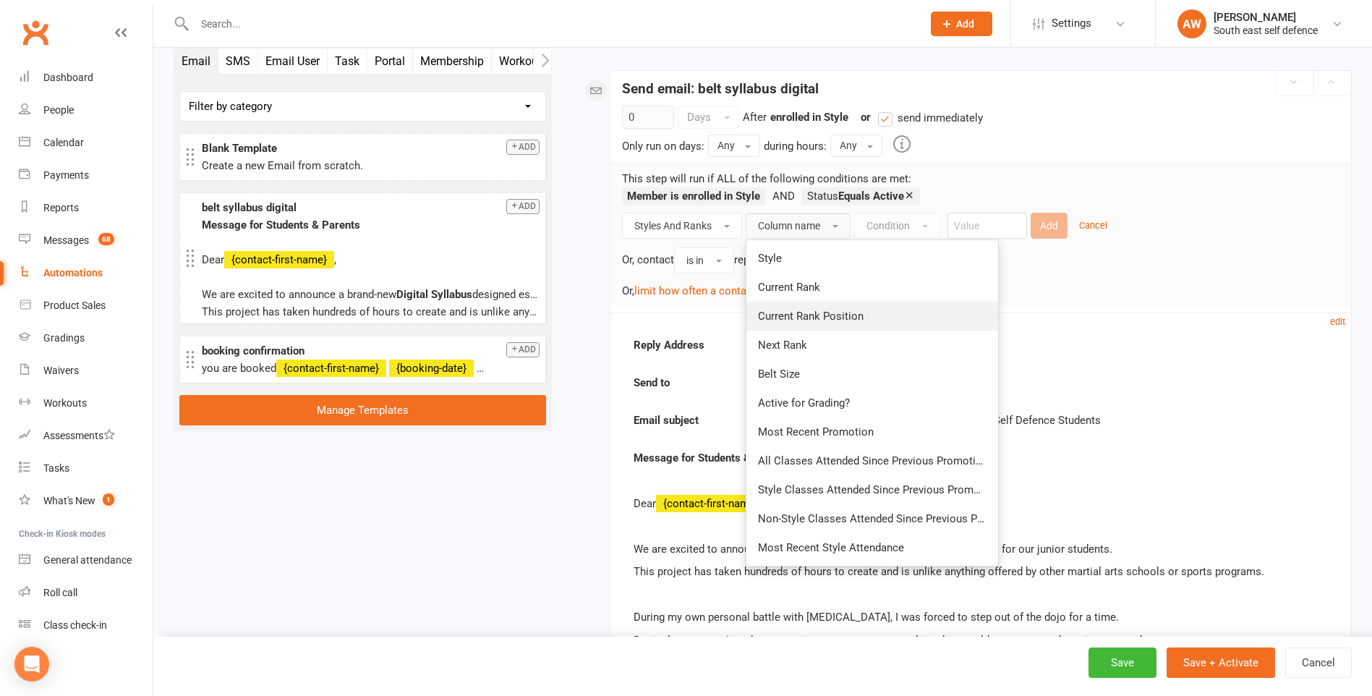
click at [803, 319] on span "Current Rank Position" at bounding box center [811, 315] width 106 height 13
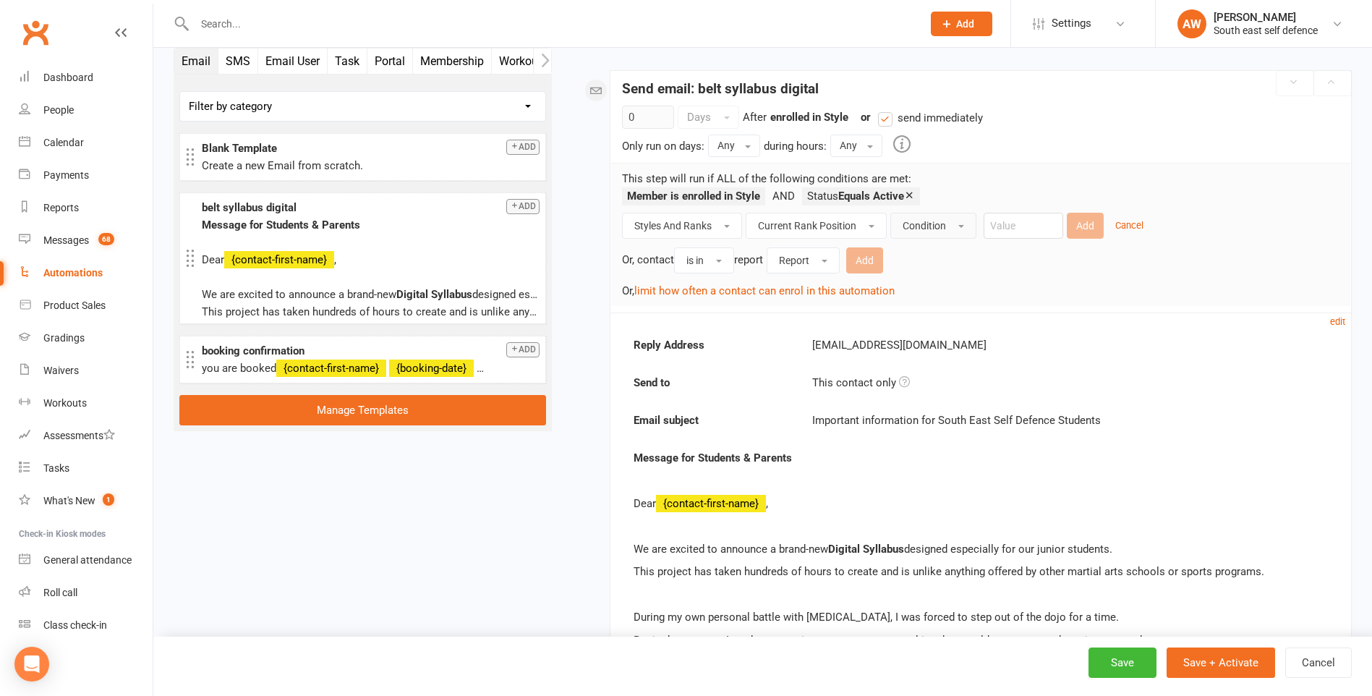
click at [948, 225] on button "Condition" at bounding box center [933, 226] width 86 height 26
click at [942, 262] on link "Is" at bounding box center [962, 258] width 143 height 29
click at [997, 229] on input "number" at bounding box center [988, 226] width 80 height 26
click at [1004, 223] on input "number" at bounding box center [988, 226] width 80 height 26
click at [976, 226] on input "number" at bounding box center [988, 226] width 80 height 26
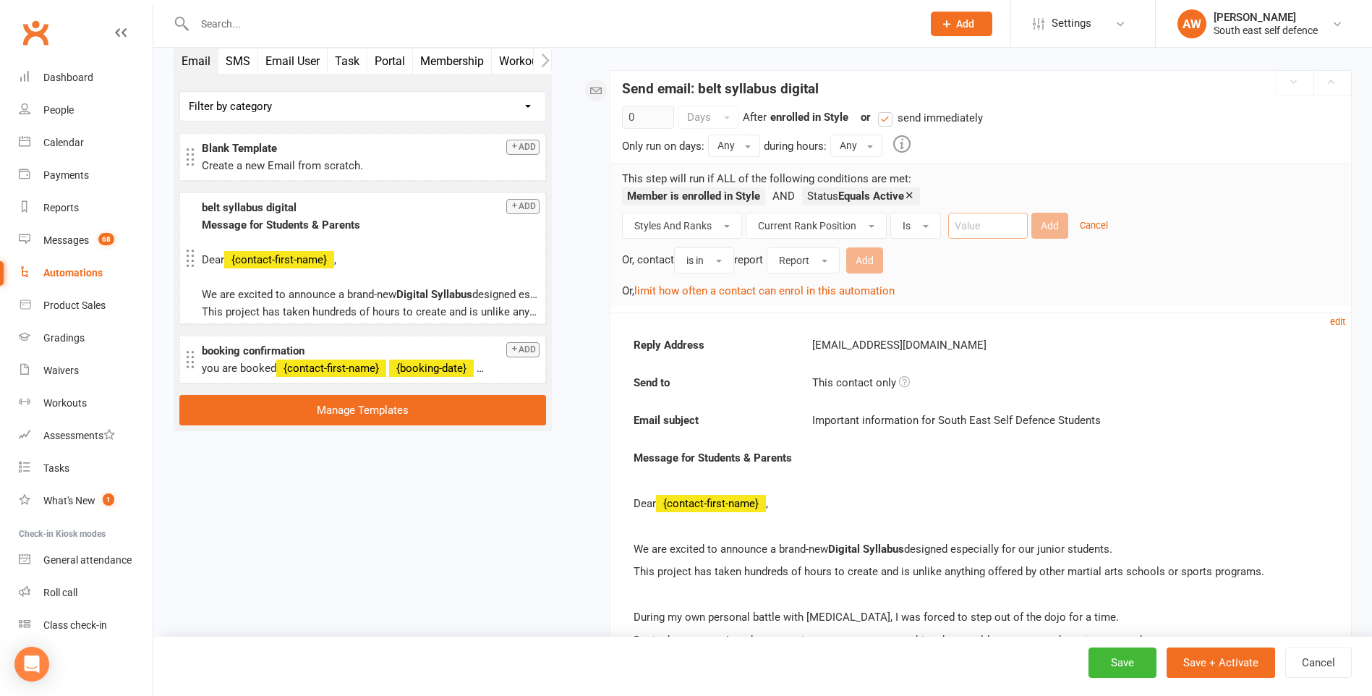
click at [1007, 227] on input "number" at bounding box center [988, 226] width 80 height 26
drag, startPoint x: 1007, startPoint y: 227, endPoint x: 934, endPoint y: 223, distance: 73.2
click at [934, 223] on div "Styles And Ranks Current Rank Position Is Add Cancel Or, contact is in report R…" at bounding box center [980, 256] width 717 height 87
click at [928, 226] on span "button" at bounding box center [926, 226] width 6 height 3
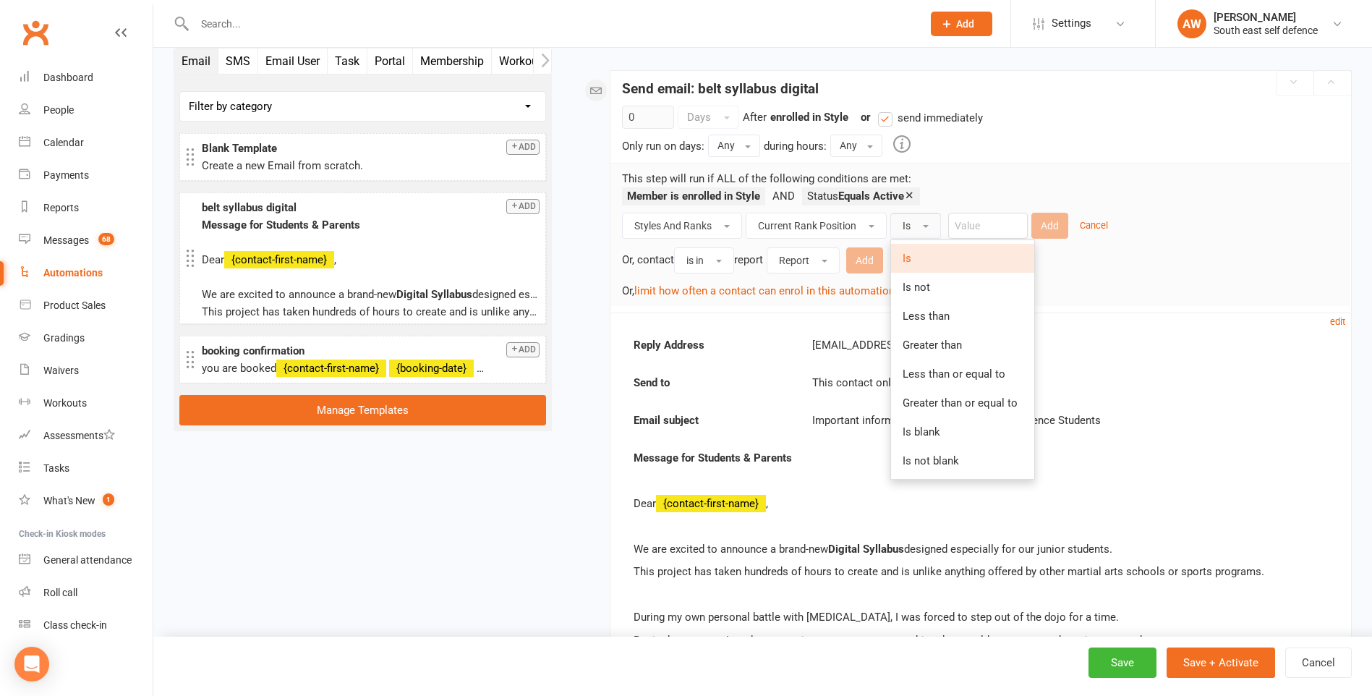
click at [926, 225] on span "button" at bounding box center [926, 226] width 6 height 3
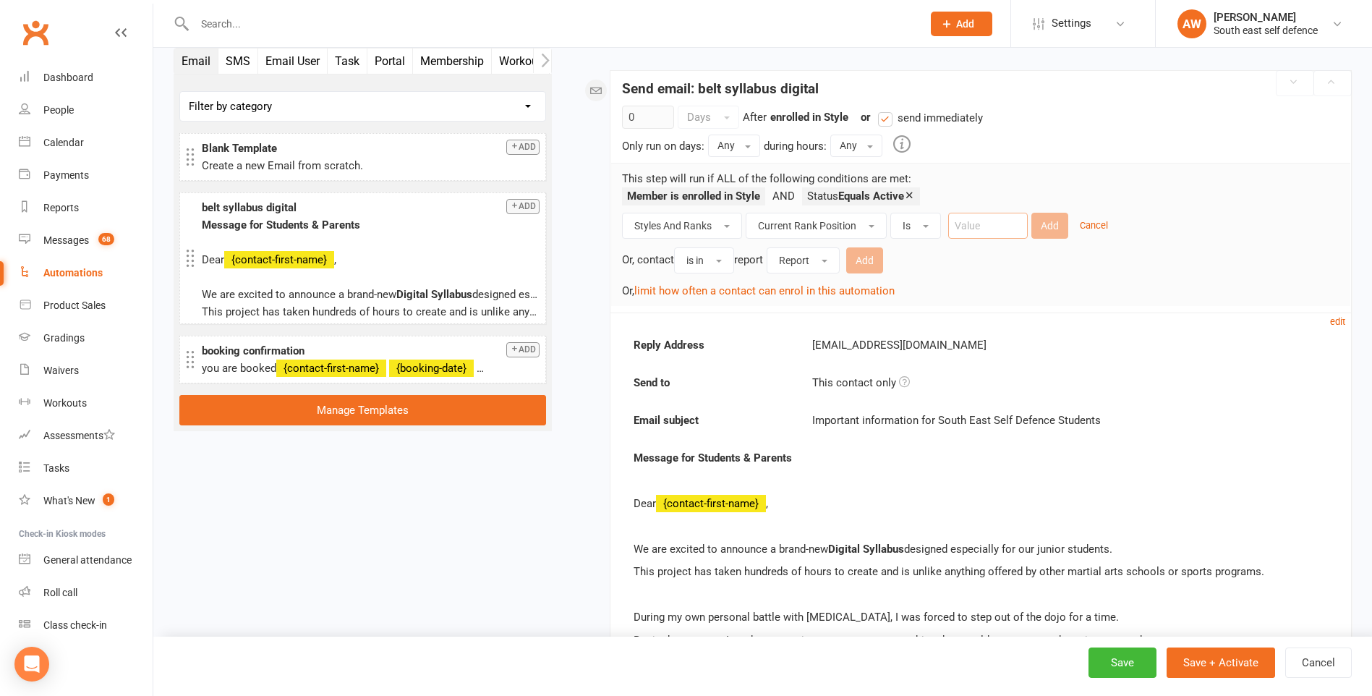
click at [989, 220] on input "number" at bounding box center [988, 226] width 80 height 26
click at [677, 294] on button "limit how often a contact can enrol in this automation" at bounding box center [764, 290] width 260 height 17
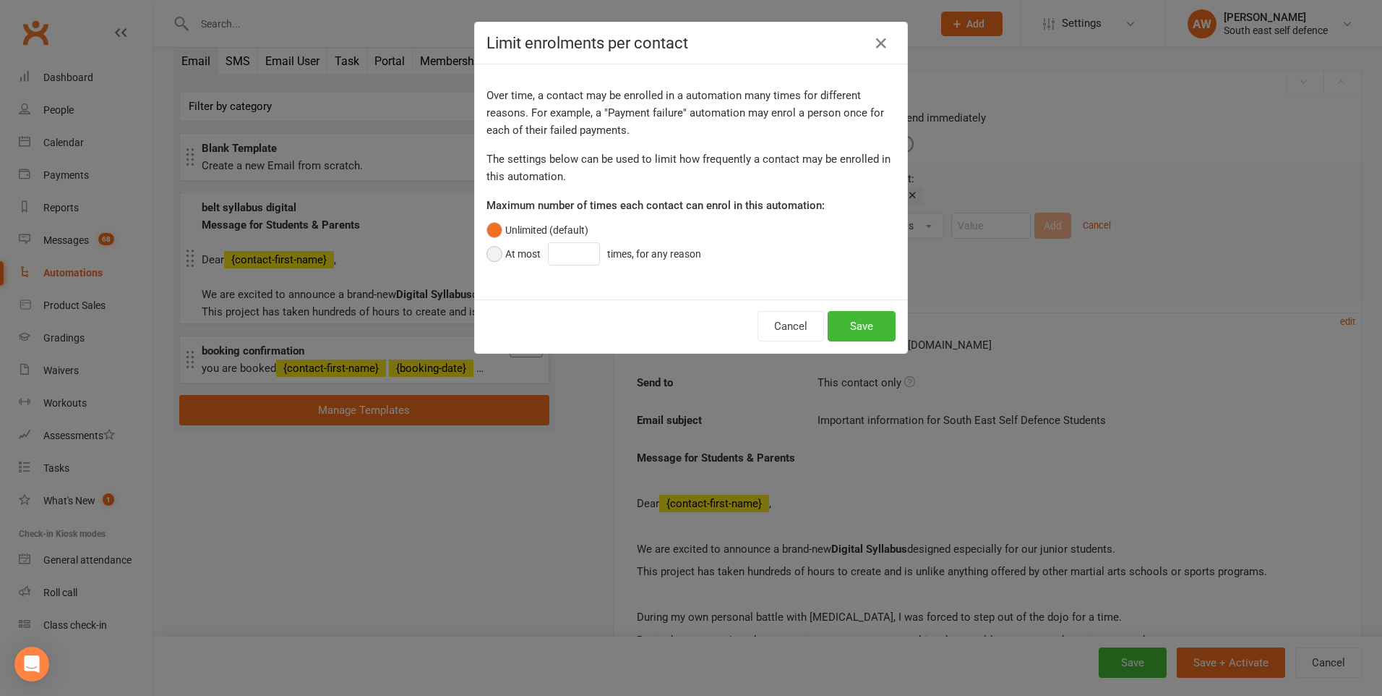
click at [494, 252] on button "At most times, for any reason" at bounding box center [598, 253] width 222 height 27
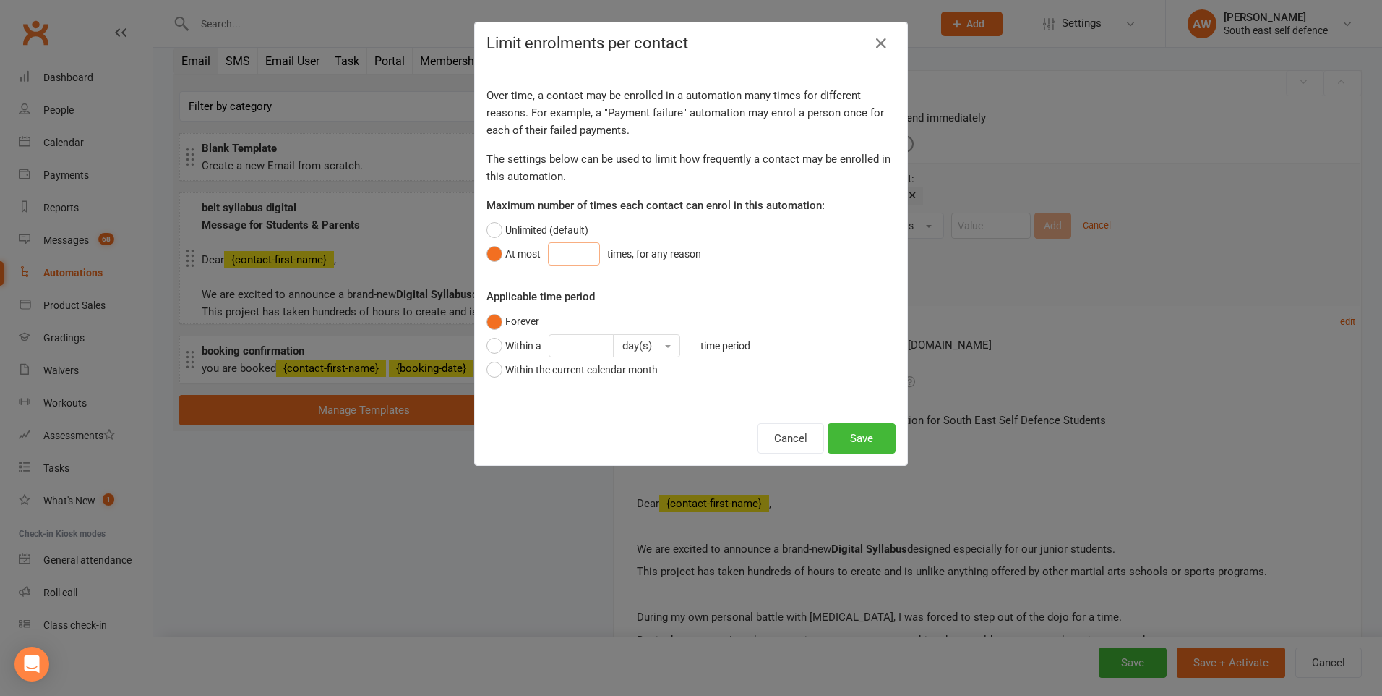
click at [565, 259] on input "number" at bounding box center [574, 253] width 52 height 23
type input "1"
click at [488, 344] on button "Within a day(s) time period" at bounding box center [622, 345] width 271 height 27
click at [492, 323] on button "Forever" at bounding box center [513, 321] width 53 height 20
click at [490, 351] on button "Within a day(s) time period" at bounding box center [622, 345] width 271 height 27
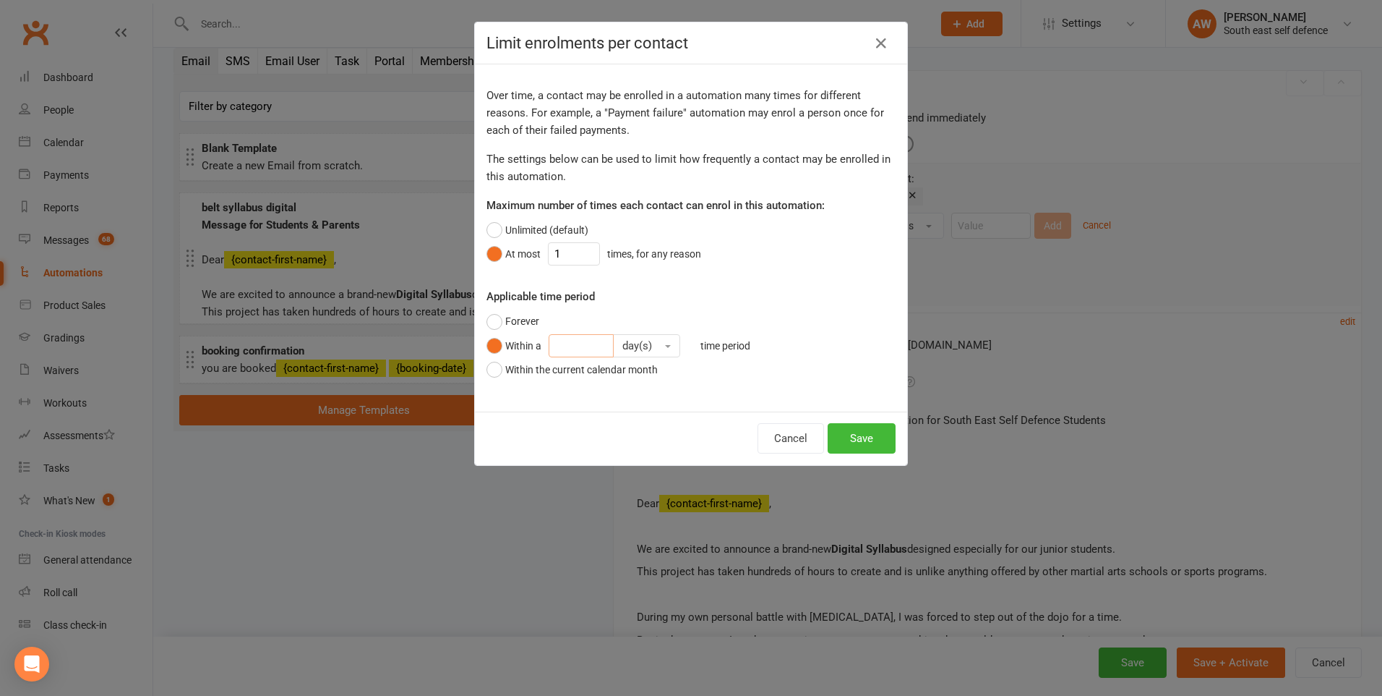
click at [582, 347] on input "number" at bounding box center [581, 345] width 65 height 23
type input "5"
click at [873, 429] on button "Save" at bounding box center [862, 438] width 68 height 30
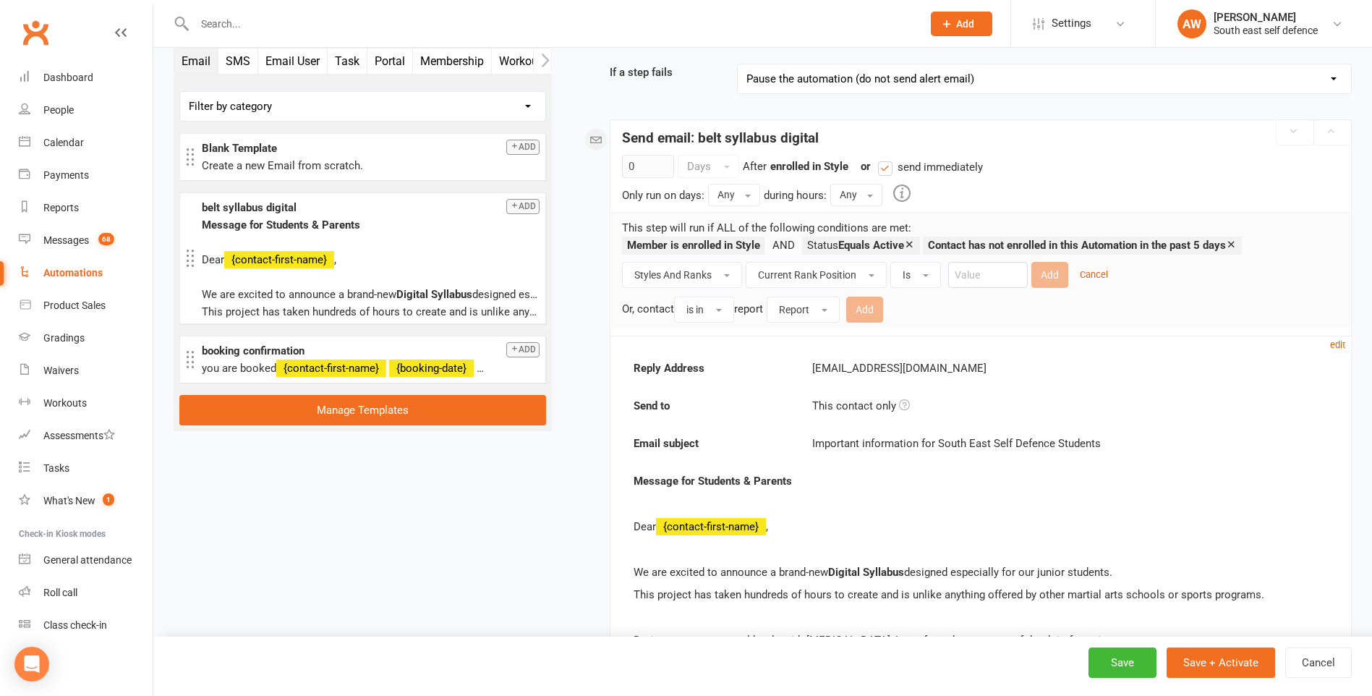
scroll to position [145, 0]
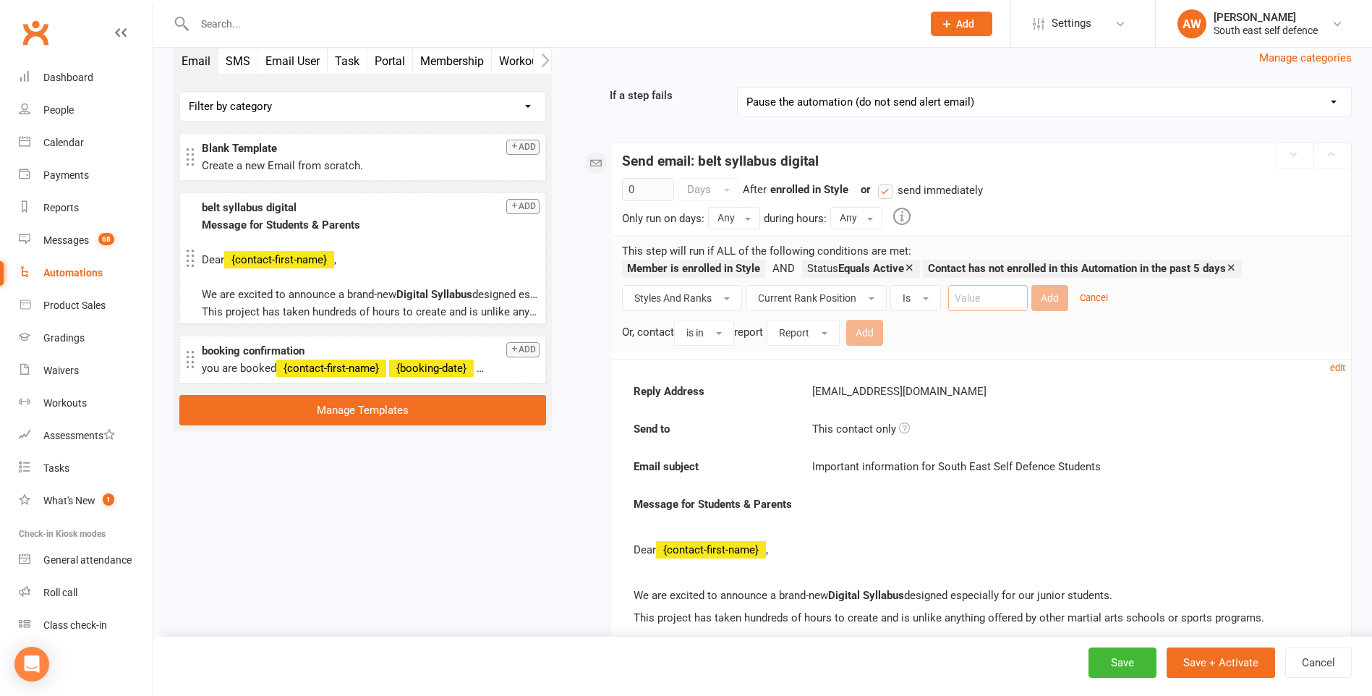
click at [979, 304] on input "number" at bounding box center [988, 298] width 80 height 26
click at [966, 300] on input "number" at bounding box center [988, 298] width 80 height 26
click at [870, 302] on button "Current Rank Position" at bounding box center [815, 298] width 141 height 26
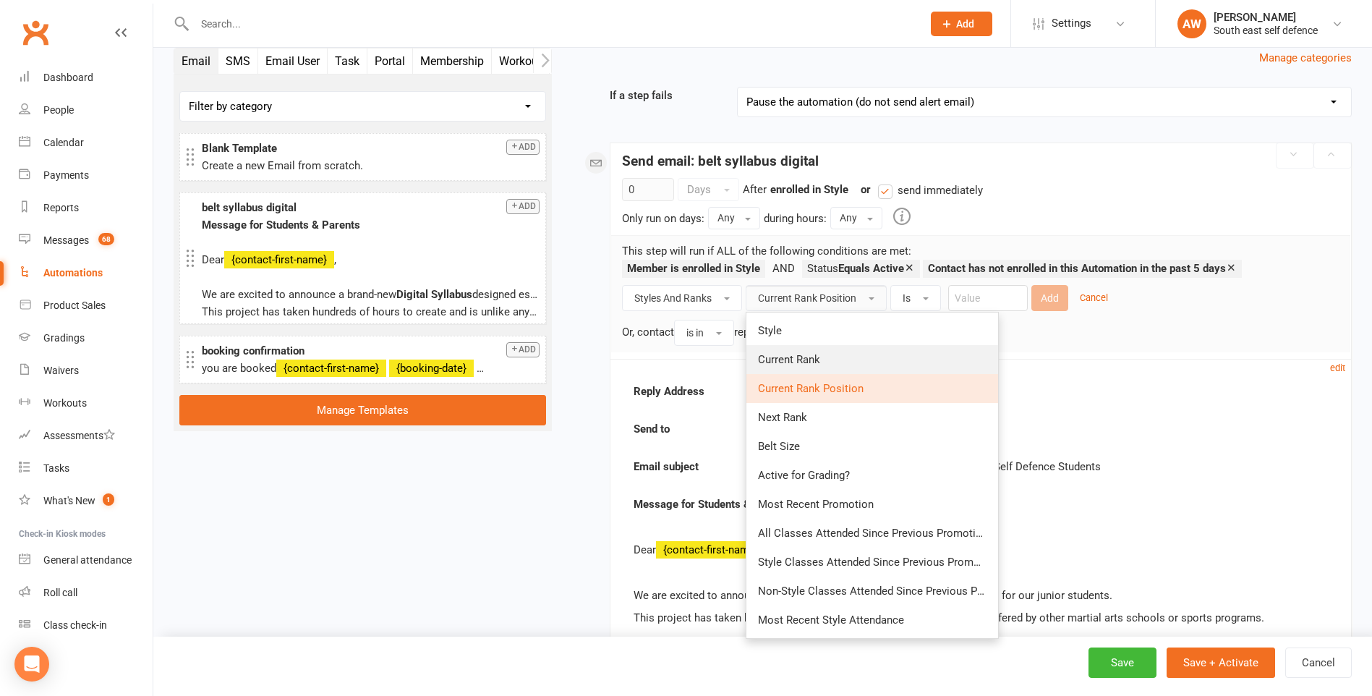
click at [819, 358] on span "Current Rank" at bounding box center [789, 359] width 62 height 13
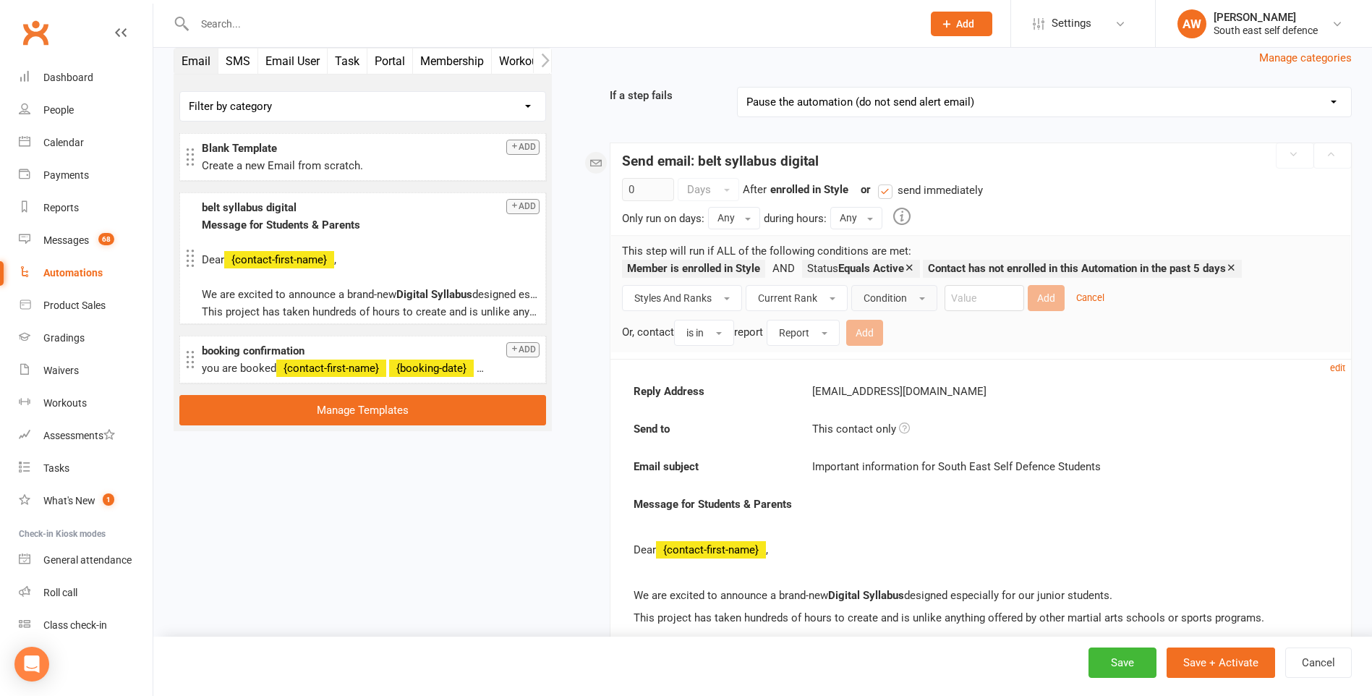
click at [919, 299] on button "Condition" at bounding box center [894, 298] width 86 height 26
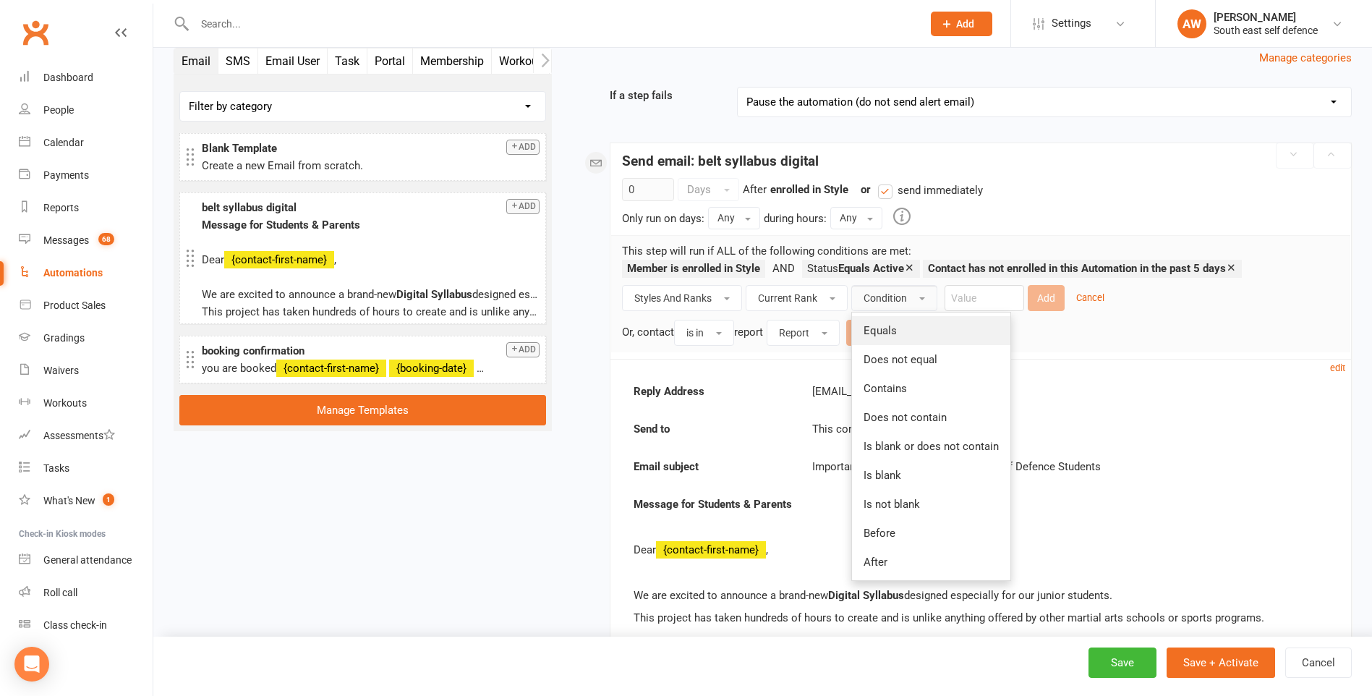
click at [902, 325] on link "Equals" at bounding box center [931, 330] width 158 height 29
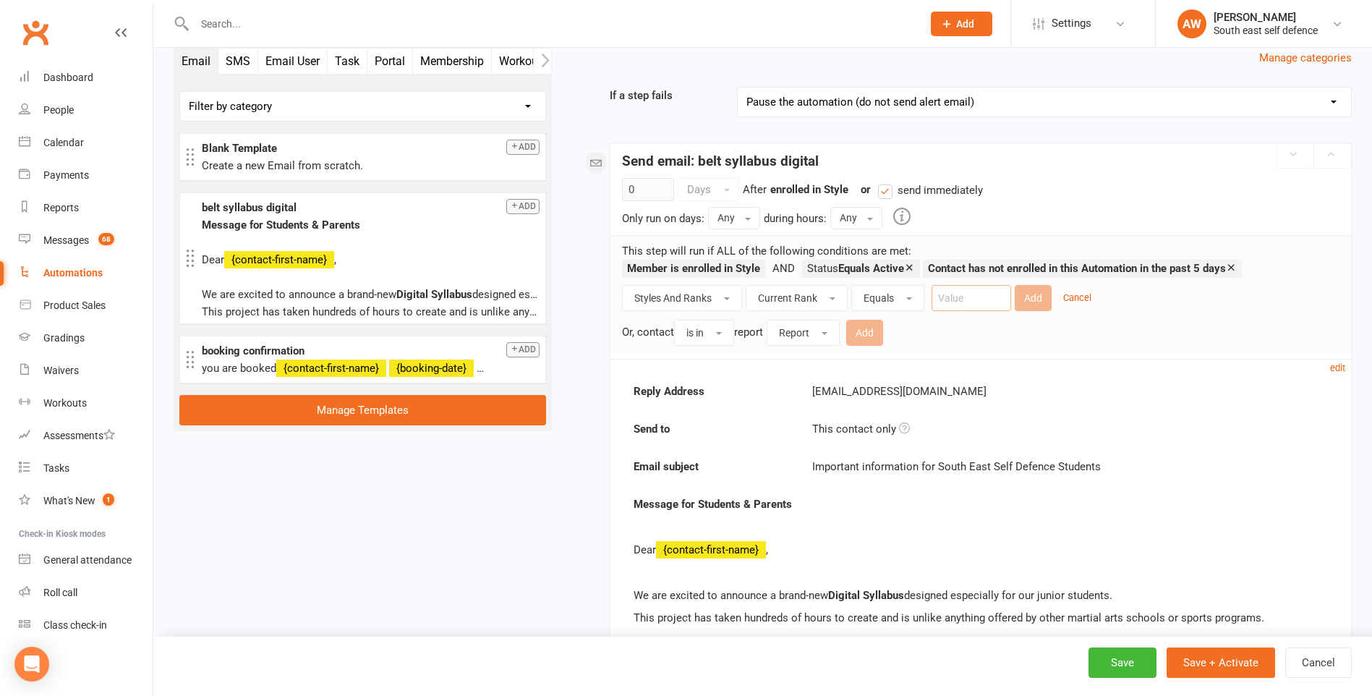
click at [958, 303] on input "text" at bounding box center [971, 298] width 80 height 26
type input "Blue"
click at [1025, 300] on button "Add" at bounding box center [1032, 298] width 37 height 26
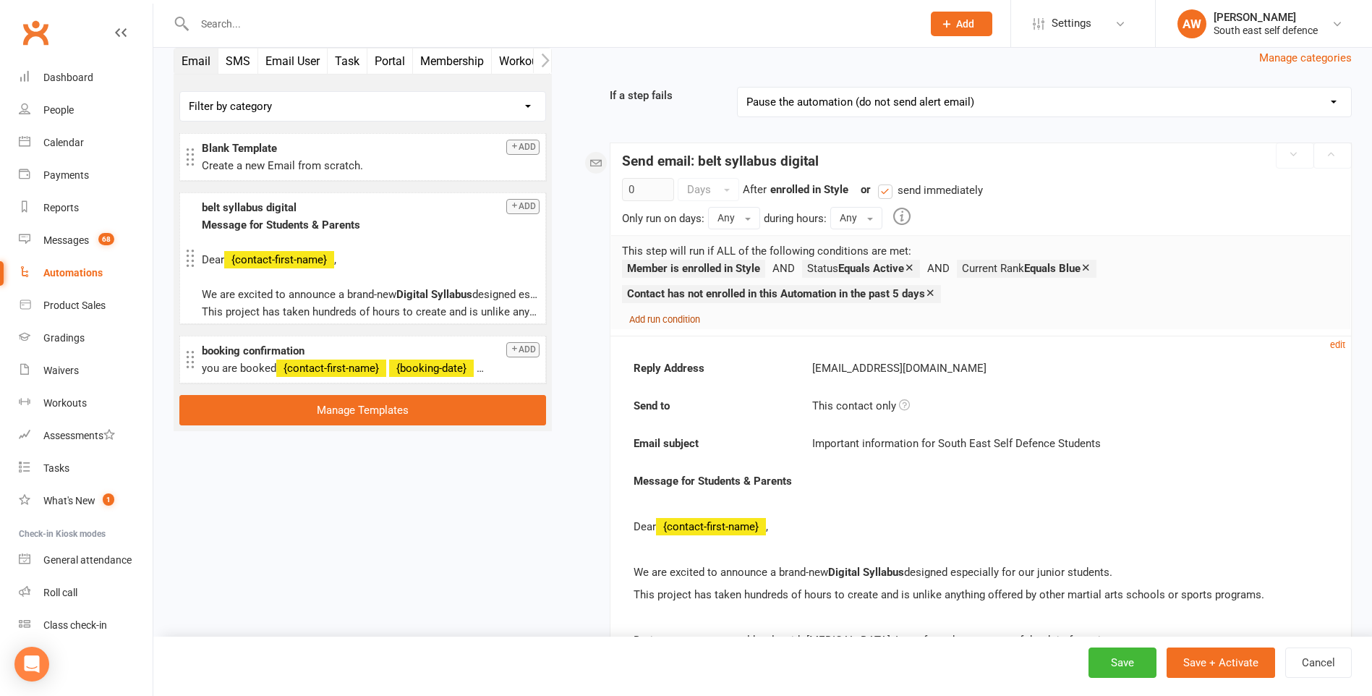
click at [643, 320] on small "Add run condition" at bounding box center [664, 319] width 71 height 11
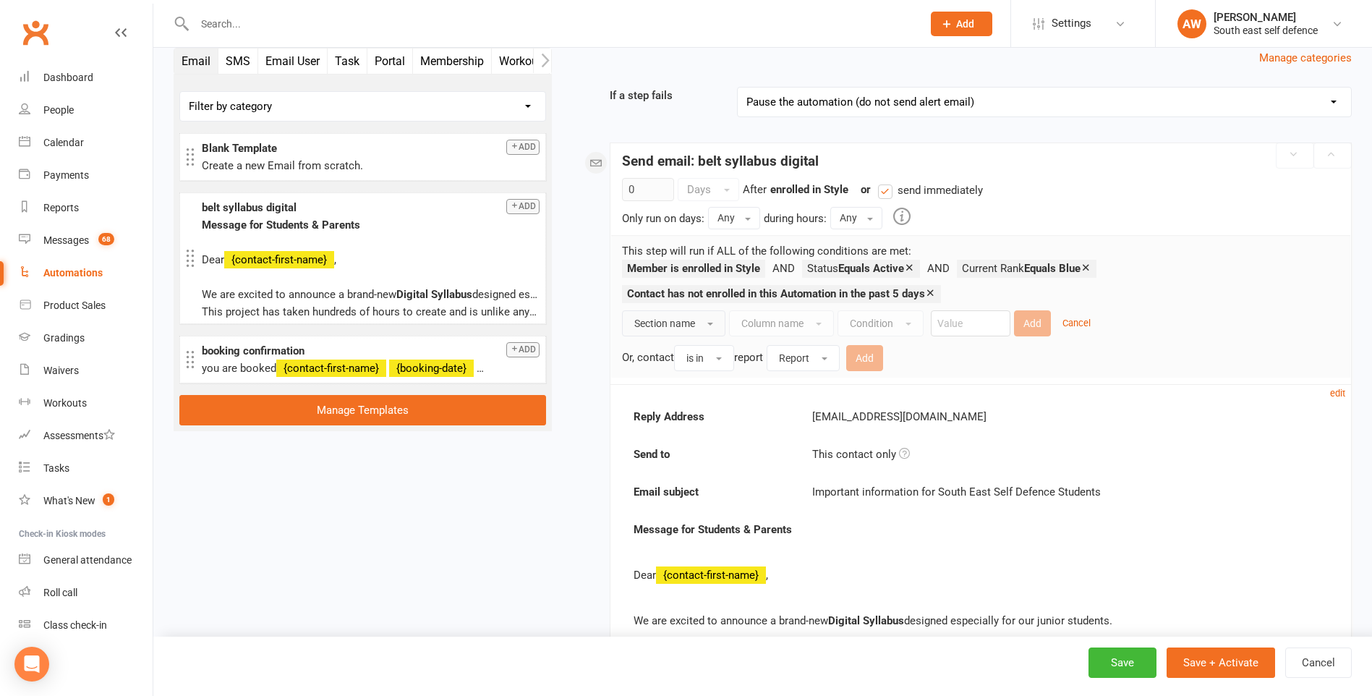
click at [710, 328] on button "Section name" at bounding box center [673, 323] width 103 height 26
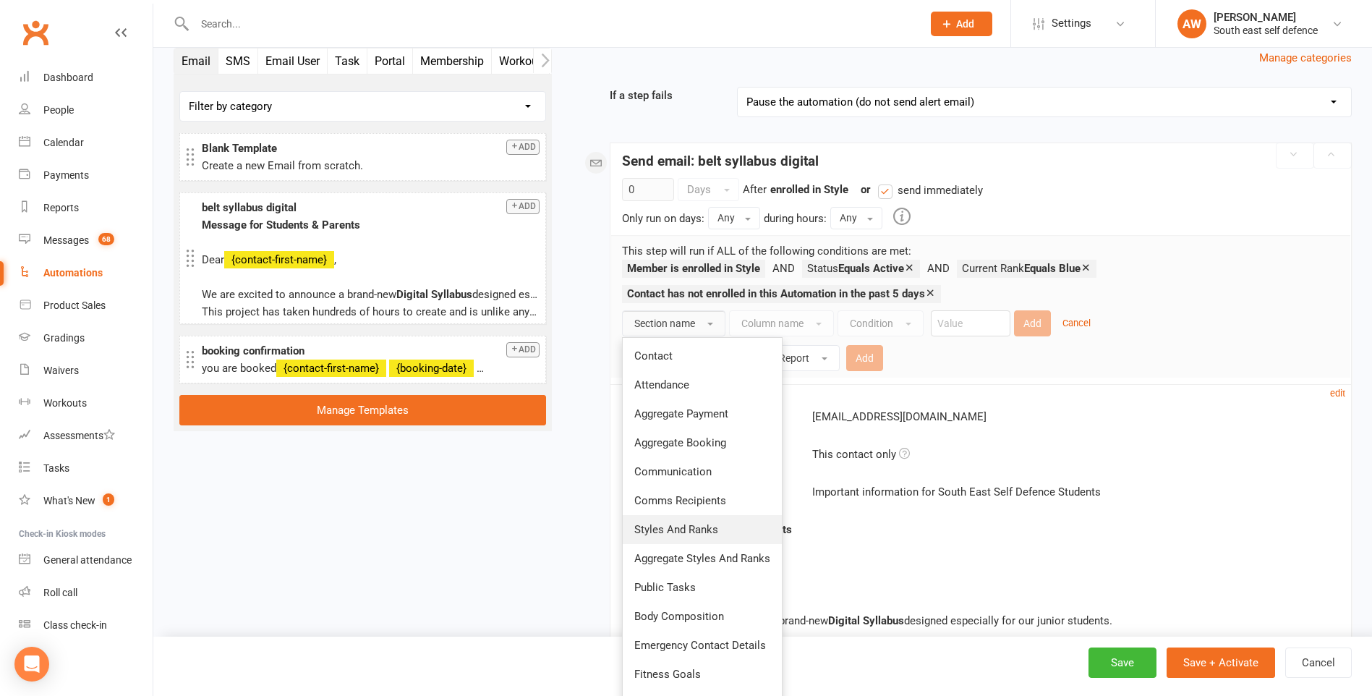
click at [694, 534] on span "Styles And Ranks" at bounding box center [676, 529] width 84 height 13
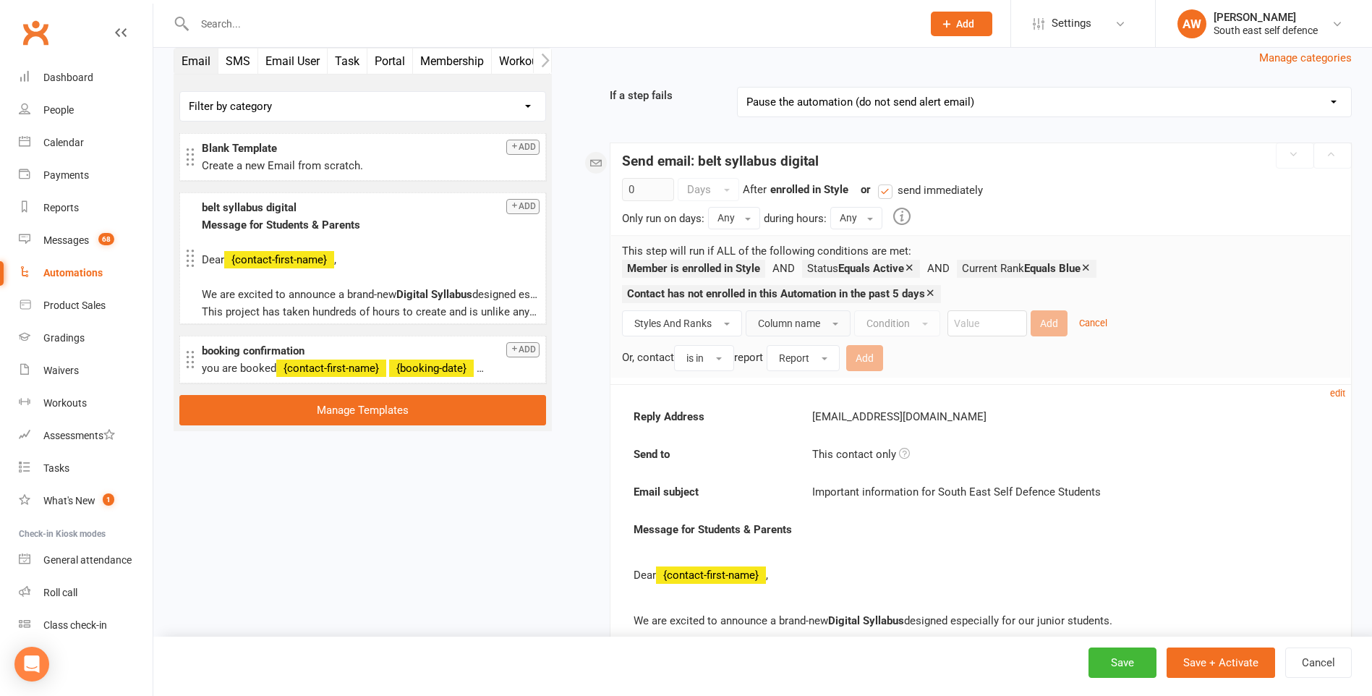
click at [826, 325] on button "Column name" at bounding box center [797, 323] width 105 height 26
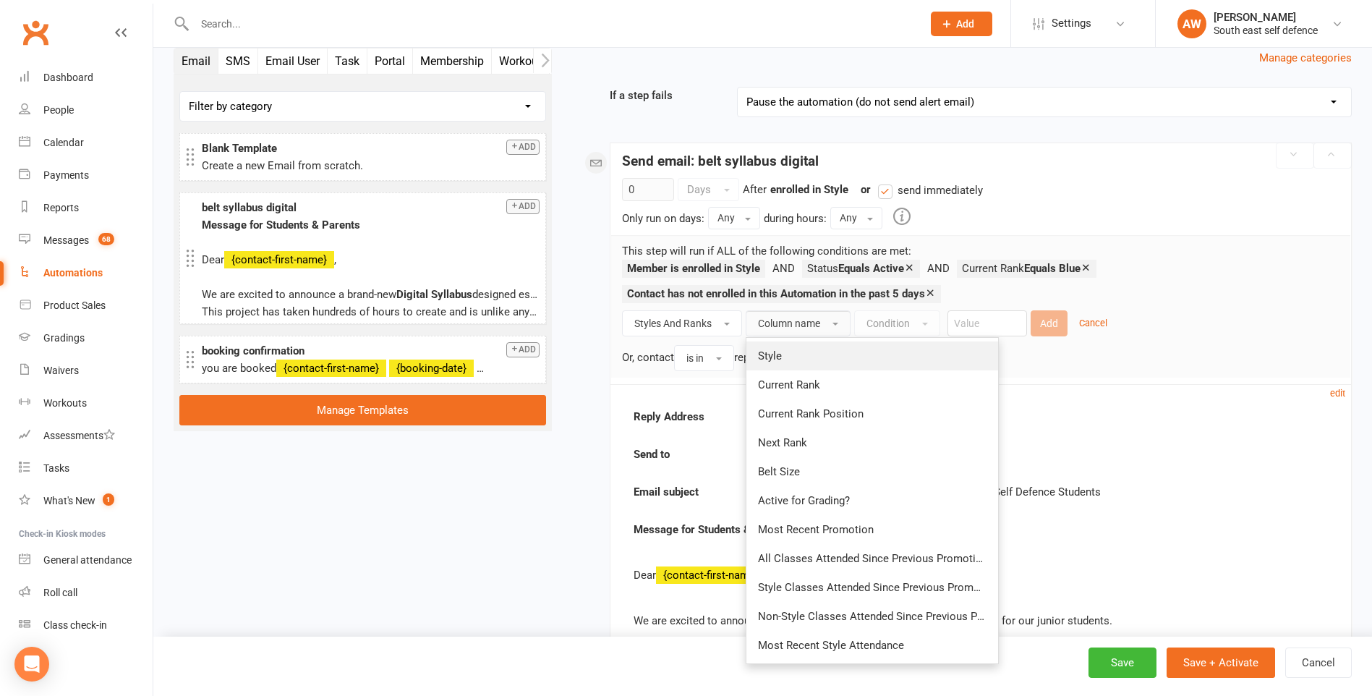
drag, startPoint x: 797, startPoint y: 356, endPoint x: 876, endPoint y: 347, distance: 79.4
click at [797, 358] on link "Style" at bounding box center [872, 355] width 252 height 29
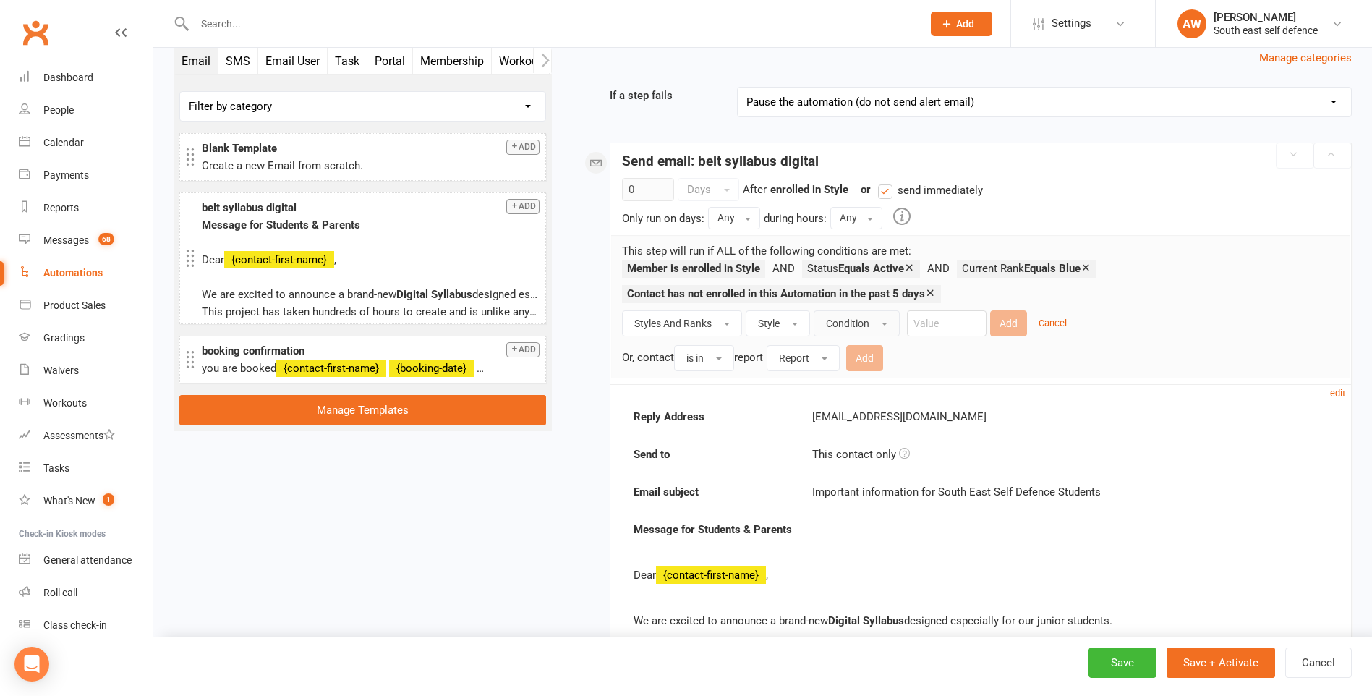
click at [876, 321] on button "Condition" at bounding box center [856, 323] width 86 height 26
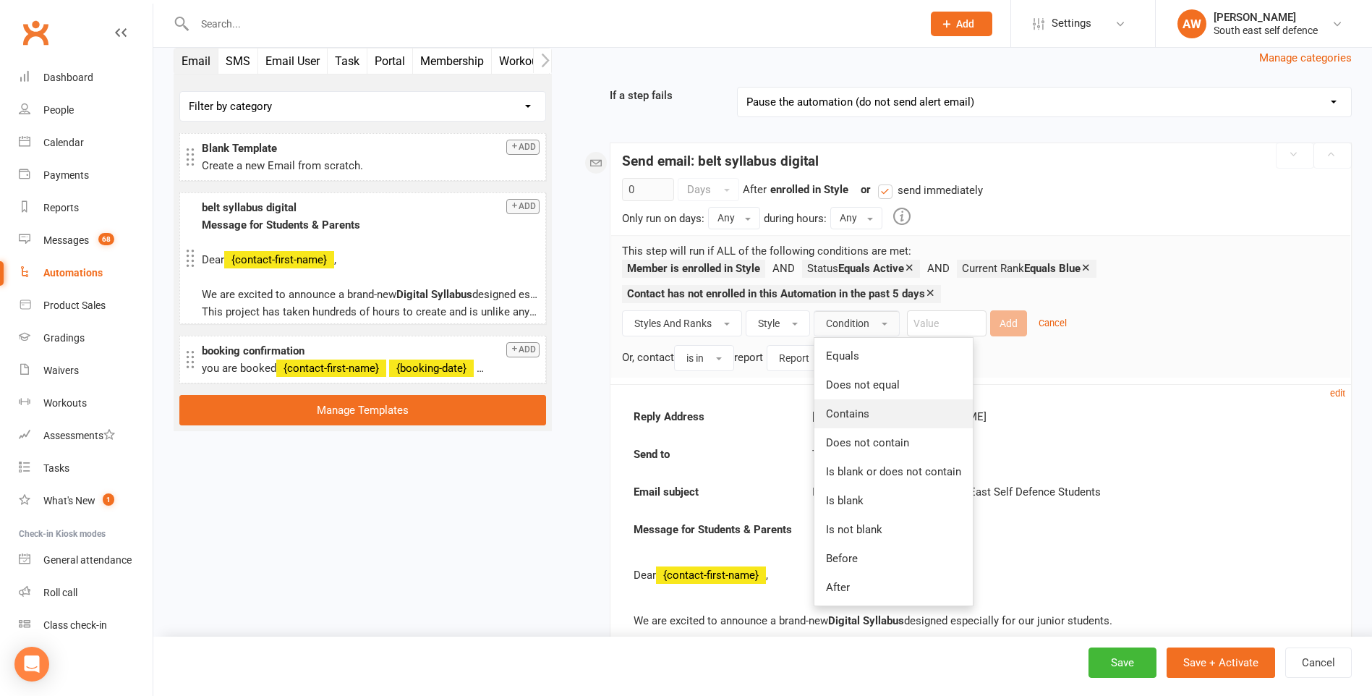
click at [857, 414] on span "Contains" at bounding box center [847, 413] width 43 height 13
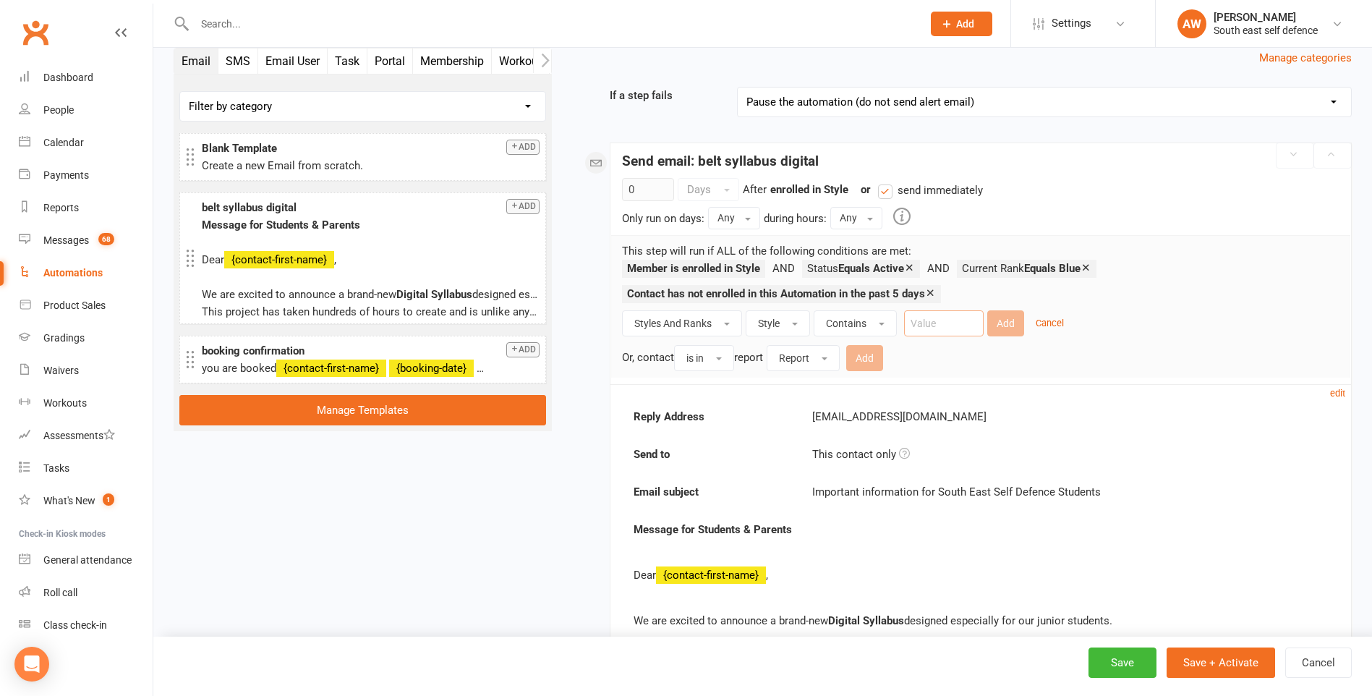
click at [944, 328] on input "text" at bounding box center [944, 323] width 80 height 26
type input "Junior"
click at [1005, 324] on button "Add" at bounding box center [1005, 323] width 37 height 26
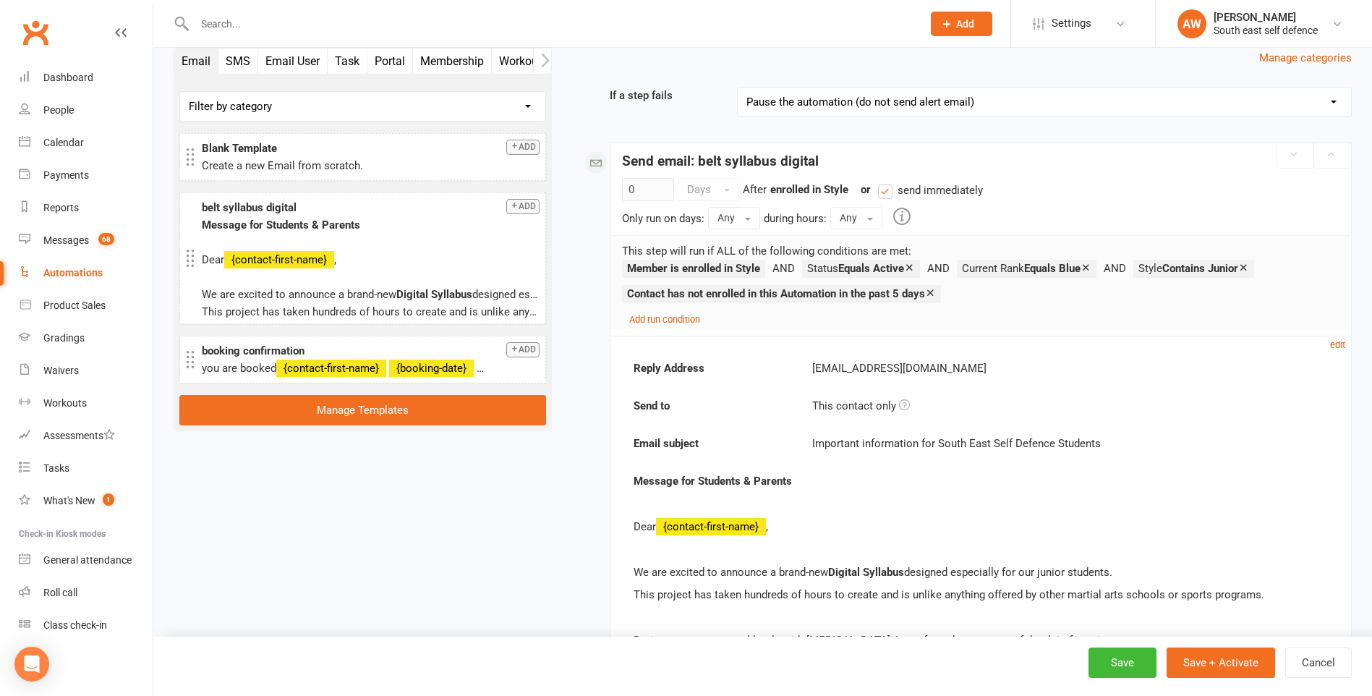
click at [934, 292] on icon at bounding box center [930, 292] width 11 height 11
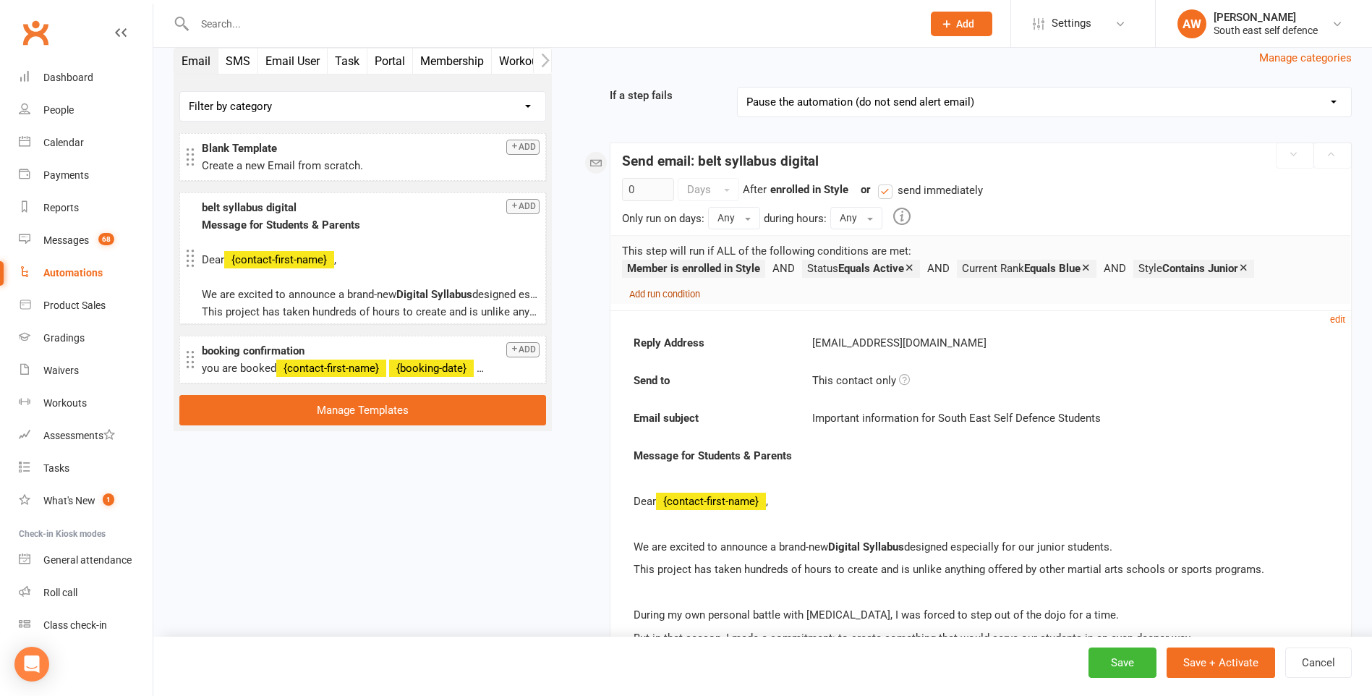
click at [669, 294] on small "Add run condition" at bounding box center [664, 294] width 71 height 11
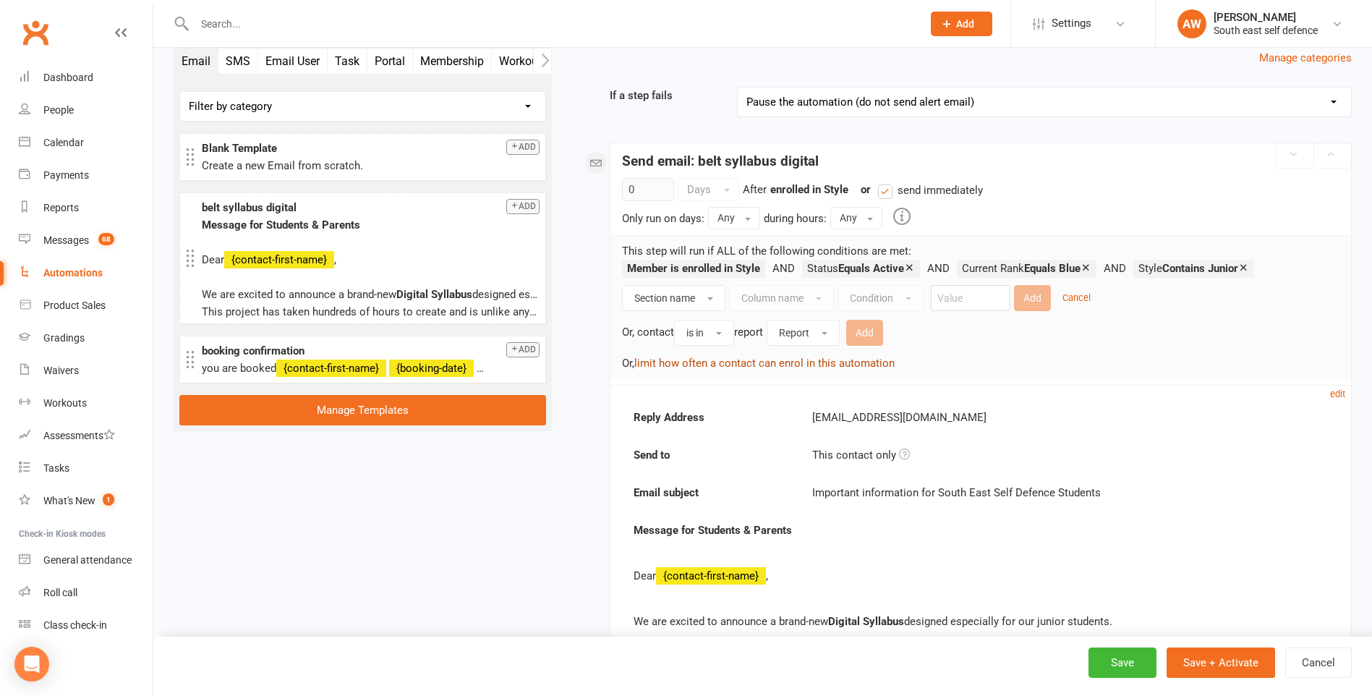
click at [671, 362] on button "limit how often a contact can enrol in this automation" at bounding box center [764, 362] width 260 height 17
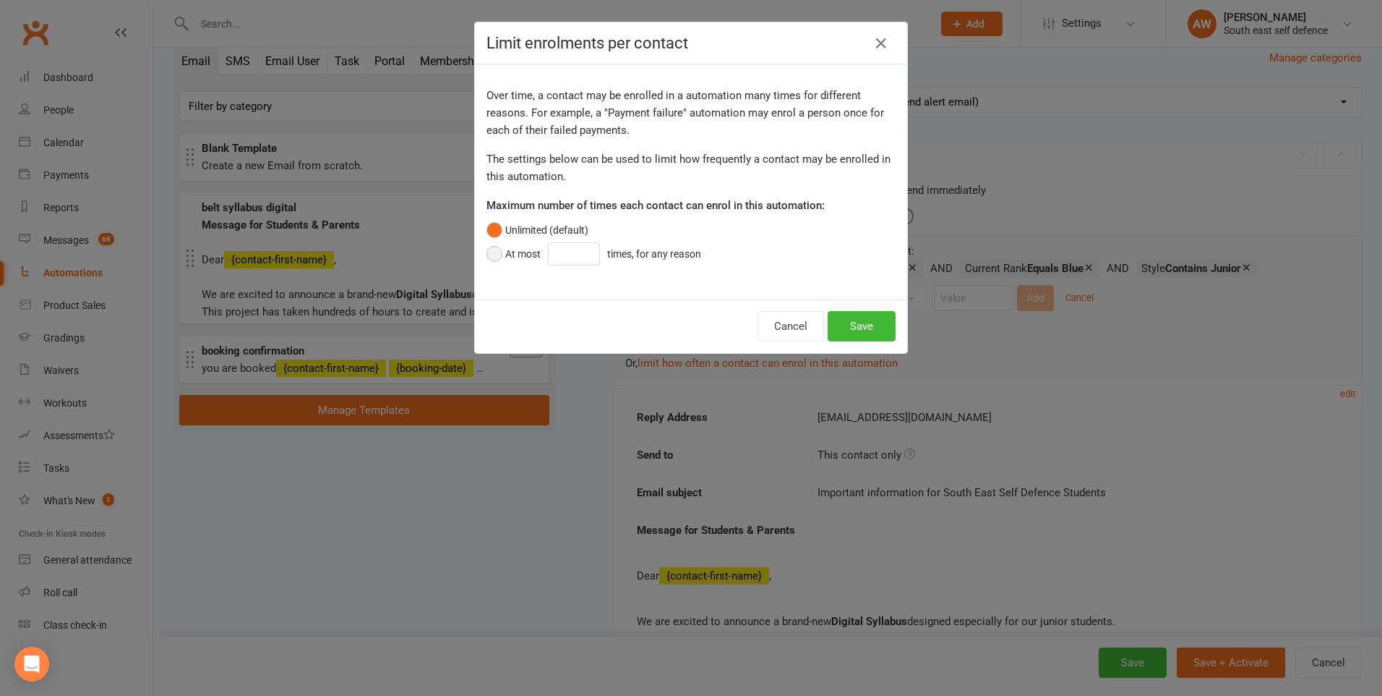
click at [491, 252] on button "At most times, for any reason" at bounding box center [598, 253] width 222 height 27
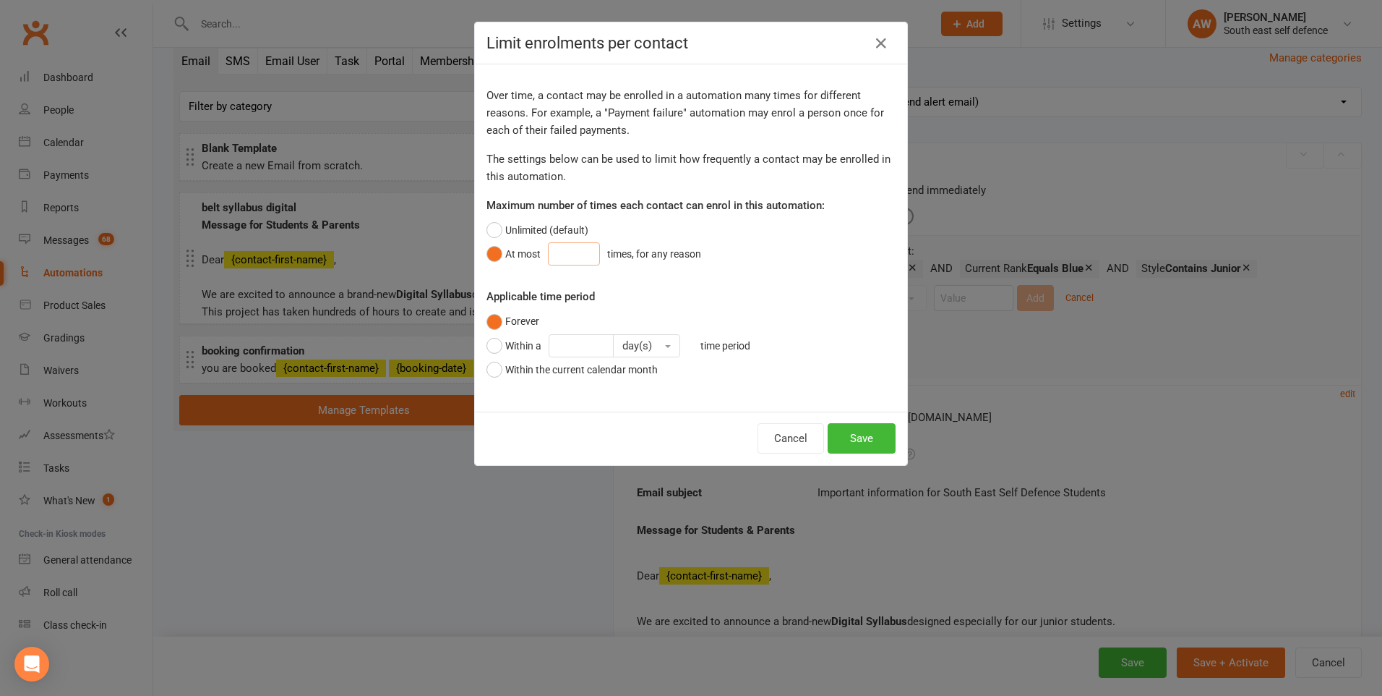
click at [559, 252] on input "number" at bounding box center [574, 253] width 52 height 23
type input "1"
type input "Orange"
type input "5"
click at [850, 438] on button "Save" at bounding box center [862, 438] width 68 height 30
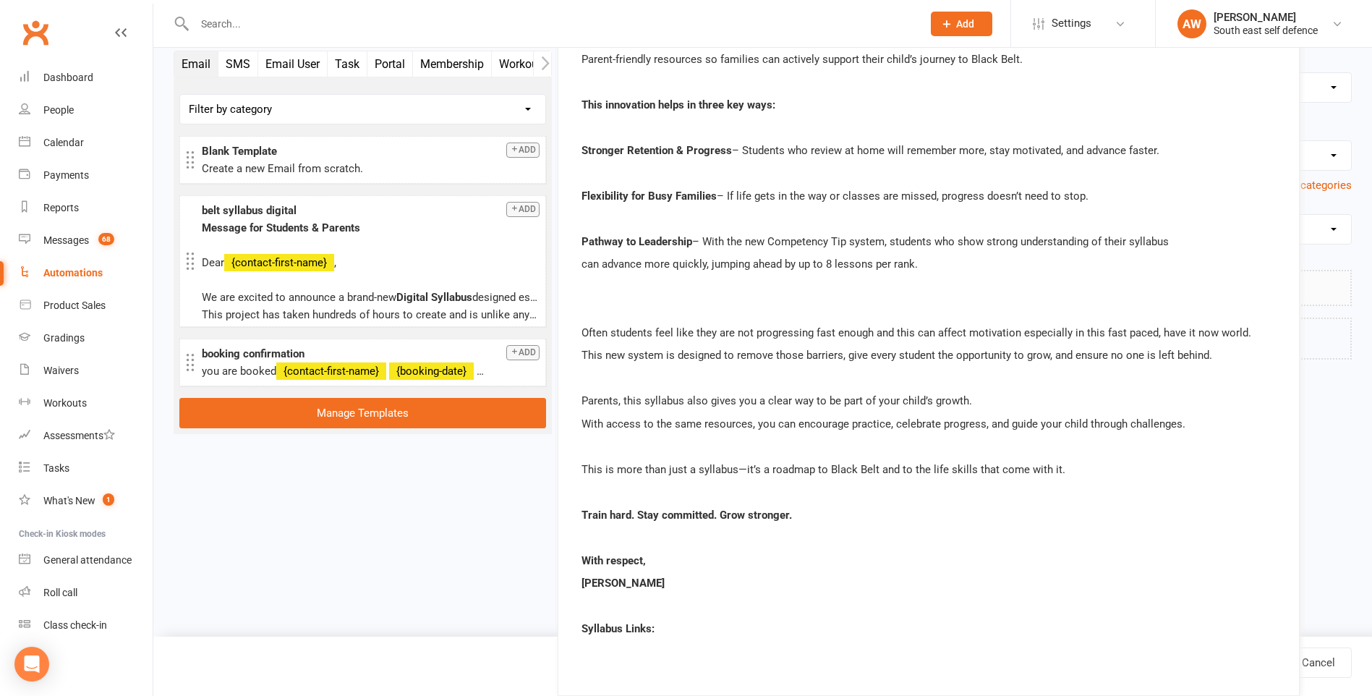
scroll to position [0, 0]
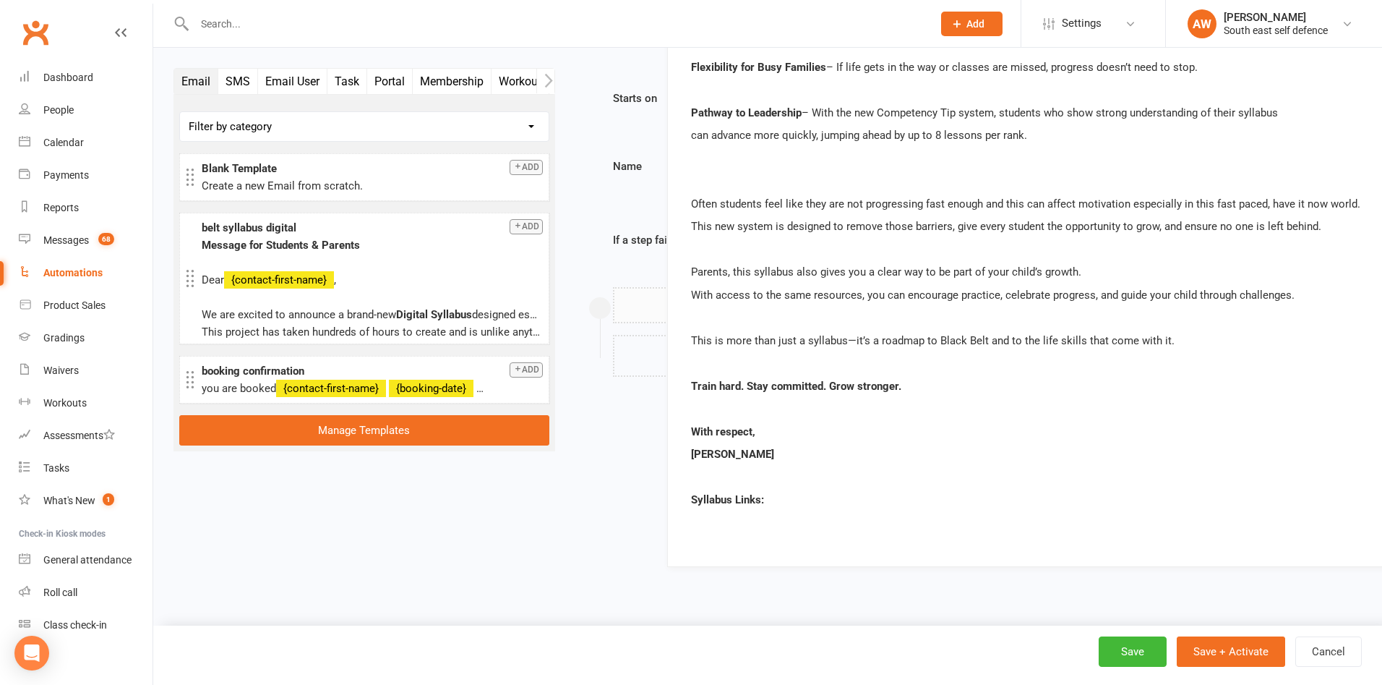
drag, startPoint x: 720, startPoint y: 485, endPoint x: 774, endPoint y: 500, distance: 56.3
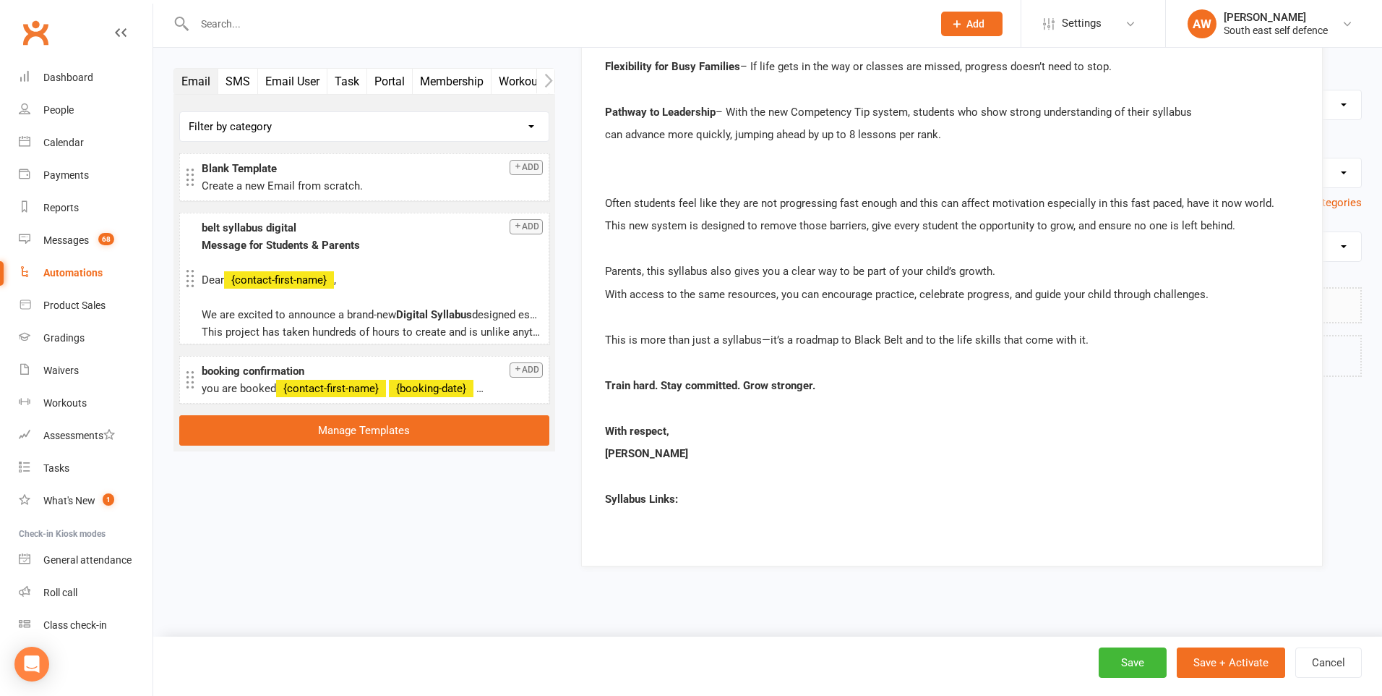
drag, startPoint x: 720, startPoint y: 499, endPoint x: 757, endPoint y: 531, distance: 48.7
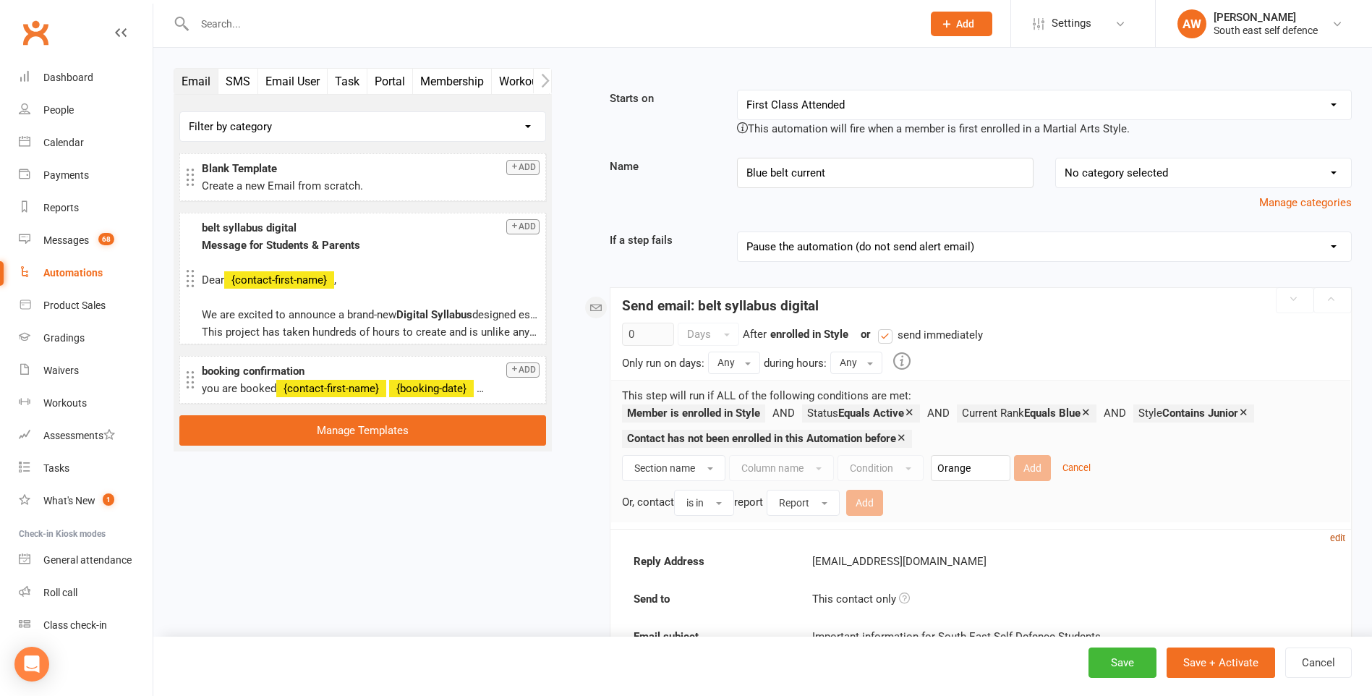
click at [1335, 542] on small "edit" at bounding box center [1337, 537] width 15 height 11
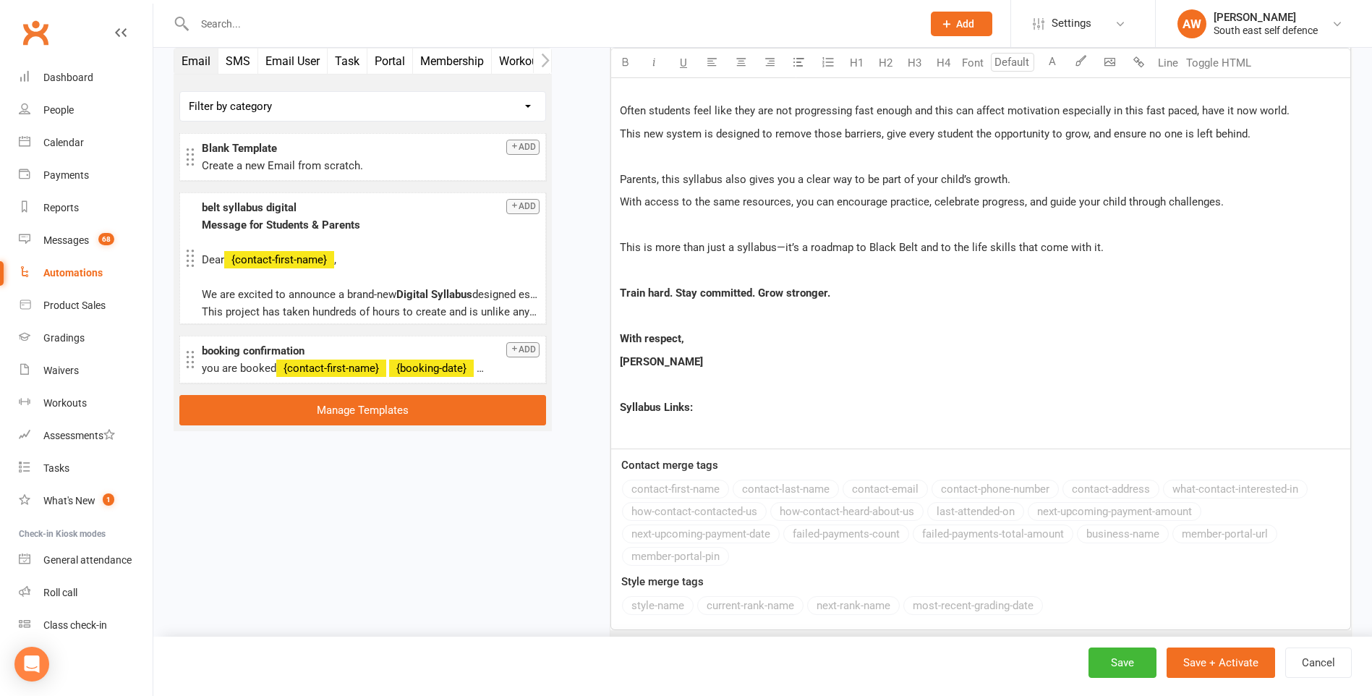
scroll to position [1532, 0]
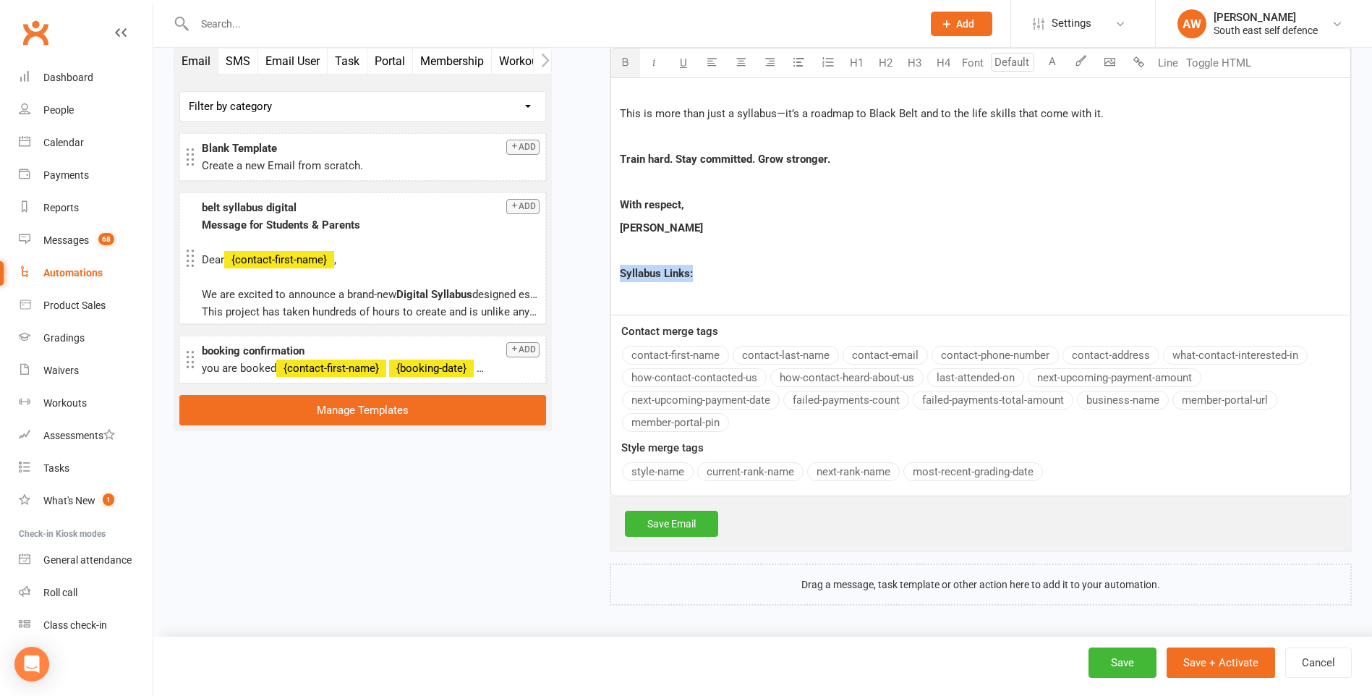
drag, startPoint x: 704, startPoint y: 277, endPoint x: 620, endPoint y: 271, distance: 83.4
click at [620, 271] on p "Syllabus Links:" at bounding box center [981, 273] width 722 height 17
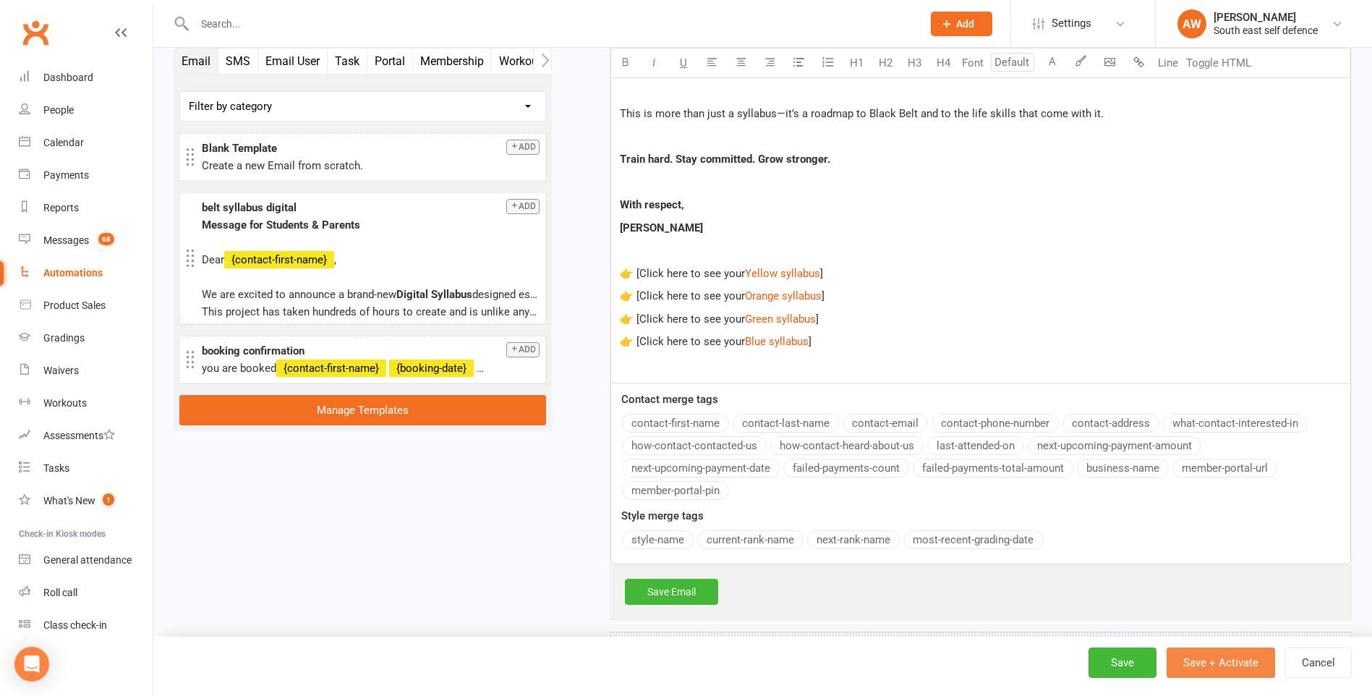
click at [1227, 664] on button "Save + Activate" at bounding box center [1220, 662] width 108 height 30
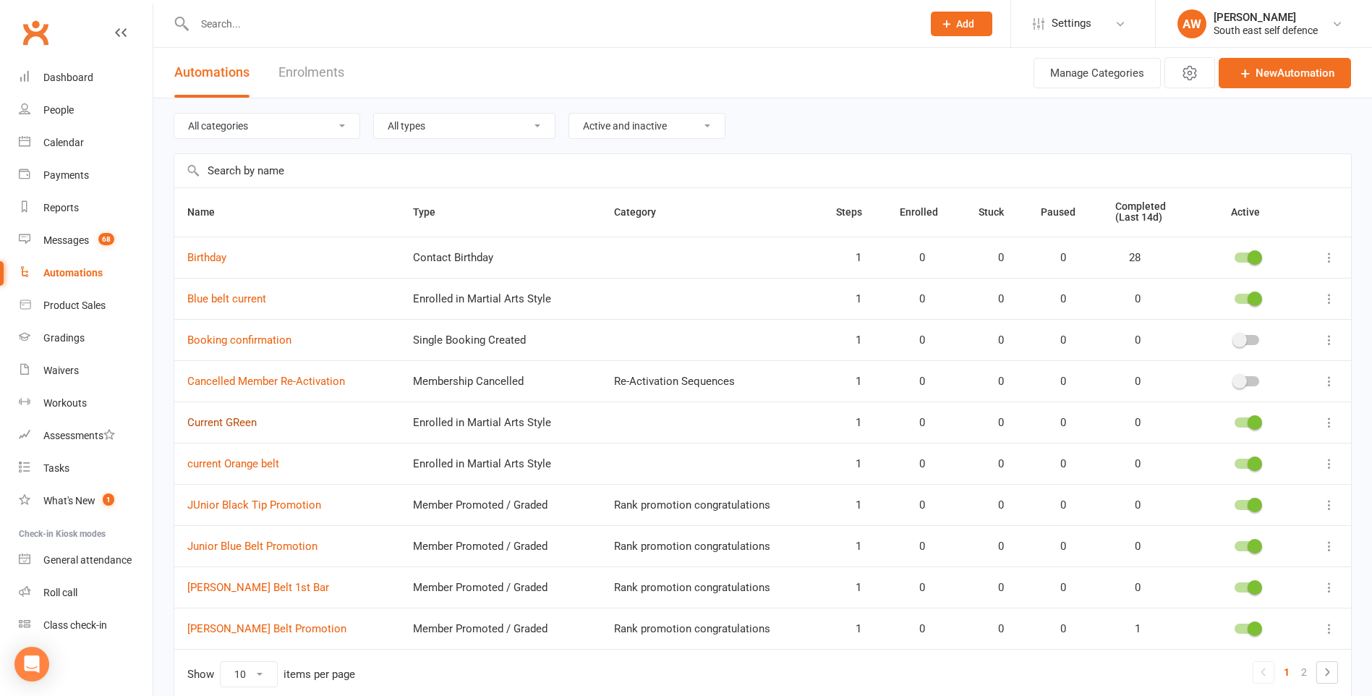
click at [236, 421] on link "Current GReen" at bounding box center [221, 422] width 69 height 13
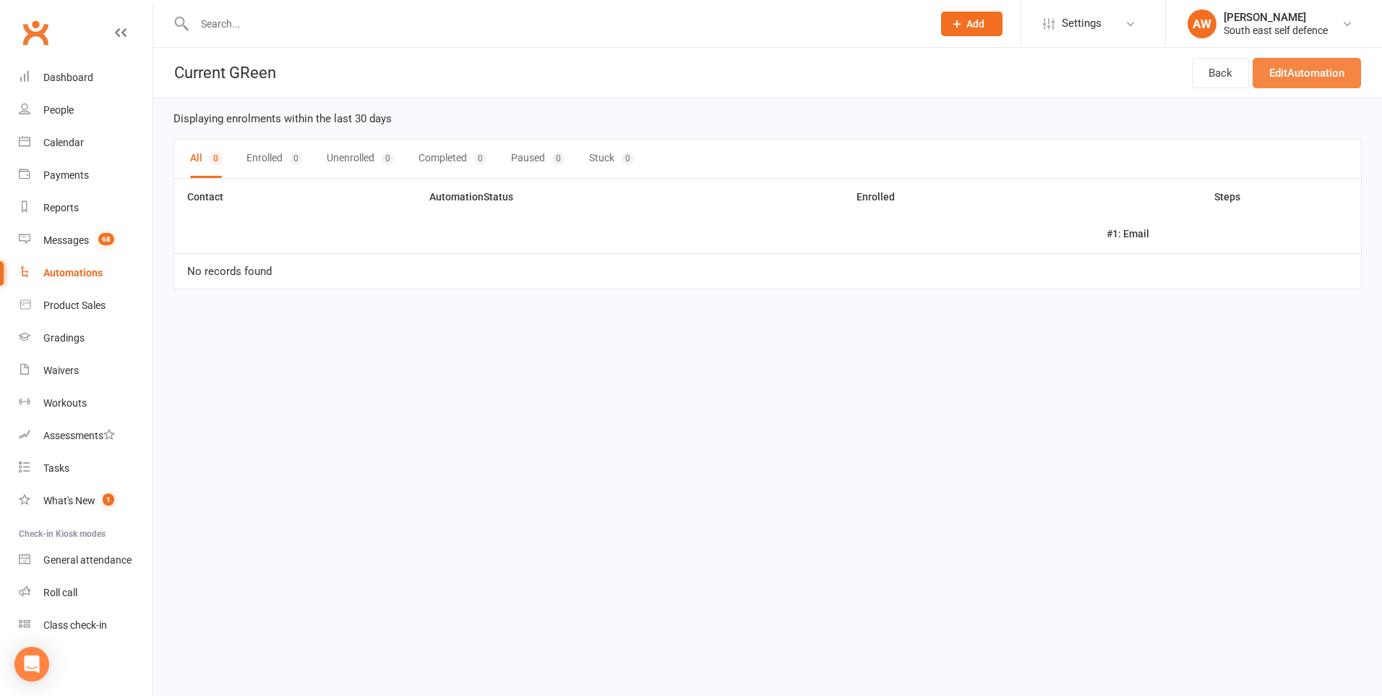
click at [1299, 77] on link "Edit Automation" at bounding box center [1307, 73] width 108 height 30
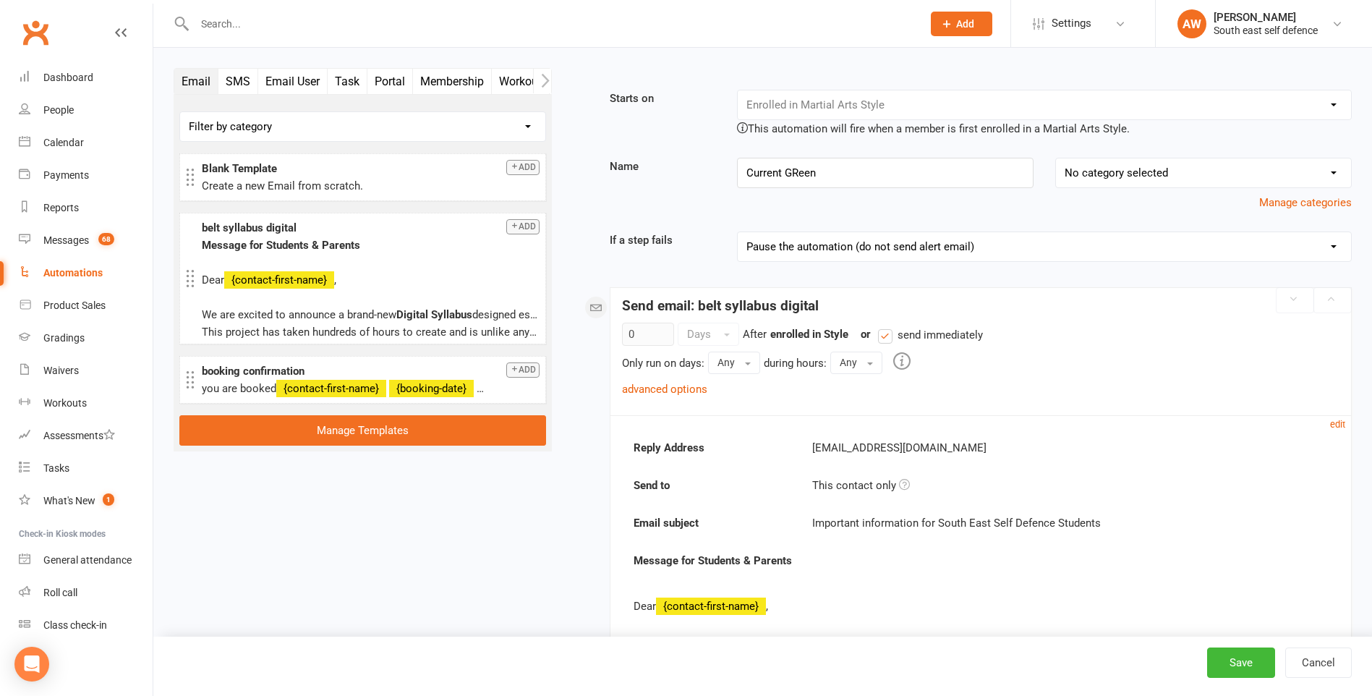
click at [59, 274] on div "Automations" at bounding box center [72, 273] width 59 height 12
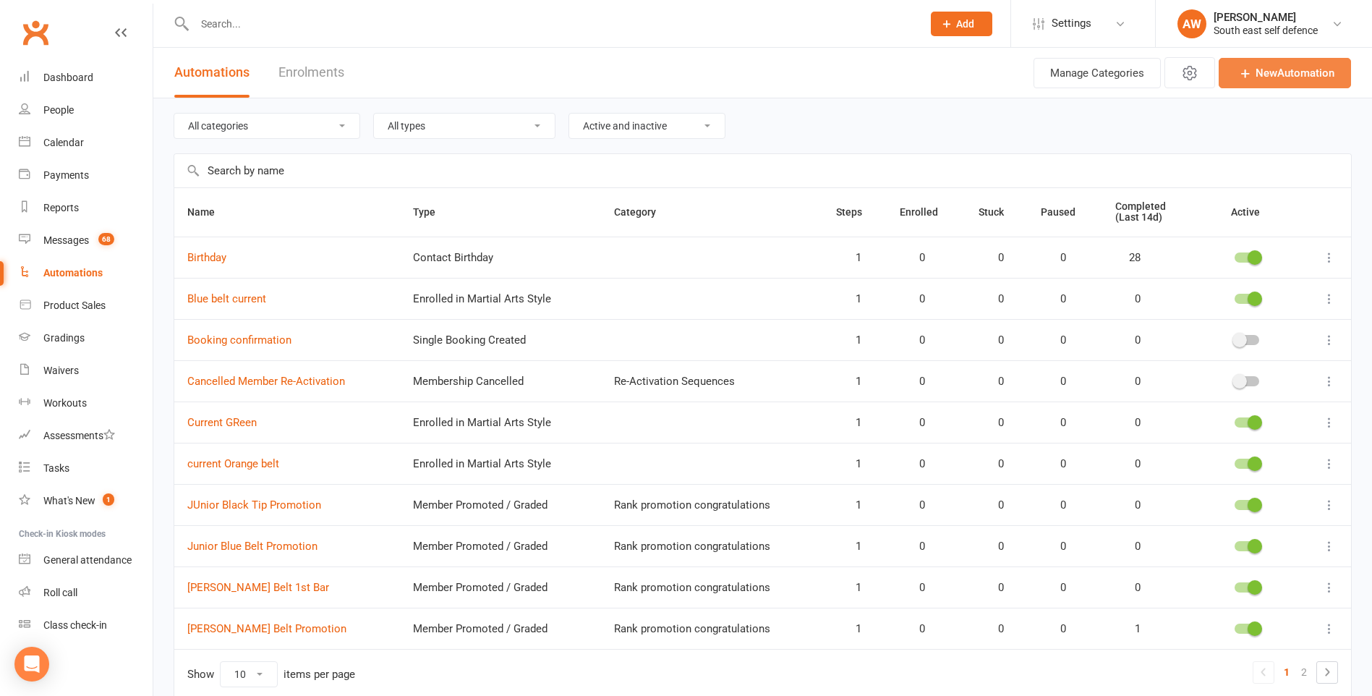
click at [1270, 68] on link "New Automation" at bounding box center [1284, 73] width 132 height 30
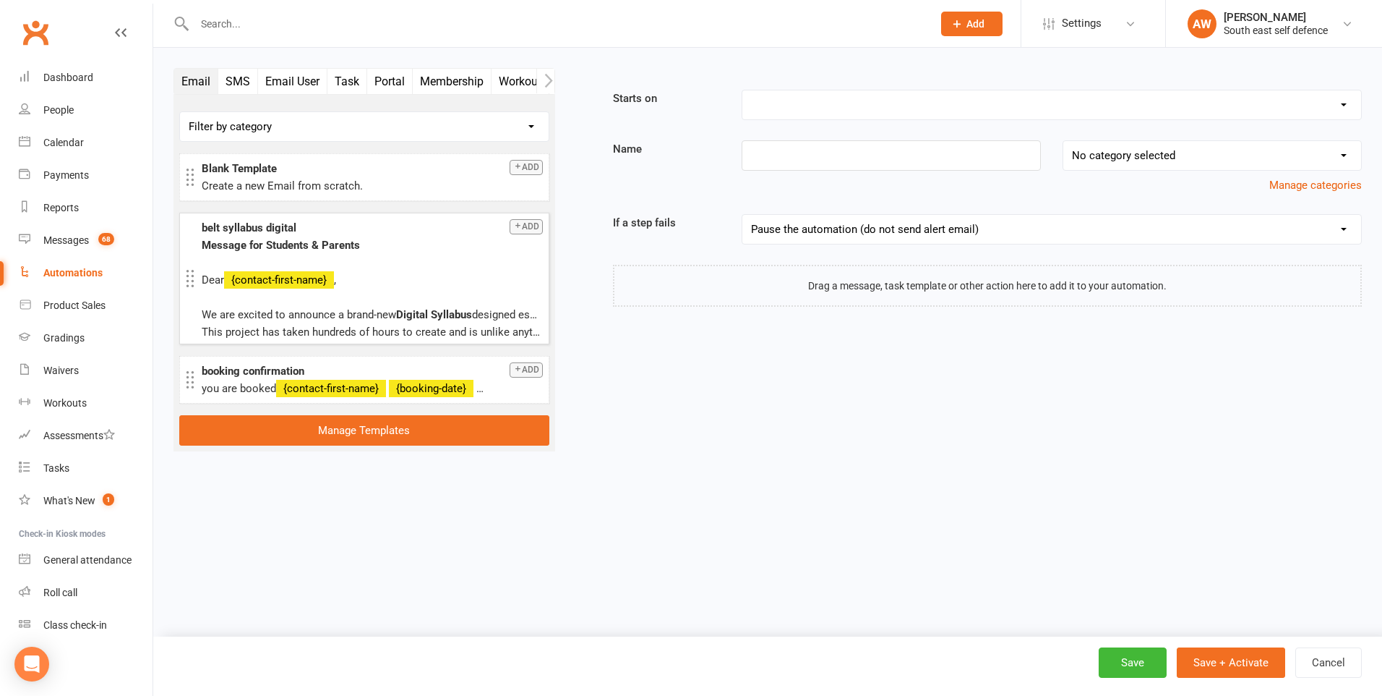
click at [530, 224] on button "Add" at bounding box center [526, 226] width 33 height 15
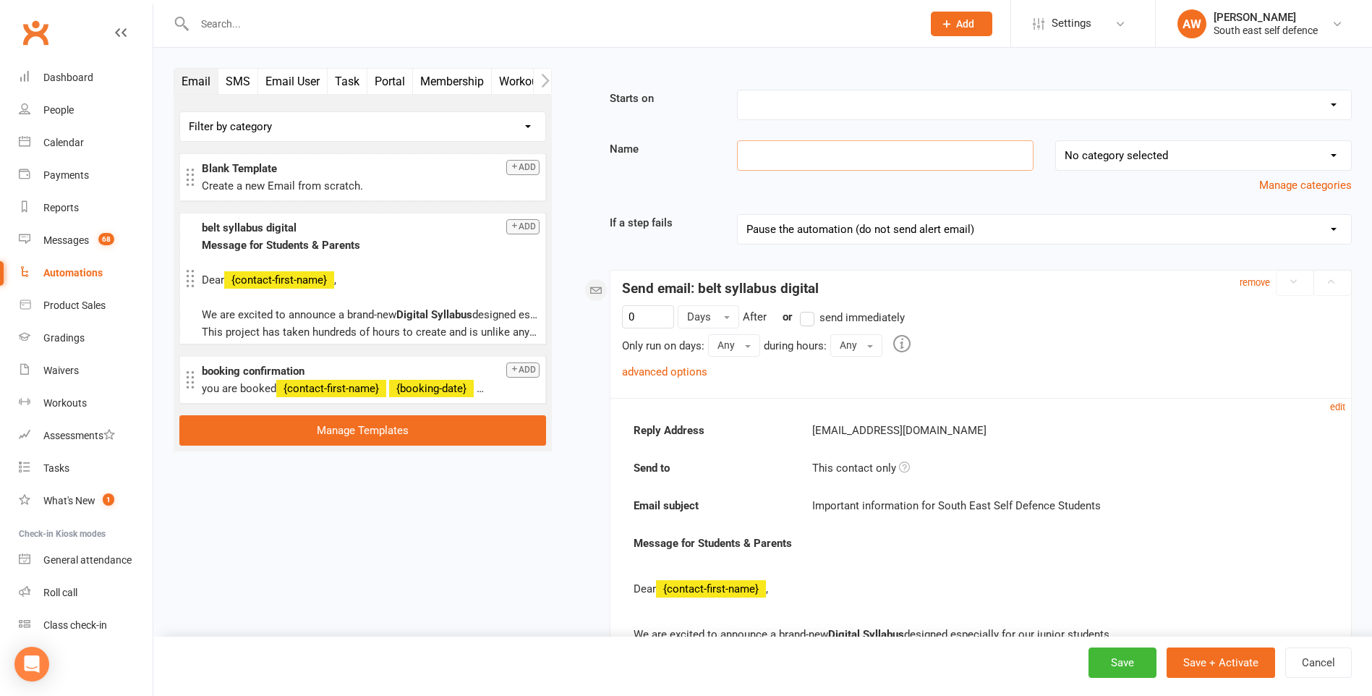
click at [828, 162] on input at bounding box center [885, 155] width 296 height 30
type input "Current Purple"
click at [880, 106] on select "Booking Cancelled Booking Due Booking Late-Cancelled Booking Marked Absent Book…" at bounding box center [1044, 104] width 613 height 29
select select "11"
click at [738, 90] on select "Booking Cancelled Booking Due Booking Late-Cancelled Booking Marked Absent Book…" at bounding box center [1044, 104] width 613 height 29
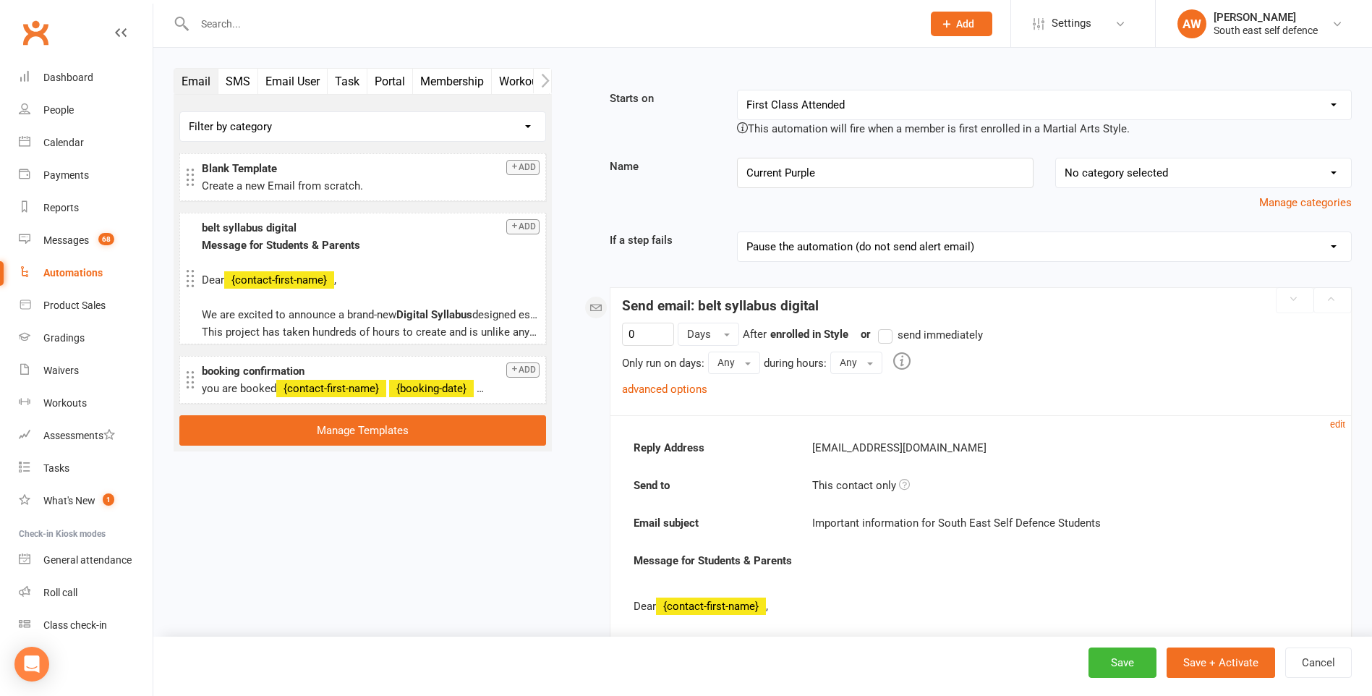
click at [891, 333] on label "send immediately" at bounding box center [930, 334] width 105 height 17
click at [887, 326] on input "send immediately" at bounding box center [882, 326] width 9 height 0
click at [751, 362] on span at bounding box center [748, 363] width 6 height 3
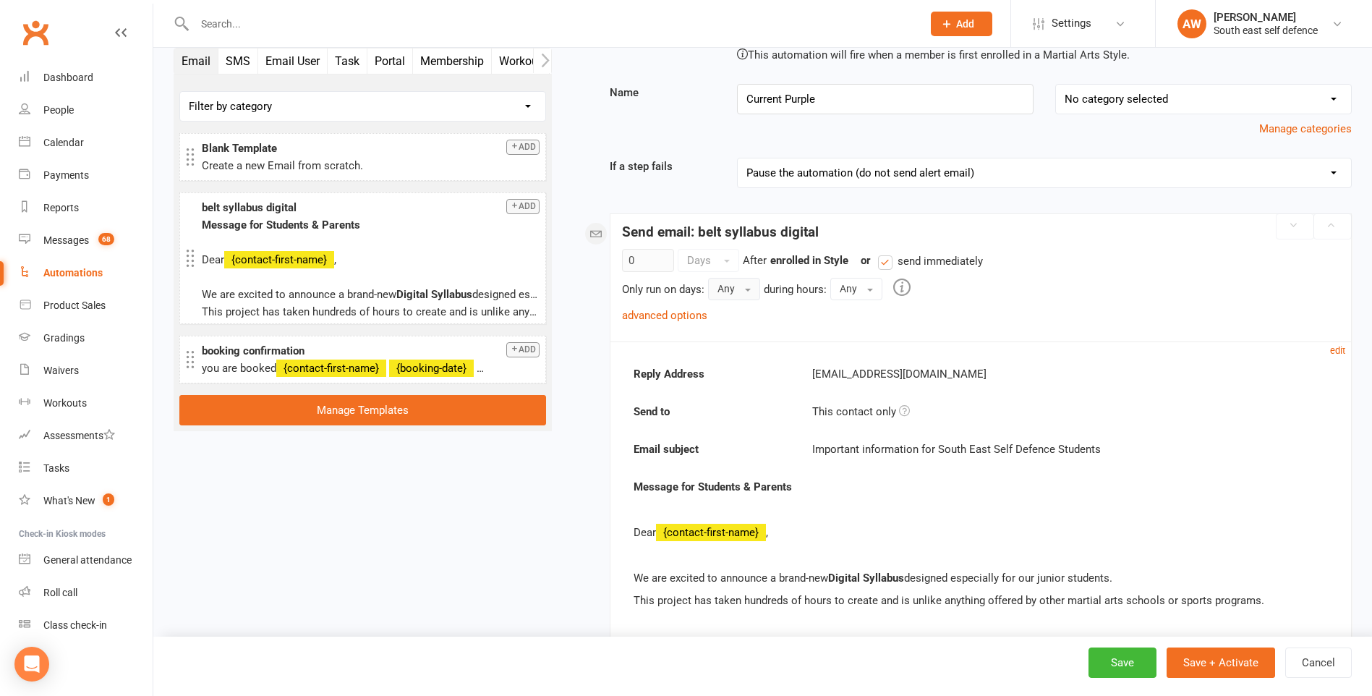
scroll to position [72, 0]
click at [672, 317] on link "advanced options" at bounding box center [664, 316] width 85 height 13
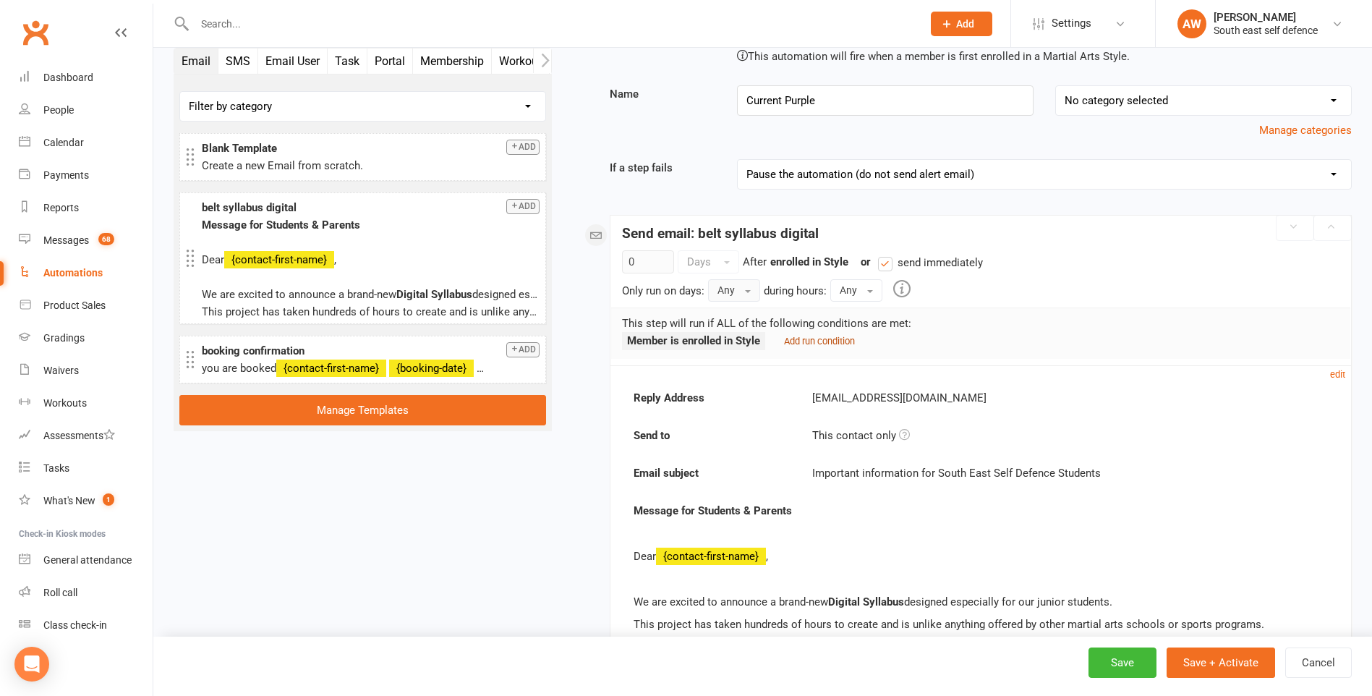
click at [813, 343] on small "Add run condition" at bounding box center [819, 340] width 71 height 11
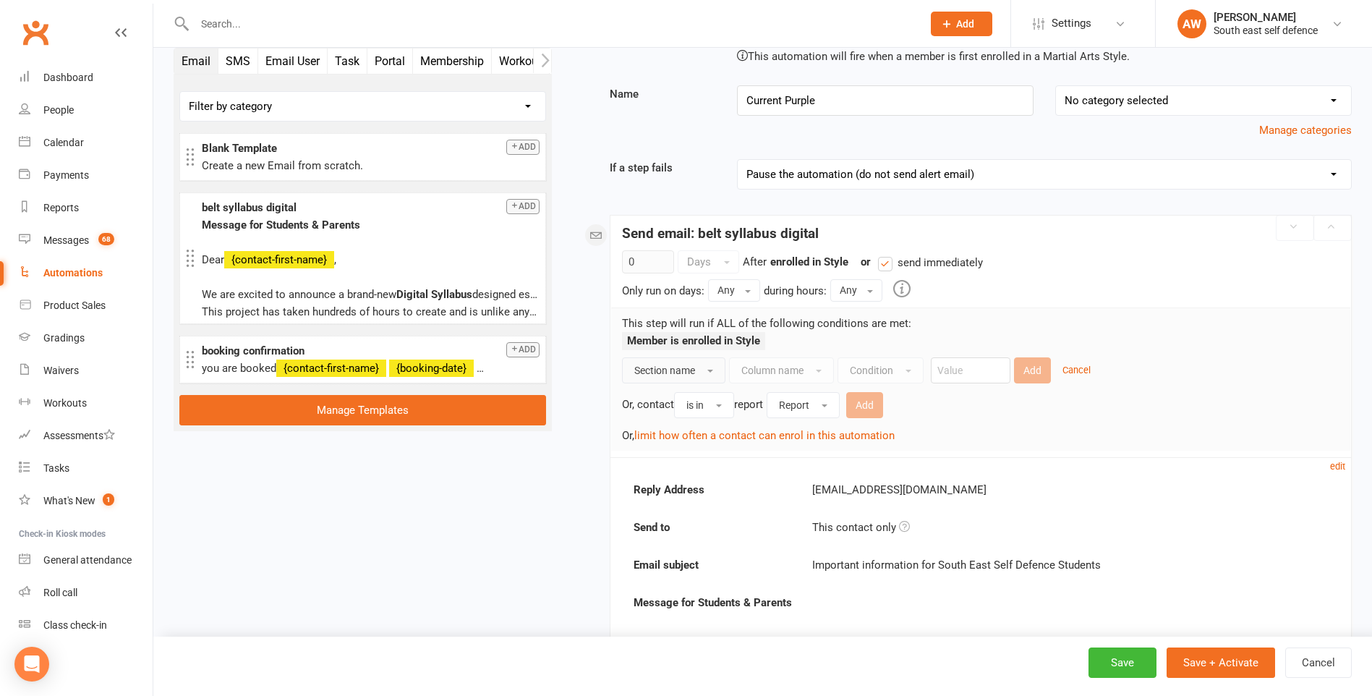
click at [707, 370] on button "Section name" at bounding box center [673, 370] width 103 height 26
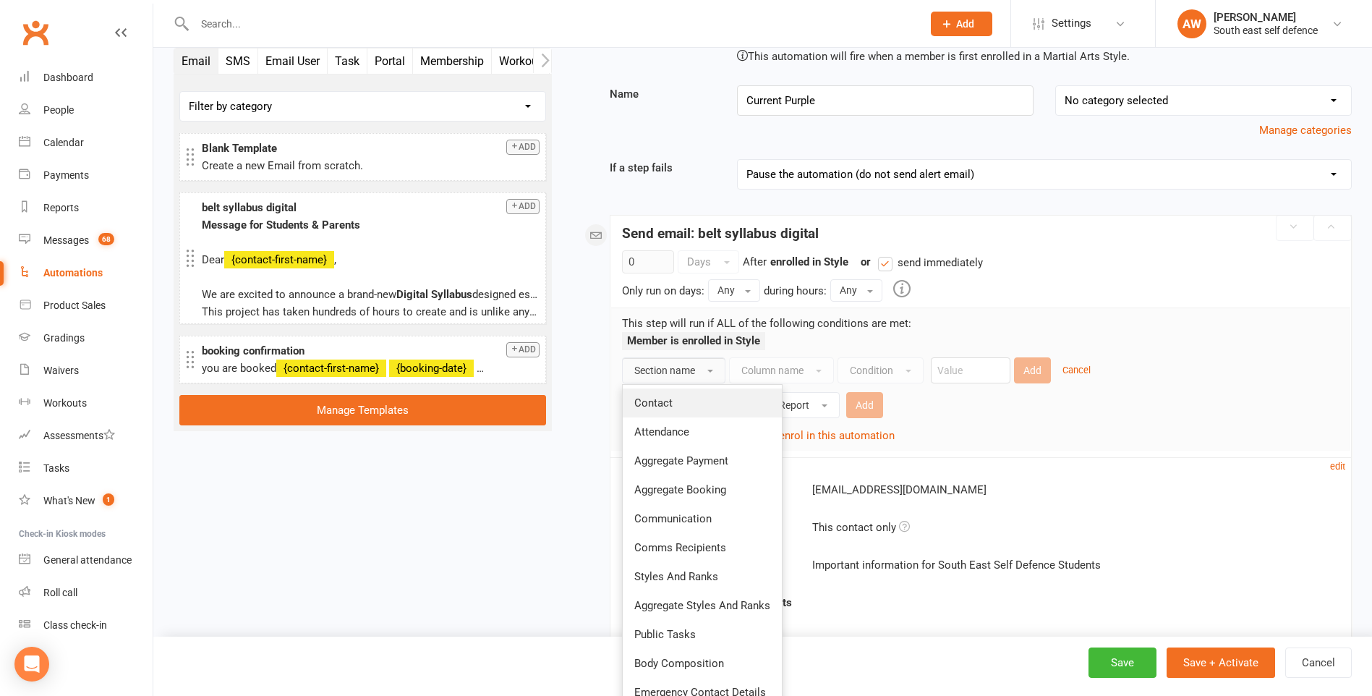
click at [665, 406] on span "Contact" at bounding box center [653, 402] width 38 height 13
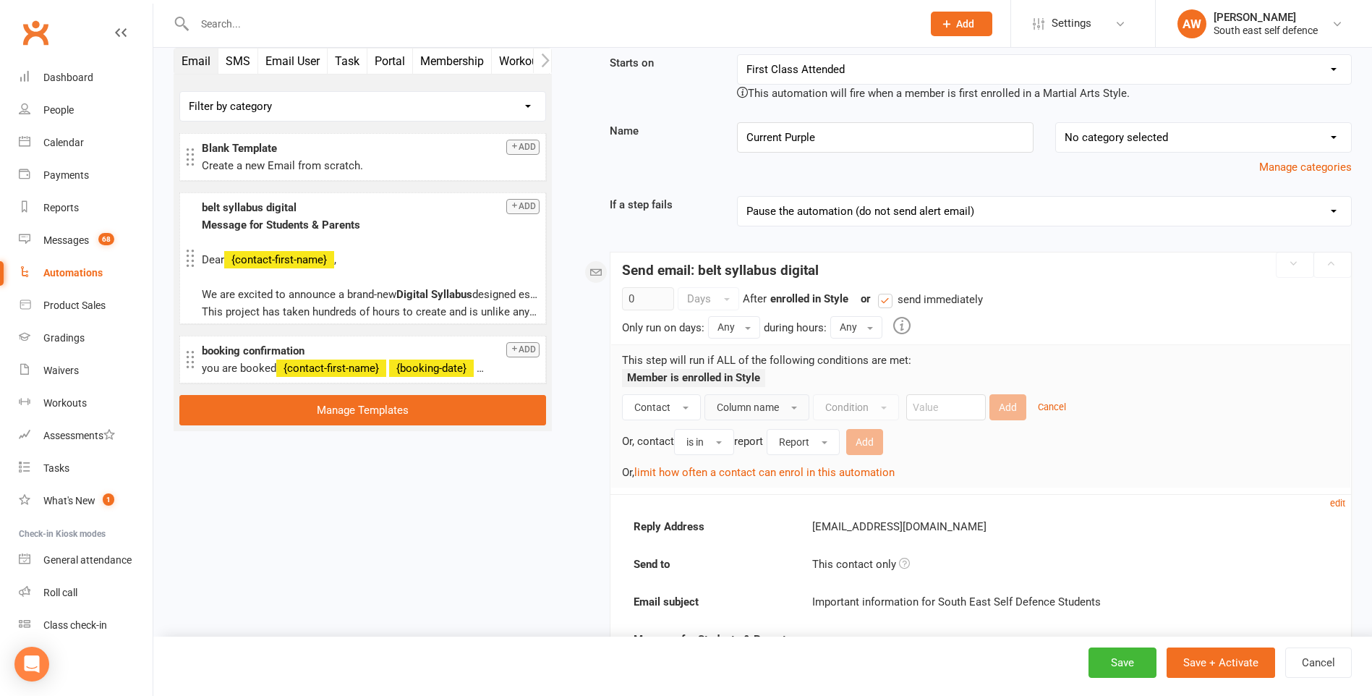
click at [782, 368] on div "This step will run if ALL of the following conditions are met: Member is enroll…" at bounding box center [980, 415] width 739 height 143
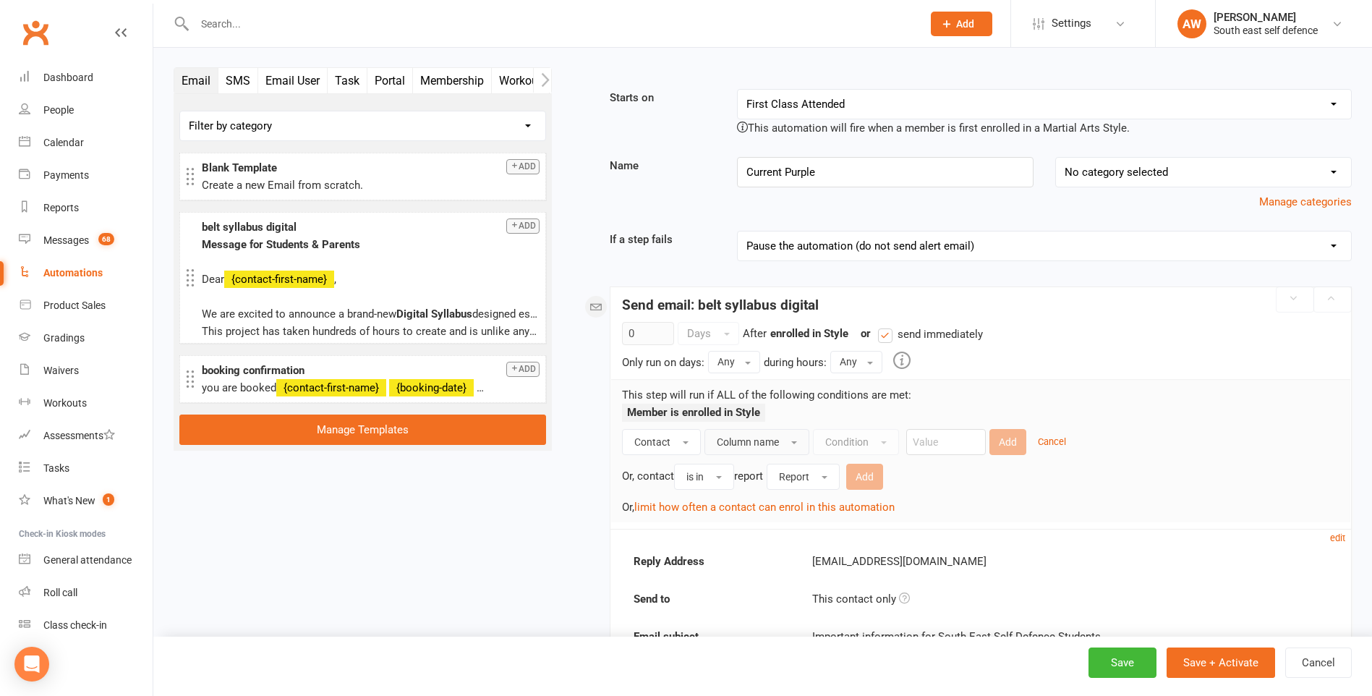
scroll to position [0, 0]
click at [770, 440] on span "Column name" at bounding box center [748, 443] width 62 height 12
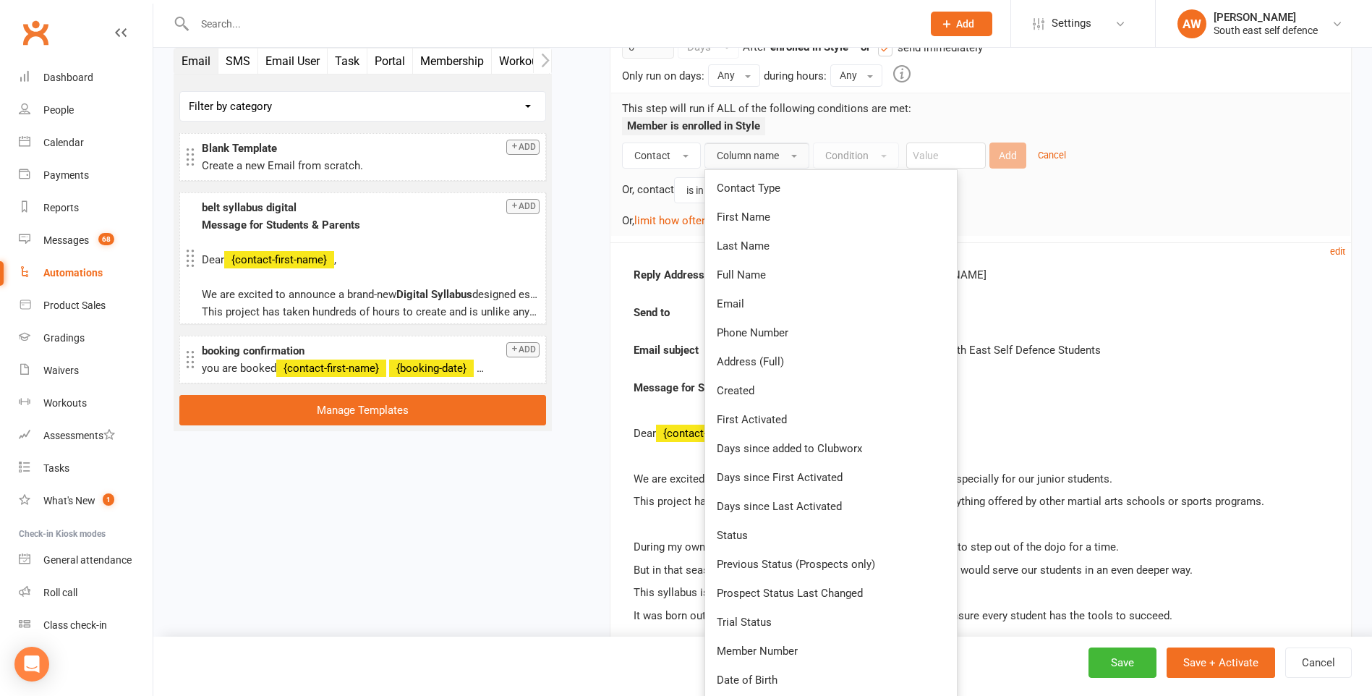
scroll to position [289, 0]
click at [774, 531] on link "Status" at bounding box center [831, 532] width 252 height 29
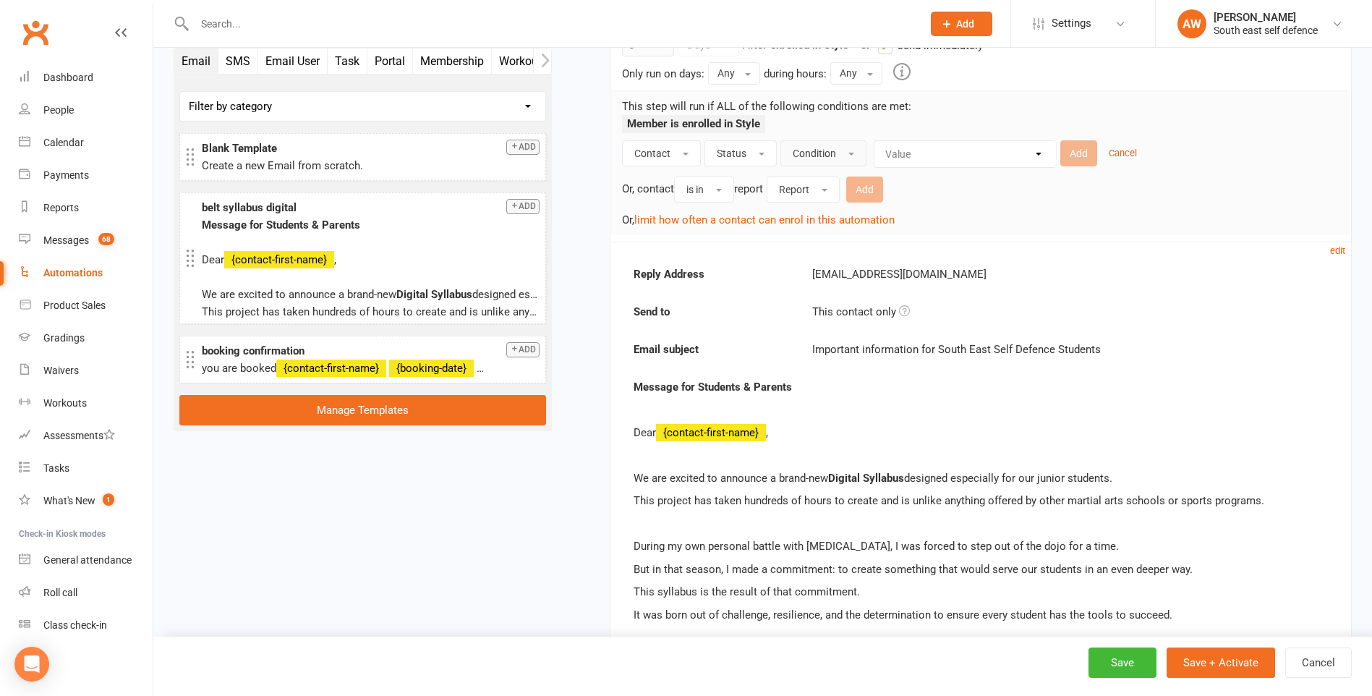
click at [820, 154] on span "Condition" at bounding box center [813, 154] width 43 height 12
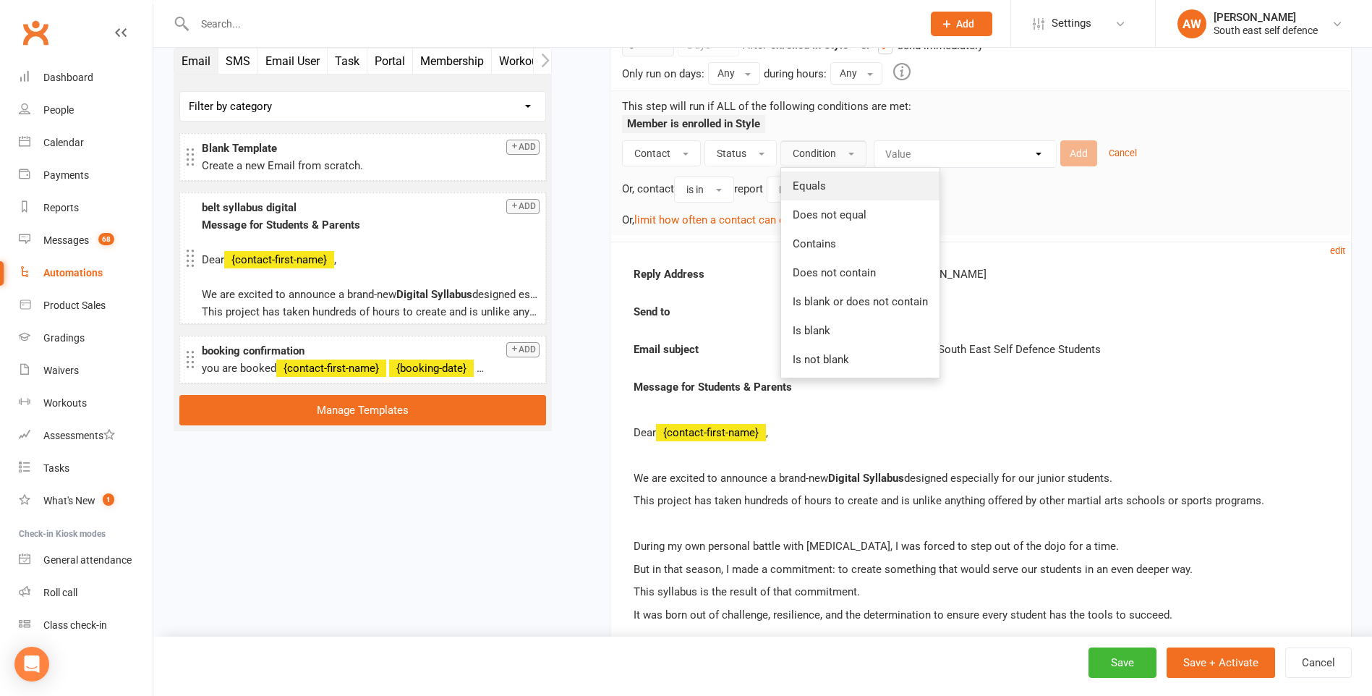
click at [818, 187] on span "Equals" at bounding box center [808, 185] width 33 height 13
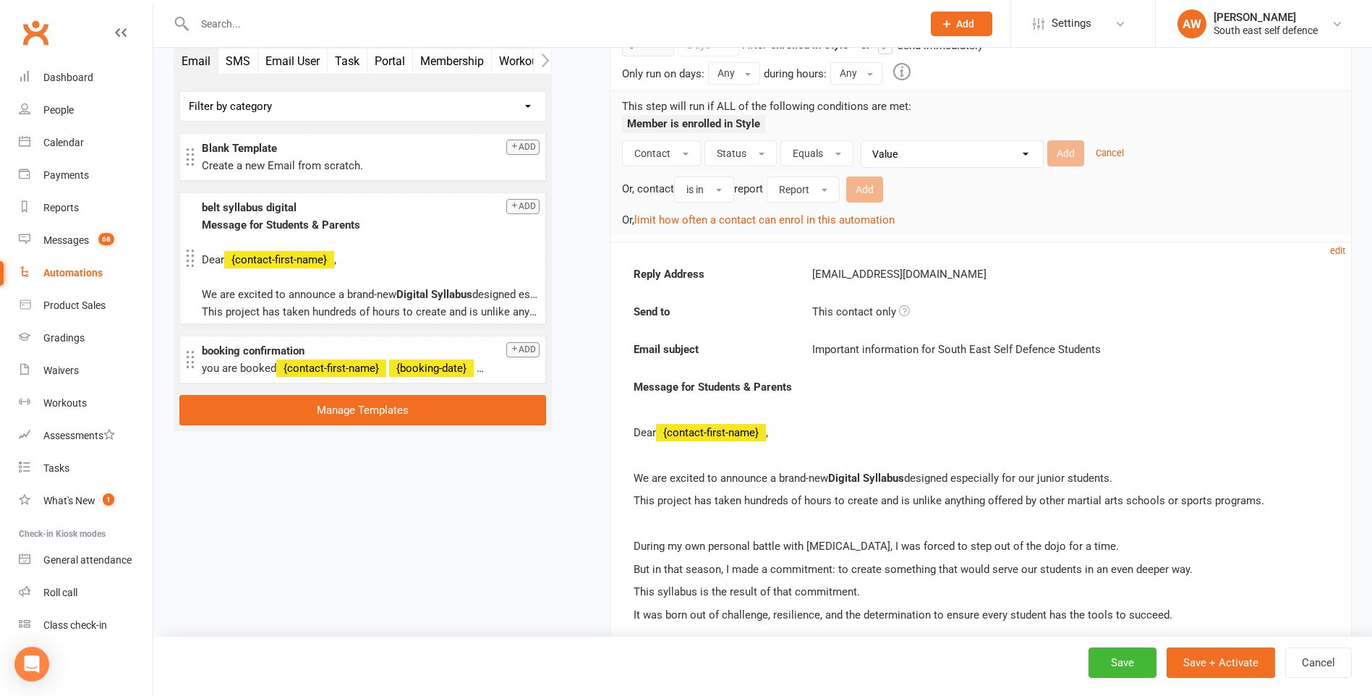
click at [933, 161] on select "Value Prospect: New Lead Prospect: Follow-up Call Prospect: Follow-up Email Pro…" at bounding box center [955, 154] width 181 height 26
select select "8"
click at [865, 141] on select "Value Prospect: New Lead Prospect: Follow-up Call Prospect: Follow-up Email Pro…" at bounding box center [955, 154] width 181 height 26
click at [1071, 153] on button "Add" at bounding box center [1065, 153] width 37 height 26
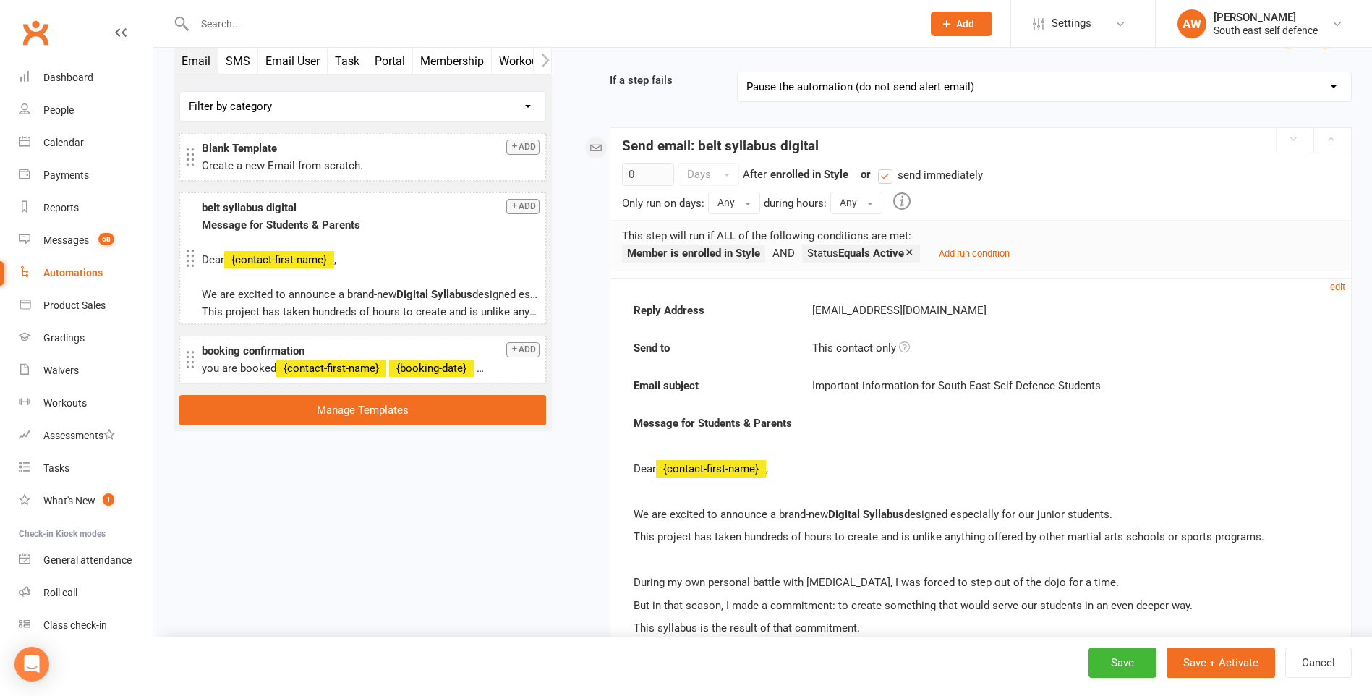
scroll to position [72, 0]
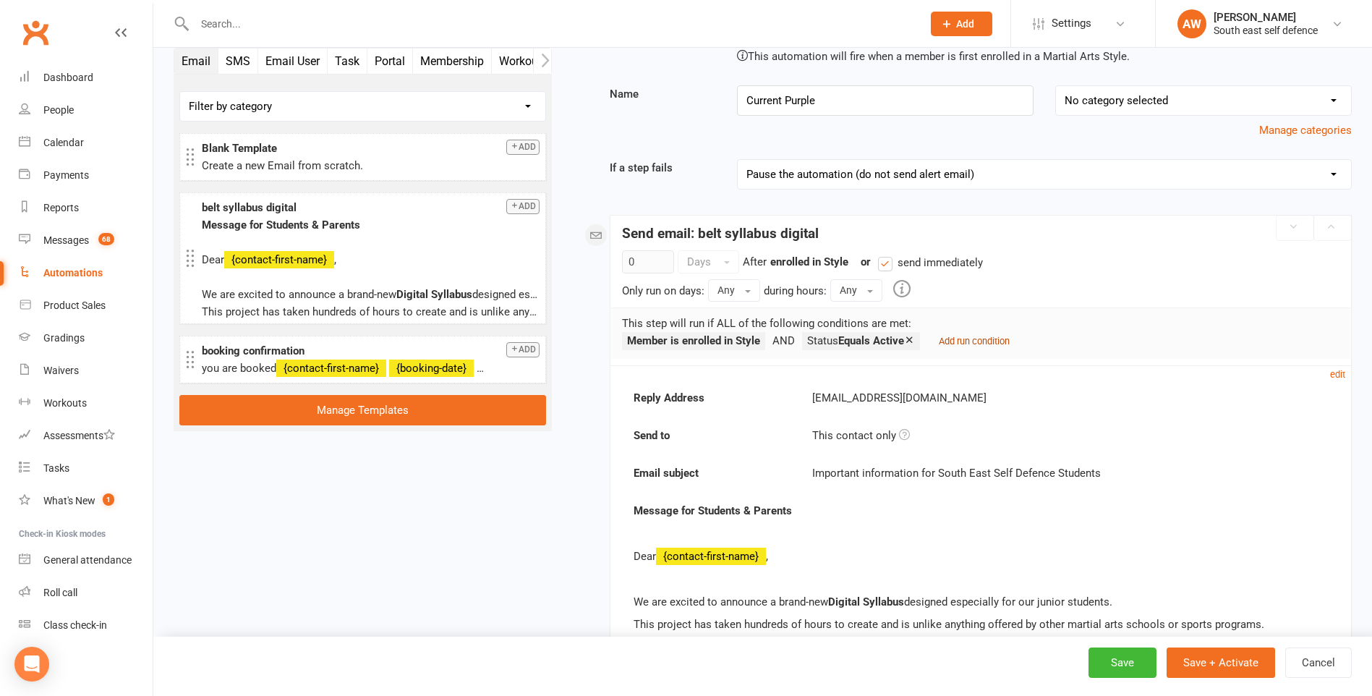
click at [973, 339] on small "Add run condition" at bounding box center [974, 340] width 71 height 11
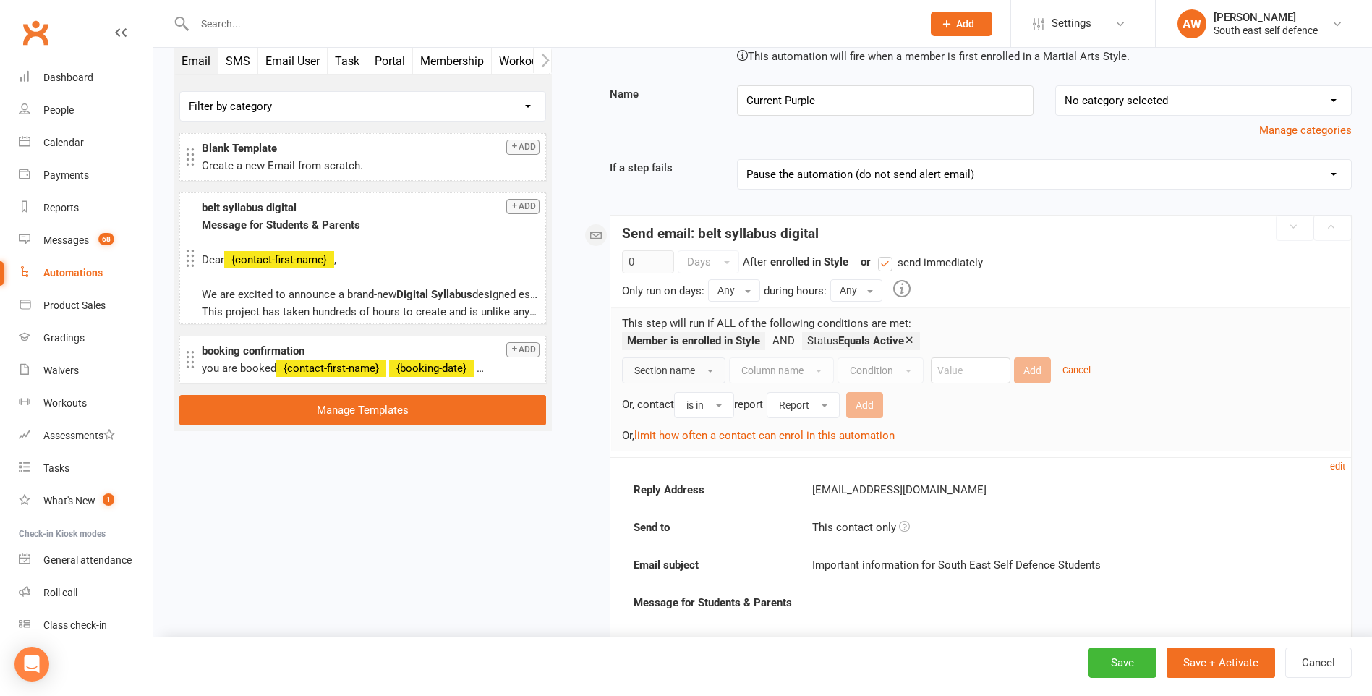
click at [661, 367] on span "Section name" at bounding box center [664, 370] width 61 height 12
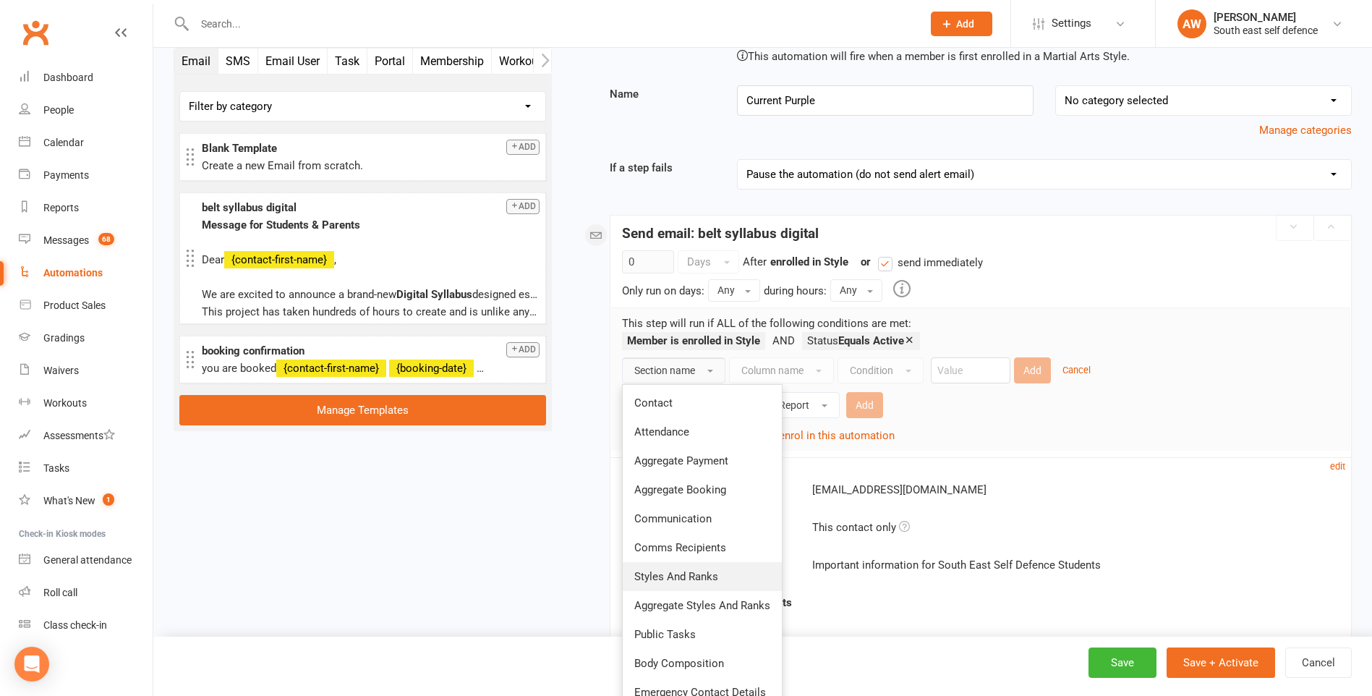
click at [707, 576] on span "Styles And Ranks" at bounding box center [676, 576] width 84 height 13
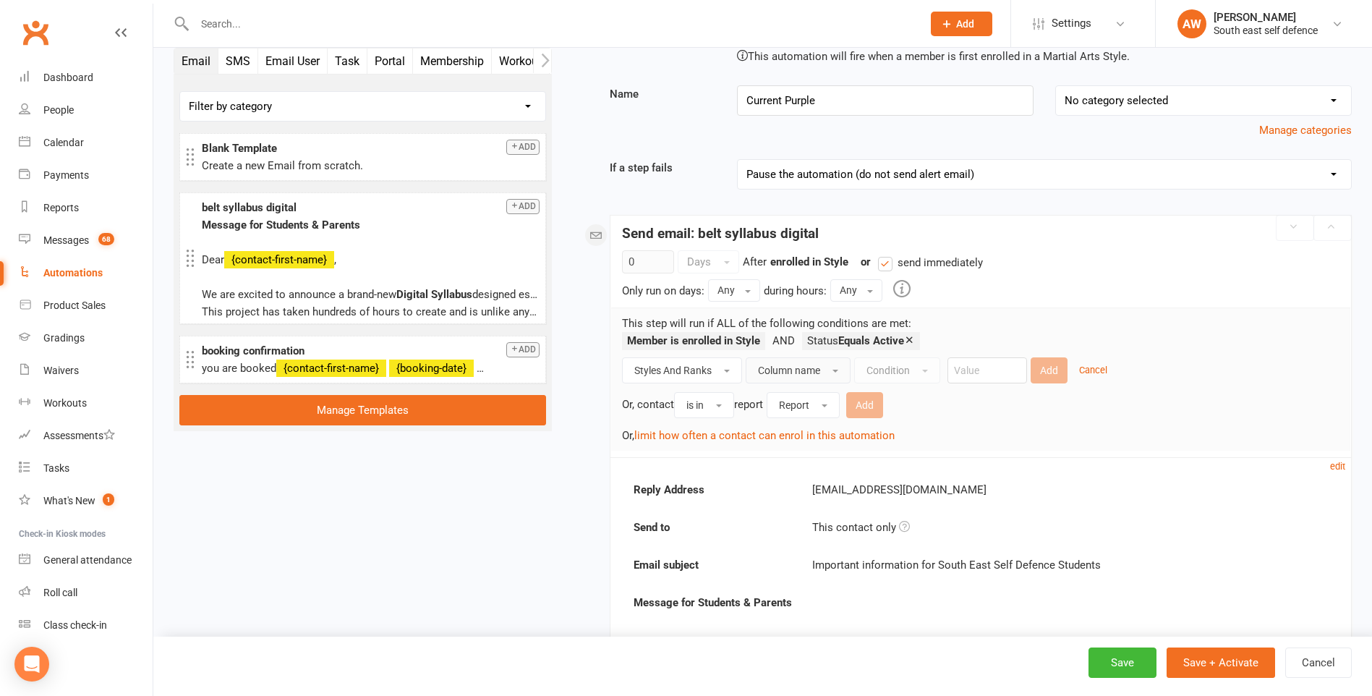
click at [829, 372] on button "Column name" at bounding box center [797, 370] width 105 height 26
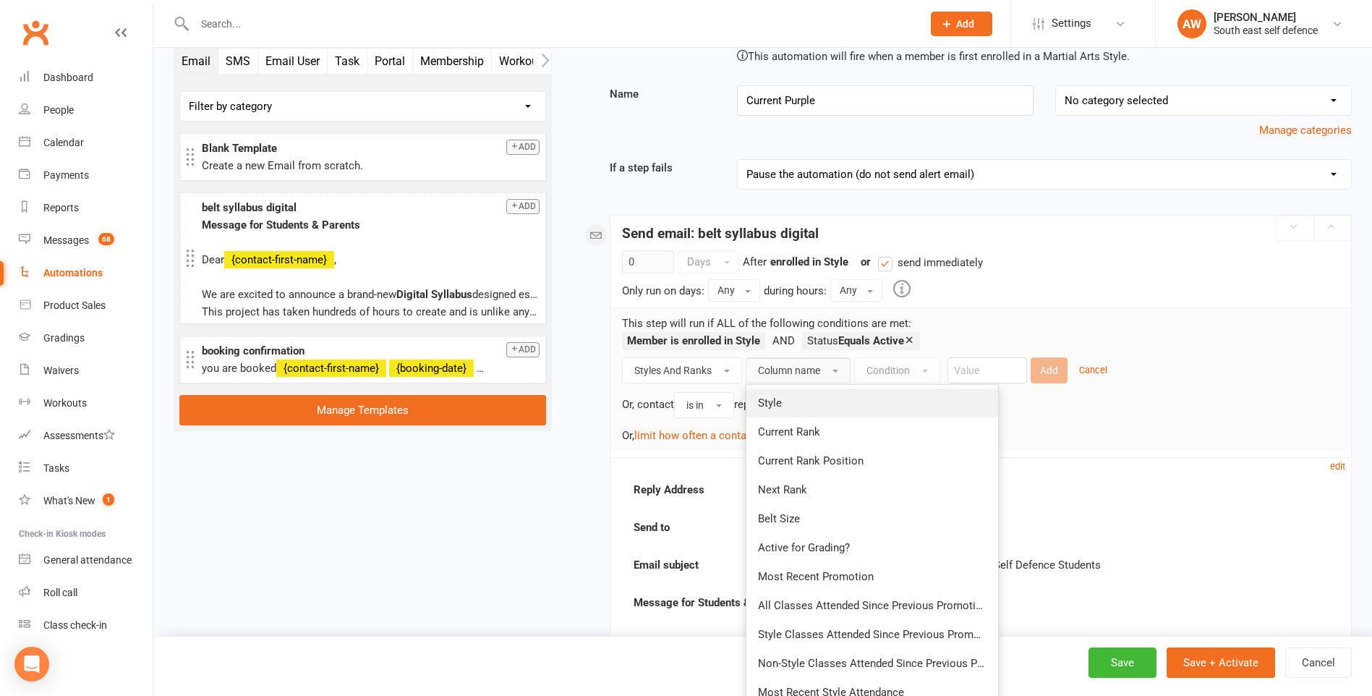
click at [798, 400] on link "Style" at bounding box center [872, 402] width 252 height 29
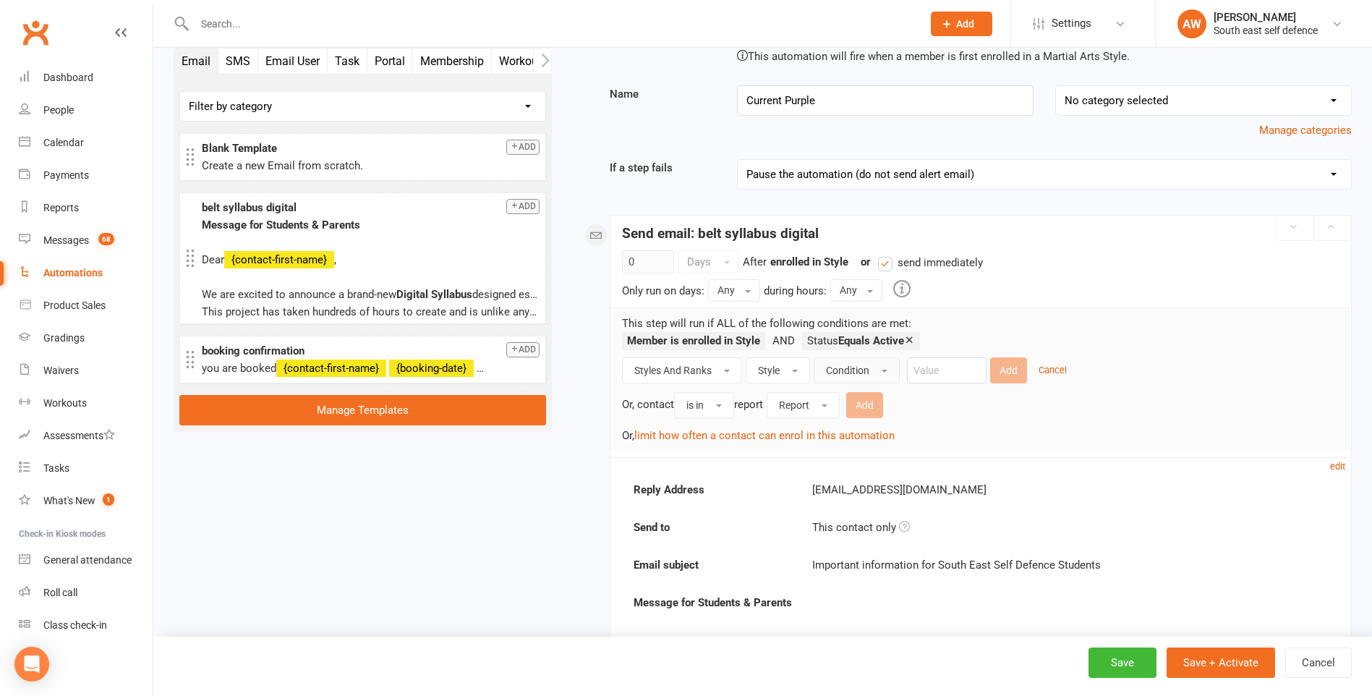
click at [873, 368] on button "Condition" at bounding box center [856, 370] width 86 height 26
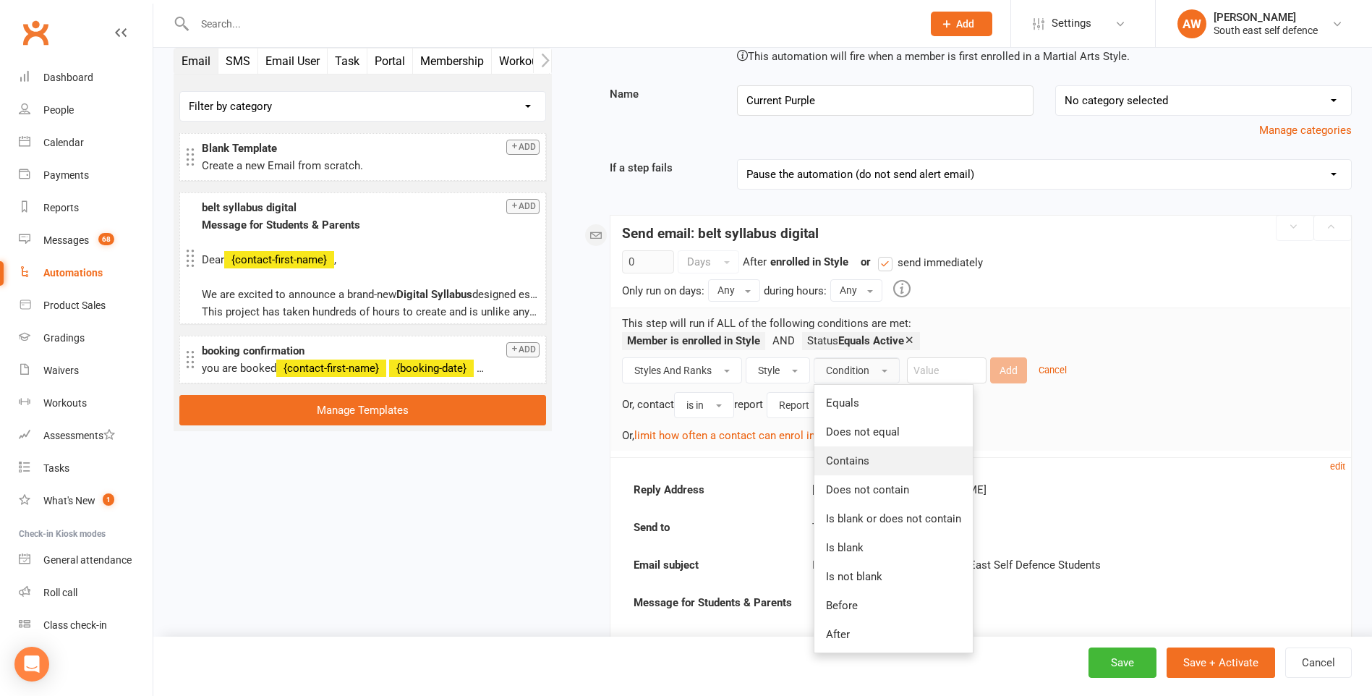
click at [856, 460] on span "Contains" at bounding box center [847, 460] width 43 height 13
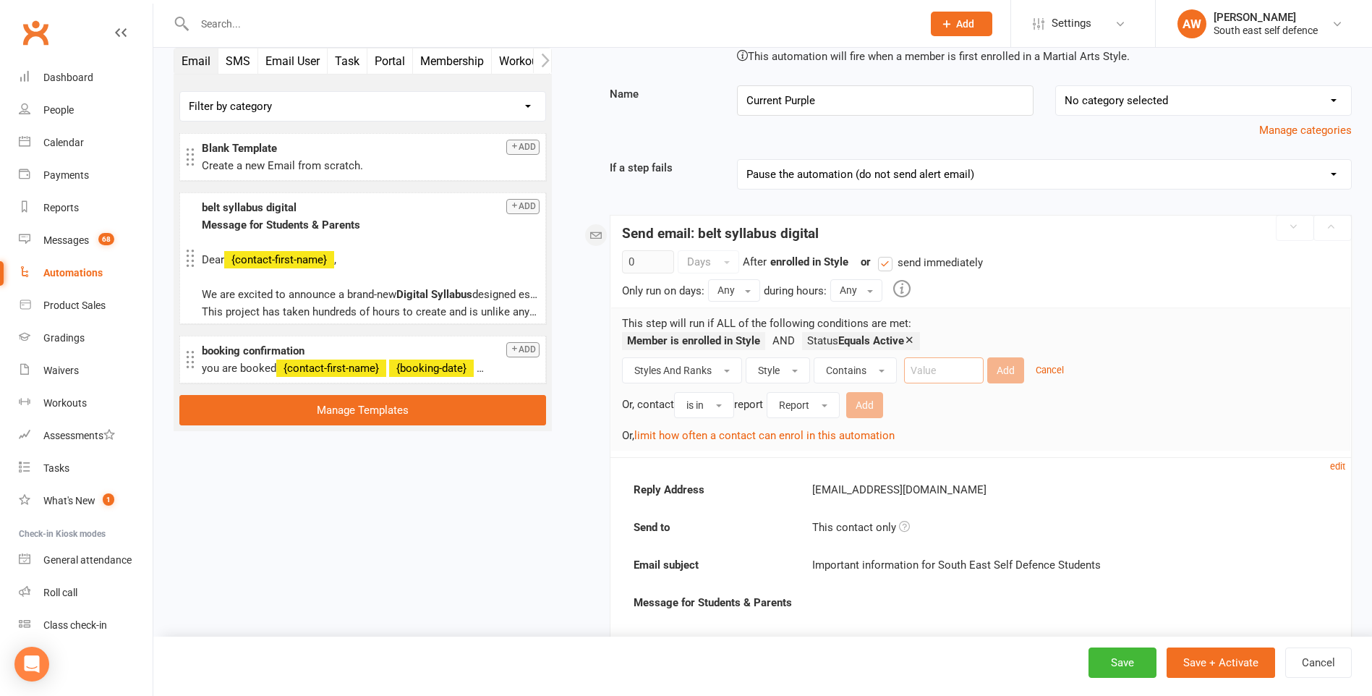
click at [922, 374] on input "text" at bounding box center [944, 370] width 80 height 26
type input "Junior"
click at [1001, 369] on button "Add" at bounding box center [1005, 370] width 37 height 26
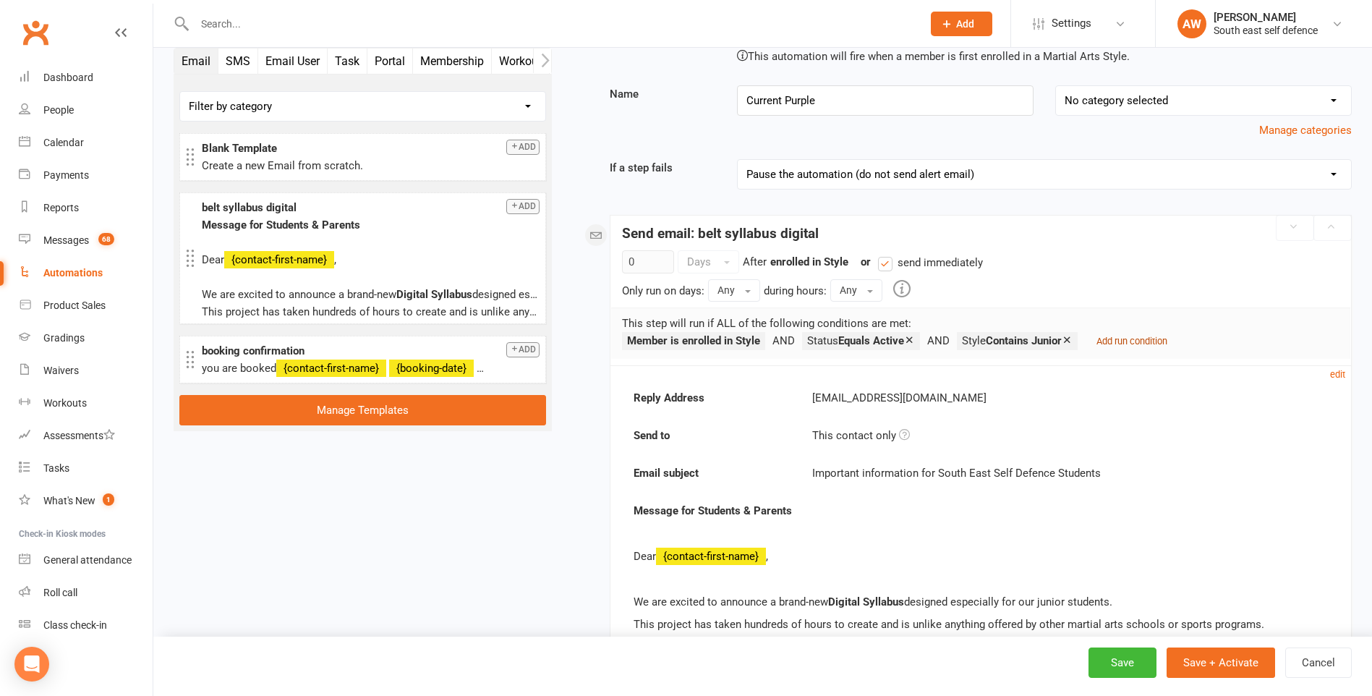
click at [1145, 338] on small "Add run condition" at bounding box center [1131, 340] width 71 height 11
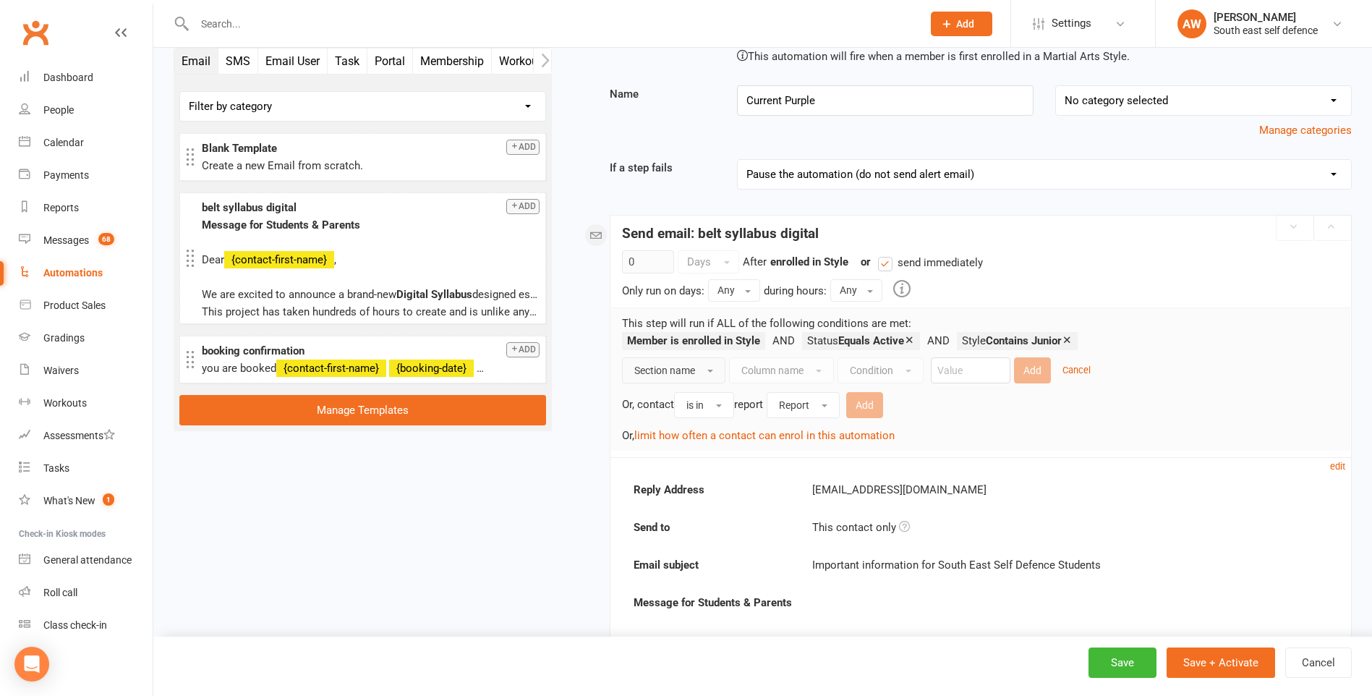
click at [713, 371] on span "button" at bounding box center [710, 370] width 6 height 3
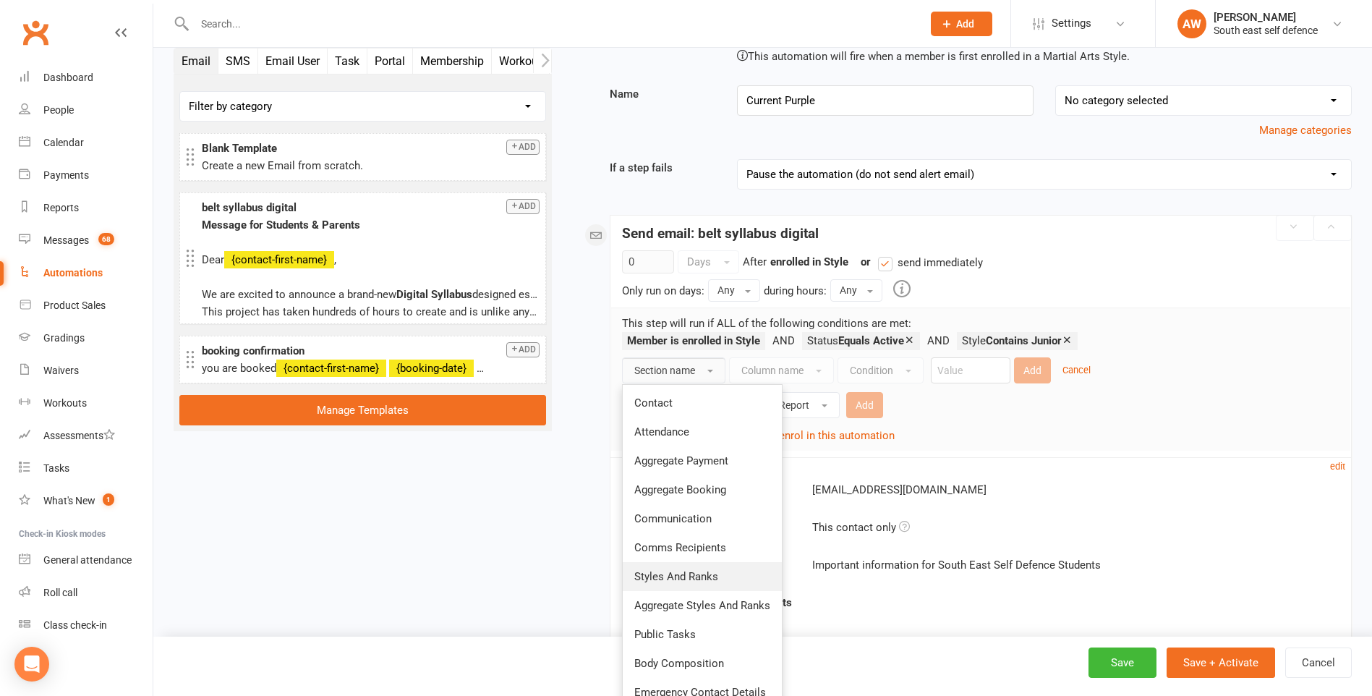
click at [711, 573] on span "Styles And Ranks" at bounding box center [676, 576] width 84 height 13
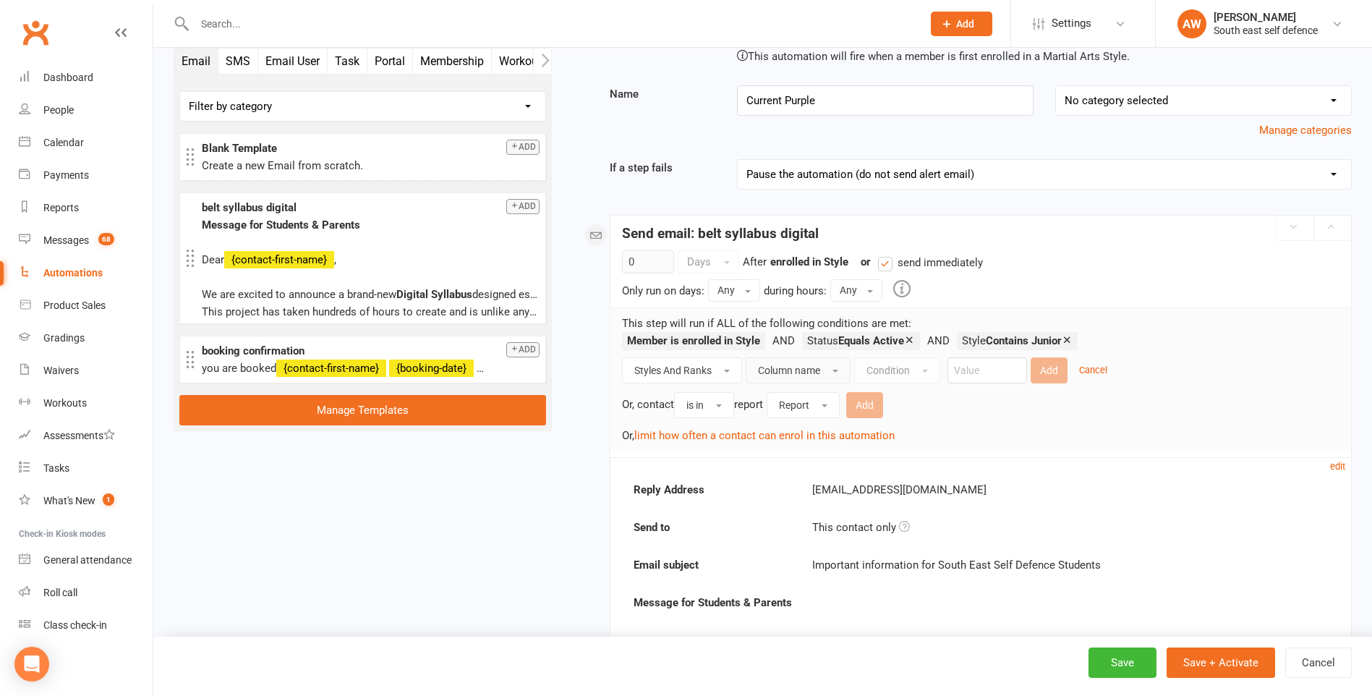
click at [833, 368] on button "Column name" at bounding box center [797, 370] width 105 height 26
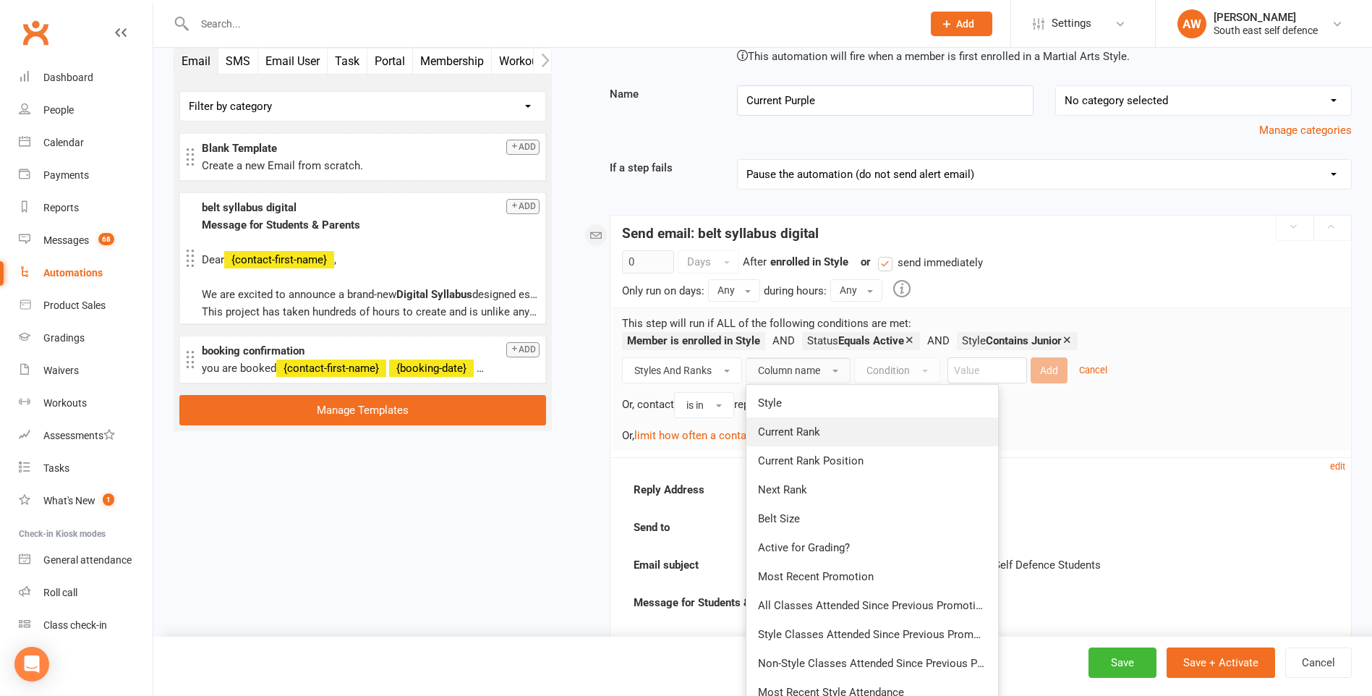
click at [805, 429] on span "Current Rank" at bounding box center [789, 431] width 62 height 13
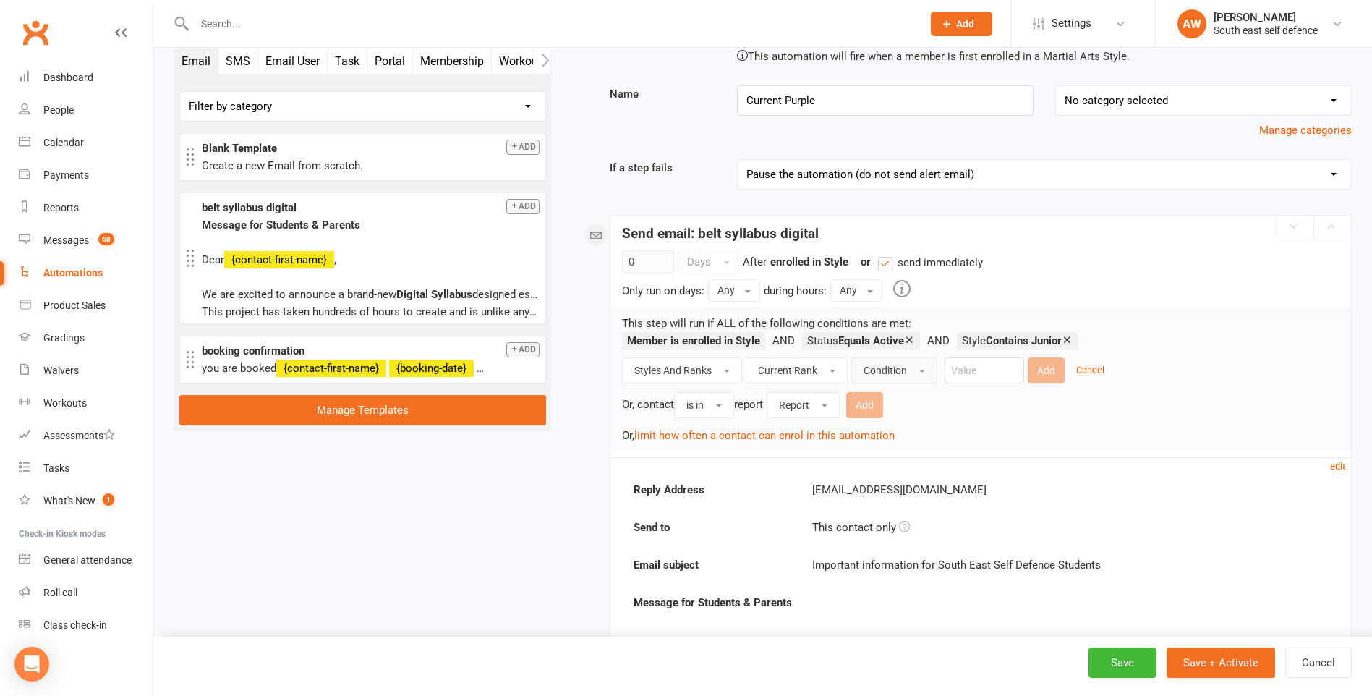
click at [892, 372] on span "Condition" at bounding box center [884, 370] width 43 height 12
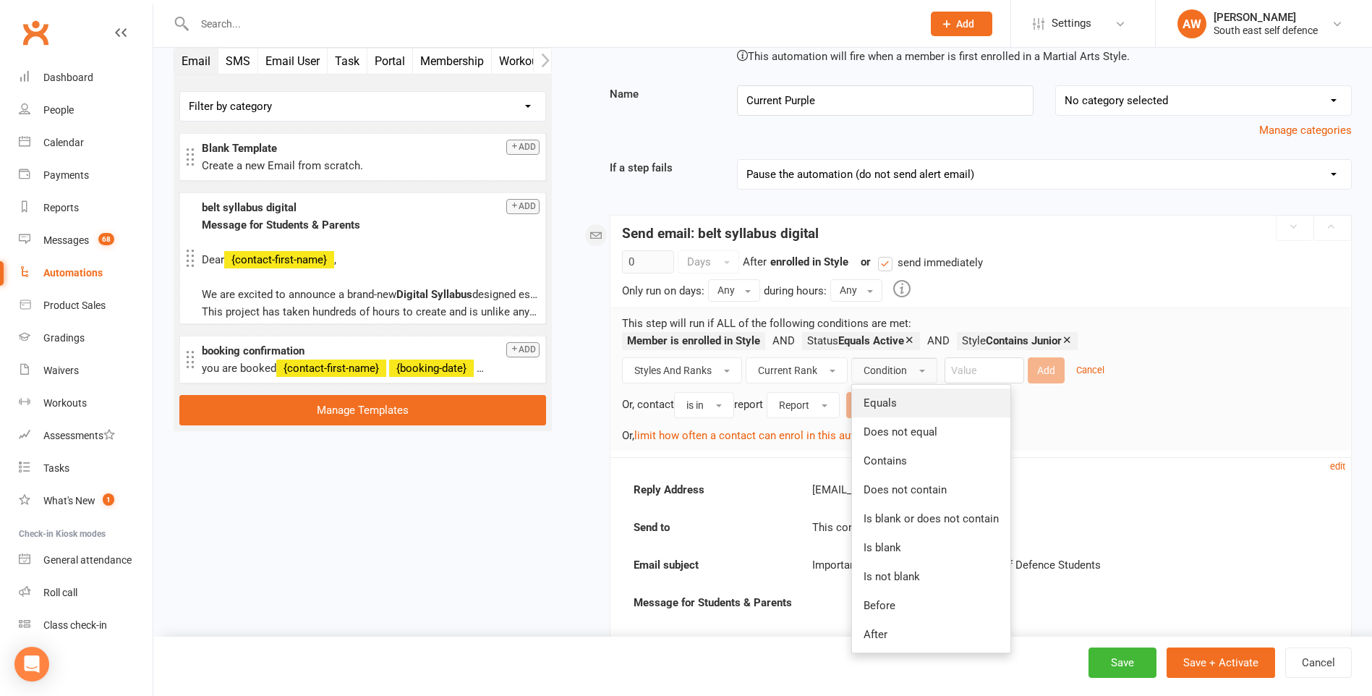
click at [886, 404] on span "Equals" at bounding box center [879, 402] width 33 height 13
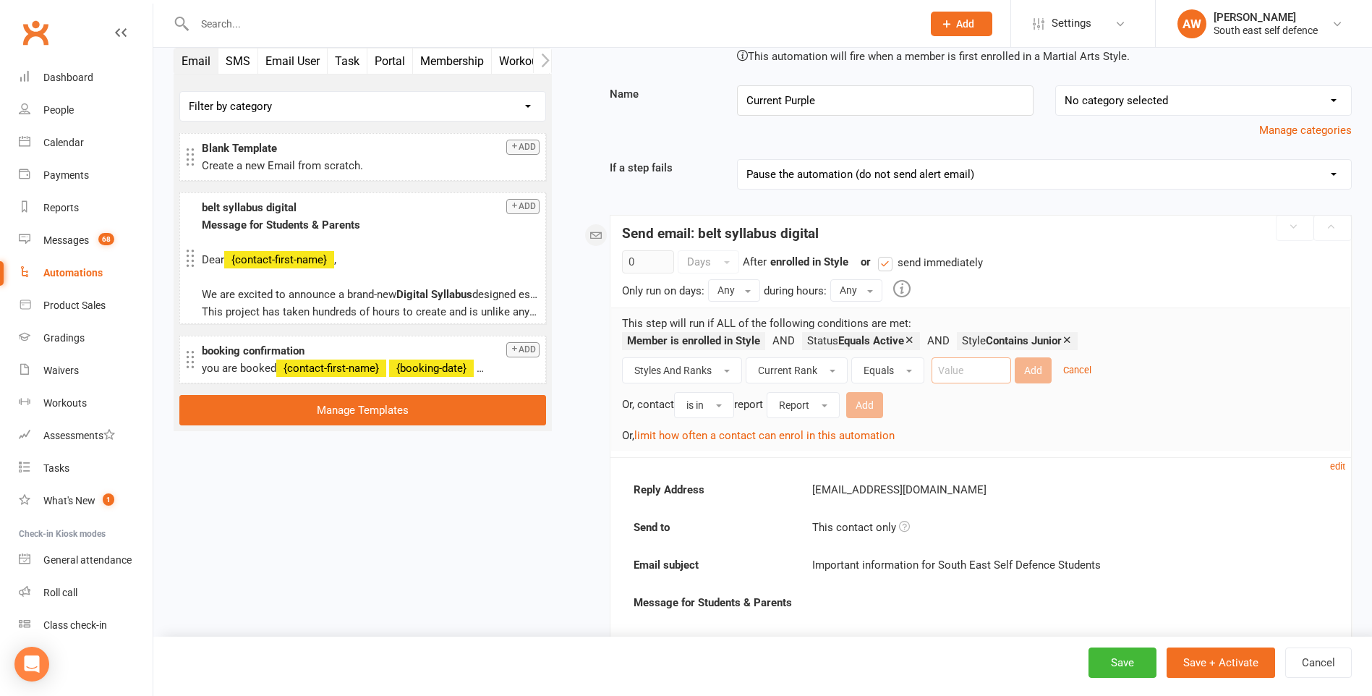
click at [954, 371] on input "text" at bounding box center [971, 370] width 80 height 26
type input "Purple"
click at [1030, 371] on button "Add" at bounding box center [1032, 370] width 37 height 26
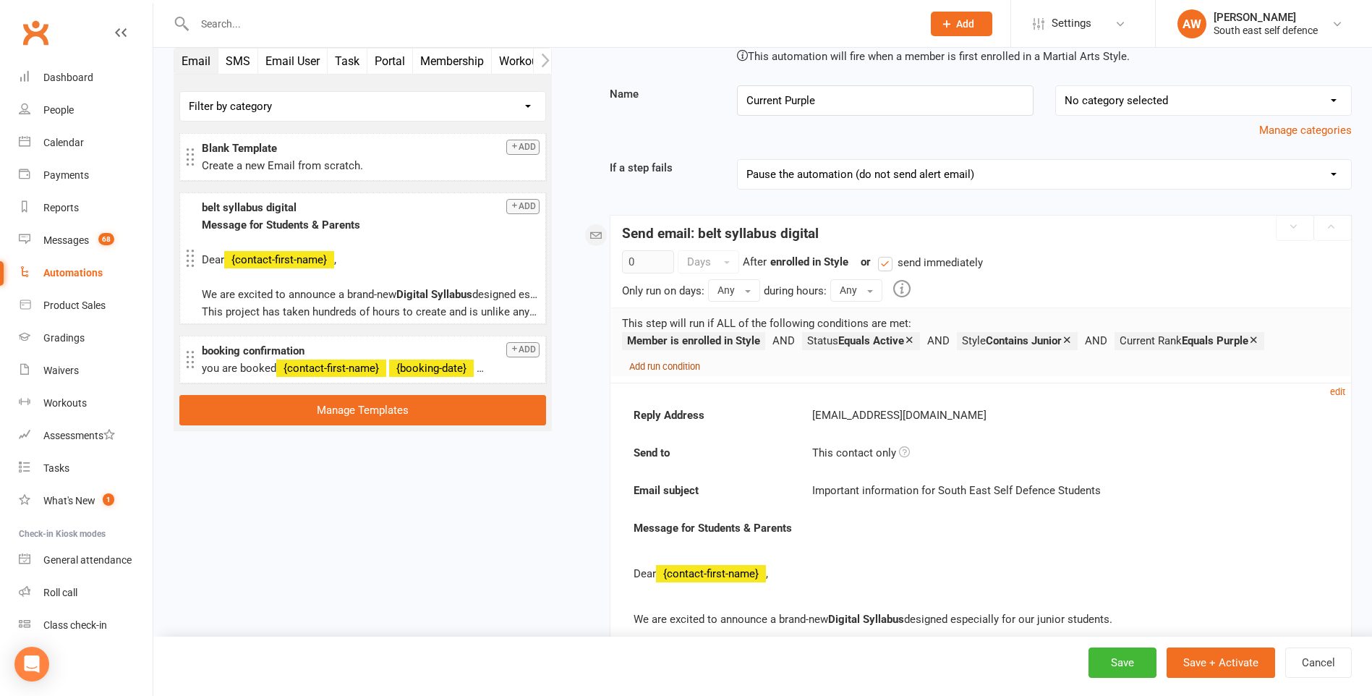
click at [675, 369] on small "Add run condition" at bounding box center [664, 366] width 71 height 11
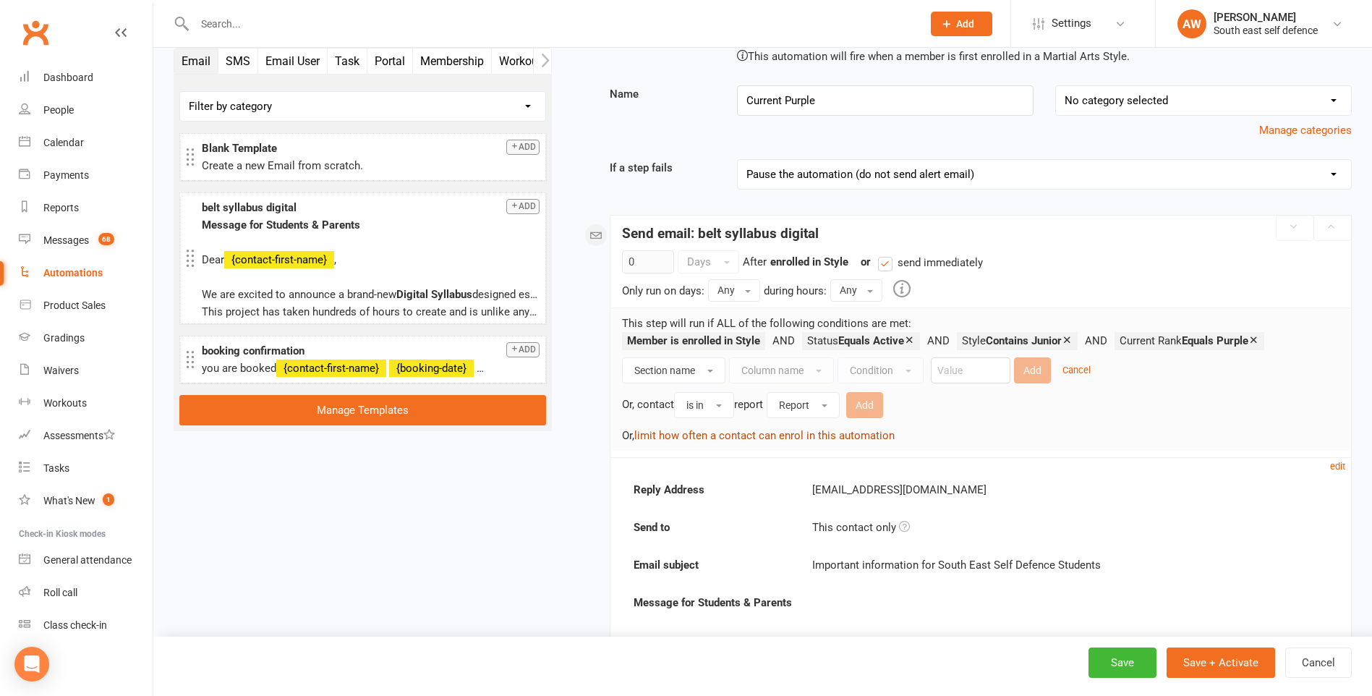
click at [711, 437] on button "limit how often a contact can enrol in this automation" at bounding box center [764, 435] width 260 height 17
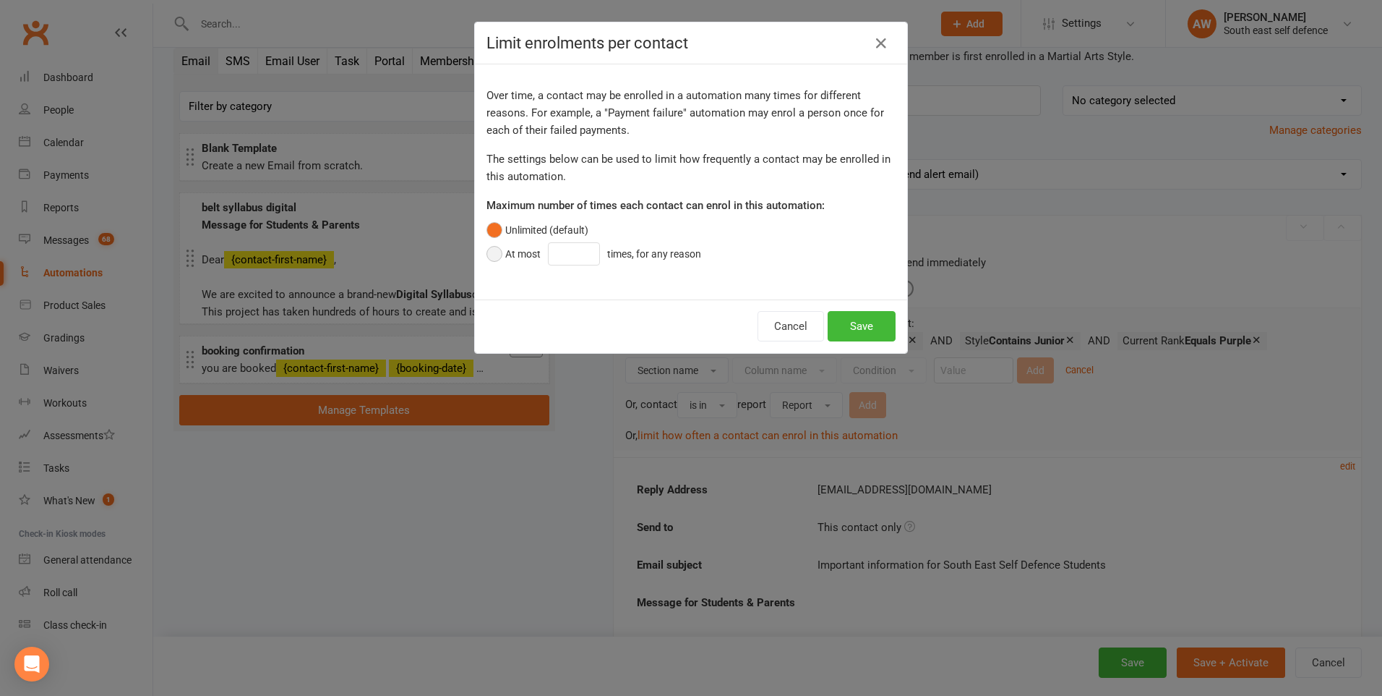
click at [492, 251] on button "At most times, for any reason" at bounding box center [598, 253] width 222 height 27
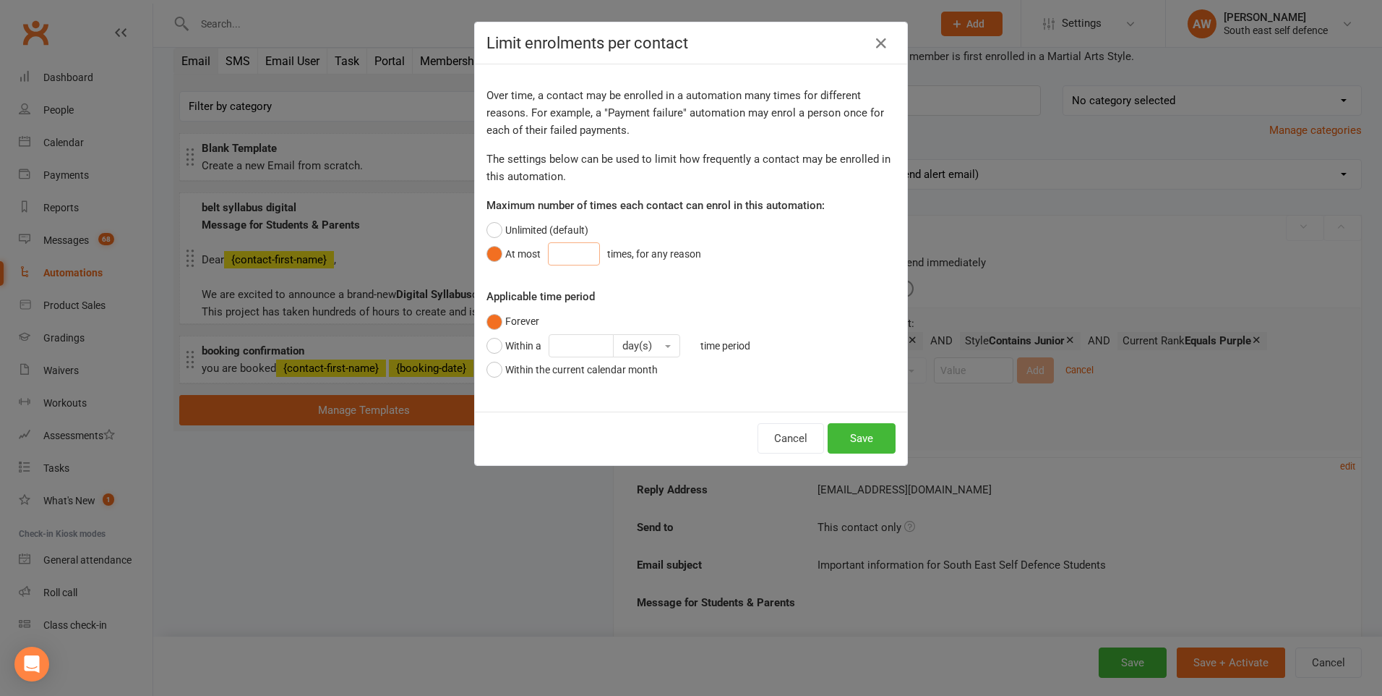
click at [568, 257] on input "number" at bounding box center [574, 253] width 52 height 23
type input "1"
click at [818, 340] on div "Forever Within a day(s) time period Within the current calendar month" at bounding box center [691, 345] width 409 height 69
click at [868, 441] on button "Save" at bounding box center [862, 438] width 68 height 30
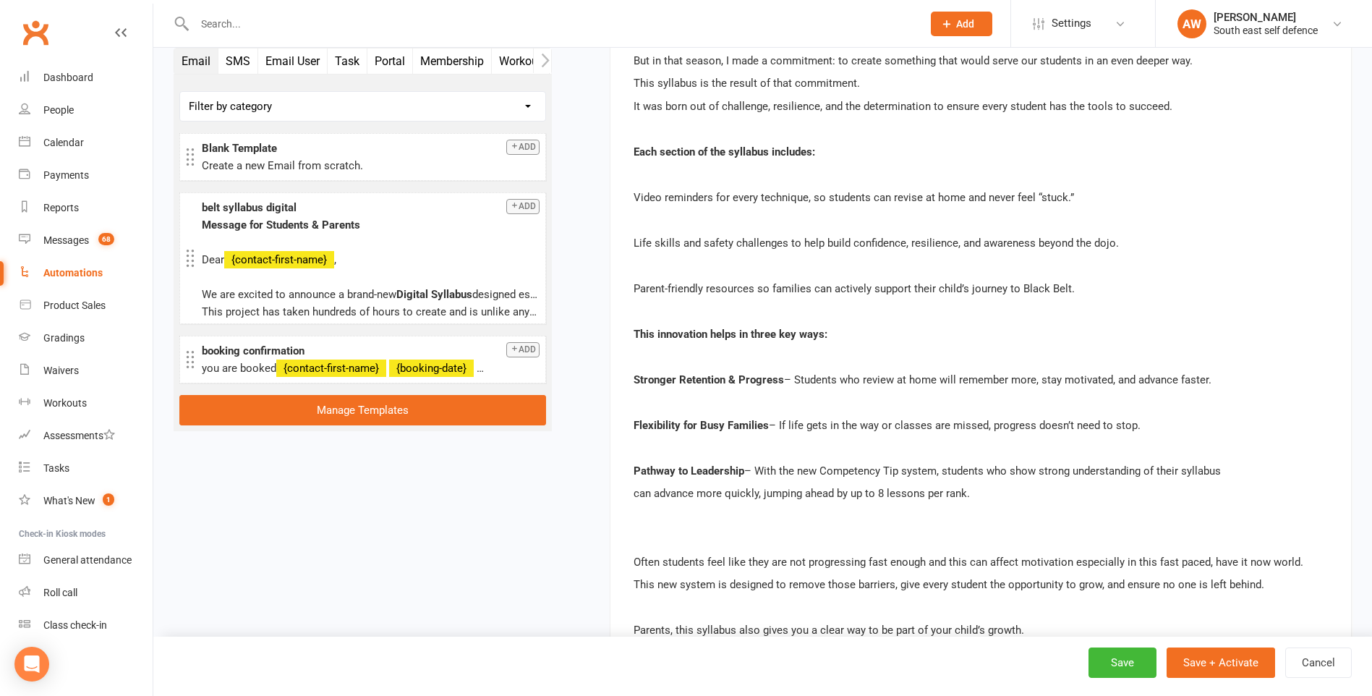
scroll to position [1168, 0]
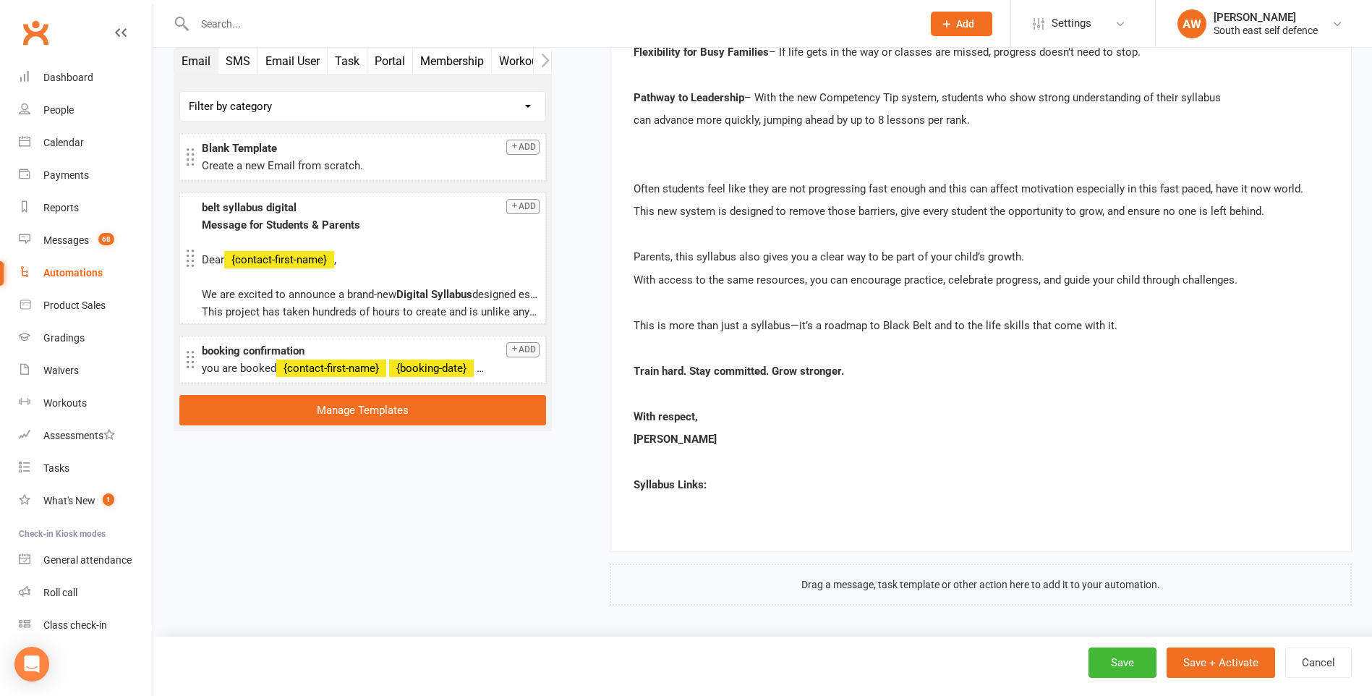
click at [709, 483] on p "Syllabus Links:" at bounding box center [980, 484] width 694 height 17
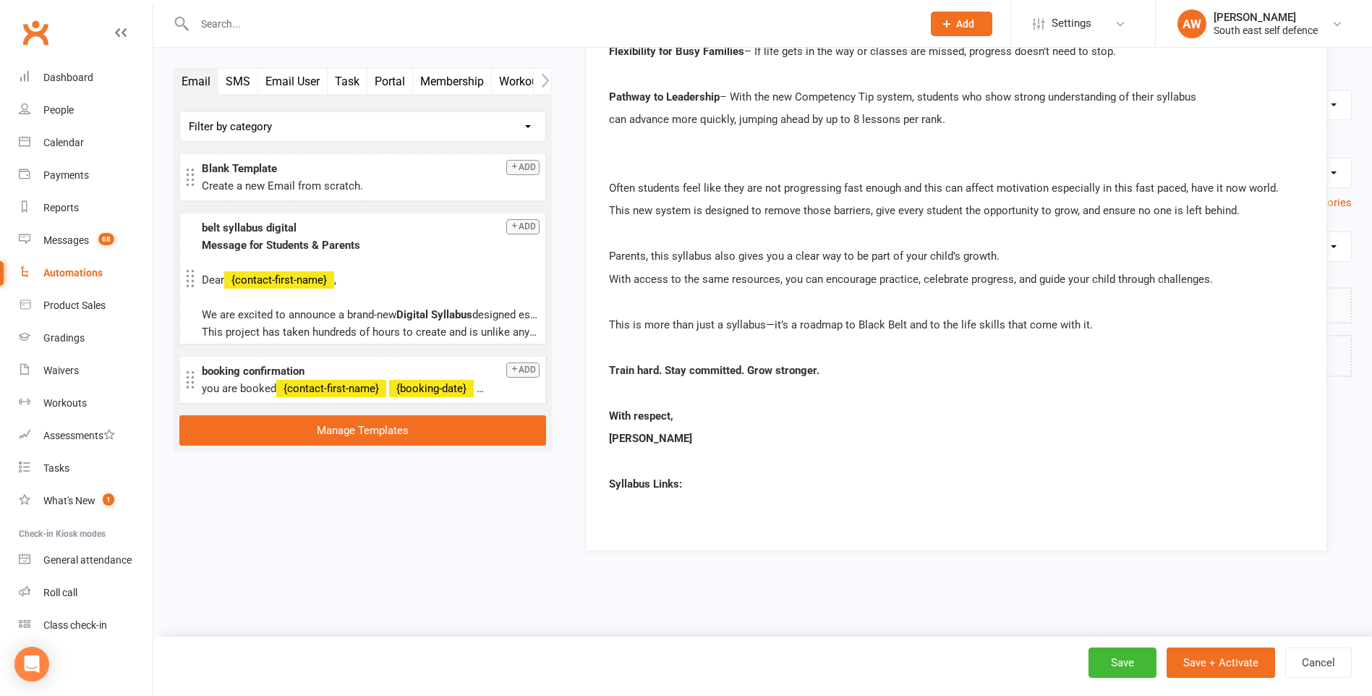
scroll to position [0, 0]
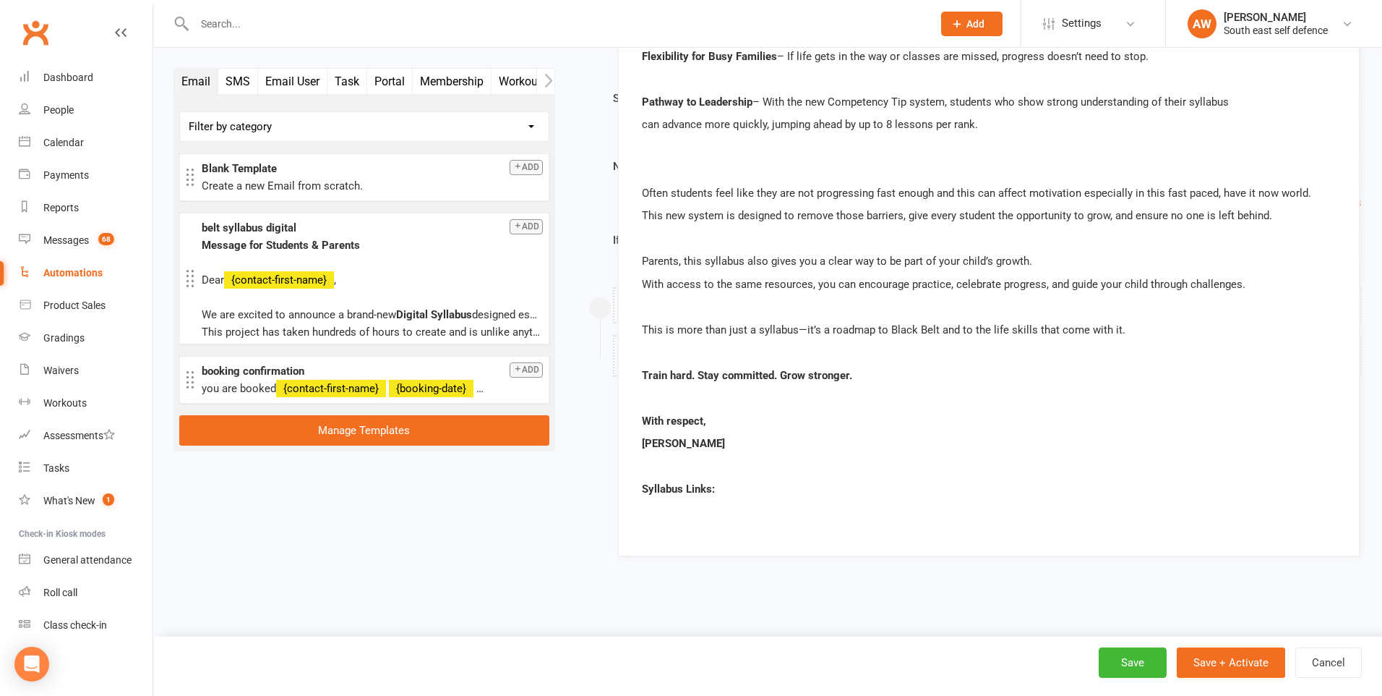
drag, startPoint x: 706, startPoint y: 485, endPoint x: 727, endPoint y: 500, distance: 25.5
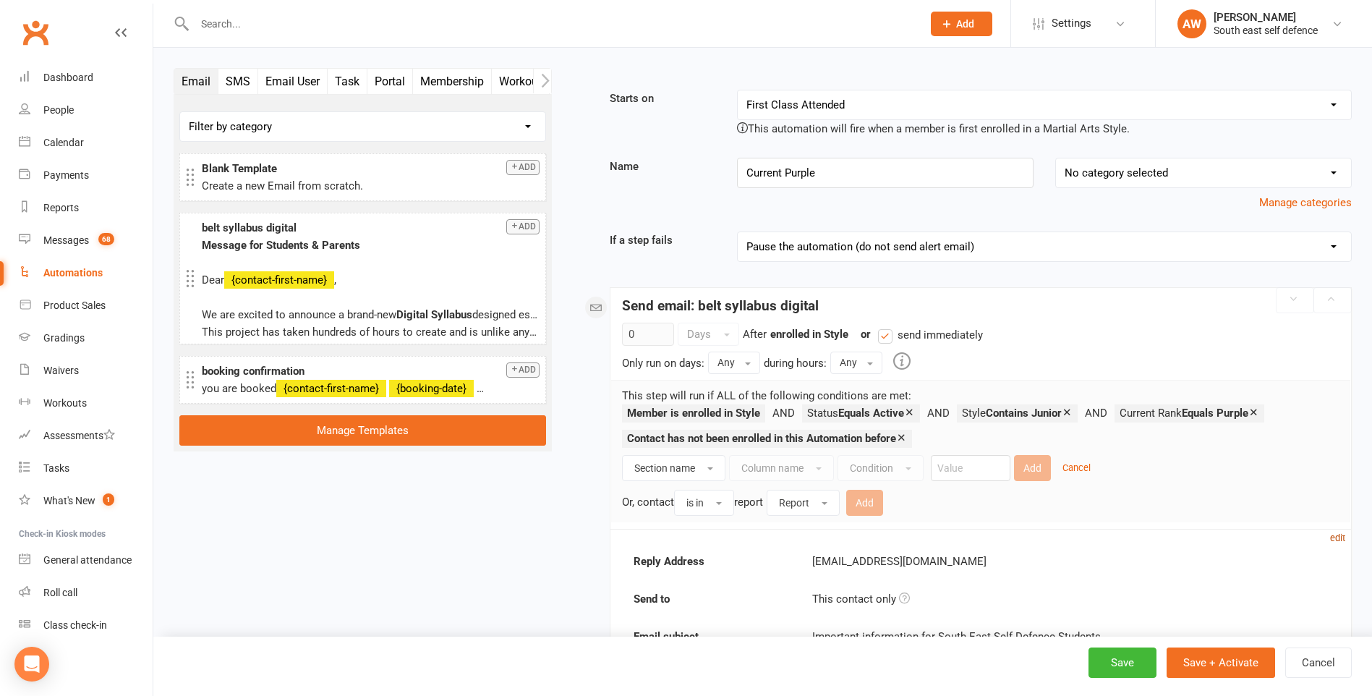
click at [1334, 540] on small "edit" at bounding box center [1337, 537] width 15 height 11
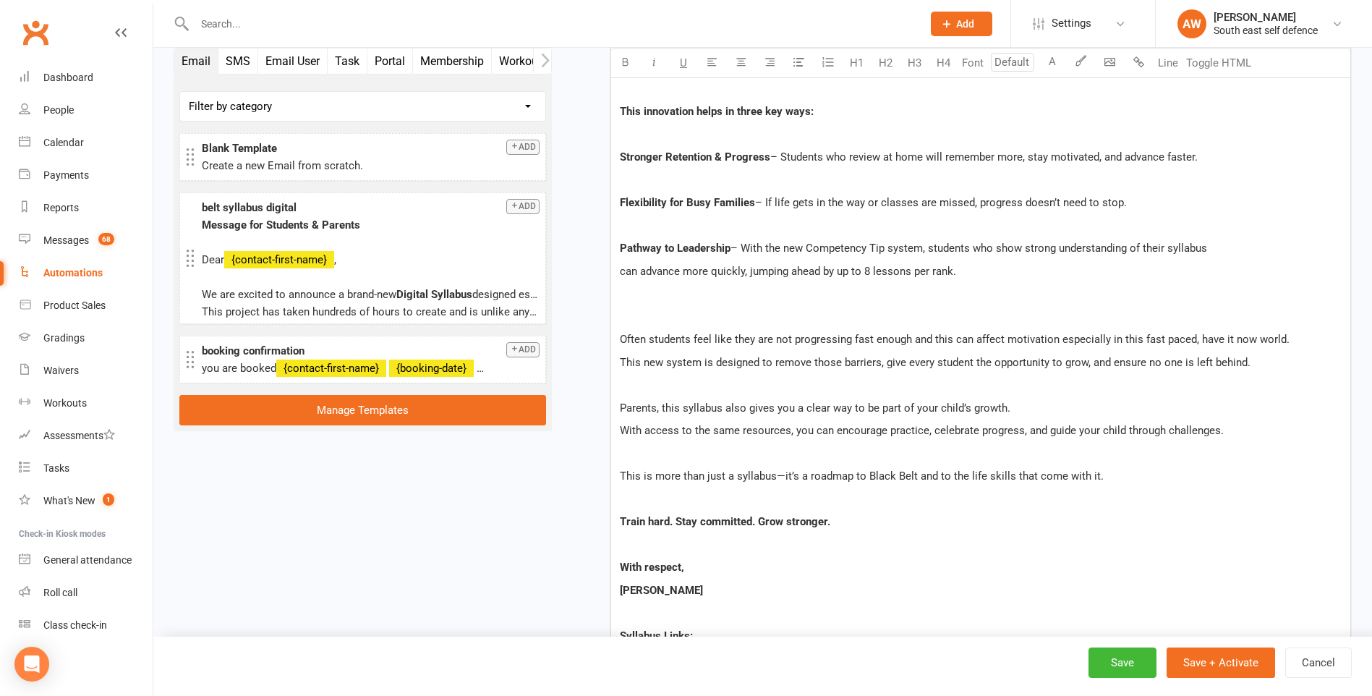
scroll to position [1374, 0]
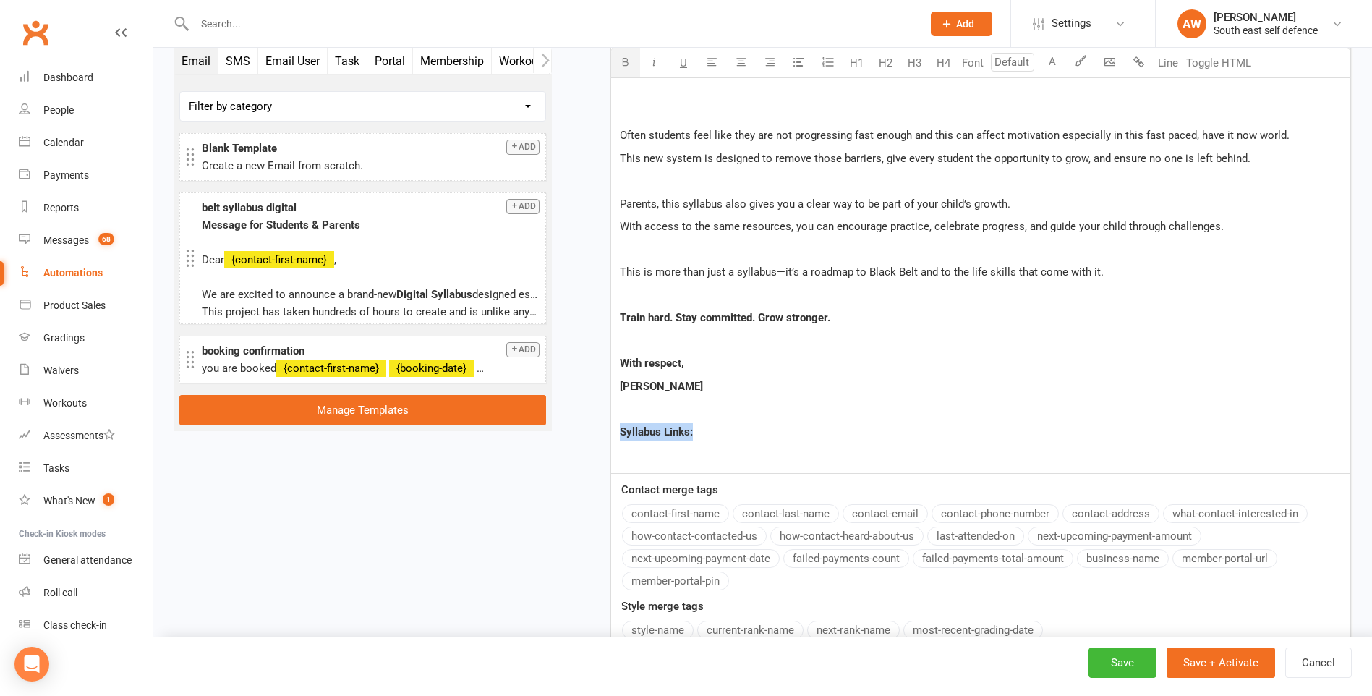
drag, startPoint x: 694, startPoint y: 428, endPoint x: 628, endPoint y: 435, distance: 66.8
click at [621, 434] on p "Syllabus Links:" at bounding box center [981, 431] width 722 height 17
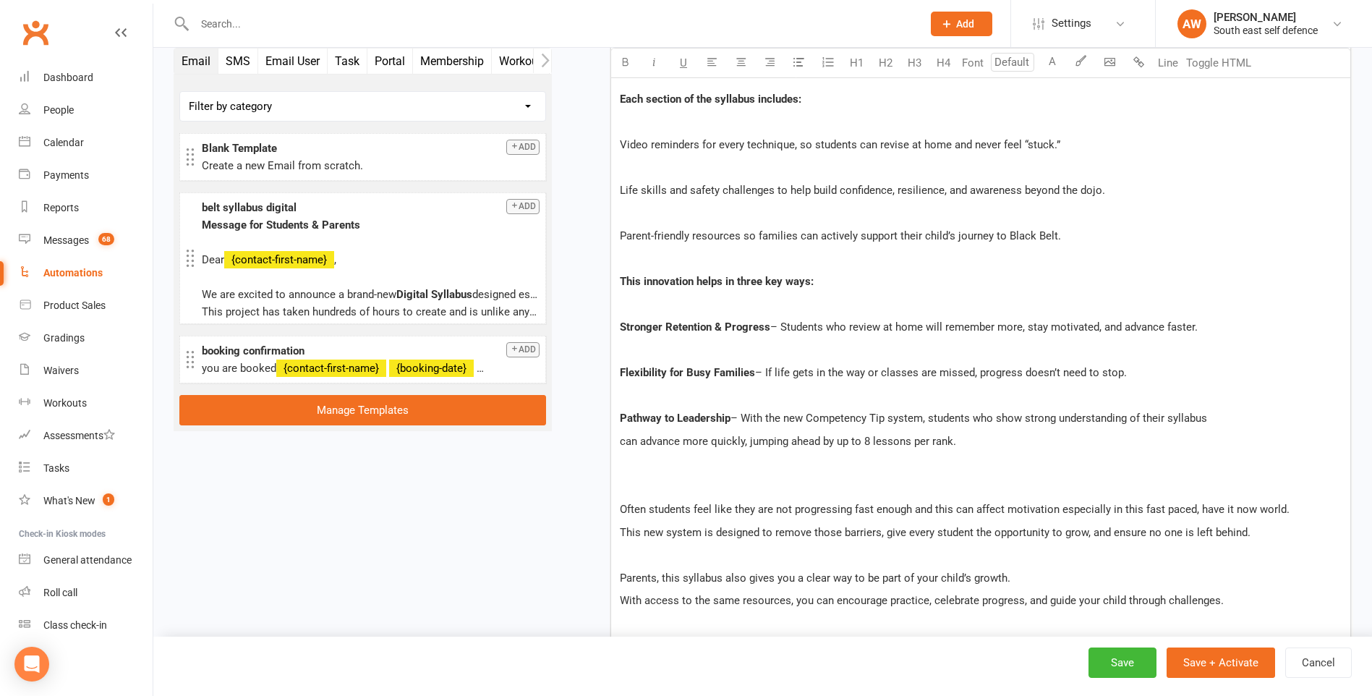
scroll to position [1229, 0]
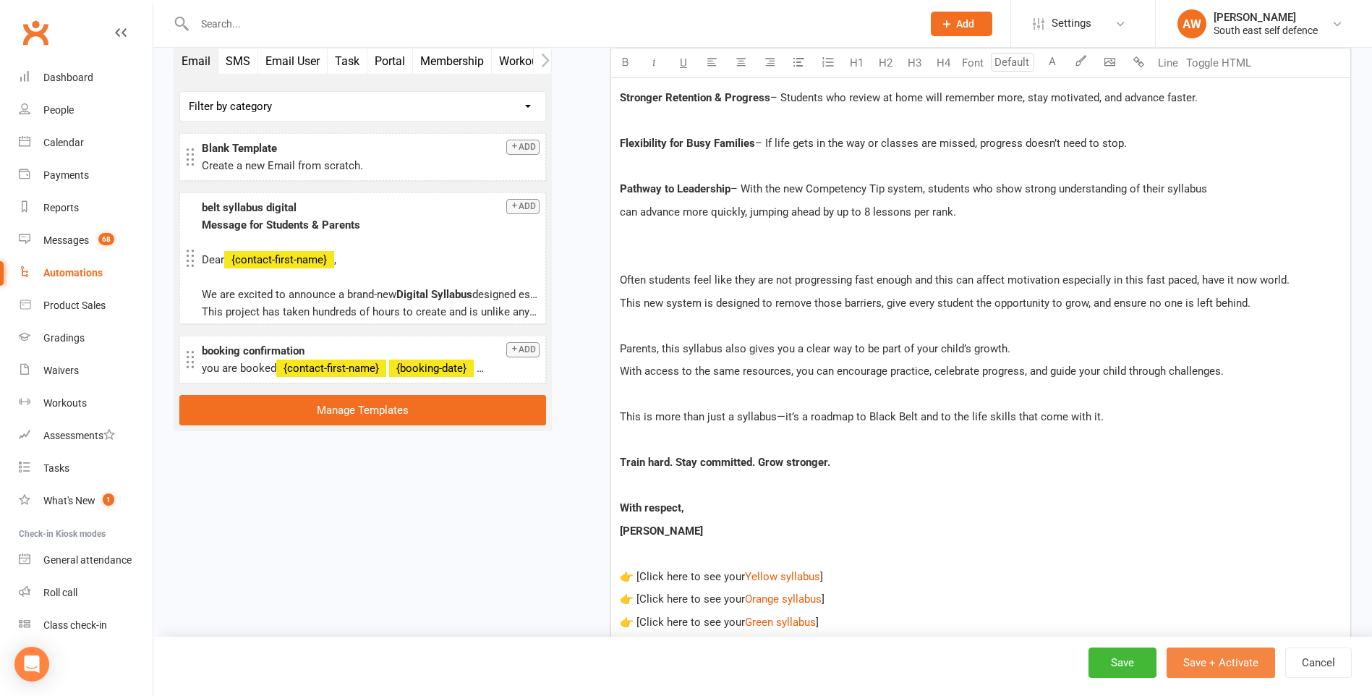
click at [1208, 664] on button "Save + Activate" at bounding box center [1220, 662] width 108 height 30
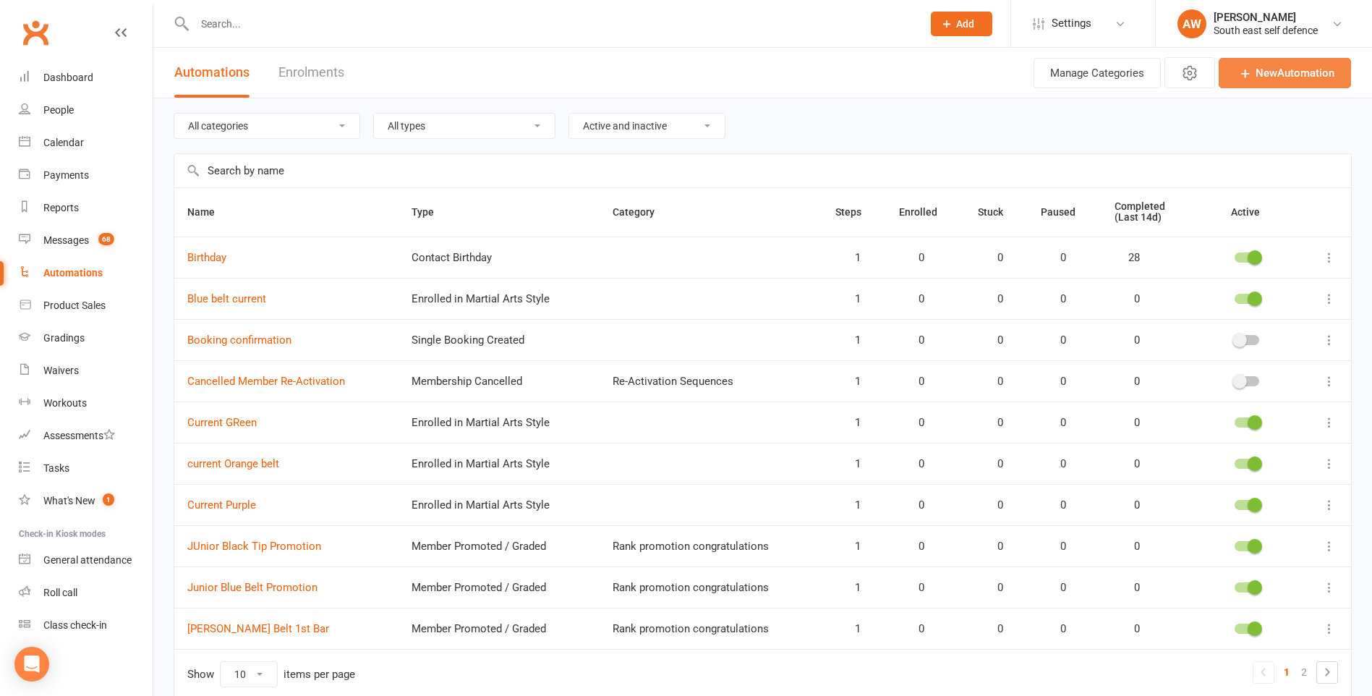
click at [1296, 77] on link "New Automation" at bounding box center [1284, 73] width 132 height 30
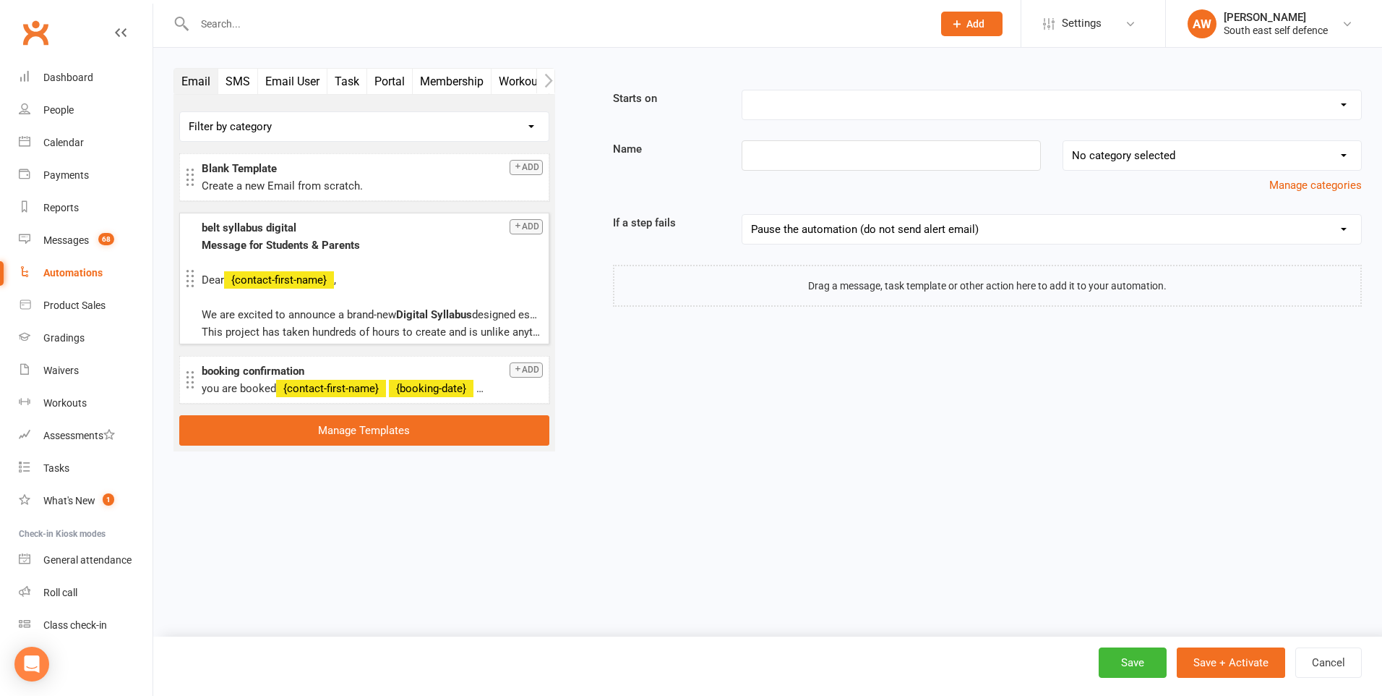
click at [533, 223] on button "Add" at bounding box center [526, 226] width 33 height 15
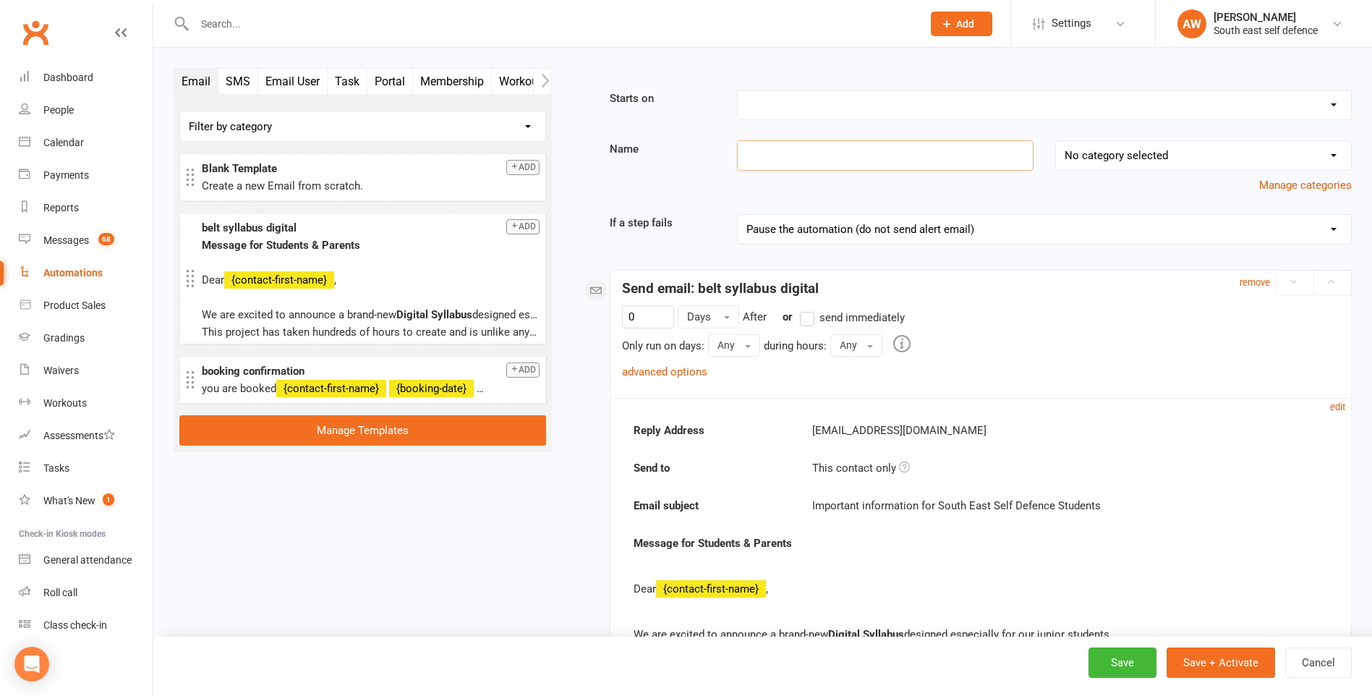
click at [832, 160] on input at bounding box center [885, 155] width 296 height 30
click at [805, 315] on label "send immediately" at bounding box center [852, 317] width 105 height 17
type input "Current brown"
click at [805, 309] on input "send immediately" at bounding box center [804, 309] width 9 height 0
click at [695, 370] on link "advanced options" at bounding box center [664, 371] width 85 height 13
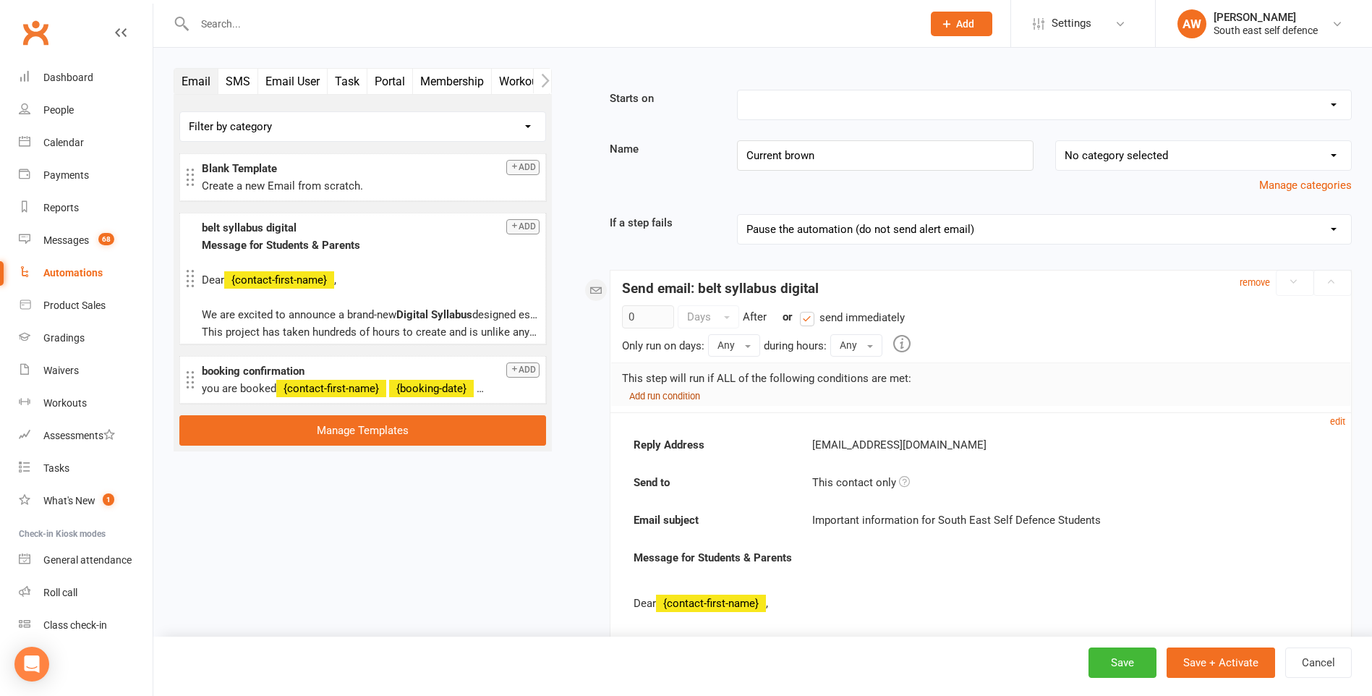
click at [695, 395] on small "Add run condition" at bounding box center [664, 395] width 71 height 11
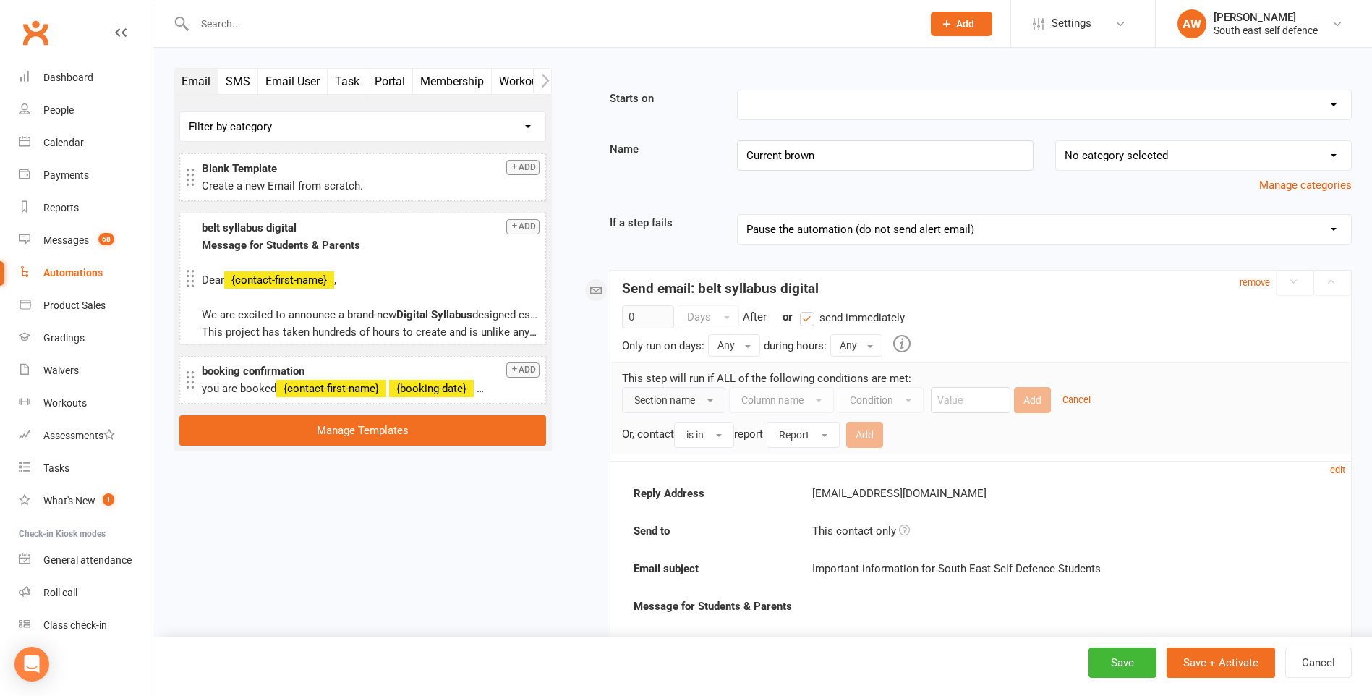
click at [684, 399] on span "Section name" at bounding box center [664, 400] width 61 height 12
click at [701, 398] on button "Section name" at bounding box center [673, 400] width 103 height 26
click at [710, 401] on button "Section name" at bounding box center [673, 400] width 103 height 26
click at [1017, 443] on div "Or, contact is in report Report Add" at bounding box center [980, 433] width 717 height 30
click at [922, 105] on select "Booking Cancelled Booking Due Booking Late-Cancelled Booking Marked Absent Book…" at bounding box center [1044, 104] width 613 height 29
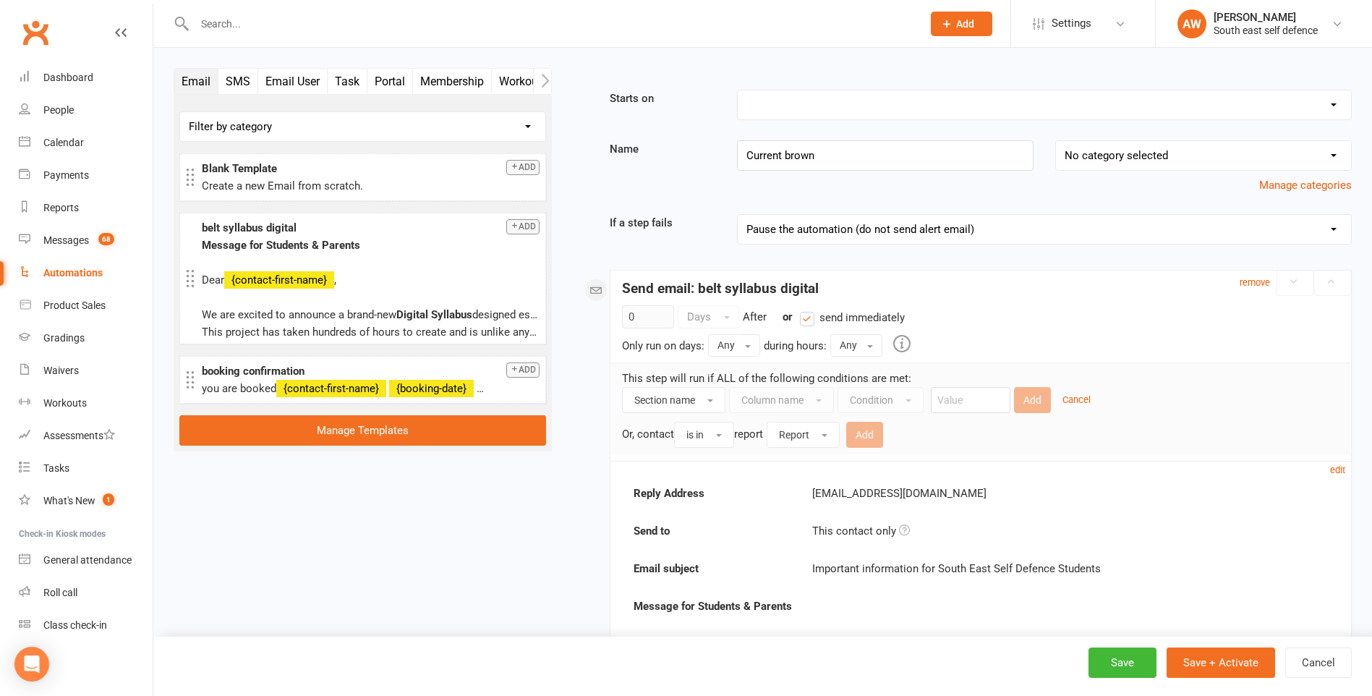
select select "11"
click at [738, 90] on select "Booking Cancelled Booking Due Booking Late-Cancelled Booking Marked Absent Book…" at bounding box center [1044, 104] width 613 height 29
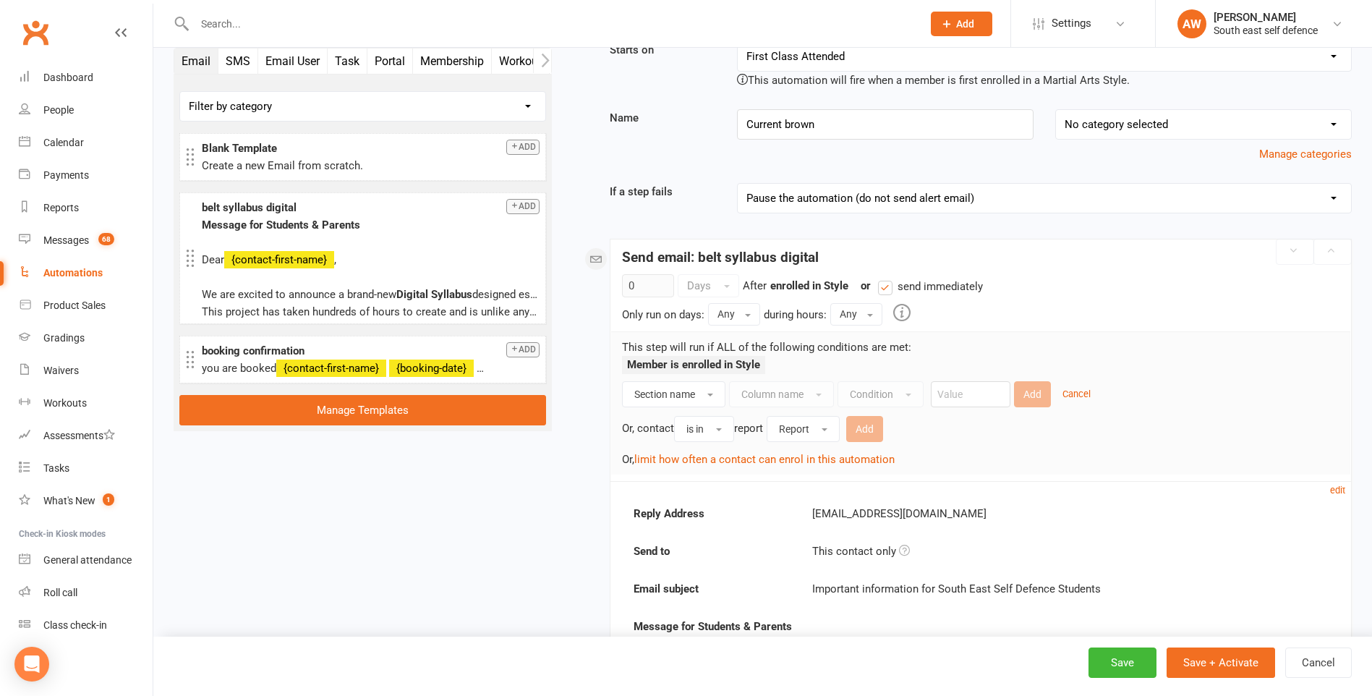
scroll to position [72, 0]
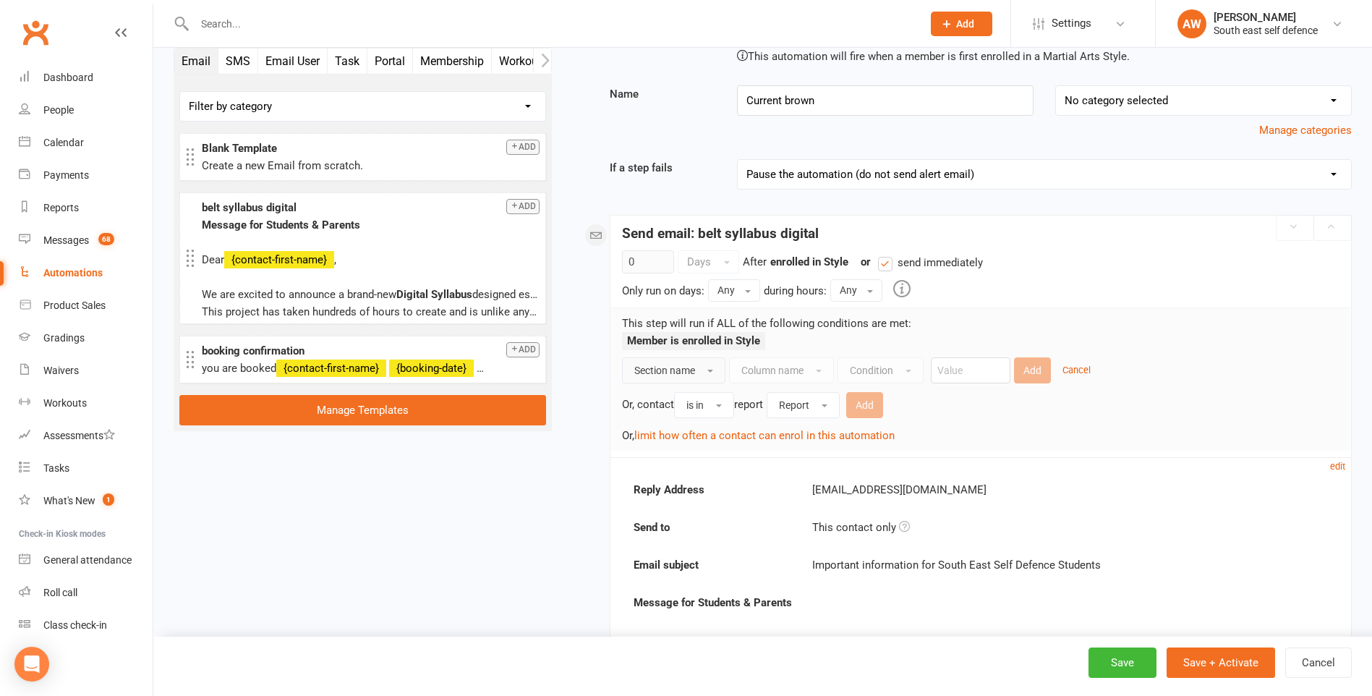
click at [711, 370] on span "button" at bounding box center [710, 370] width 6 height 3
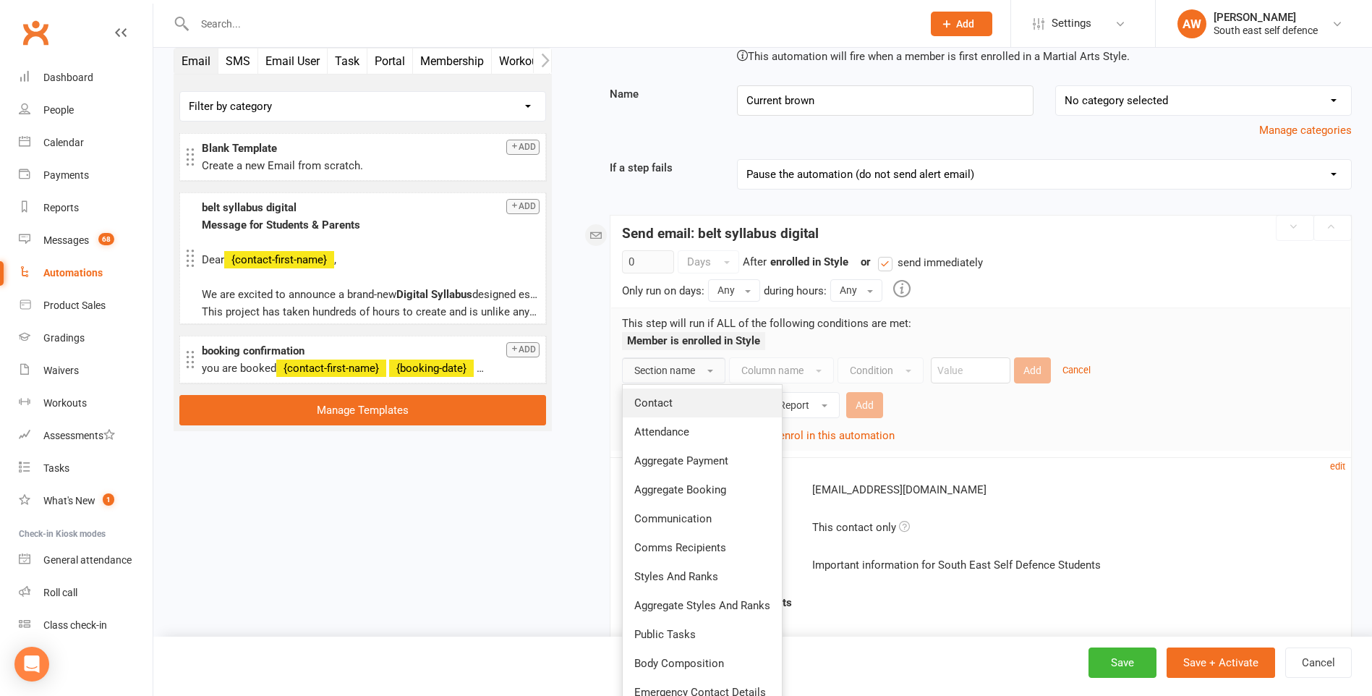
click at [676, 398] on link "Contact" at bounding box center [702, 402] width 159 height 29
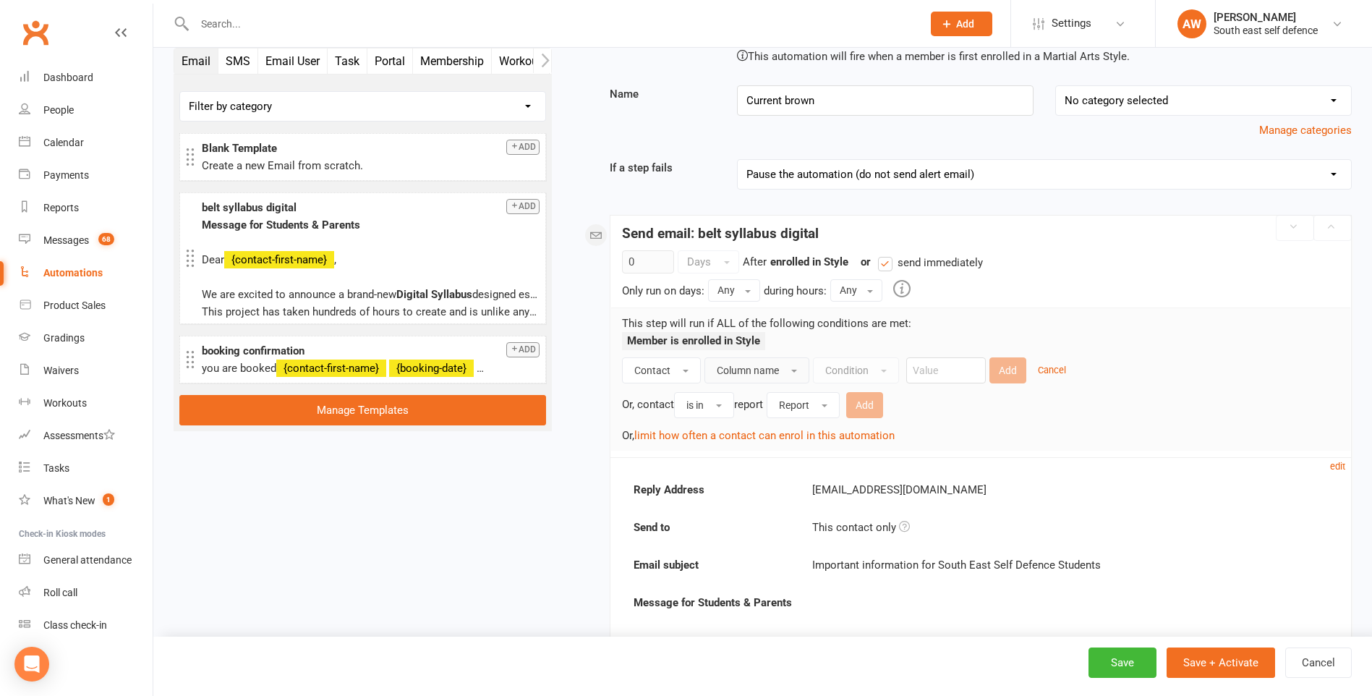
click at [755, 372] on span "Column name" at bounding box center [748, 370] width 62 height 12
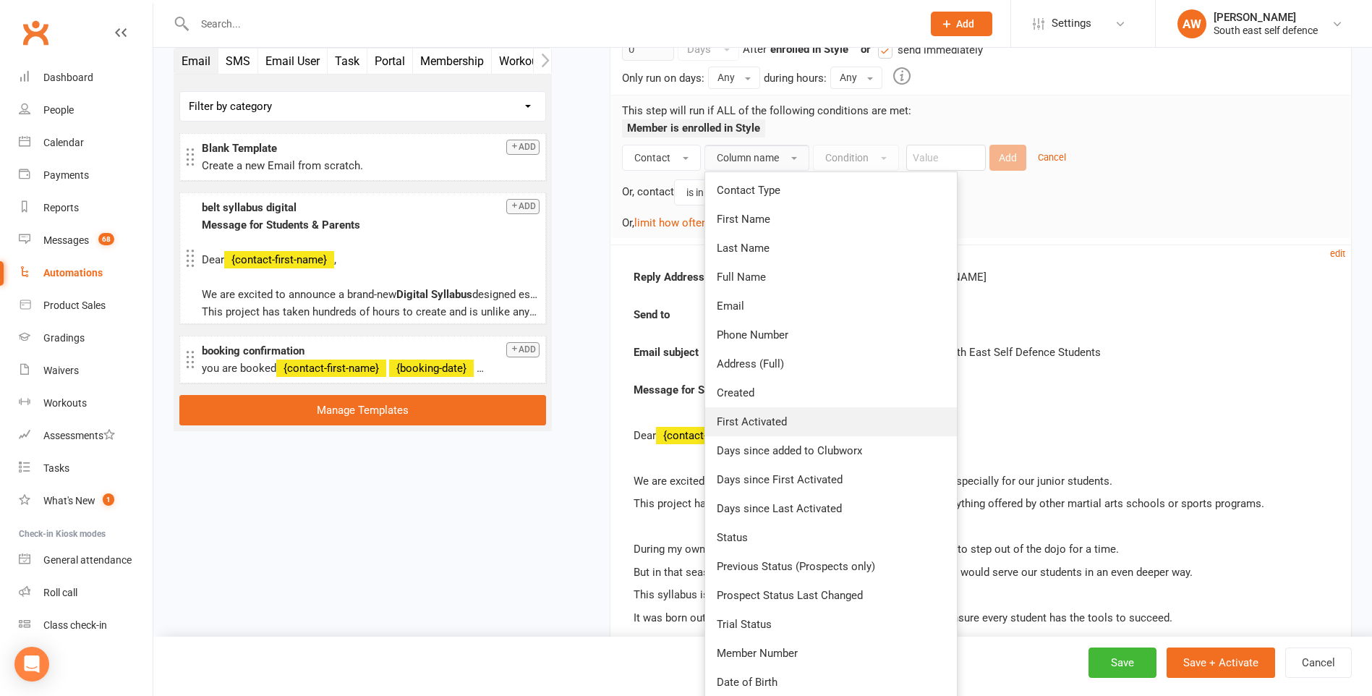
scroll to position [289, 0]
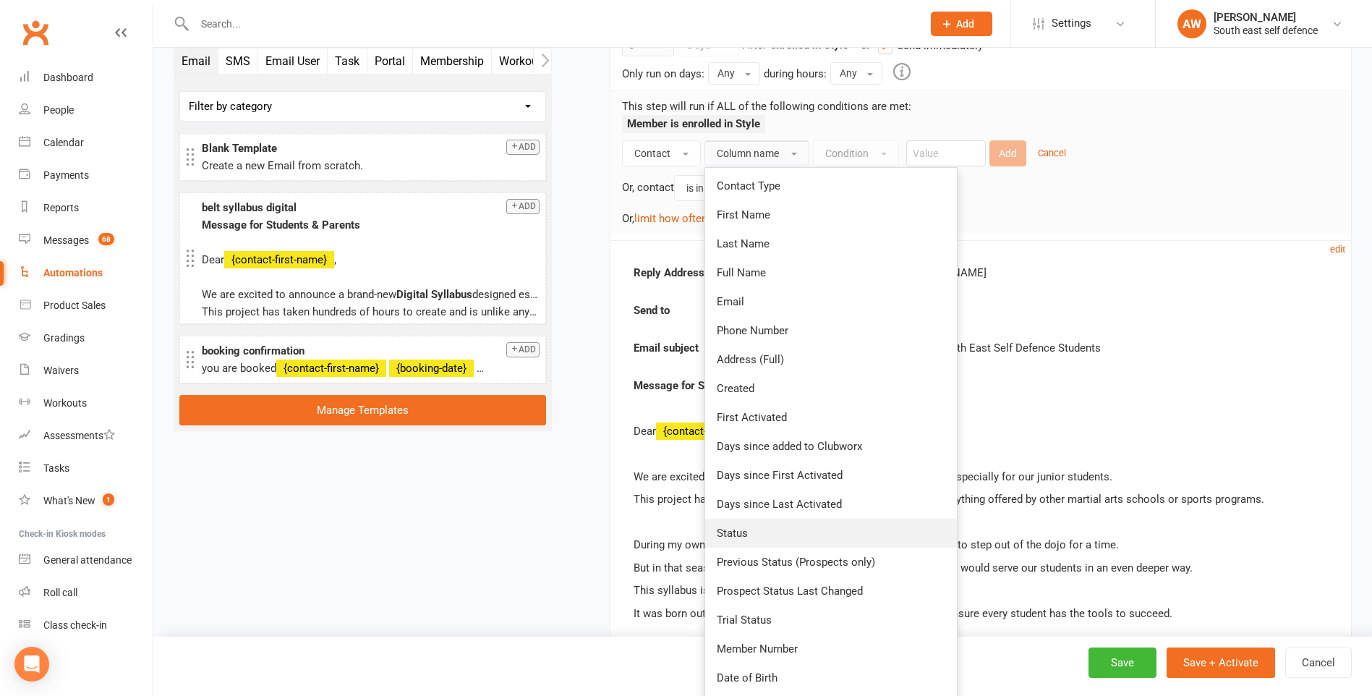
click at [753, 538] on link "Status" at bounding box center [831, 532] width 252 height 29
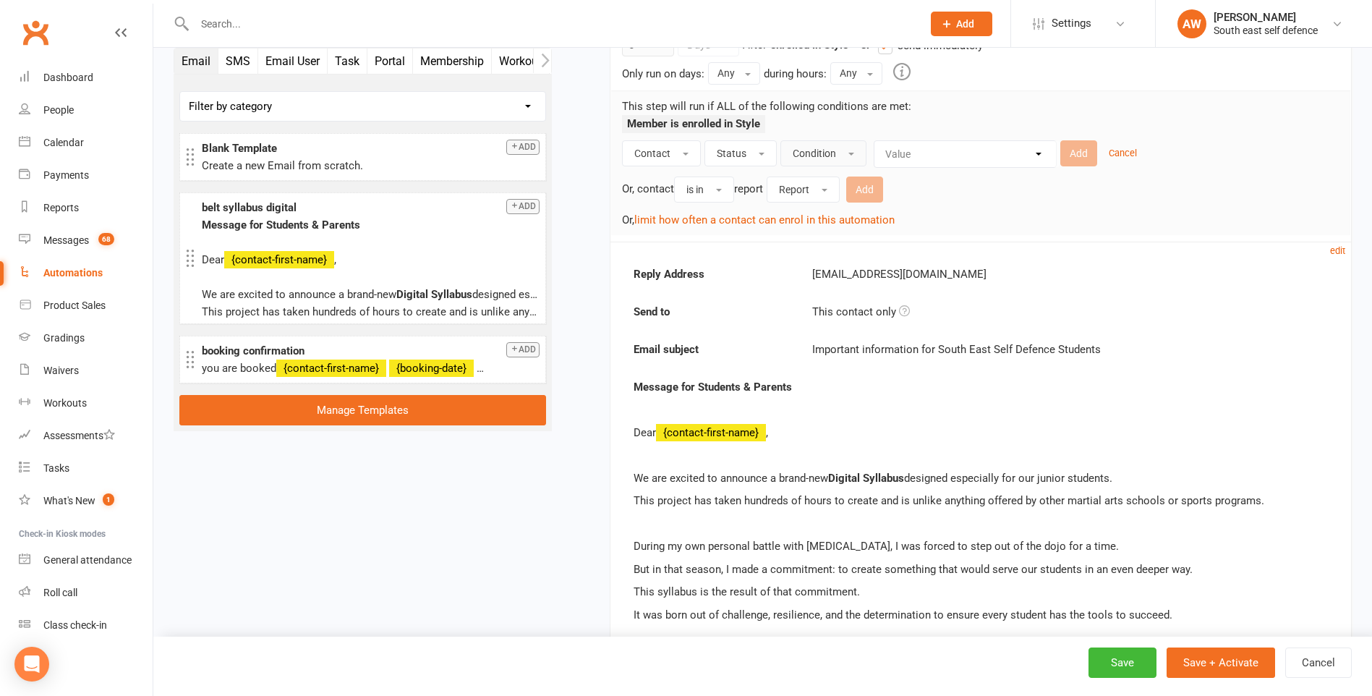
click at [838, 150] on button "Condition" at bounding box center [823, 153] width 86 height 26
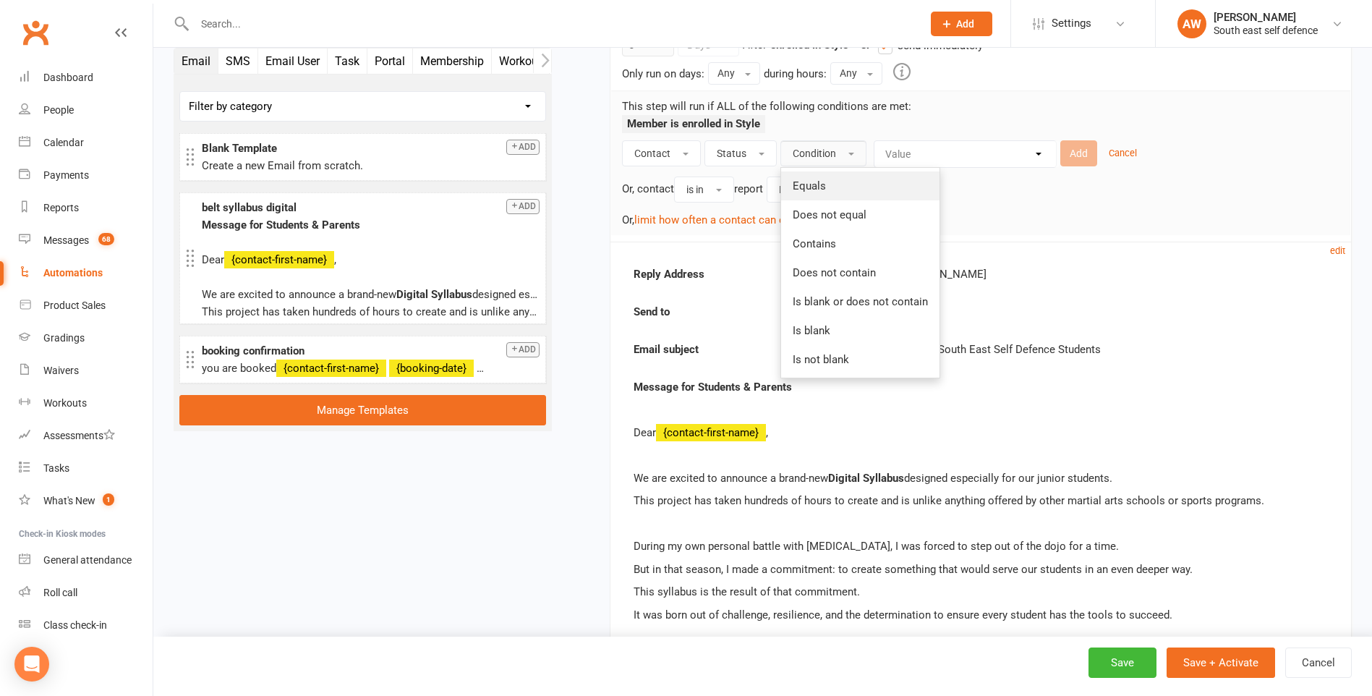
click at [825, 185] on link "Equals" at bounding box center [860, 185] width 158 height 29
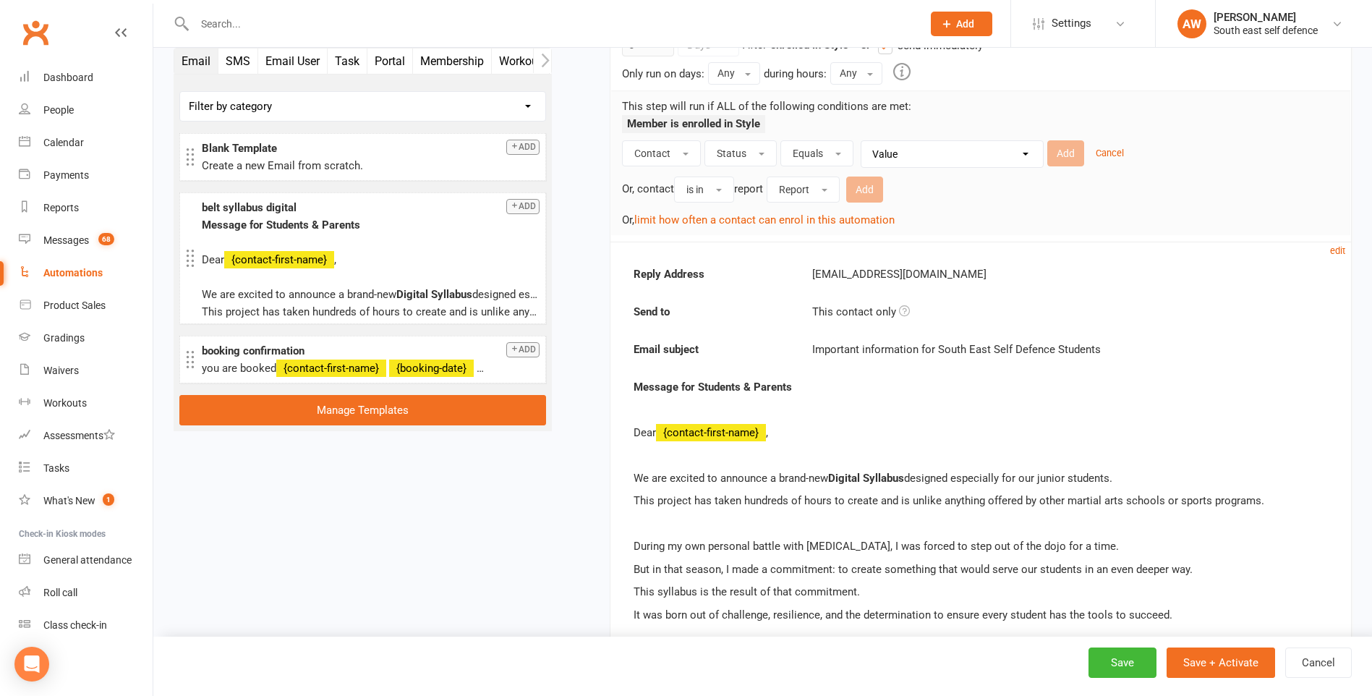
click at [904, 158] on select "Value Prospect: New Lead Prospect: Follow-up Call Prospect: Follow-up Email Pro…" at bounding box center [955, 154] width 181 height 26
select select "8"
click at [865, 141] on select "Value Prospect: New Lead Prospect: Follow-up Call Prospect: Follow-up Email Pro…" at bounding box center [955, 154] width 181 height 26
click at [1072, 148] on button "Add" at bounding box center [1065, 153] width 37 height 26
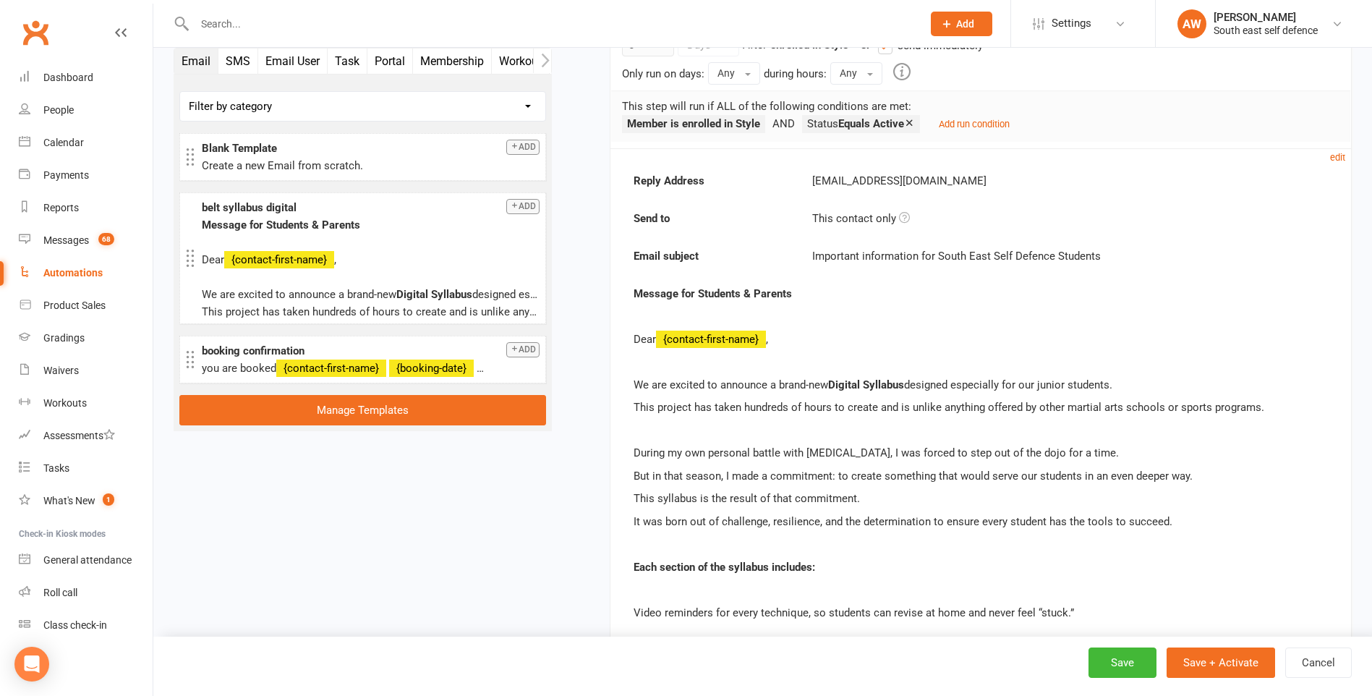
scroll to position [217, 0]
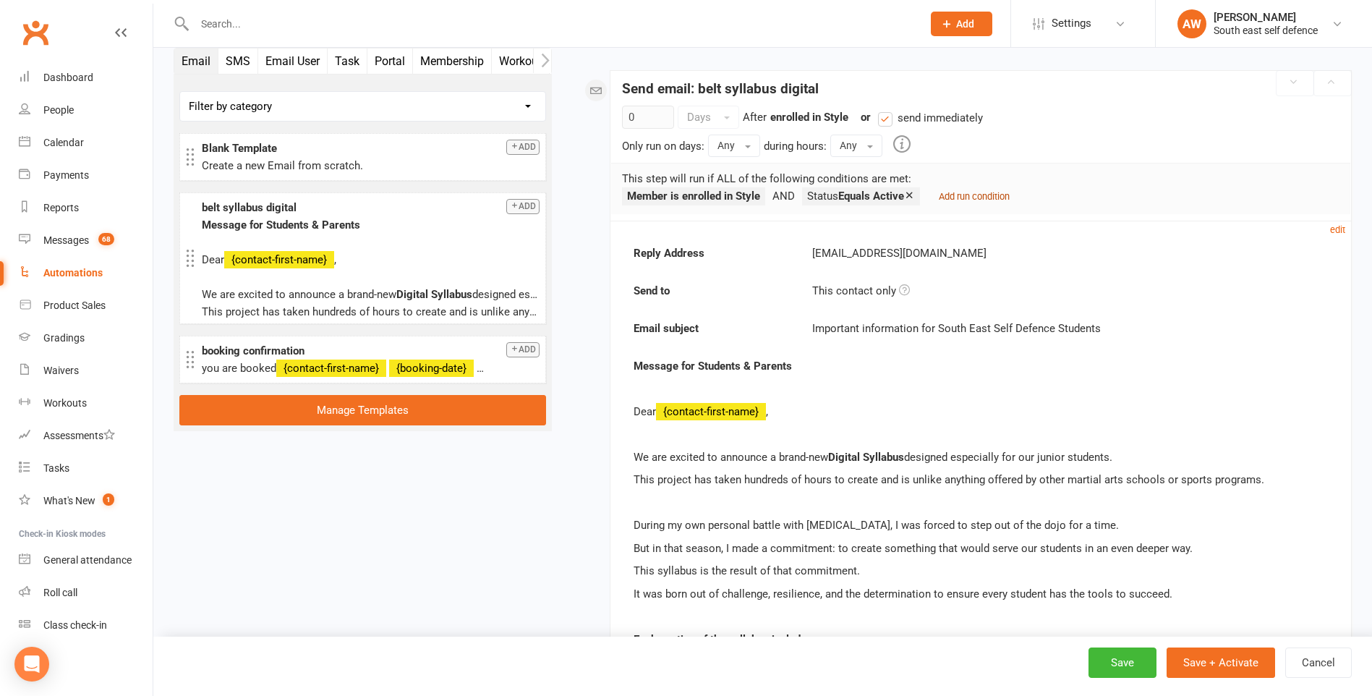
click at [991, 196] on small "Add run condition" at bounding box center [974, 196] width 71 height 11
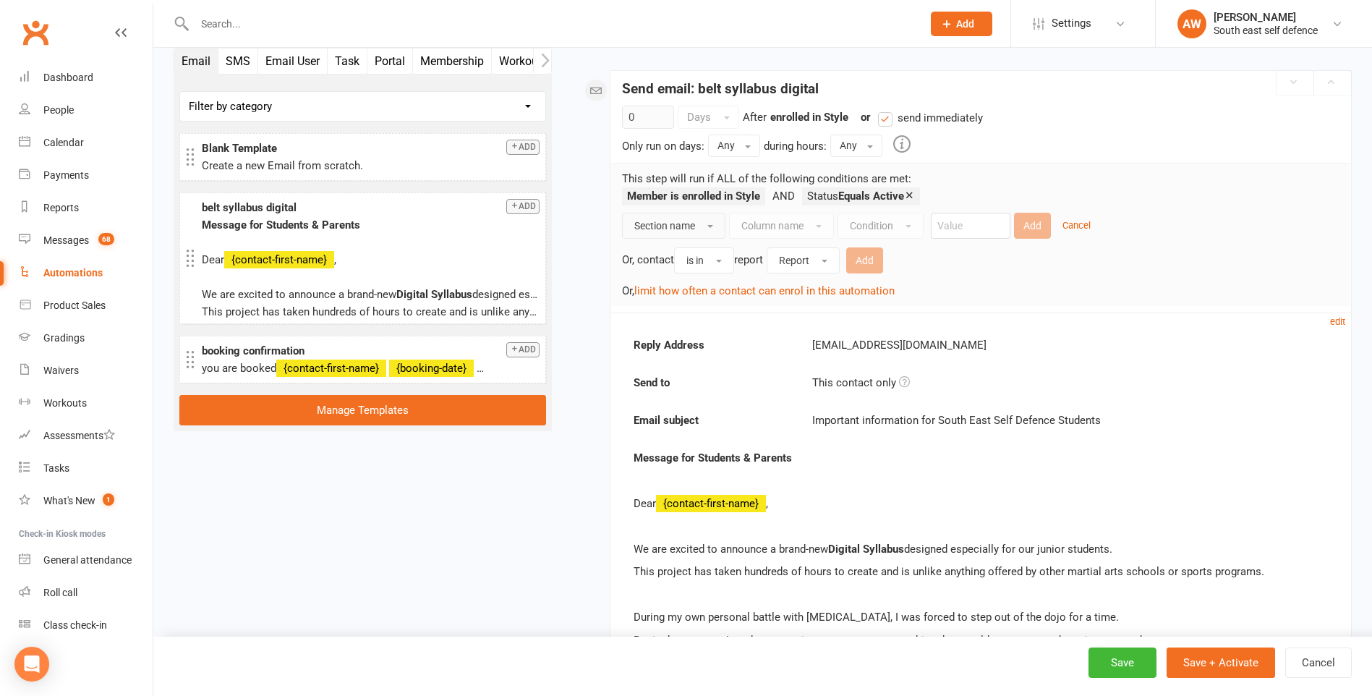
scroll to position [145, 0]
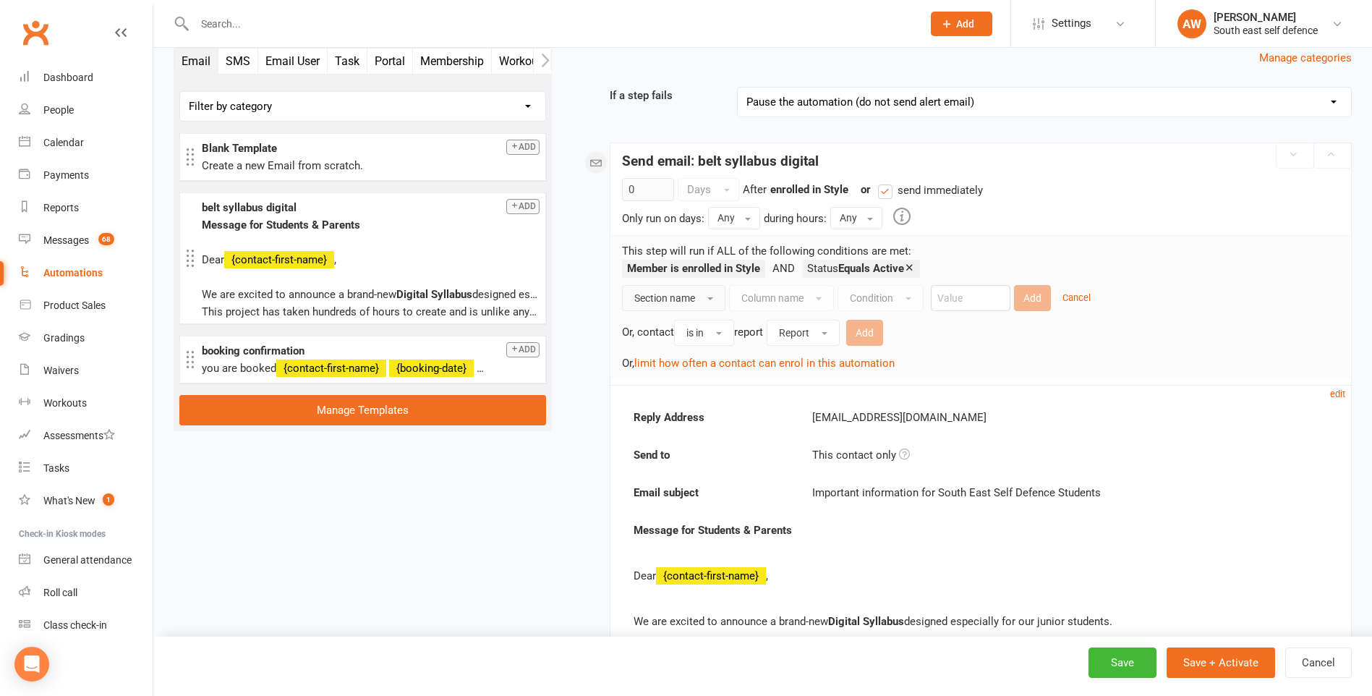
click at [674, 226] on div "0 Days After enrolled in Style previous step or send immediately Only run on da…" at bounding box center [980, 272] width 717 height 189
click at [692, 302] on span "Section name" at bounding box center [664, 298] width 61 height 12
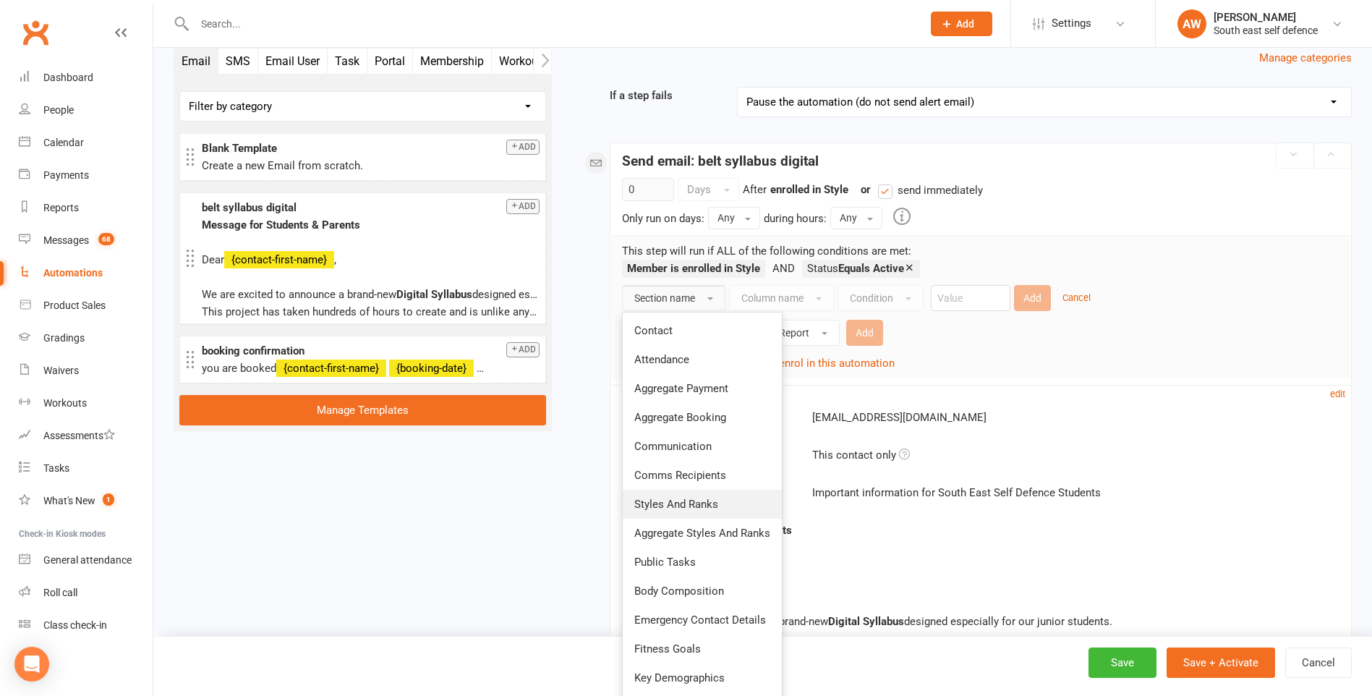
click at [690, 505] on span "Styles And Ranks" at bounding box center [676, 503] width 84 height 13
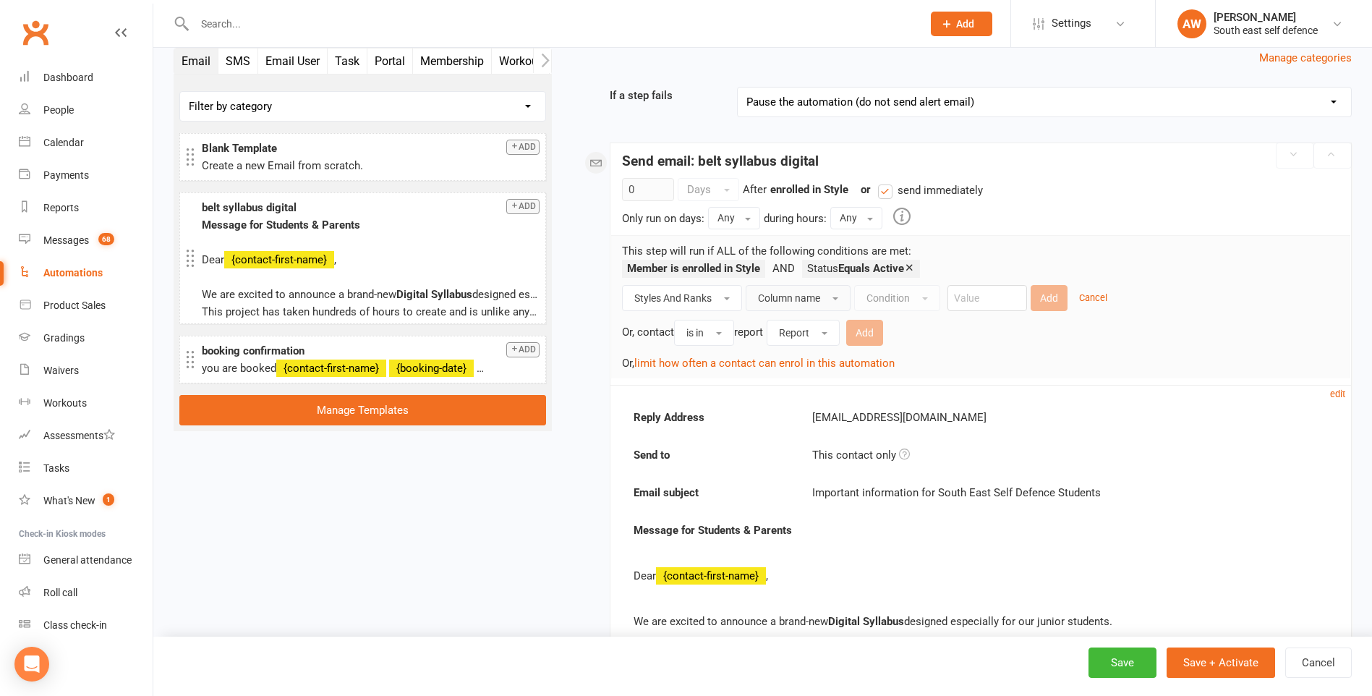
click at [820, 300] on span "Column name" at bounding box center [789, 298] width 62 height 12
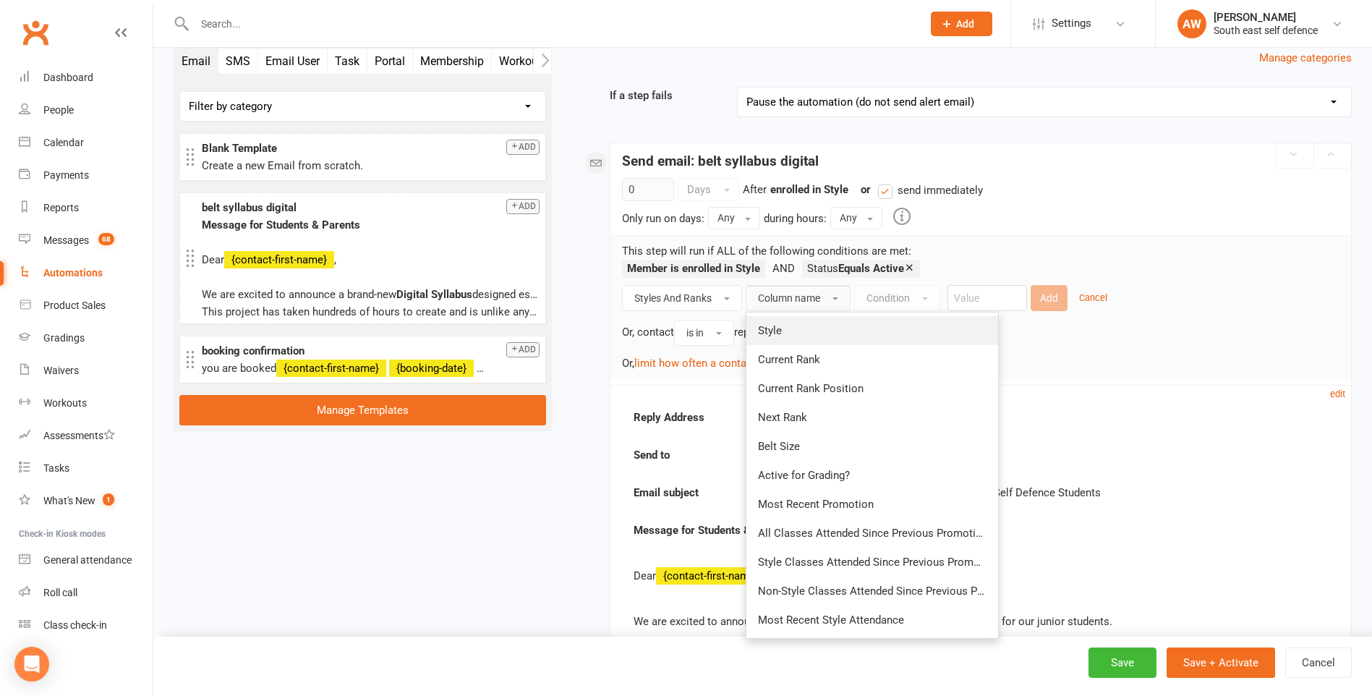
click at [800, 329] on link "Style" at bounding box center [872, 330] width 252 height 29
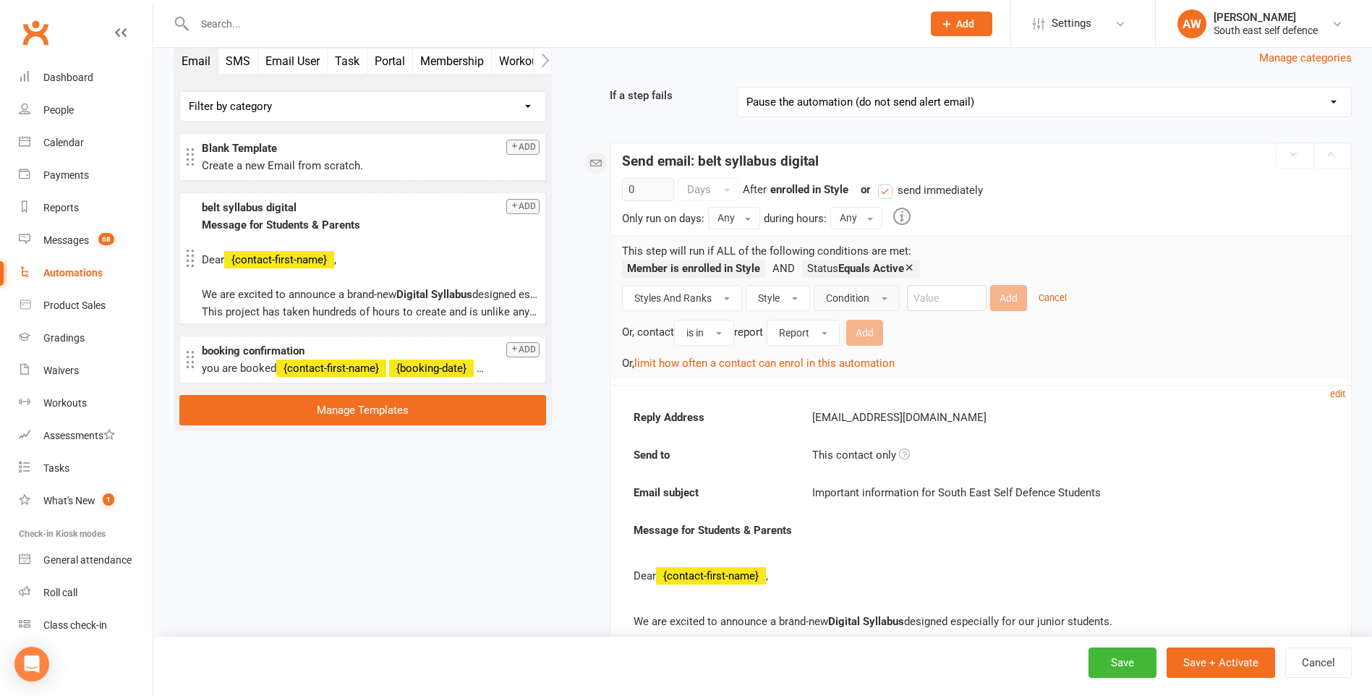
click at [869, 299] on span "Condition" at bounding box center [847, 298] width 43 height 12
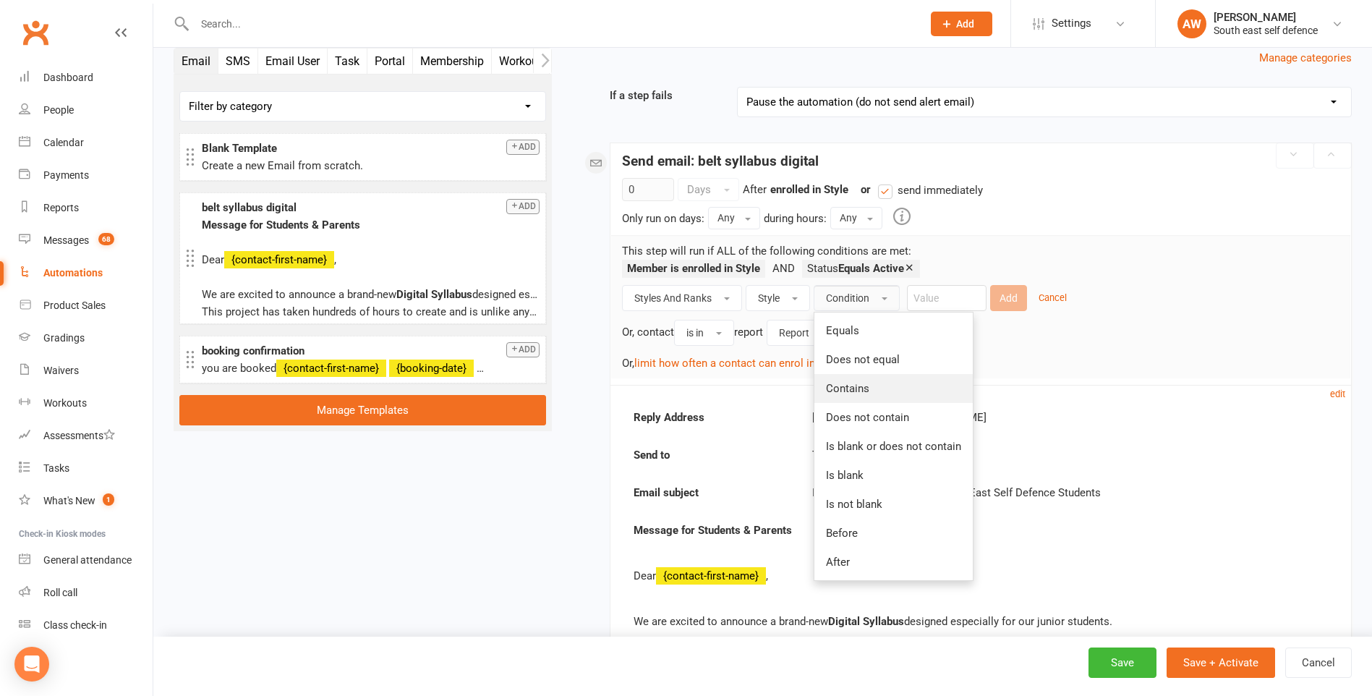
click at [863, 394] on span "Contains" at bounding box center [847, 388] width 43 height 13
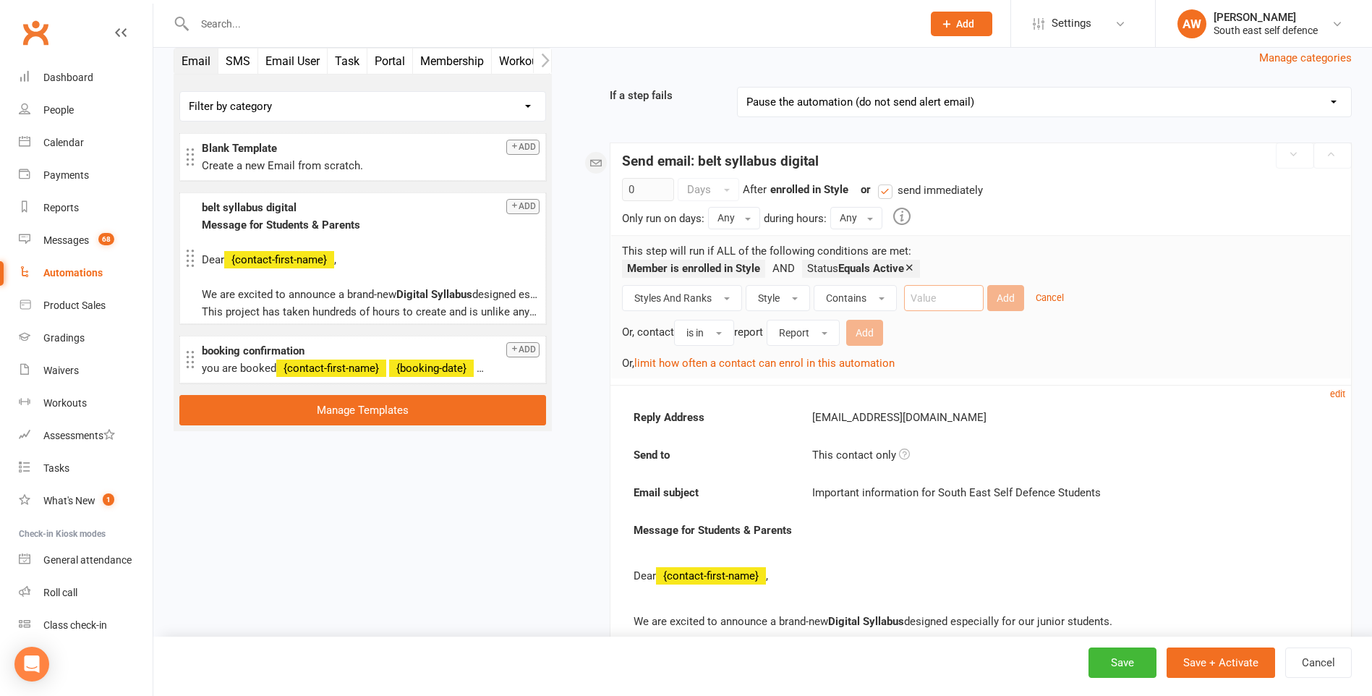
click at [935, 294] on input "text" at bounding box center [944, 298] width 80 height 26
type input "Junior"
click at [1003, 299] on button "Add" at bounding box center [1005, 298] width 37 height 26
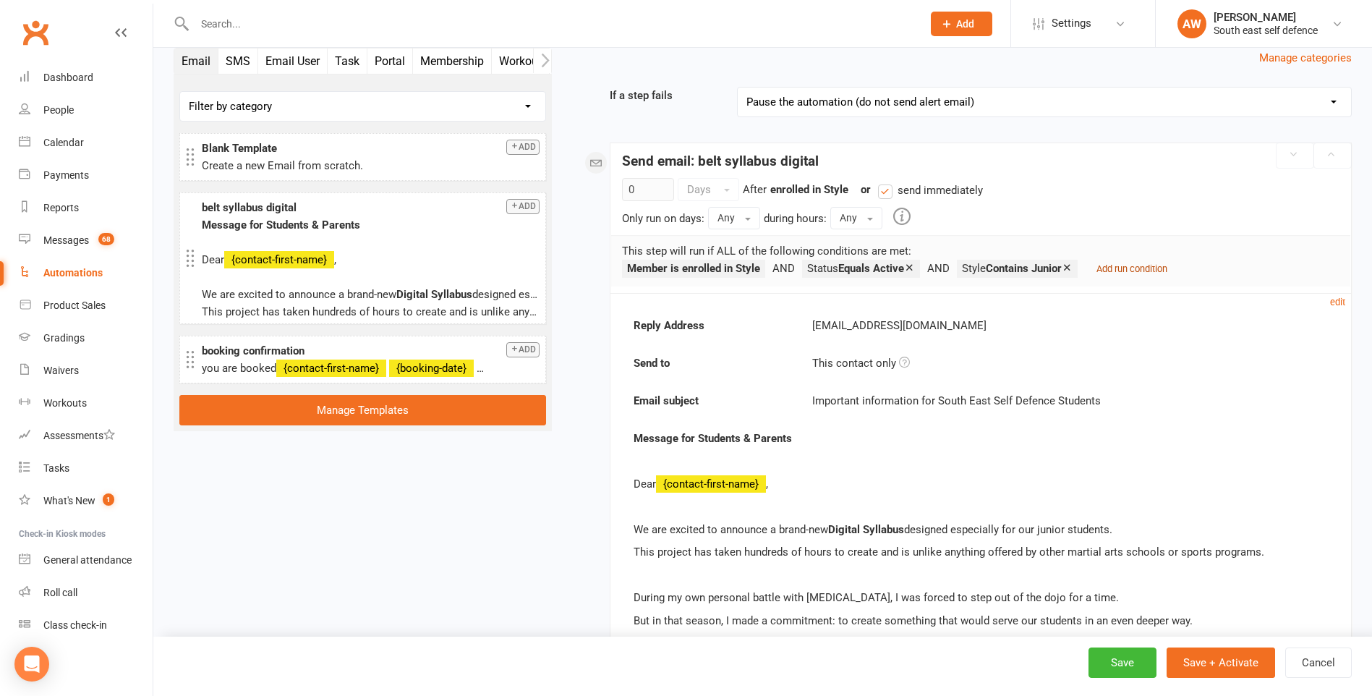
click at [1150, 270] on small "Add run condition" at bounding box center [1131, 268] width 71 height 11
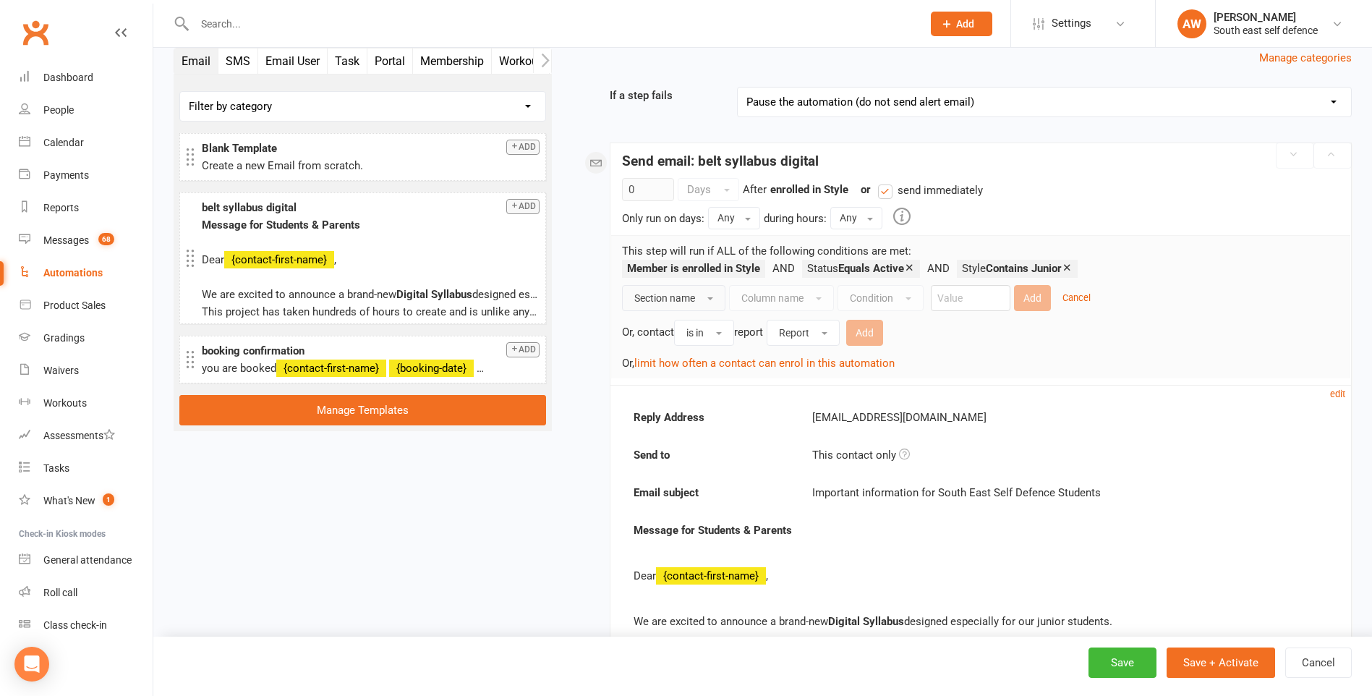
click at [675, 298] on span "Section name" at bounding box center [664, 298] width 61 height 12
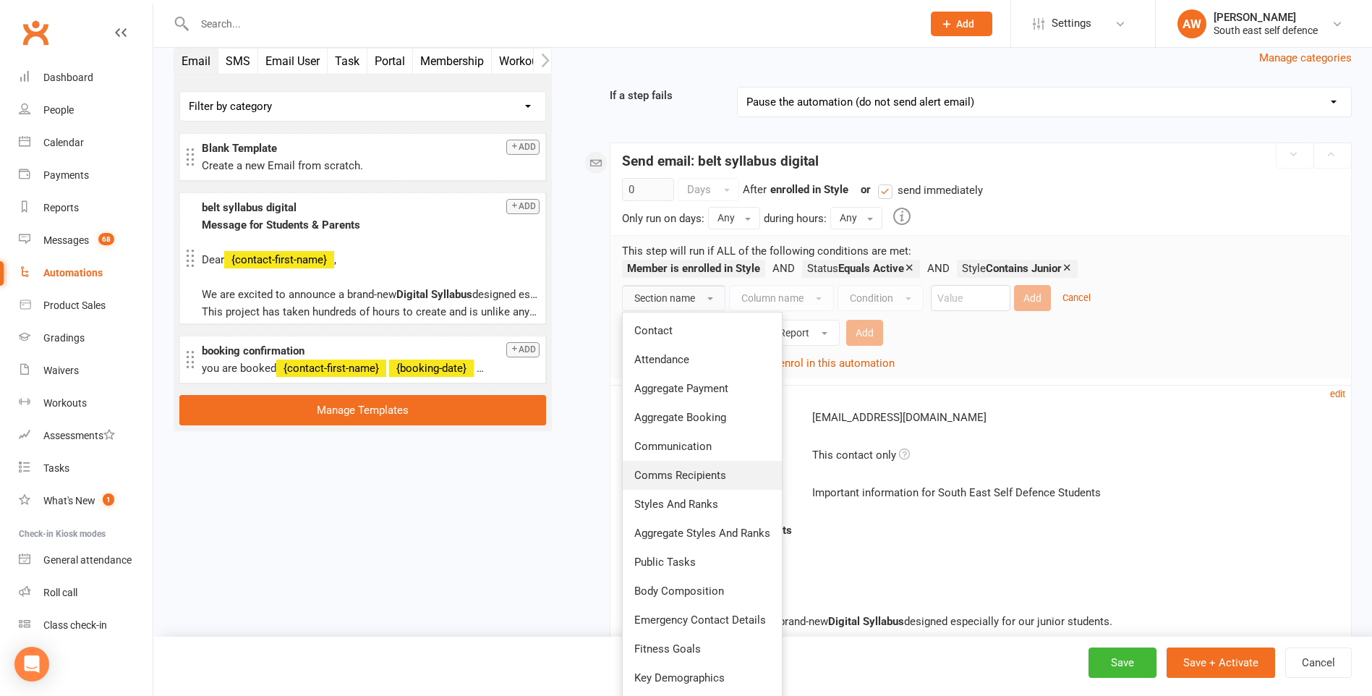
drag, startPoint x: 667, startPoint y: 502, endPoint x: 692, endPoint y: 474, distance: 37.4
click at [679, 505] on span "Styles And Ranks" at bounding box center [676, 503] width 84 height 13
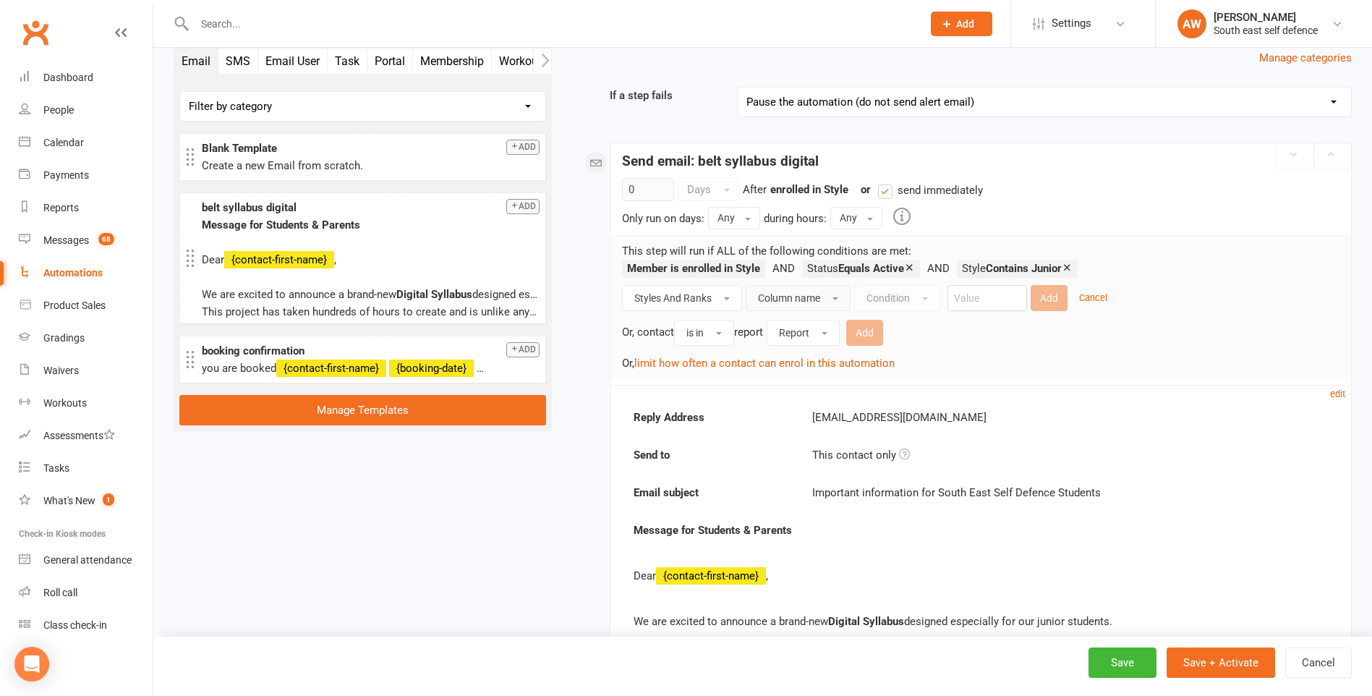
click at [800, 302] on span "Column name" at bounding box center [789, 298] width 62 height 12
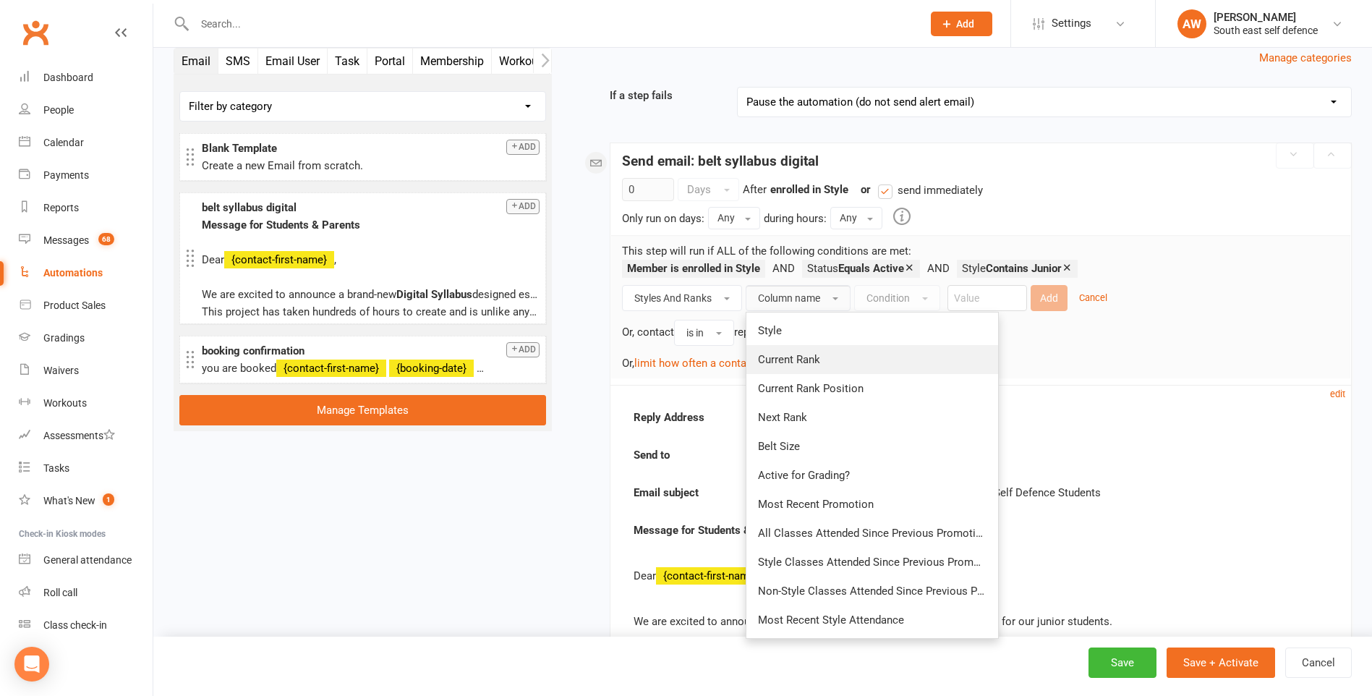
click at [805, 361] on span "Current Rank" at bounding box center [789, 359] width 62 height 13
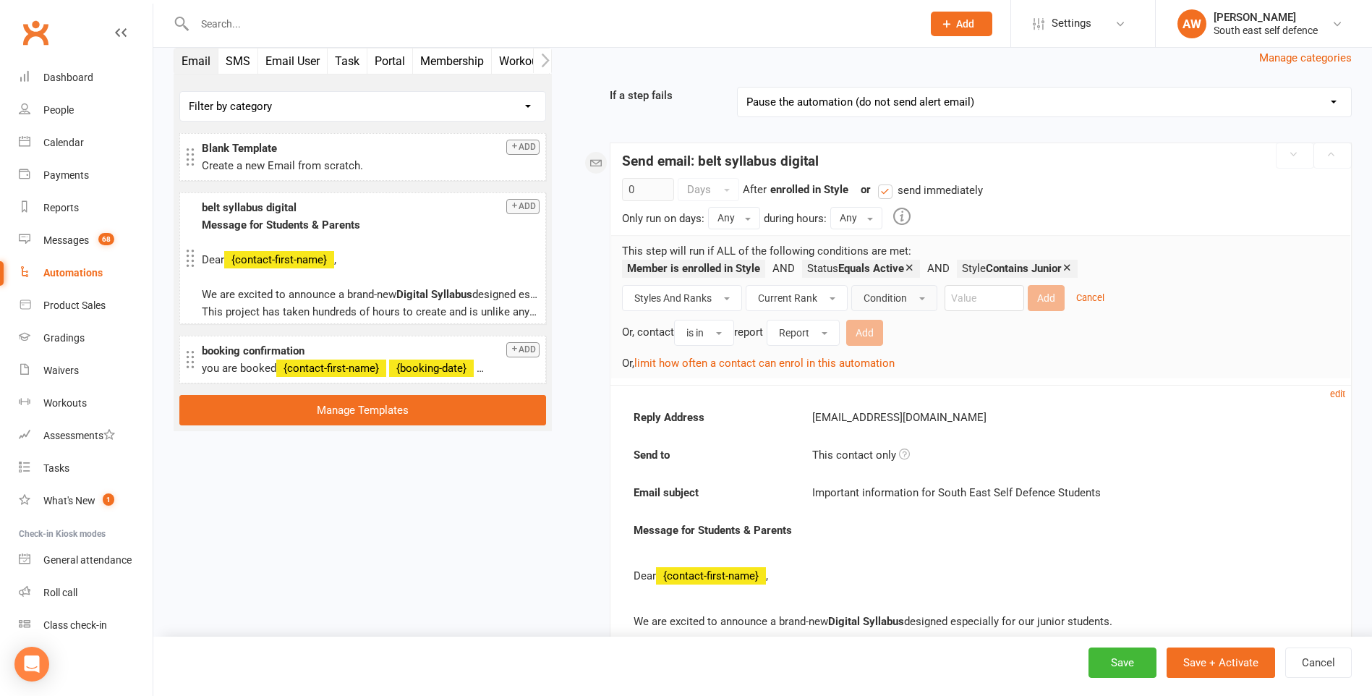
click at [905, 298] on span "Condition" at bounding box center [884, 298] width 43 height 12
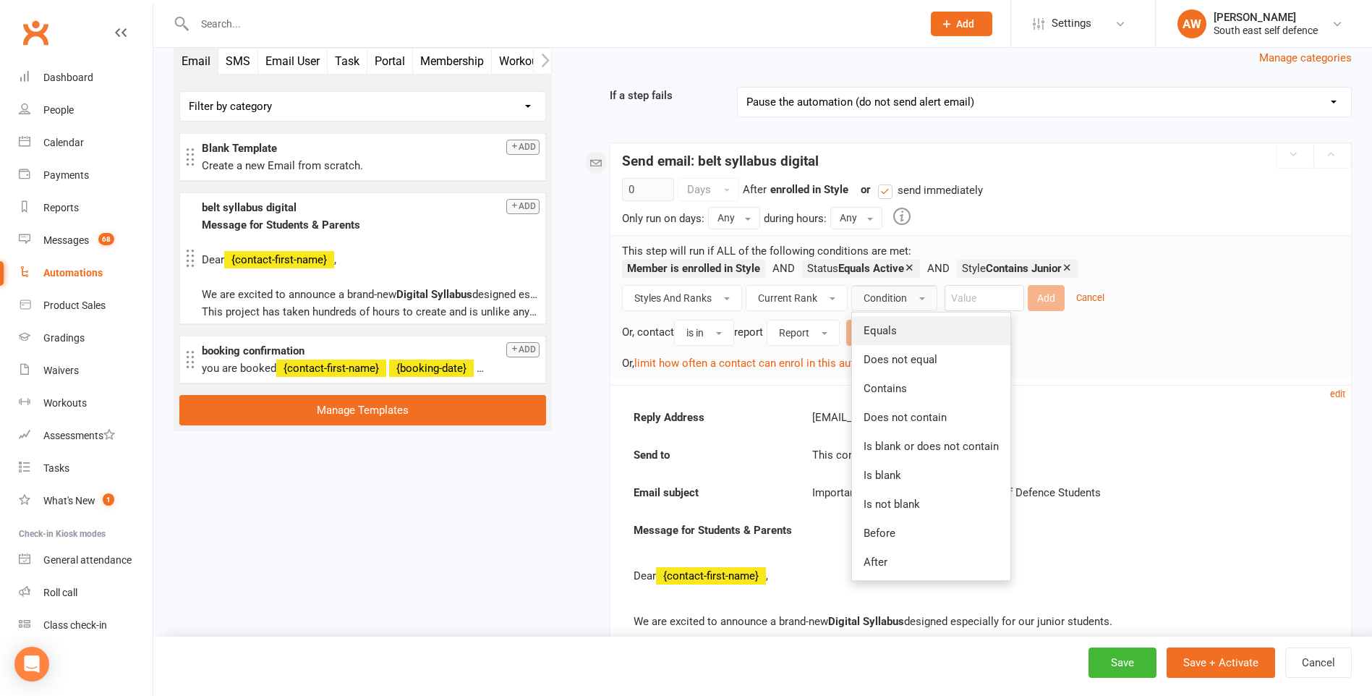
click at [898, 331] on link "Equals" at bounding box center [931, 330] width 158 height 29
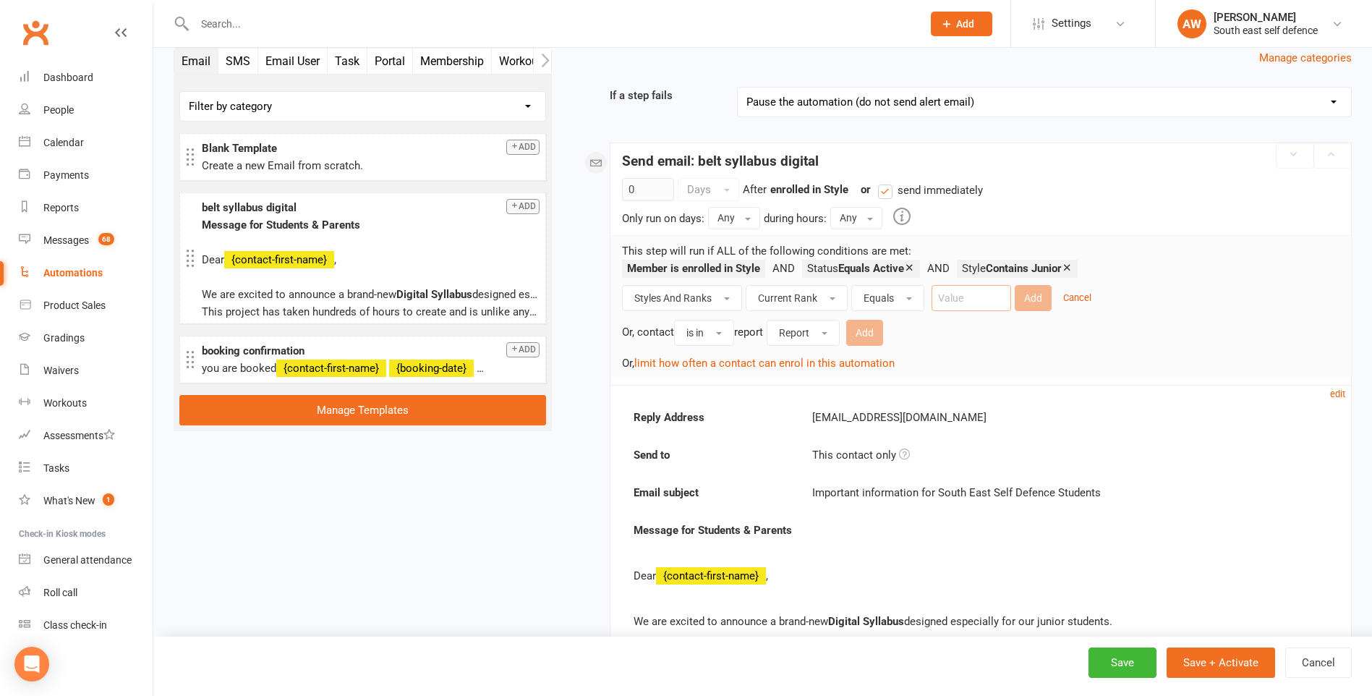
click at [950, 299] on input "text" at bounding box center [971, 298] width 80 height 26
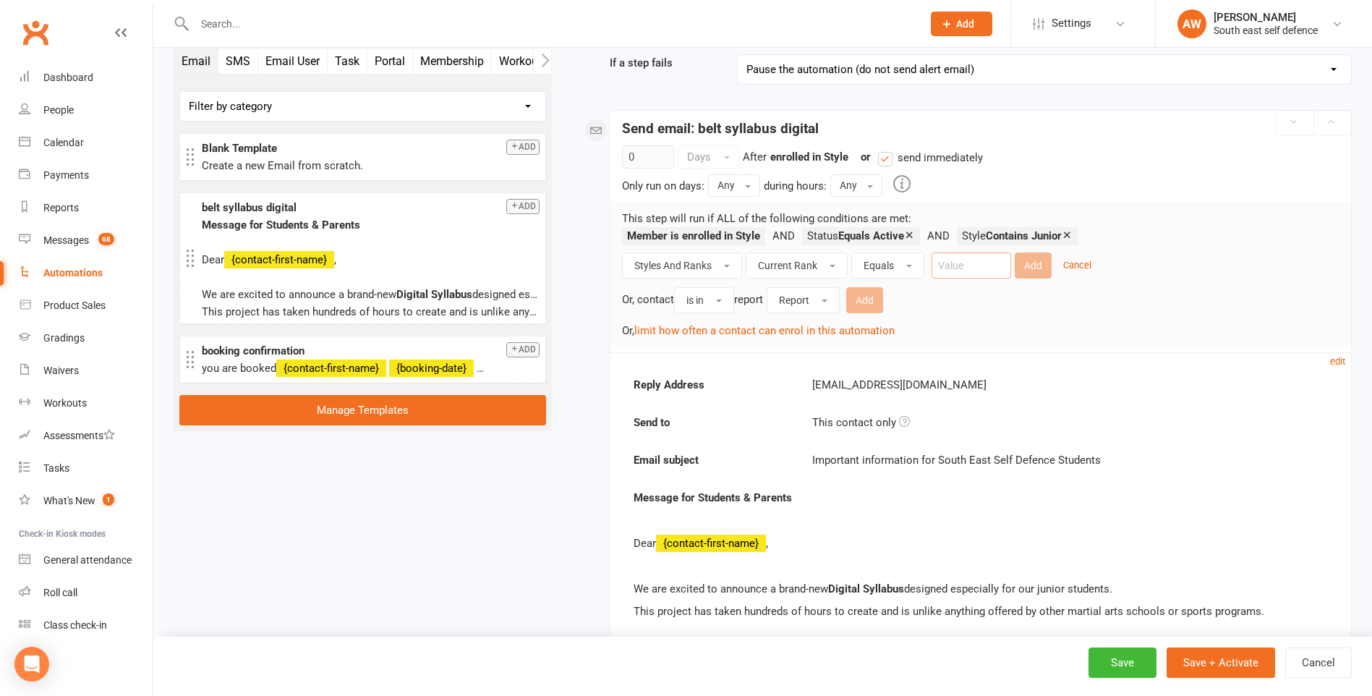
scroll to position [217, 0]
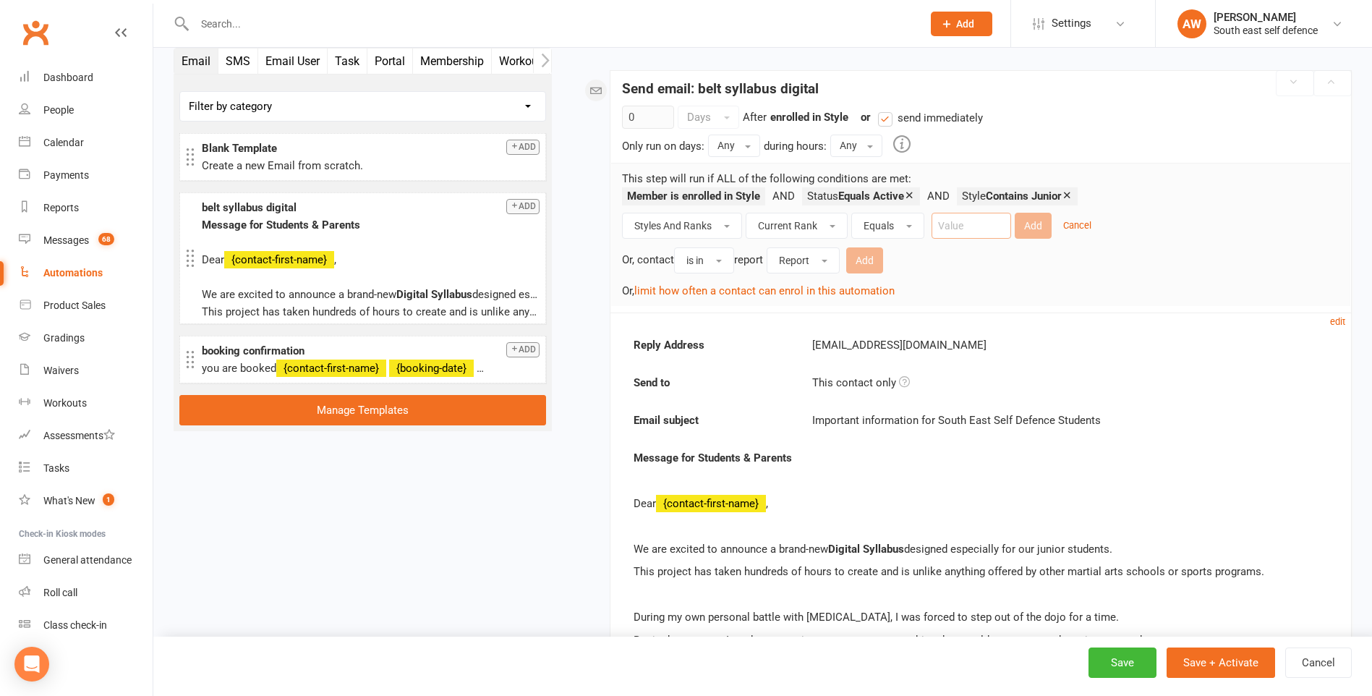
click at [959, 219] on input "text" at bounding box center [971, 226] width 80 height 26
type input "Brown"
click at [1030, 217] on button "Add" at bounding box center [1032, 226] width 37 height 26
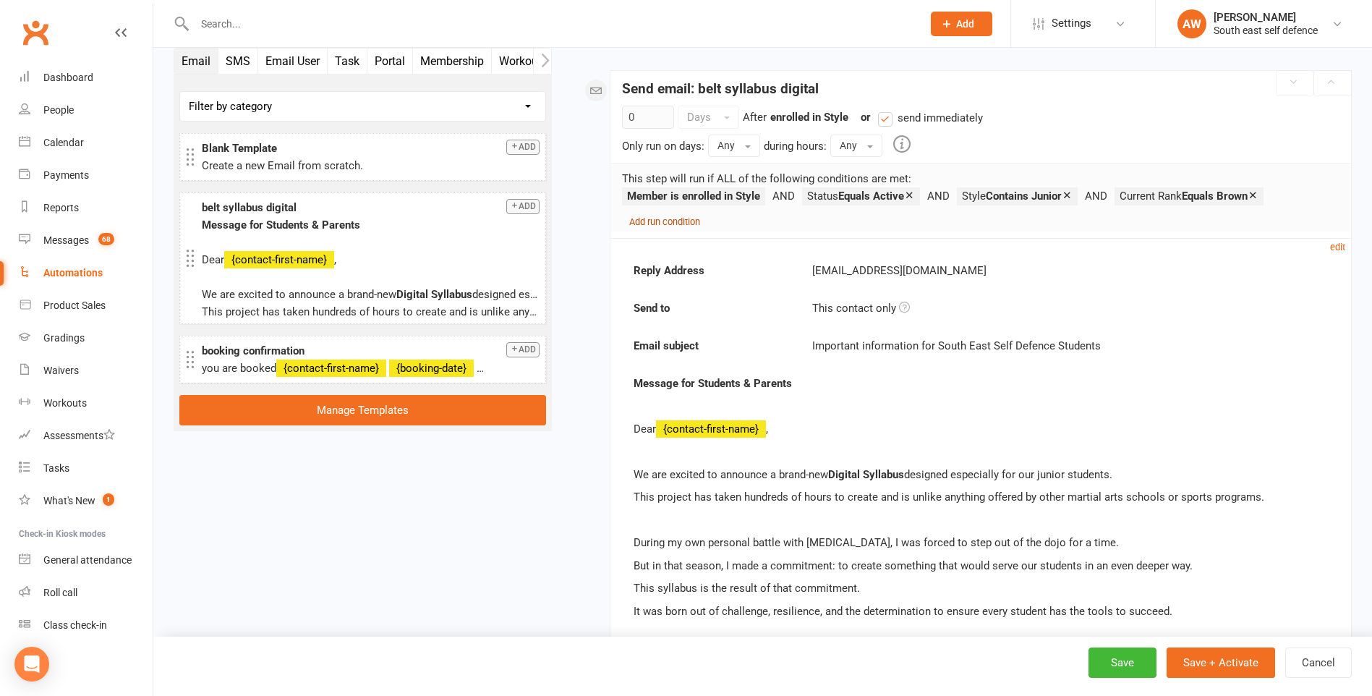
click at [680, 223] on small "Add run condition" at bounding box center [664, 221] width 71 height 11
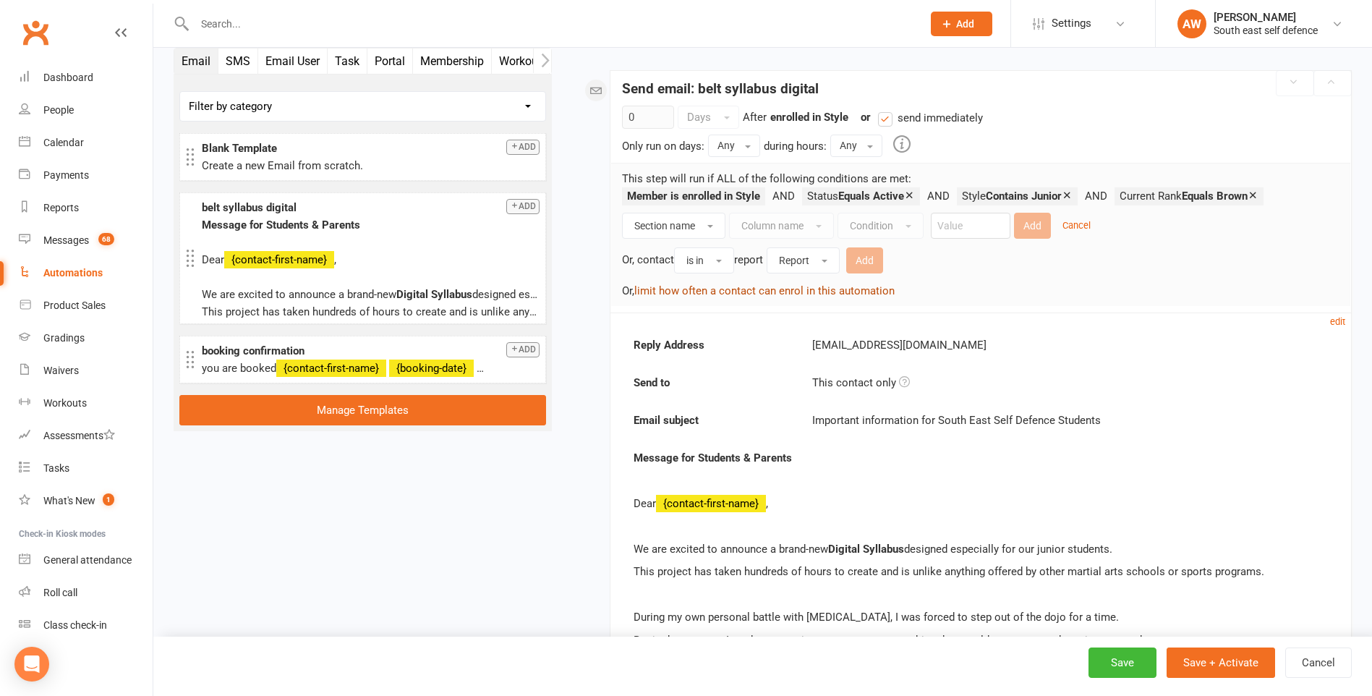
click at [664, 288] on button "limit how often a contact can enrol in this automation" at bounding box center [764, 290] width 260 height 17
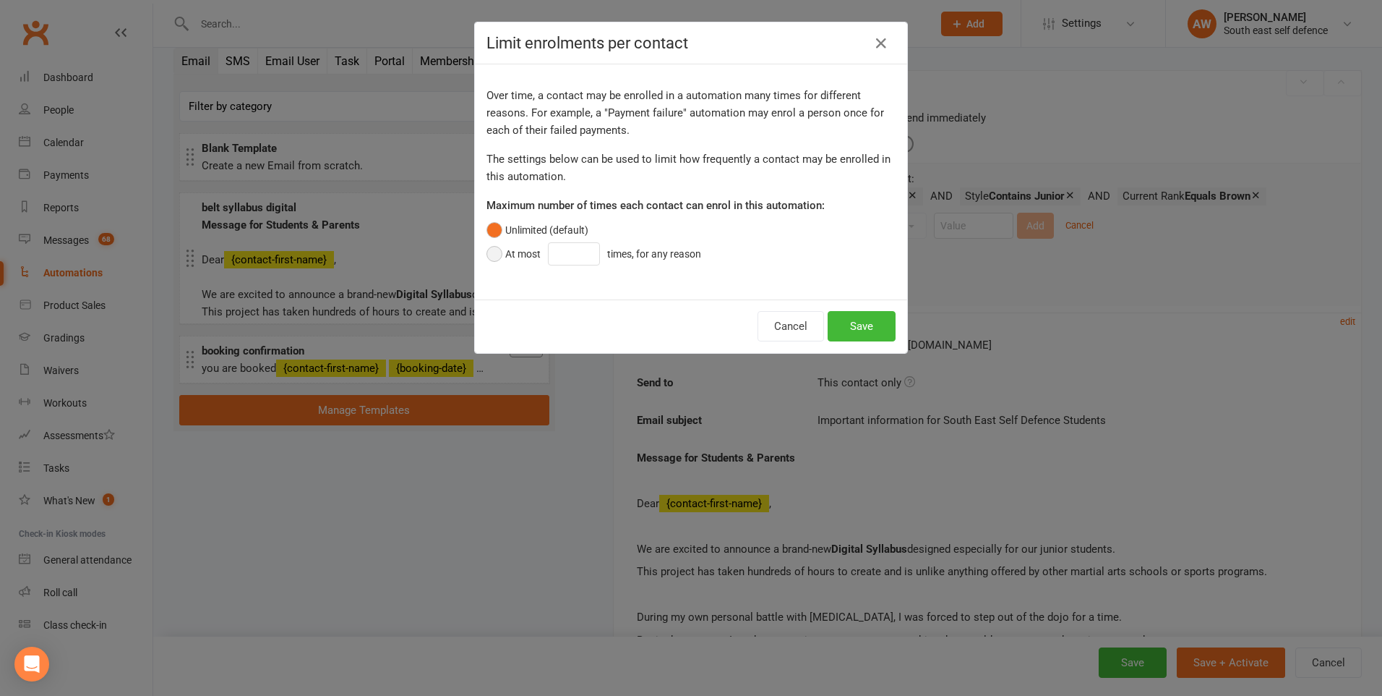
click at [488, 255] on button "At most times, for any reason" at bounding box center [598, 253] width 222 height 27
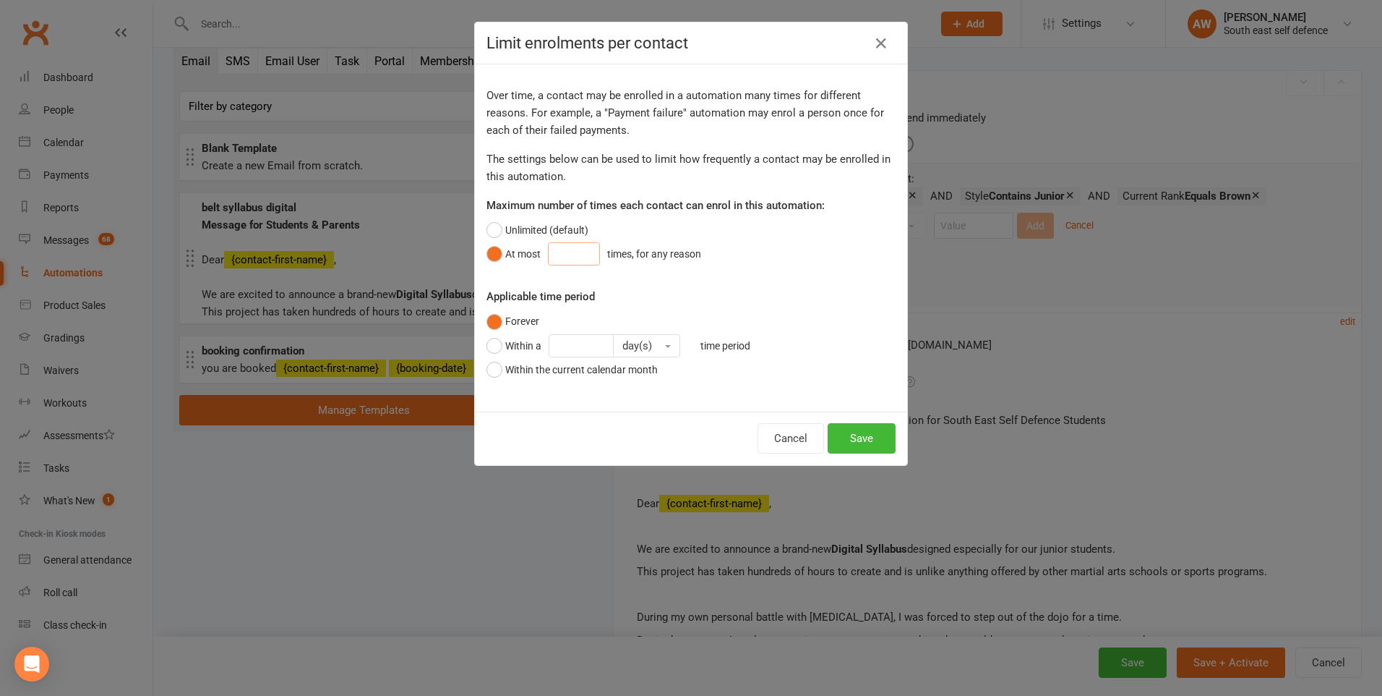
click at [567, 256] on input "number" at bounding box center [574, 253] width 52 height 23
type input "1"
click at [856, 436] on button "Save" at bounding box center [862, 438] width 68 height 30
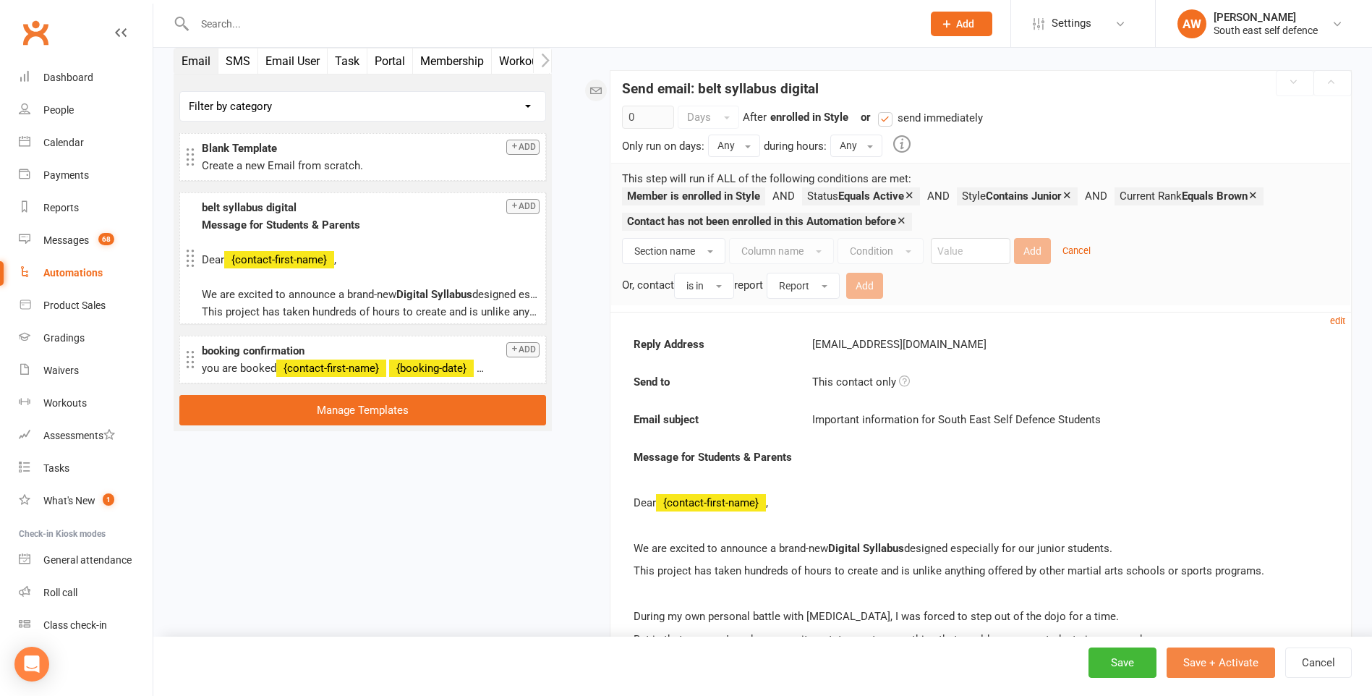
click at [1236, 662] on button "Save + Activate" at bounding box center [1220, 662] width 108 height 30
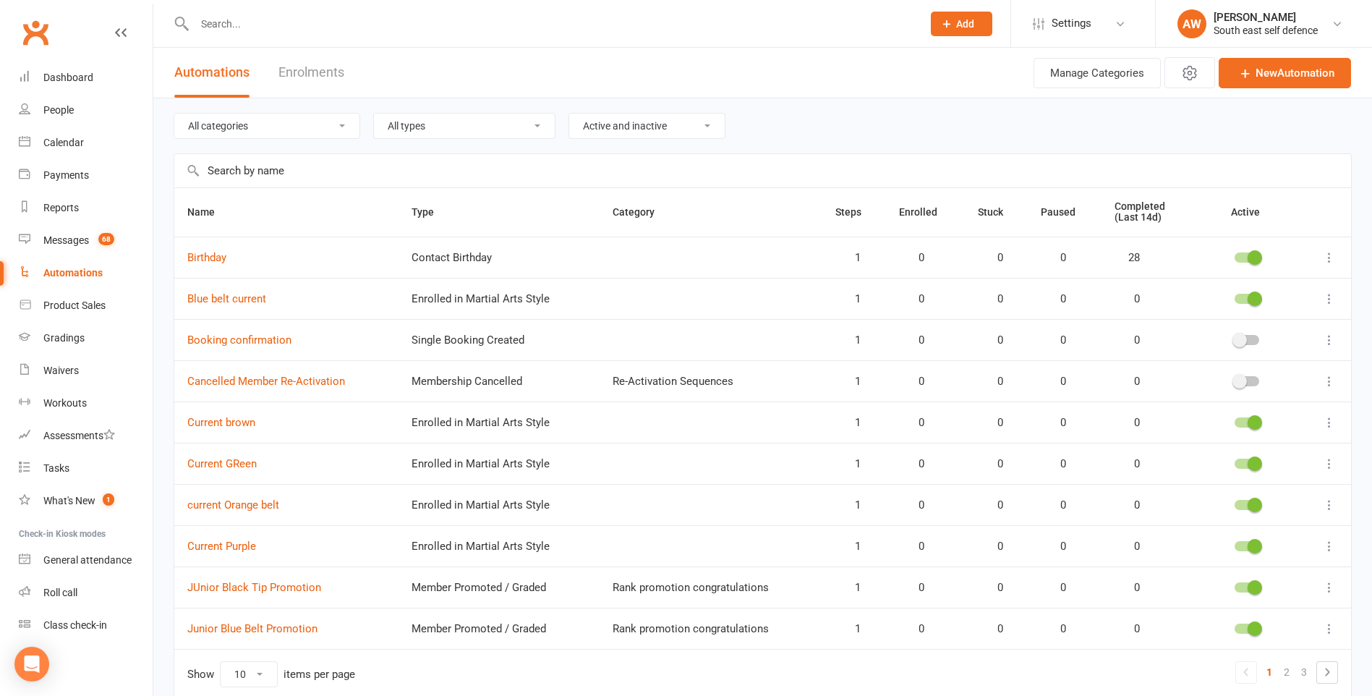
scroll to position [65, 0]
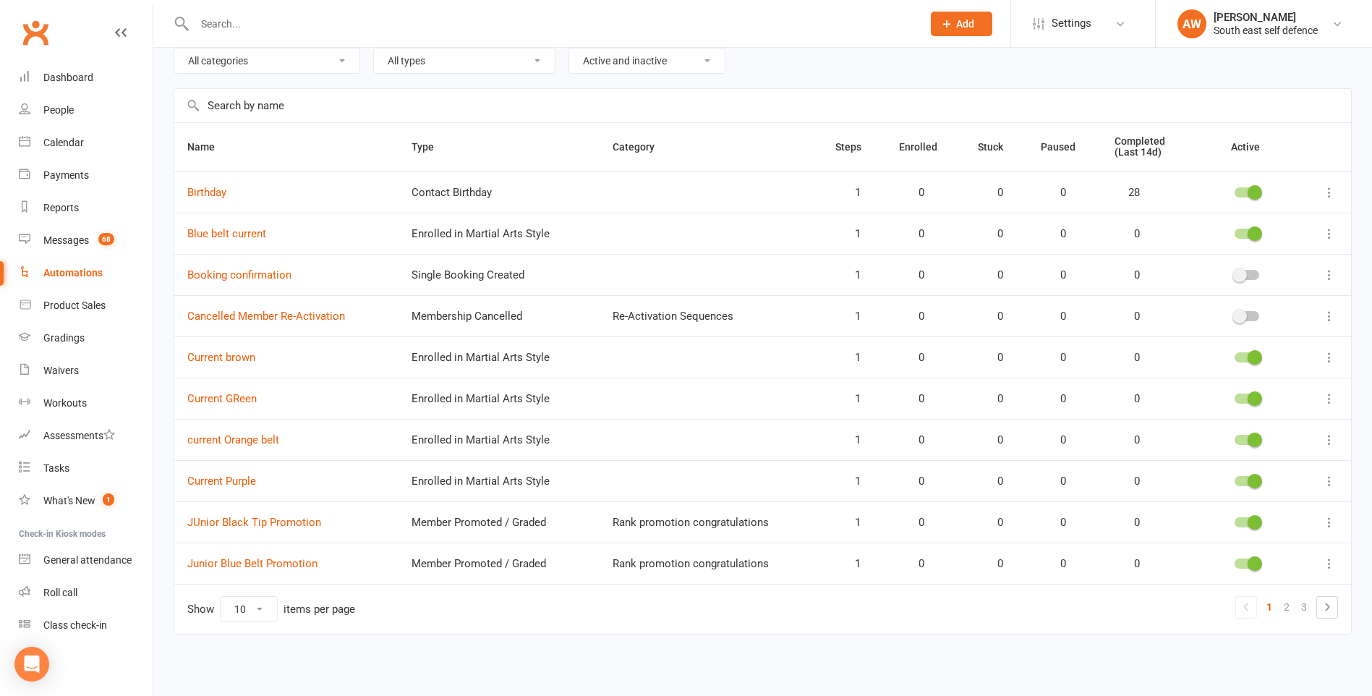
click at [1241, 361] on div at bounding box center [1246, 357] width 25 height 10
click at [1234, 355] on input "checkbox" at bounding box center [1234, 355] width 0 height 0
click at [1244, 401] on div at bounding box center [1246, 398] width 25 height 10
click at [1234, 396] on input "checkbox" at bounding box center [1234, 396] width 0 height 0
click at [1241, 440] on div at bounding box center [1246, 440] width 25 height 10
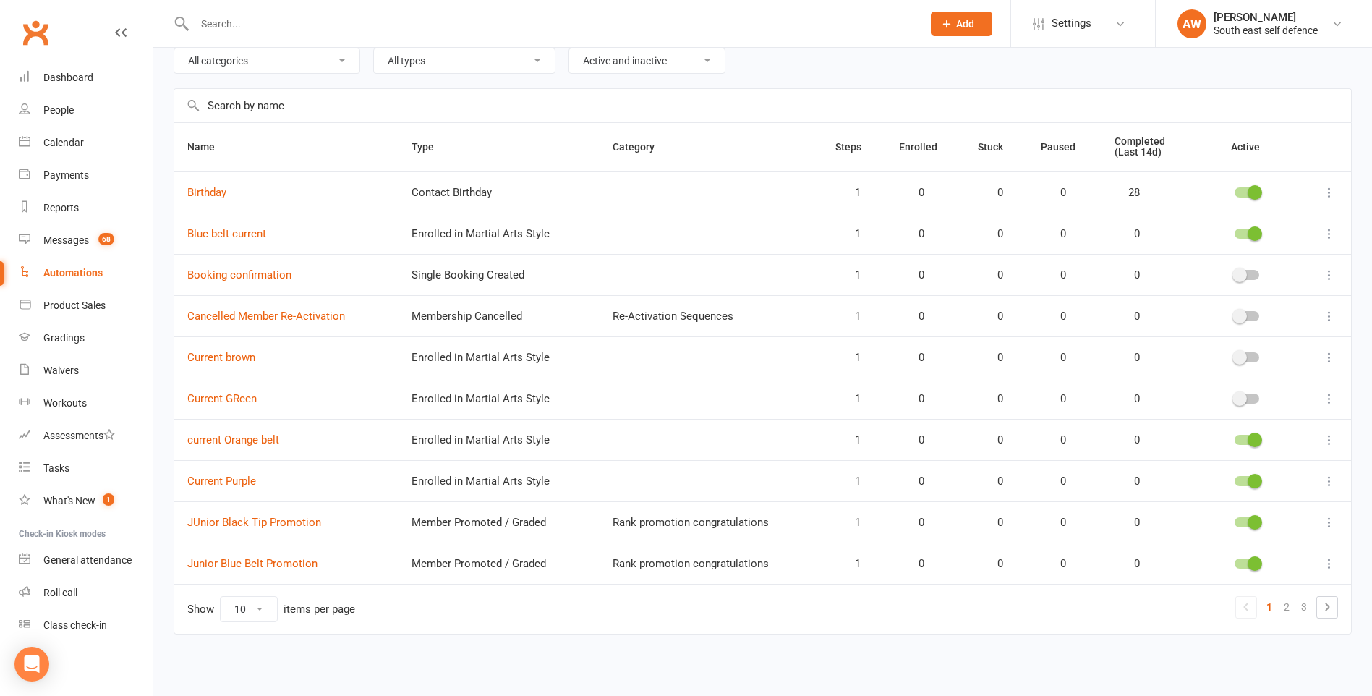
click at [1234, 437] on input "checkbox" at bounding box center [1234, 437] width 0 height 0
click at [1243, 479] on div at bounding box center [1246, 481] width 25 height 10
click at [1234, 479] on input "checkbox" at bounding box center [1234, 479] width 0 height 0
click at [1322, 608] on icon at bounding box center [1326, 606] width 17 height 17
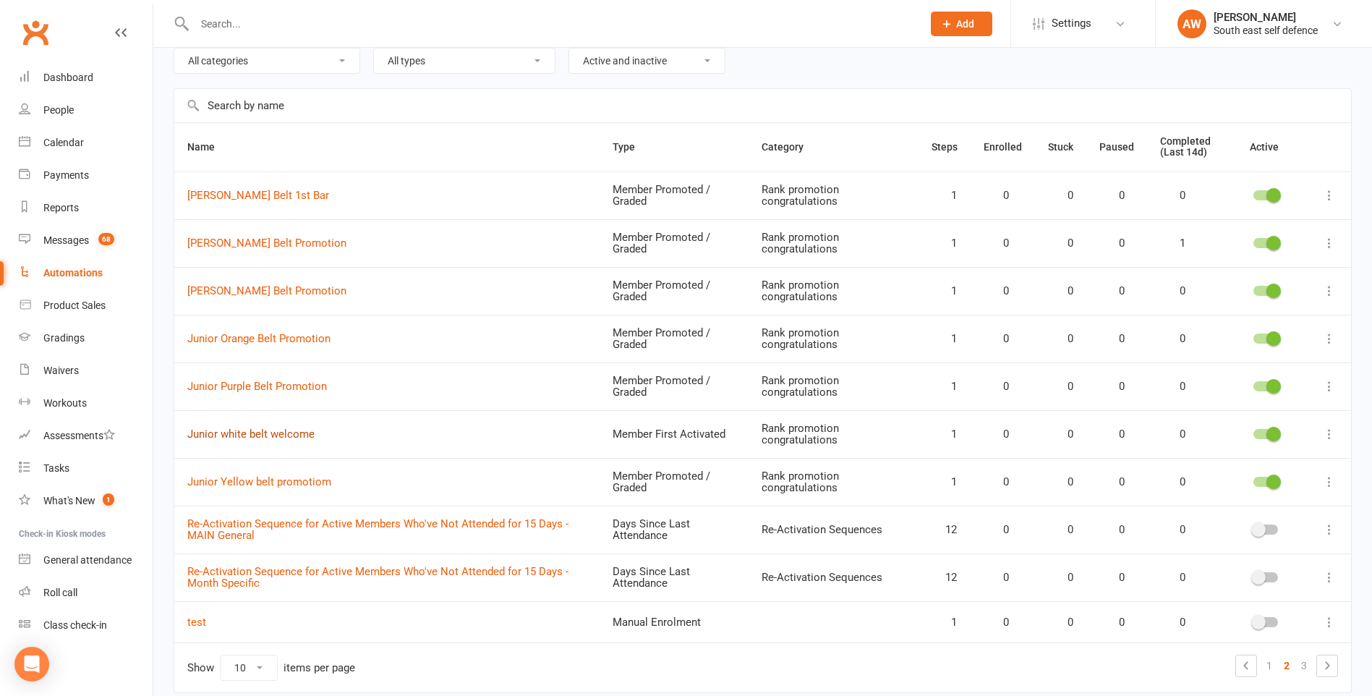
click at [265, 436] on link "Junior white belt welcome" at bounding box center [250, 433] width 127 height 13
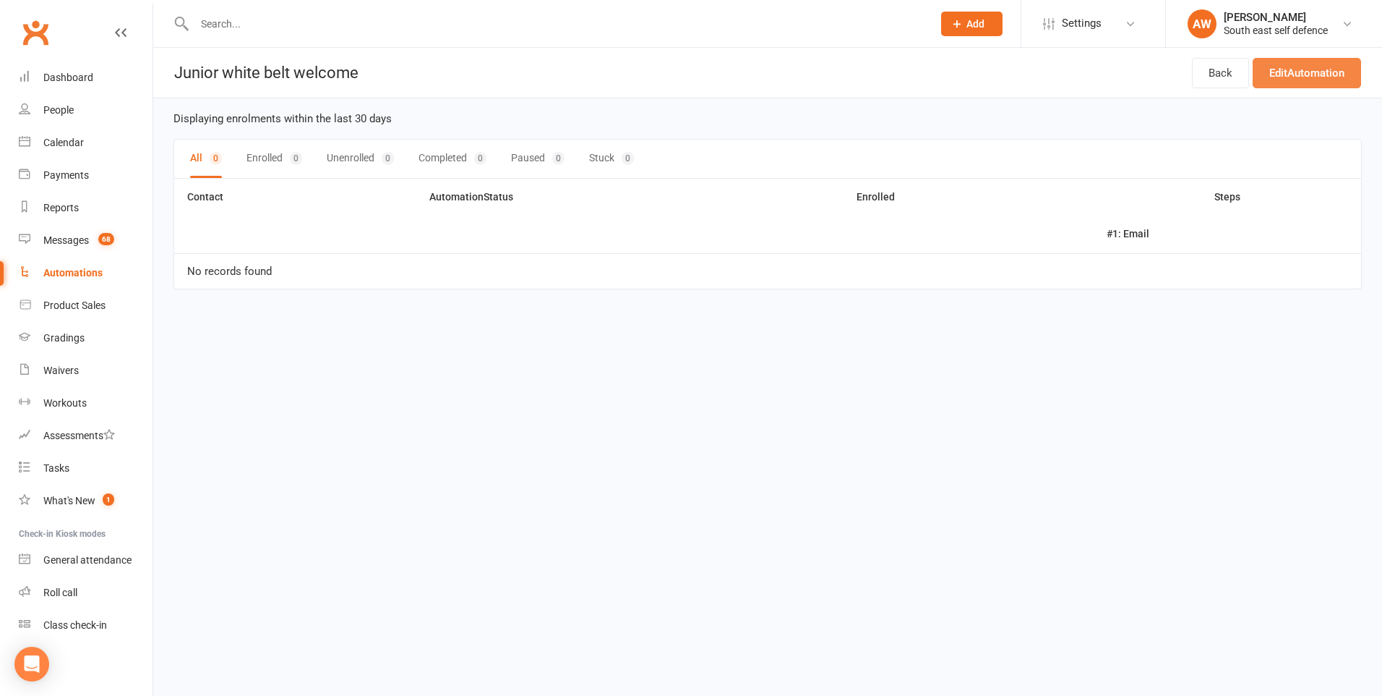
click at [1283, 66] on link "Edit Automation" at bounding box center [1307, 73] width 108 height 30
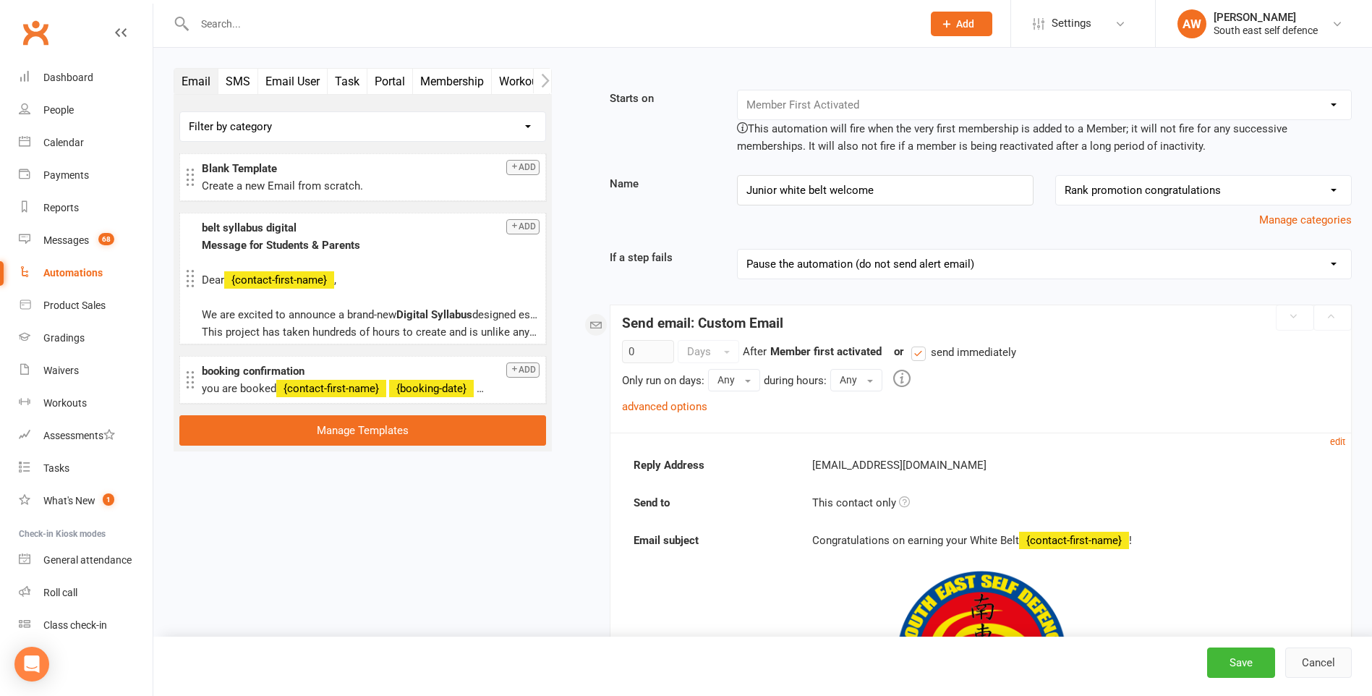
click at [1327, 665] on button "Cancel" at bounding box center [1318, 662] width 67 height 30
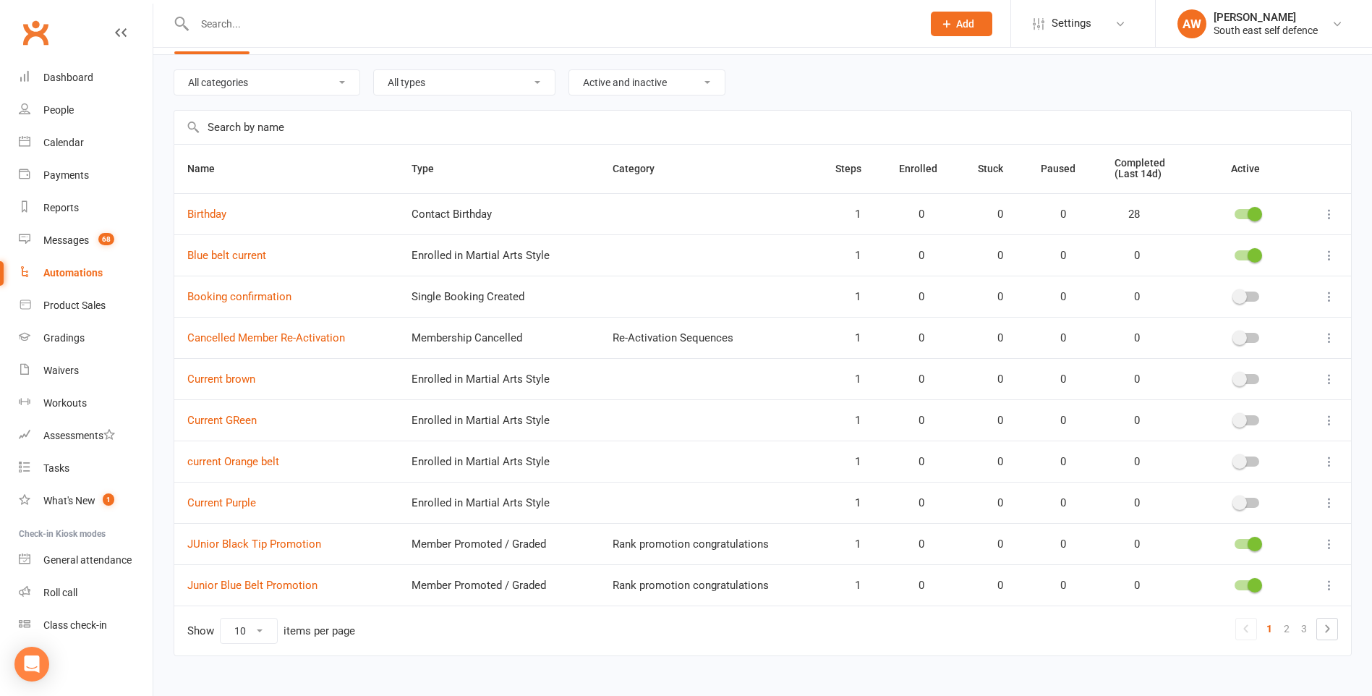
scroll to position [65, 0]
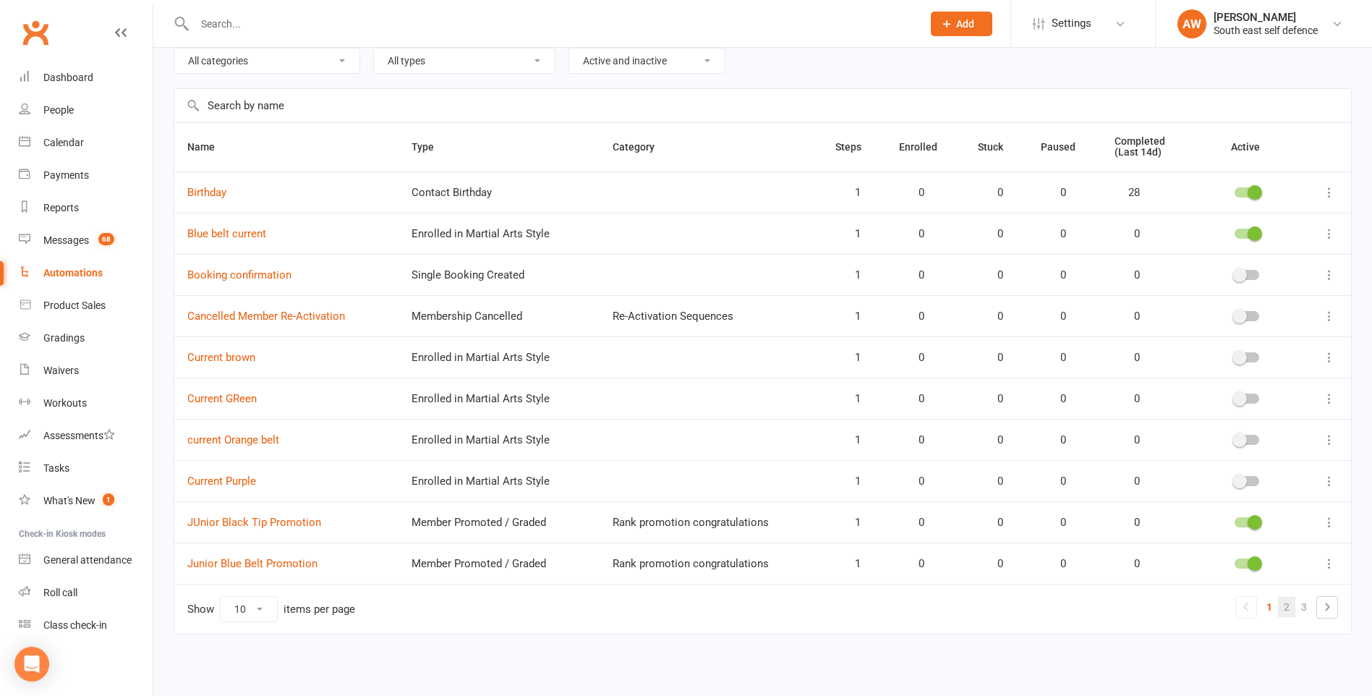
click at [1287, 608] on link "2" at bounding box center [1286, 607] width 17 height 20
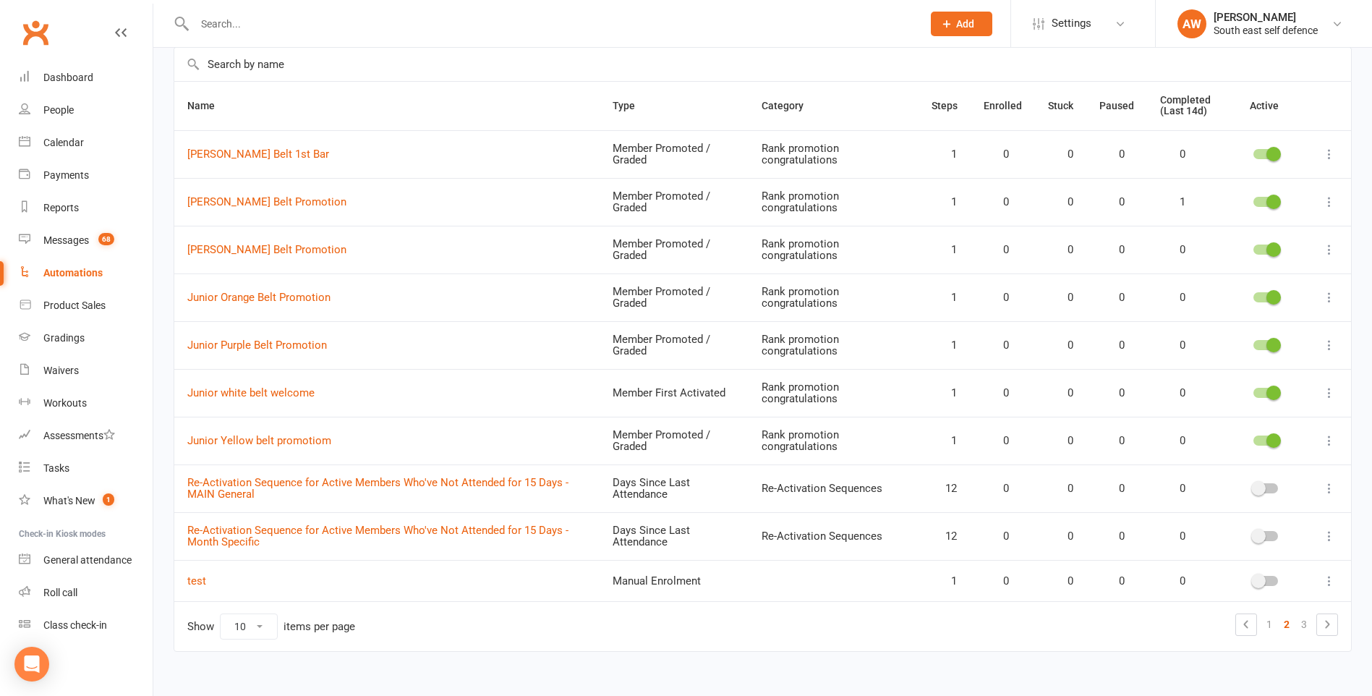
scroll to position [124, 0]
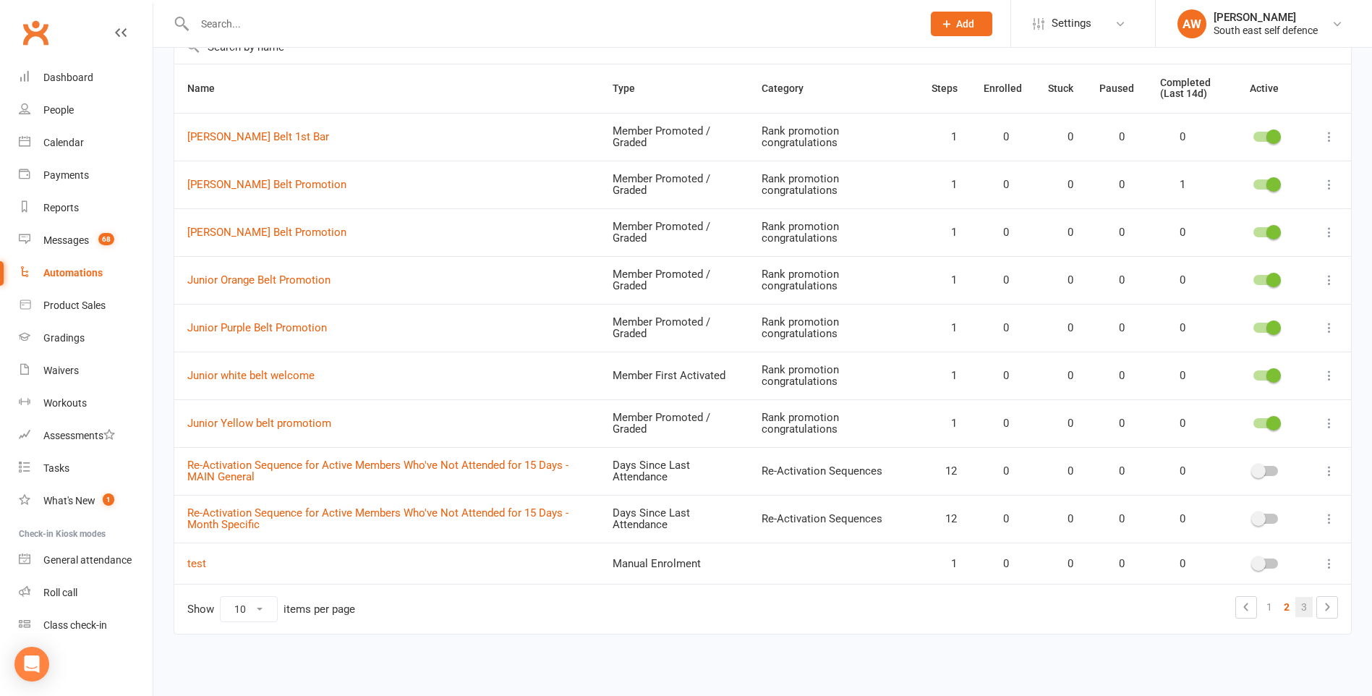
click at [1302, 610] on link "3" at bounding box center [1303, 607] width 17 height 20
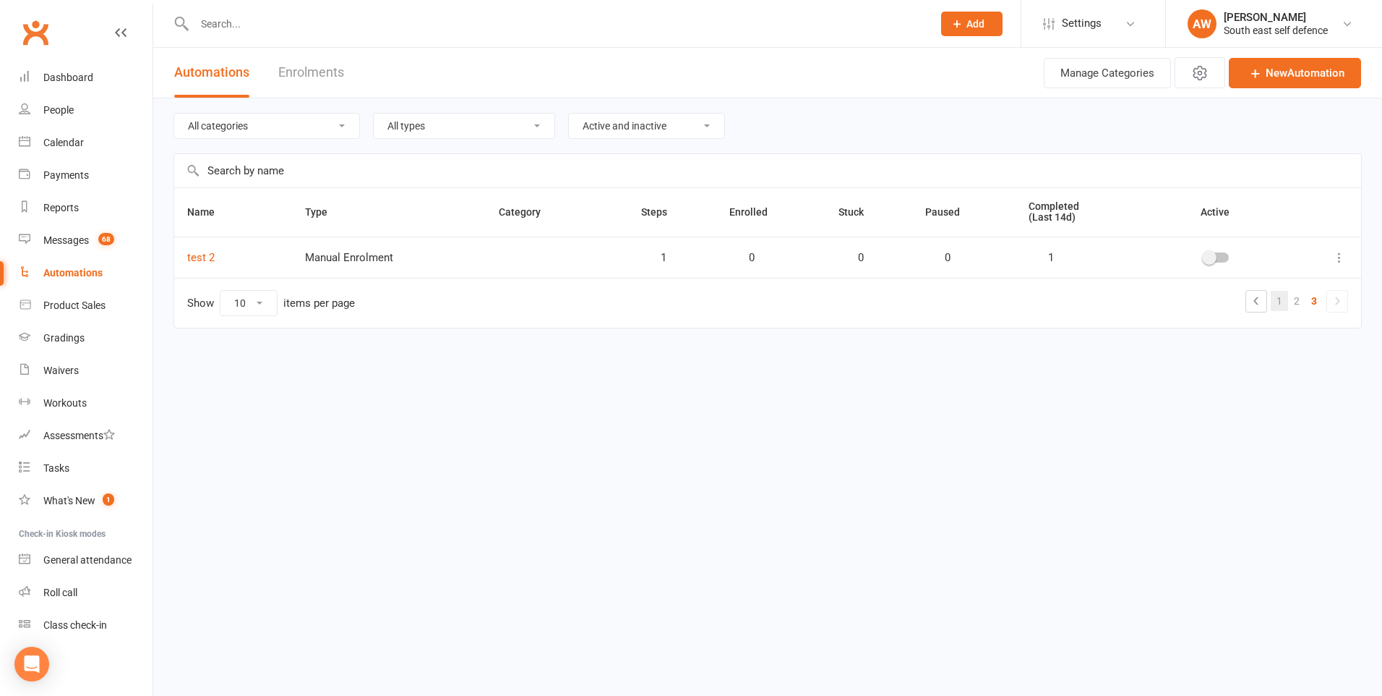
click at [1275, 299] on link "1" at bounding box center [1279, 301] width 17 height 20
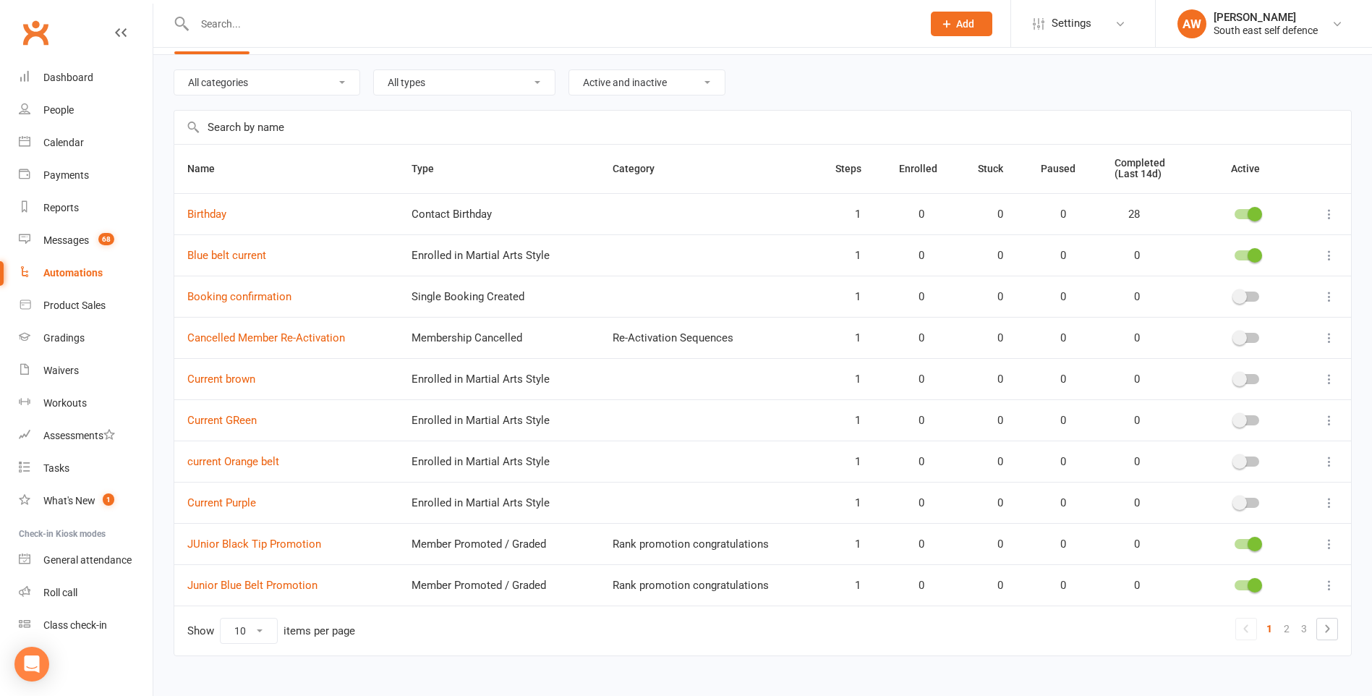
scroll to position [65, 0]
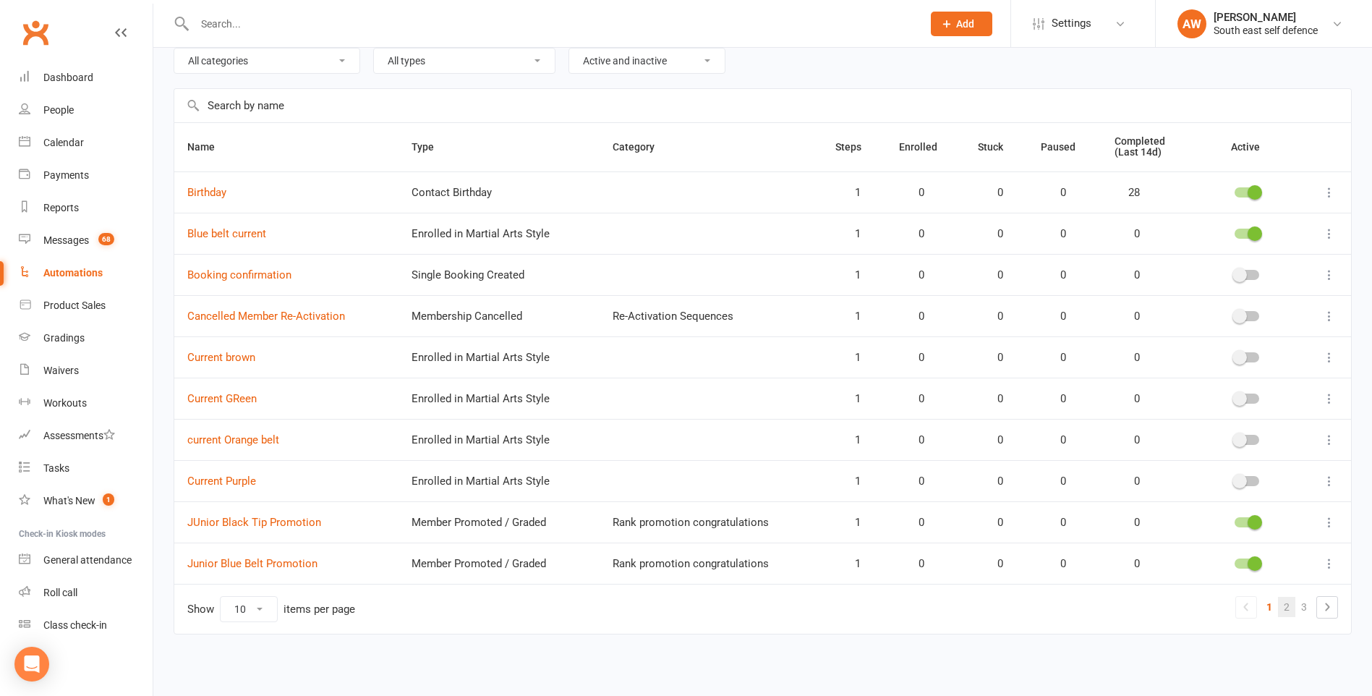
click at [1286, 610] on link "2" at bounding box center [1286, 607] width 17 height 20
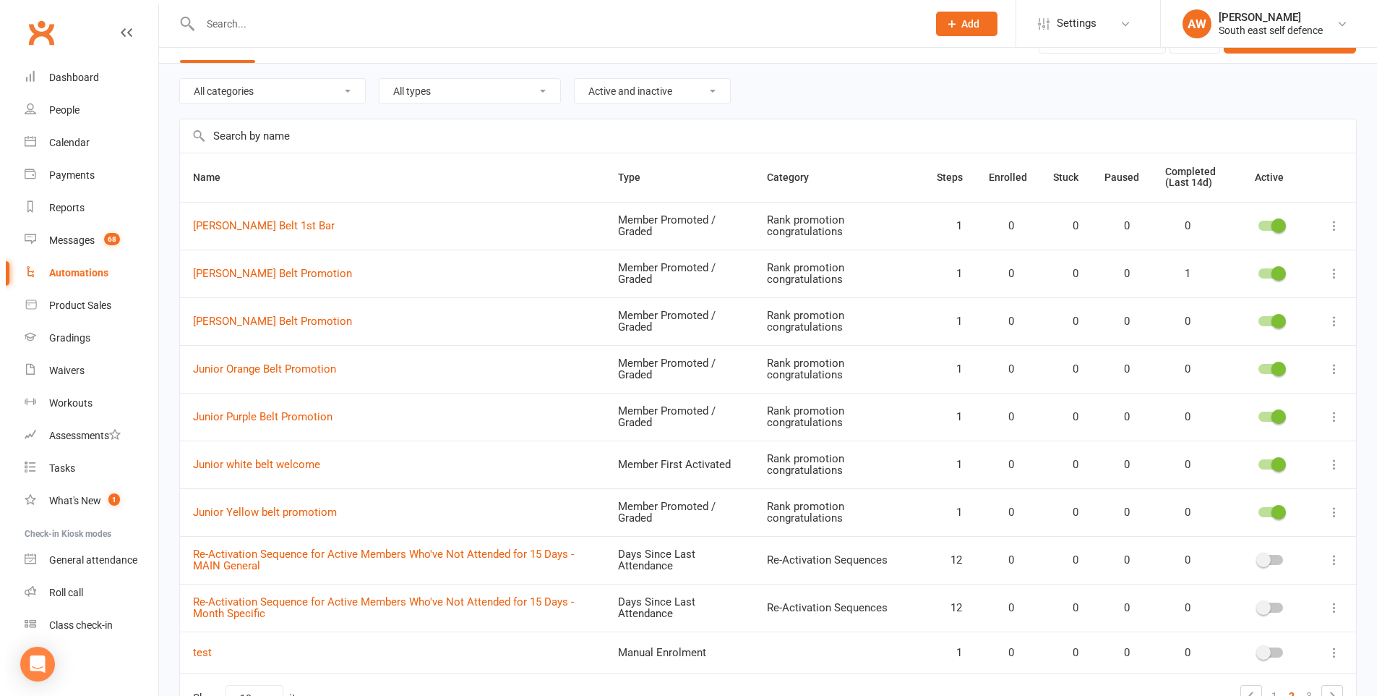
scroll to position [0, 0]
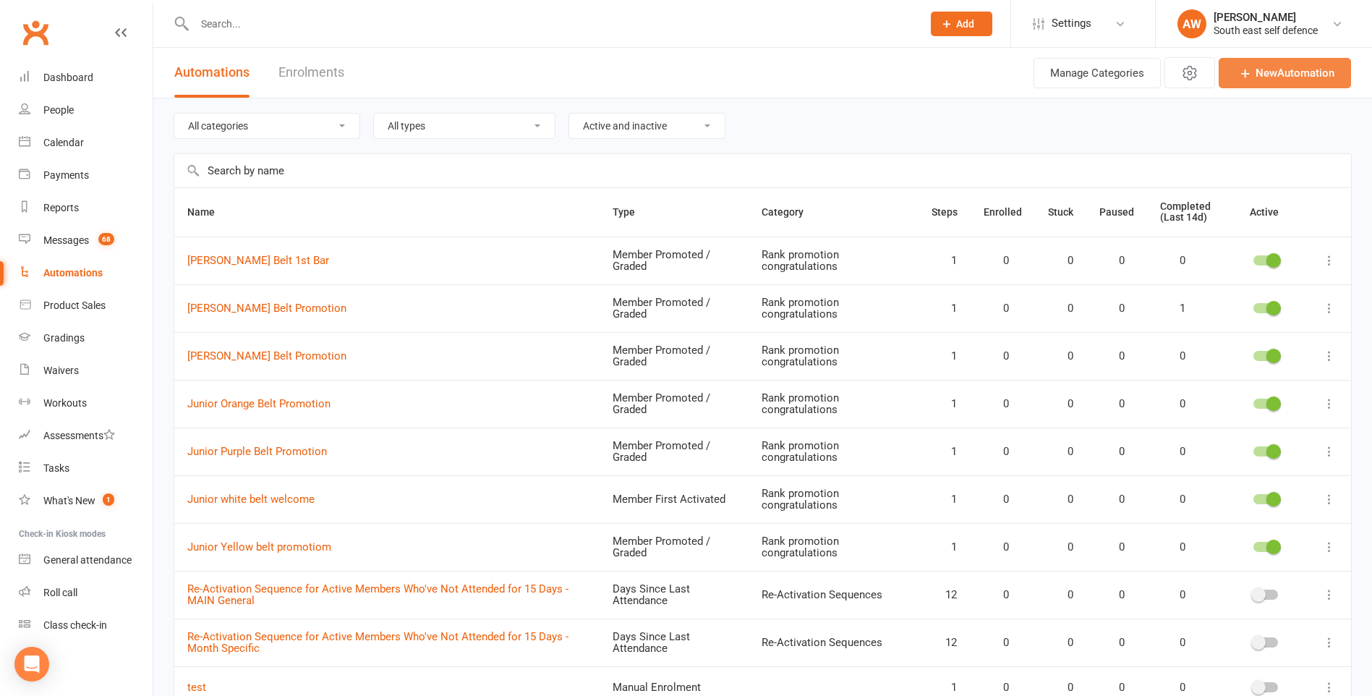
click at [1281, 75] on link "New Automation" at bounding box center [1284, 73] width 132 height 30
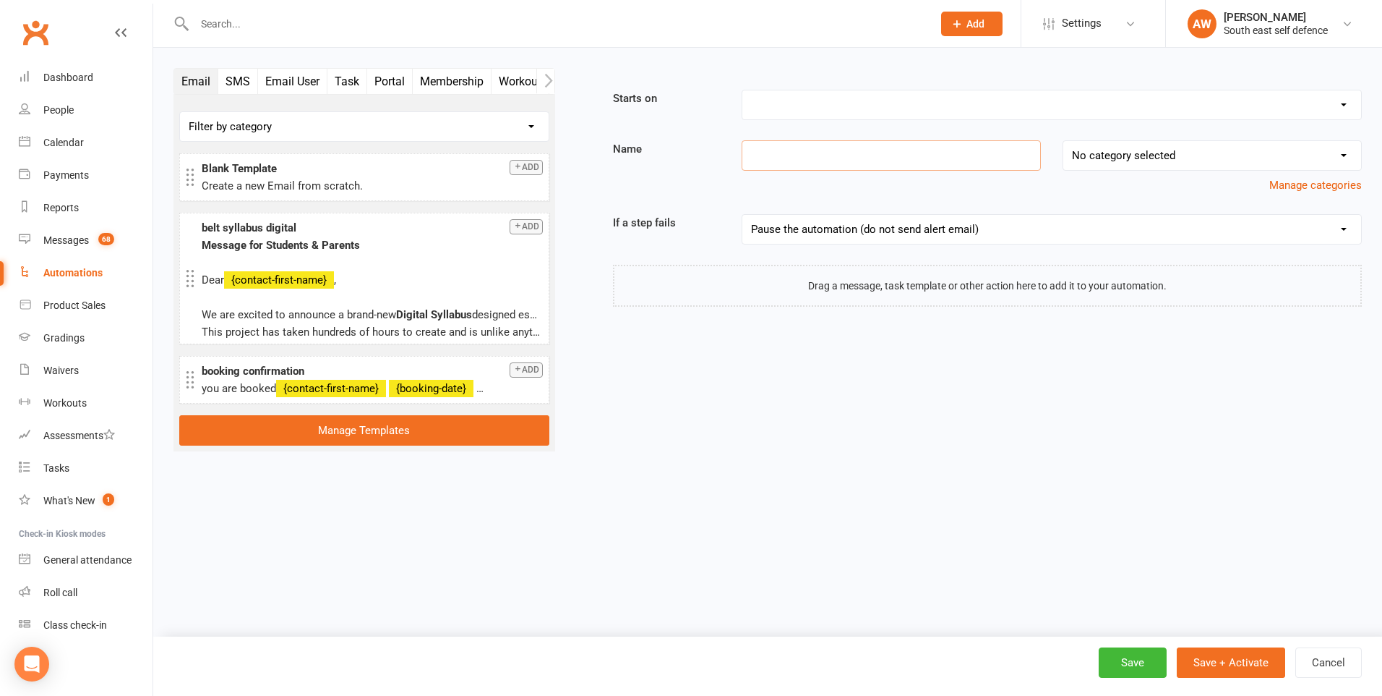
click at [841, 168] on input at bounding box center [891, 155] width 299 height 30
type input "Current yellow"
click at [921, 114] on select "Booking Cancelled Booking Due Booking Late-Cancelled Booking Marked Absent Book…" at bounding box center [1052, 104] width 619 height 29
select select "11"
click at [743, 90] on select "Booking Cancelled Booking Due Booking Late-Cancelled Booking Marked Absent Book…" at bounding box center [1052, 104] width 619 height 29
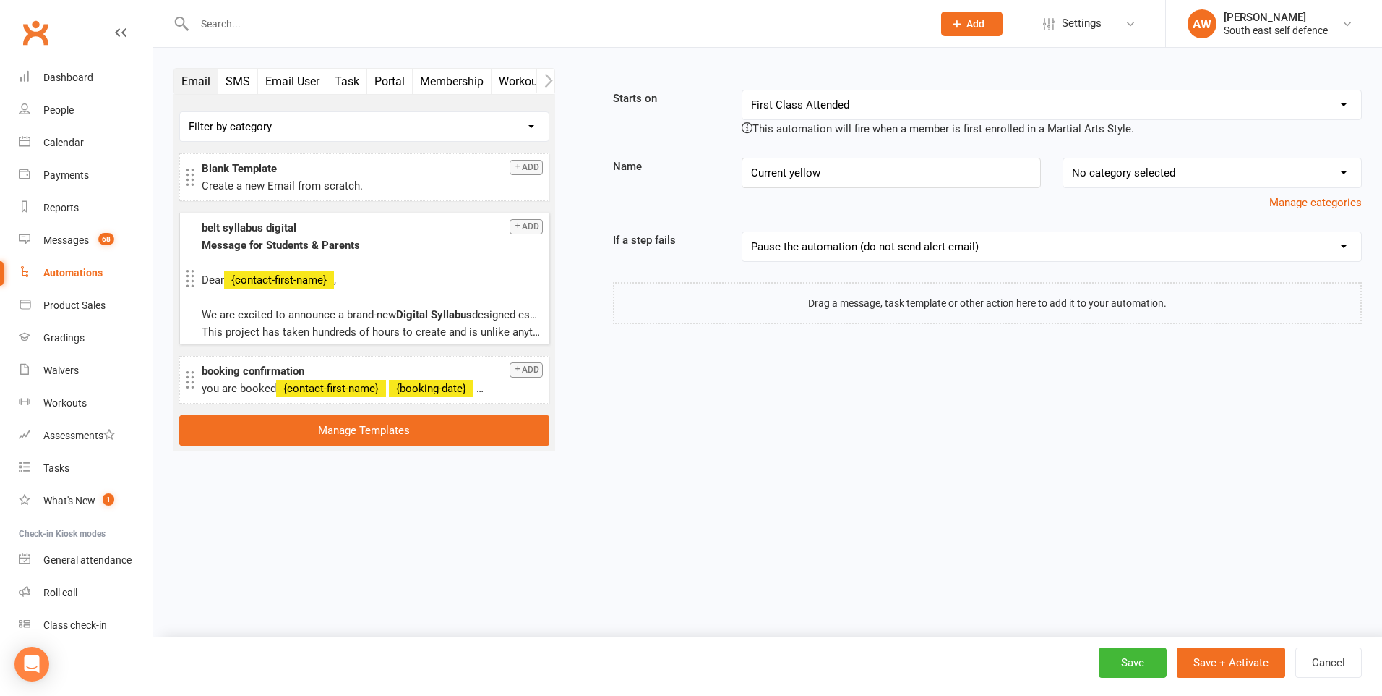
click at [531, 228] on button "Add" at bounding box center [526, 226] width 33 height 15
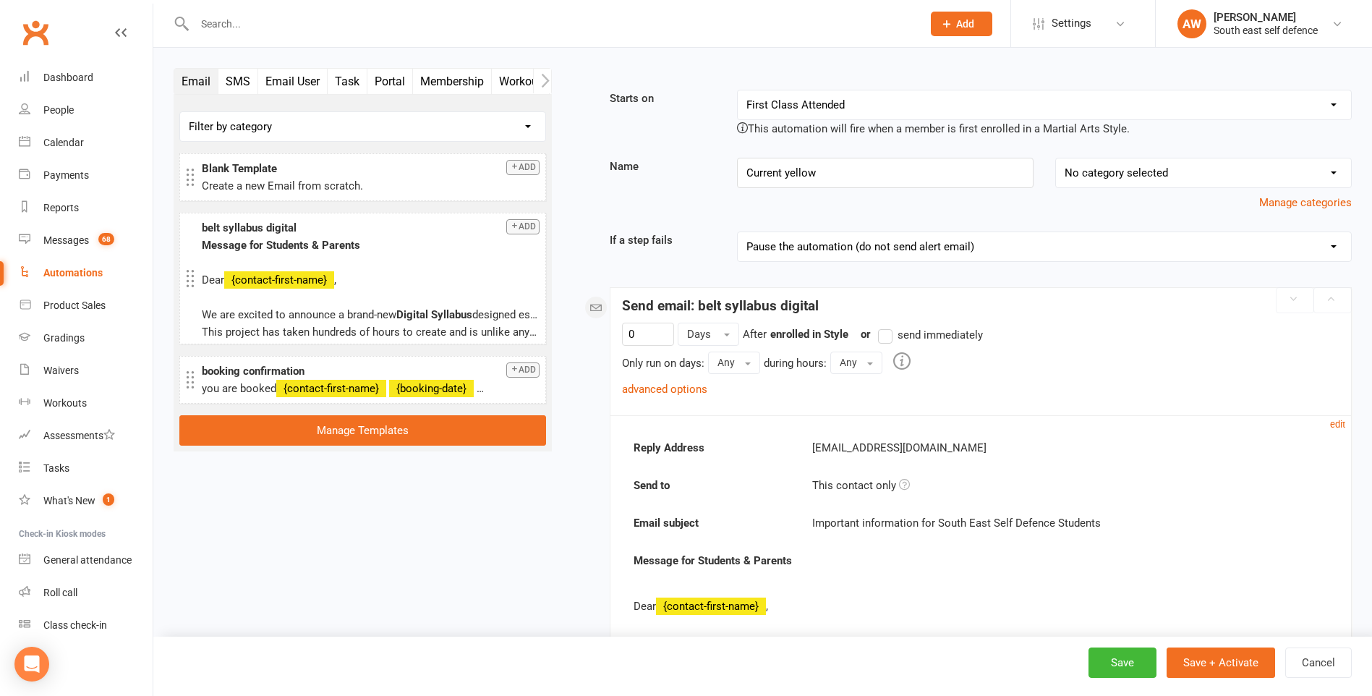
click at [889, 338] on label "send immediately" at bounding box center [930, 334] width 105 height 17
click at [887, 326] on input "send immediately" at bounding box center [882, 326] width 9 height 0
click at [698, 388] on link "advanced options" at bounding box center [664, 388] width 85 height 13
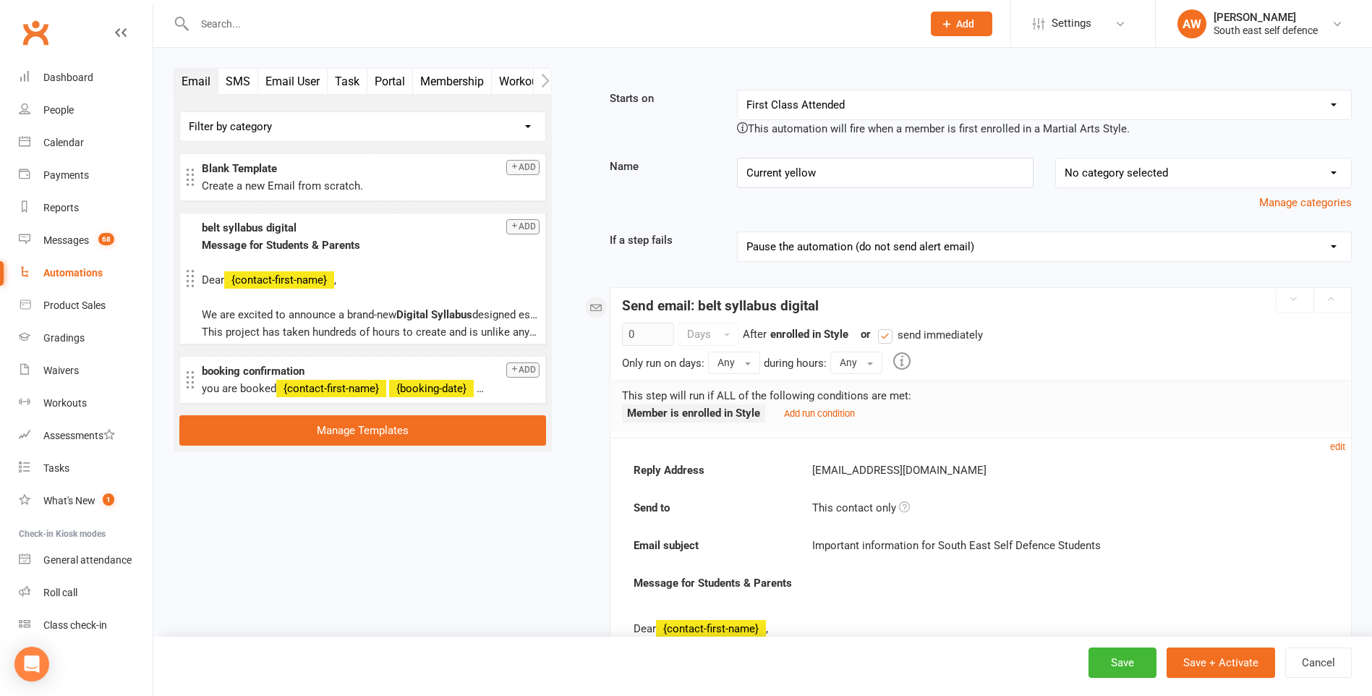
click at [817, 414] on small "Add run condition" at bounding box center [819, 413] width 71 height 11
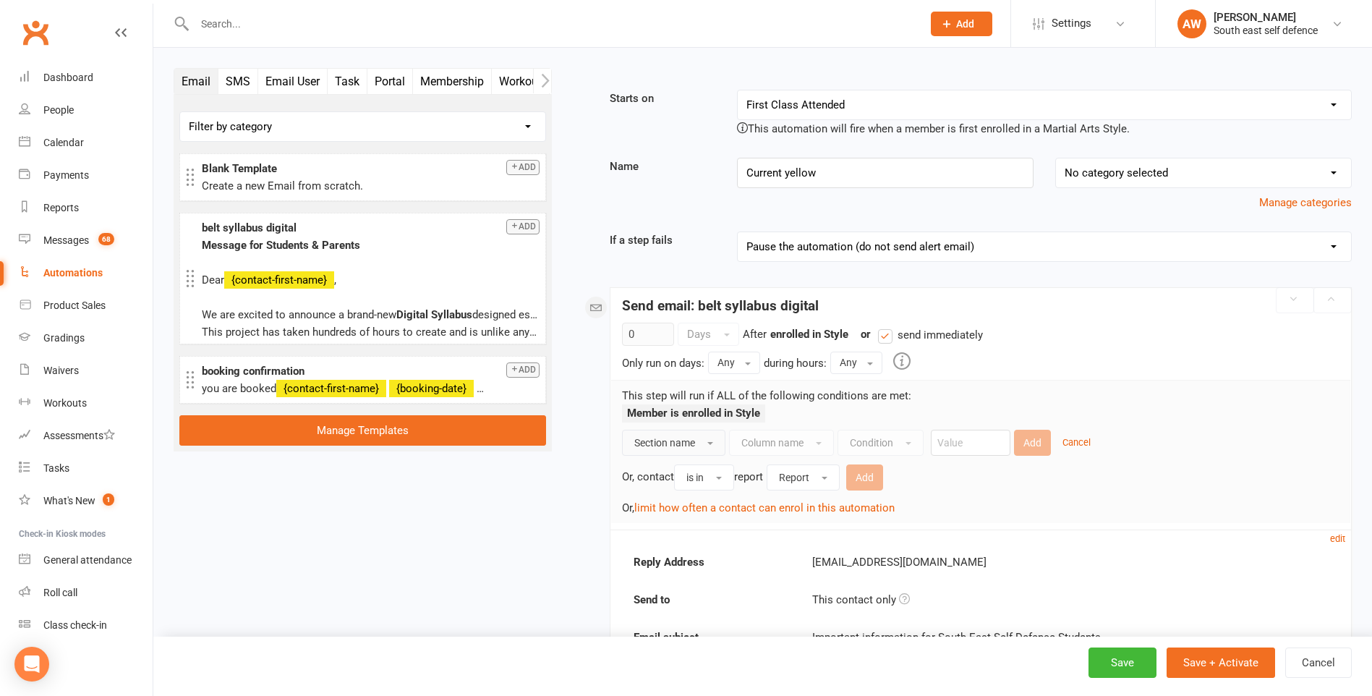
click at [708, 442] on span "button" at bounding box center [710, 443] width 6 height 3
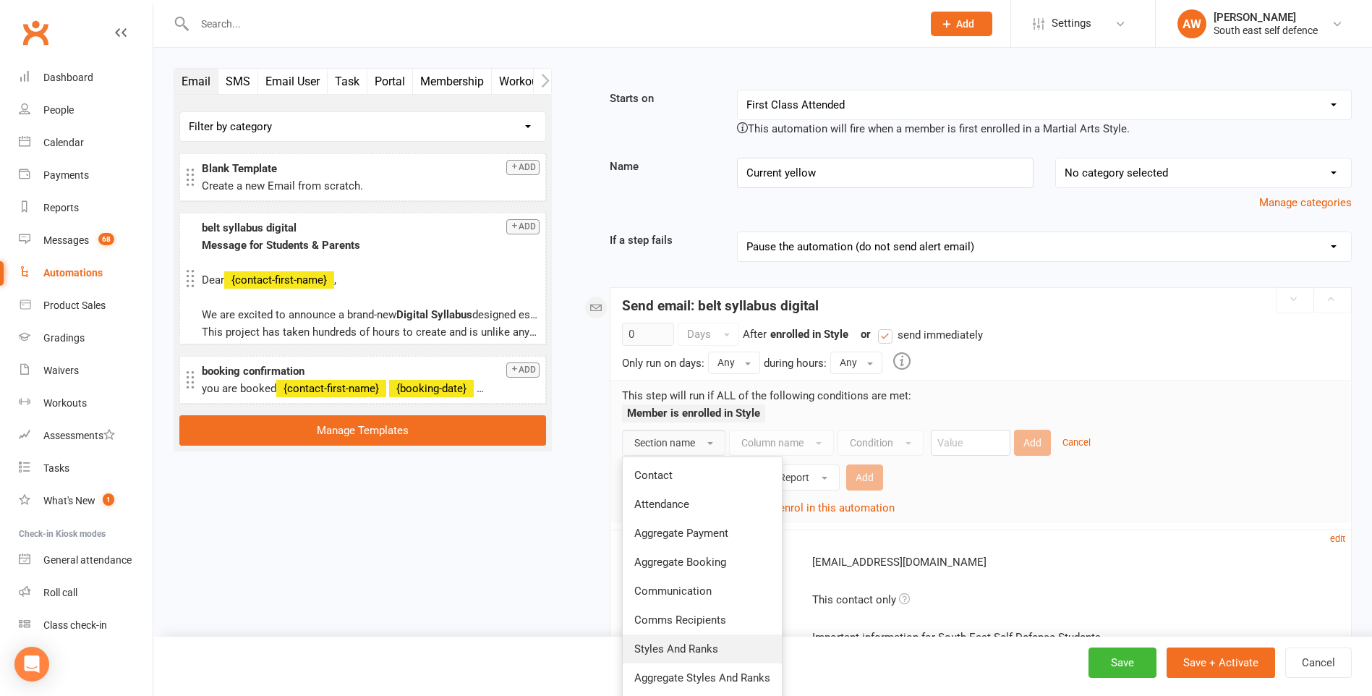
click at [683, 642] on span "Styles And Ranks" at bounding box center [676, 648] width 84 height 13
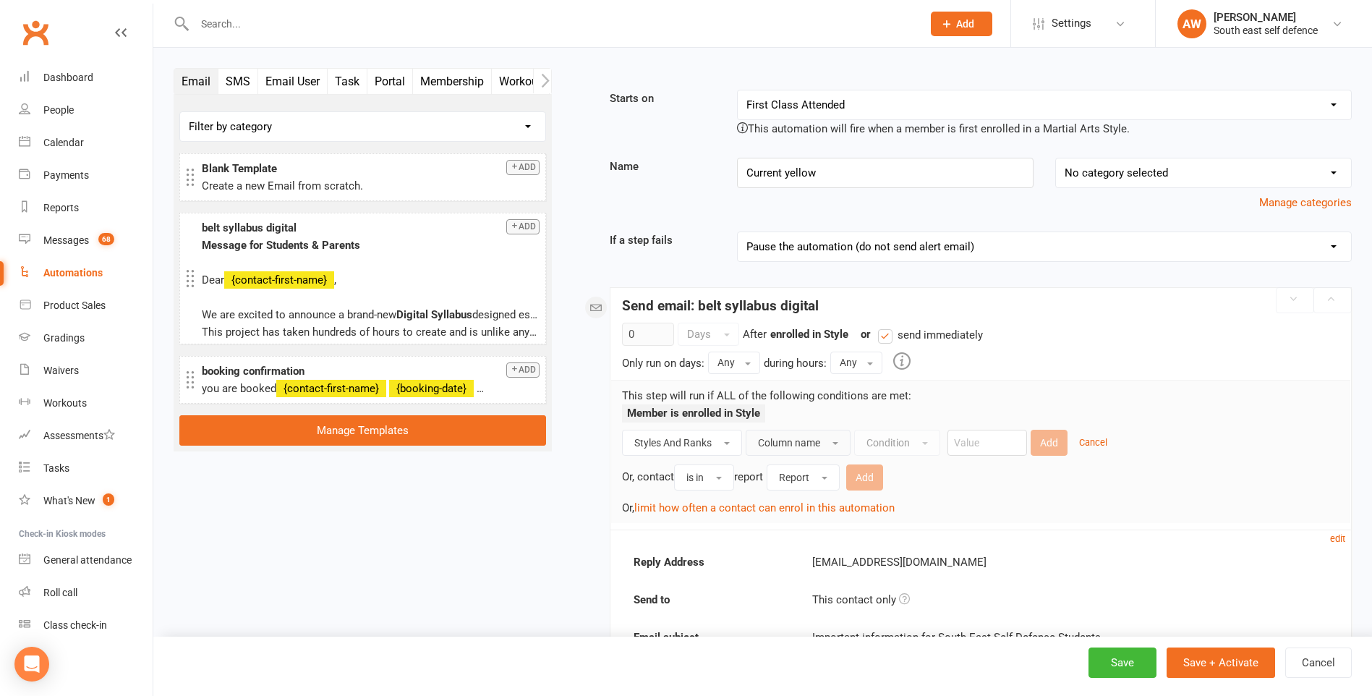
click at [807, 447] on span "Column name" at bounding box center [789, 443] width 62 height 12
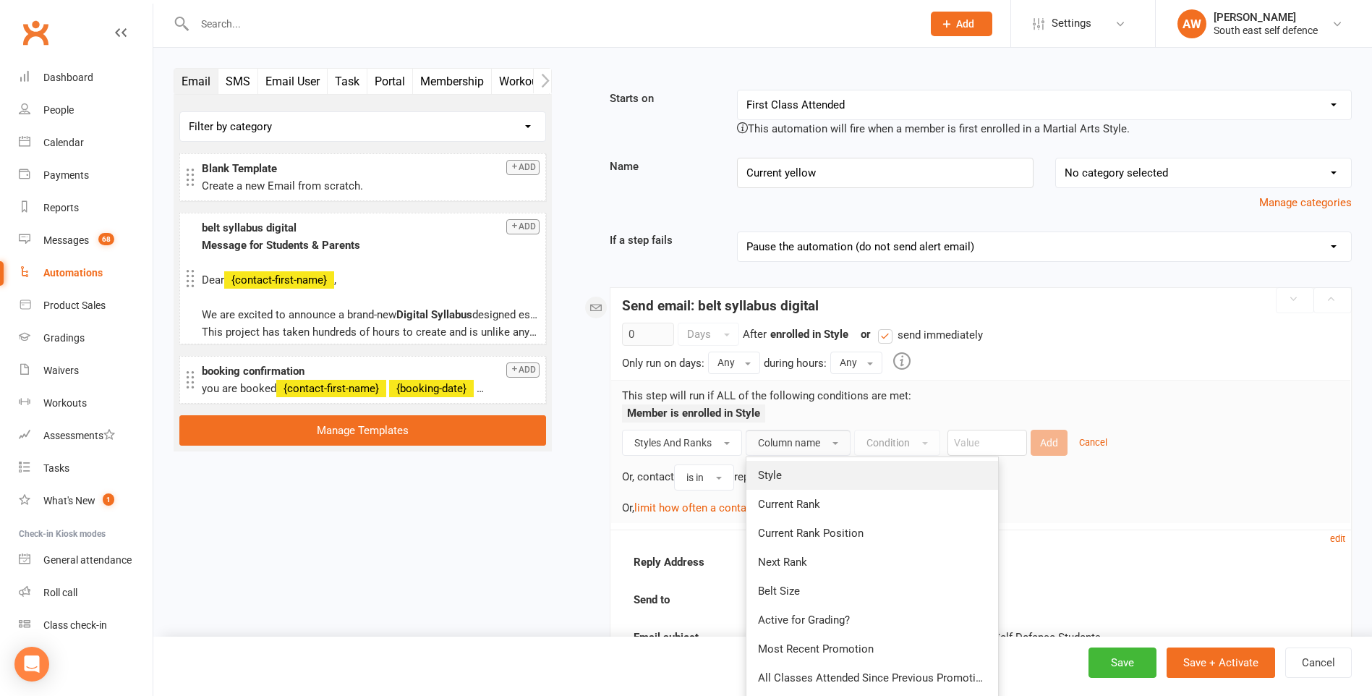
click at [798, 474] on link "Style" at bounding box center [872, 475] width 252 height 29
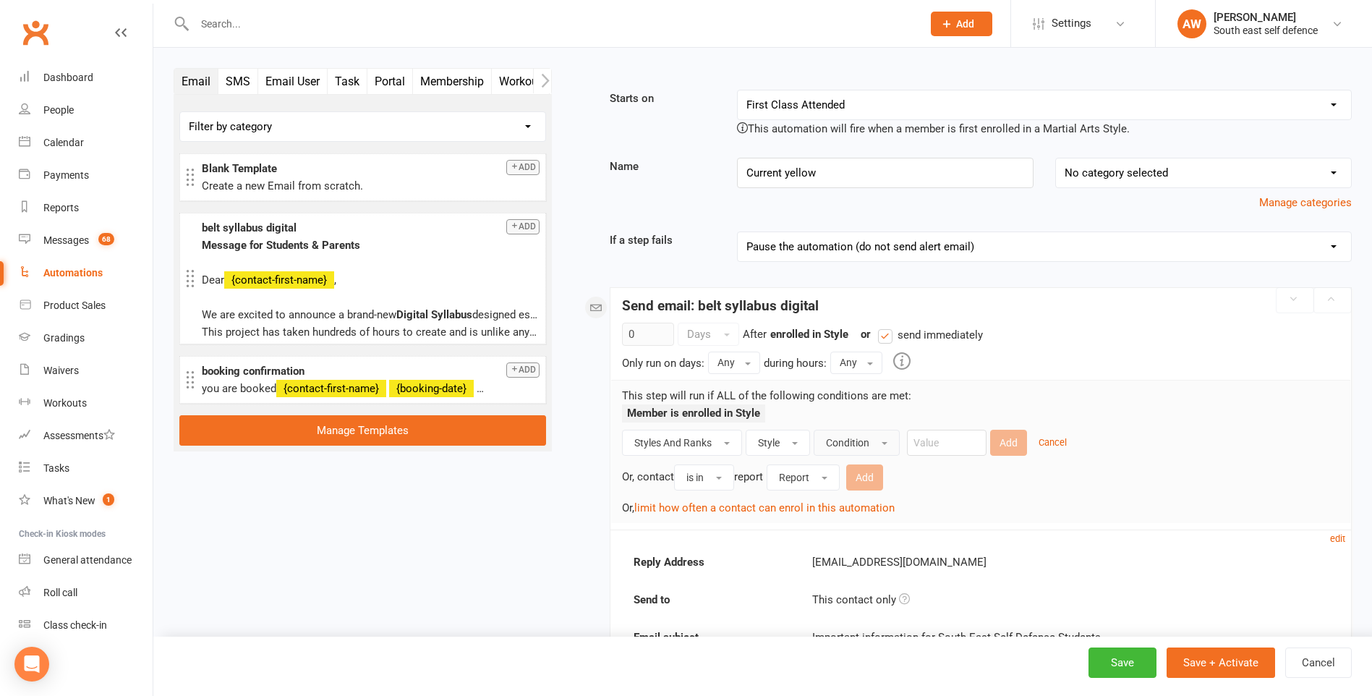
click at [859, 443] on span "Condition" at bounding box center [847, 443] width 43 height 12
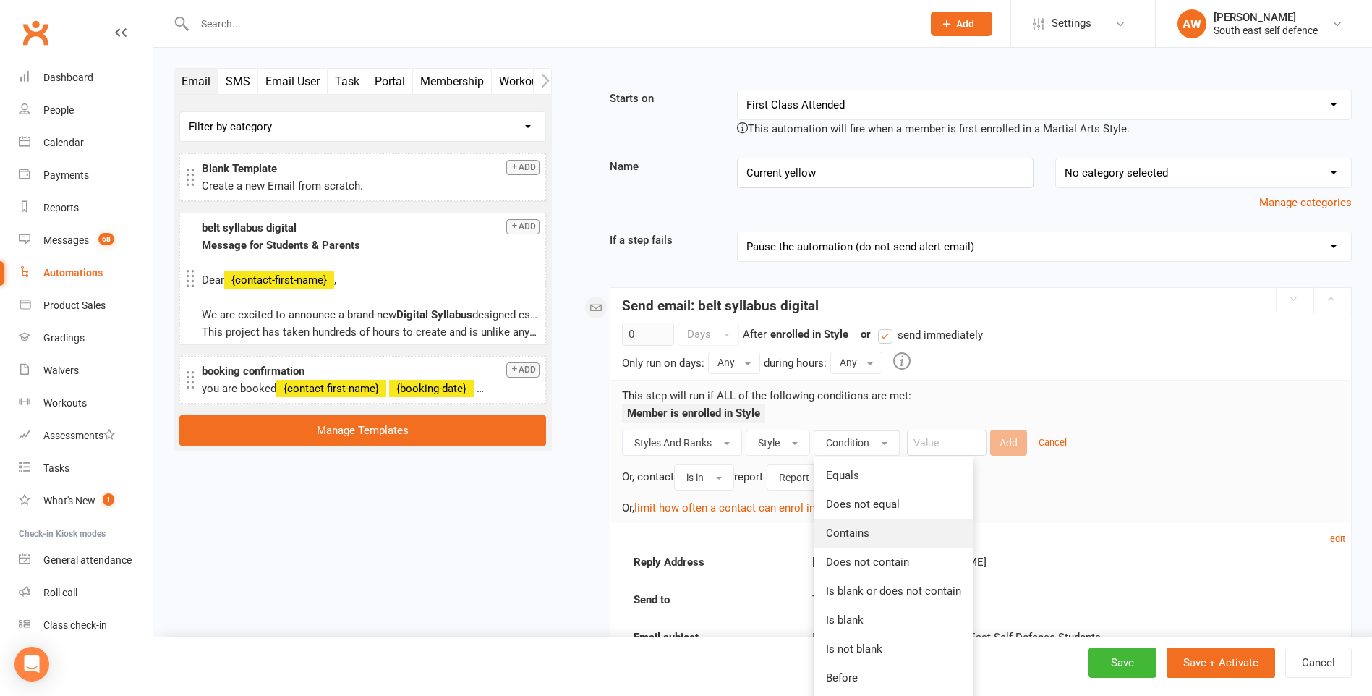
click at [851, 534] on span "Contains" at bounding box center [847, 532] width 43 height 13
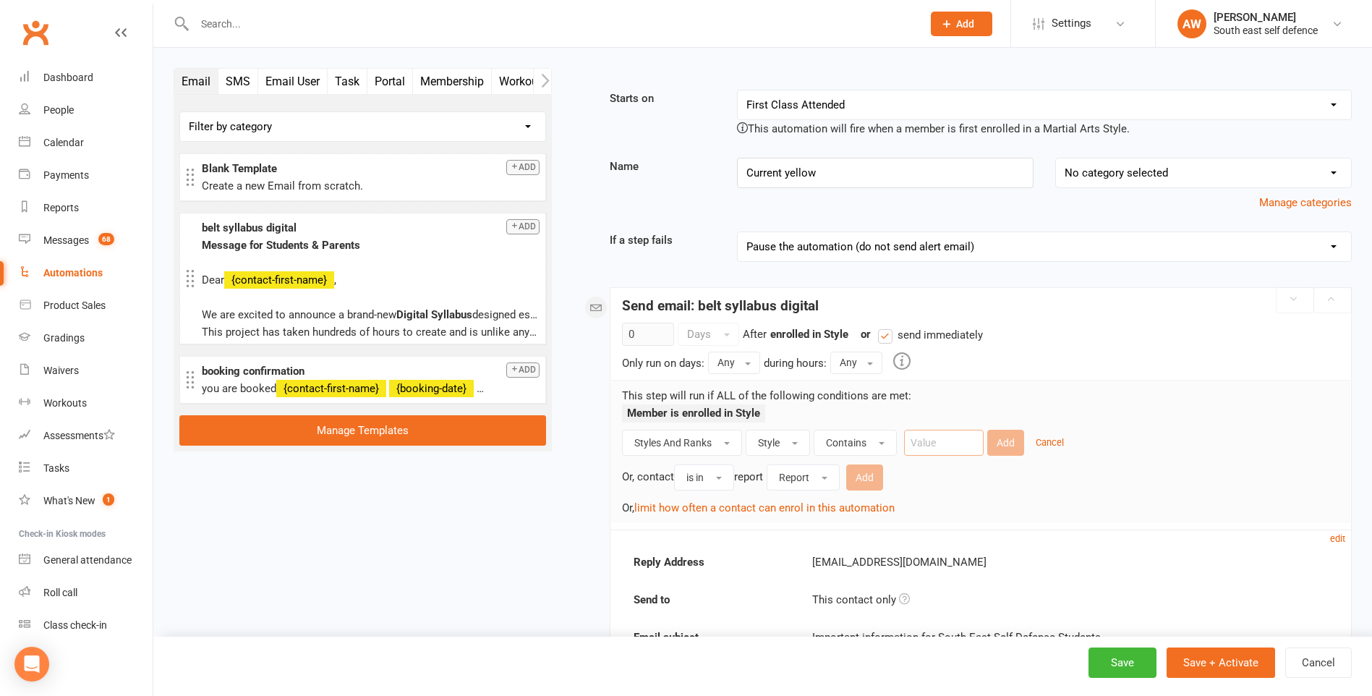
click at [941, 442] on input "text" at bounding box center [944, 442] width 80 height 26
type input "Junior"
click at [999, 443] on button "Add" at bounding box center [1005, 442] width 37 height 26
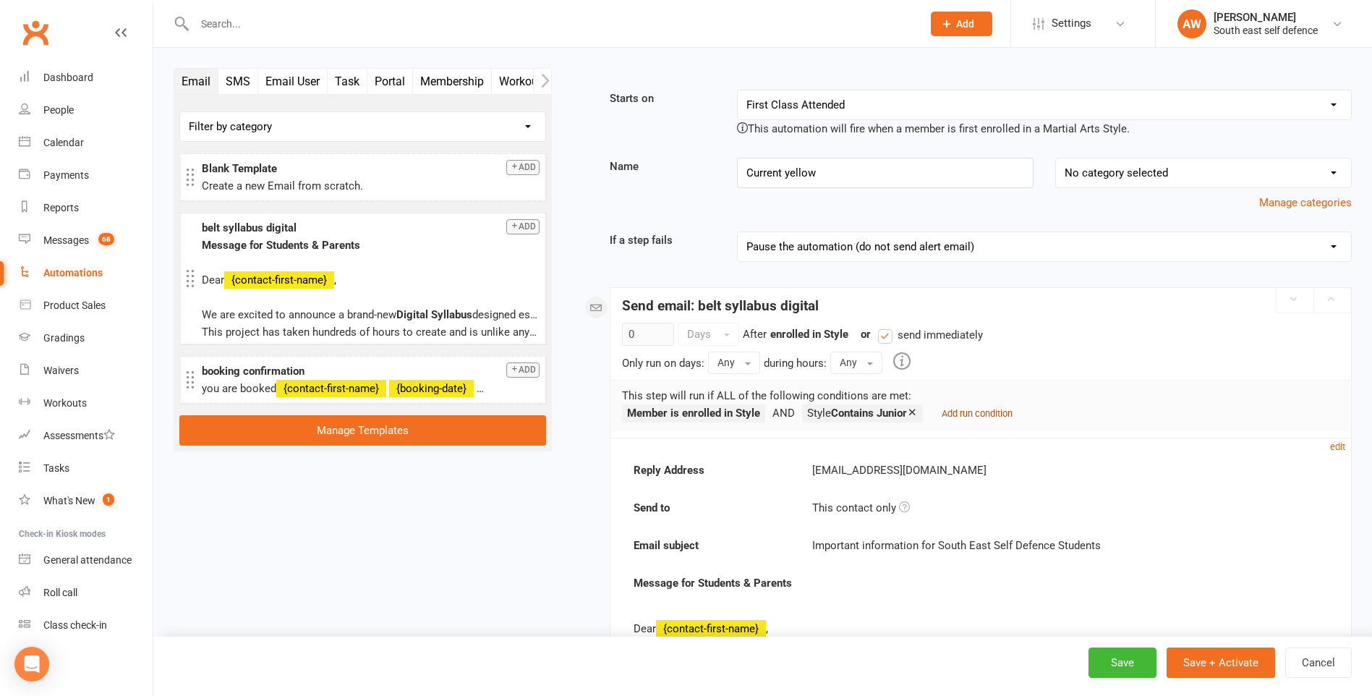
click at [979, 414] on small "Add run condition" at bounding box center [976, 413] width 71 height 11
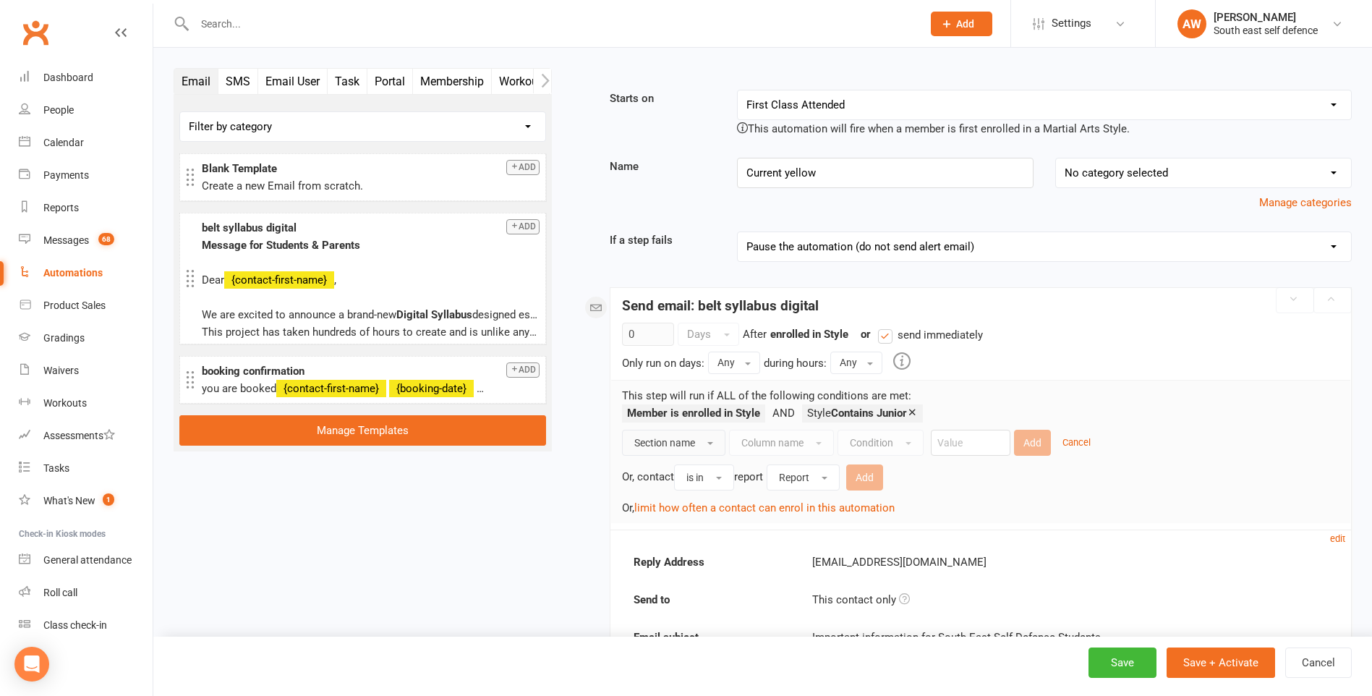
click at [665, 448] on span "Section name" at bounding box center [664, 443] width 61 height 12
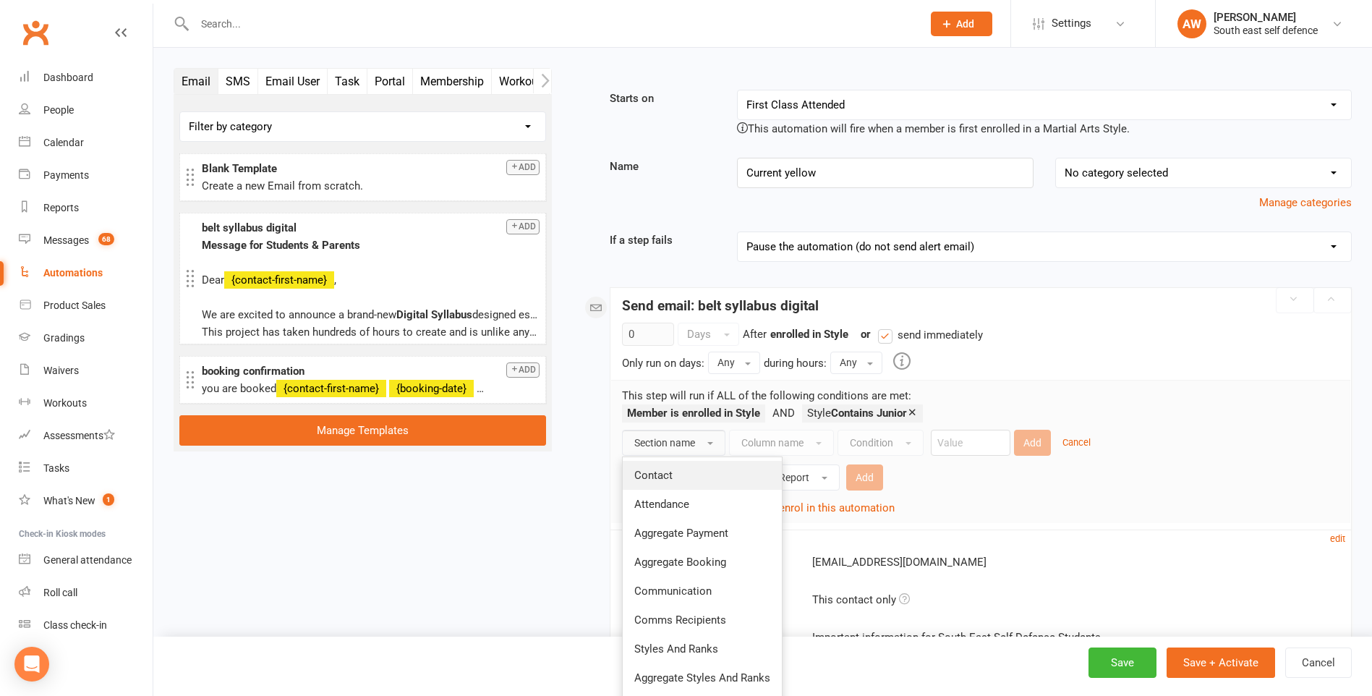
click at [661, 479] on span "Contact" at bounding box center [653, 475] width 38 height 13
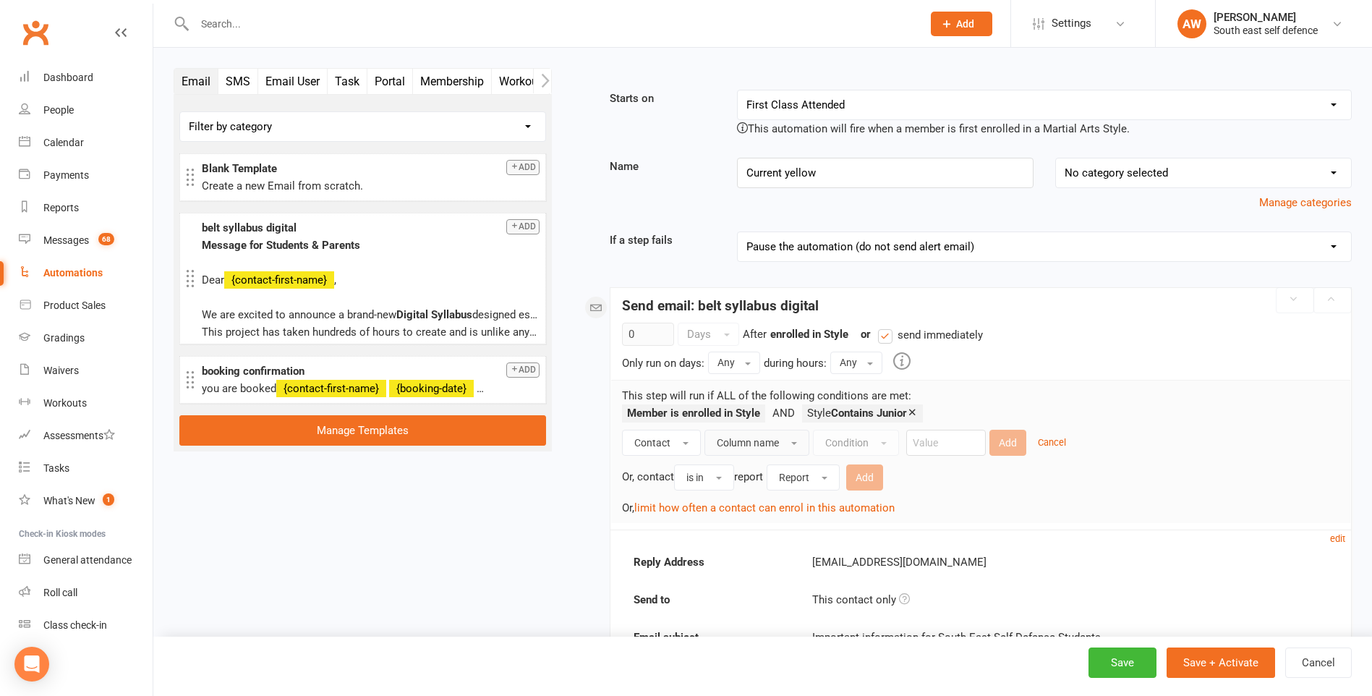
click at [756, 444] on span "Column name" at bounding box center [748, 443] width 62 height 12
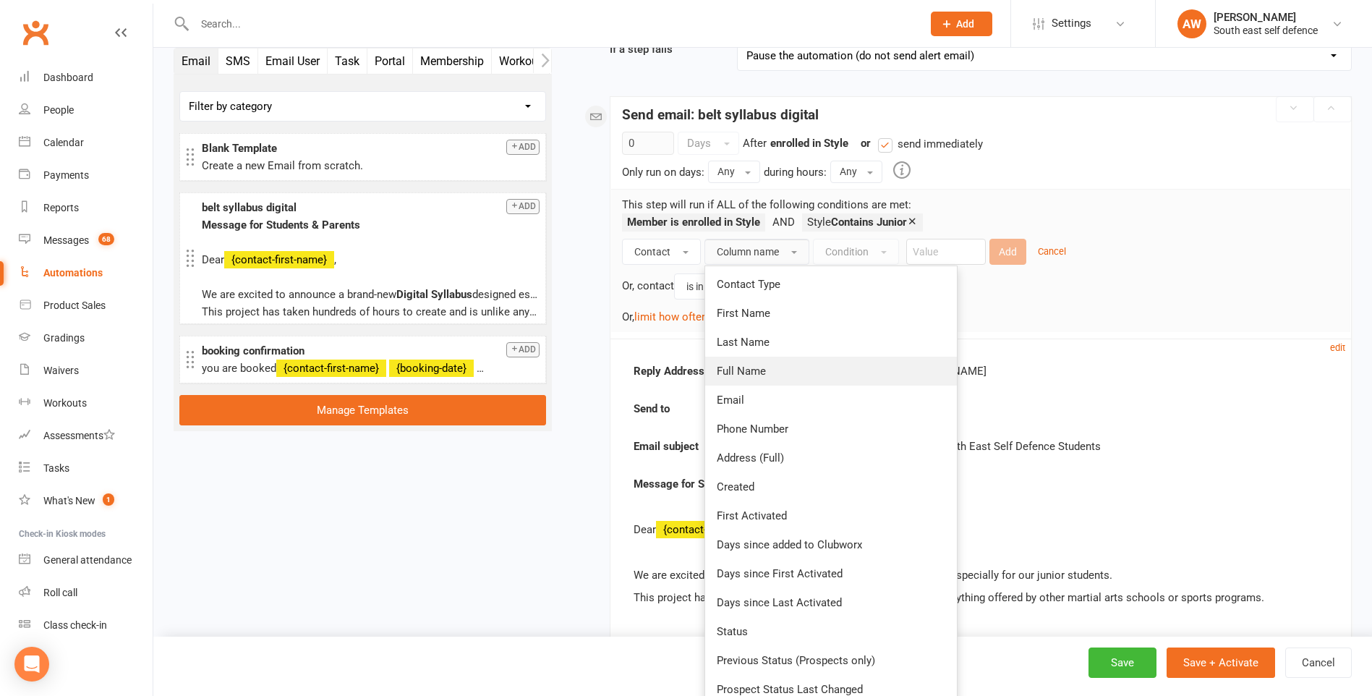
scroll to position [289, 0]
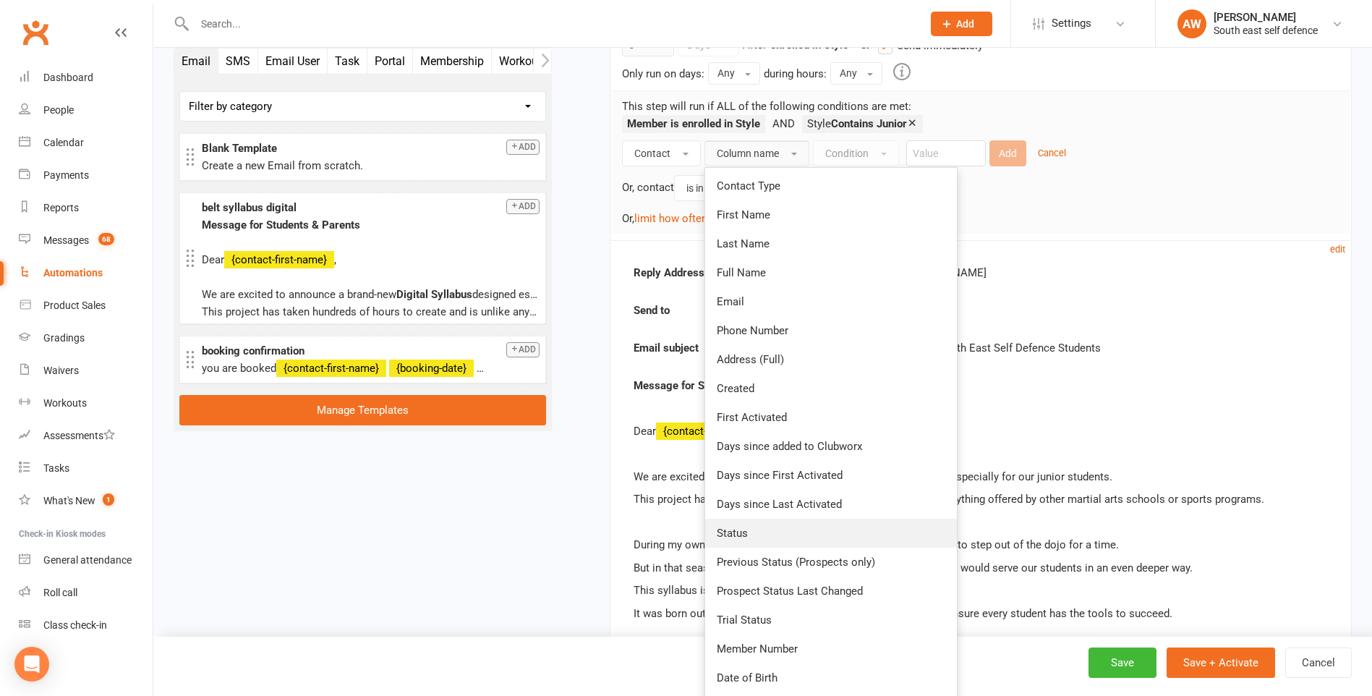
click at [761, 538] on link "Status" at bounding box center [831, 532] width 252 height 29
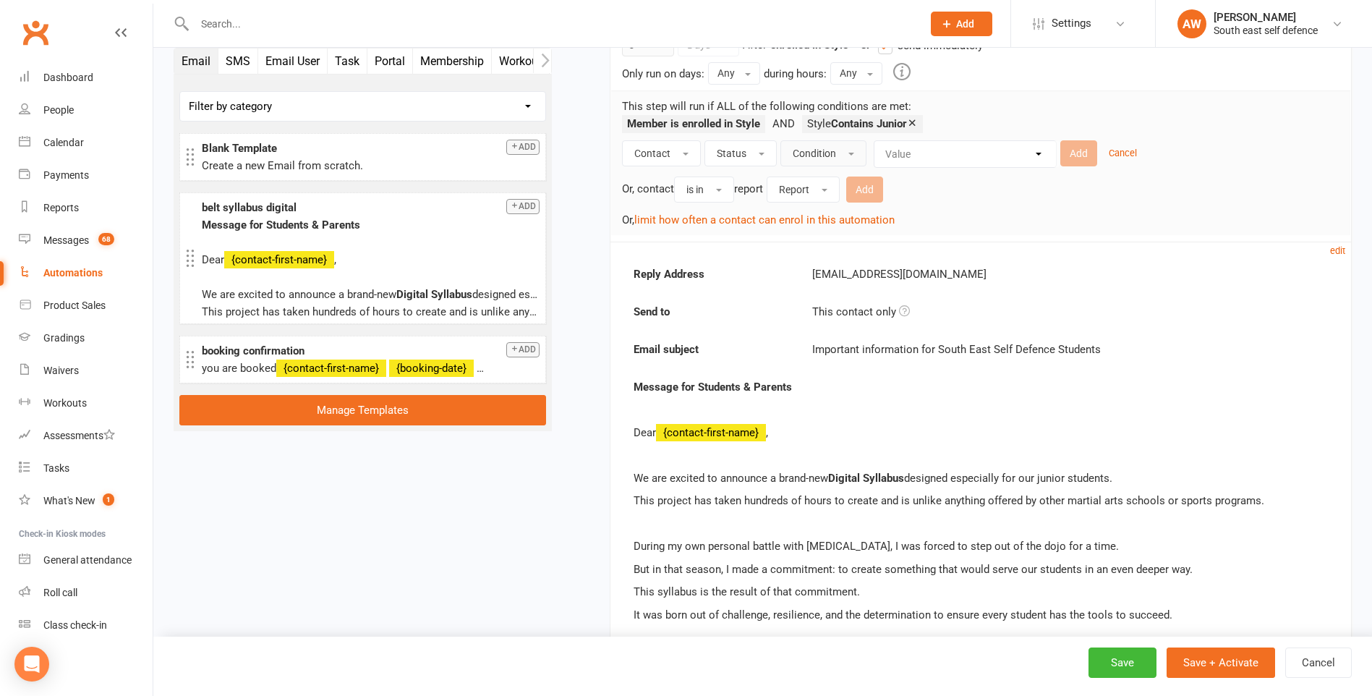
click at [826, 154] on span "Condition" at bounding box center [813, 154] width 43 height 12
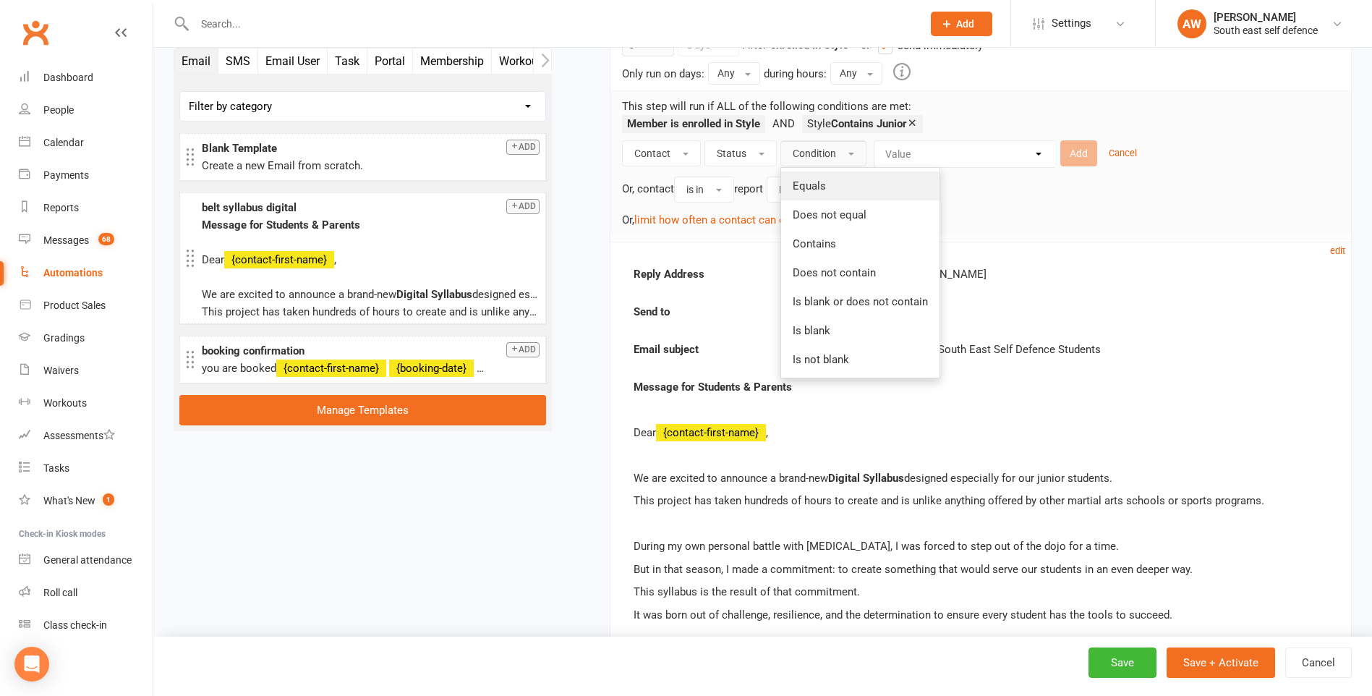
click at [823, 191] on span "Equals" at bounding box center [808, 185] width 33 height 13
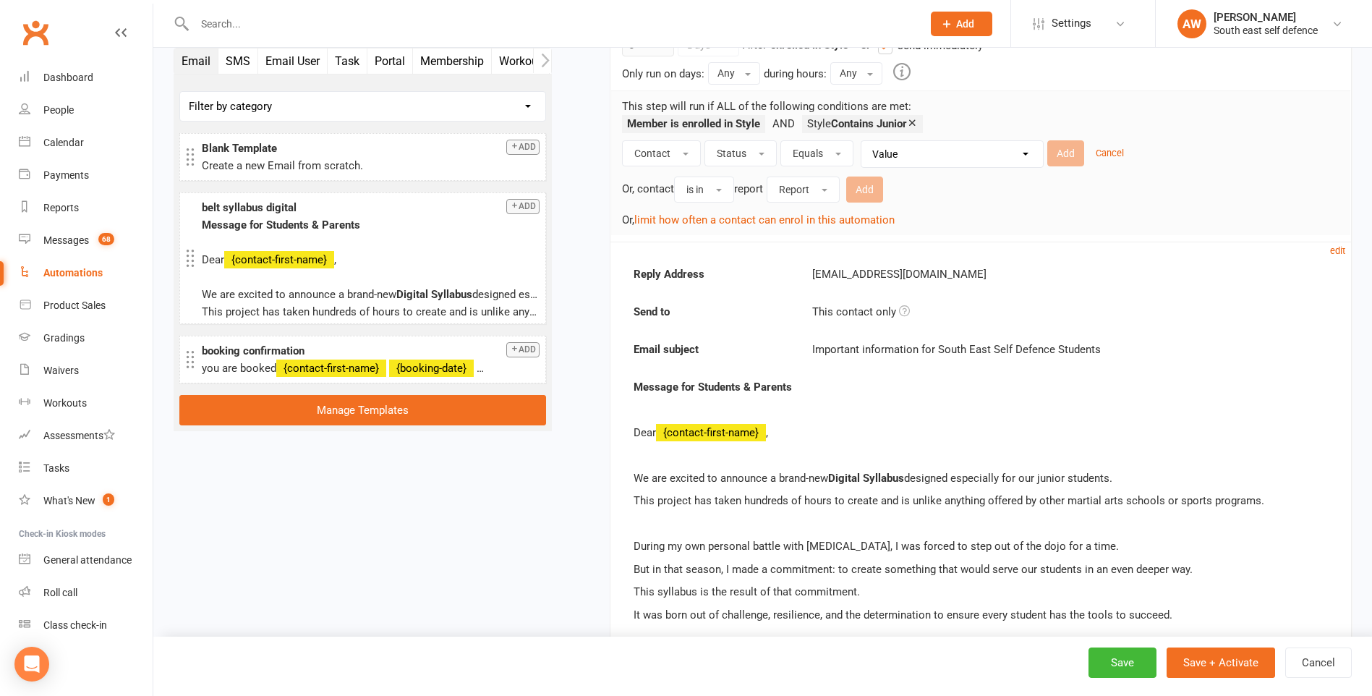
click at [903, 155] on select "Value Prospect: New Lead Prospect: Follow-up Call Prospect: Follow-up Email Pro…" at bounding box center [955, 154] width 181 height 26
select select "8"
click at [865, 141] on select "Value Prospect: New Lead Prospect: Follow-up Call Prospect: Follow-up Email Pro…" at bounding box center [955, 154] width 181 height 26
click at [1064, 150] on button "Add" at bounding box center [1065, 153] width 37 height 26
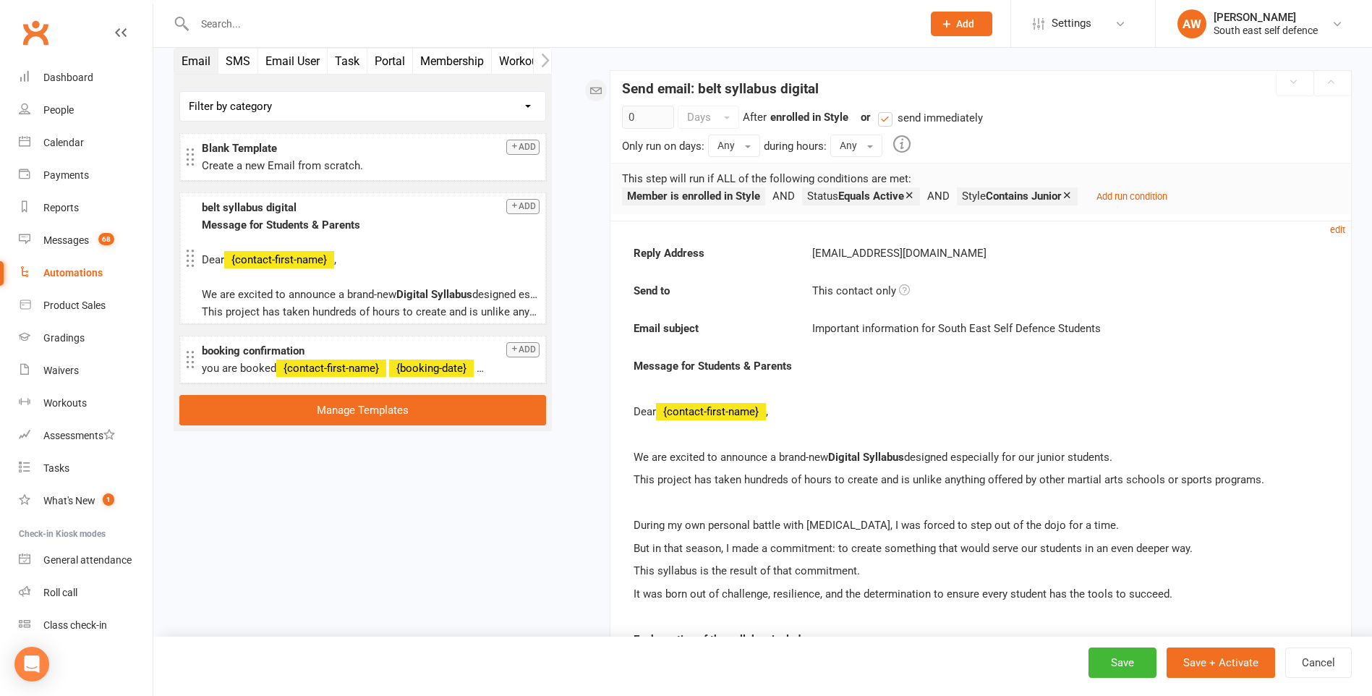
scroll to position [145, 0]
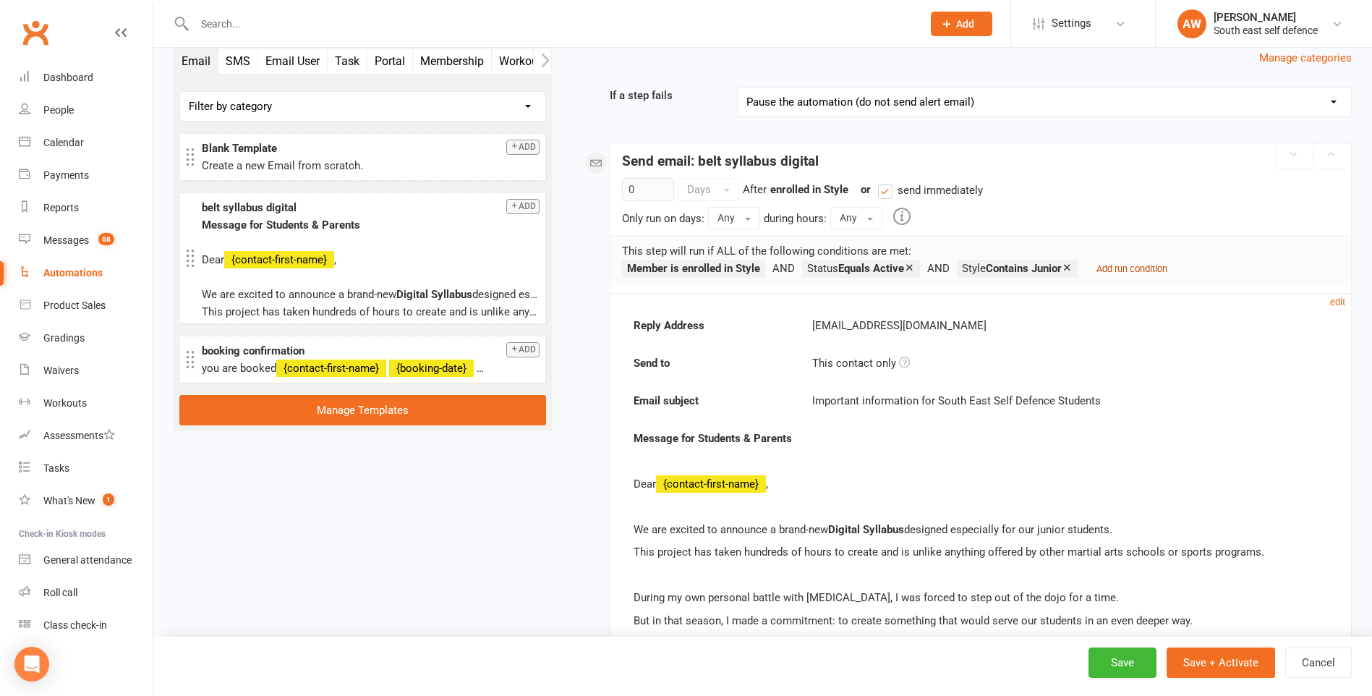
click at [1126, 268] on small "Add run condition" at bounding box center [1131, 268] width 71 height 11
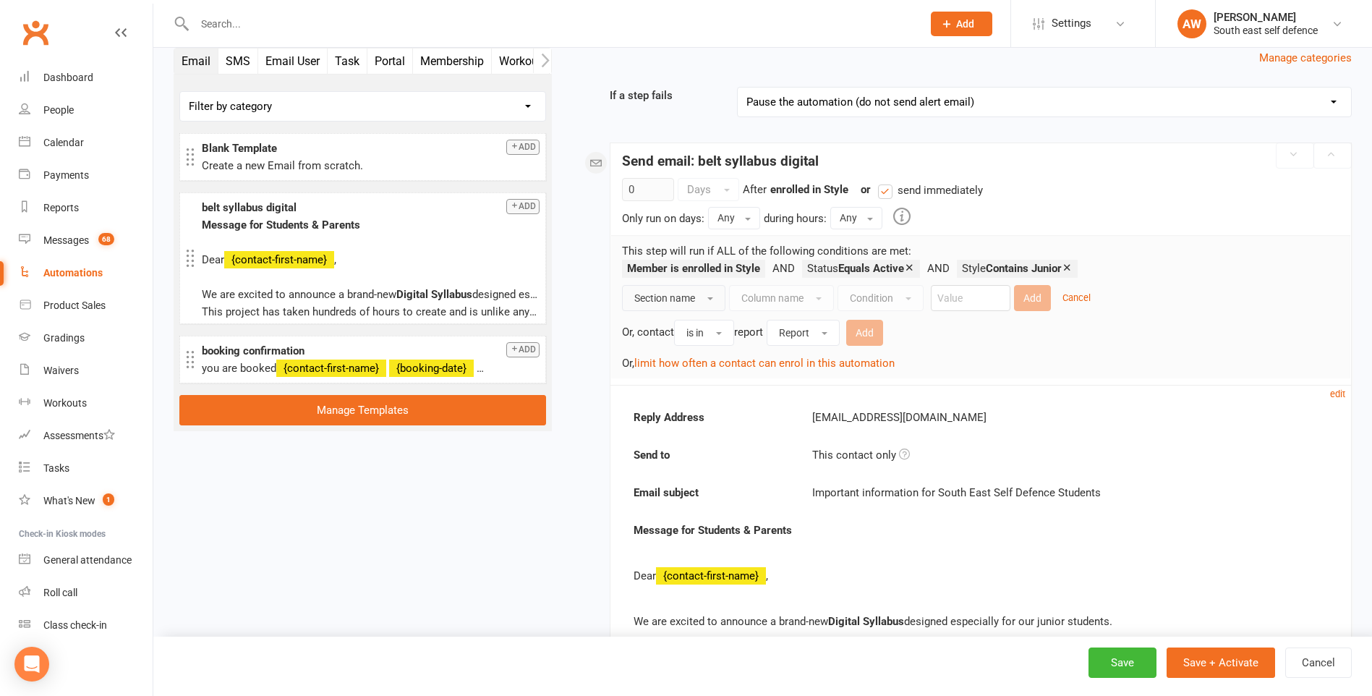
click at [687, 296] on span "Section name" at bounding box center [664, 298] width 61 height 12
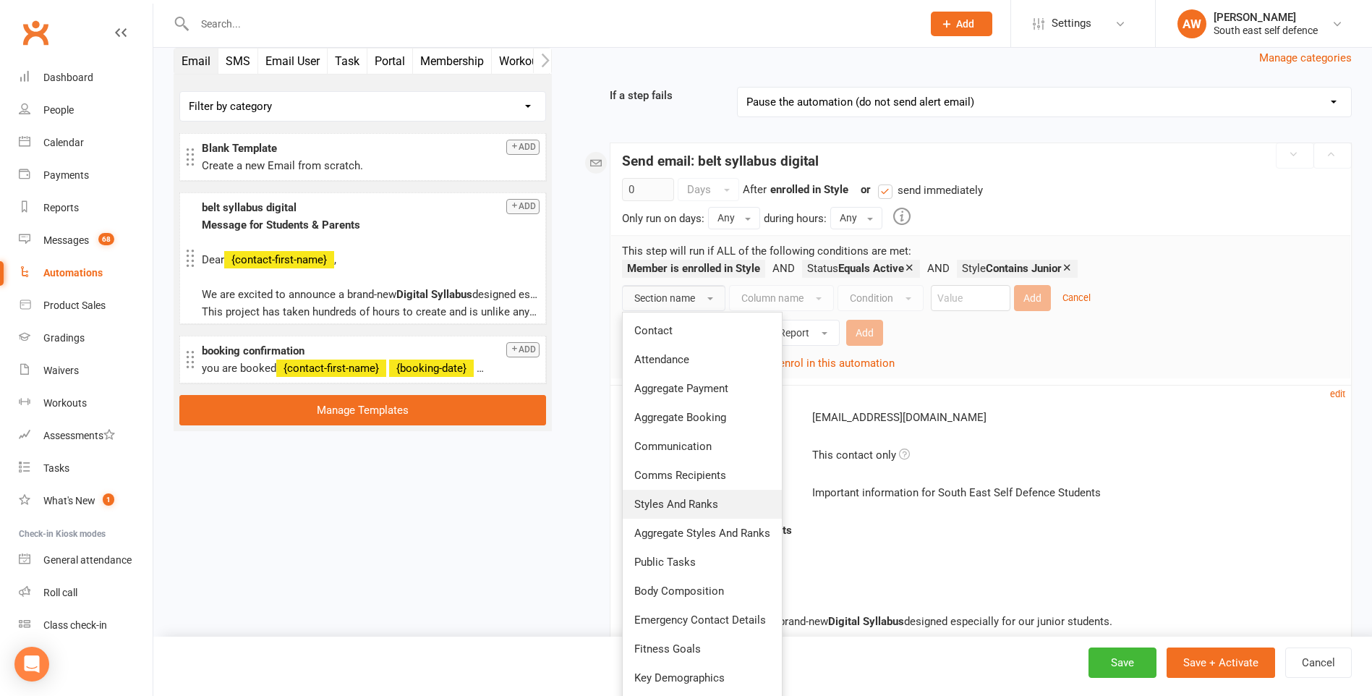
click at [680, 501] on span "Styles And Ranks" at bounding box center [676, 503] width 84 height 13
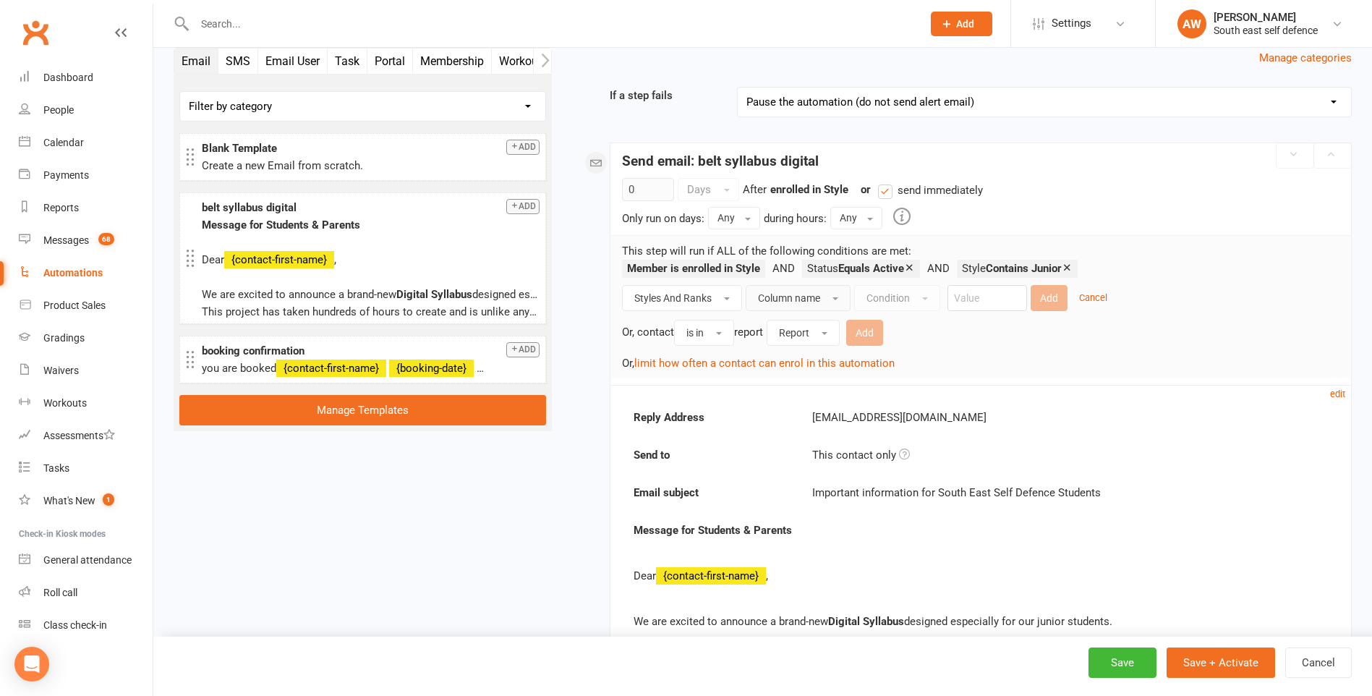
click at [795, 298] on span "Column name" at bounding box center [789, 298] width 62 height 12
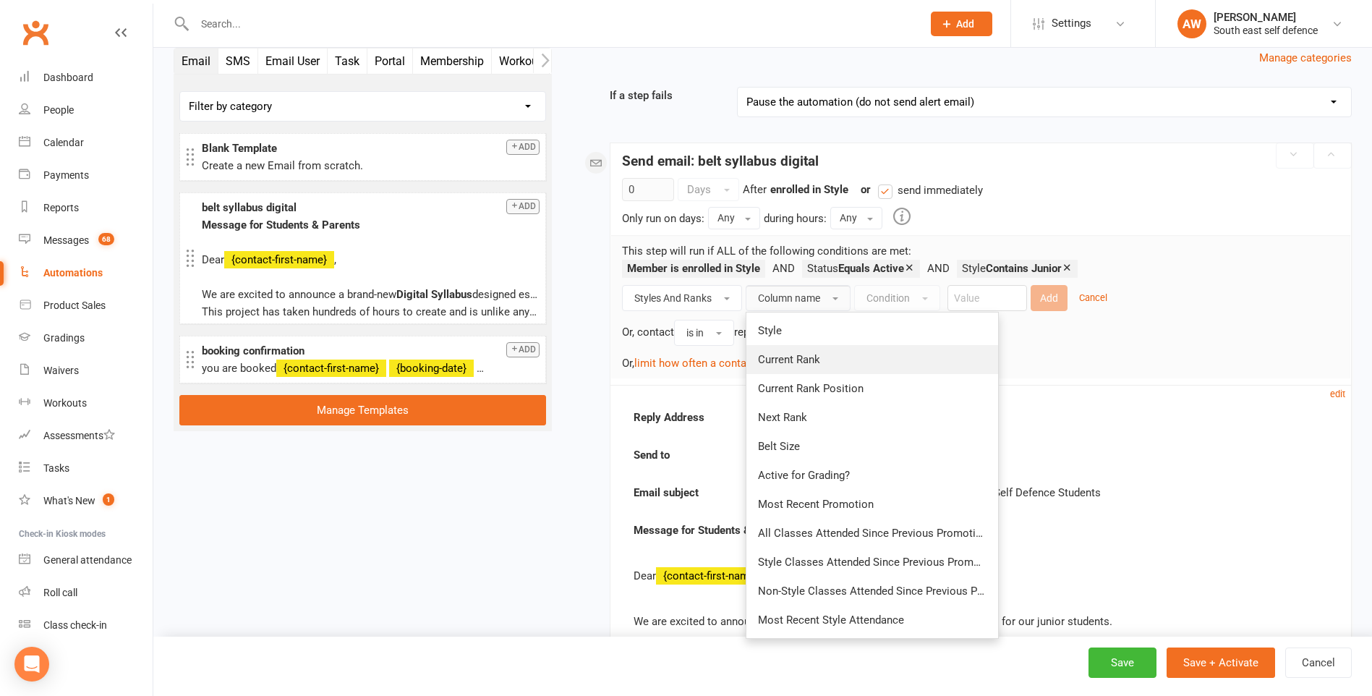
click at [793, 360] on span "Current Rank" at bounding box center [789, 359] width 62 height 13
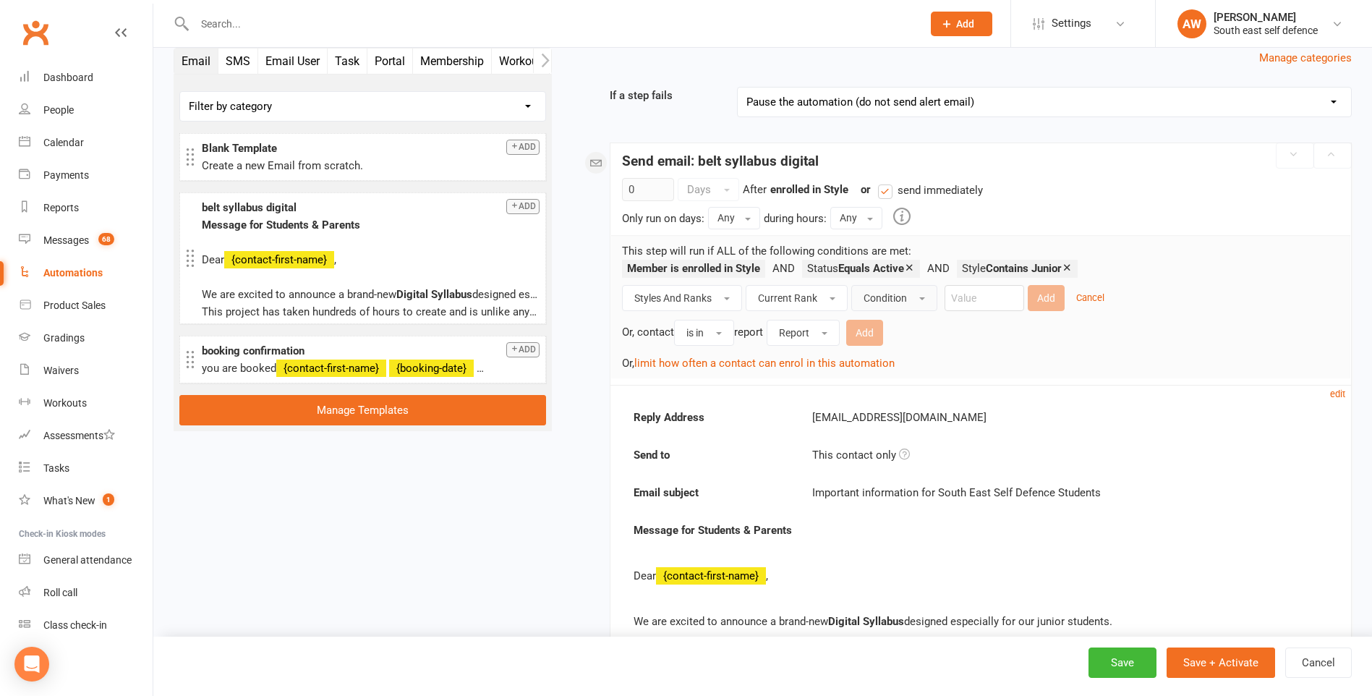
click at [884, 300] on span "Condition" at bounding box center [884, 298] width 43 height 12
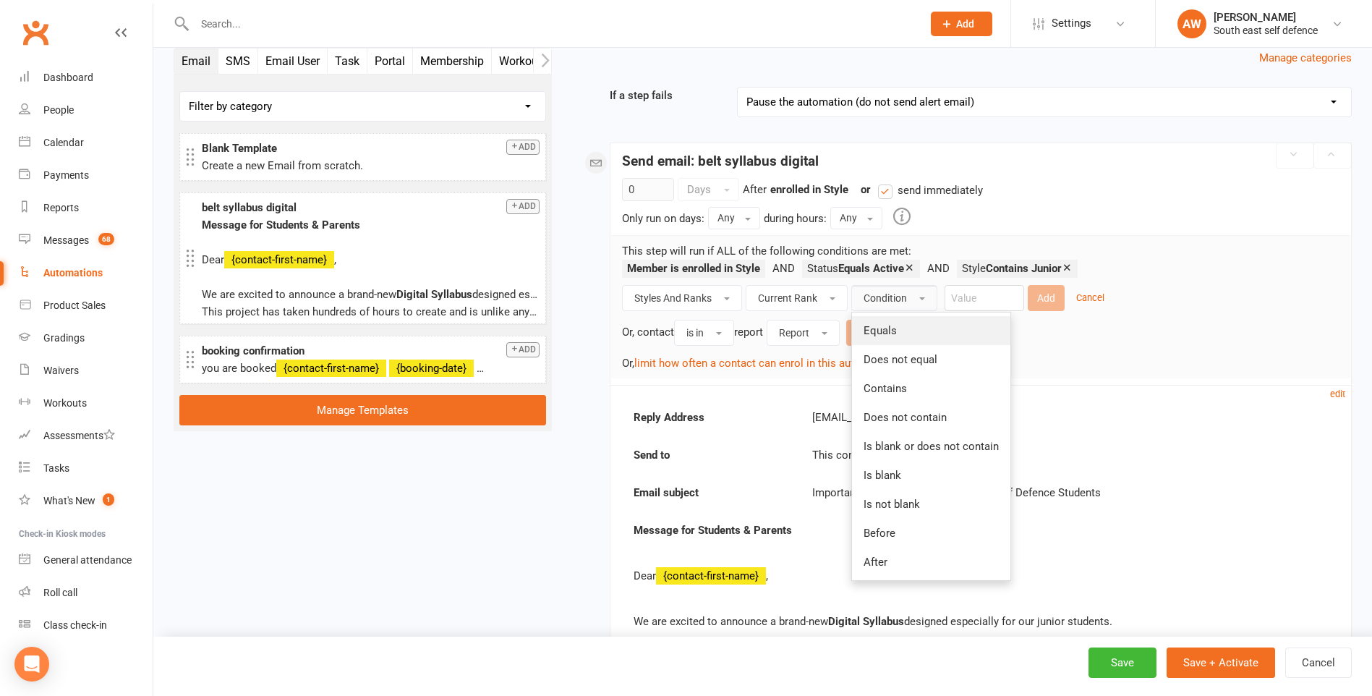
click at [883, 333] on span "Equals" at bounding box center [879, 330] width 33 height 13
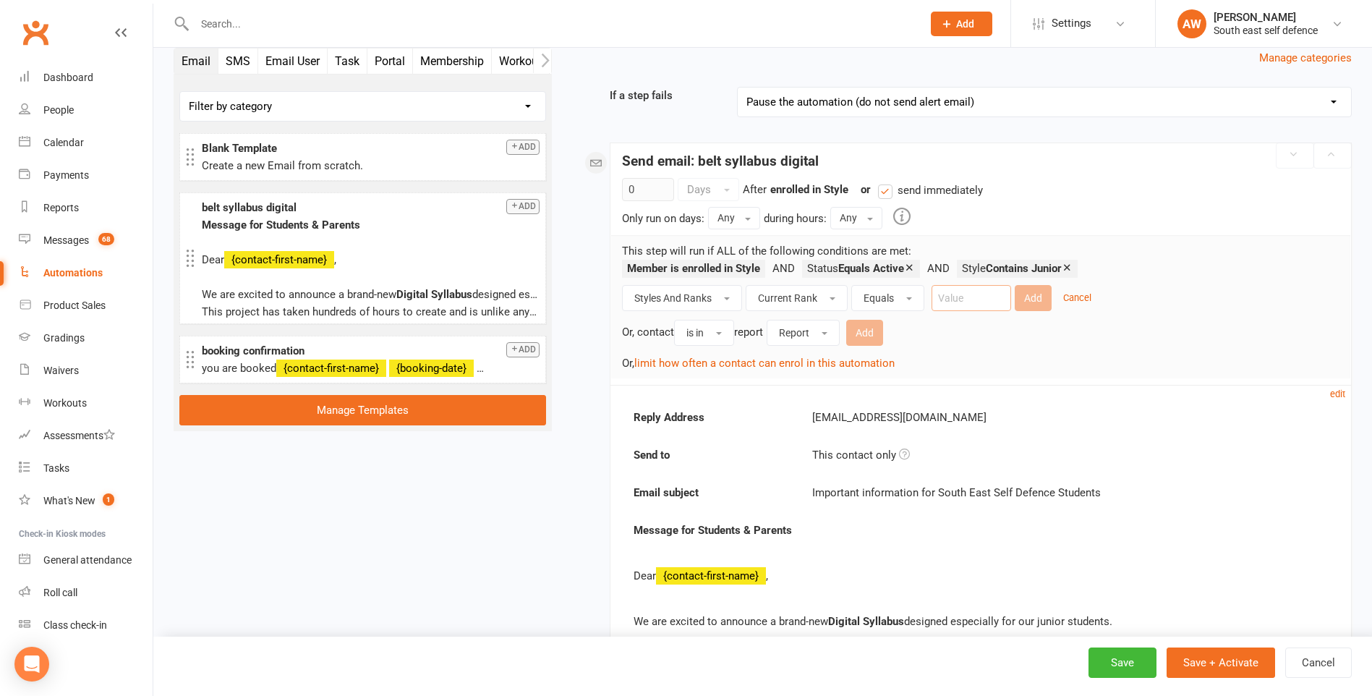
click at [950, 300] on input "text" at bounding box center [971, 298] width 80 height 26
type input "Yellow"
click at [1032, 290] on button "Add" at bounding box center [1032, 298] width 37 height 26
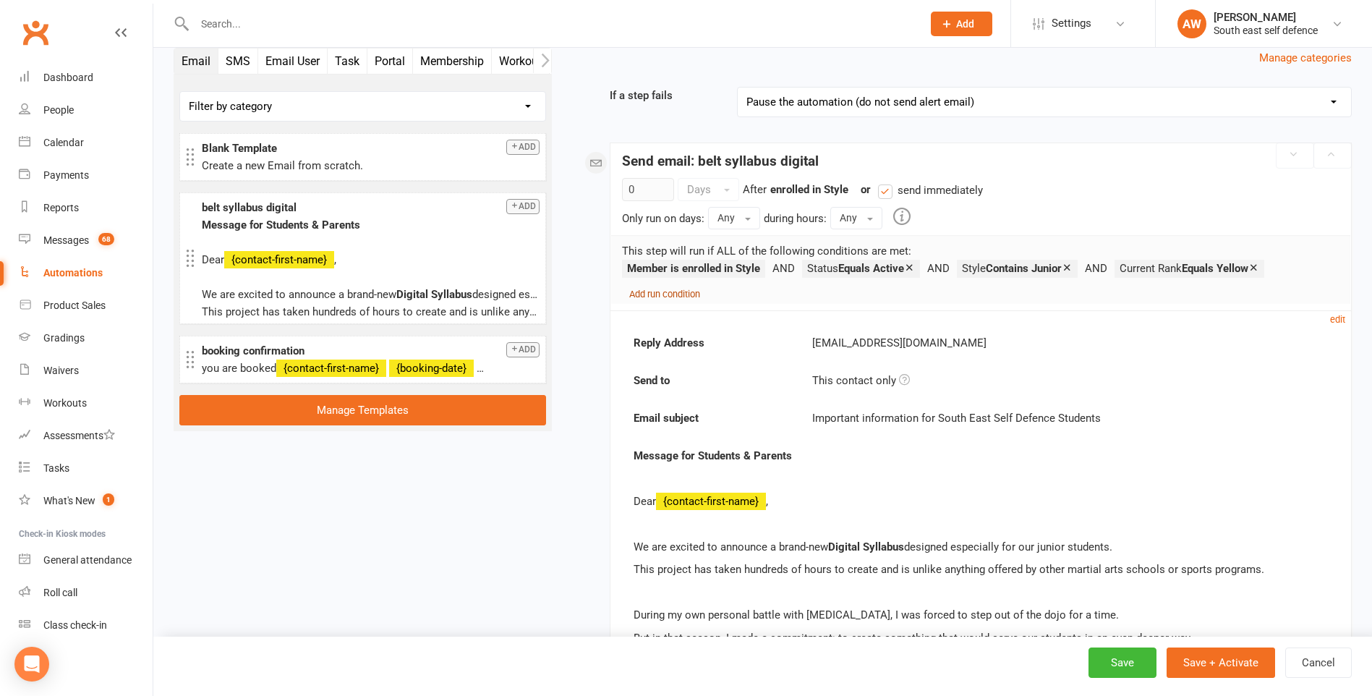
click at [671, 294] on small "Add run condition" at bounding box center [664, 294] width 71 height 11
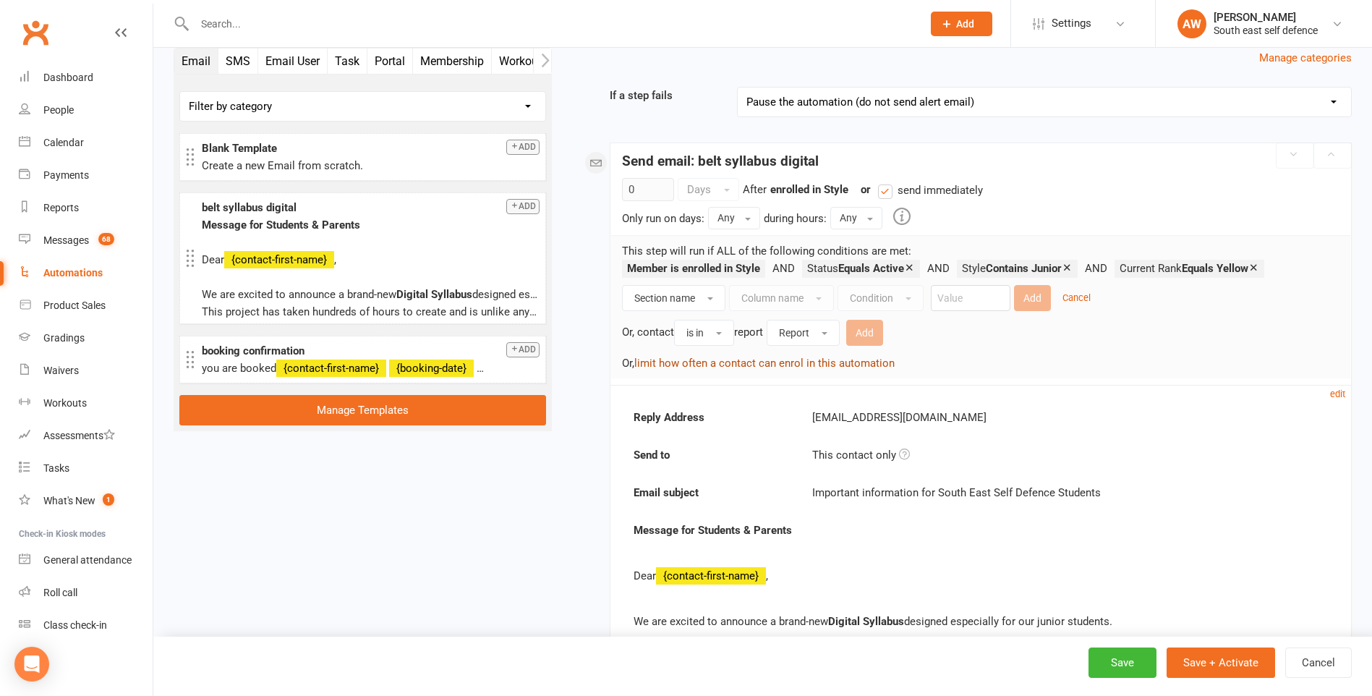
click at [676, 365] on button "limit how often a contact can enrol in this automation" at bounding box center [764, 362] width 260 height 17
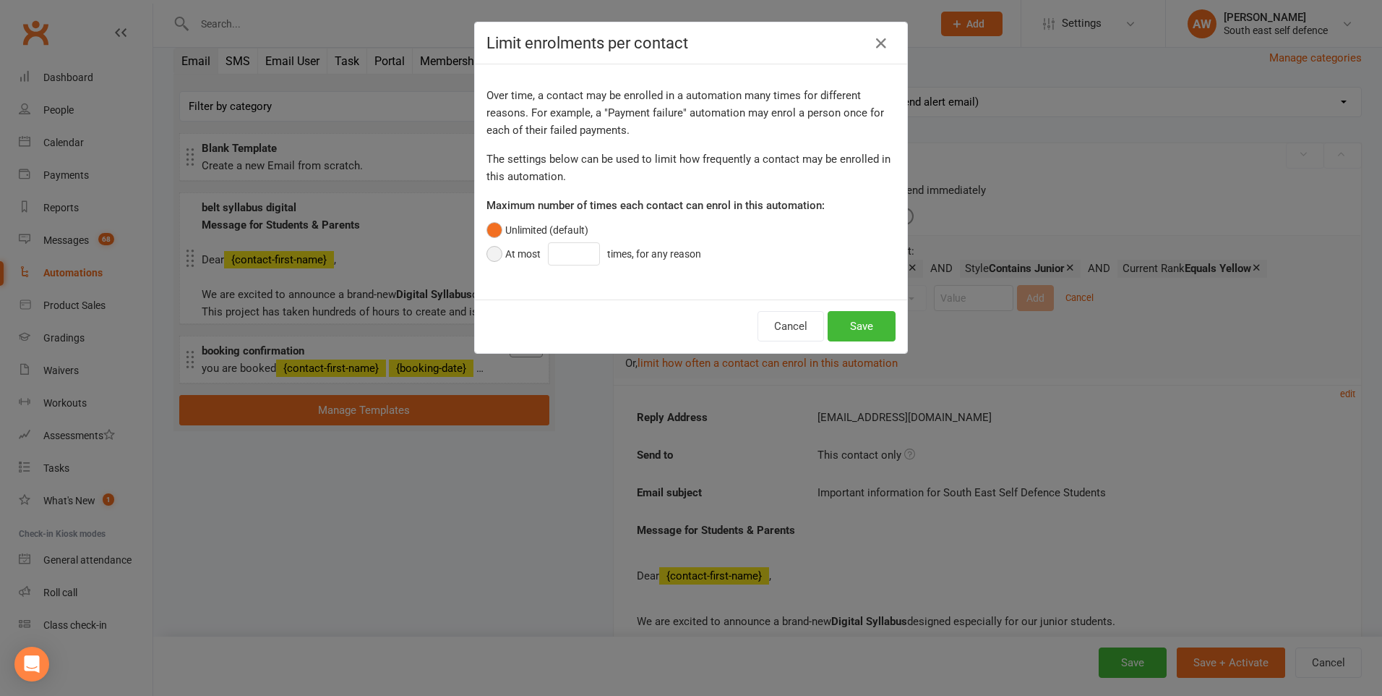
click at [490, 255] on button "At most times, for any reason" at bounding box center [598, 253] width 222 height 27
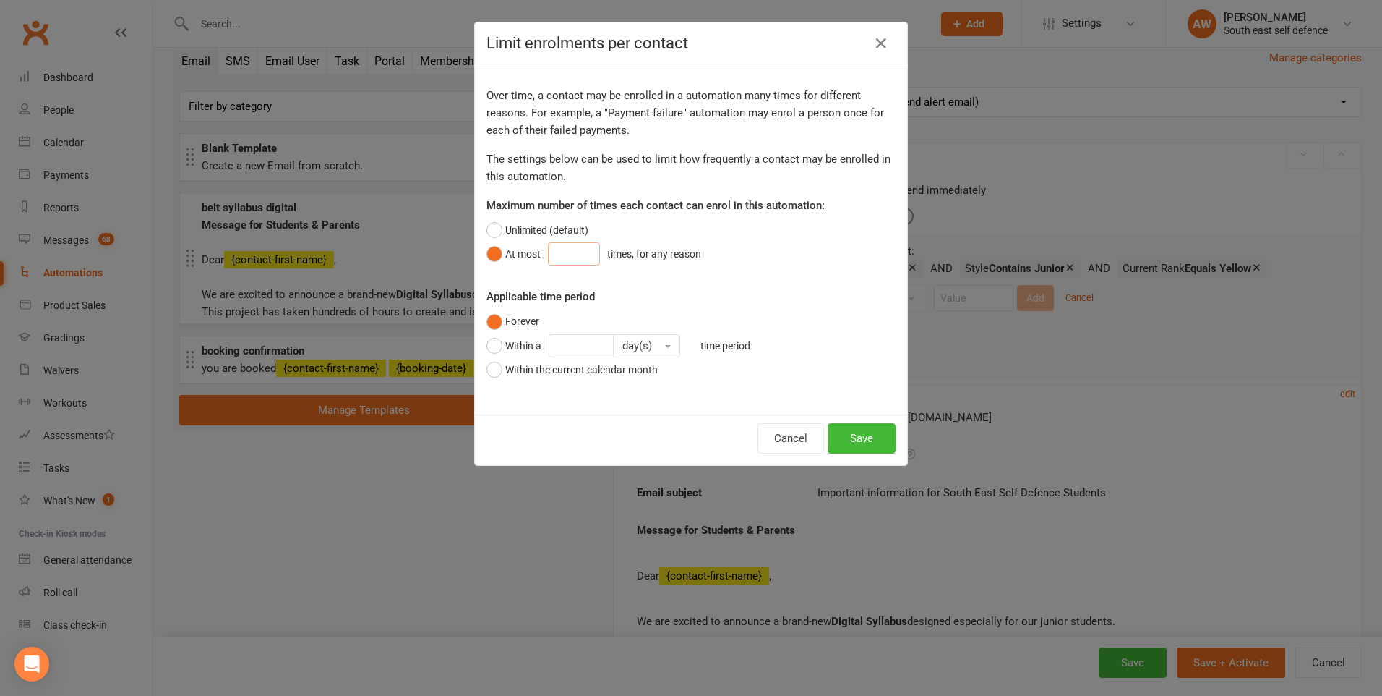
click at [581, 257] on input "number" at bounding box center [574, 253] width 52 height 23
type input "1"
click at [873, 443] on button "Save" at bounding box center [862, 438] width 68 height 30
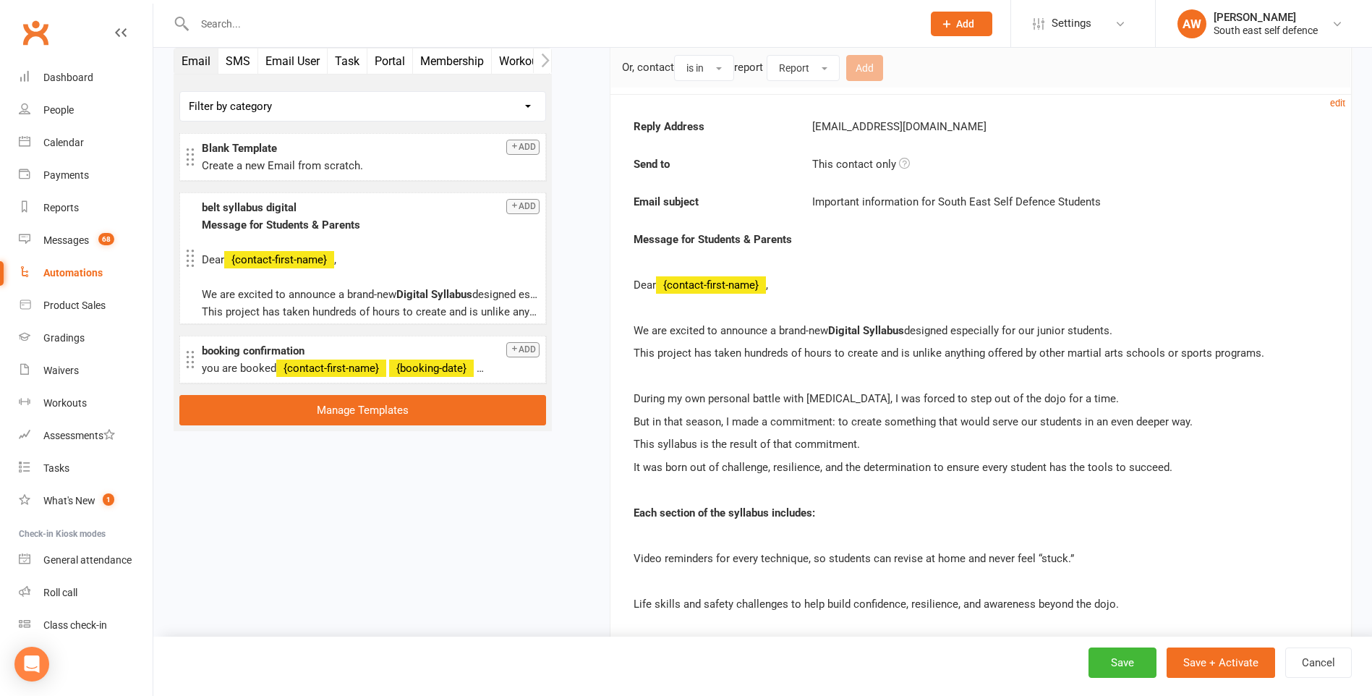
scroll to position [434, 0]
click at [1341, 103] on small "edit" at bounding box center [1337, 103] width 15 height 11
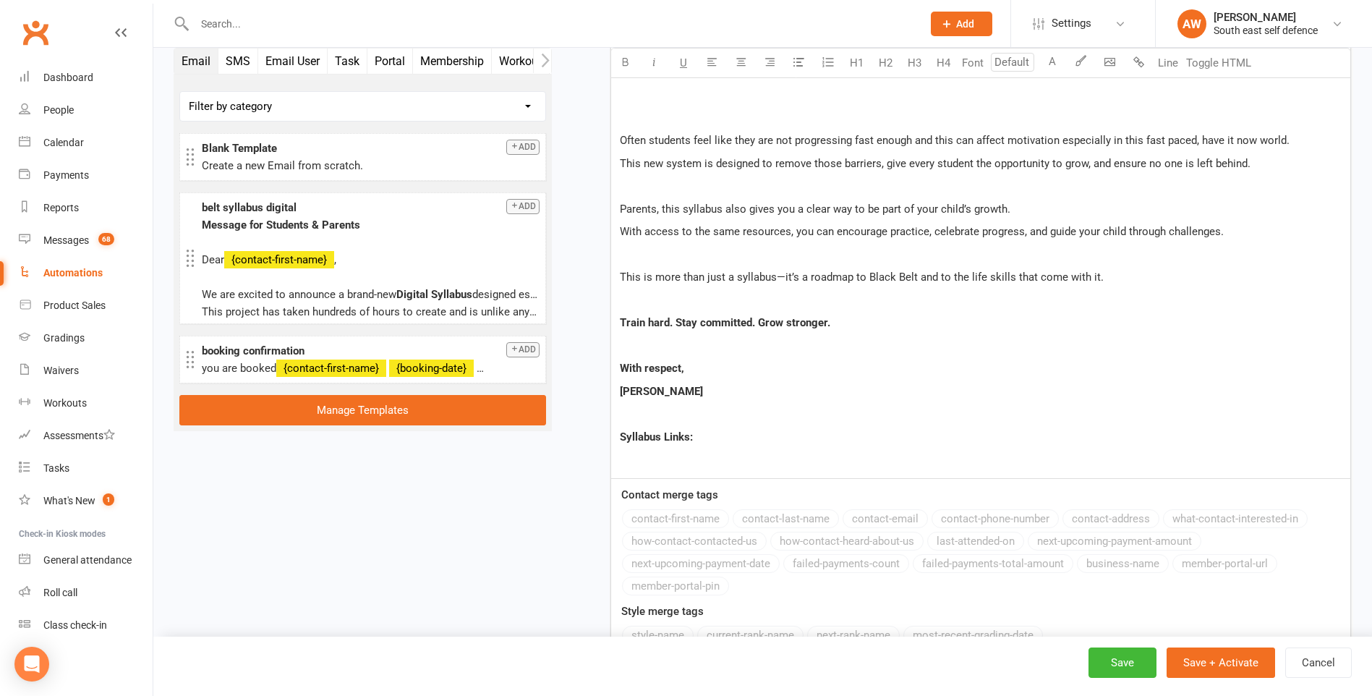
scroll to position [1374, 0]
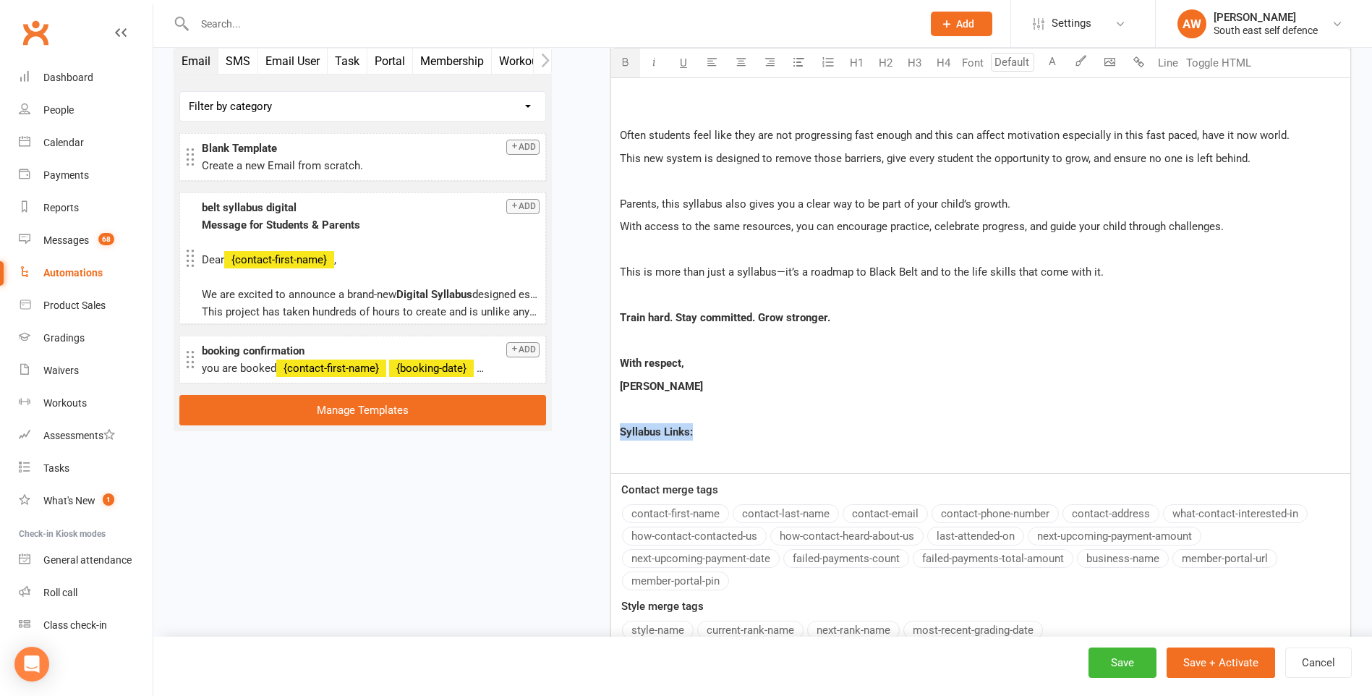
drag, startPoint x: 695, startPoint y: 432, endPoint x: 622, endPoint y: 434, distance: 73.0
click at [622, 434] on p "Syllabus Links:" at bounding box center [981, 431] width 722 height 17
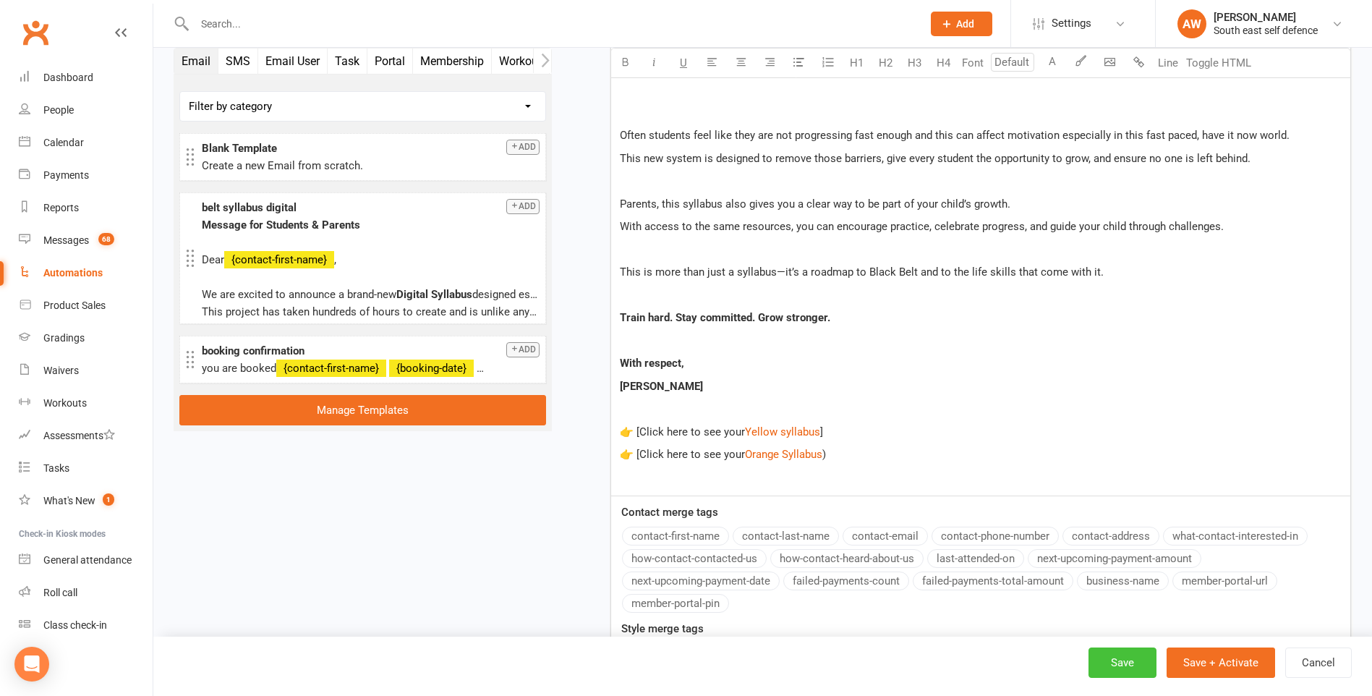
click at [1124, 664] on button "Save" at bounding box center [1122, 662] width 68 height 30
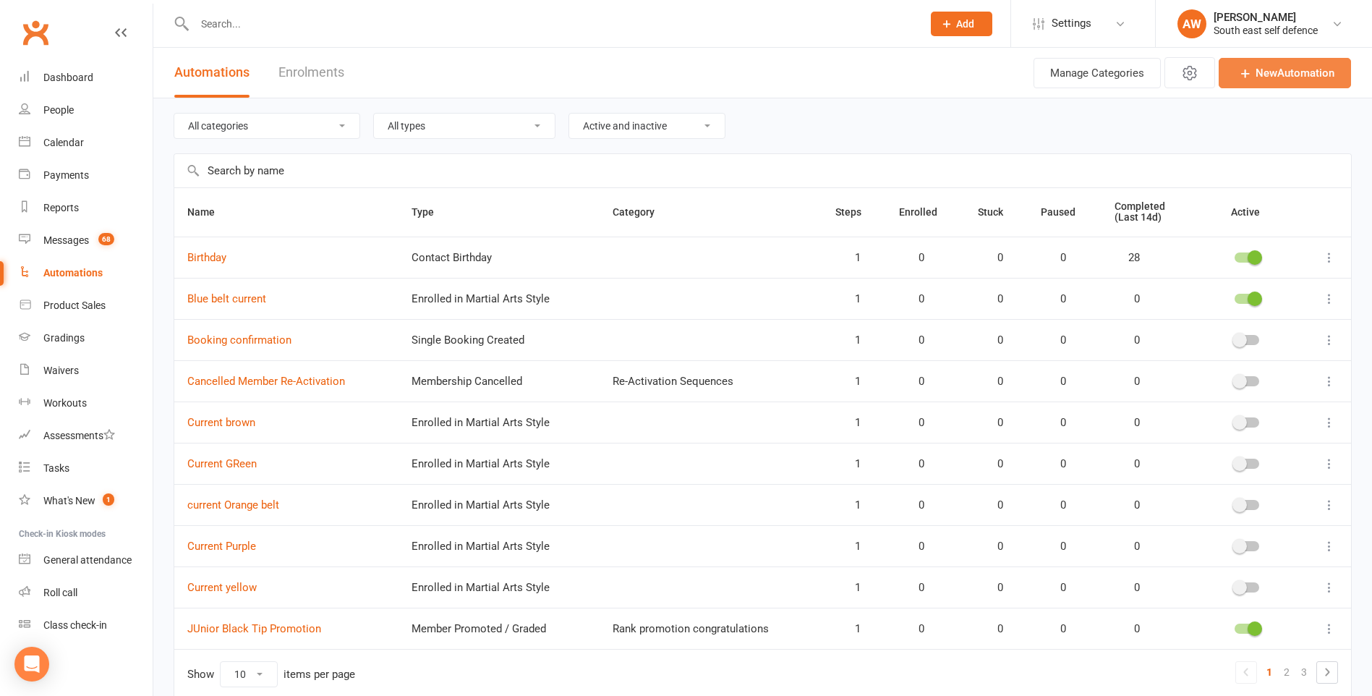
click at [1275, 77] on link "New Automation" at bounding box center [1284, 73] width 132 height 30
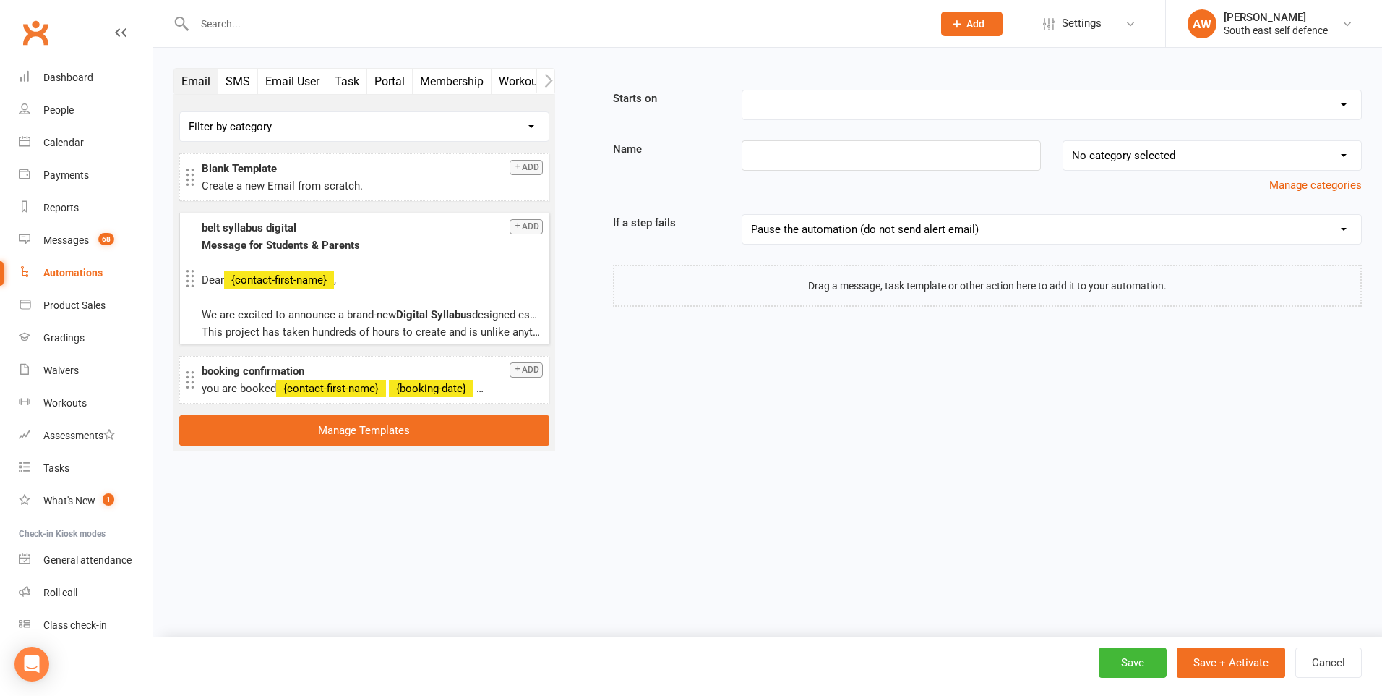
click at [538, 230] on button "Add" at bounding box center [526, 226] width 33 height 15
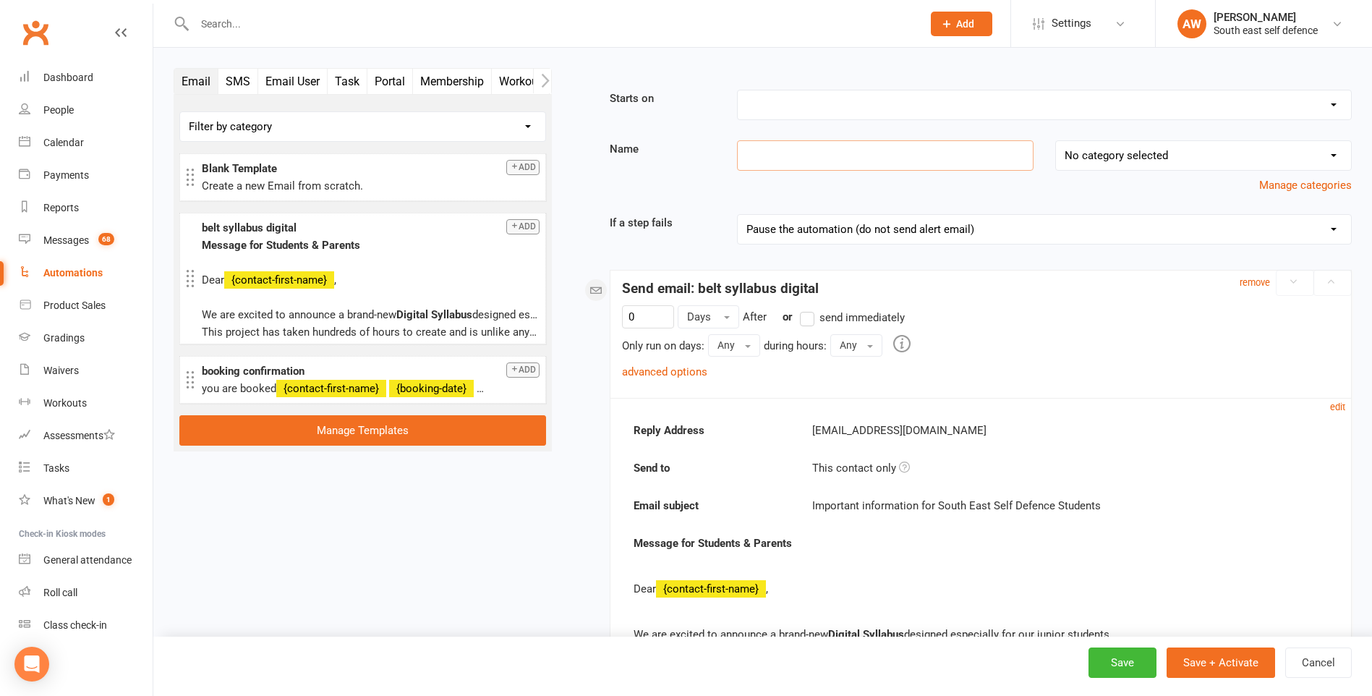
click at [795, 158] on input at bounding box center [885, 155] width 296 height 30
type input "Brown 1st Bar"
click at [881, 108] on select "Booking Cancelled Booking Due Booking Late-Cancelled Booking Marked Absent Book…" at bounding box center [1044, 104] width 613 height 29
select select "11"
click at [738, 90] on select "Booking Cancelled Booking Due Booking Late-Cancelled Booking Marked Absent Book…" at bounding box center [1044, 104] width 613 height 29
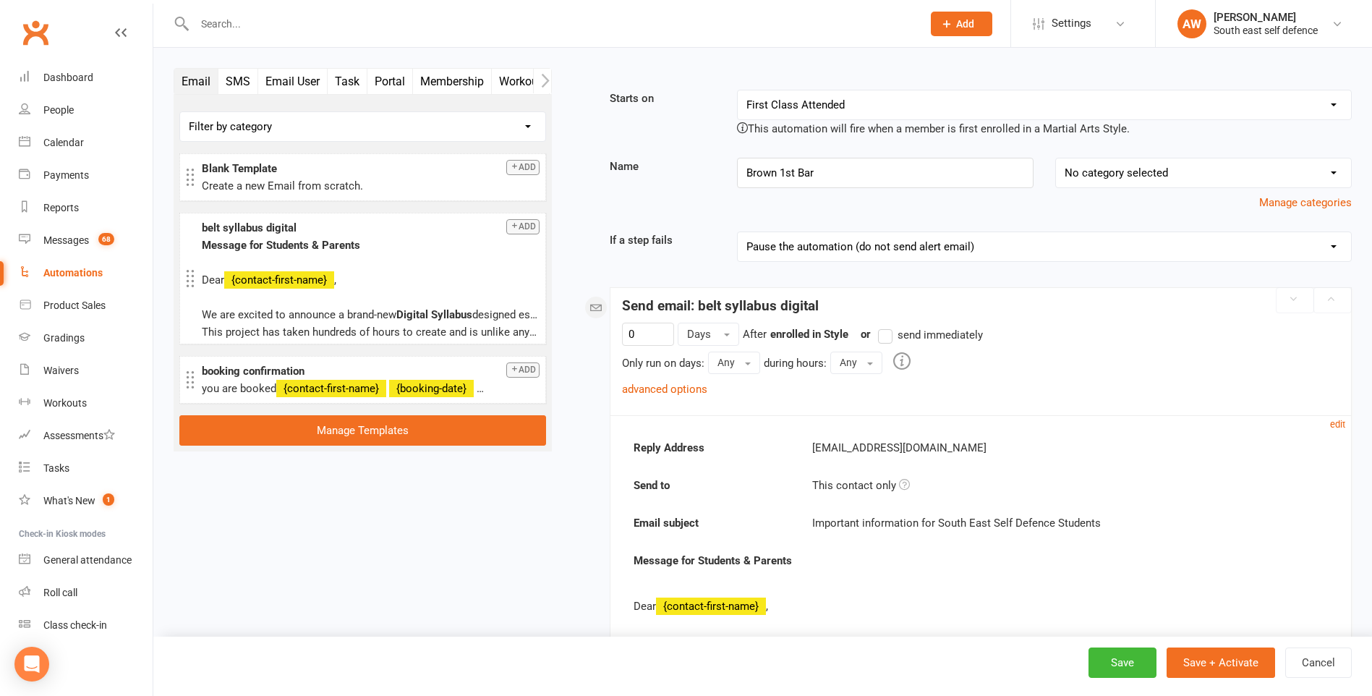
click at [891, 336] on label "send immediately" at bounding box center [930, 334] width 105 height 17
click at [887, 326] on input "send immediately" at bounding box center [882, 326] width 9 height 0
click at [676, 392] on link "advanced options" at bounding box center [664, 388] width 85 height 13
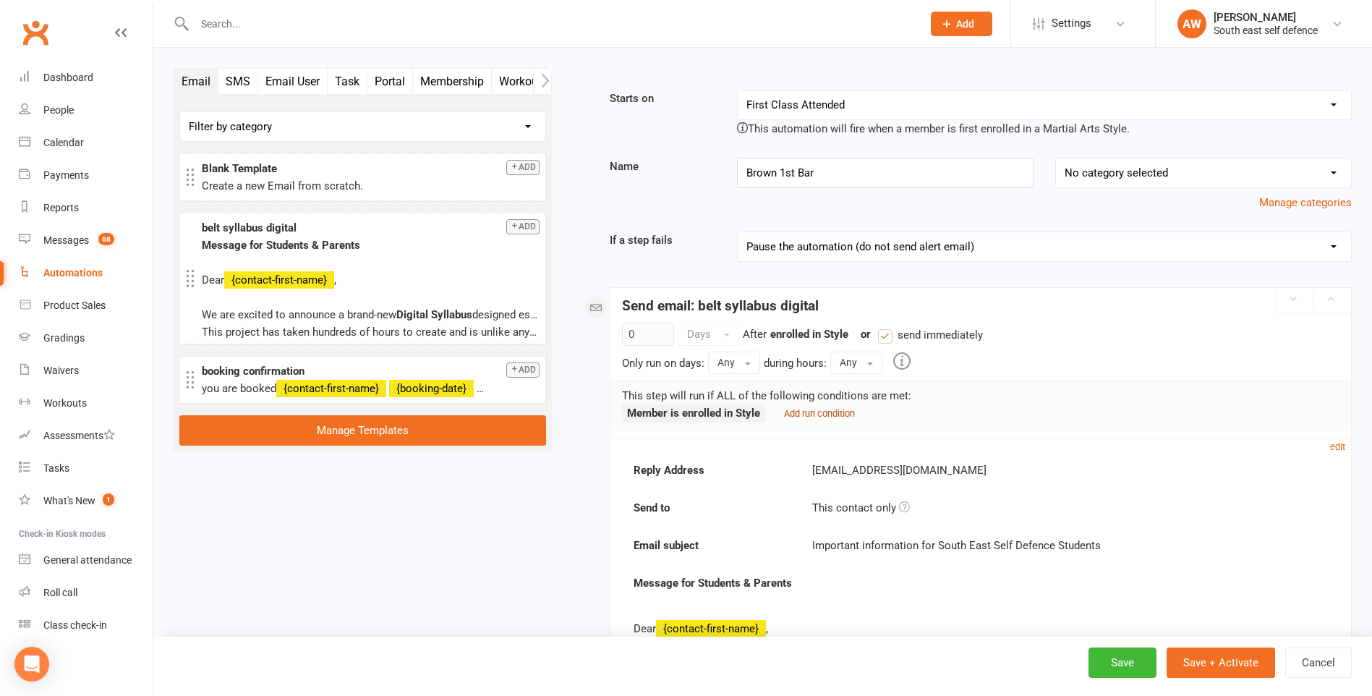
click at [828, 414] on small "Add run condition" at bounding box center [819, 413] width 71 height 11
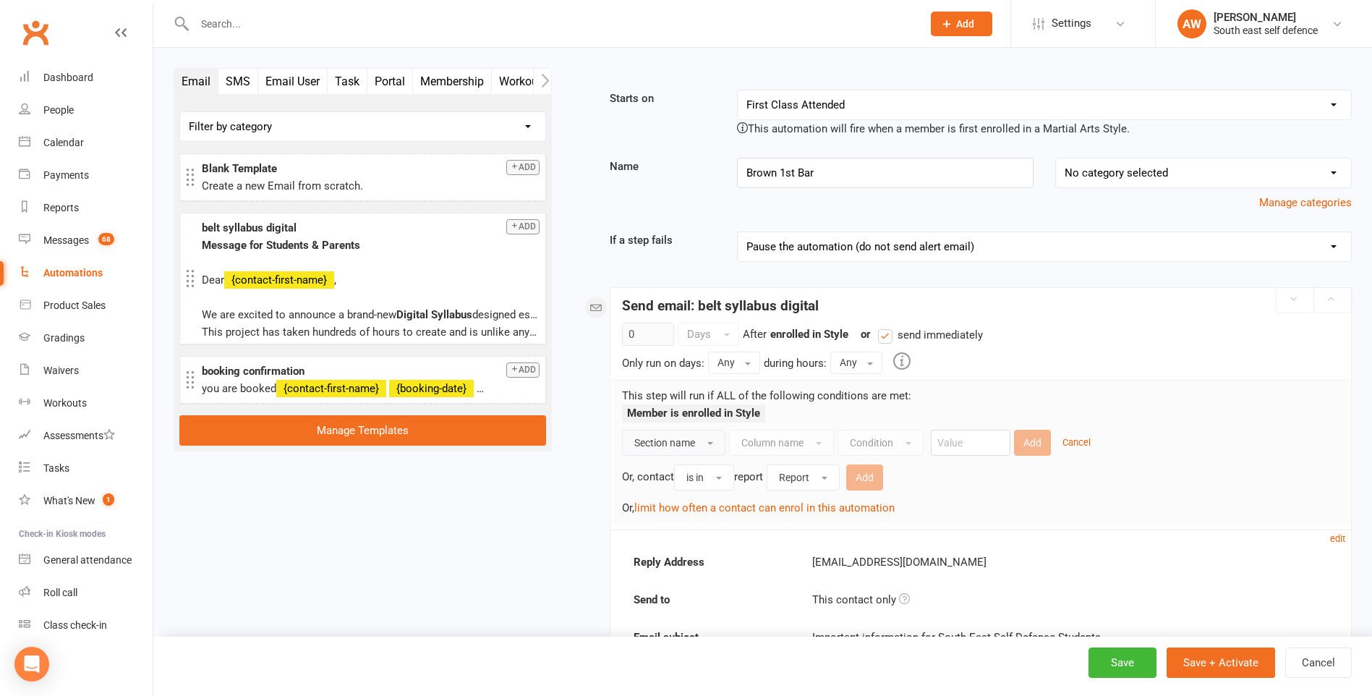
click at [707, 445] on button "Section name" at bounding box center [673, 442] width 103 height 26
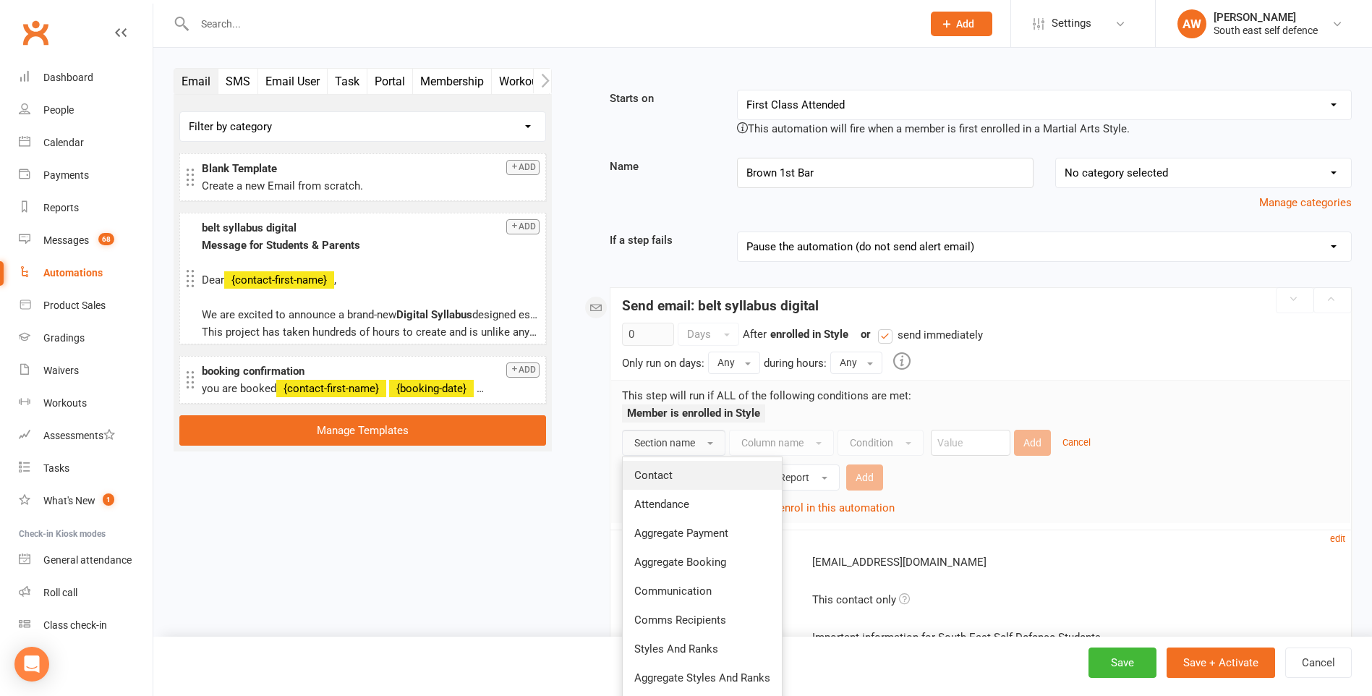
click at [667, 467] on link "Contact" at bounding box center [702, 475] width 159 height 29
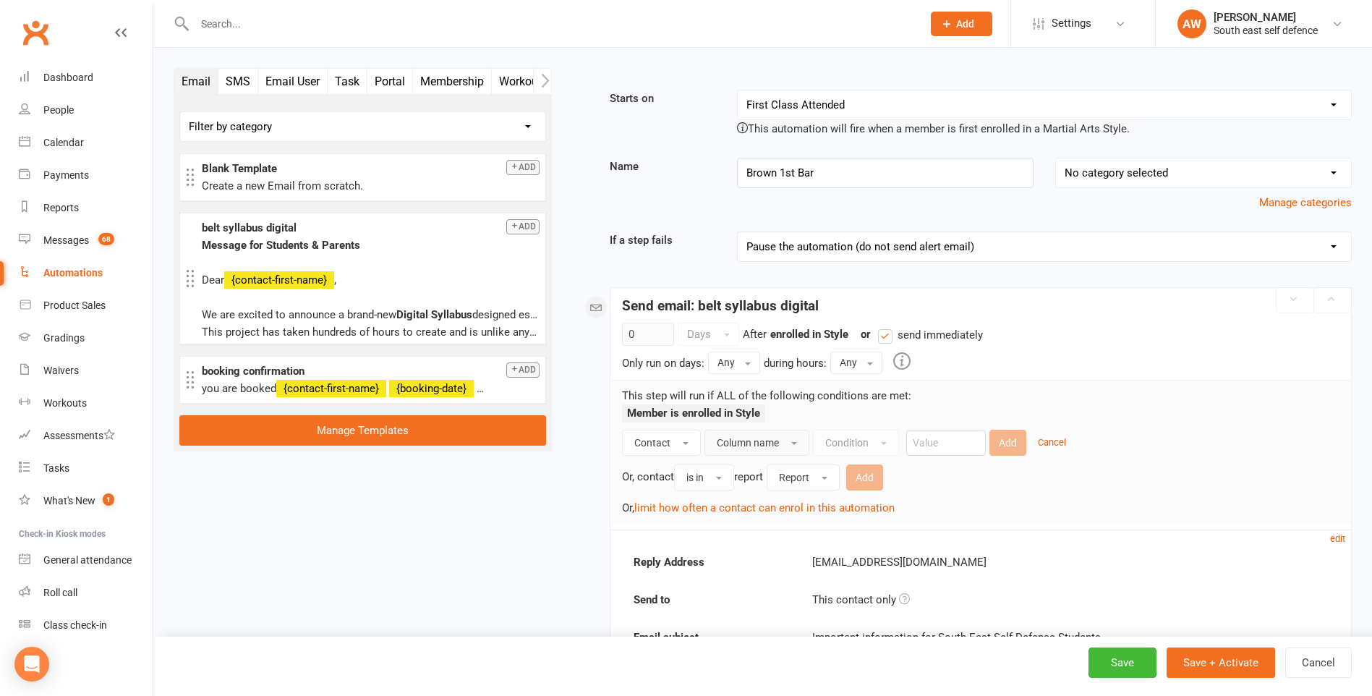
click at [737, 443] on span "Column name" at bounding box center [748, 443] width 62 height 12
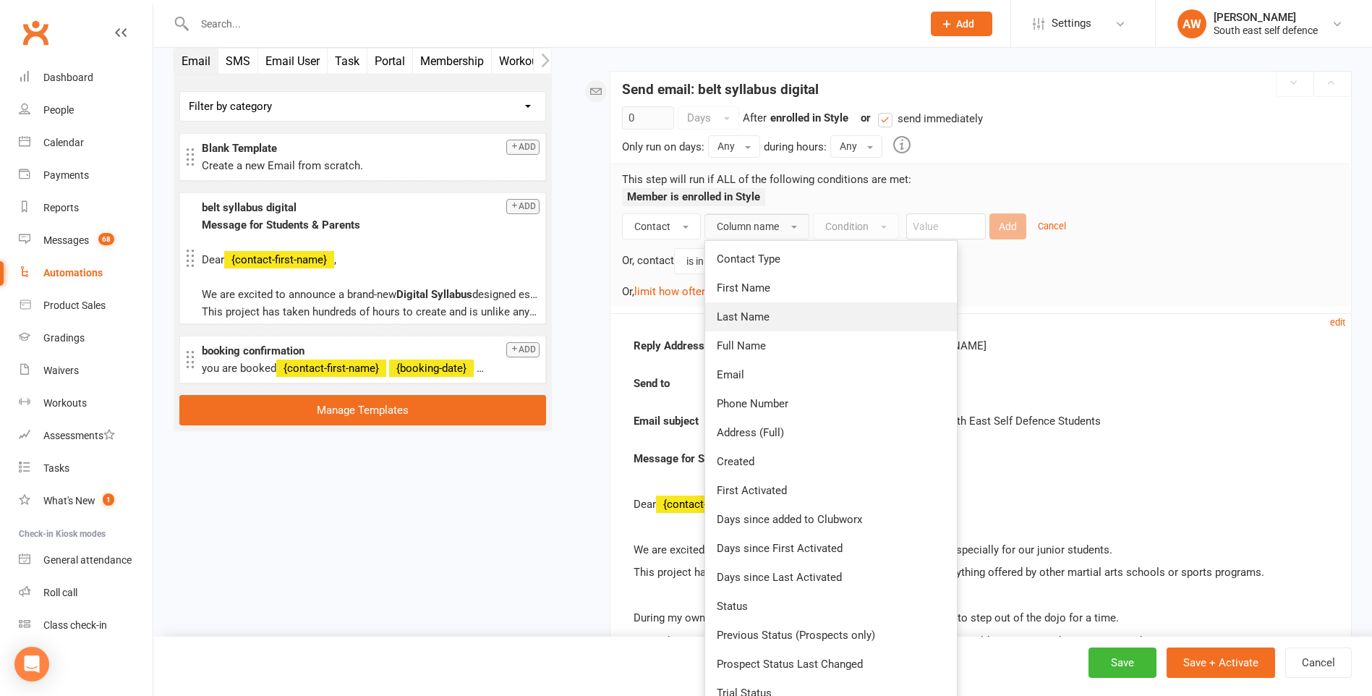
scroll to position [217, 0]
click at [772, 604] on link "Status" at bounding box center [831, 605] width 252 height 29
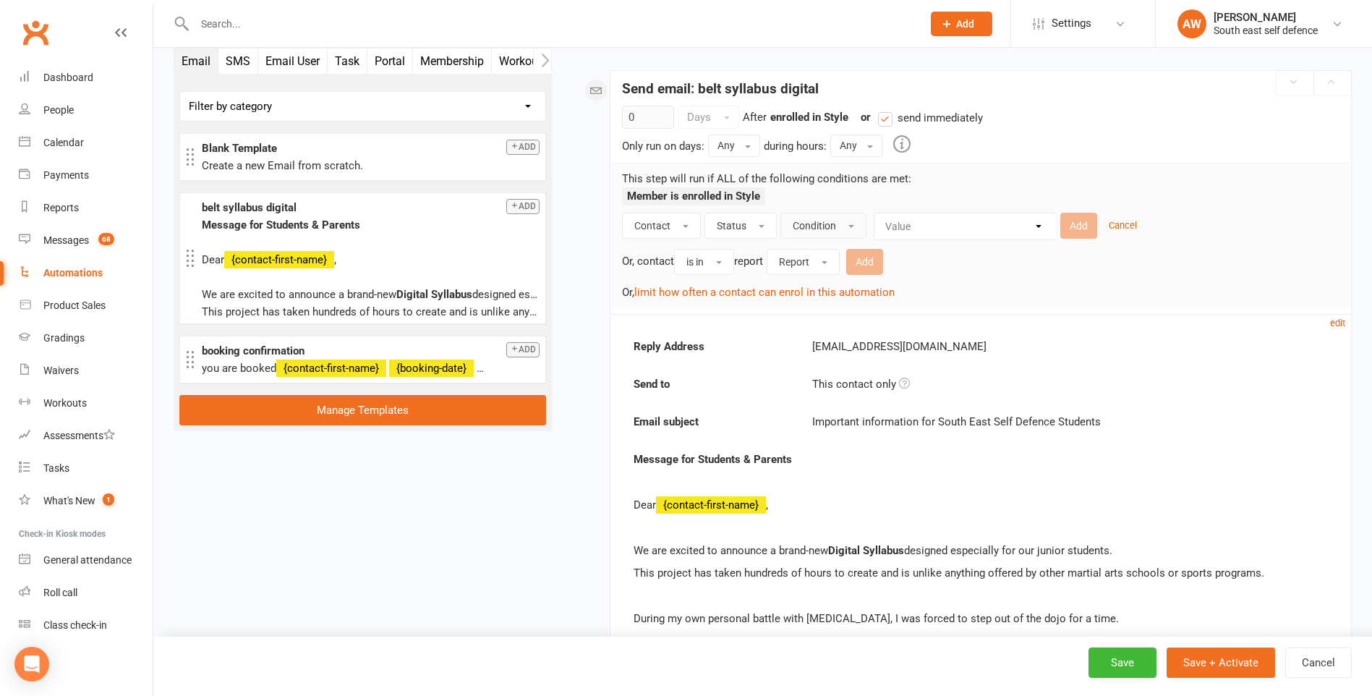
click at [823, 224] on span "Condition" at bounding box center [813, 226] width 43 height 12
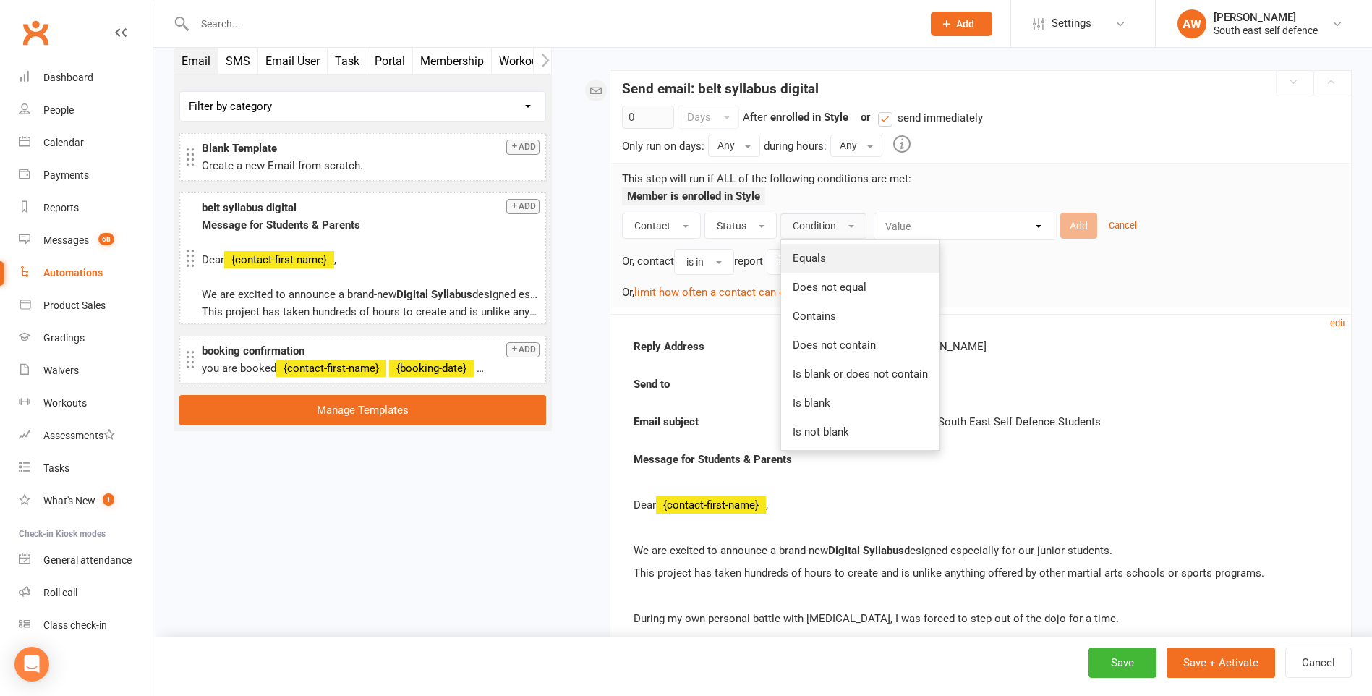
click at [822, 260] on span "Equals" at bounding box center [808, 258] width 33 height 13
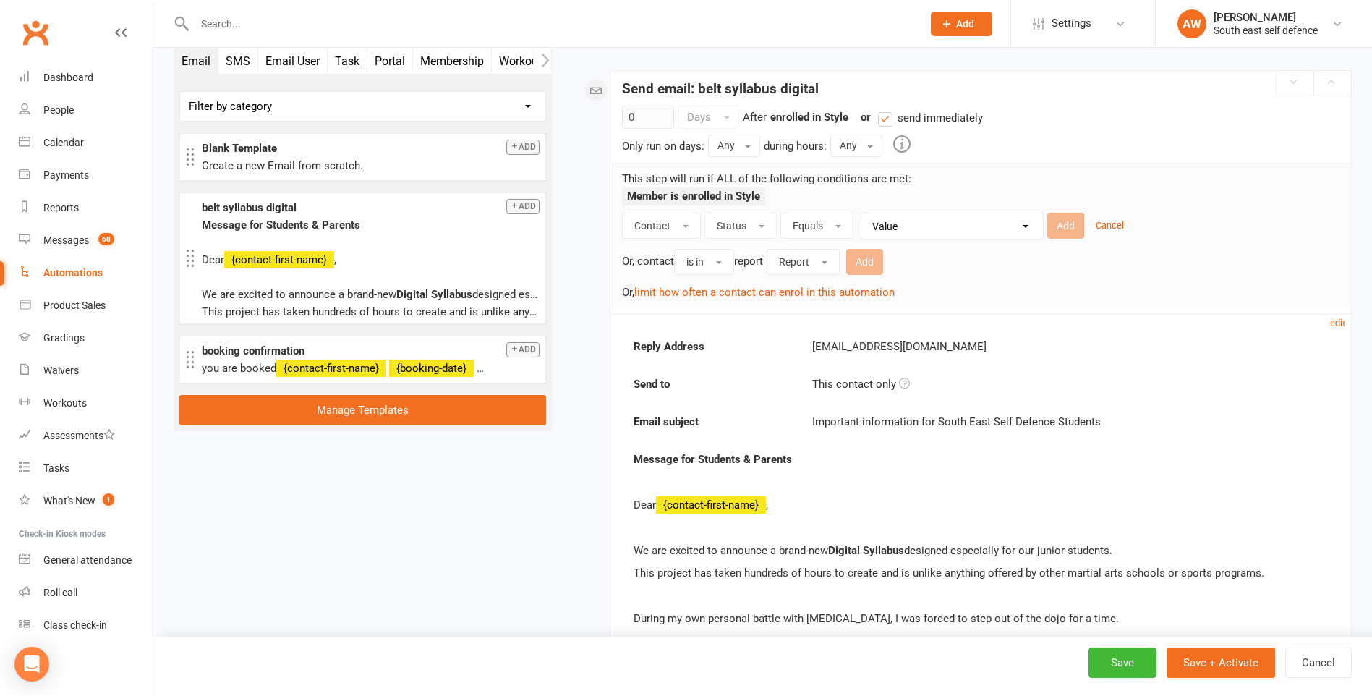
click at [923, 229] on select "Value Prospect: New Lead Prospect: Follow-up Call Prospect: Follow-up Email Pro…" at bounding box center [955, 226] width 181 height 26
select select "8"
click at [865, 213] on select "Value Prospect: New Lead Prospect: Follow-up Call Prospect: Follow-up Email Pro…" at bounding box center [955, 226] width 181 height 26
click at [1068, 224] on button "Add" at bounding box center [1065, 226] width 37 height 26
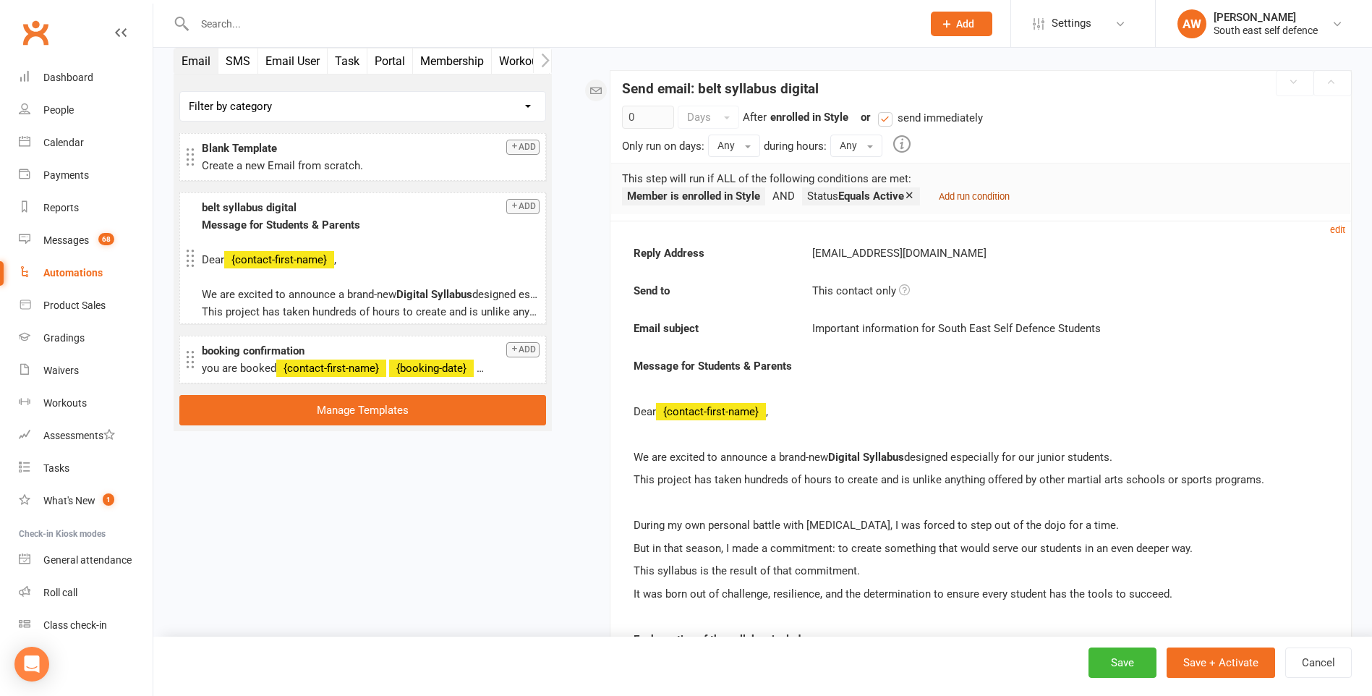
click at [997, 200] on small "Add run condition" at bounding box center [974, 196] width 71 height 11
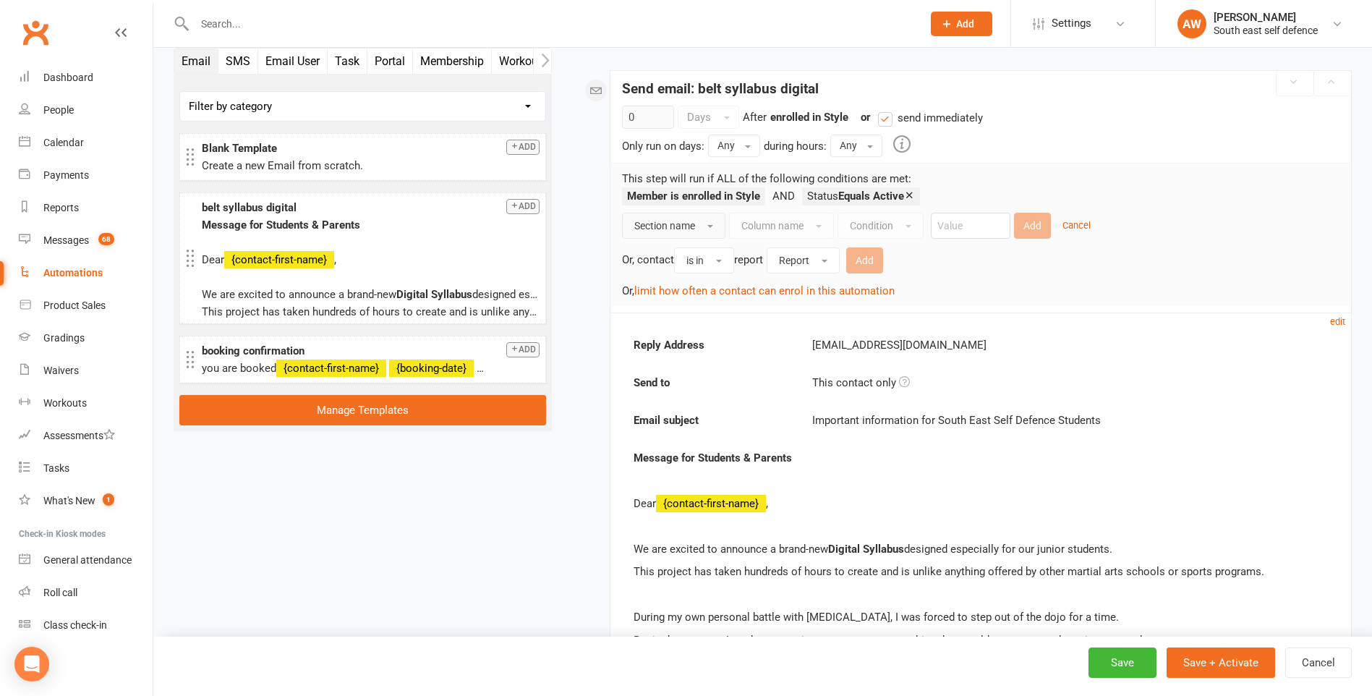
click at [677, 224] on span "Section name" at bounding box center [664, 226] width 61 height 12
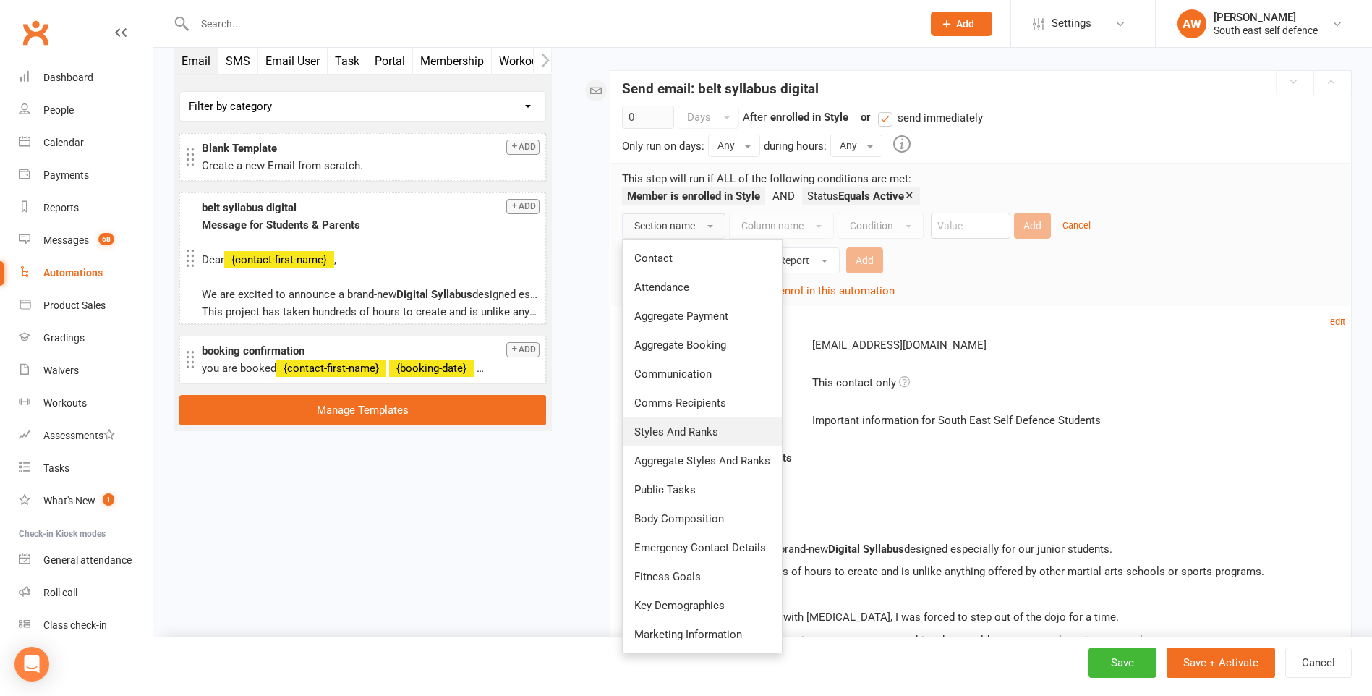
click at [679, 426] on span "Styles And Ranks" at bounding box center [676, 431] width 84 height 13
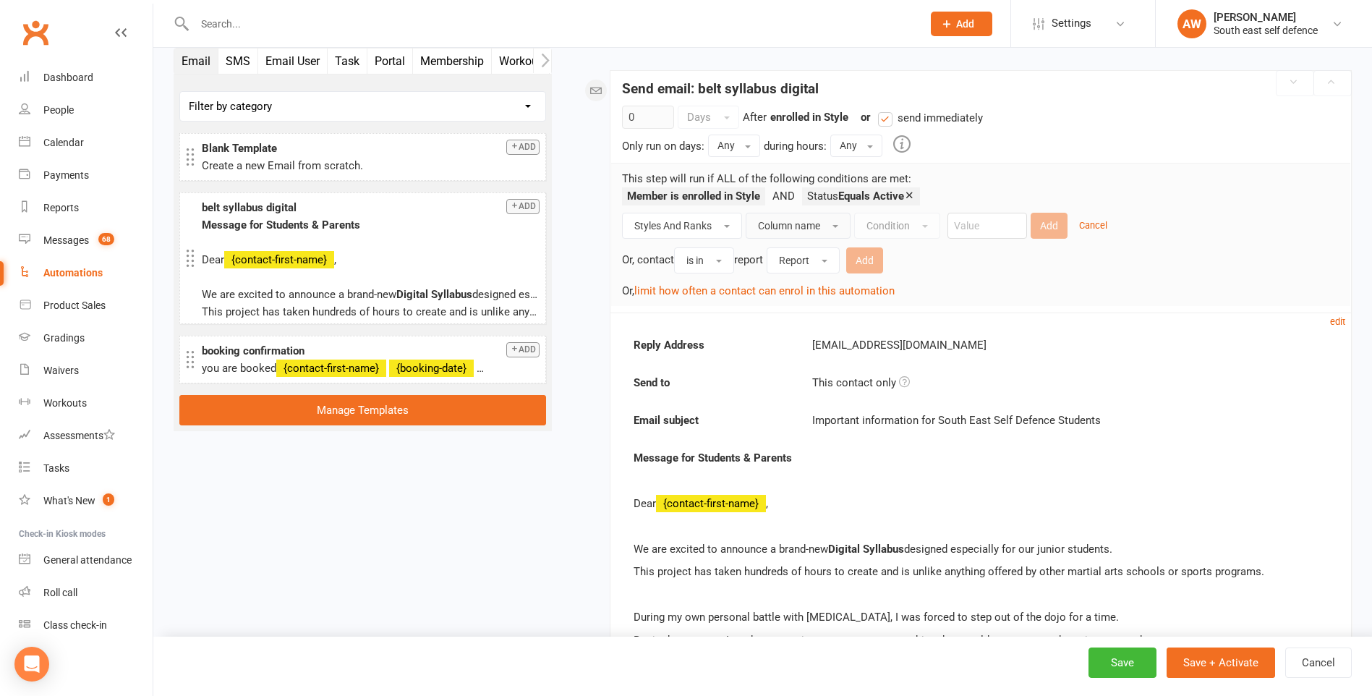
click at [810, 226] on span "Column name" at bounding box center [789, 226] width 62 height 12
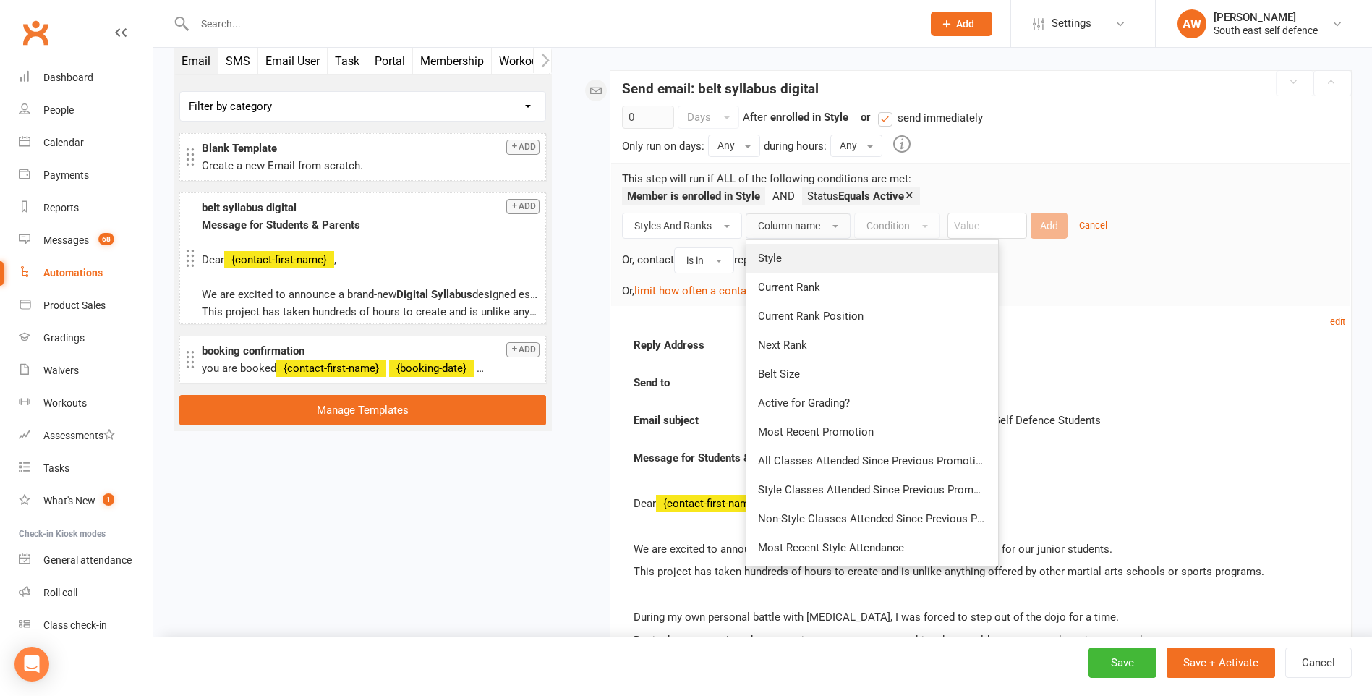
click at [801, 255] on link "Style" at bounding box center [872, 258] width 252 height 29
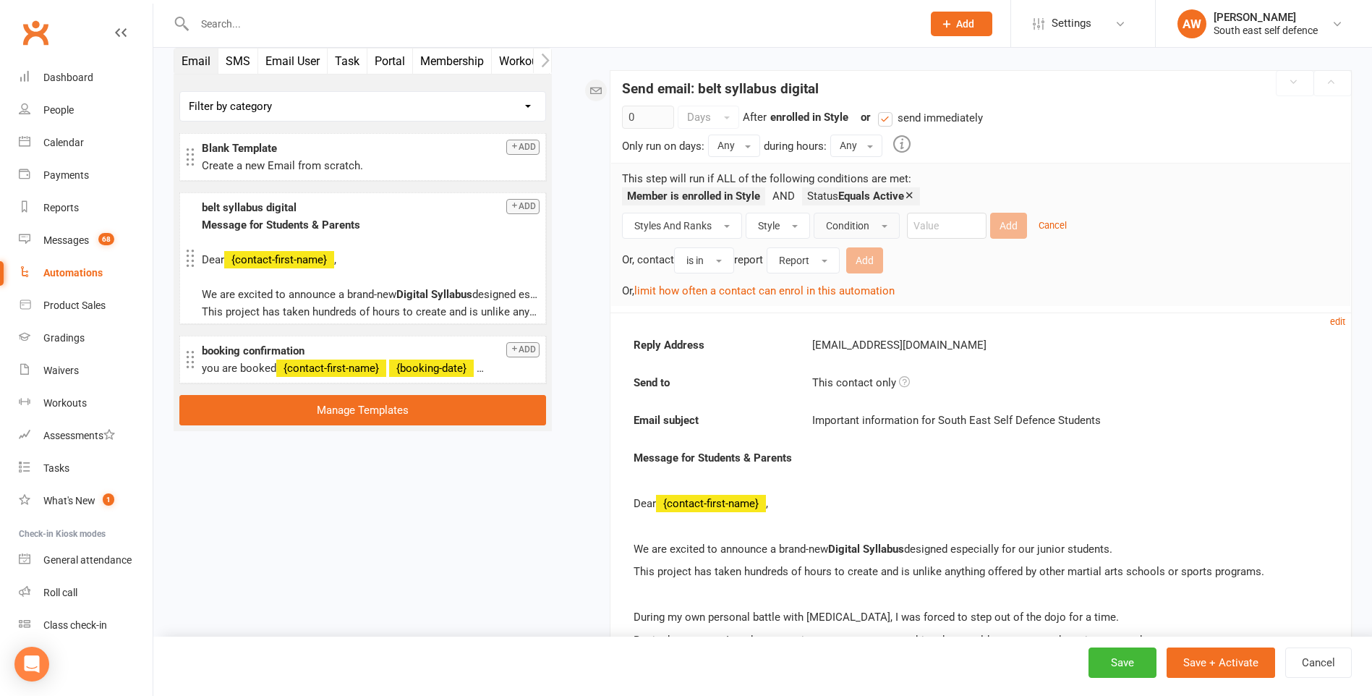
click at [868, 222] on span "Condition" at bounding box center [847, 226] width 43 height 12
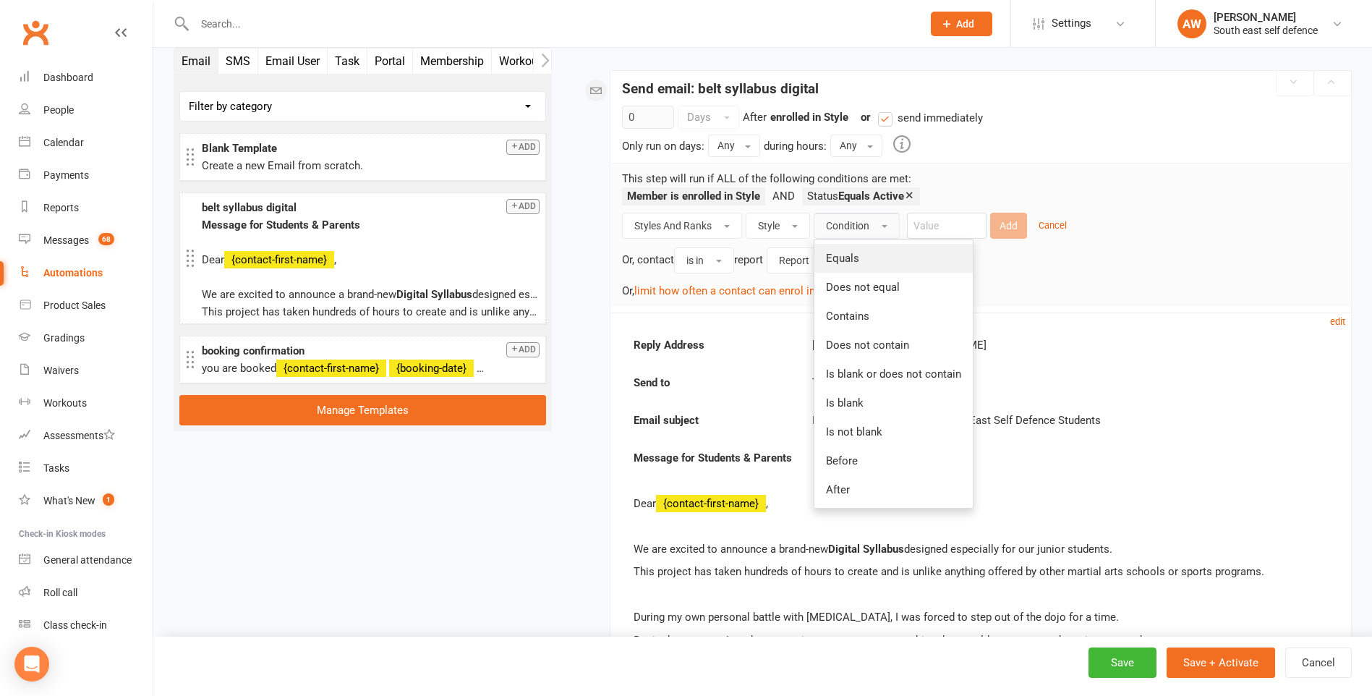
click at [863, 257] on link "Equals" at bounding box center [893, 258] width 158 height 29
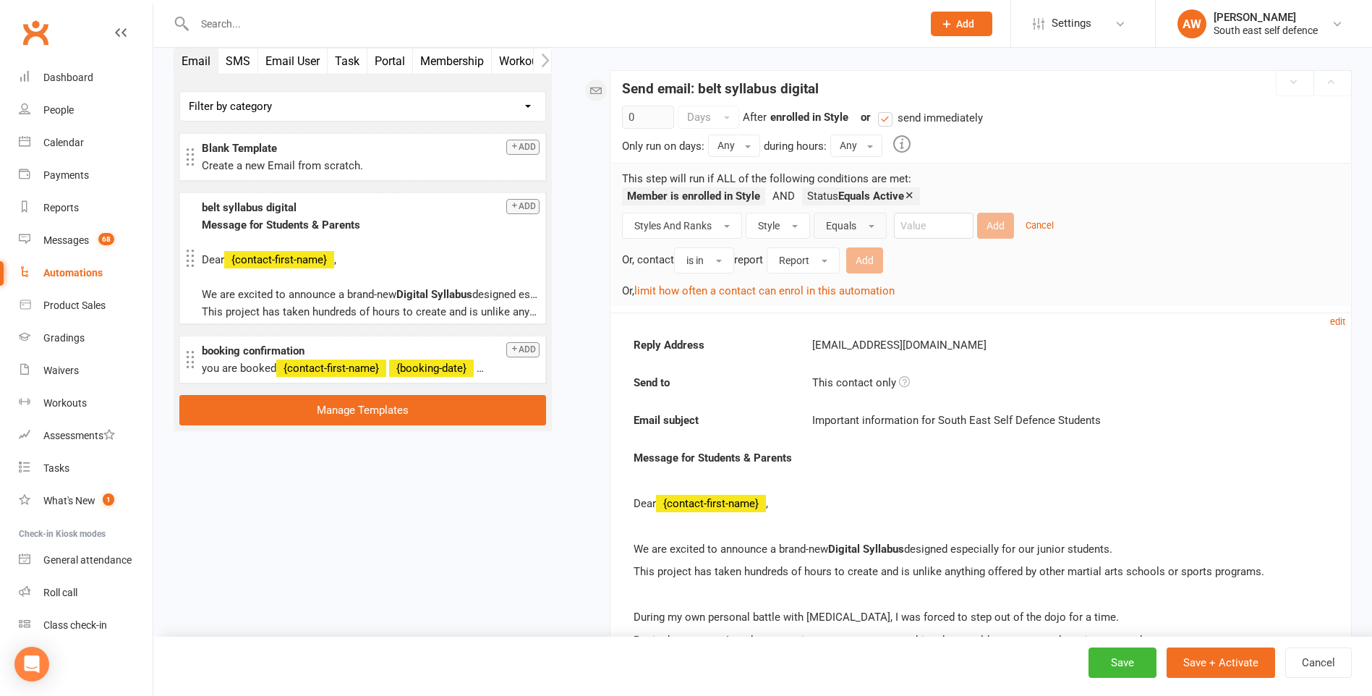
click at [859, 223] on button "Equals" at bounding box center [849, 226] width 73 height 26
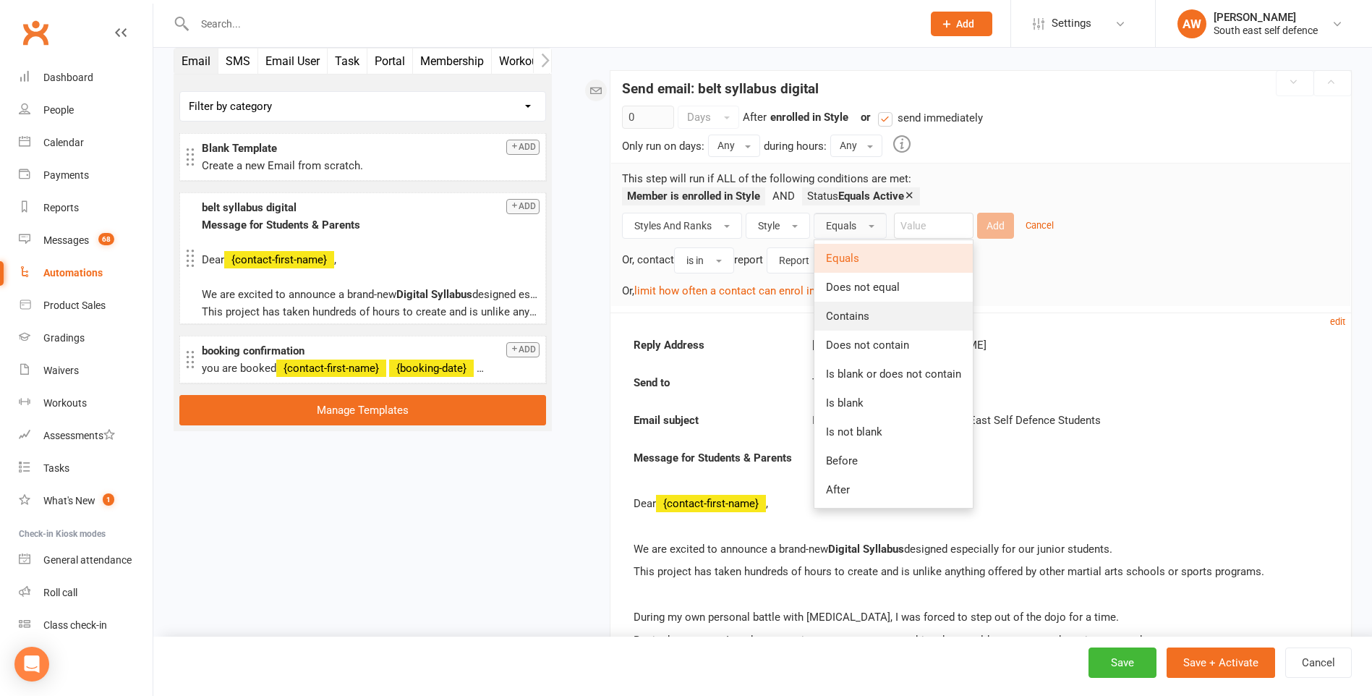
click at [863, 312] on span "Contains" at bounding box center [847, 315] width 43 height 13
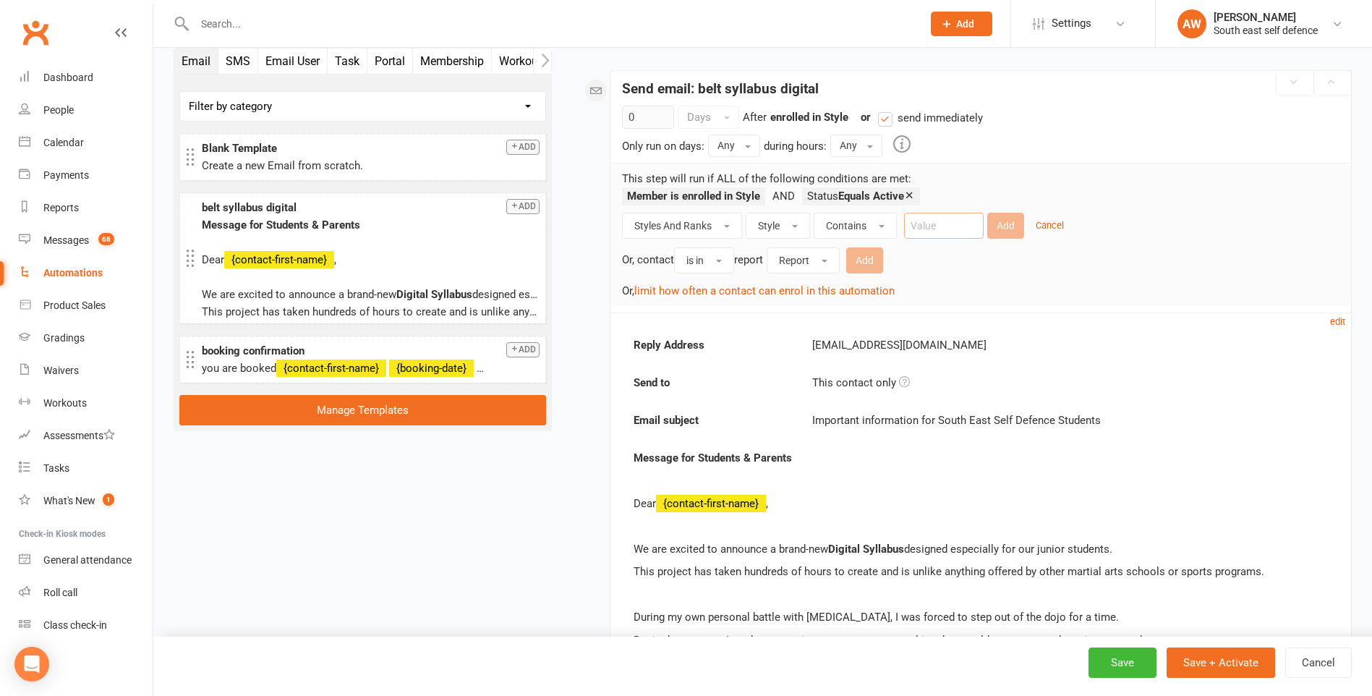
click at [928, 224] on input "text" at bounding box center [944, 226] width 80 height 26
type input "Junior"
click at [1004, 221] on button "Add" at bounding box center [1005, 226] width 37 height 26
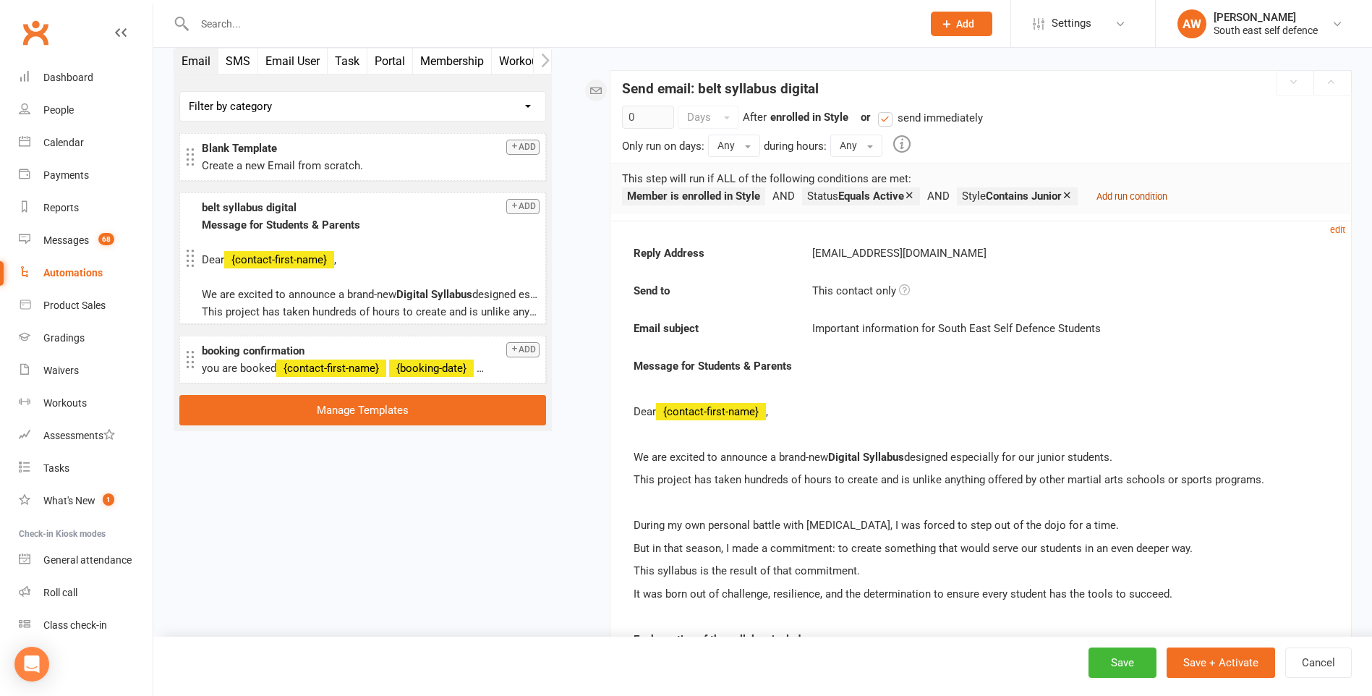
click at [1143, 194] on small "Add run condition" at bounding box center [1131, 196] width 71 height 11
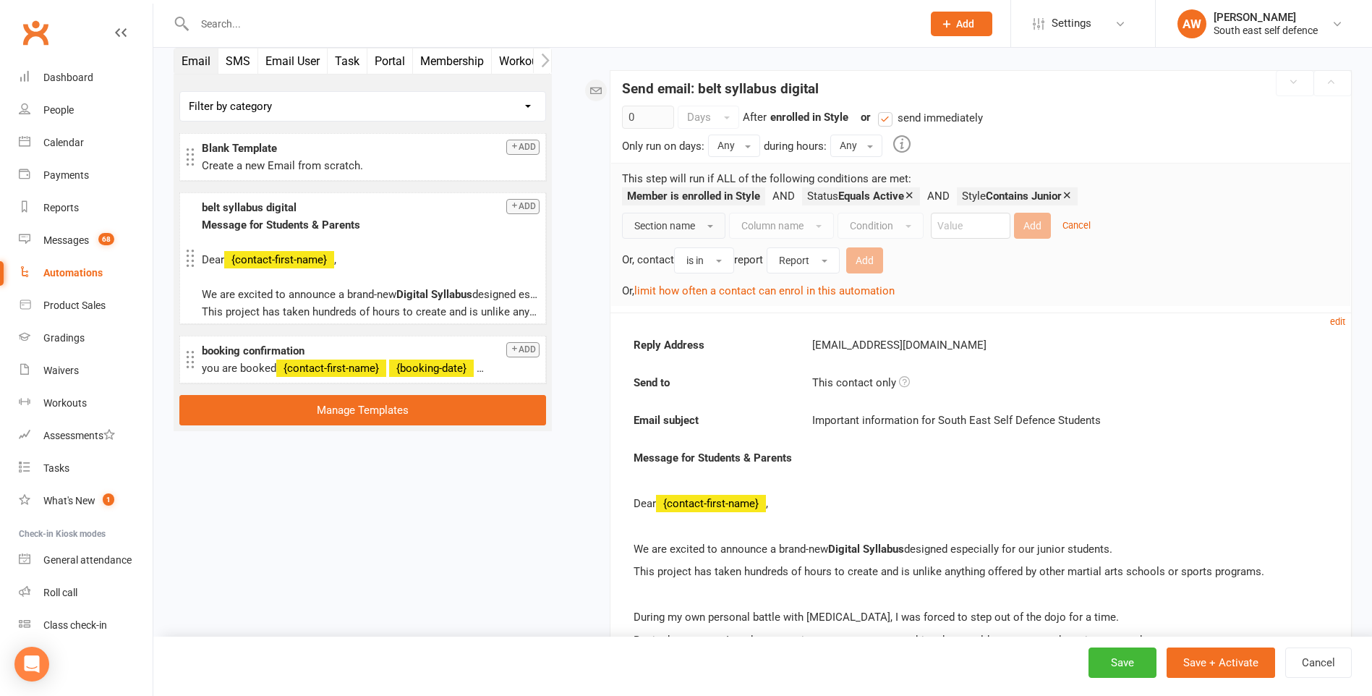
click at [667, 220] on span "Section name" at bounding box center [664, 226] width 61 height 12
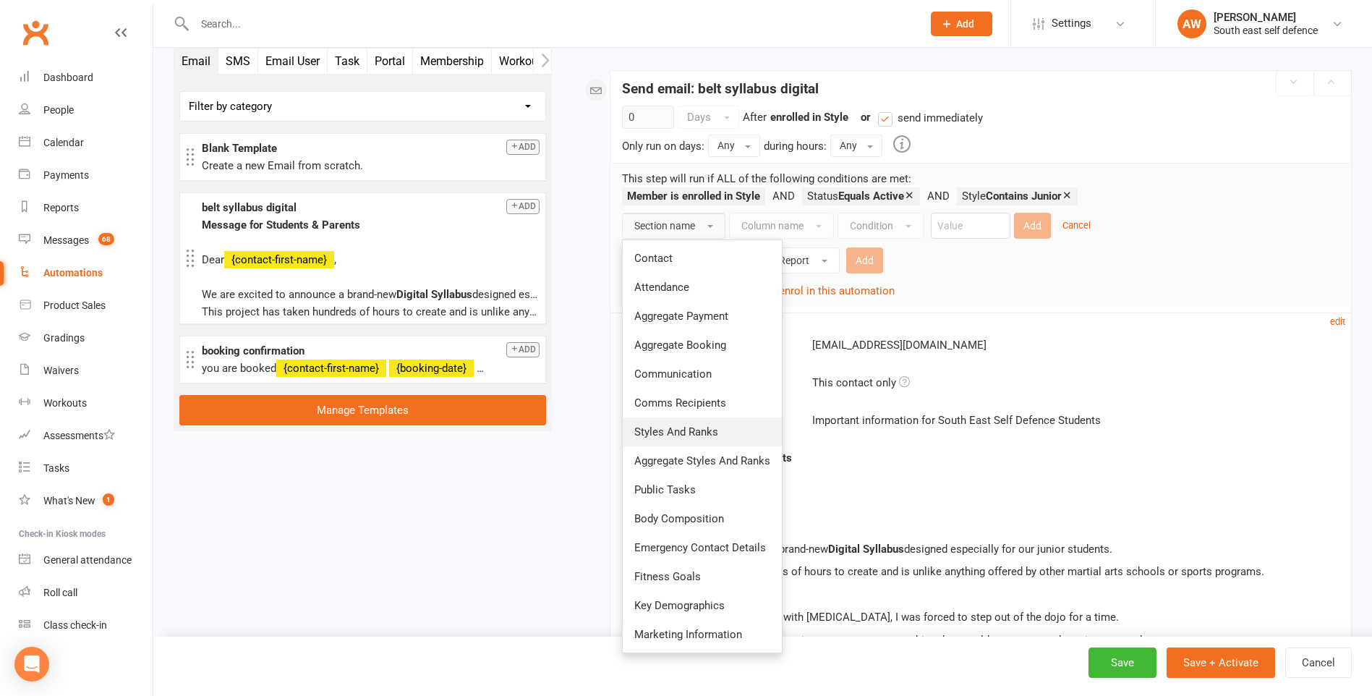
click at [680, 431] on span "Styles And Ranks" at bounding box center [676, 431] width 84 height 13
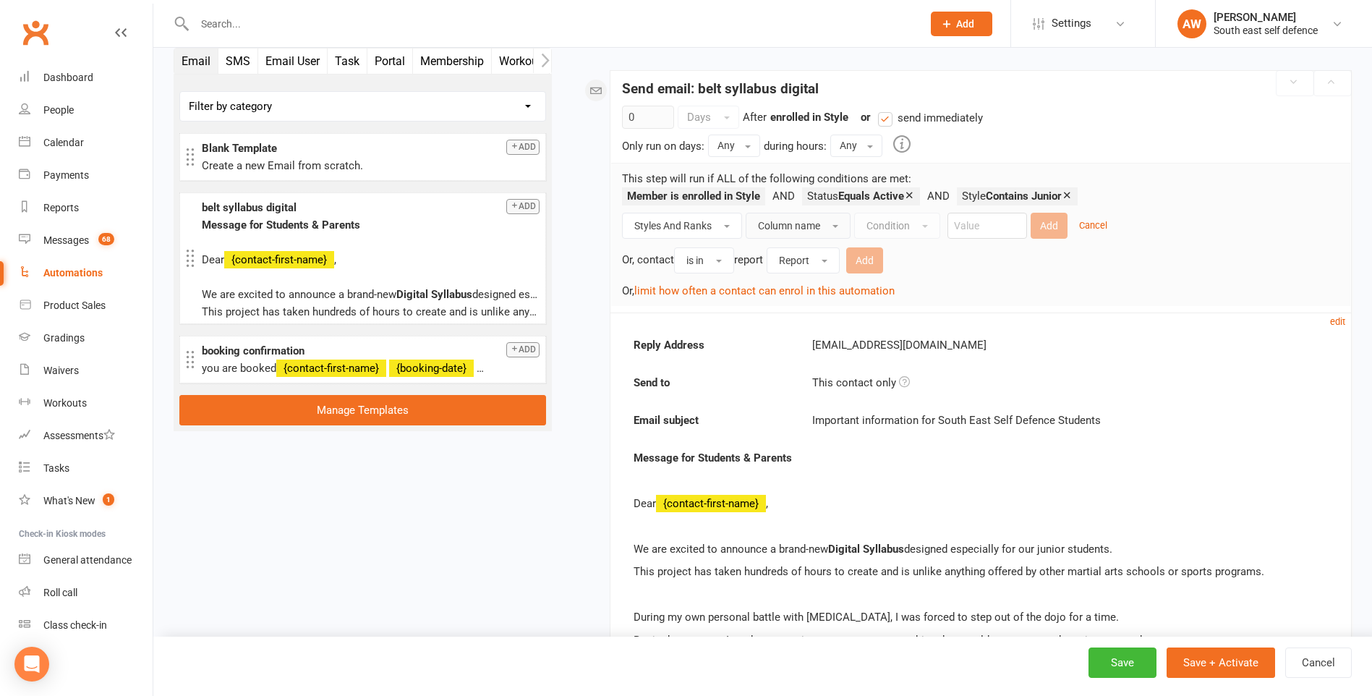
click at [806, 228] on span "Column name" at bounding box center [789, 226] width 62 height 12
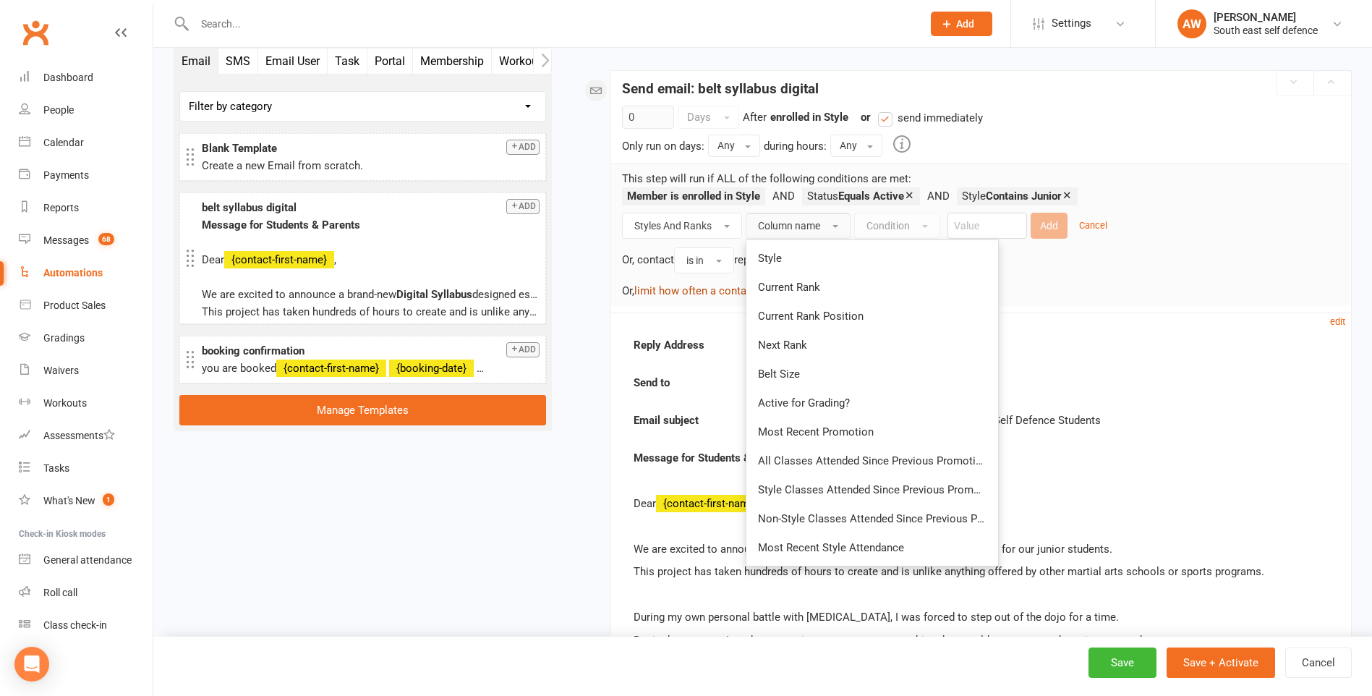
click at [795, 292] on span "Current Rank" at bounding box center [789, 287] width 62 height 13
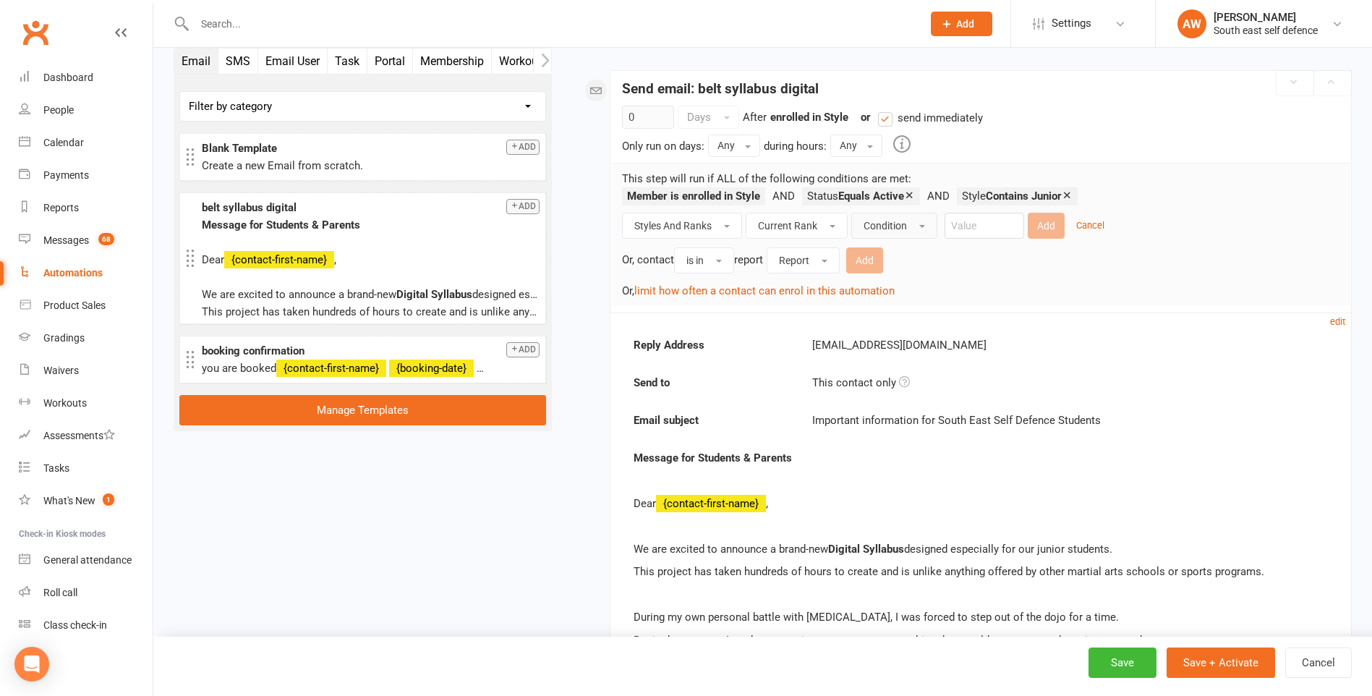
click at [871, 227] on span "Condition" at bounding box center [884, 226] width 43 height 12
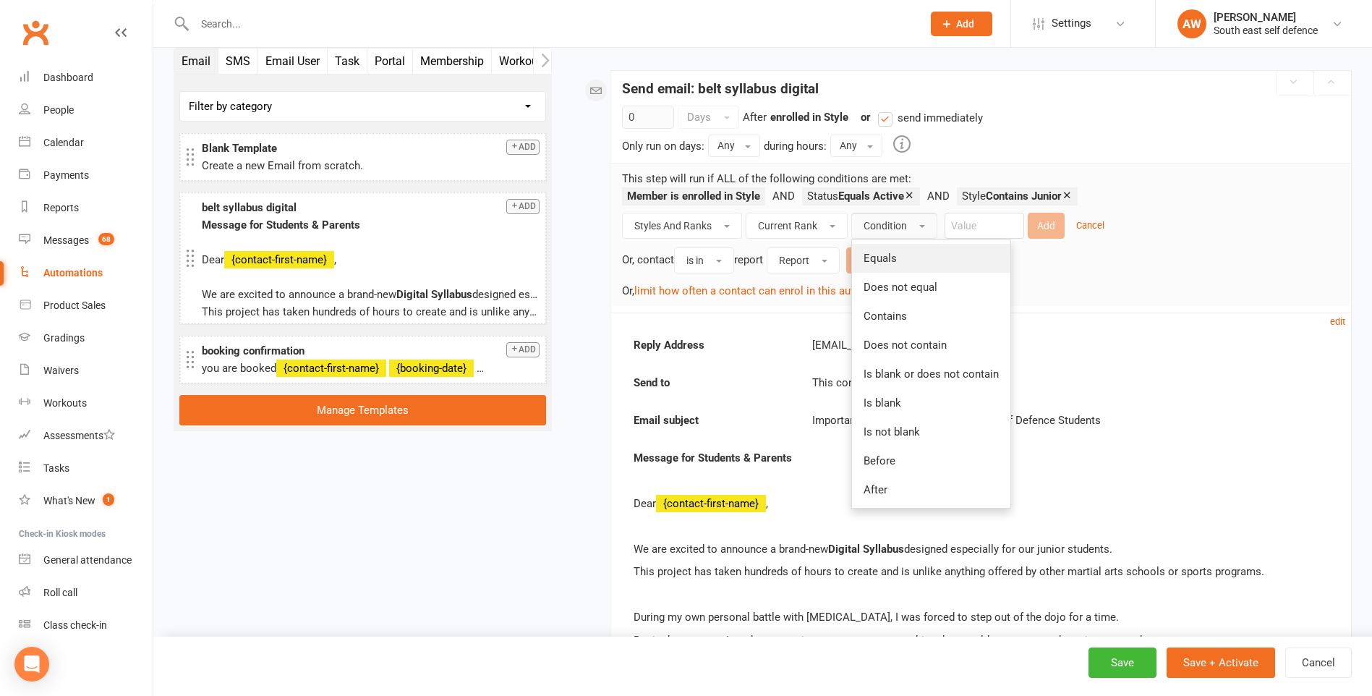
click at [875, 260] on span "Equals" at bounding box center [879, 258] width 33 height 13
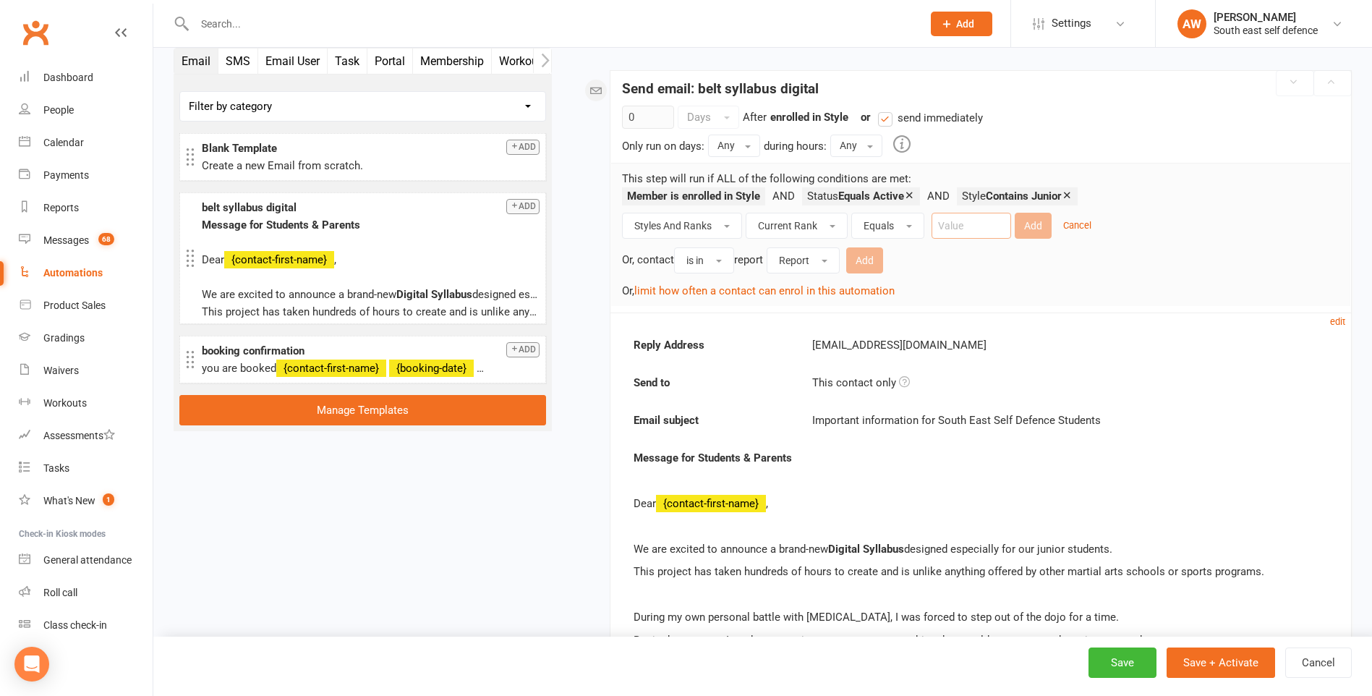
click at [965, 231] on input "text" at bounding box center [971, 226] width 80 height 26
type input "Brown 1st Bar"
click at [1041, 223] on button "Add" at bounding box center [1032, 226] width 37 height 26
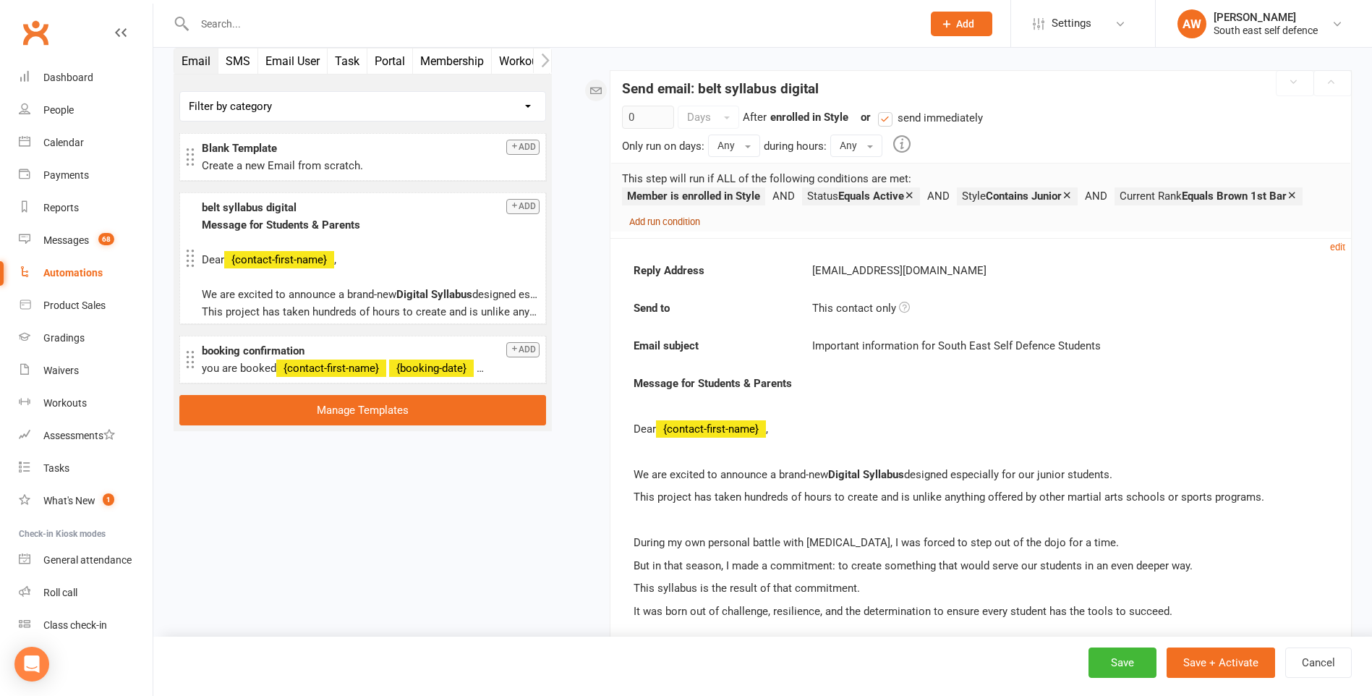
click at [646, 223] on small "Add run condition" at bounding box center [664, 221] width 71 height 11
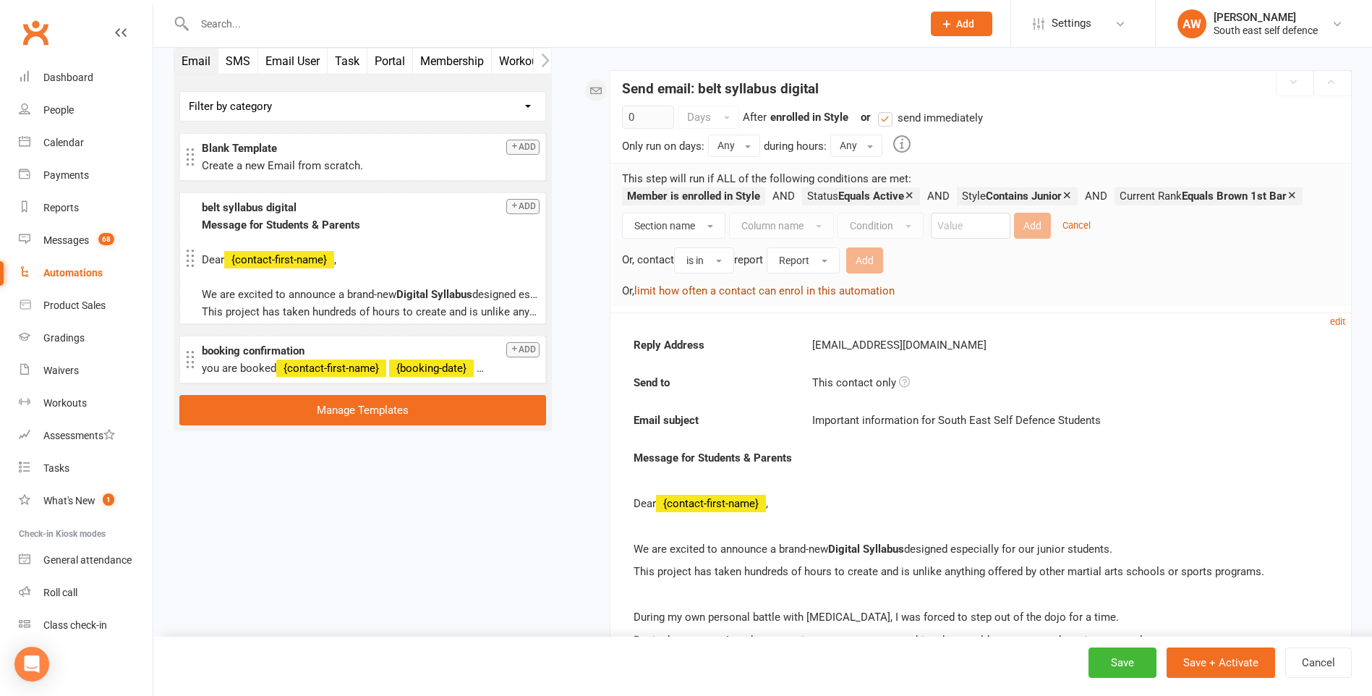
click at [657, 294] on button "limit how often a contact can enrol in this automation" at bounding box center [764, 290] width 260 height 17
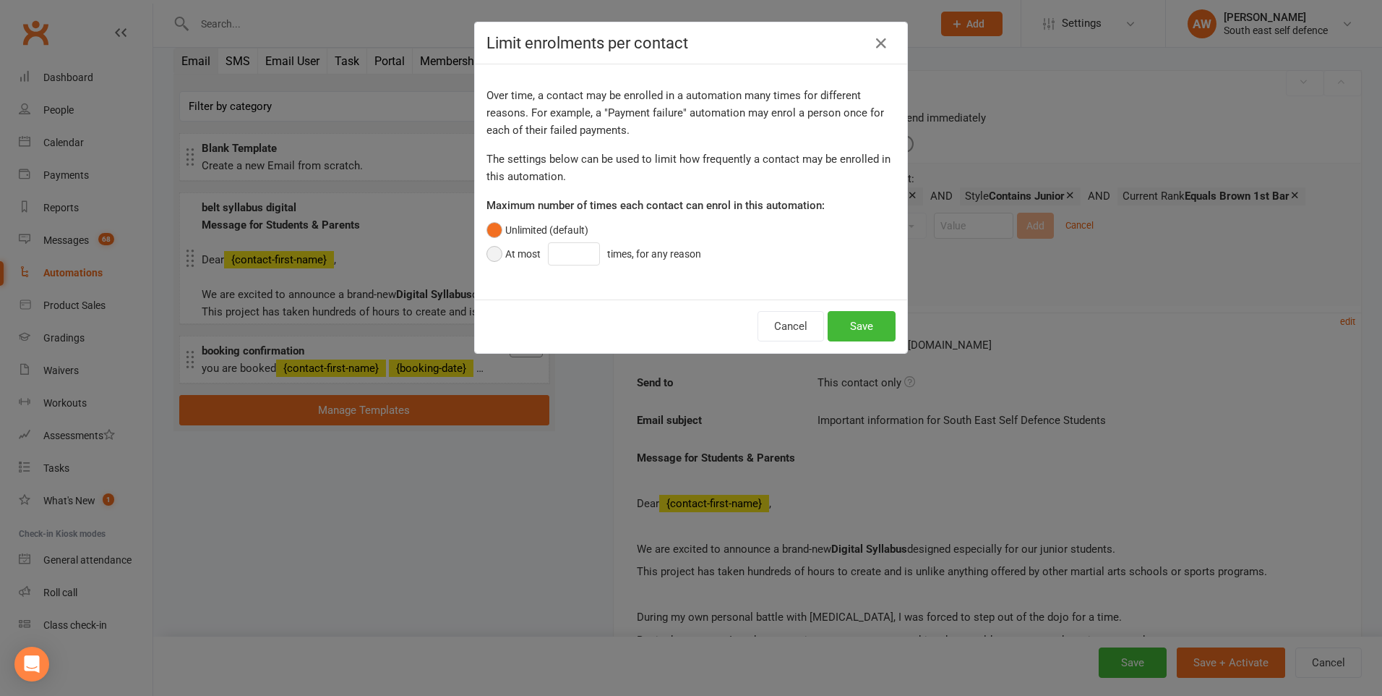
click at [495, 255] on button "At most times, for any reason" at bounding box center [598, 253] width 222 height 27
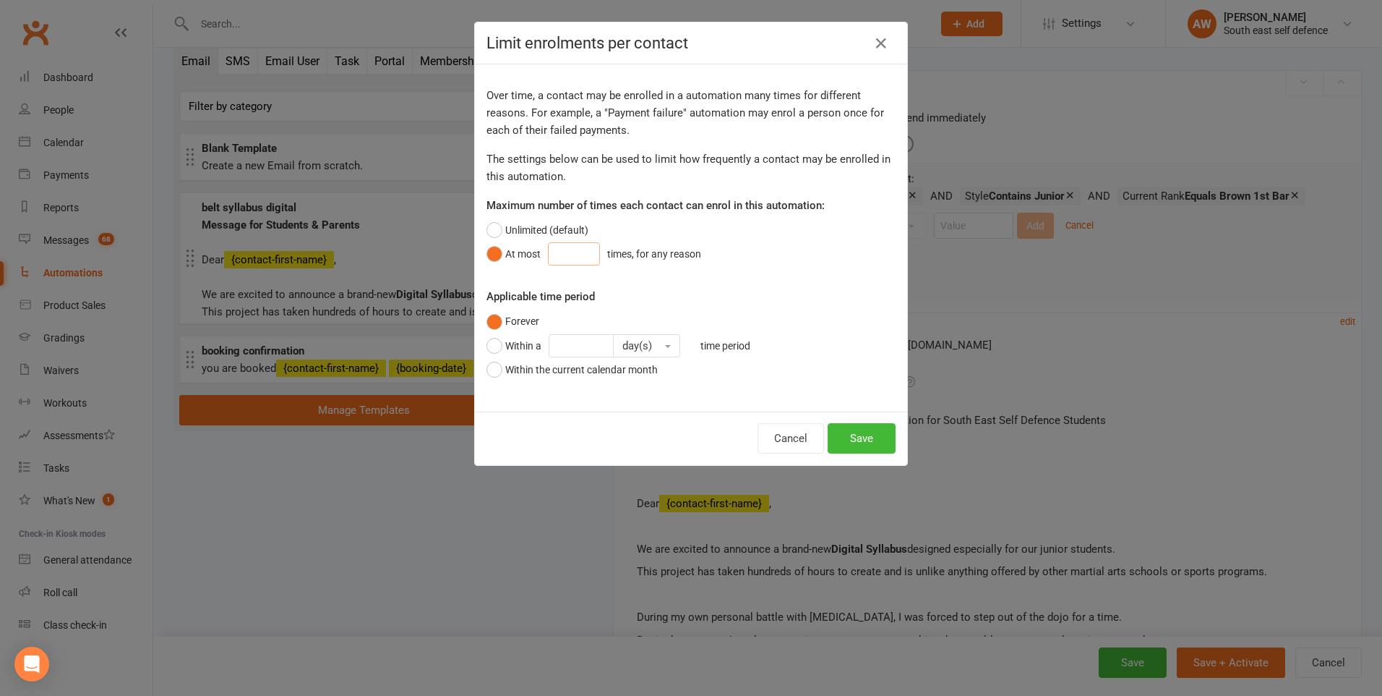
click at [567, 257] on input "number" at bounding box center [574, 253] width 52 height 23
type input "1"
click at [864, 439] on button "Save" at bounding box center [862, 438] width 68 height 30
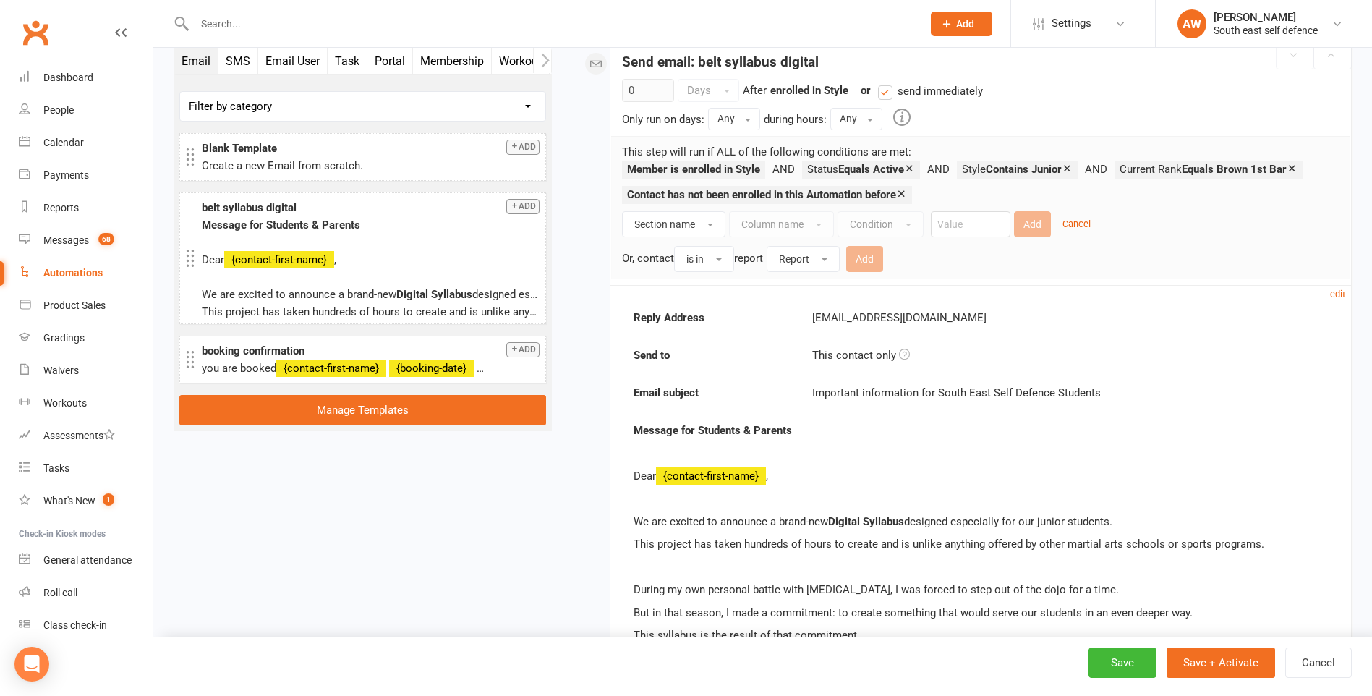
scroll to position [228, 0]
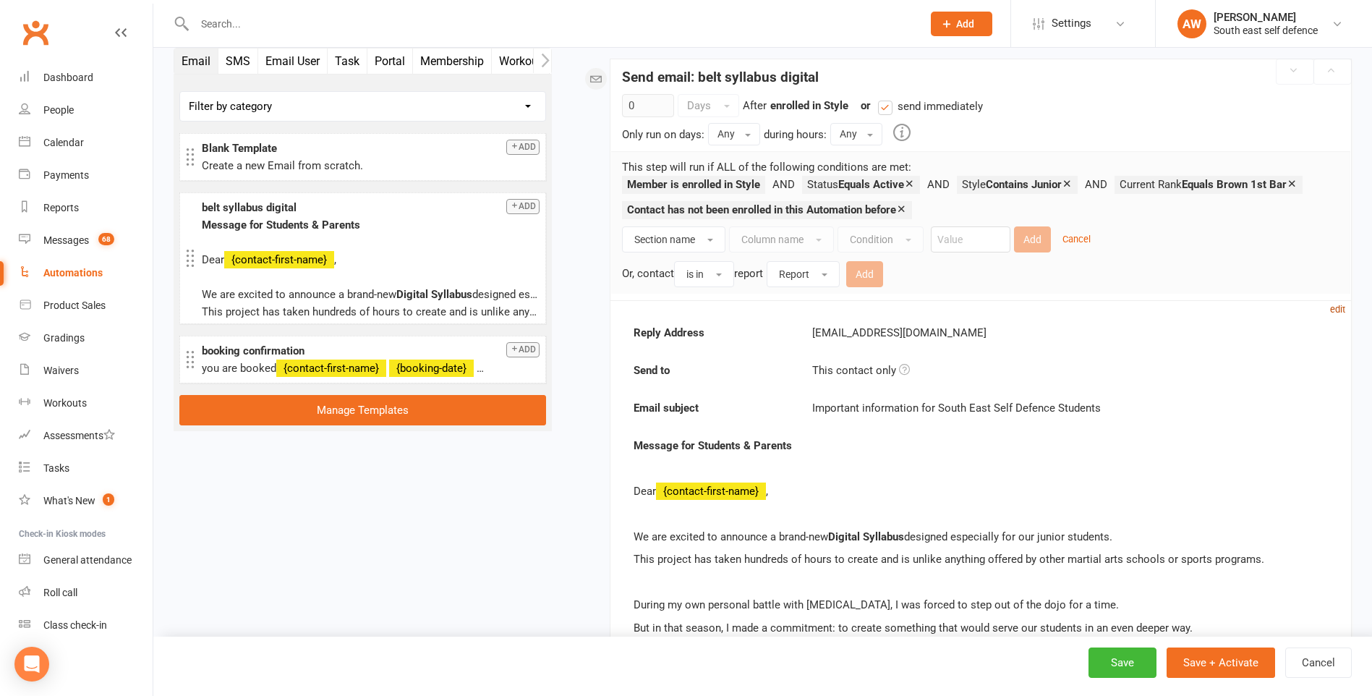
click at [1338, 307] on small "edit" at bounding box center [1337, 309] width 15 height 11
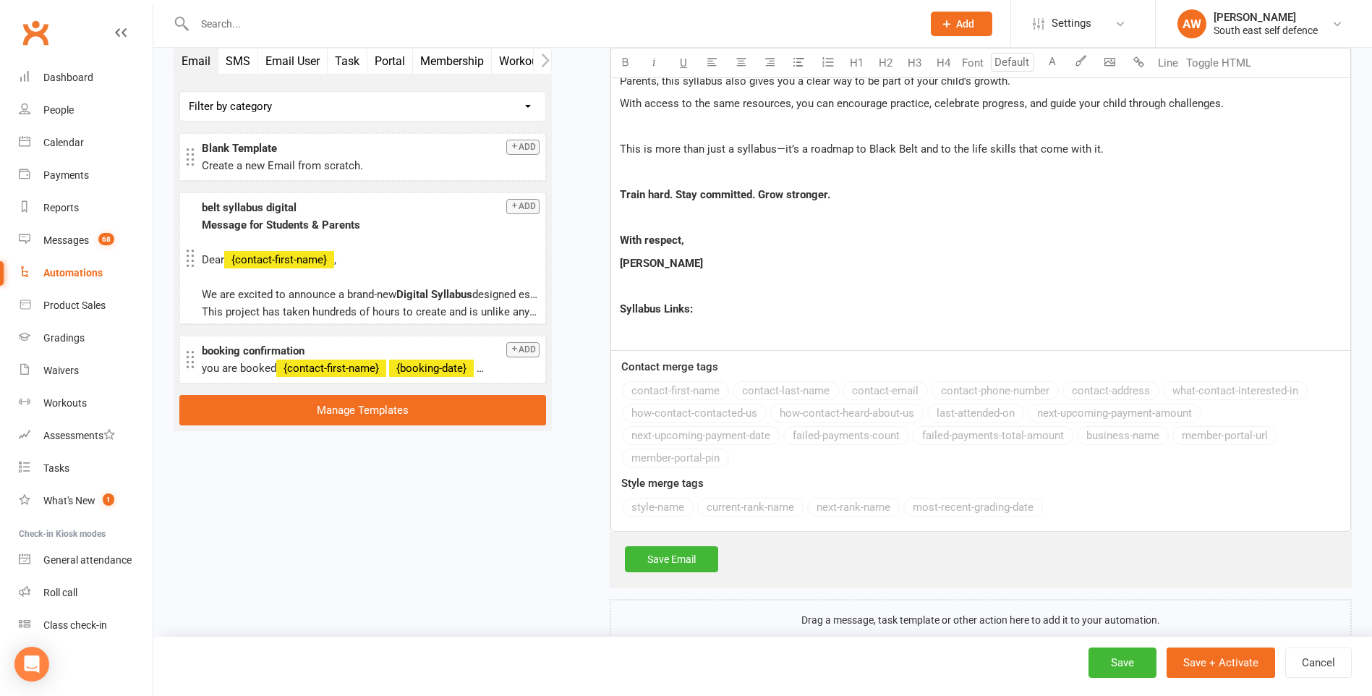
scroll to position [1532, 0]
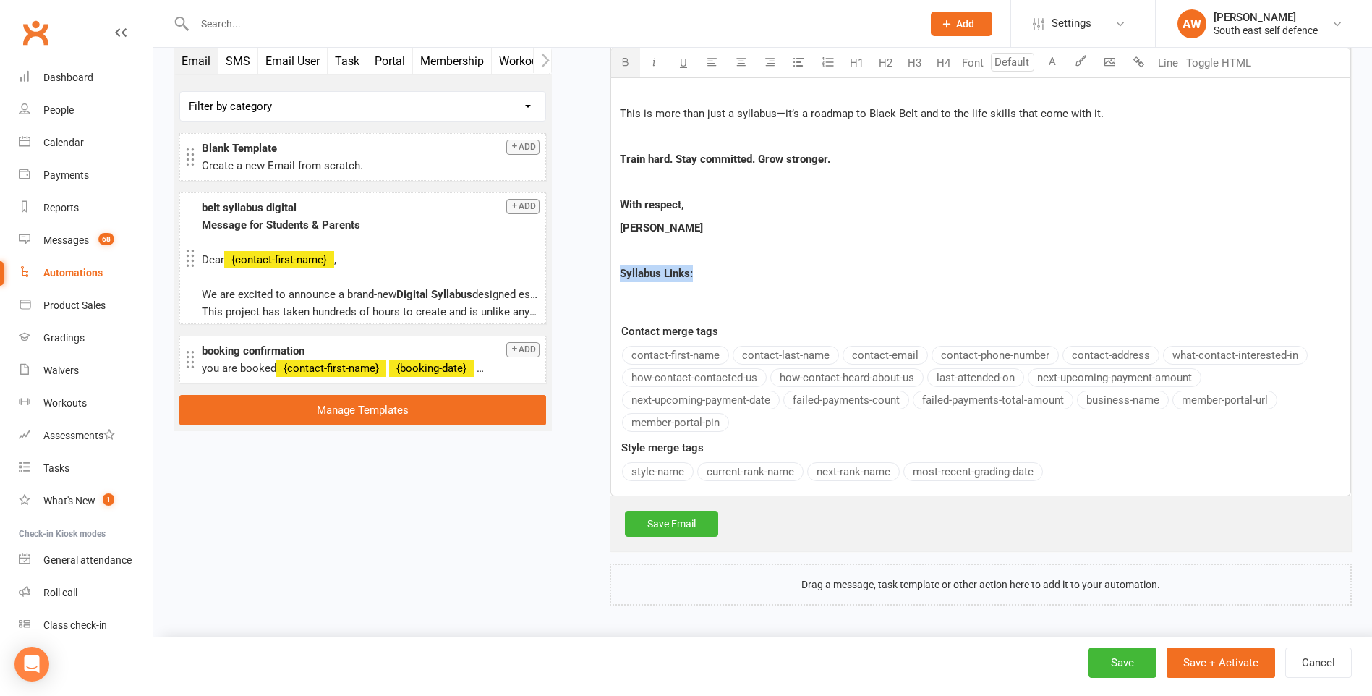
drag, startPoint x: 700, startPoint y: 273, endPoint x: 615, endPoint y: 270, distance: 85.3
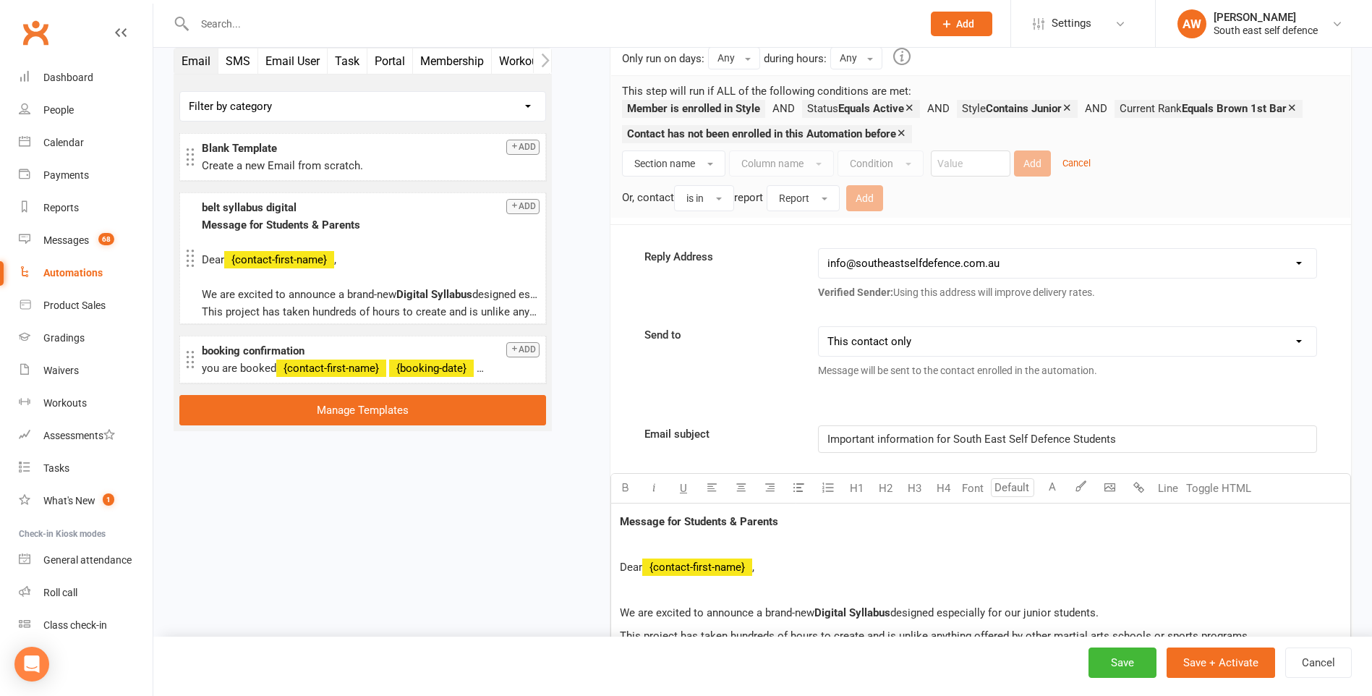
scroll to position [303, 0]
click at [1294, 342] on select "This contact only Recipients that accept messages sent from automations Recipie…" at bounding box center [1067, 342] width 497 height 29
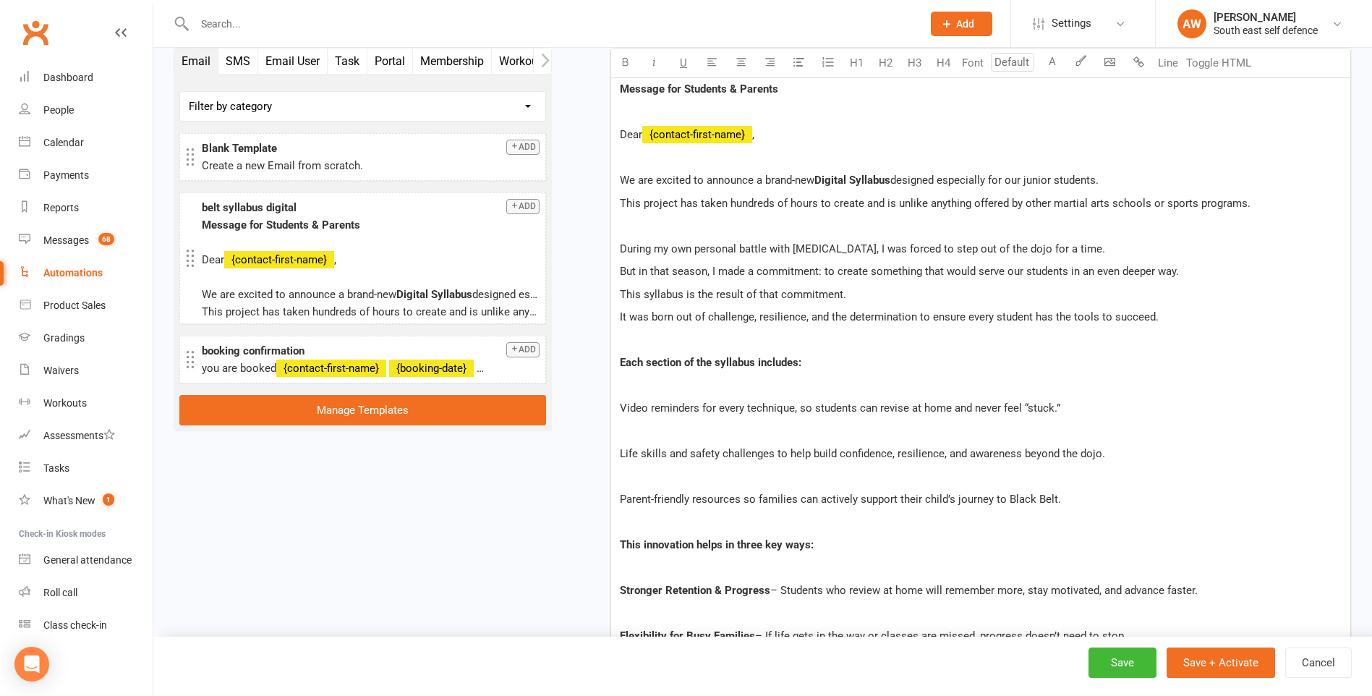
scroll to position [1171, 0]
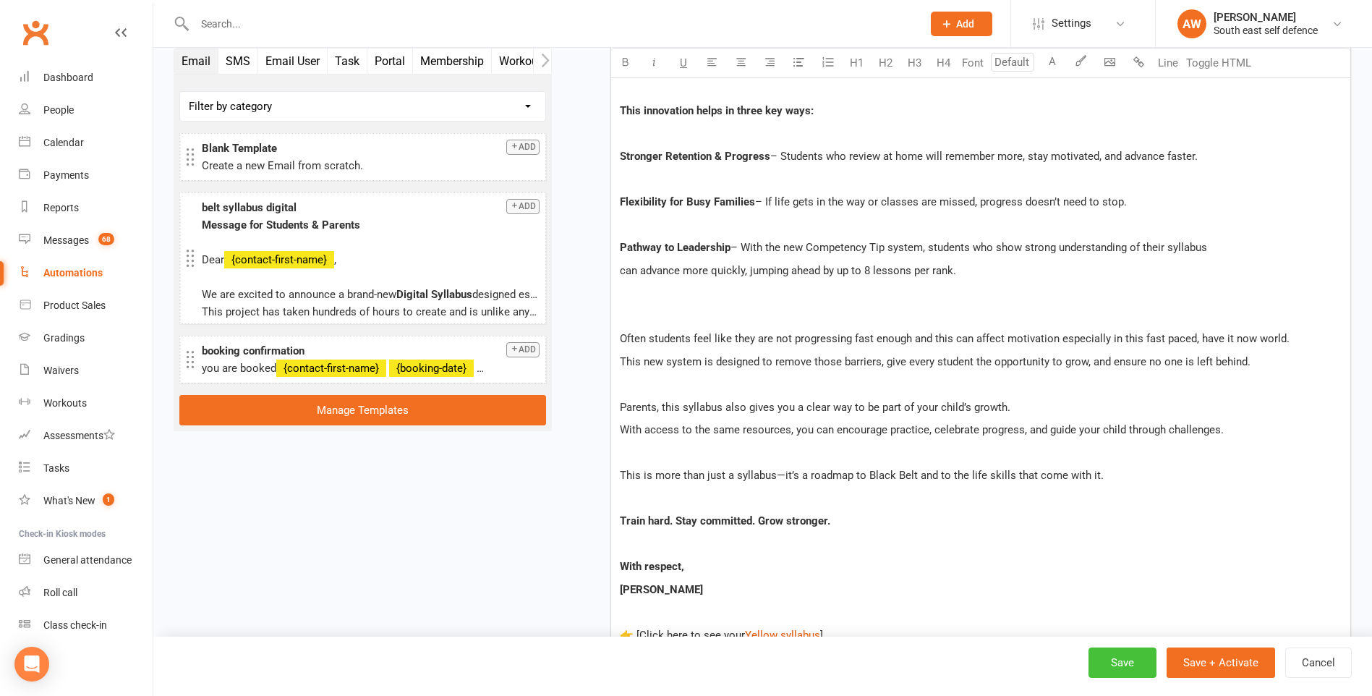
click at [1123, 662] on button "Save" at bounding box center [1122, 662] width 68 height 30
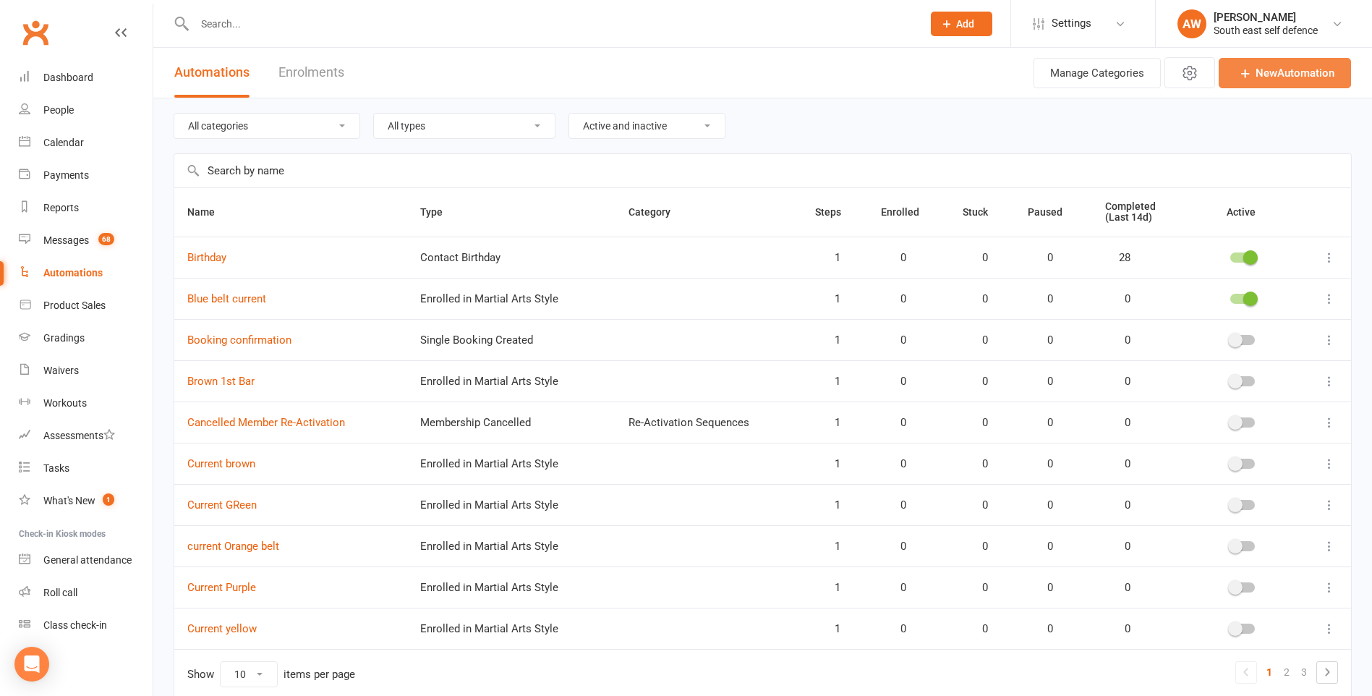
click at [1312, 72] on link "New Automation" at bounding box center [1284, 73] width 132 height 30
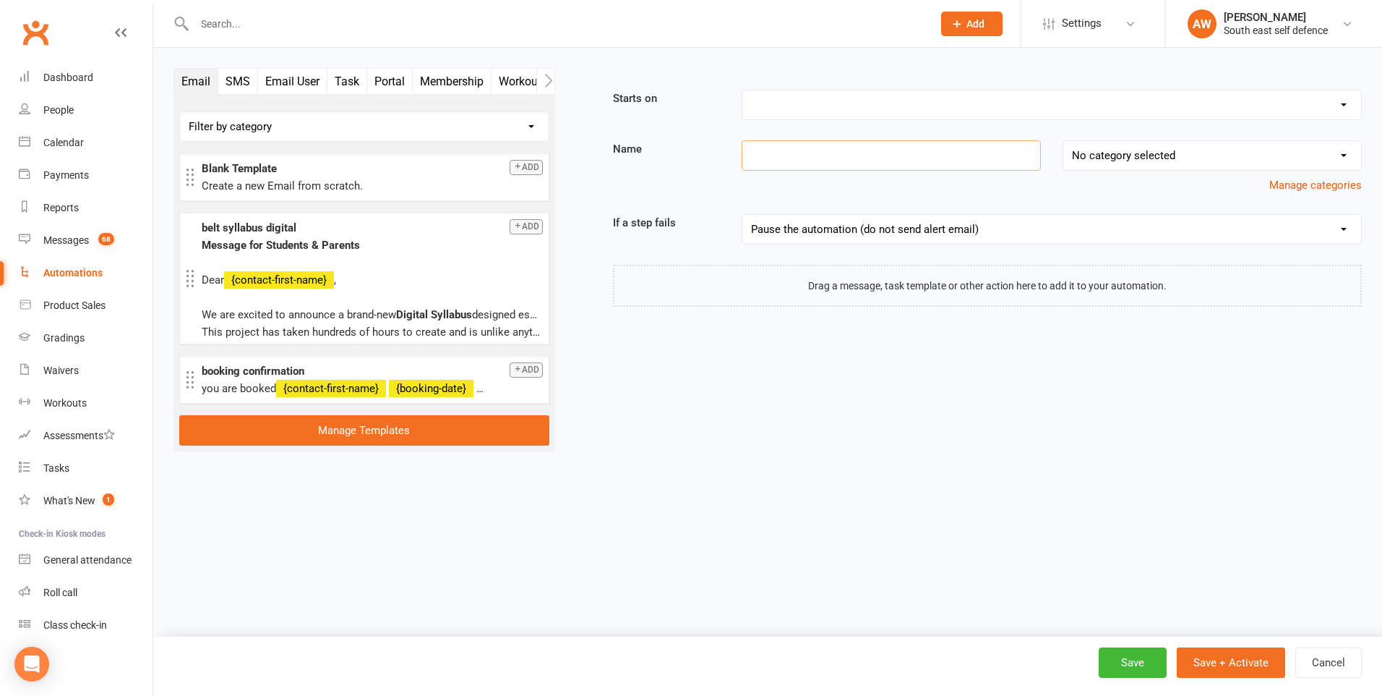
click at [814, 161] on input at bounding box center [891, 155] width 299 height 30
type input "Current Black Tip"
click at [883, 111] on select "Booking Cancelled Booking Due Booking Late-Cancelled Booking Marked Absent Book…" at bounding box center [1052, 104] width 619 height 29
select select "11"
click at [743, 90] on select "Booking Cancelled Booking Due Booking Late-Cancelled Booking Marked Absent Book…" at bounding box center [1052, 104] width 619 height 29
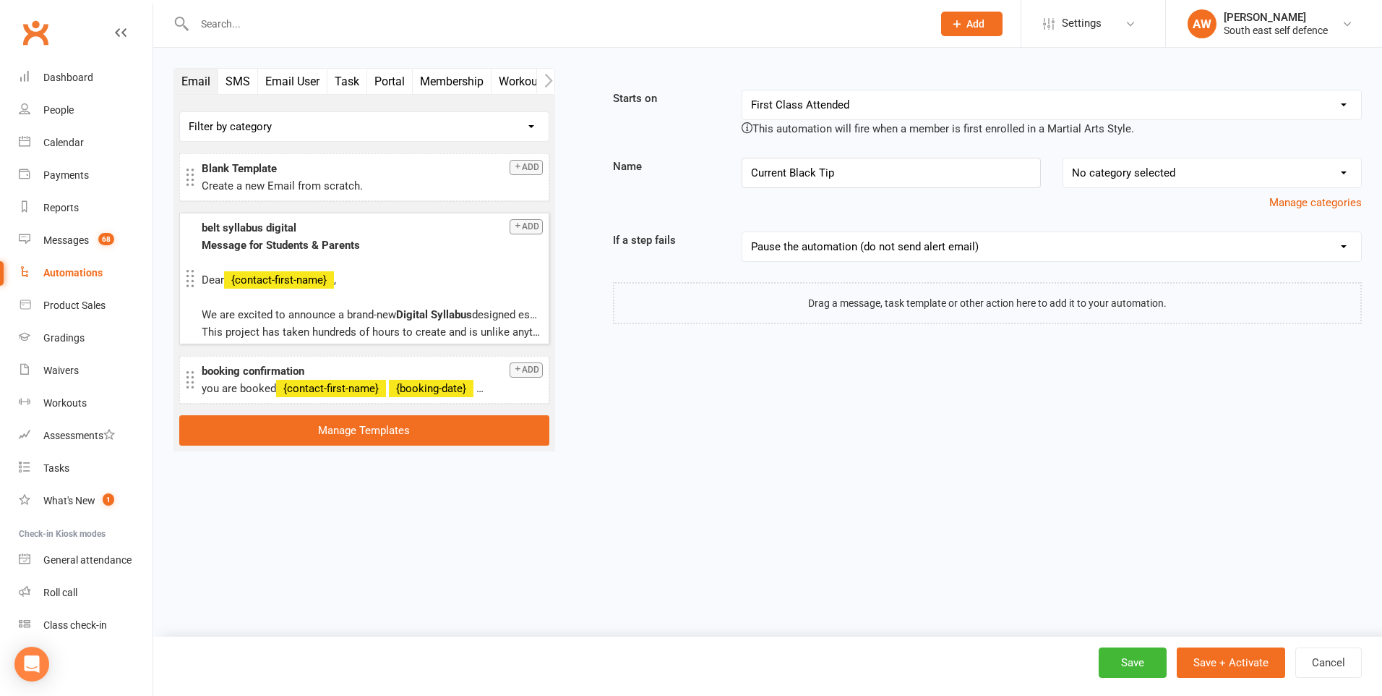
click at [516, 228] on icon "button" at bounding box center [517, 225] width 9 height 9
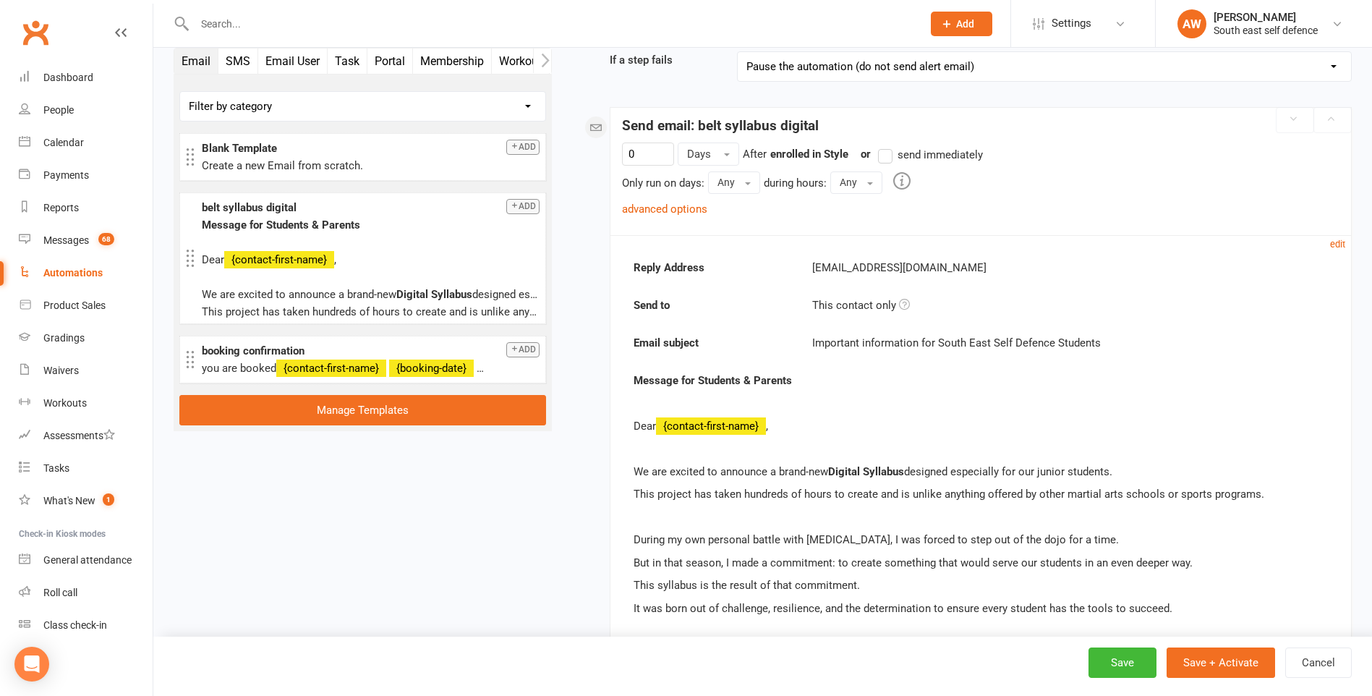
scroll to position [215, 0]
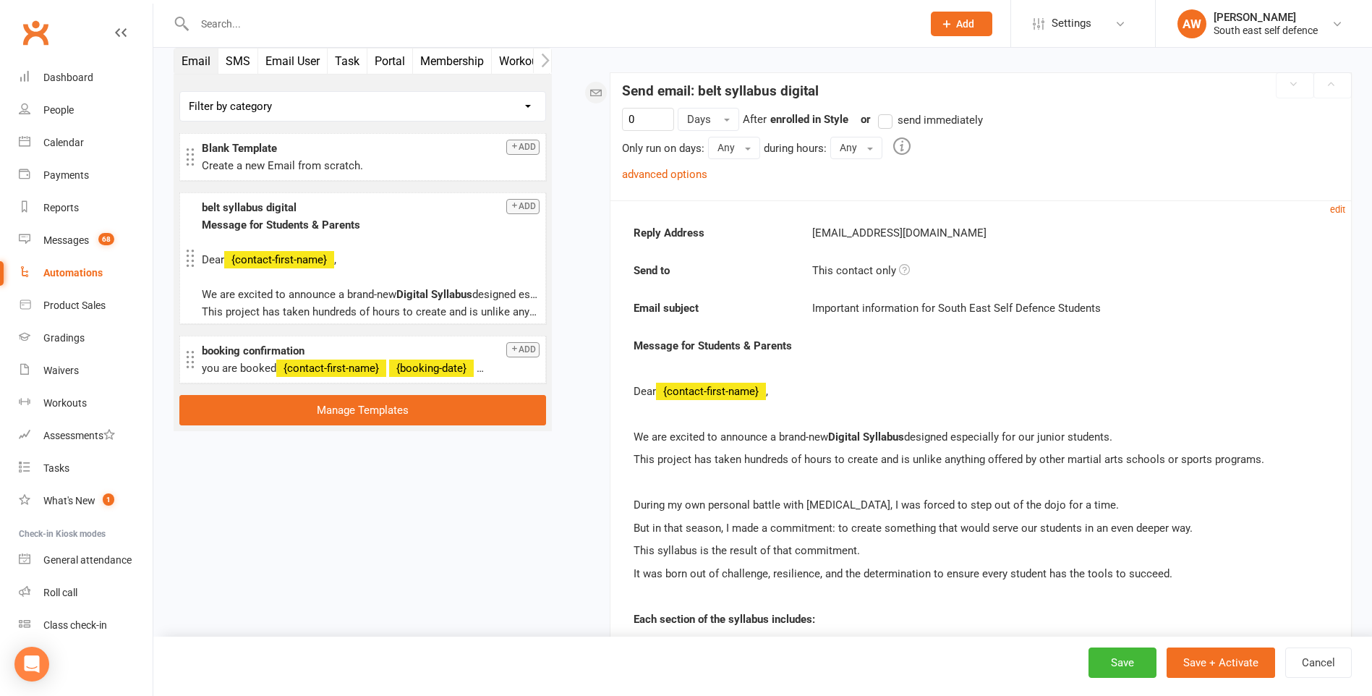
click at [892, 121] on label "send immediately" at bounding box center [930, 119] width 105 height 17
click at [887, 111] on input "send immediately" at bounding box center [882, 111] width 9 height 0
click at [664, 175] on link "advanced options" at bounding box center [664, 174] width 85 height 13
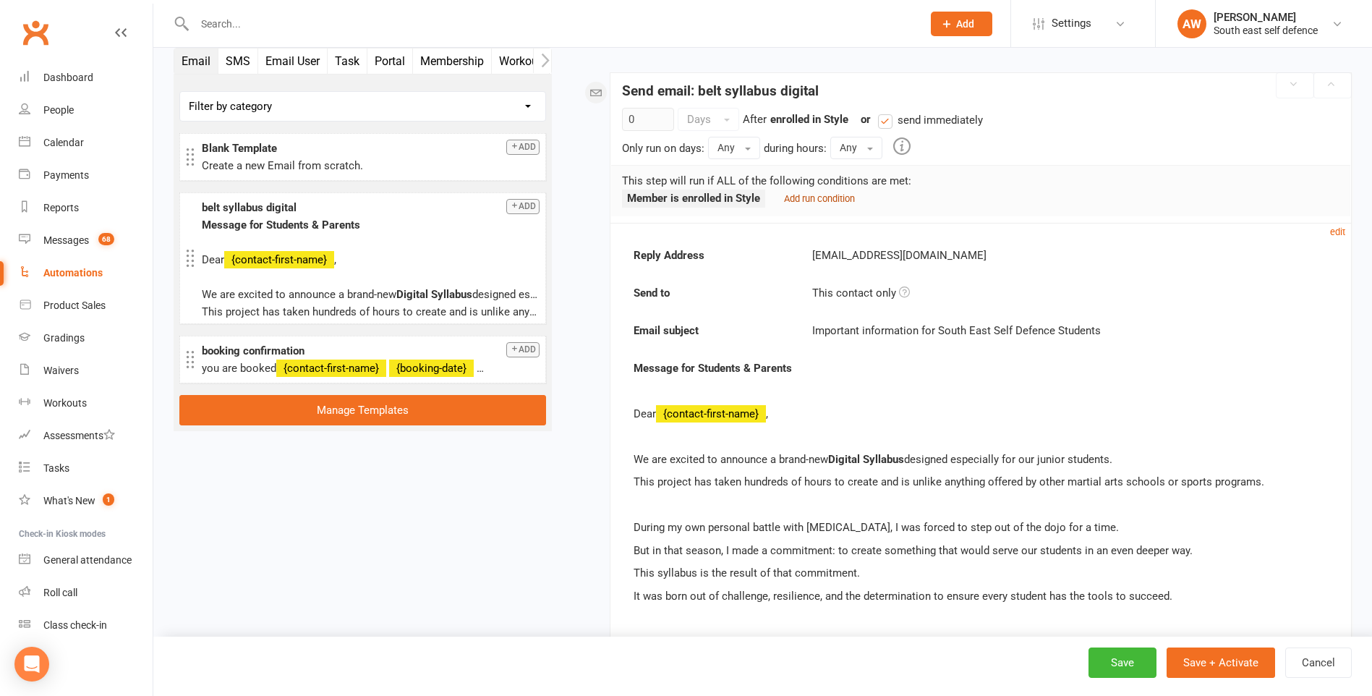
click at [807, 195] on small "Add run condition" at bounding box center [819, 198] width 71 height 11
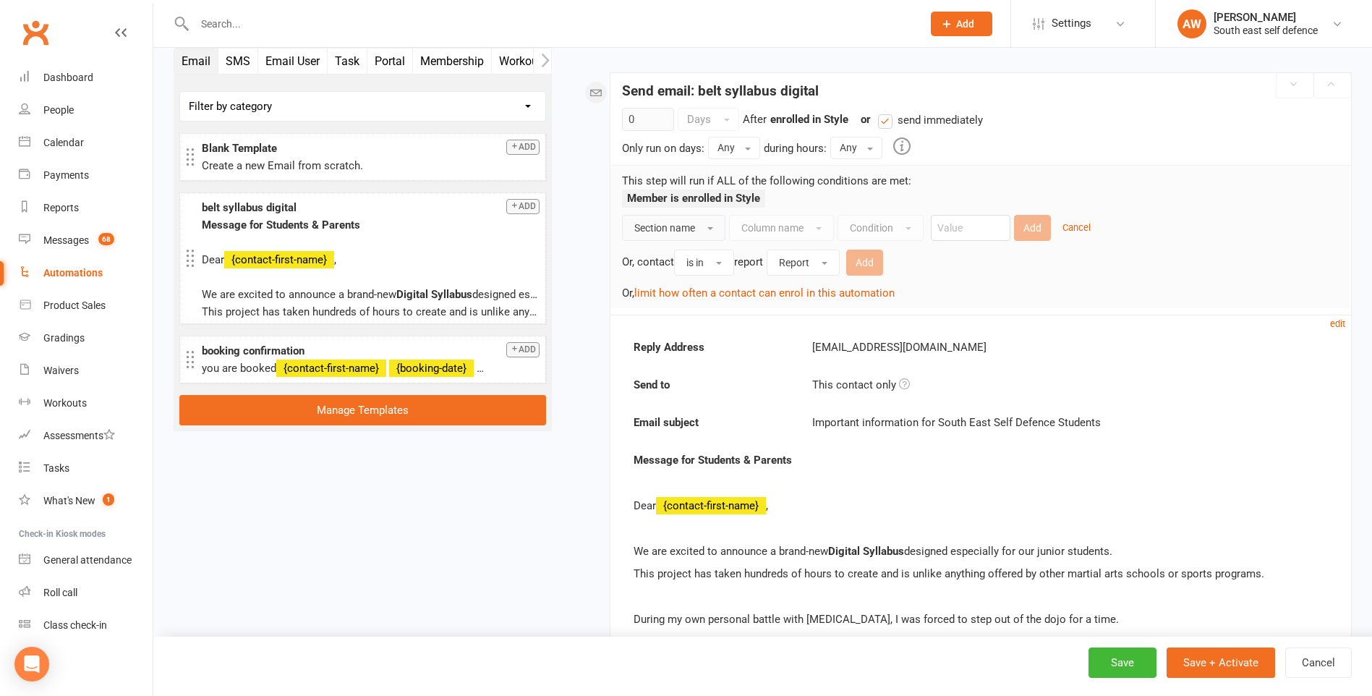
click at [683, 228] on span "Section name" at bounding box center [664, 228] width 61 height 12
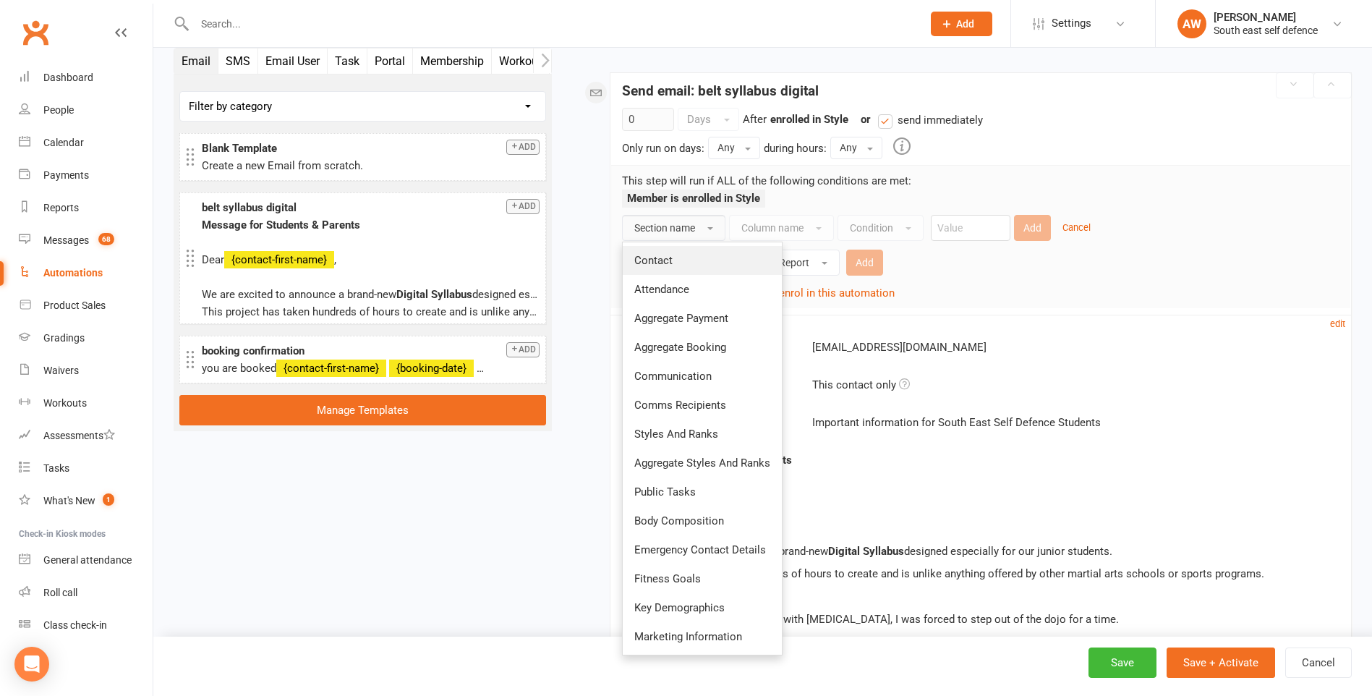
click at [657, 265] on span "Contact" at bounding box center [653, 260] width 38 height 13
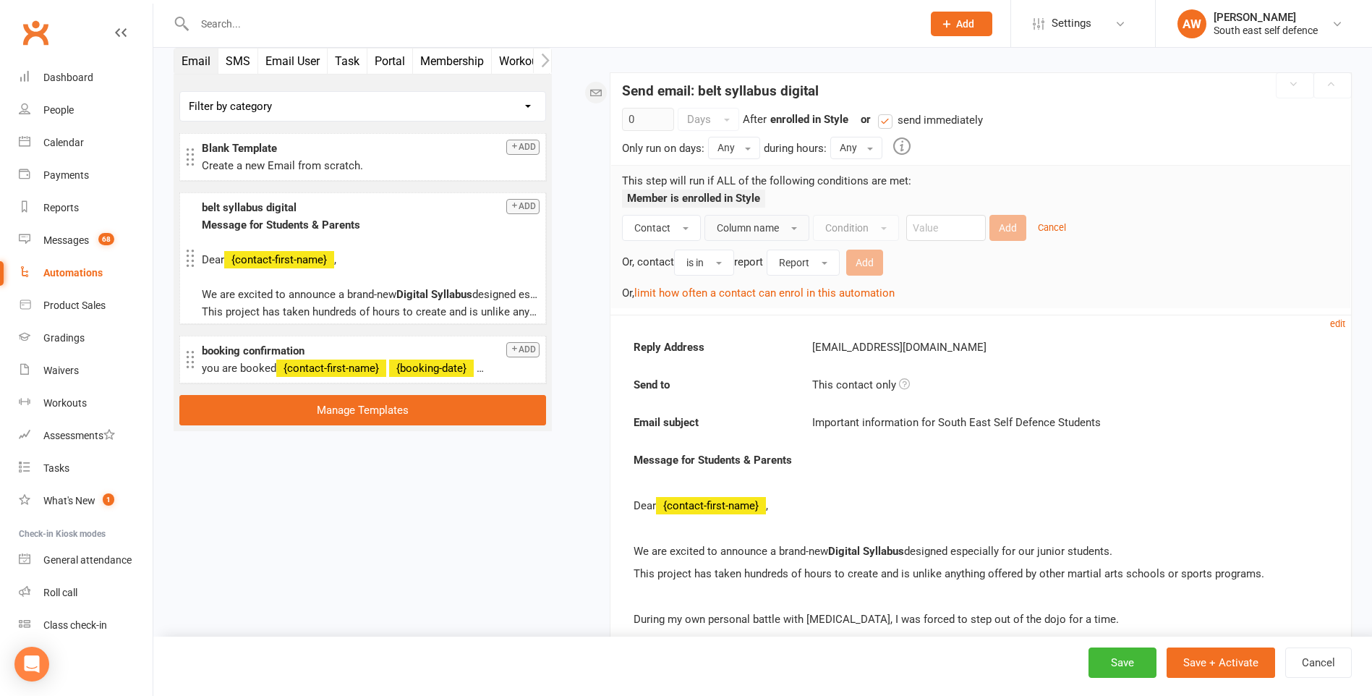
click at [766, 232] on span "Column name" at bounding box center [748, 228] width 62 height 12
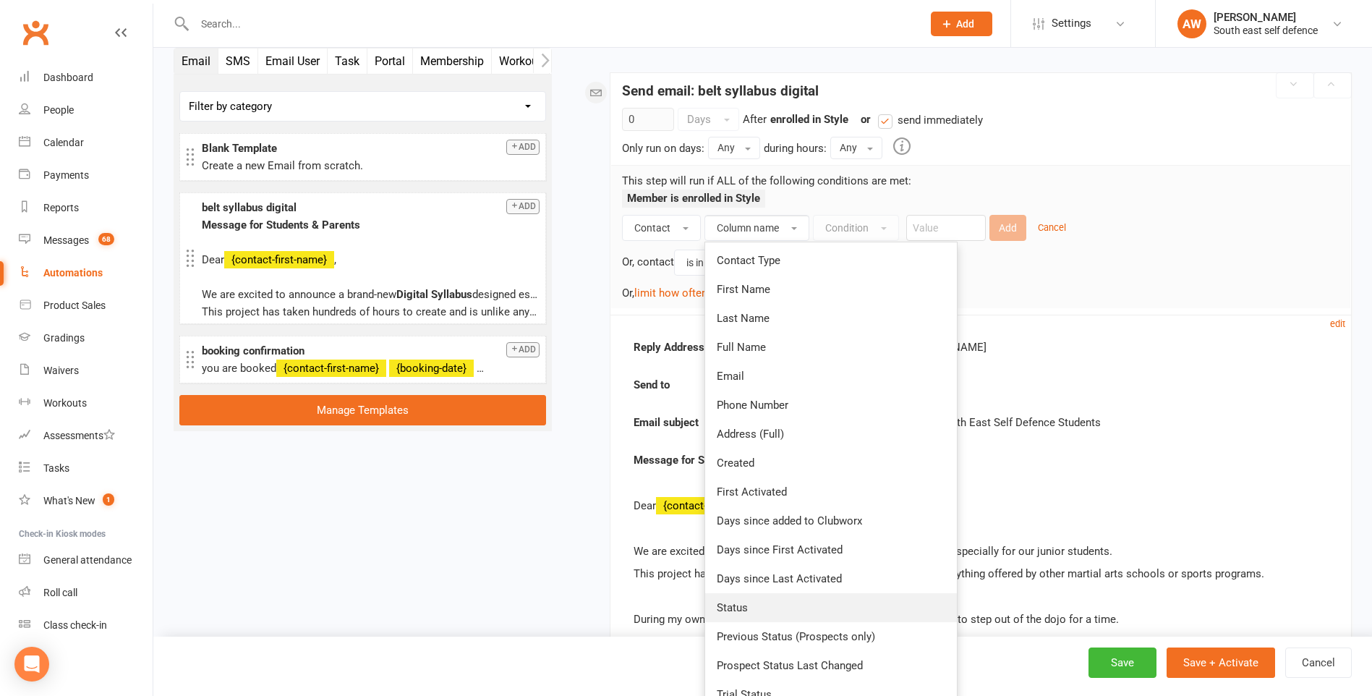
click at [719, 607] on span "Status" at bounding box center [732, 607] width 31 height 13
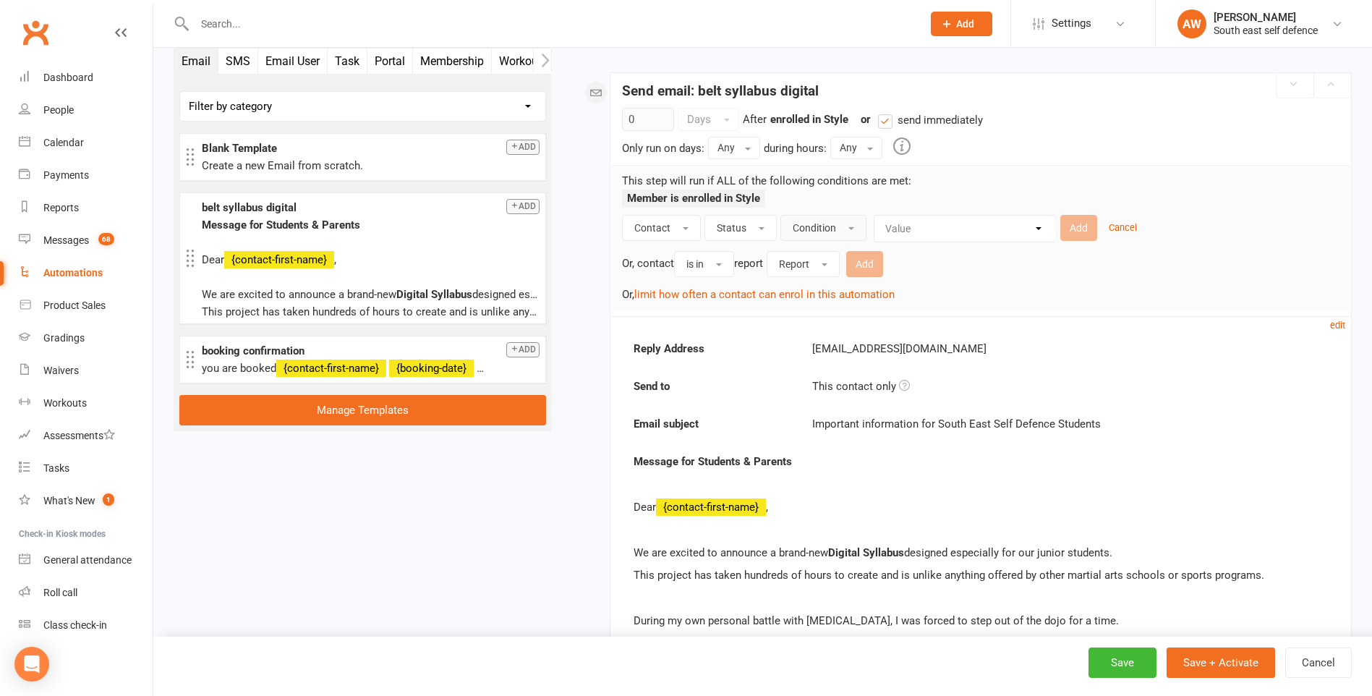
click at [838, 226] on button "Condition" at bounding box center [823, 228] width 86 height 26
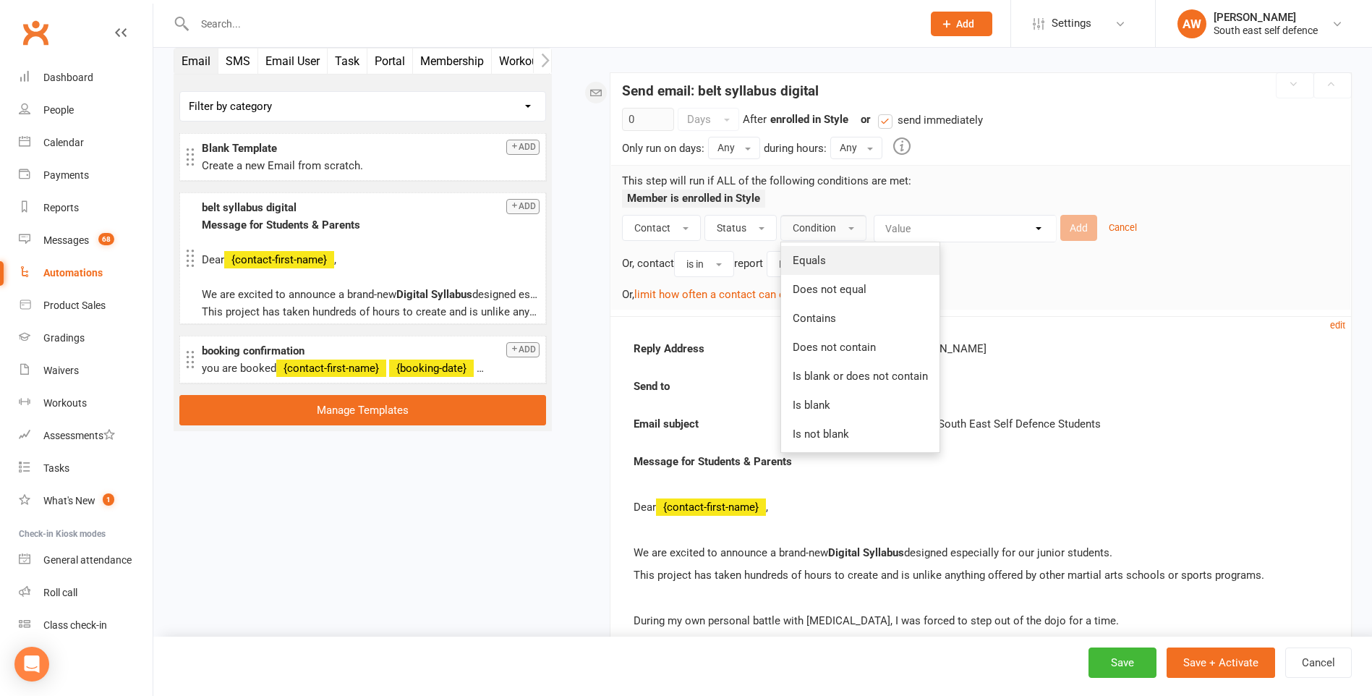
click at [813, 257] on span "Equals" at bounding box center [808, 260] width 33 height 13
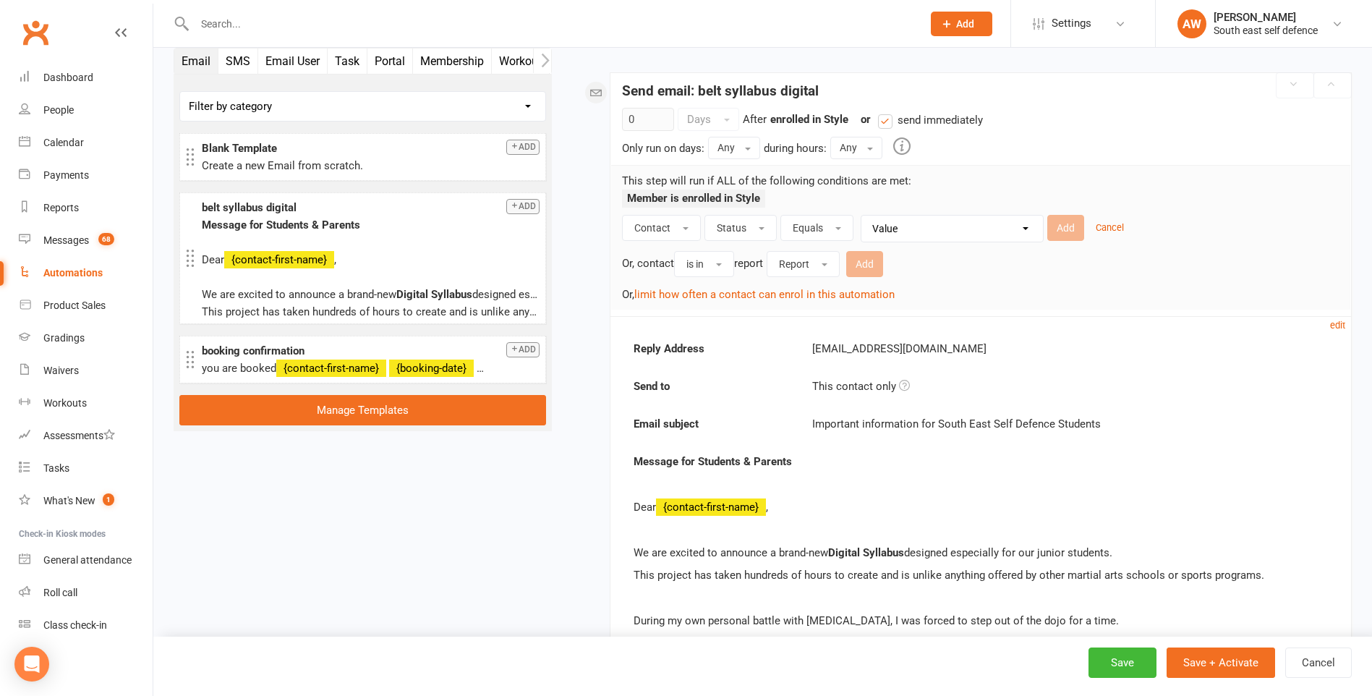
click at [897, 226] on select "Value Prospect: New Lead Prospect: Follow-up Call Prospect: Follow-up Email Pro…" at bounding box center [955, 228] width 181 height 26
select select "8"
click at [865, 215] on select "Value Prospect: New Lead Prospect: Follow-up Call Prospect: Follow-up Email Pro…" at bounding box center [955, 228] width 181 height 26
click at [1071, 221] on button "Add" at bounding box center [1065, 228] width 37 height 26
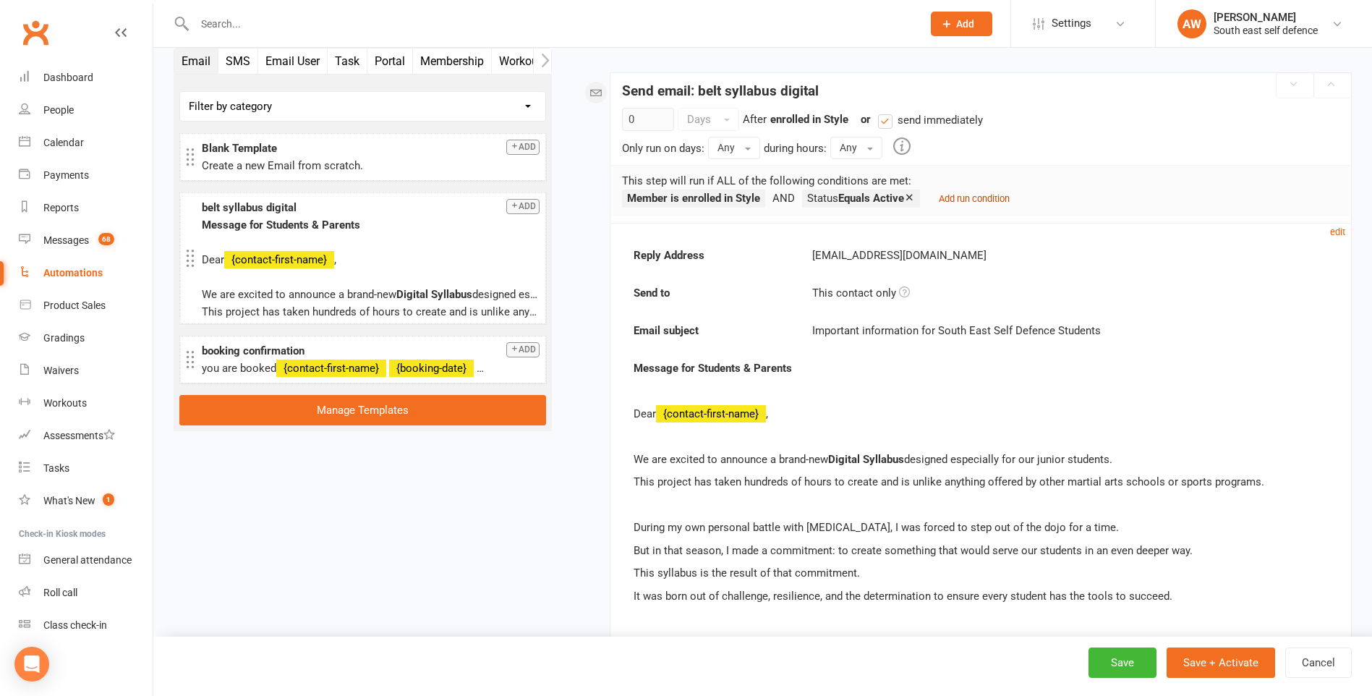
click at [958, 197] on small "Add run condition" at bounding box center [974, 198] width 71 height 11
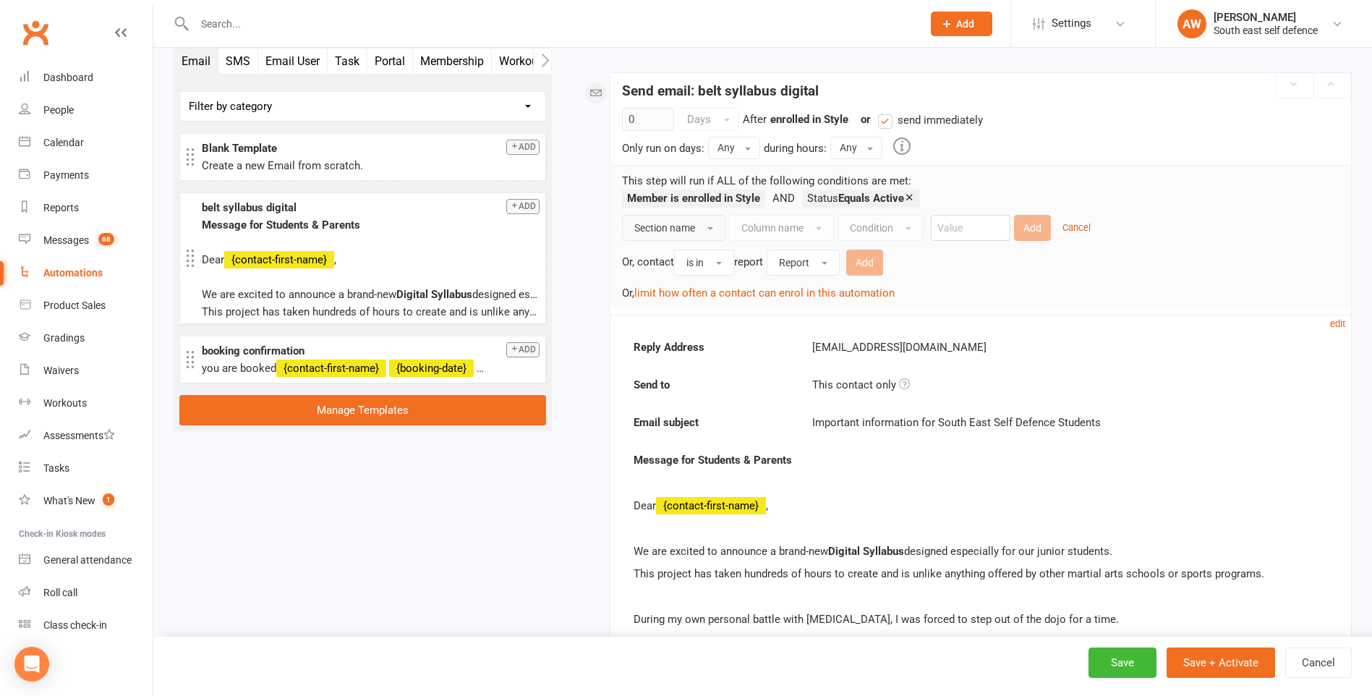
click at [708, 227] on span "button" at bounding box center [710, 228] width 6 height 3
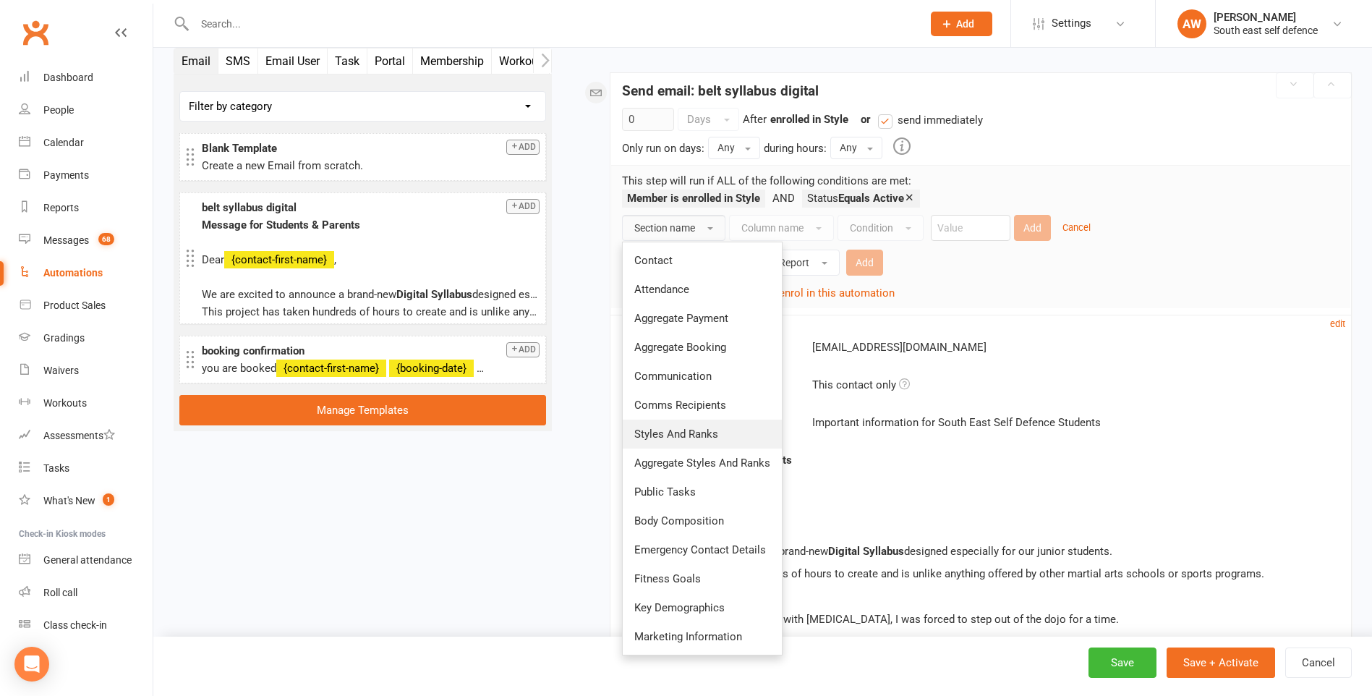
click at [679, 435] on span "Styles And Ranks" at bounding box center [676, 433] width 84 height 13
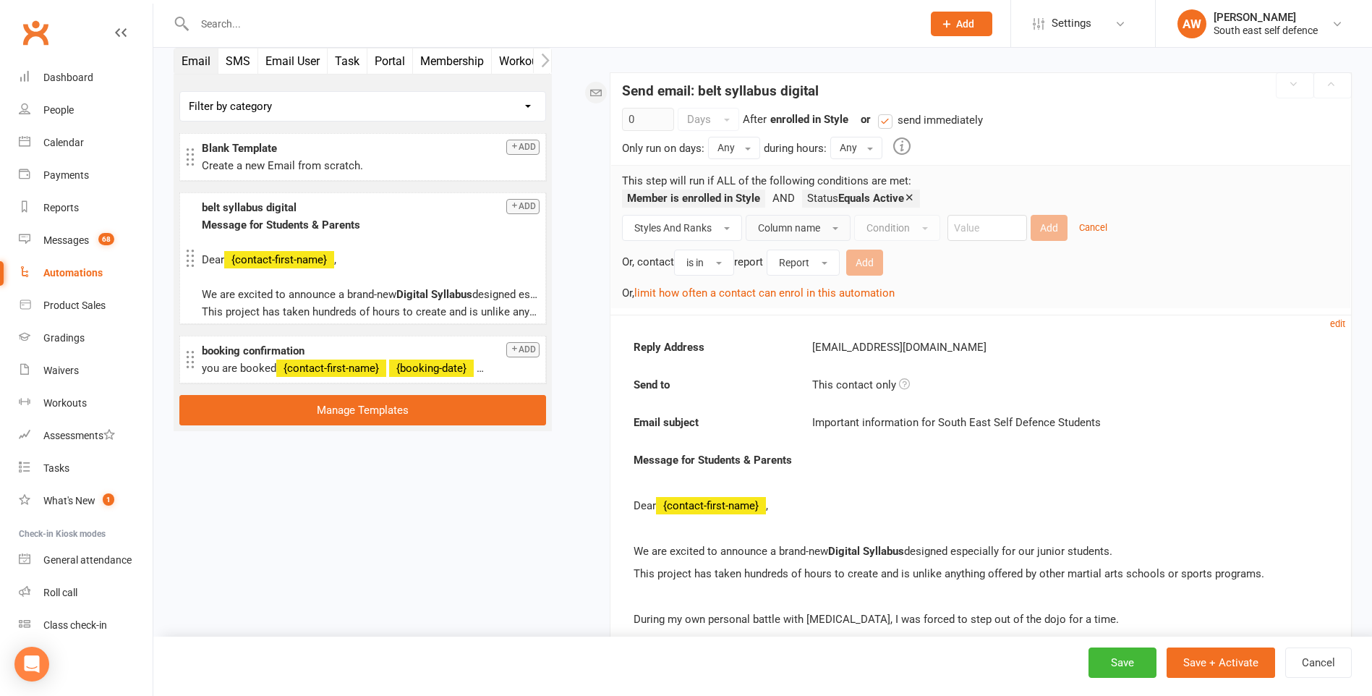
click at [802, 229] on span "Column name" at bounding box center [789, 228] width 62 height 12
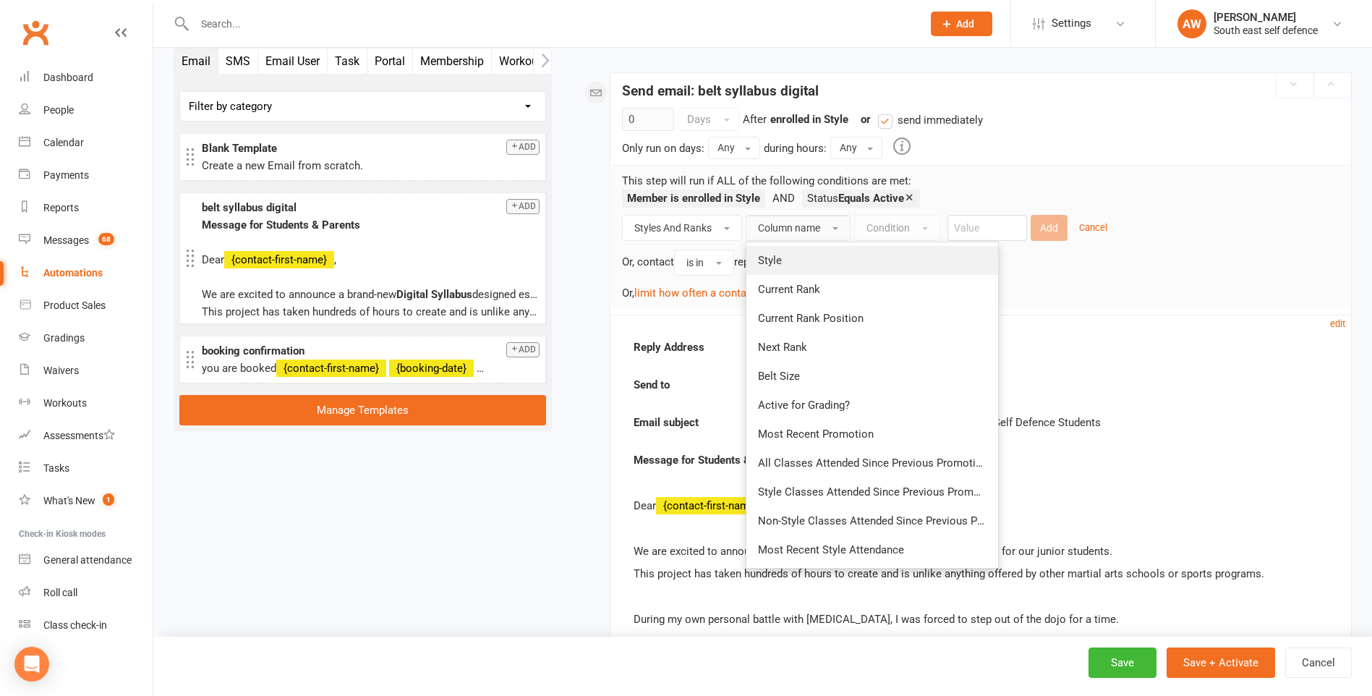
click at [781, 259] on span "Style" at bounding box center [770, 260] width 24 height 13
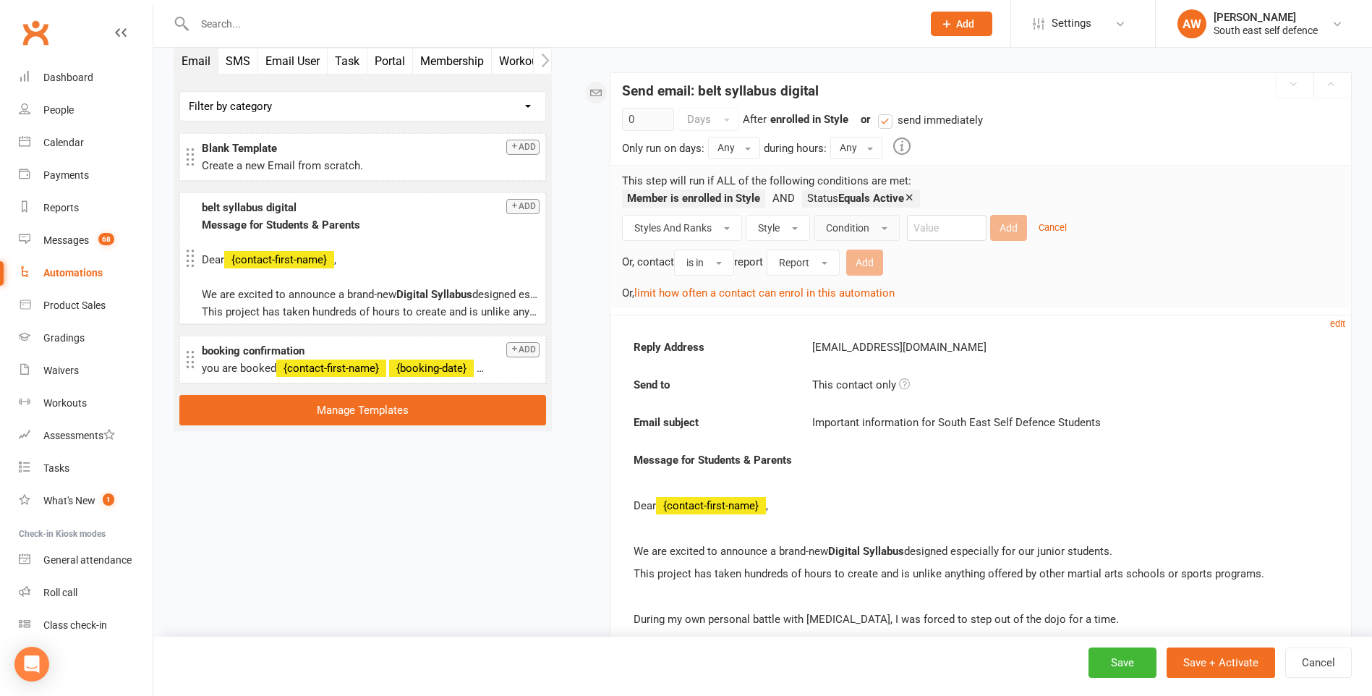
click at [875, 226] on button "Condition" at bounding box center [856, 228] width 86 height 26
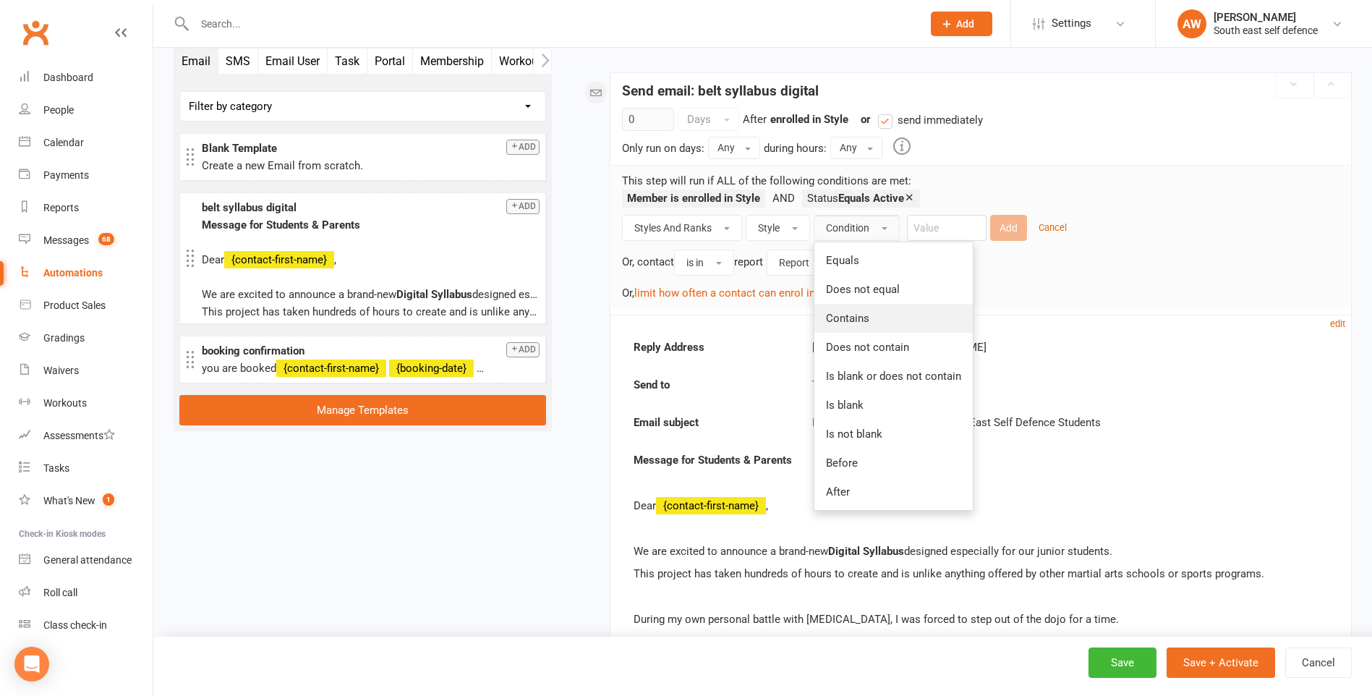
click at [858, 315] on span "Contains" at bounding box center [847, 318] width 43 height 13
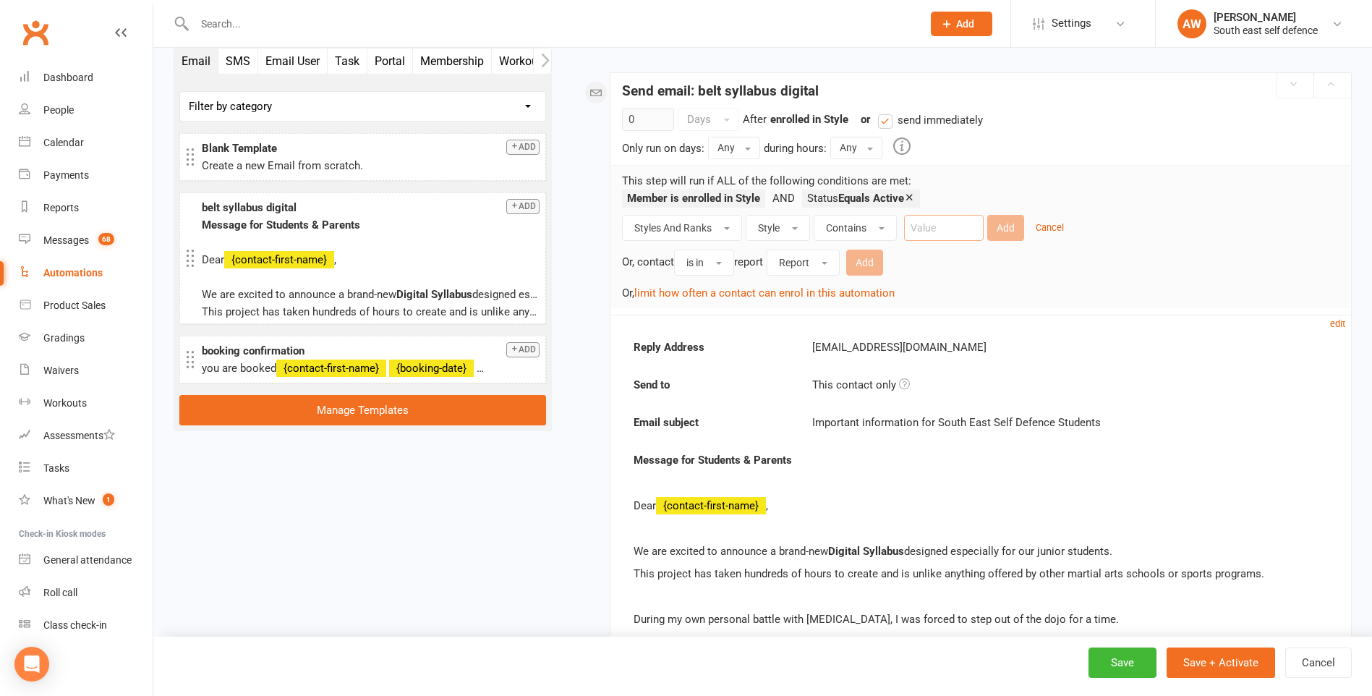
click at [926, 232] on input "text" at bounding box center [944, 228] width 80 height 26
type input "Junior"
click at [1001, 228] on button "Add" at bounding box center [1005, 228] width 37 height 26
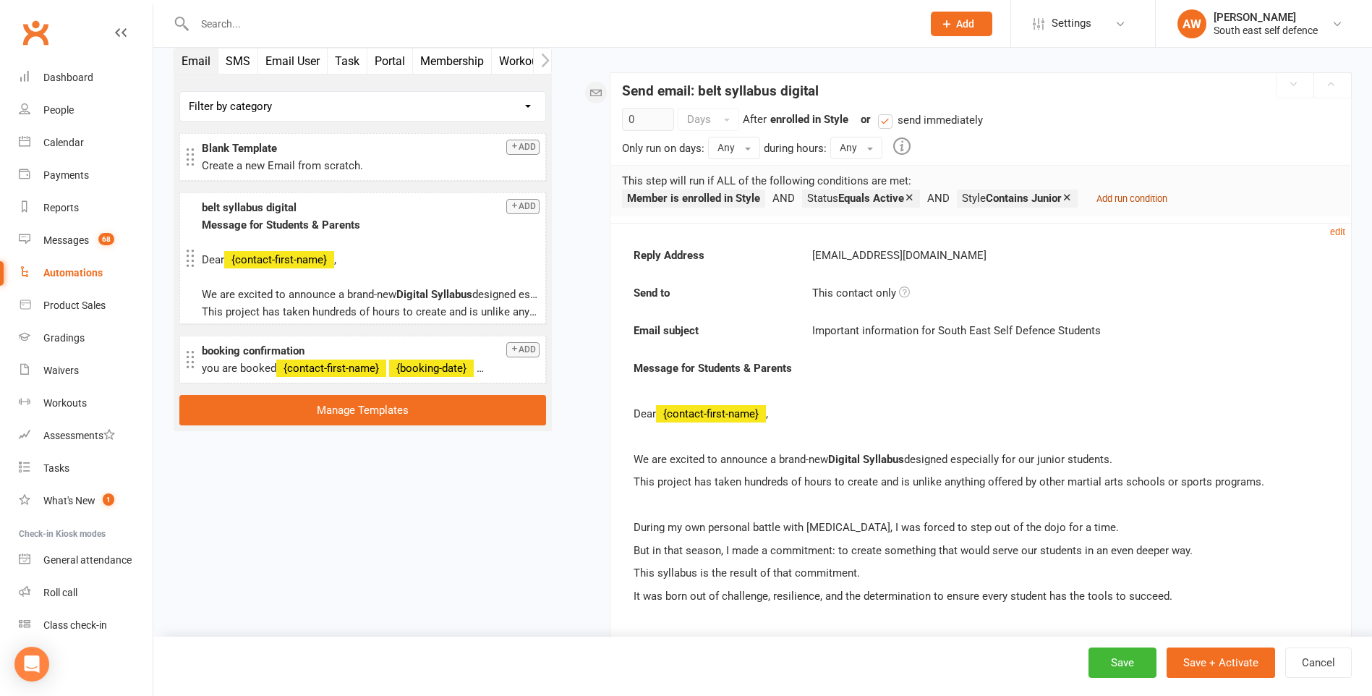
click at [1161, 200] on small "Add run condition" at bounding box center [1131, 198] width 71 height 11
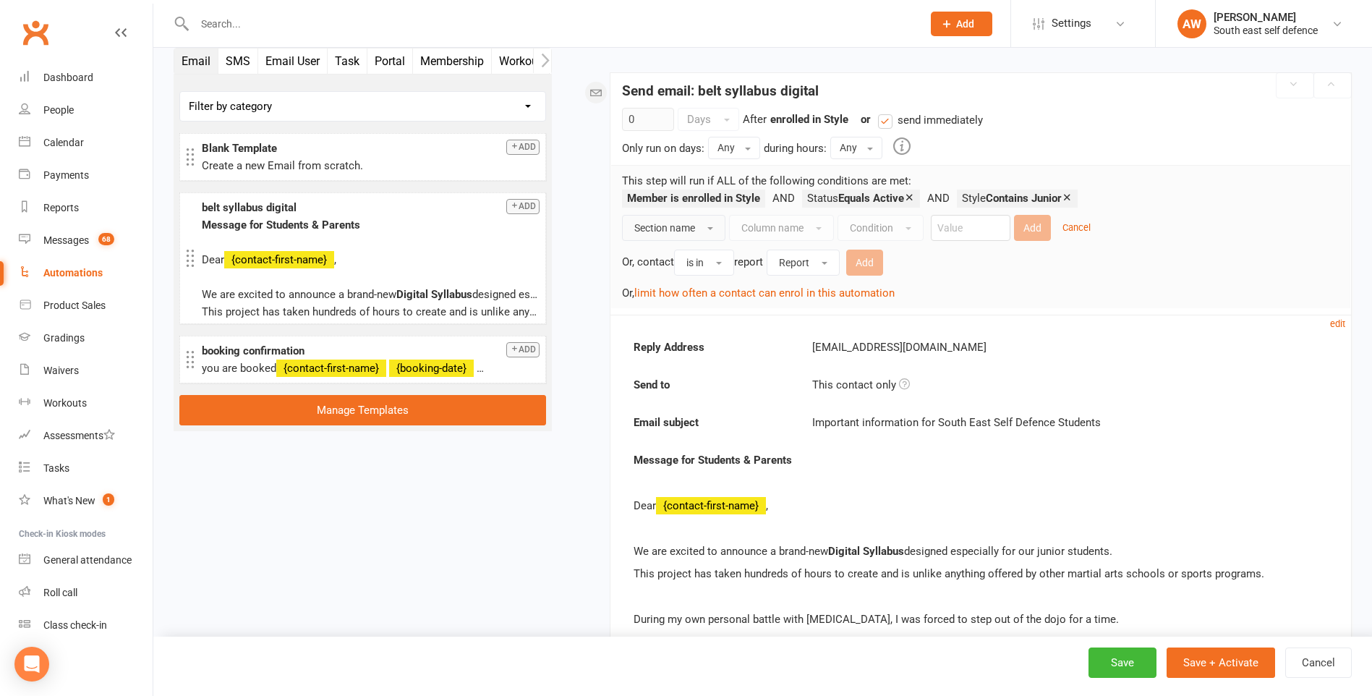
click at [709, 223] on button "Section name" at bounding box center [673, 228] width 103 height 26
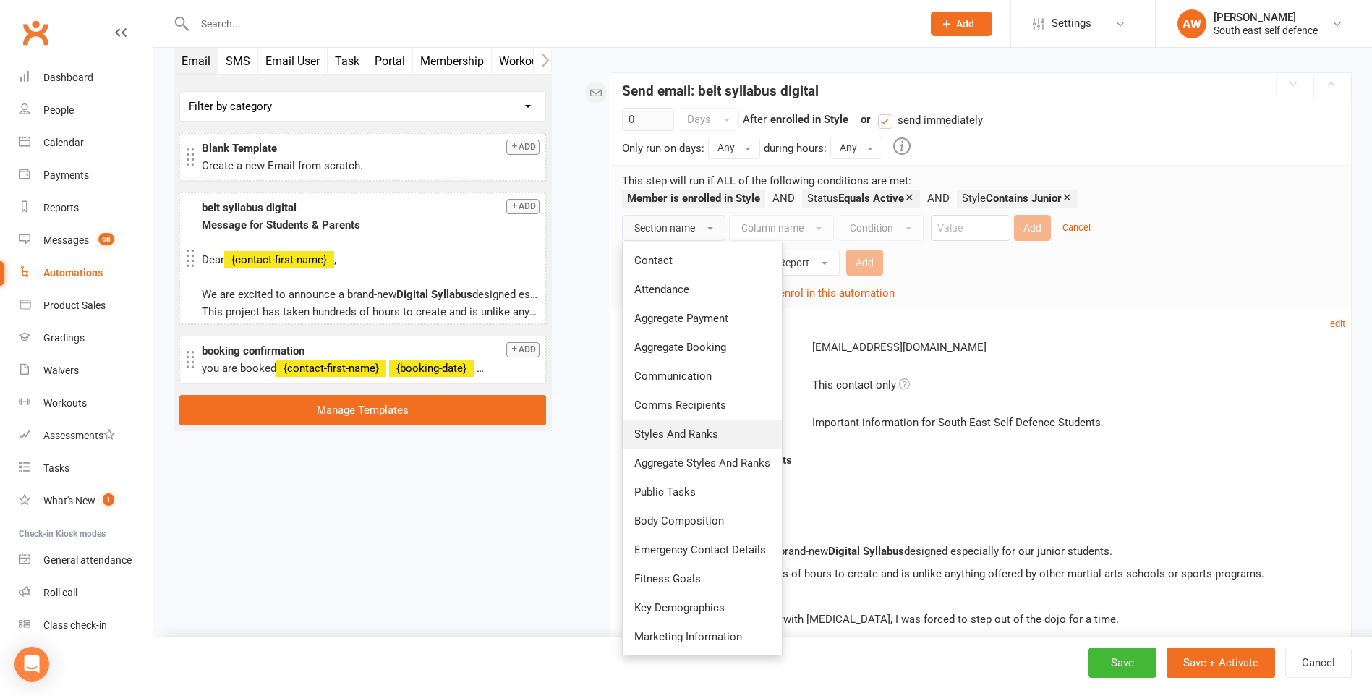
click at [698, 435] on span "Styles And Ranks" at bounding box center [676, 433] width 84 height 13
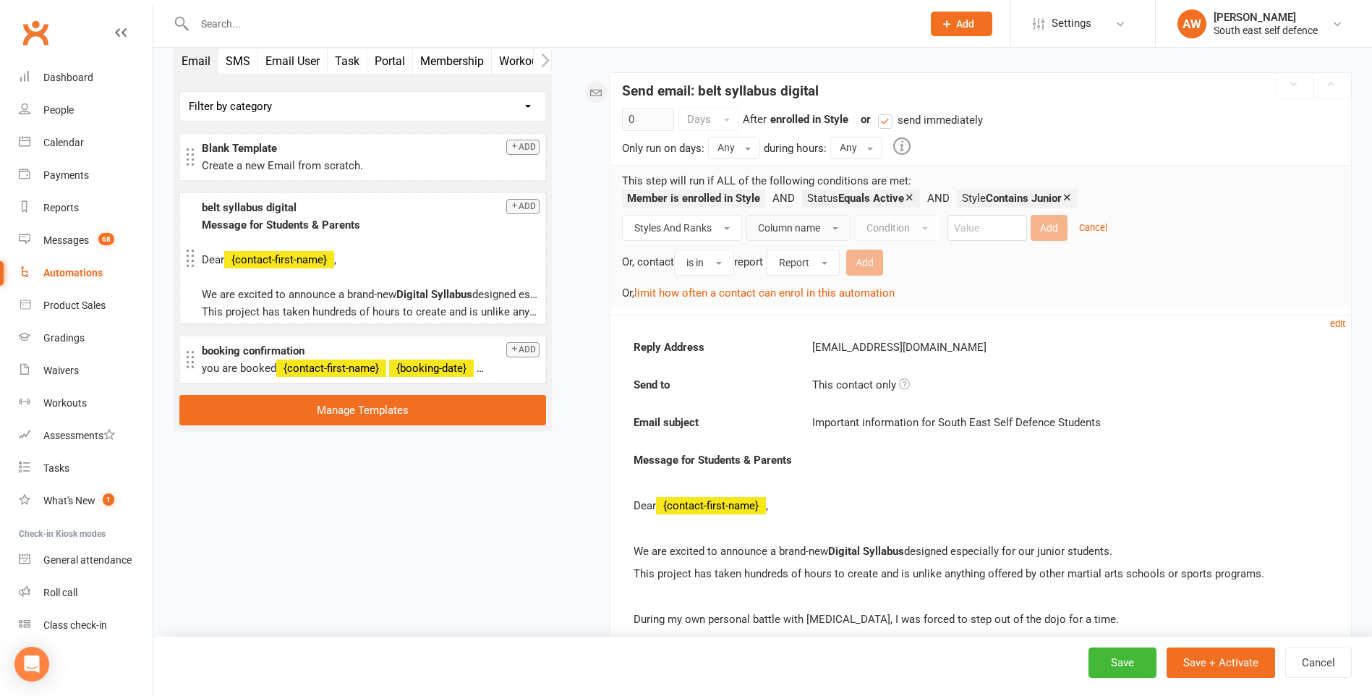
click at [804, 230] on span "Column name" at bounding box center [789, 228] width 62 height 12
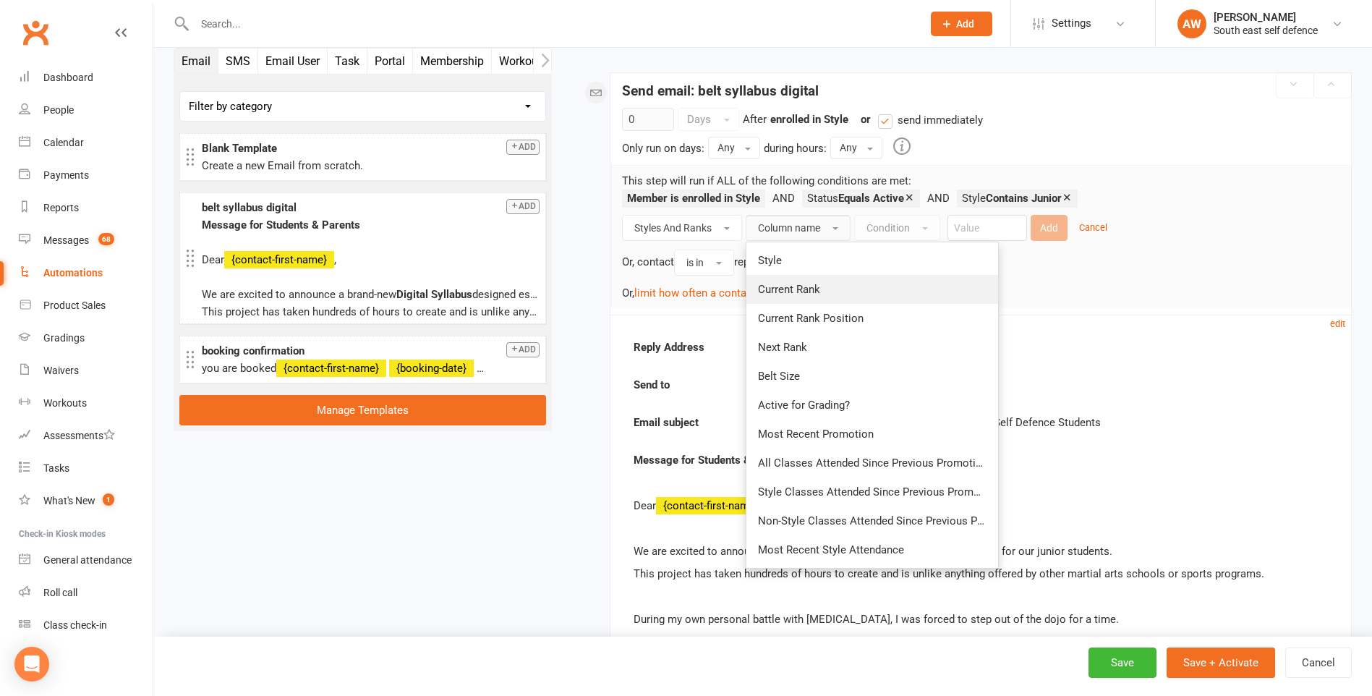
click at [783, 291] on span "Current Rank" at bounding box center [789, 289] width 62 height 13
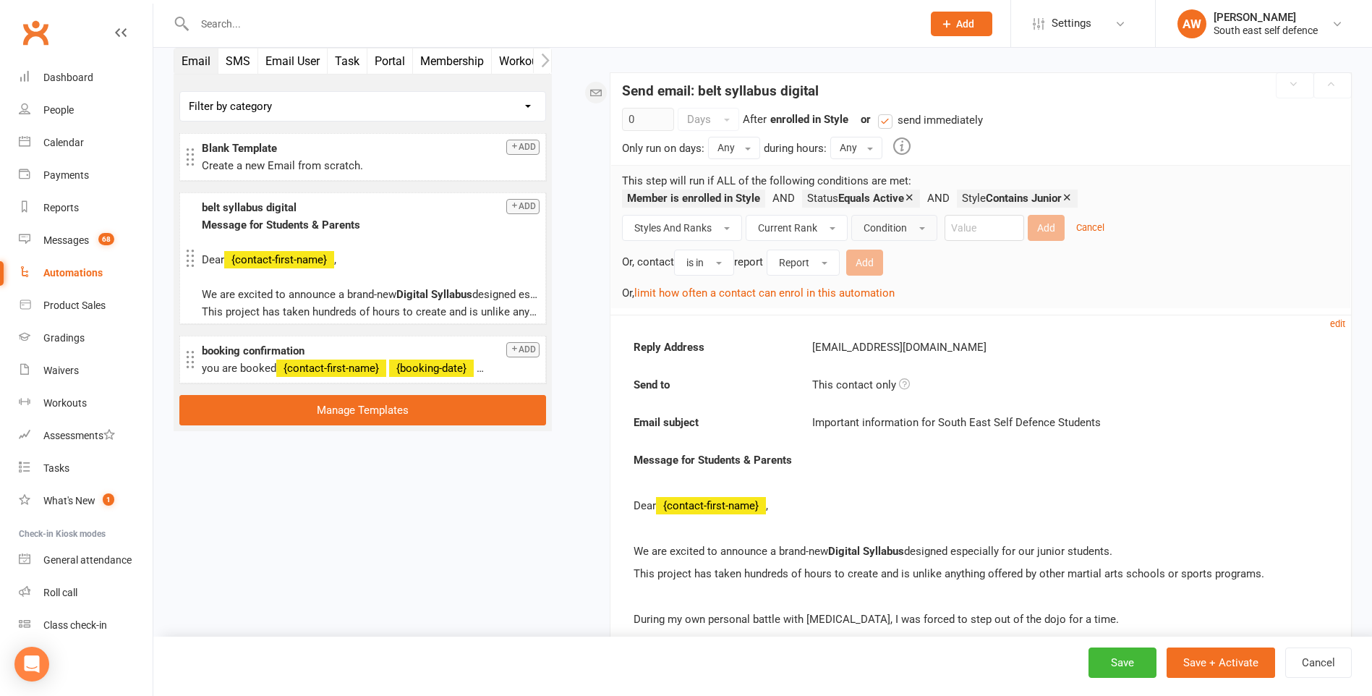
click at [909, 221] on button "Condition" at bounding box center [894, 228] width 86 height 26
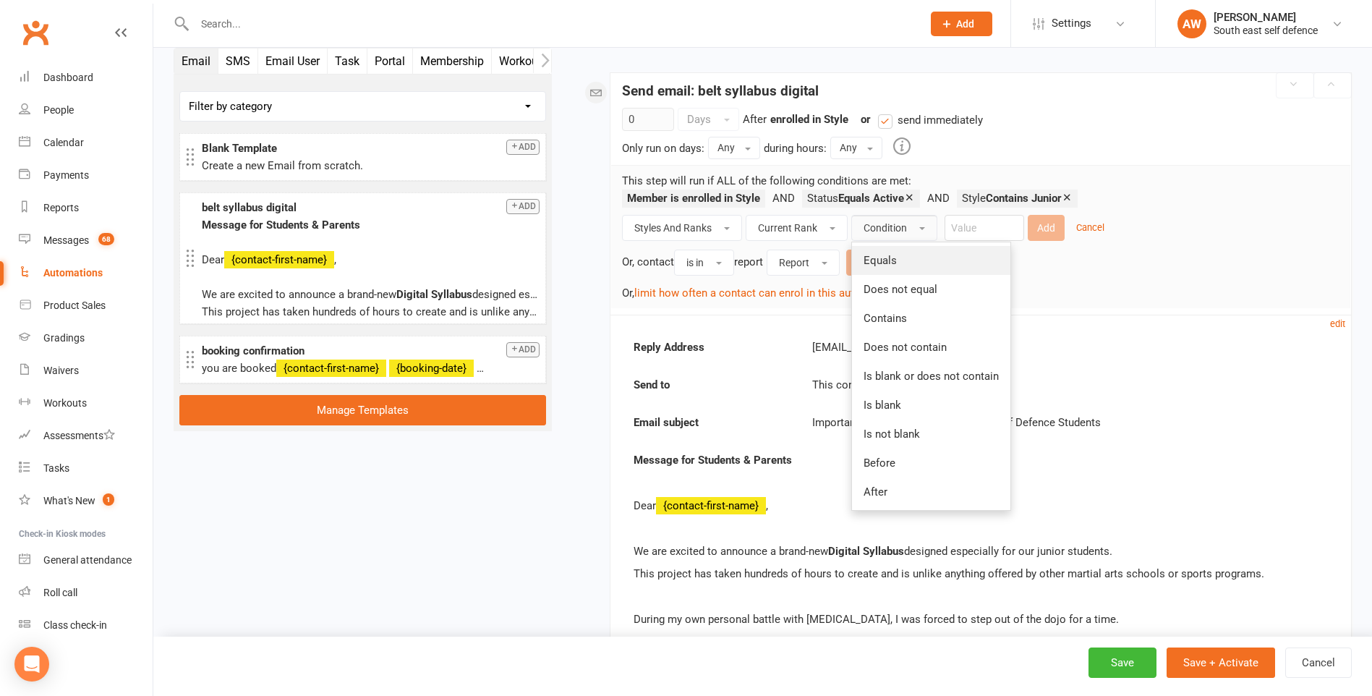
click at [887, 261] on span "Equals" at bounding box center [879, 260] width 33 height 13
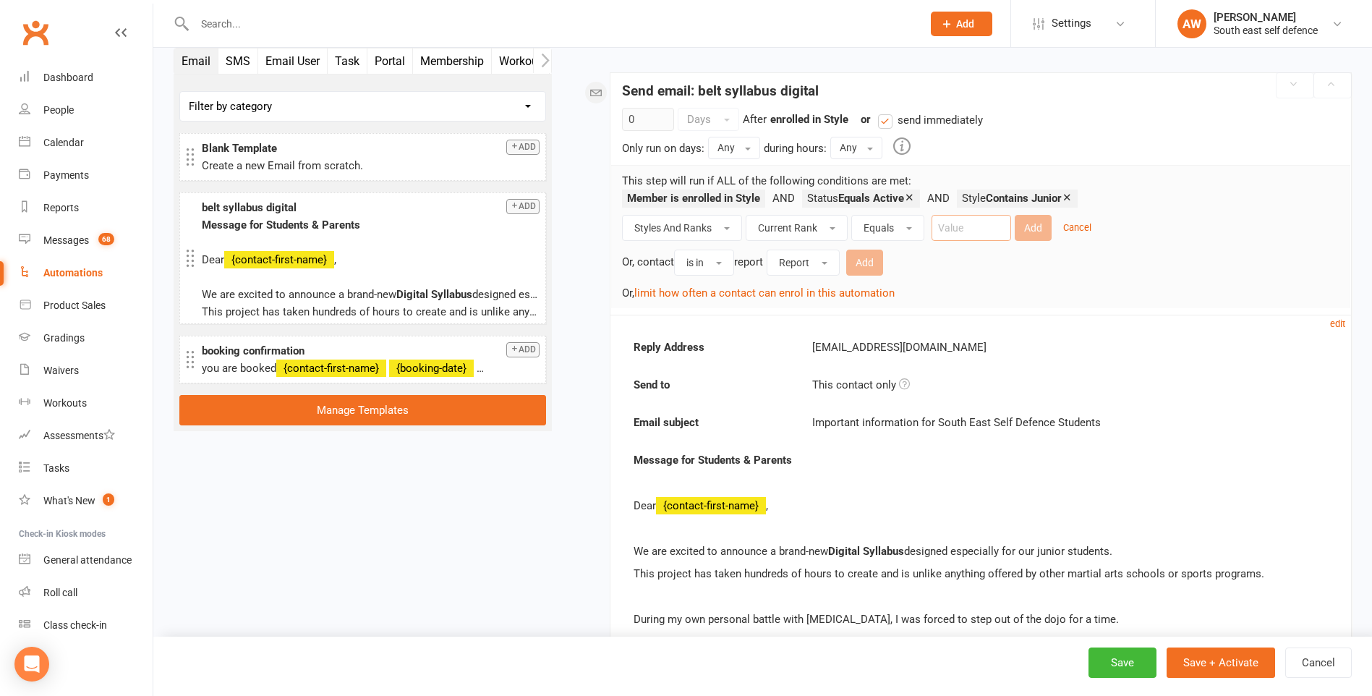
click at [973, 233] on input "text" at bounding box center [971, 228] width 80 height 26
type input "Black Tip"
drag, startPoint x: 1034, startPoint y: 230, endPoint x: 1033, endPoint y: 223, distance: 7.4
click at [1035, 229] on button "Add" at bounding box center [1032, 228] width 37 height 26
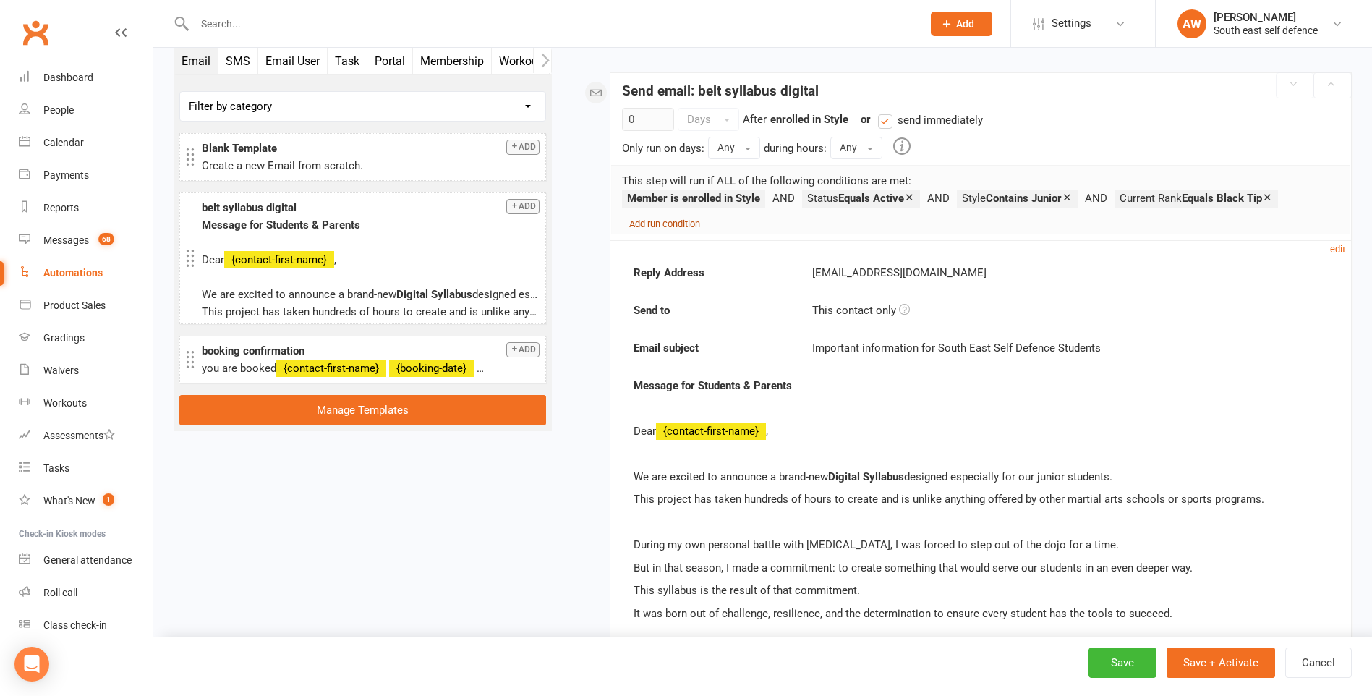
click at [676, 221] on small "Add run condition" at bounding box center [664, 223] width 71 height 11
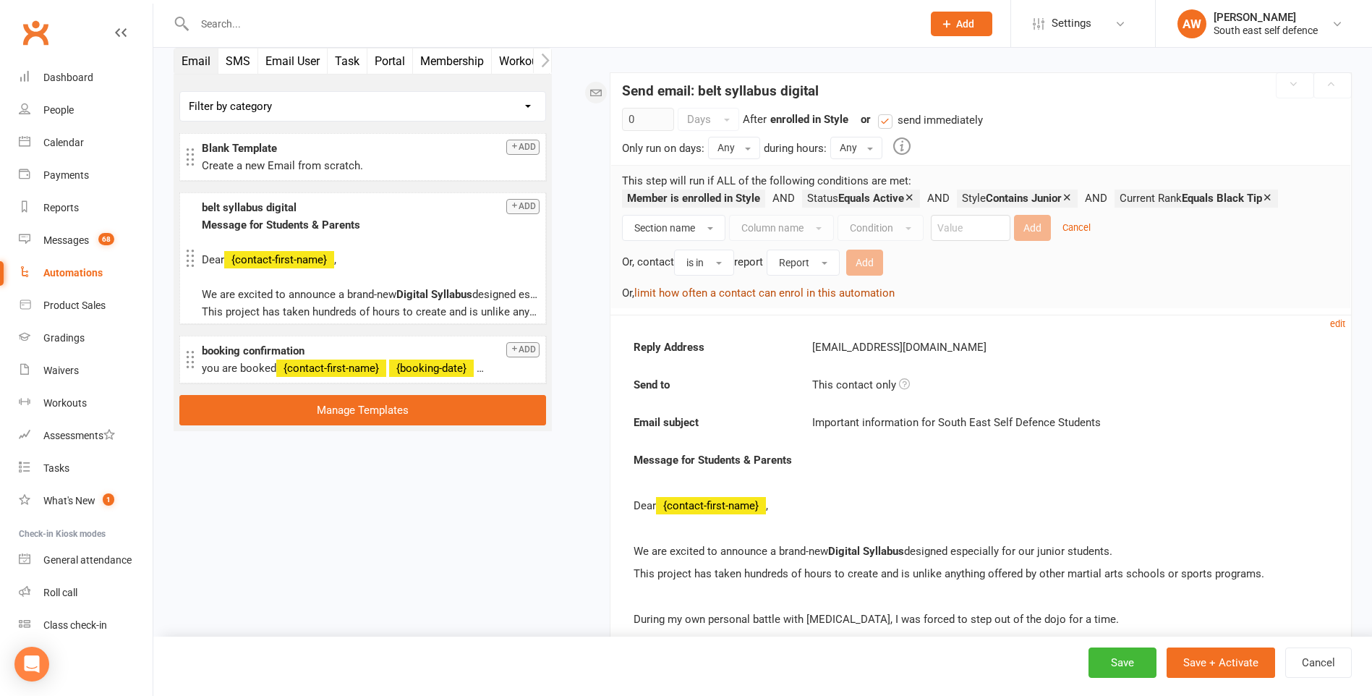
click at [680, 289] on button "limit how often a contact can enrol in this automation" at bounding box center [764, 292] width 260 height 17
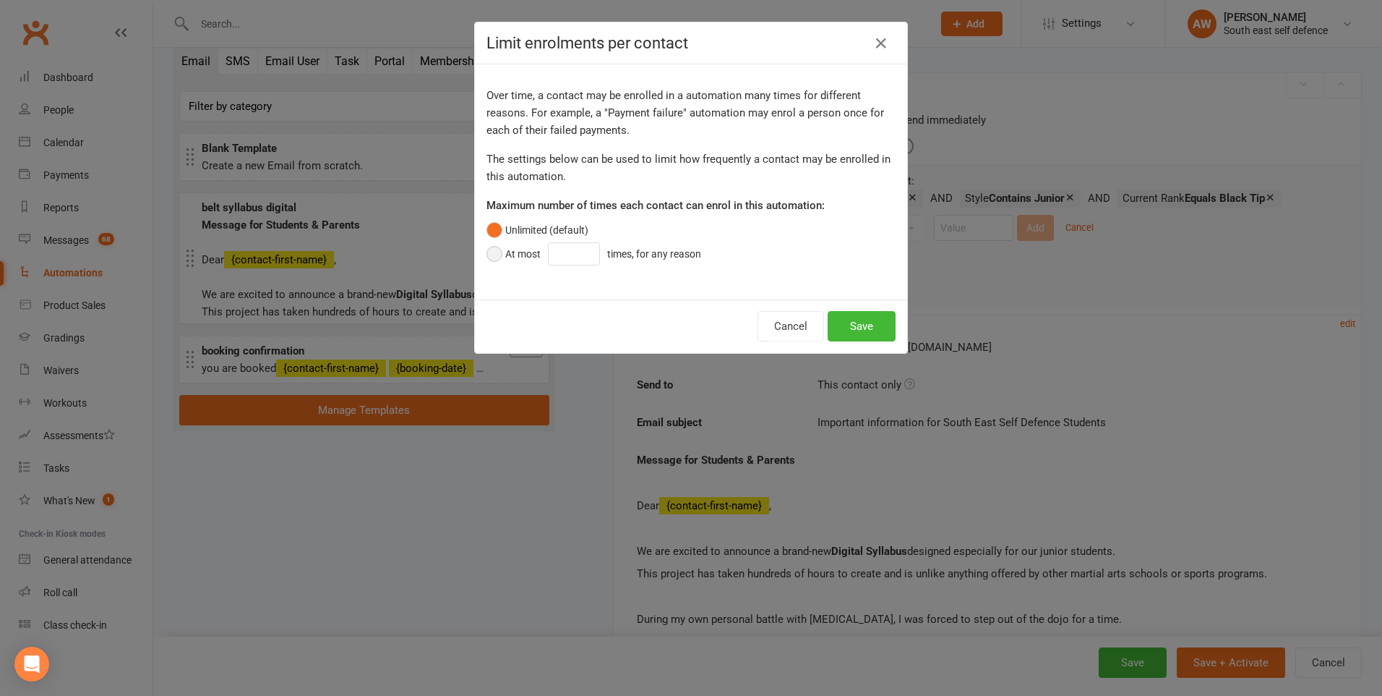
click at [492, 252] on button "At most times, for any reason" at bounding box center [598, 253] width 222 height 27
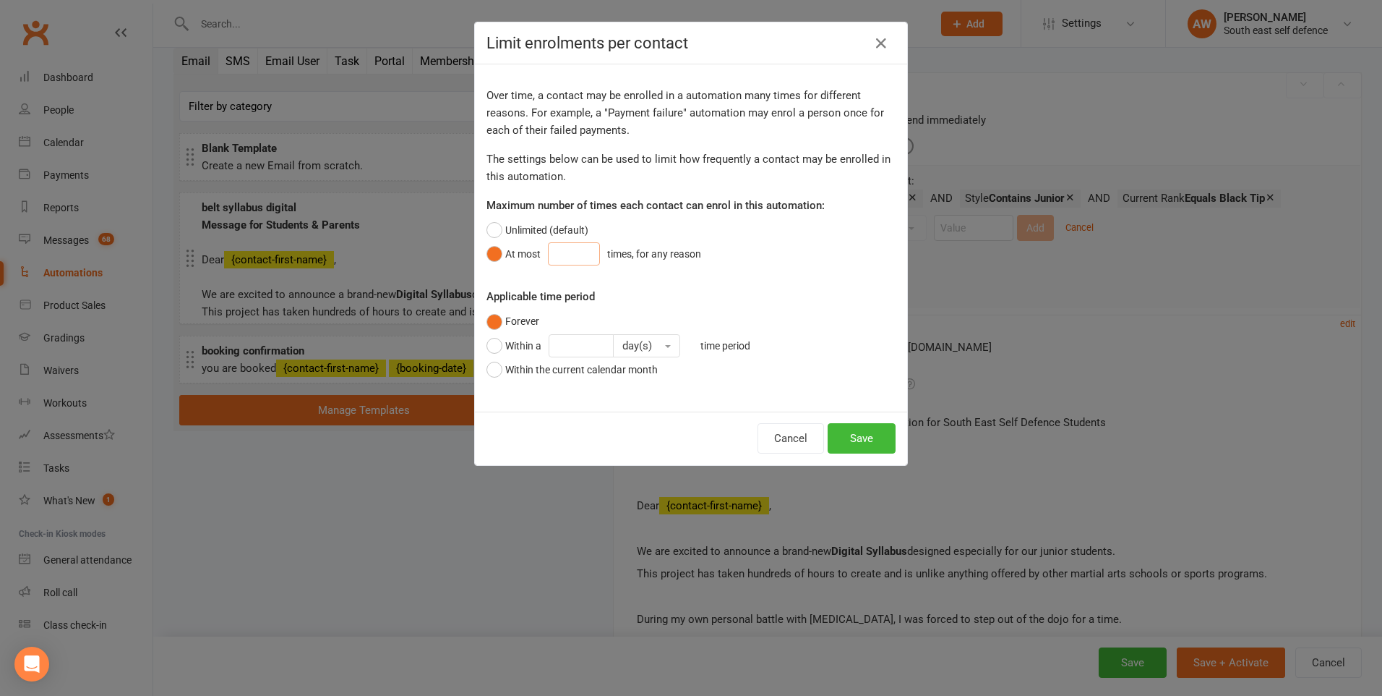
click at [554, 254] on input "number" at bounding box center [574, 253] width 52 height 23
type input "1"
click at [870, 450] on button "Save" at bounding box center [862, 438] width 68 height 30
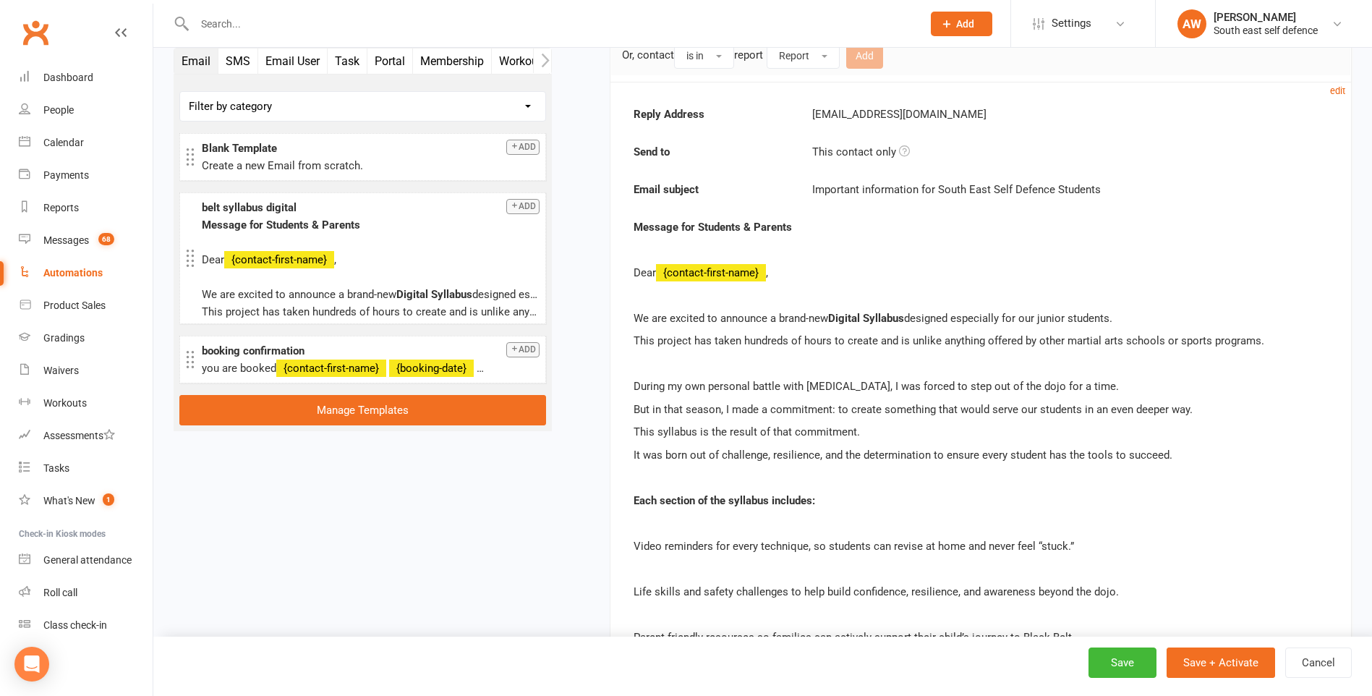
scroll to position [445, 0]
click at [1333, 92] on small "edit" at bounding box center [1337, 92] width 15 height 11
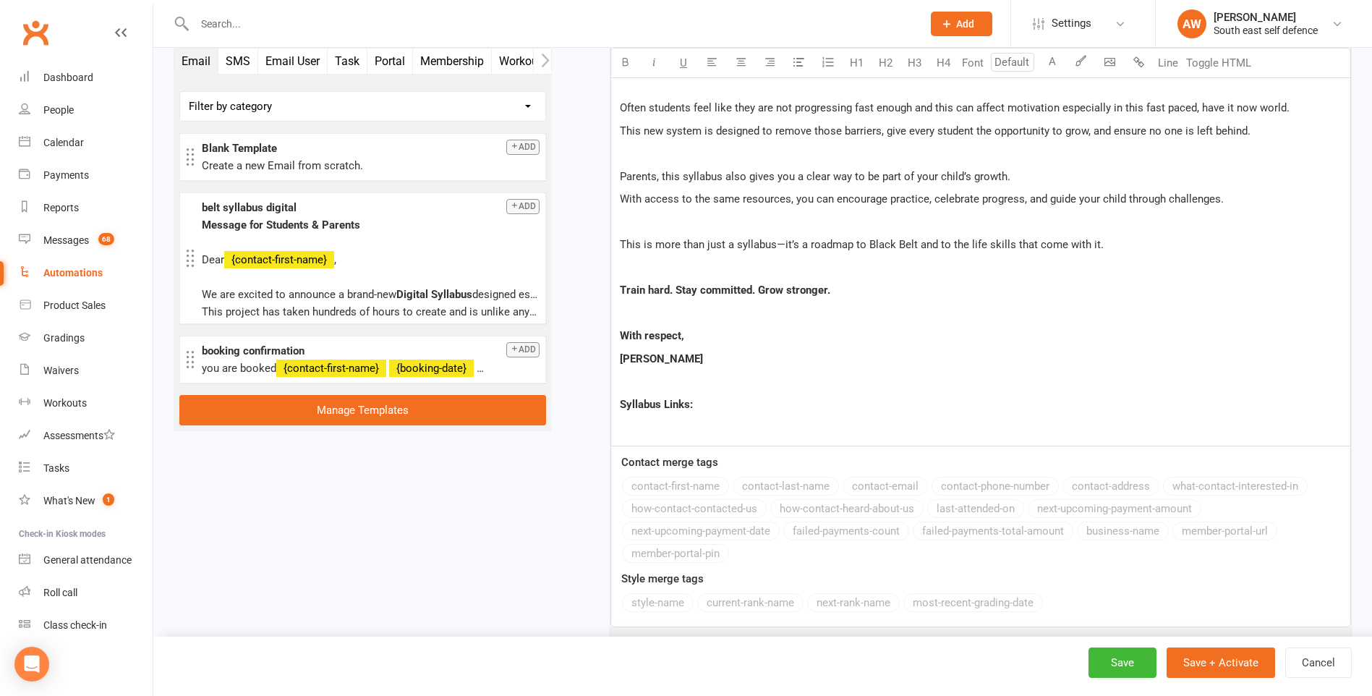
scroll to position [1532, 0]
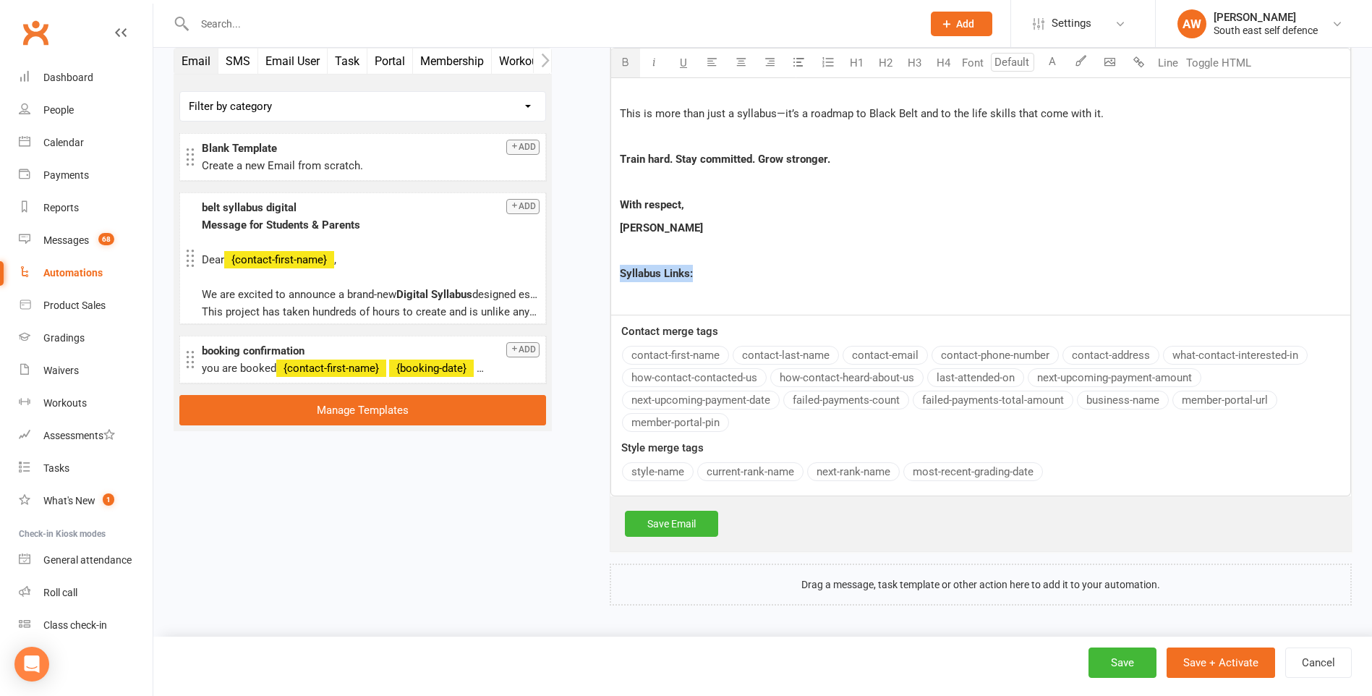
drag, startPoint x: 701, startPoint y: 269, endPoint x: 622, endPoint y: 273, distance: 78.9
click at [622, 273] on p "Syllabus Links:" at bounding box center [981, 273] width 722 height 17
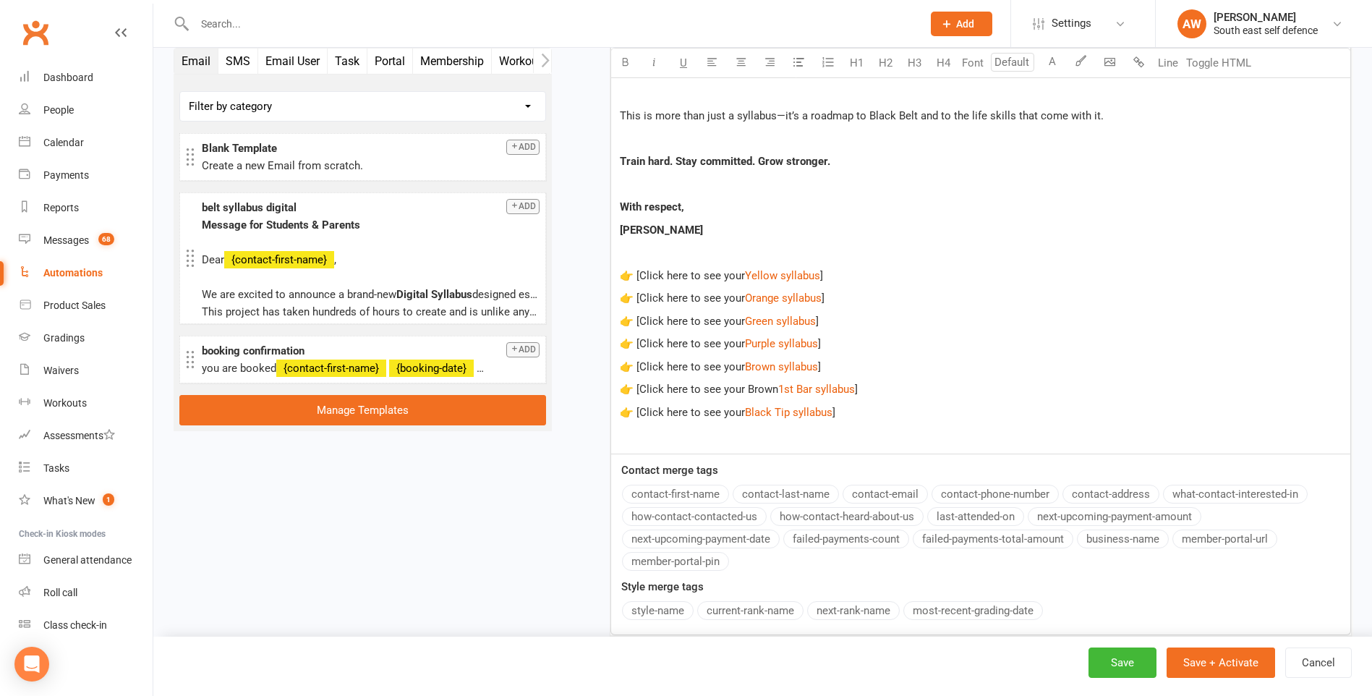
scroll to position [1669, 0]
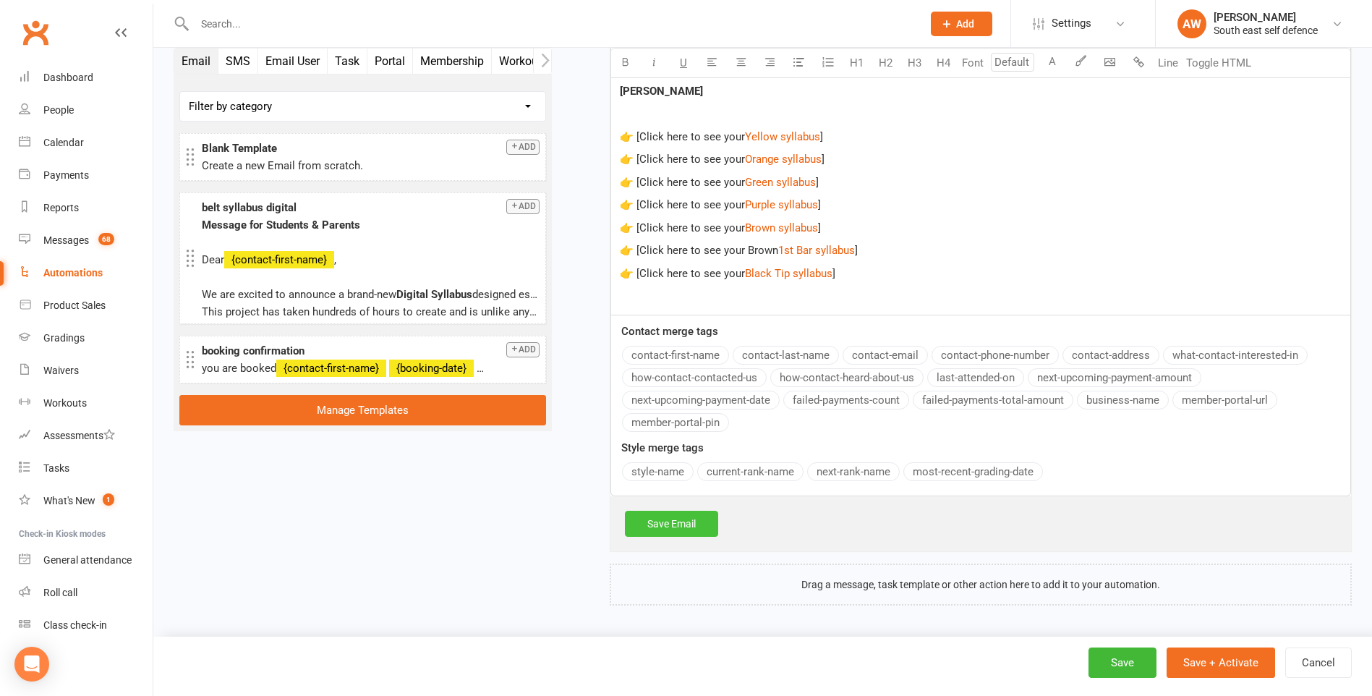
click at [689, 526] on link "Save Email" at bounding box center [671, 523] width 93 height 26
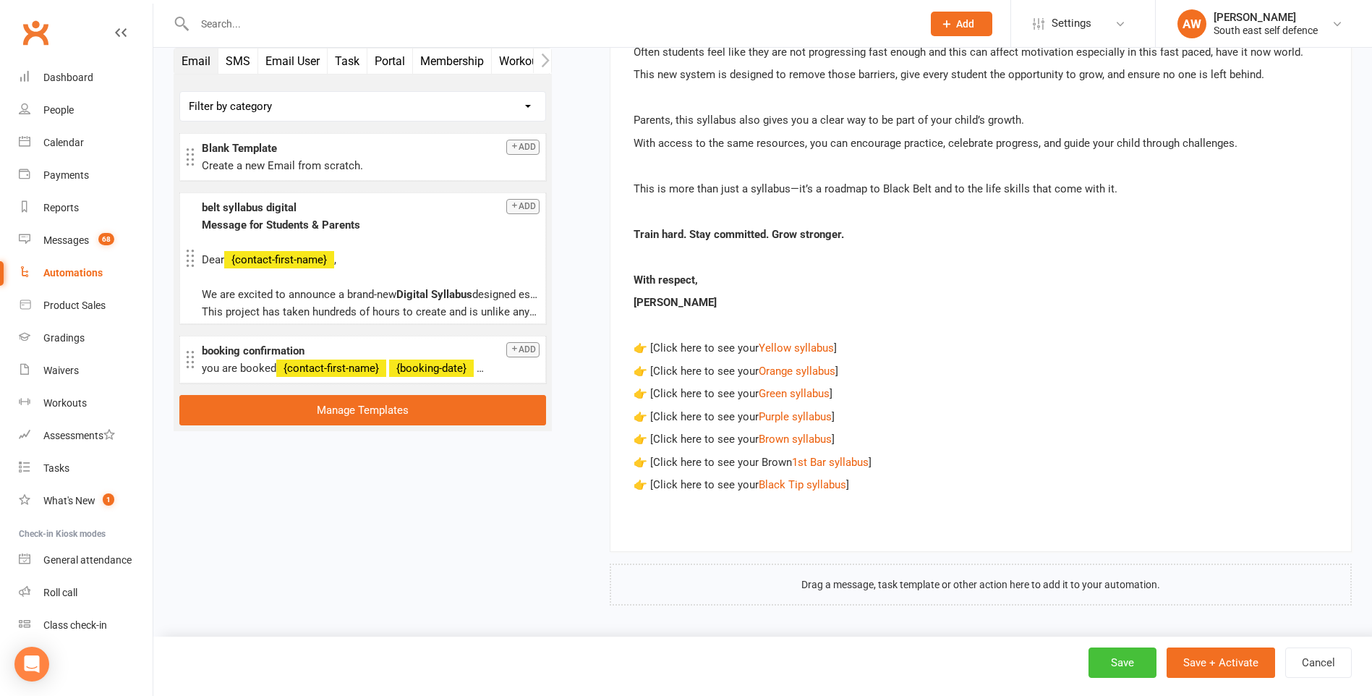
click at [1121, 664] on button "Save" at bounding box center [1122, 662] width 68 height 30
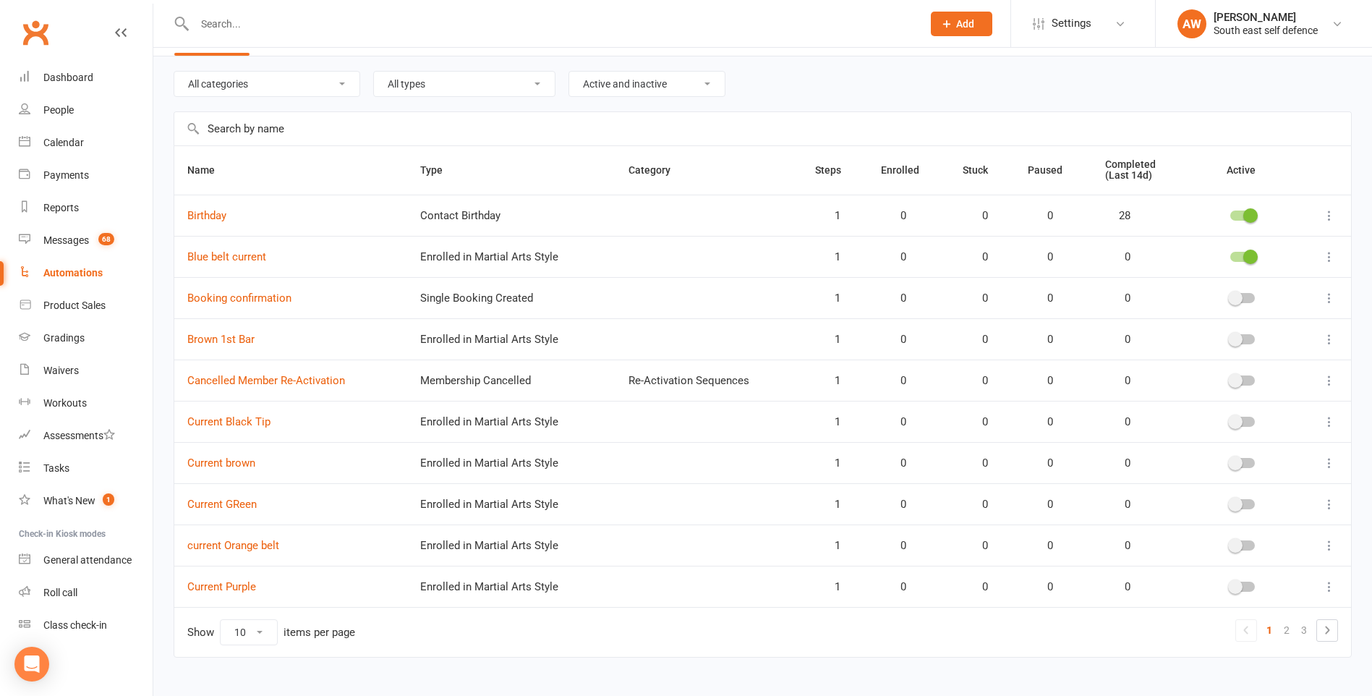
scroll to position [65, 0]
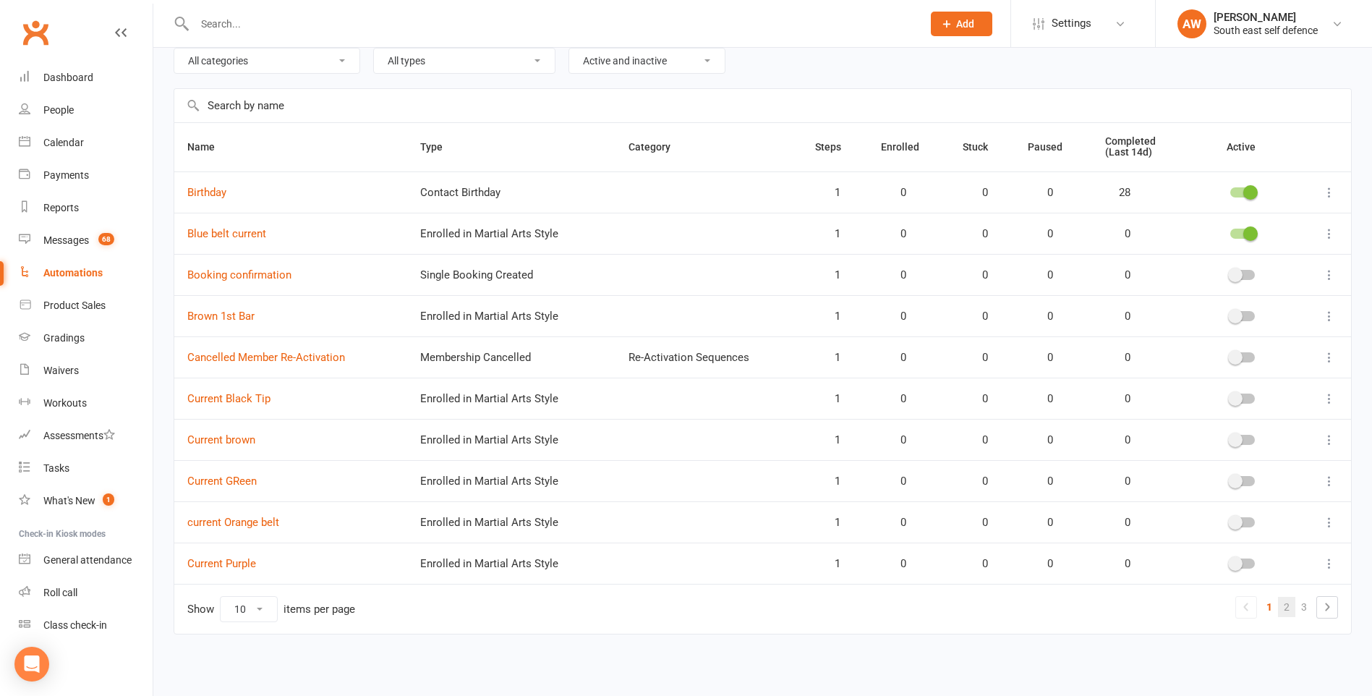
click at [1283, 607] on link "2" at bounding box center [1286, 607] width 17 height 20
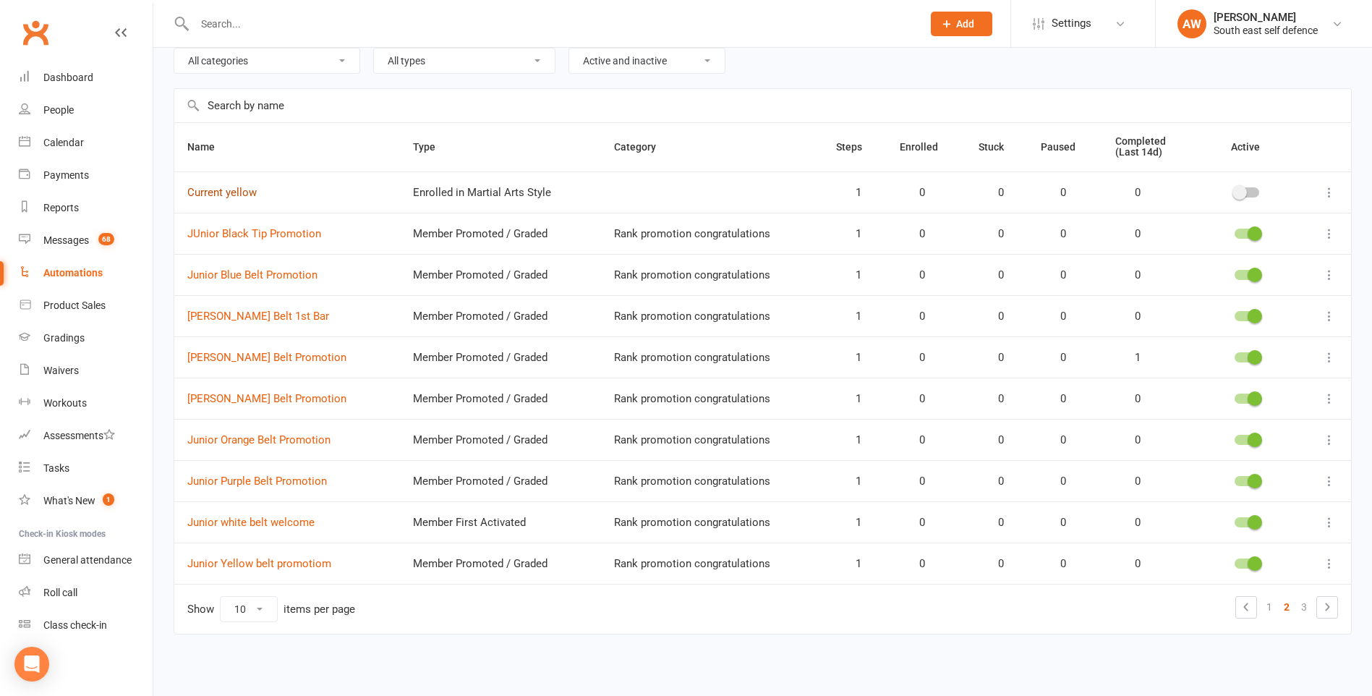
click at [230, 190] on link "Current yellow" at bounding box center [221, 192] width 69 height 13
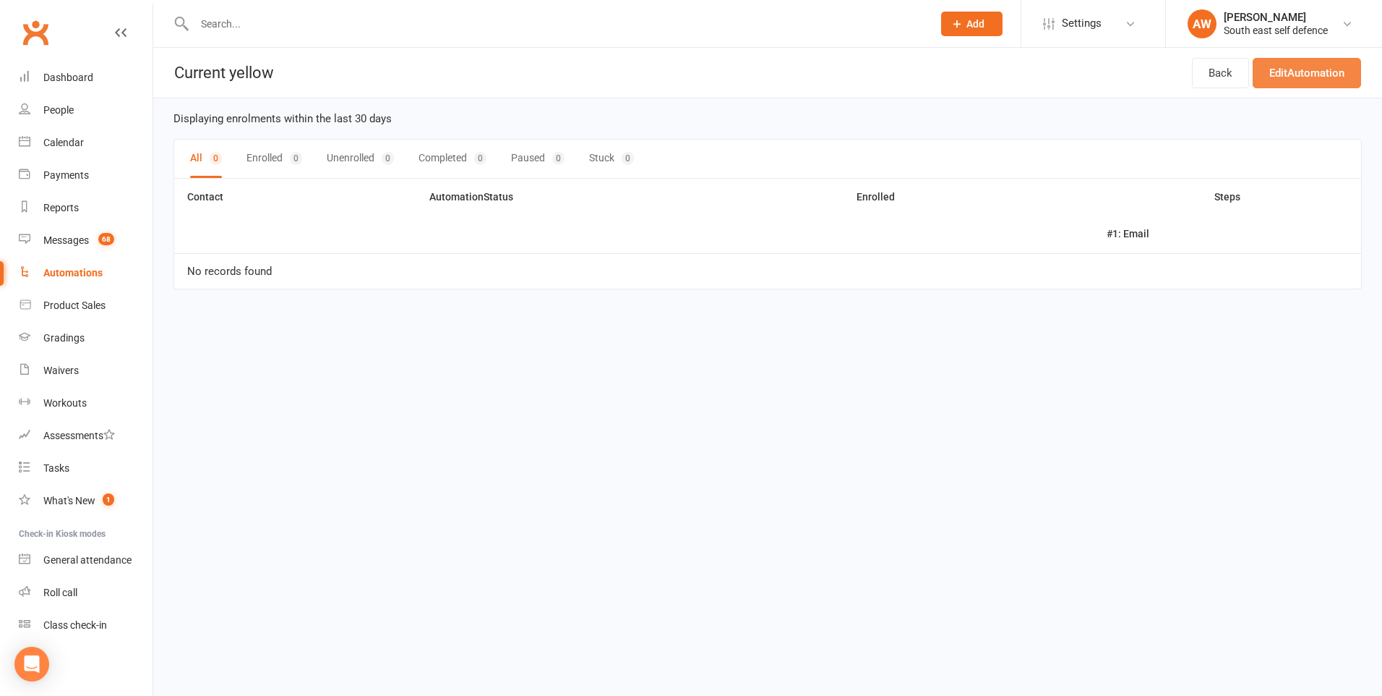
click at [1286, 70] on link "Edit Automation" at bounding box center [1307, 73] width 108 height 30
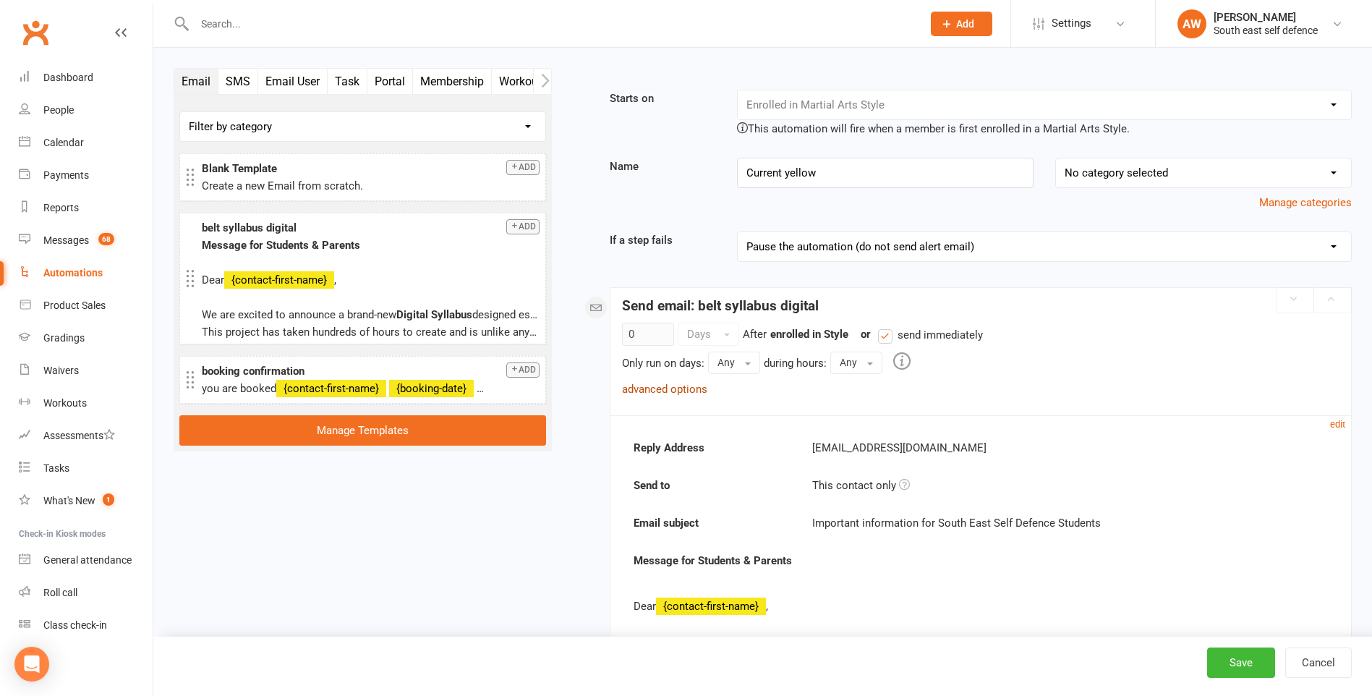
click at [684, 390] on link "advanced options" at bounding box center [664, 388] width 85 height 13
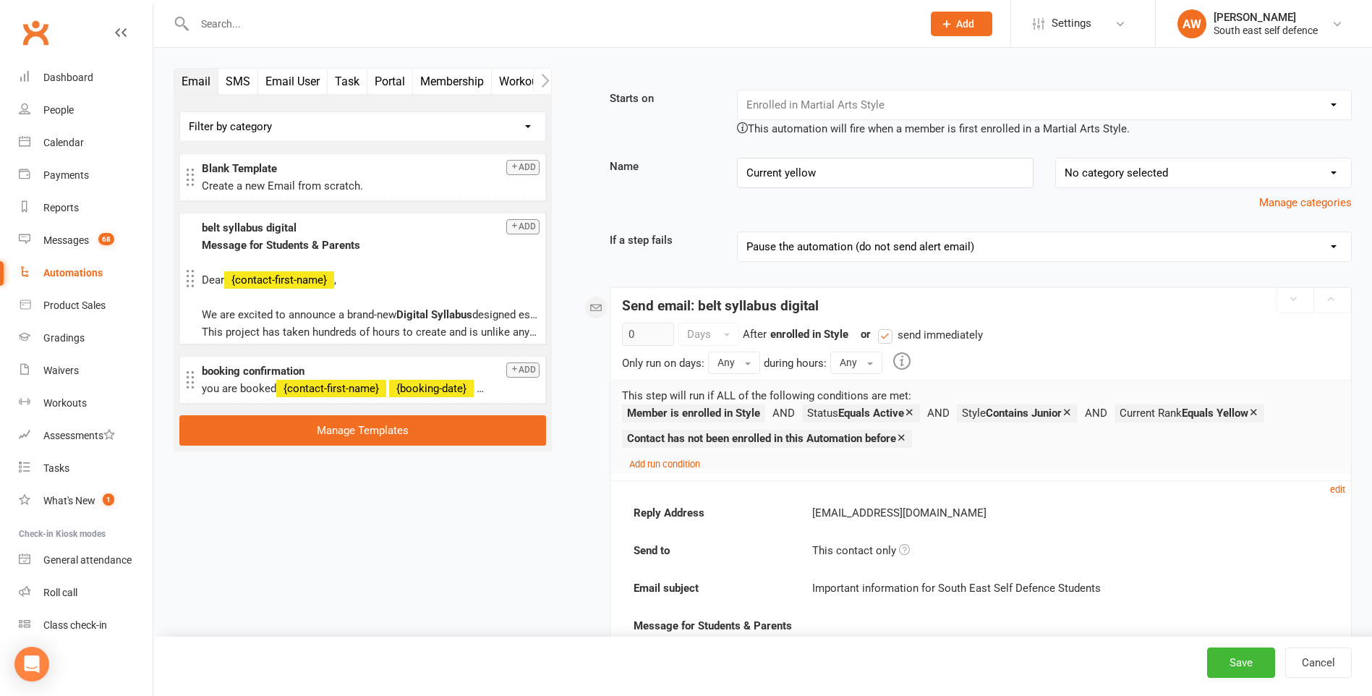
click at [907, 438] on icon at bounding box center [901, 437] width 11 height 11
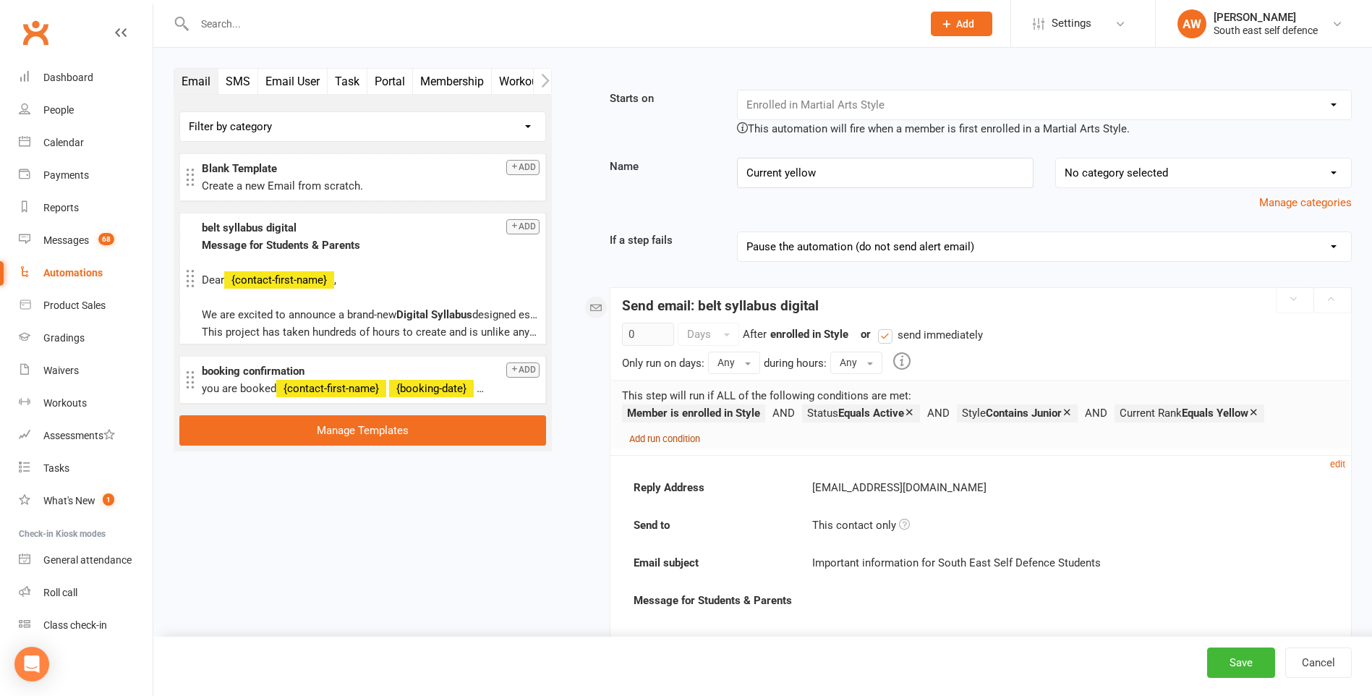
click at [691, 440] on small "Add run condition" at bounding box center [664, 438] width 71 height 11
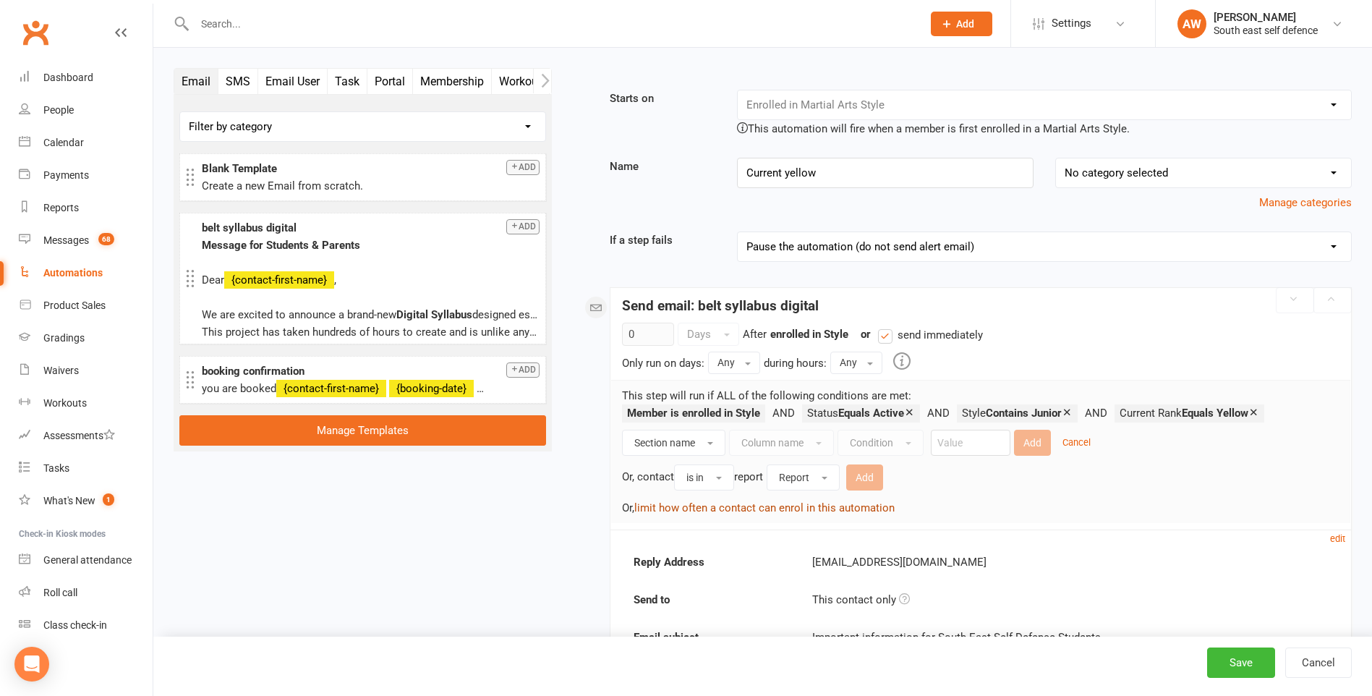
click at [659, 508] on button "limit how often a contact can enrol in this automation" at bounding box center [764, 507] width 260 height 17
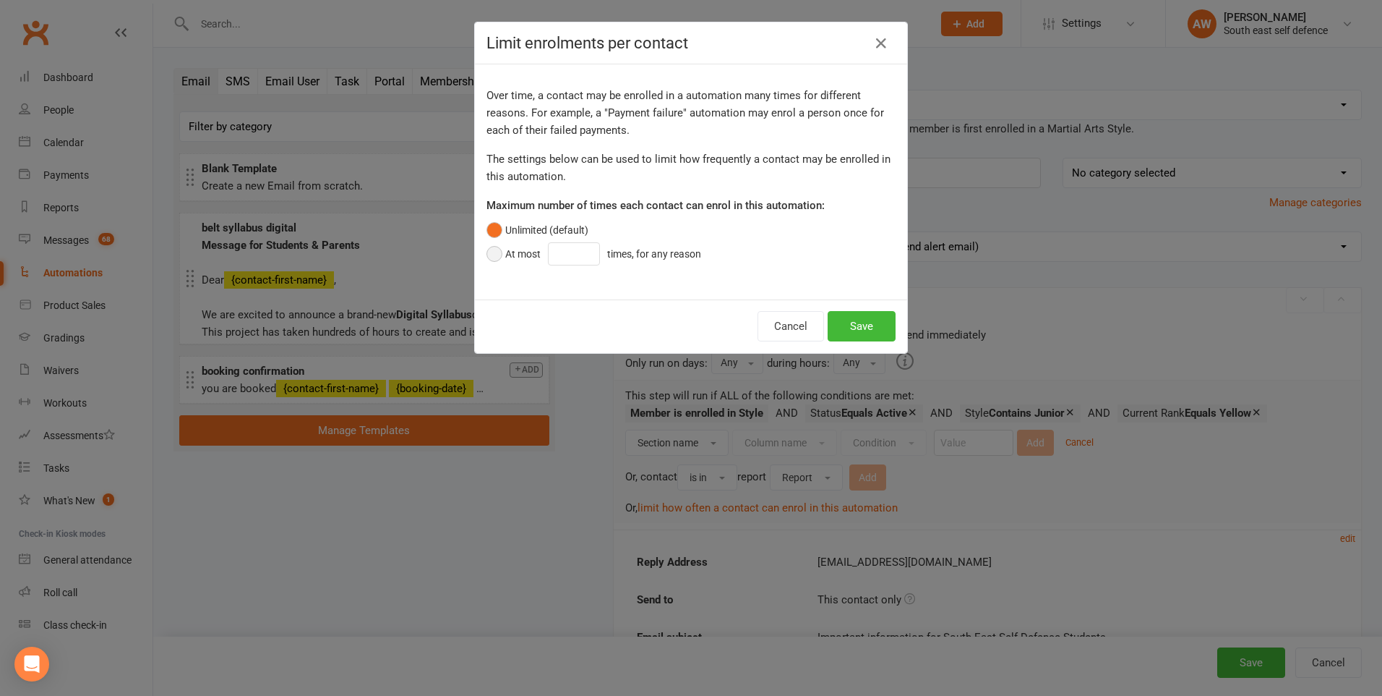
click at [488, 259] on button "At most times, for any reason" at bounding box center [598, 253] width 222 height 27
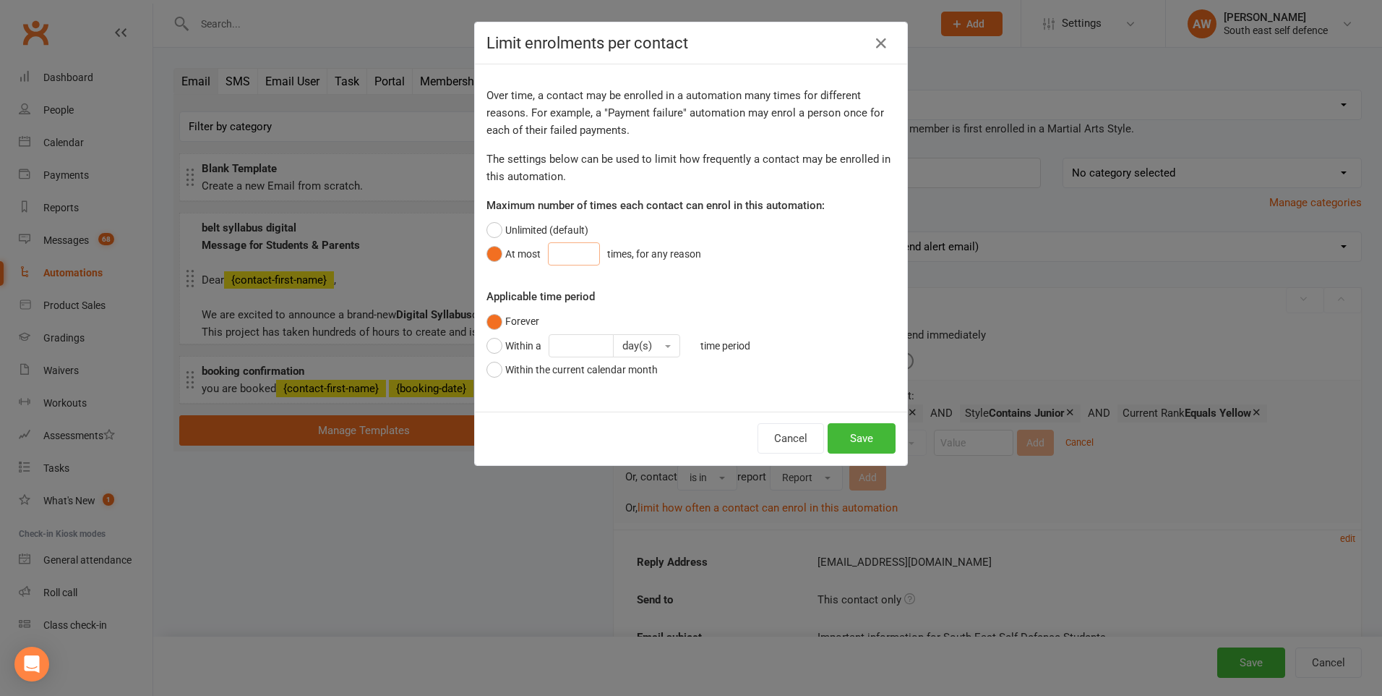
click at [566, 259] on input "number" at bounding box center [574, 253] width 52 height 23
type input "1"
click at [845, 441] on button "Save" at bounding box center [862, 438] width 68 height 30
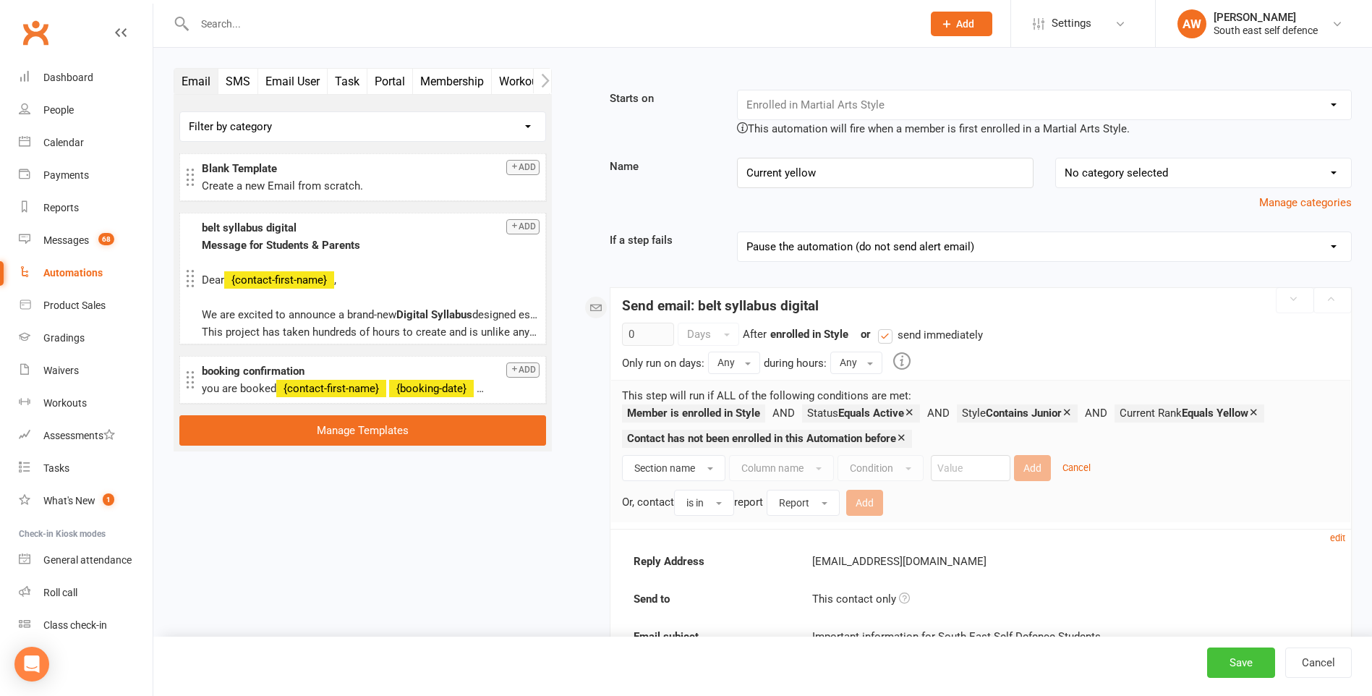
click at [1246, 668] on button "Save" at bounding box center [1241, 662] width 68 height 30
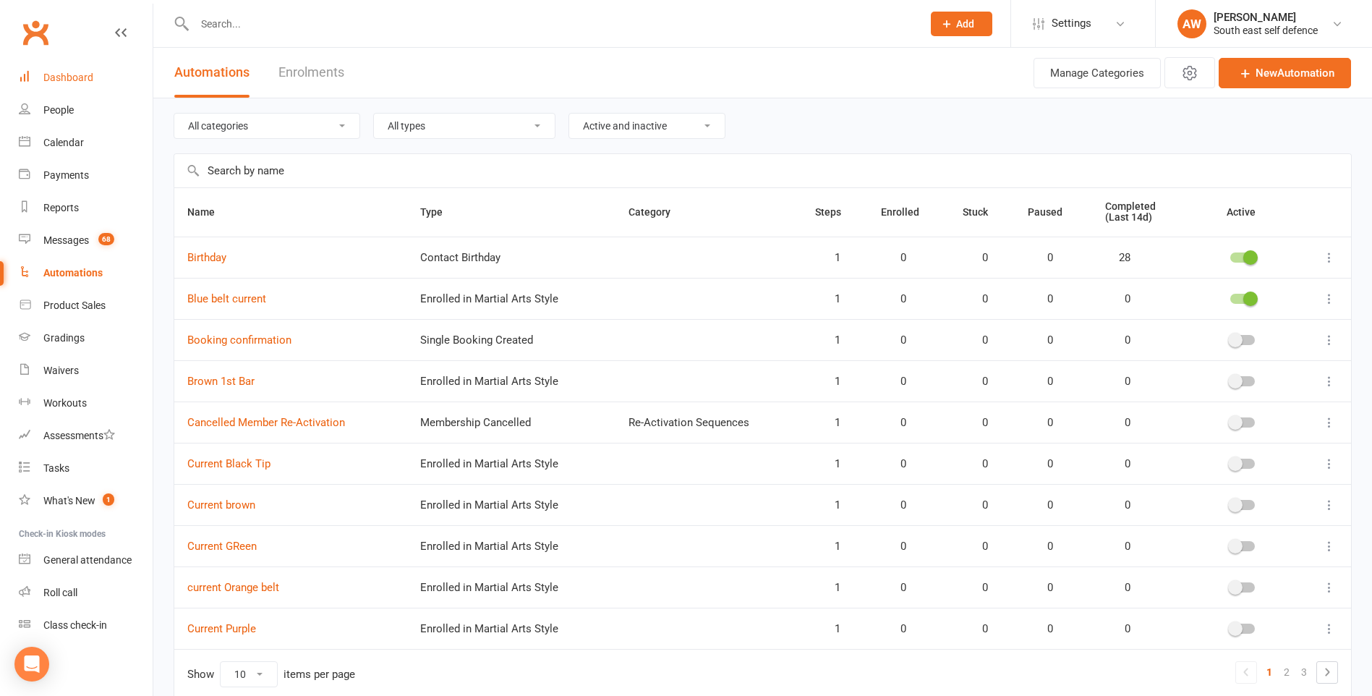
click at [73, 77] on div "Dashboard" at bounding box center [68, 78] width 50 height 12
